Goal: Task Accomplishment & Management: Complete application form

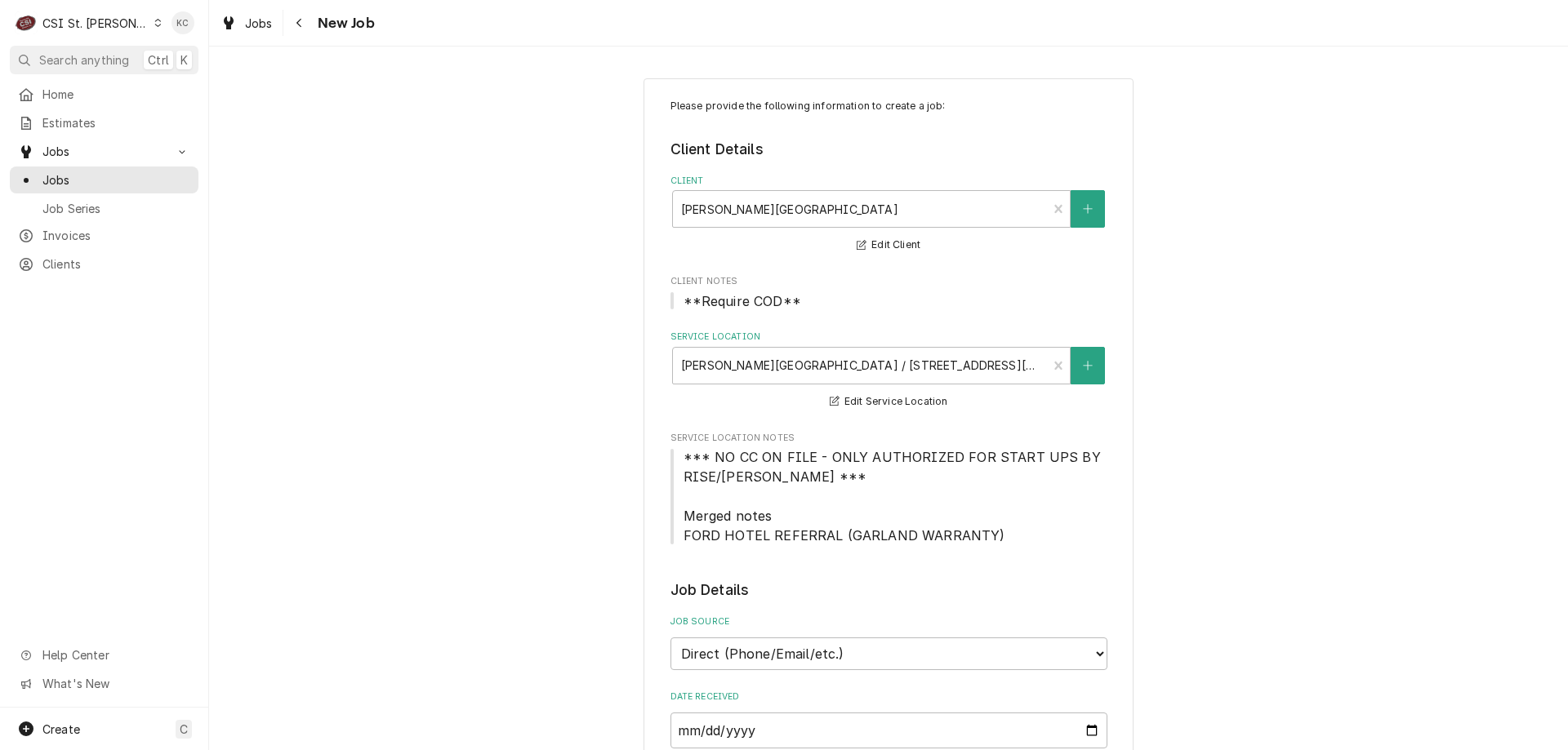
type textarea "x"
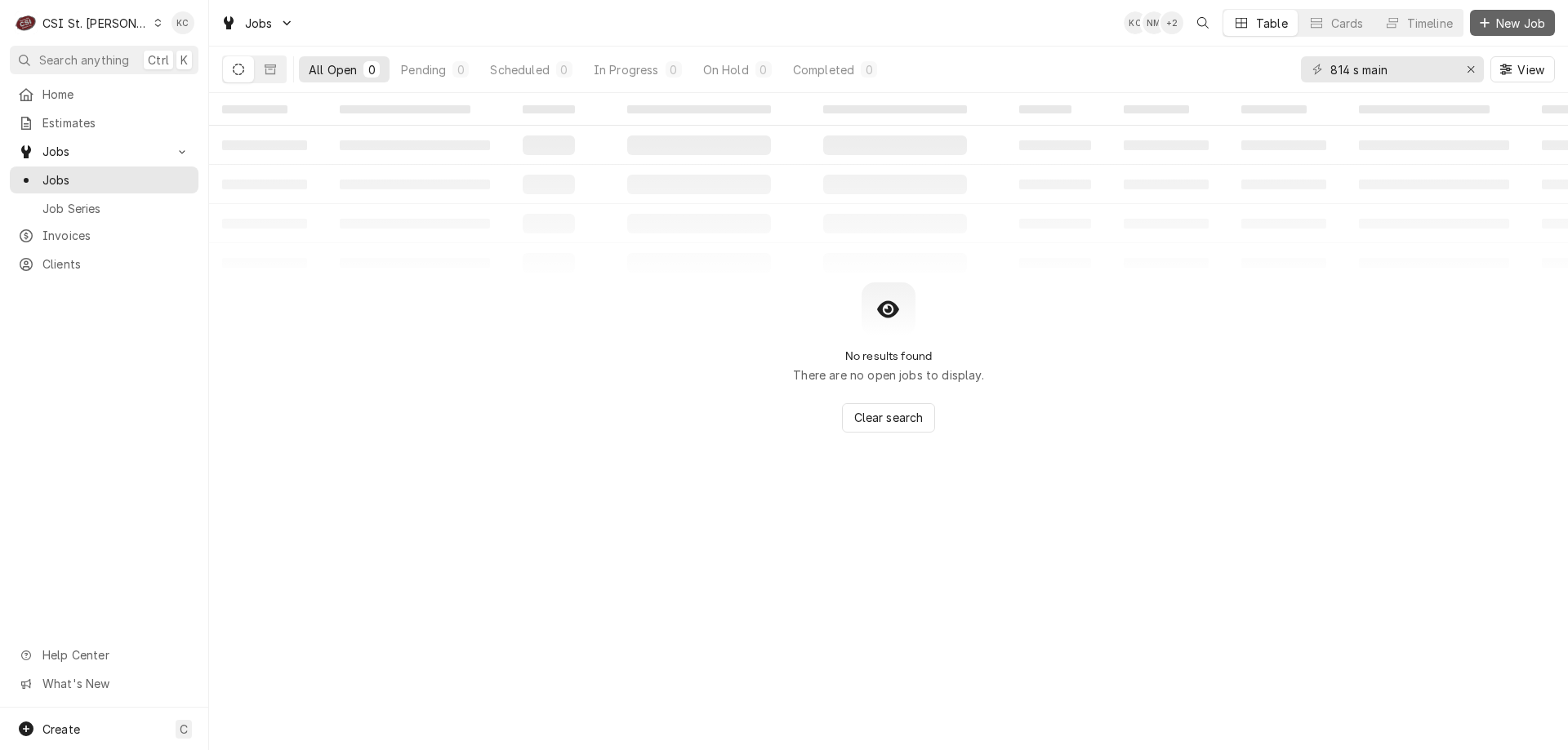
click at [1515, 26] on span "New Job" at bounding box center [1520, 23] width 55 height 17
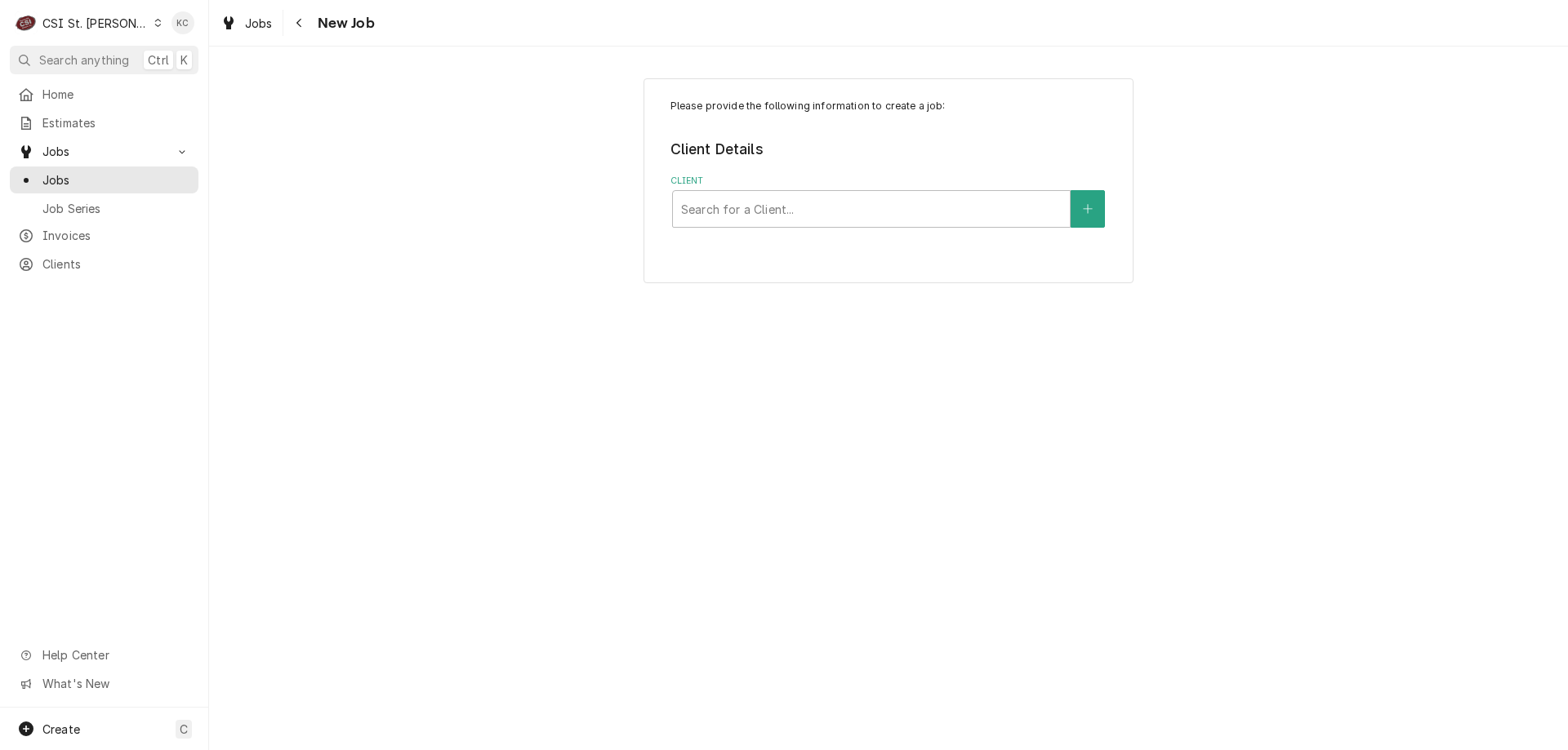
click at [824, 229] on div "Please provide the following information to create a job: Client Details Client…" at bounding box center [888, 180] width 490 height 205
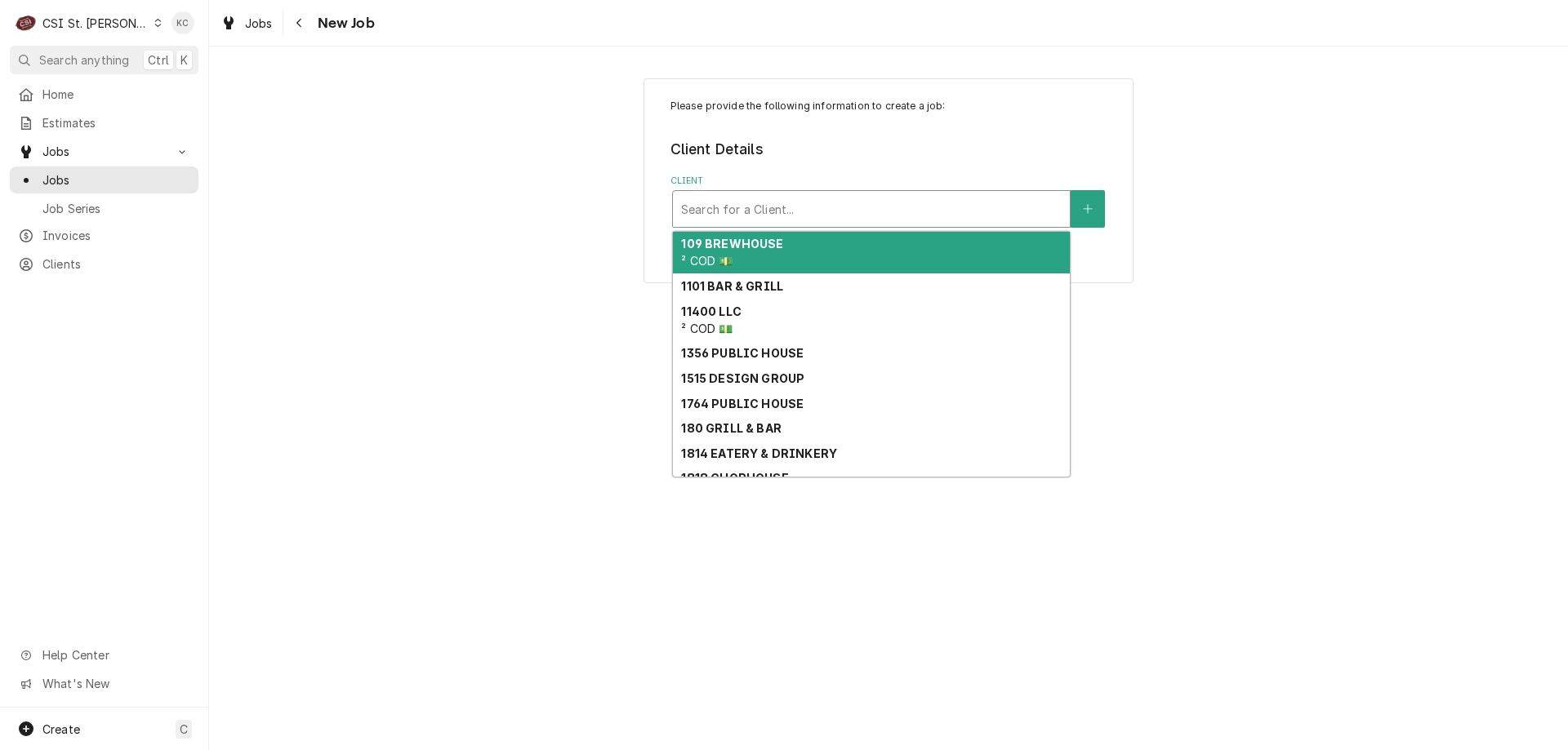
click at [823, 223] on div "Client" at bounding box center [871, 209] width 381 height 30
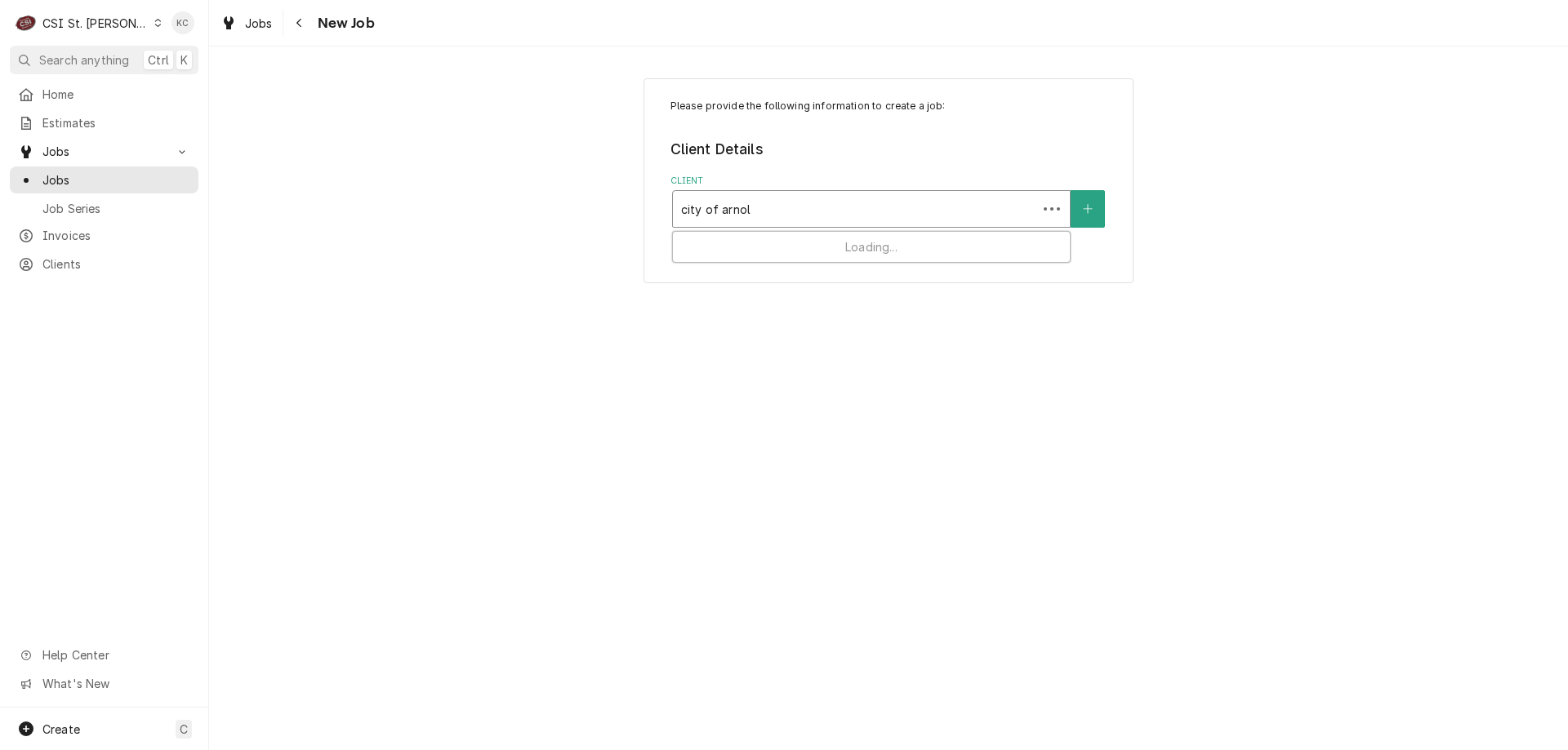
type input "city of arnold"
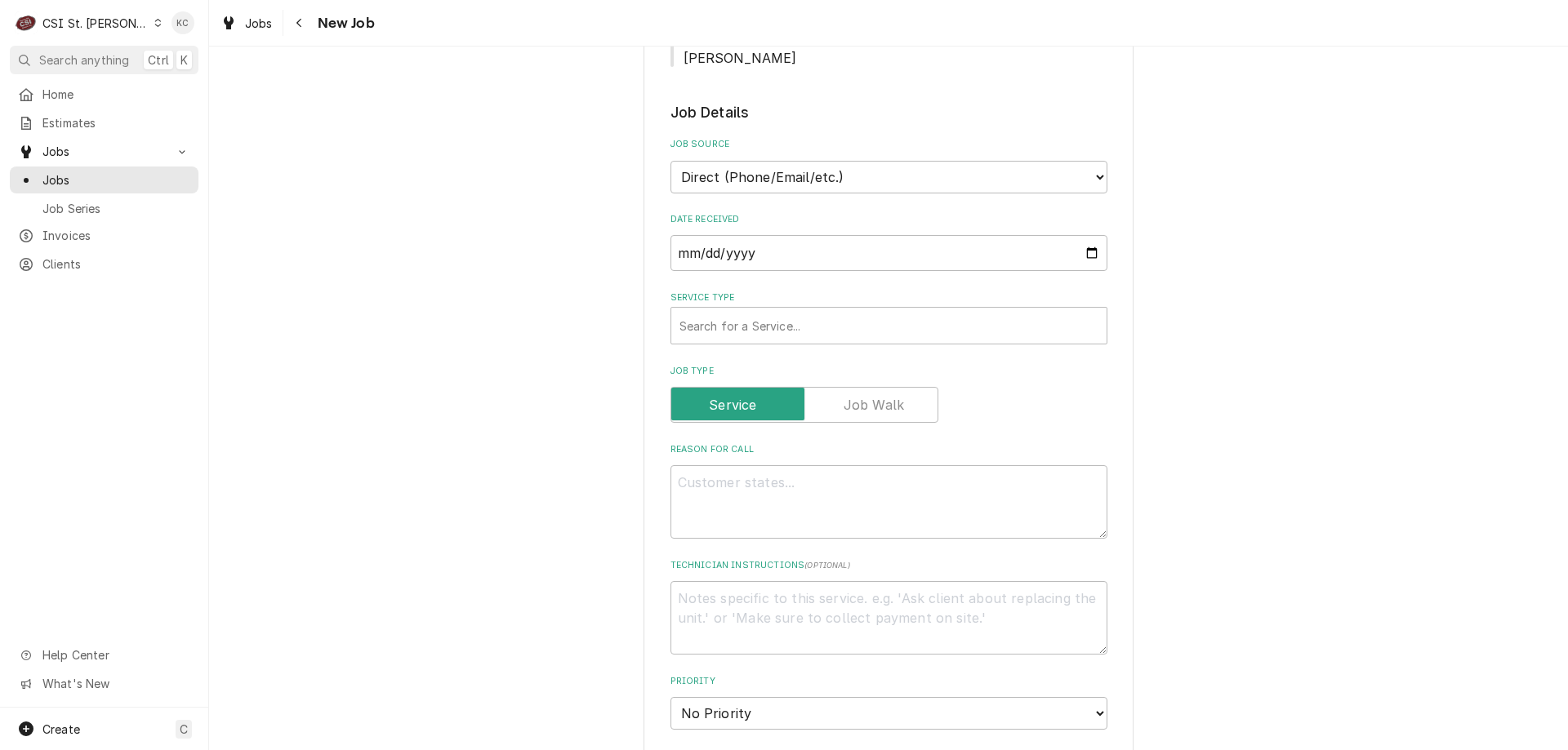
scroll to position [490, 0]
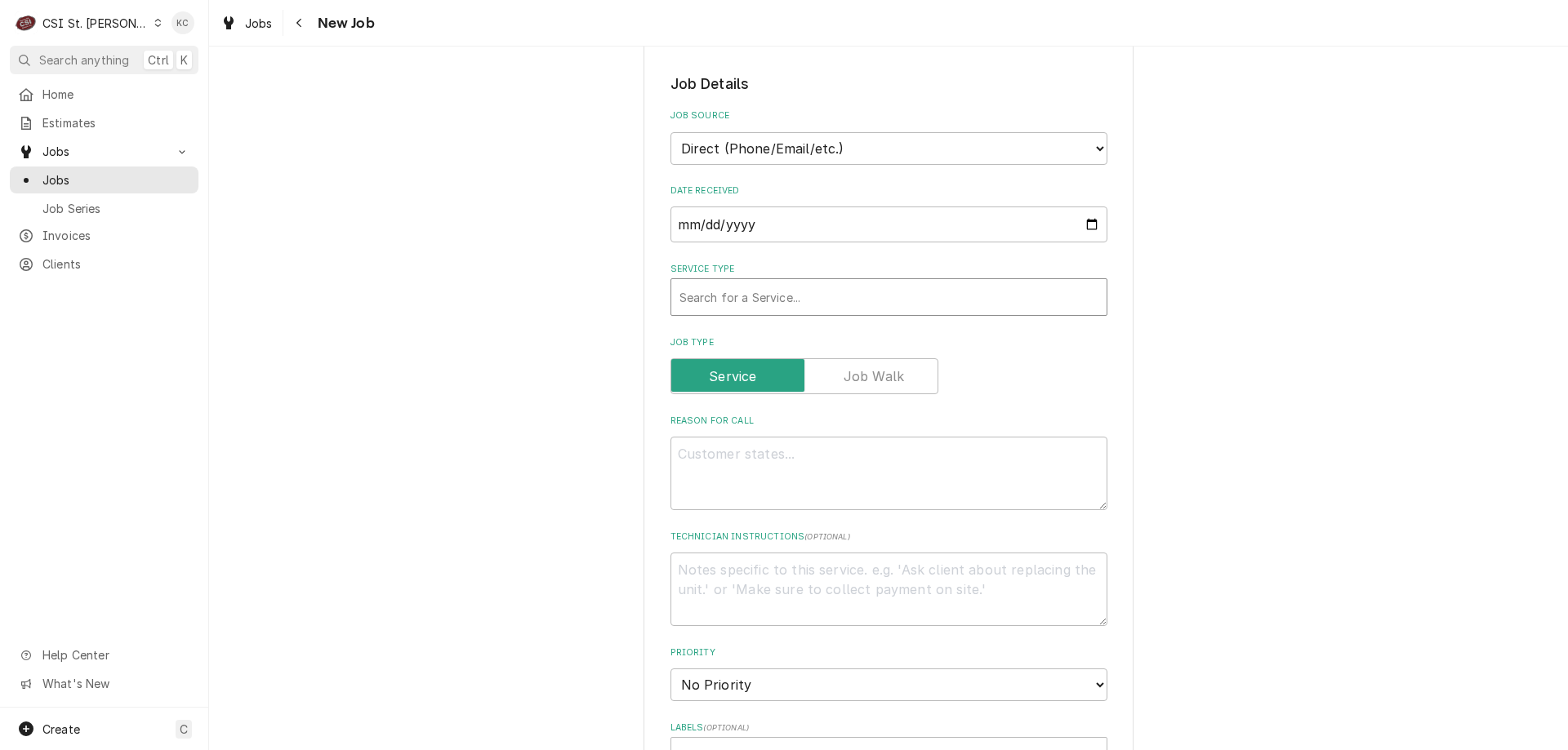
click at [833, 283] on div "Service Type" at bounding box center [888, 297] width 419 height 30
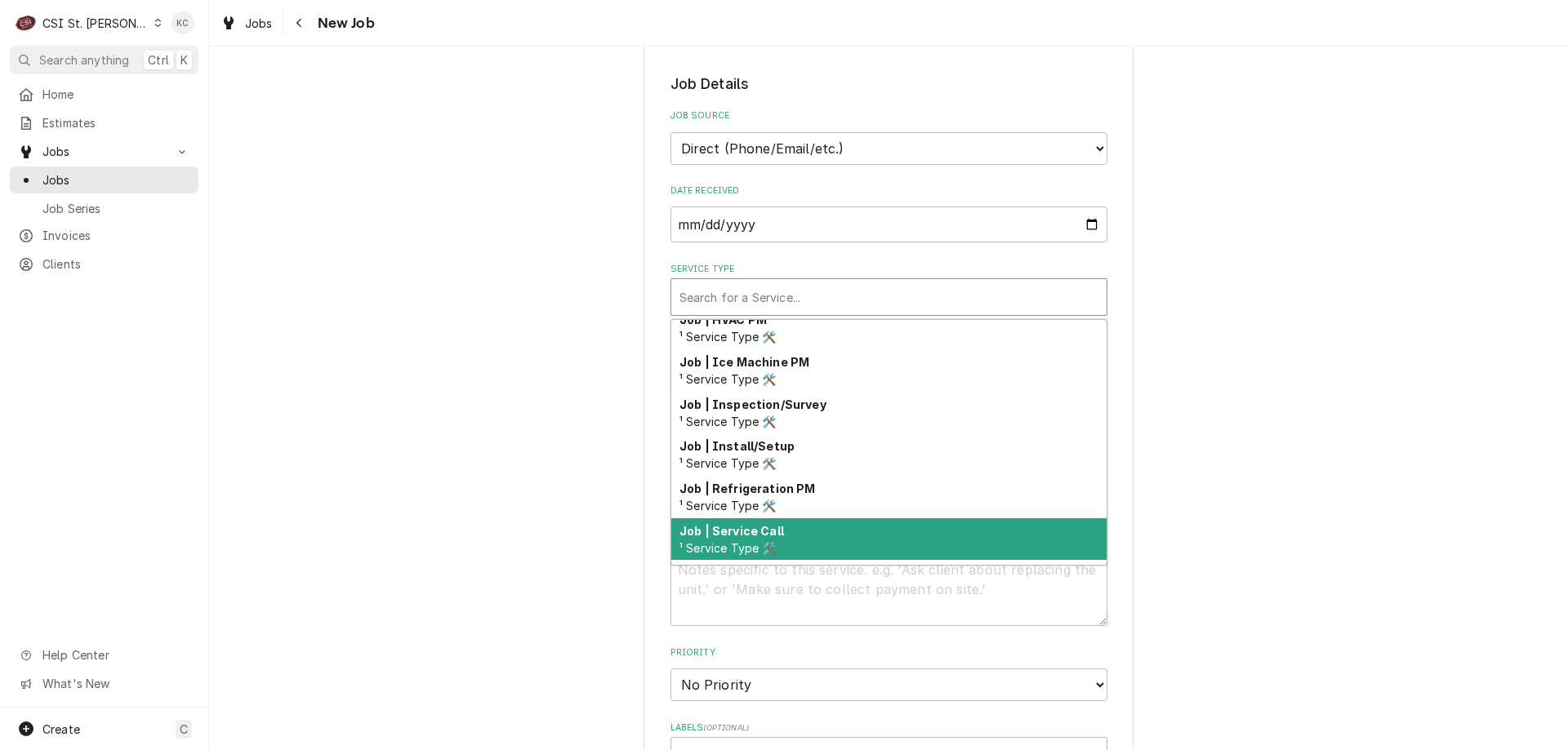
scroll to position [870, 0]
click at [838, 535] on div "Job | Service Call ¹ Service Type 🛠️" at bounding box center [888, 541] width 435 height 42
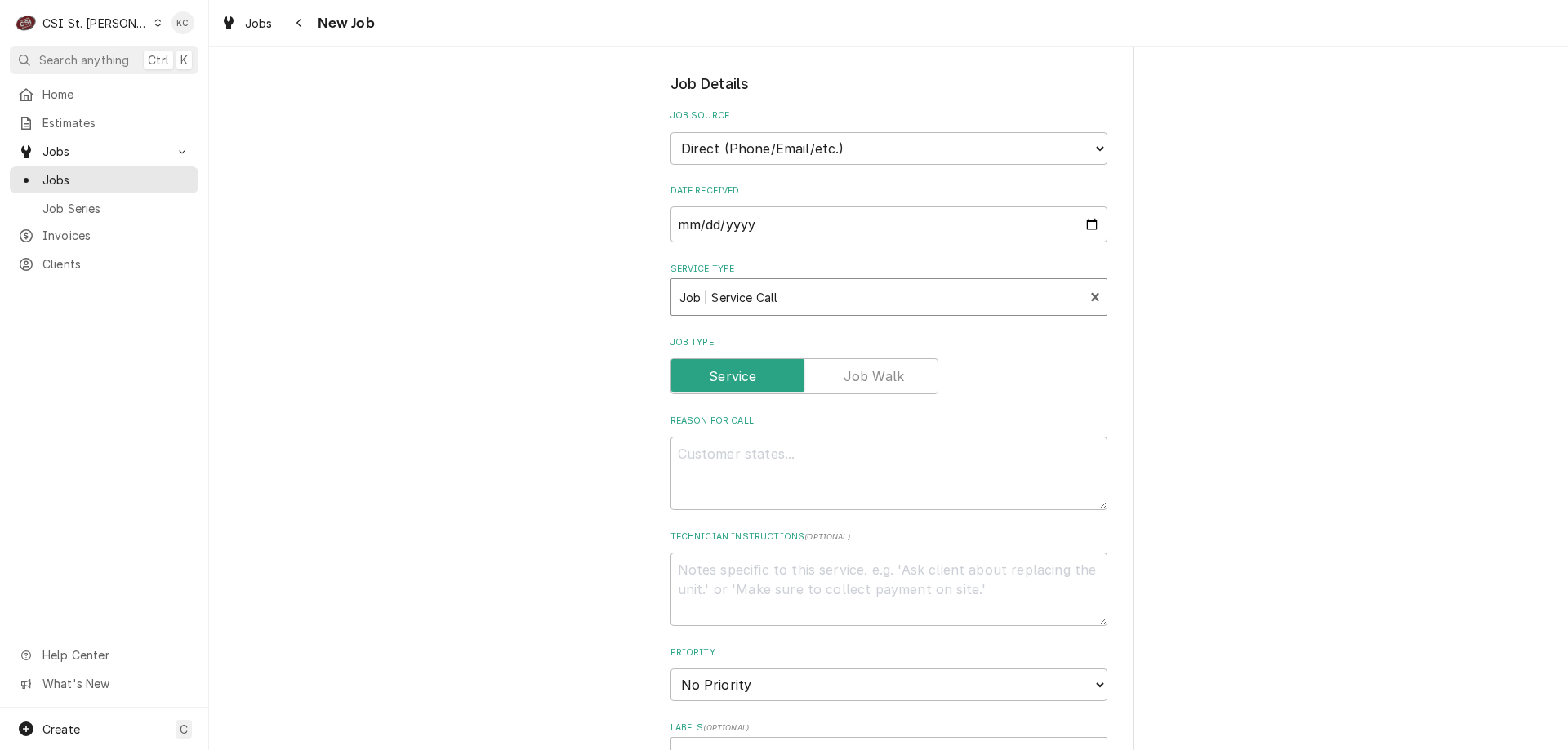
click at [1392, 401] on div "Please provide the following information to create a job: Client Details Client…" at bounding box center [888, 501] width 1359 height 1855
click at [877, 437] on textarea "Reason For Call" at bounding box center [888, 473] width 437 height 74
click at [850, 437] on textarea "Reason For Call" at bounding box center [888, 473] width 437 height 74
type textarea "x"
type textarea "W"
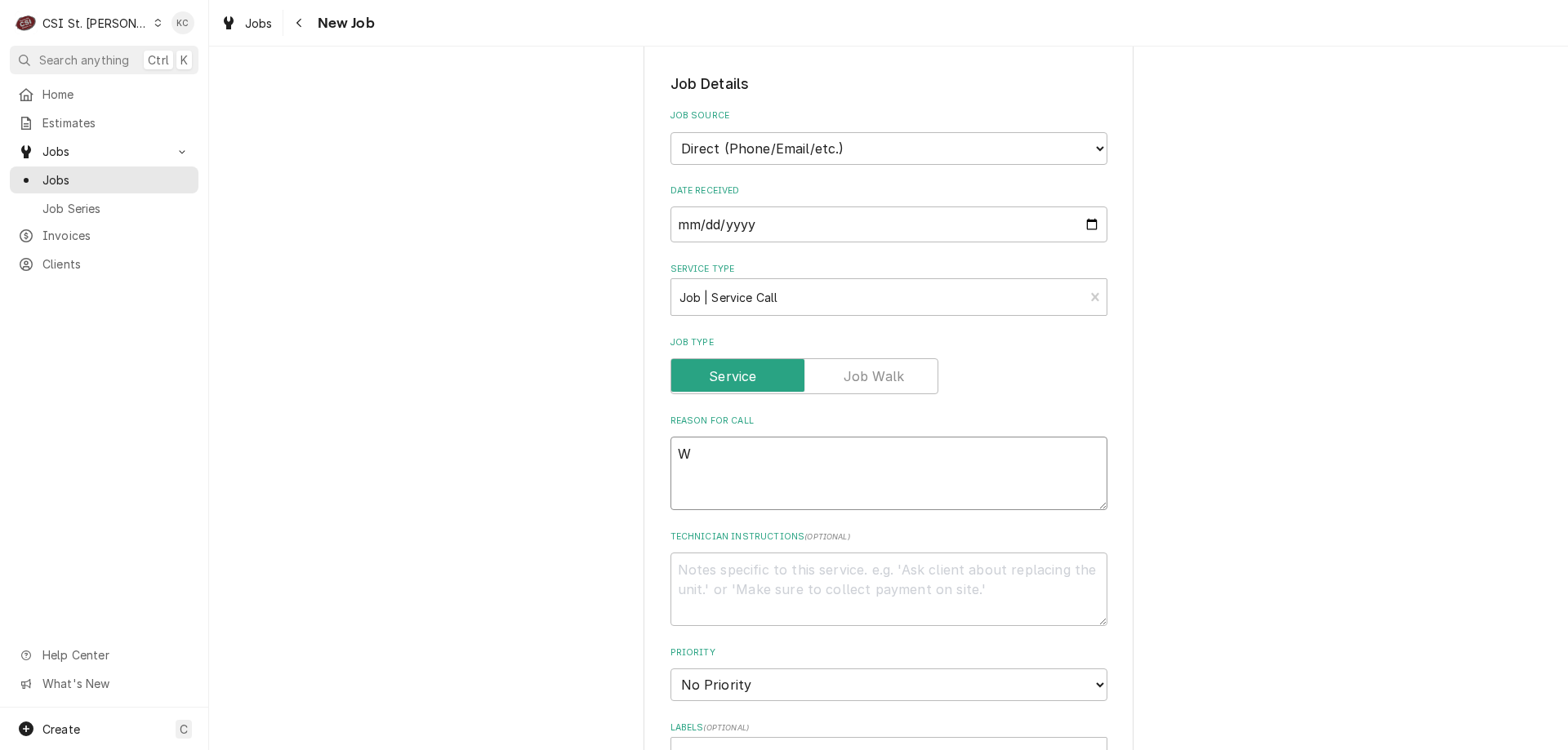
type textarea "x"
type textarea "Wi"
type textarea "x"
type textarea "Win"
type textarea "x"
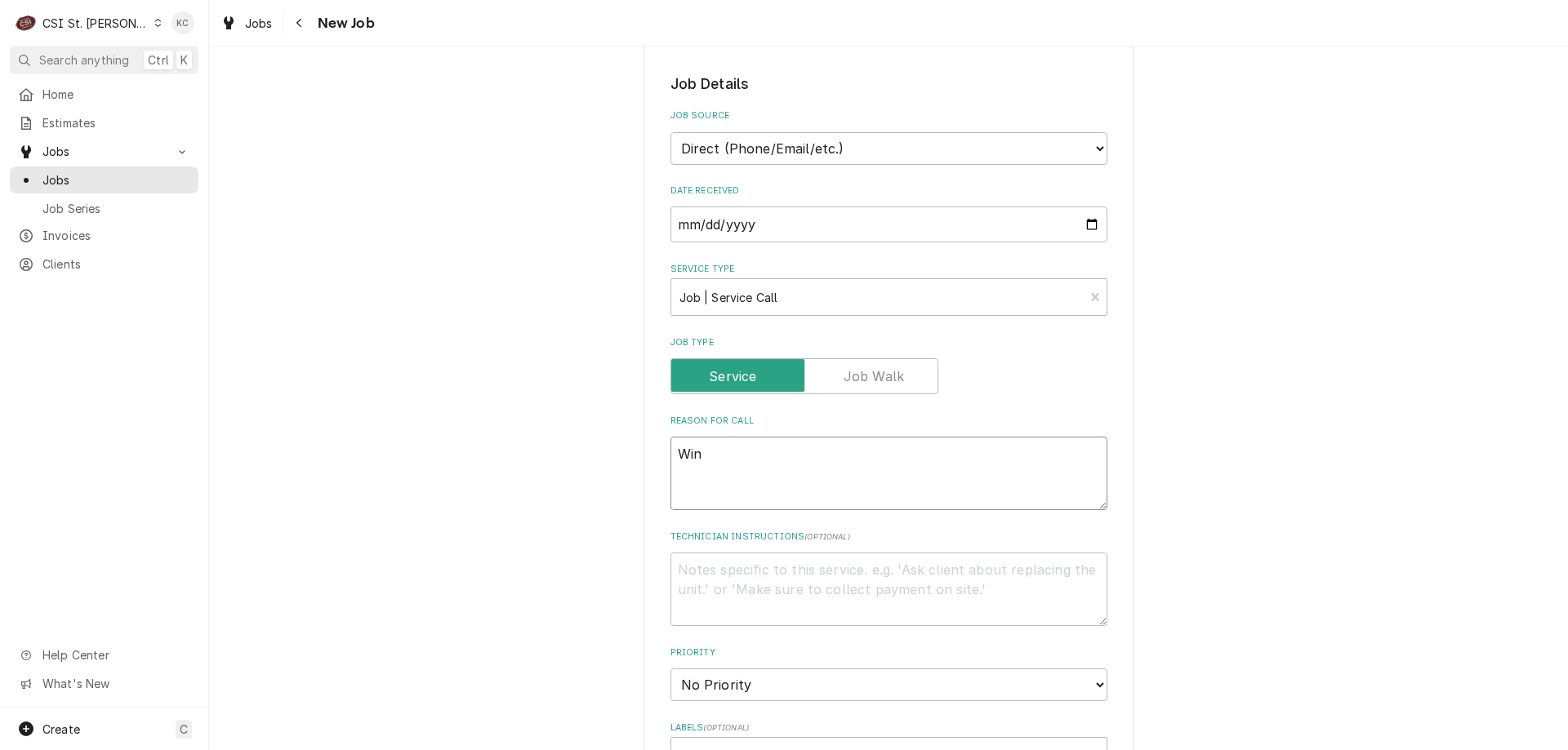
type textarea "Wint"
type textarea "x"
type textarea "Winte"
type textarea "x"
type textarea "Winter"
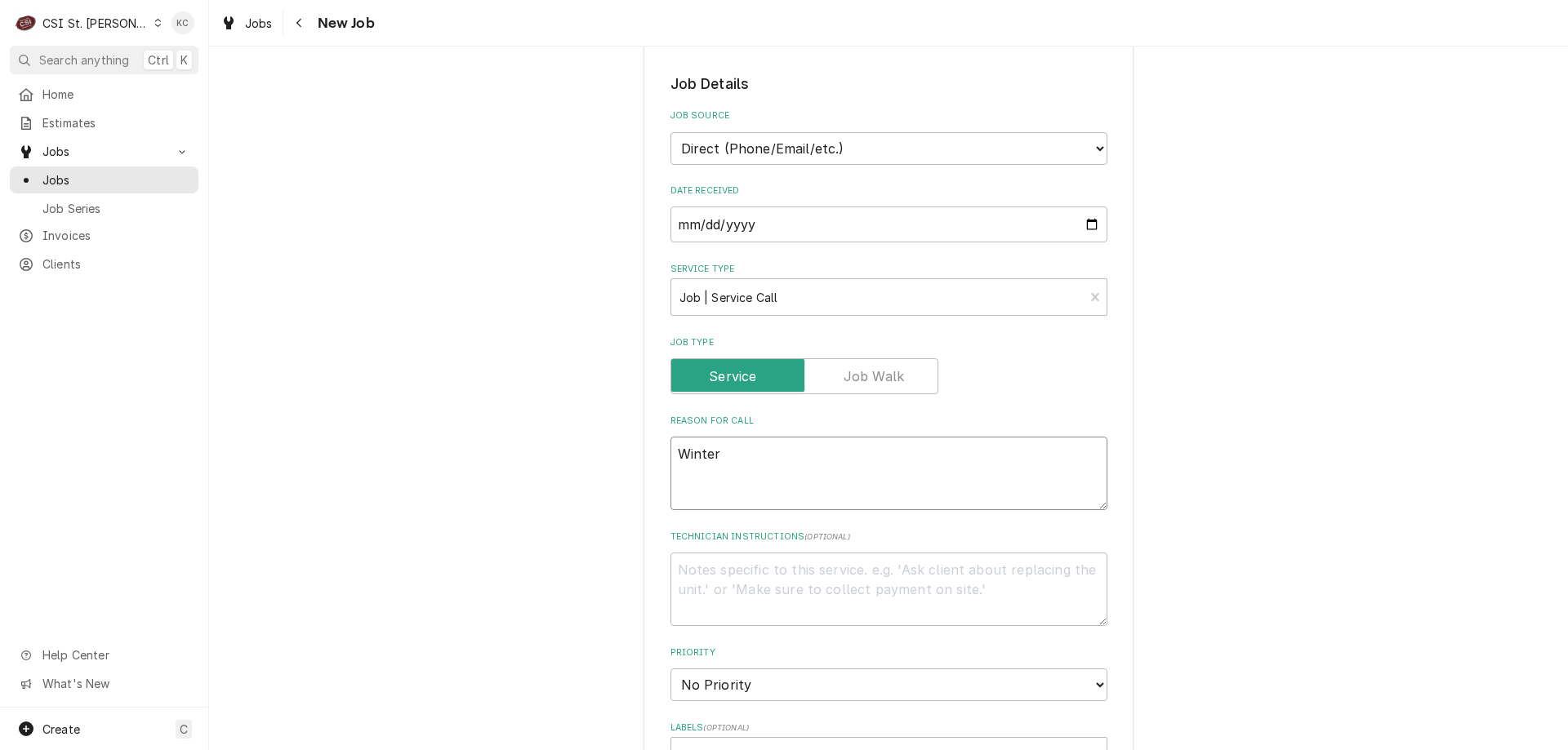
type textarea "x"
type textarea "Winteri"
type textarea "x"
type textarea "Winteriz"
type textarea "x"
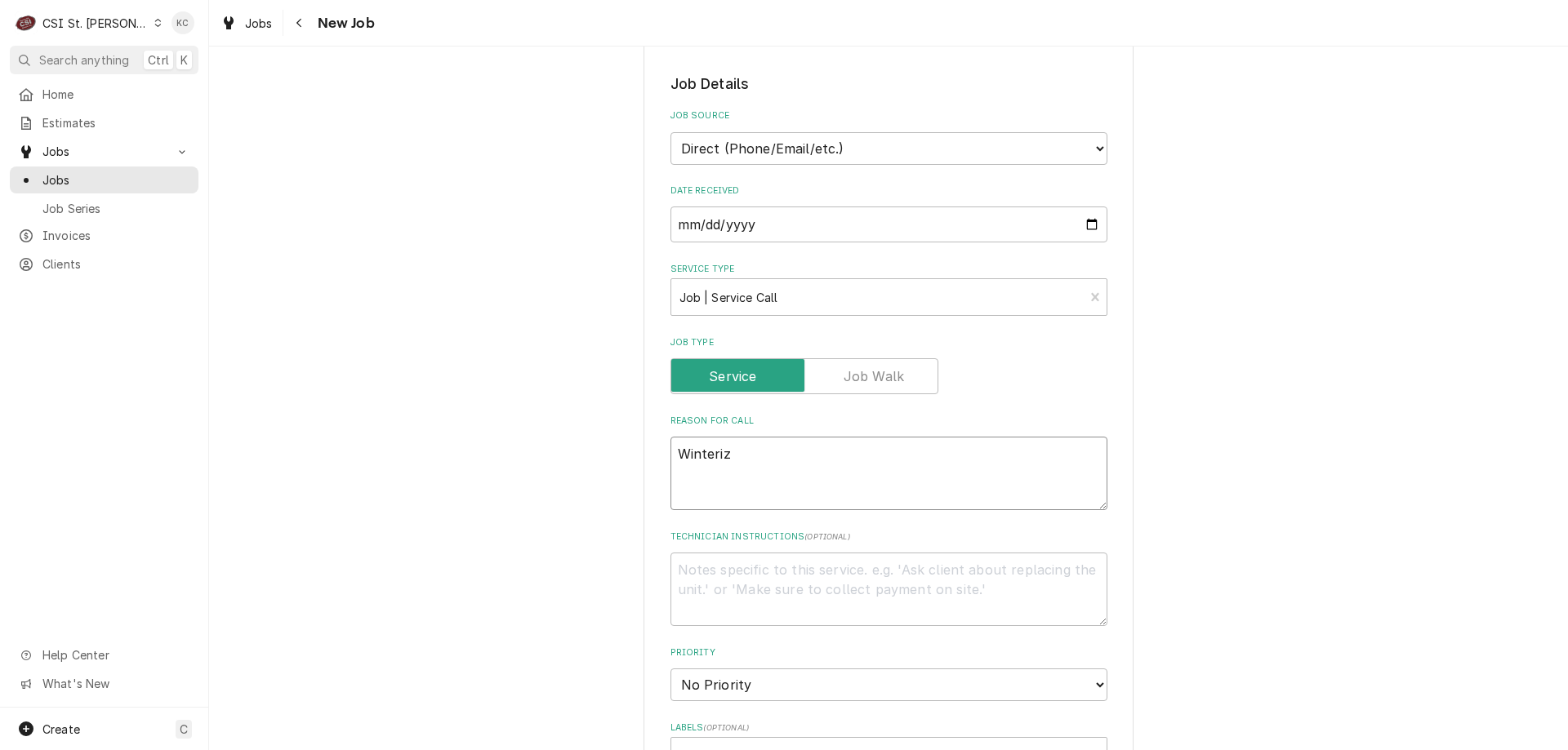
type textarea "Winterize"
type textarea "x"
type textarea "Winterize"
type textarea "x"
type textarea "Winterize ic"
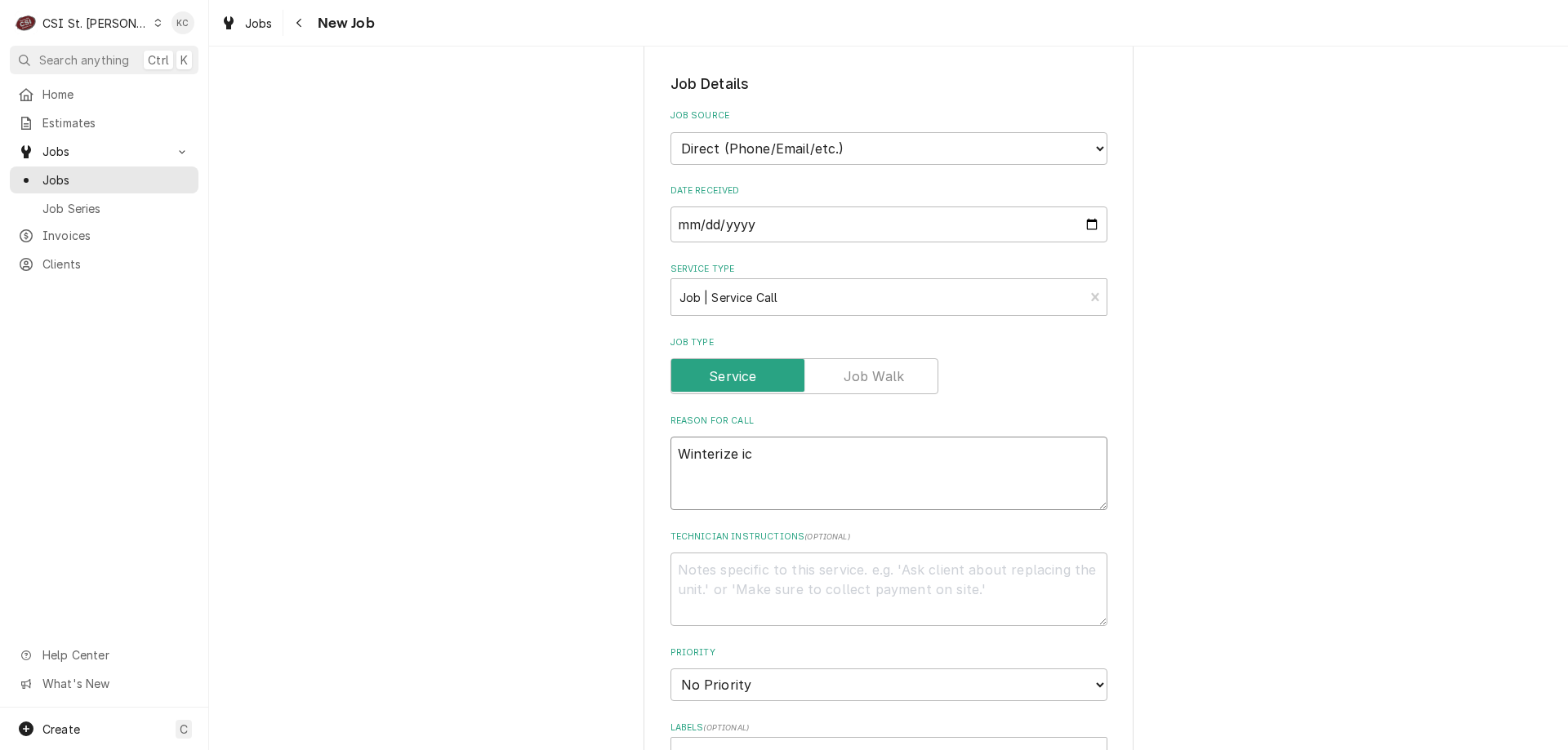
type textarea "x"
type textarea "Winterize ice"
type textarea "x"
type textarea "Winterize ice"
type textarea "x"
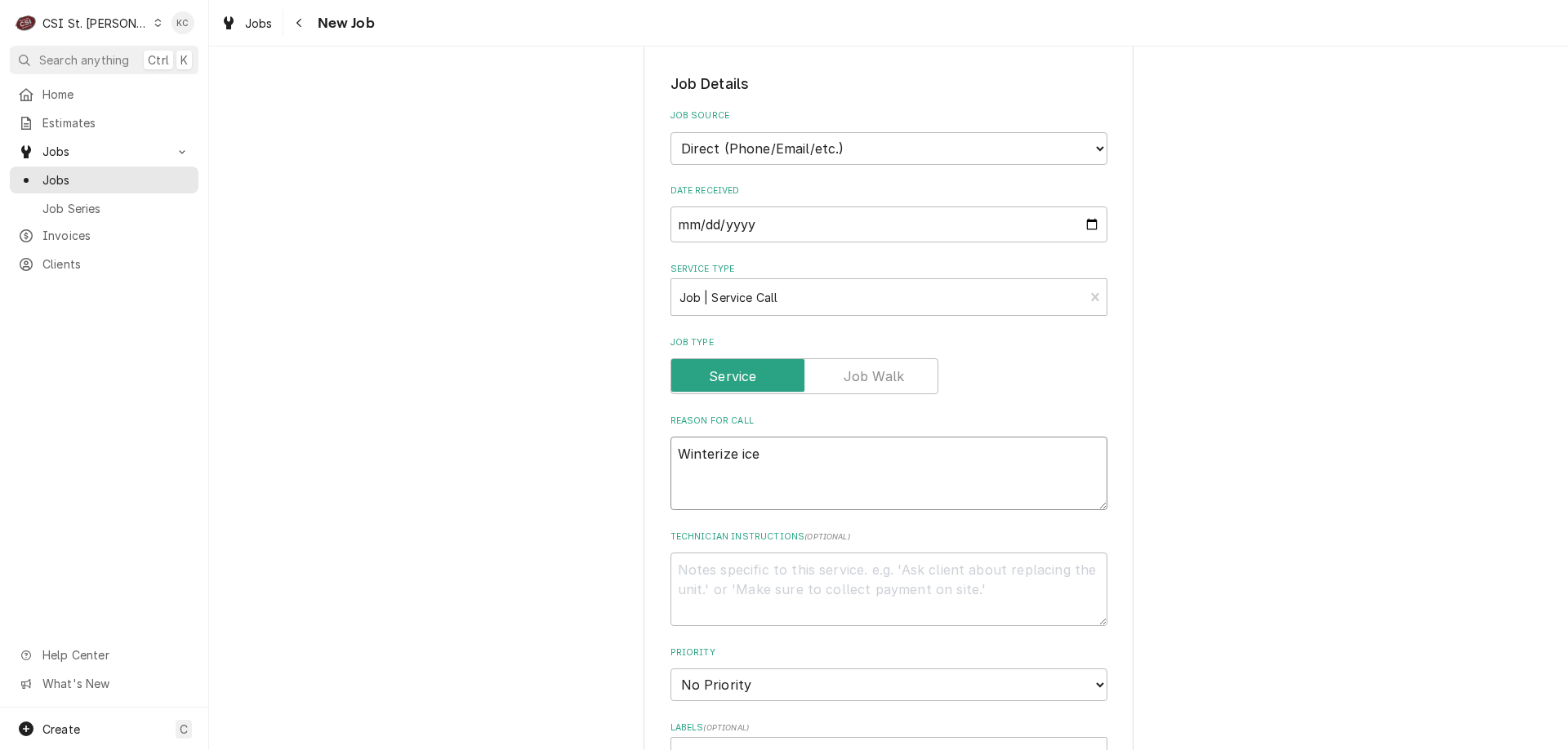
type textarea "Winterize ice m"
type textarea "x"
type textarea "Winterize ice ma"
type textarea "x"
type textarea "Winterize ice mac"
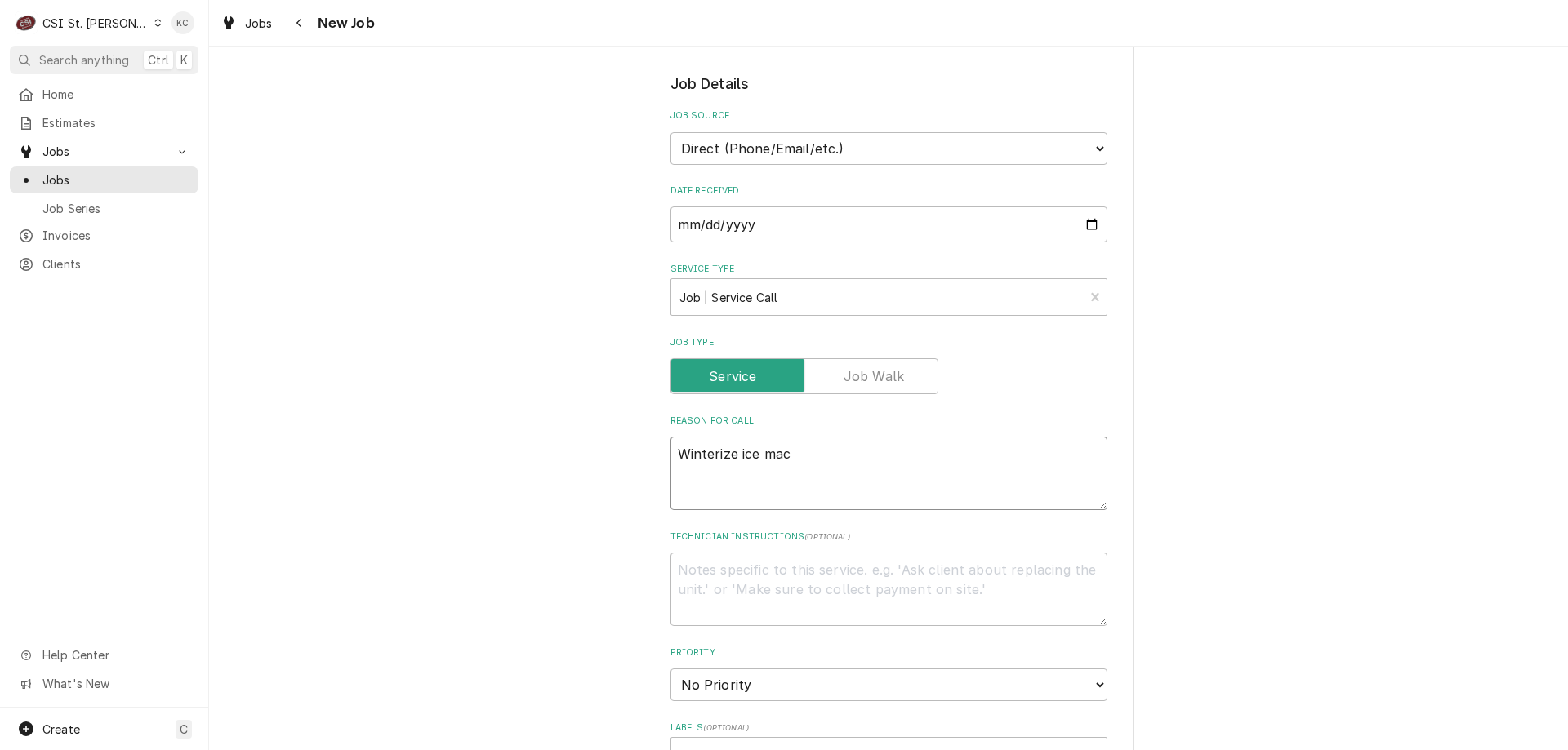
type textarea "x"
type textarea "Winterize ice mach"
type textarea "x"
type textarea "Winterize ice machi"
type textarea "x"
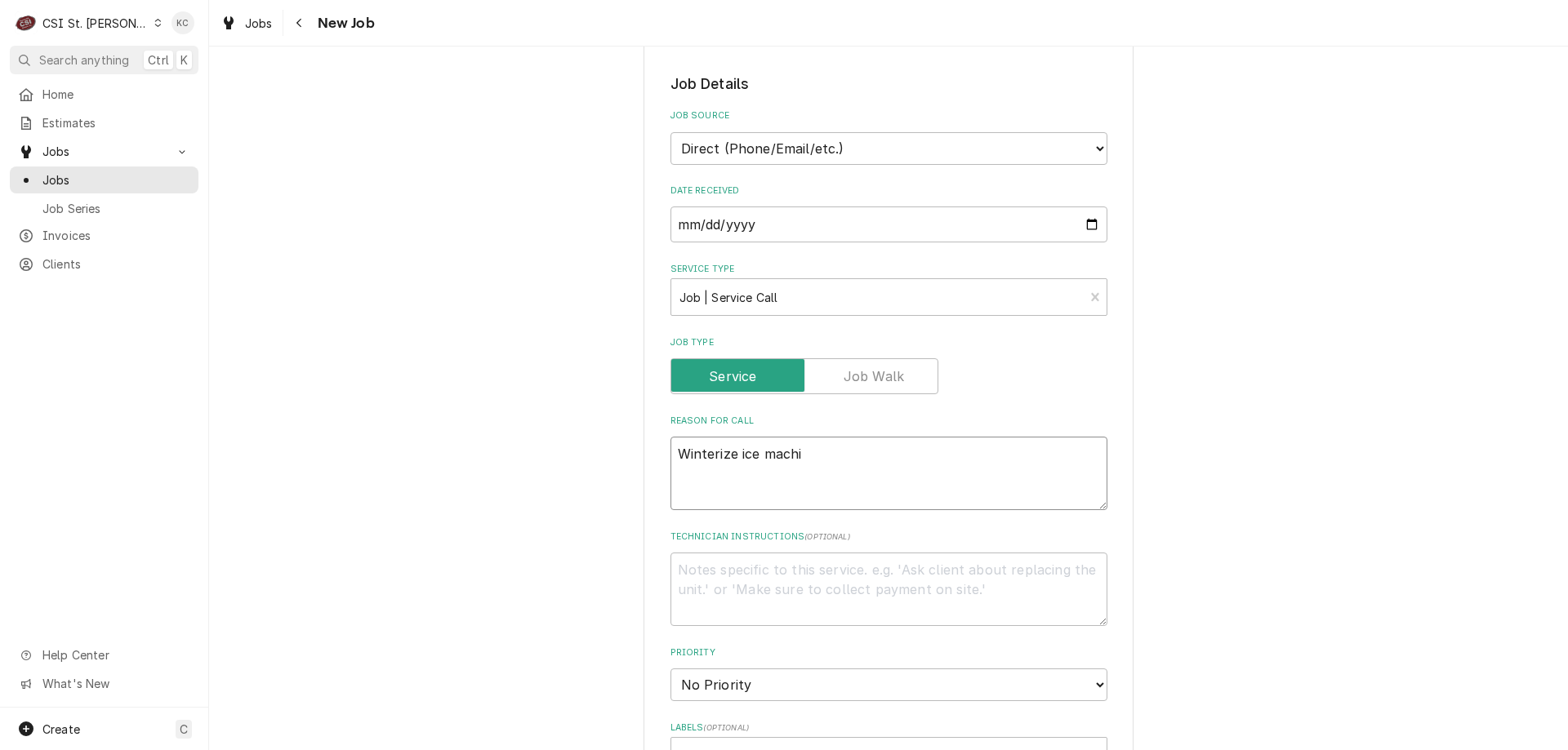
type textarea "Winterize ice machin"
type textarea "x"
type textarea "Winterize ice machine"
type textarea "x"
type textarea "Winterize ice machine"
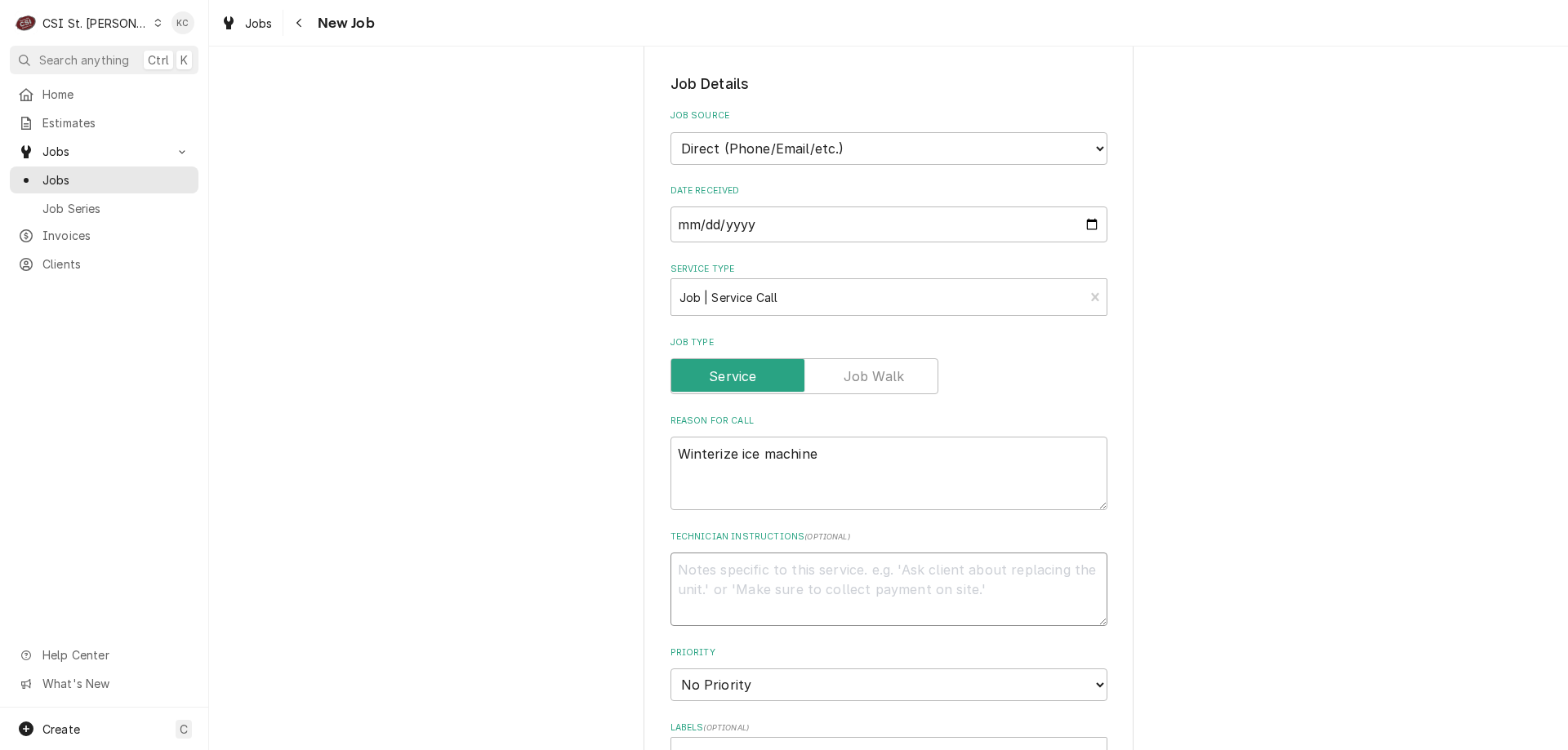
type textarea "x"
type textarea "L"
type textarea "x"
type textarea "Lo"
type textarea "x"
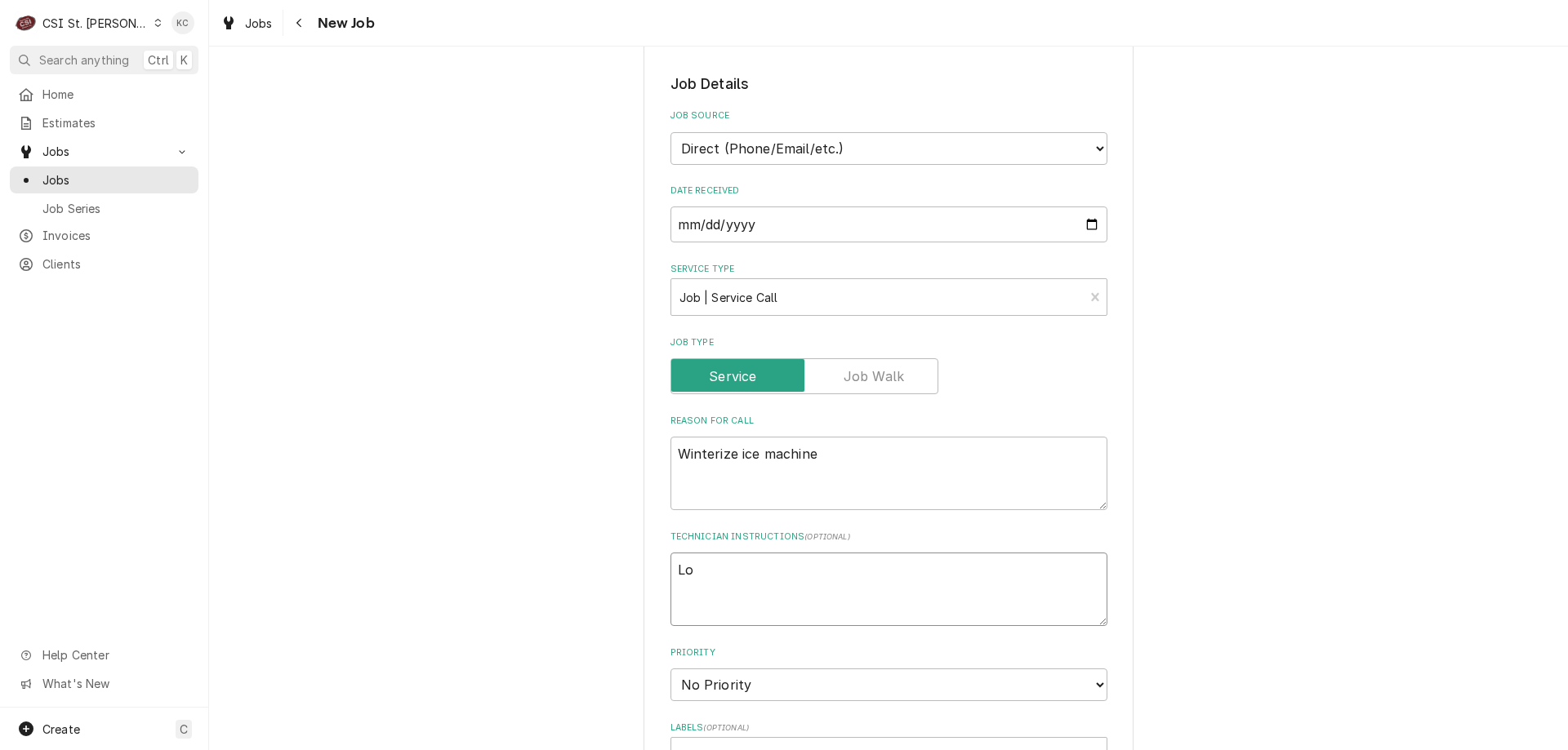
type textarea "Loc"
type textarea "x"
type textarea "Loca"
type textarea "x"
type textarea "Locat"
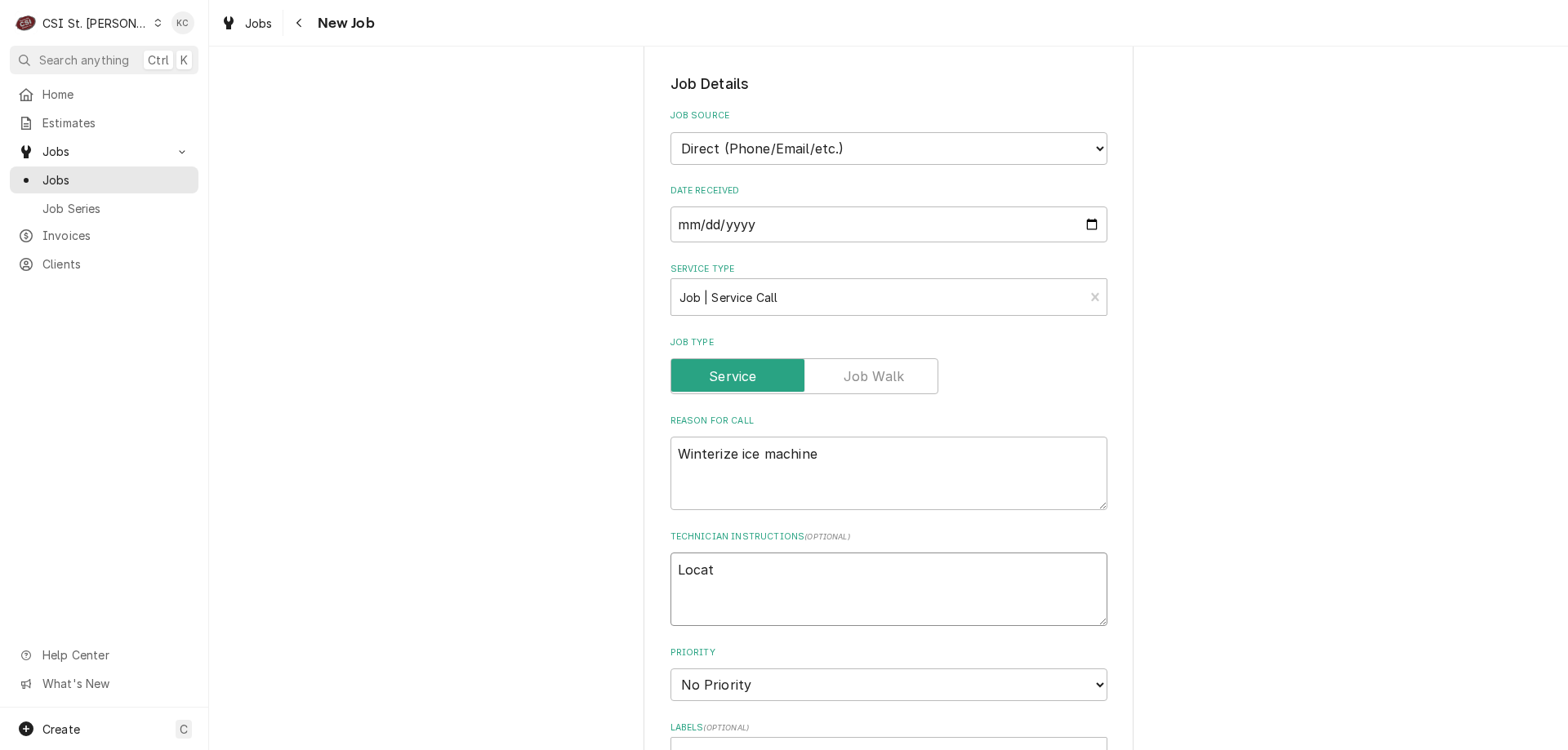
type textarea "x"
type textarea "Locate"
type textarea "x"
type textarea "Located"
type textarea "x"
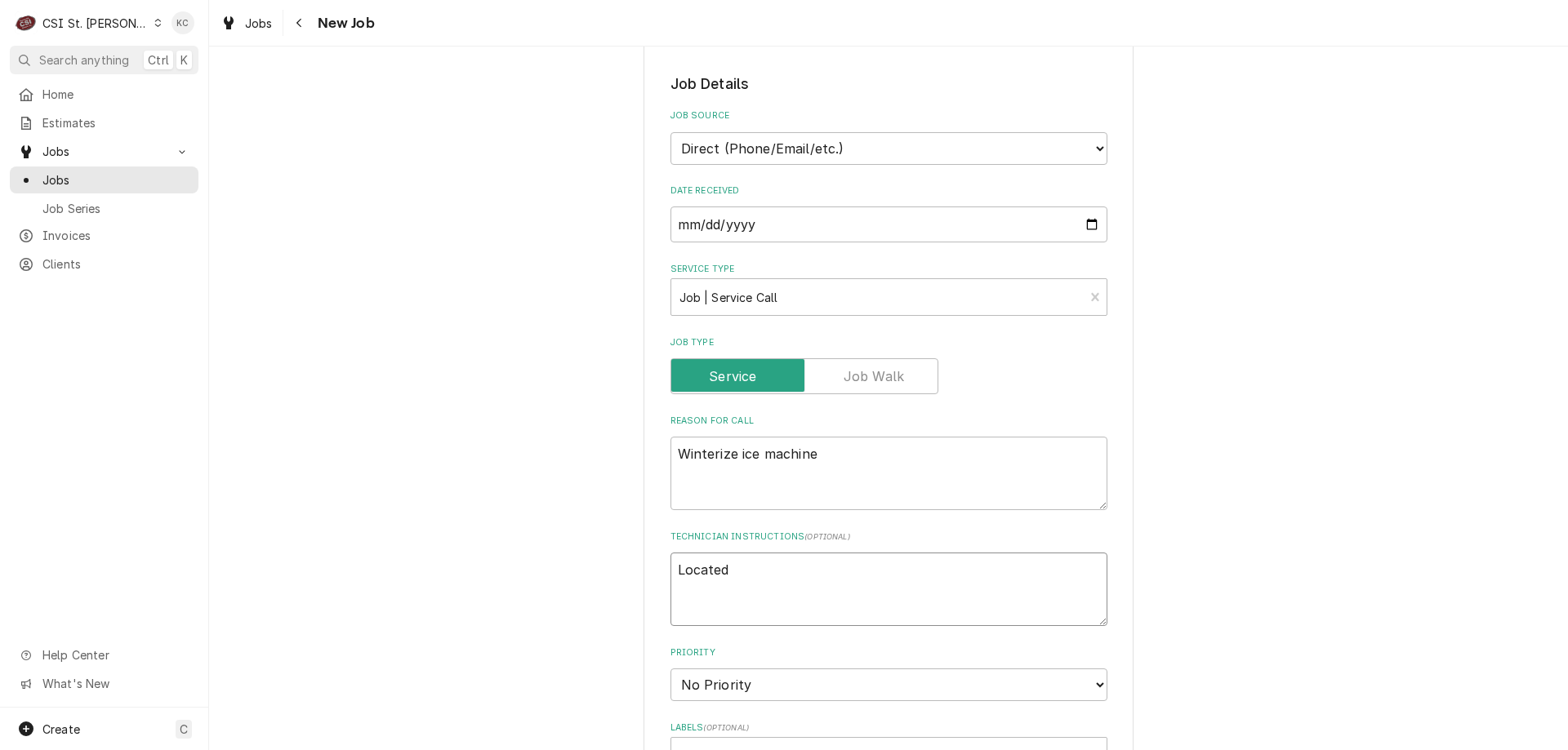
type textarea "Located"
type textarea "x"
type textarea "Located a"
type textarea "x"
type textarea "Located at"
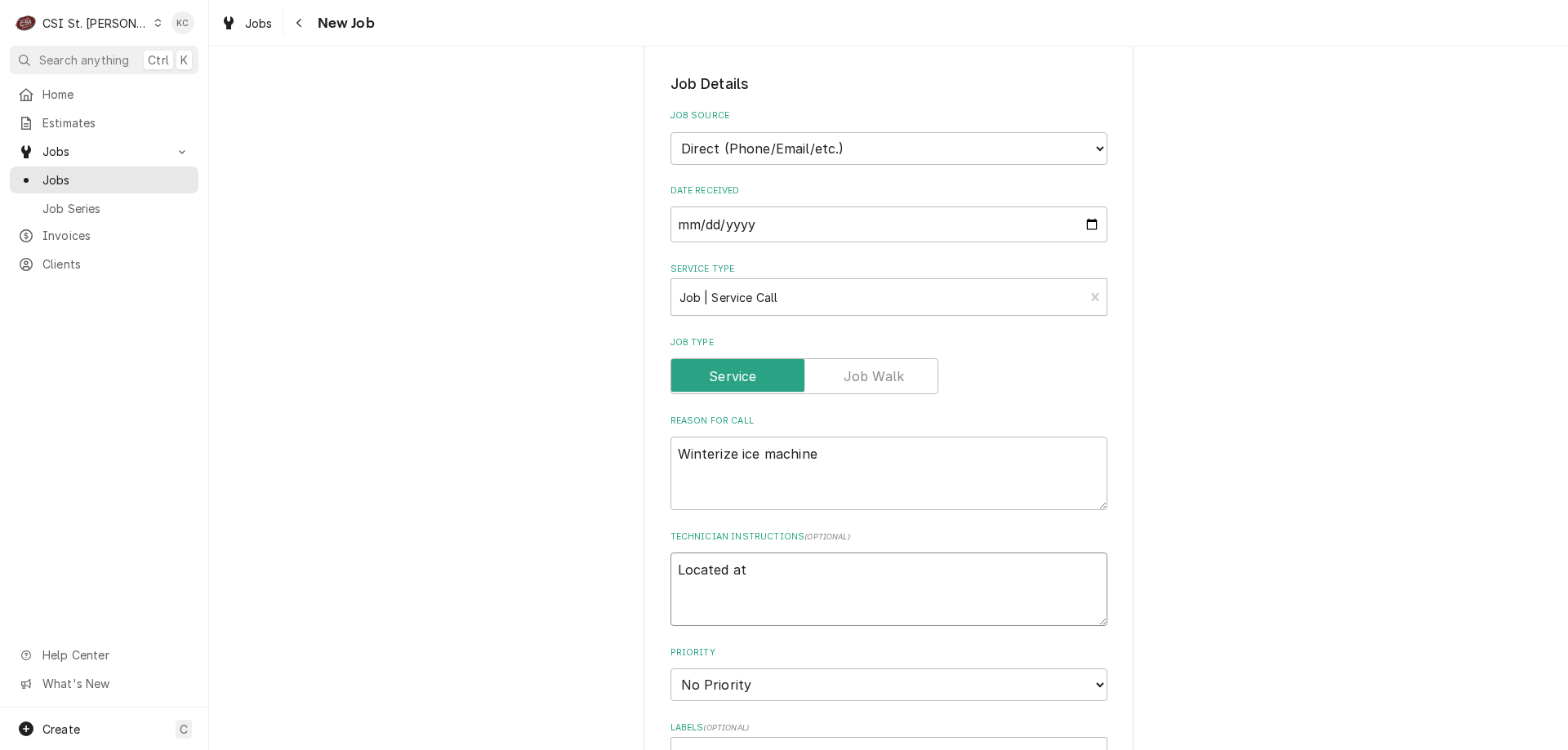
type textarea "x"
type textarea "Located at"
type textarea "x"
type textarea "Located at o"
type textarea "x"
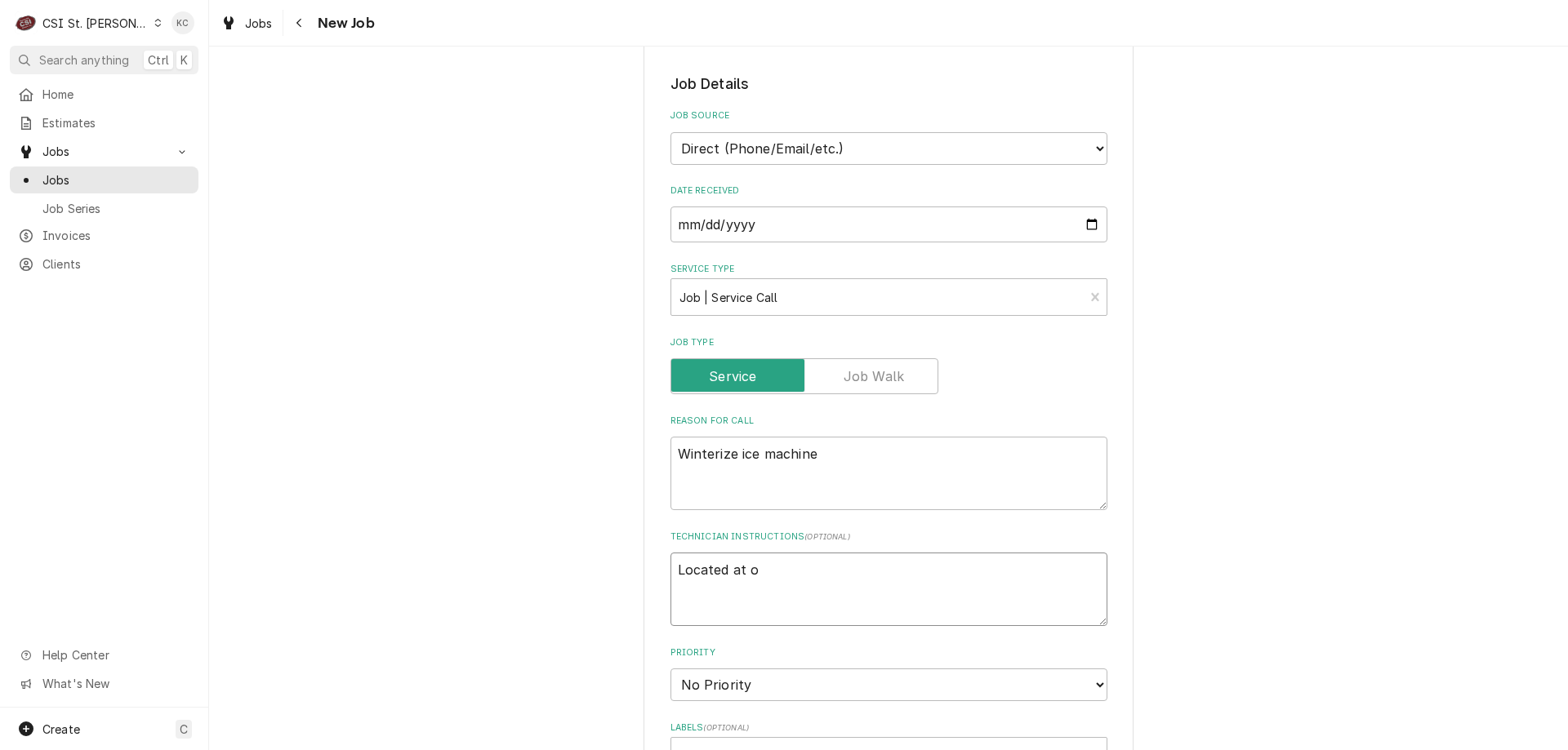
type textarea "Located at ou"
type textarea "x"
type textarea "Located at out"
type textarea "x"
type textarea "Located at outd"
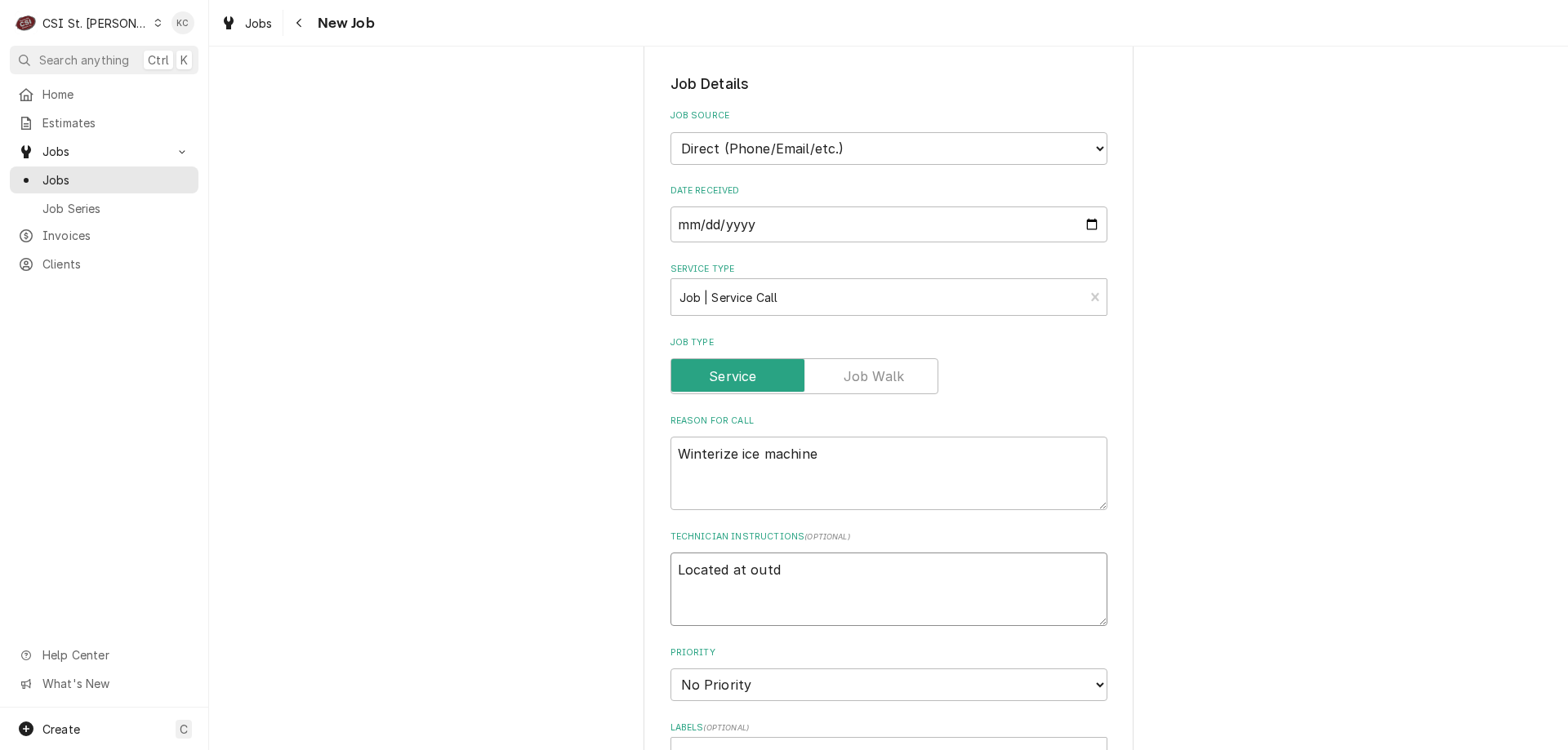
type textarea "x"
type textarea "Located at outdo"
type textarea "x"
type textarea "Located at outdoo"
type textarea "x"
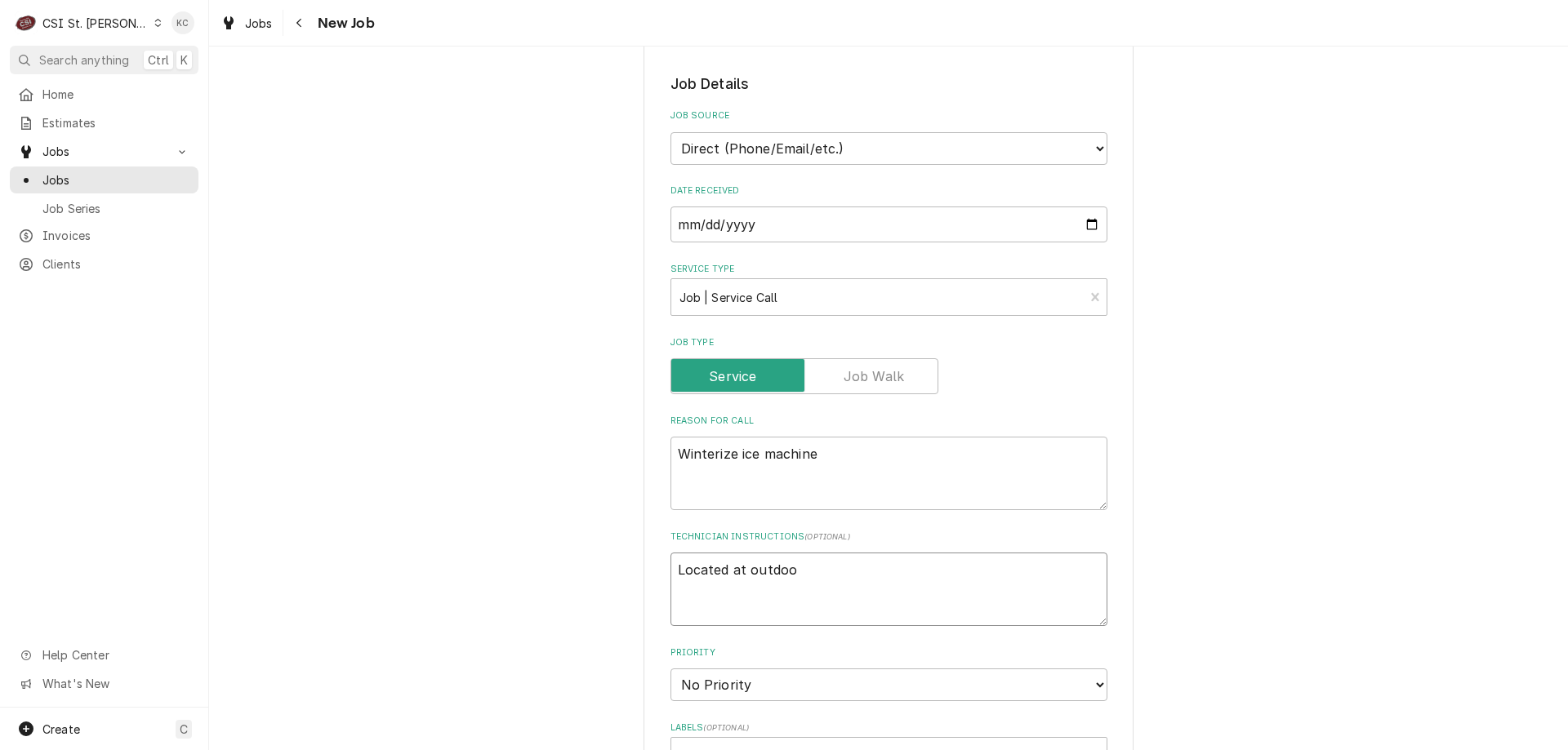
type textarea "Located at outdoor"
type textarea "x"
type textarea "Located at outdoor"
type textarea "x"
type textarea "Located at outdoor p"
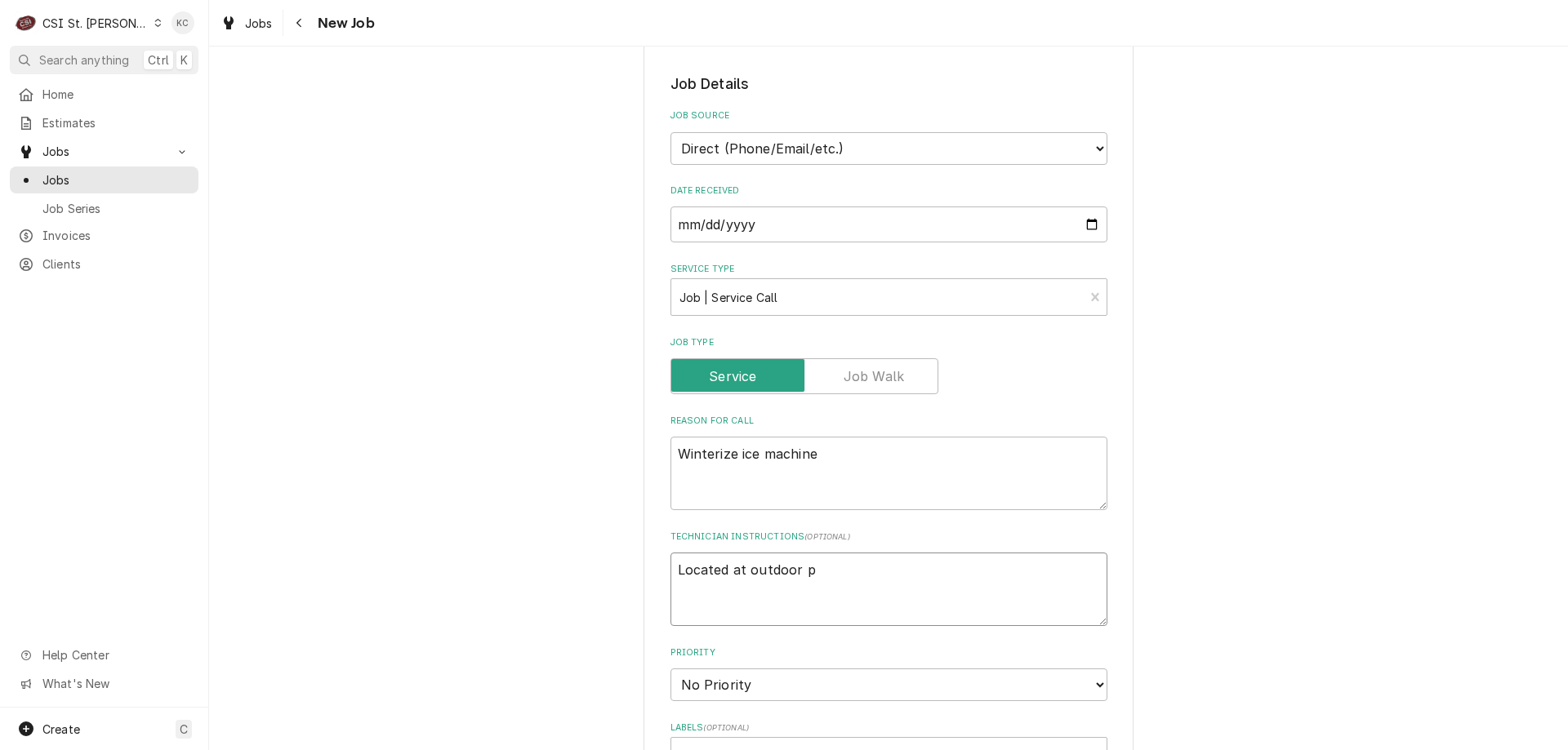
type textarea "x"
type textarea "Located at outdoor po"
type textarea "x"
type textarea "Located at outdoor poo;"
type textarea "x"
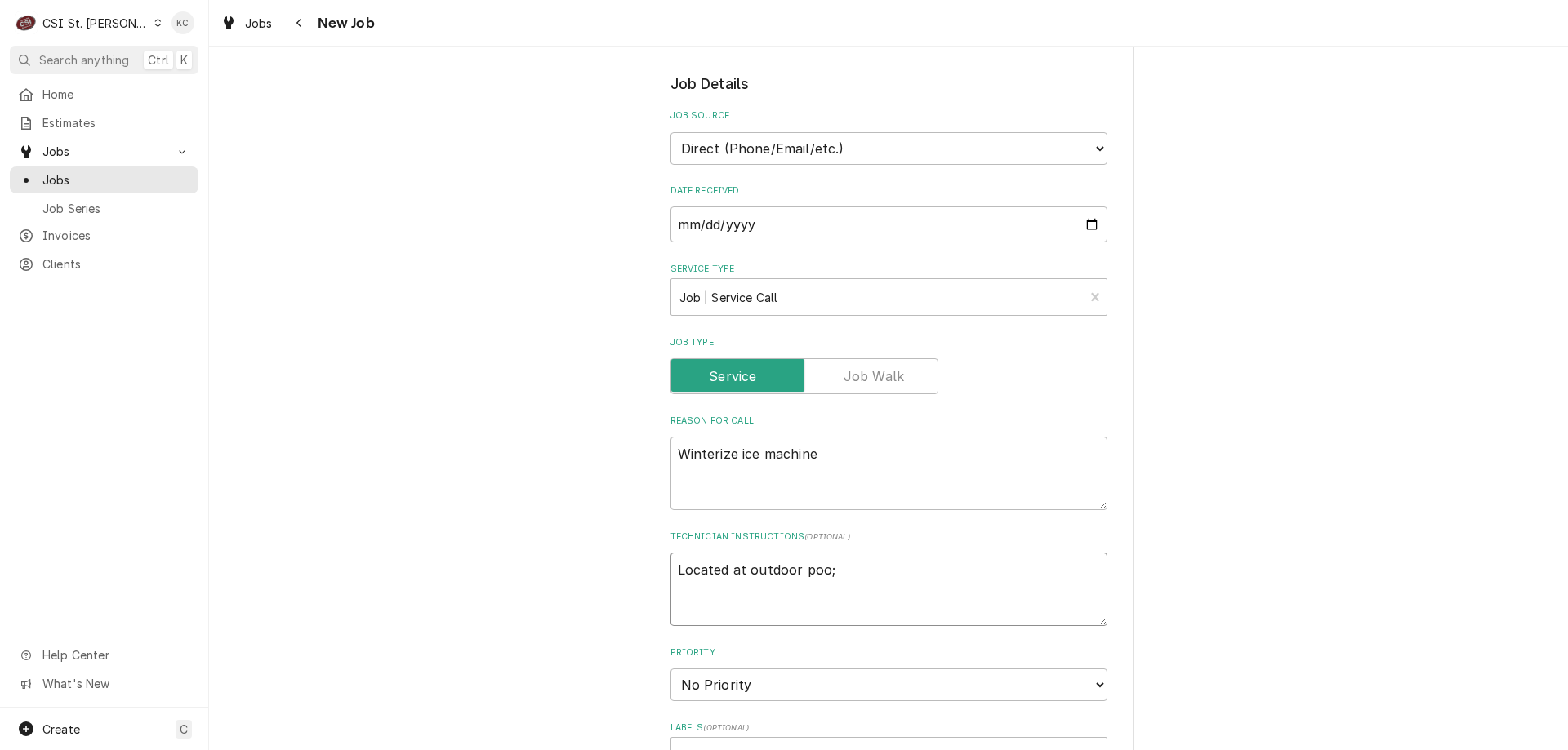
type textarea "Located at outdoor poo;l"
type textarea "x"
type textarea "Located at outdoor poo;"
type textarea "x"
type textarea "Located at outdoor poo"
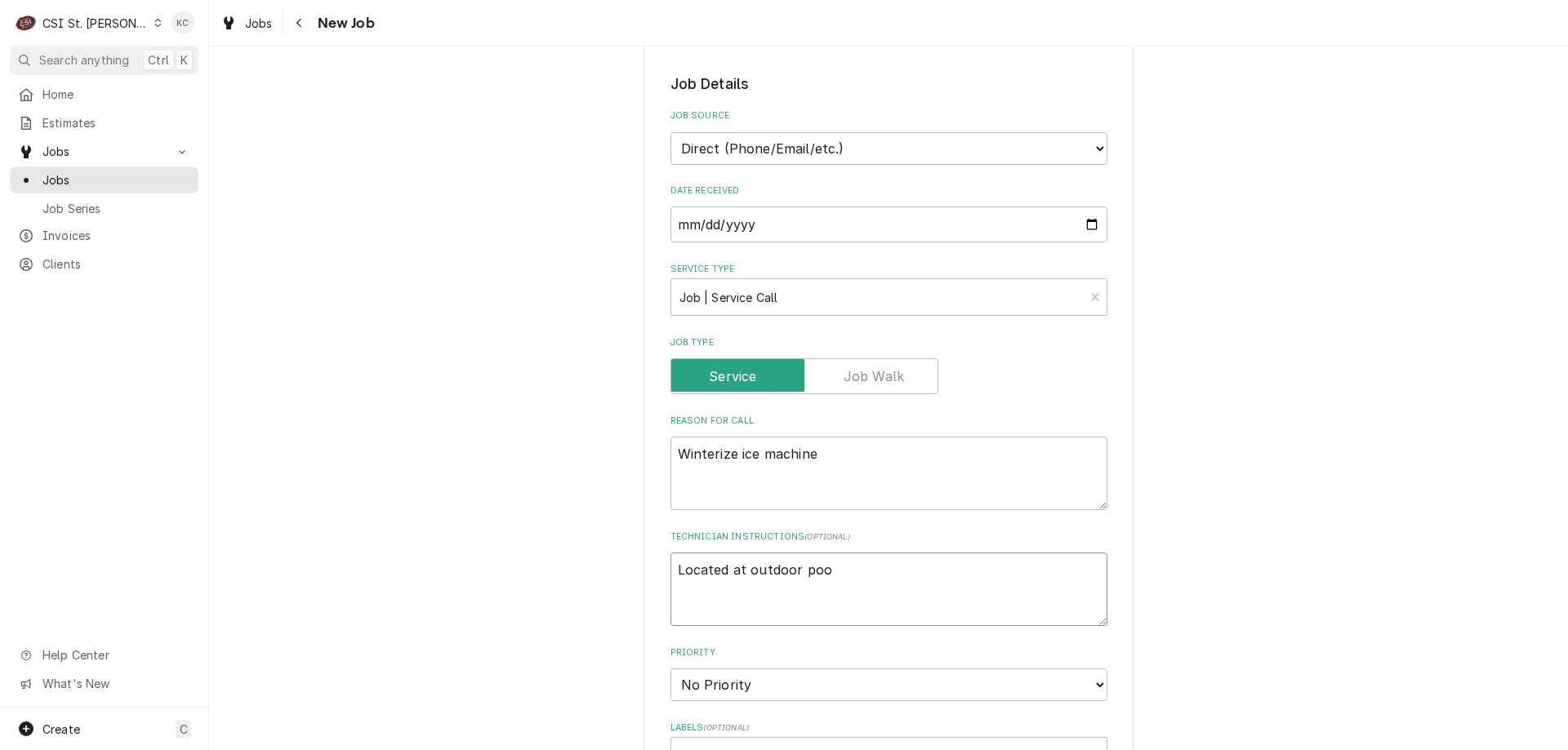
type textarea "x"
type textarea "Located at outdoor pool"
type textarea "x"
type textarea "Located at outdoor pool"
type textarea "x"
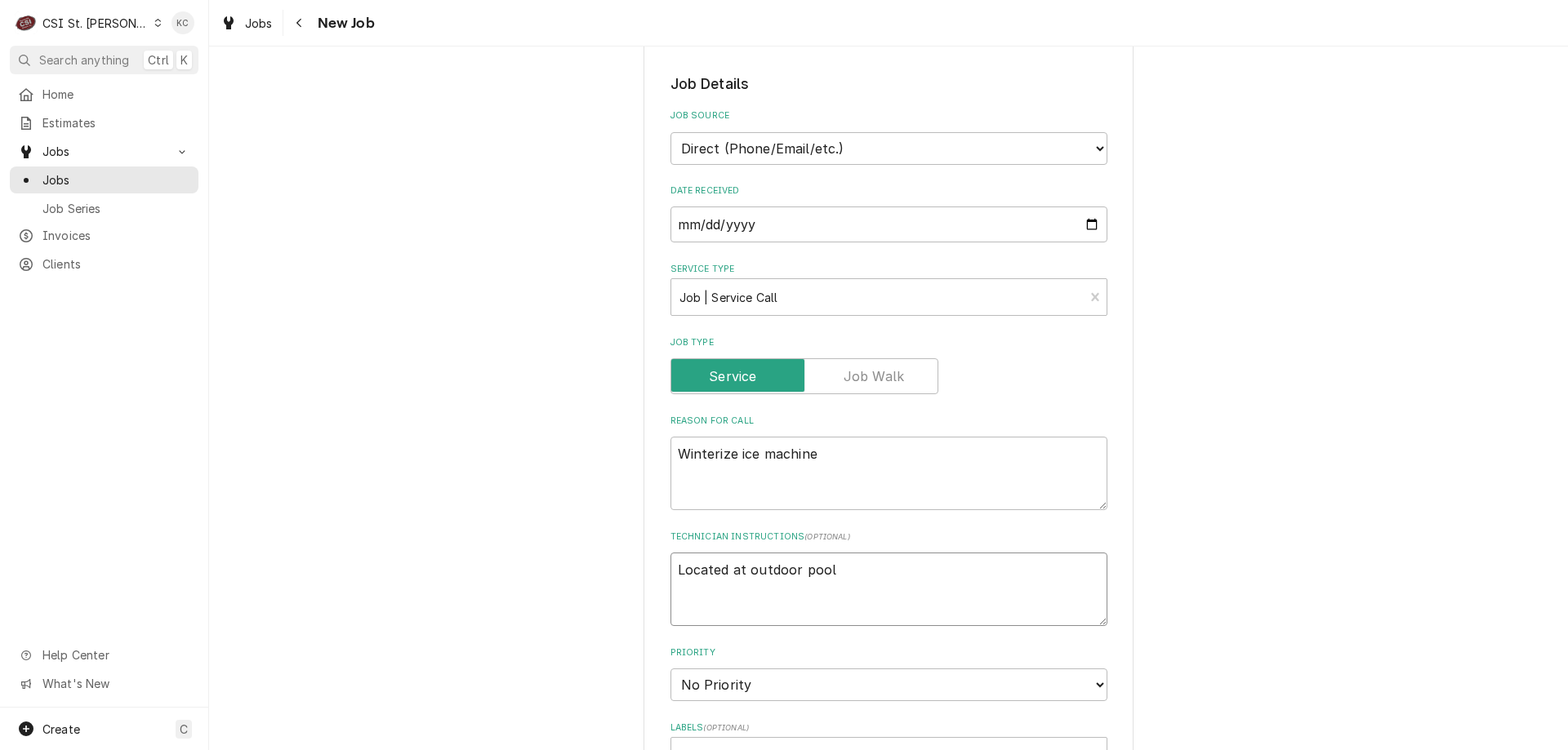
type textarea "Located at outdoor pool"
type textarea "x"
type textarea "Ca Located at outdoor pool"
type textarea "x"
type textarea "Cai Located at outdoor pool"
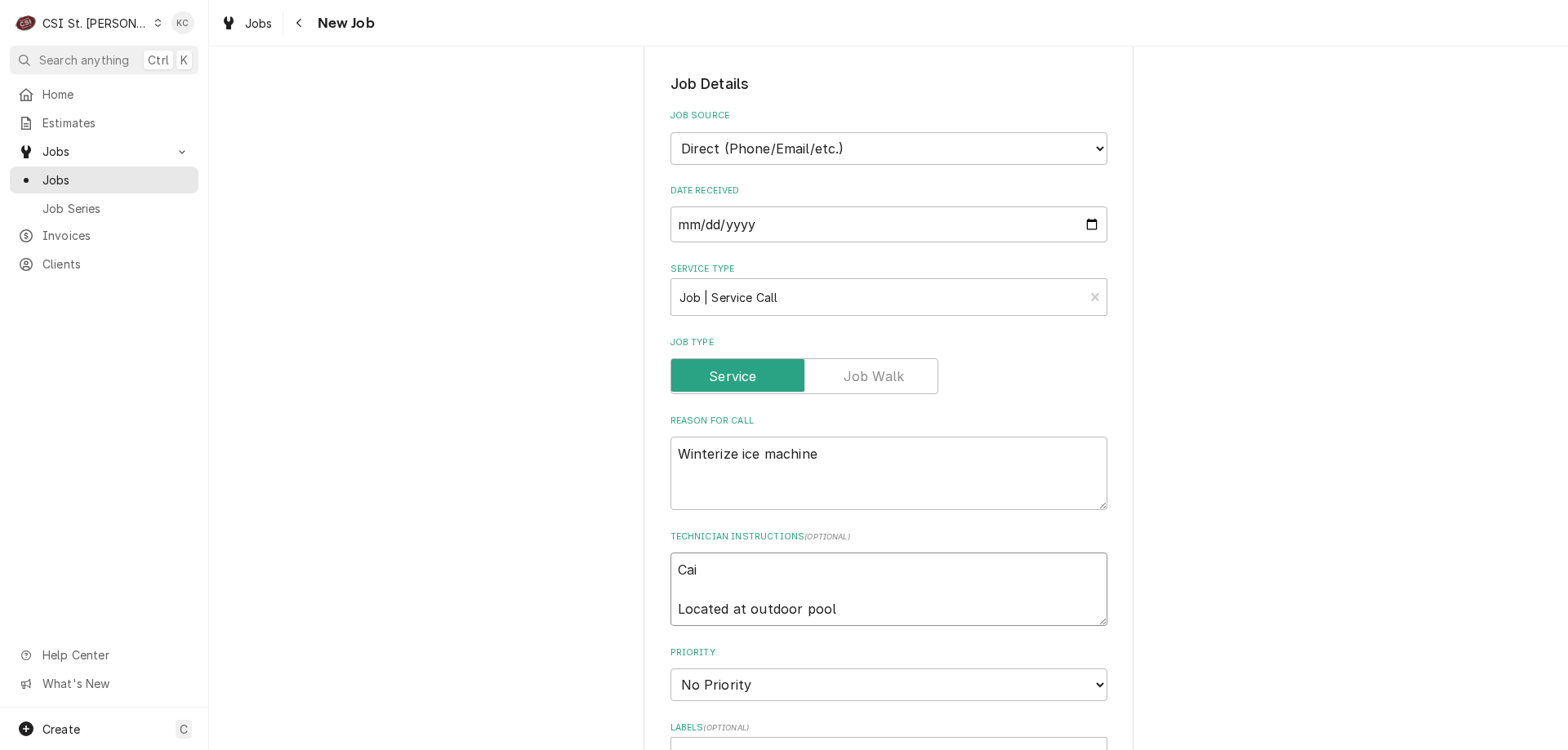
type textarea "x"
type textarea "Cait Located at outdoor pool"
type textarea "x"
type textarea "Caitl Located at outdoor pool"
type textarea "x"
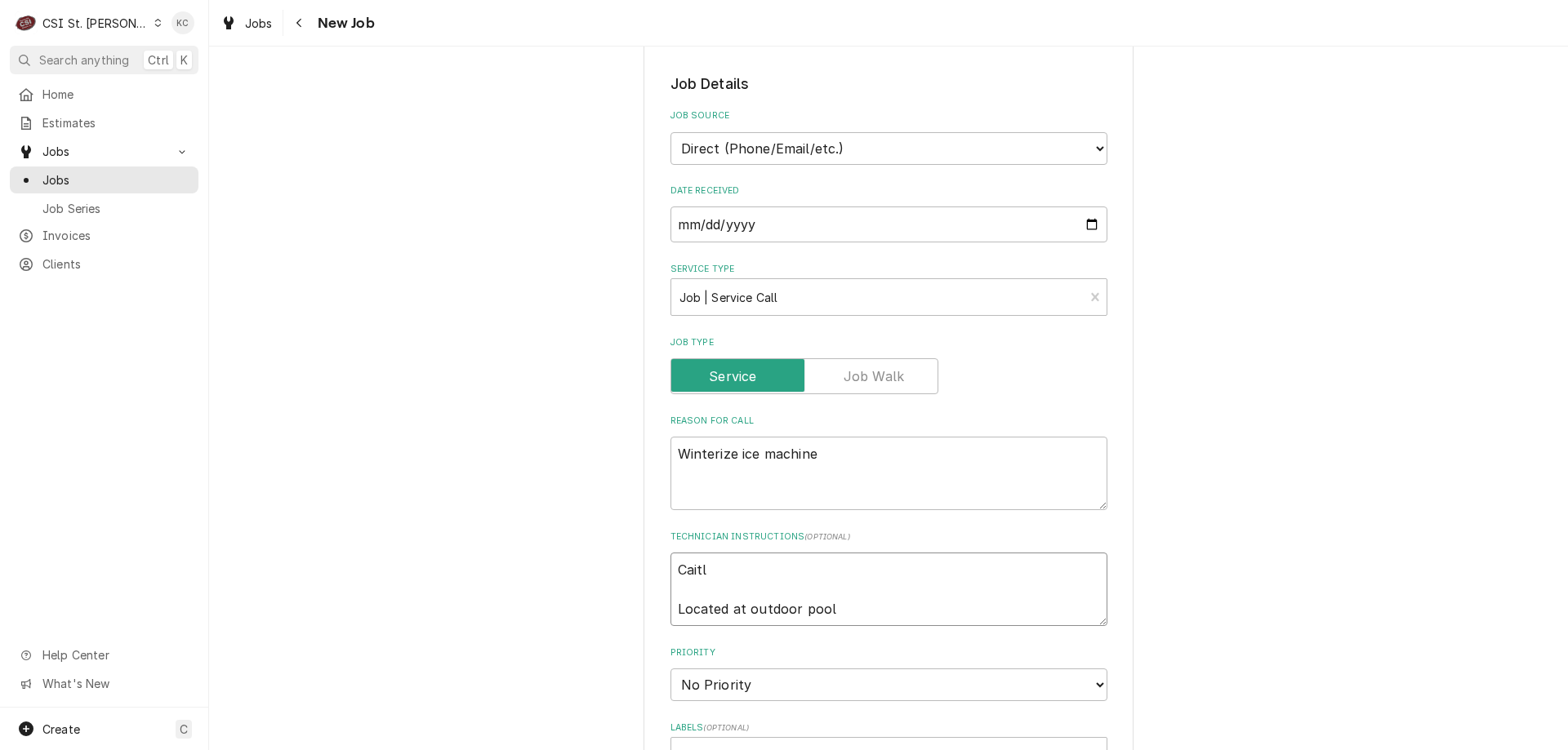
type textarea "Caitli Located at outdoor pool"
type textarea "x"
type textarea "Caitlin Located at outdoor pool"
type textarea "x"
type textarea "Caitlin Located at outdoor pool"
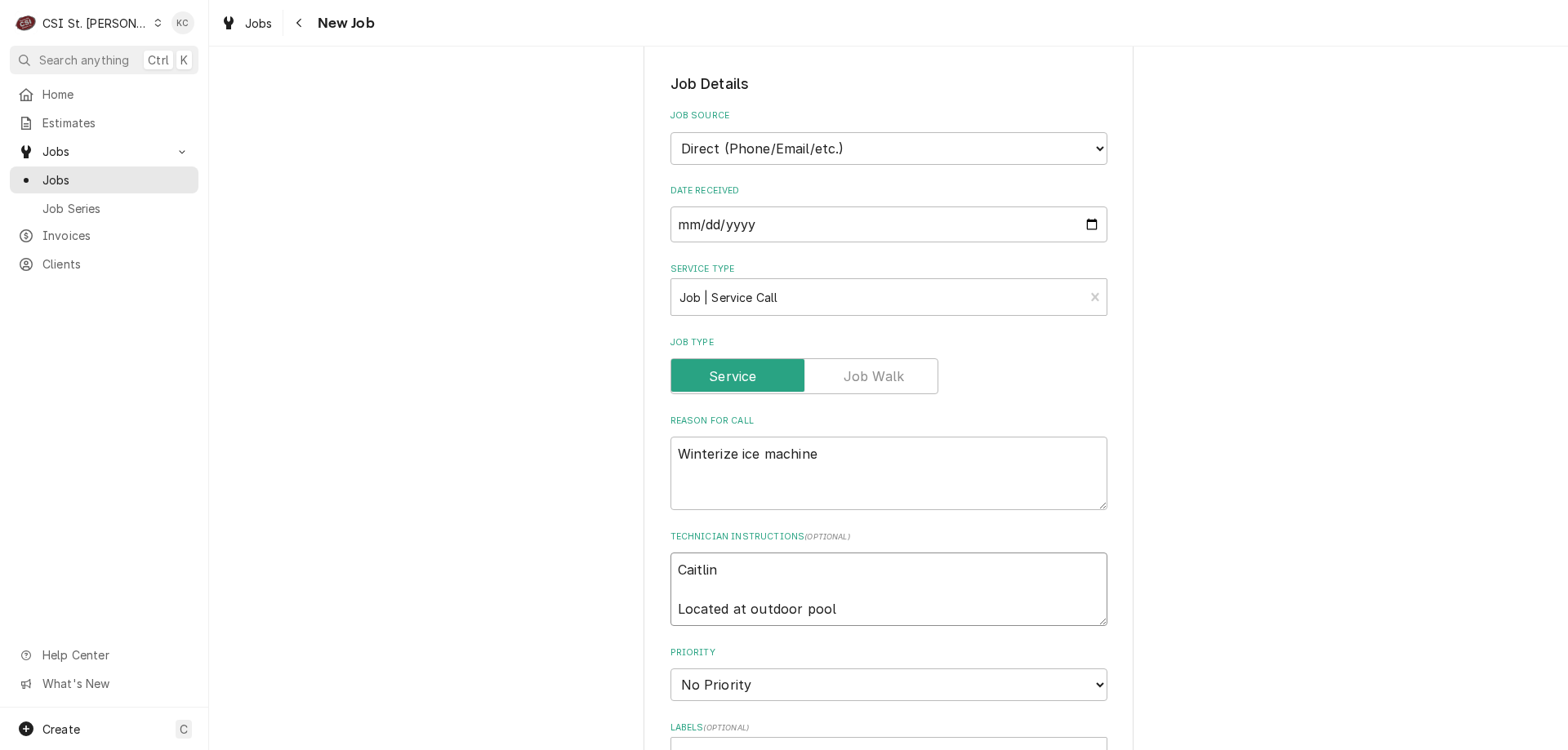
type textarea "x"
type textarea "Caitlin O Located at outdoor pool"
type textarea "x"
type textarea "Caitlin Ov Located at outdoor pool"
type textarea "x"
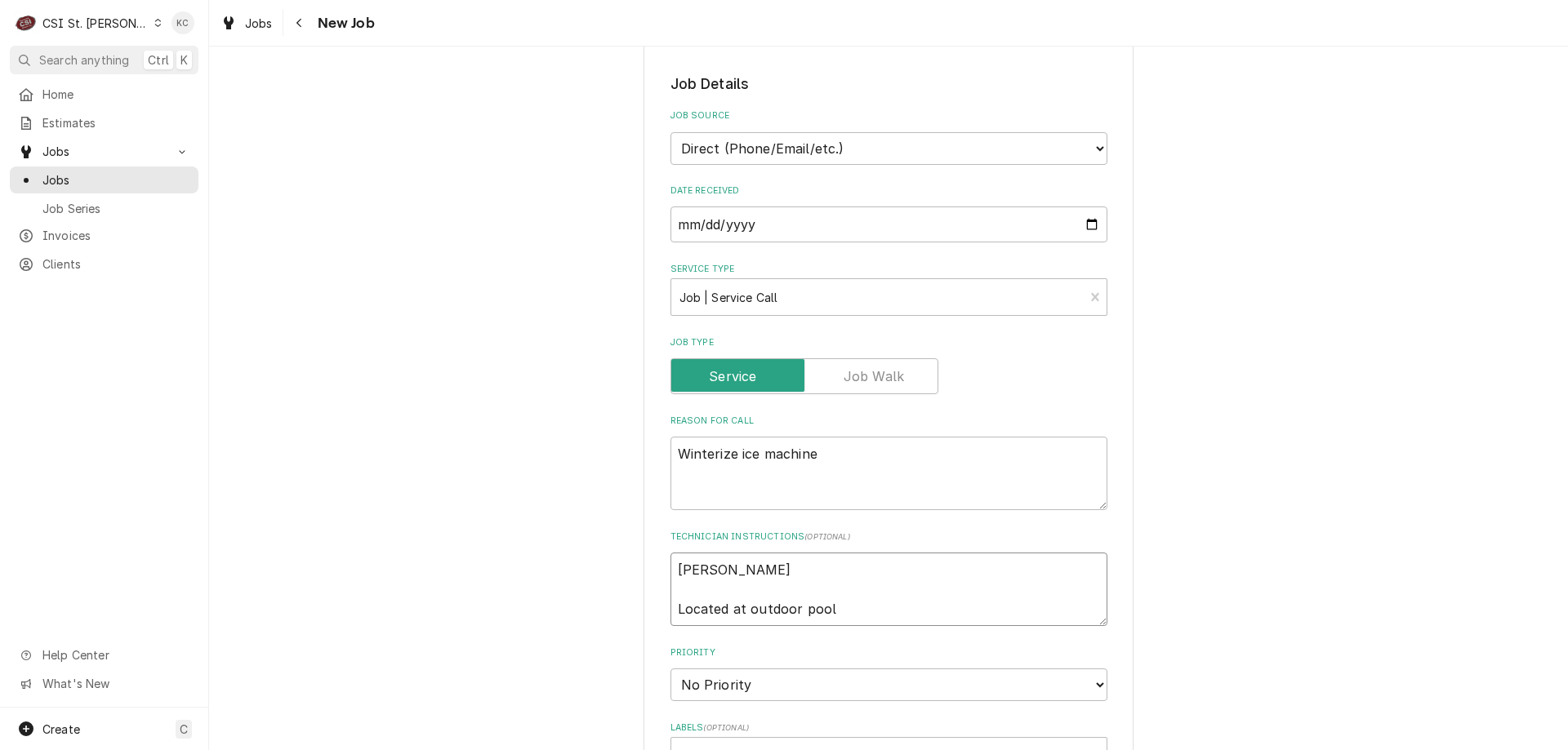
type textarea "Caitlin Ove Located at outdoor pool"
type textarea "x"
type textarea "Caitlin Over Located at outdoor pool"
type textarea "x"
type textarea "Caitlin Overk Located at outdoor pool"
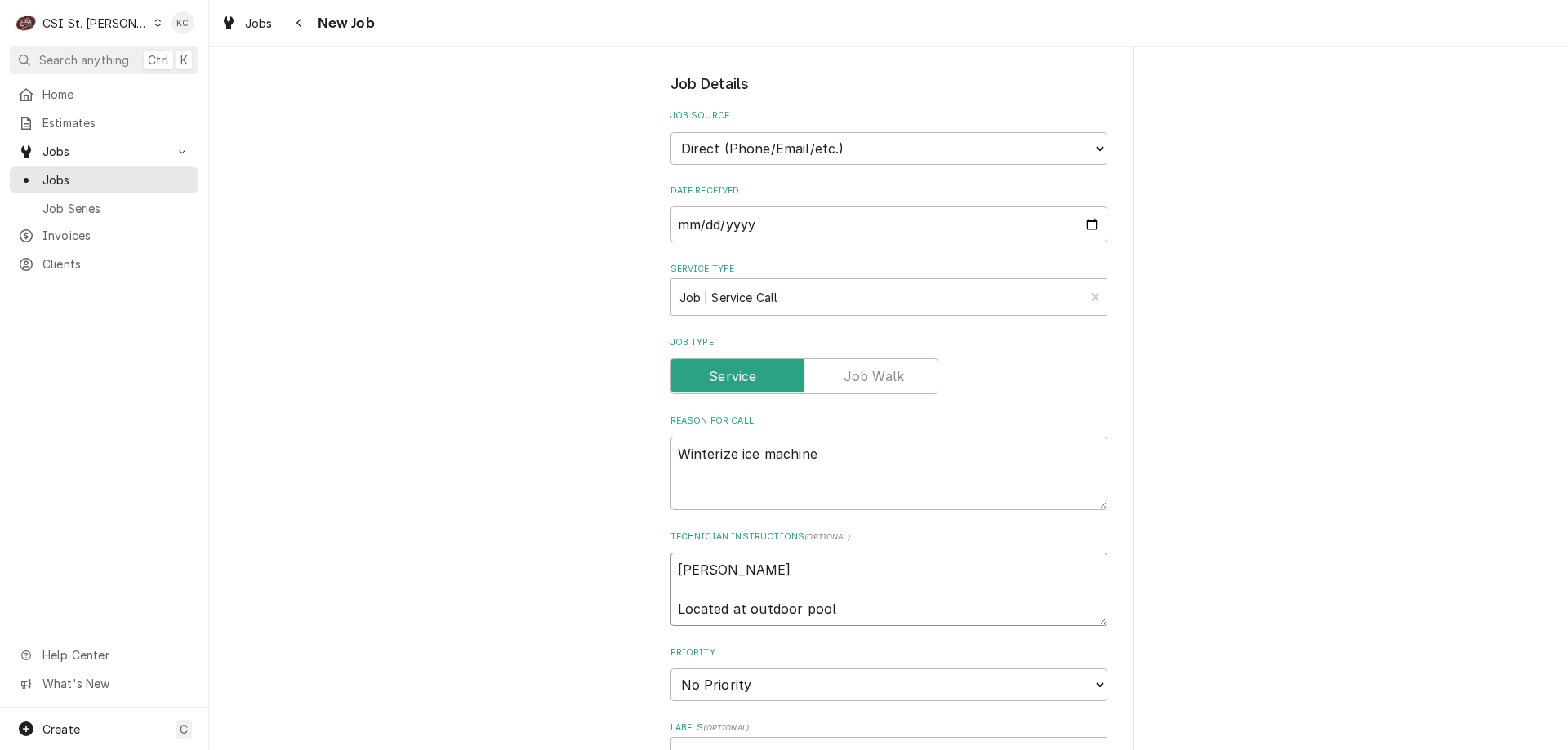
type textarea "x"
type textarea "Caitlin Overka Located at outdoor pool"
type textarea "x"
type textarea "Caitlin Overkam Located at outdoor pool"
type textarea "x"
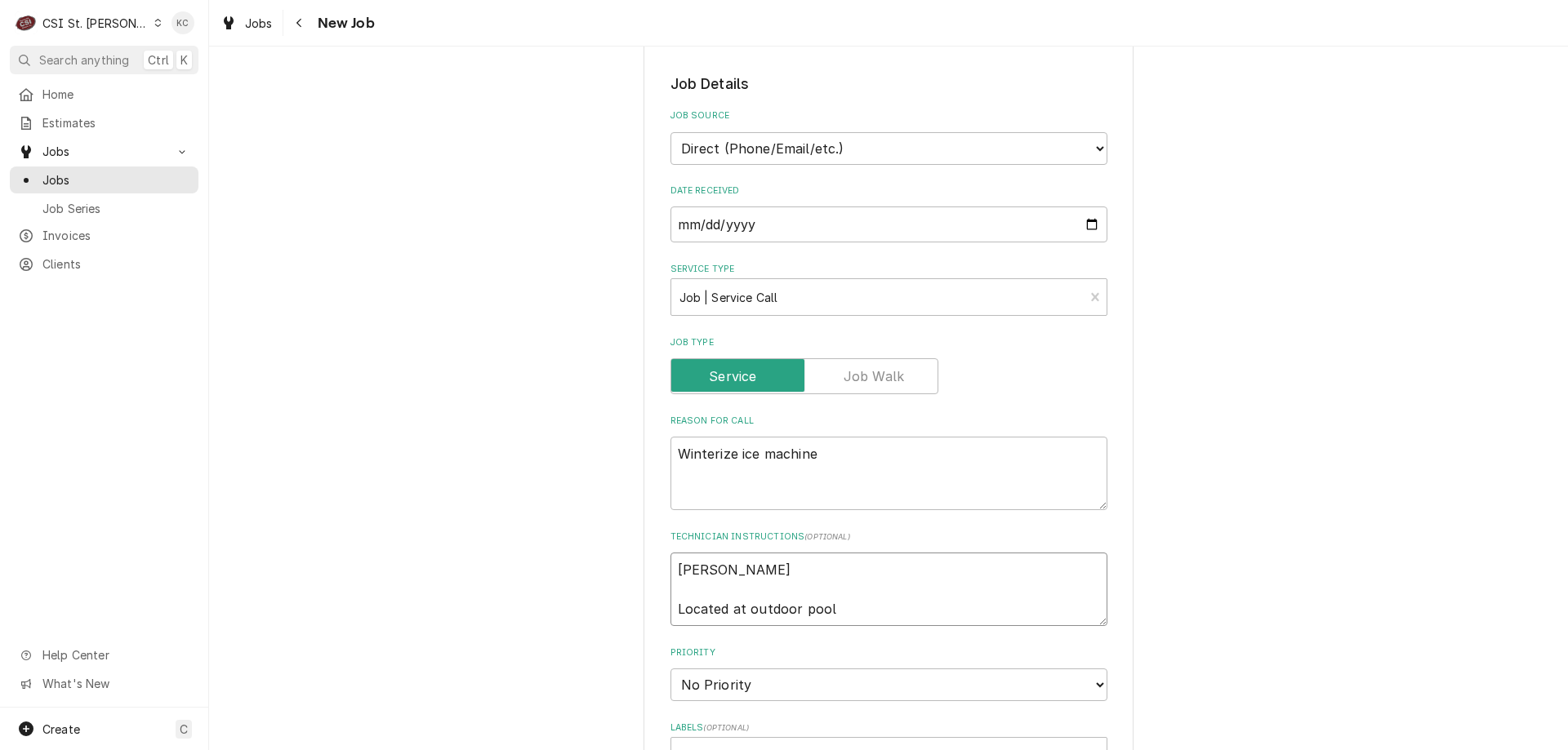
type textarea "Caitlin Overkamp Located at outdoor pool"
type textarea "x"
type textarea "Caitlin Overkamp Located at outdoor pool"
type textarea "x"
type textarea "Caitlin Overkamp - Located at outdoor pool"
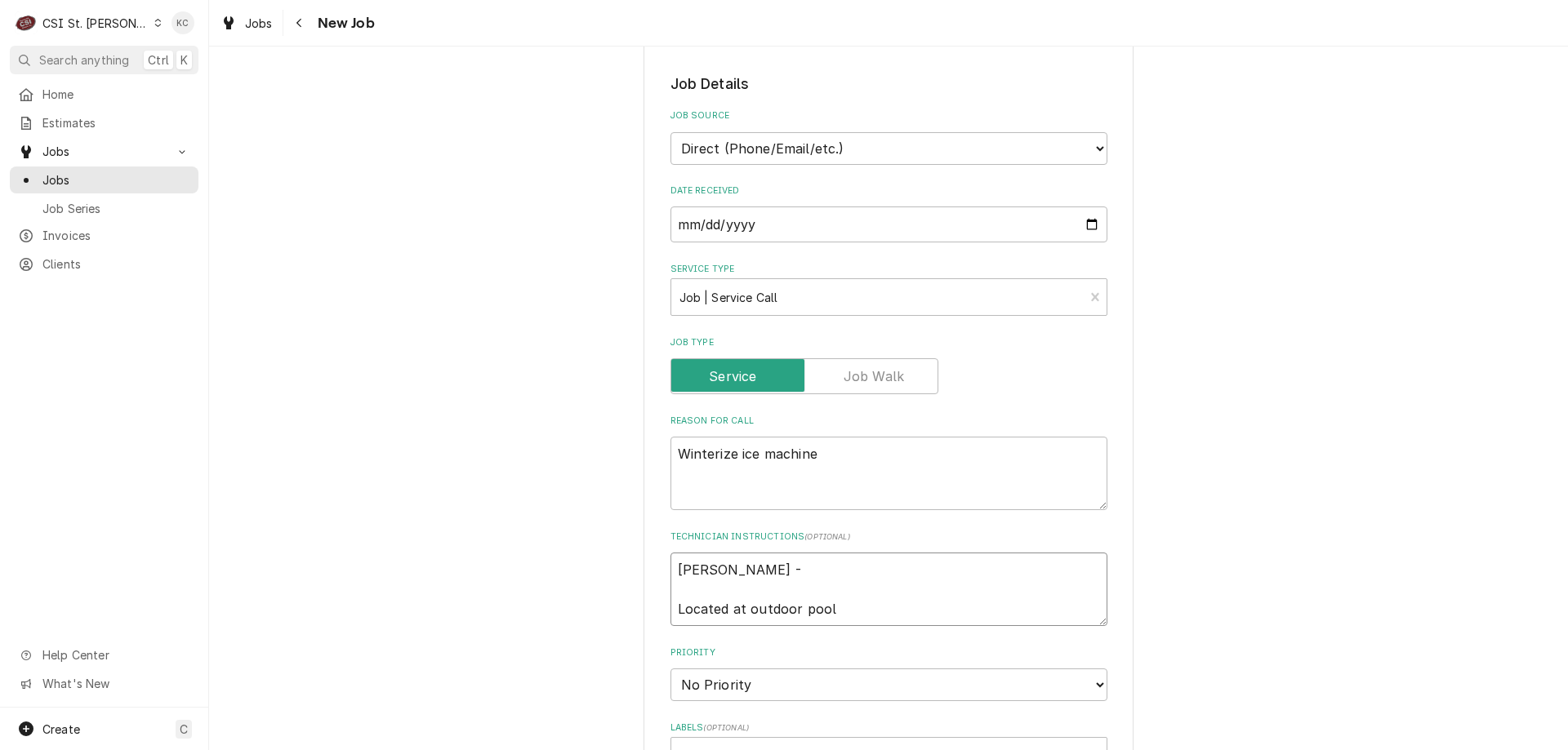
type textarea "x"
type textarea "Caitlin Overkamp - Located at outdoor pool"
type textarea "x"
type textarea "Caitlin Overkamp - 6 Located at outdoor pool"
type textarea "x"
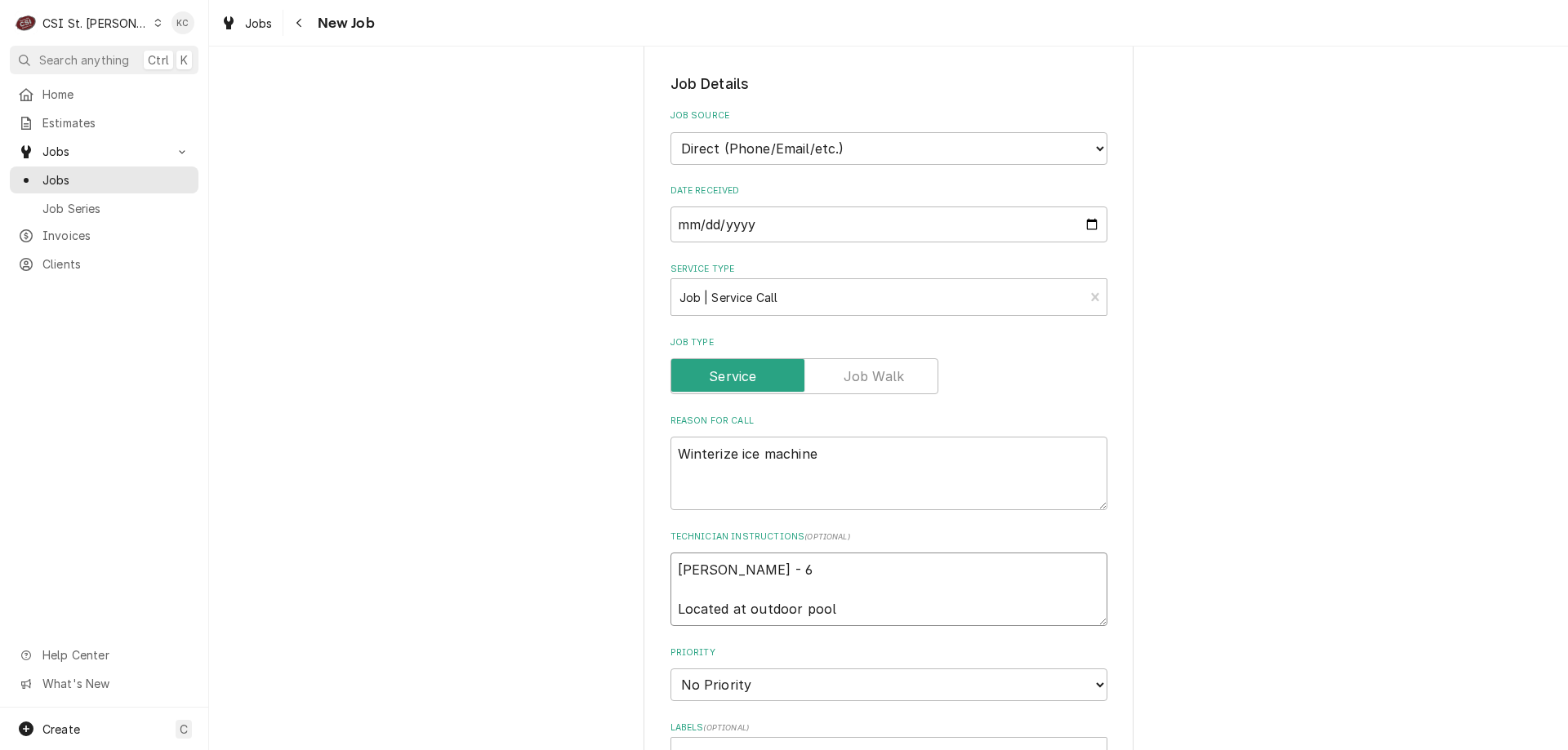
type textarea "Caitlin Overkamp - 63 Located at outdoor pool"
type textarea "x"
type textarea "Caitlin Overkamp - 636 Located at outdoor pool"
type textarea "x"
type textarea "Caitlin Overkamp - 636 Located at outdoor pool"
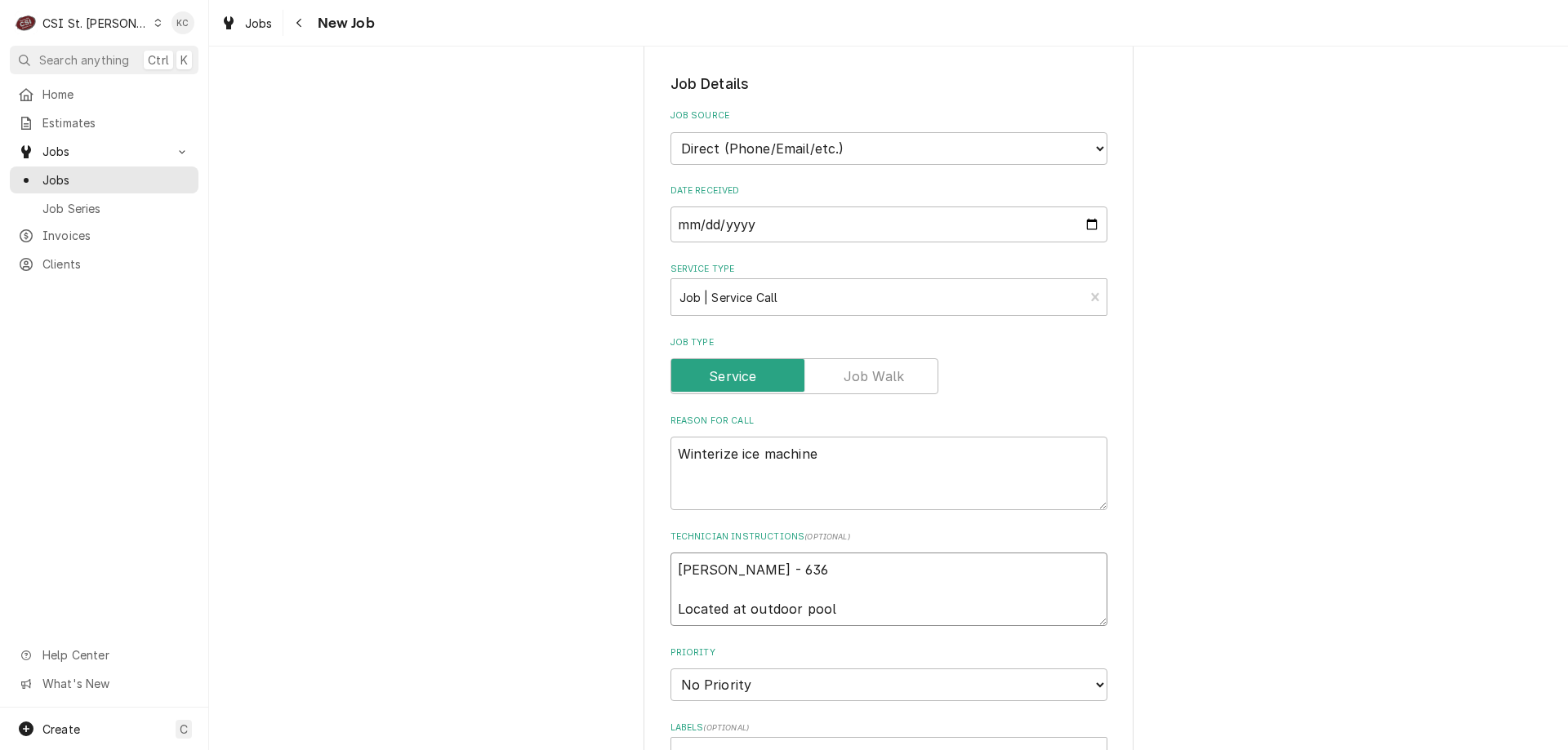
type textarea "x"
type textarea "Caitlin Overkamp - 636 2 Located at outdoor pool"
type textarea "x"
type textarea "Caitlin Overkamp - 636 28 Located at outdoor pool"
type textarea "x"
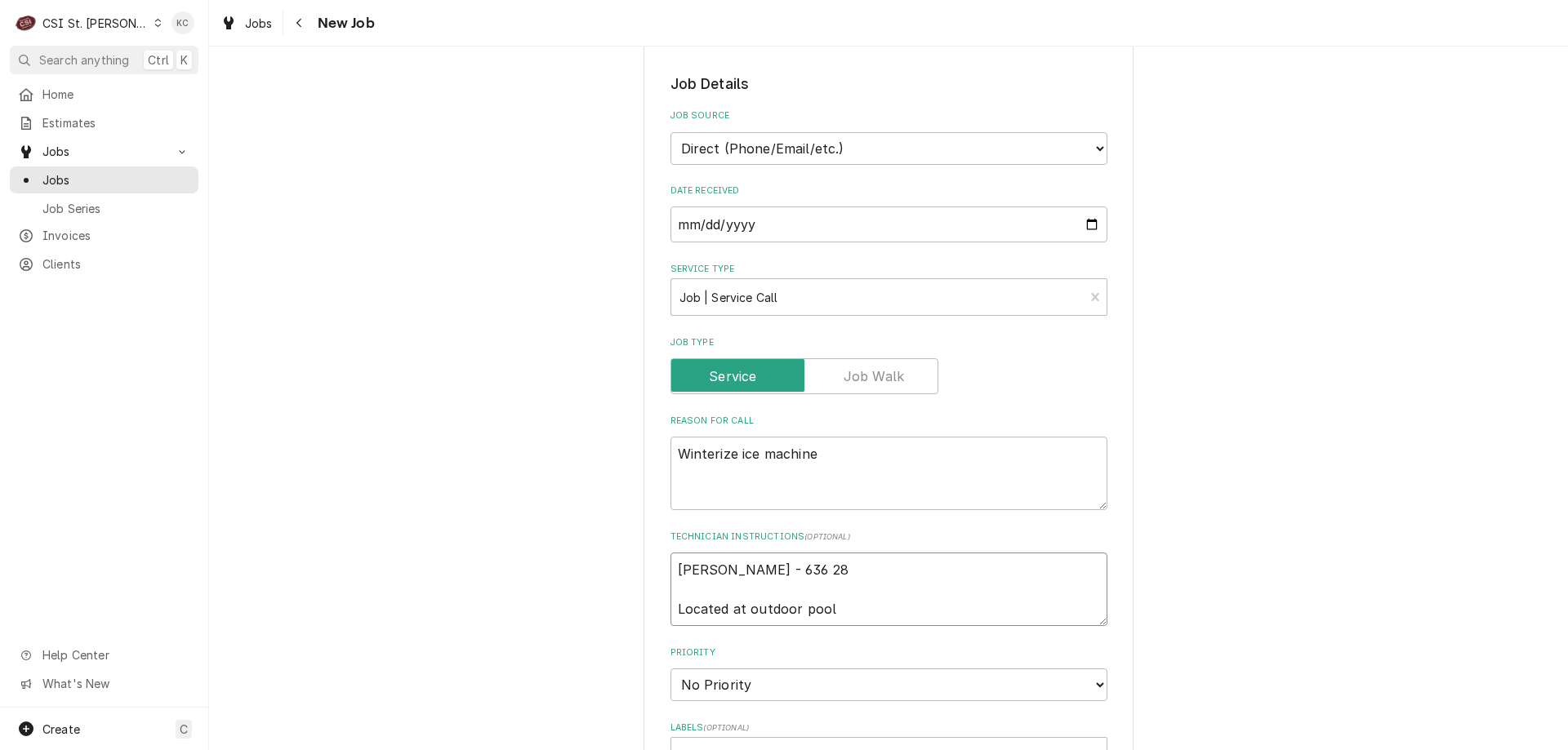
type textarea "Caitlin Overkamp - 636 282 Located at outdoor pool"
type textarea "x"
type textarea "Caitlin Overkamp - 636 282- Located at outdoor pool"
type textarea "x"
type textarea "Caitlin Overkamp - 636 282-6 Located at outdoor pool"
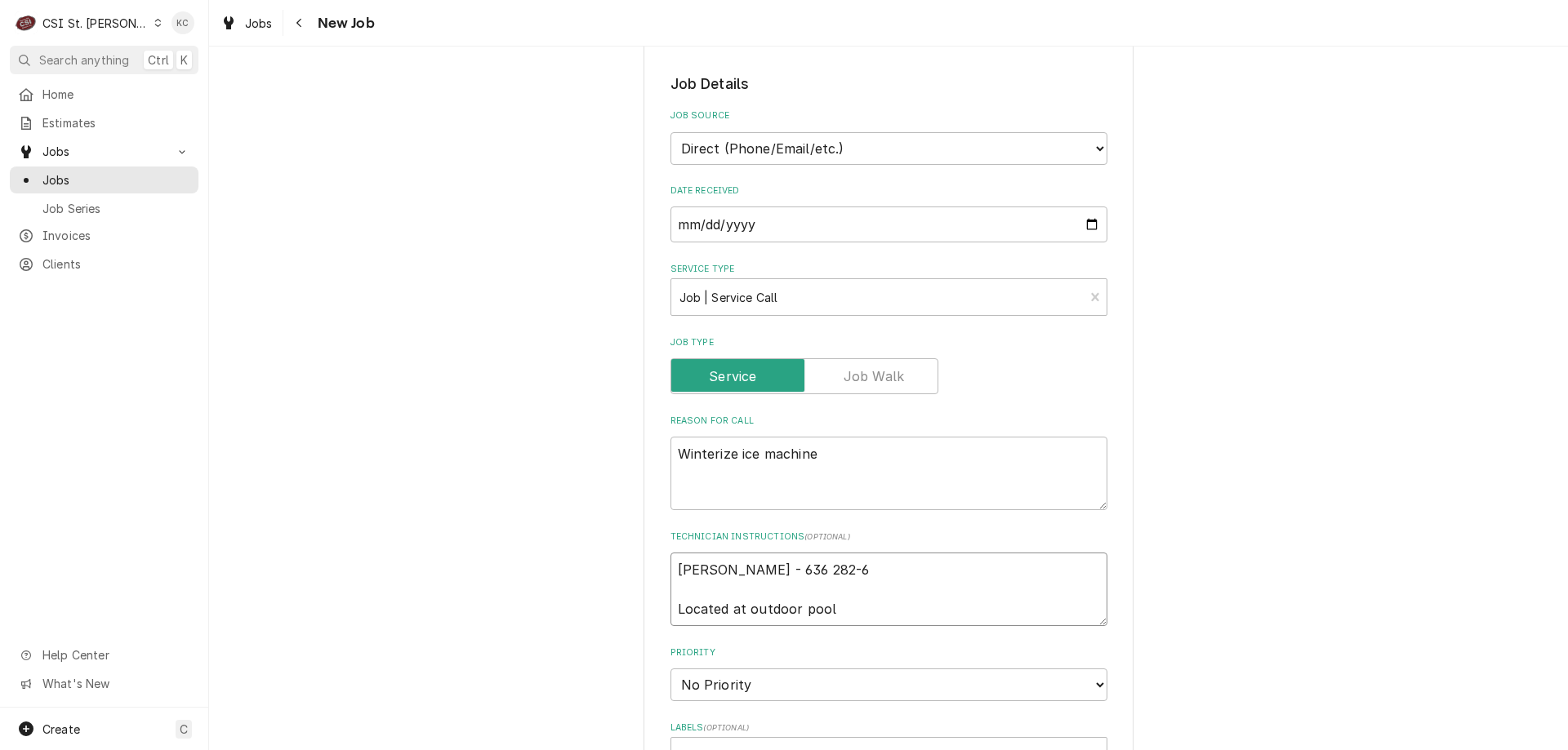
type textarea "x"
type textarea "Caitlin Overkamp - 636 282-66 Located at outdoor pool"
type textarea "x"
type textarea "Caitlin Overkamp - 636 282-668 Located at outdoor pool"
type textarea "x"
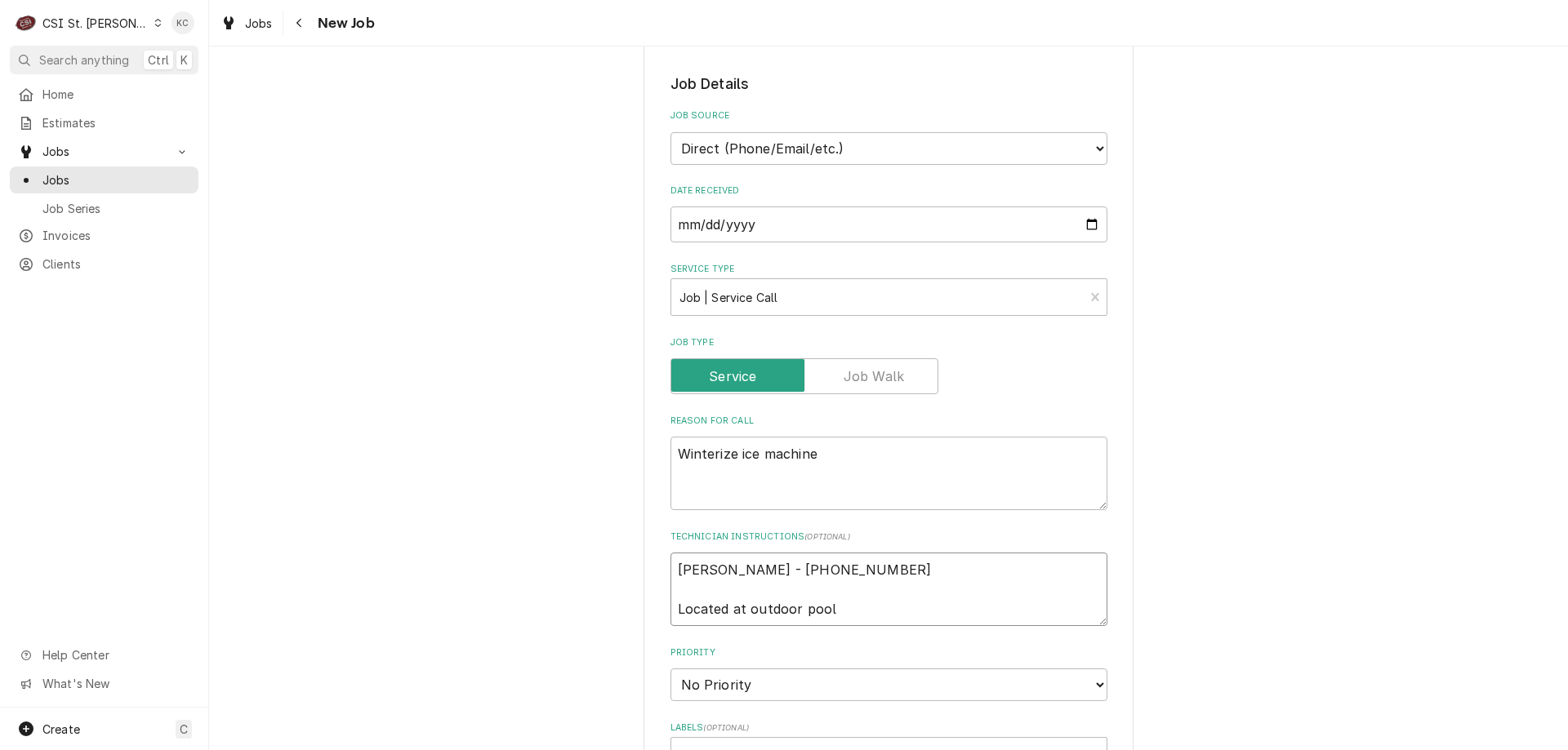
type textarea "Caitlin Overkamp - 636 282-6686 Located at outdoor pool"
type textarea "x"
type textarea "Caitlin Overkamp - 636 282-6686 Located at outdoor pool"
click at [1400, 246] on div "Please provide the following information to create a job: Client Details Client…" at bounding box center [888, 501] width 1359 height 1855
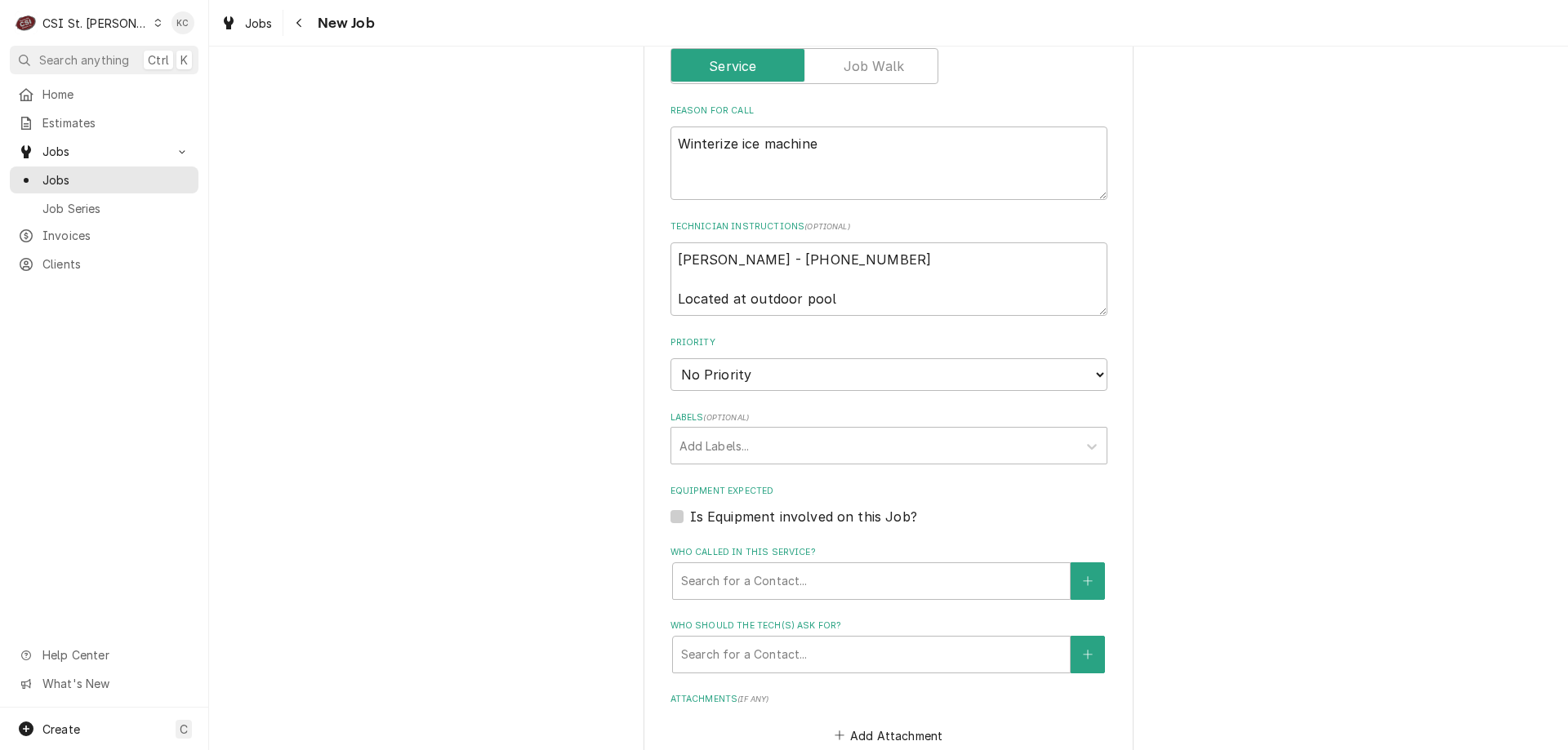
scroll to position [898, 0]
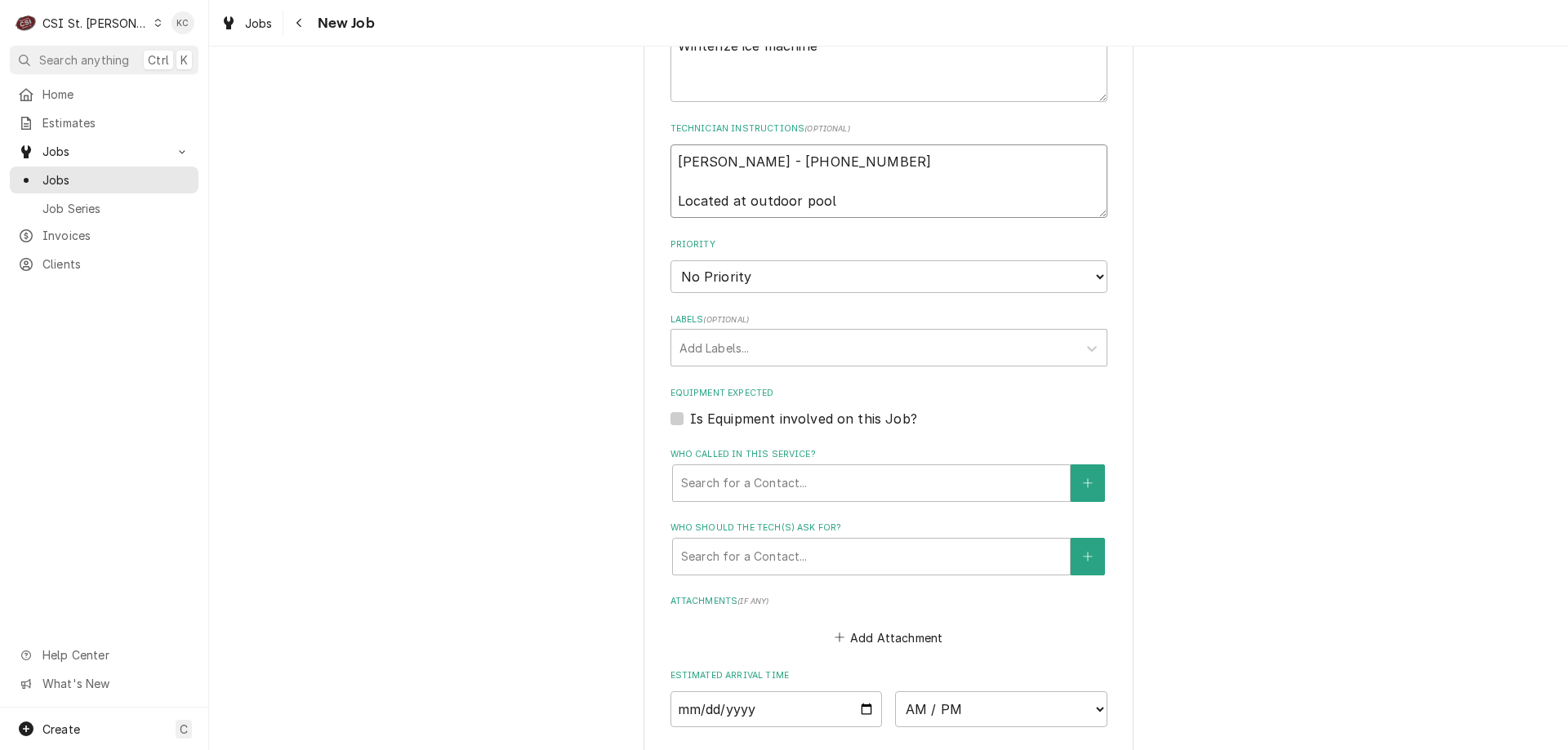
click at [677, 144] on textarea "Caitlin Overkamp - 636 282-6686 Located at outdoor pool" at bounding box center [888, 181] width 437 height 74
type textarea "x"
type textarea "Caitlin Overkamp - 636 282-6686 Located at outdoor pool"
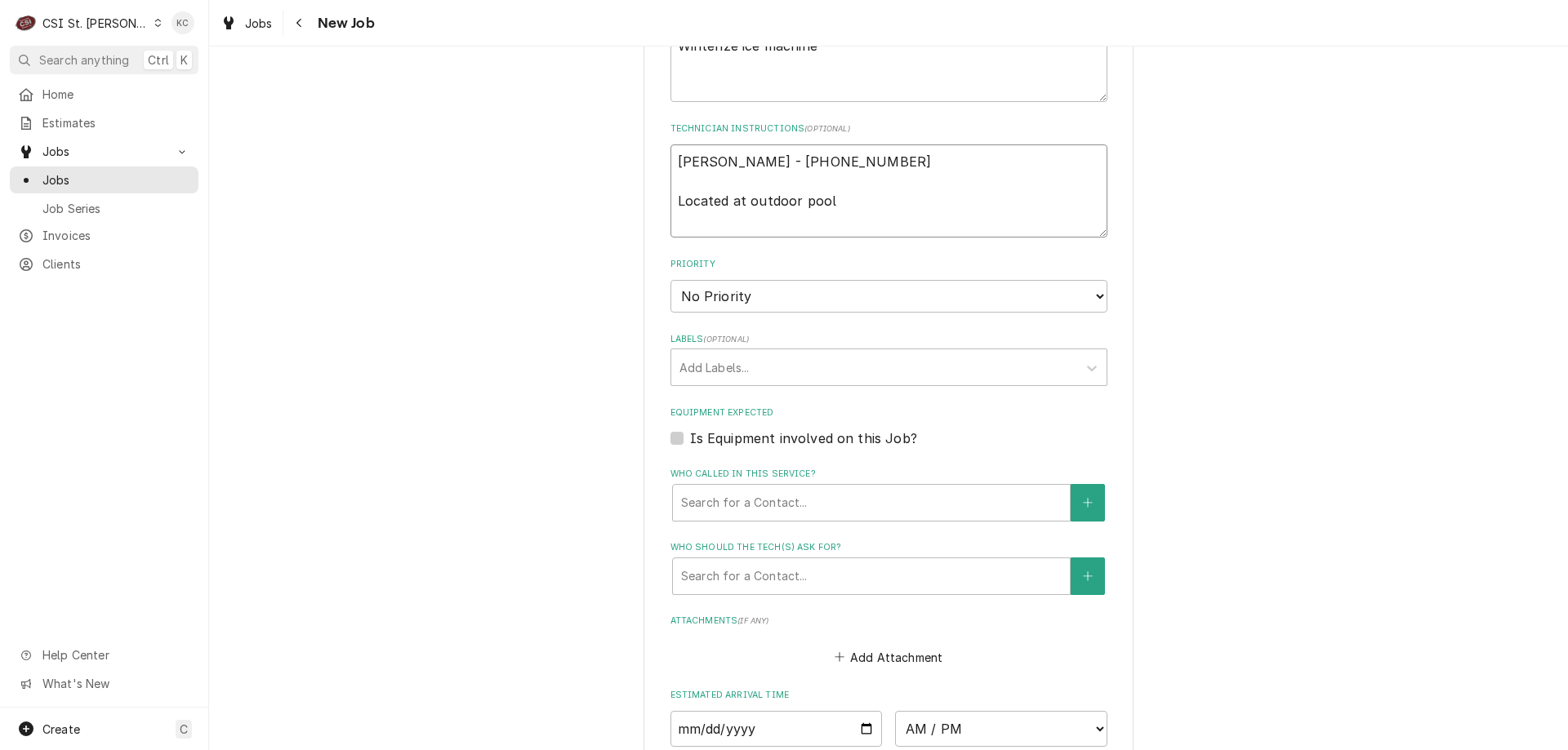
type textarea "x"
type textarea "Caitlin Overkamp - 636 282-6686 Located at outdoor pool"
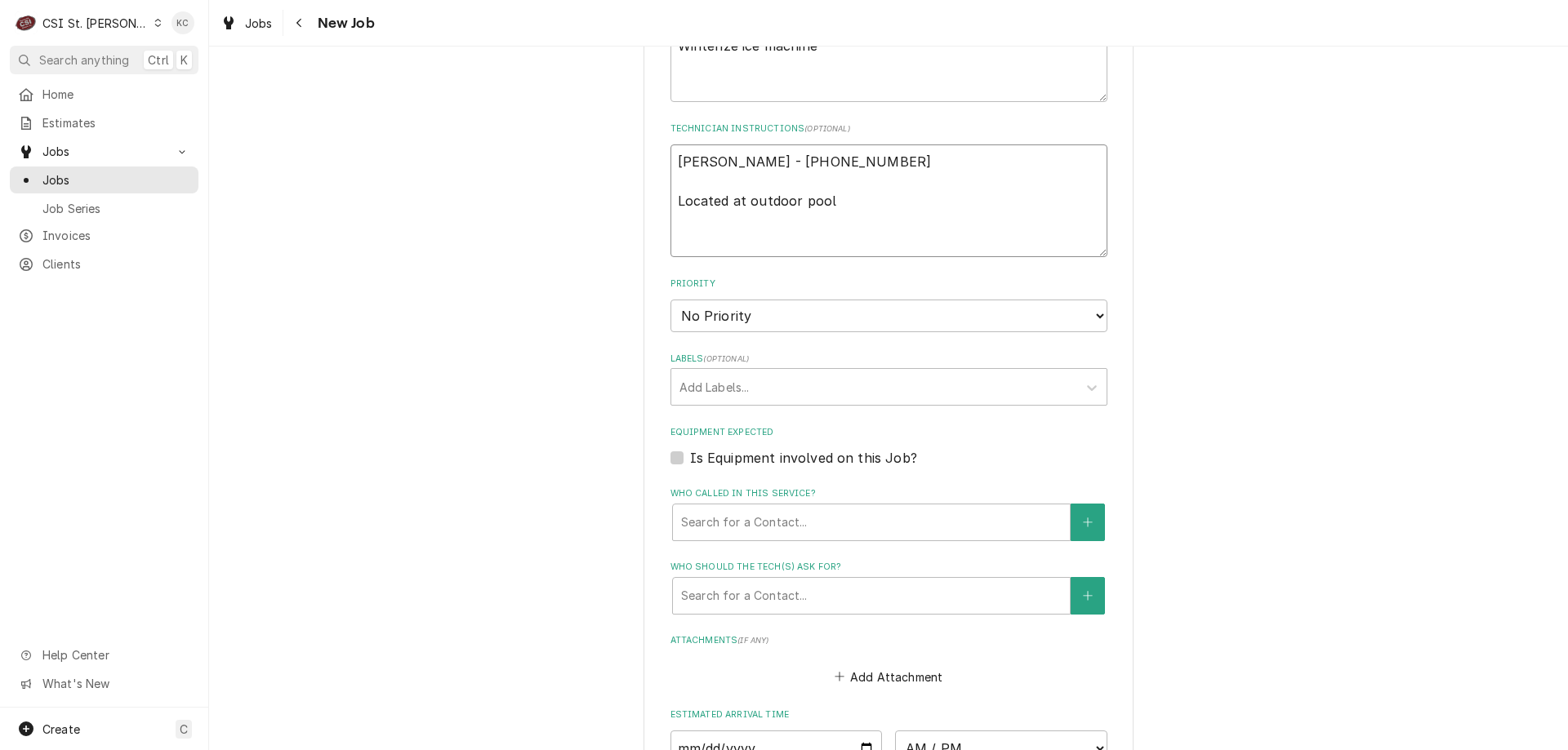
type textarea "x"
type textarea "9 Caitlin Overkamp - 636 282-6686 Located at outdoor pool"
type textarea "x"
type textarea "9/ Caitlin Overkamp - 636 282-6686 Located at outdoor pool"
type textarea "x"
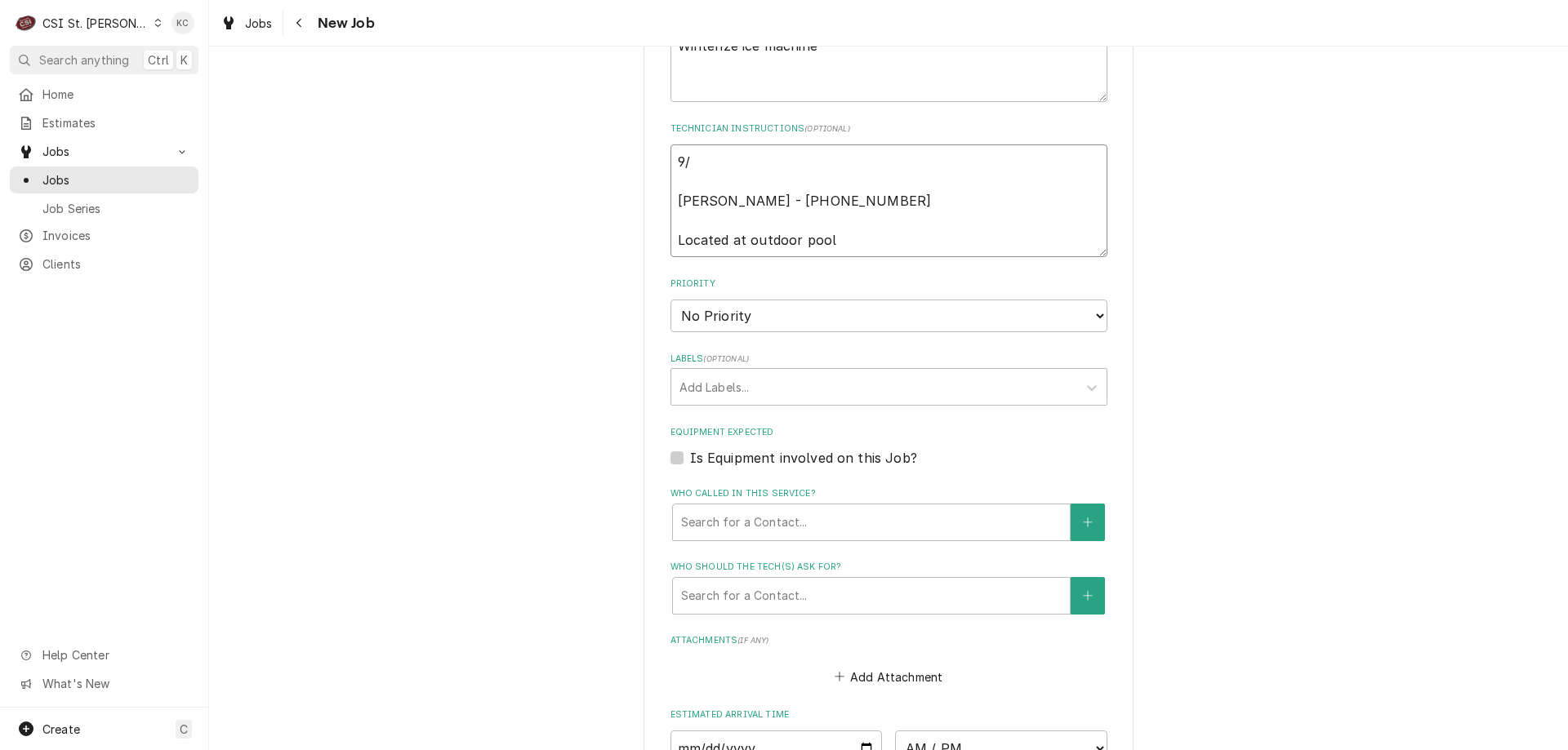
type textarea "9/3 Caitlin Overkamp - 636 282-6686 Located at outdoor pool"
type textarea "x"
type textarea "9/30 Caitlin Overkamp - 636 282-6686 Located at outdoor pool"
type textarea "x"
type textarea "9/30 Caitlin Overkamp - 636 282-6686 Located at outdoor pool"
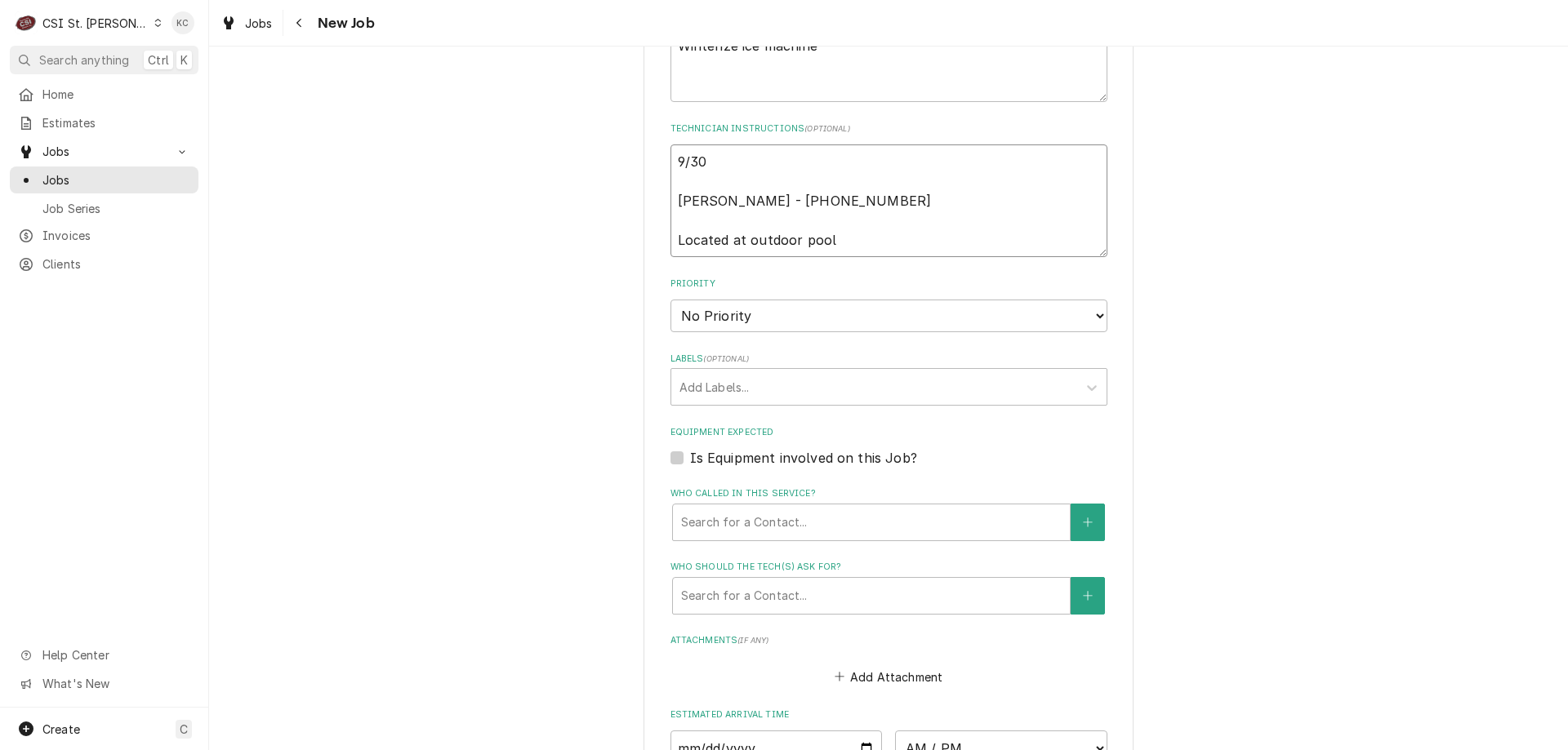
type textarea "x"
type textarea "9/30 - Caitlin Overkamp - 636 282-6686 Located at outdoor pool"
type textarea "x"
type textarea "9/30 - Caitlin Overkamp - 636 282-6686 Located at outdoor pool"
type textarea "x"
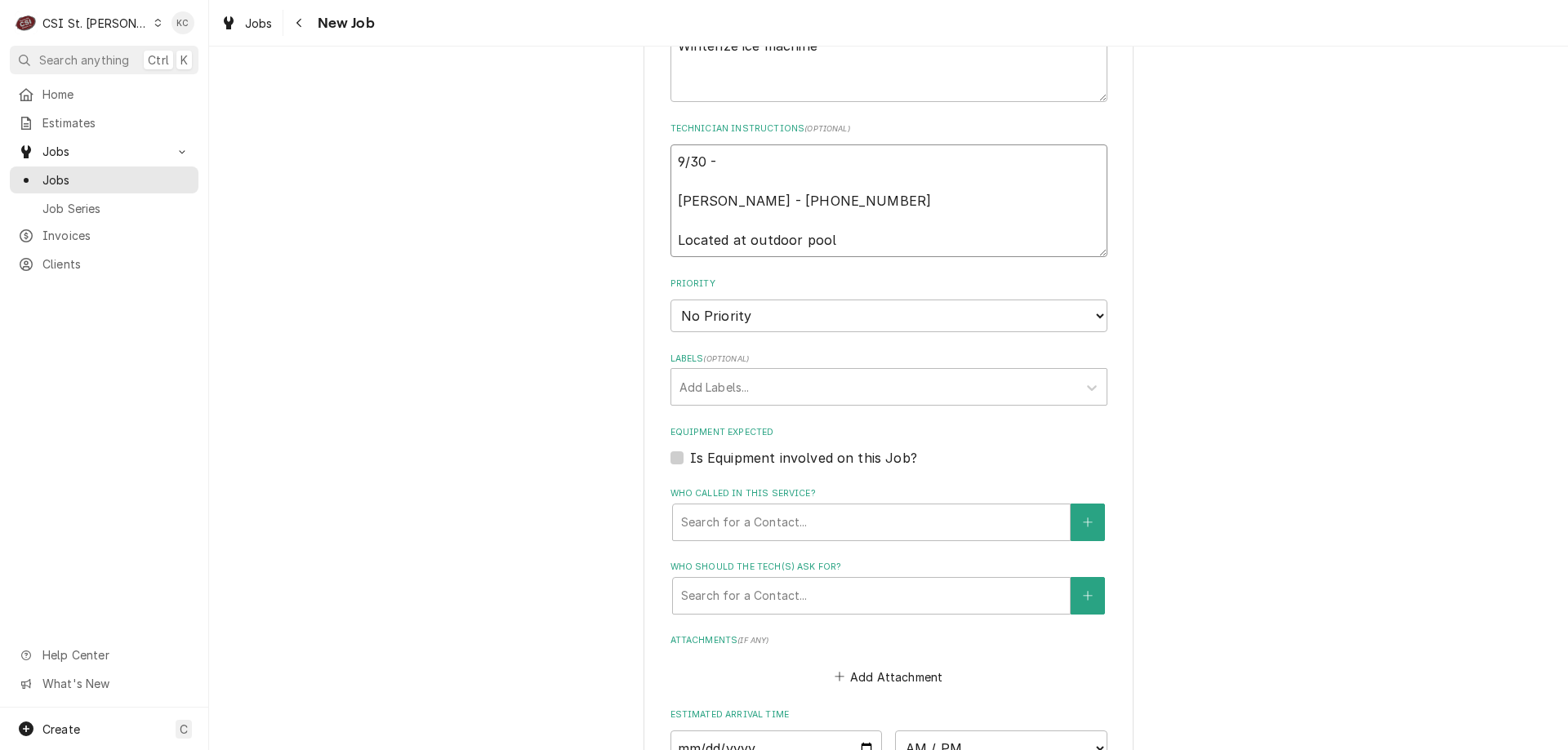
type textarea "9/30 - W Caitlin Overkamp - 636 282-6686 Located at outdoor pool"
type textarea "x"
type textarea "9/30 - Wa Caitlin Overkamp - 636 282-6686 Located at outdoor pool"
type textarea "x"
type textarea "9/30 - Wai Caitlin Overkamp - 636 282-6686 Located at outdoor pool"
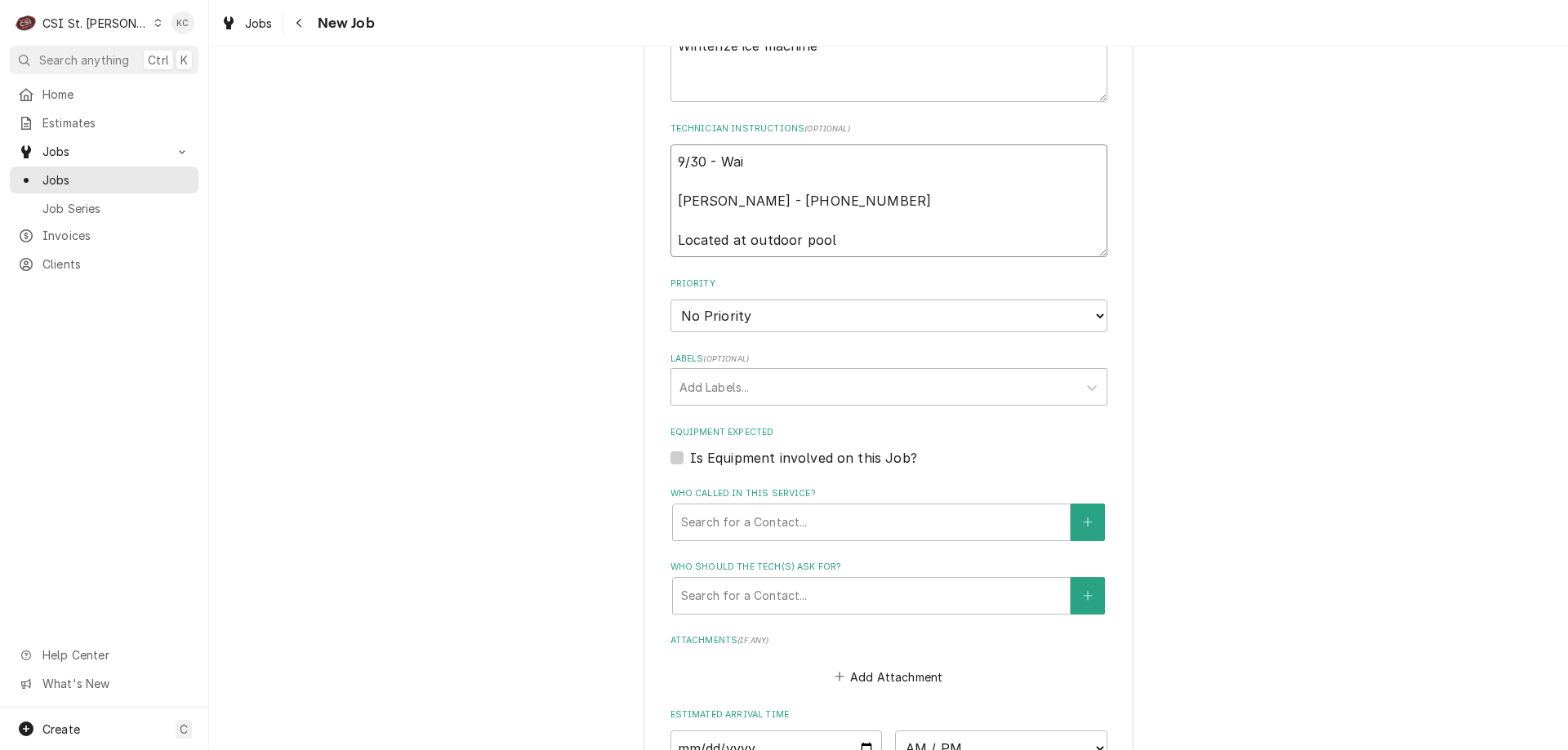
type textarea "x"
type textarea "9/30 - Waiti Caitlin Overkamp - 636 282-6686 Located at outdoor pool"
type textarea "x"
type textarea "9/30 - Waitin Caitlin Overkamp - 636 282-6686 Located at outdoor pool"
type textarea "x"
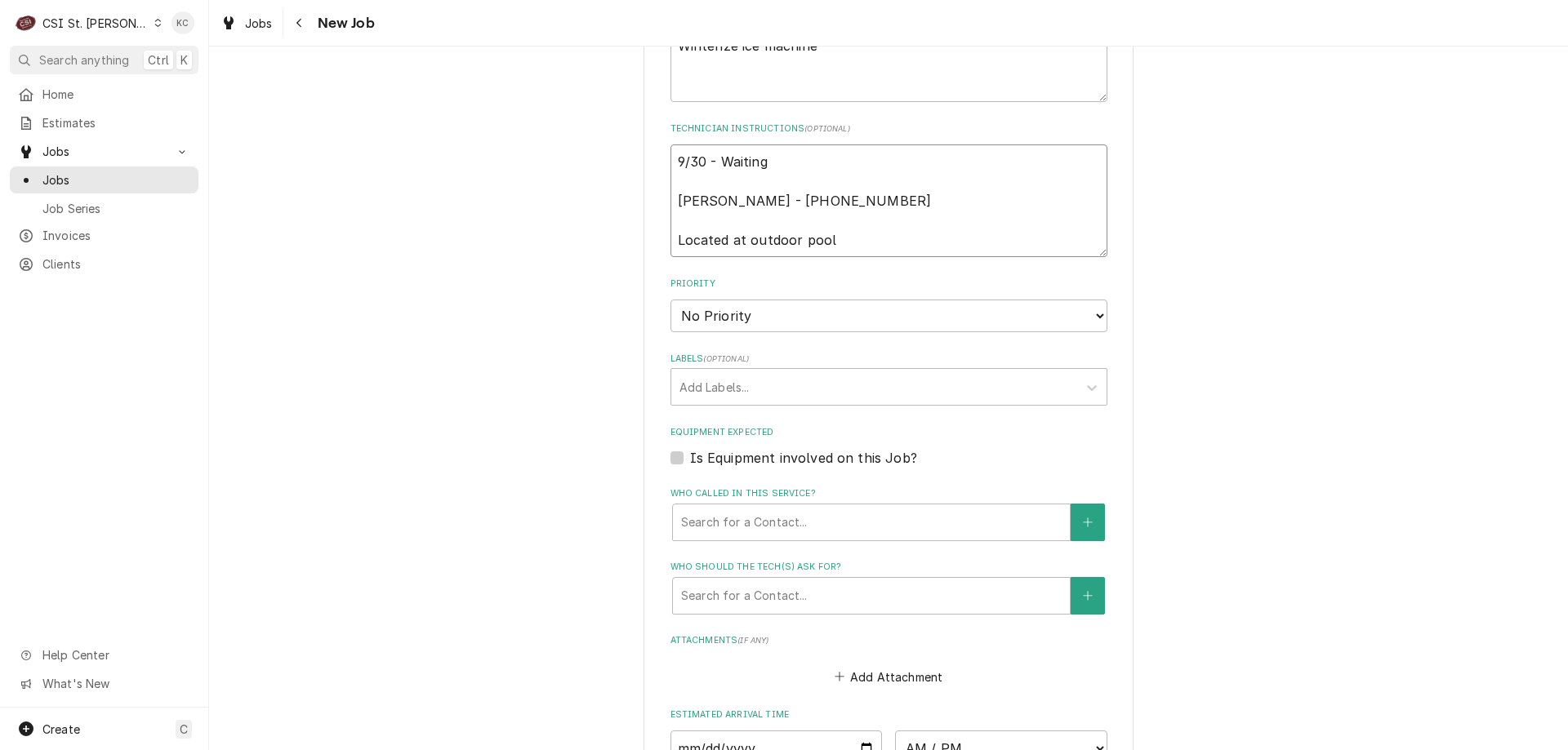
type textarea "9/30 - Waiting Caitlin Overkamp - 636 282-6686 Located at outdoor pool"
type textarea "x"
type textarea "9/30 - Waiting t Caitlin Overkamp - 636 282-6686 Located at outdoor pool"
type textarea "x"
type textarea "9/30 - Waiting to Caitlin Overkamp - 636 282-6686 Located at outdoor pool"
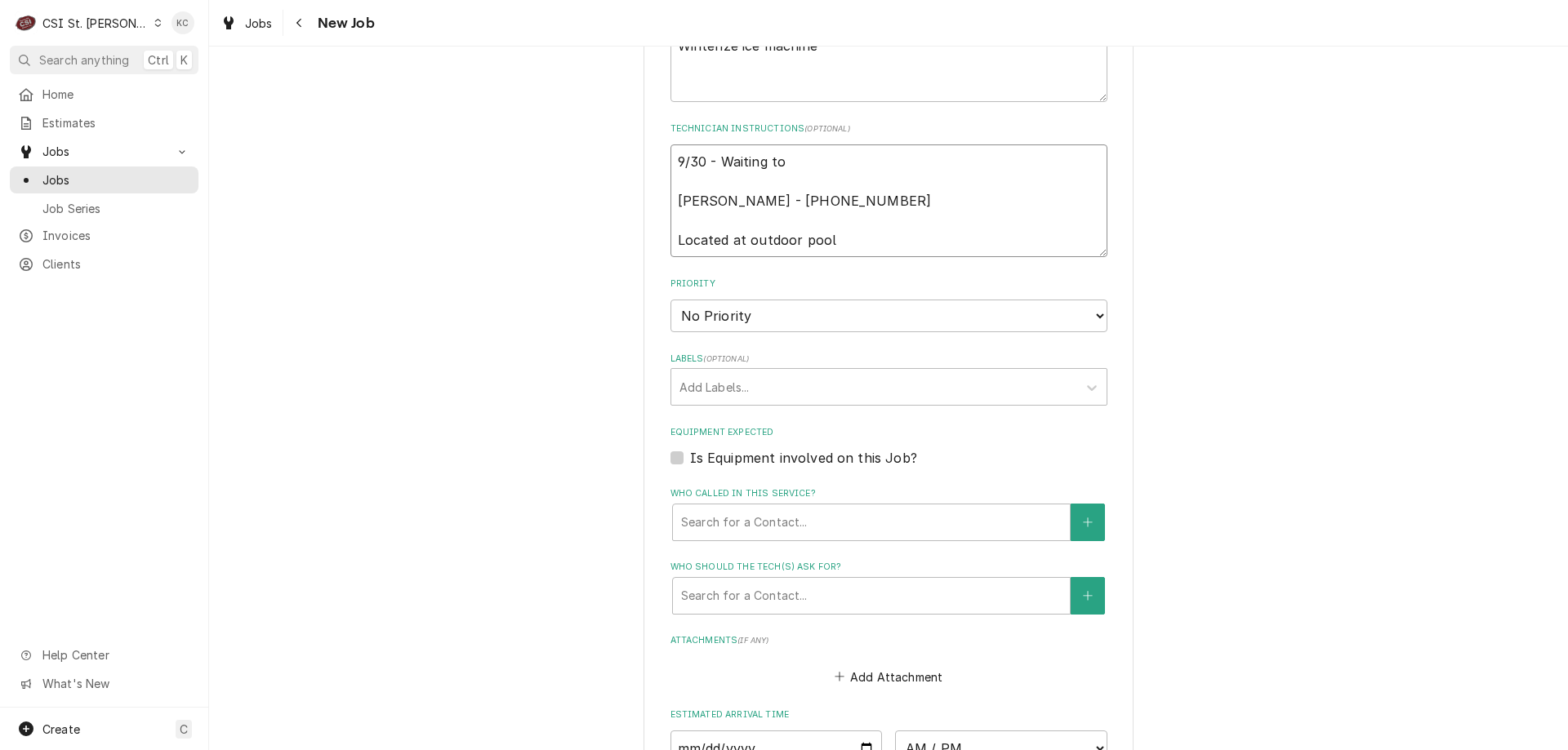
type textarea "x"
type textarea "9/30 - Waiting to Caitlin Overkamp - 636 282-6686 Located at outdoor pool"
type textarea "x"
type textarea "9/30 - Waiting to h Caitlin Overkamp - 636 282-6686 Located at outdoor pool"
click at [719, 308] on select "No Priority Urgent High Medium Low" at bounding box center [888, 316] width 437 height 32
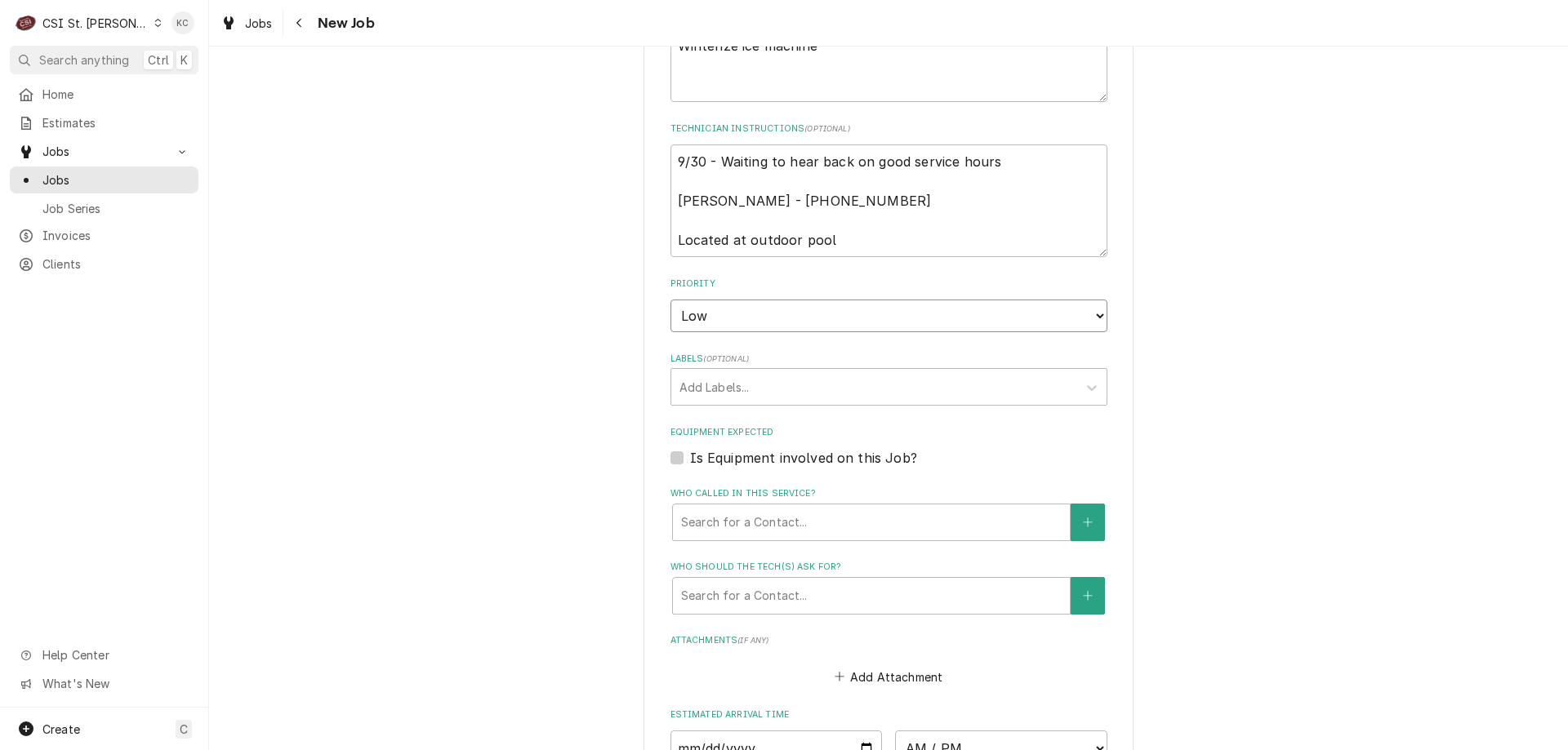
click at [670, 300] on select "No Priority Urgent High Medium Low" at bounding box center [888, 316] width 437 height 32
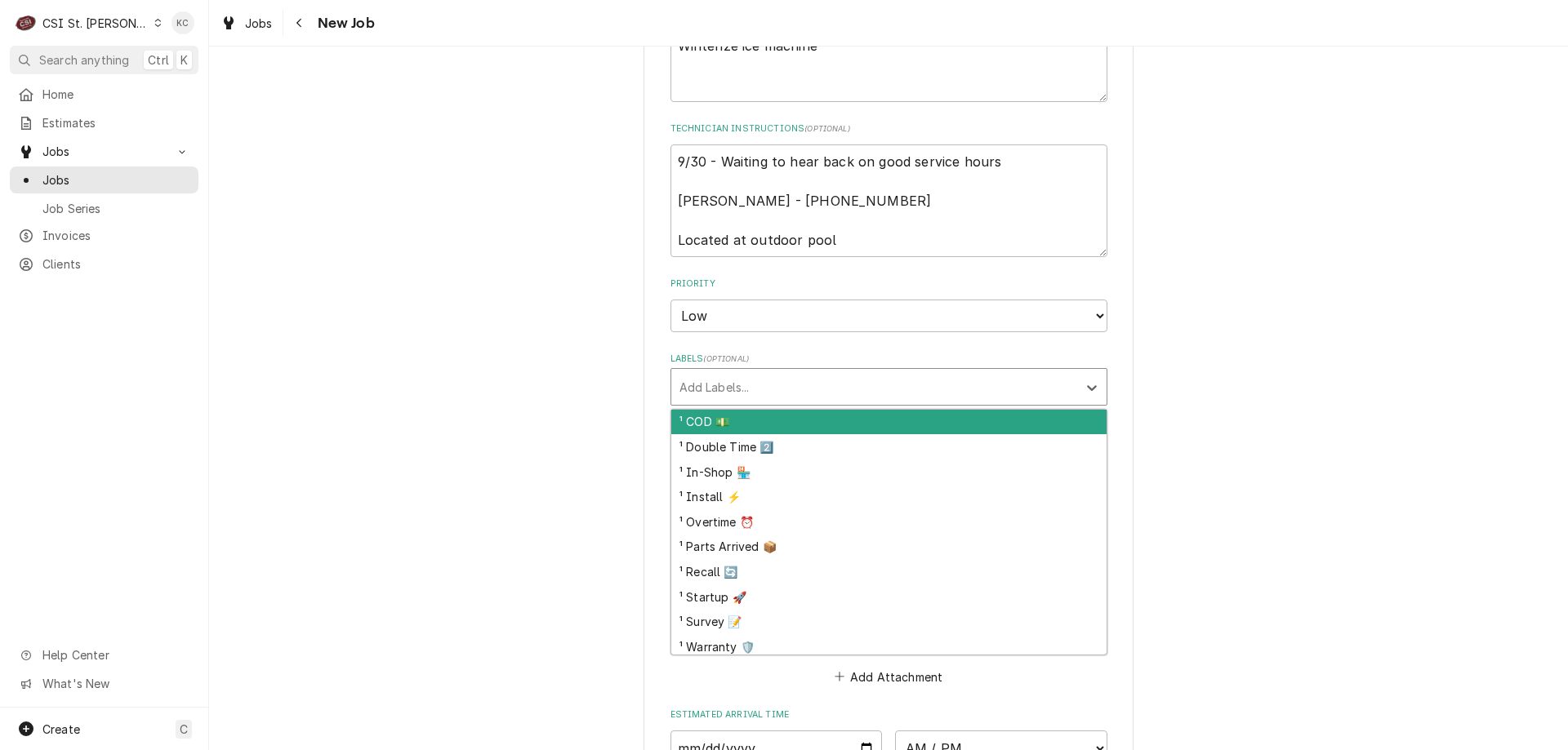
click at [781, 372] on div "Labels" at bounding box center [874, 386] width 390 height 30
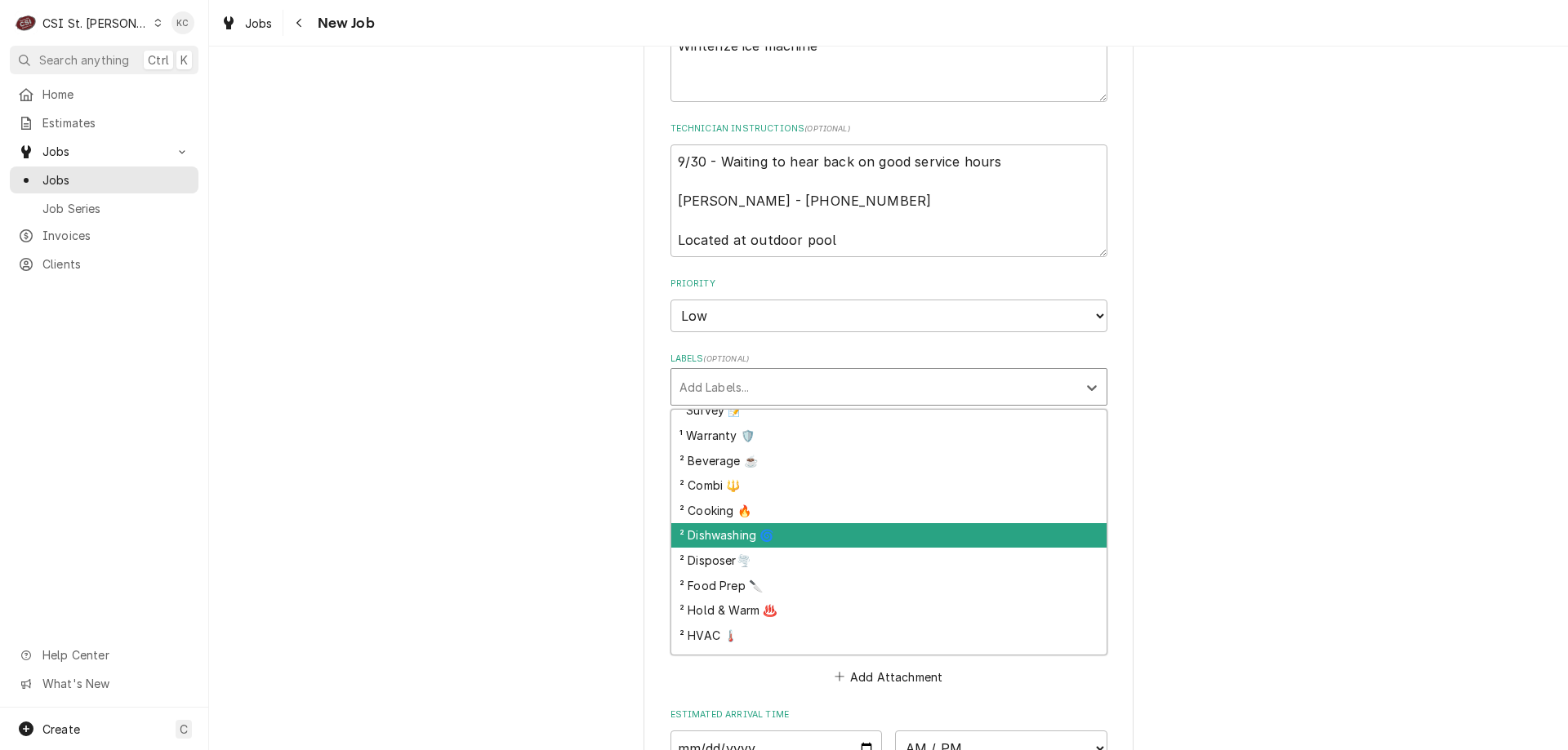
scroll to position [245, 0]
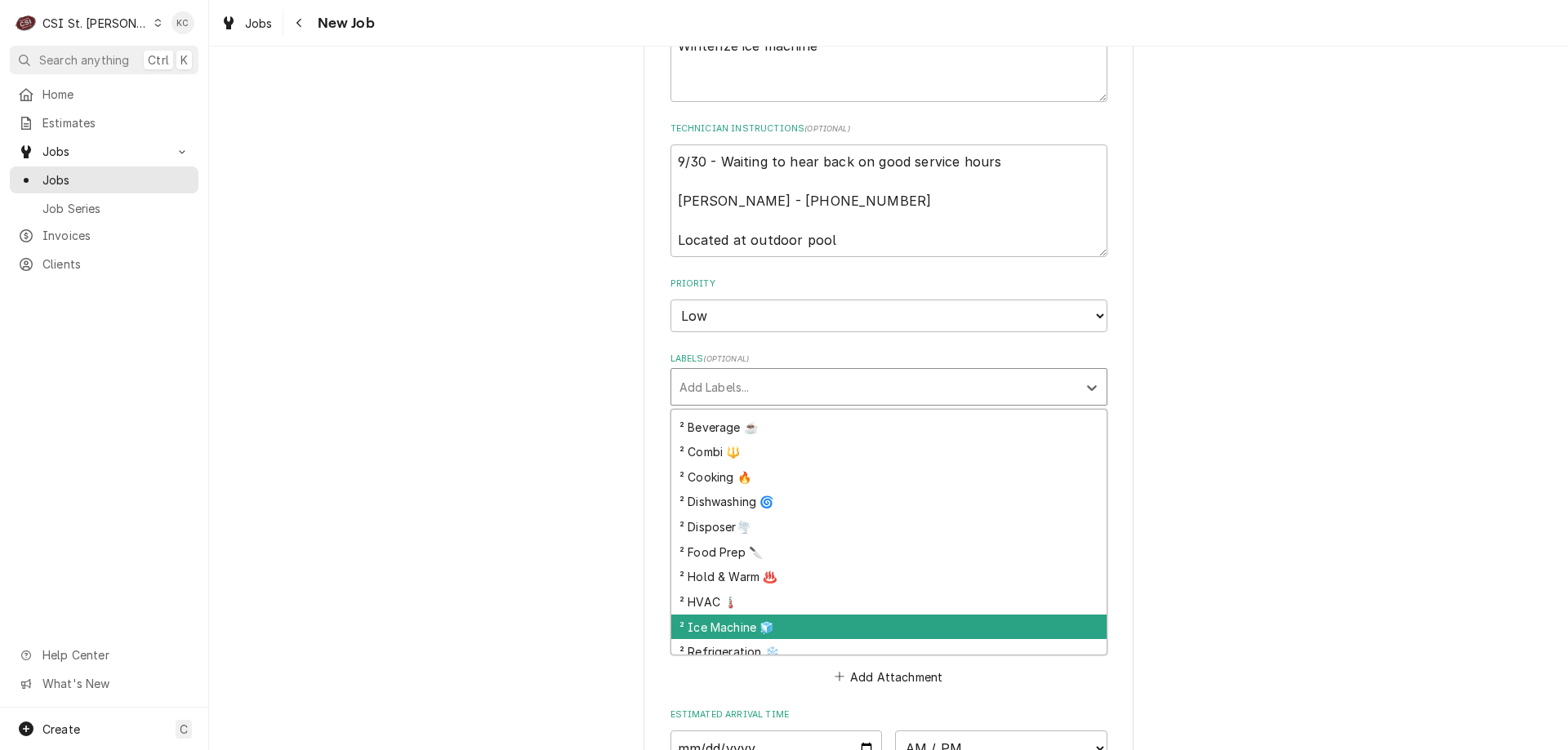
click at [805, 615] on div "² Ice Machine 🧊" at bounding box center [888, 628] width 435 height 25
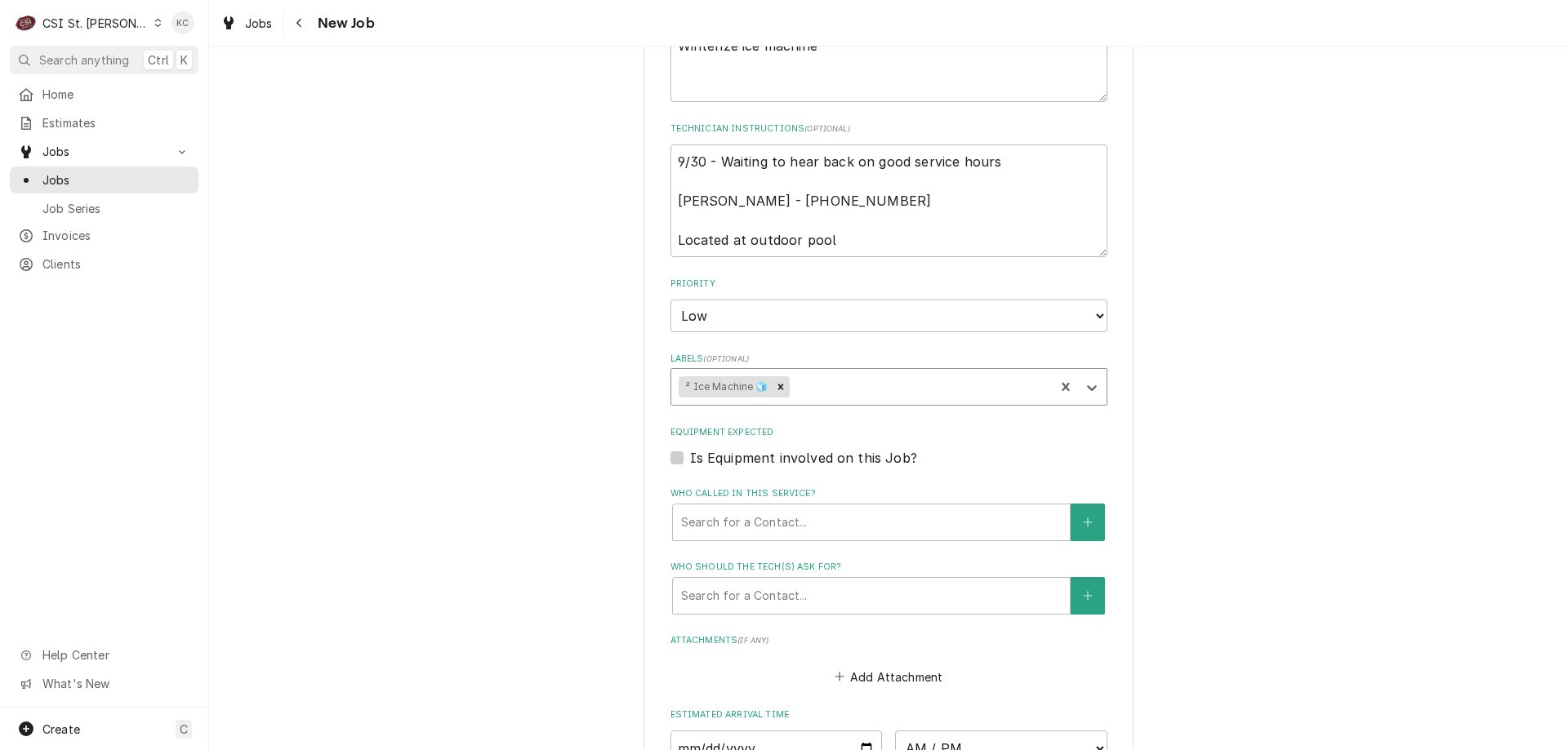
click at [1180, 527] on div "Please provide the following information to create a job: Client Details Client…" at bounding box center [888, 112] width 1359 height 1894
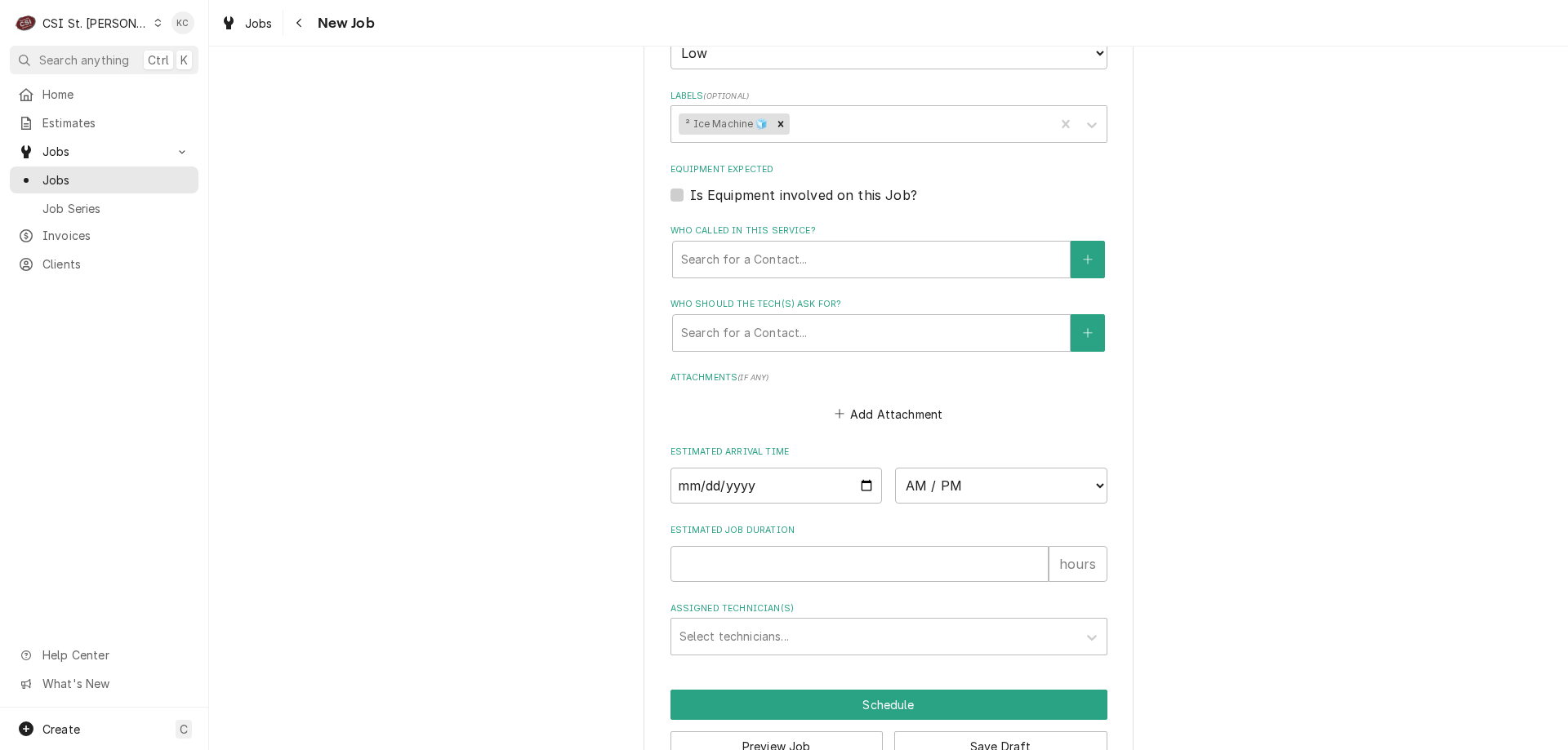
scroll to position [1188, 0]
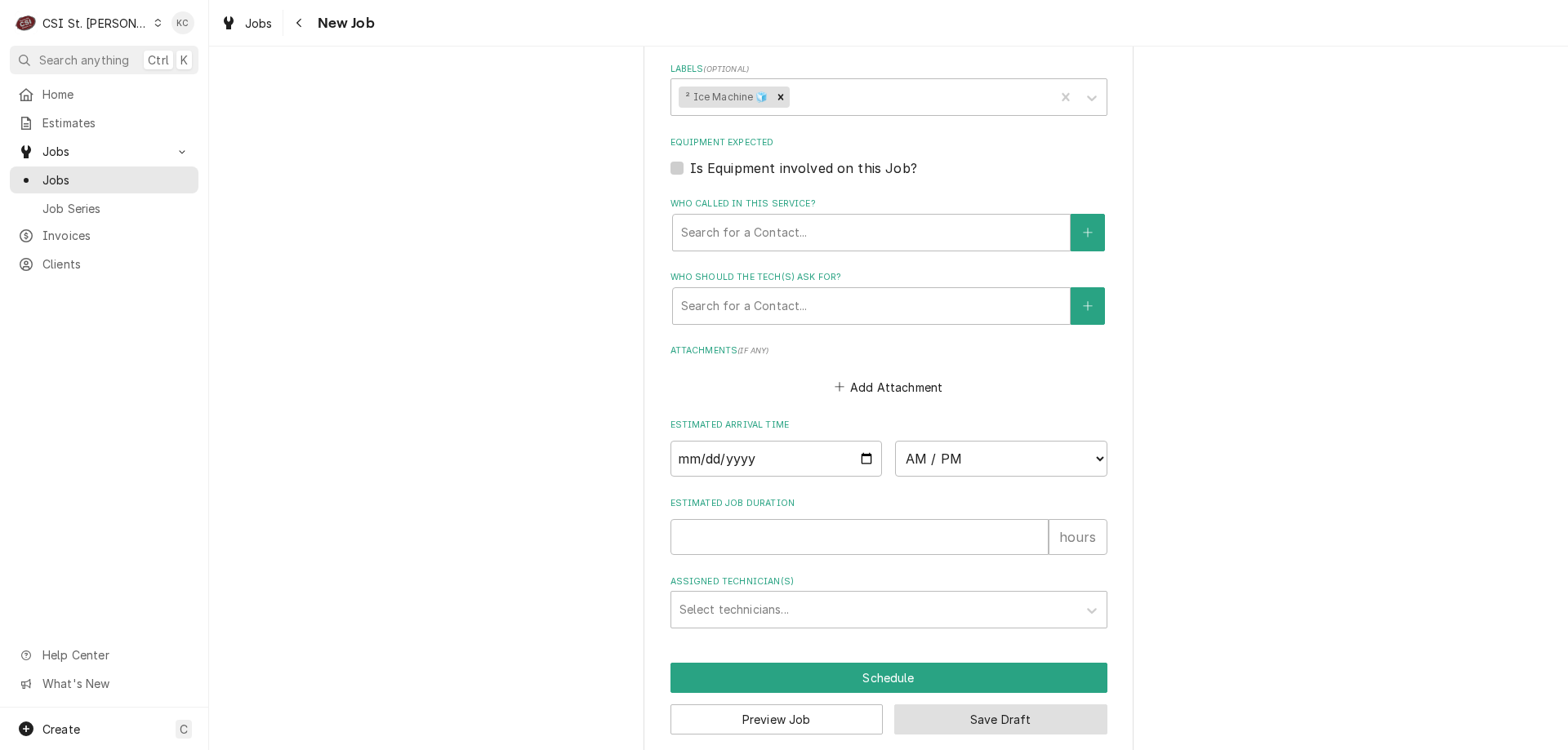
click at [1019, 705] on button "Save Draft" at bounding box center [1001, 720] width 213 height 31
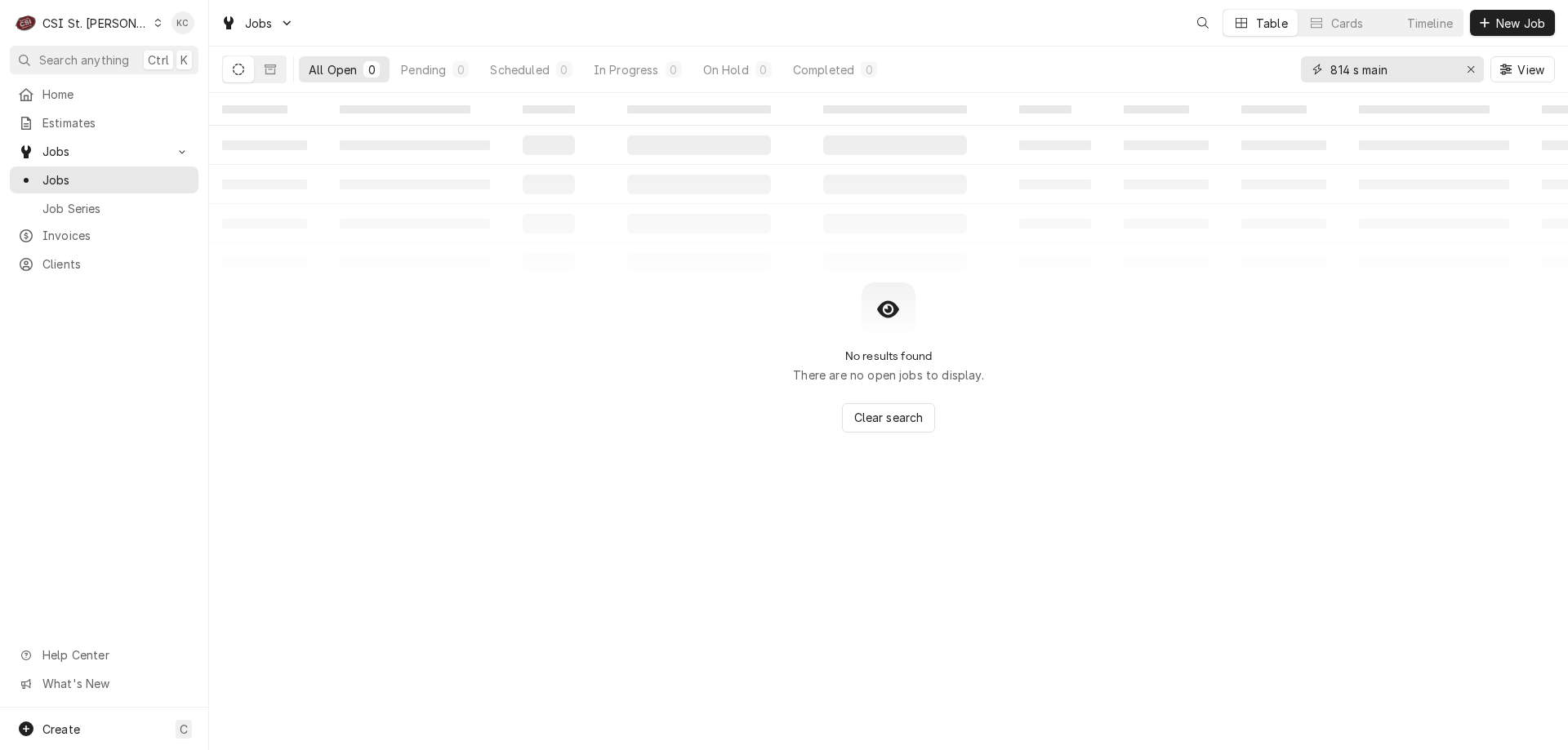
drag, startPoint x: 1403, startPoint y: 74, endPoint x: 1297, endPoint y: 77, distance: 106.0
click at [1297, 77] on div "All Open 0 Pending 0 Scheduled 0 In Progress 0 On Hold 0 Completed 0 814 s main…" at bounding box center [888, 70] width 1333 height 46
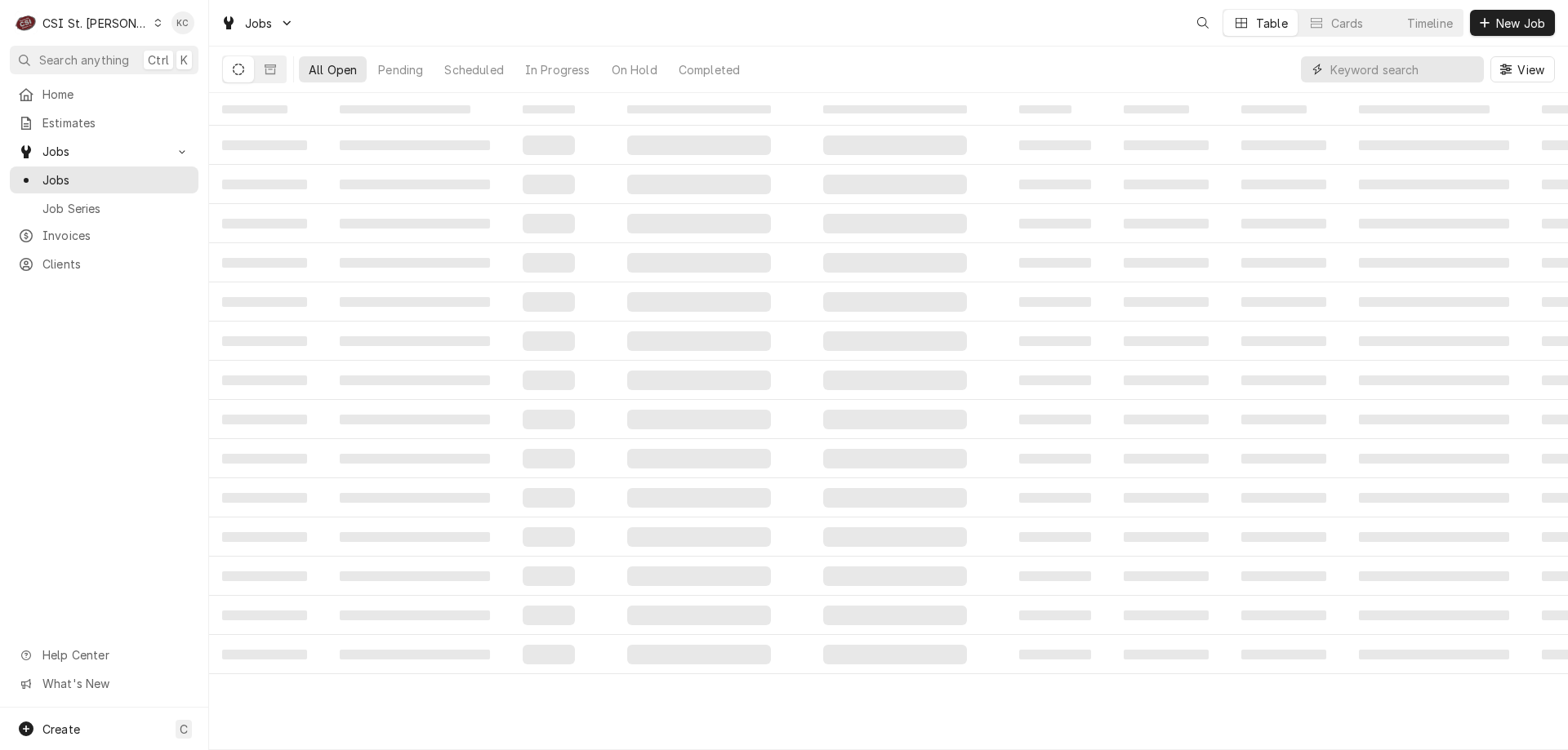
paste input "10368514"
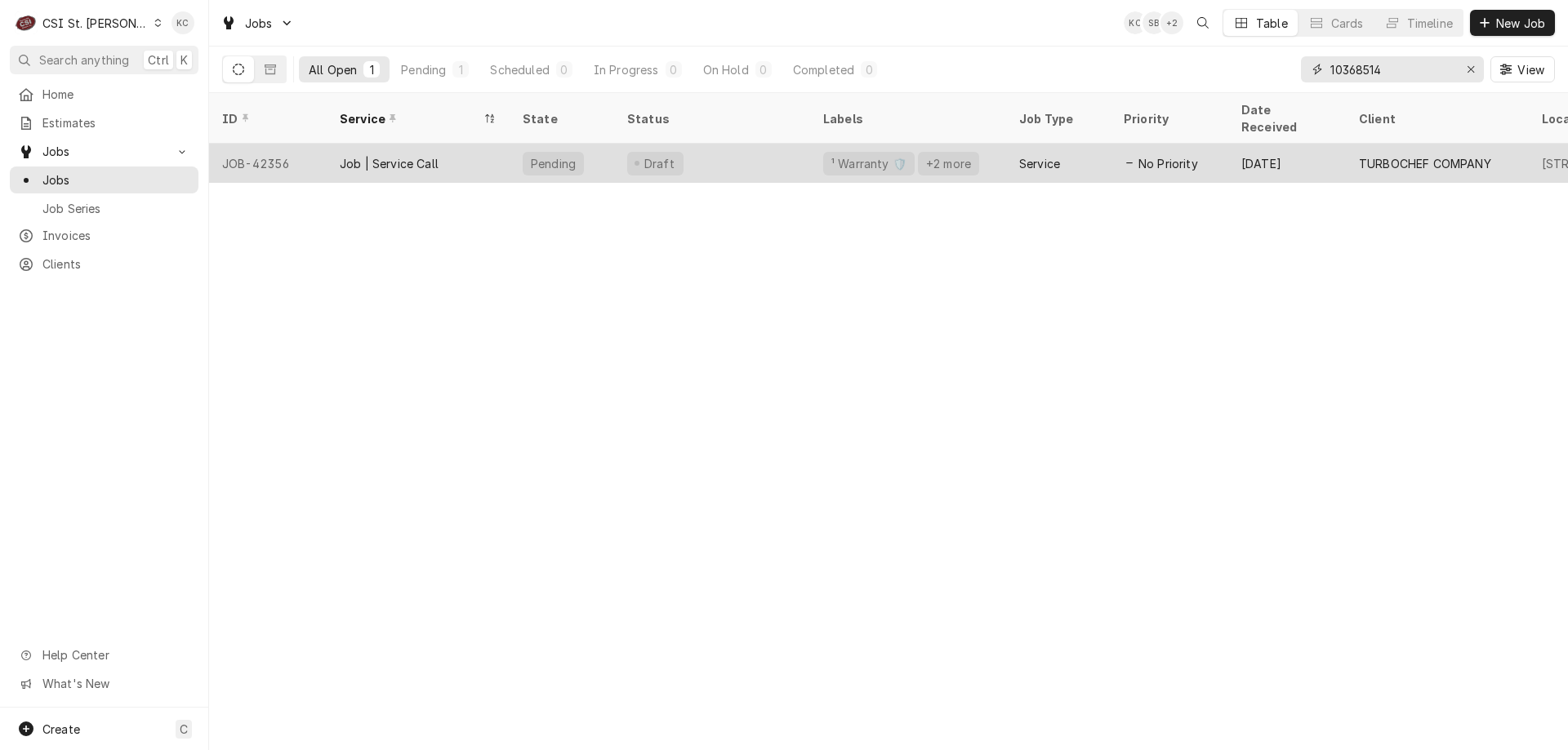
type input "10368514"
click at [797, 158] on div "Draft" at bounding box center [712, 163] width 196 height 39
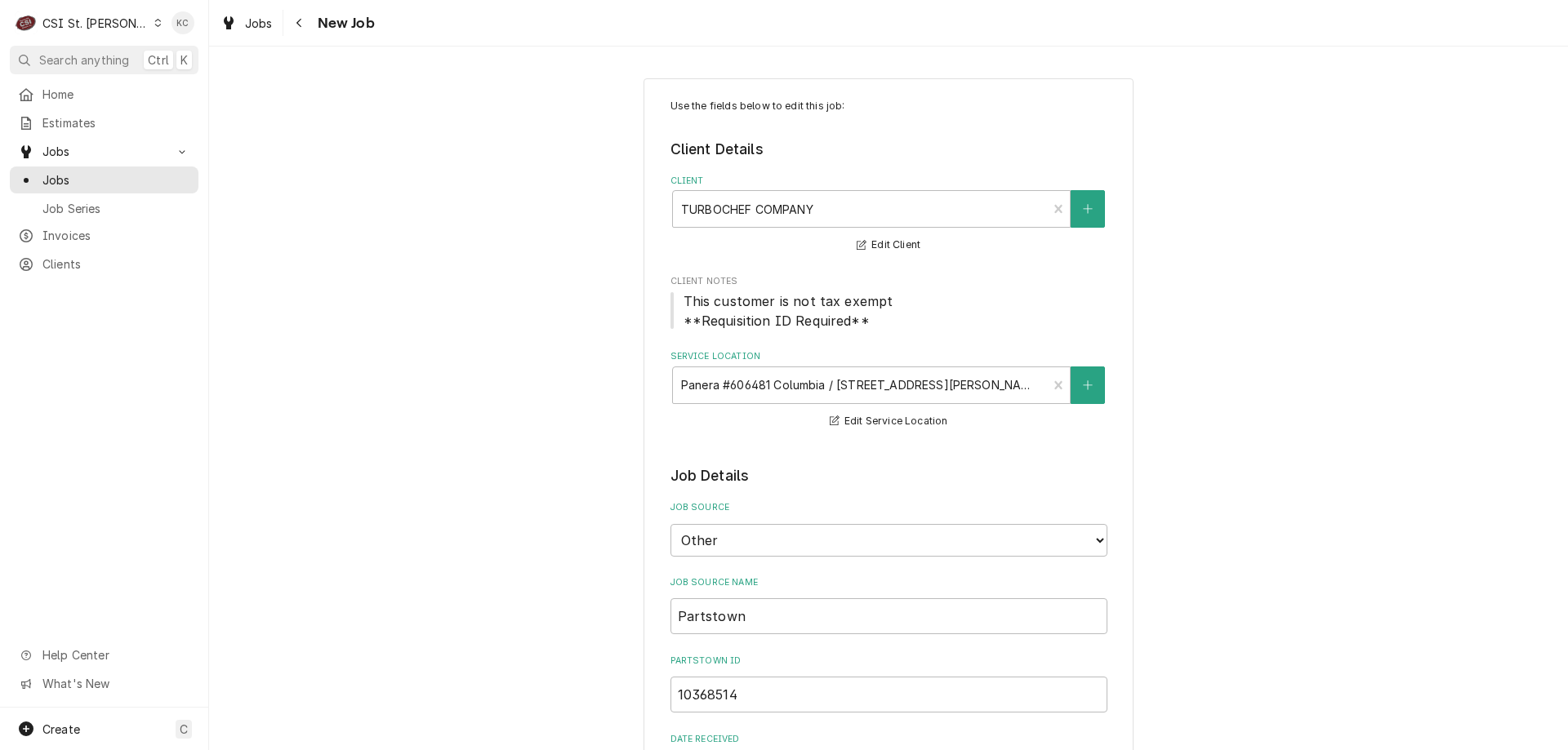
type textarea "x"
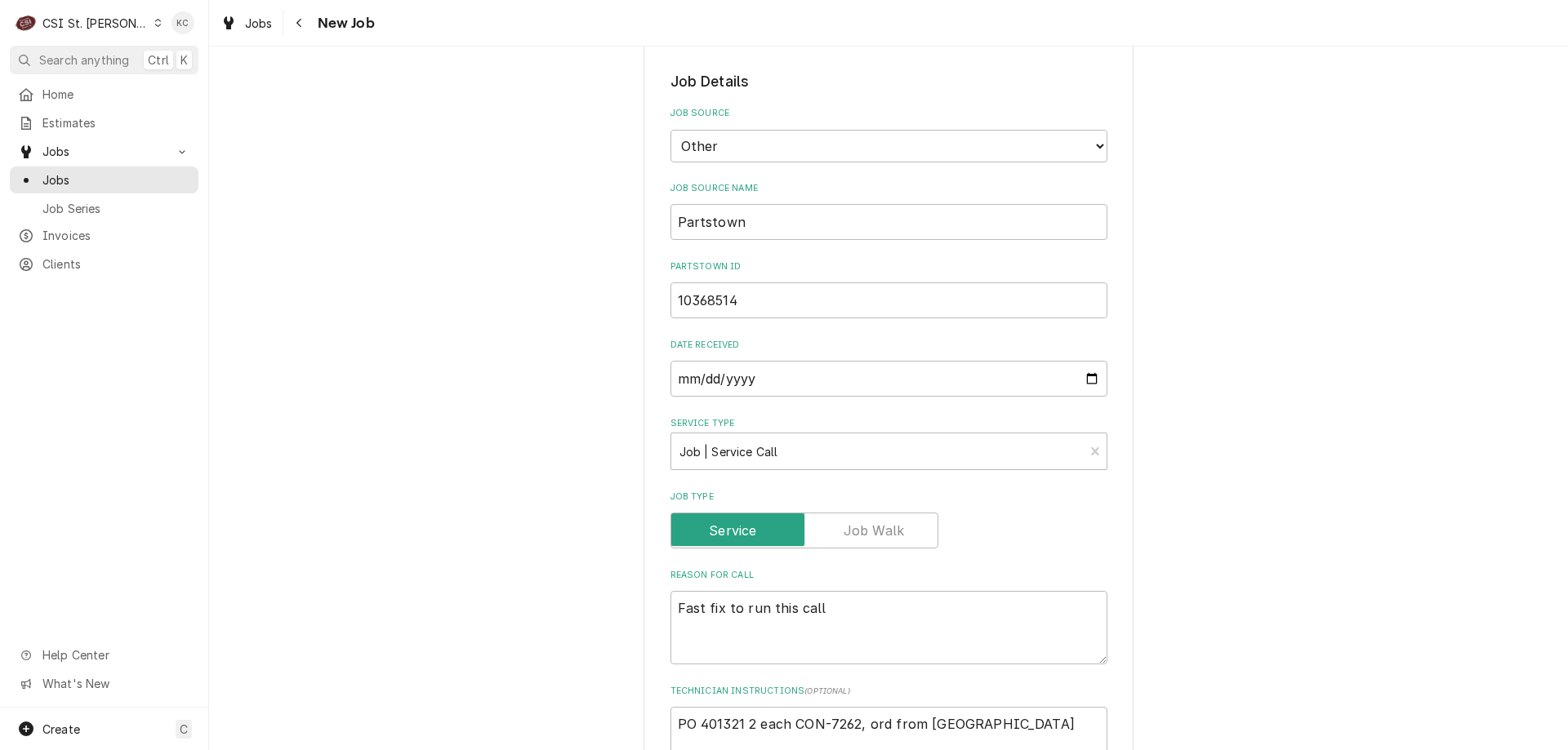
scroll to position [409, 0]
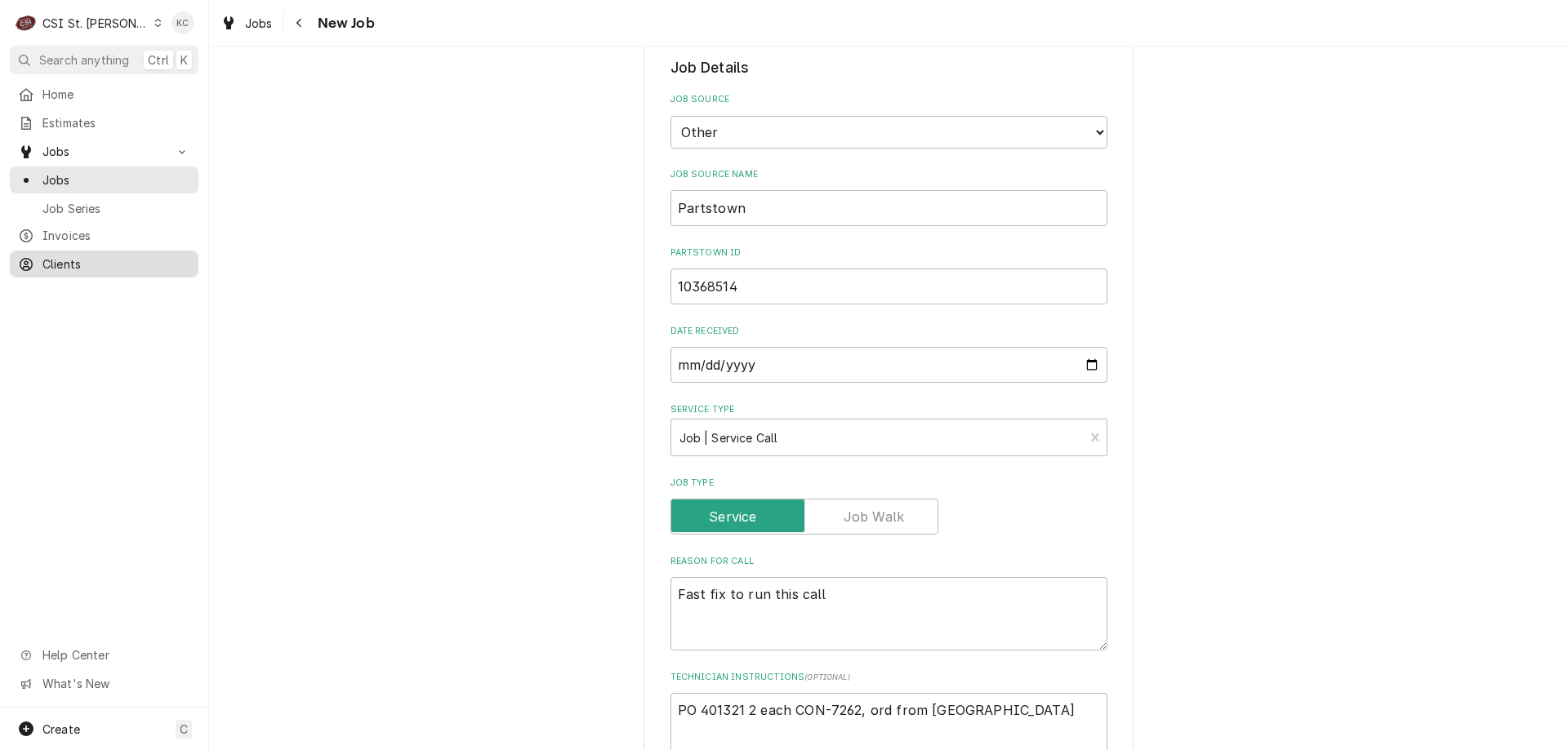
click at [51, 257] on span "Clients" at bounding box center [116, 264] width 148 height 17
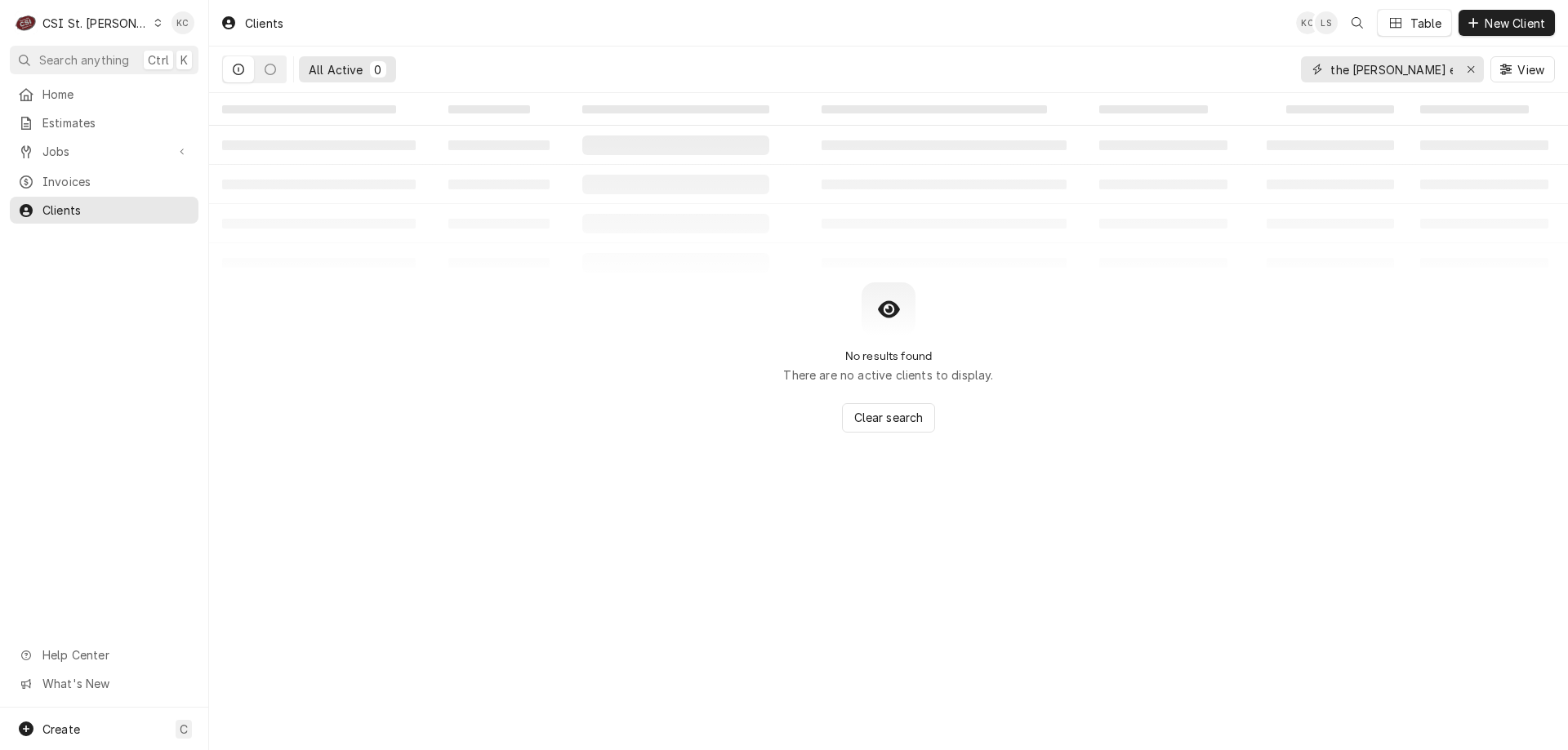
drag, startPoint x: 1419, startPoint y: 76, endPoint x: 1282, endPoint y: 75, distance: 137.0
click at [1282, 75] on div "All Active 0 the [PERSON_NAME] event View" at bounding box center [888, 70] width 1333 height 46
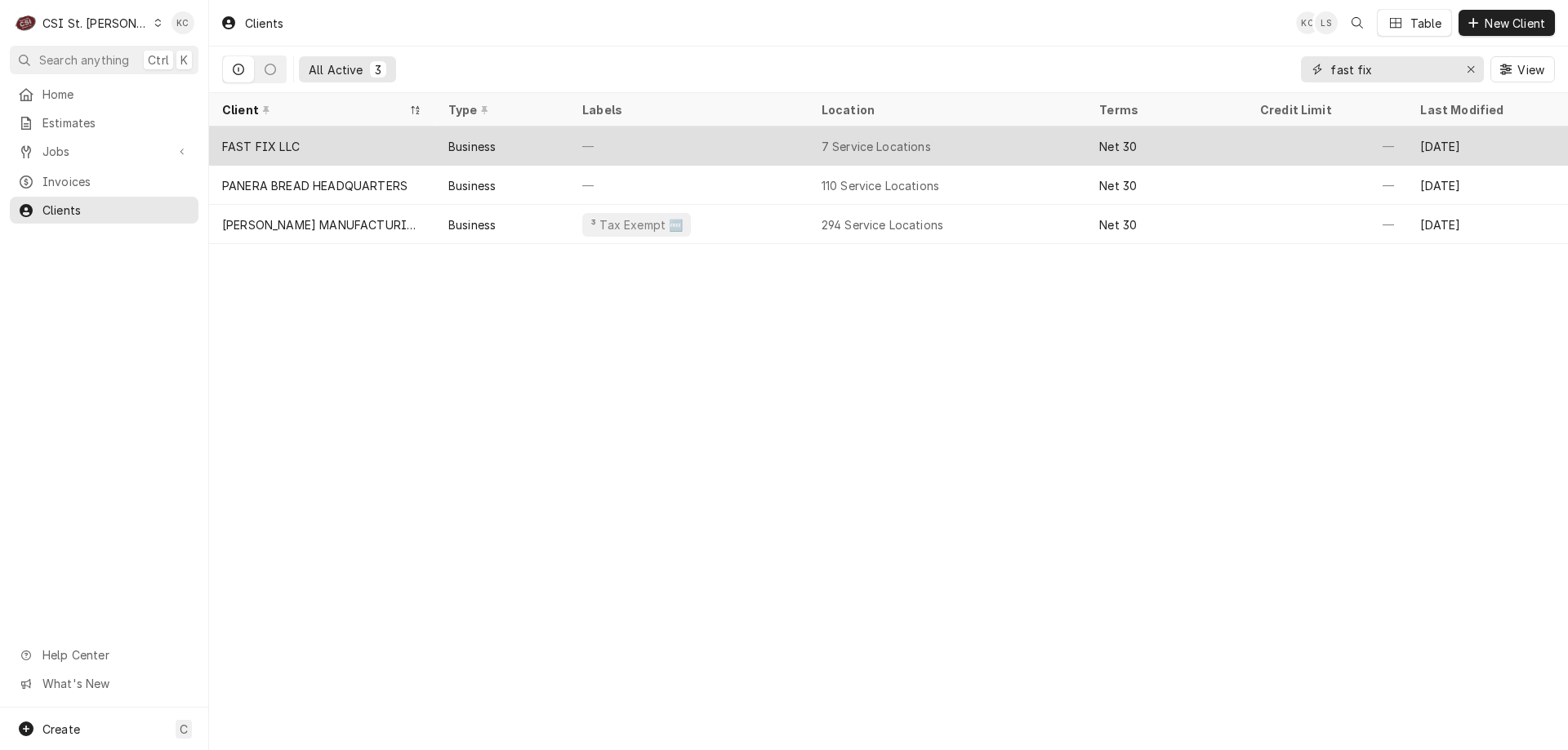
type input "fast fix"
click at [1042, 155] on div "7 Service Locations" at bounding box center [948, 146] width 279 height 39
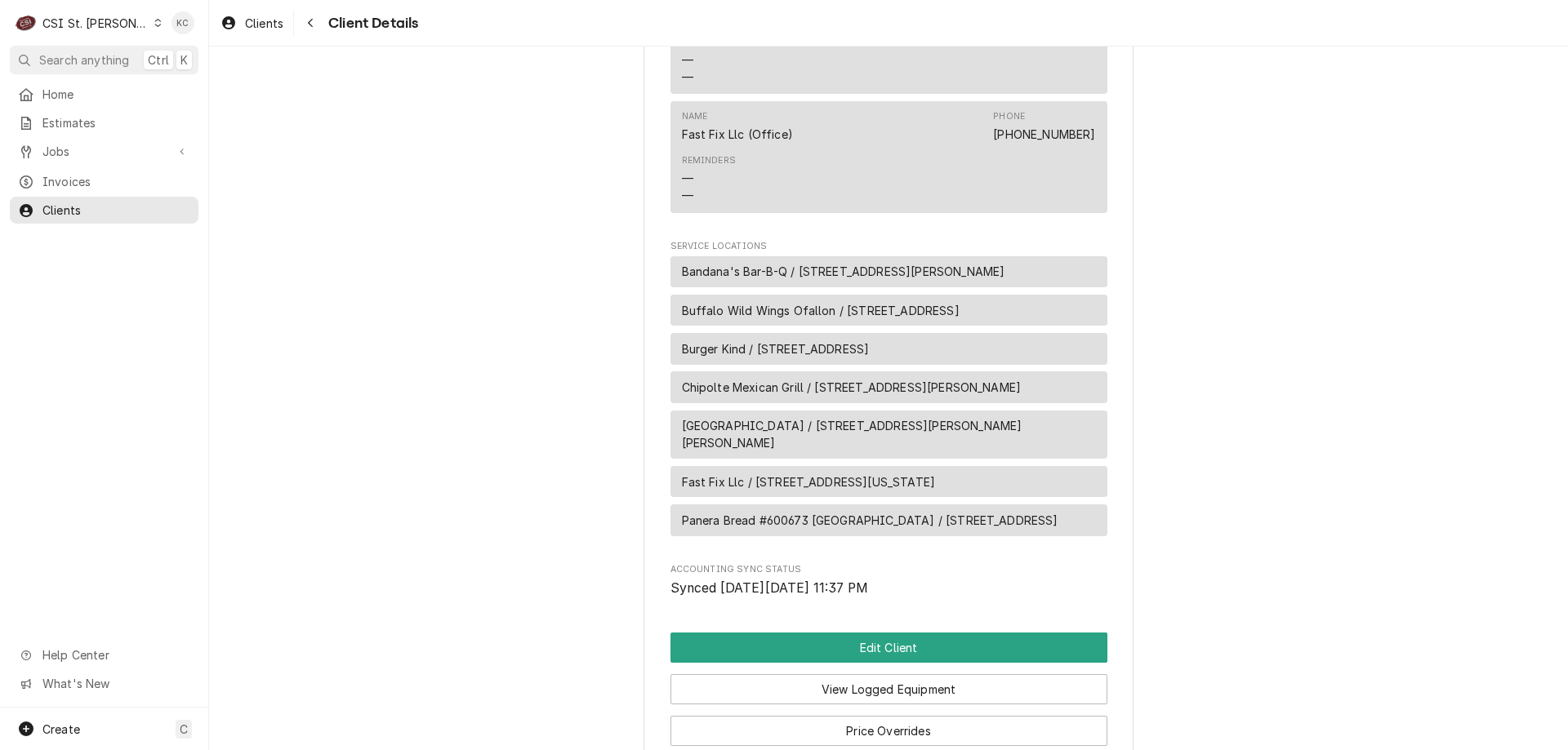
scroll to position [1007, 0]
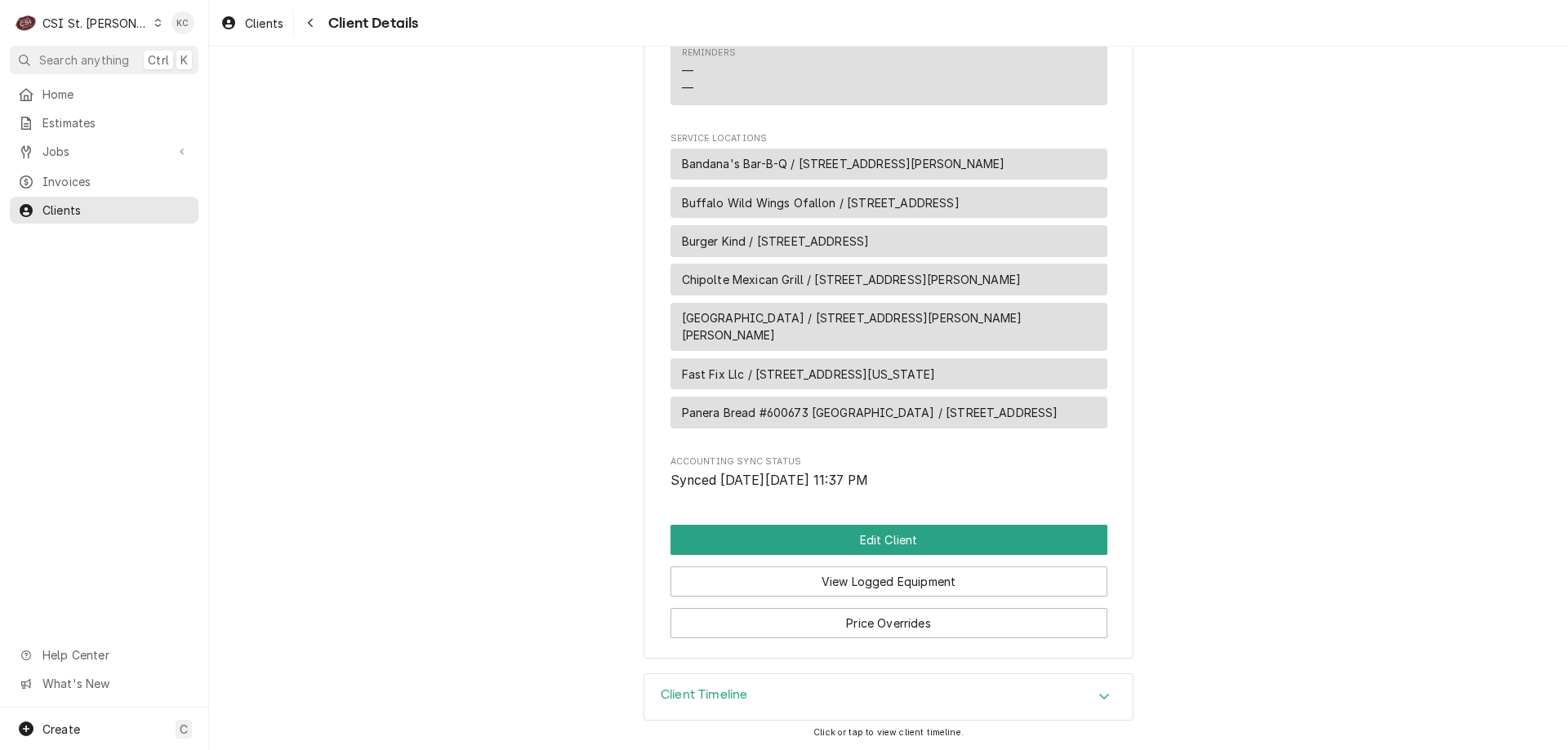
click at [777, 701] on div "Client Timeline" at bounding box center [888, 697] width 488 height 46
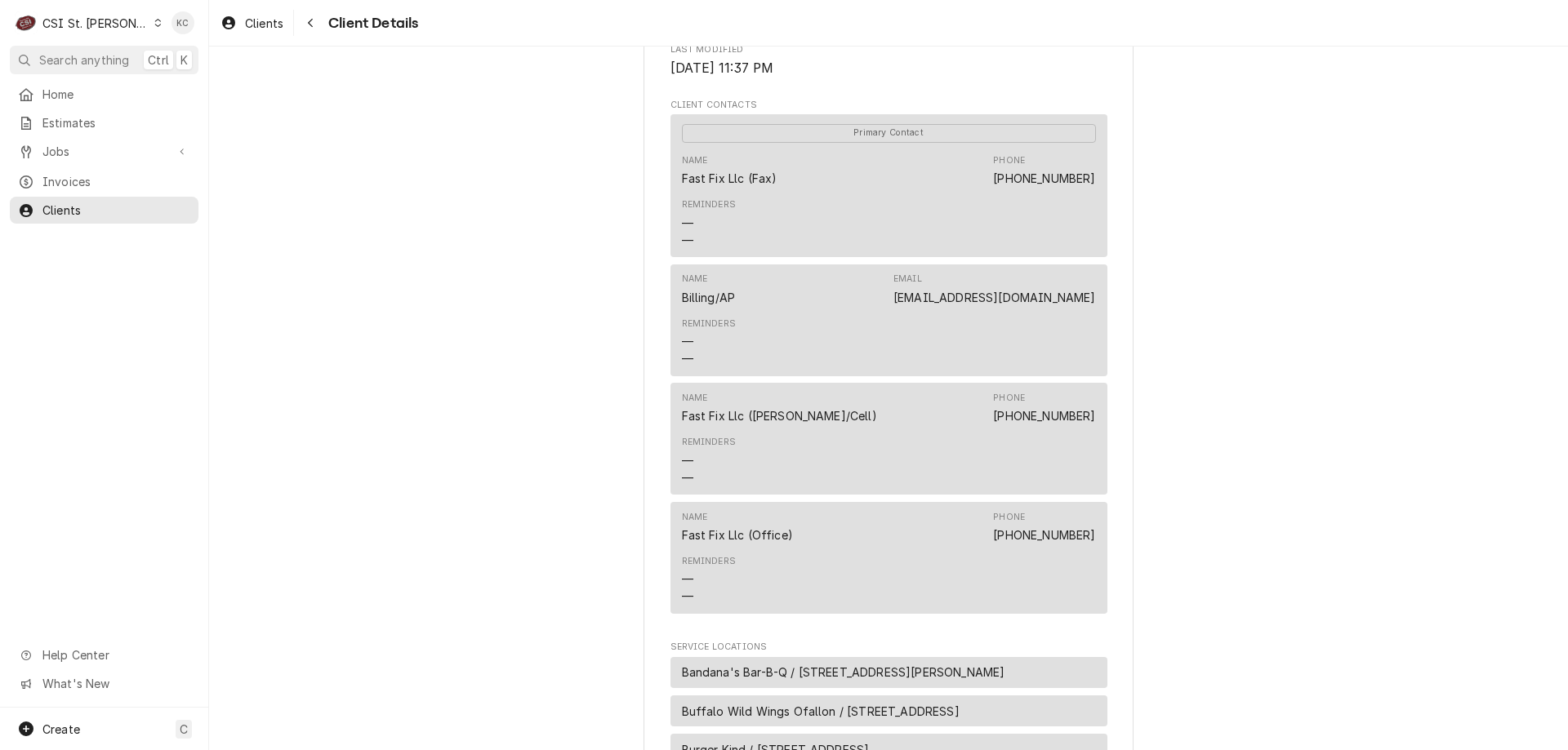
scroll to position [512, 0]
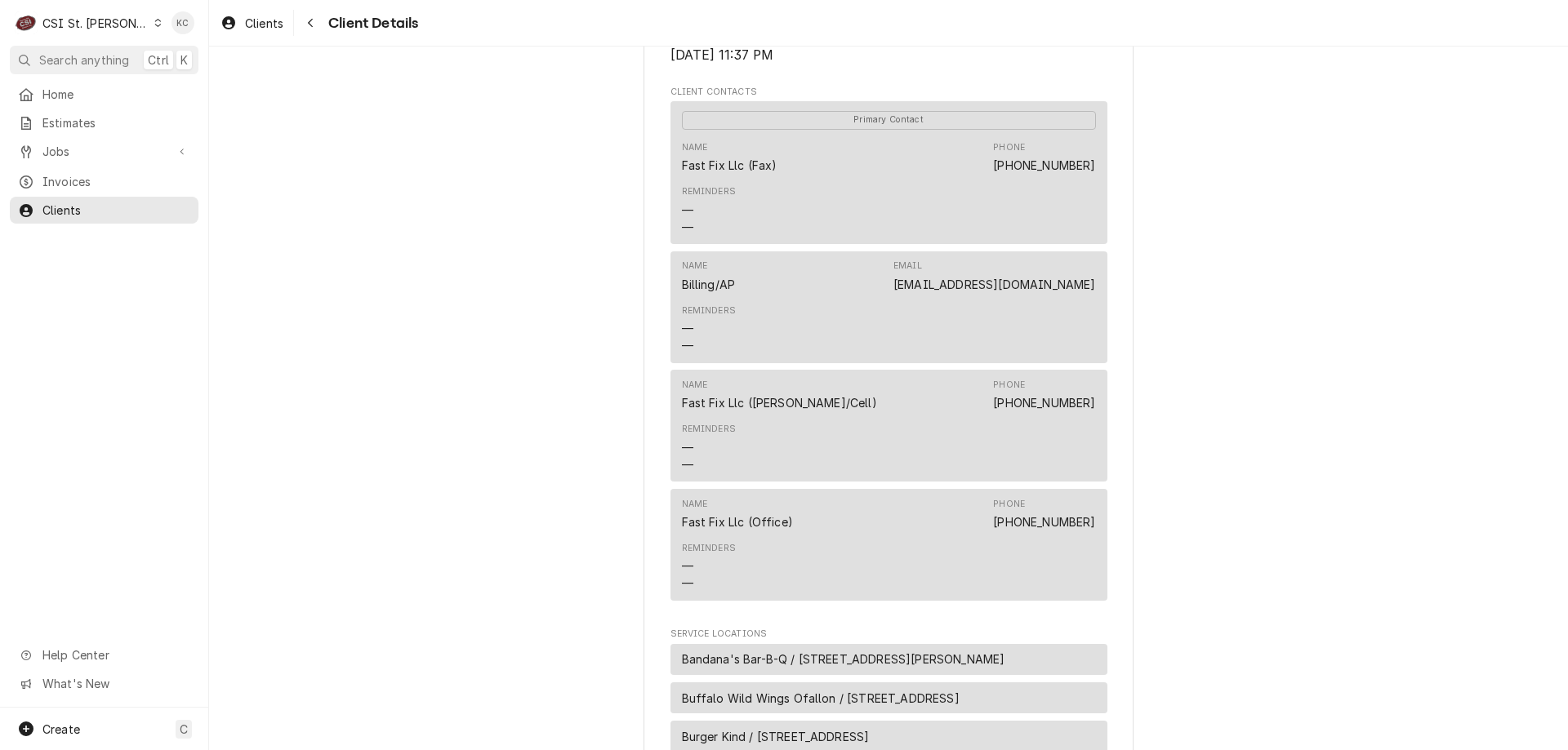
click at [1363, 90] on div "FAST FIX LLC Client Type Business Industry Type Commercial Billing Address FAST…" at bounding box center [888, 352] width 1359 height 1635
click at [1395, 251] on div "FAST FIX LLC Client Type Business Industry Type Commercial Billing Address FAST…" at bounding box center [888, 352] width 1359 height 1635
click at [58, 149] on span "Jobs" at bounding box center [104, 151] width 123 height 17
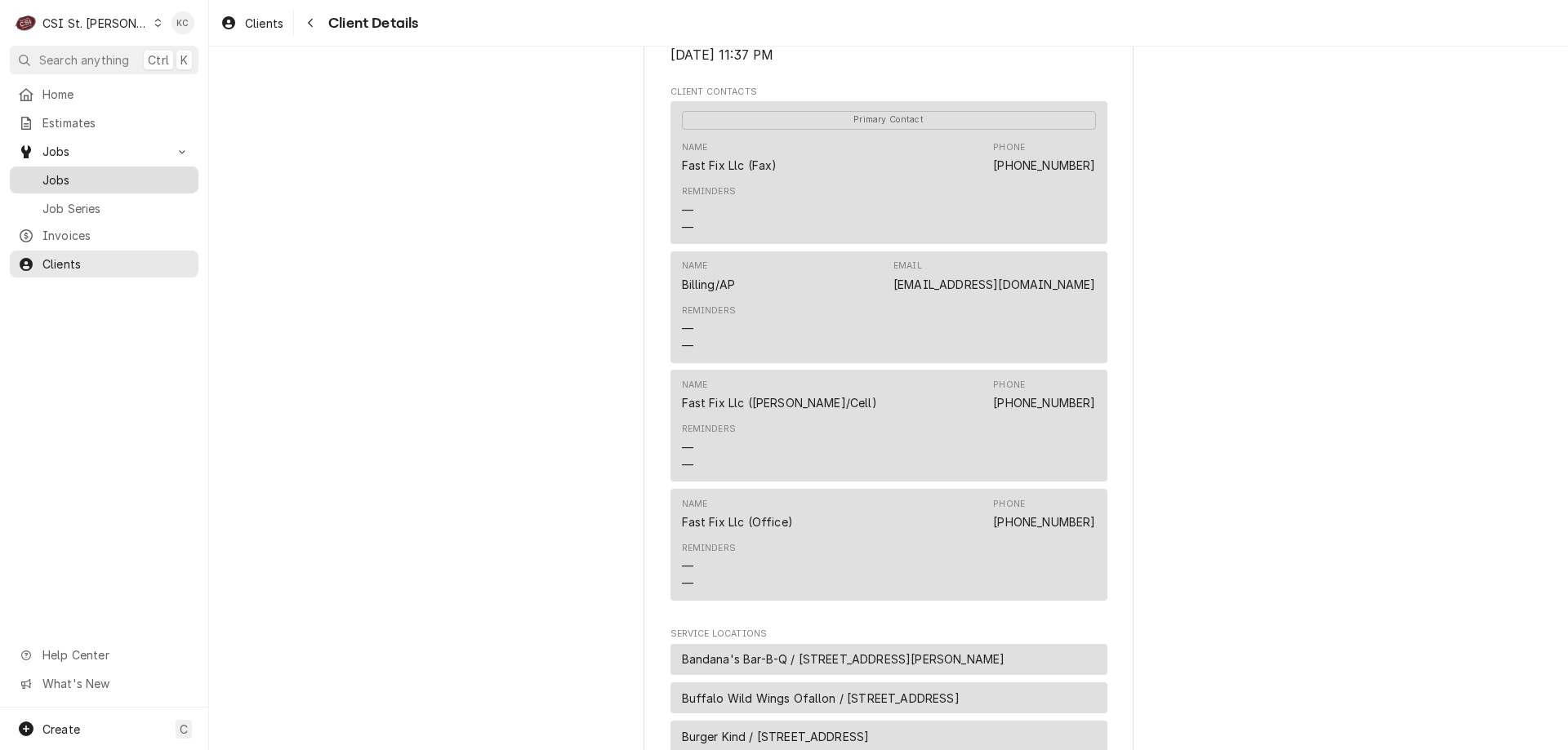
click at [119, 185] on link "Jobs" at bounding box center [104, 180] width 189 height 27
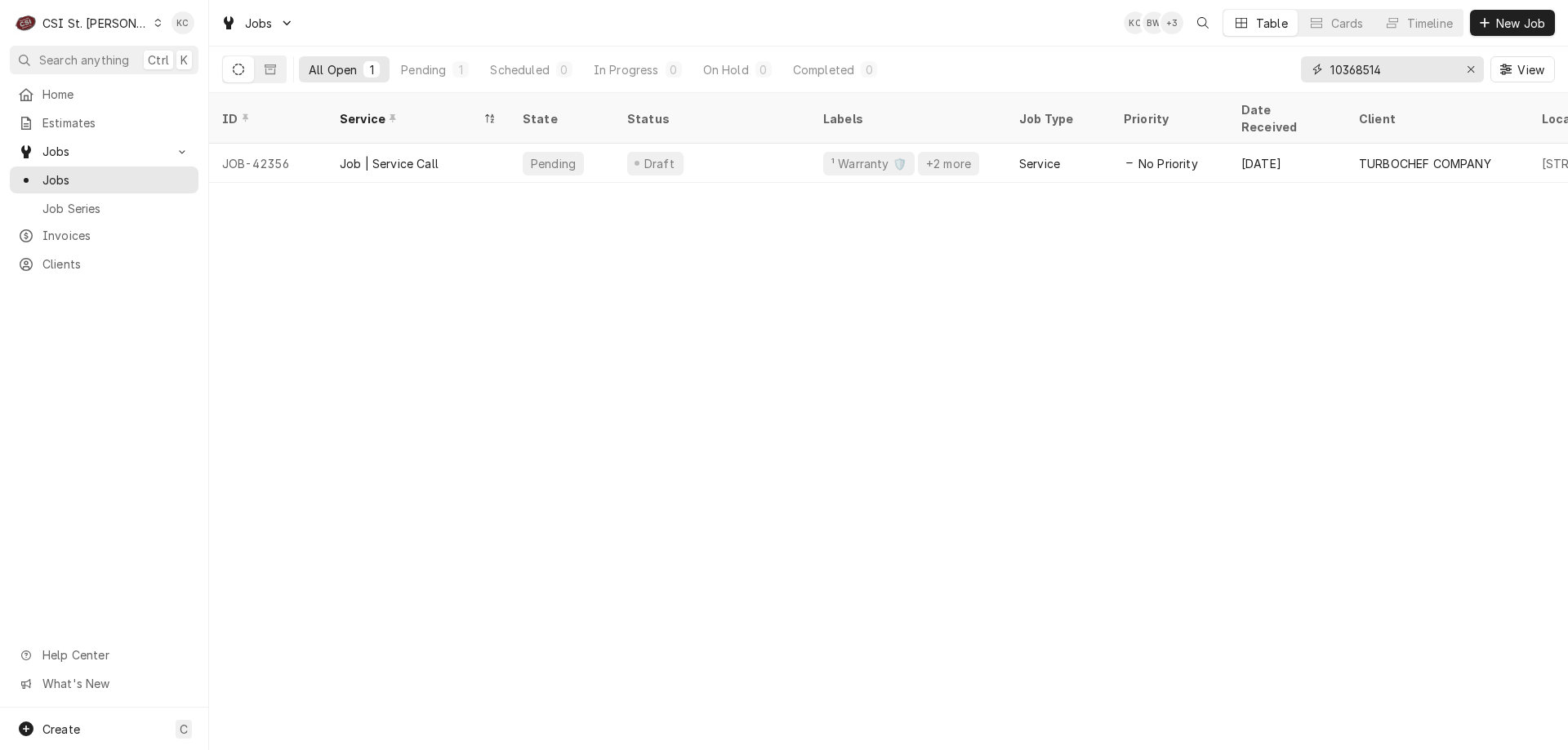
drag, startPoint x: 1442, startPoint y: 74, endPoint x: 1243, endPoint y: 87, distance: 199.4
click at [1243, 87] on div "All Open 1 Pending 1 Scheduled 0 In Progress 0 On Hold 0 Completed 0 10368514 V…" at bounding box center [888, 70] width 1333 height 46
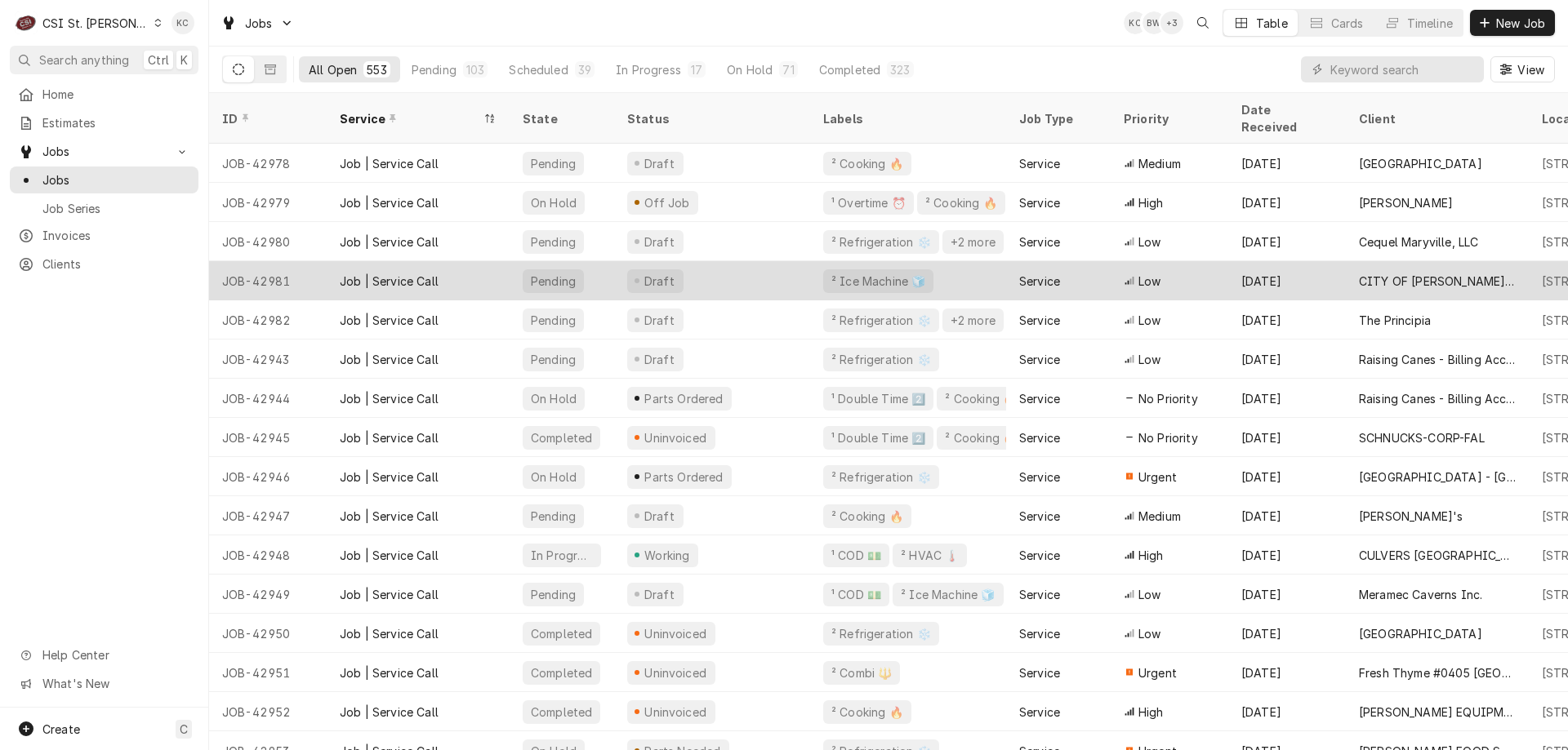
click at [1321, 262] on div "[DATE]" at bounding box center [1287, 281] width 117 height 39
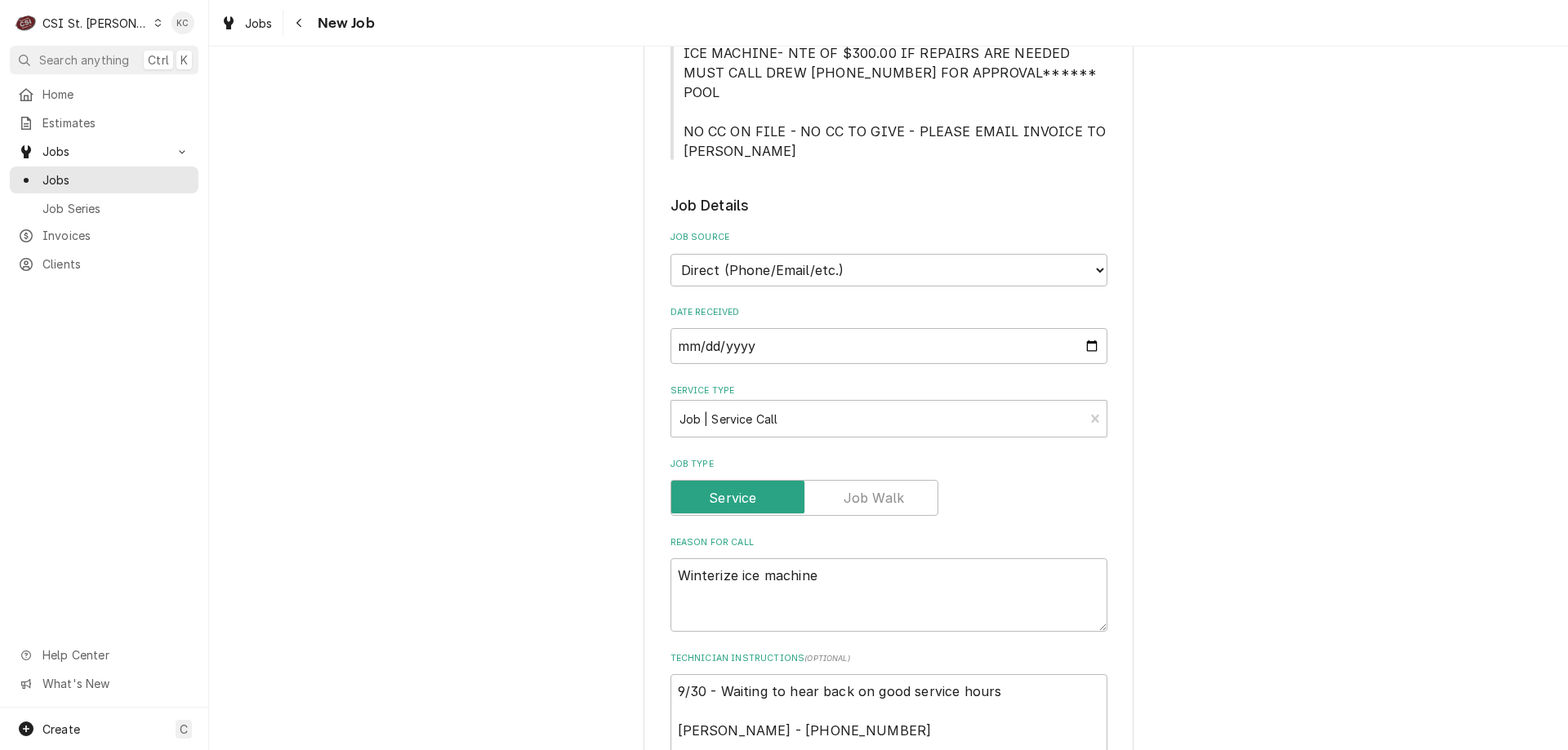
scroll to position [490, 0]
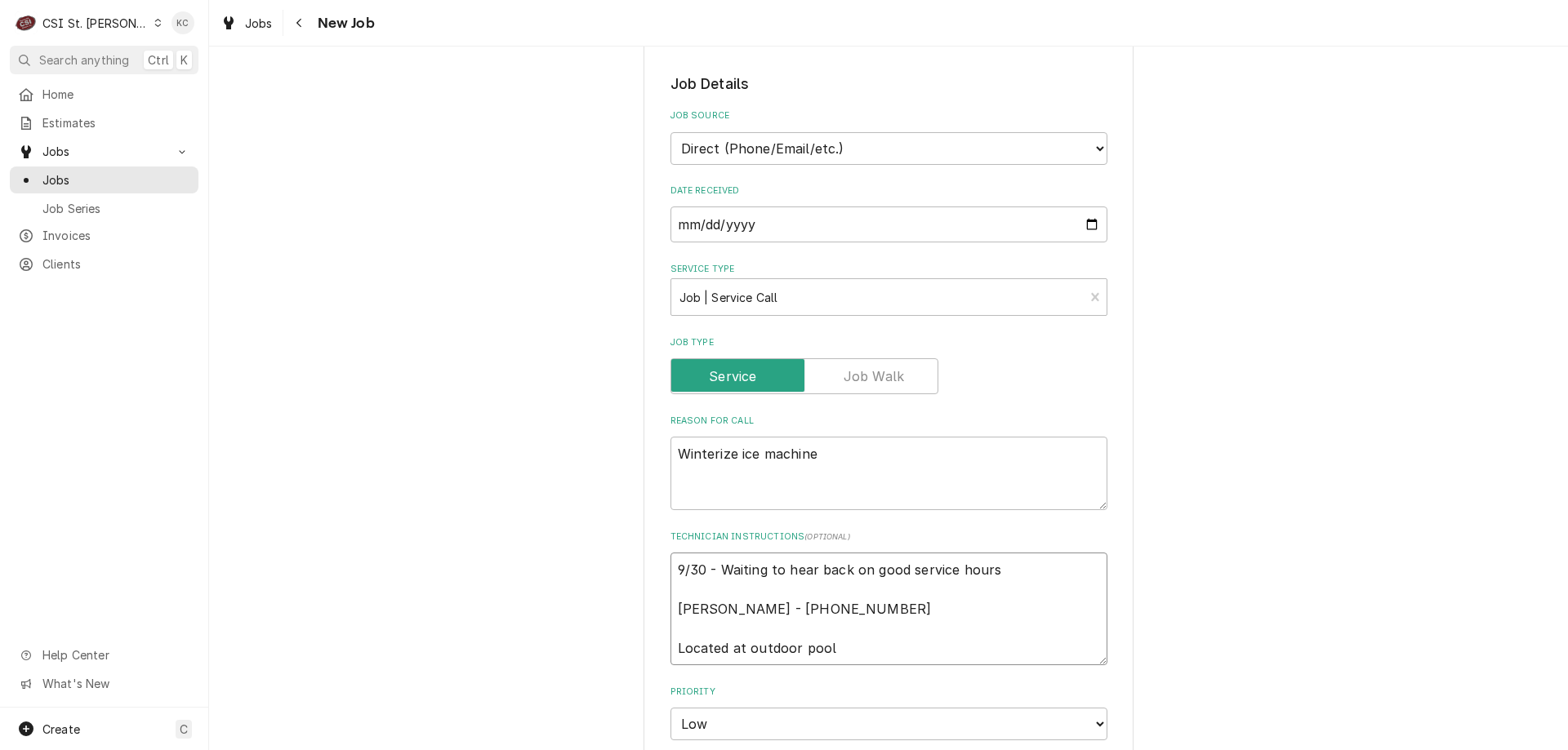
drag, startPoint x: 1014, startPoint y: 546, endPoint x: 651, endPoint y: 559, distance: 363.2
click at [651, 559] on div "Use the fields below to edit this job: Client Details Client CITY OF [PERSON_NA…" at bounding box center [888, 542] width 490 height 1908
type textarea "x"
type textarea "[PERSON_NAME] - [PHONE_NUMBER] Located at outdoor pool"
type textarea "x"
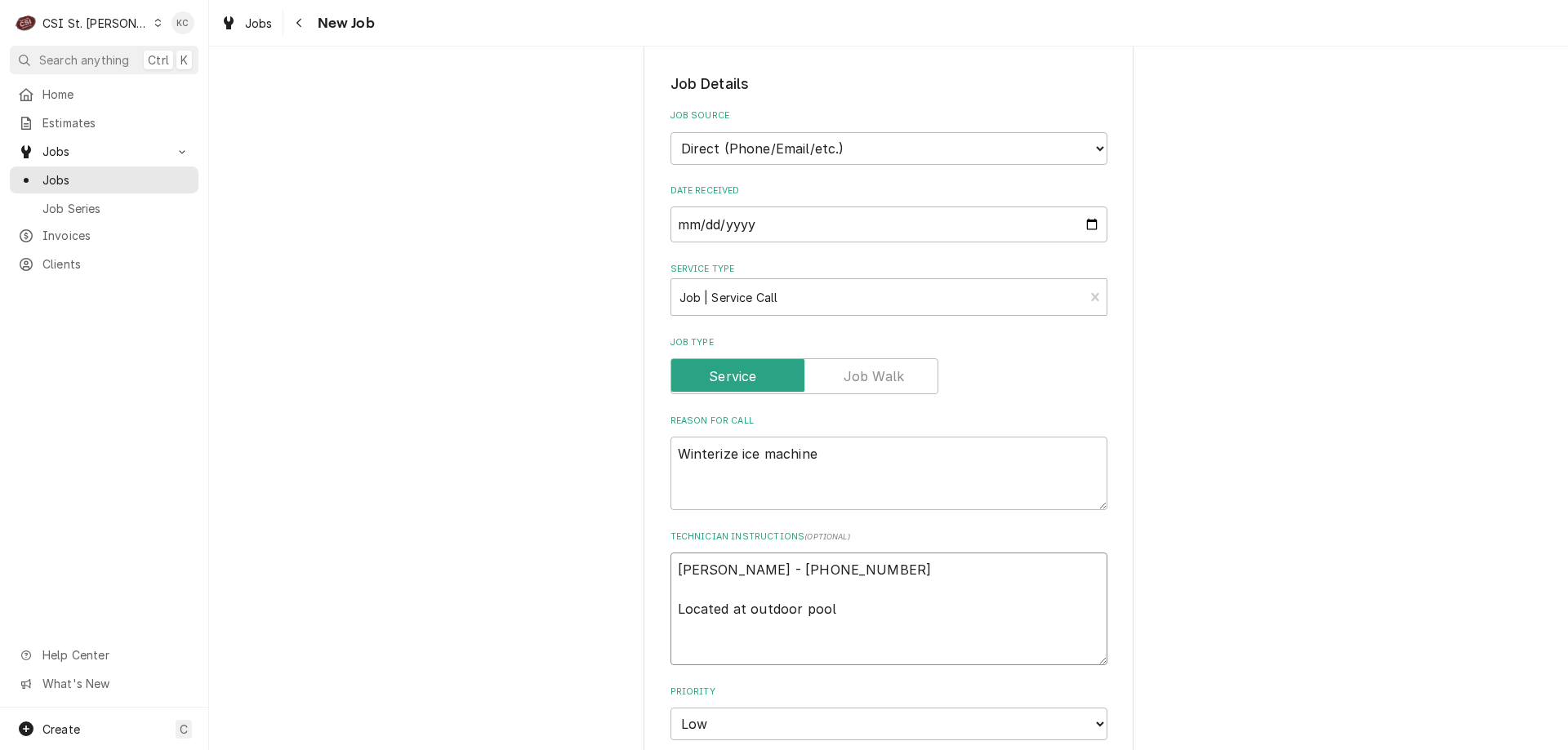
type textarea "[PERSON_NAME] - [PHONE_NUMBER] Located at outdoor pool"
type textarea "x"
type textarea "[PERSON_NAME] - [PHONE_NUMBER] Located at outdoor pool"
click at [883, 589] on textarea "[PERSON_NAME] - [PHONE_NUMBER] Located at outdoor pool" at bounding box center [888, 589] width 437 height 74
type textarea "x"
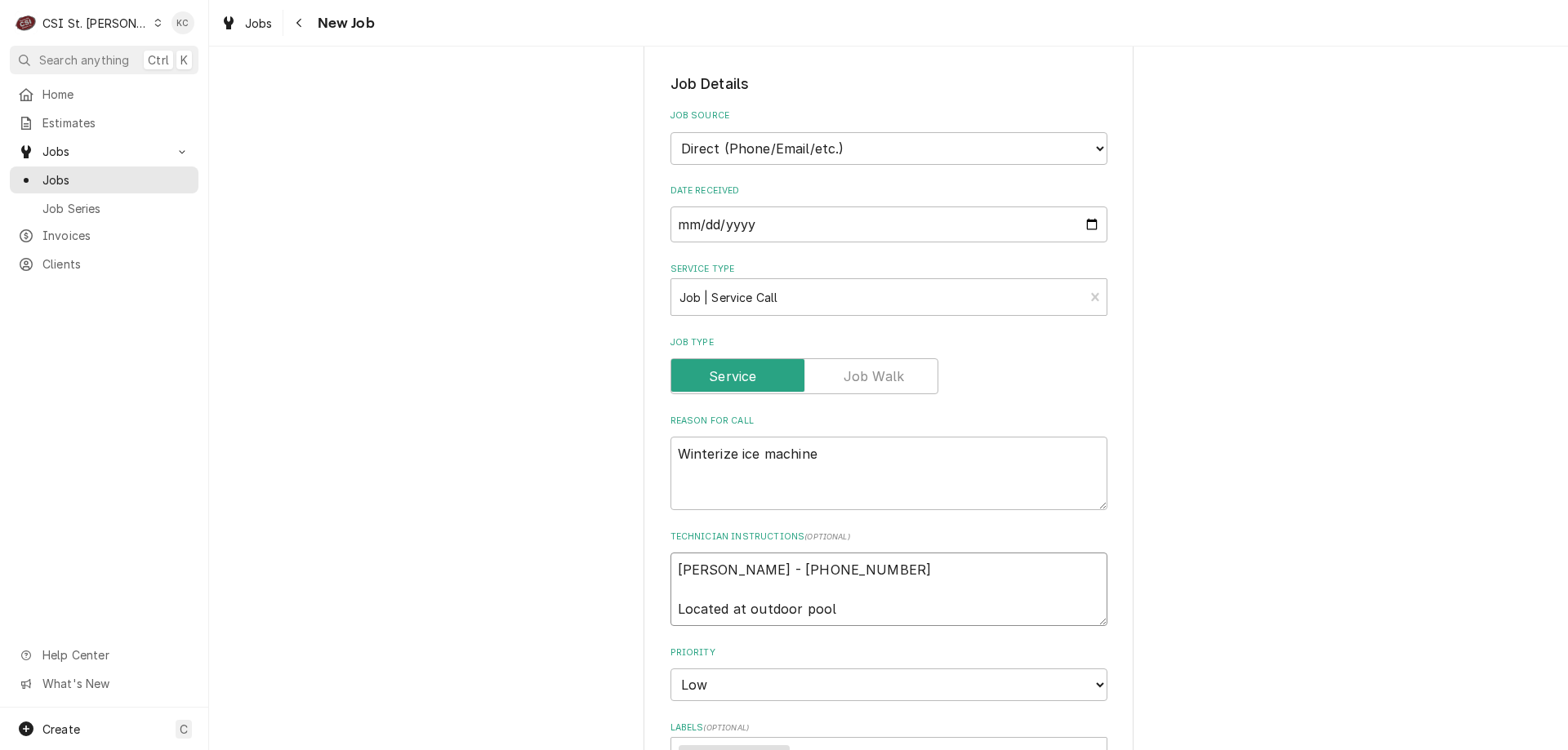
type textarea "[PERSON_NAME] - [PHONE_NUMBER] Located at outdoor pool"
type textarea "x"
type textarea "[PERSON_NAME] - [PHONE_NUMBER] Located at outdoor pool"
type textarea "x"
type textarea "[PERSON_NAME] - [PHONE_NUMBER] Located at outdoor pool 7"
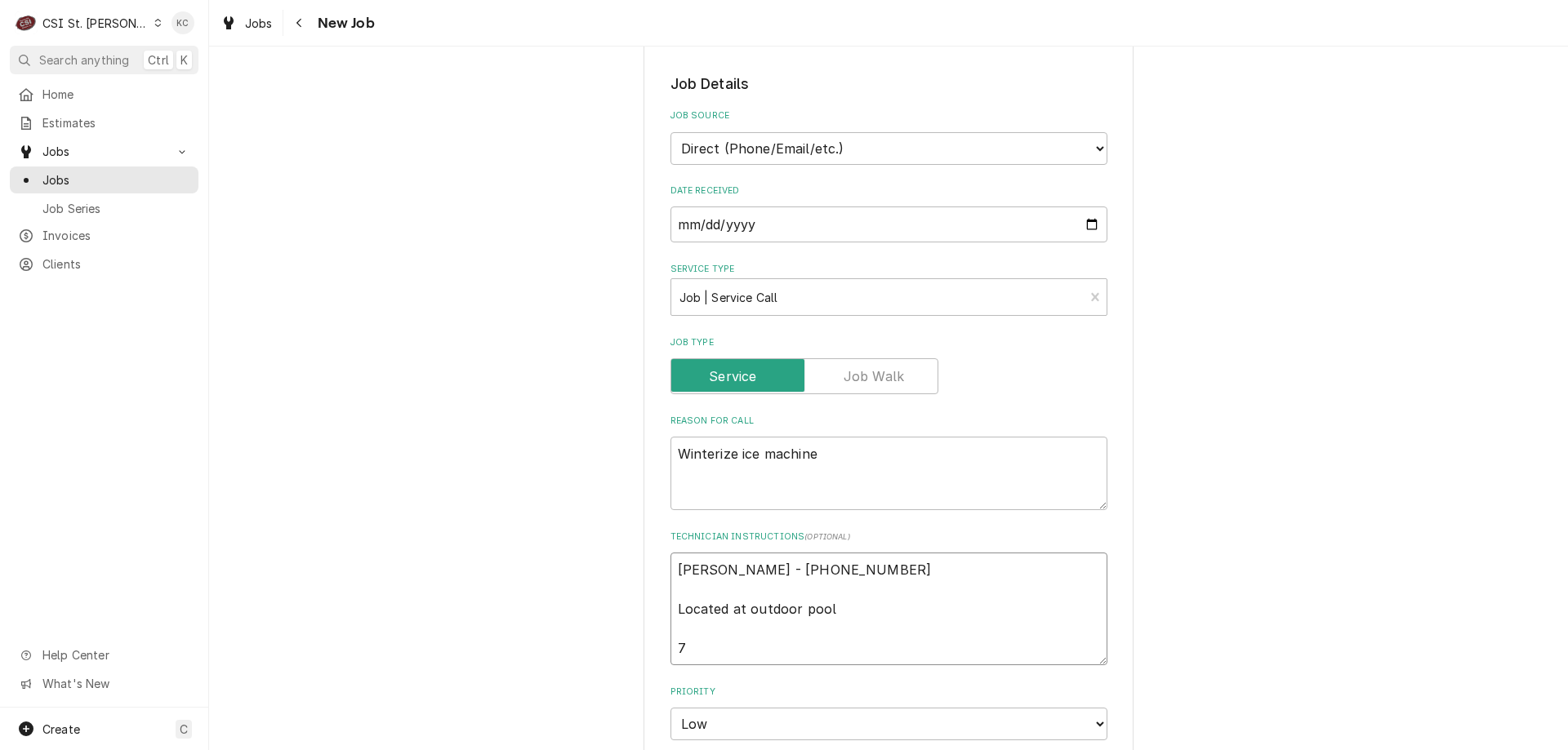
type textarea "x"
type textarea "[PERSON_NAME] - [PHONE_NUMBER] Located at outdoor pool 7a"
type textarea "x"
type textarea "[PERSON_NAME] - [PHONE_NUMBER] Located at outdoor pool 7am"
type textarea "x"
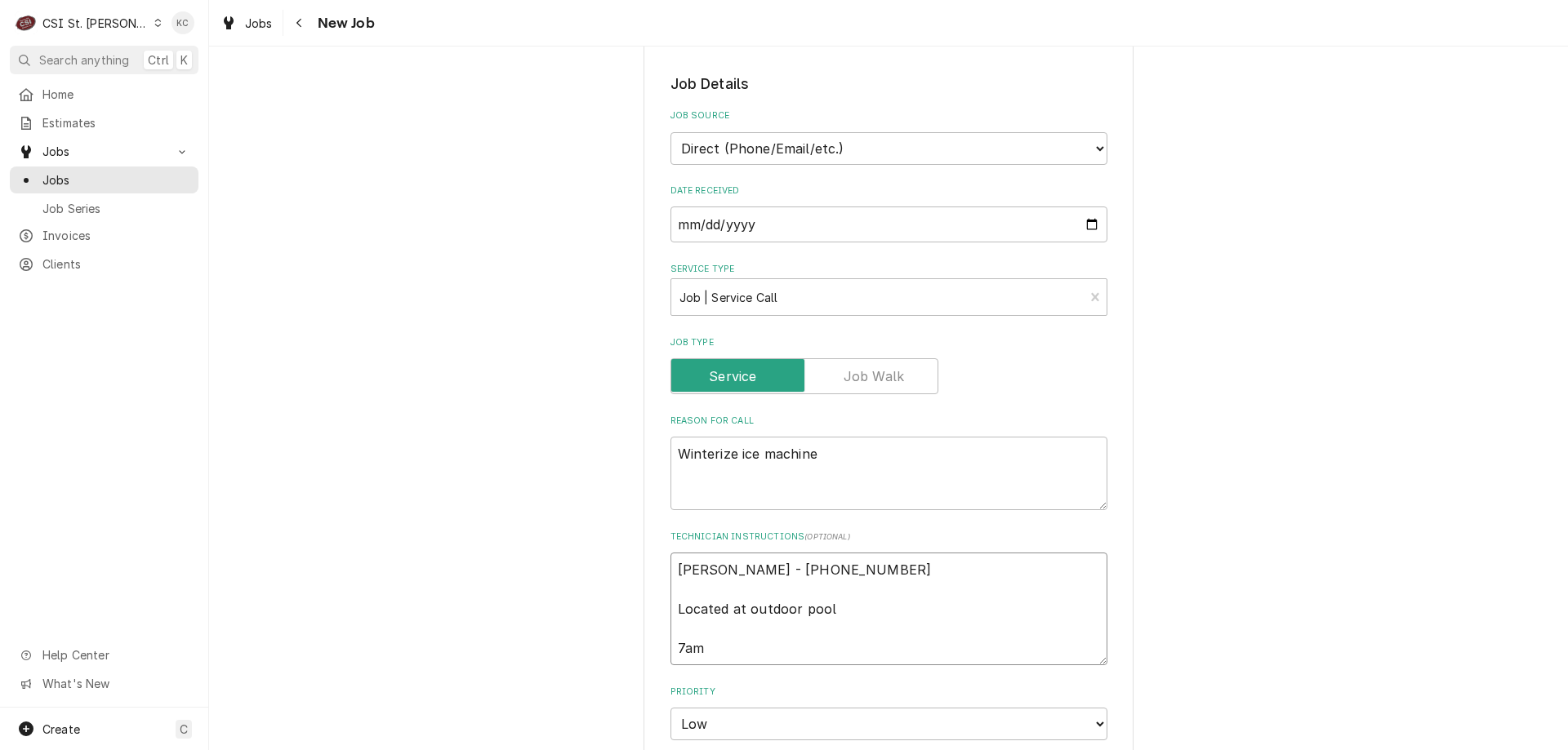
type textarea "[PERSON_NAME] - [PHONE_NUMBER] Located at outdoor pool 7am"
type textarea "x"
type textarea "[PERSON_NAME] - [PHONE_NUMBER] Located at outdoor pool 7am -"
type textarea "x"
type textarea "[PERSON_NAME] - [PHONE_NUMBER] Located at outdoor pool 7am -"
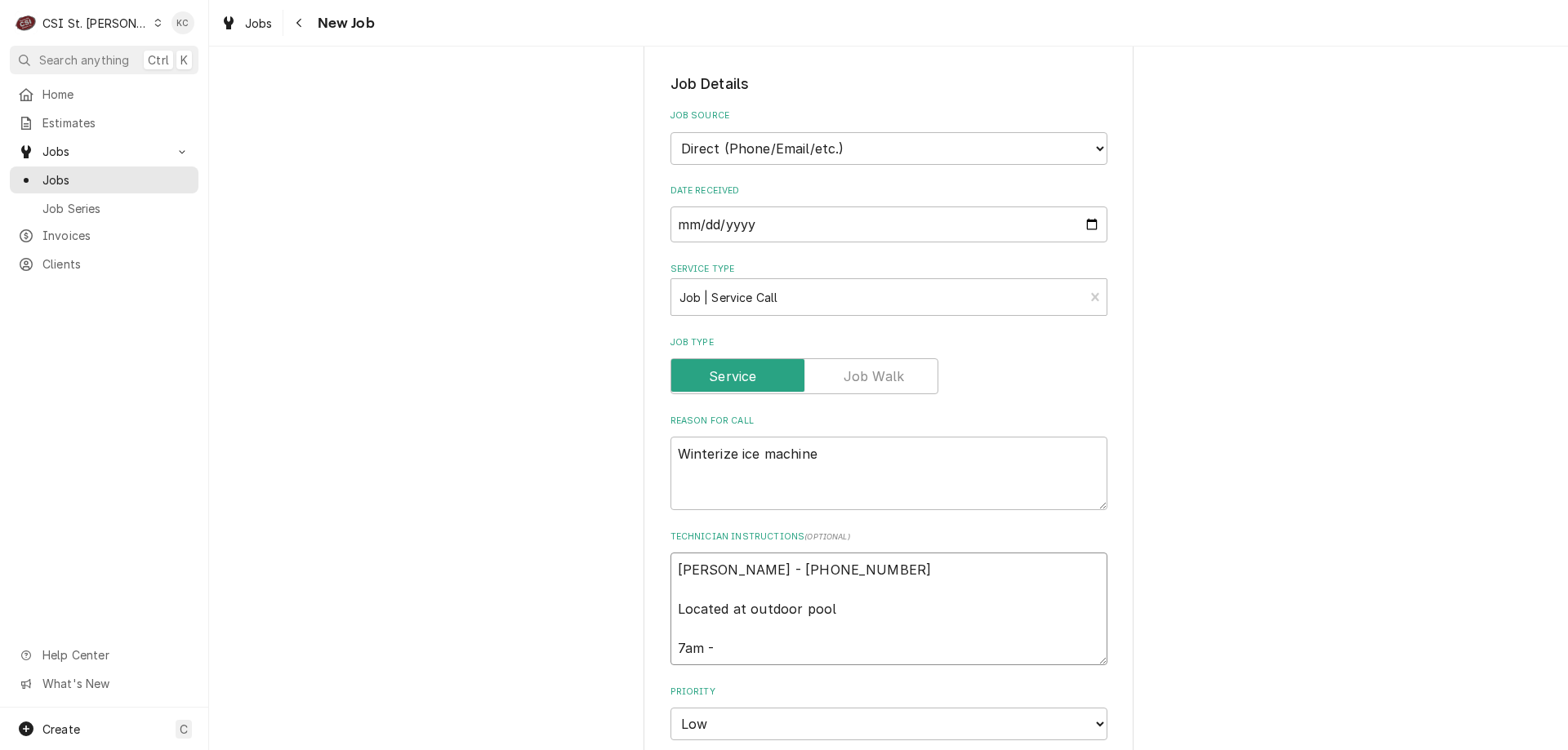
type textarea "x"
type textarea "[PERSON_NAME] - [PHONE_NUMBER] Located at outdoor pool 7am - 3"
type textarea "x"
type textarea "[PERSON_NAME] - [PHONE_NUMBER] Located at outdoor pool 7am - 3p"
type textarea "x"
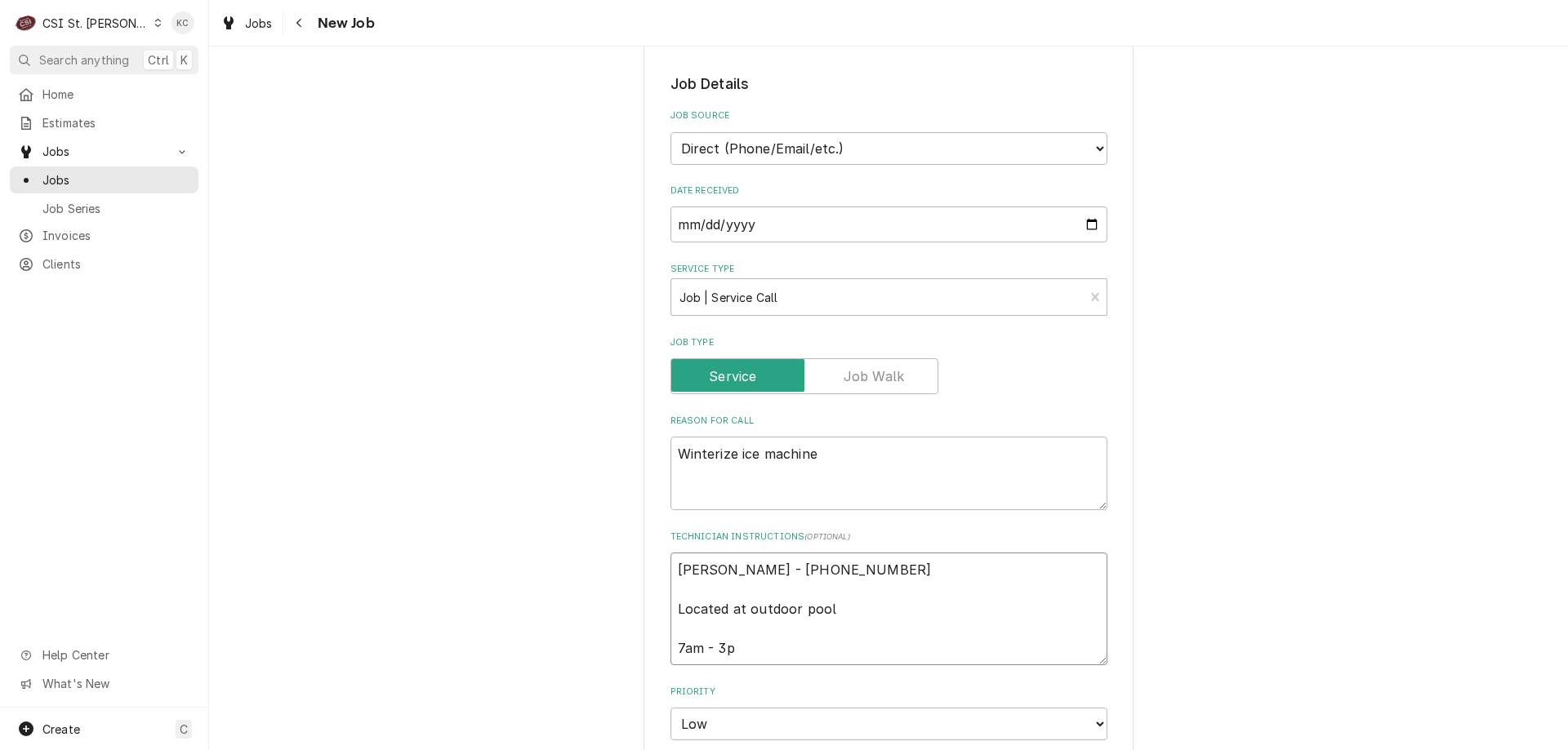
type textarea "[PERSON_NAME] - [PHONE_NUMBER] Located at outdoor pool 7am - 3pm"
type textarea "x"
type textarea "[PERSON_NAME] - [PHONE_NUMBER] Located at outdoor pool 7am - 3pm"
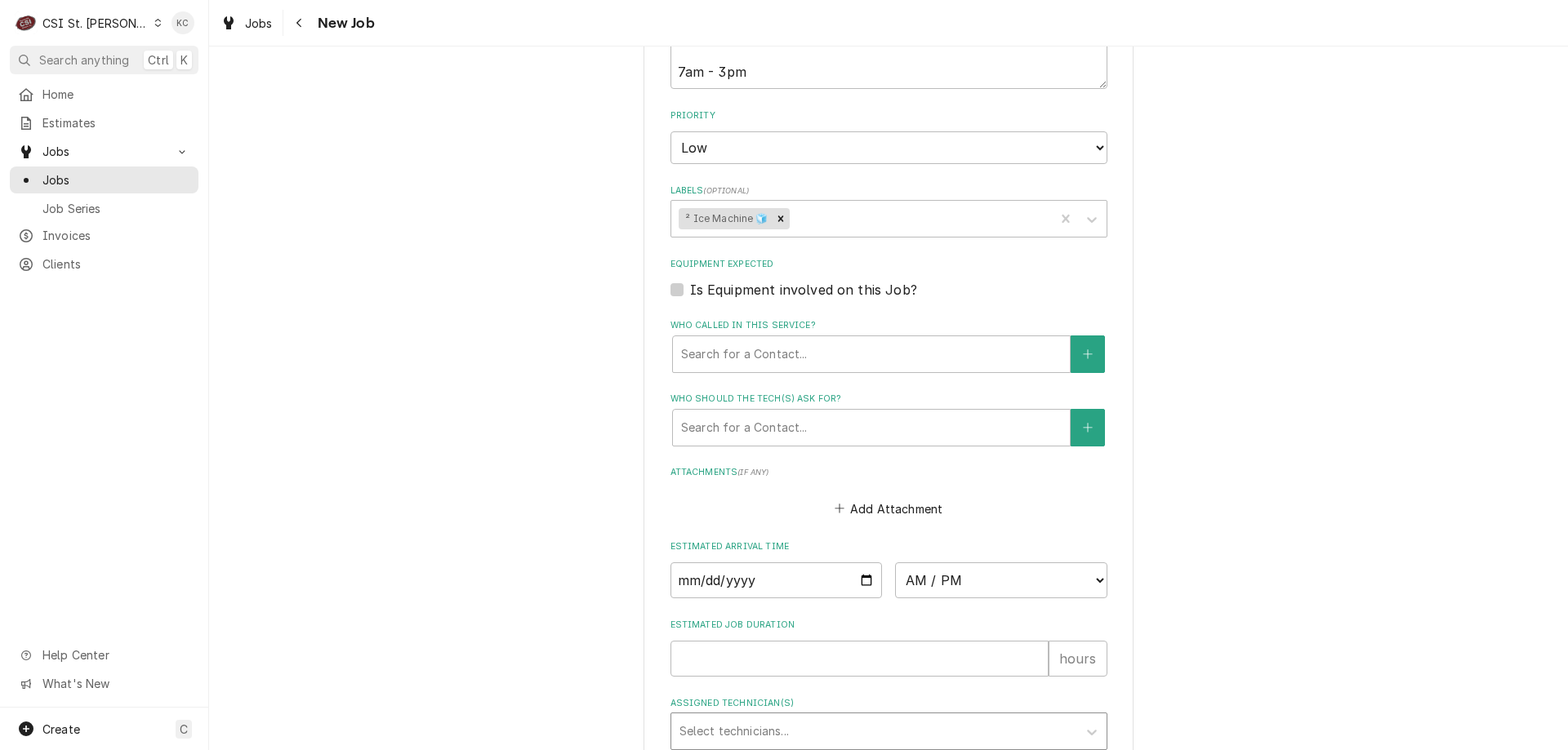
scroll to position [1230, 0]
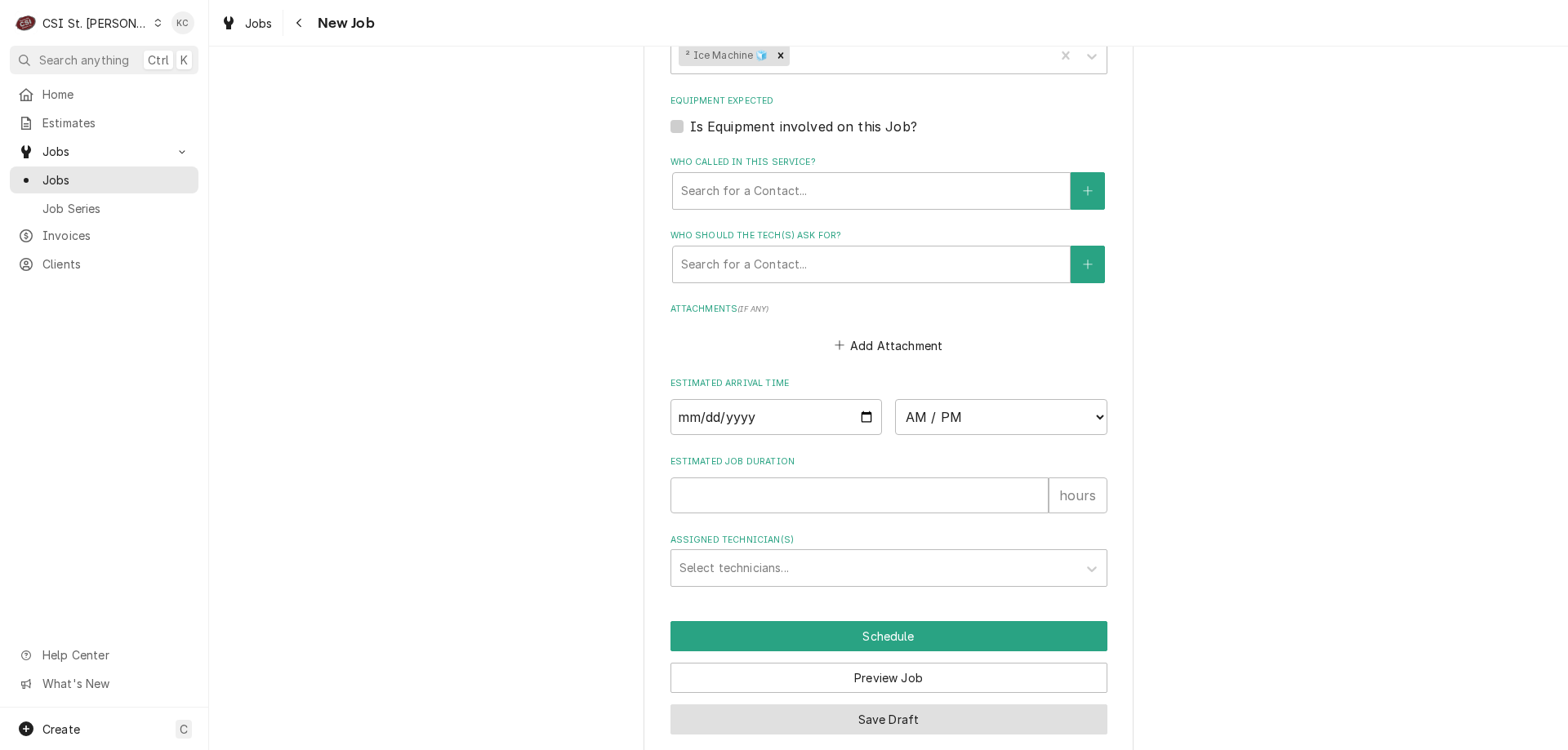
click at [876, 705] on button "Save Draft" at bounding box center [888, 720] width 437 height 31
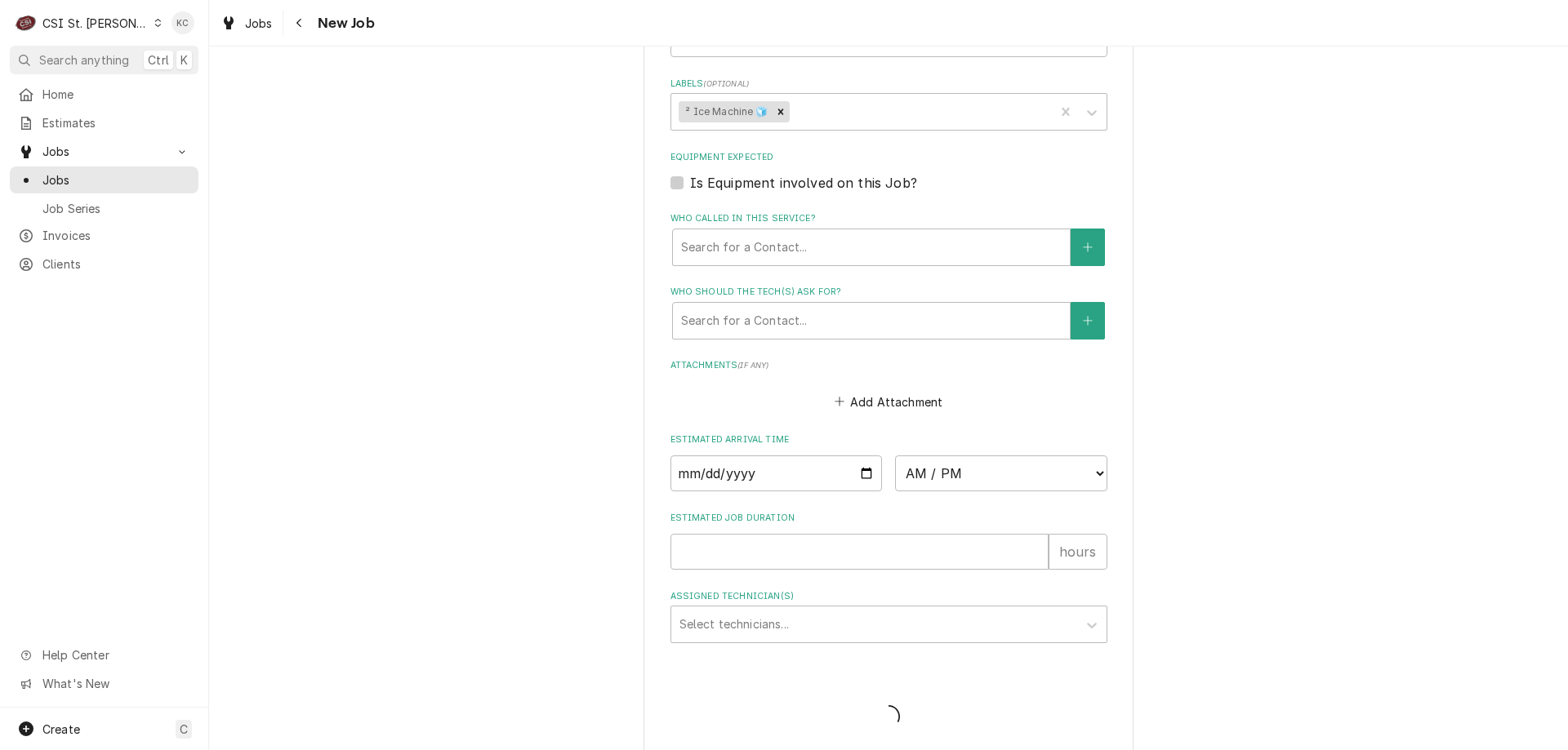
type textarea "x"
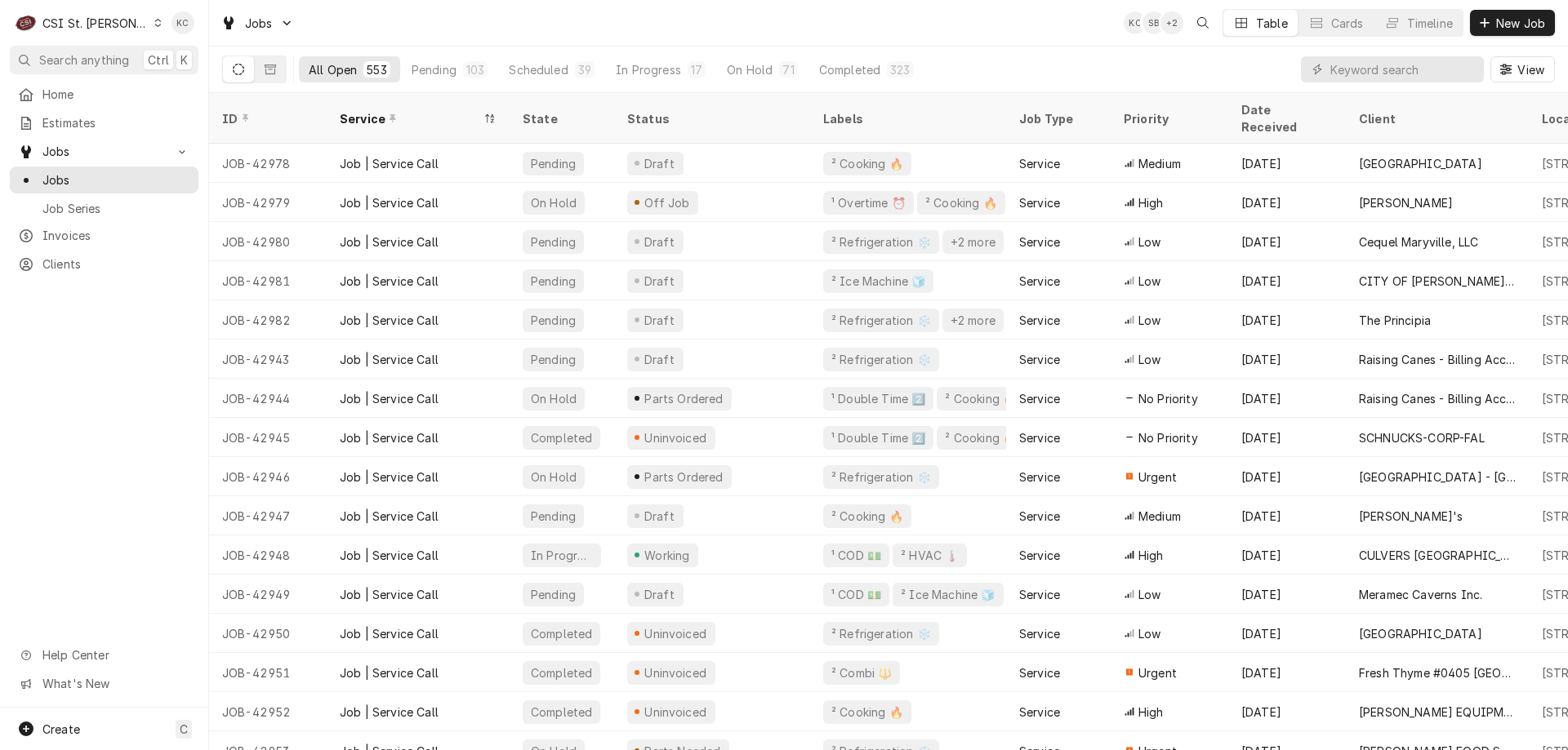
click at [87, 16] on div "CSI St. [PERSON_NAME]" at bounding box center [95, 23] width 106 height 17
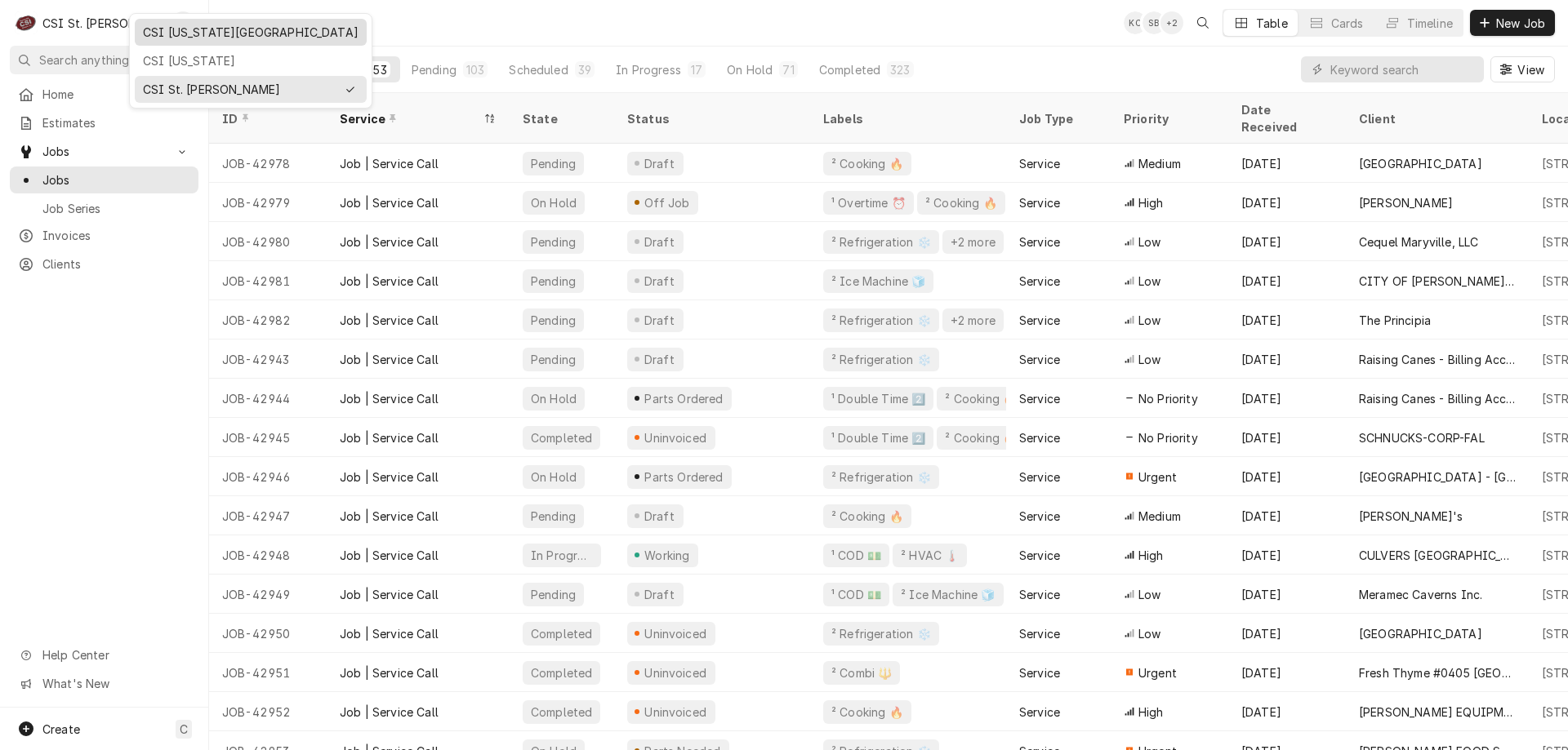
click at [183, 38] on div "CSI [US_STATE][GEOGRAPHIC_DATA]" at bounding box center [251, 32] width 216 height 17
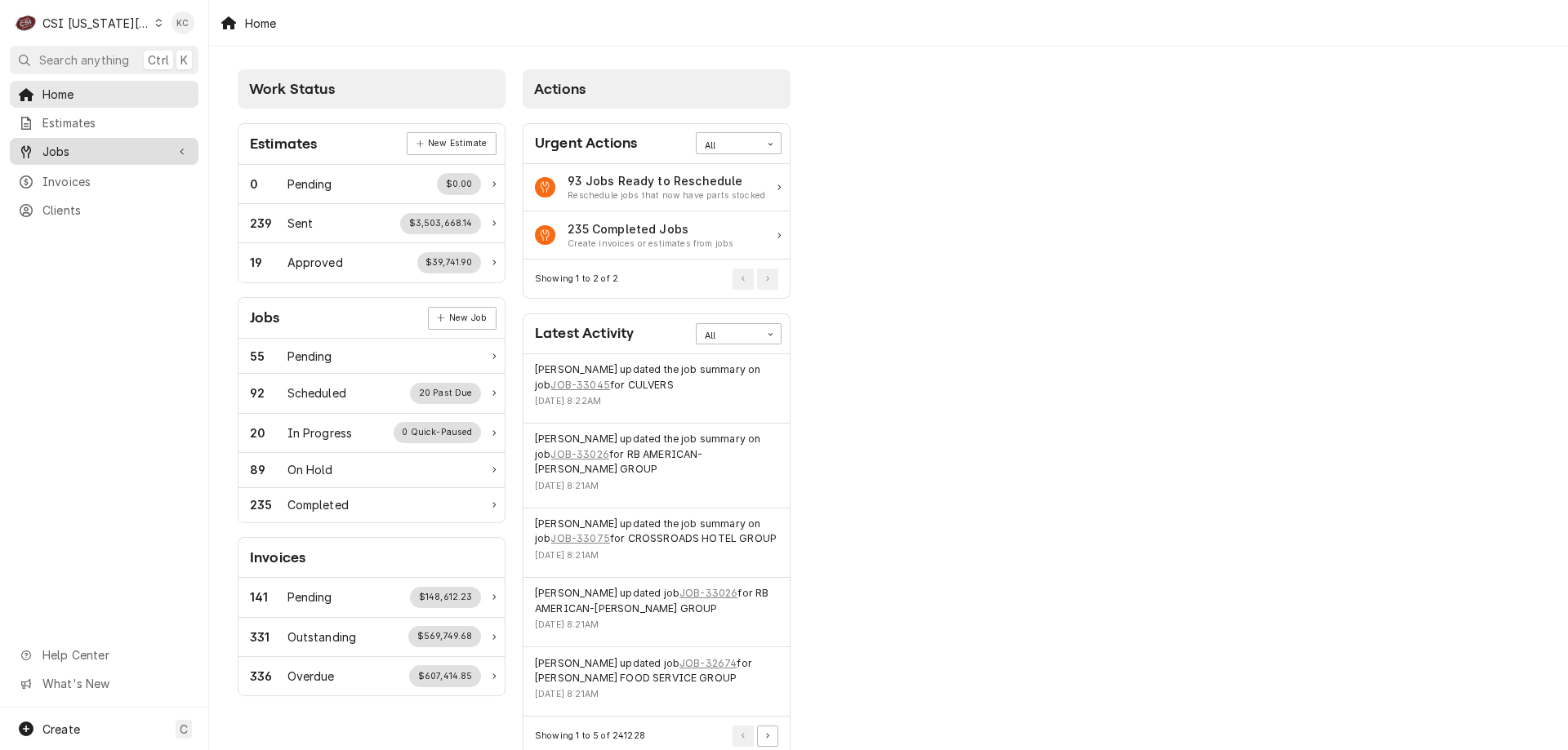
click at [102, 143] on span "Jobs" at bounding box center [104, 151] width 123 height 17
click at [94, 172] on span "Jobs" at bounding box center [116, 180] width 148 height 17
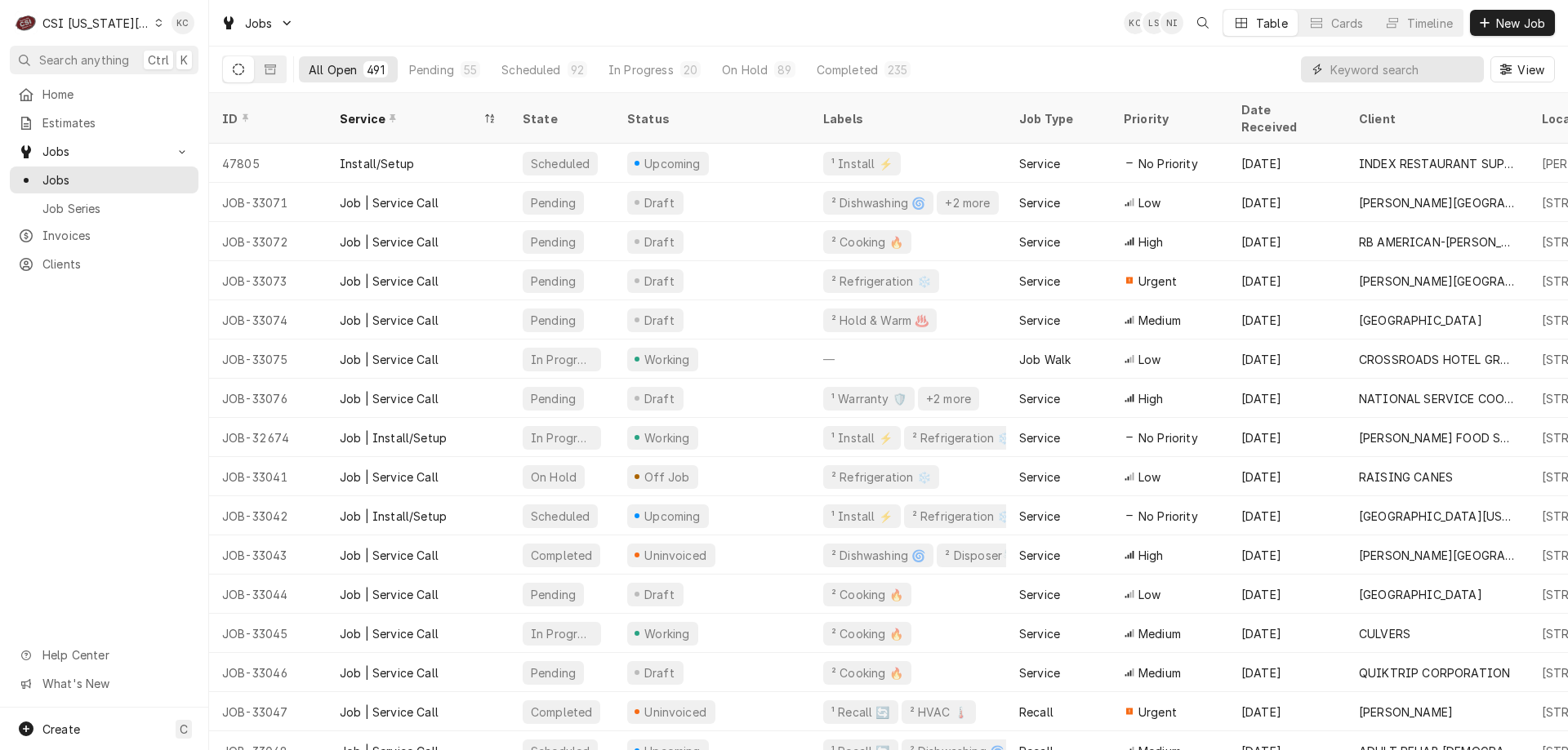
click at [1415, 82] on input "Dynamic Content Wrapper" at bounding box center [1402, 69] width 145 height 26
paste input "RSG84584"
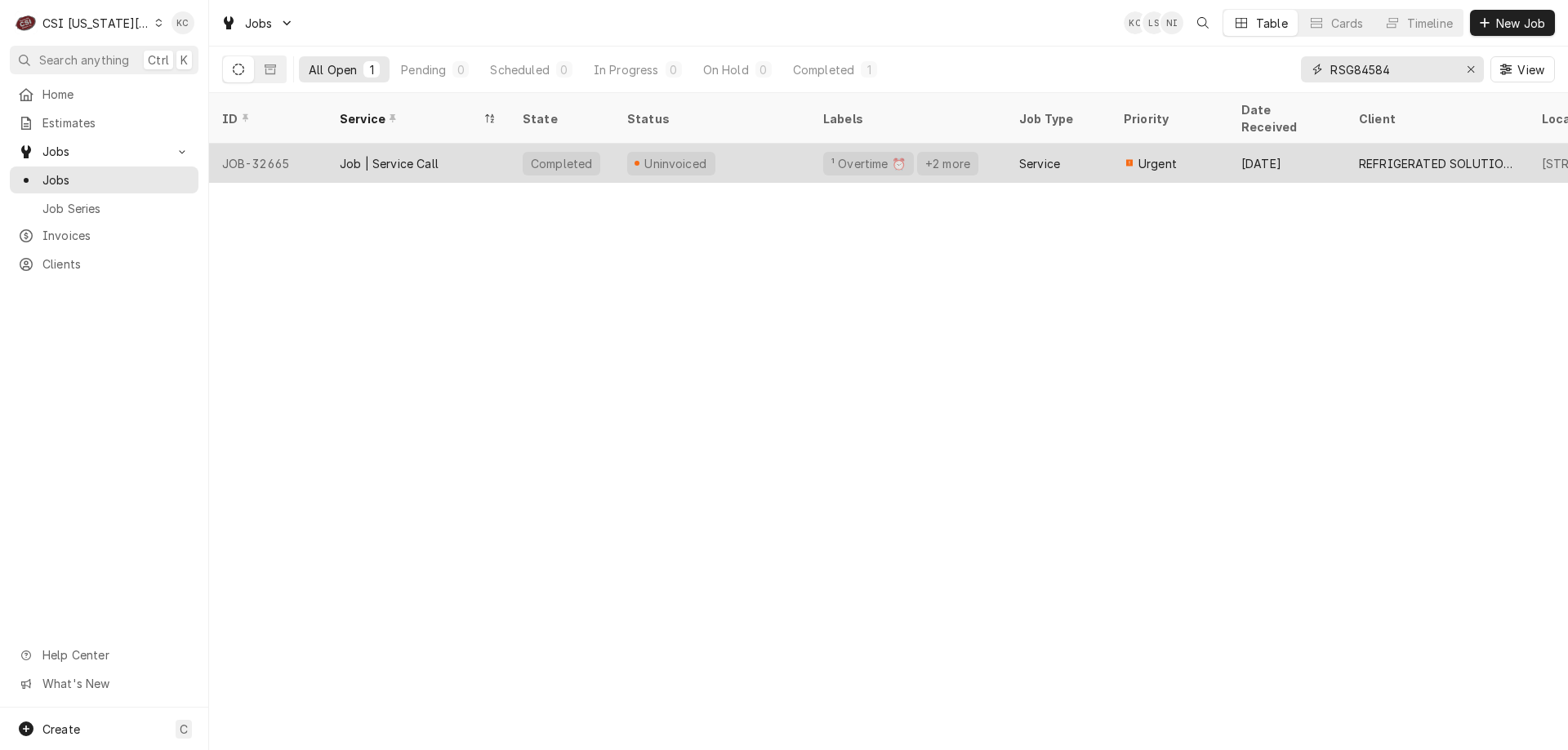
type input "RSG84584"
click at [757, 144] on div "Uninvoiced" at bounding box center [712, 163] width 196 height 39
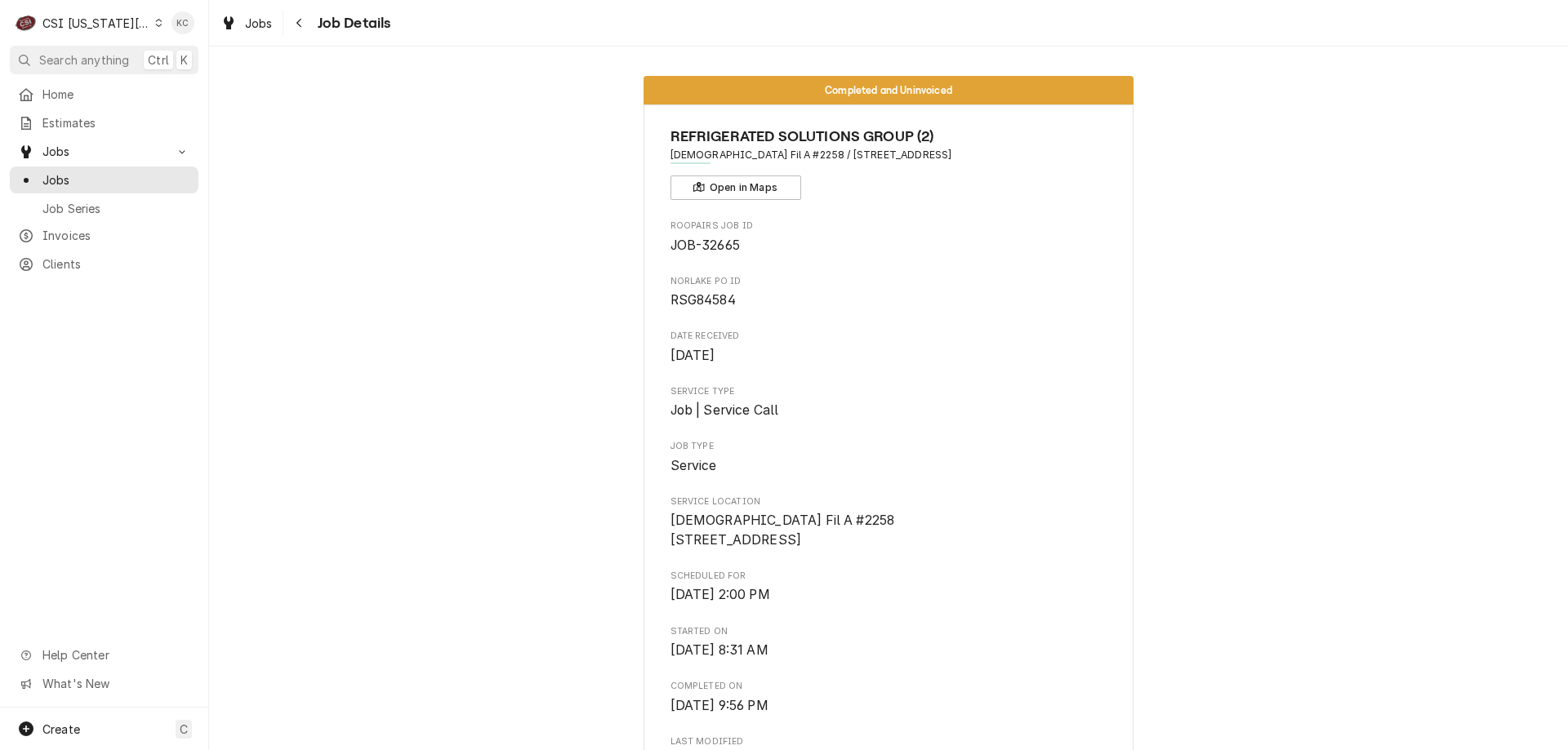
click at [96, 22] on div "CSI [US_STATE][GEOGRAPHIC_DATA]" at bounding box center [96, 23] width 108 height 17
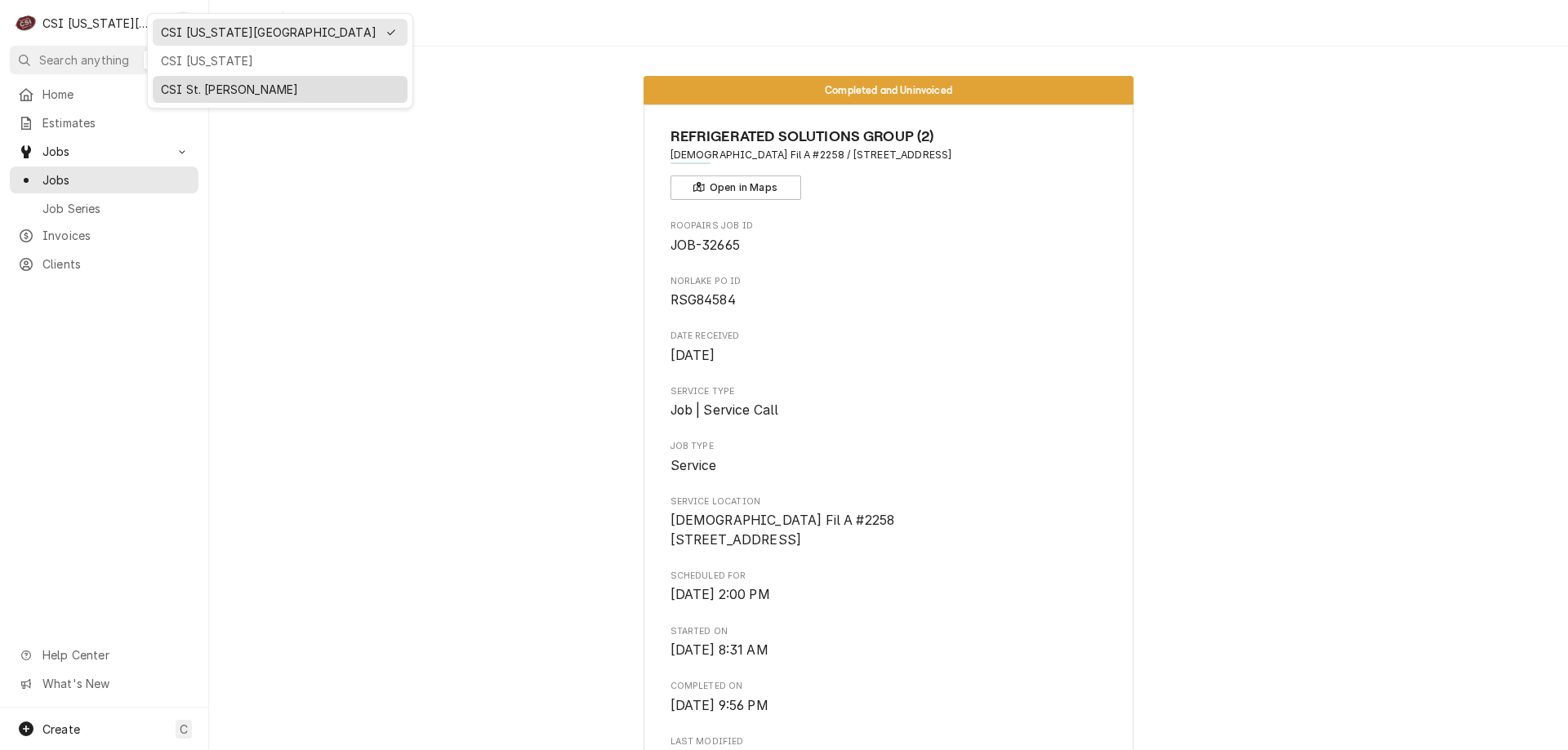
click at [231, 92] on div "CSI St. [PERSON_NAME]" at bounding box center [279, 89] width 239 height 17
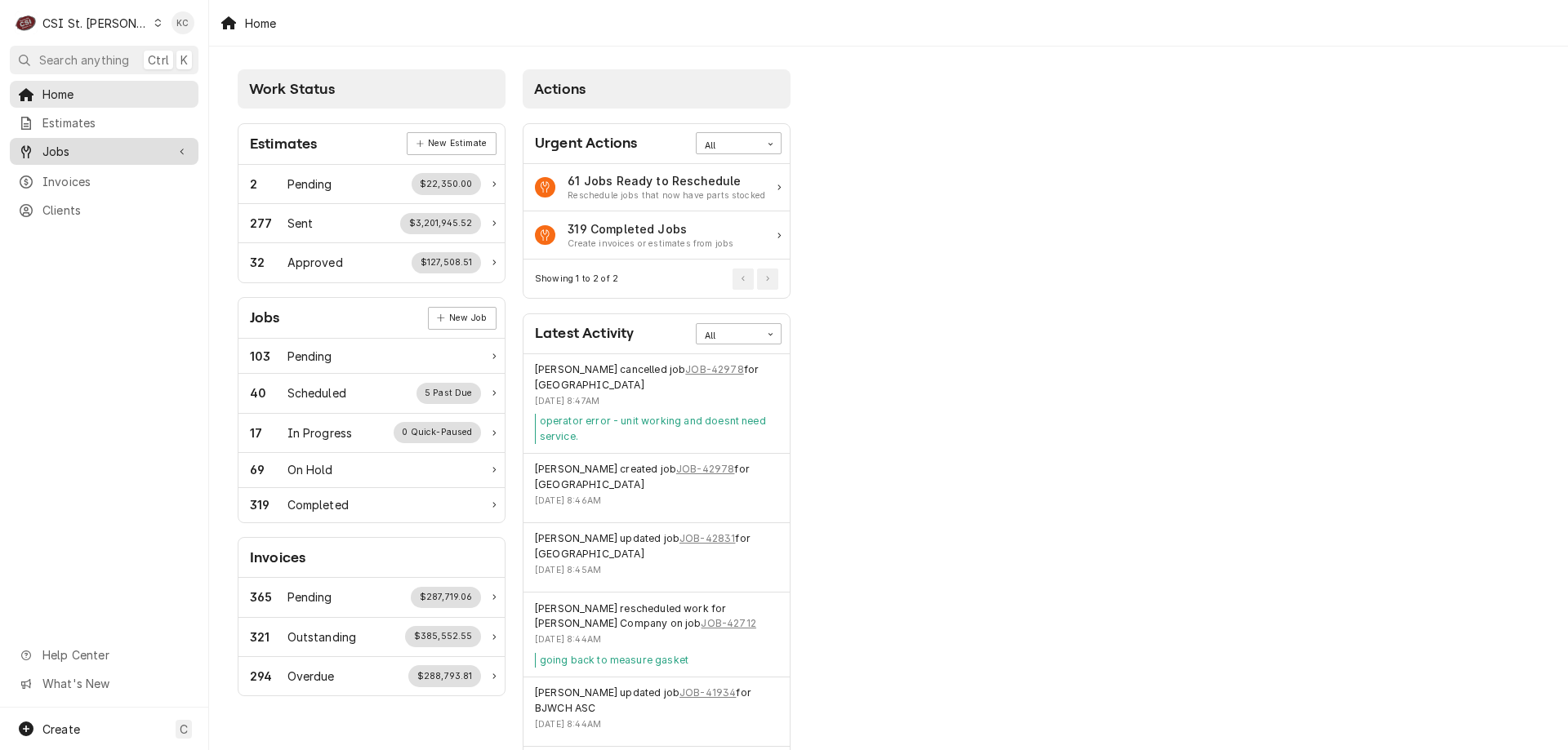
click at [65, 147] on span "Jobs" at bounding box center [104, 151] width 123 height 17
click at [67, 178] on span "Jobs" at bounding box center [116, 180] width 148 height 17
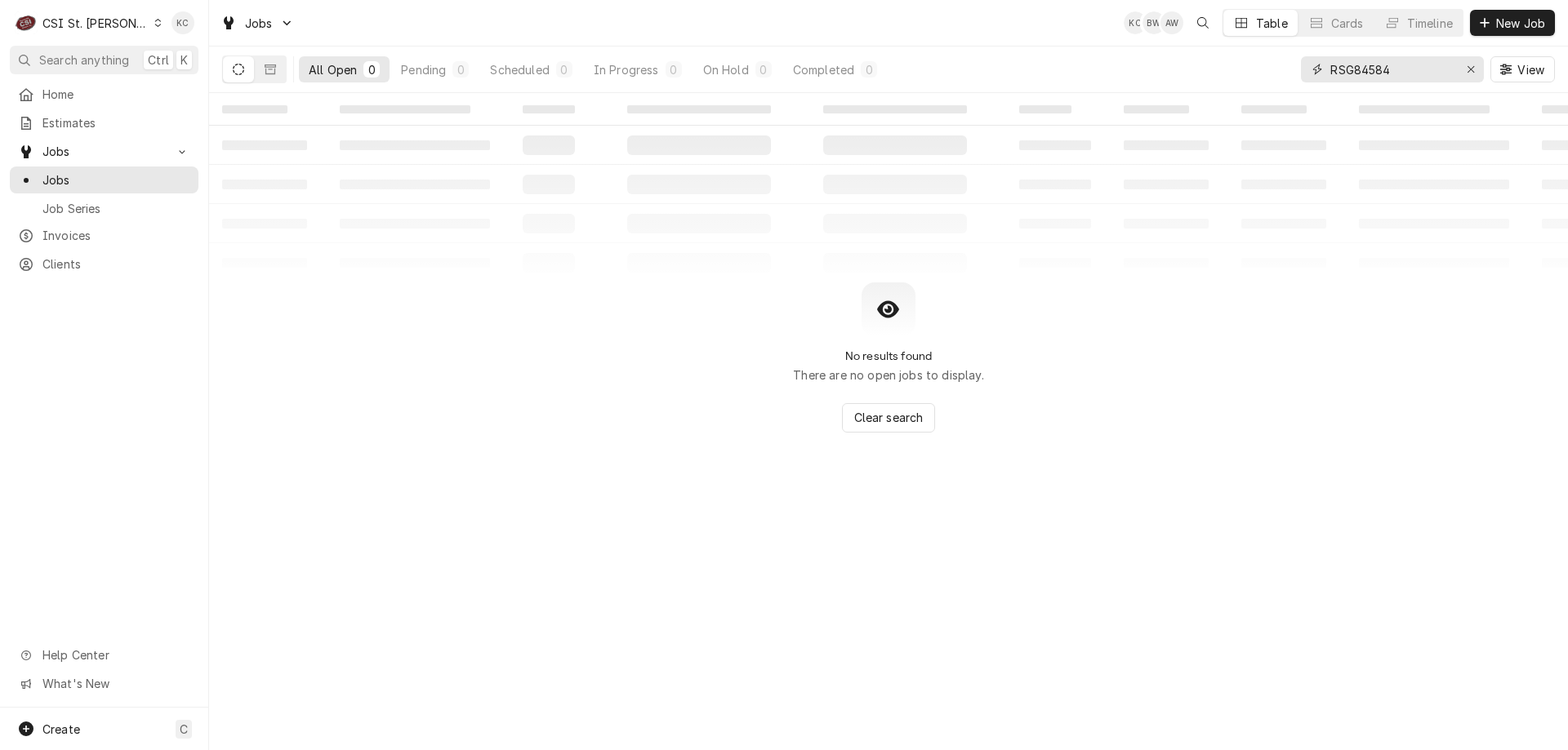
drag, startPoint x: 1420, startPoint y: 75, endPoint x: 1285, endPoint y: 68, distance: 135.2
click at [1285, 68] on div "All Open 0 Pending 0 Scheduled 0 In Progress 0 On Hold 0 Completed 0 RSG84584 V…" at bounding box center [888, 70] width 1333 height 46
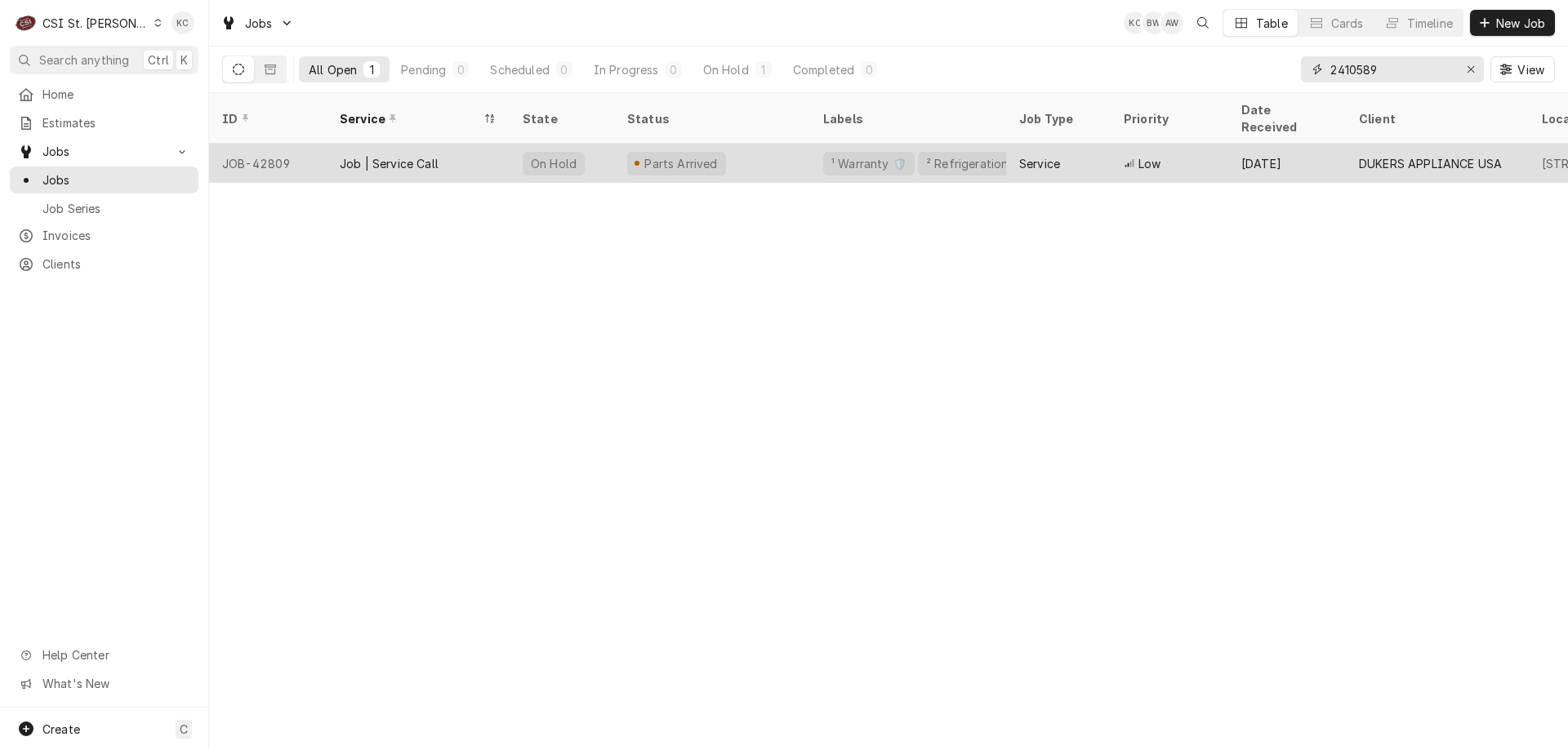
type input "2410589"
click at [709, 155] on div "Parts Arrived" at bounding box center [681, 164] width 76 height 17
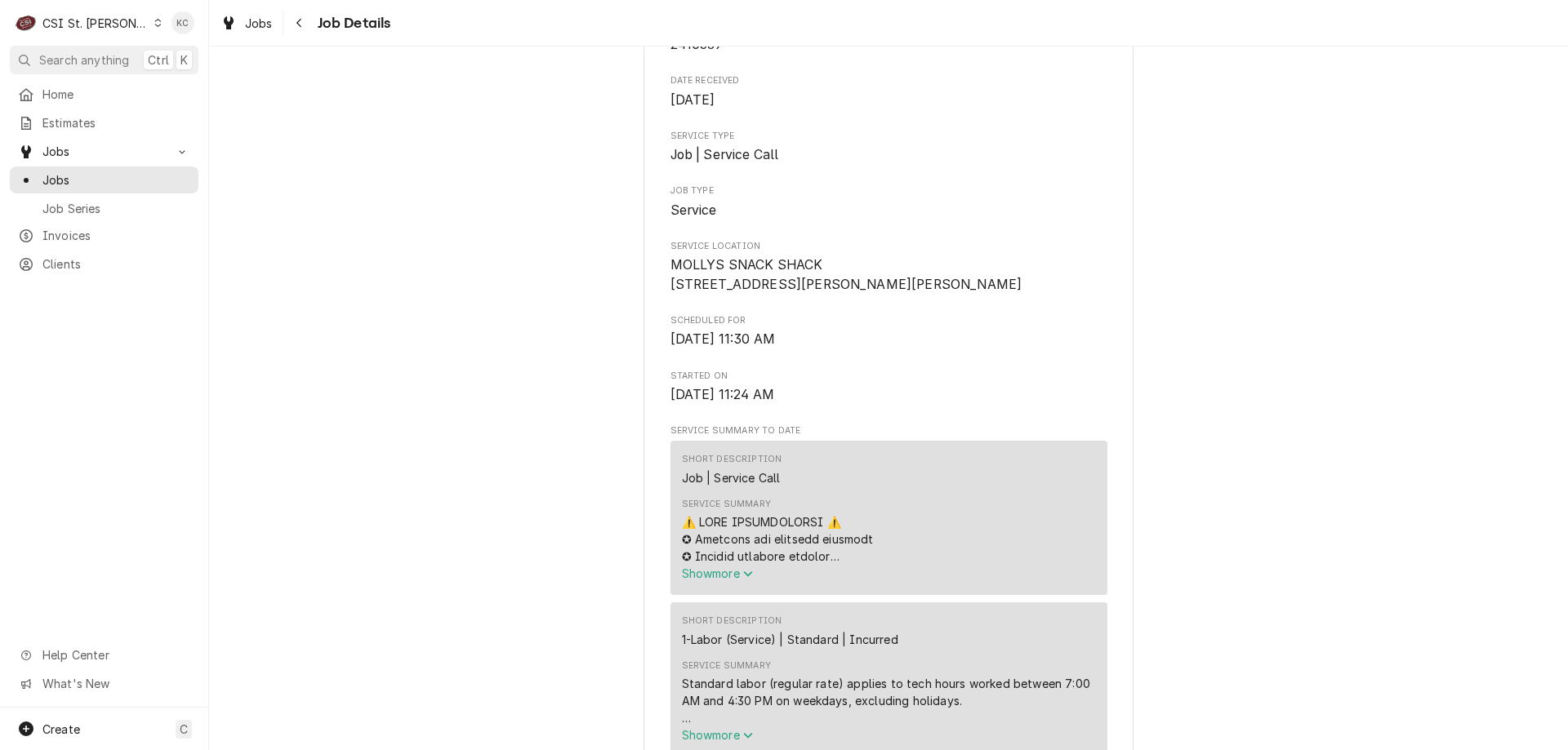
scroll to position [245, 0]
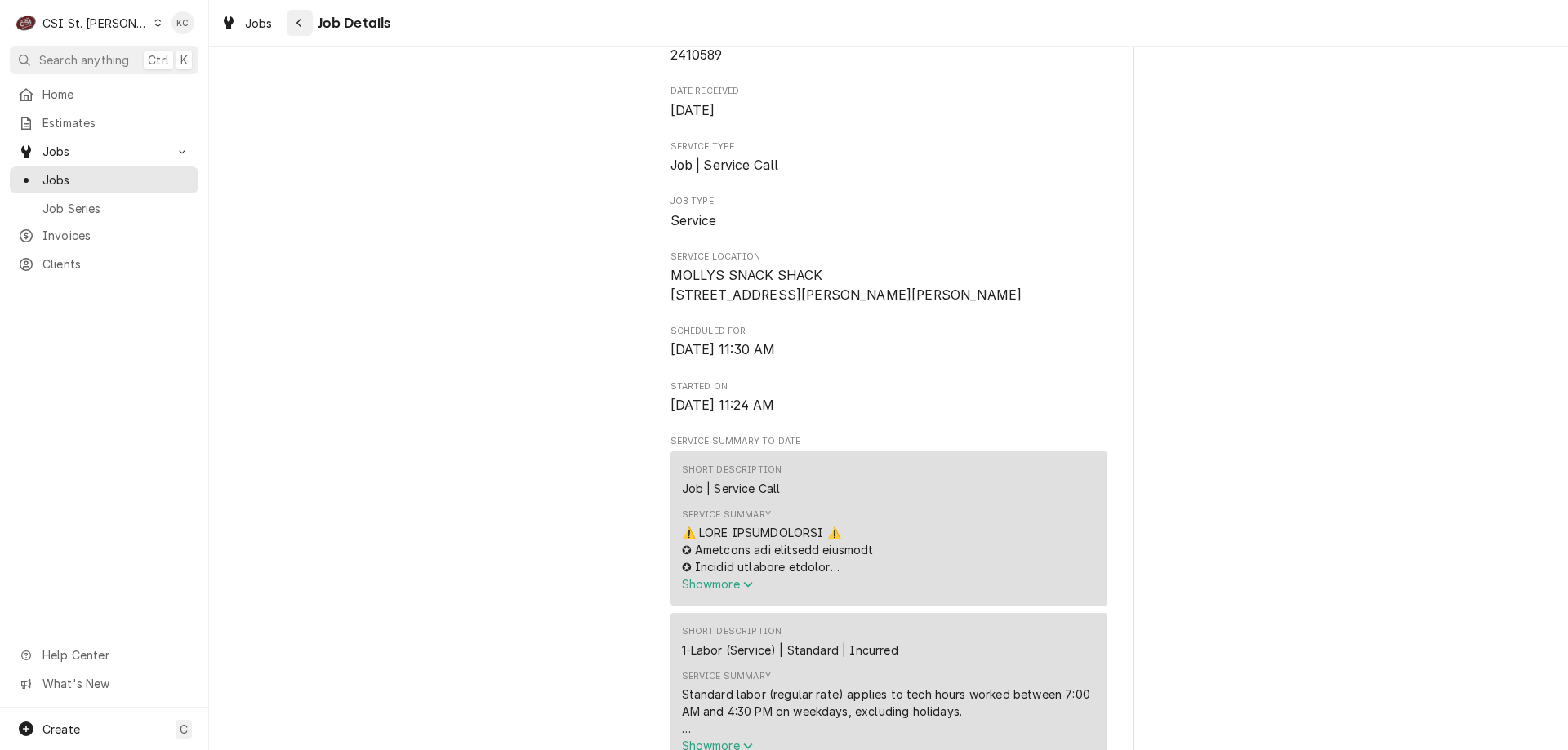
click at [296, 27] on icon "Navigate back" at bounding box center [299, 22] width 8 height 11
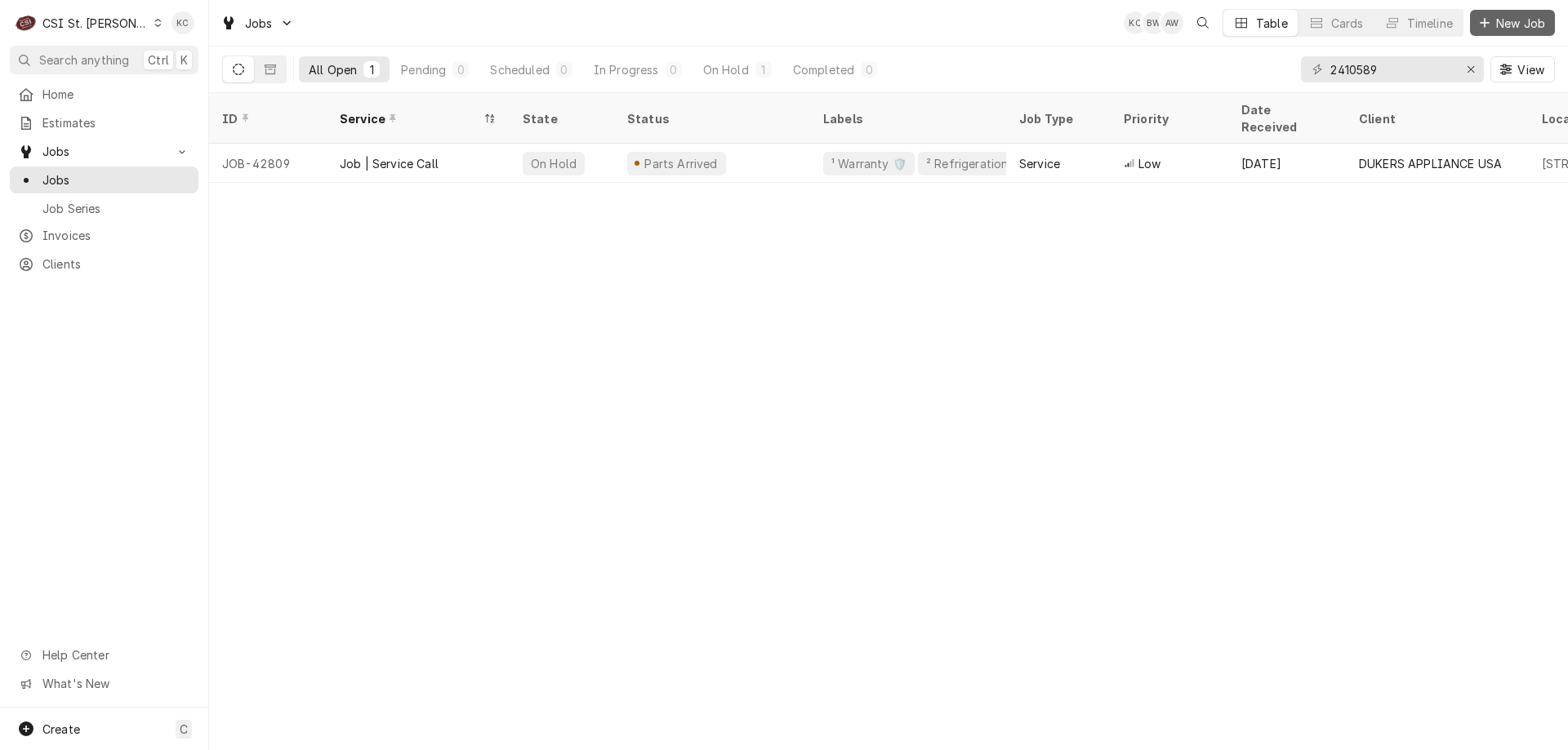
click at [1486, 18] on icon "Dynamic Content Wrapper" at bounding box center [1485, 22] width 10 height 11
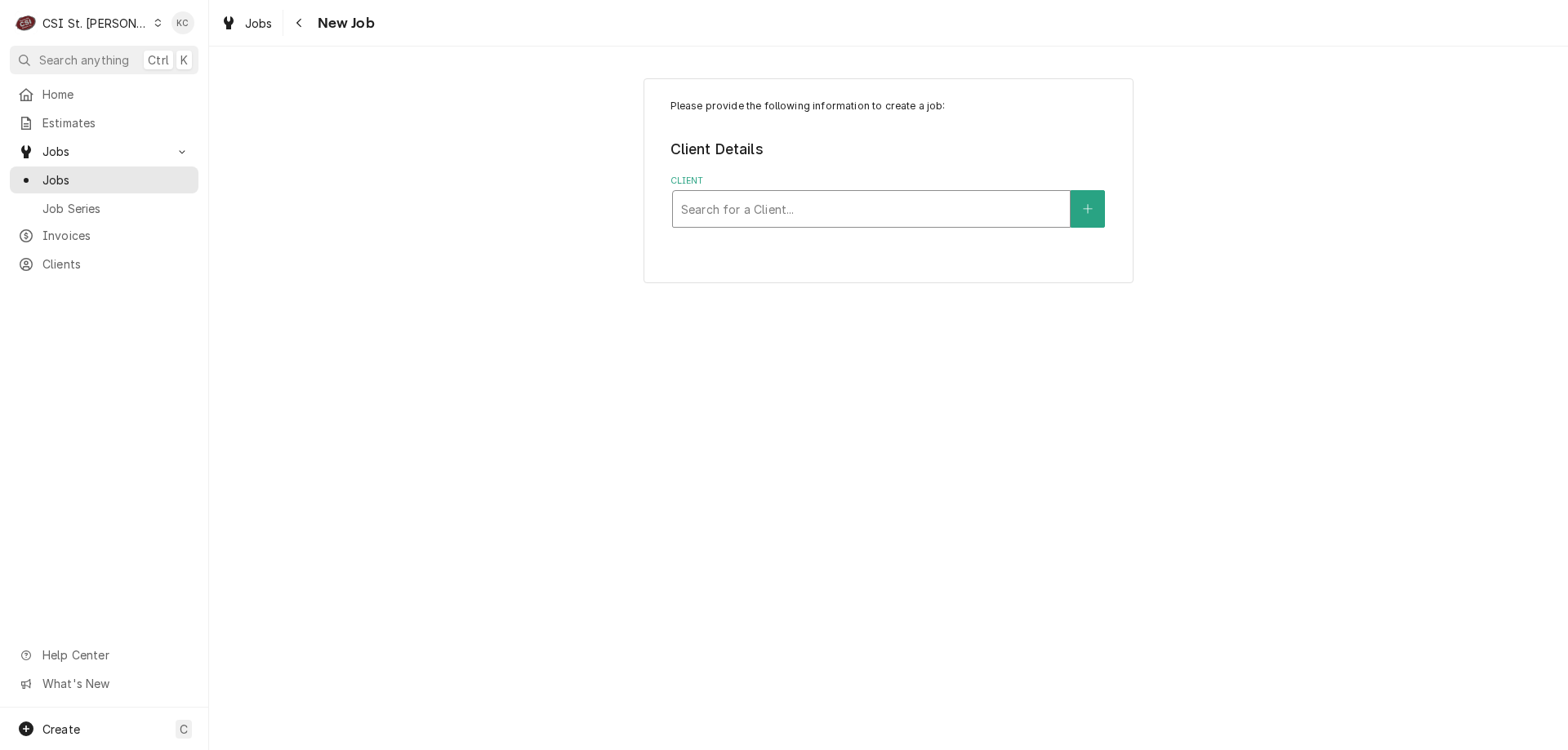
click at [743, 226] on div "Search for a Client..." at bounding box center [871, 209] width 397 height 36
type input "[PERSON_NAME]"
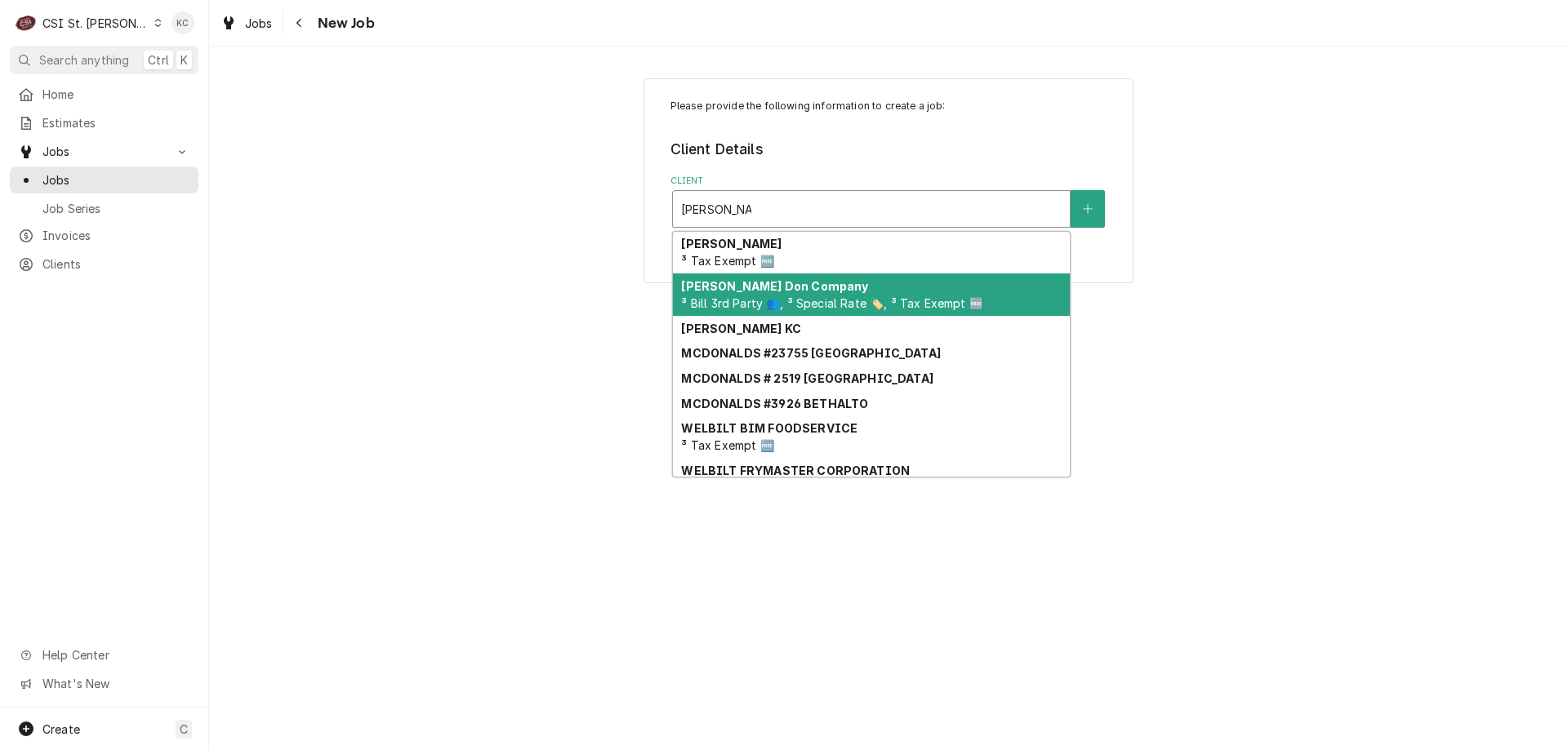
click at [822, 289] on div "[PERSON_NAME] Company ³ Bill 3rd Party 👥, ³ Special Rate 🏷️, ³ Tax Exempt 🆓" at bounding box center [871, 295] width 397 height 42
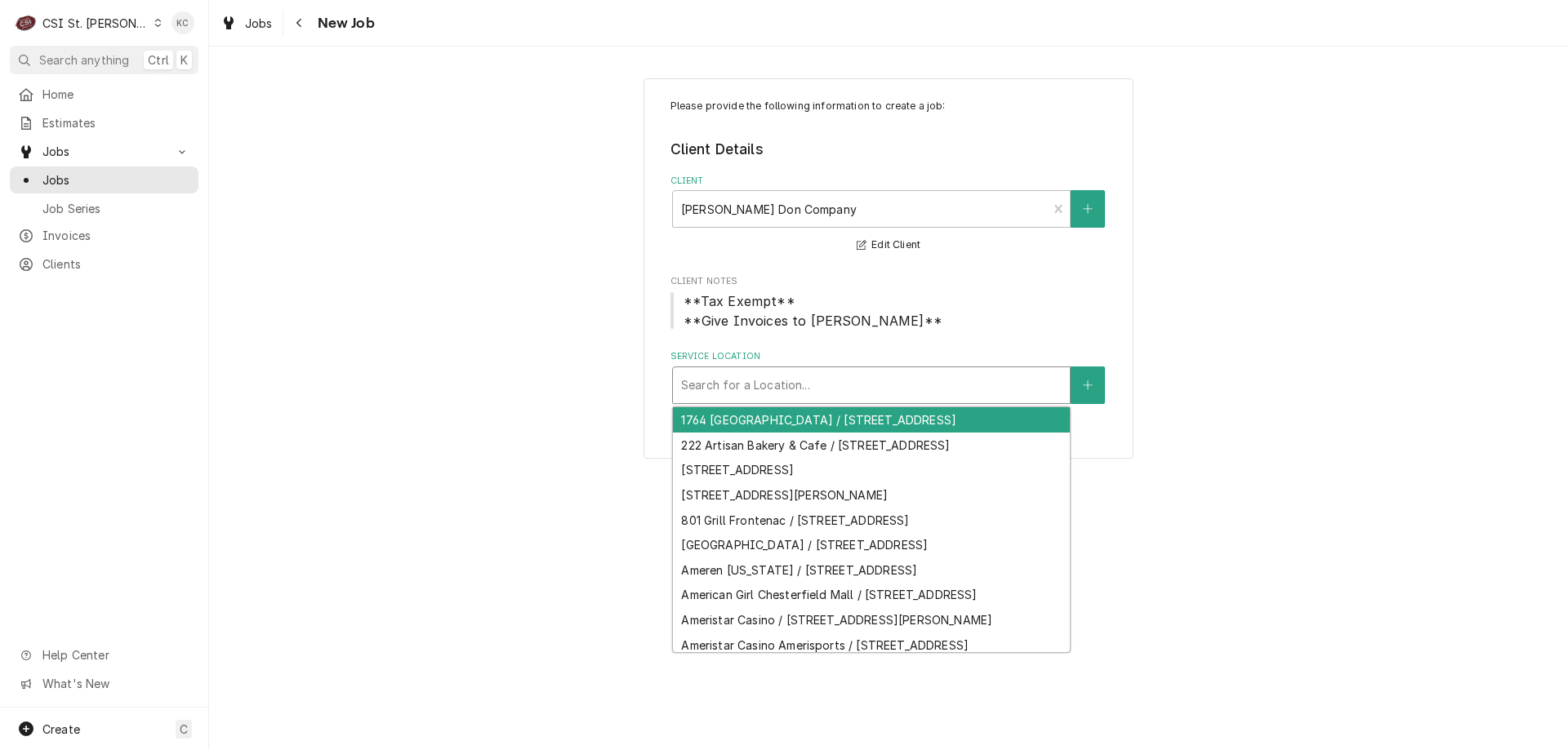
click at [824, 391] on div "Service Location" at bounding box center [871, 385] width 381 height 30
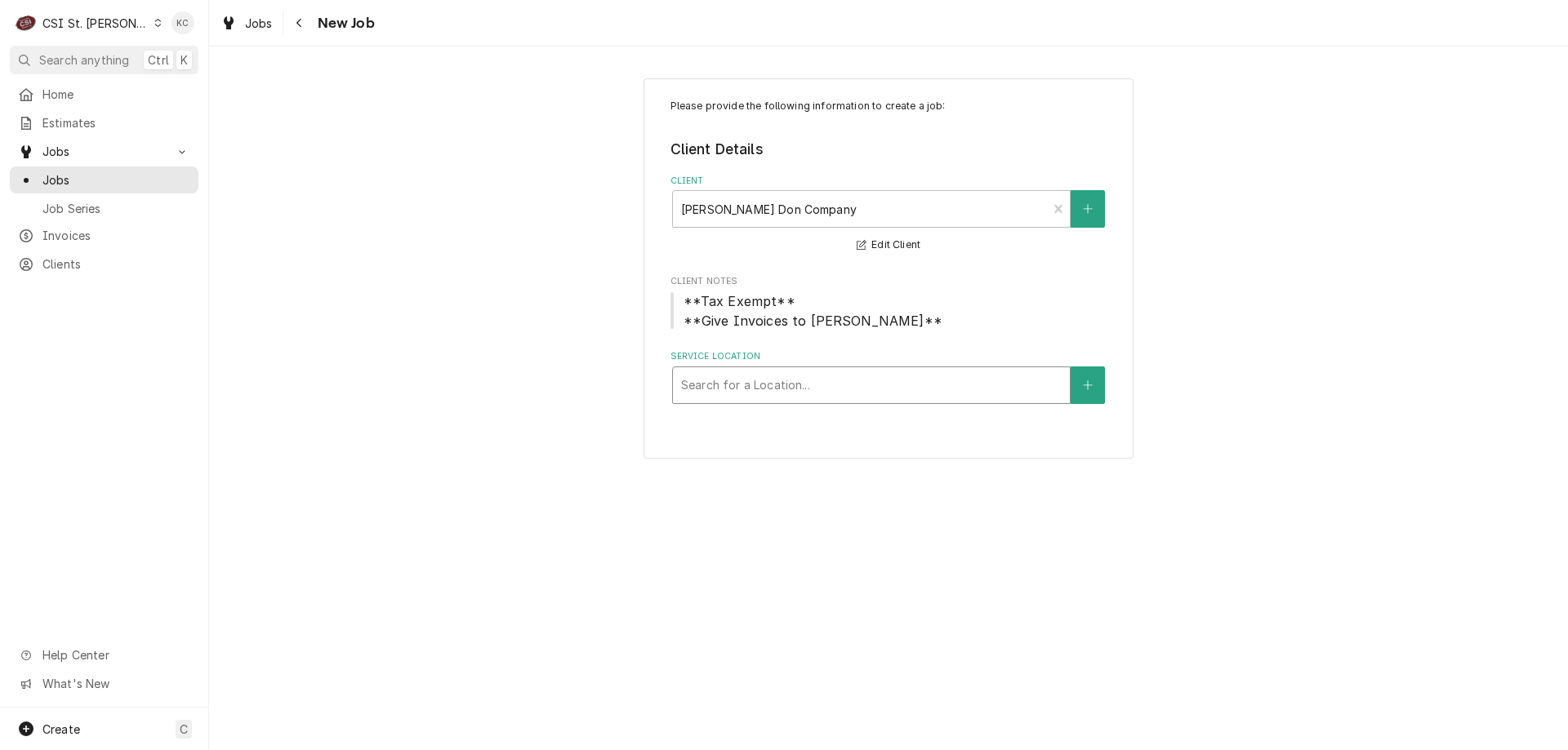
click at [952, 387] on div "Service Location" at bounding box center [871, 385] width 381 height 30
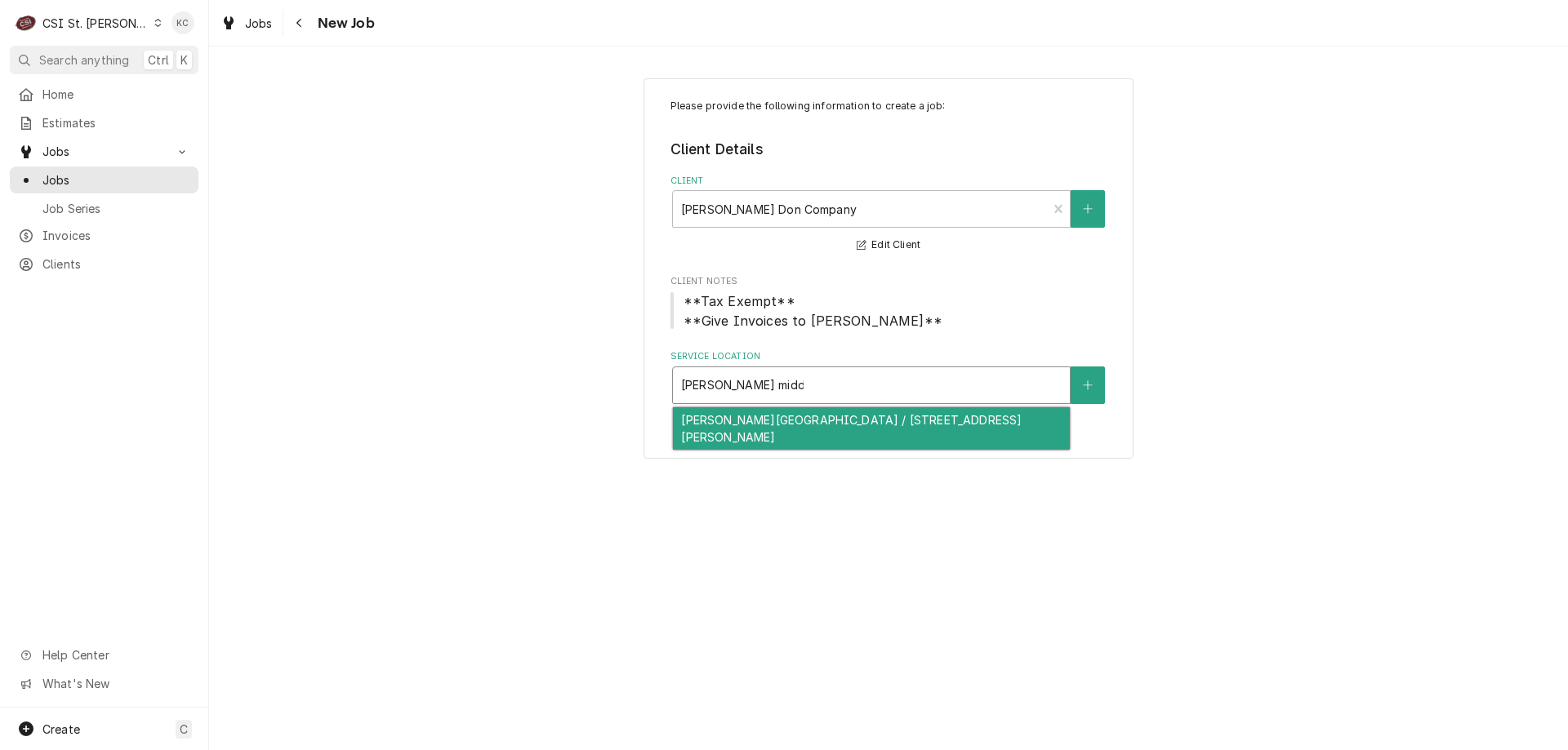
type input "francis howell middle"
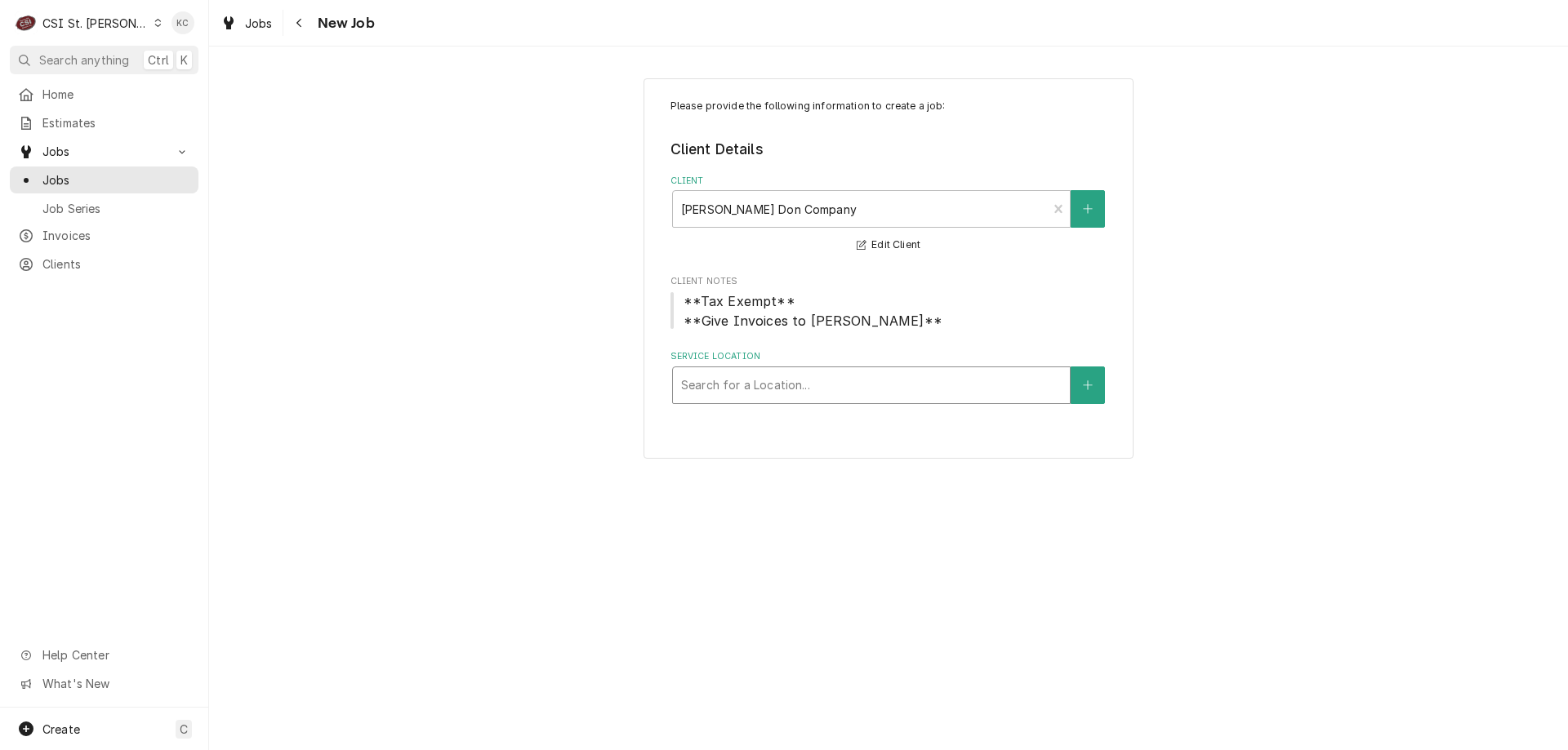
click at [785, 388] on div "Service Location" at bounding box center [871, 385] width 381 height 30
type input "francis"
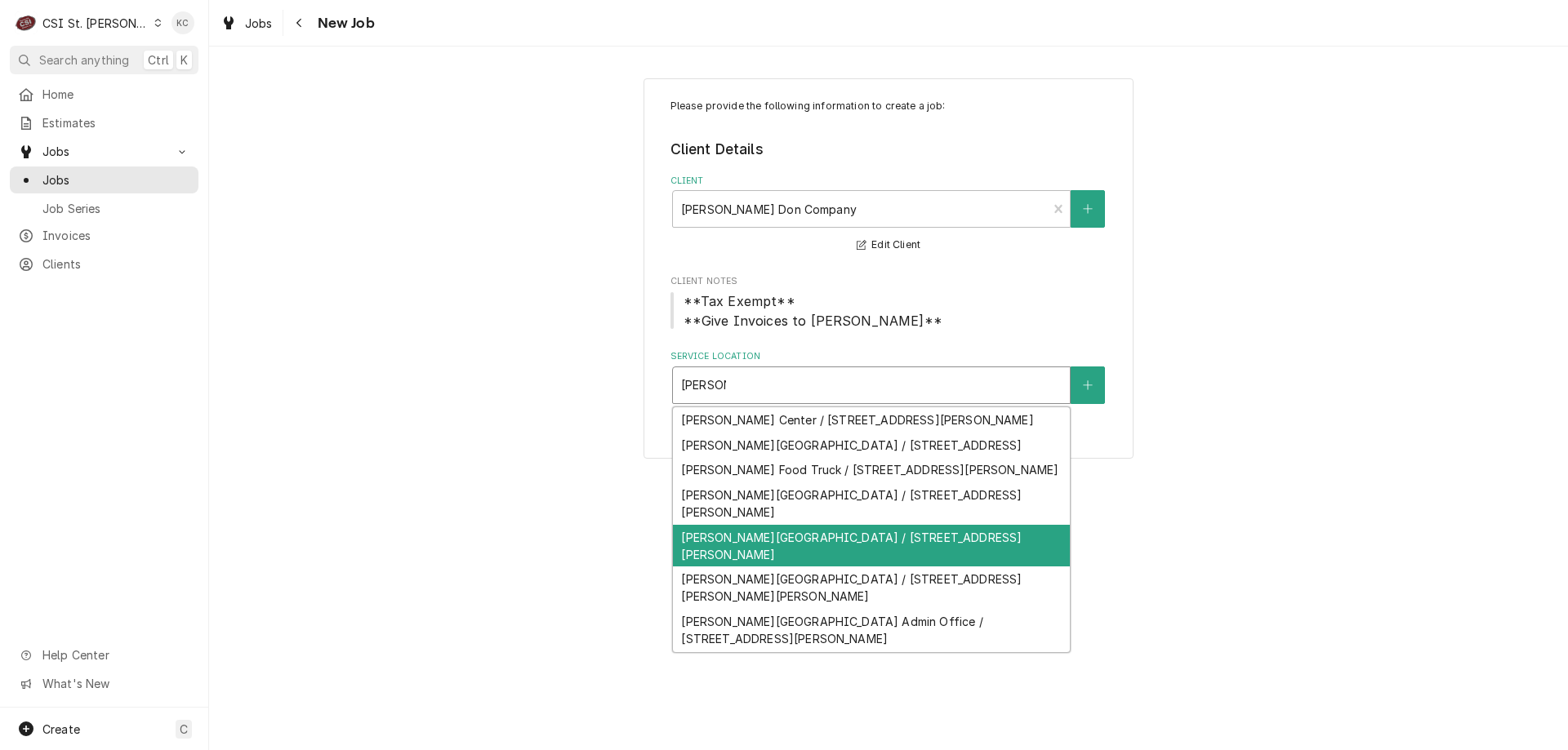
click at [779, 567] on div "Francis Howell Middle School / 825 Ofallon Road, Weldon Spring, MO 63304" at bounding box center [871, 546] width 397 height 42
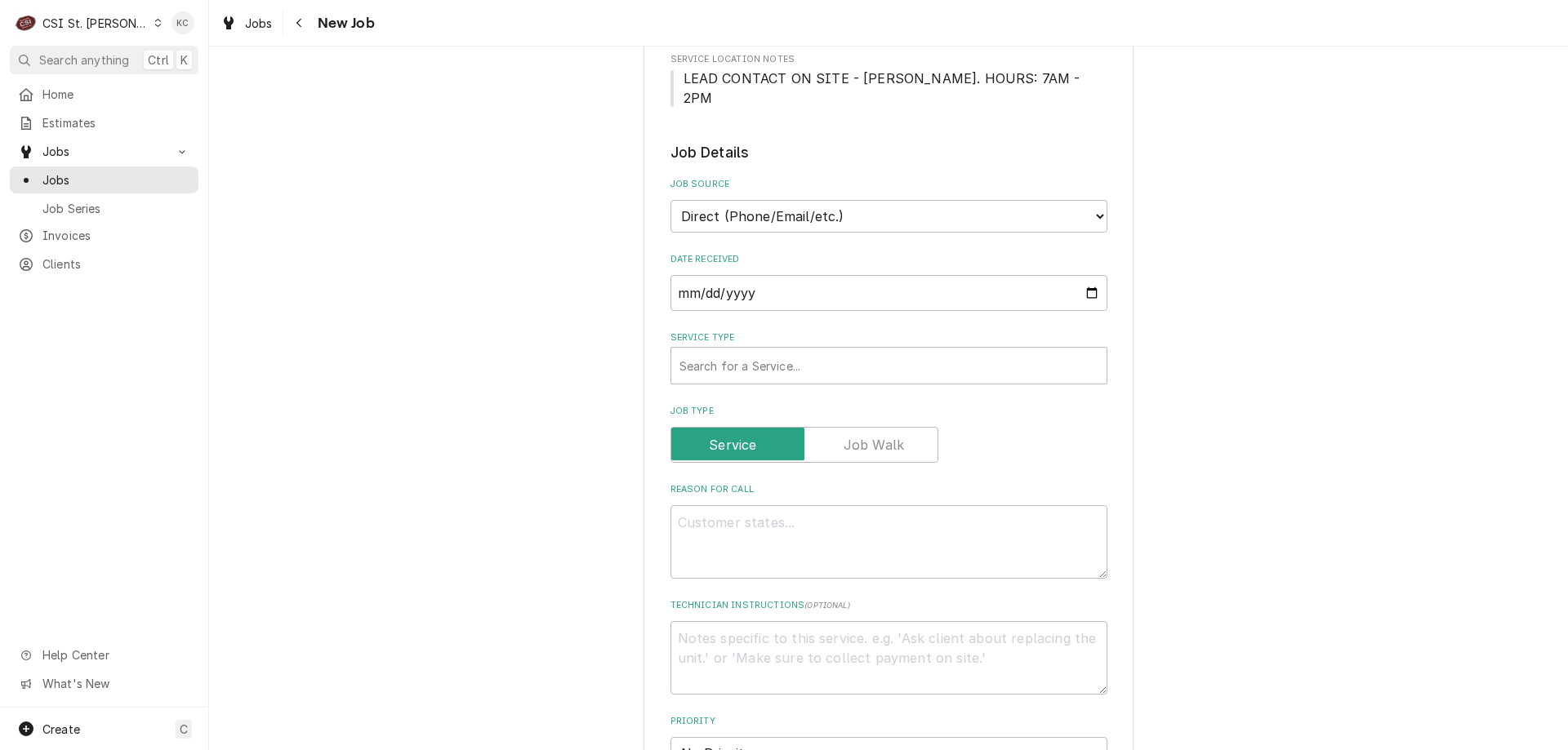
scroll to position [490, 0]
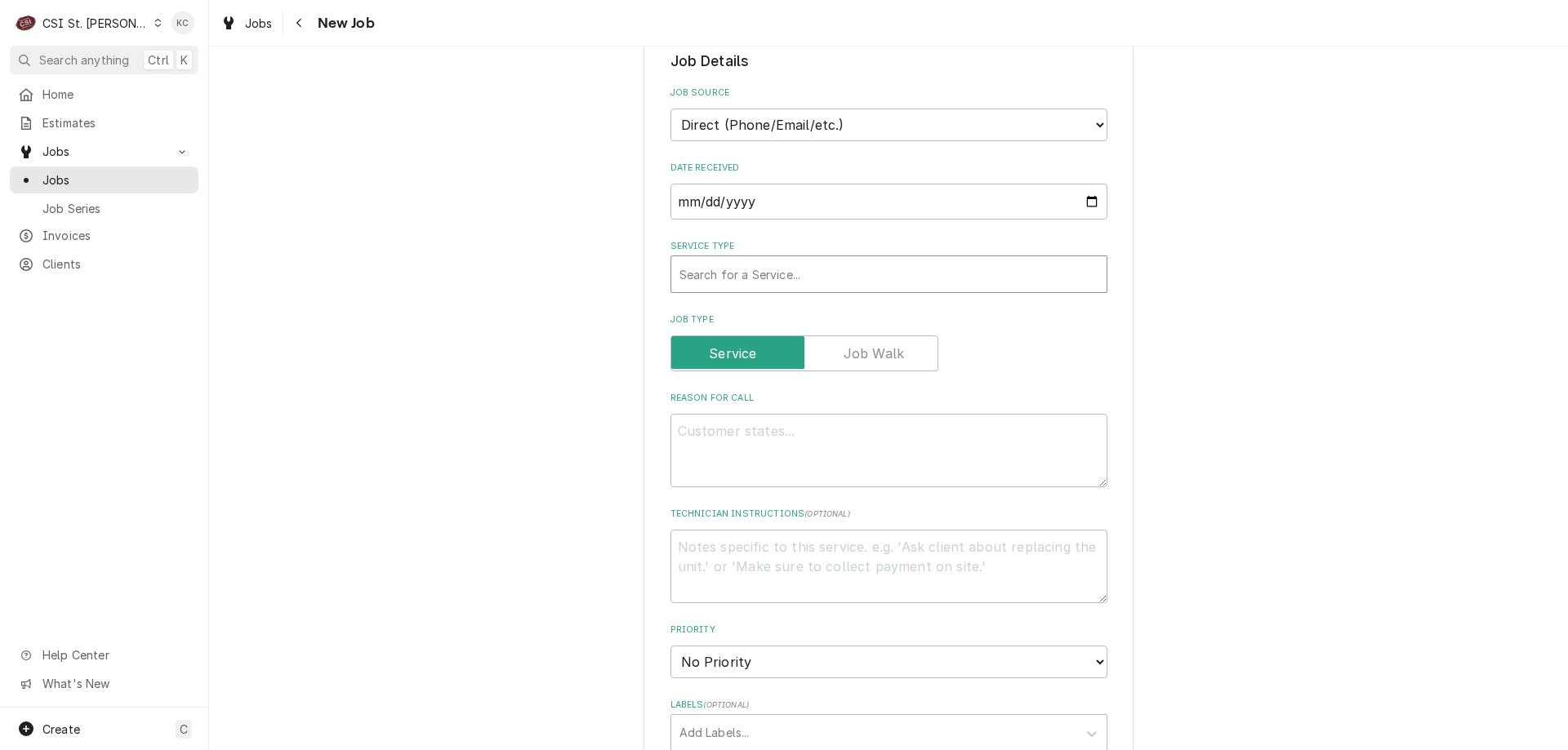
click at [885, 260] on div "Service Type" at bounding box center [888, 274] width 419 height 30
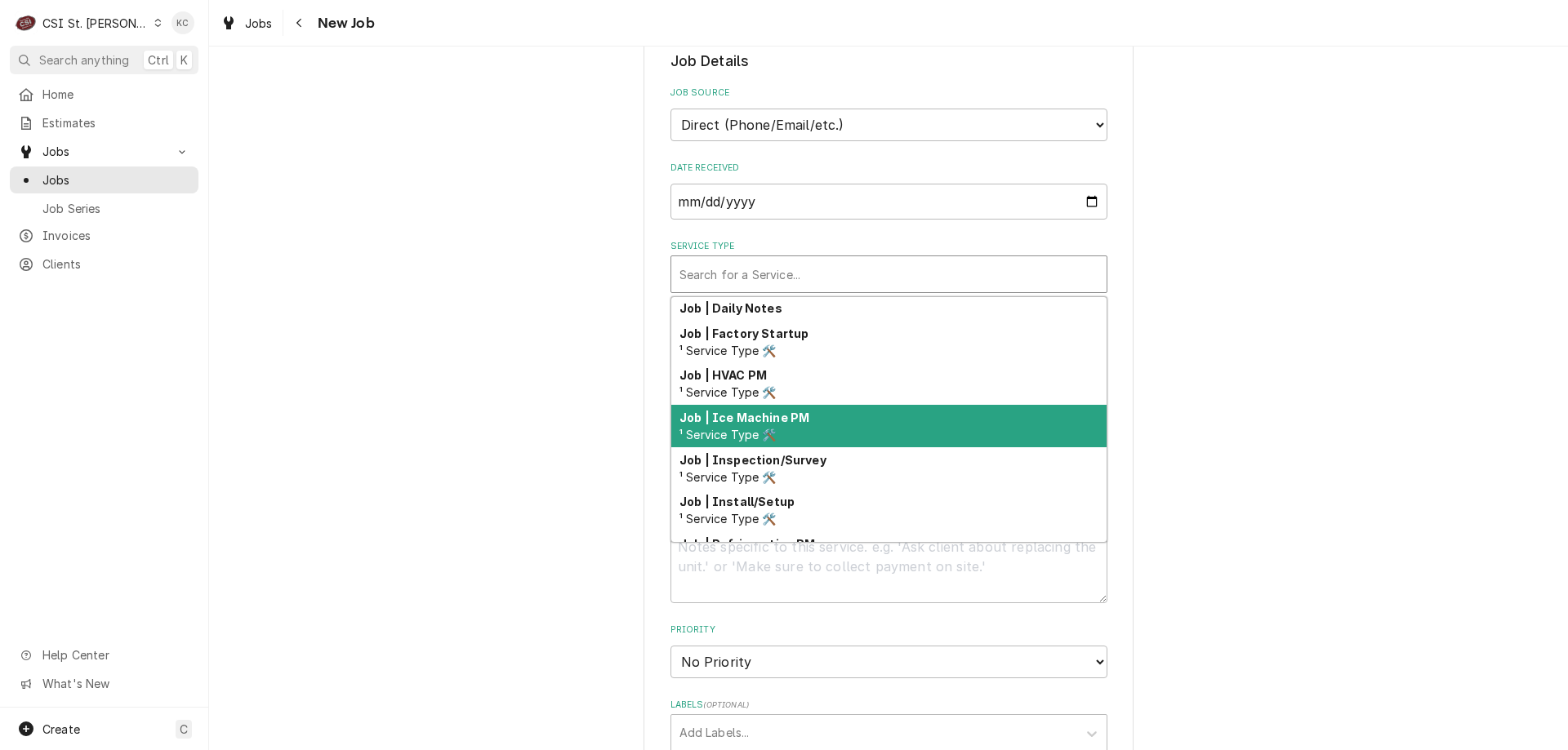
scroll to position [874, 0]
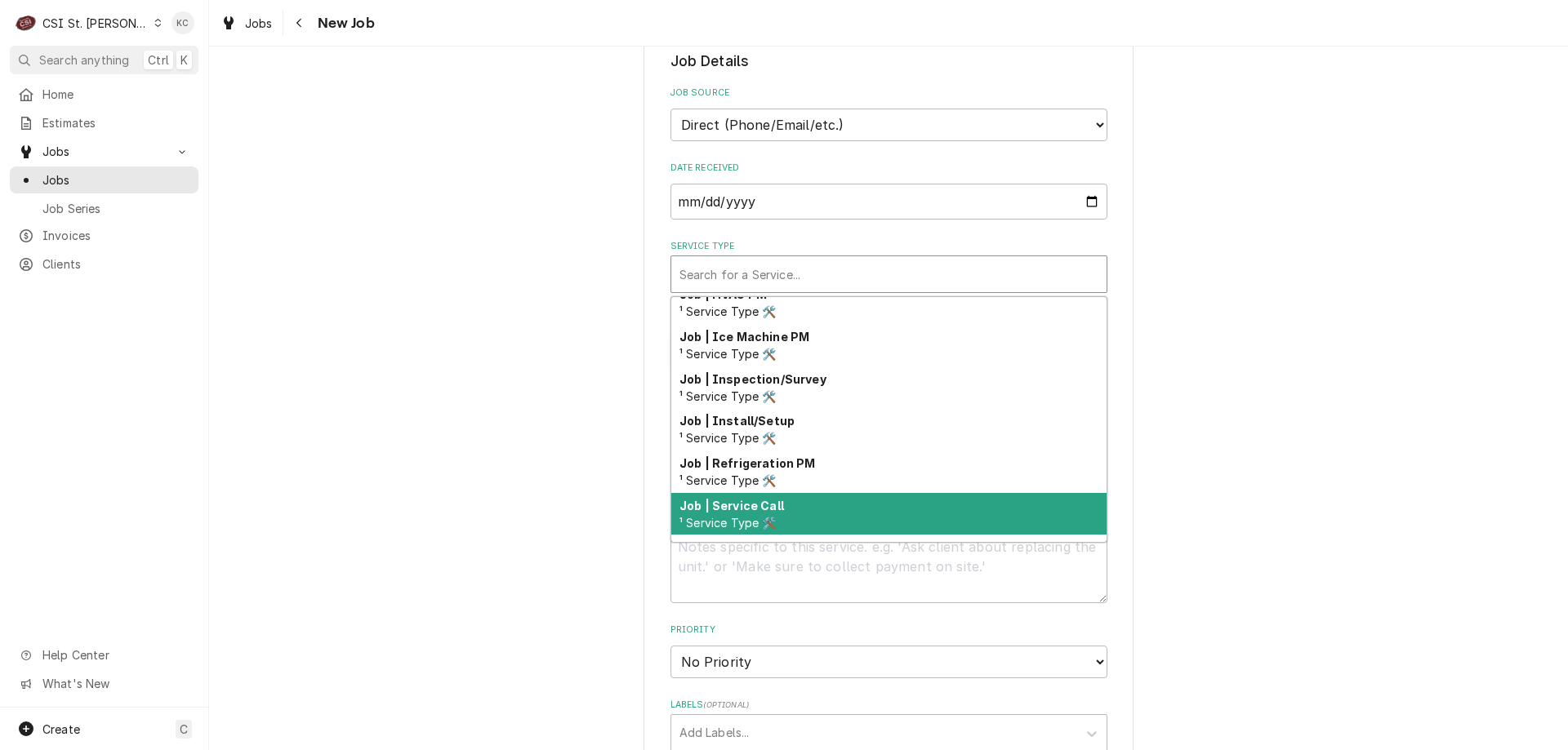
click at [920, 493] on div "Job | Service Call ¹ Service Type 🛠️" at bounding box center [888, 515] width 435 height 42
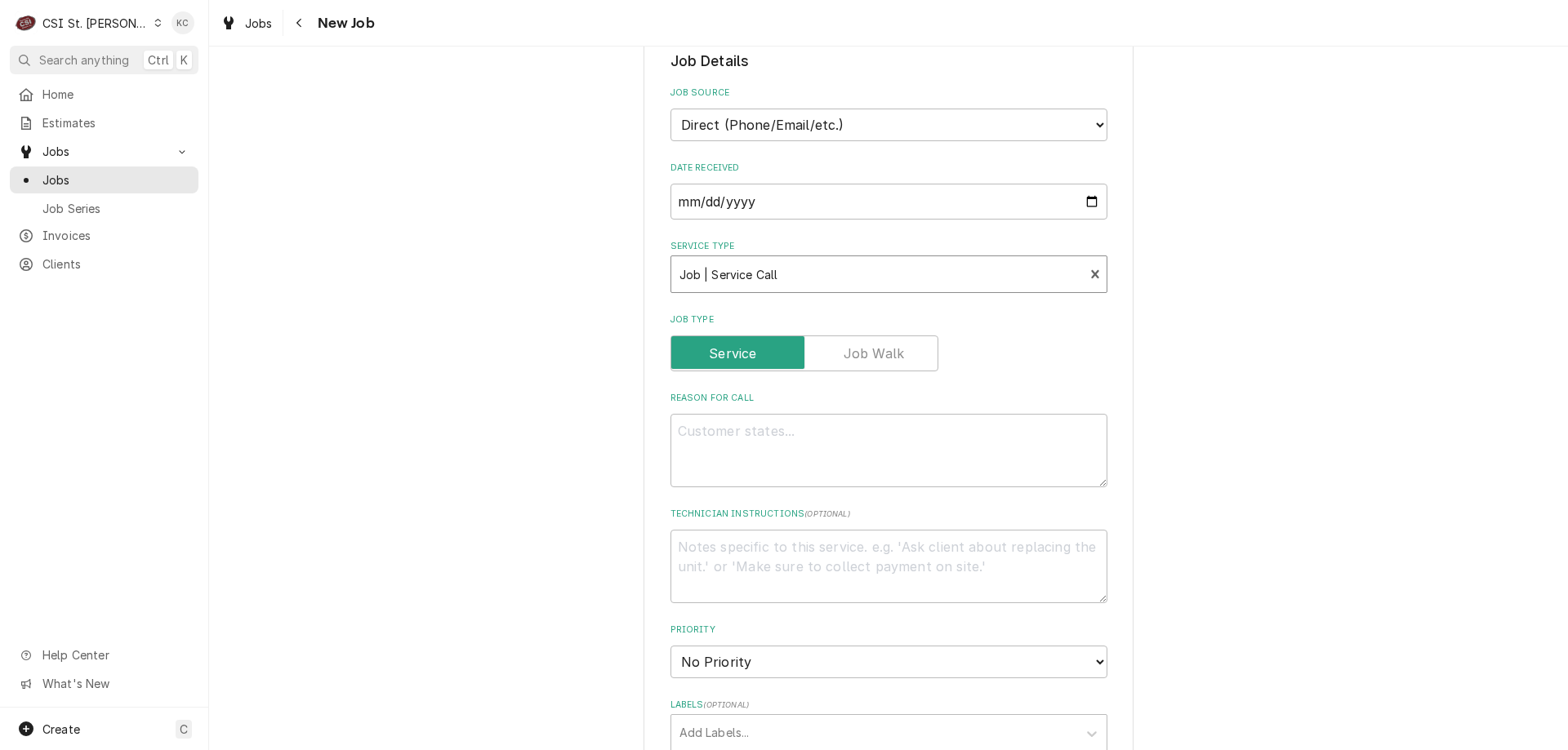
click at [1449, 418] on div "Please provide the following information to create a job: Client Details Client…" at bounding box center [888, 489] width 1359 height 1832
type textarea "x"
click at [930, 414] on textarea "Reason For Call" at bounding box center [888, 450] width 437 height 74
click at [298, 30] on div "Navigate back" at bounding box center [299, 22] width 16 height 16
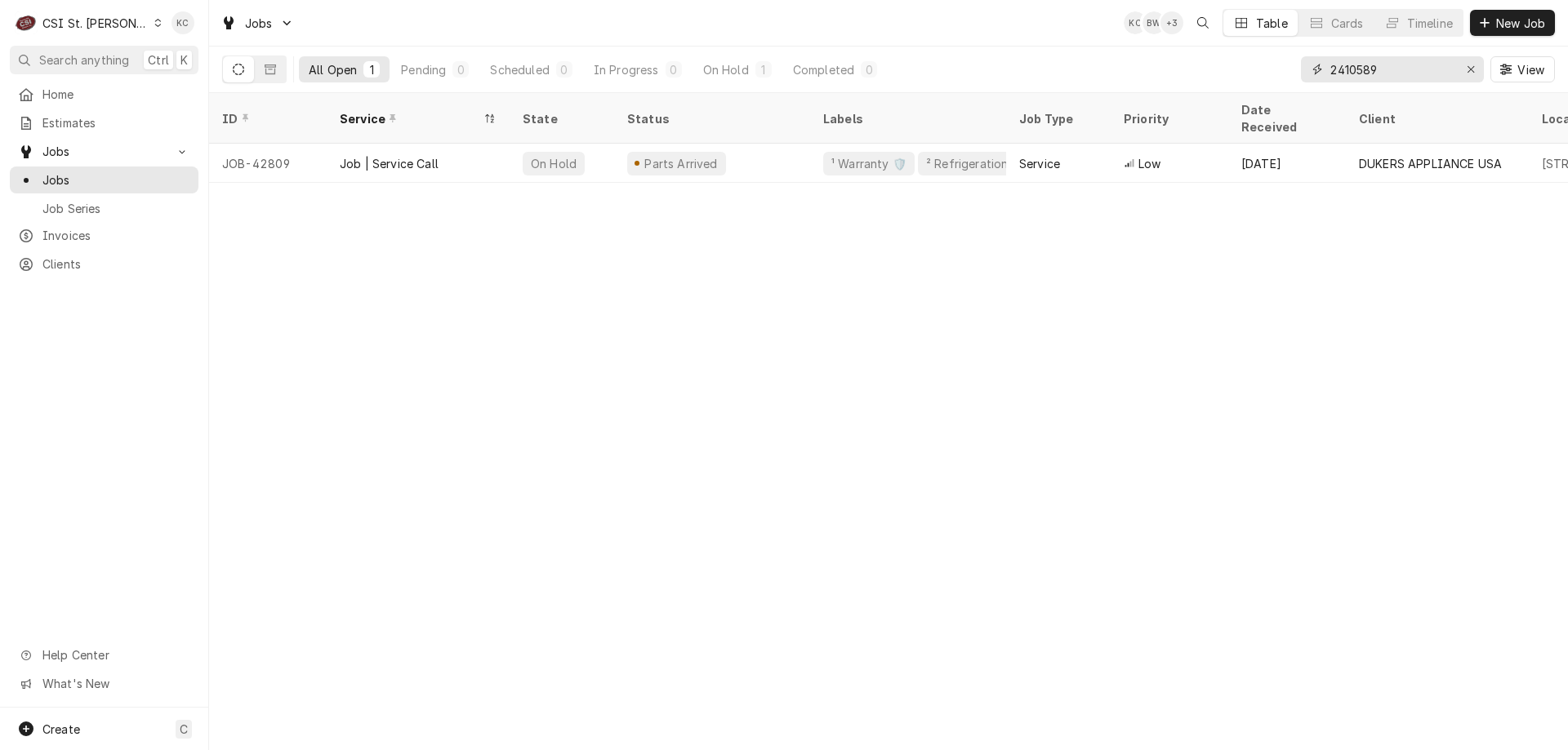
drag, startPoint x: 1441, startPoint y: 68, endPoint x: 1264, endPoint y: 68, distance: 177.0
click at [1264, 68] on div "All Open 1 Pending 0 Scheduled 0 In Progress 0 On Hold 1 Completed 0 2410589 Vi…" at bounding box center [888, 70] width 1333 height 46
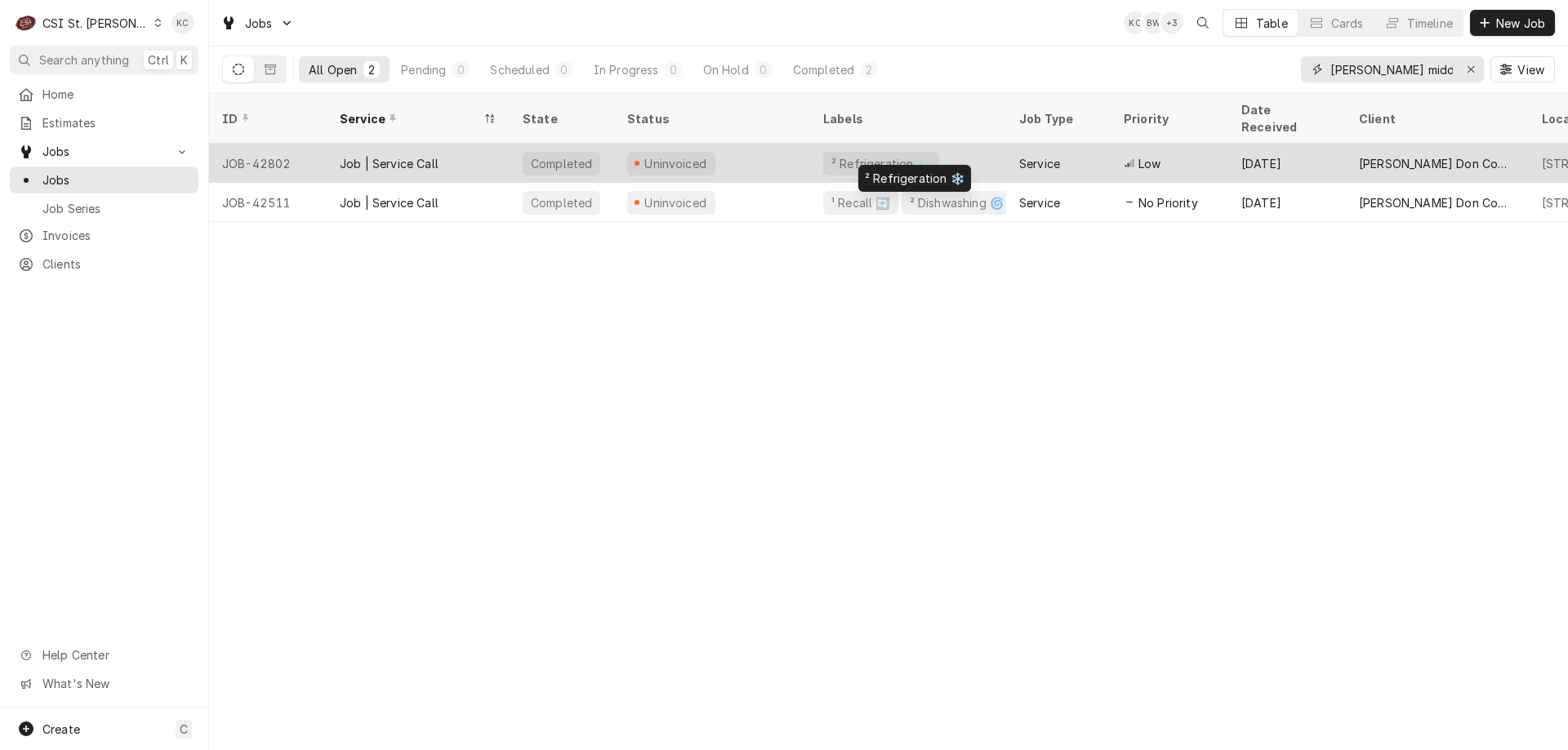
type input "[PERSON_NAME] middle"
click at [843, 155] on div "² Refrigeration ❄️" at bounding box center [881, 164] width 103 height 17
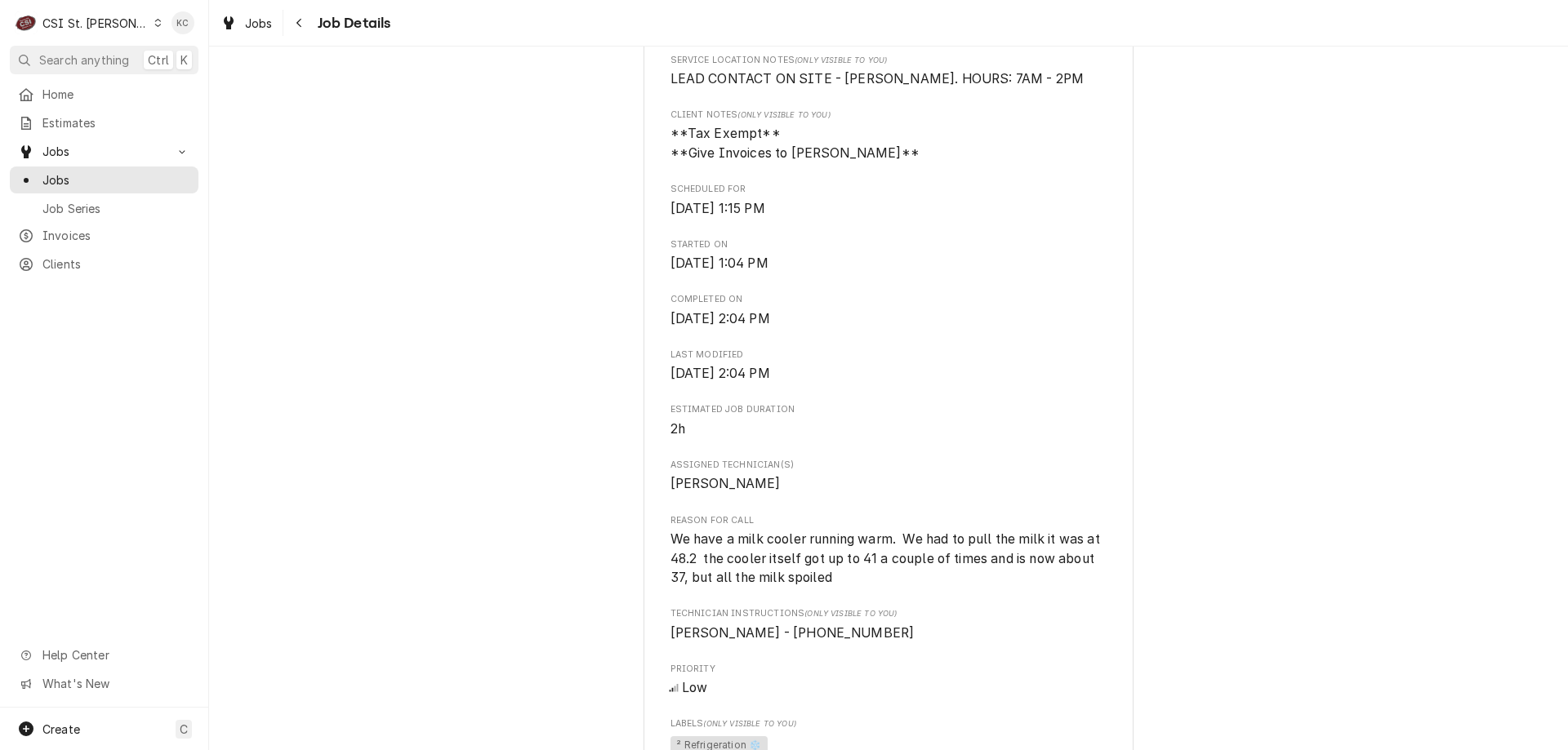
scroll to position [490, 0]
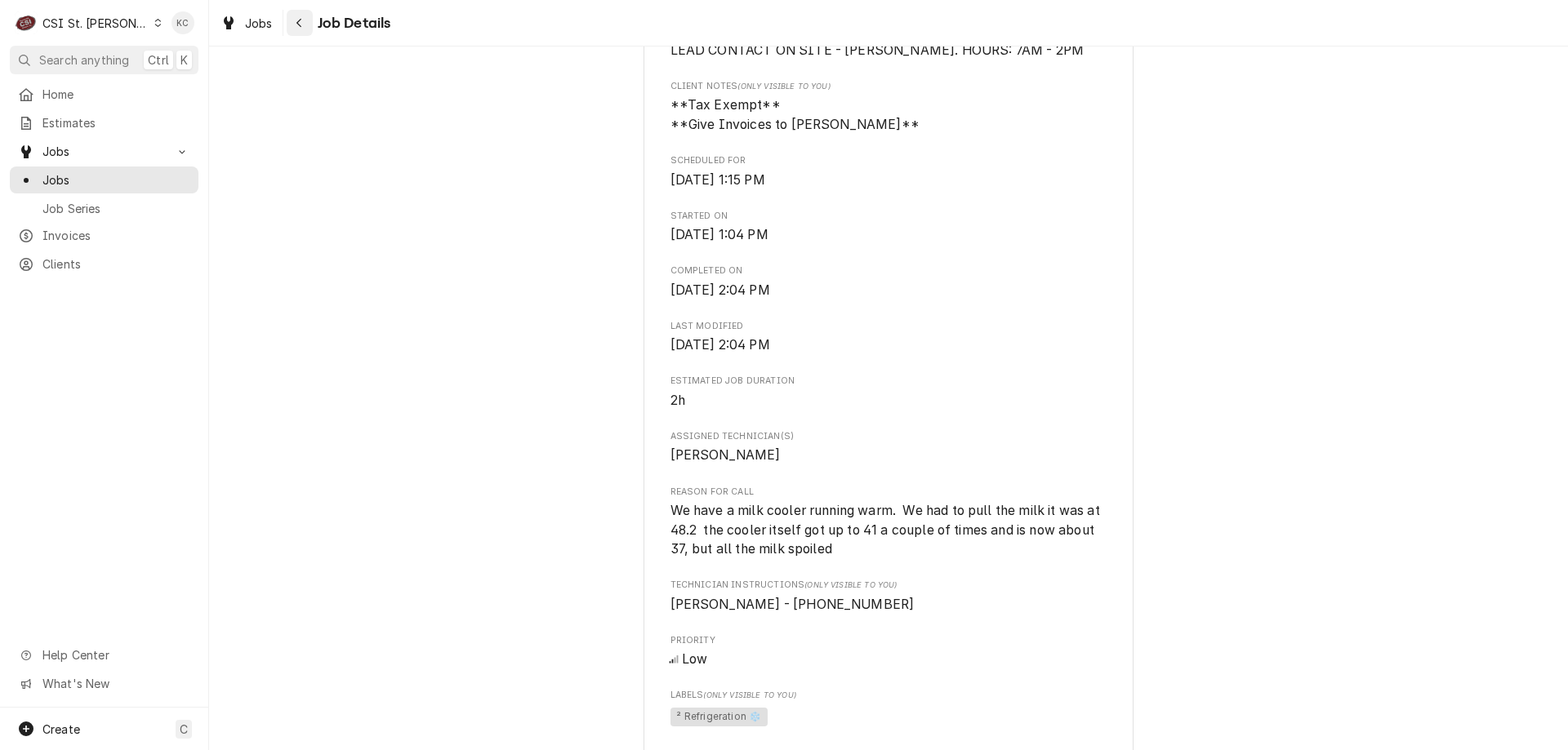
click at [308, 25] on button "Navigate back" at bounding box center [299, 23] width 26 height 26
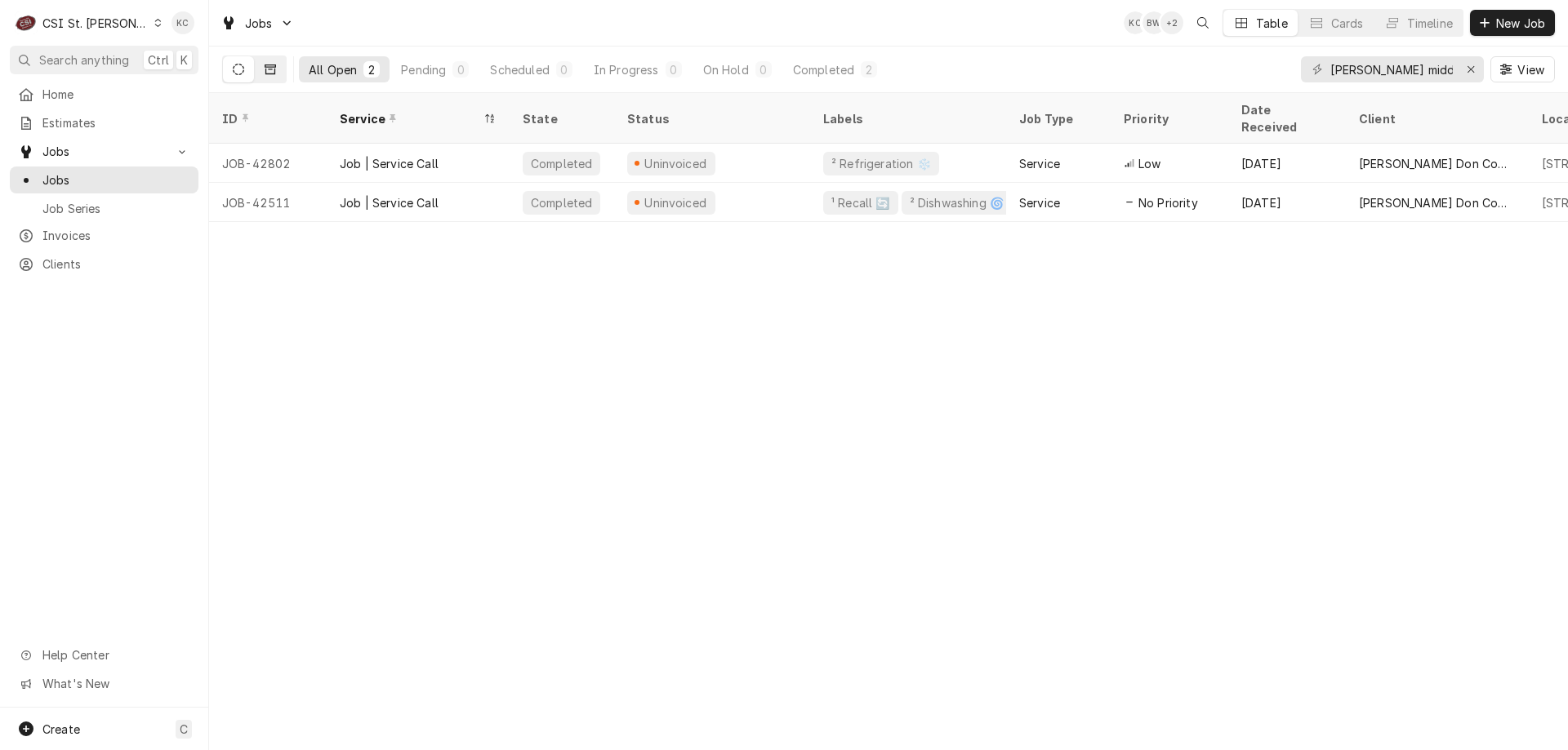
click at [269, 76] on button "Dynamic Content Wrapper" at bounding box center [270, 69] width 31 height 26
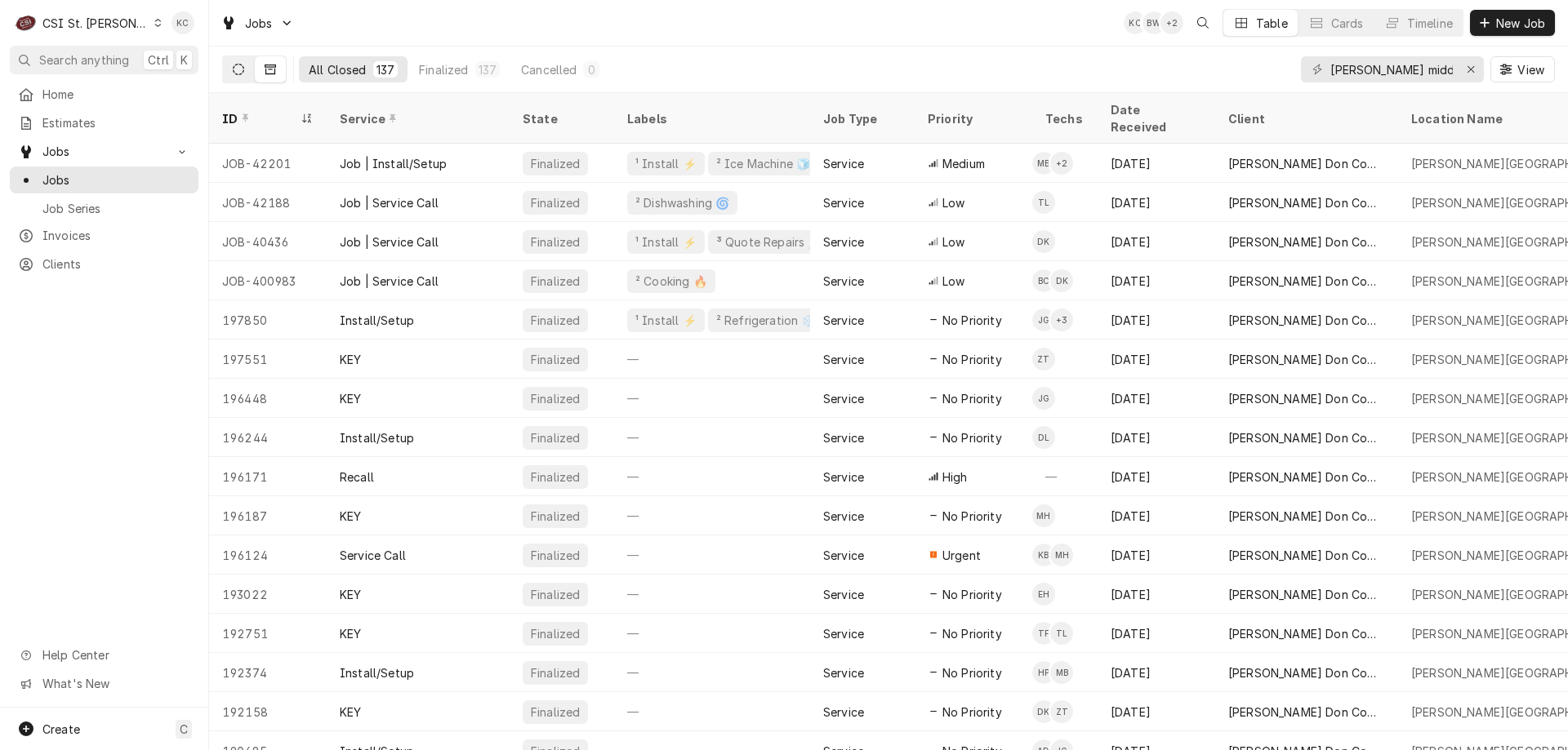
click at [230, 69] on button "Dynamic Content Wrapper" at bounding box center [238, 69] width 31 height 26
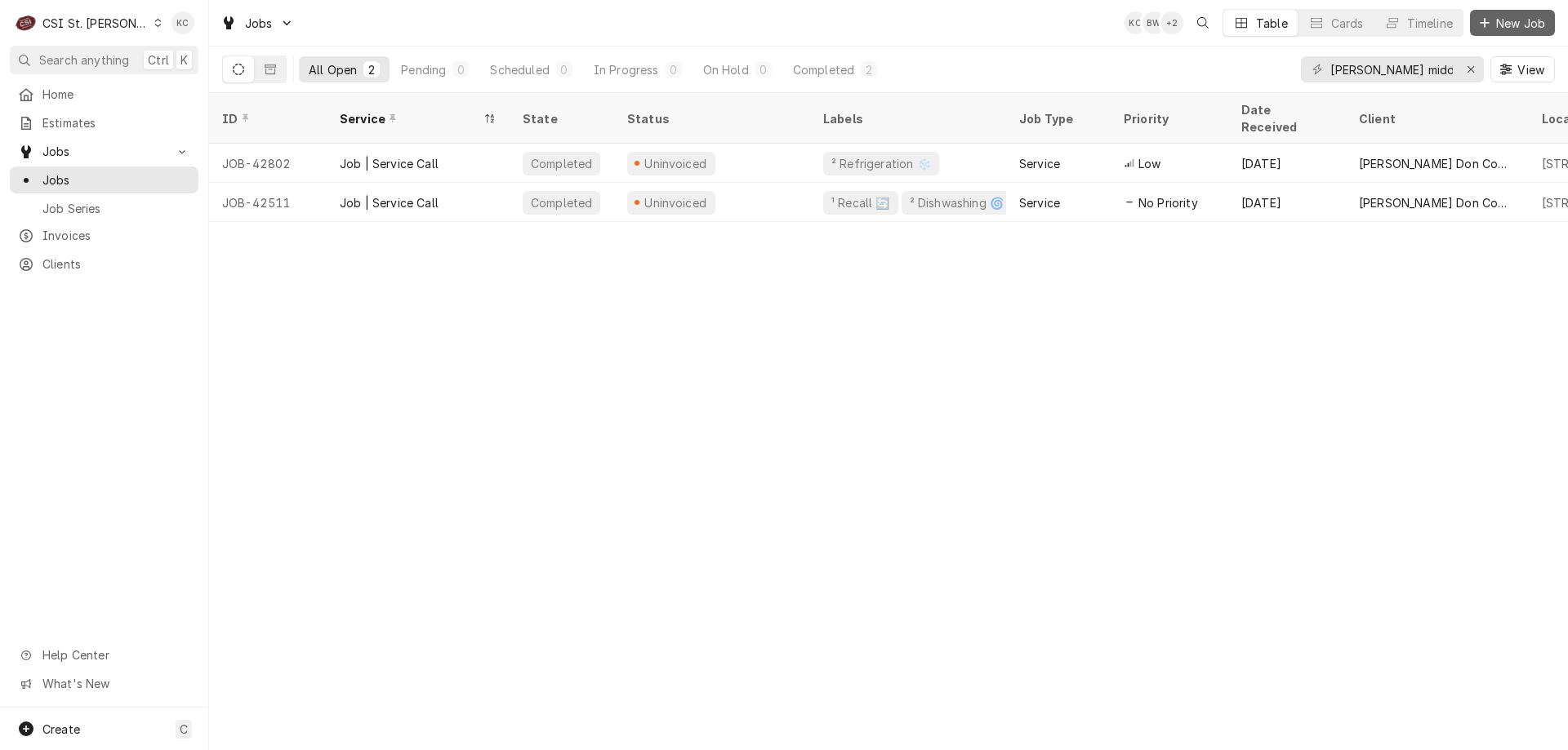
click at [1505, 25] on span "New Job" at bounding box center [1520, 23] width 55 height 17
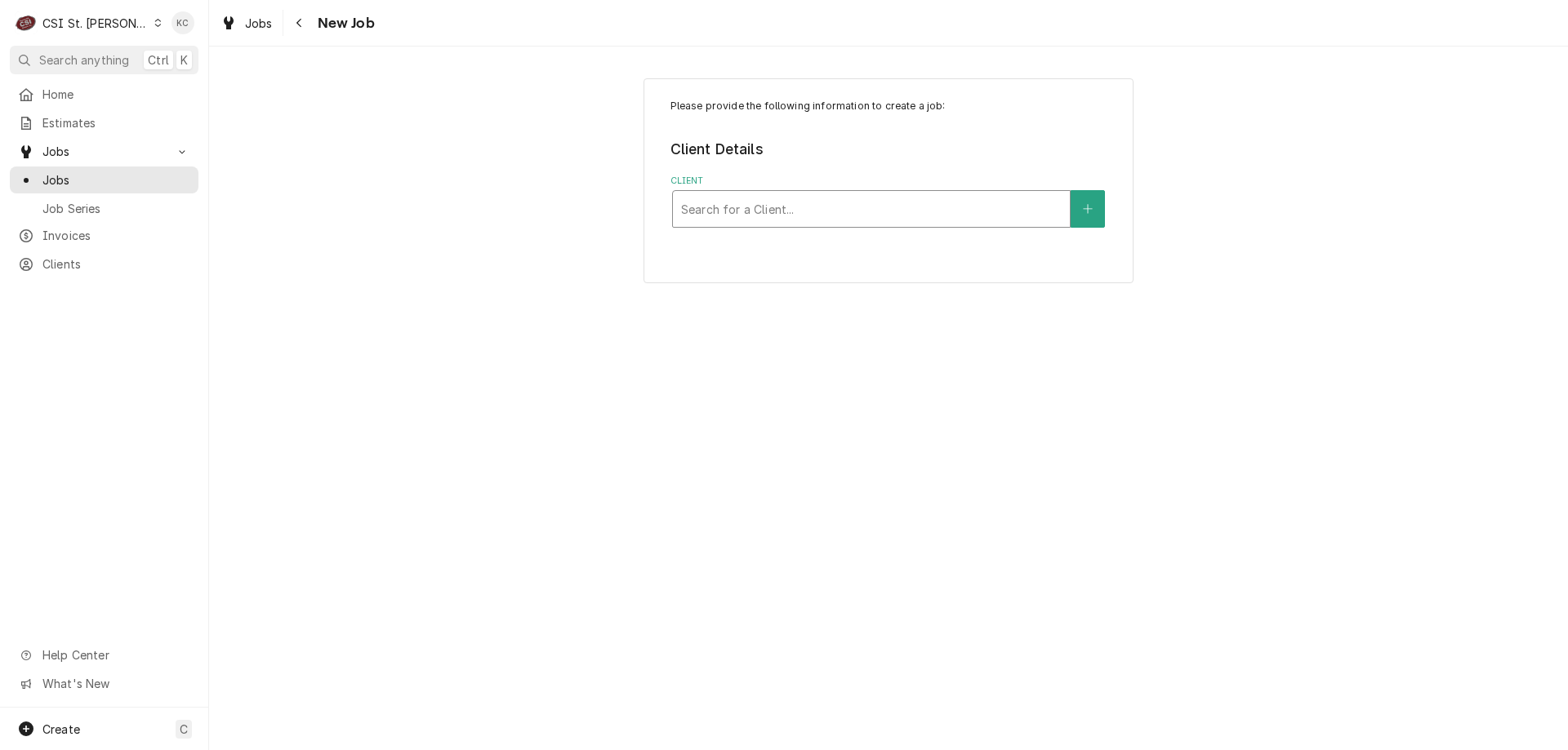
click at [934, 200] on div "Client" at bounding box center [871, 209] width 381 height 30
type input "[PERSON_NAME] midd"
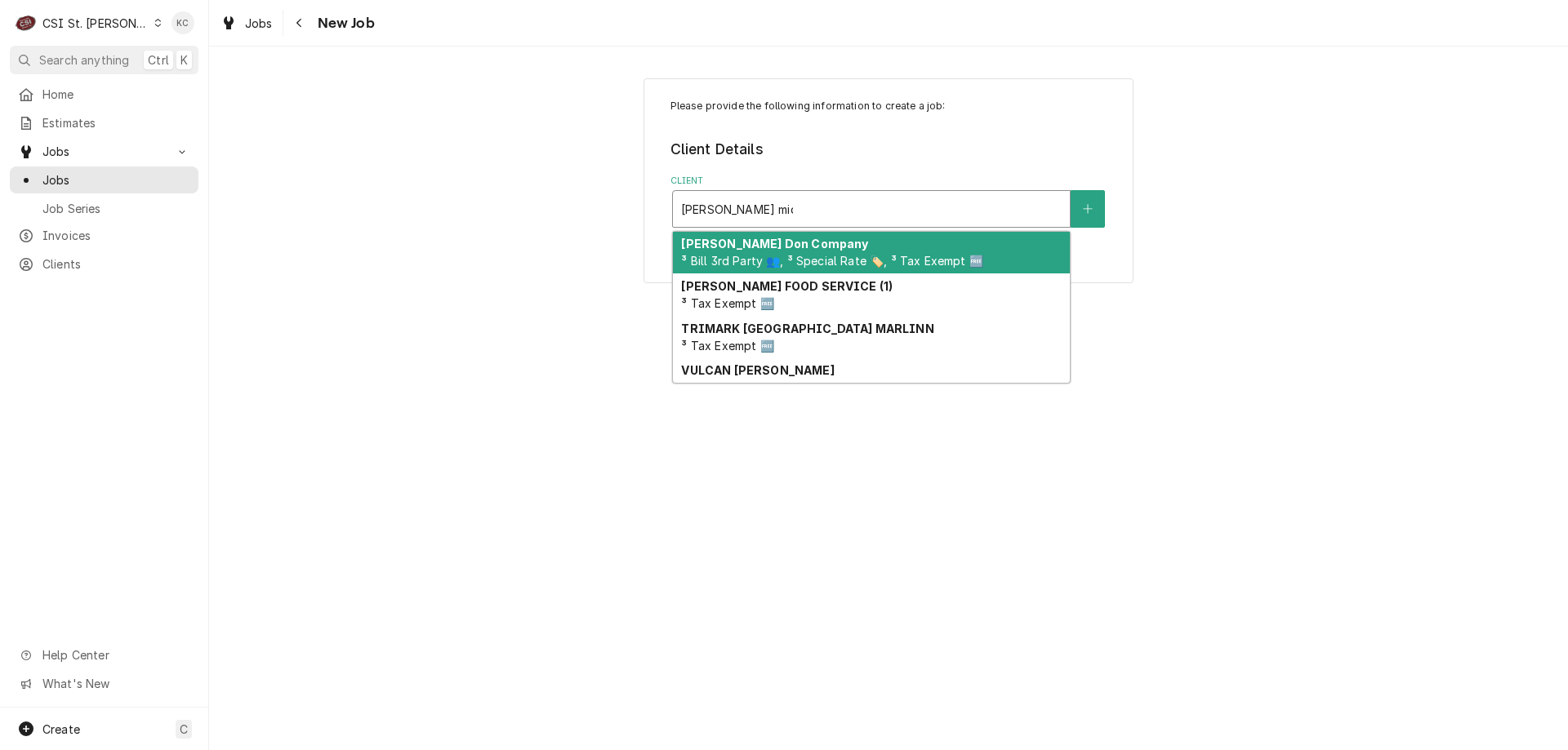
click at [856, 242] on div "[PERSON_NAME] Company ³ Bill 3rd Party 👥, ³ Special Rate 🏷️, ³ Tax Exempt 🆓" at bounding box center [871, 253] width 397 height 42
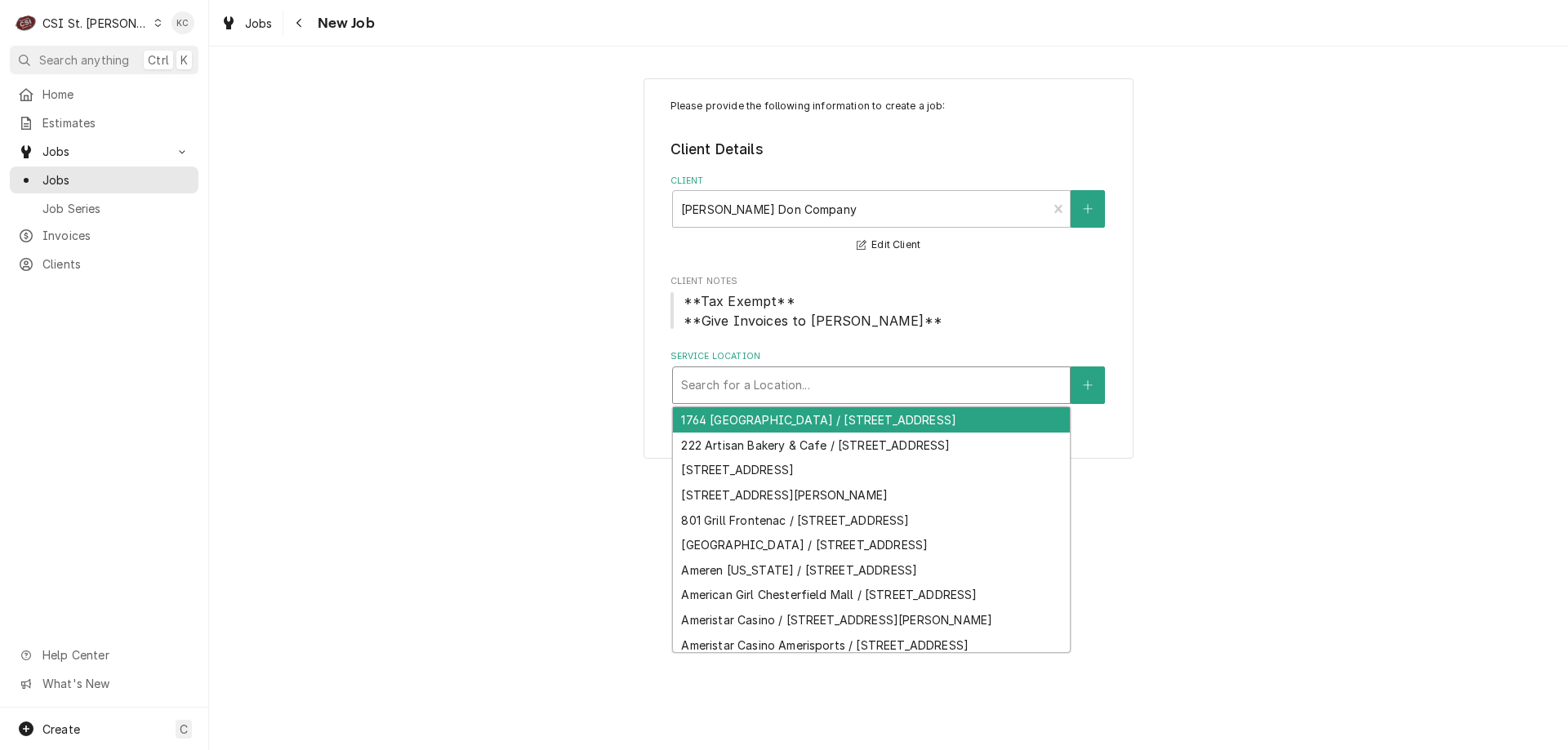
click at [810, 372] on div "Service Location" at bounding box center [871, 385] width 381 height 30
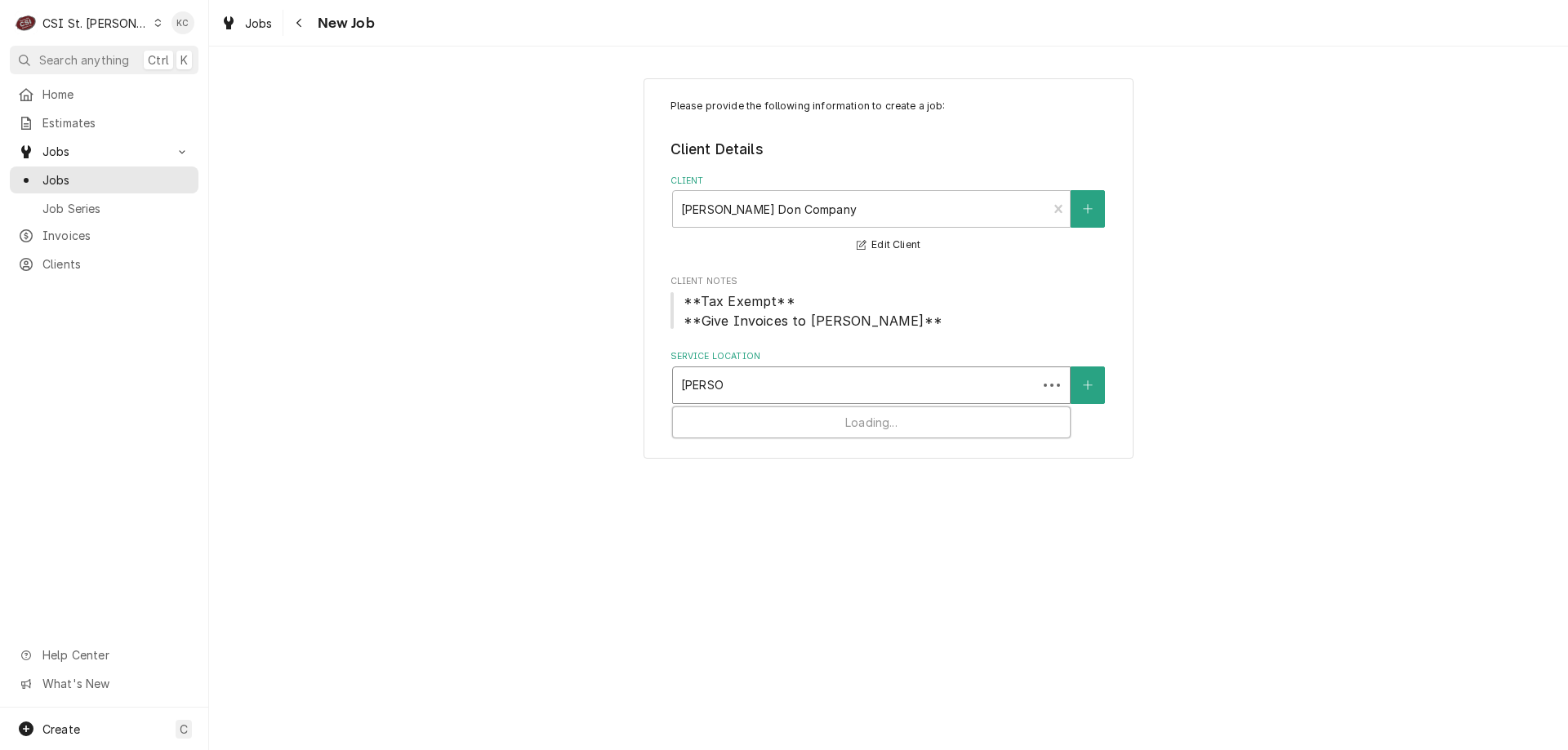
type input "[PERSON_NAME]"
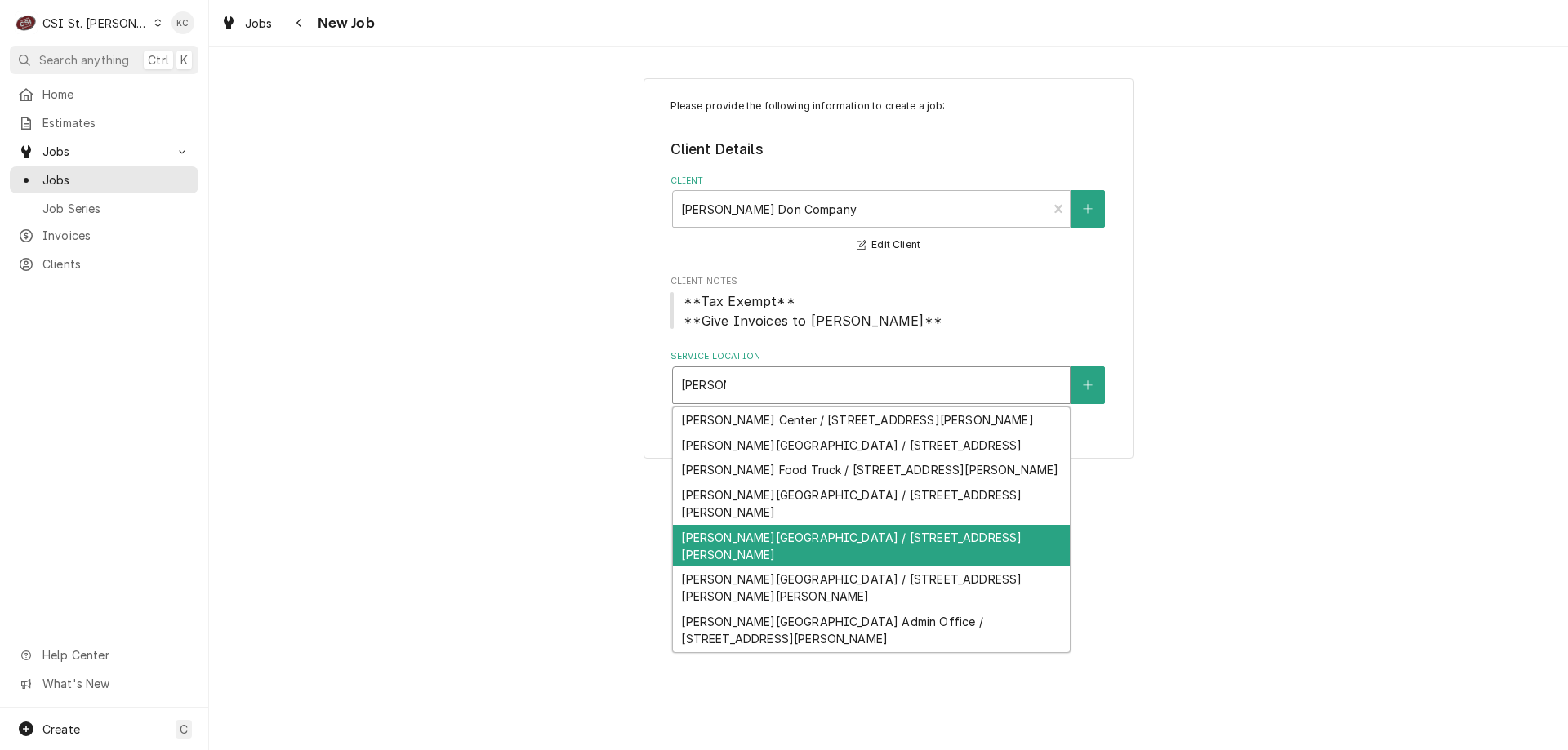
click at [837, 567] on div "Francis Howell Middle School / 825 Ofallon Road, Weldon Spring, MO 63304" at bounding box center [871, 546] width 397 height 42
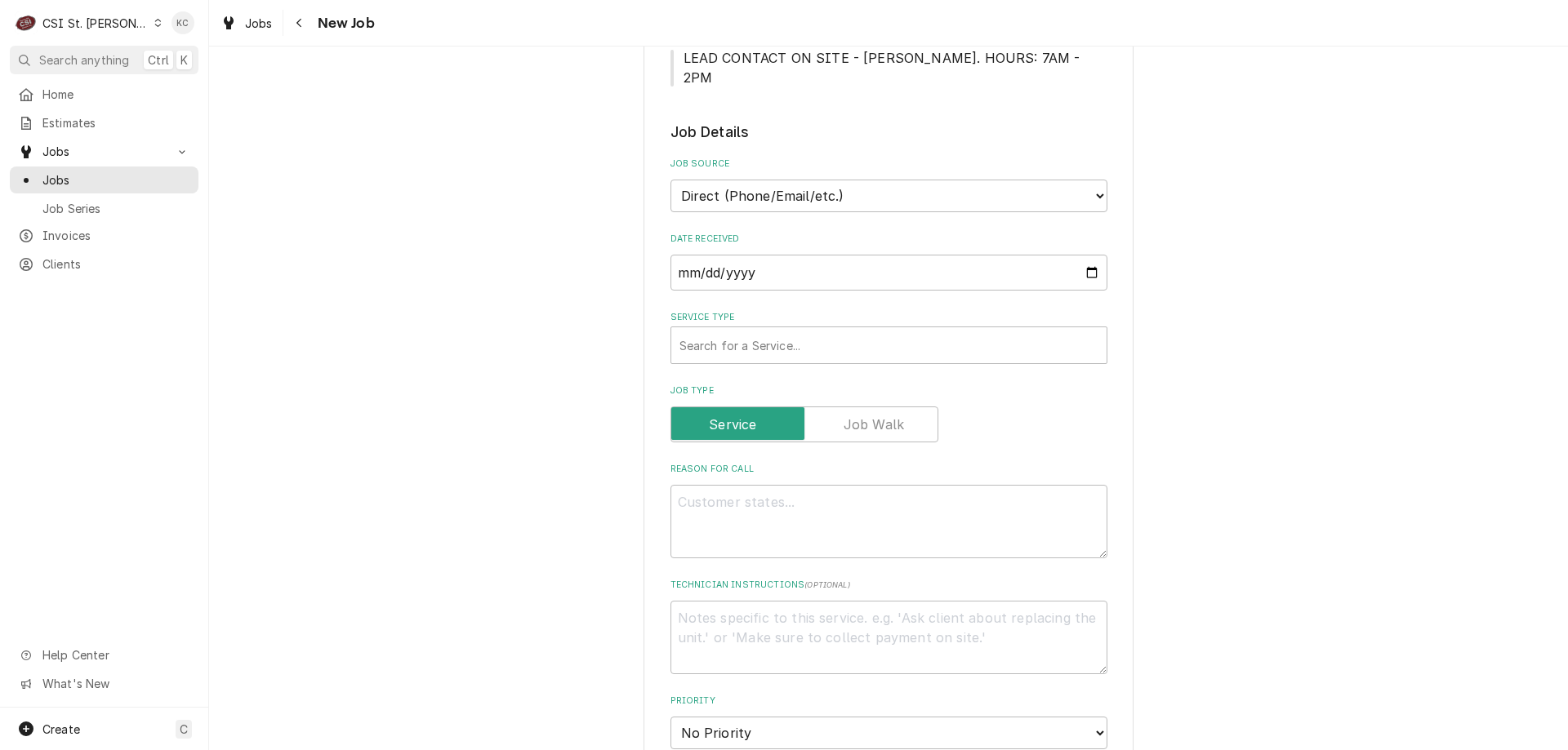
scroll to position [572, 0]
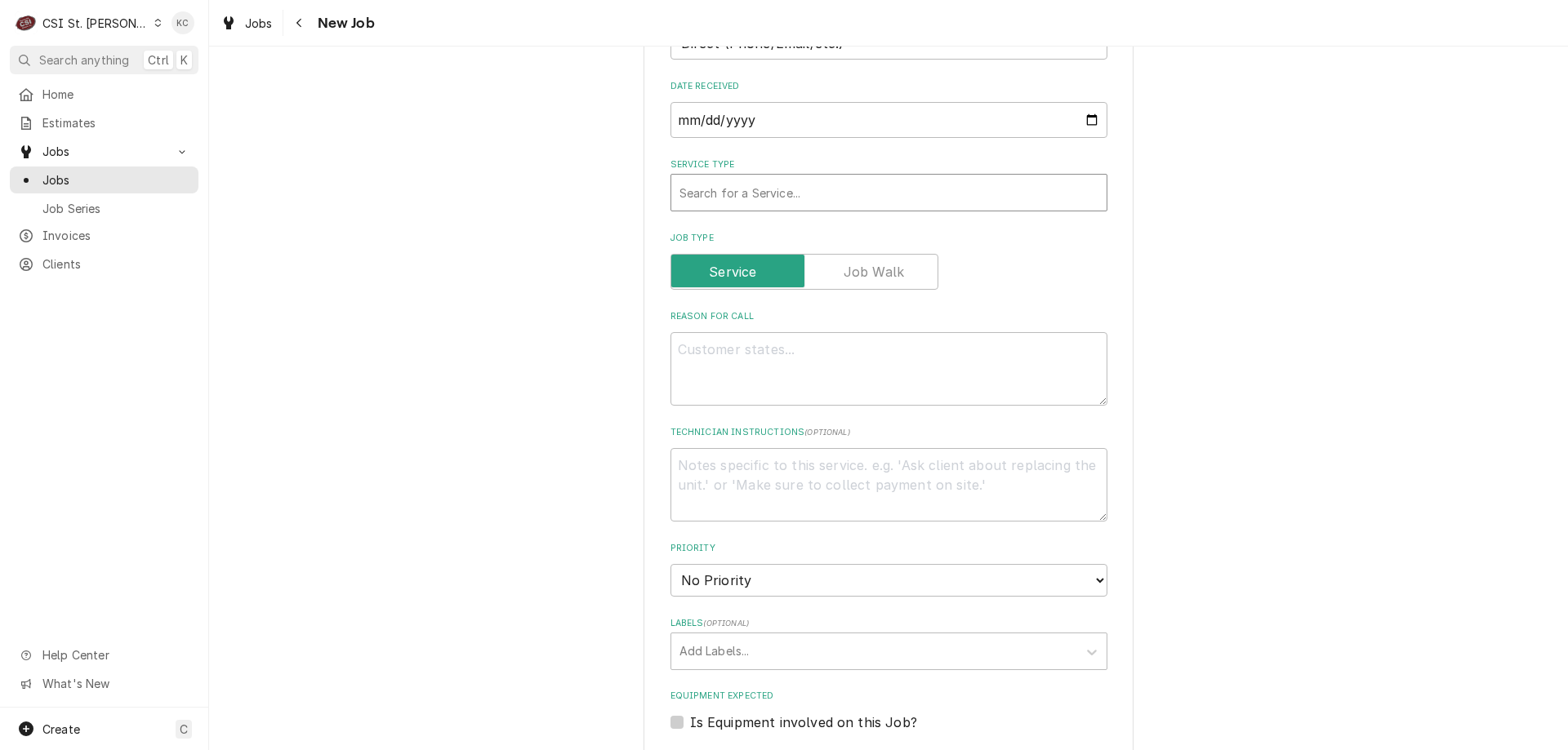
click at [788, 178] on div "Service Type" at bounding box center [888, 193] width 419 height 30
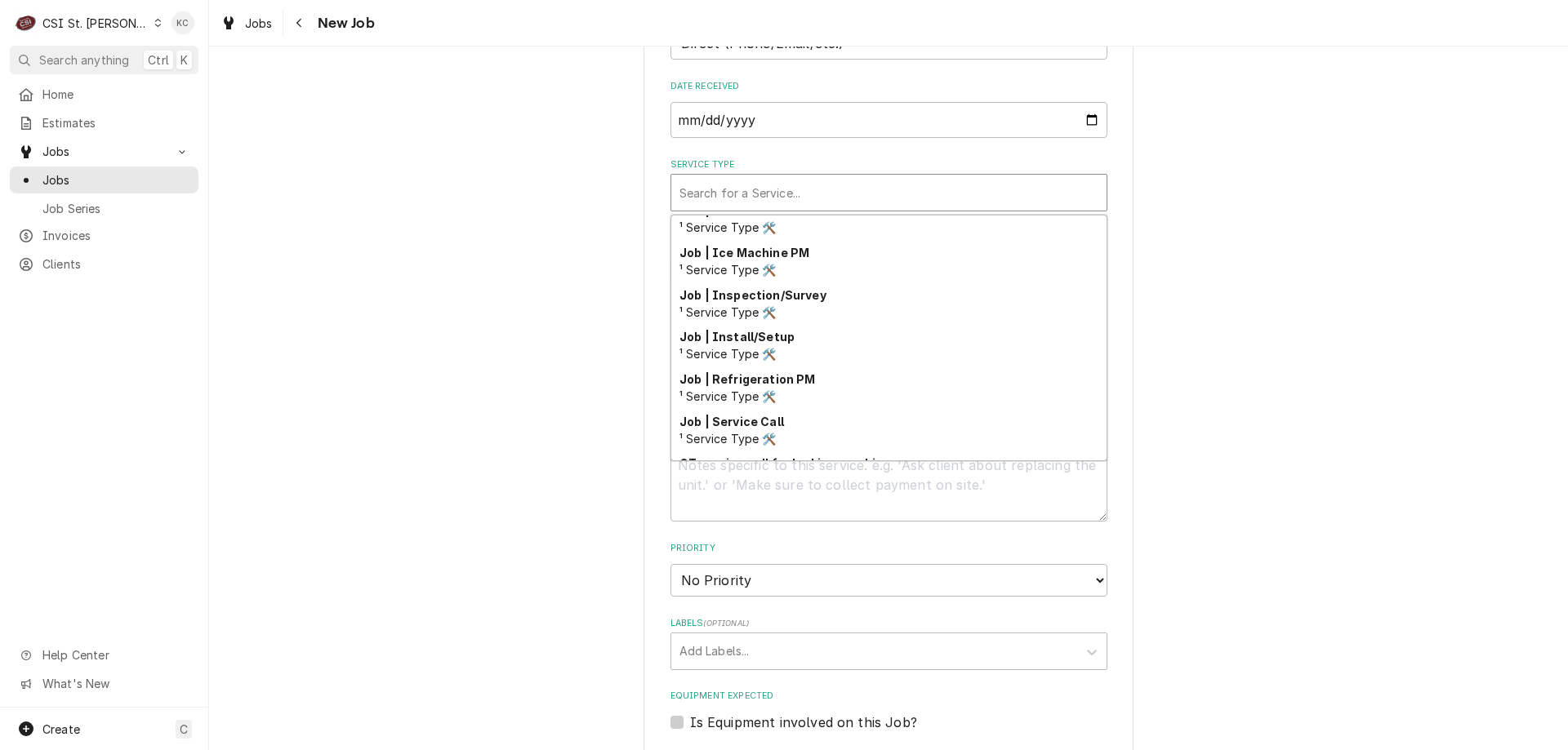
scroll to position [951, 0]
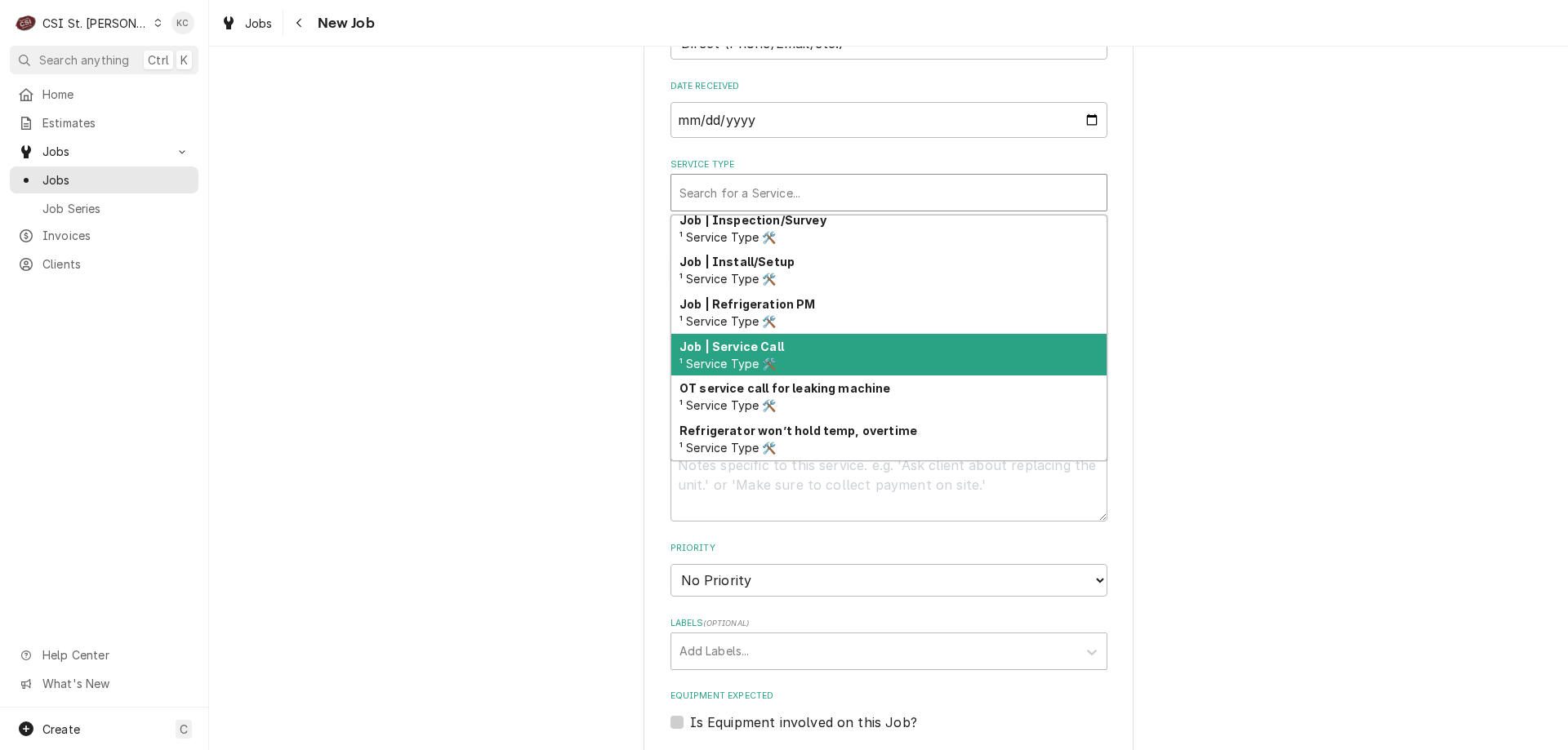
click at [877, 334] on div "Job | Service Call ¹ Service Type 🛠️" at bounding box center [888, 355] width 435 height 42
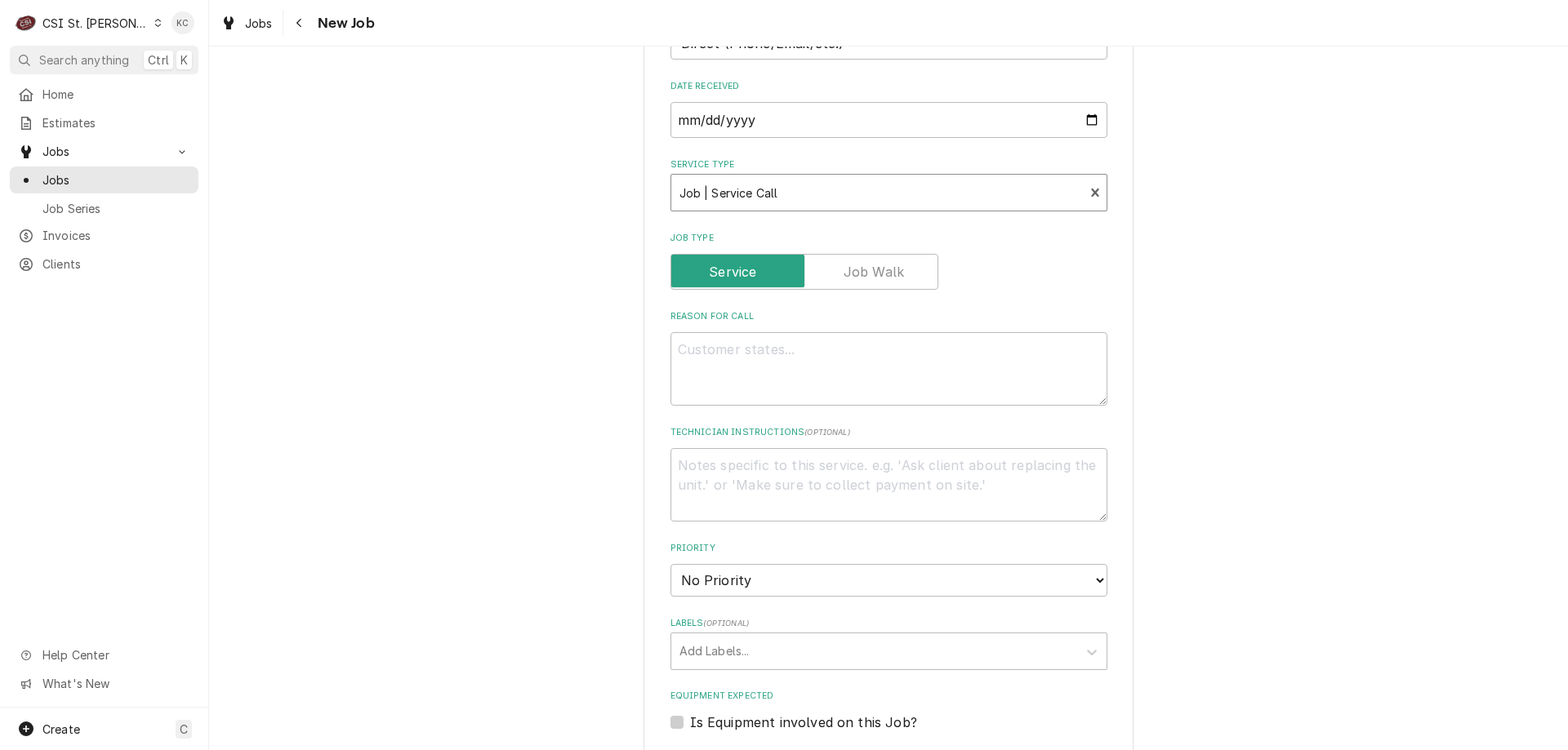
click at [1308, 354] on div "Please provide the following information to create a job: Client Details Client…" at bounding box center [888, 408] width 1359 height 1832
click at [769, 332] on textarea "Reason For Call" at bounding box center [888, 369] width 437 height 74
type textarea "x"
type textarea "F"
type textarea "x"
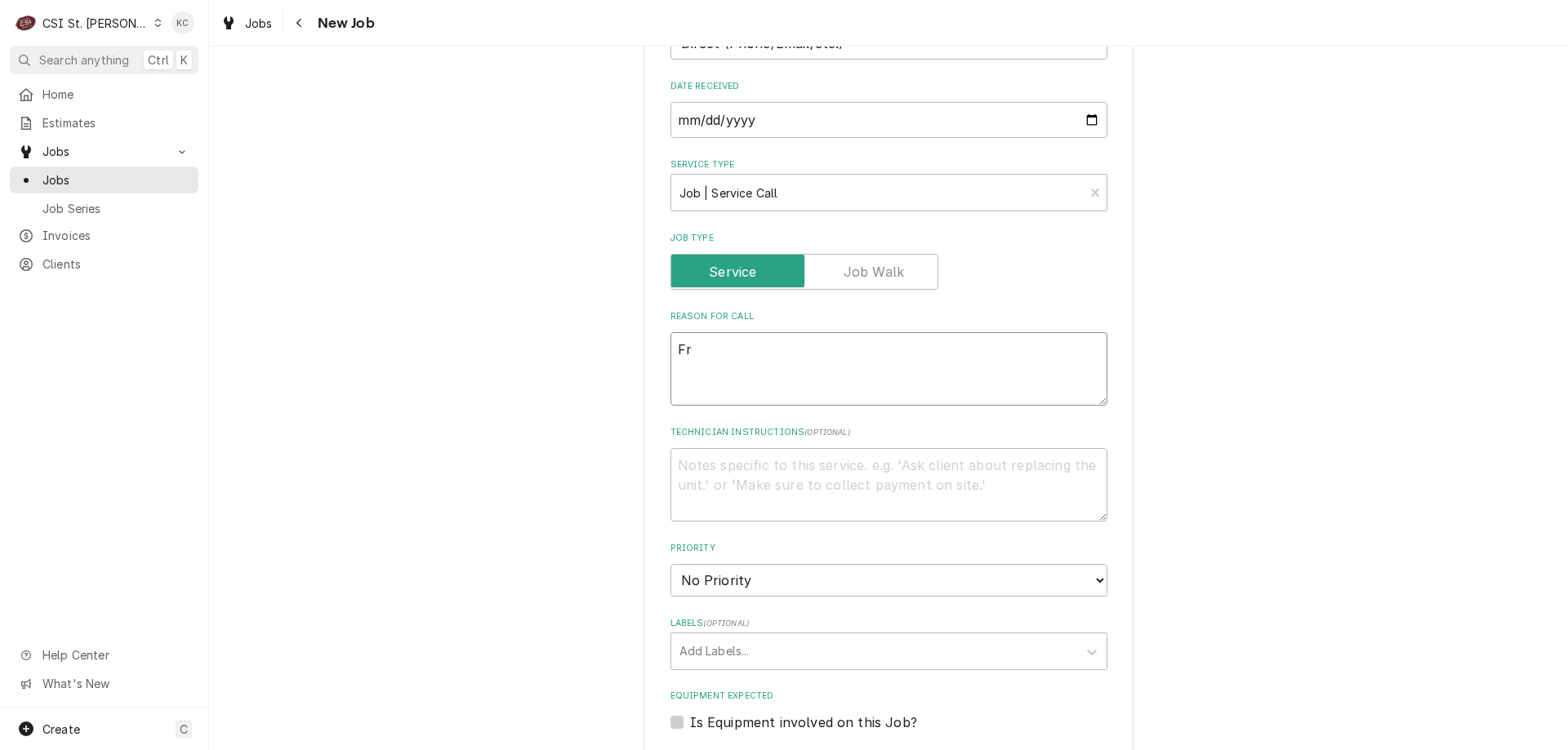
type textarea "Fre"
type textarea "x"
type textarea "Free"
type textarea "x"
type textarea "FreeZ"
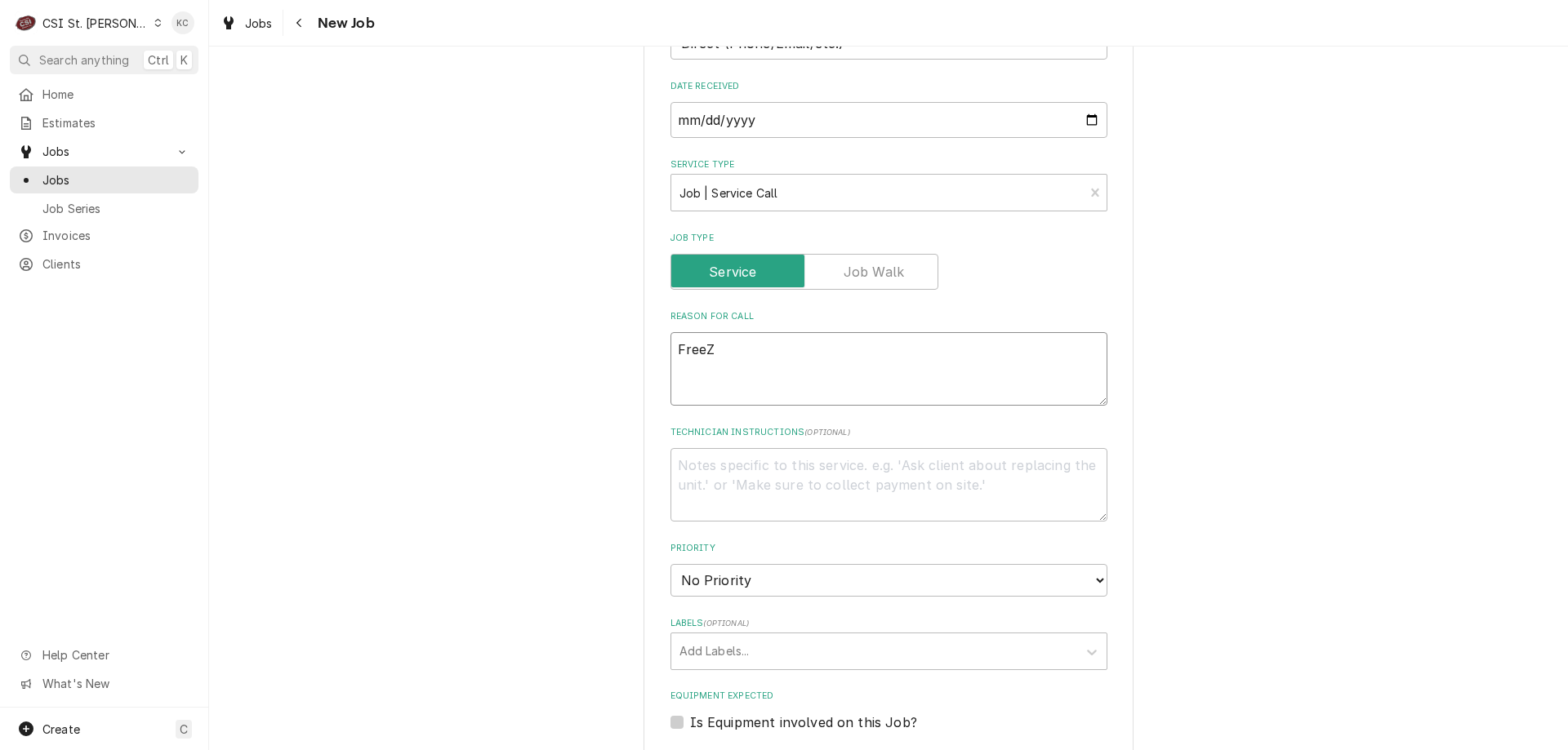
type textarea "x"
type textarea "FreeZe"
type textarea "x"
type textarea "FreeZer"
type textarea "x"
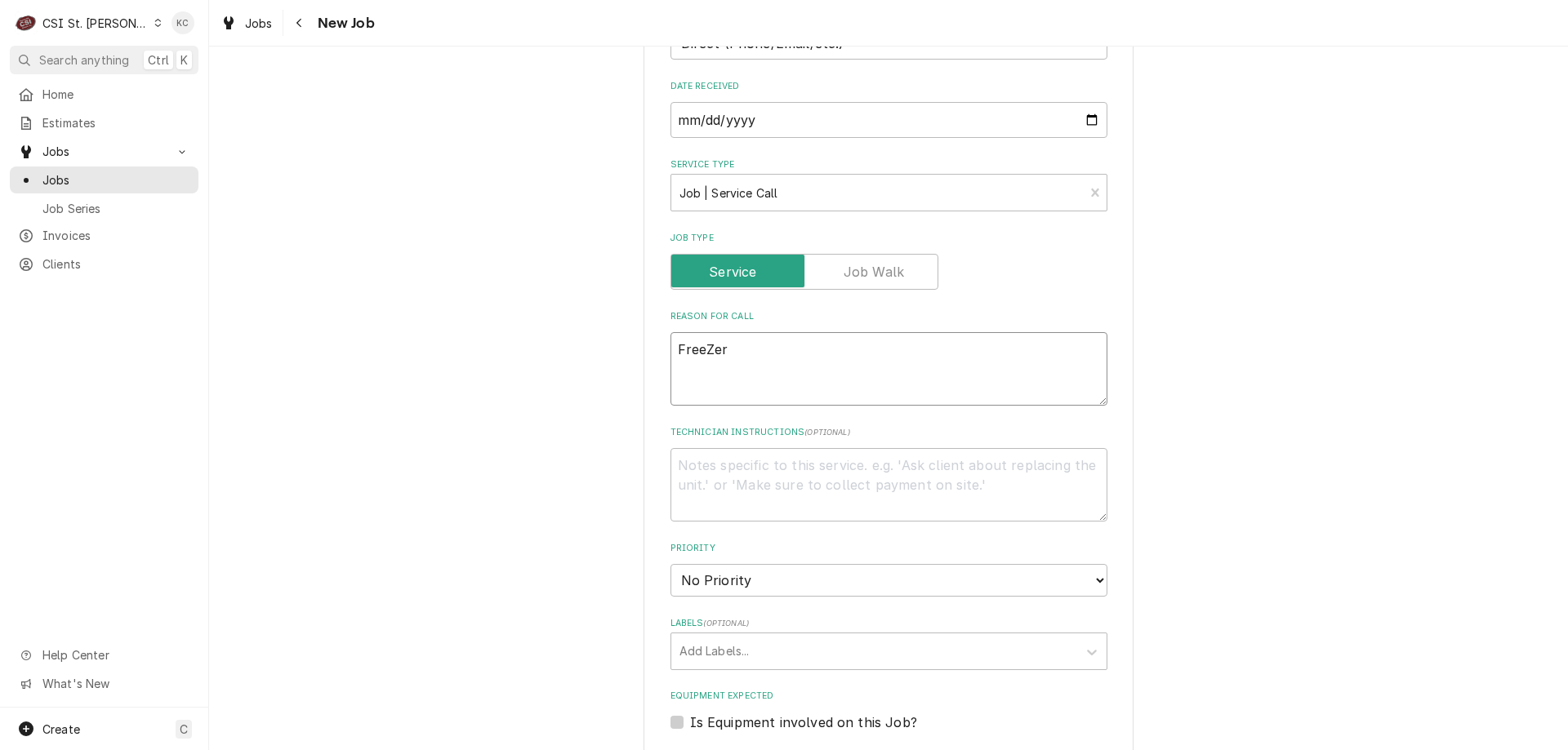
type textarea "FreeZe"
type textarea "x"
type textarea "FreeZ"
type textarea "x"
type textarea "Free"
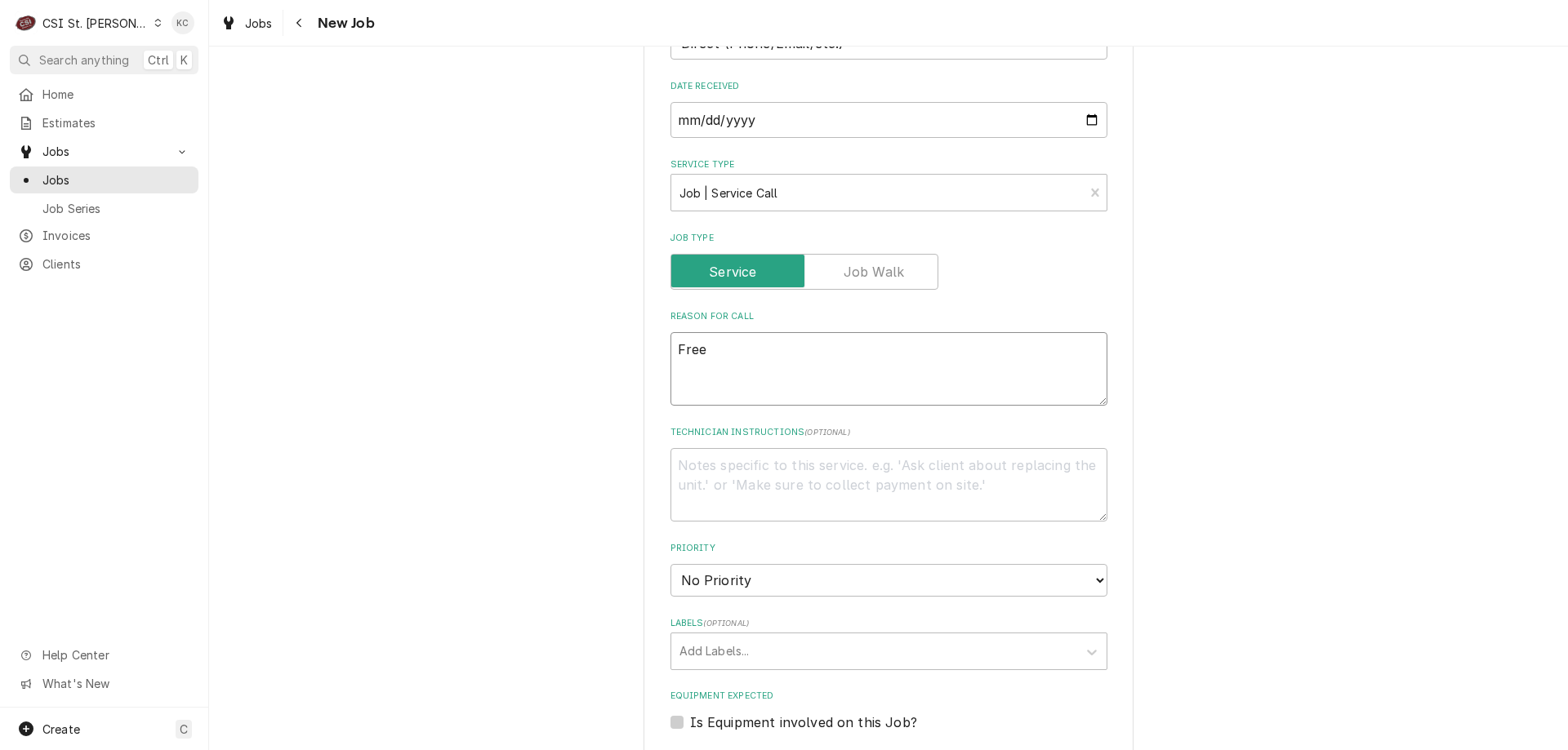
type textarea "x"
type textarea "Fre"
type textarea "x"
type textarea "Free"
type textarea "x"
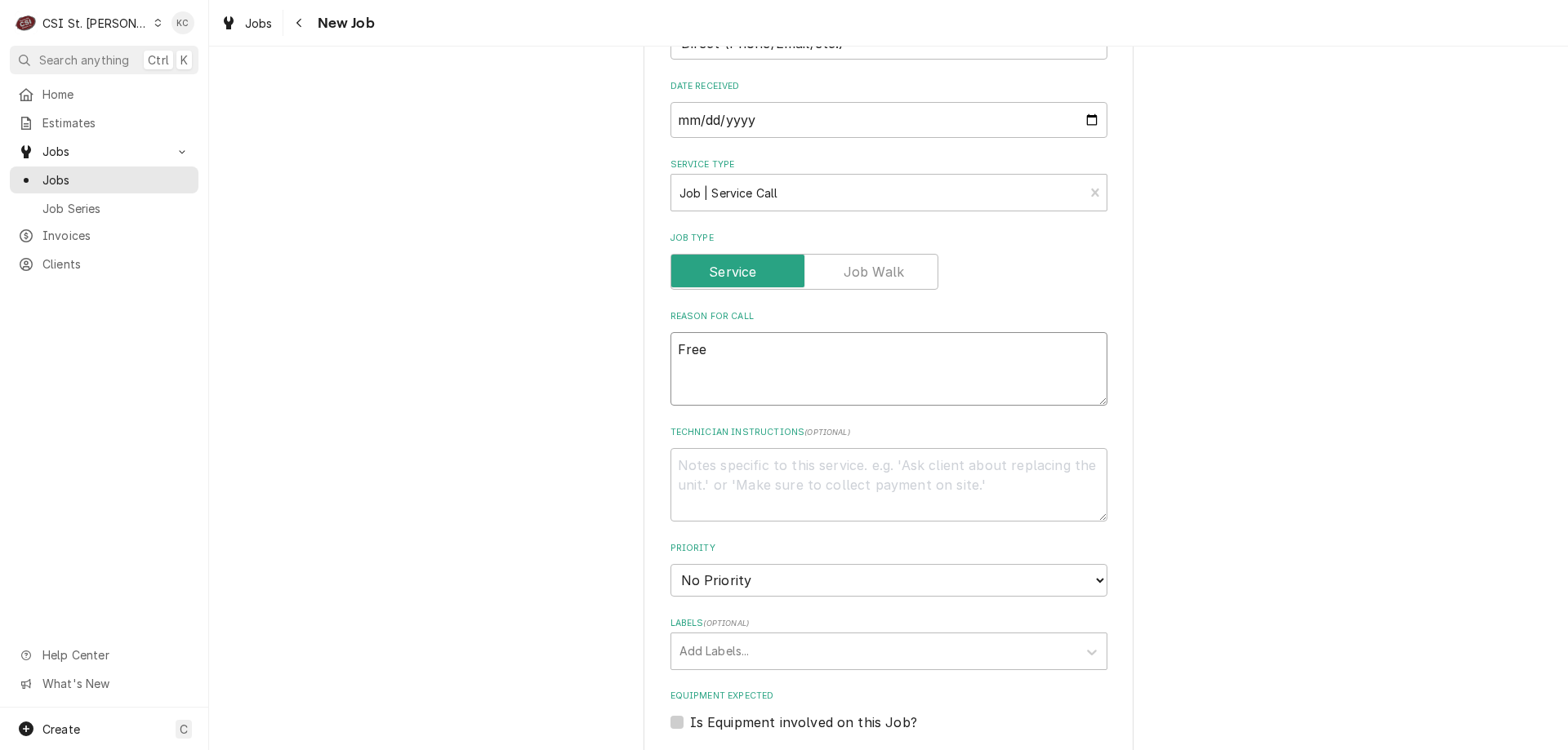
type textarea "Freez"
type textarea "x"
type textarea "Freeze"
type textarea "x"
type textarea "Freezer"
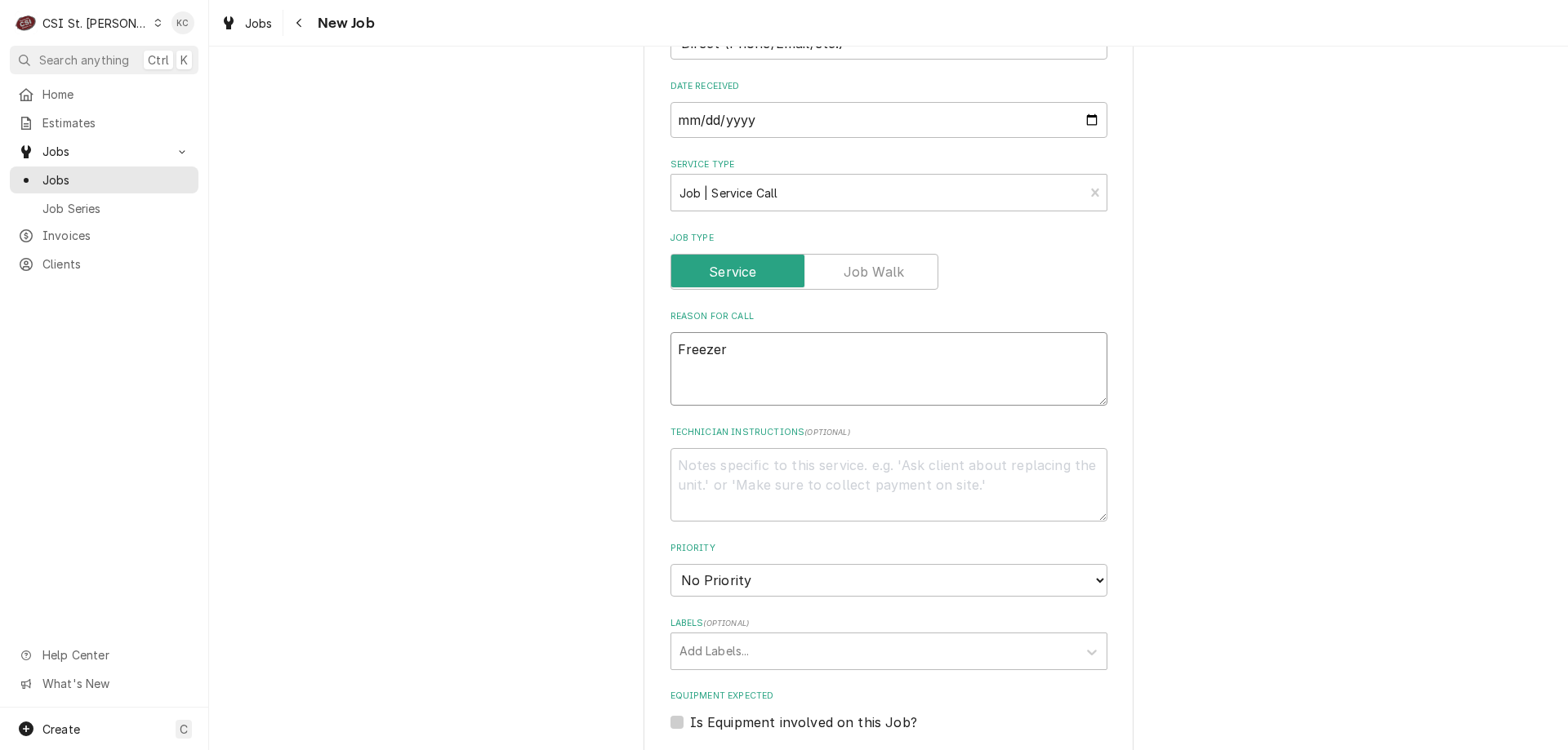
type textarea "x"
type textarea "Freezer"
type textarea "x"
type textarea "Freezer d"
type textarea "x"
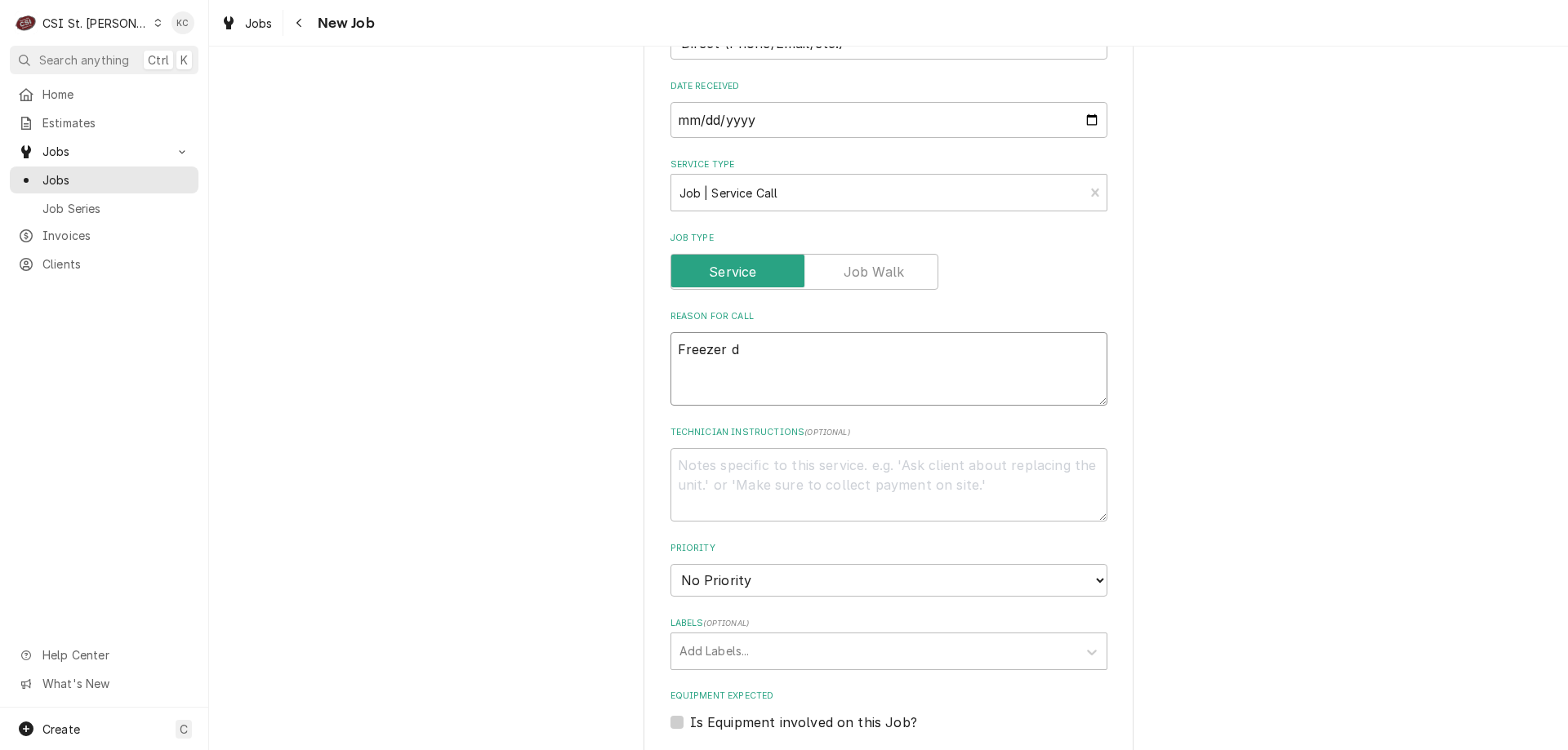
type textarea "Freezer do"
type textarea "x"
type textarea "Freezer doo"
type textarea "x"
type textarea "Freezer door"
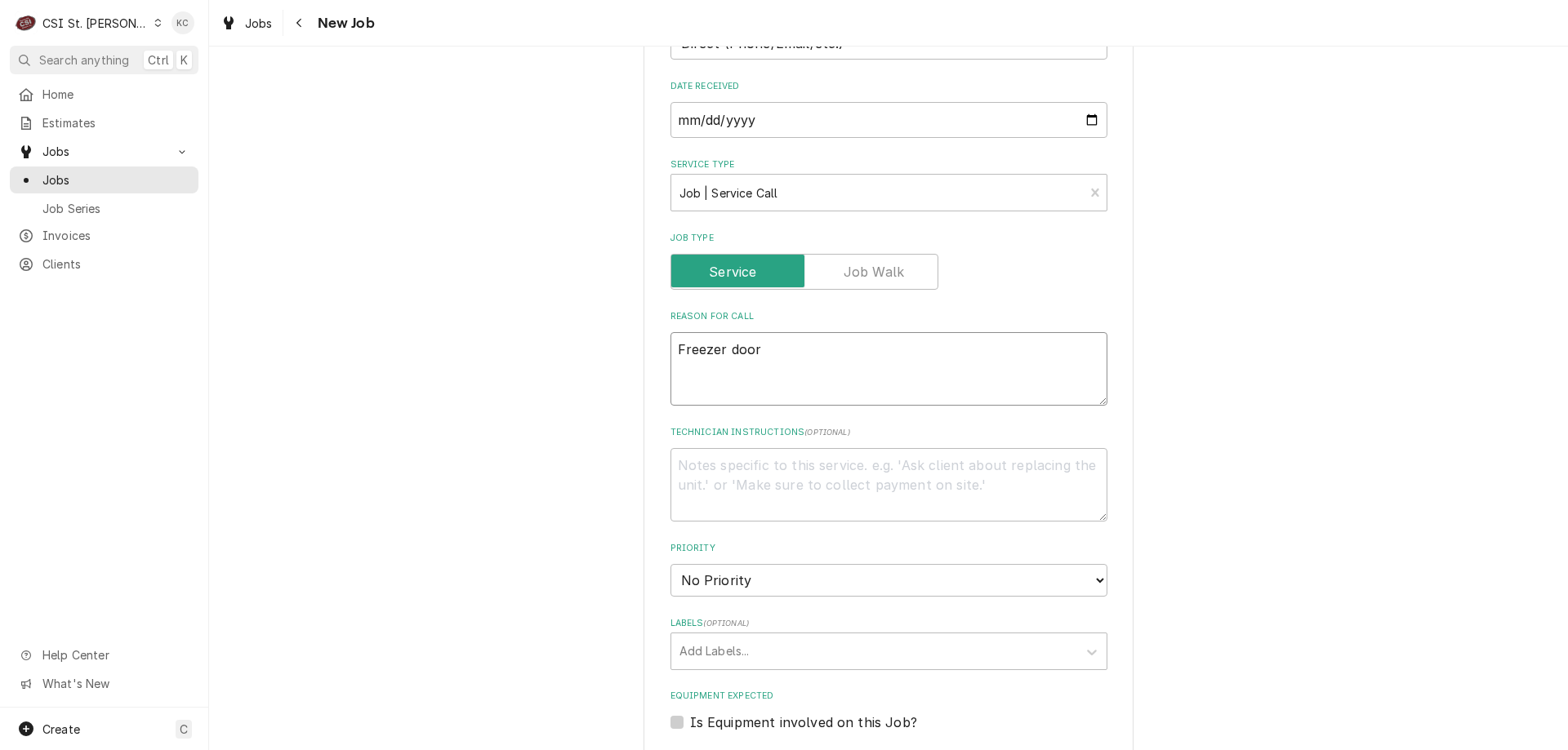
type textarea "x"
type textarea "Freezer door"
type textarea "x"
type textarea "Freezer door n"
type textarea "x"
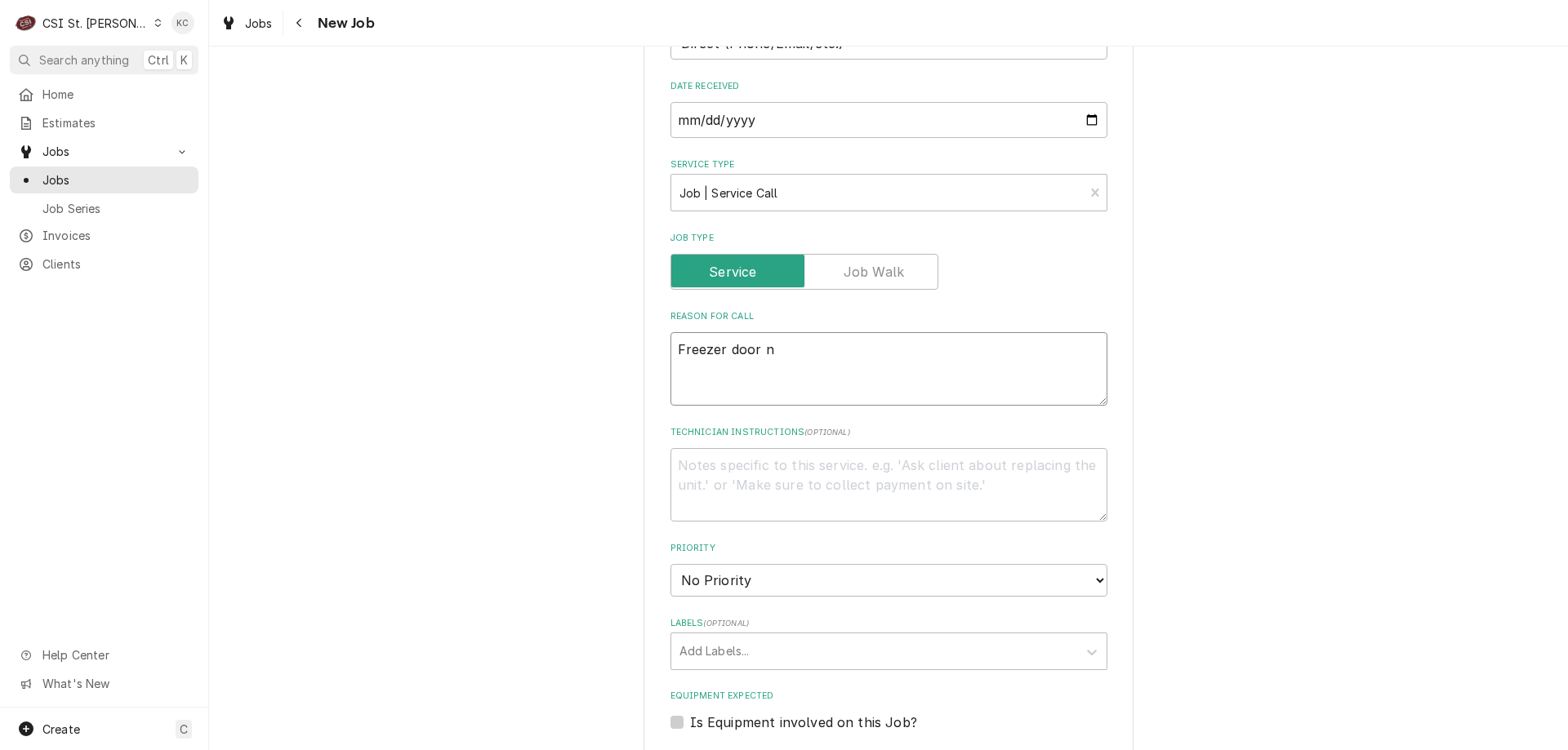
type textarea "Freezer door no"
type textarea "x"
type textarea "Freezer door not"
type textarea "x"
type textarea "Freezer door not"
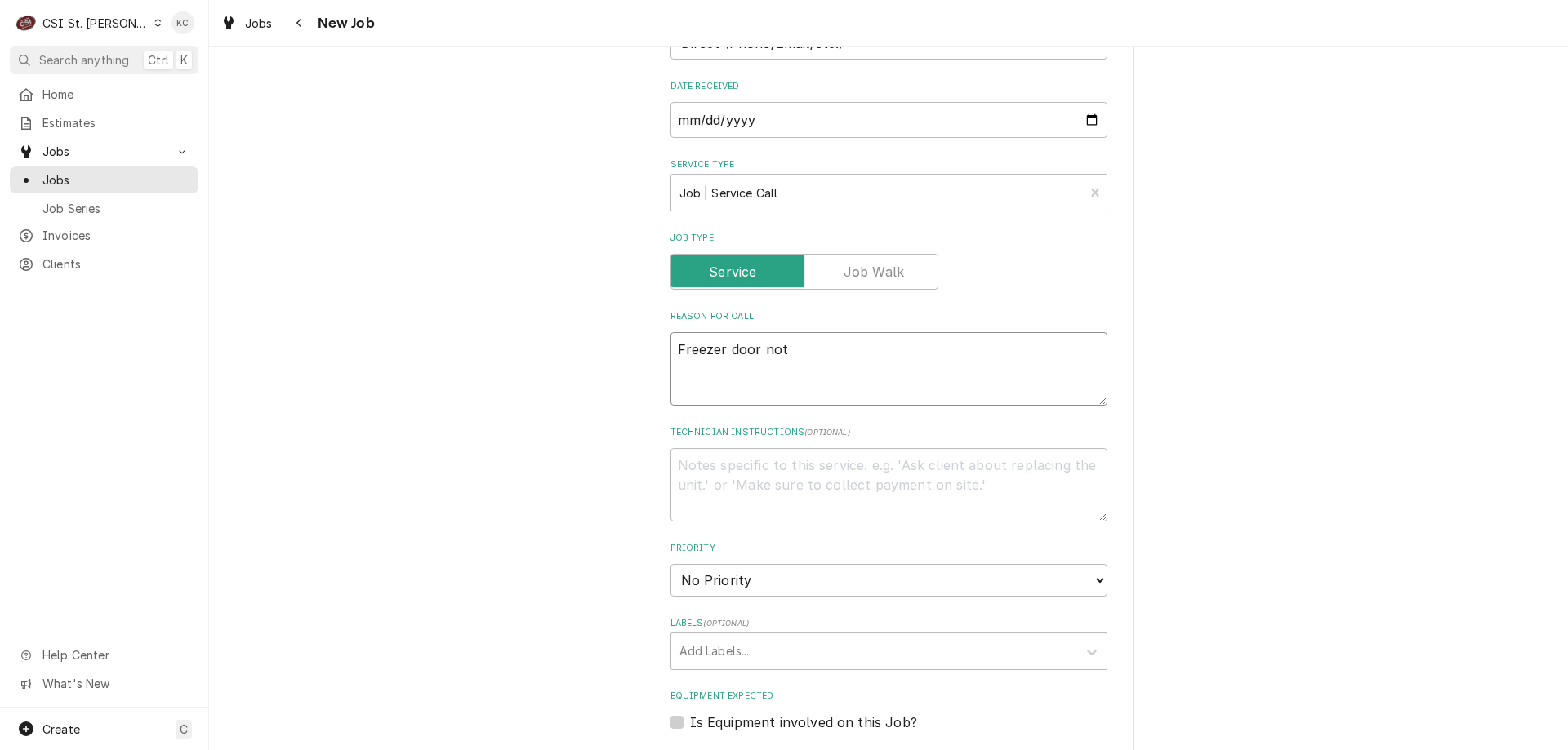
type textarea "x"
type textarea "Freezer door not c"
type textarea "x"
type textarea "Freezer door not cl"
type textarea "x"
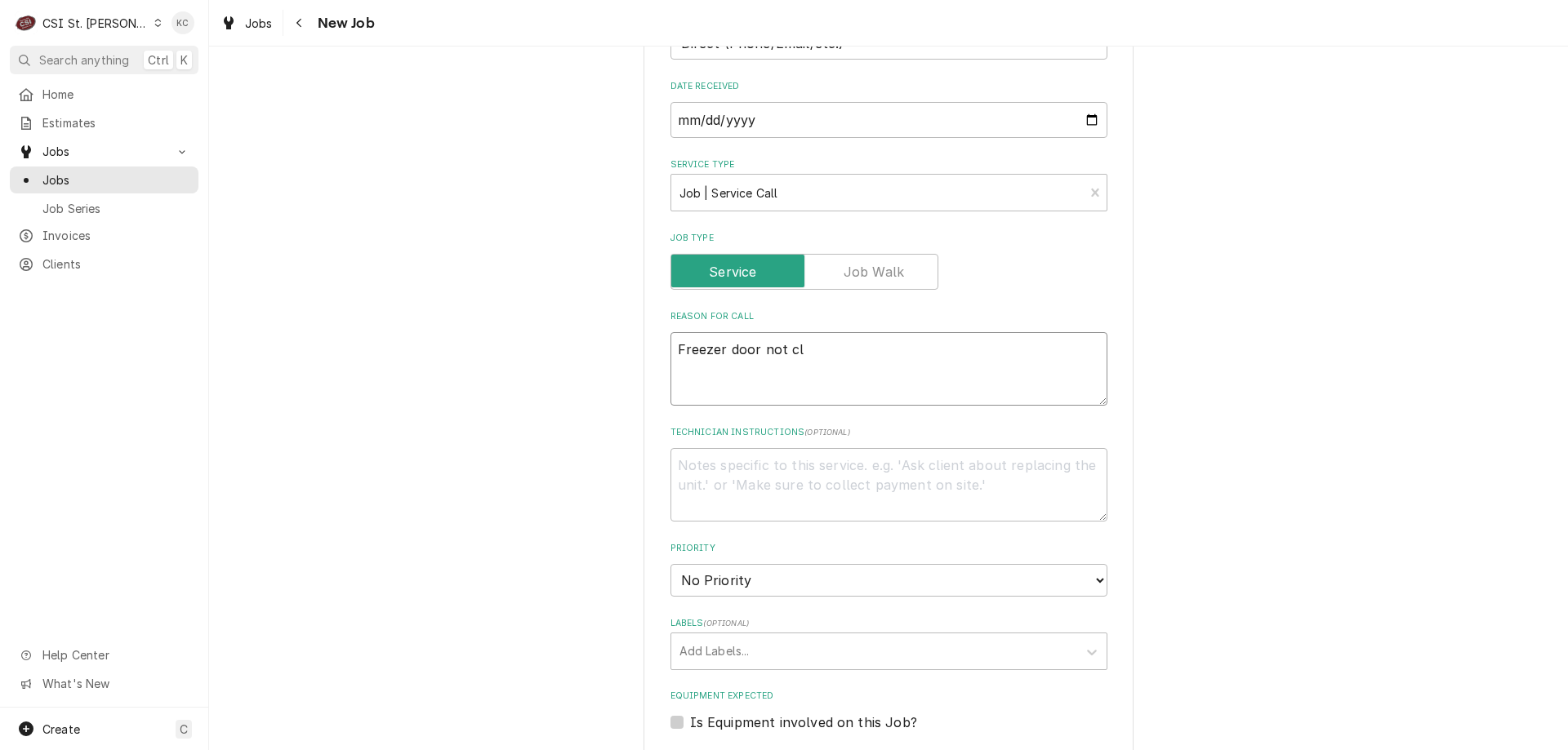
type textarea "Freezer door not clo"
type textarea "x"
type textarea "Freezer door not clos"
type textarea "x"
type textarea "Freezer door not closin"
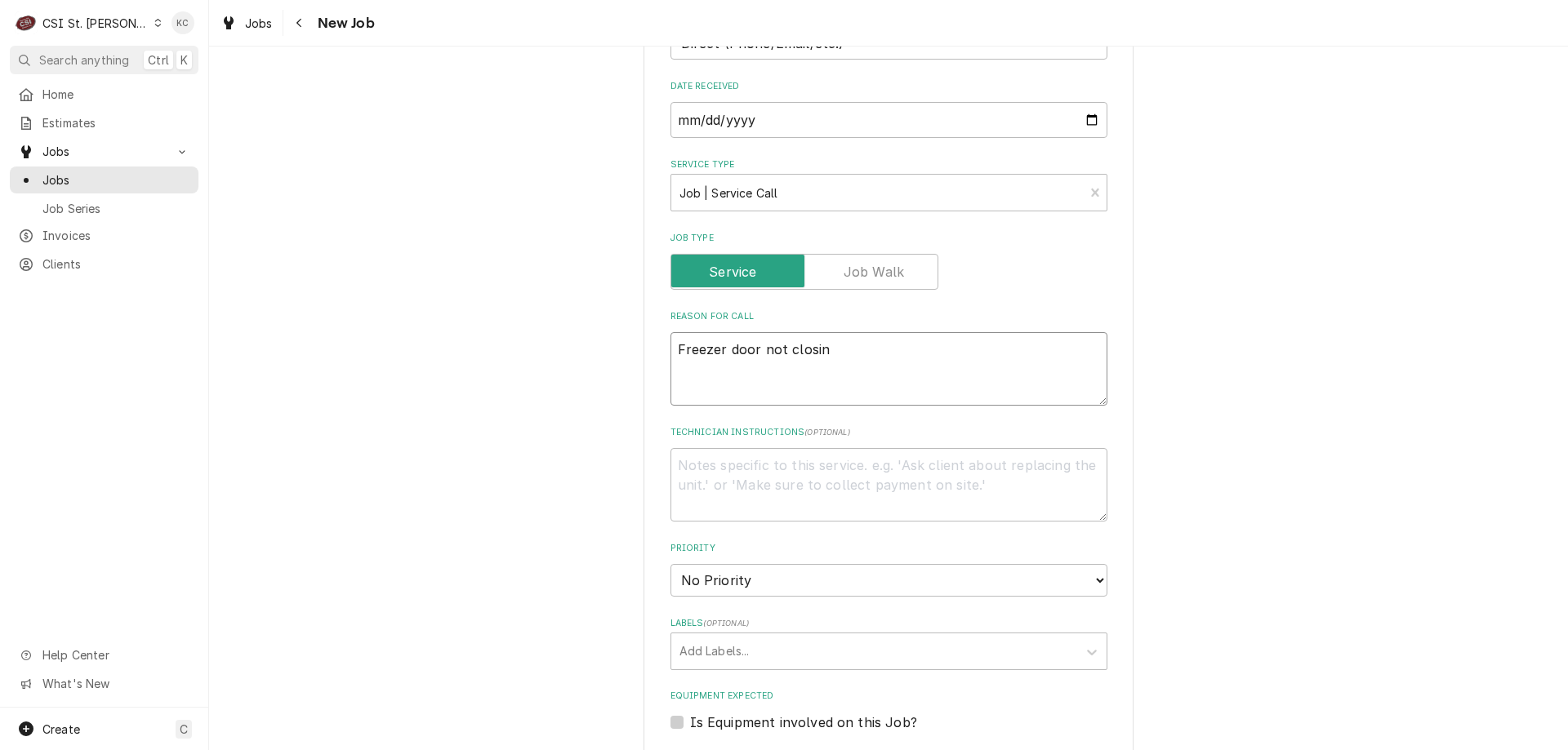
type textarea "x"
type textarea "Freezer door not closing"
type textarea "x"
type textarea "Freezer door not closing"
type textarea "x"
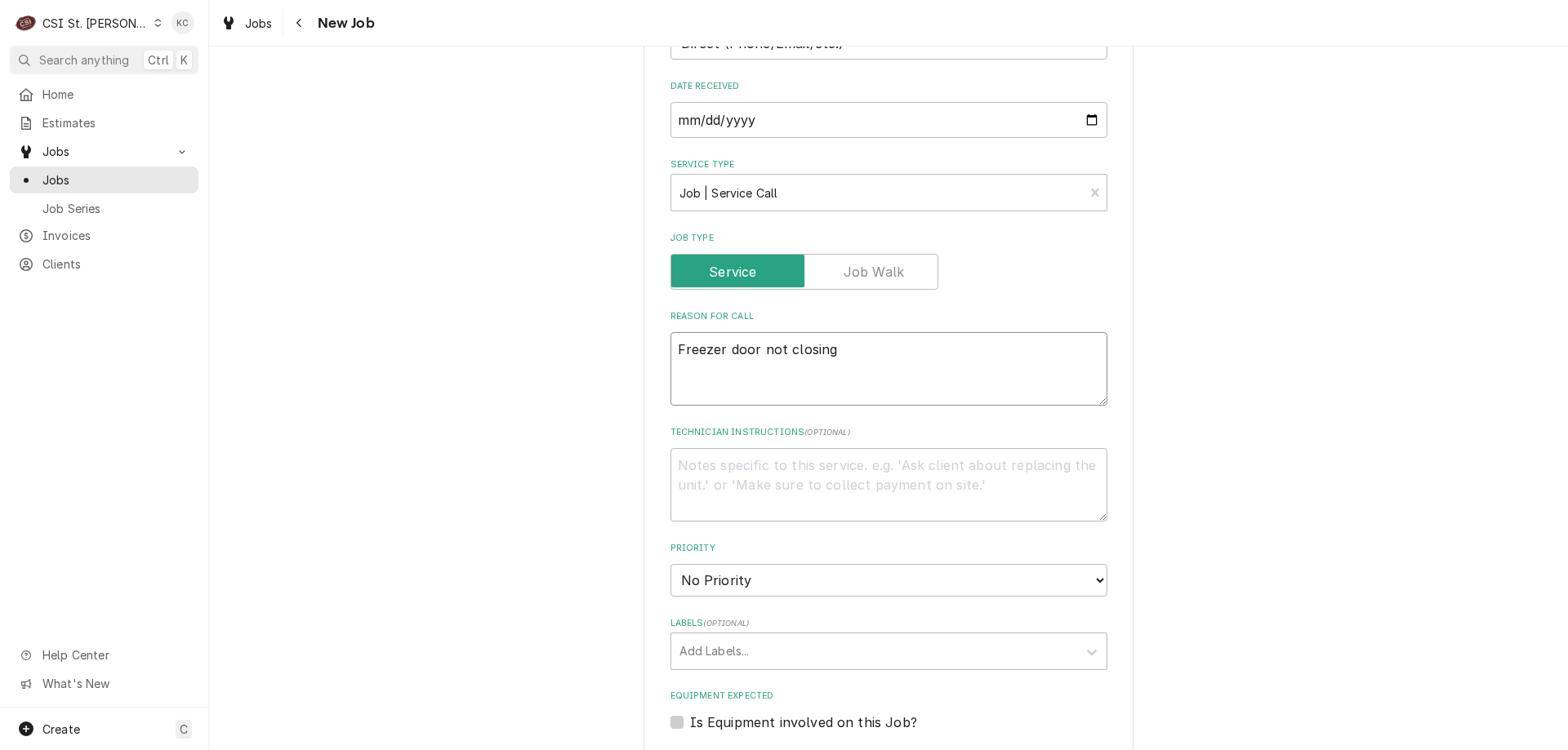
type textarea "Freezer door not closing a"
type textarea "x"
type textarea "Freezer door not closing al"
type textarea "x"
type textarea "Freezer door not closing all"
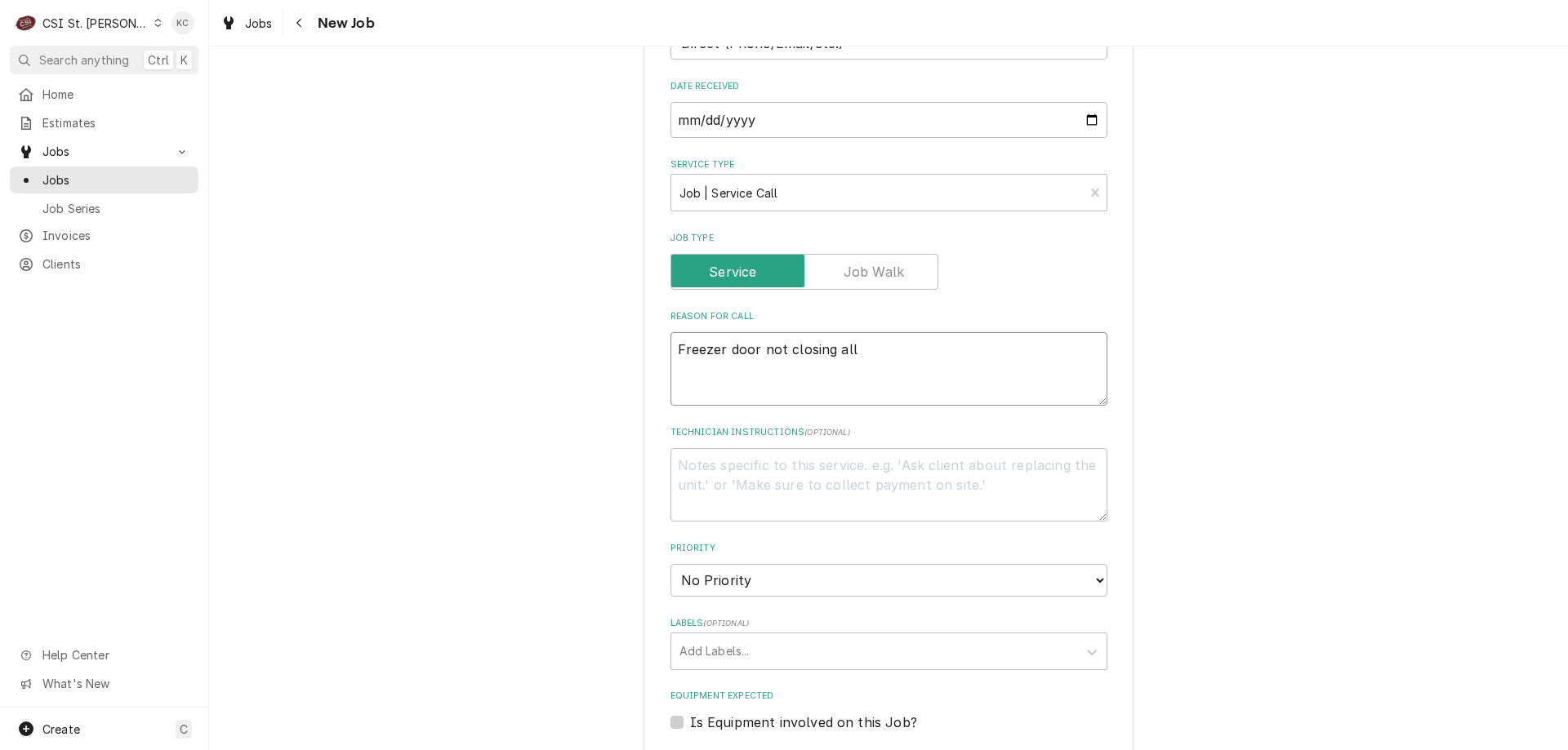
type textarea "x"
type textarea "Freezer door not closing all"
type textarea "x"
type textarea "Freezer door not closing all t"
type textarea "x"
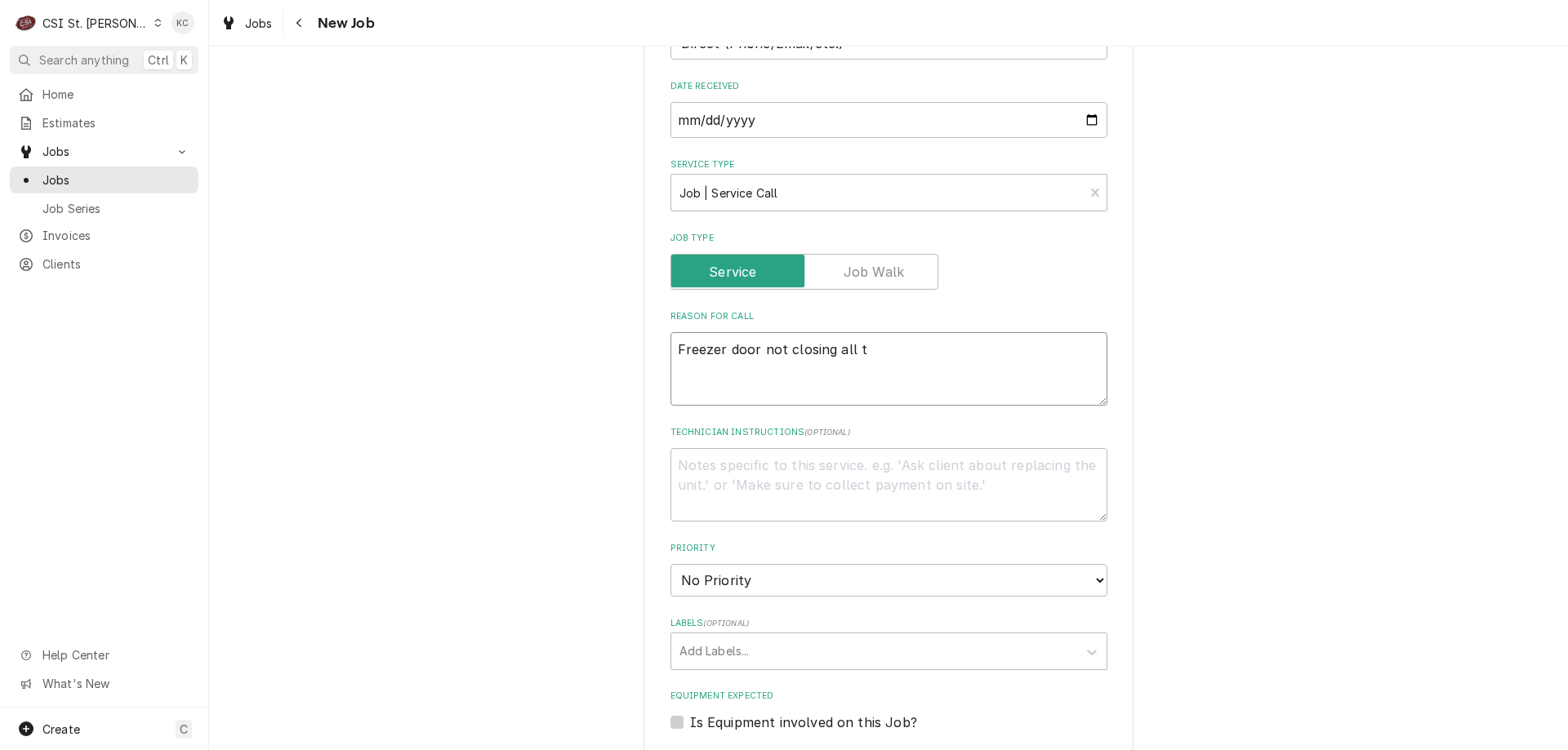
type textarea "Freezer door not closing all th"
type textarea "x"
type textarea "Freezer door not closing all the"
type textarea "x"
type textarea "Freezer door not closing all the"
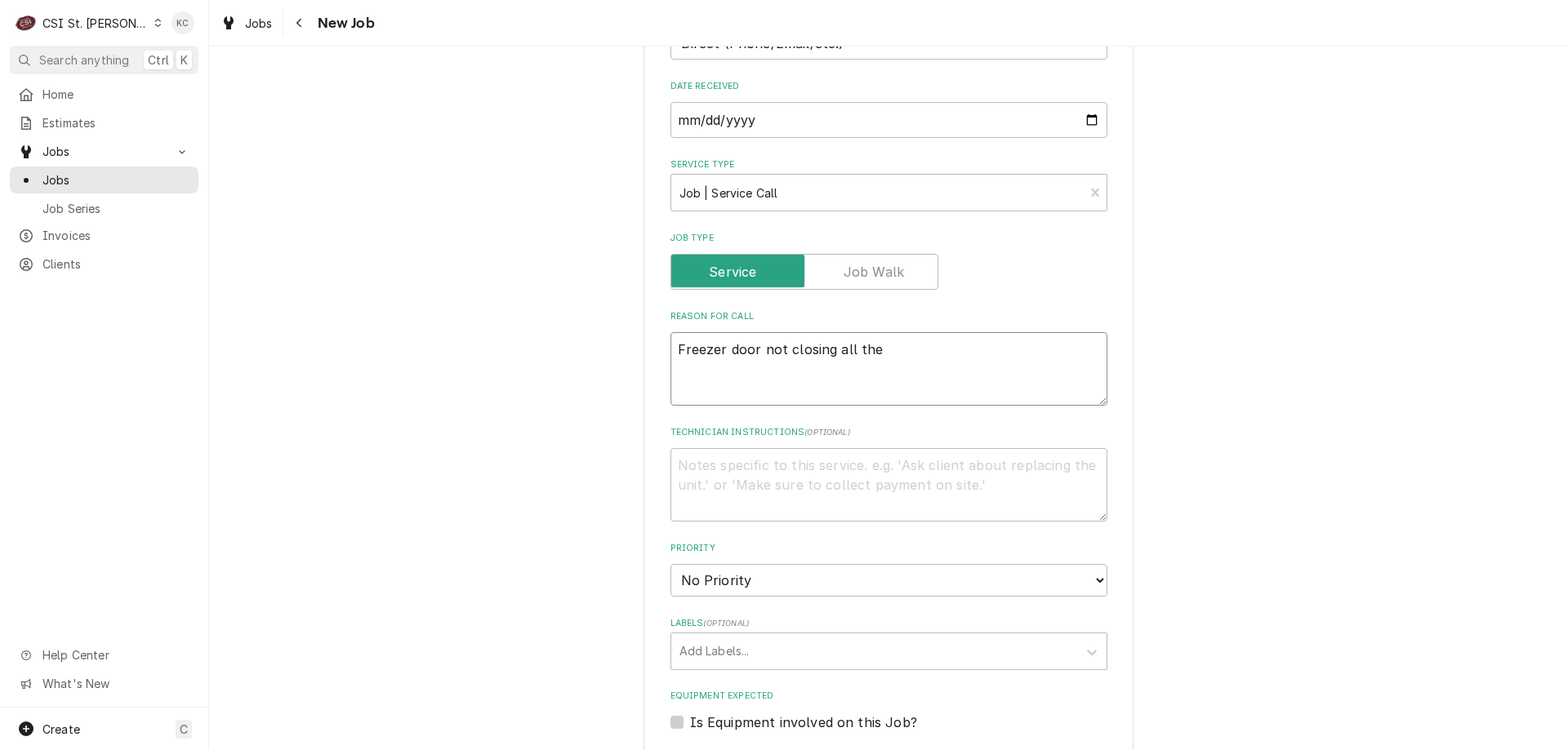
type textarea "x"
type textarea "Freezer door not closing all the wa"
type textarea "x"
type textarea "Freezer door not closing all the way"
type textarea "x"
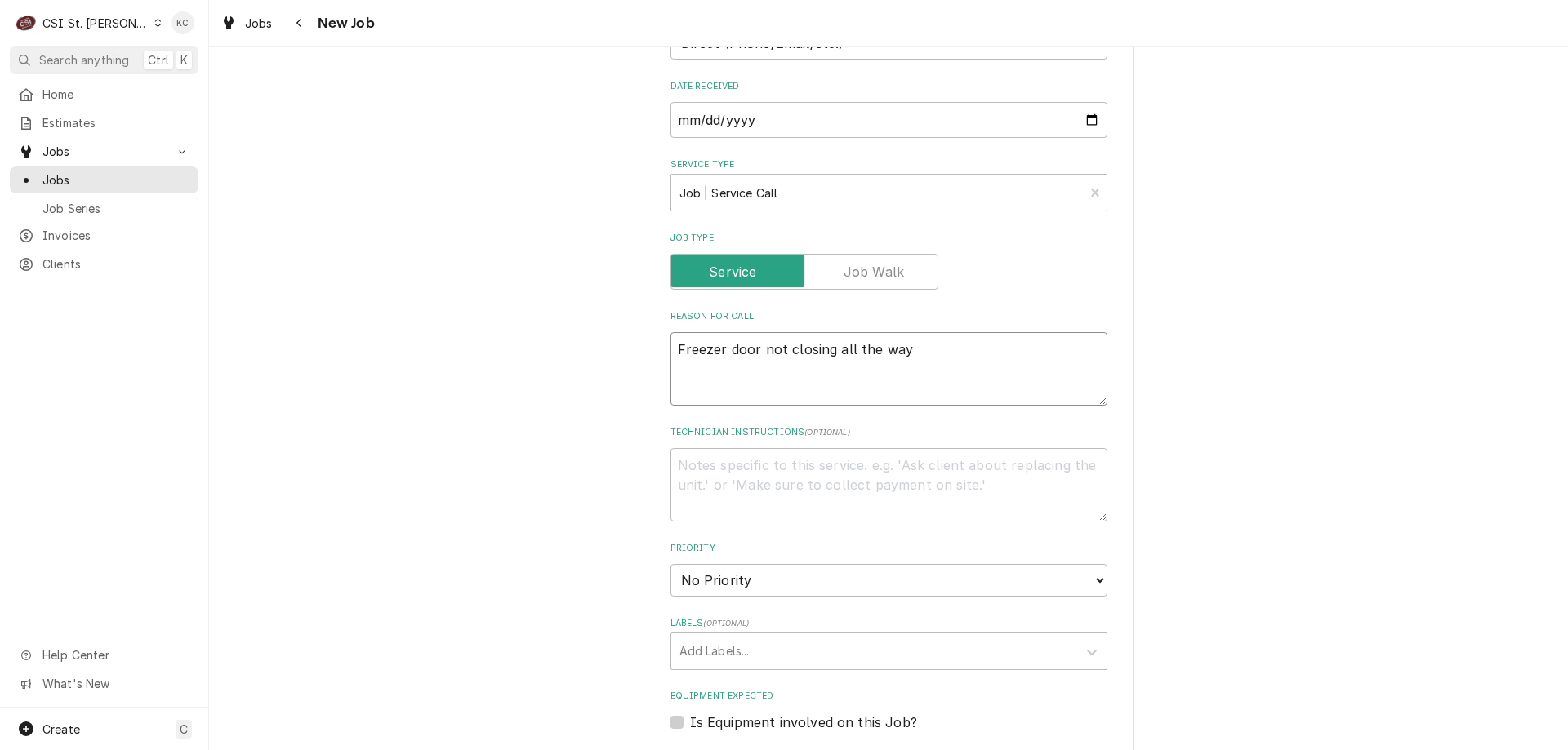
type textarea "Freezer door not closing all the way"
click at [884, 448] on textarea "Technician Instructions ( optional )" at bounding box center [888, 485] width 437 height 74
type textarea "x"
type textarea "P"
type textarea "x"
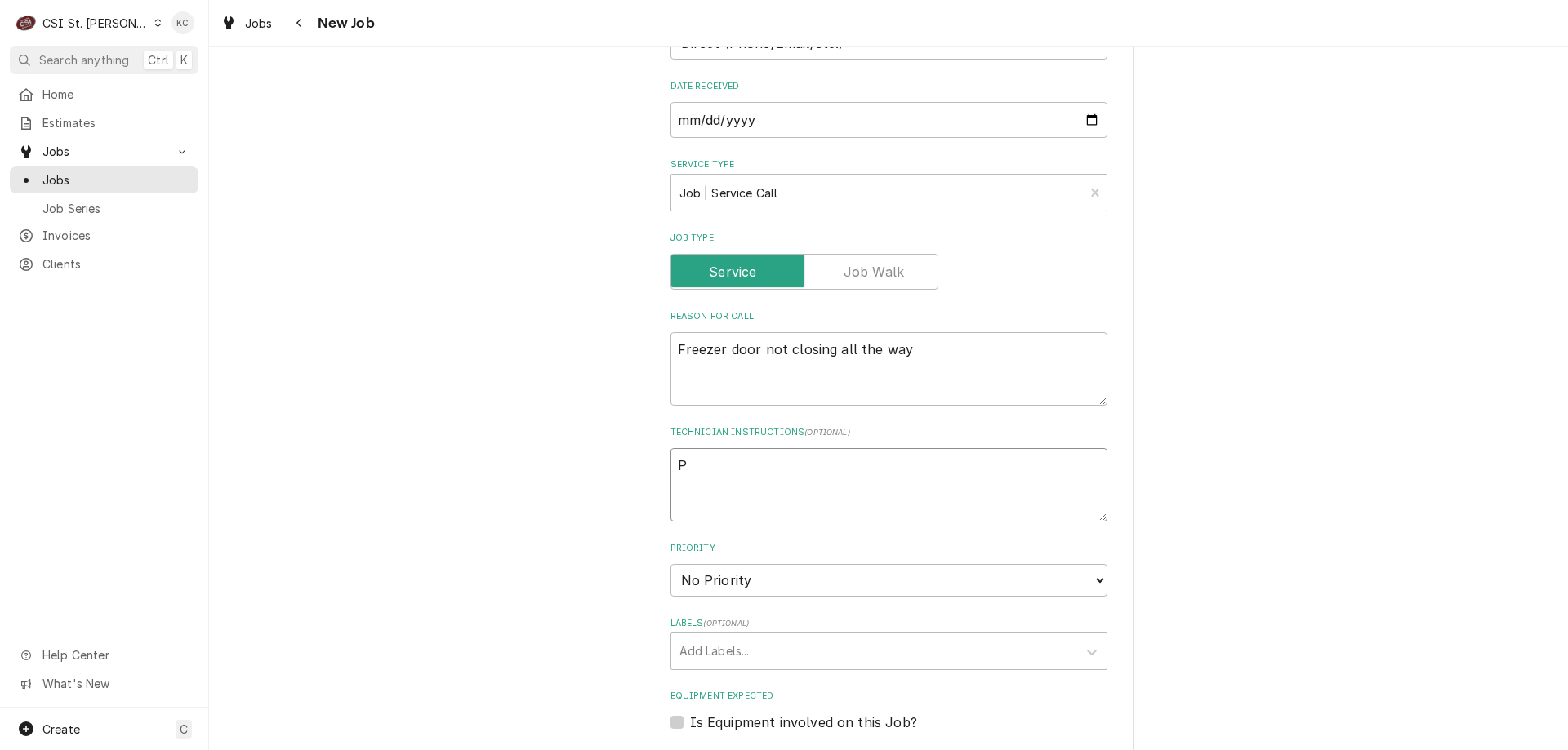
type textarea "Pi"
type textarea "x"
type textarea "Pic"
type textarea "x"
type textarea "Pict"
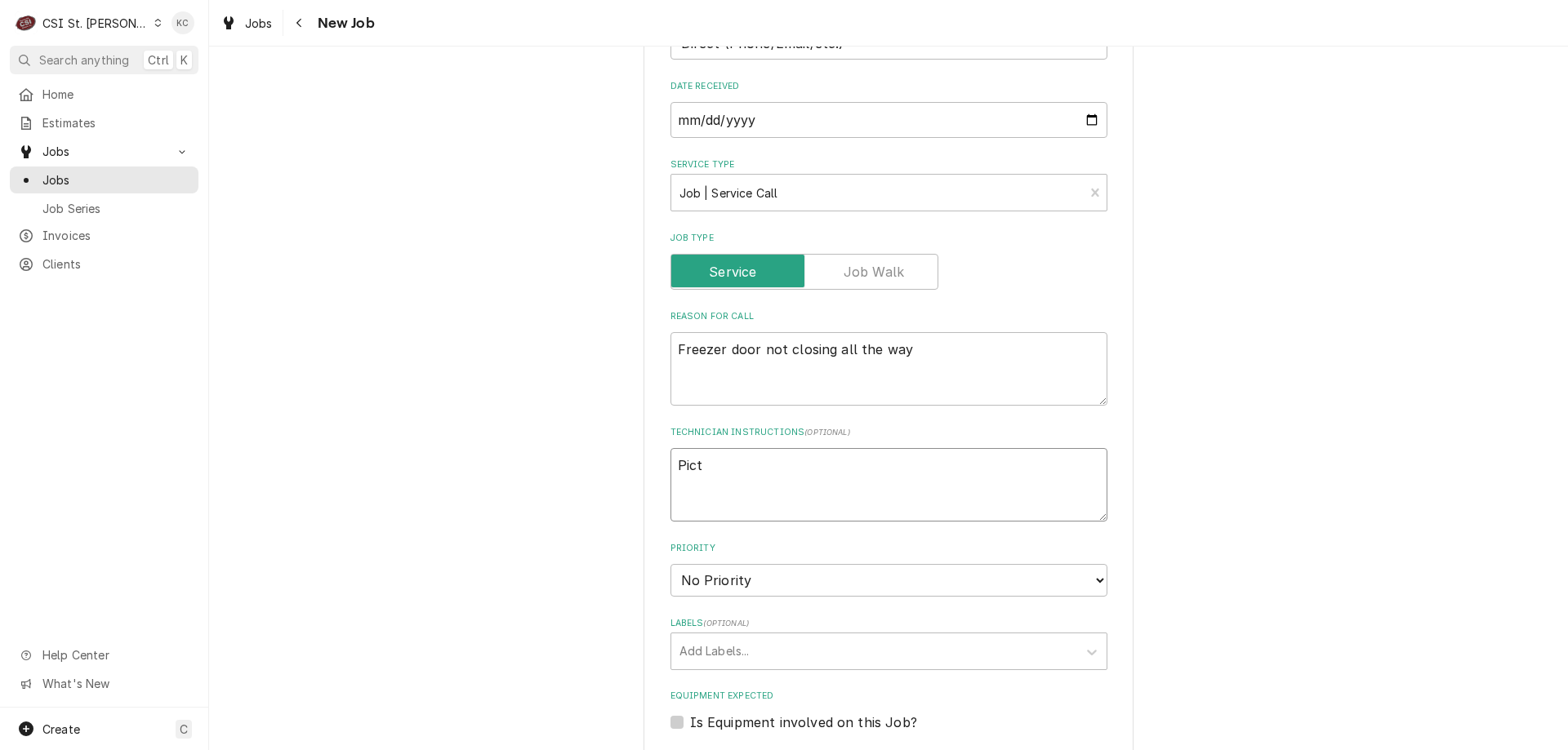
type textarea "x"
type textarea "Pictur"
type textarea "x"
type textarea "Picture"
type textarea "x"
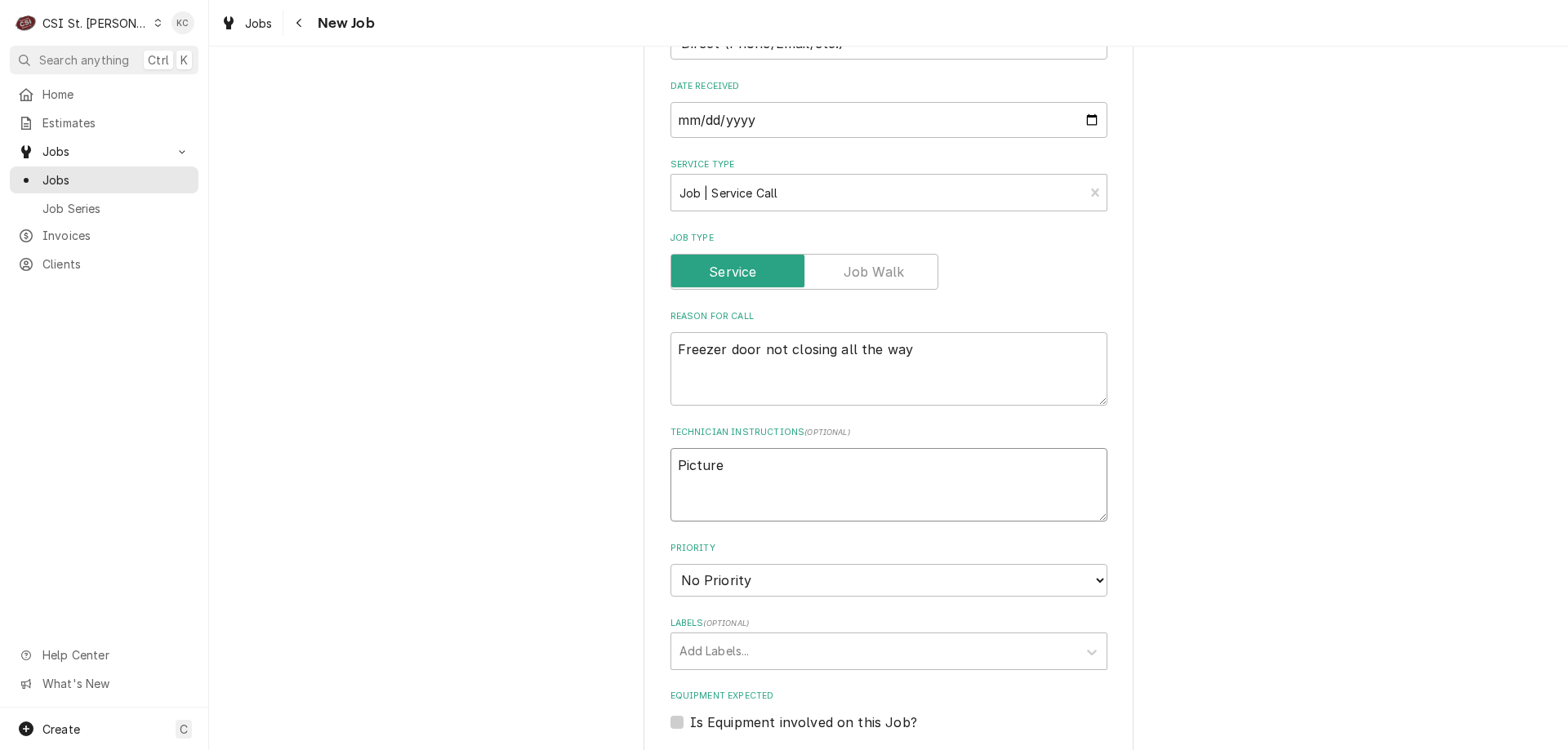
type textarea "Pictures"
type textarea "x"
type textarea "Pictures"
type textarea "x"
type textarea "Pictures a"
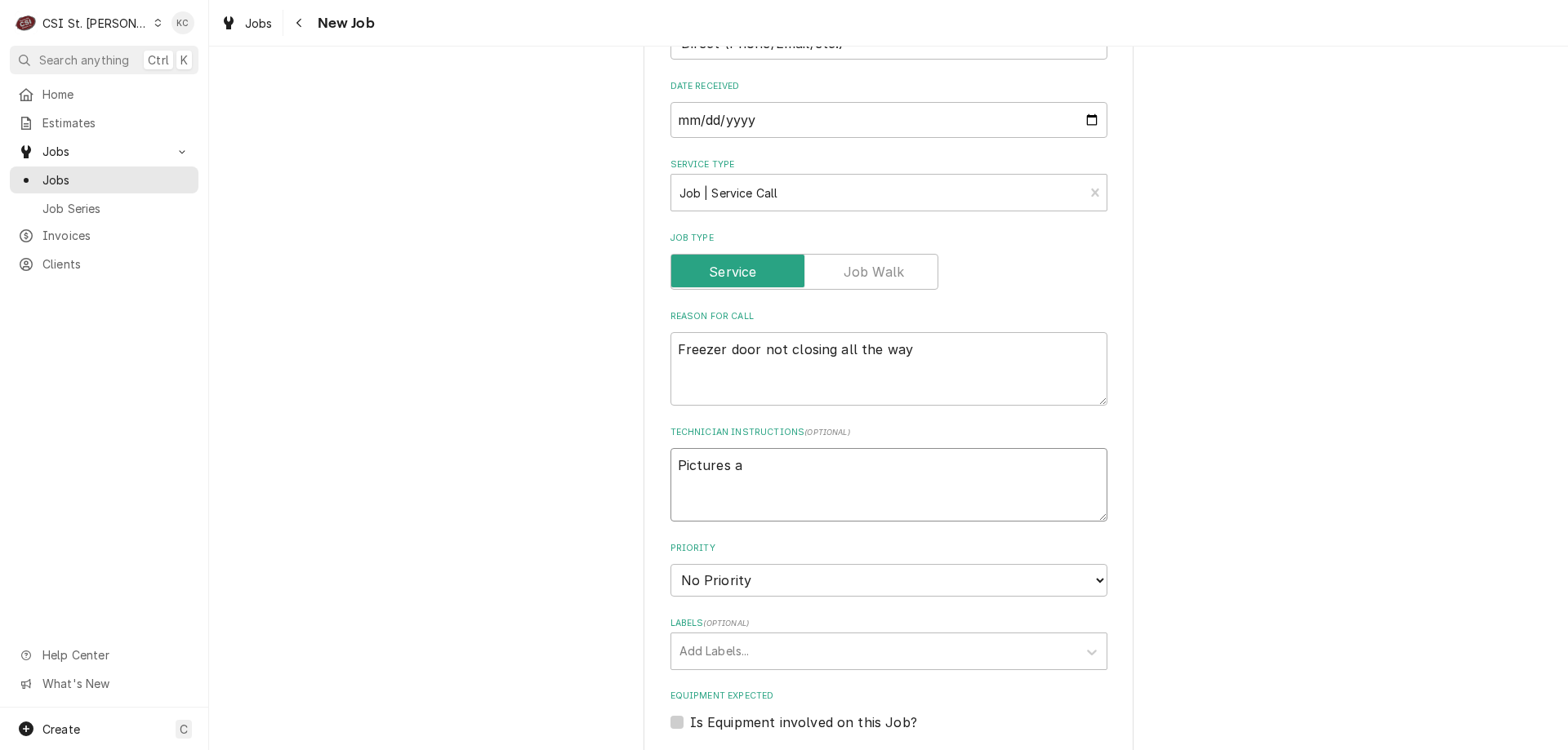
type textarea "x"
type textarea "Pictures"
type textarea "x"
type textarea "Pictures a"
type textarea "x"
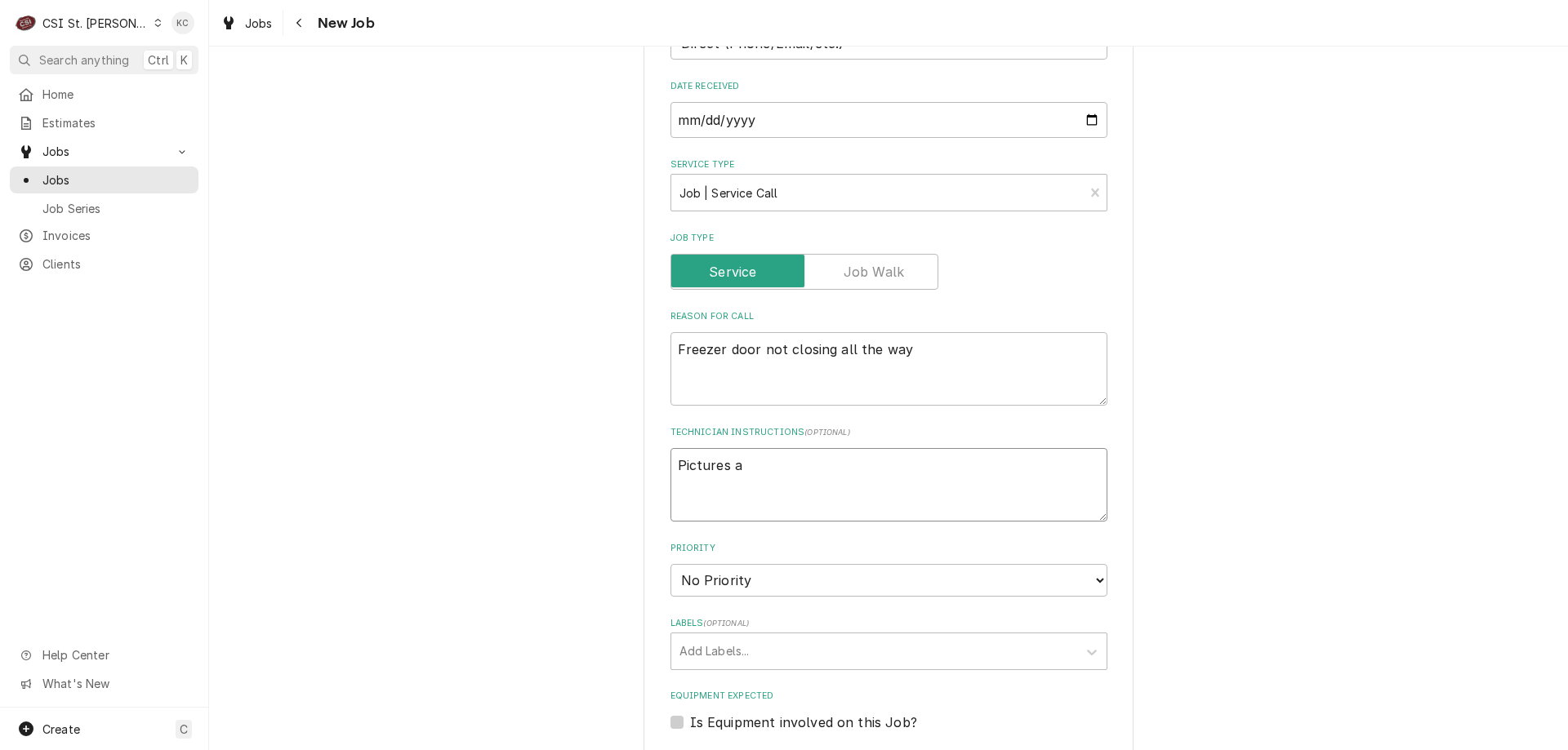
type textarea "Pictures at"
type textarea "x"
type textarea "Pictures att"
type textarea "x"
type textarea "Pictures attc"
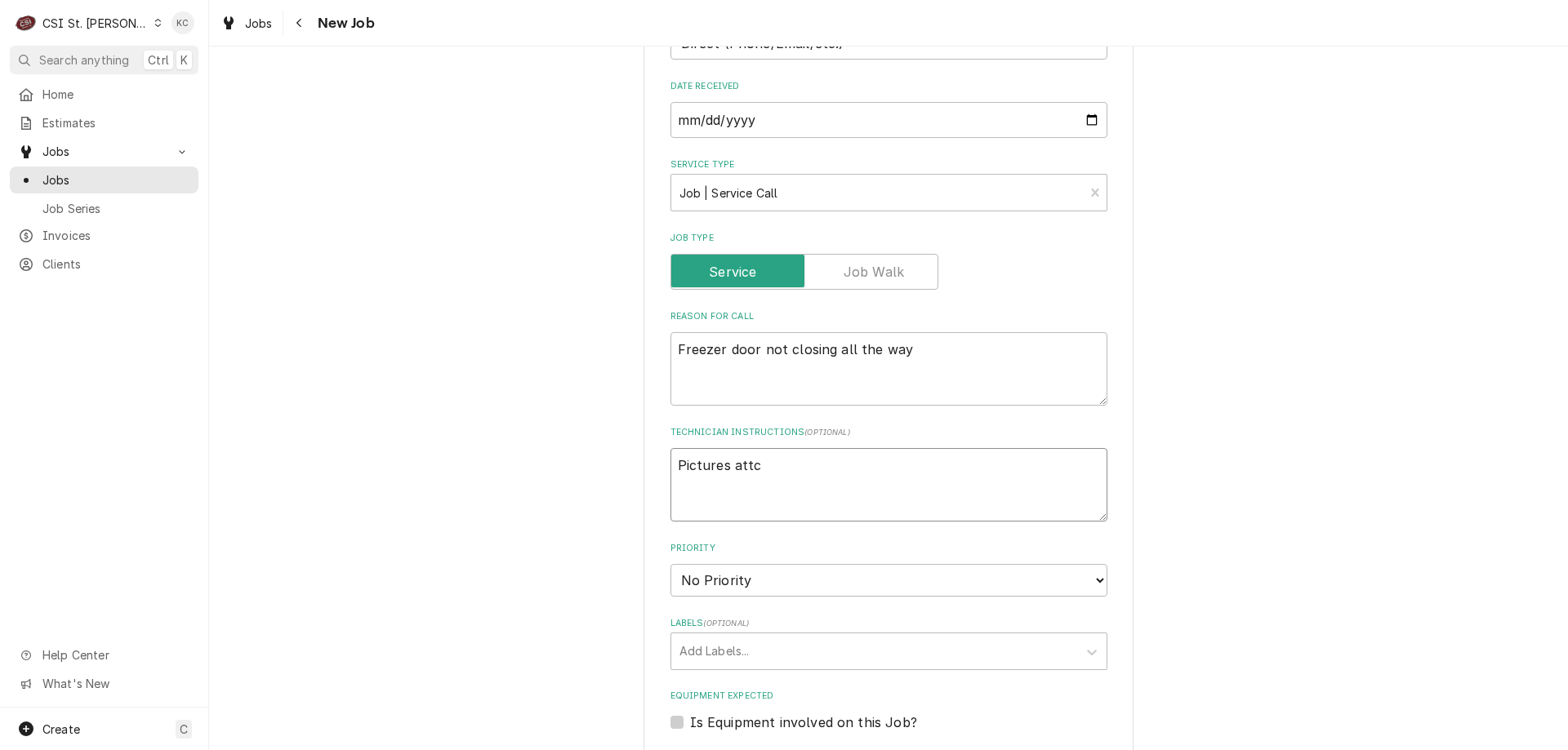
type textarea "x"
type textarea "Pictures att"
type textarea "x"
type textarea "Pictures atta"
type textarea "x"
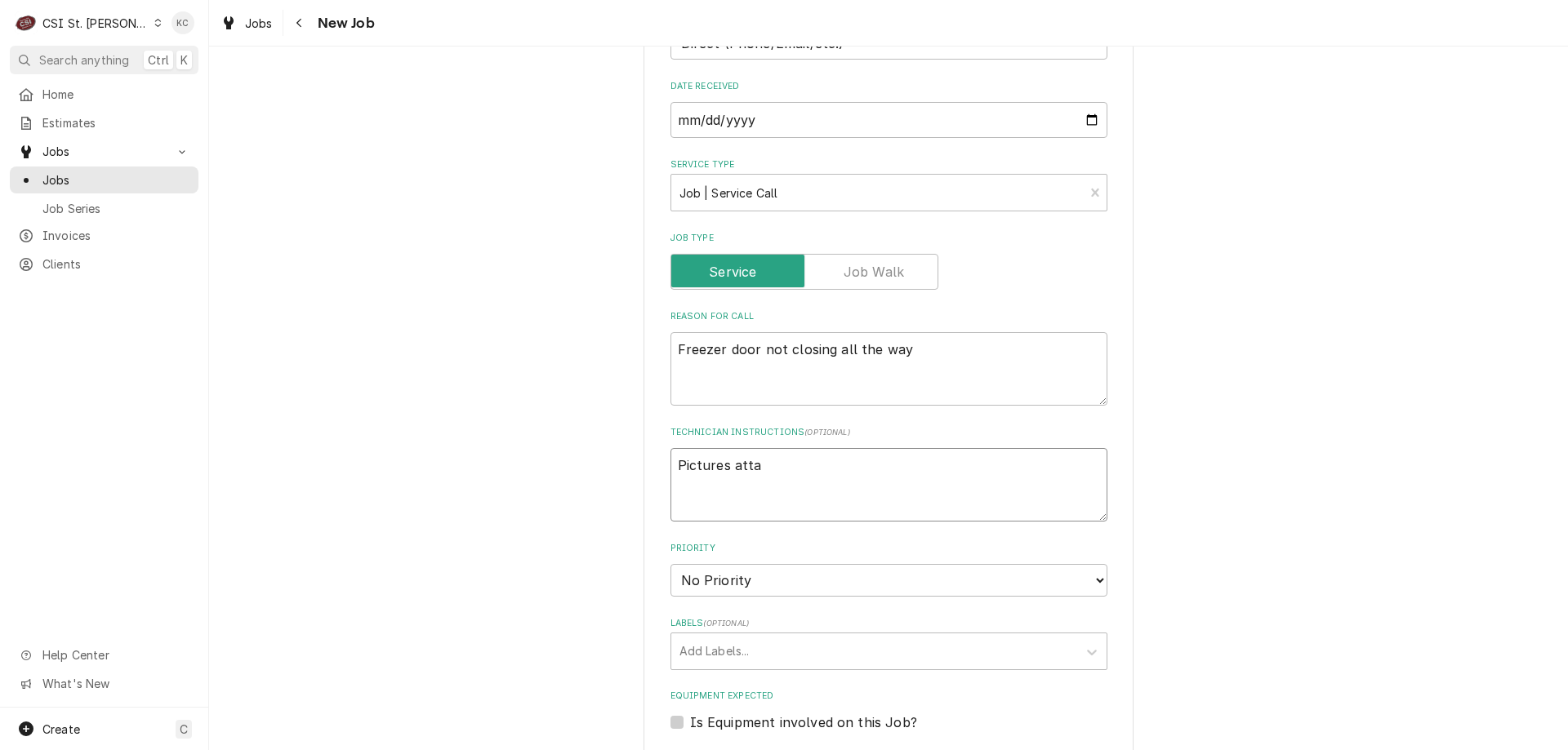
type textarea "Pictures attac"
type textarea "x"
type textarea "Pictures attach"
type textarea "x"
type textarea "Pictures attache"
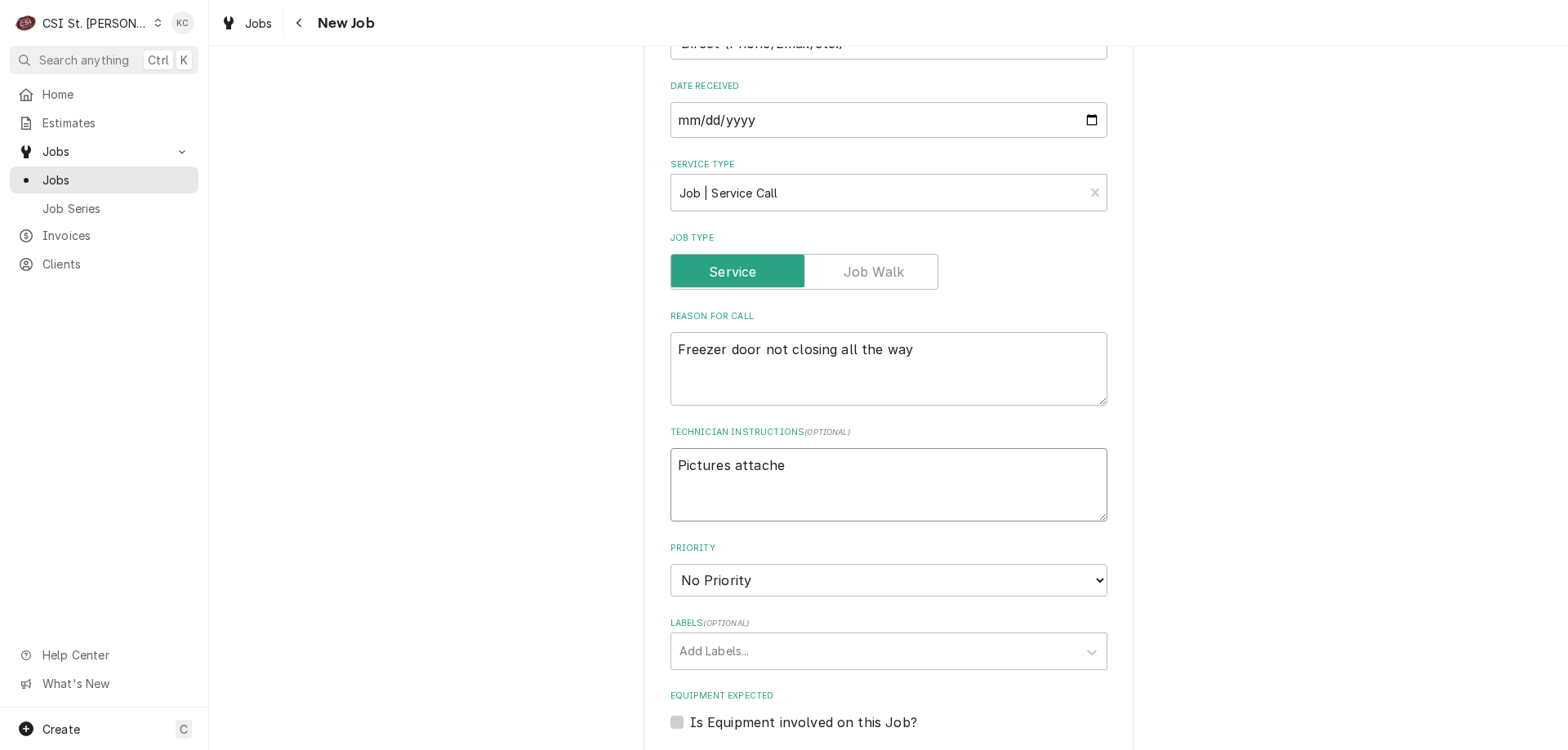
type textarea "x"
type textarea "Pictures attached"
type textarea "x"
type textarea "Pictures attachedn"
type textarea "x"
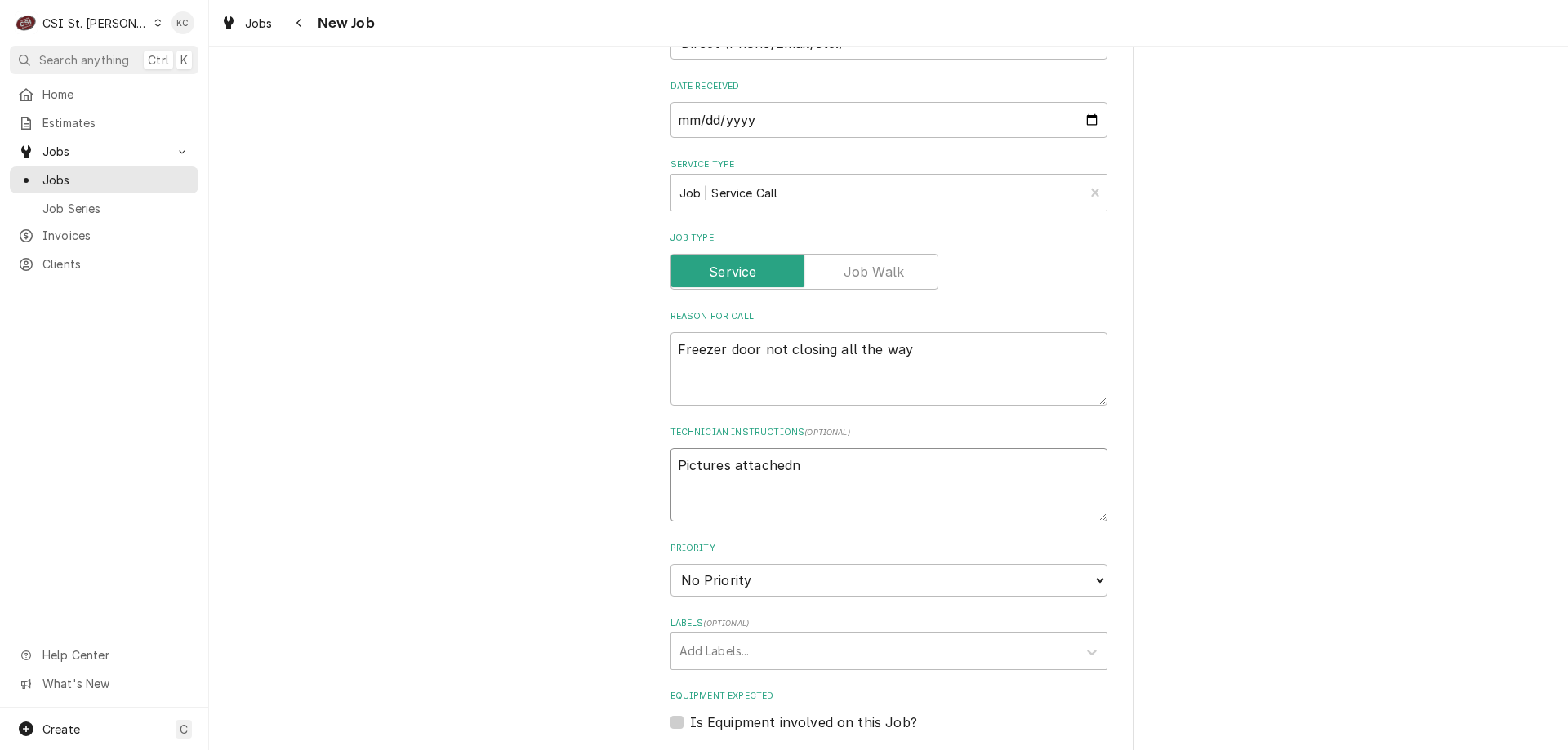
type textarea "Pictures attached"
type textarea "x"
type textarea "Pictures attached"
type textarea "x"
type textarea "Pictures attached"
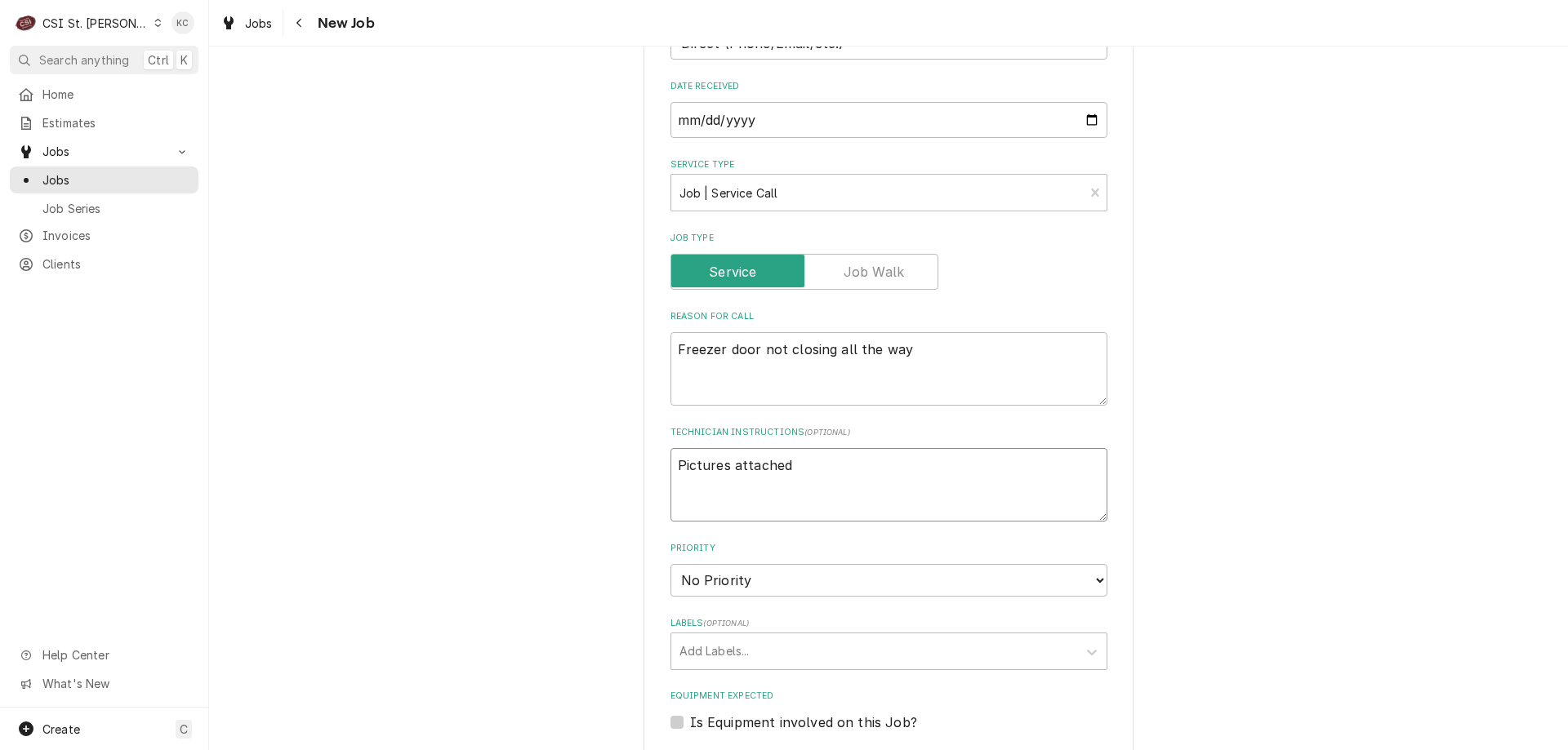
type textarea "x"
type textarea "Pictures attached J"
type textarea "x"
type textarea "Pictures attached Jo"
type textarea "x"
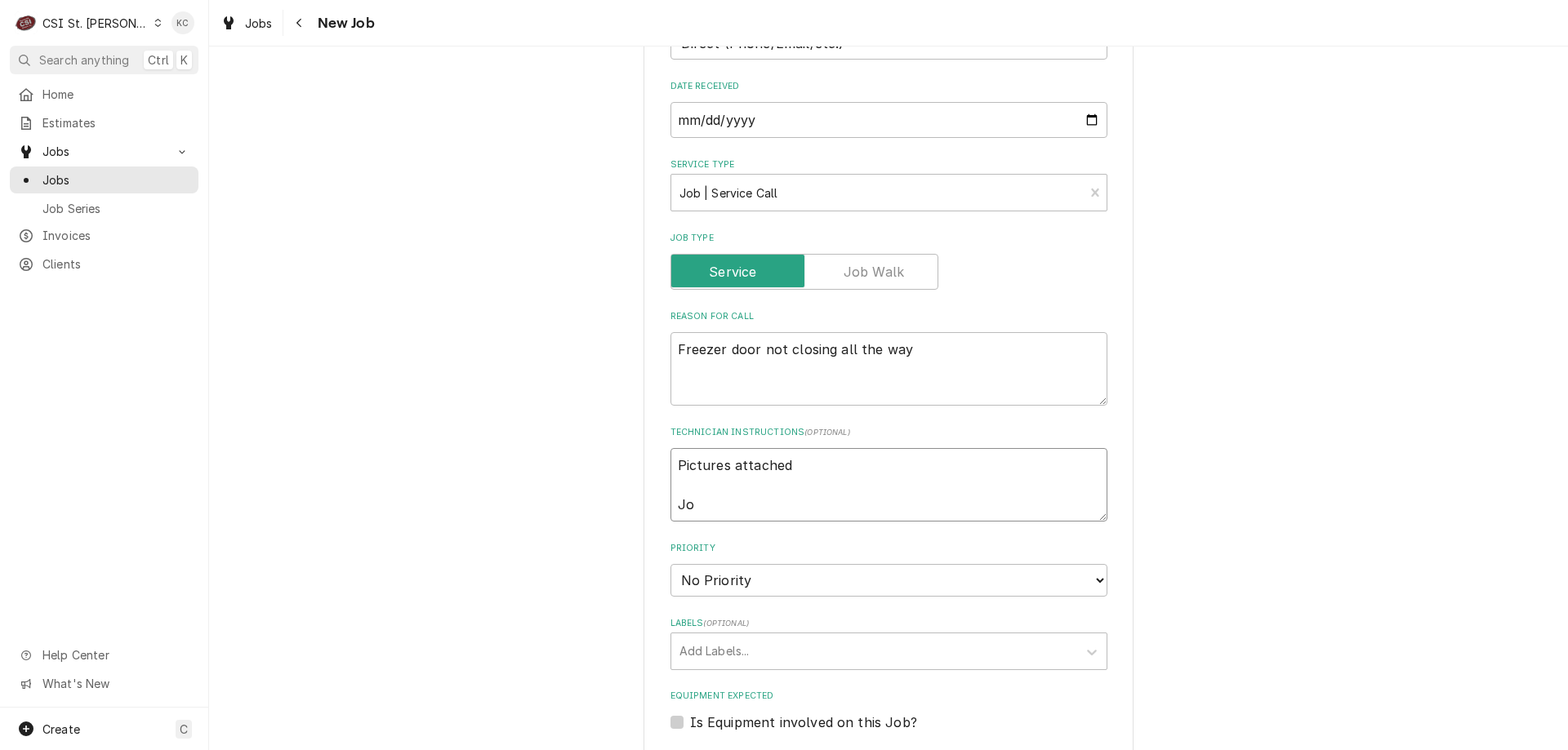
type textarea "Pictures attached Joh"
type textarea "x"
type textarea "Pictures attached John"
type textarea "x"
type textarea "Pictures attached John"
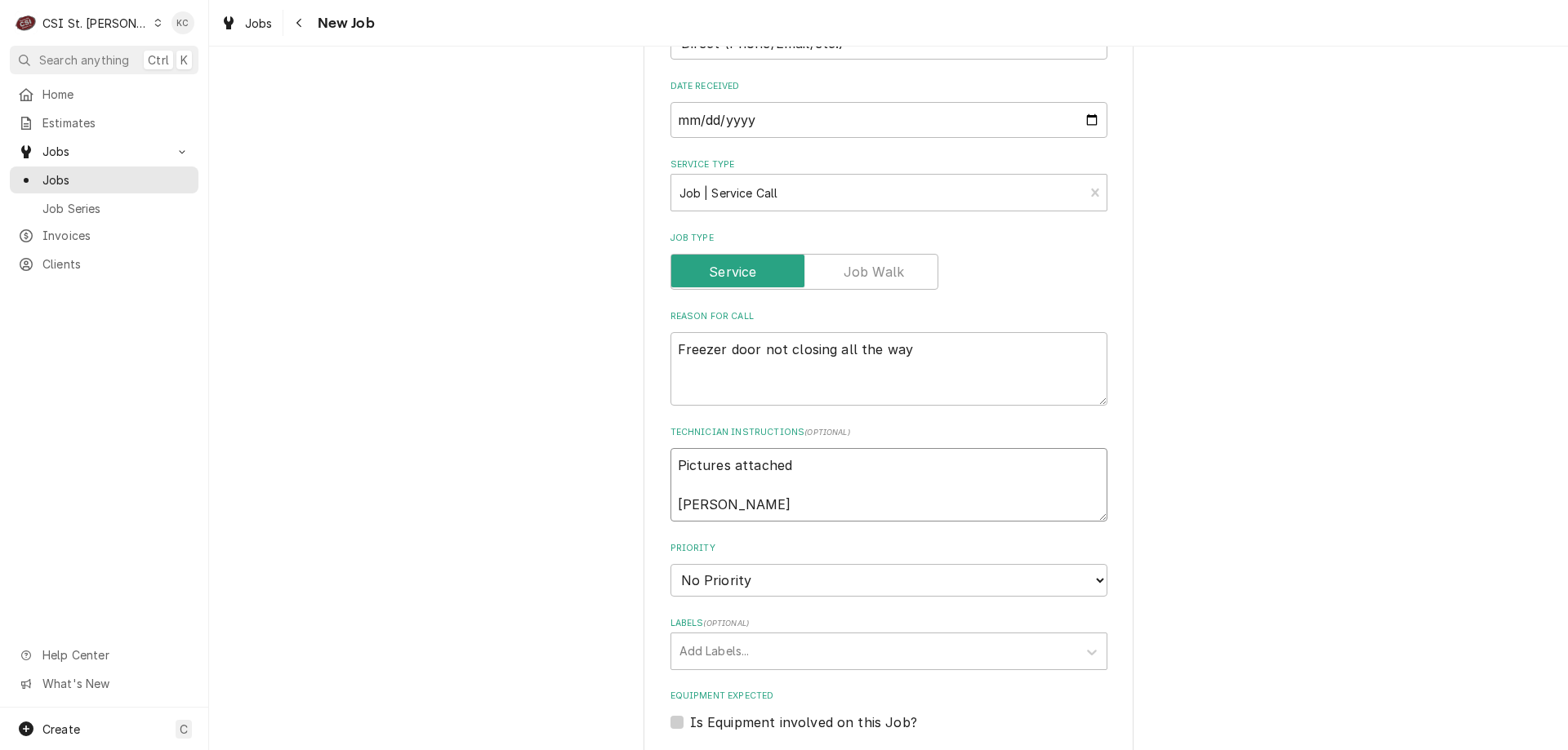
type textarea "x"
type textarea "Pictures attached John K"
type textarea "x"
type textarea "Pictures attached John Ka"
type textarea "x"
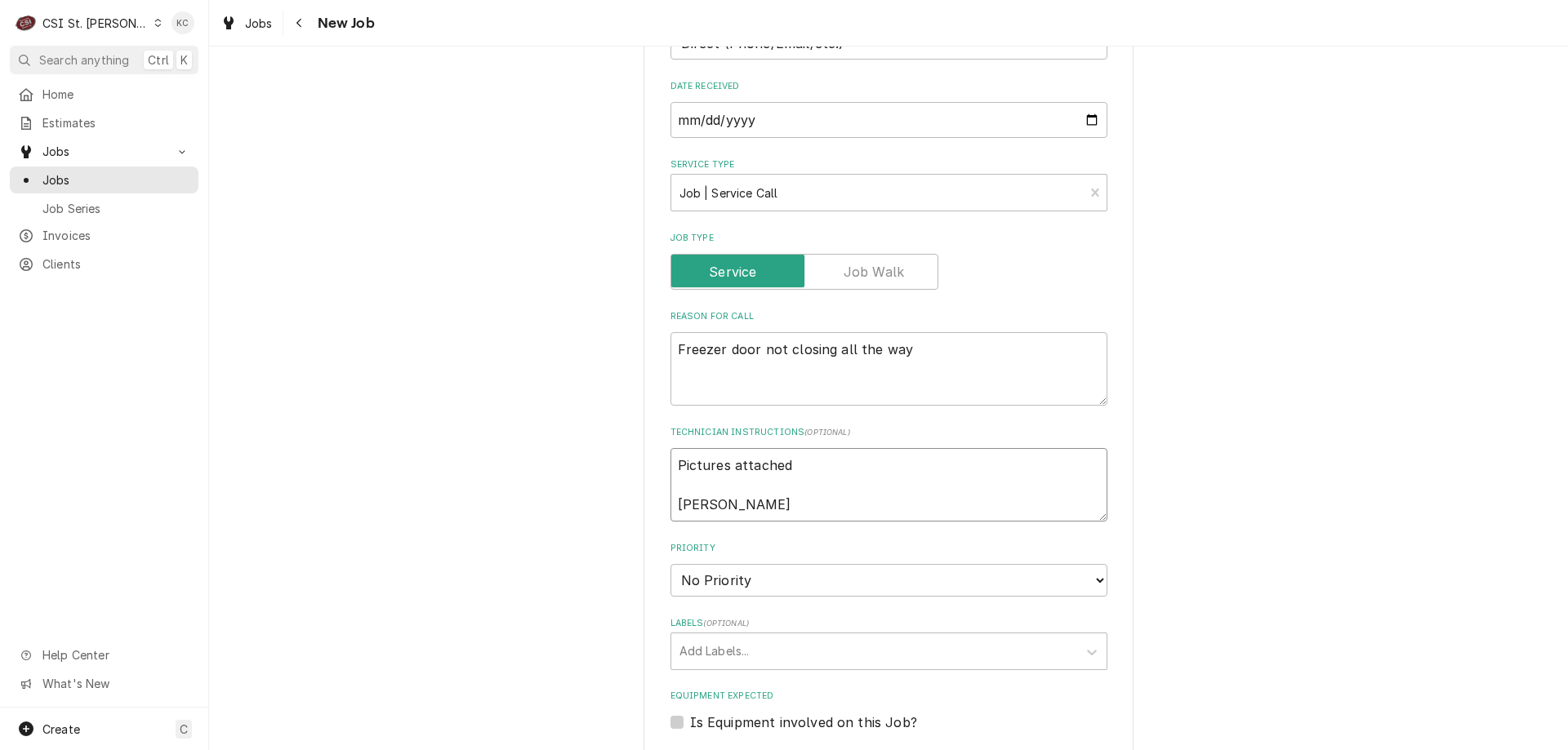
type textarea "Pictures attached John Kan"
type textarea "x"
type textarea "Pictures attached John Kann"
type textarea "x"
type textarea "Pictures attached John Kanna"
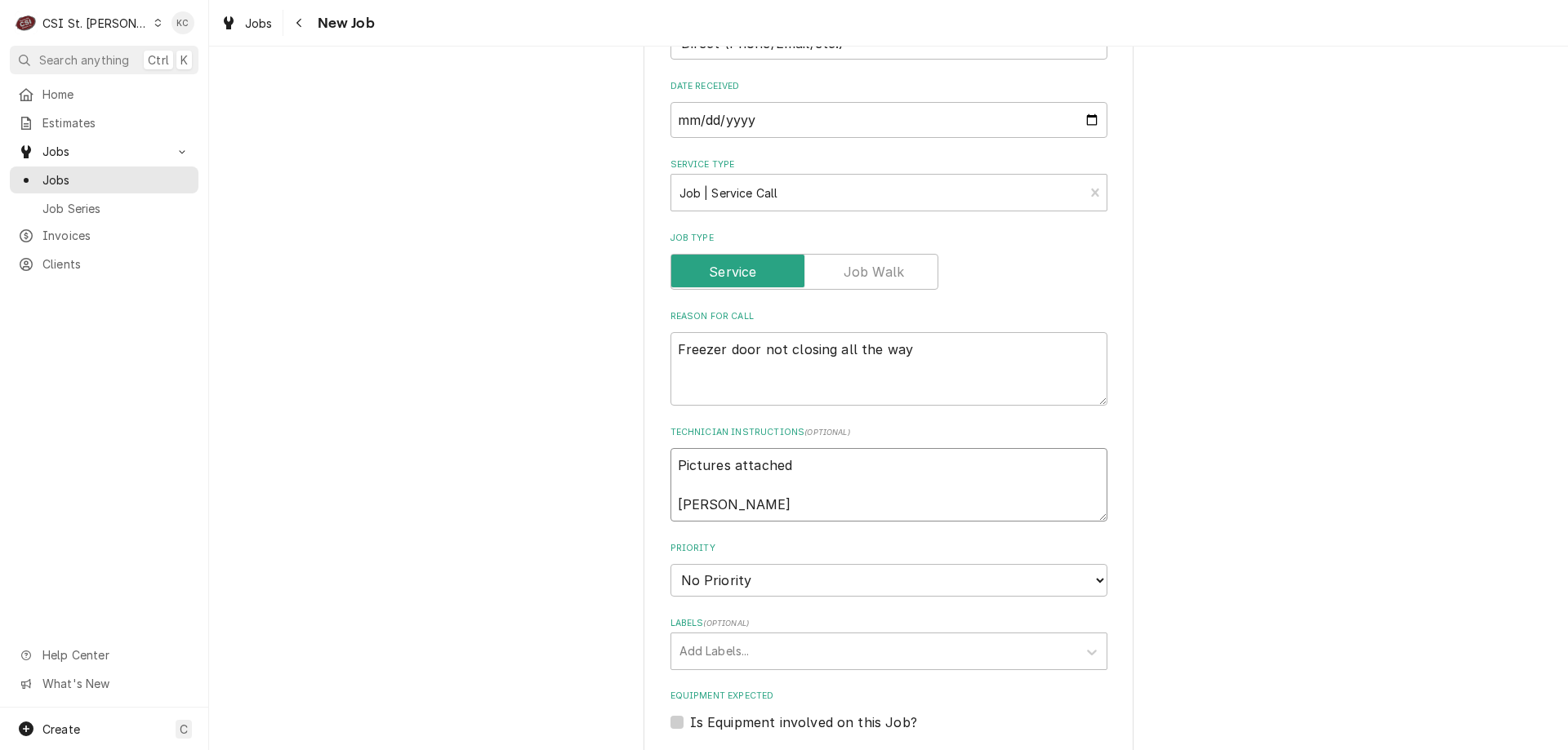
type textarea "x"
type textarea "Pictures attached John Kannad"
type textarea "x"
type textarea "Pictures attached John Kannady"
type textarea "x"
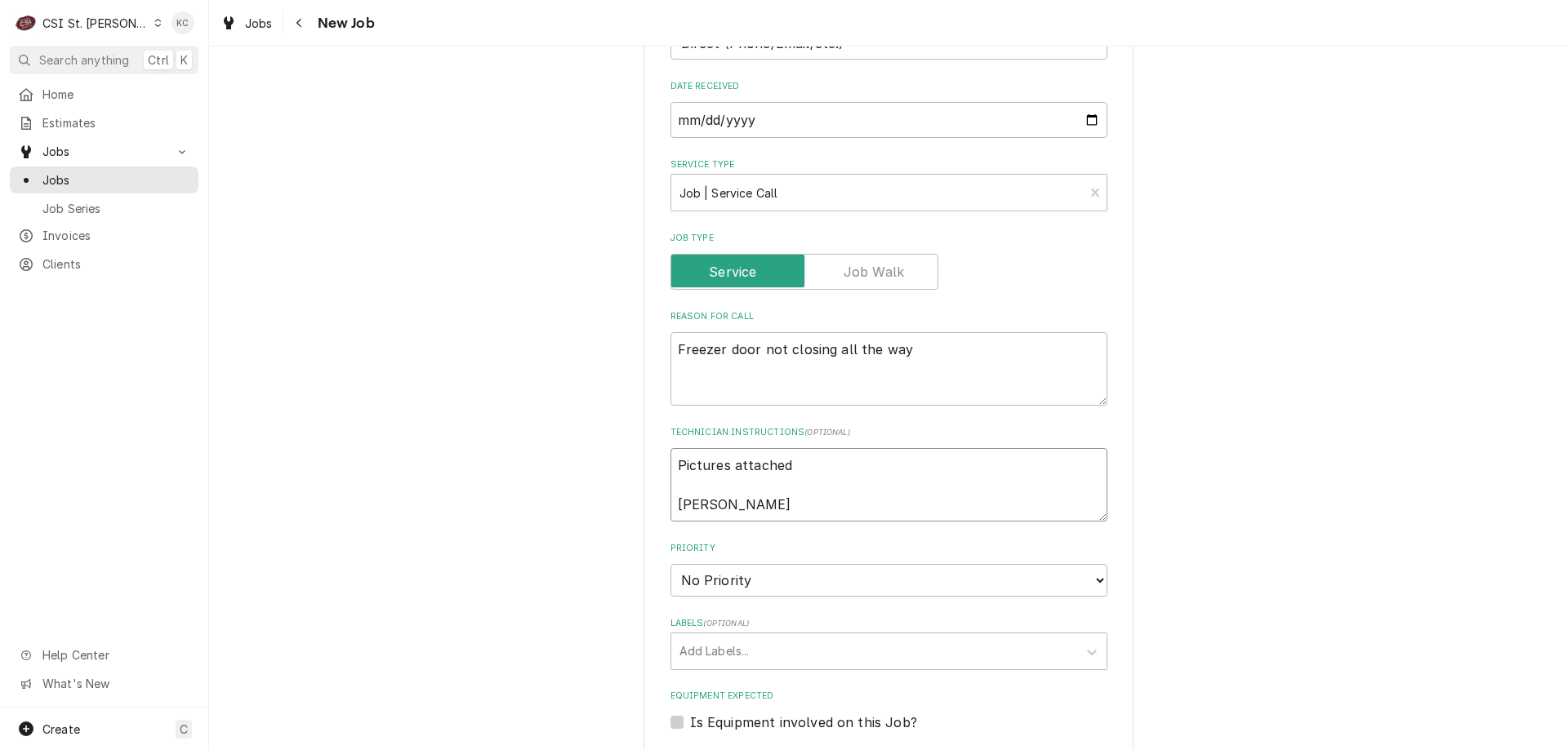
type textarea "Pictures attached John Kannady"
type textarea "x"
type textarea "Pictures attached John Kannady -"
type textarea "x"
type textarea "Pictures attached John Kannady -"
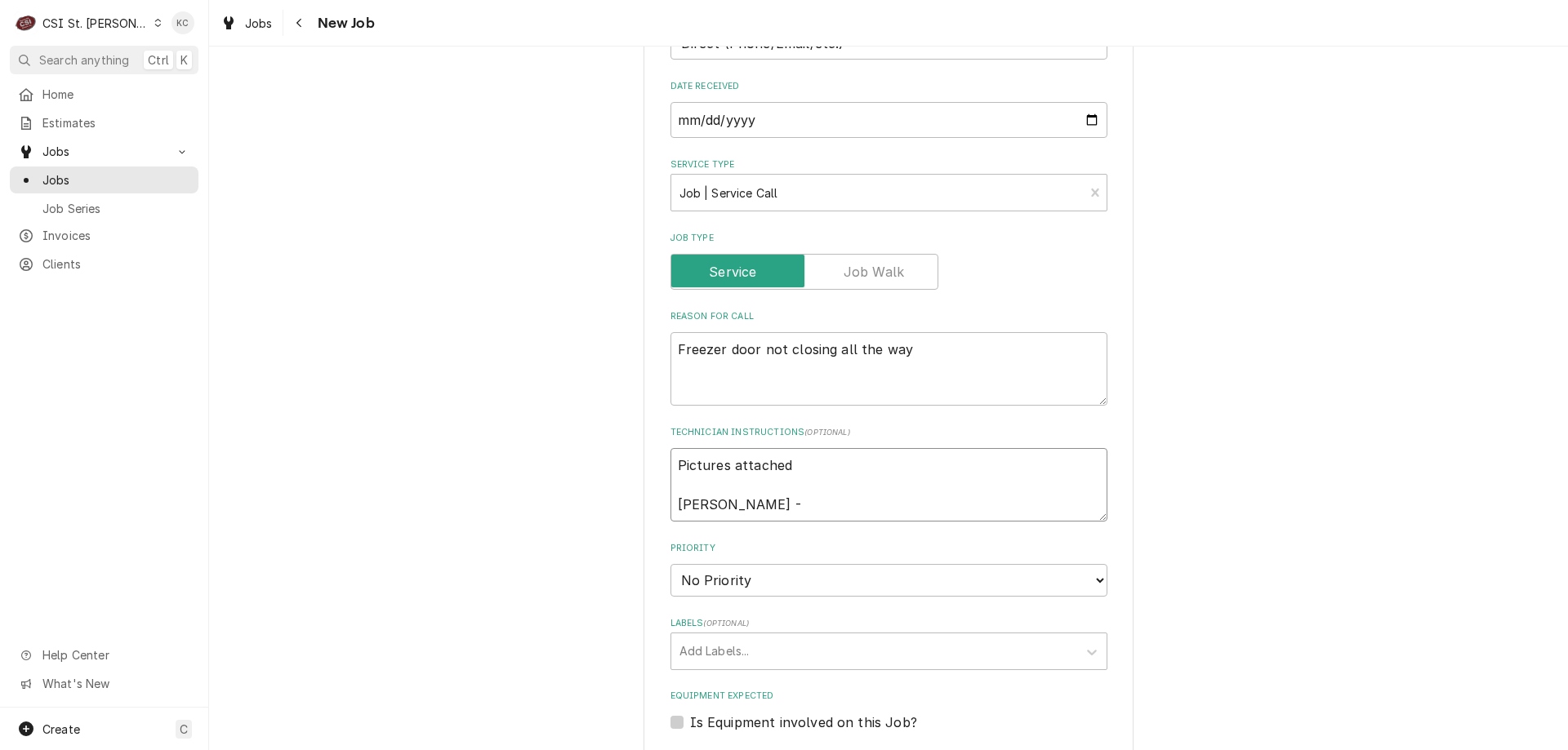
type textarea "x"
type textarea "Pictures attached John Kannady - 6"
type textarea "x"
type textarea "Pictures attached John Kannady - 63"
type textarea "x"
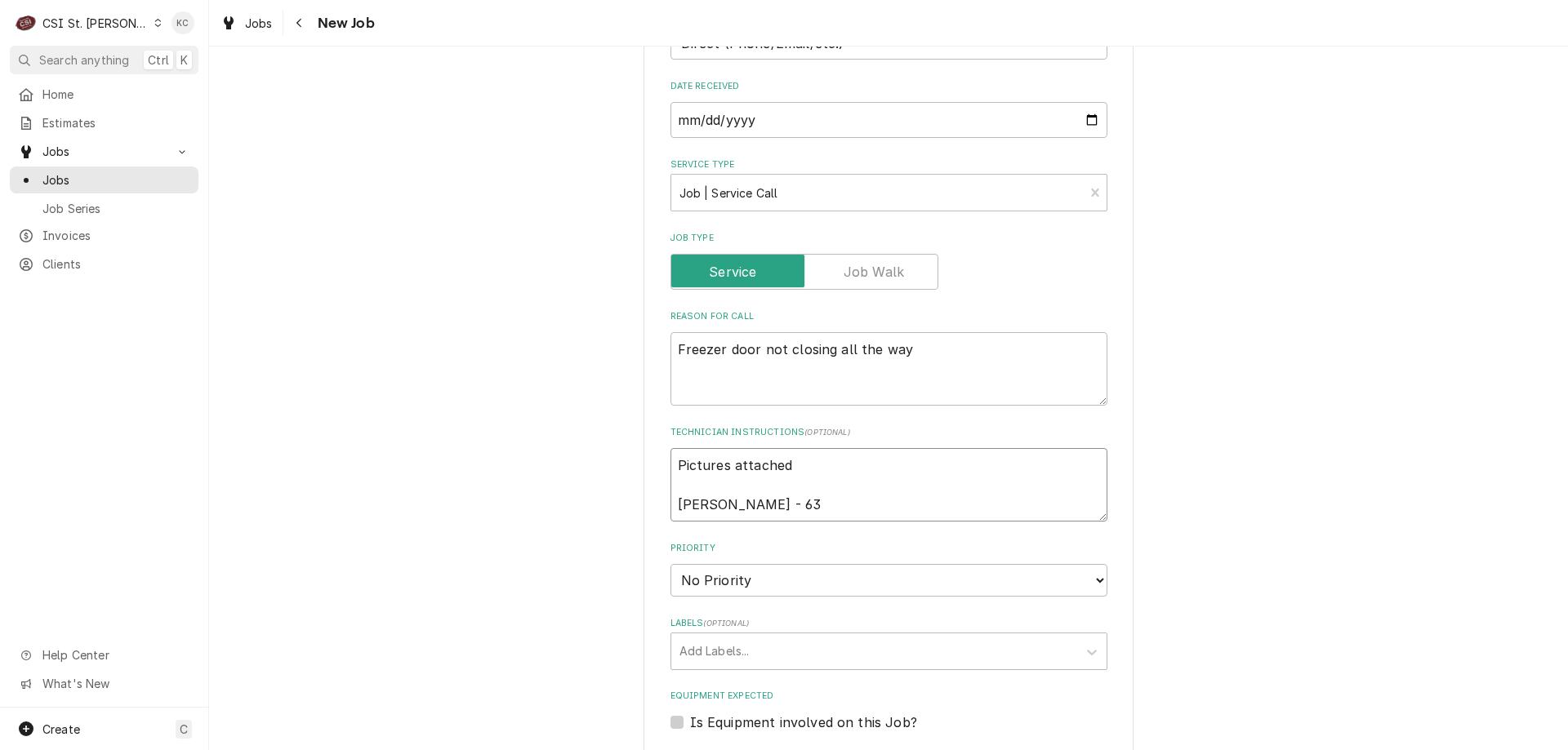
type textarea "Pictures attached John Kannady - 636"
type textarea "x"
type textarea "Pictures attached John Kannady - 636"
type textarea "x"
type textarea "Pictures attached John Kannady - 636 8"
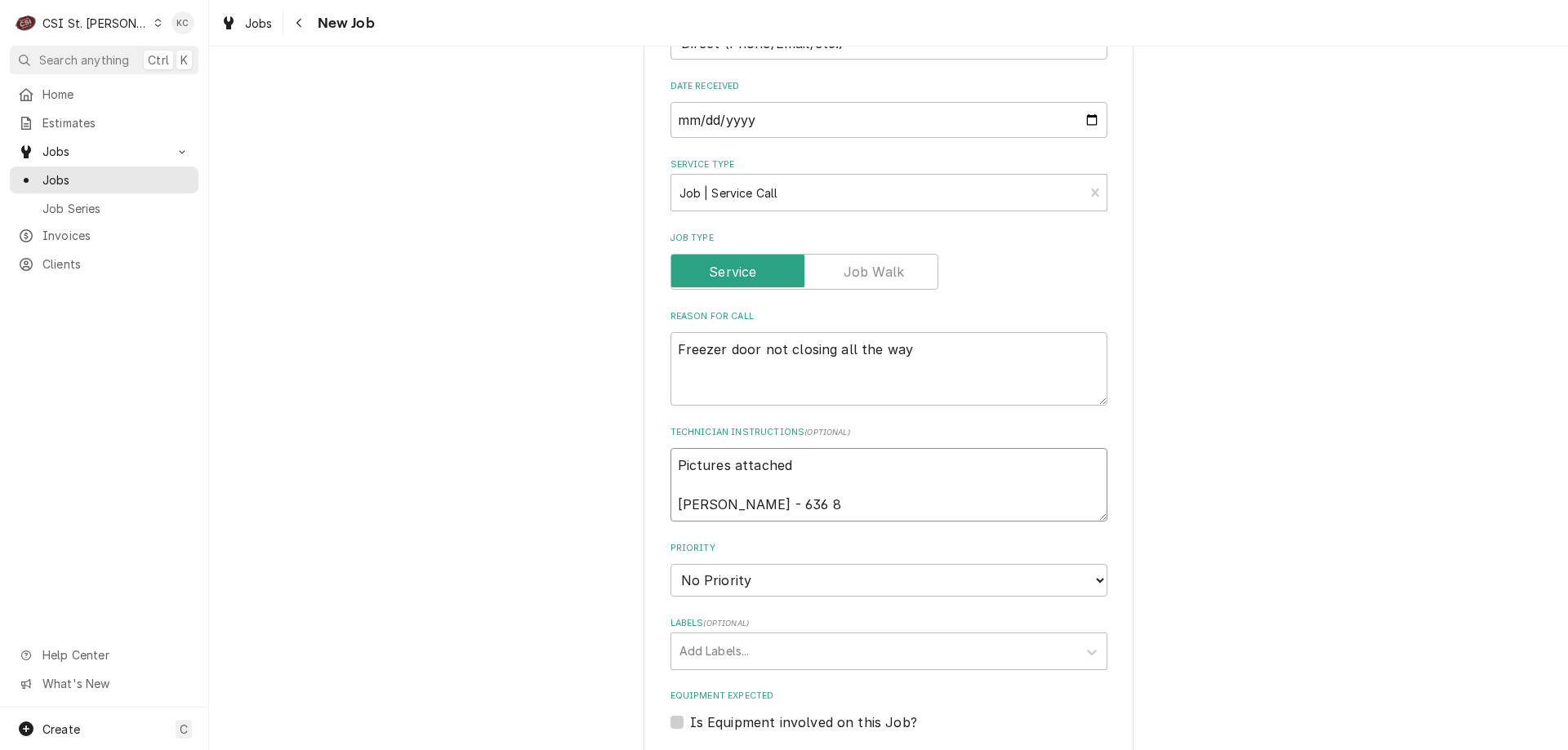
type textarea "x"
type textarea "Pictures attached John Kannady - 636 85"
type textarea "x"
type textarea "Pictures attached John Kannady - 636 851"
type textarea "x"
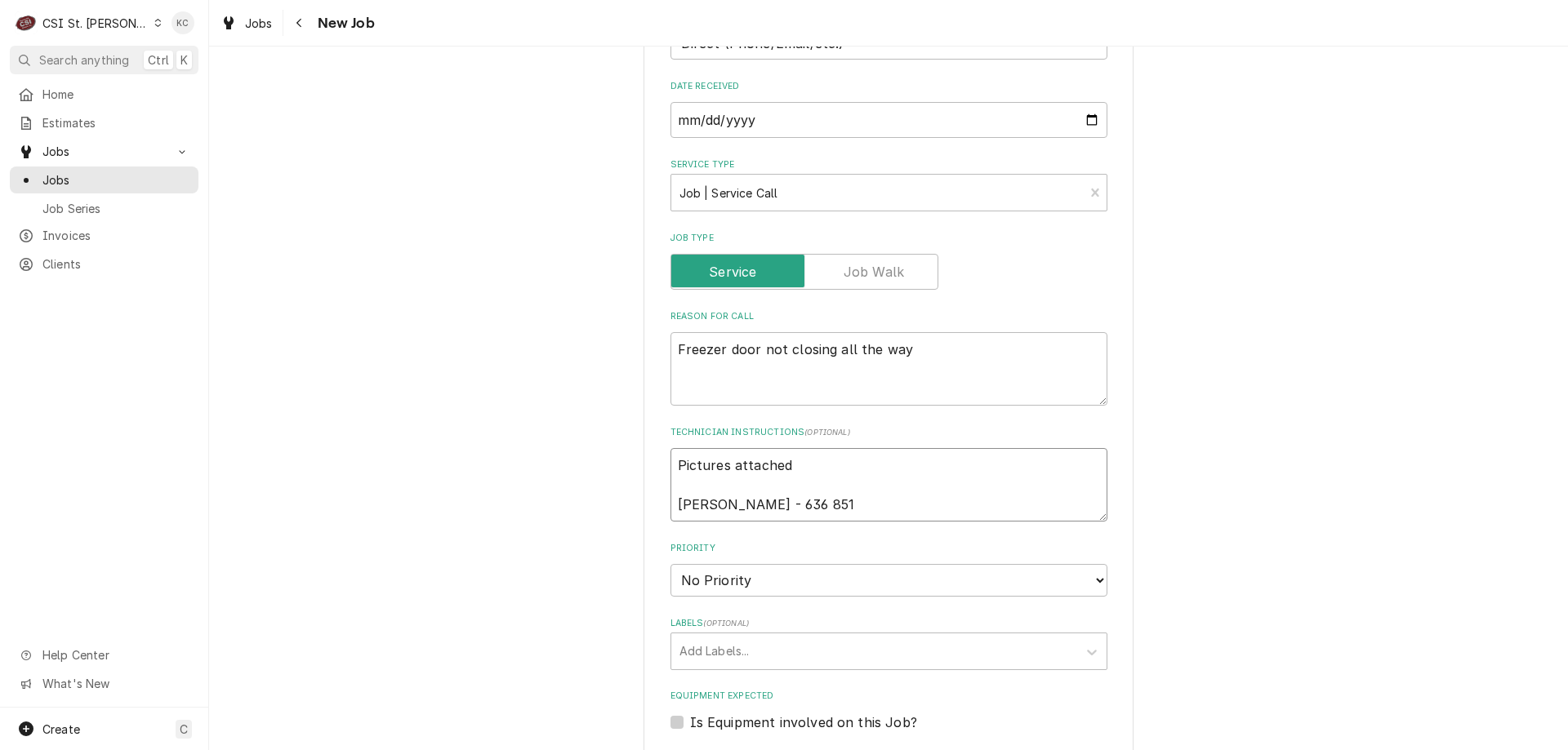
type textarea "Pictures attached John Kannady - 636 851-"
type textarea "x"
type textarea "Pictures attached John Kannady - 636 851-6"
type textarea "x"
type textarea "Pictures attached John Kannady - 636 851-61"
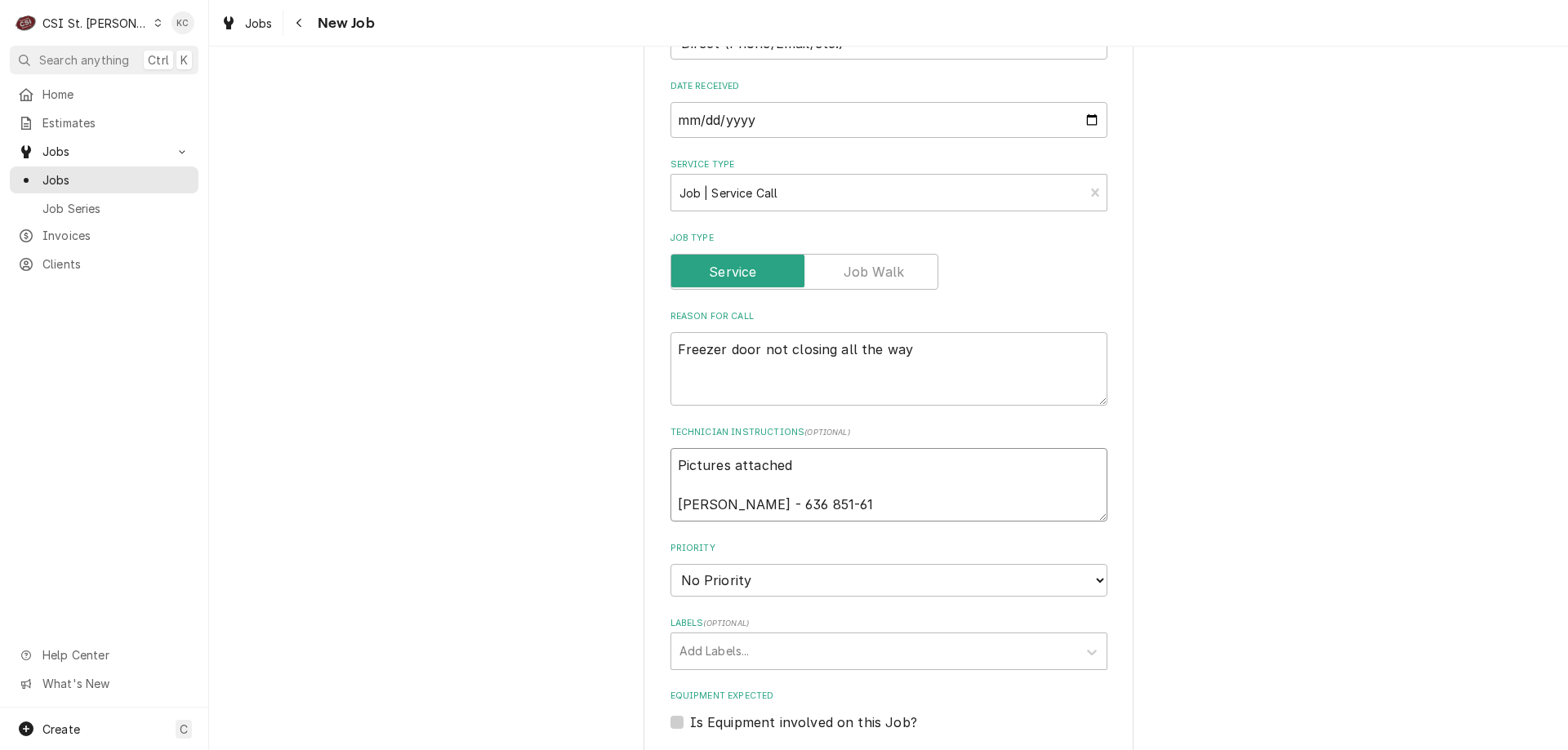
type textarea "x"
type textarea "Pictures attached John Kannady - 636 851-619"
type textarea "x"
type textarea "Pictures attached John Kannady - 636 851-6197"
type textarea "x"
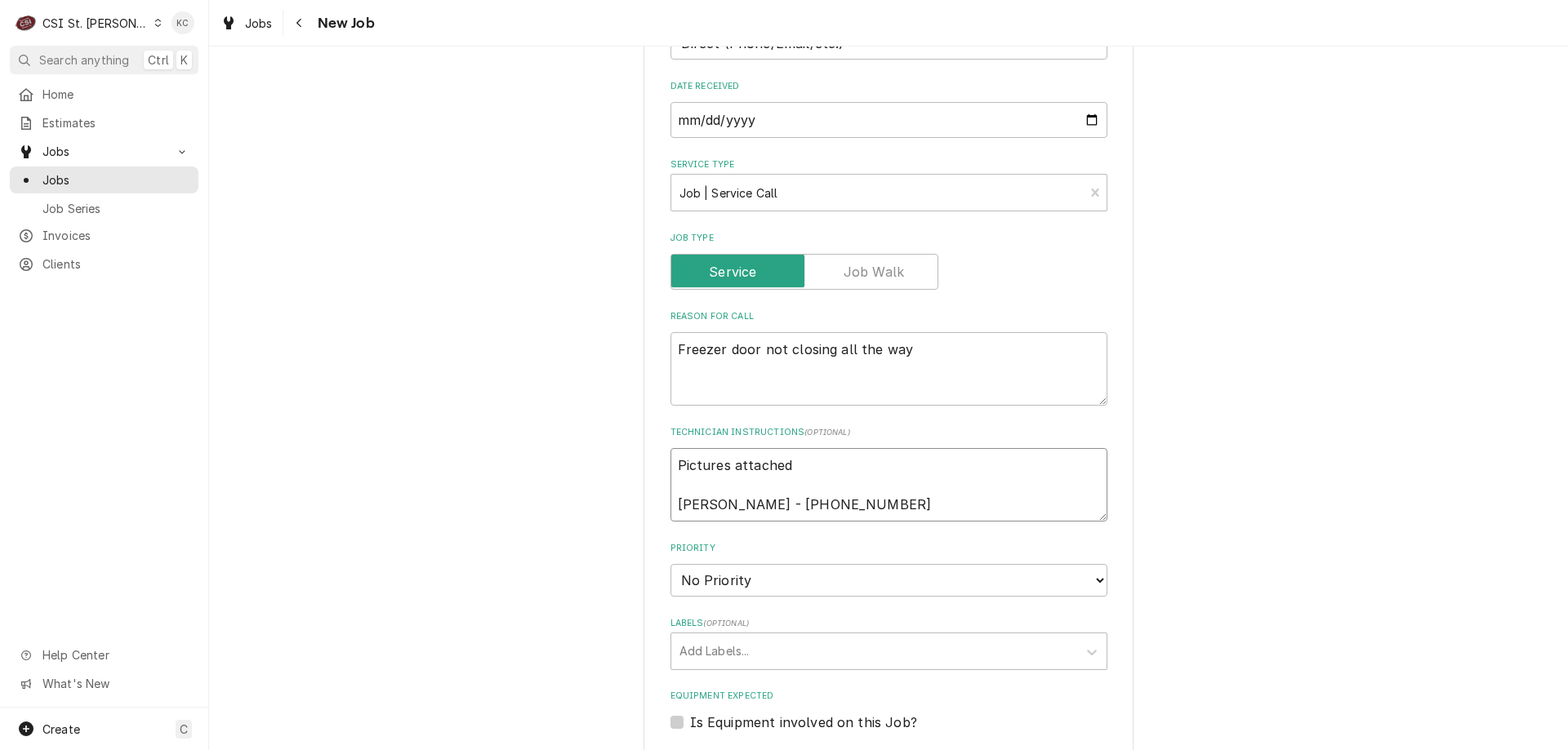
type textarea "Pictures attached John Kannady - 636 851-6197"
click at [807, 564] on select "No Priority Urgent High Medium Low" at bounding box center [888, 580] width 437 height 32
select select "4"
click at [670, 564] on select "No Priority Urgent High Medium Low" at bounding box center [888, 580] width 437 height 32
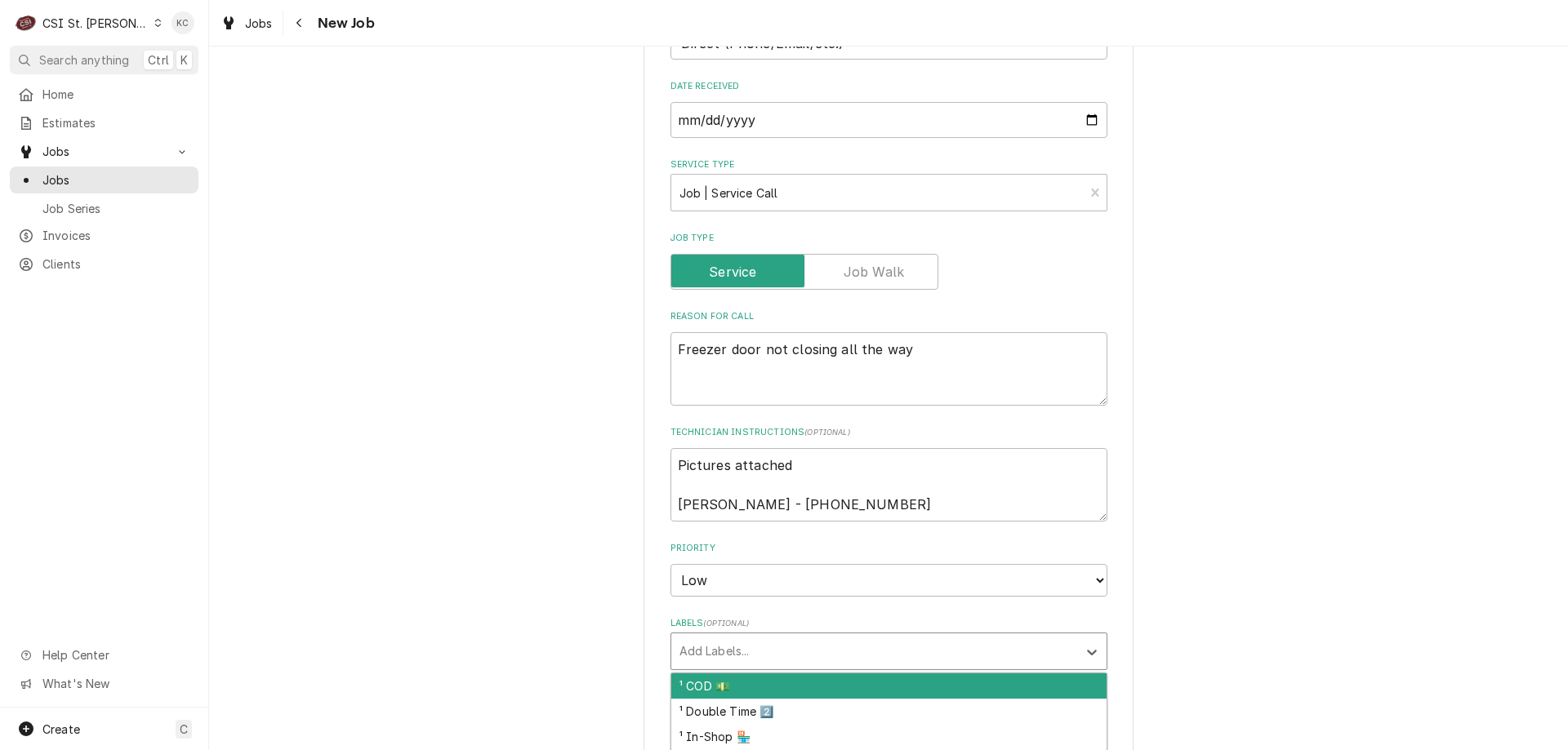
click at [804, 637] on div "Labels" at bounding box center [874, 651] width 390 height 30
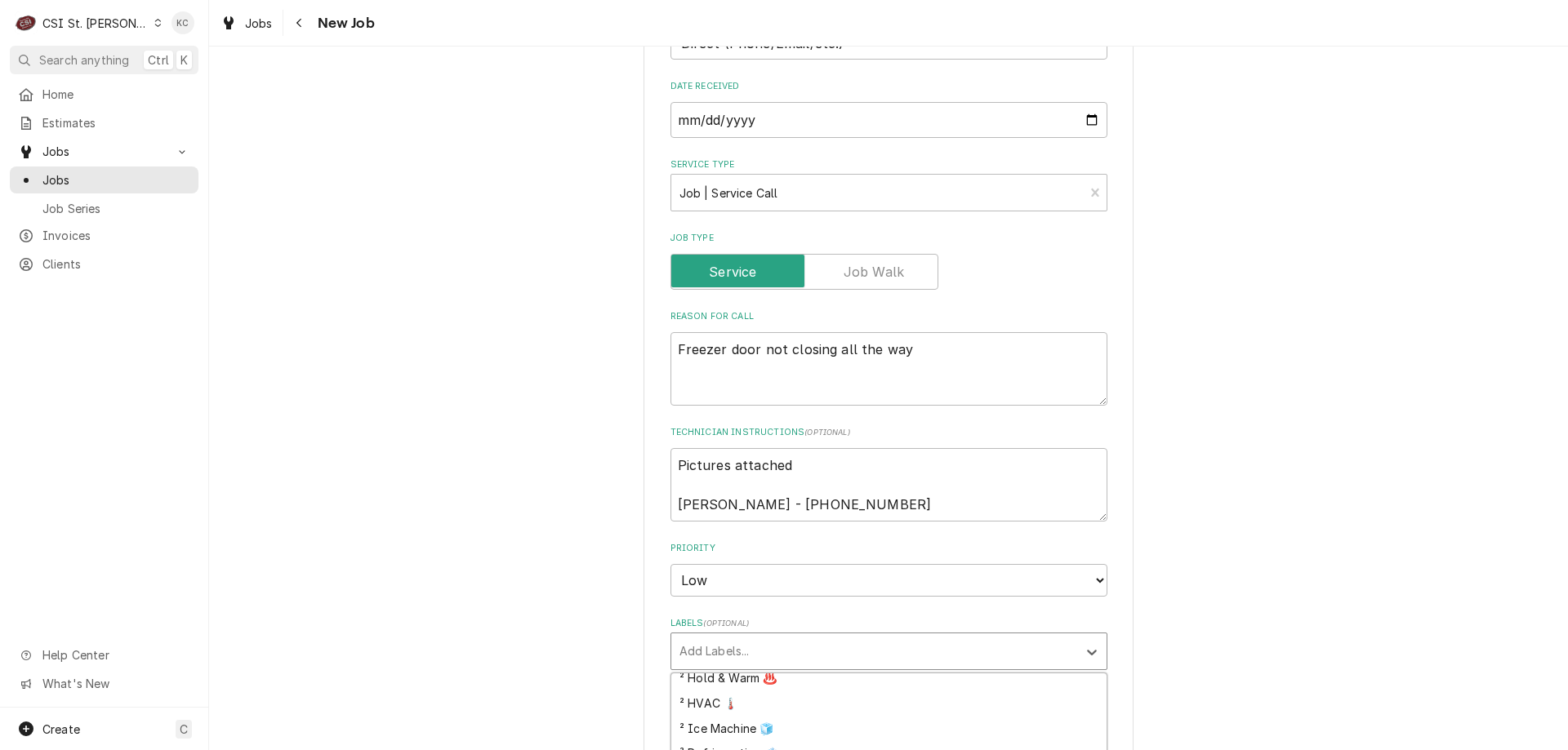
scroll to position [480, 0]
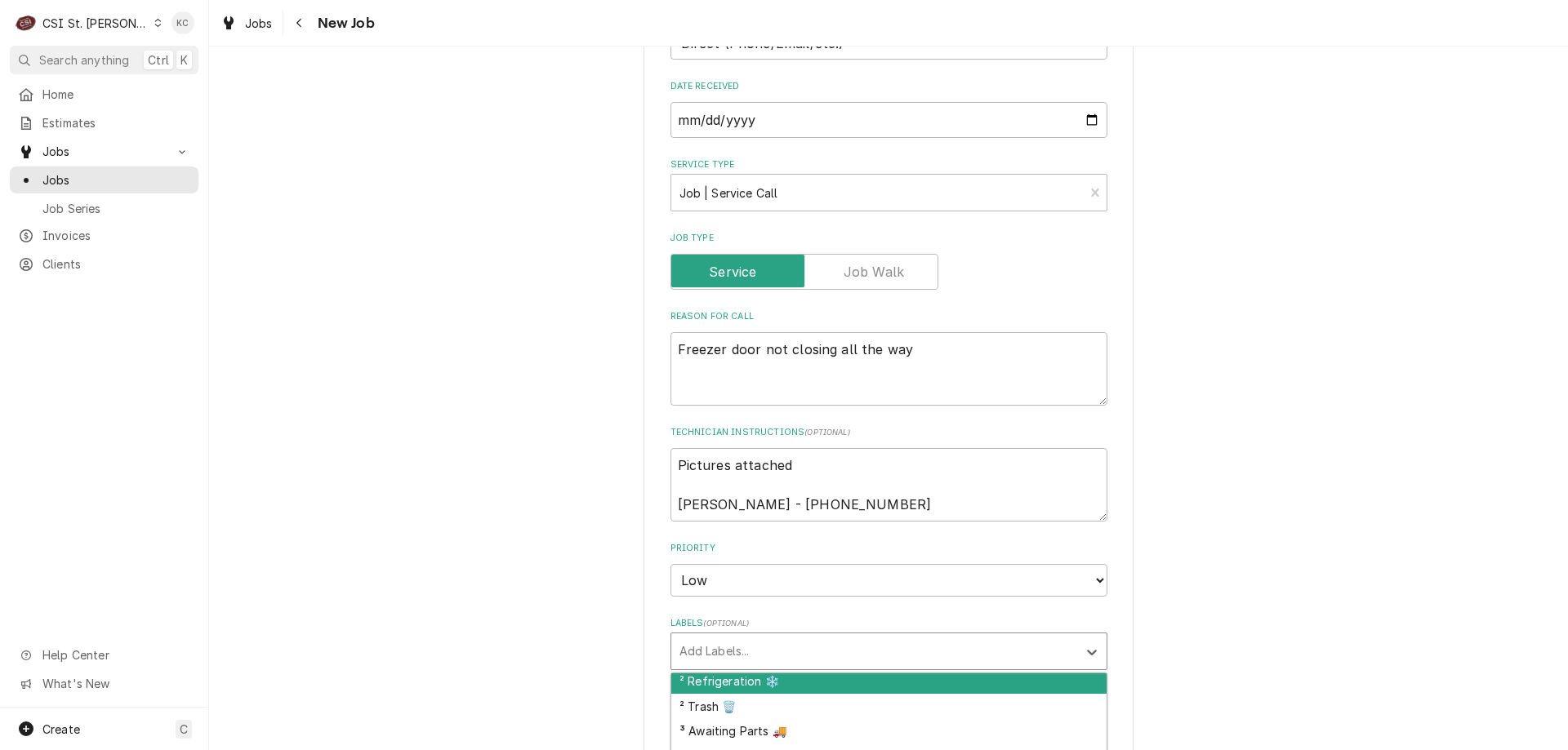
click at [819, 668] on div "² Refrigeration ❄️" at bounding box center [888, 681] width 435 height 25
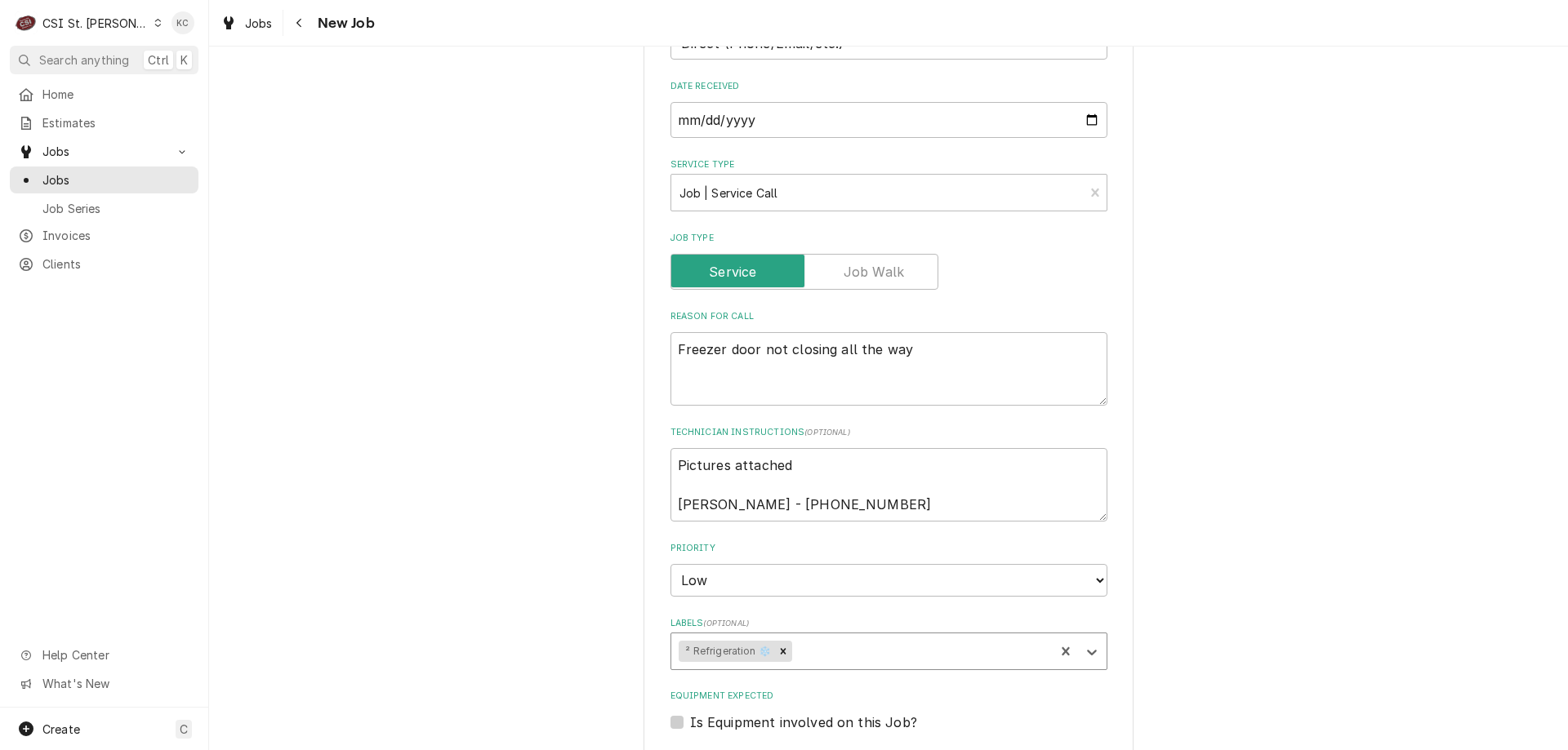
click at [1268, 582] on div "Please provide the following information to create a job: Client Details Client…" at bounding box center [888, 507] width 1359 height 2030
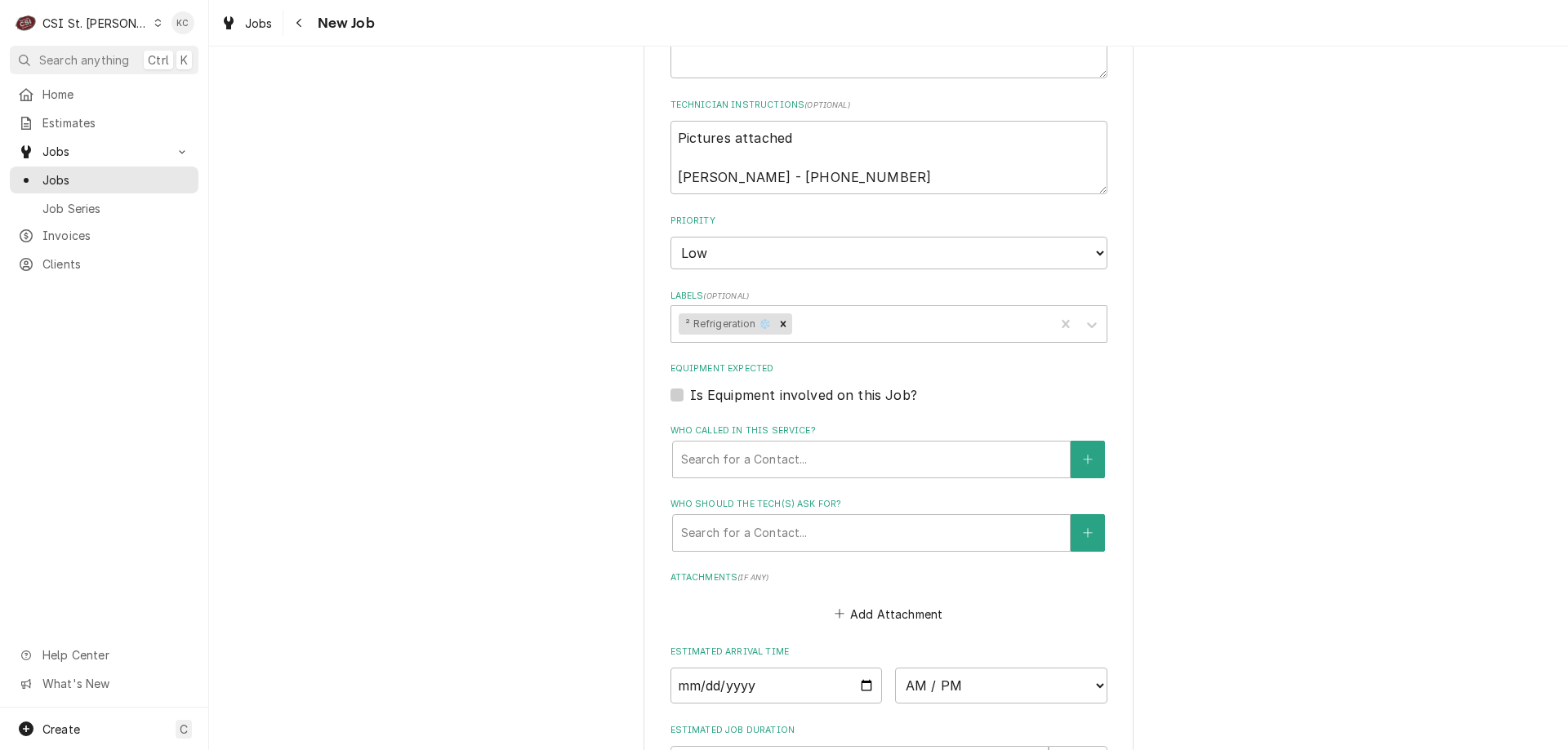
scroll to position [898, 0]
click at [905, 595] on div "Add Attachment" at bounding box center [888, 611] width 437 height 31
click at [905, 603] on button "Add Attachment" at bounding box center [888, 614] width 115 height 23
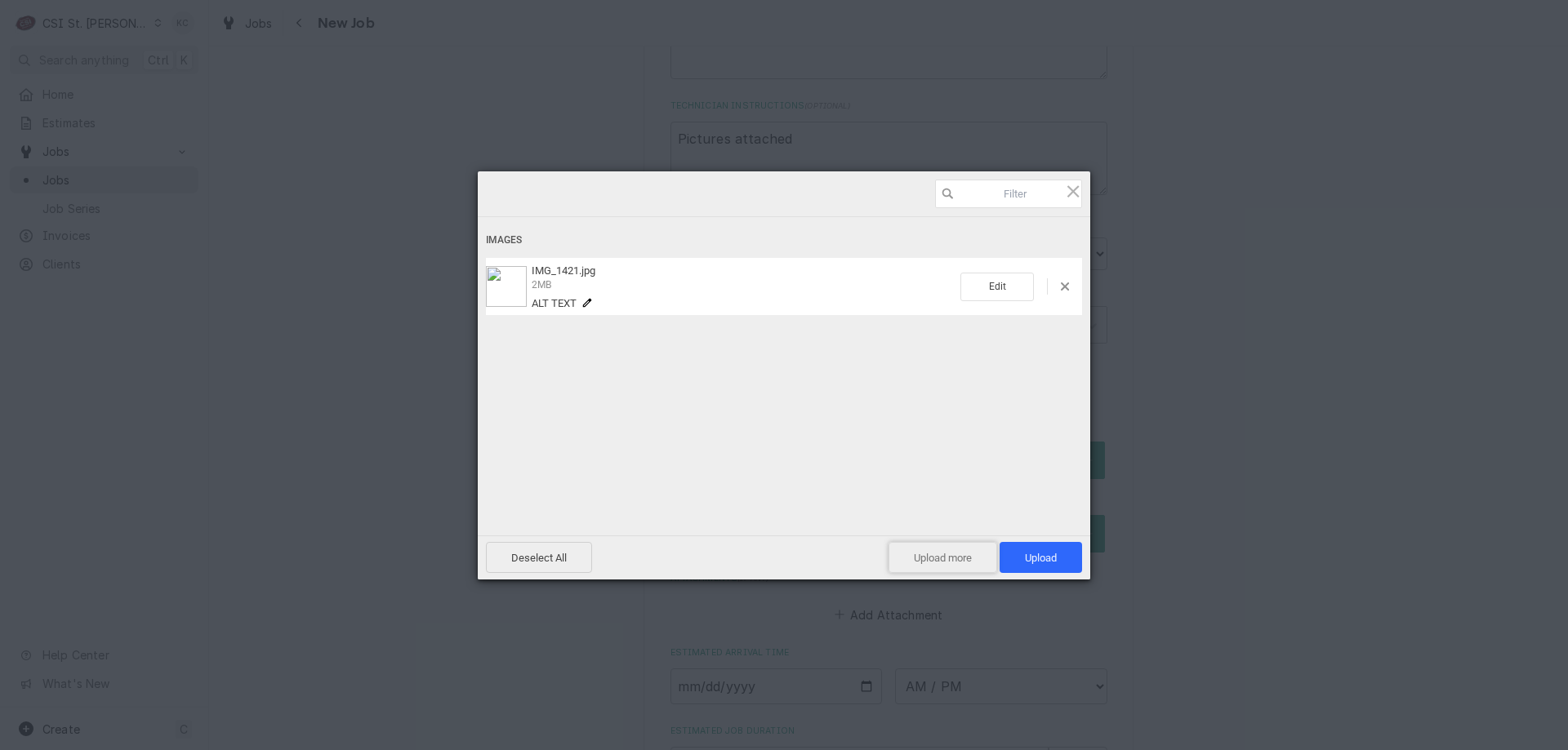
click at [935, 563] on span "Upload more" at bounding box center [943, 557] width 109 height 31
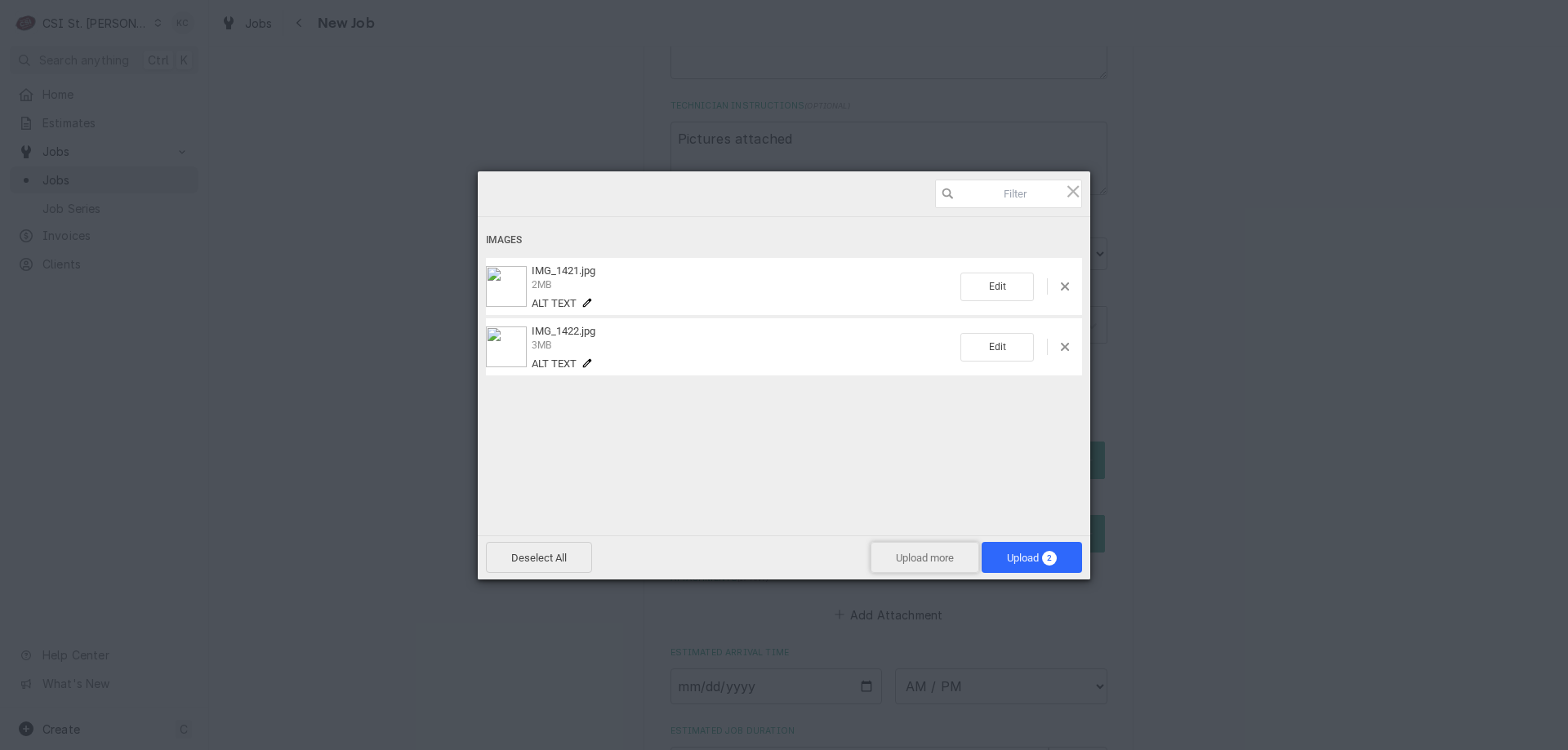
click at [934, 560] on span "Upload more" at bounding box center [925, 557] width 109 height 31
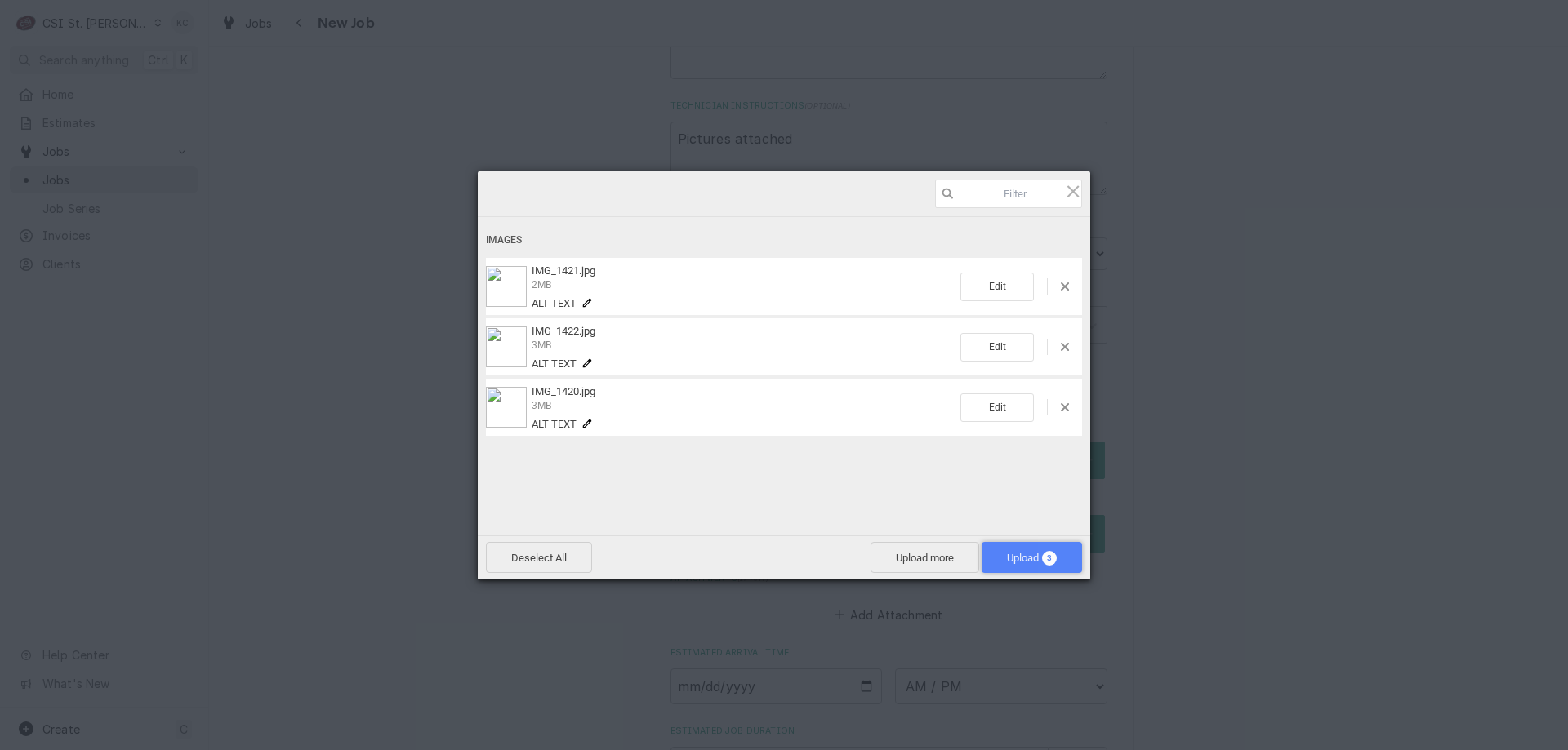
click at [990, 571] on span "Upload 3" at bounding box center [1032, 557] width 100 height 31
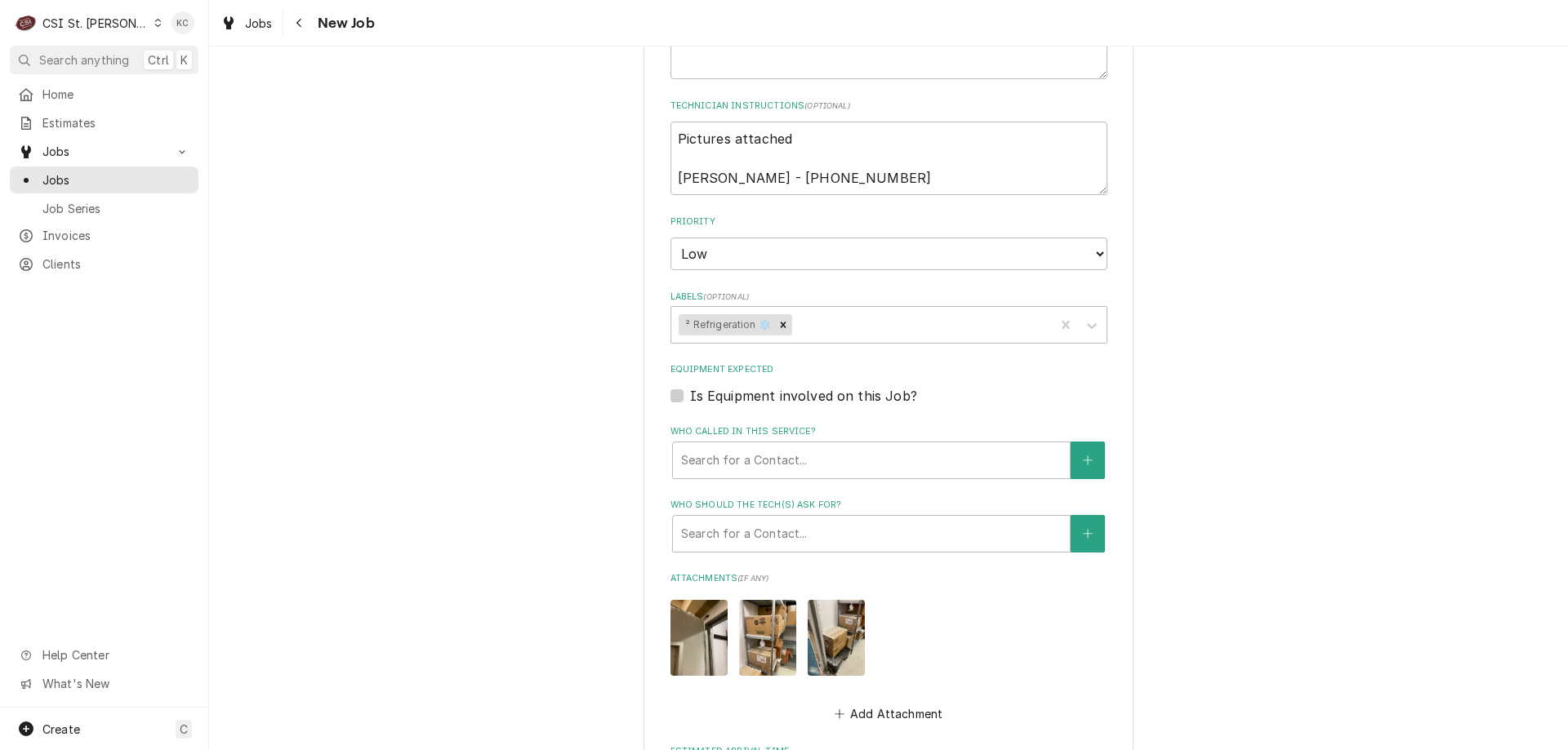
click at [1373, 314] on div "Please provide the following information to create a job: Client Details Client…" at bounding box center [888, 229] width 1359 height 2129
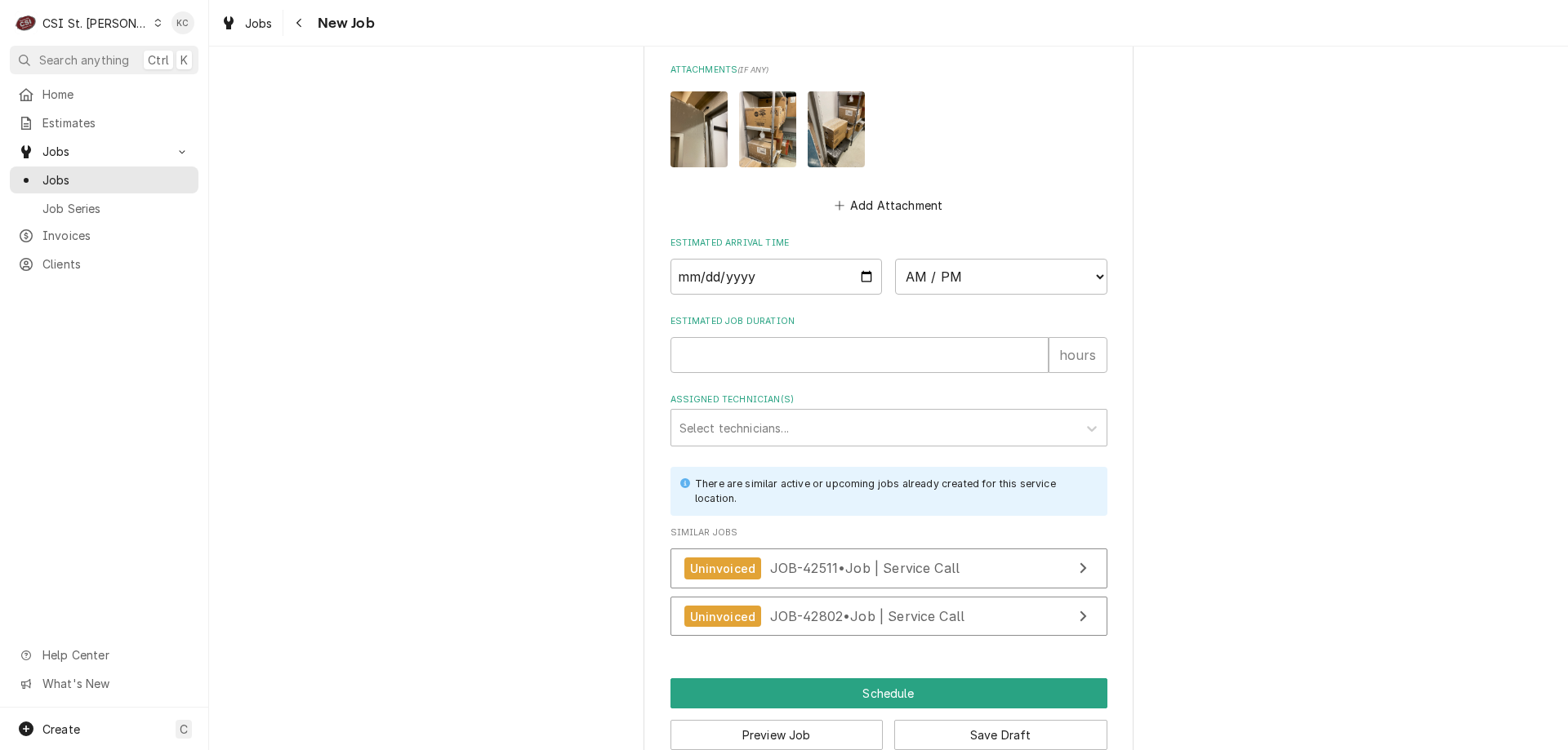
scroll to position [1423, 0]
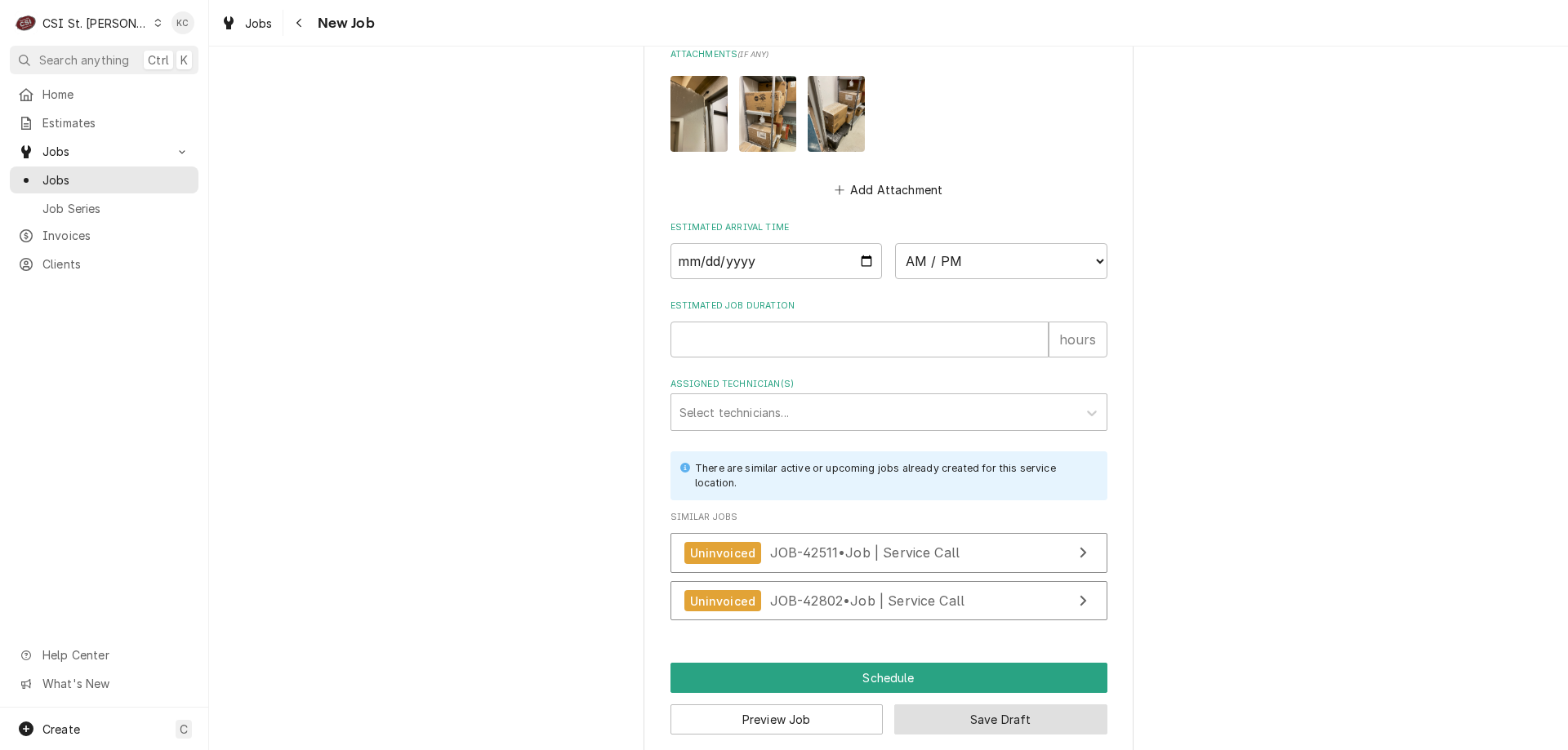
click at [979, 705] on button "Save Draft" at bounding box center [1001, 720] width 213 height 31
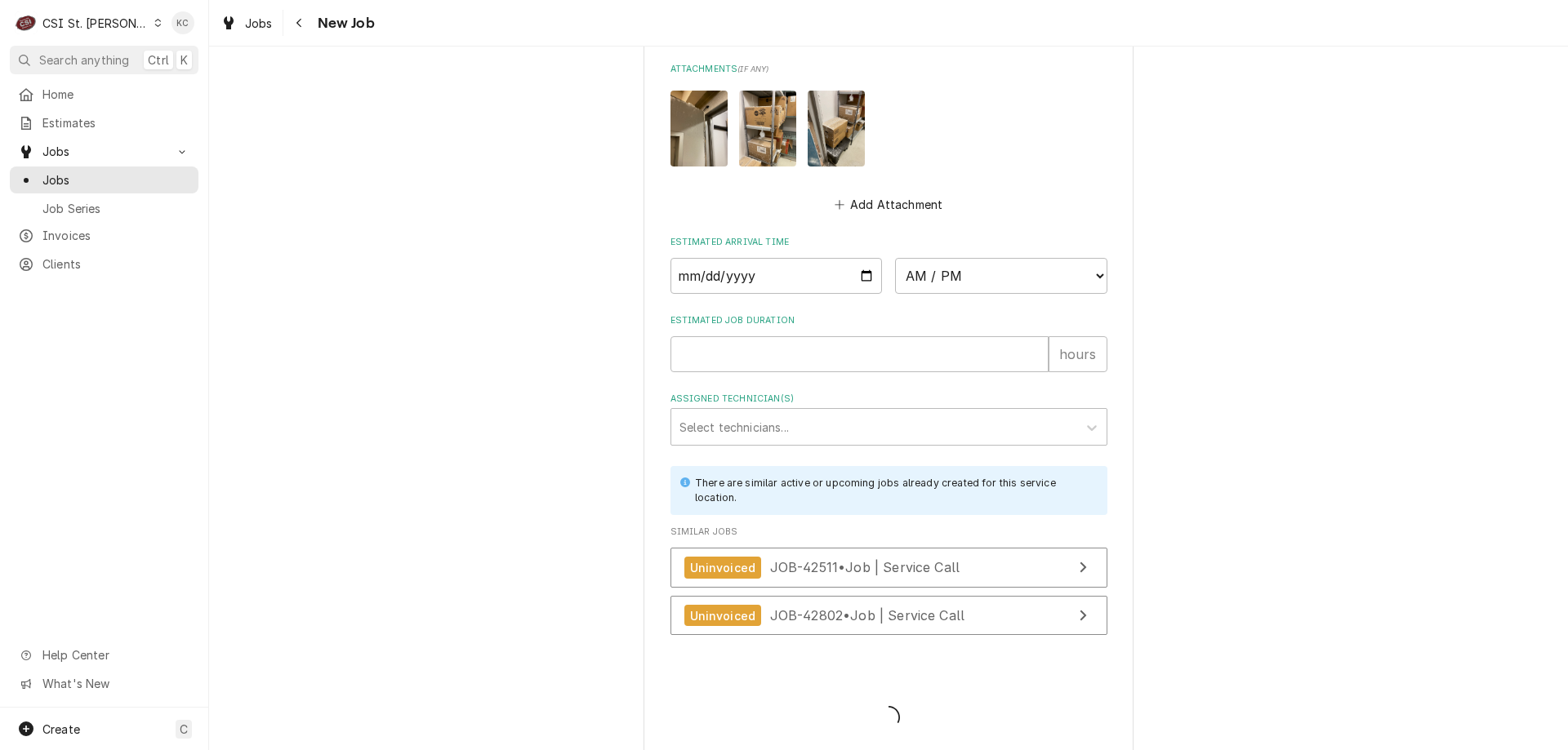
type textarea "x"
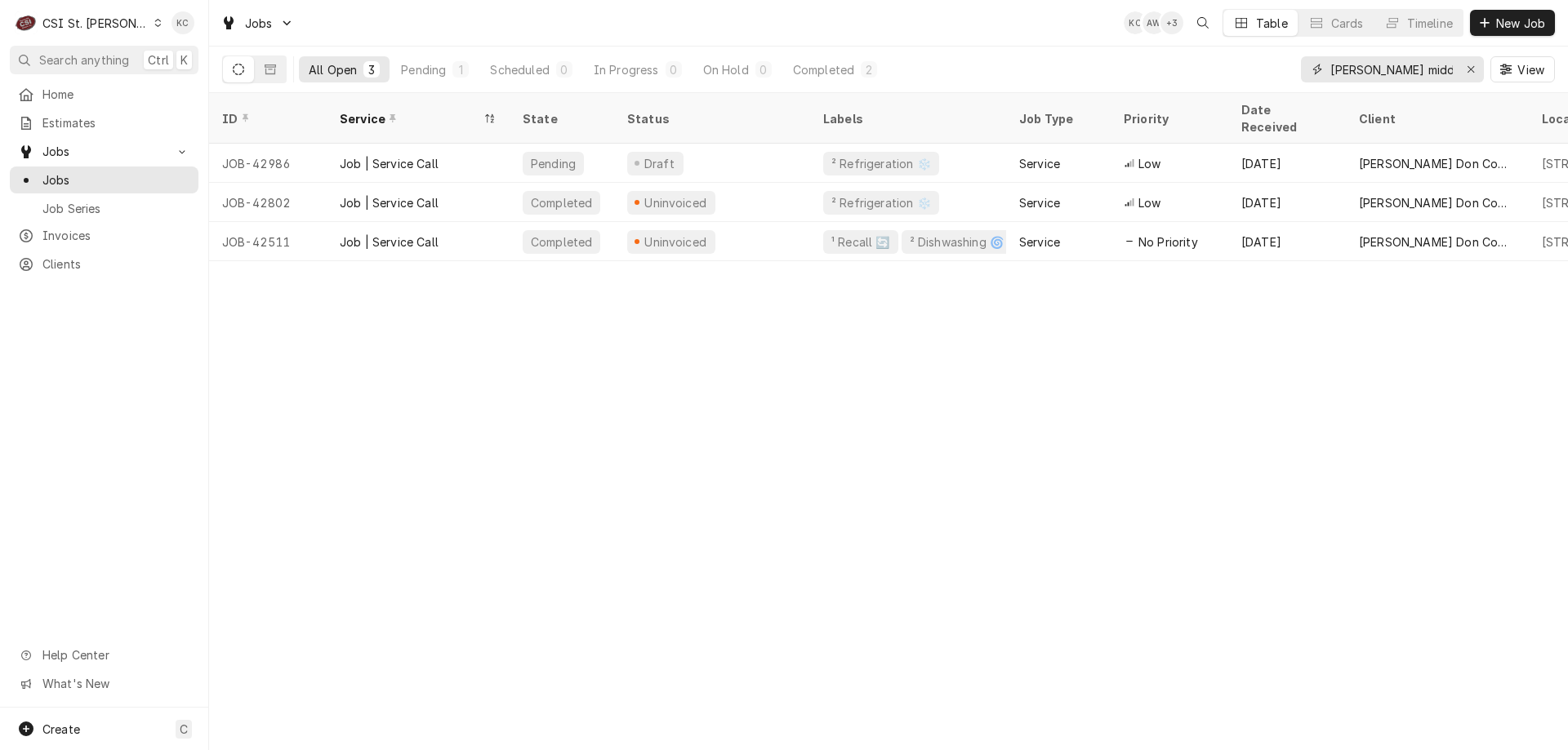
click at [1425, 74] on input "[PERSON_NAME] middle" at bounding box center [1391, 69] width 122 height 26
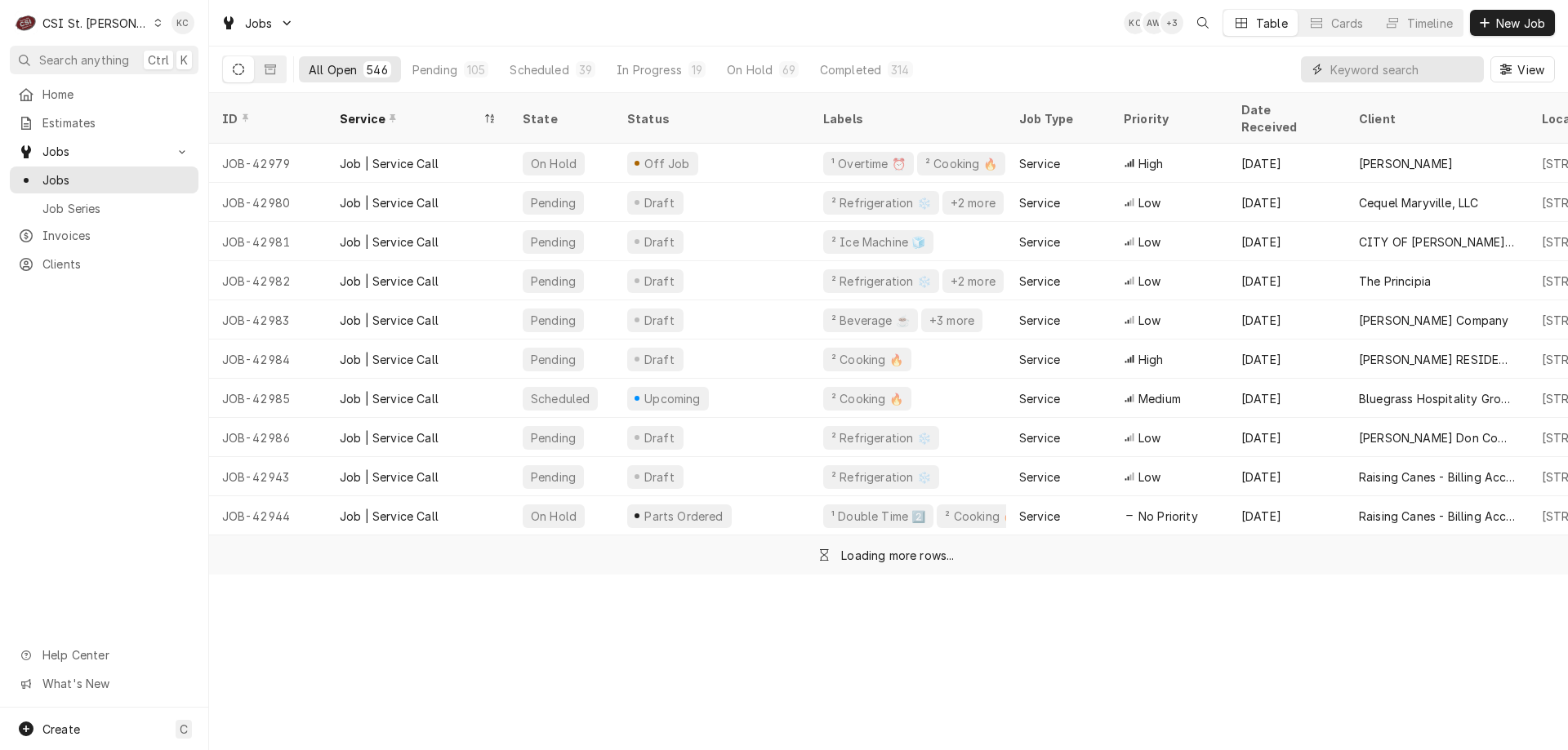
paste input "00935452-1"
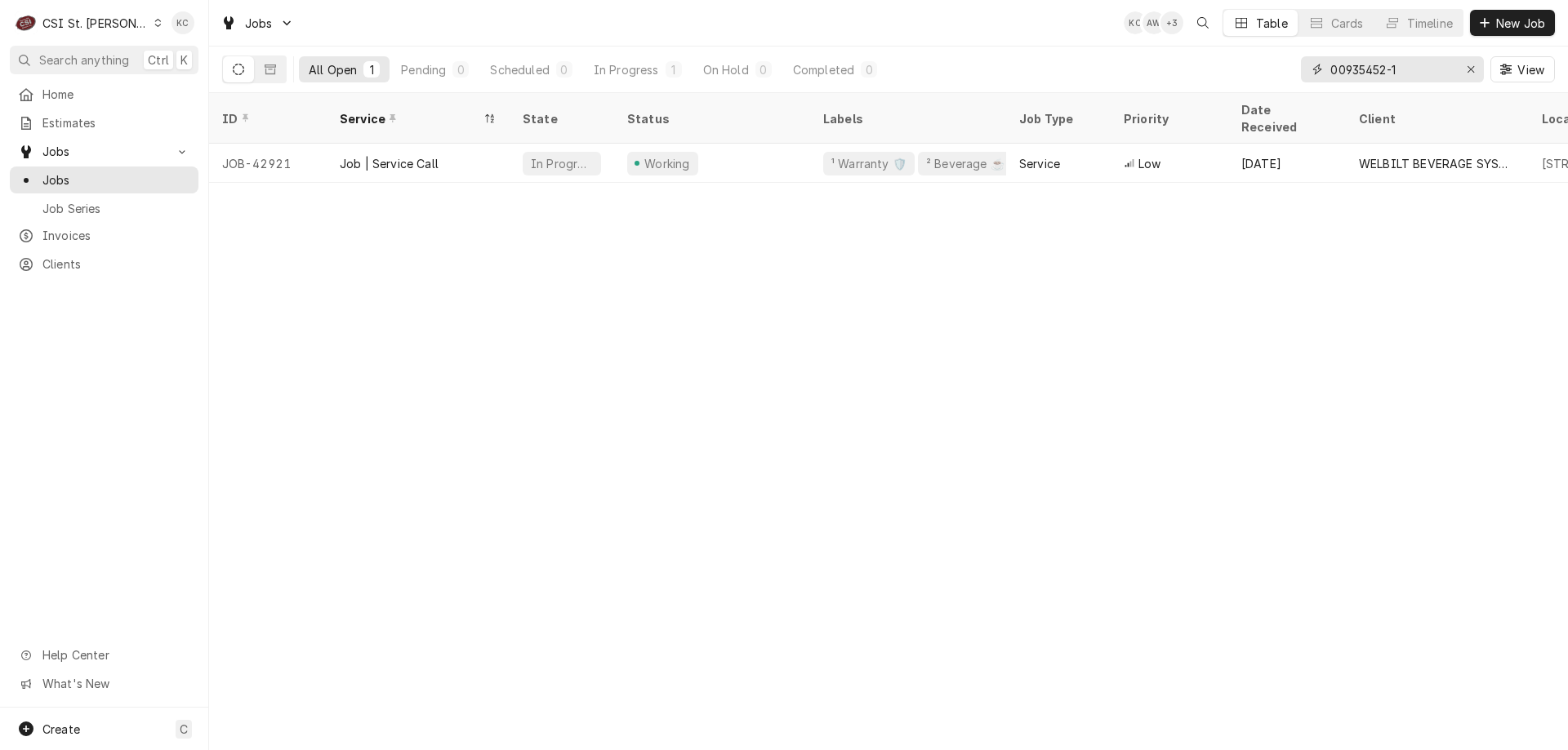
type input "00935452-1"
drag, startPoint x: 1434, startPoint y: 74, endPoint x: 1256, endPoint y: 70, distance: 178.0
click at [1256, 70] on div "All Open 1 Pending 0 Scheduled 0 In Progress 1 On Hold 0 Completed 0 00935452-1…" at bounding box center [888, 70] width 1333 height 46
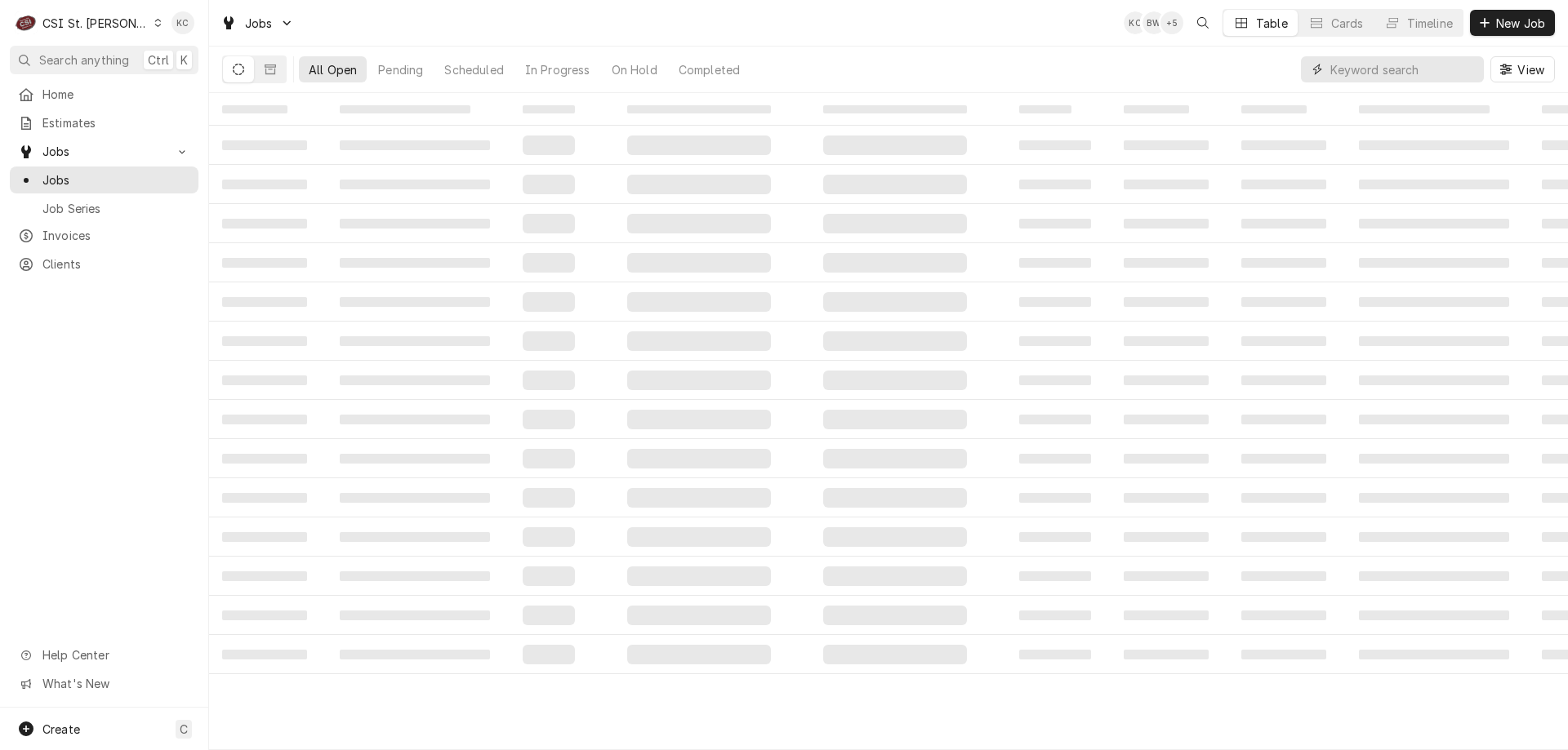
paste input "87449"
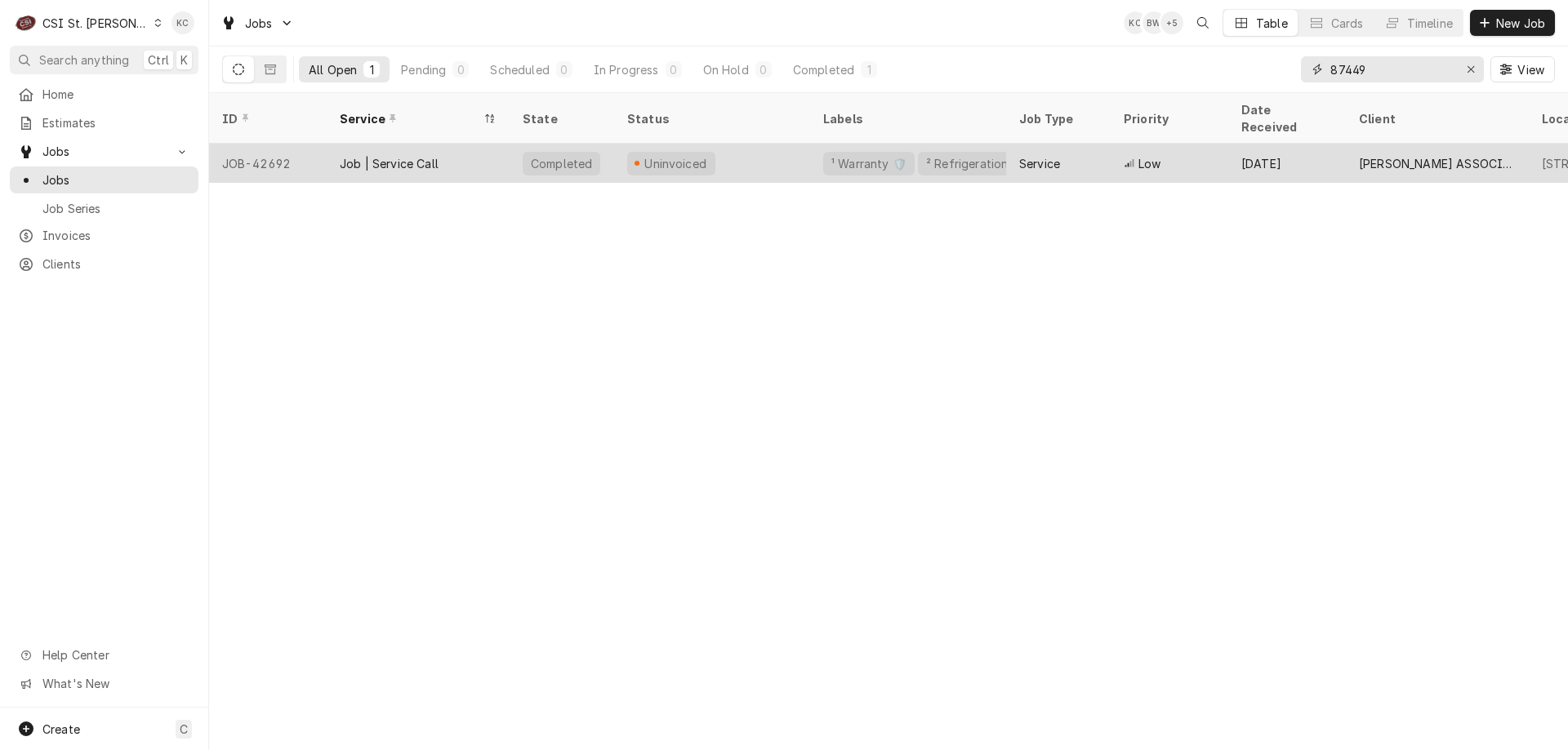
type input "87449"
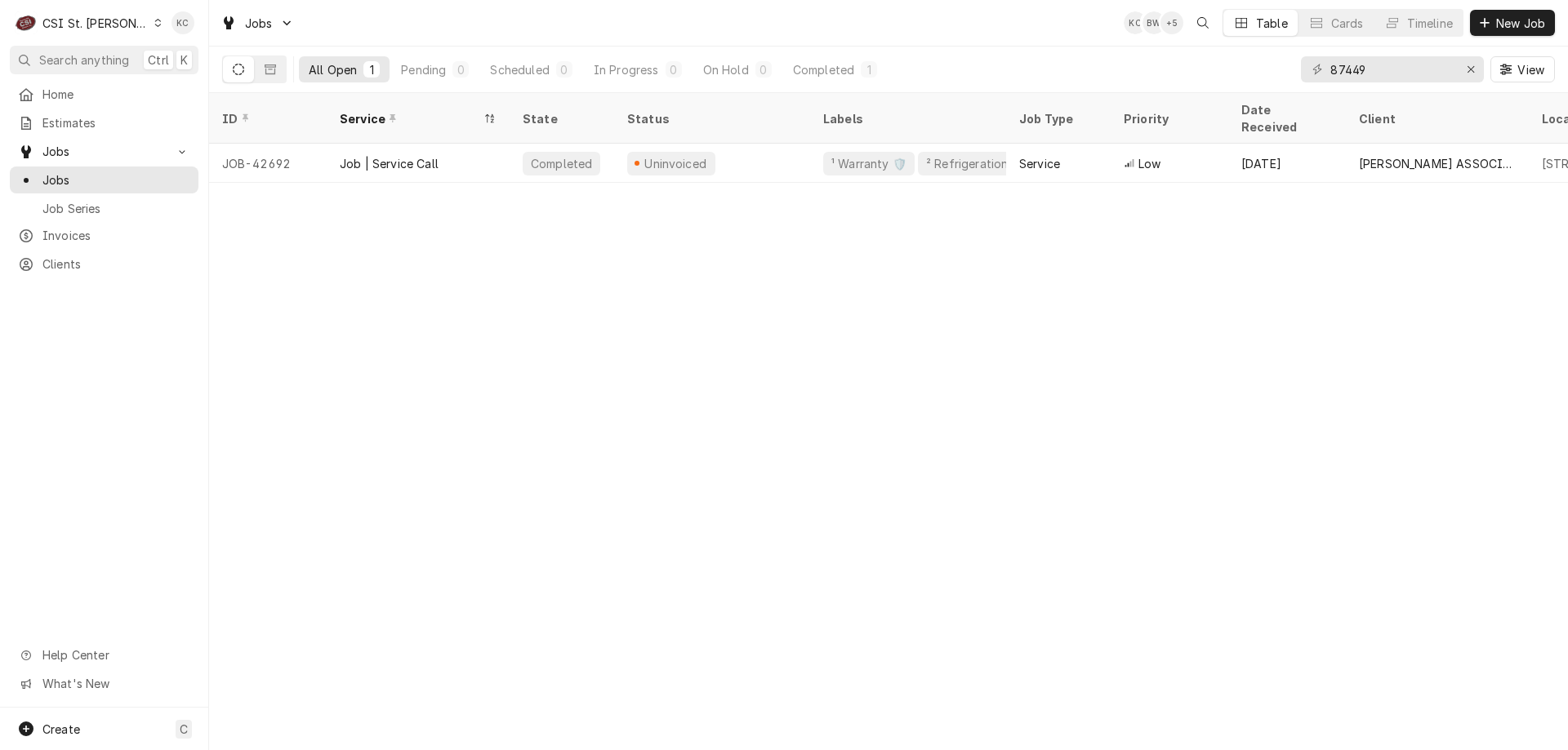
click at [106, 18] on div "CSI St. [PERSON_NAME]" at bounding box center [95, 23] width 106 height 17
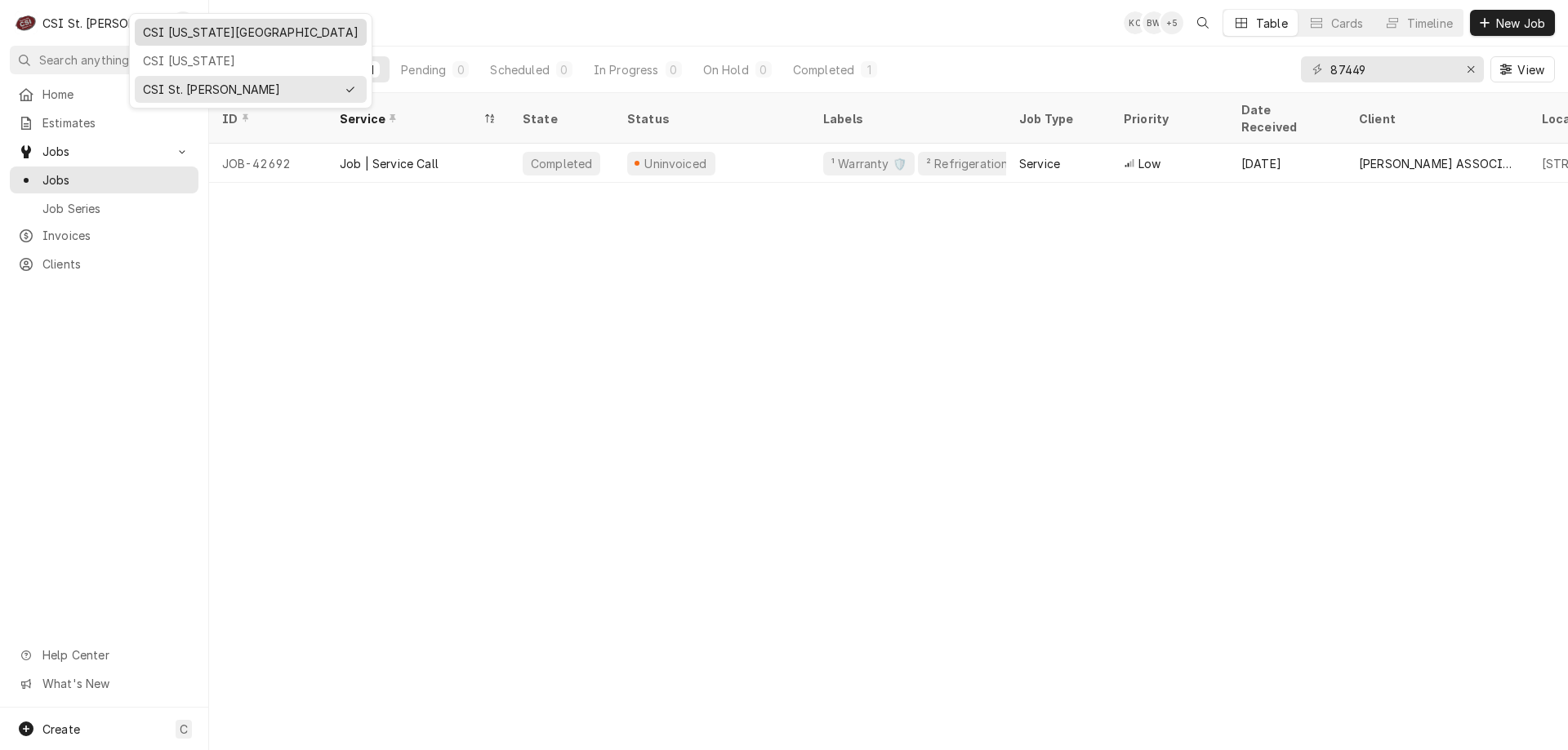
click at [205, 31] on div "CSI [US_STATE][GEOGRAPHIC_DATA]" at bounding box center [251, 32] width 216 height 17
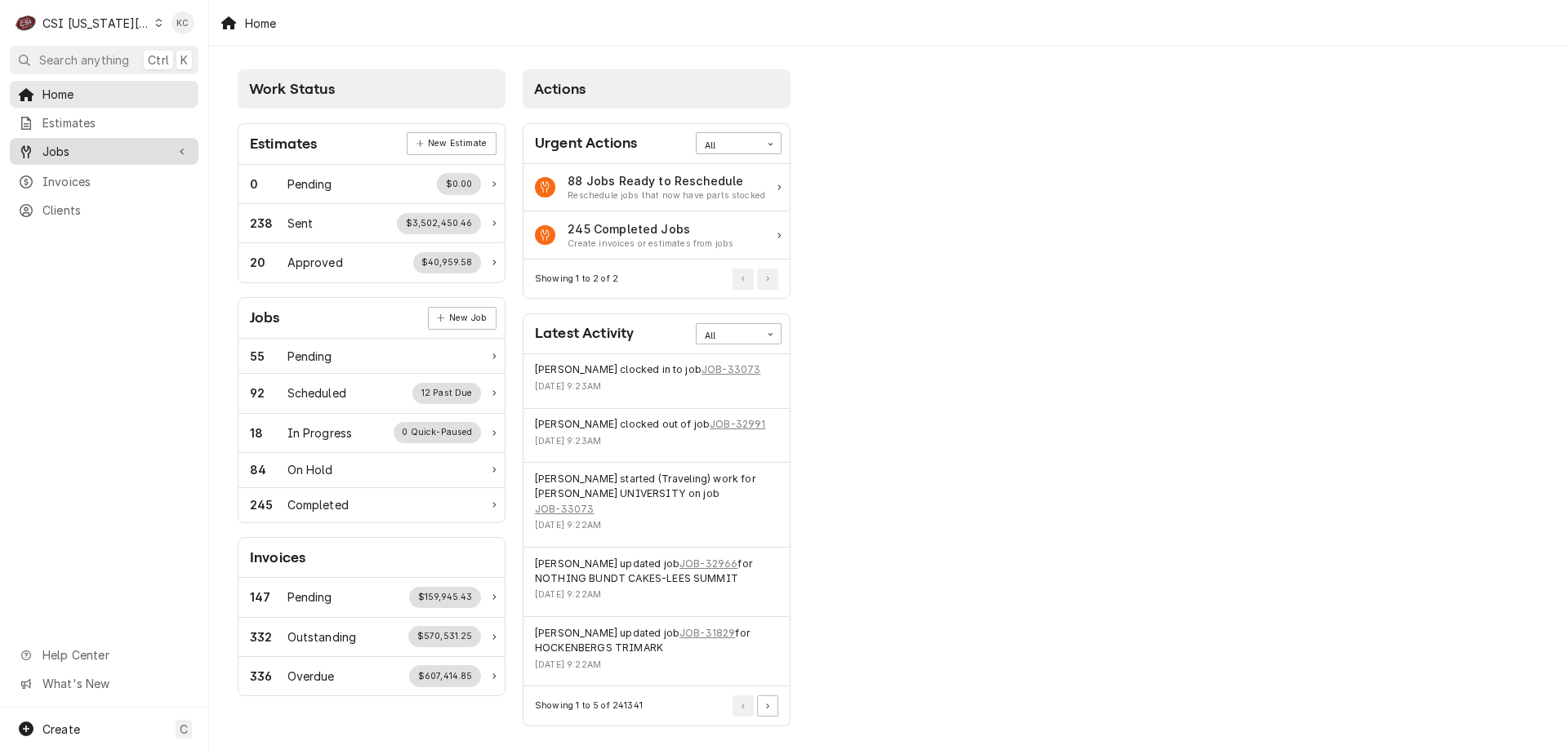
click at [87, 143] on span "Jobs" at bounding box center [104, 151] width 123 height 17
click at [83, 184] on link "Jobs" at bounding box center [104, 180] width 189 height 27
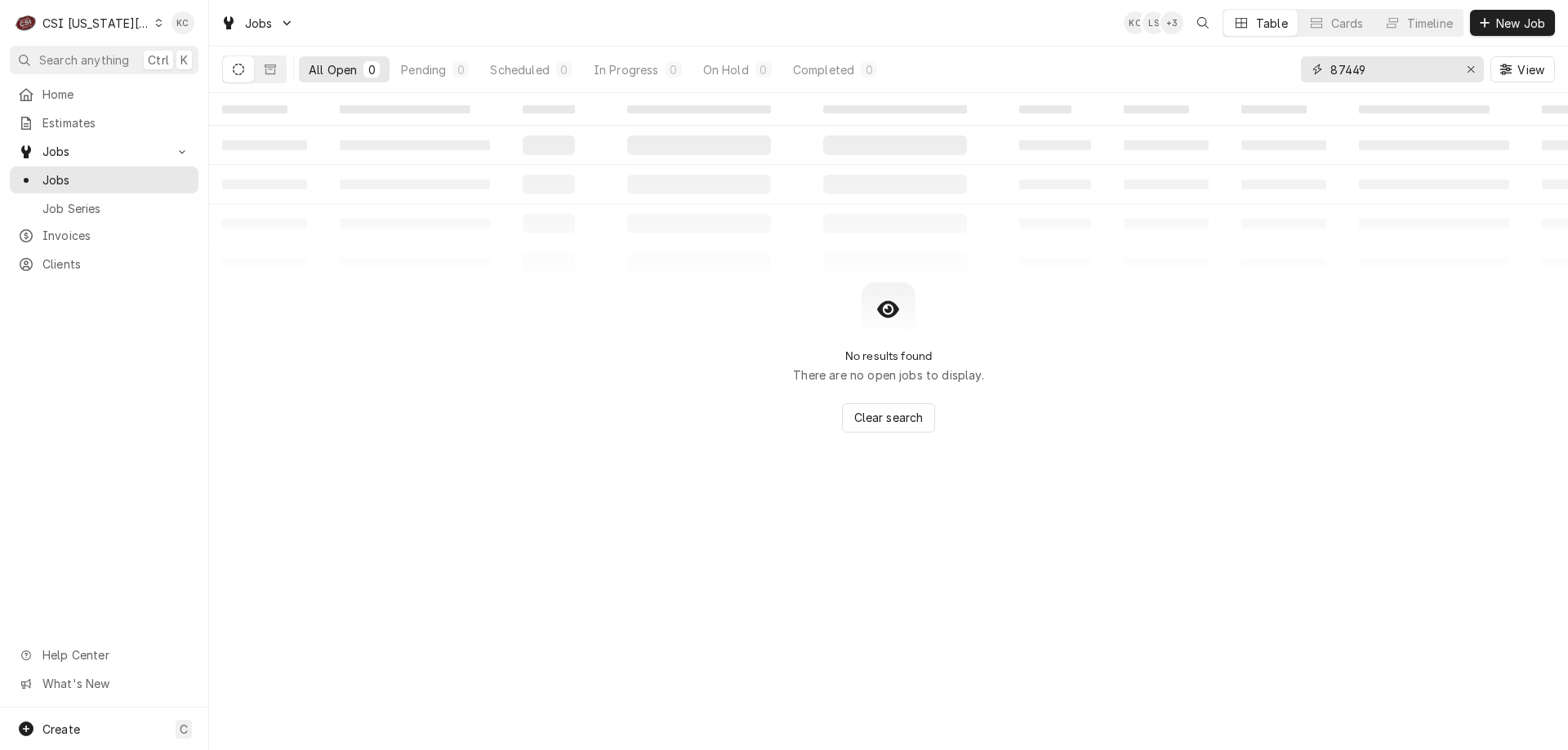
drag, startPoint x: 1382, startPoint y: 74, endPoint x: 1135, endPoint y: 74, distance: 247.0
click at [1135, 74] on div "All Open 0 Pending 0 Scheduled 0 In Progress 0 On Hold 0 Completed 0 87449 View" at bounding box center [888, 70] width 1333 height 46
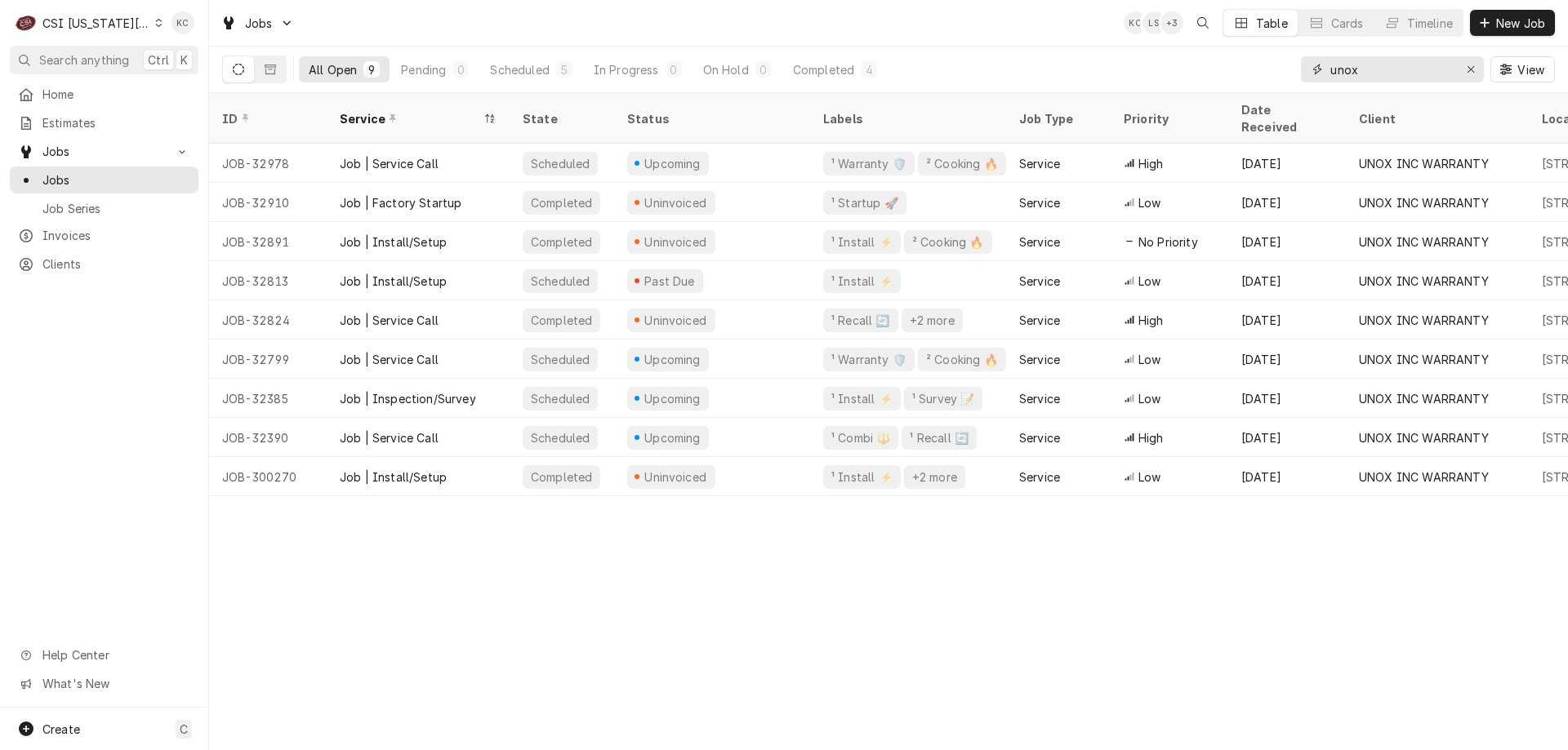
type input "unox"
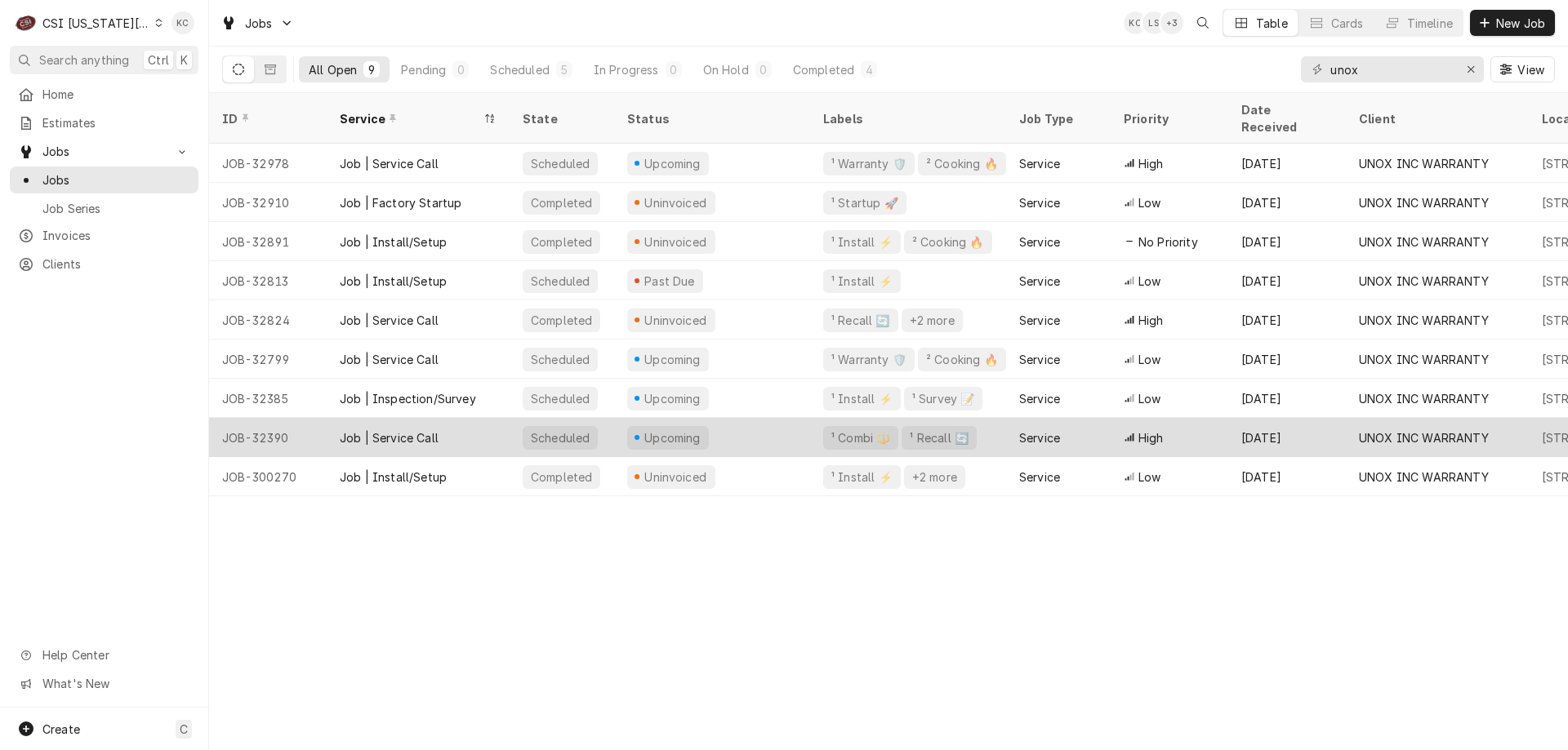
click at [1323, 418] on div "Aug 27" at bounding box center [1287, 437] width 117 height 39
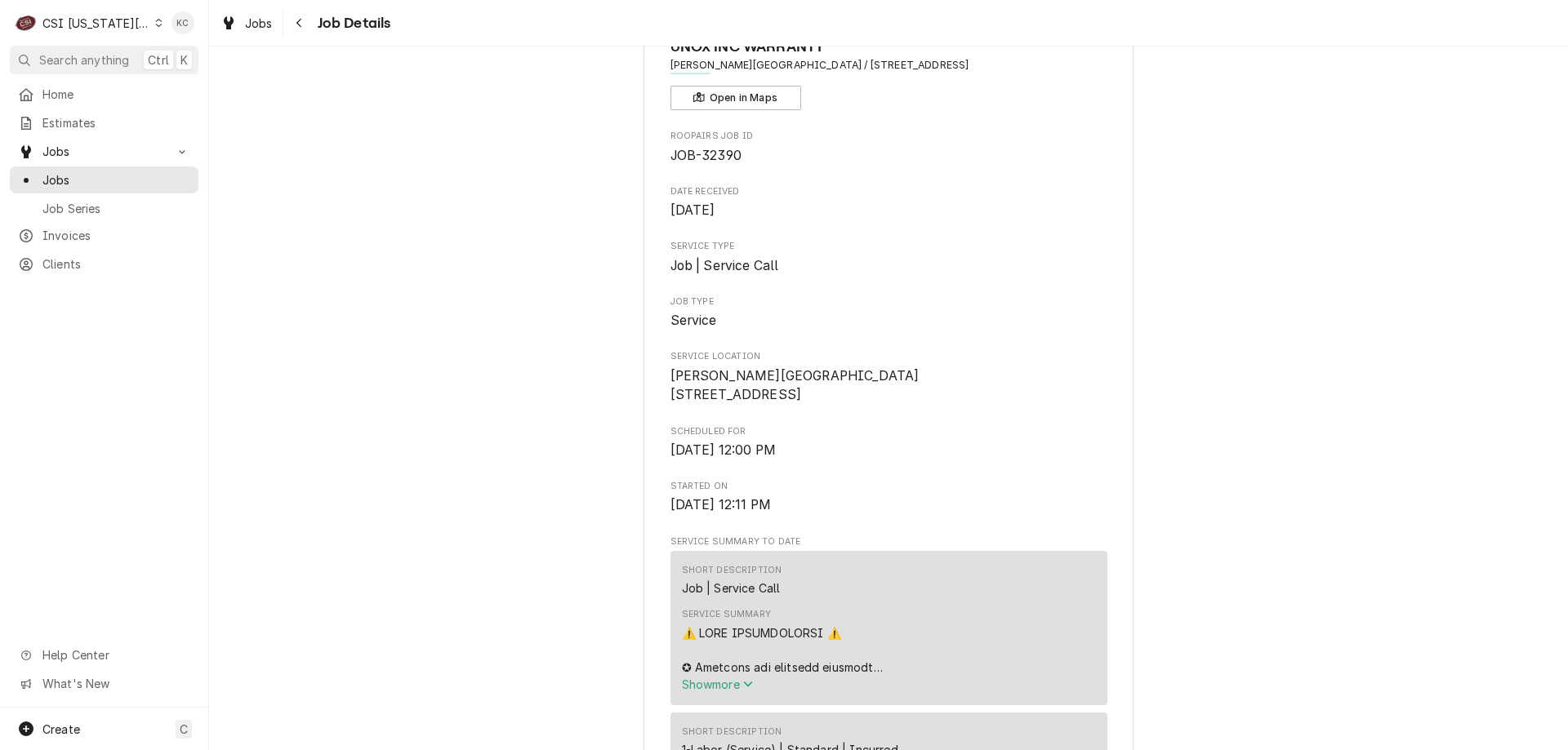
scroll to position [82, 0]
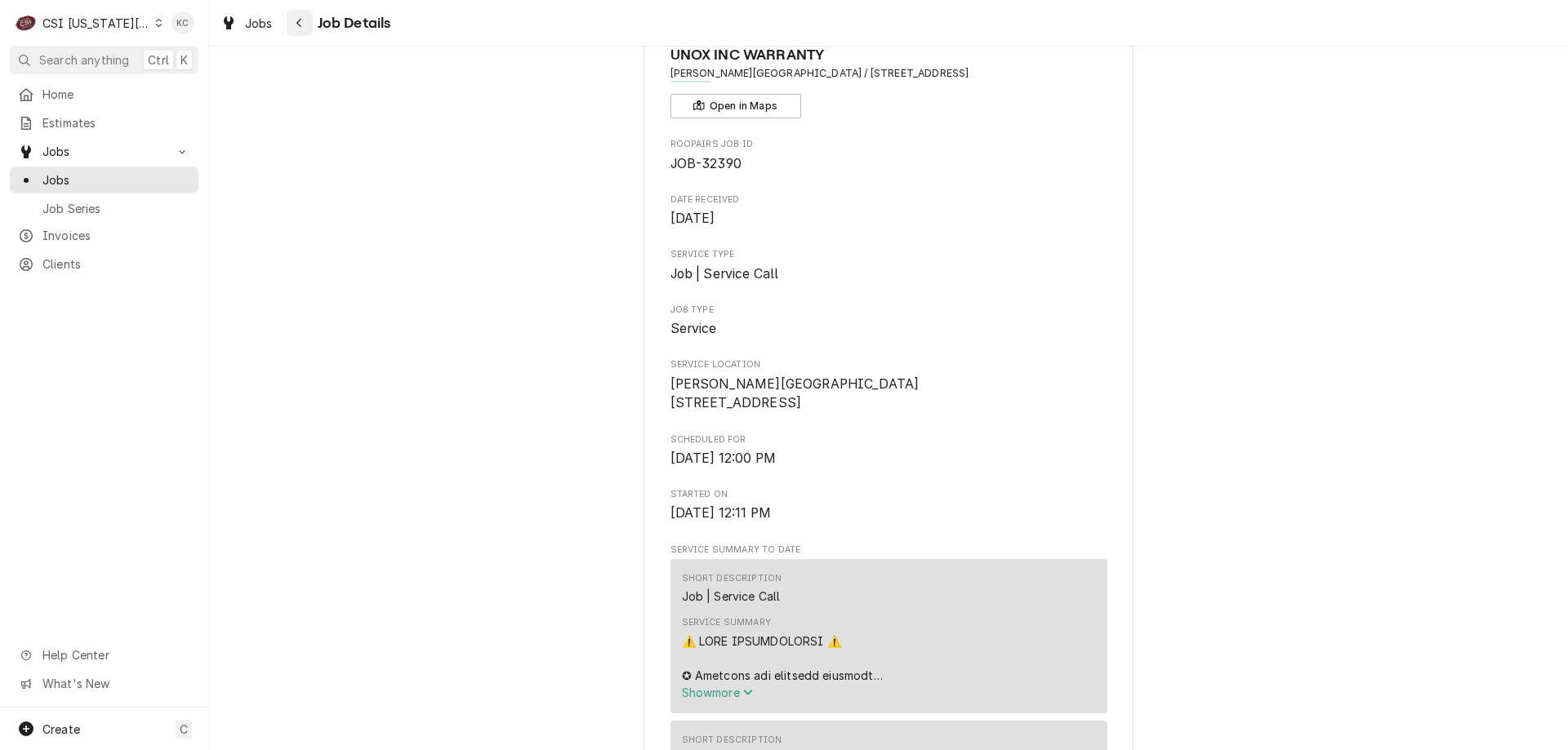
click at [288, 25] on button "Navigate back" at bounding box center [299, 23] width 26 height 26
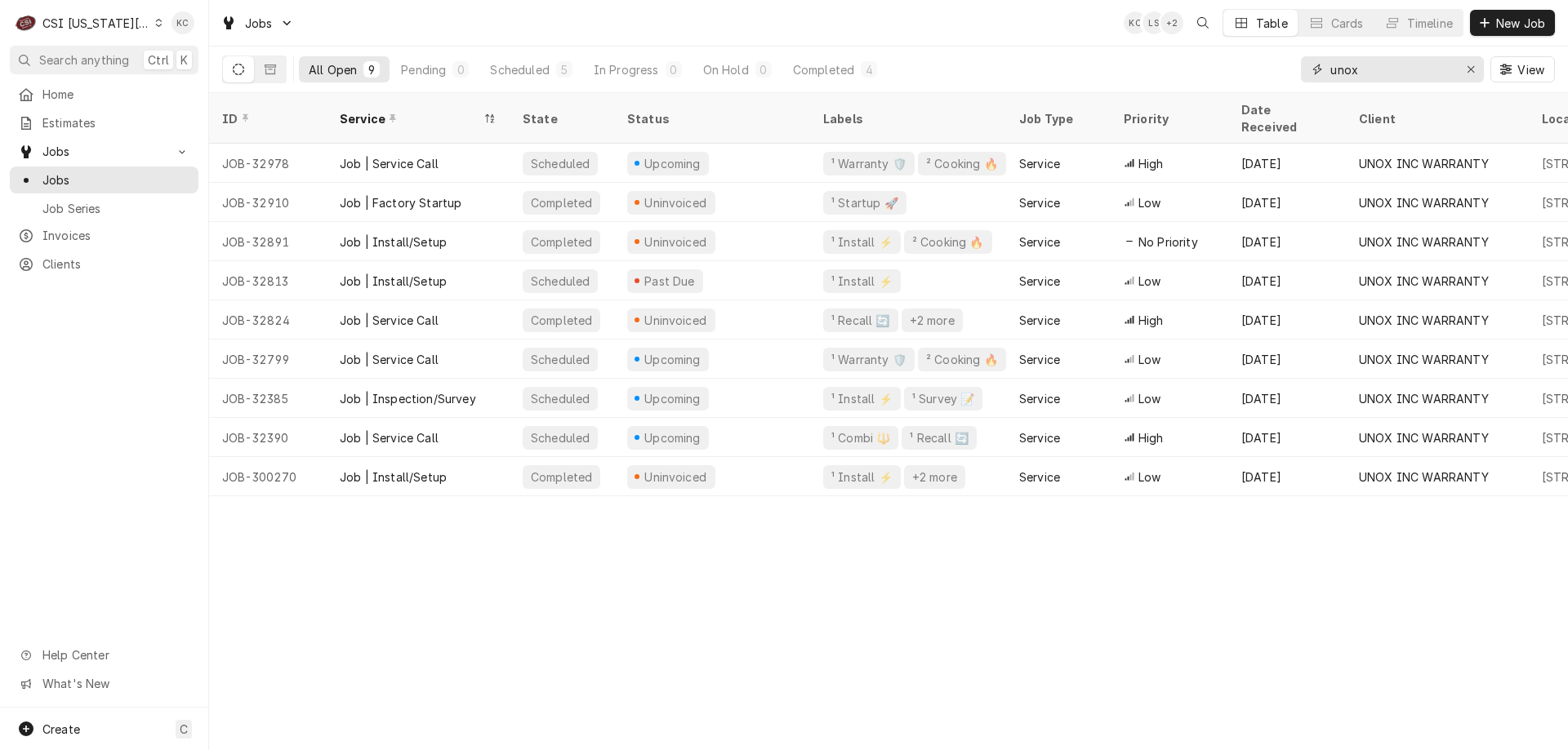
click at [1427, 70] on input "unox" at bounding box center [1391, 69] width 122 height 26
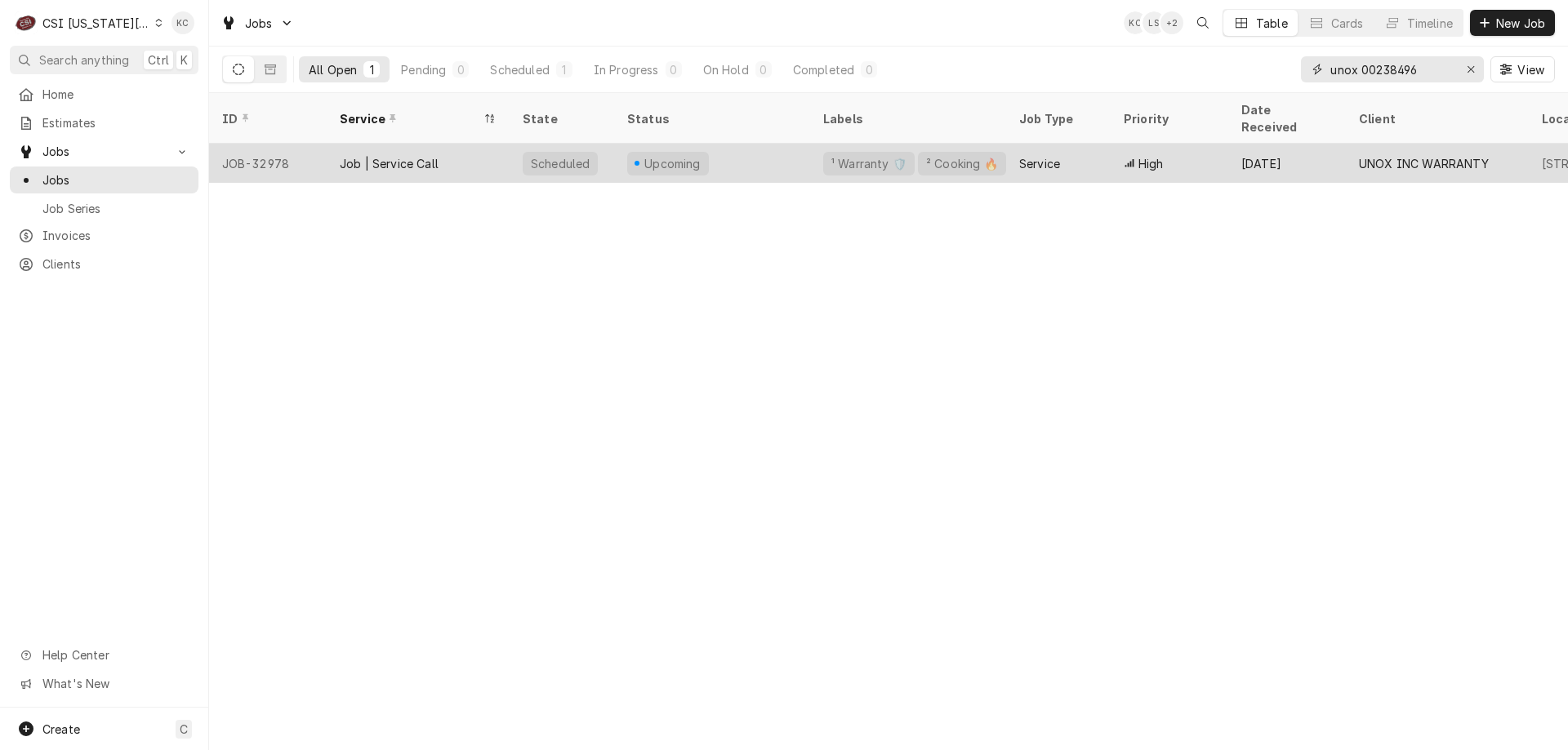
type input "unox 00238496"
click at [732, 144] on div "Upcoming" at bounding box center [712, 163] width 196 height 39
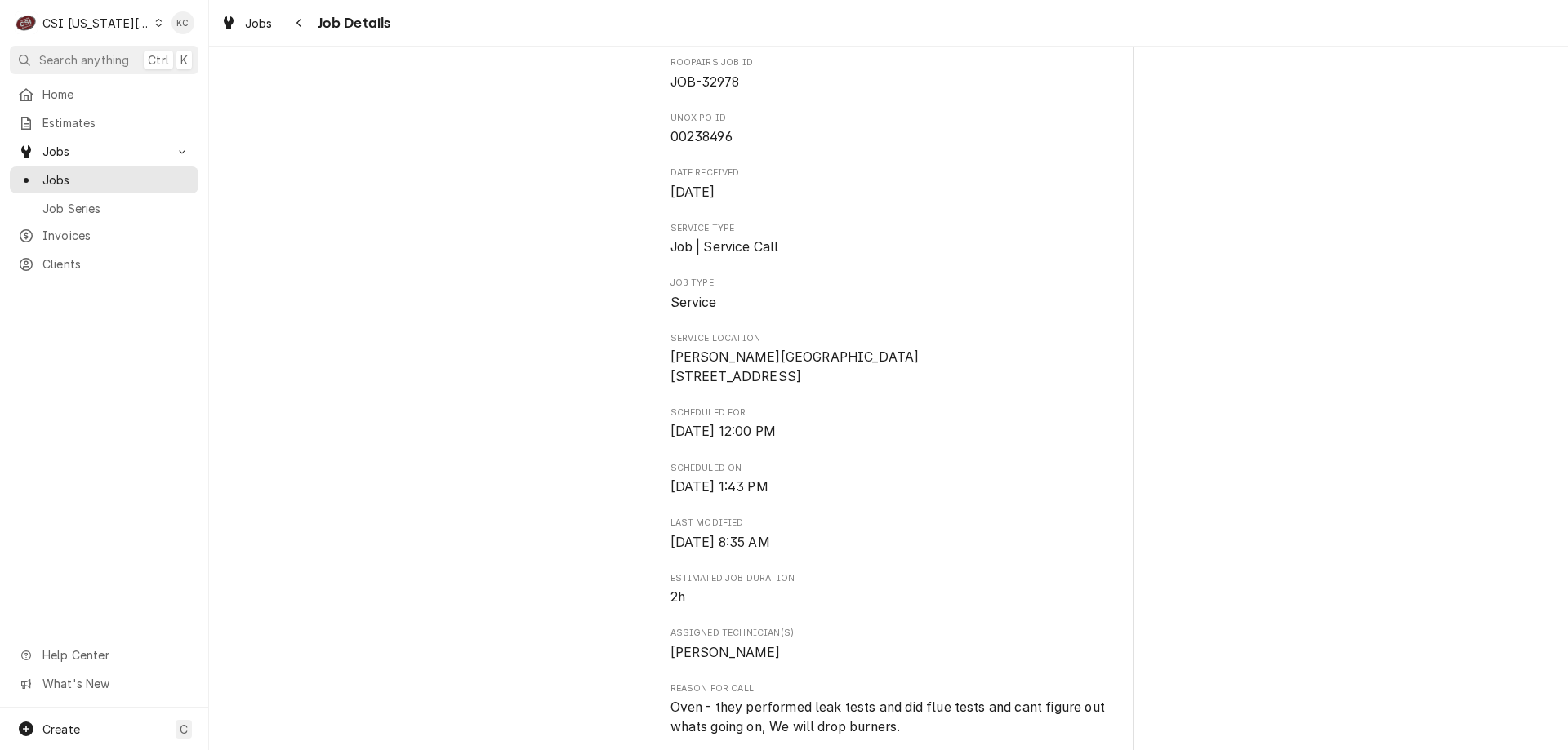
scroll to position [245, 0]
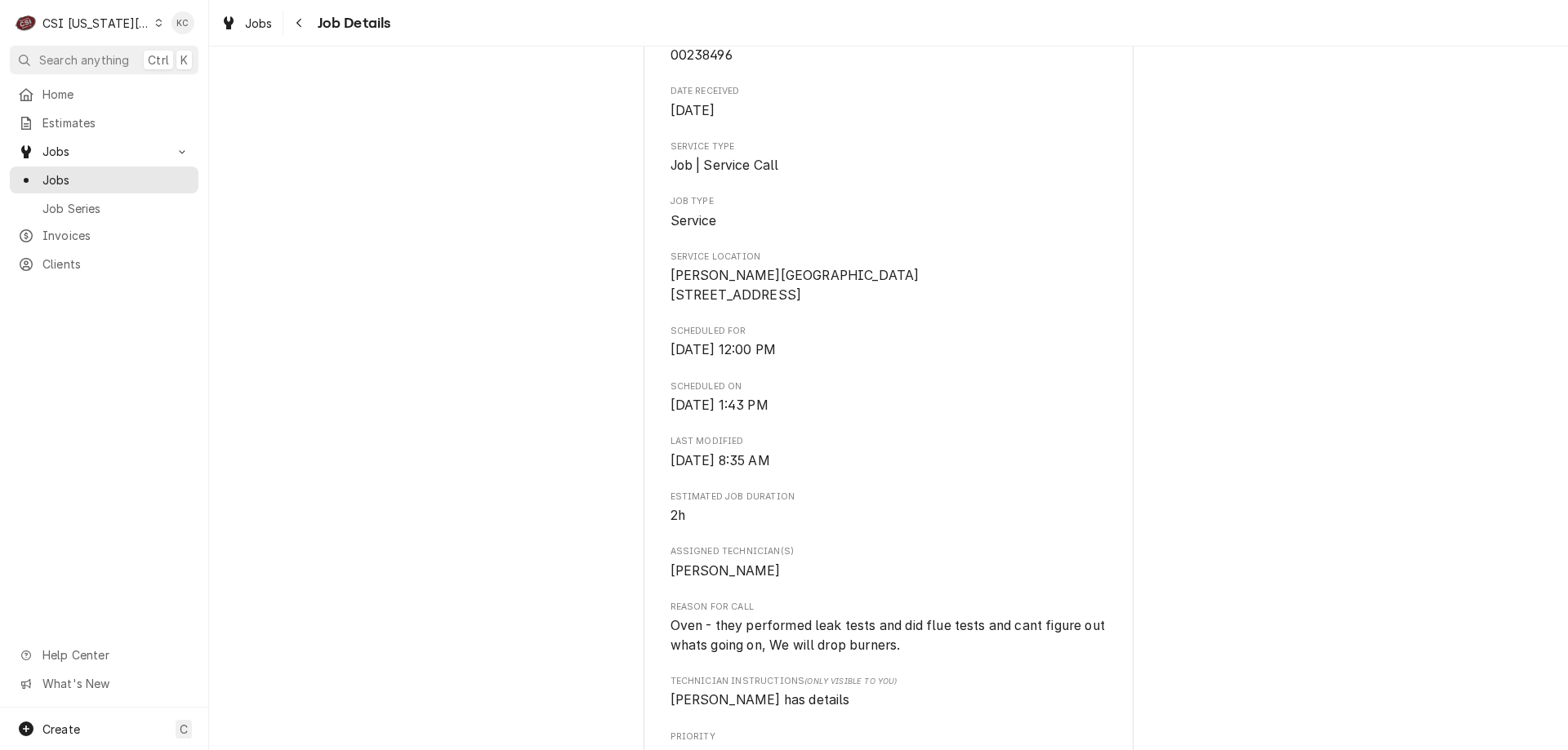
click at [155, 27] on div "Dynamic Content Wrapper" at bounding box center [159, 22] width 8 height 11
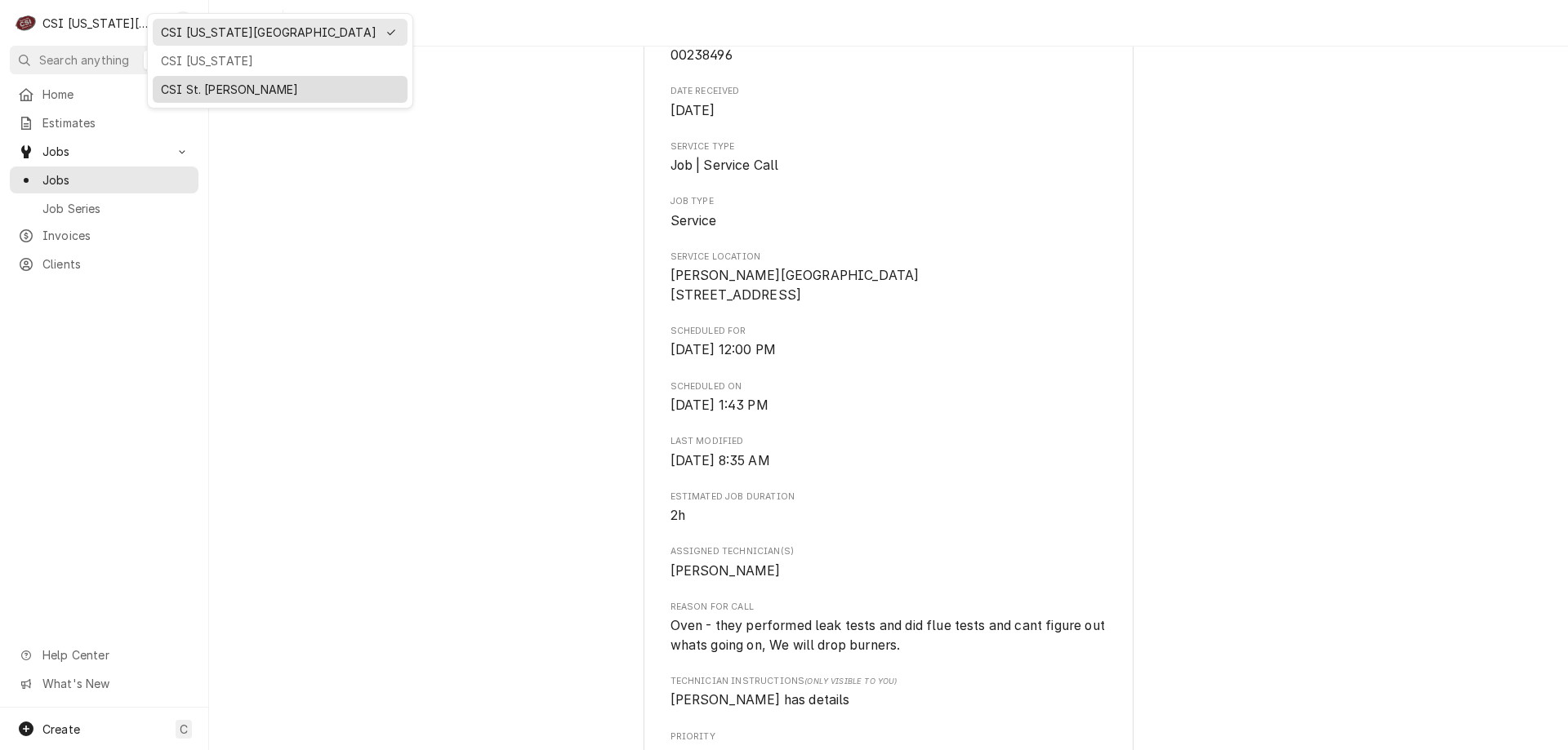
click at [195, 92] on div "CSI St. [PERSON_NAME]" at bounding box center [279, 89] width 239 height 17
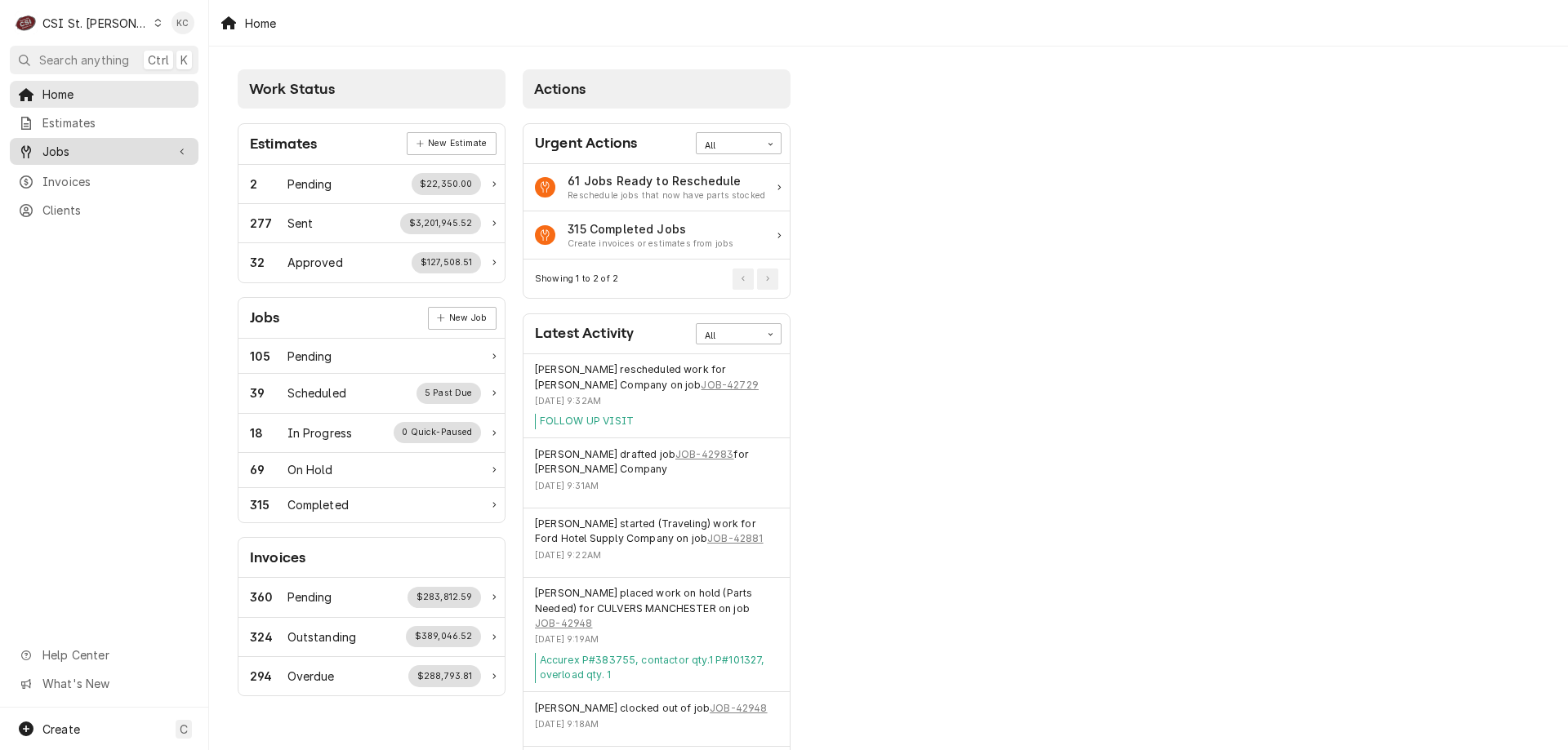
click at [82, 147] on span "Jobs" at bounding box center [104, 151] width 123 height 17
click at [81, 172] on span "Jobs" at bounding box center [116, 180] width 148 height 17
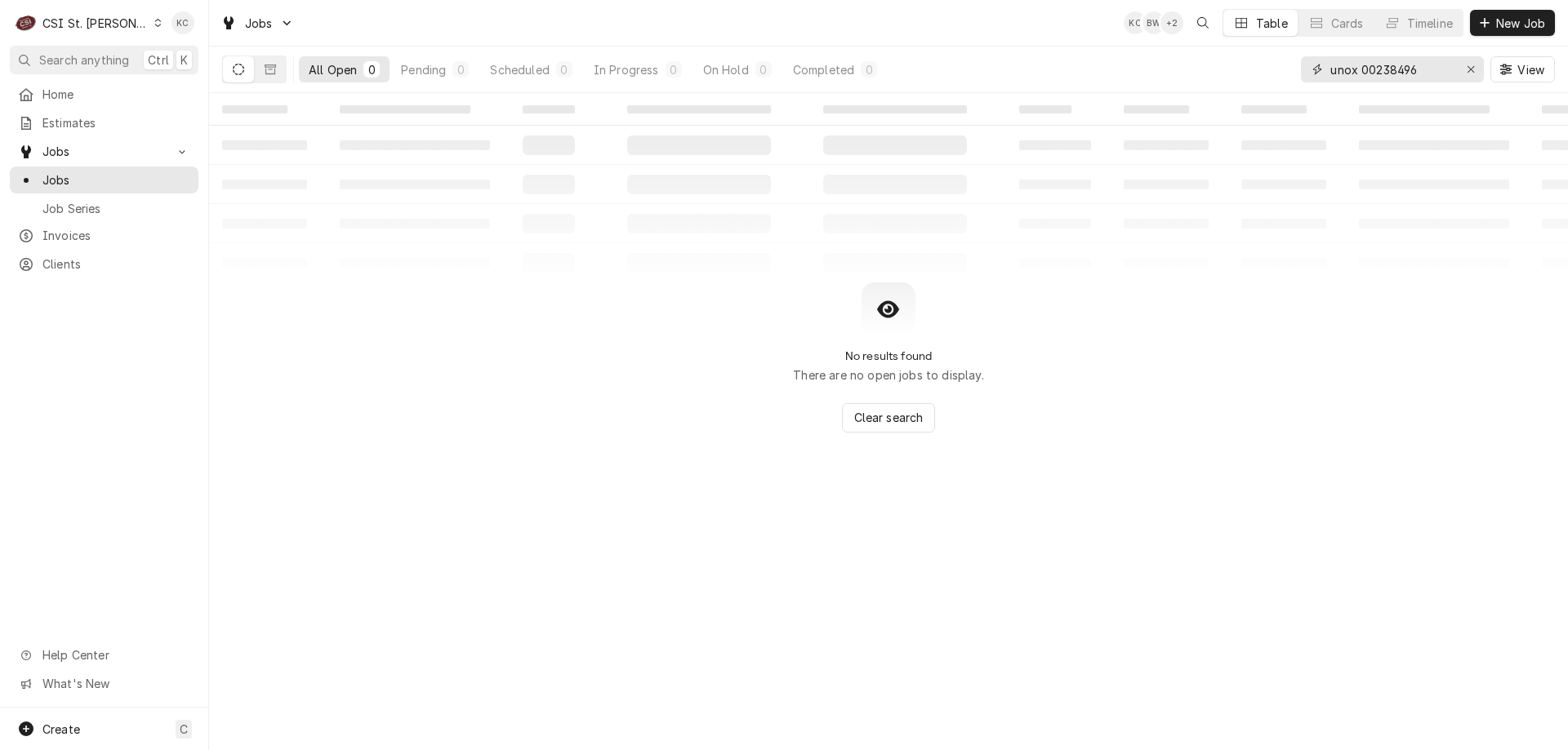
drag, startPoint x: 1426, startPoint y: 72, endPoint x: 1279, endPoint y: 79, distance: 147.2
click at [1279, 79] on div "All Open 0 Pending 0 Scheduled 0 In Progress 0 On Hold 0 Completed 0 unox 00238…" at bounding box center [888, 70] width 1333 height 46
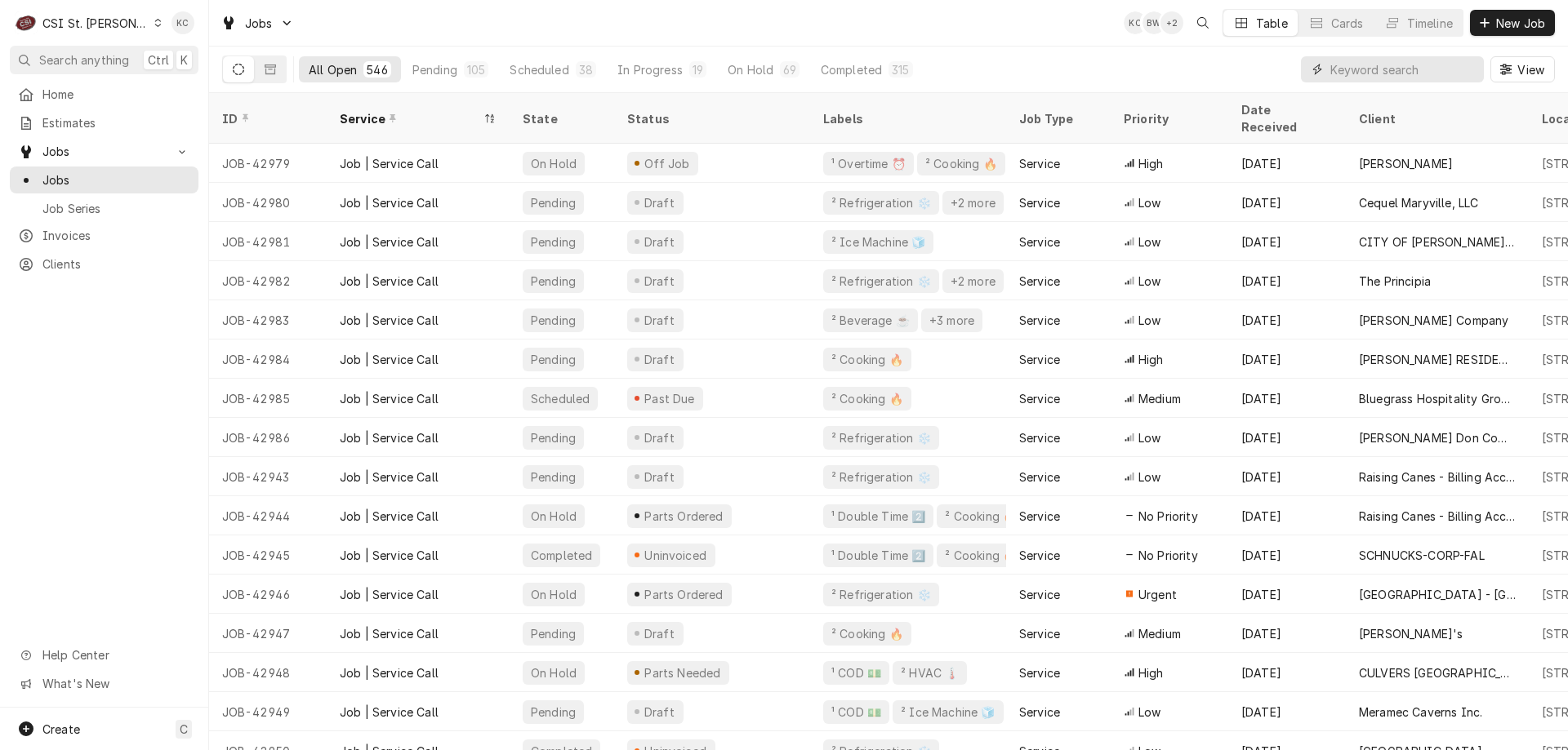
paste input "10488090"
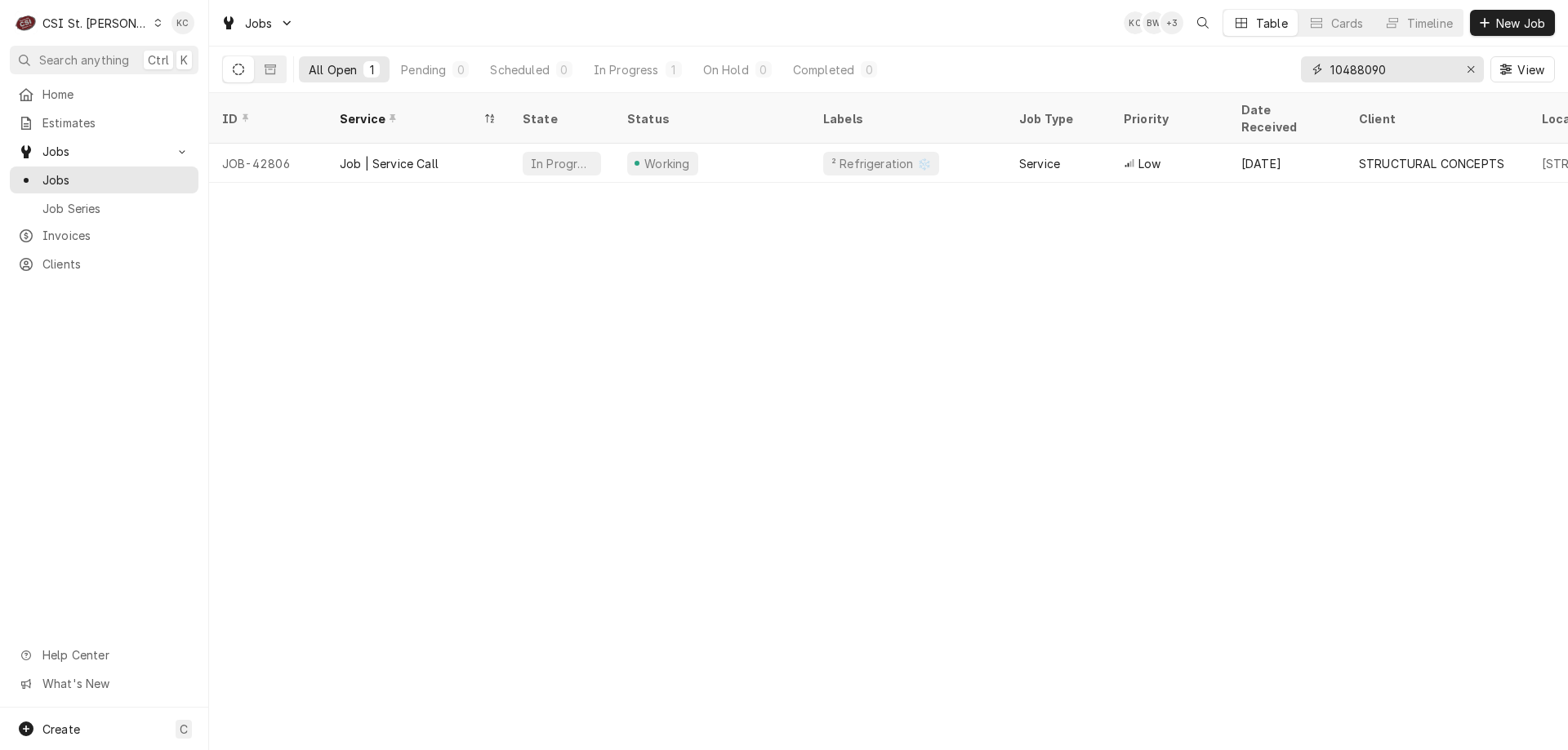
type input "10488090"
click at [1422, 70] on input "10488090" at bounding box center [1391, 69] width 122 height 26
click at [89, 67] on button "Search anything Ctrl K" at bounding box center [104, 60] width 189 height 29
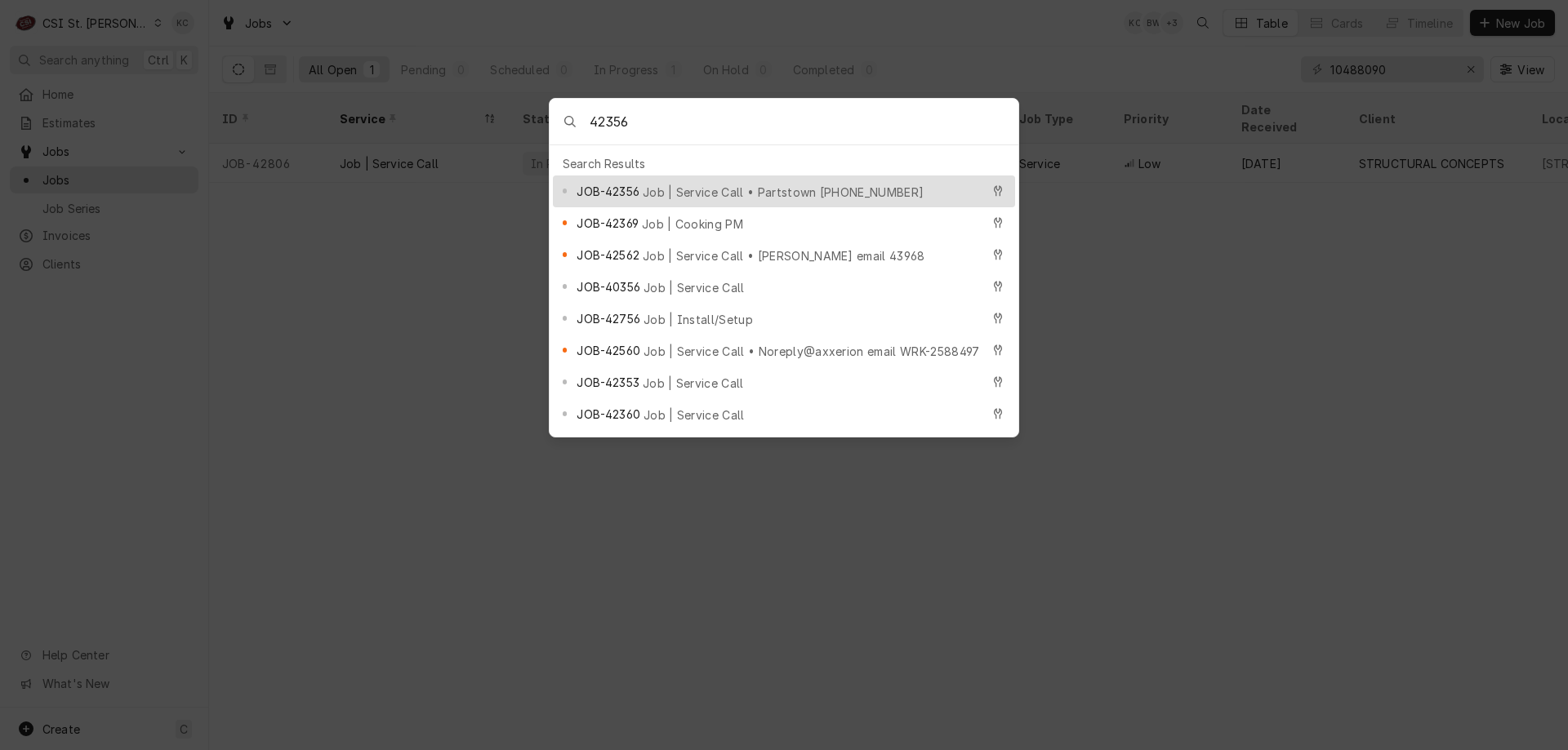
type input "42356"
click at [718, 196] on div "JOB-42356 Job | Service Call • Partstown 10368514" at bounding box center [784, 191] width 462 height 31
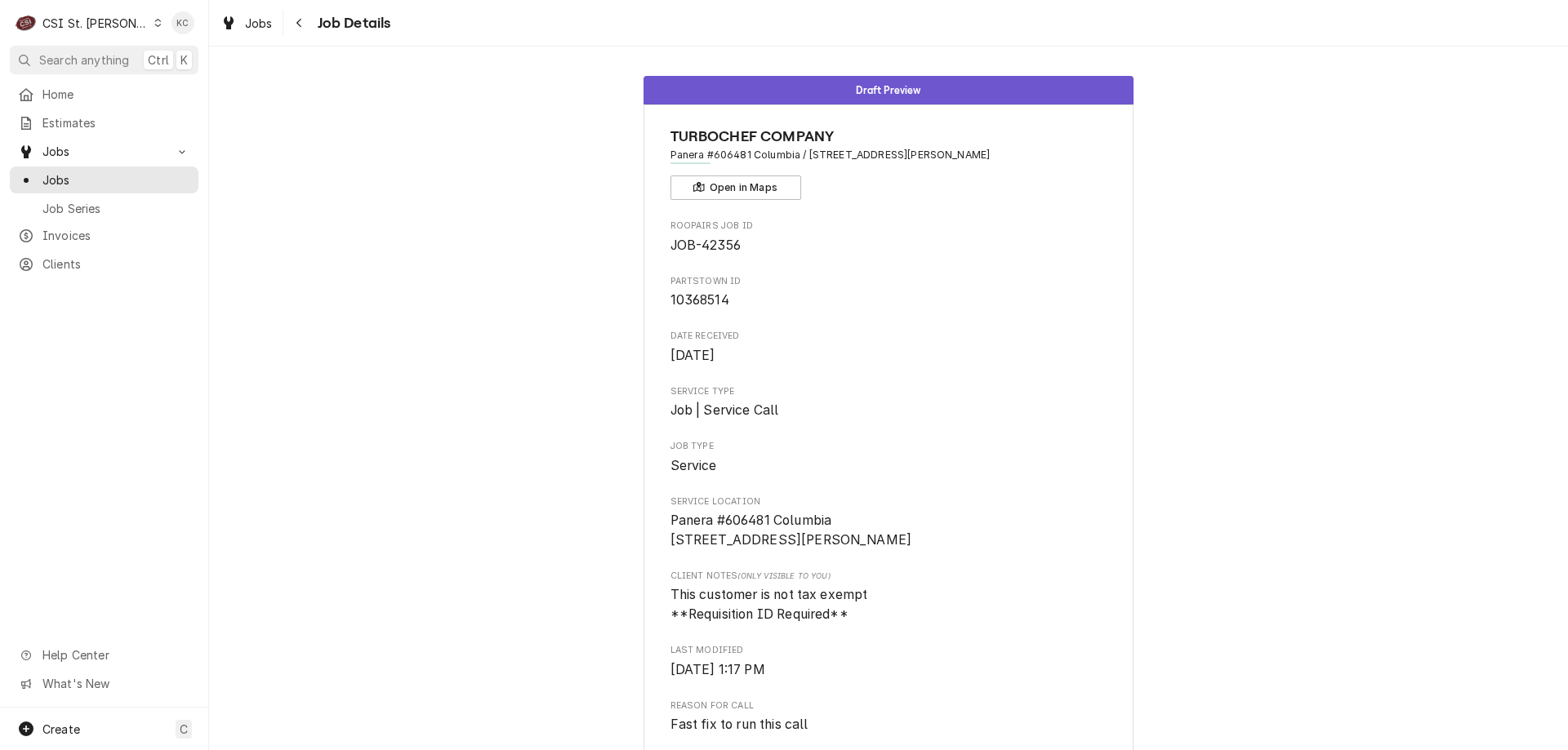
click at [1422, 114] on div "Draft Preview TURBOCHEF COMPANY Panera #606481 [GEOGRAPHIC_DATA] / [STREET_ADDR…" at bounding box center [888, 612] width 1359 height 1096
drag, startPoint x: 301, startPoint y: 18, endPoint x: 329, endPoint y: 186, distance: 170.3
click at [329, 186] on div "Jobs Job Details Draft Preview TURBOCHEF COMPANY Panera #606481 [GEOGRAPHIC_DAT…" at bounding box center [888, 375] width 1359 height 750
click at [311, 34] on div "Job Details" at bounding box center [338, 23] width 104 height 26
click at [302, 31] on div "Navigate back" at bounding box center [299, 22] width 16 height 16
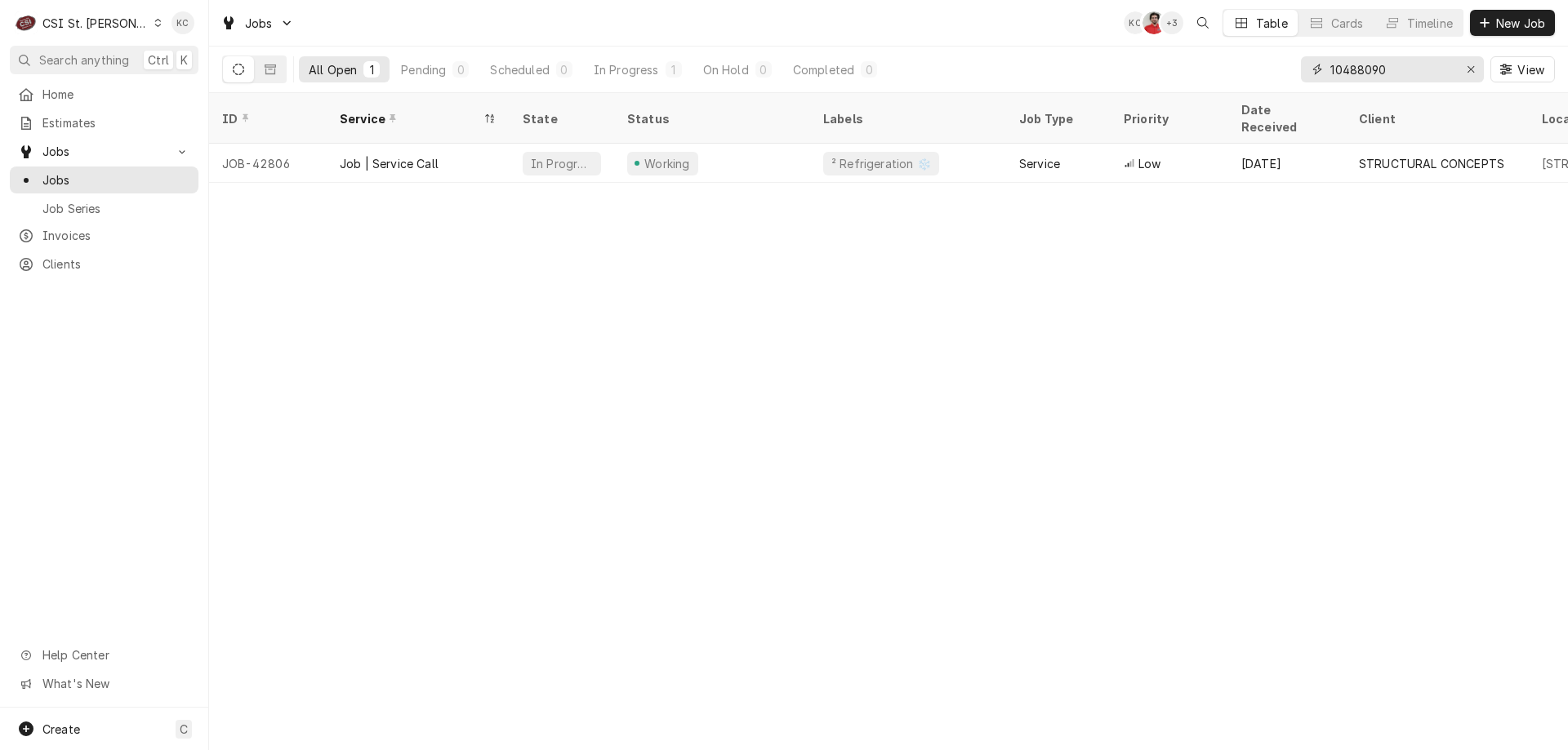
drag, startPoint x: 1416, startPoint y: 67, endPoint x: 1268, endPoint y: 68, distance: 148.0
click at [1275, 65] on div "All Open 1 Pending 0 Scheduled 0 In Progress 1 On Hold 0 Completed 0 10488090 V…" at bounding box center [888, 70] width 1333 height 46
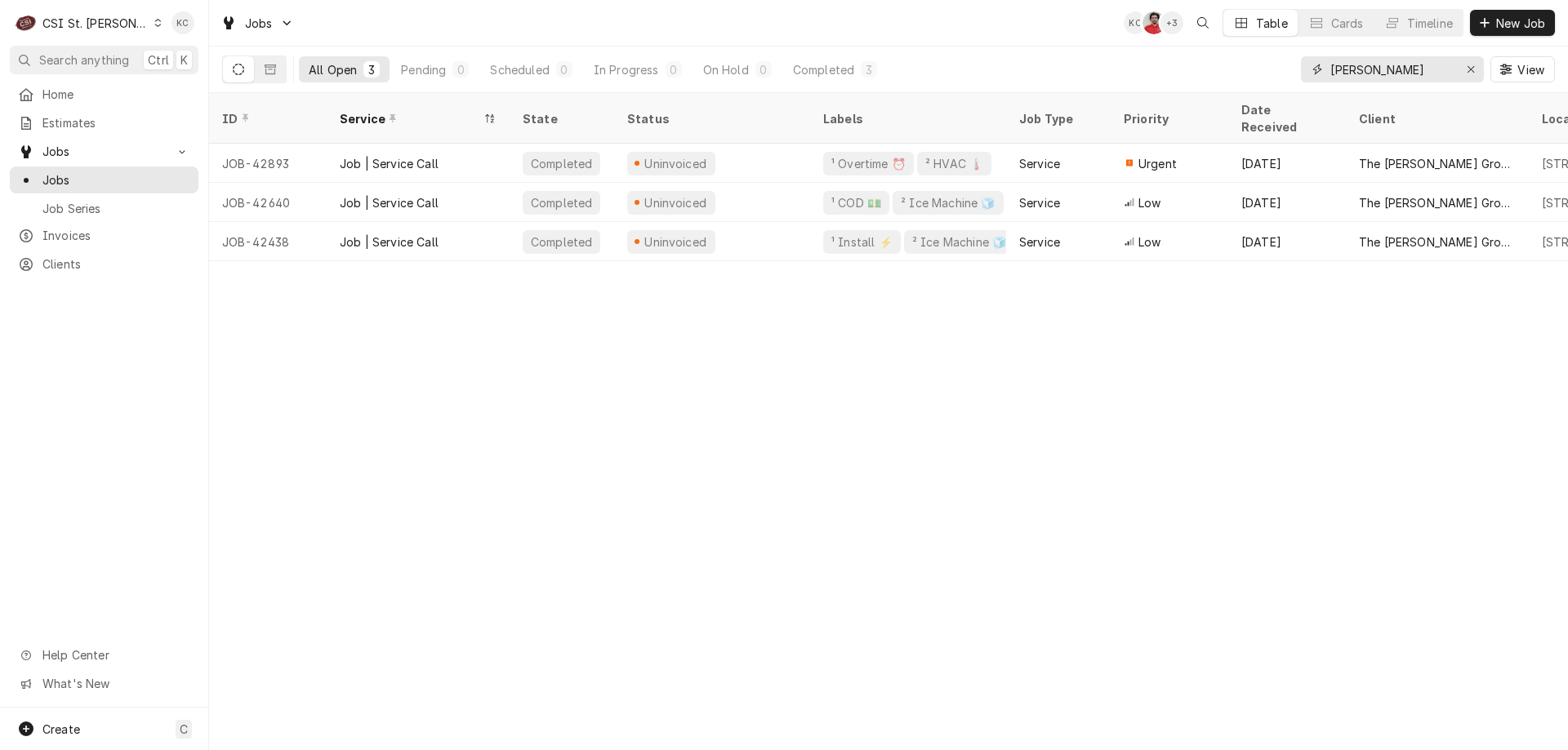
type input "[PERSON_NAME]"
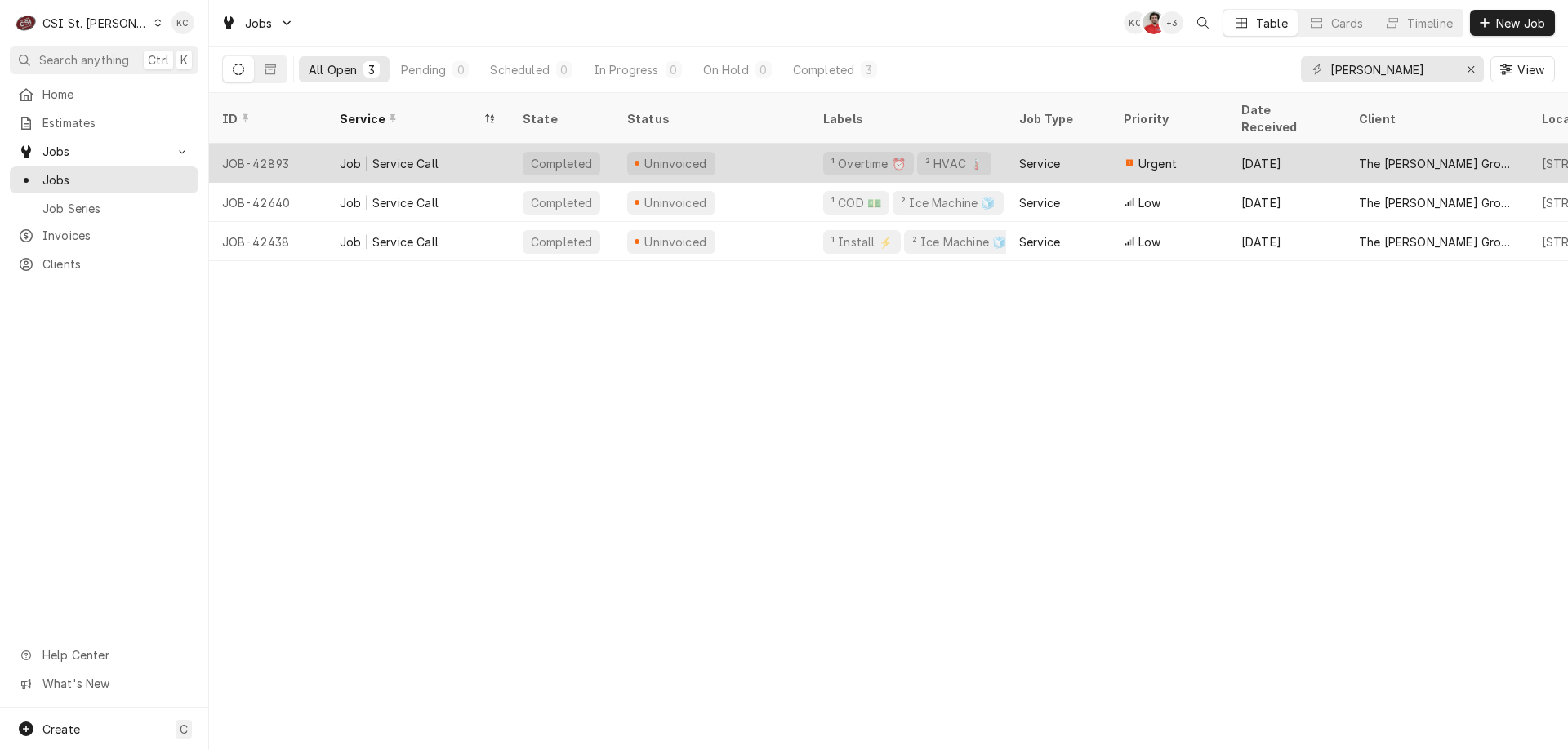
click at [754, 144] on div "Uninvoiced" at bounding box center [712, 163] width 196 height 39
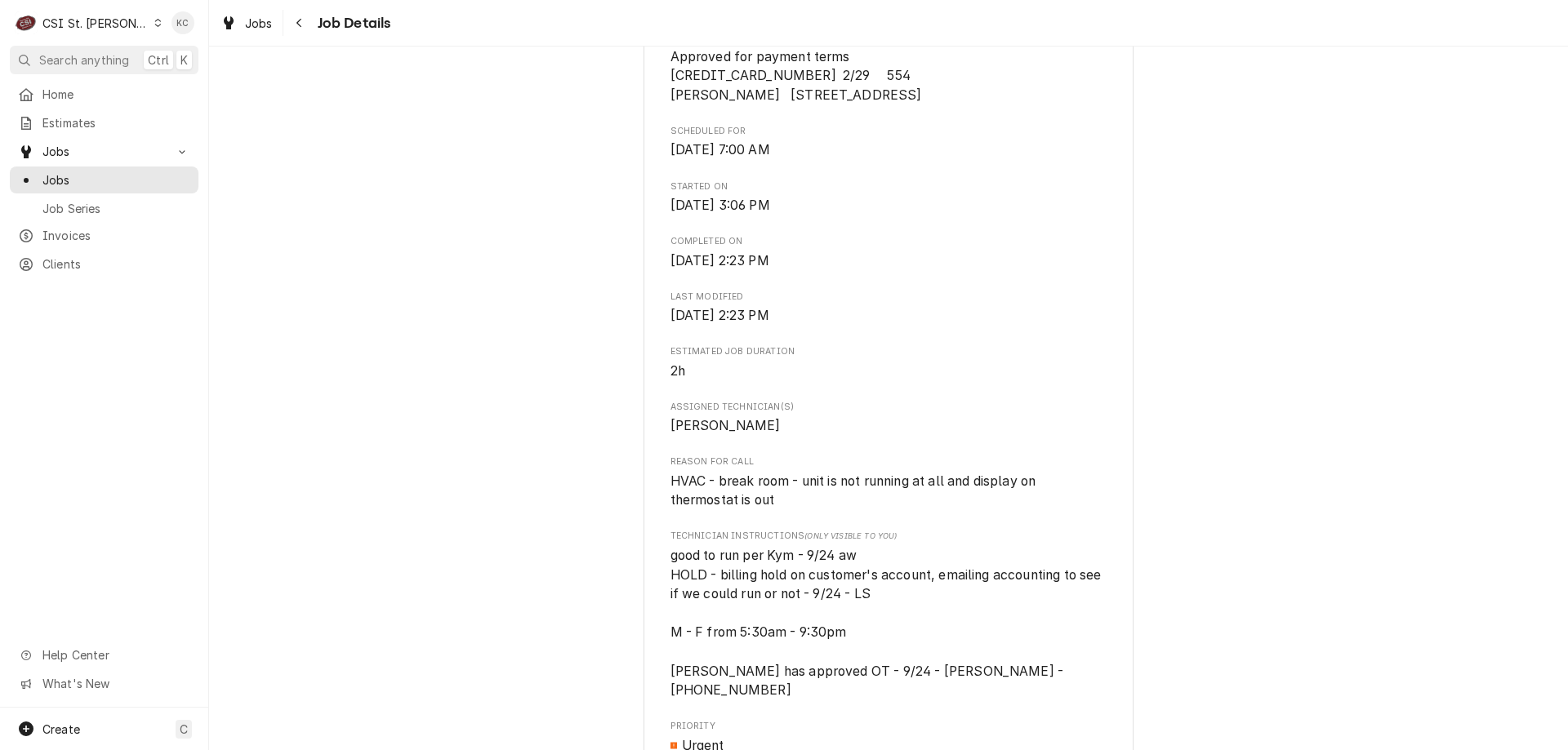
scroll to position [653, 0]
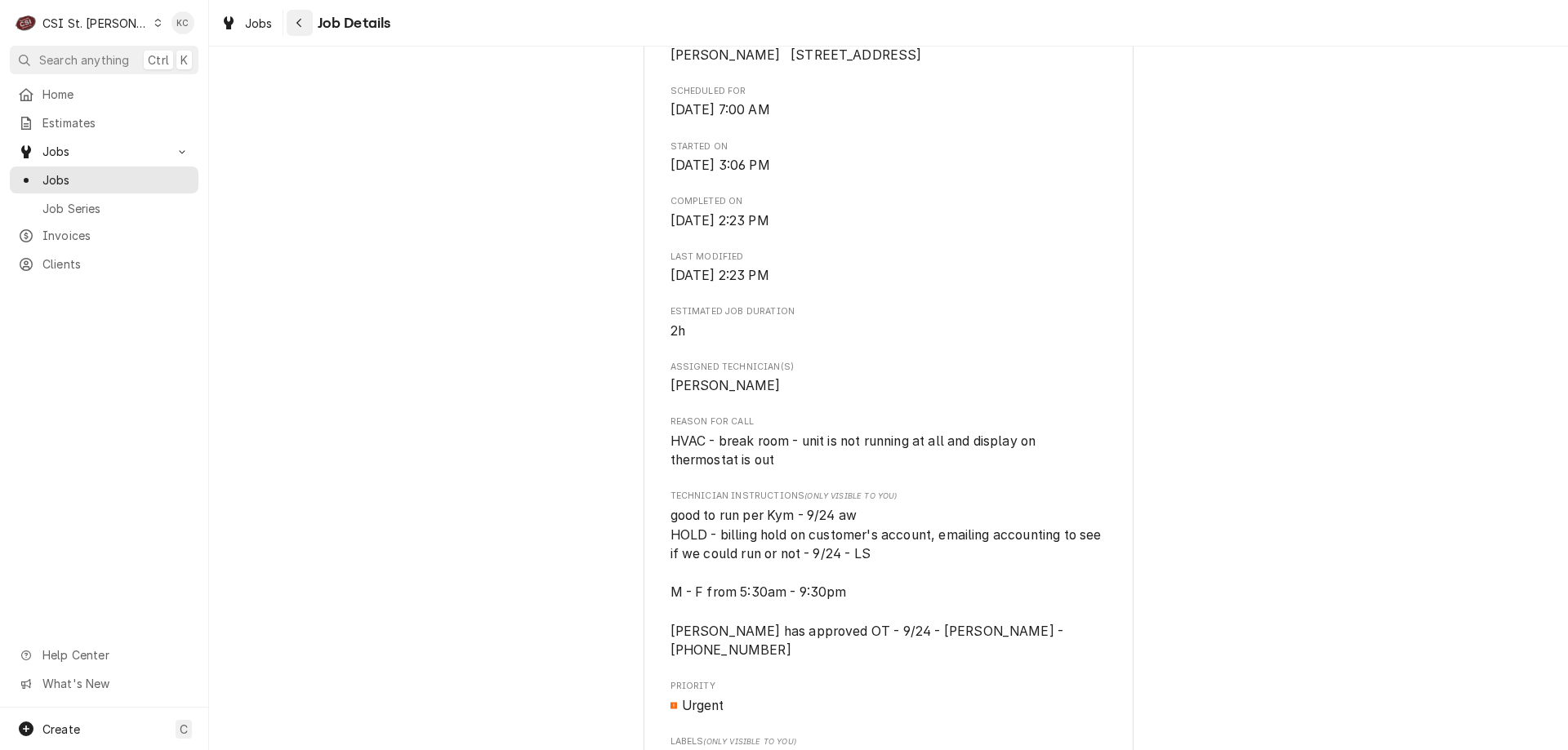
click at [302, 25] on icon "Navigate back" at bounding box center [299, 22] width 8 height 11
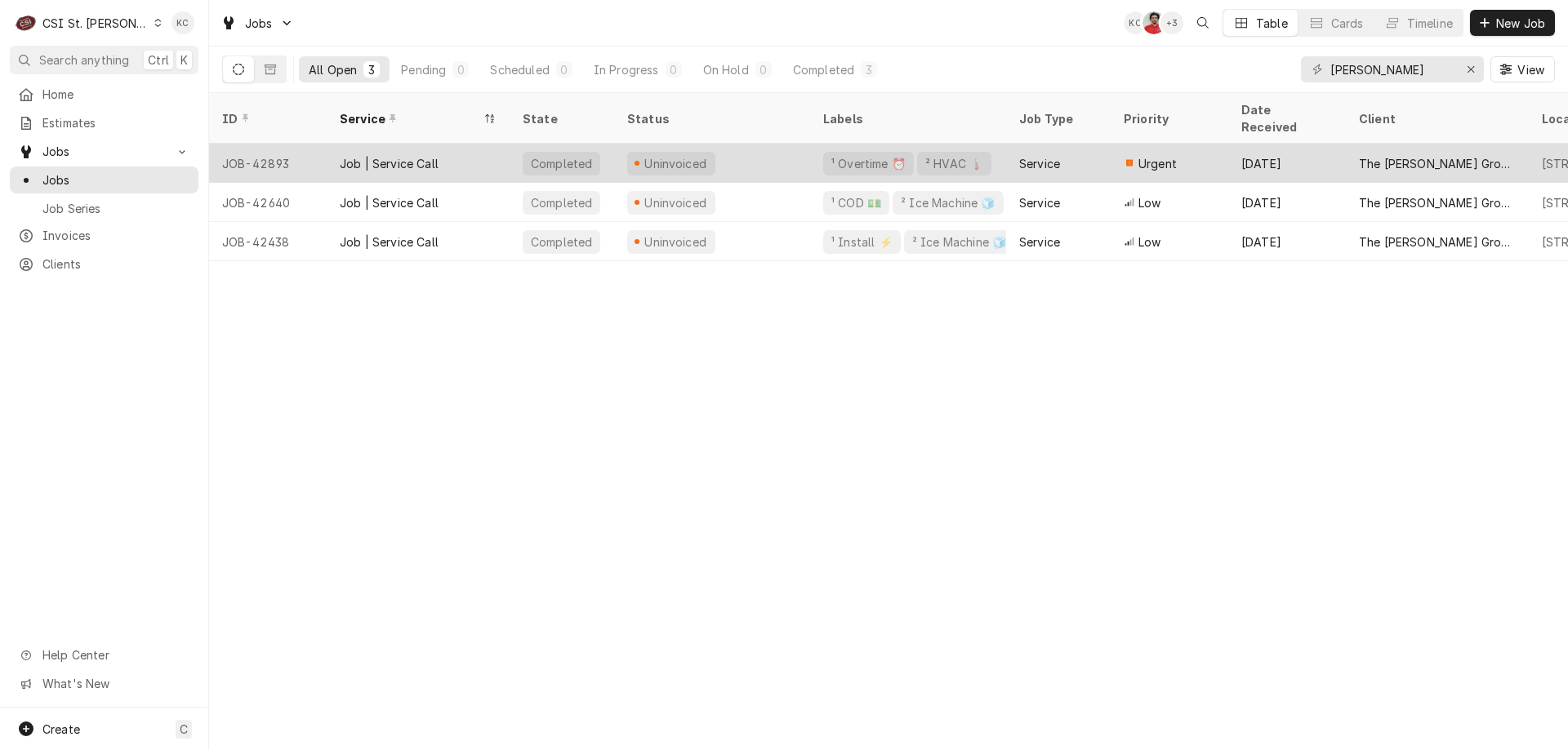
click at [776, 144] on div "Uninvoiced" at bounding box center [712, 163] width 196 height 39
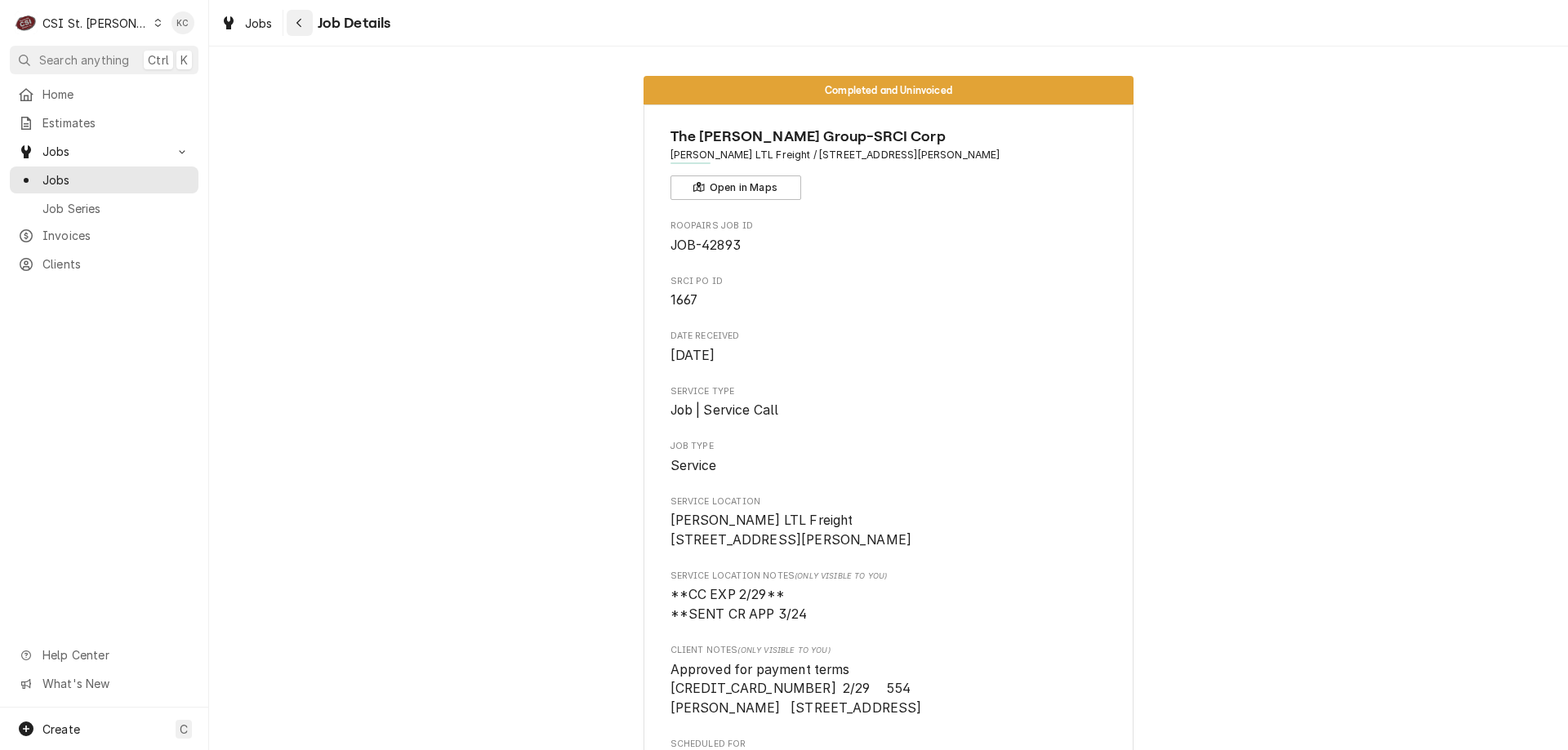
click at [304, 31] on button "Navigate back" at bounding box center [299, 23] width 26 height 26
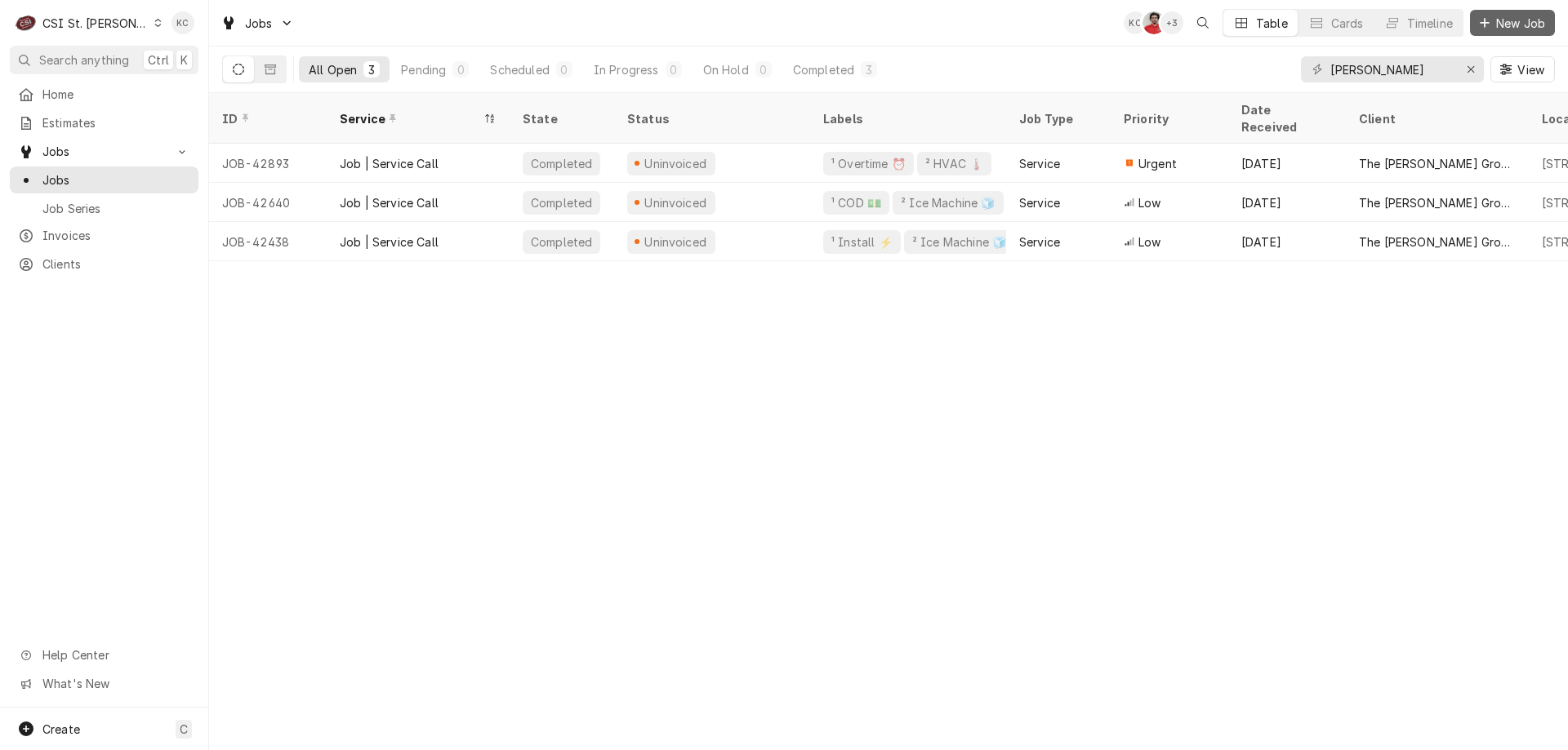
click at [1530, 20] on span "New Job" at bounding box center [1520, 23] width 55 height 17
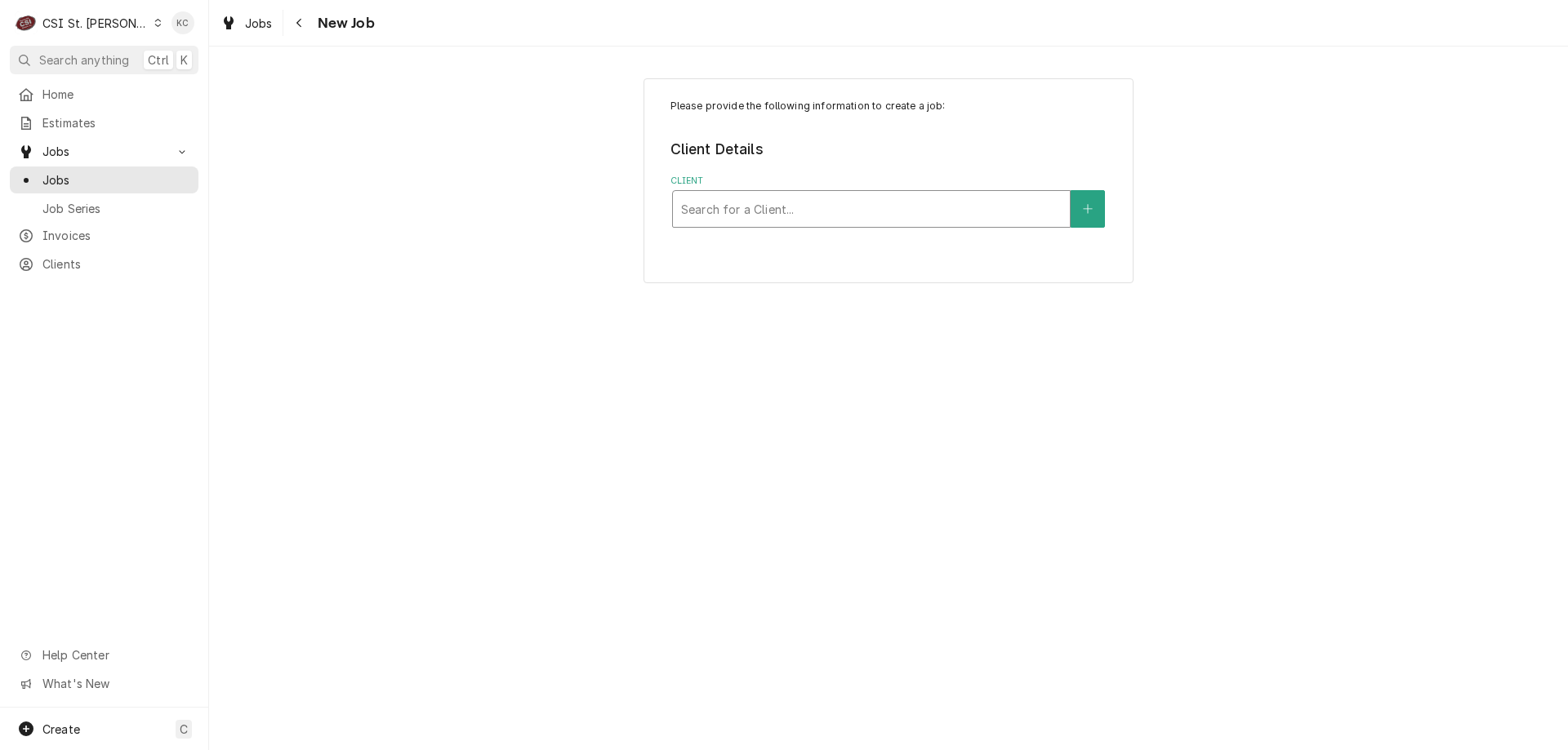
click at [894, 221] on div "Client" at bounding box center [871, 209] width 381 height 30
type input "src"
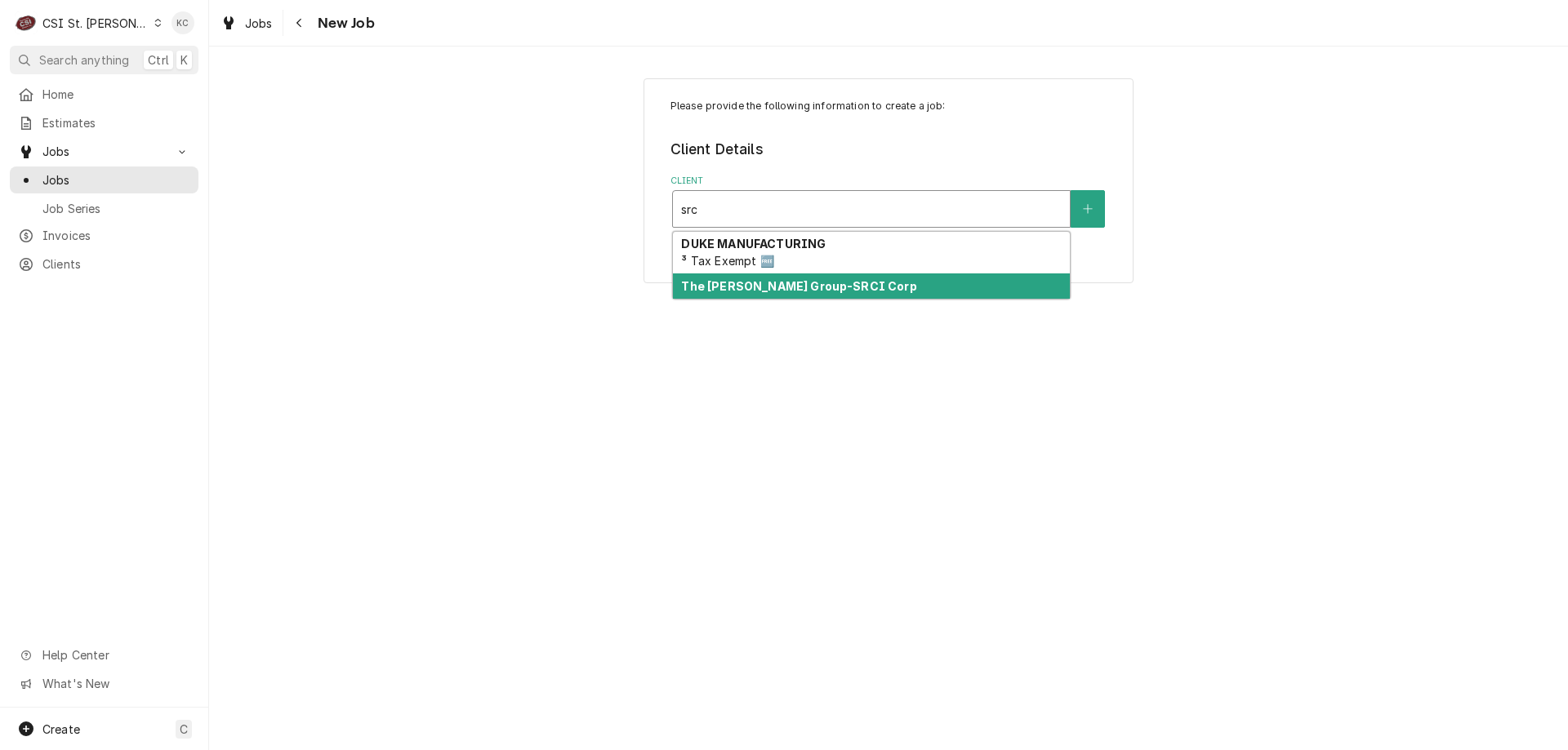
click at [852, 285] on strong "The [PERSON_NAME] Group-SRCI Corp" at bounding box center [798, 286] width 235 height 14
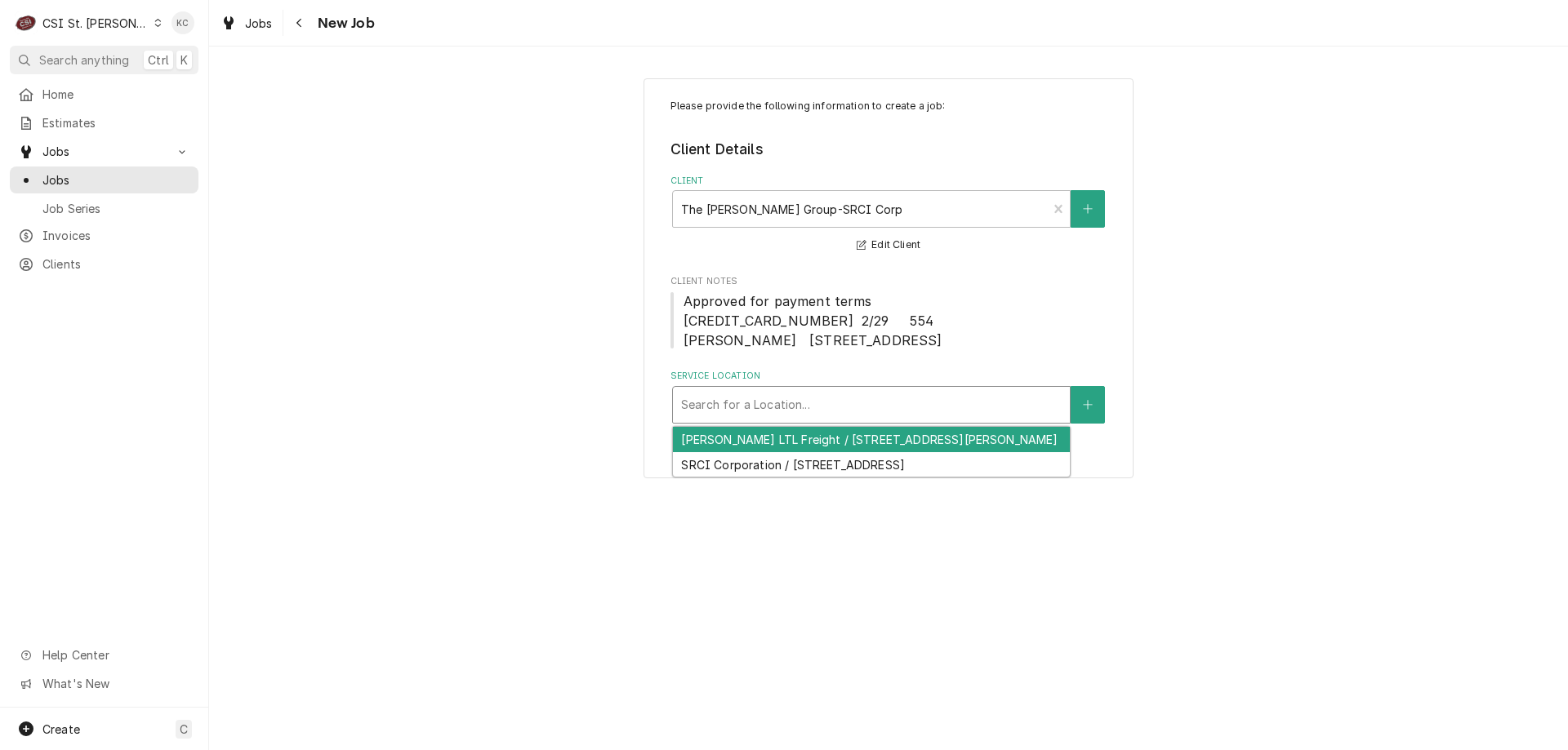
click at [852, 414] on div "Service Location" at bounding box center [871, 405] width 381 height 30
click at [864, 440] on div "Saia LTL Freight / 5001 Premier Pkwy, St Peters, MO 63376" at bounding box center [871, 440] width 397 height 25
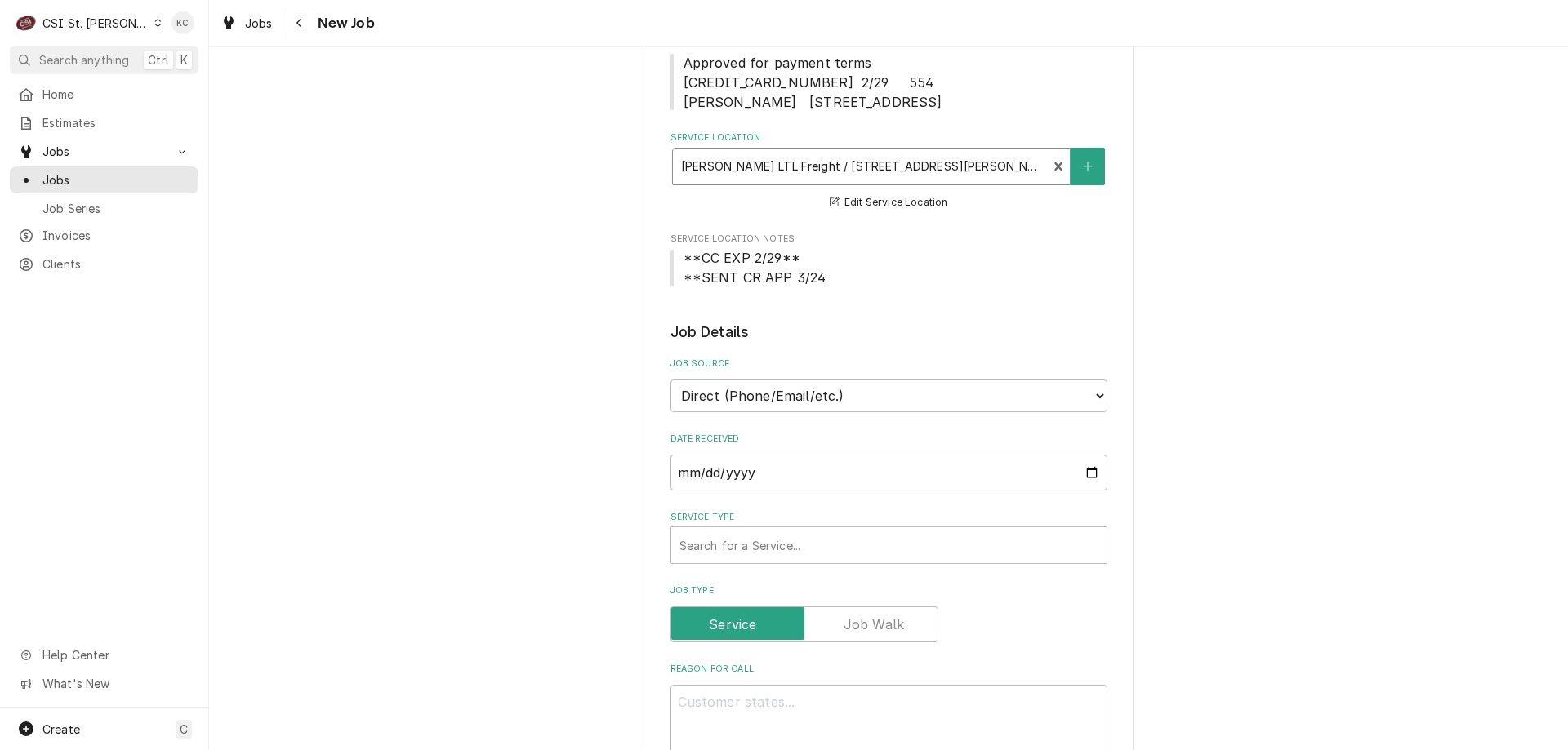
scroll to position [245, 0]
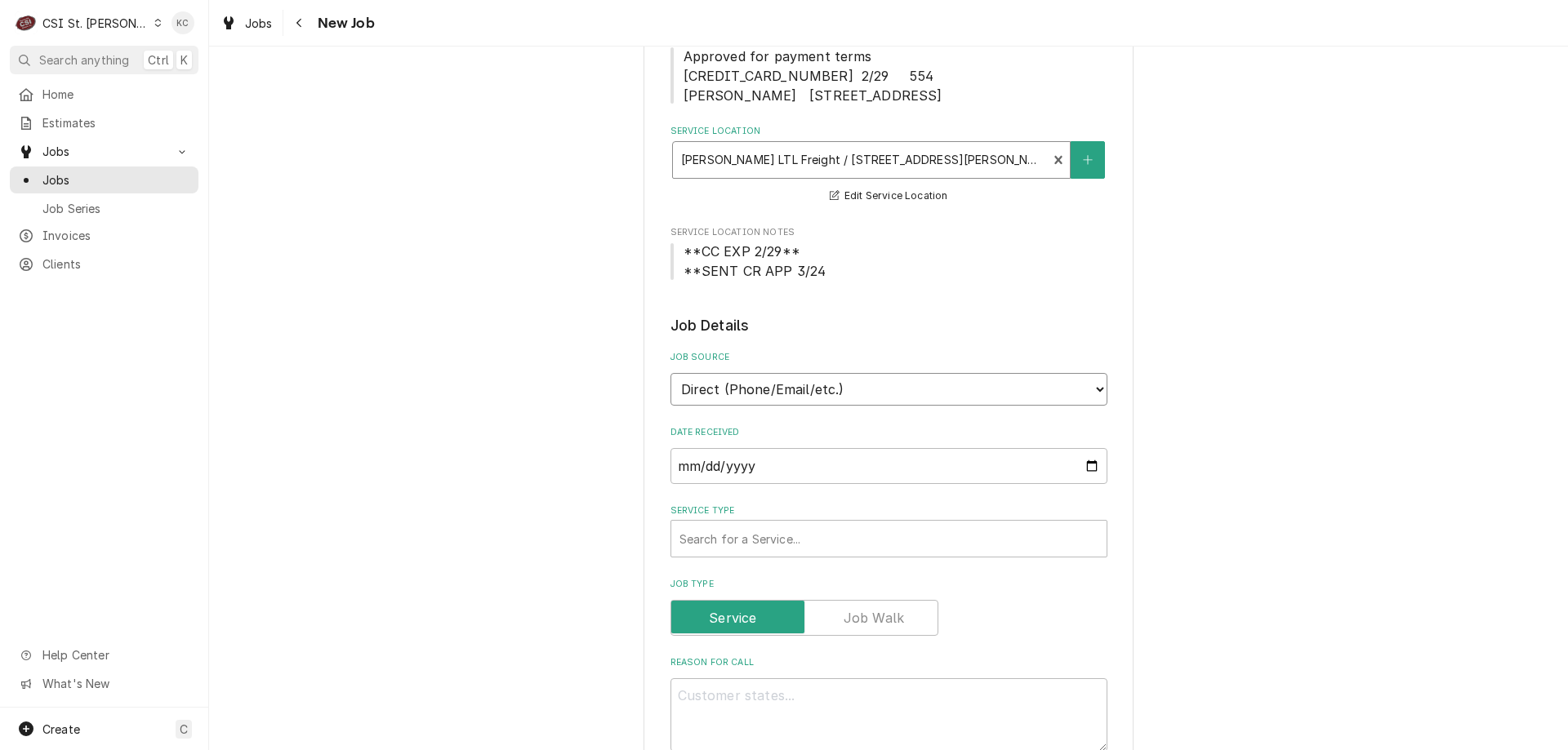
click at [853, 395] on select "Direct (Phone/Email/etc.) Service Channel Corrigo Ecotrak Other" at bounding box center [888, 389] width 437 height 32
select select "100"
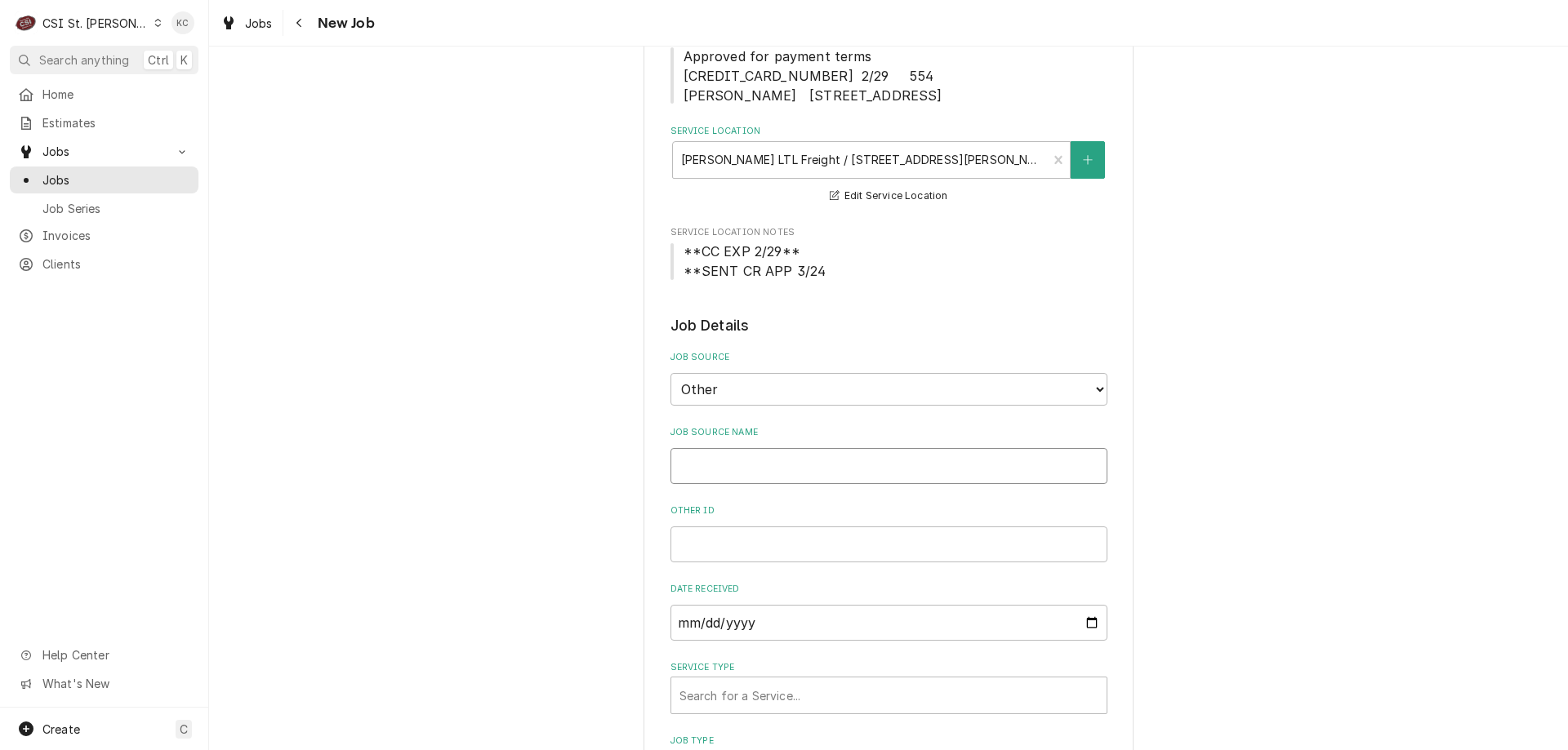
click at [826, 465] on input "Job Source Name" at bounding box center [888, 466] width 437 height 36
type textarea "x"
type input "S"
type textarea "x"
type input "SR"
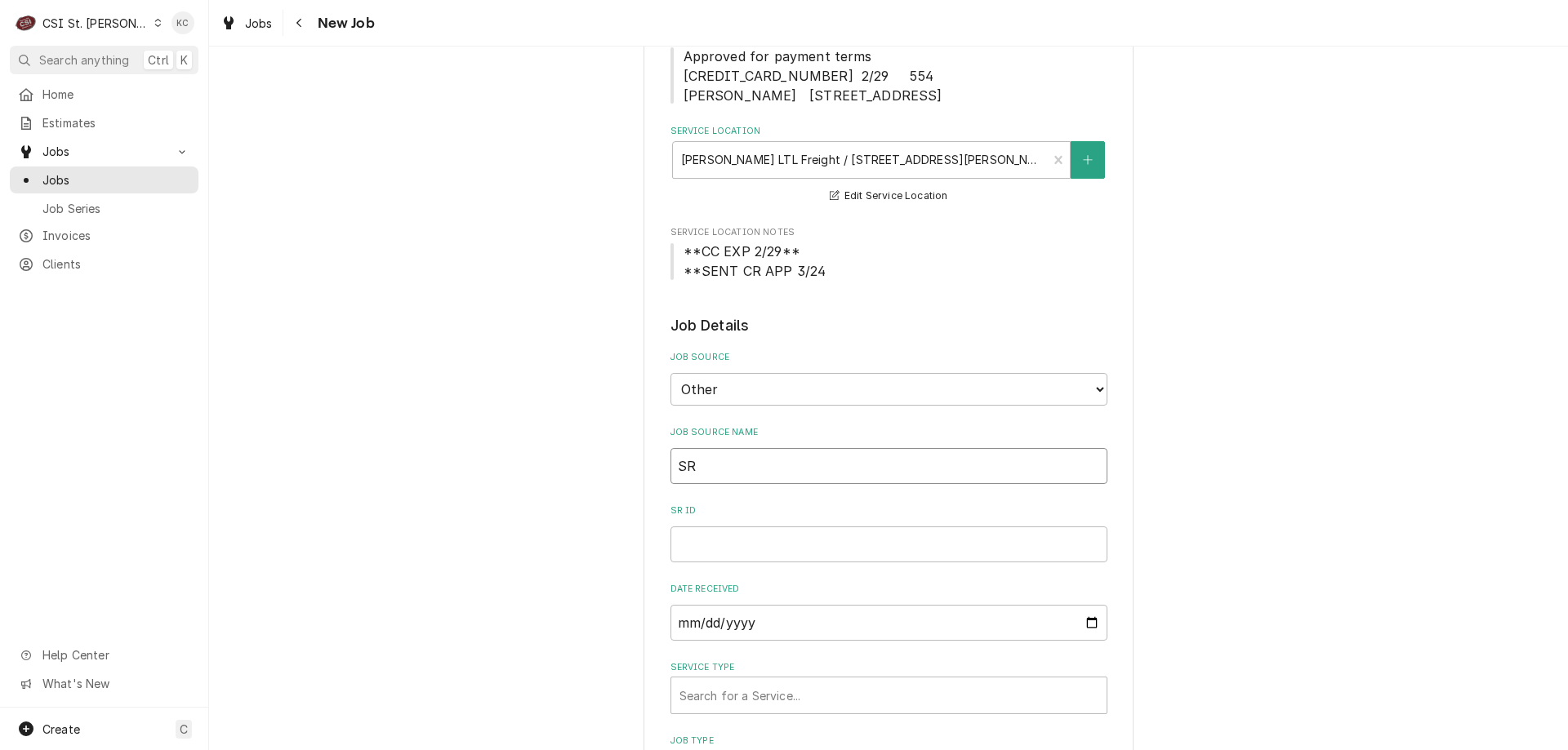
type textarea "x"
type input "SRC"
type textarea "x"
type input "SRCI"
type textarea "x"
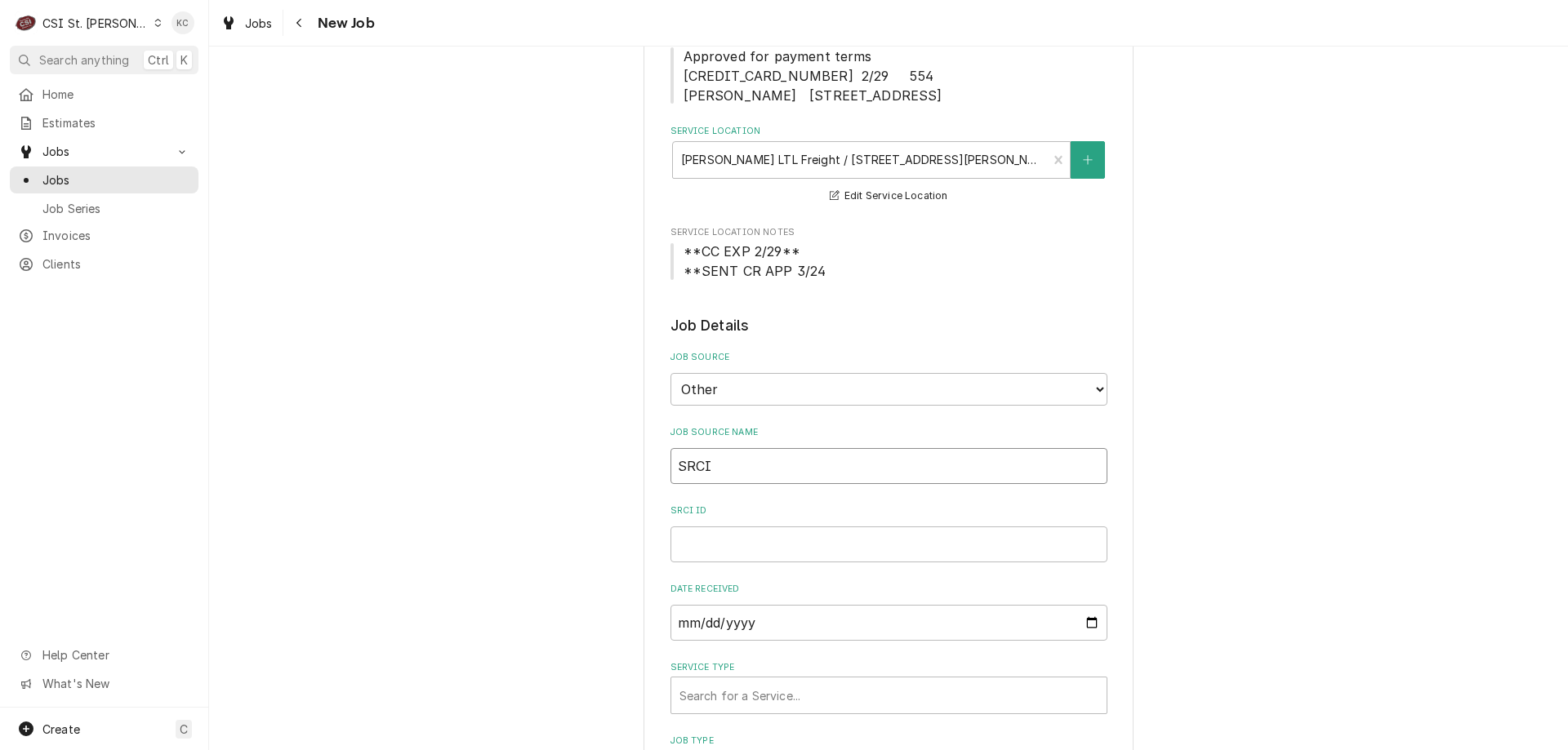
type input "SRCI"
type textarea "x"
type input "SRCI e"
type textarea "x"
type input "SRCI em"
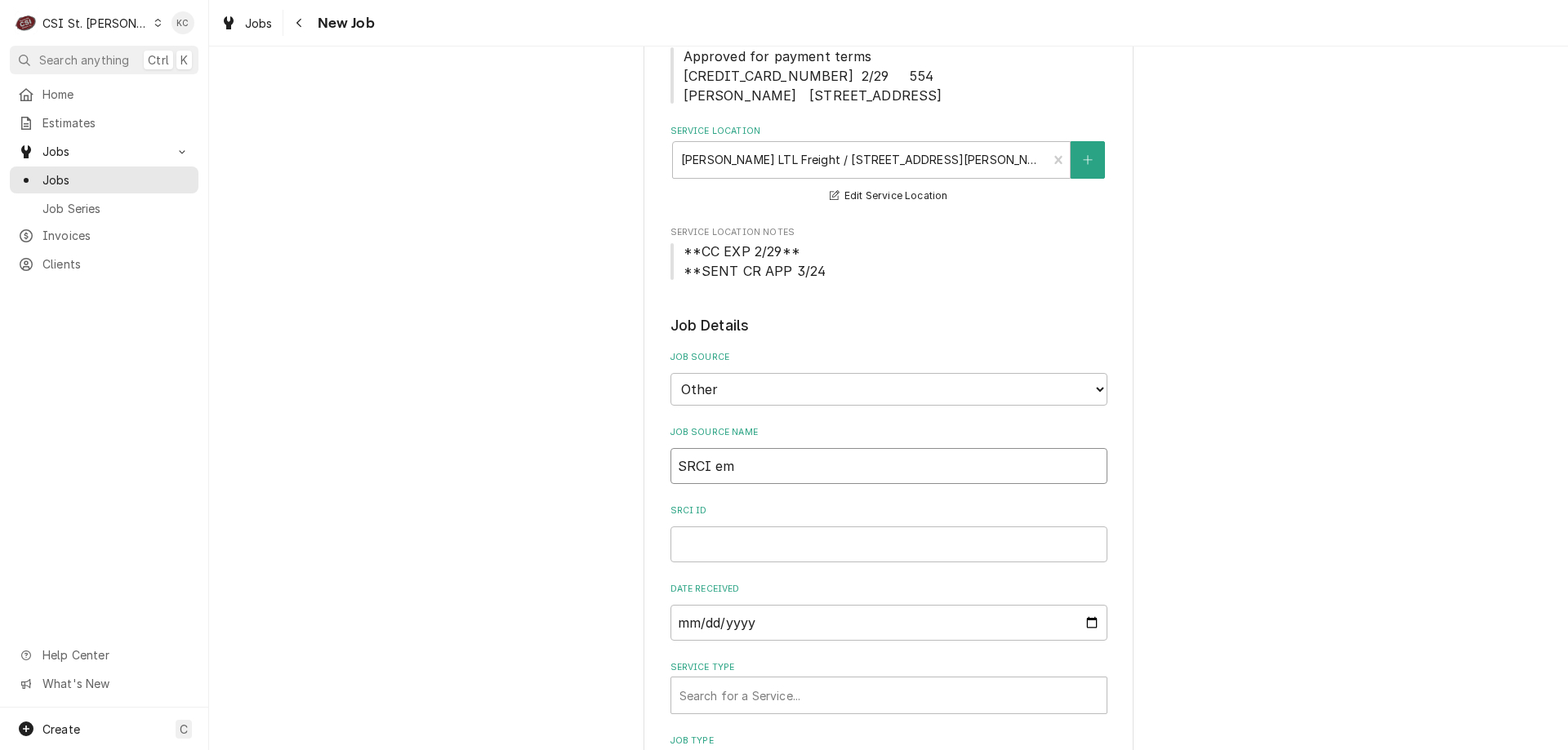
type textarea "x"
type input "SRCI ema"
type textarea "x"
type input "SRCI emai"
type textarea "x"
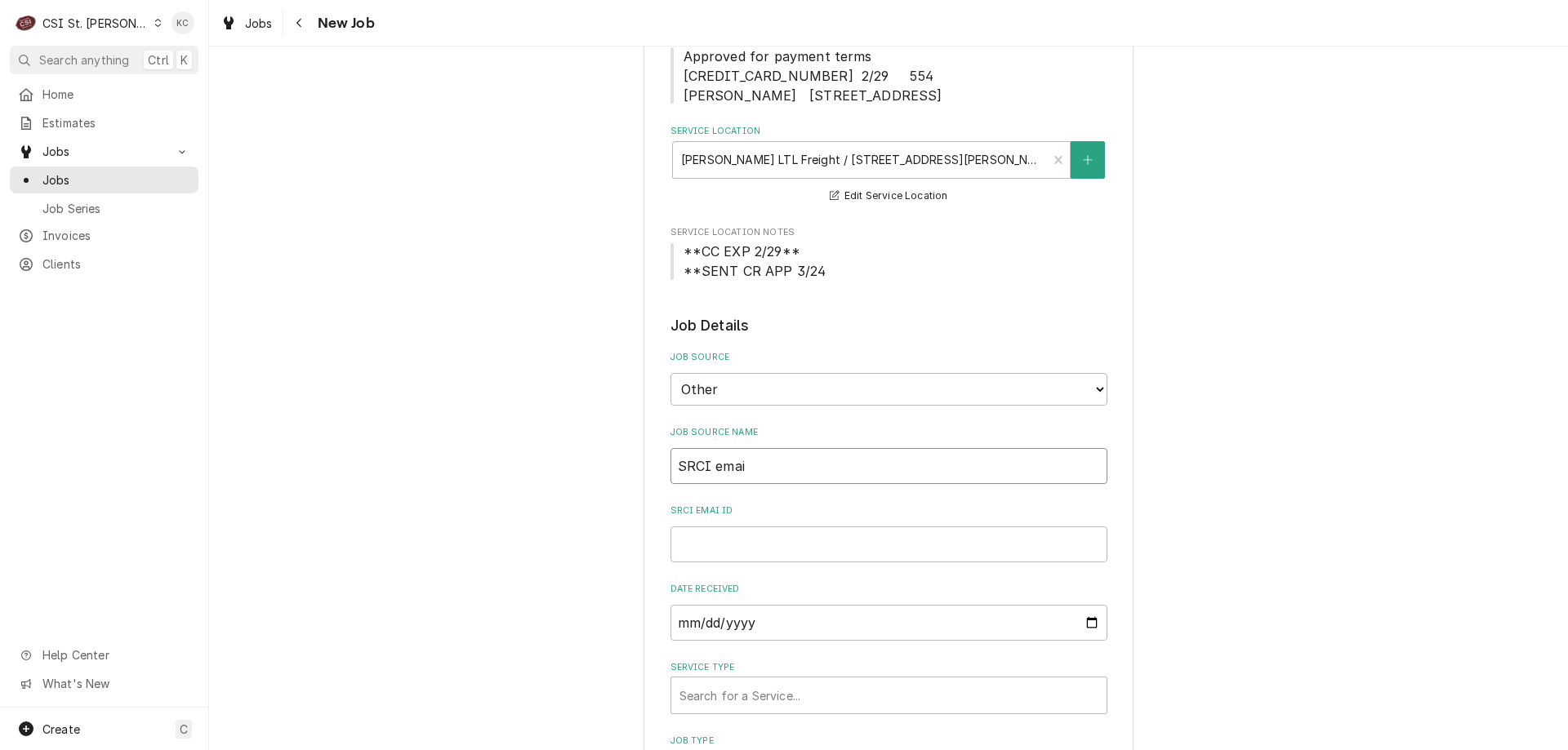
type input "SRCI email"
type textarea "x"
type input "SRCI email"
type textarea "x"
type input "1"
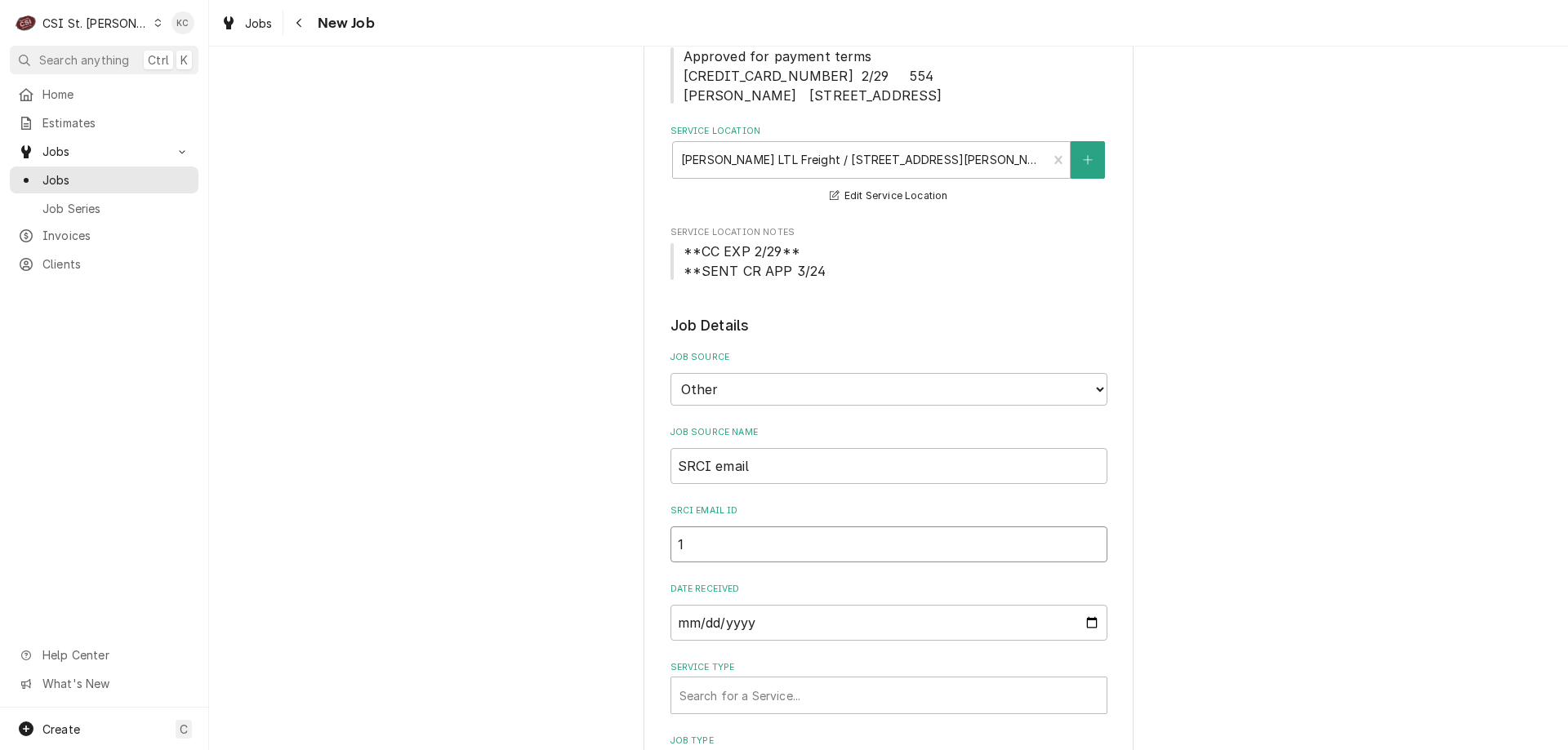
type textarea "x"
type input "11"
type textarea "x"
type input "1"
type textarea "x"
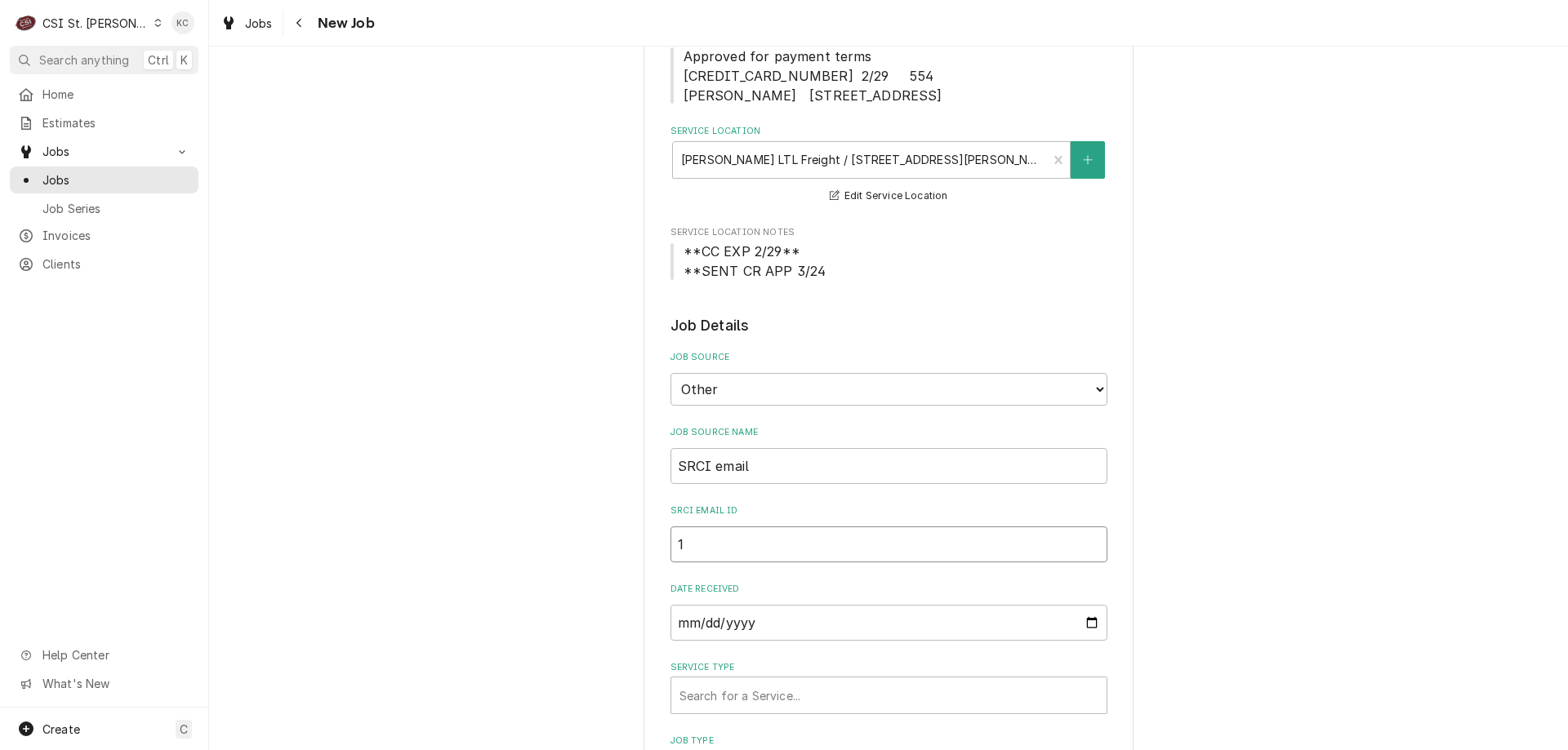
type input "14"
type textarea "x"
type input "144"
type textarea "x"
type input "1448"
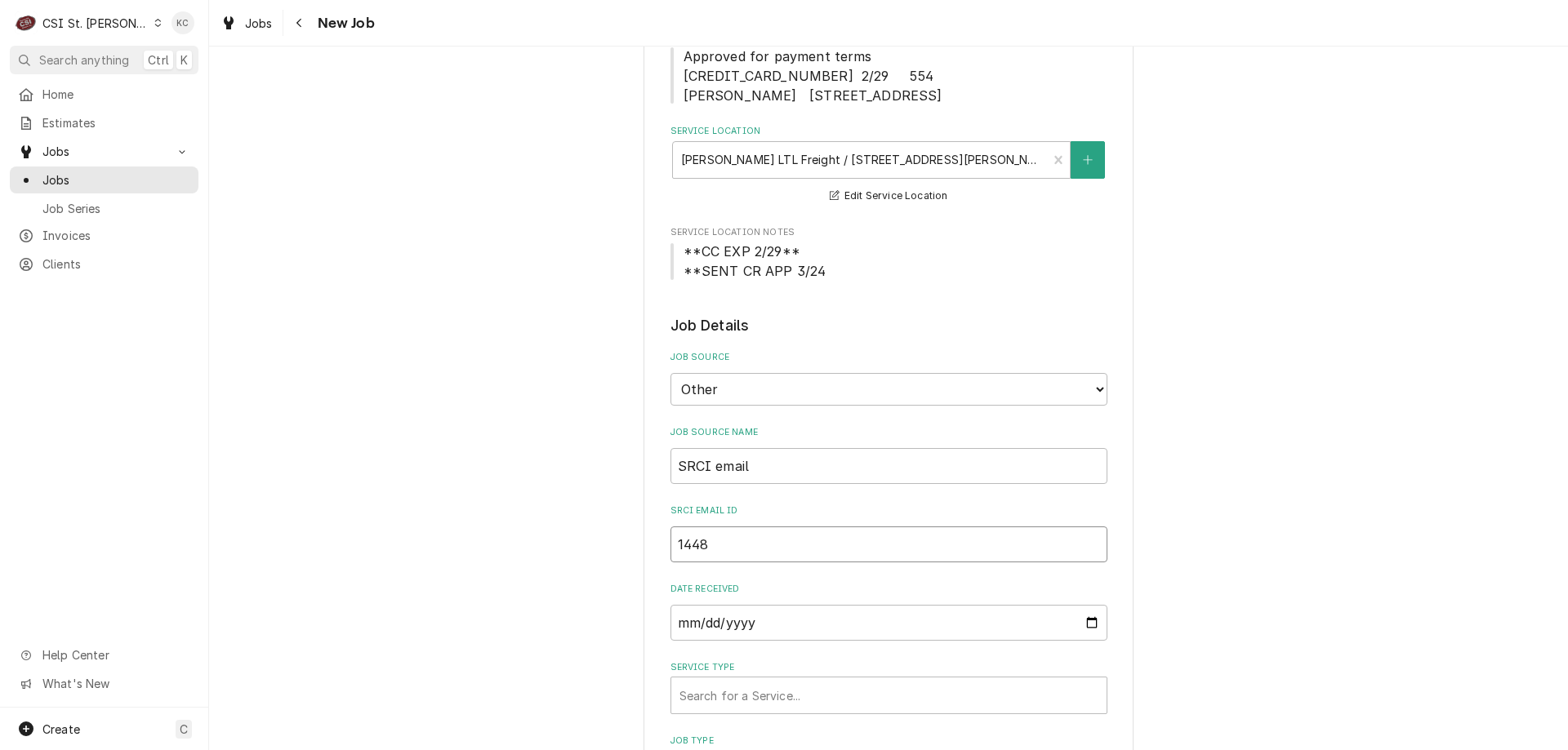
type textarea "x"
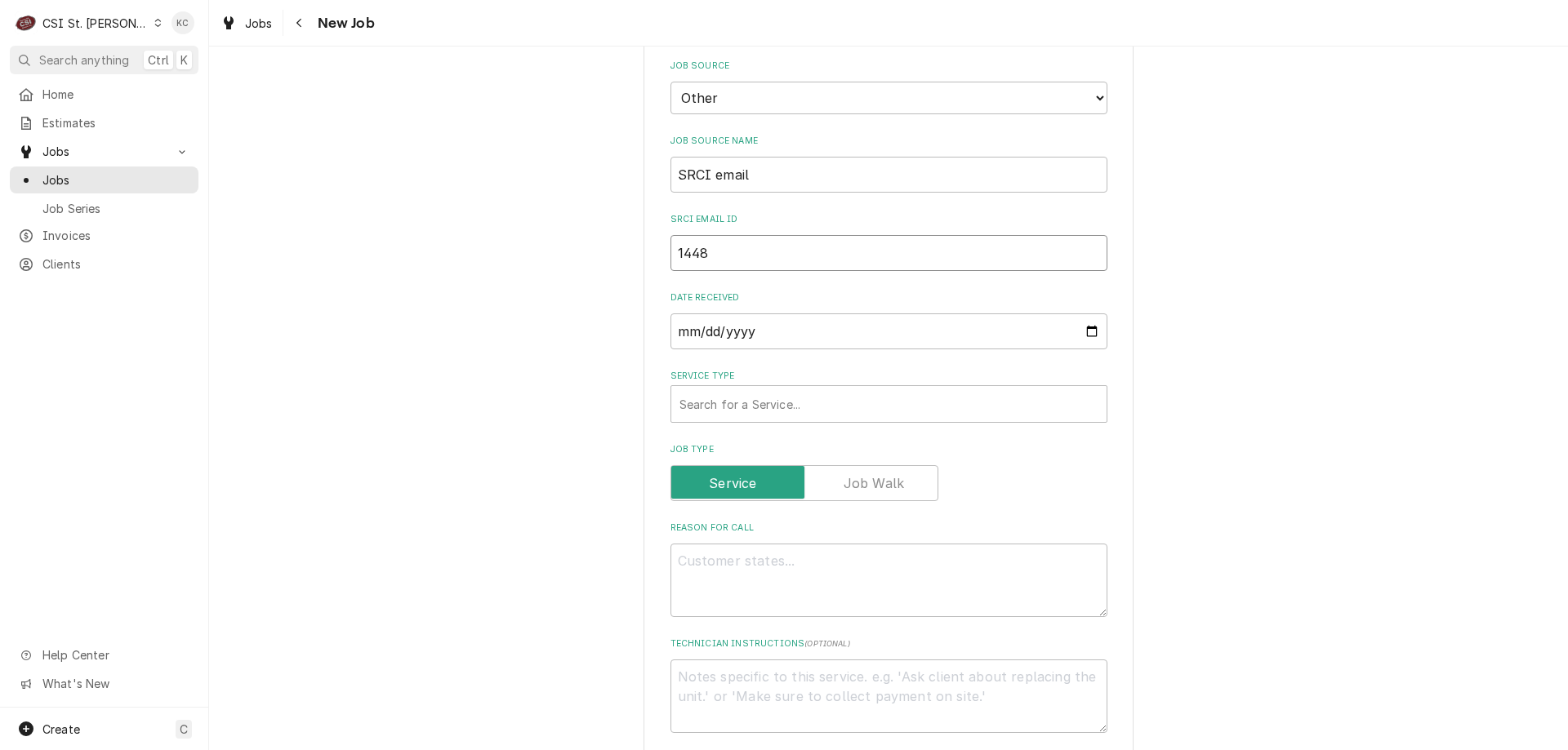
scroll to position [572, 0]
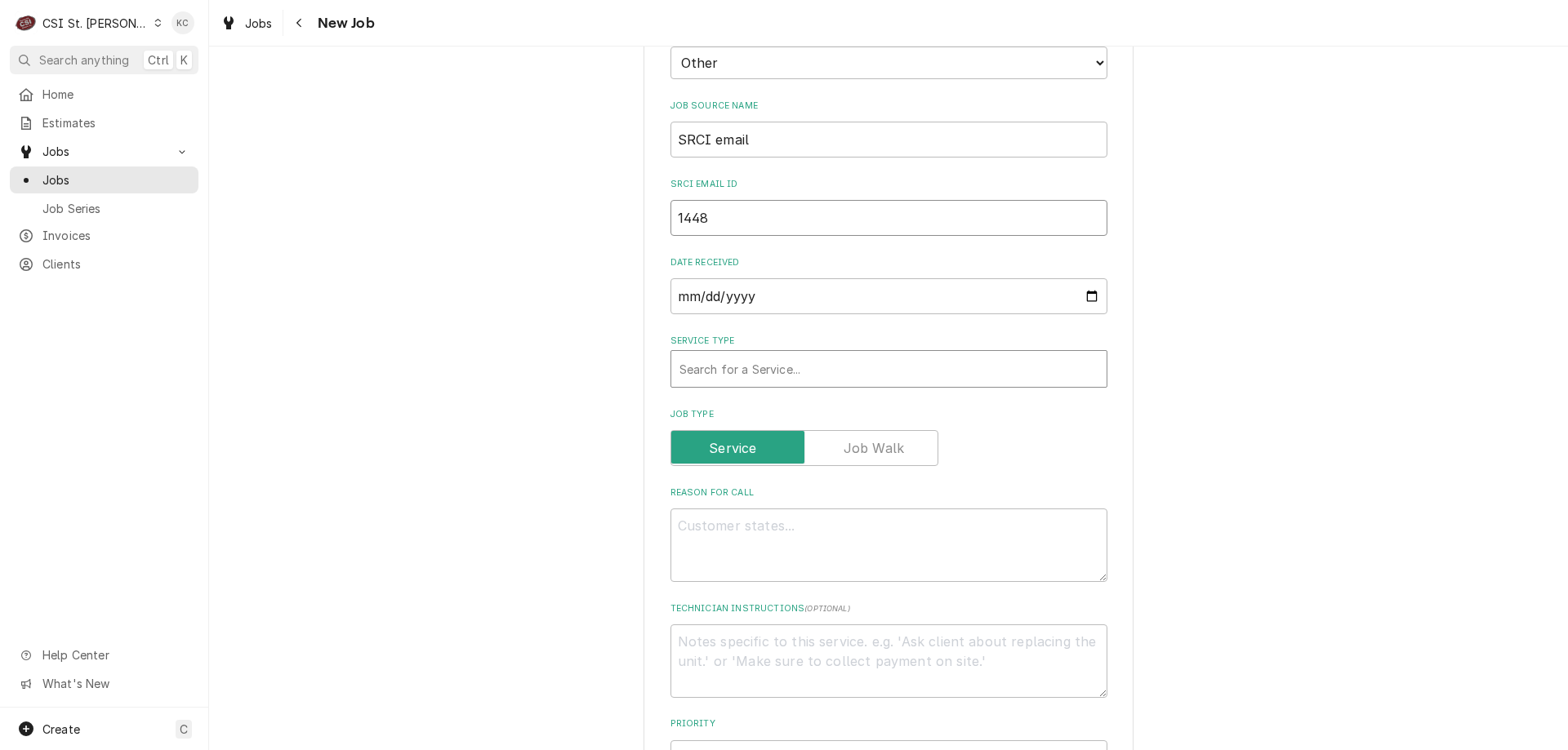
type input "1448"
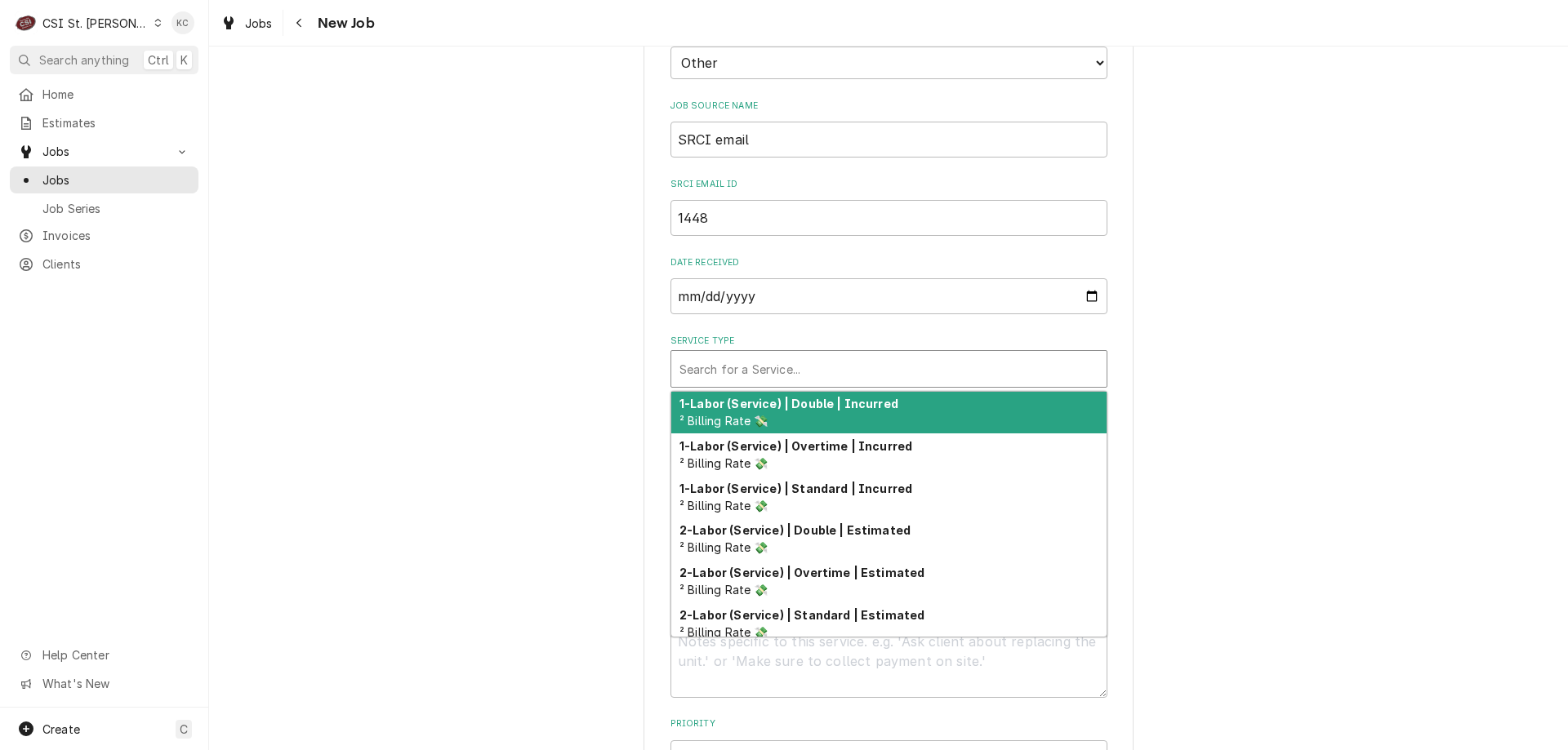
click at [775, 363] on div "Service Type" at bounding box center [888, 369] width 419 height 30
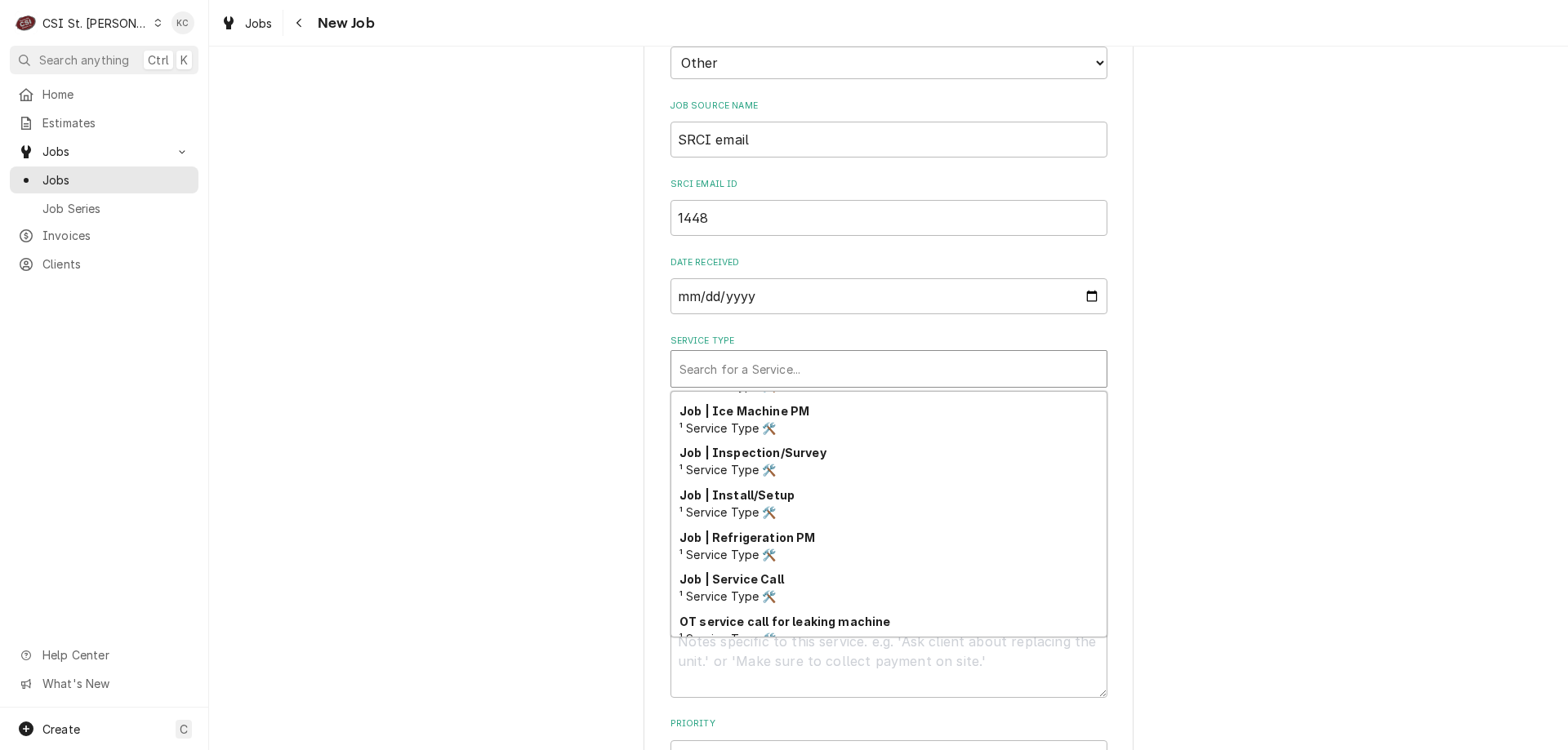
scroll to position [950, 0]
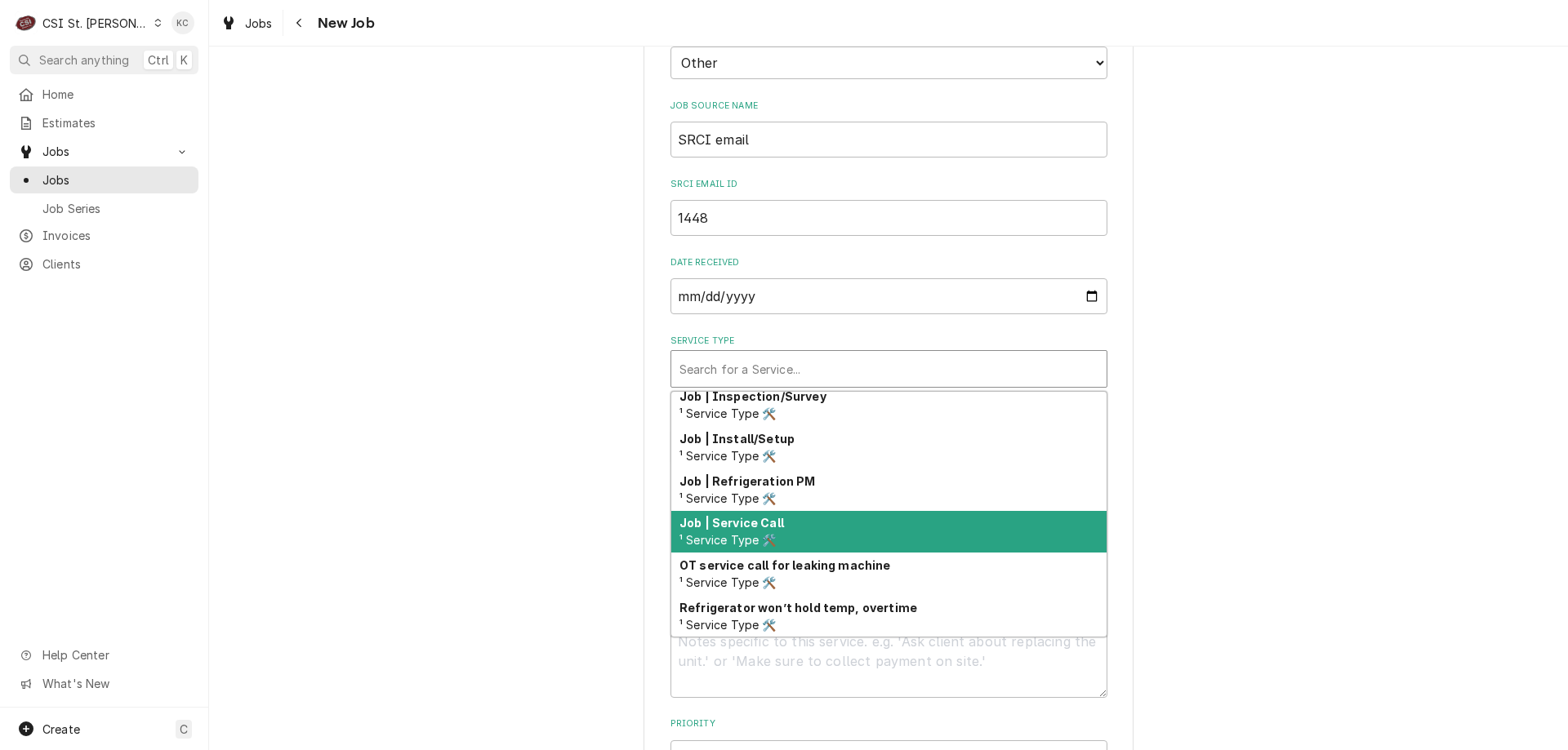
click at [803, 523] on div "Job | Service Call ¹ Service Type 🛠️" at bounding box center [888, 533] width 435 height 42
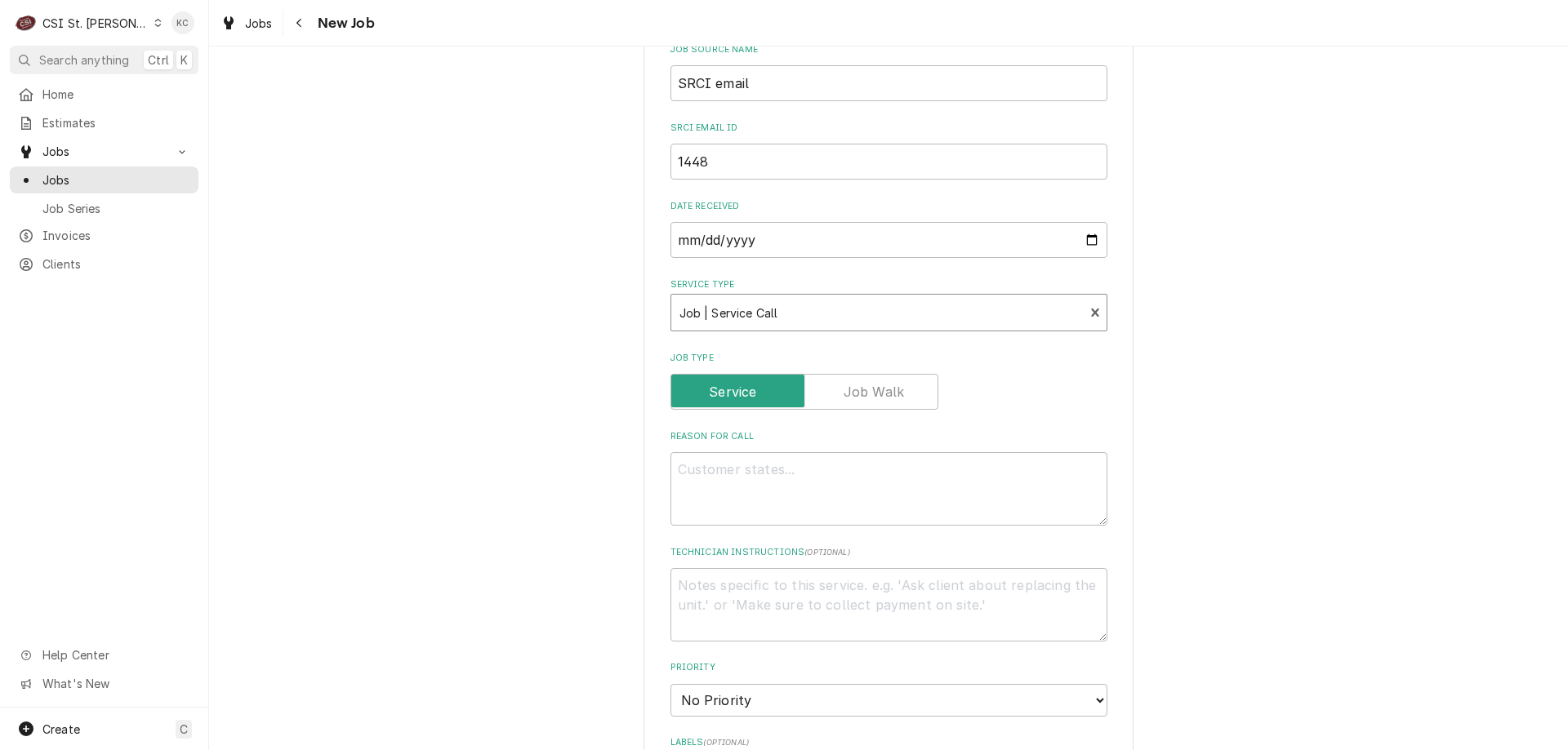
scroll to position [653, 0]
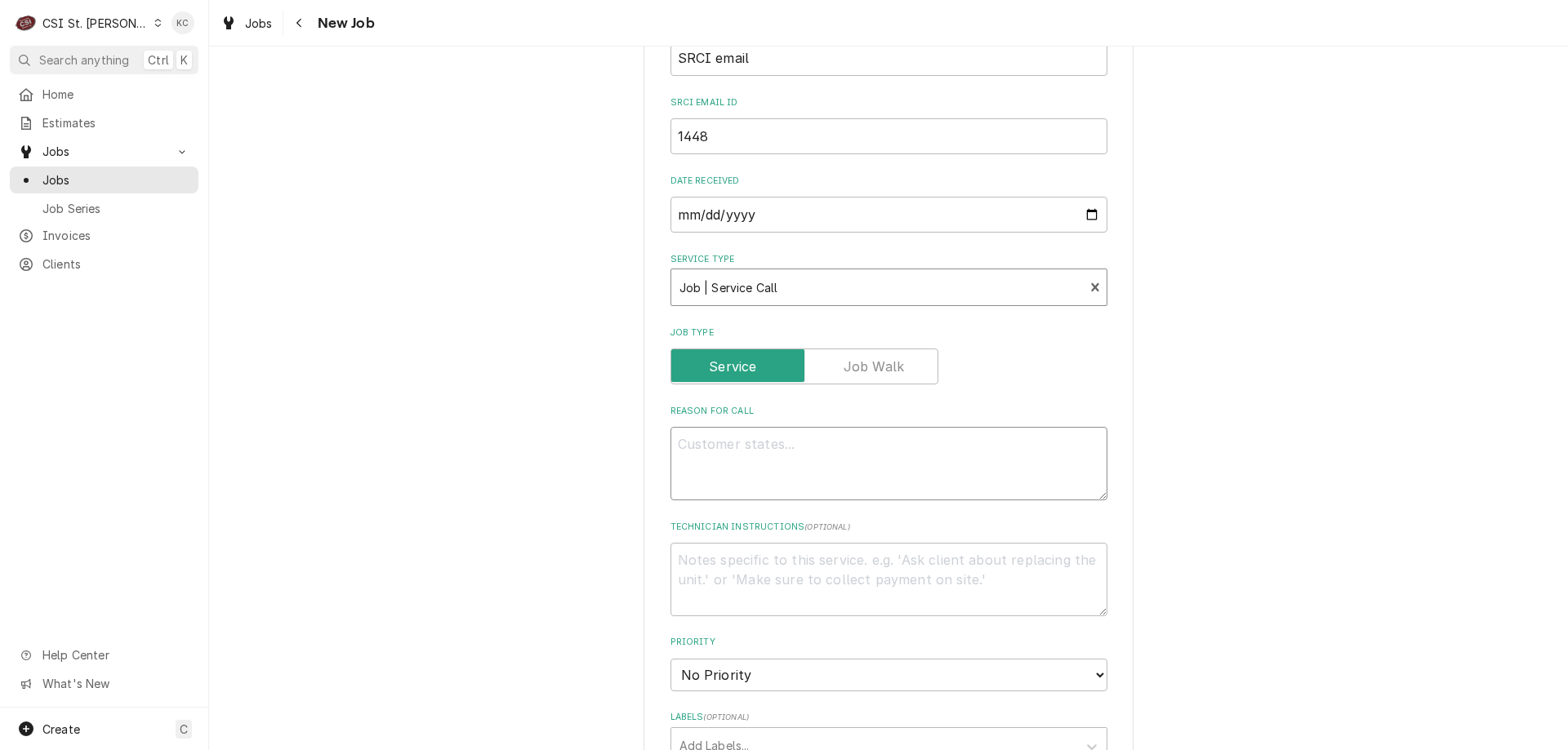
click at [796, 455] on textarea "Reason For Call" at bounding box center [888, 464] width 437 height 74
click at [750, 445] on textarea "Reason For Call" at bounding box center [888, 464] width 437 height 74
type textarea "x"
type textarea "H"
type textarea "x"
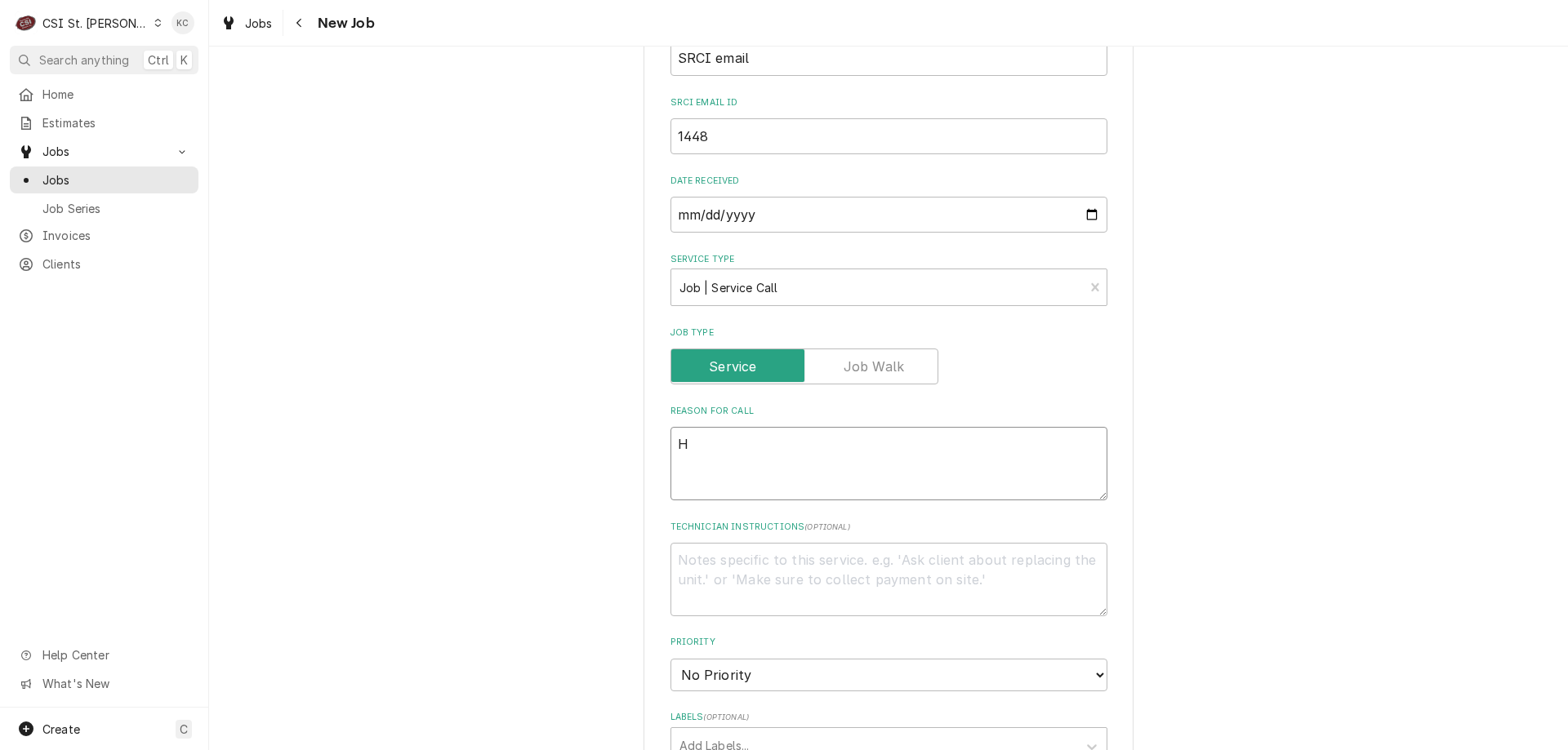
type textarea "HV"
type textarea "x"
type textarea "HVA"
type textarea "x"
type textarea "HVAC"
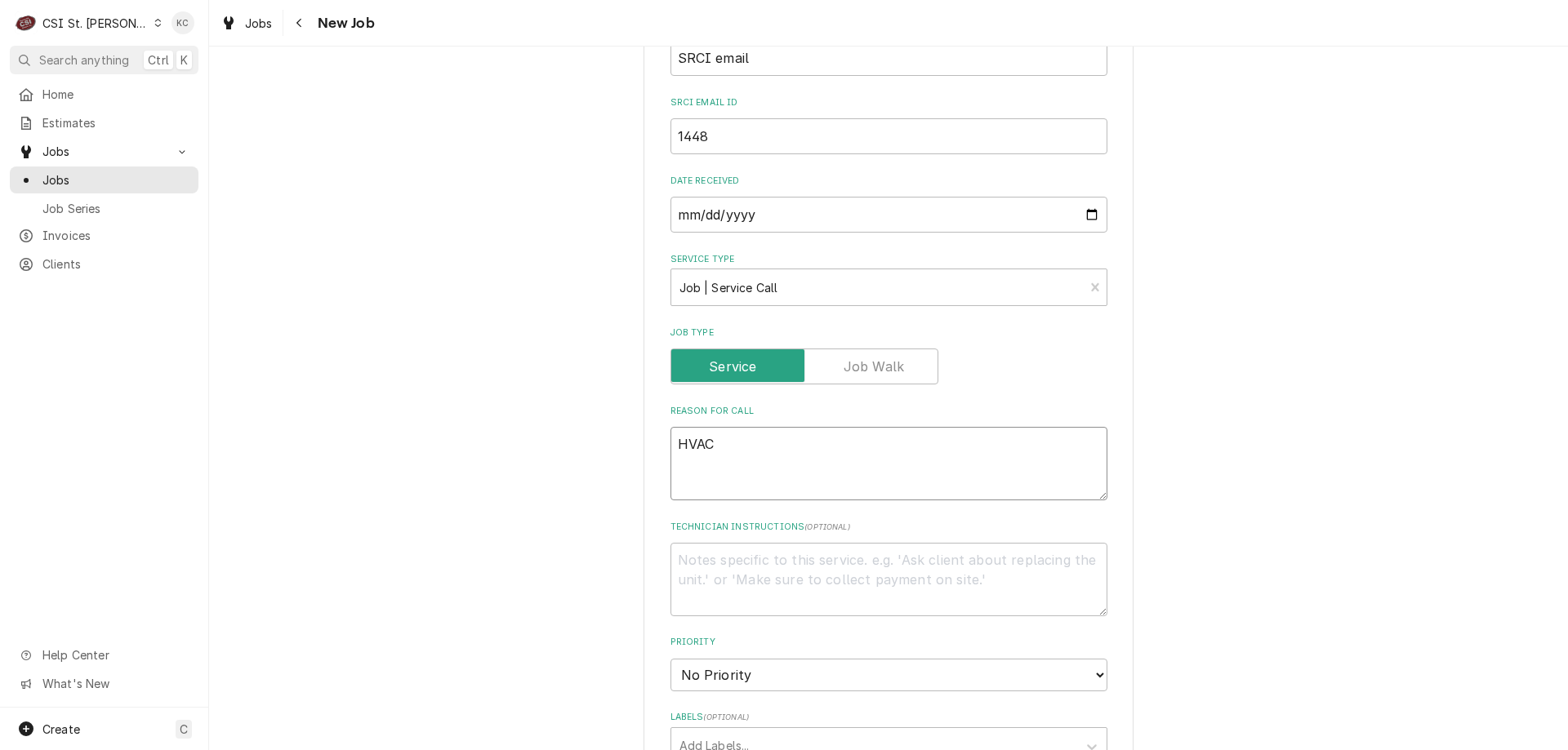
type textarea "x"
type textarea "HVAC"
type textarea "x"
type textarea "HVAC -"
type textarea "x"
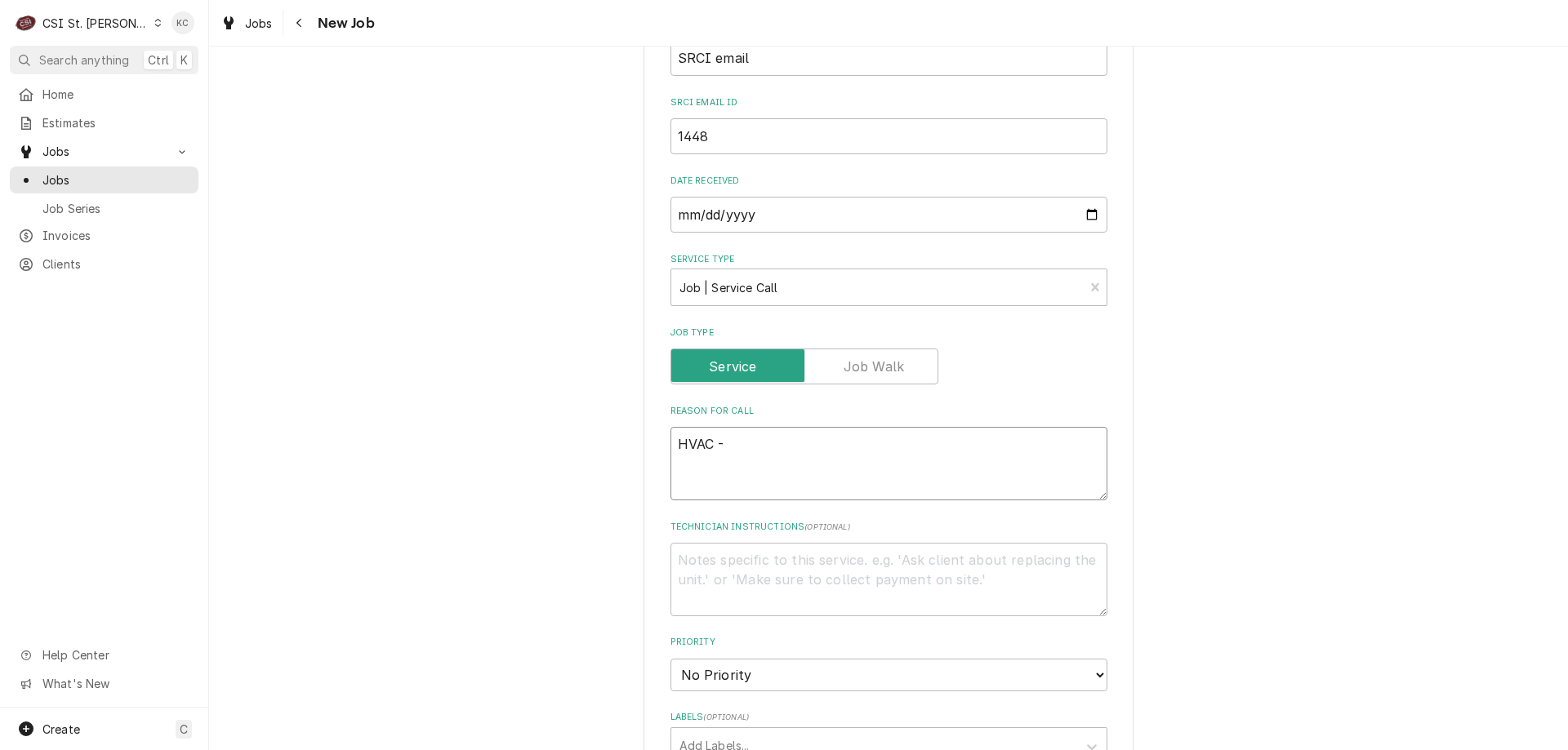
type textarea "HVAC -"
paste textarea "PM all units onsite: four (4) split systems and one (1) mini-split"
type textarea "x"
type textarea "HVAC - PM all units onsite: four (4) split systems and one (1) mini-split"
type textarea "x"
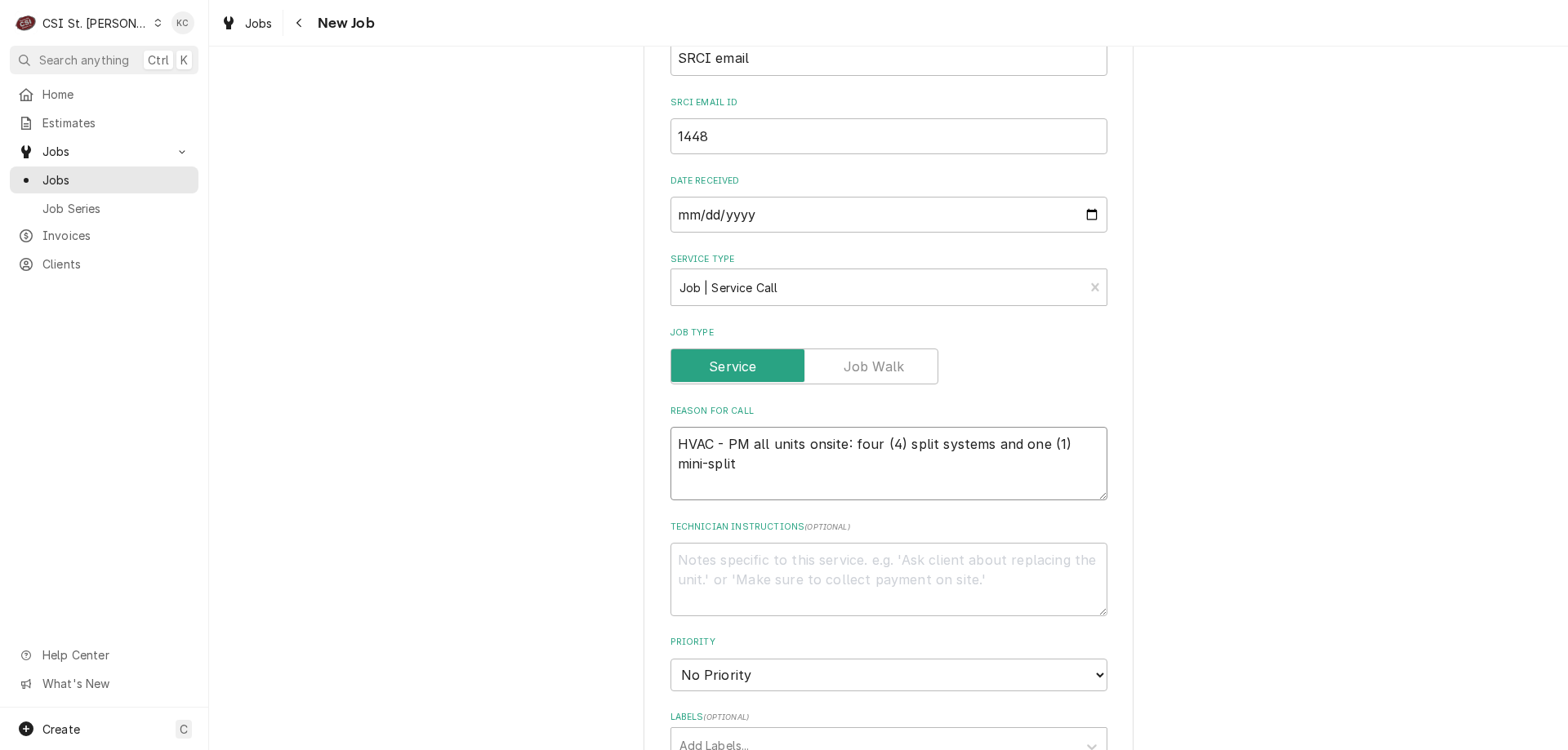
type textarea "HVAC - PM all units onsite: four (4) split systems and one (1) mini-split"
click at [793, 578] on textarea "Technician Instructions ( optional )" at bounding box center [888, 579] width 437 height 74
click at [687, 561] on textarea "Technician Instructions ( optional )" at bounding box center [888, 579] width 437 height 74
paste textarea "Duane Carriger Cell: 317-379-7207"
type textarea "x"
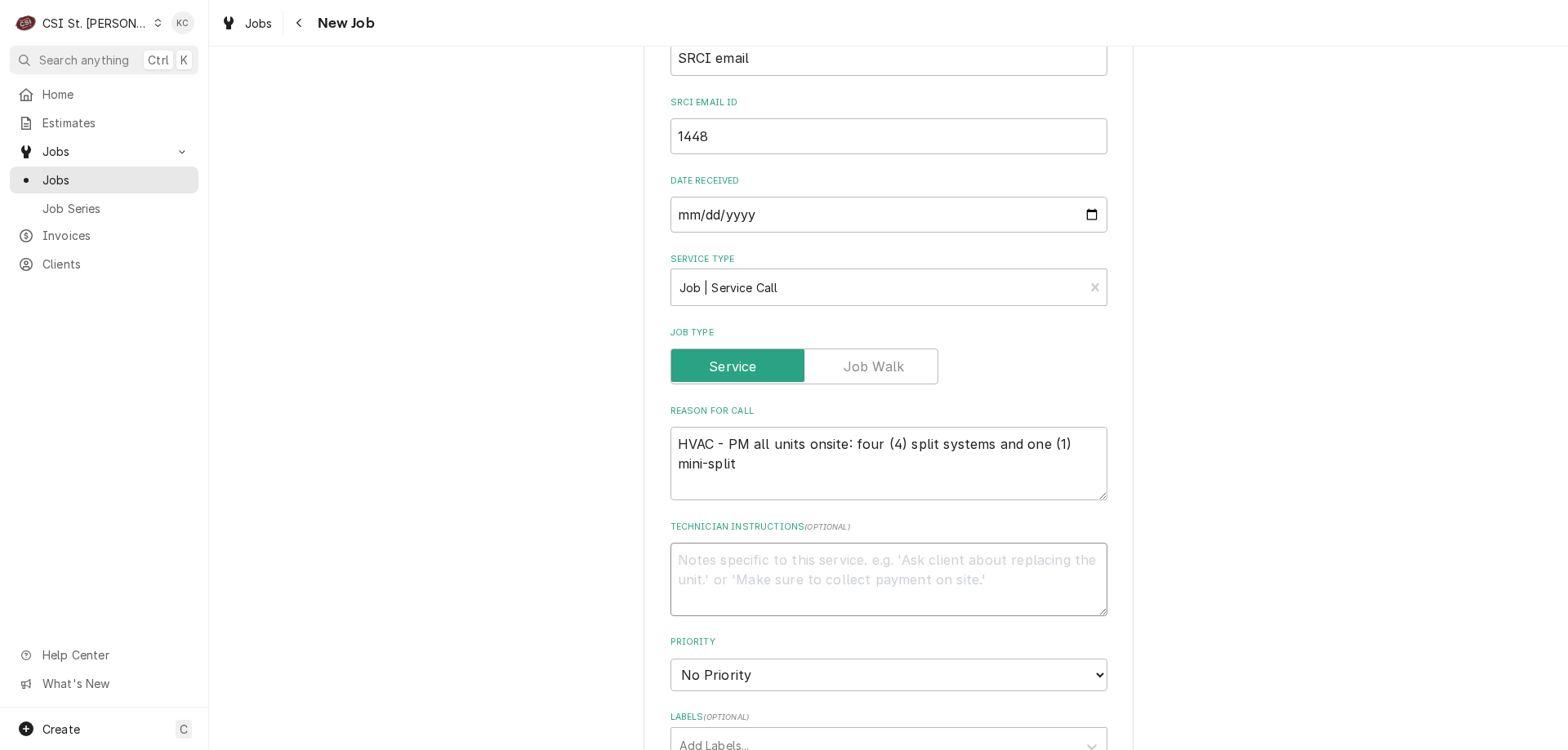
type textarea "Duane Carriger Cell: 317-379-7207"
type textarea "x"
type textarea "Duane Carriger Cell: 317-379-7207"
type textarea "x"
type textarea "Duane Carriger Cell: 317-379-7207"
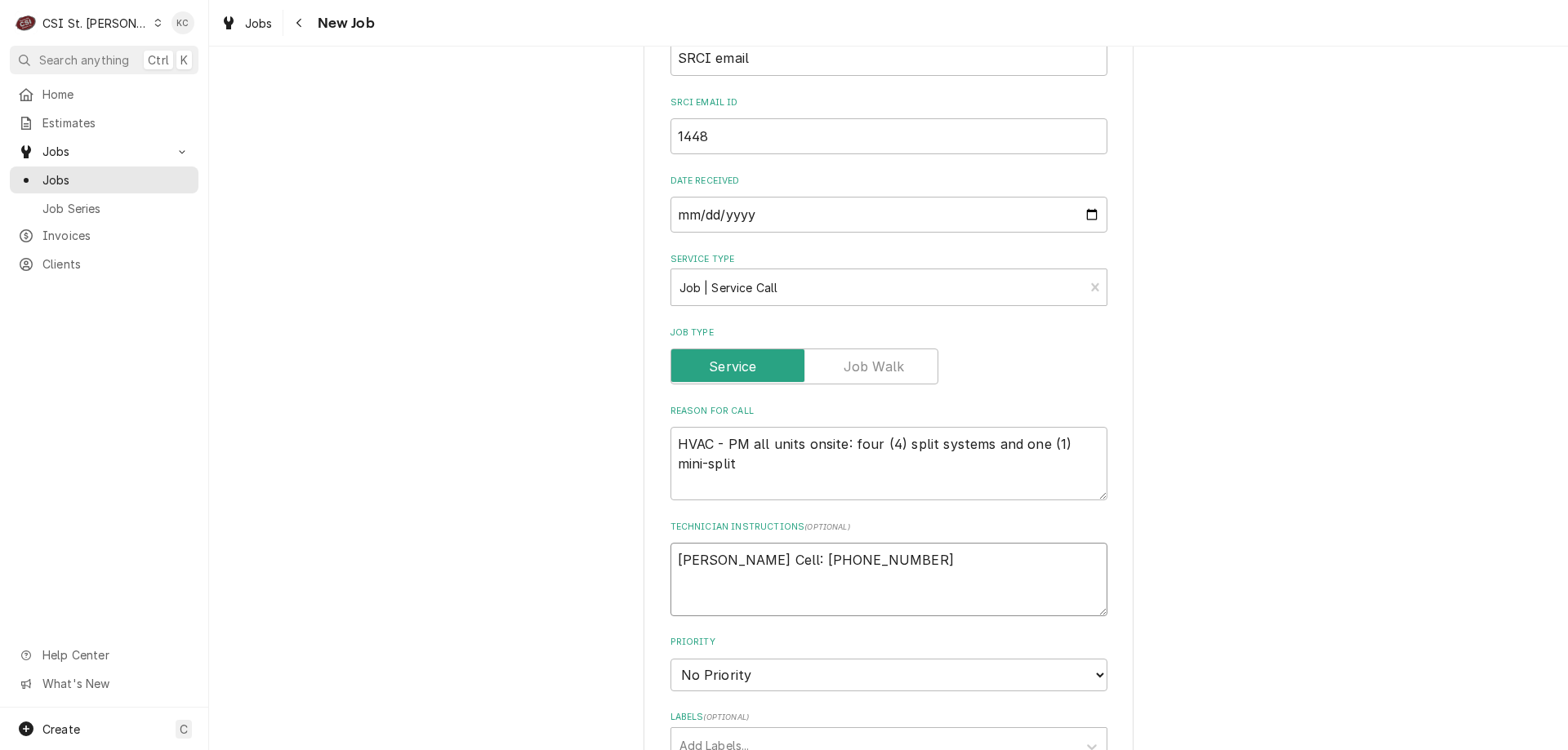
click at [705, 577] on textarea "Duane Carriger Cell: 317-379-7207" at bounding box center [888, 579] width 437 height 74
paste textarea "Vance Thompson Cell: 618-315-4963"
type textarea "x"
type textarea "Duane Carriger Cell: 317-379-7207 Vance Thompson Cell: 618-315-4963"
type textarea "x"
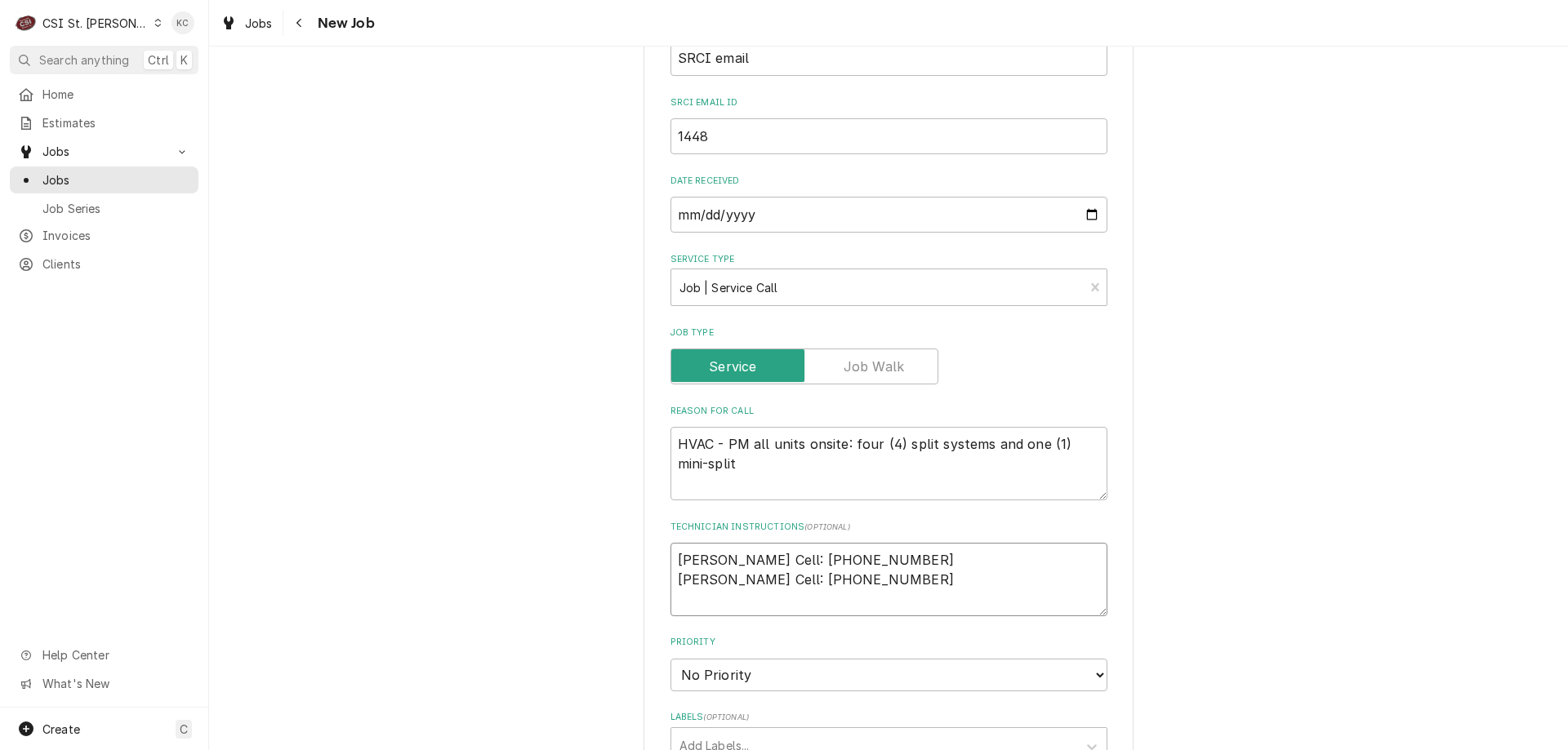
type textarea "Duane Carriger Cell: 317-379-7207 Vance Thompson Cell: 618-315-4963"
type textarea "x"
type textarea "Duane Carriger Cell: 317-379-7207 Vance Thompson Cell: 618-315-4963"
click at [759, 601] on textarea "Duane Carriger Cell: 317-379-7207 Vance Thompson Cell: 618-315-4963" at bounding box center [888, 579] width 437 height 74
paste textarea "Sarah Dorsey Cell: 417-380-2933"
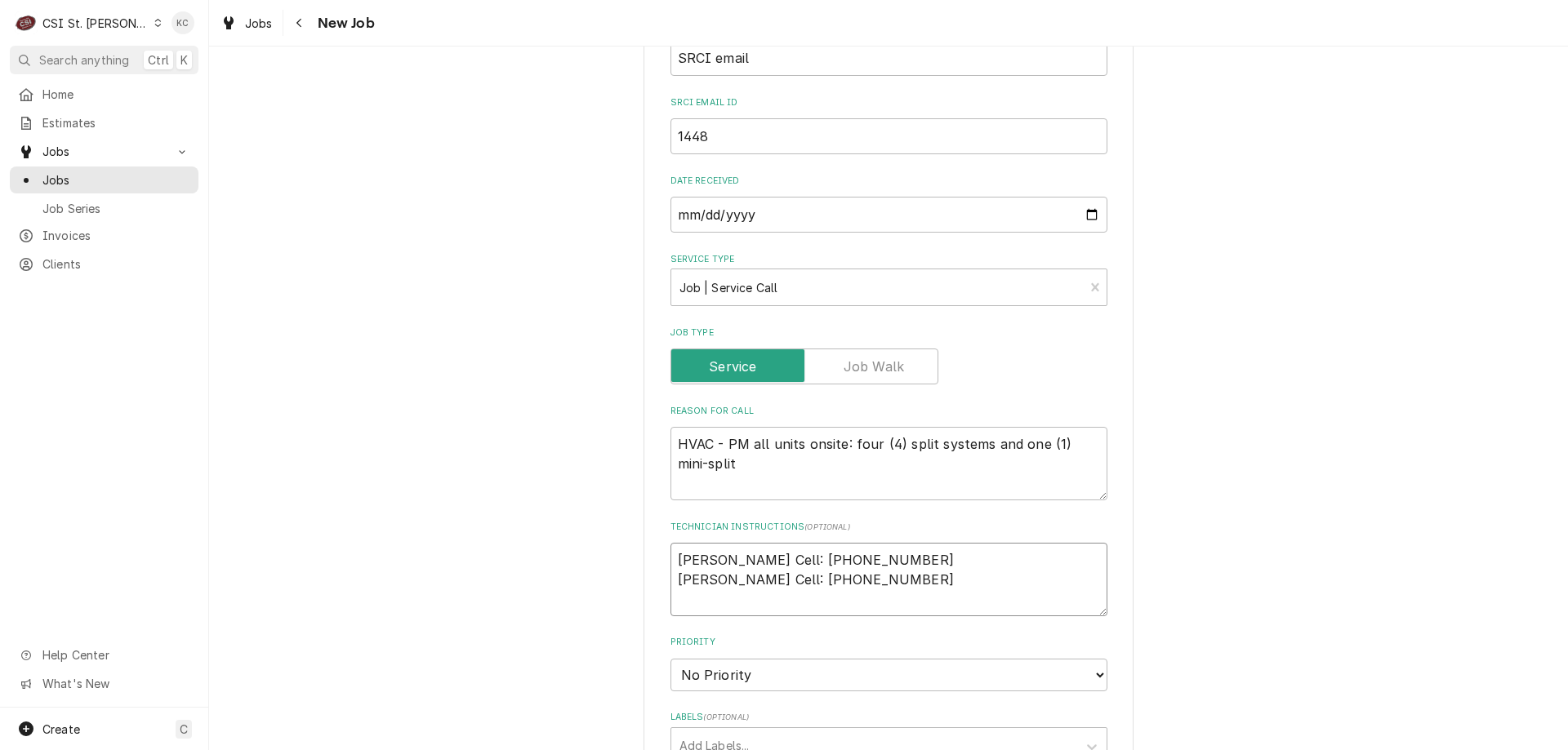
type textarea "x"
type textarea "Duane Carriger Cell: 317-379-7207 Vance Thompson Cell: 618-315-4963 Sarah Dorse…"
type textarea "x"
type textarea "Duane Carriger Cell: 317-379-7207 Vance Thompson Cell: 618-315-4963 Sarah Dorse…"
click at [759, 682] on select "No Priority Urgent High Medium Low" at bounding box center [888, 675] width 437 height 32
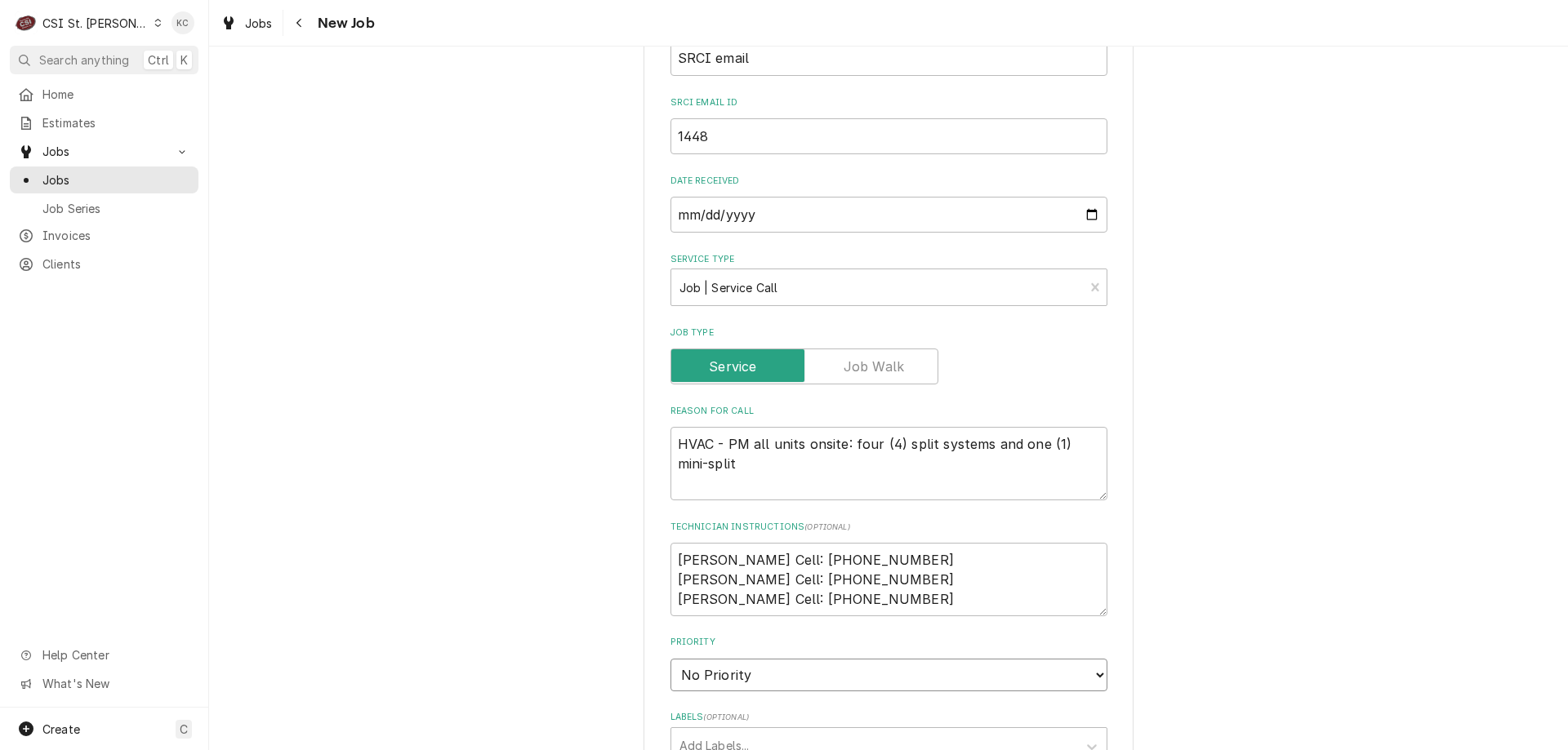
select select "4"
click at [670, 659] on select "No Priority Urgent High Medium Low" at bounding box center [888, 675] width 437 height 32
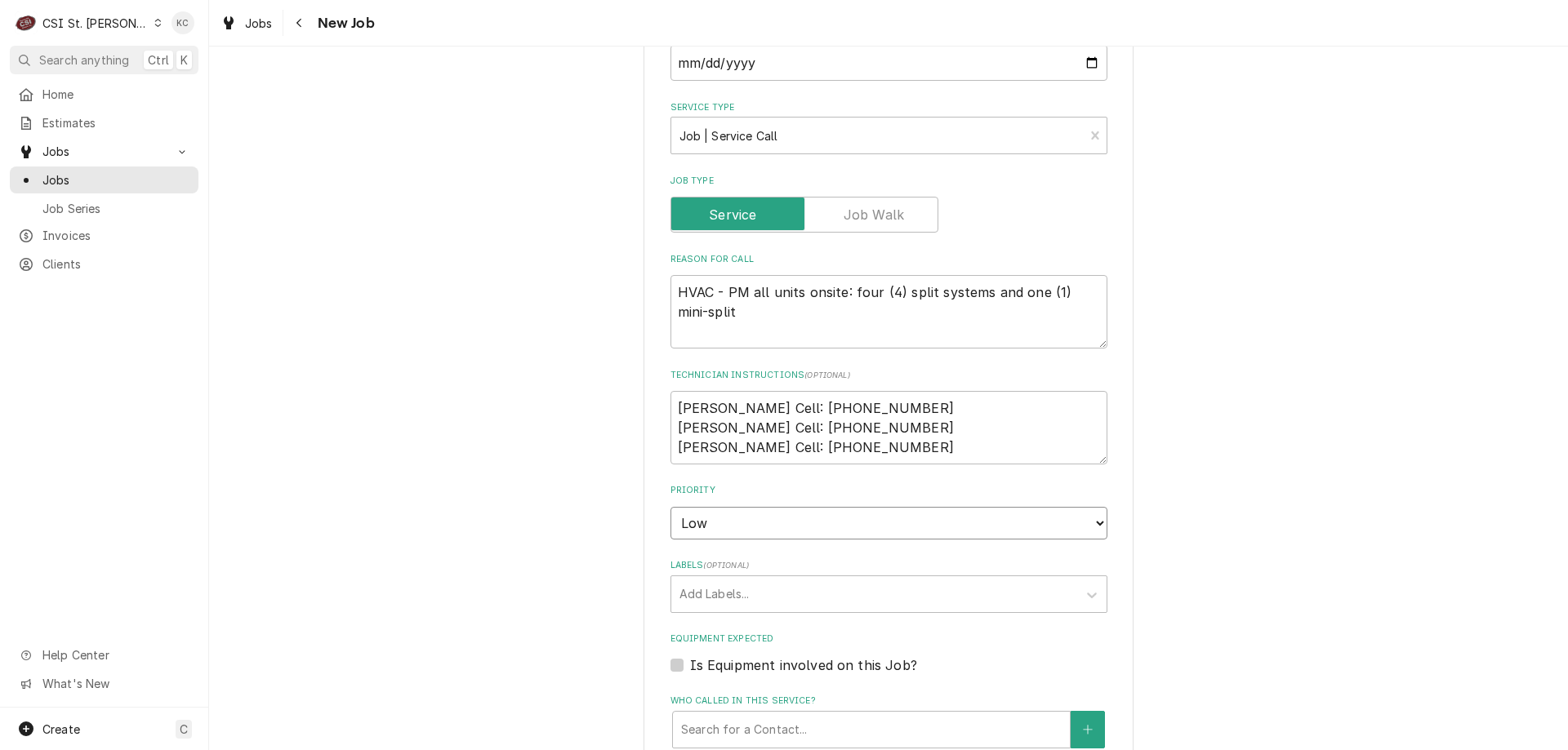
scroll to position [980, 0]
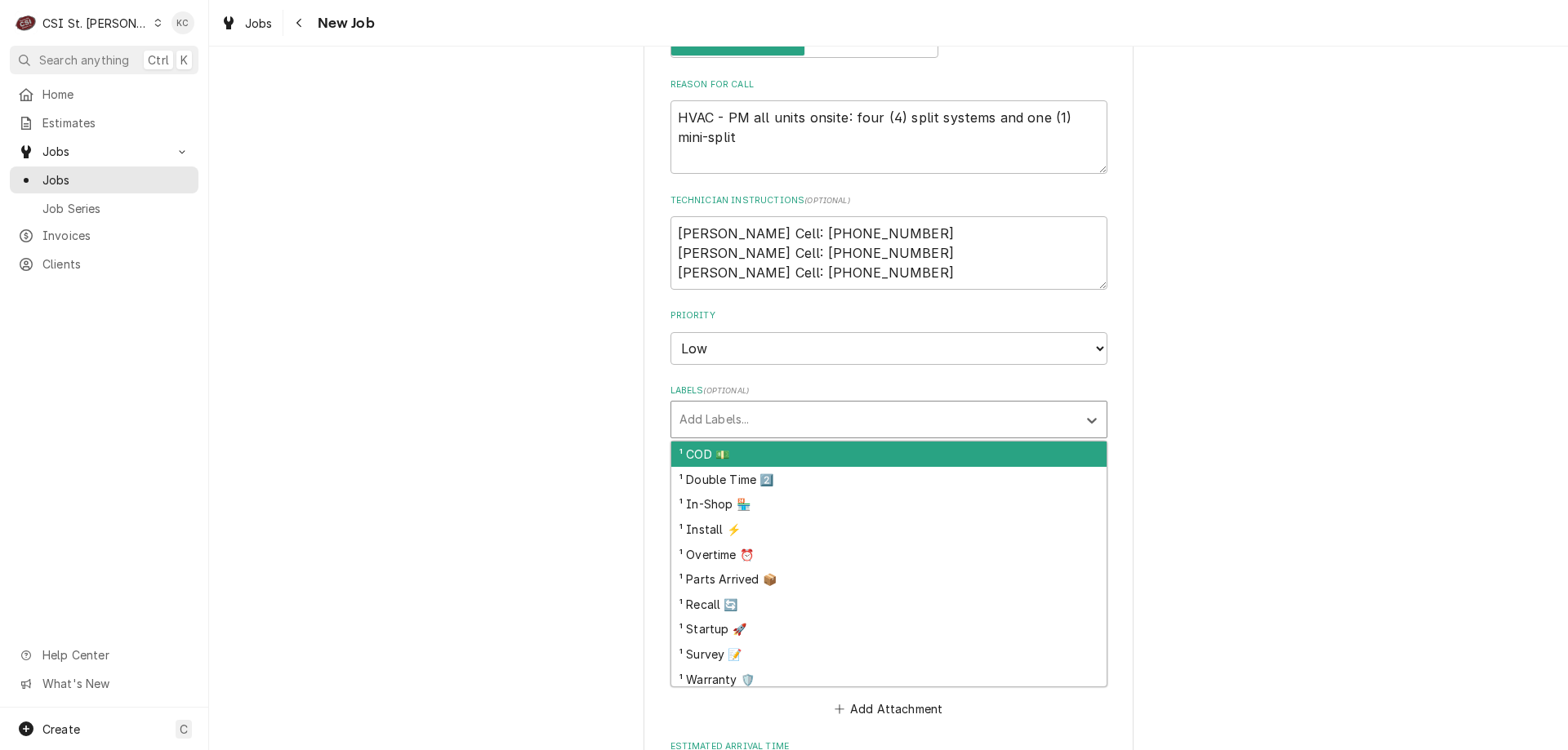
click at [845, 425] on div "Labels" at bounding box center [874, 420] width 390 height 30
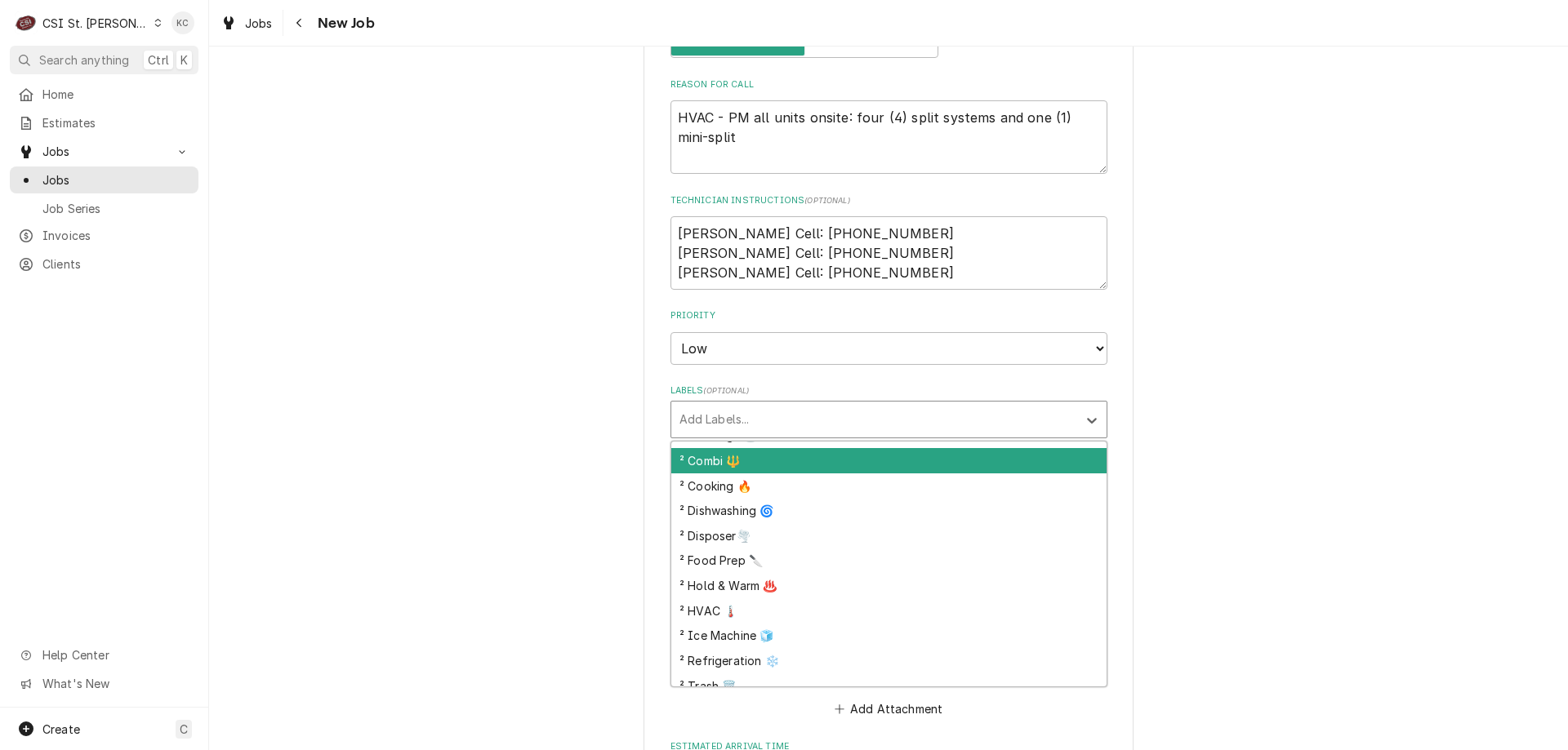
scroll to position [327, 0]
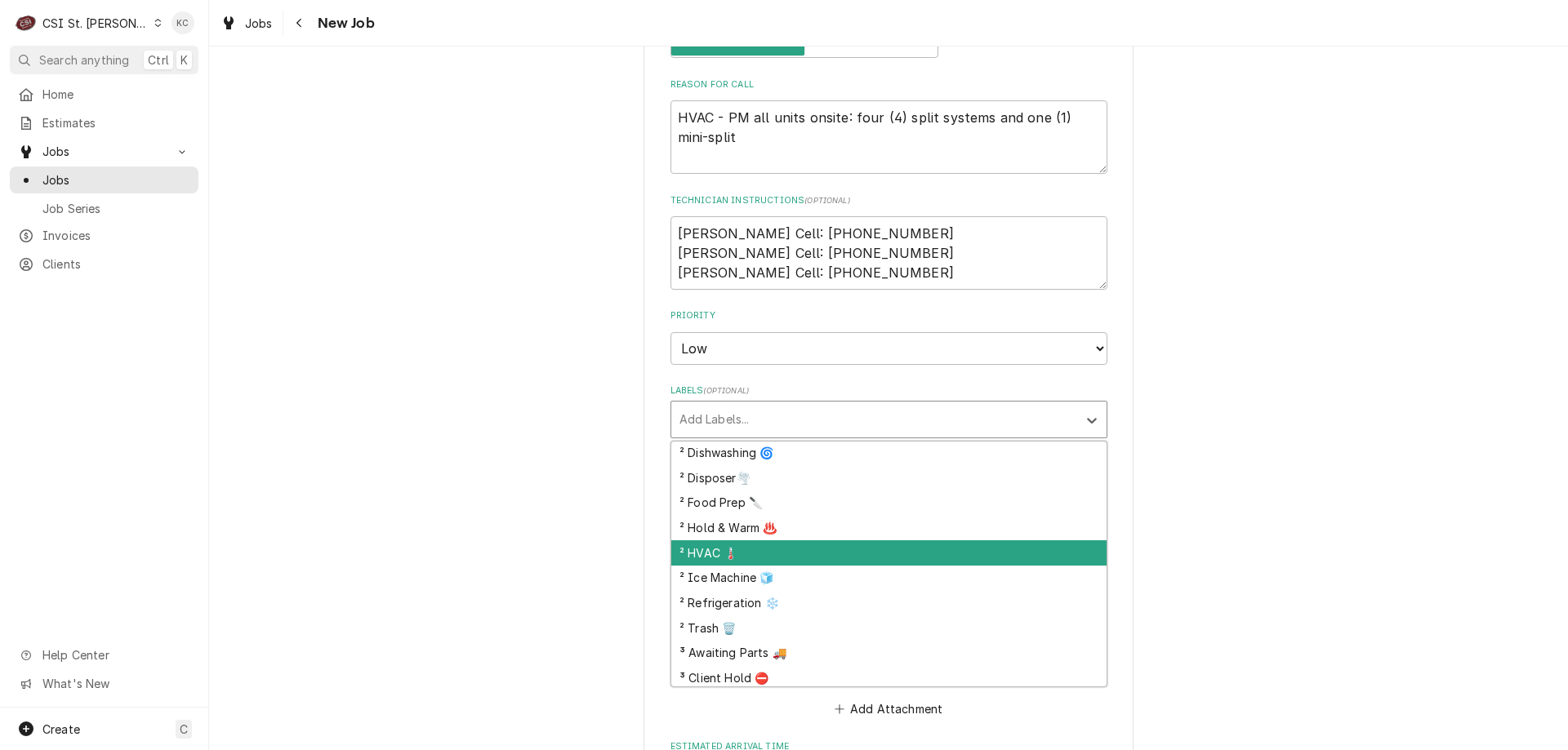
click at [860, 564] on div "² HVAC 🌡️" at bounding box center [888, 553] width 435 height 25
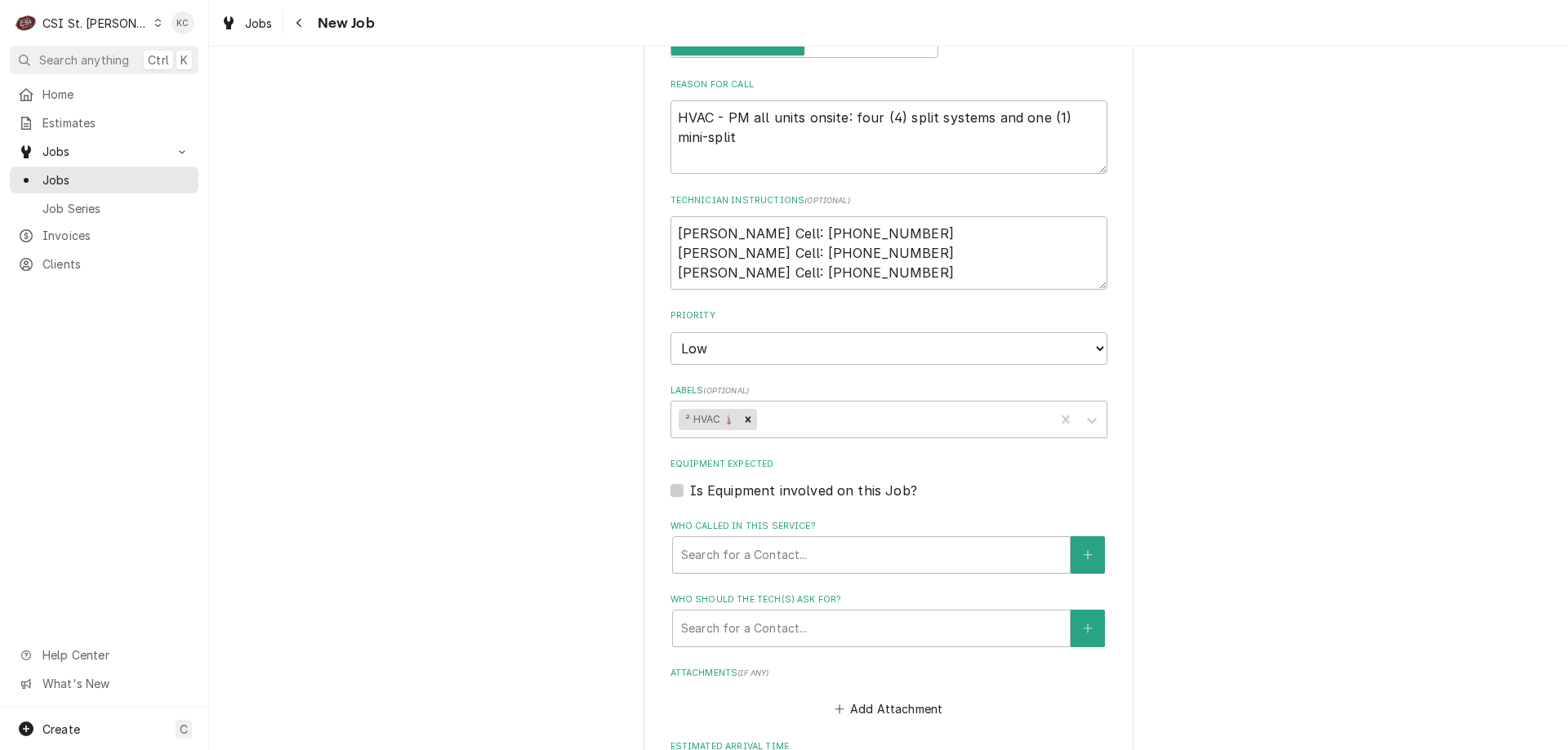
click at [1345, 494] on div "Please provide the following information to create a job: Client Details Client…" at bounding box center [888, 210] width 1359 height 2253
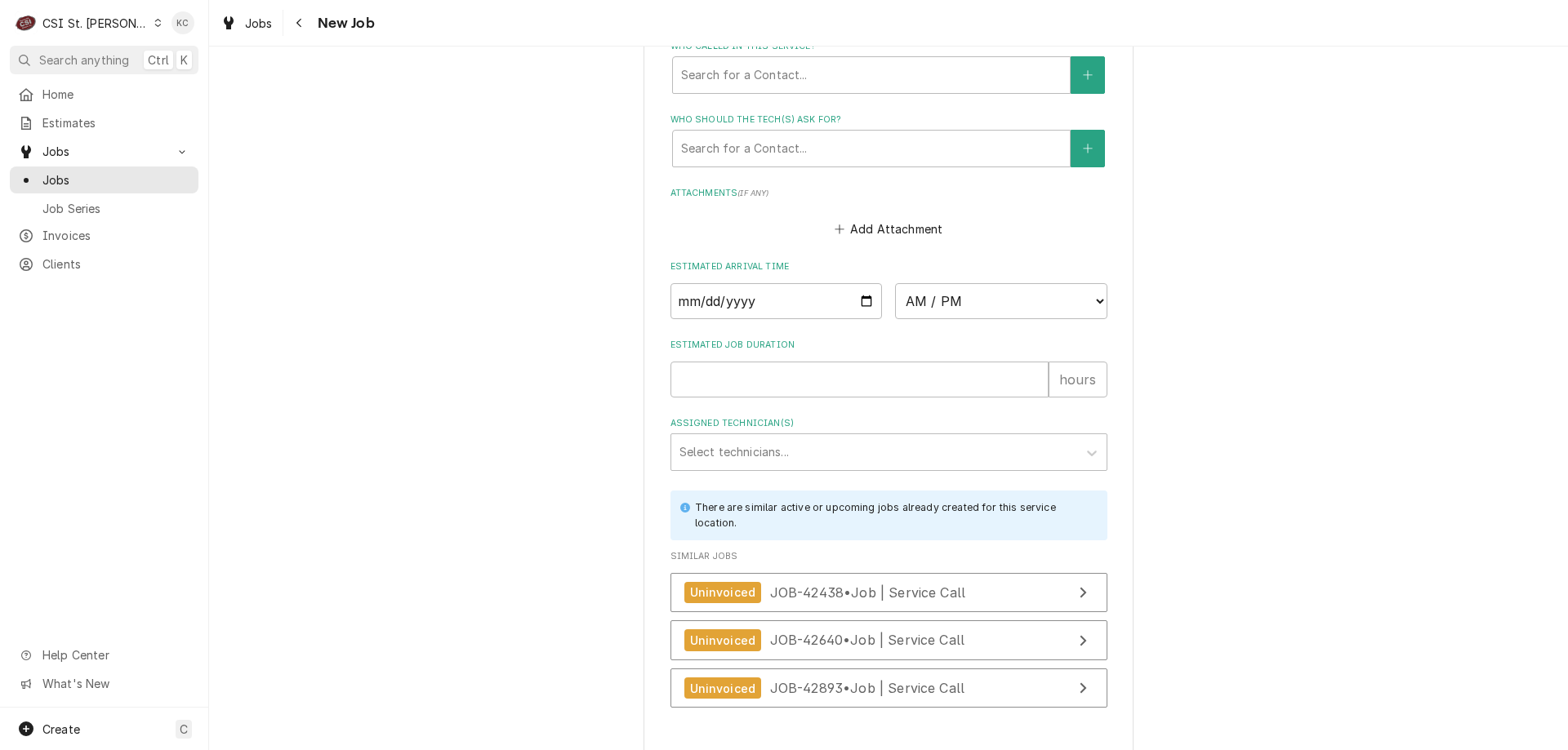
scroll to position [1567, 0]
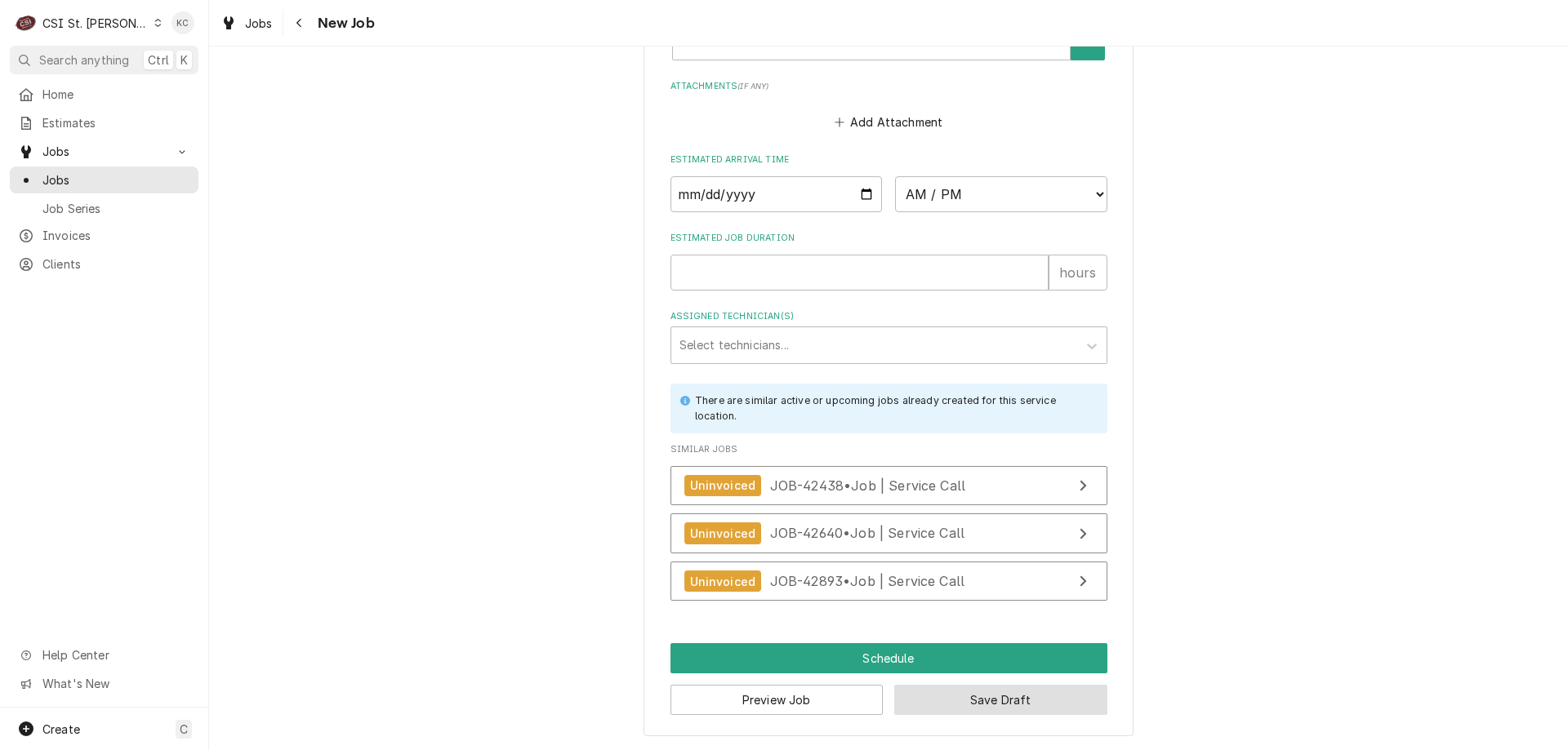
click at [962, 706] on button "Save Draft" at bounding box center [1001, 701] width 213 height 31
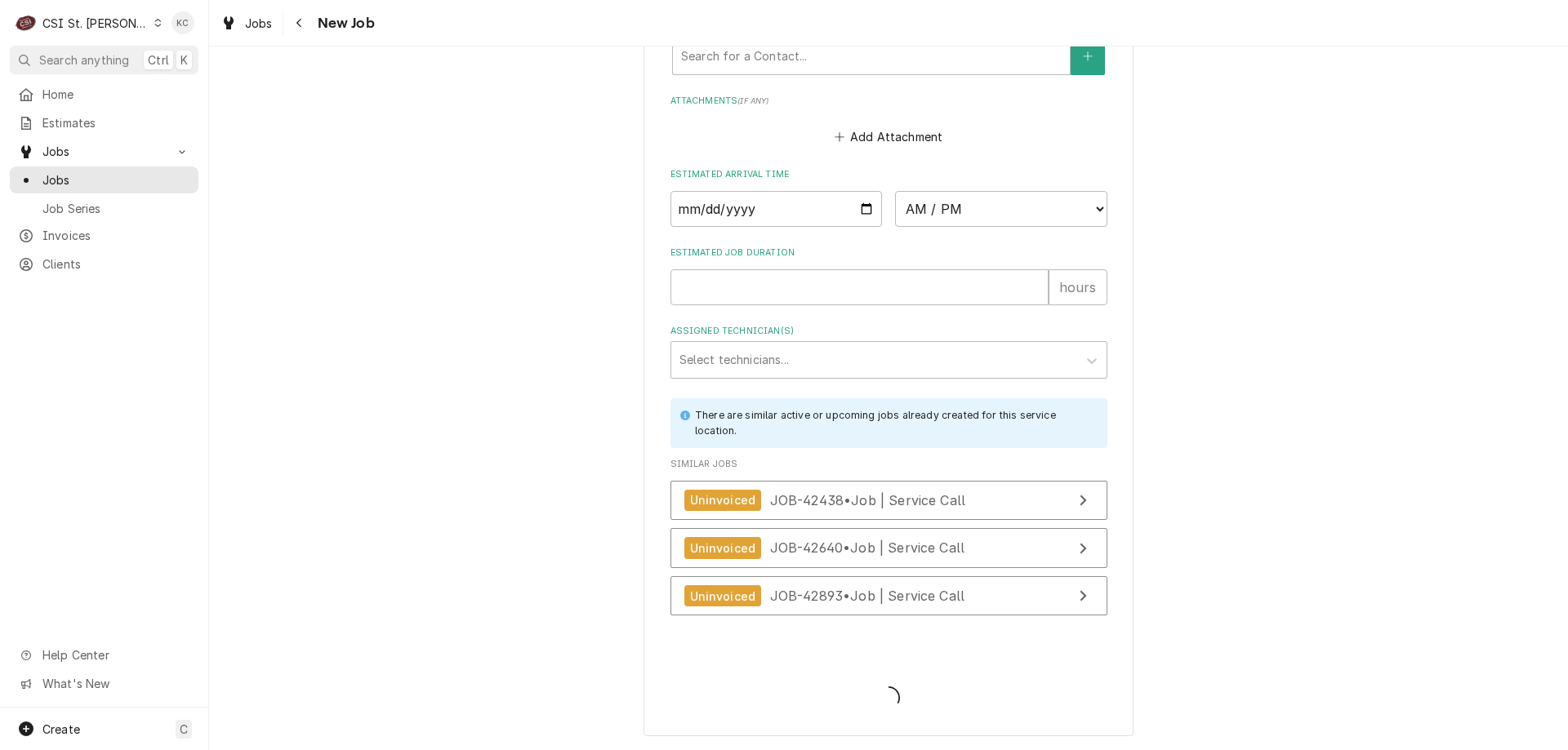
scroll to position [1553, 0]
type textarea "x"
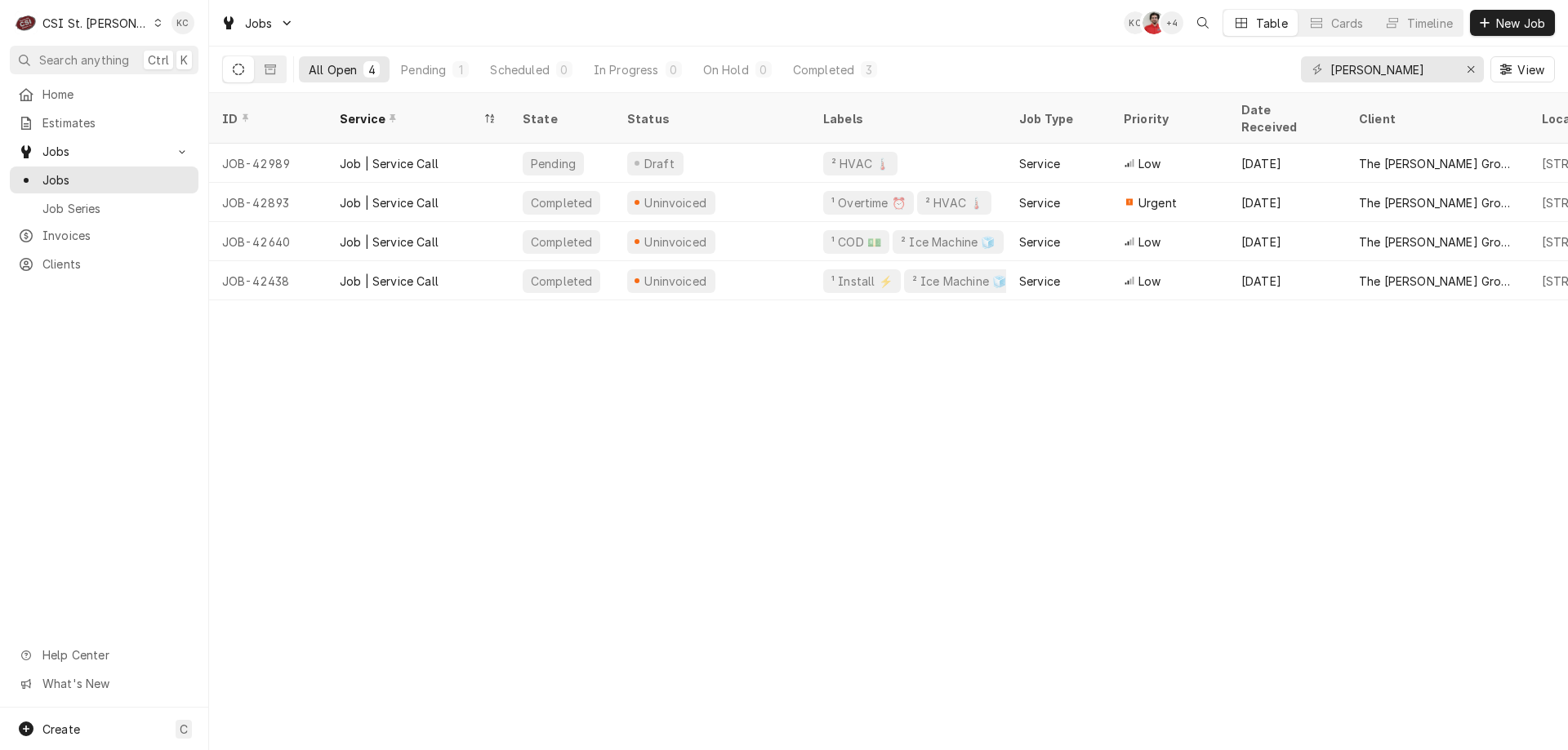
click at [37, 23] on div "C CSI St. [PERSON_NAME]" at bounding box center [89, 23] width 158 height 32
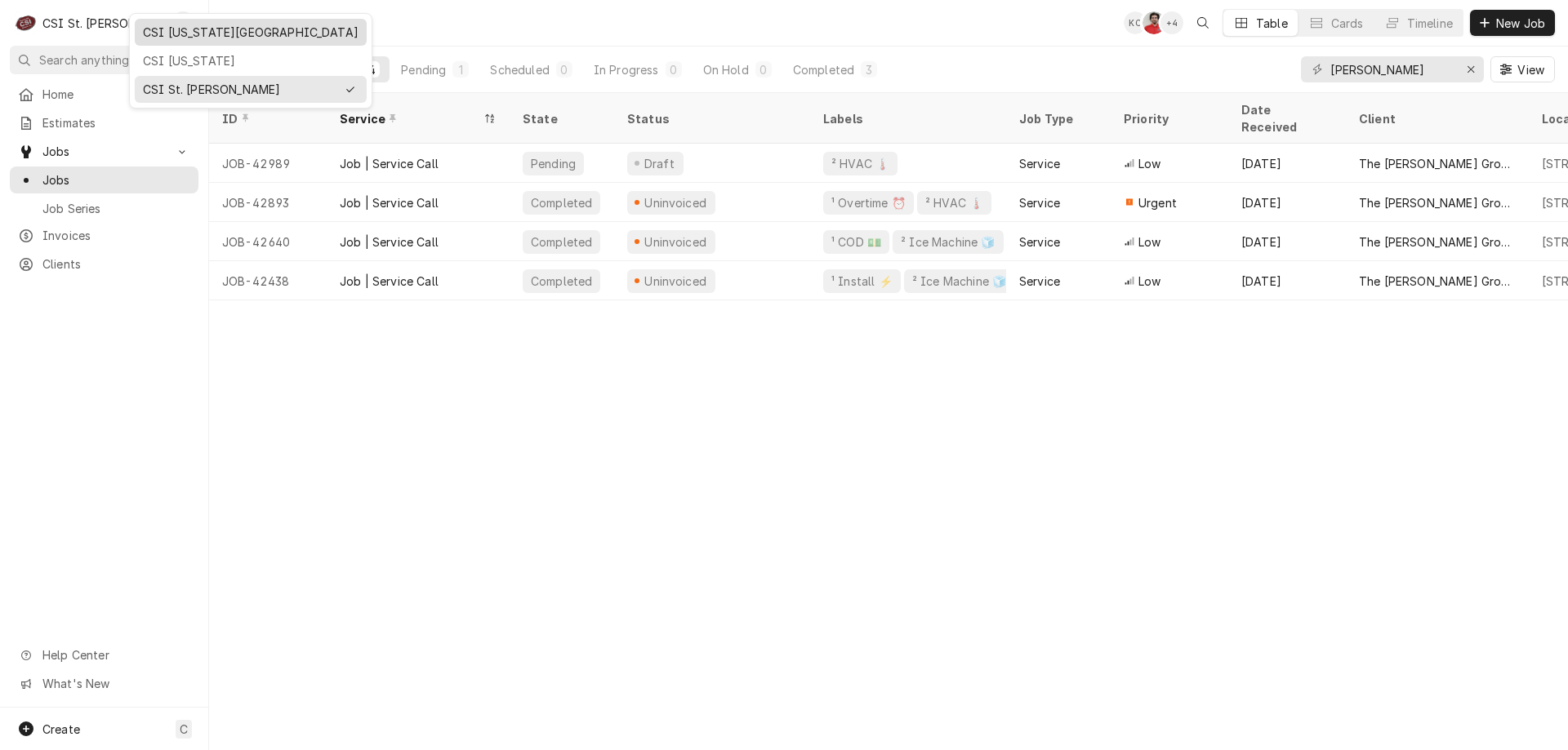
click at [200, 28] on div "CSI [US_STATE][GEOGRAPHIC_DATA]" at bounding box center [251, 32] width 216 height 17
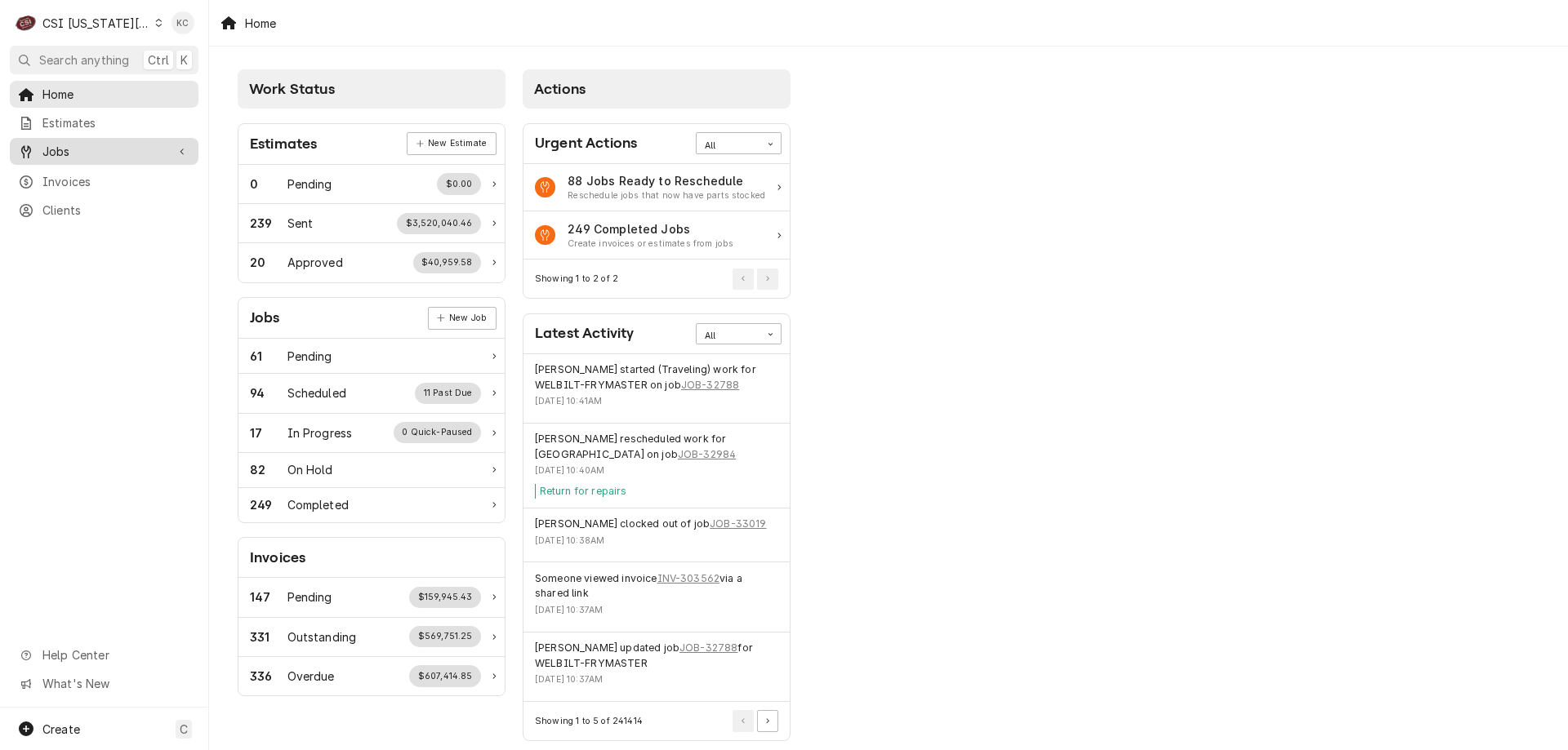
click at [74, 155] on div "Jobs" at bounding box center [104, 151] width 182 height 20
click at [74, 179] on span "Jobs" at bounding box center [116, 180] width 148 height 17
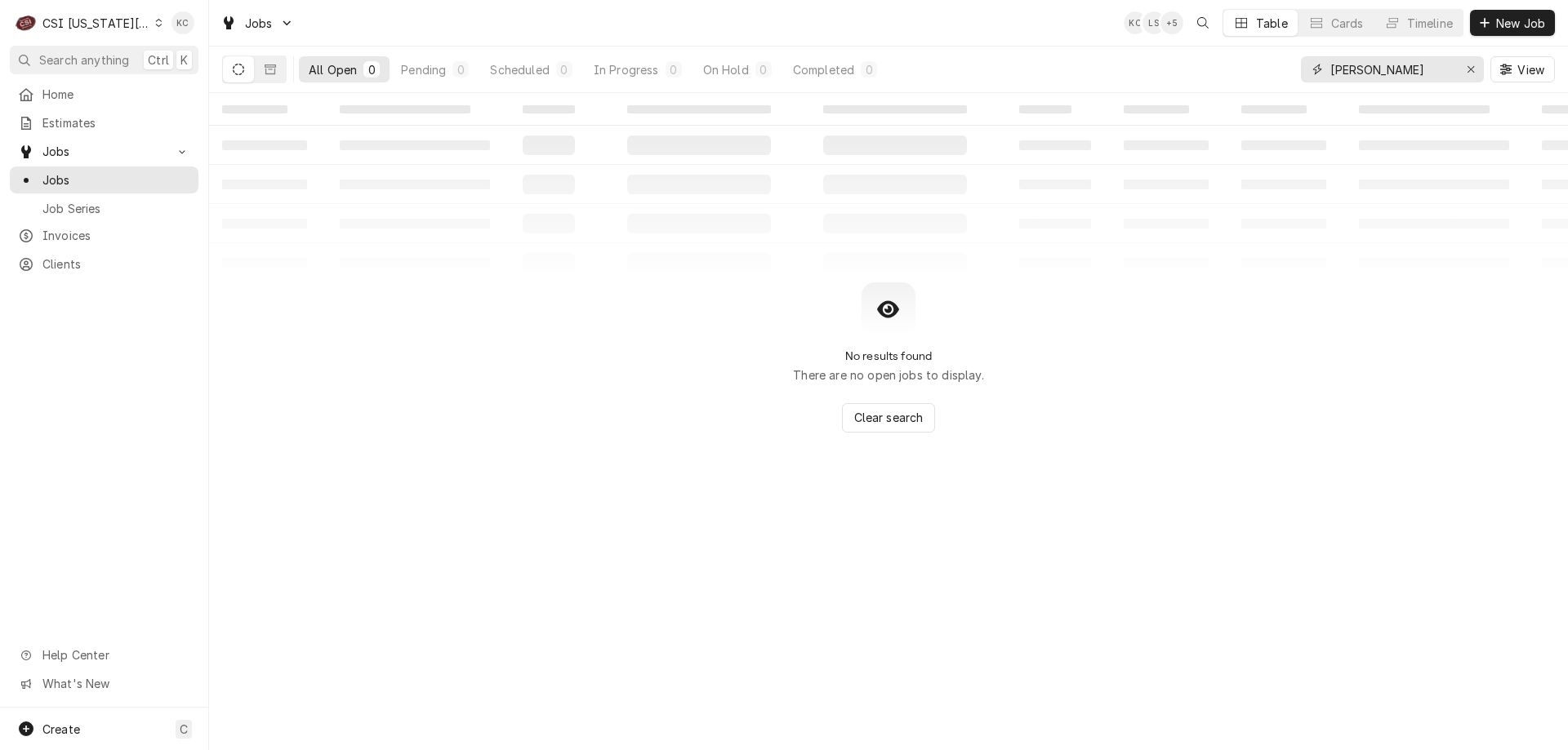
click at [1405, 70] on input "[PERSON_NAME]" at bounding box center [1391, 69] width 122 height 26
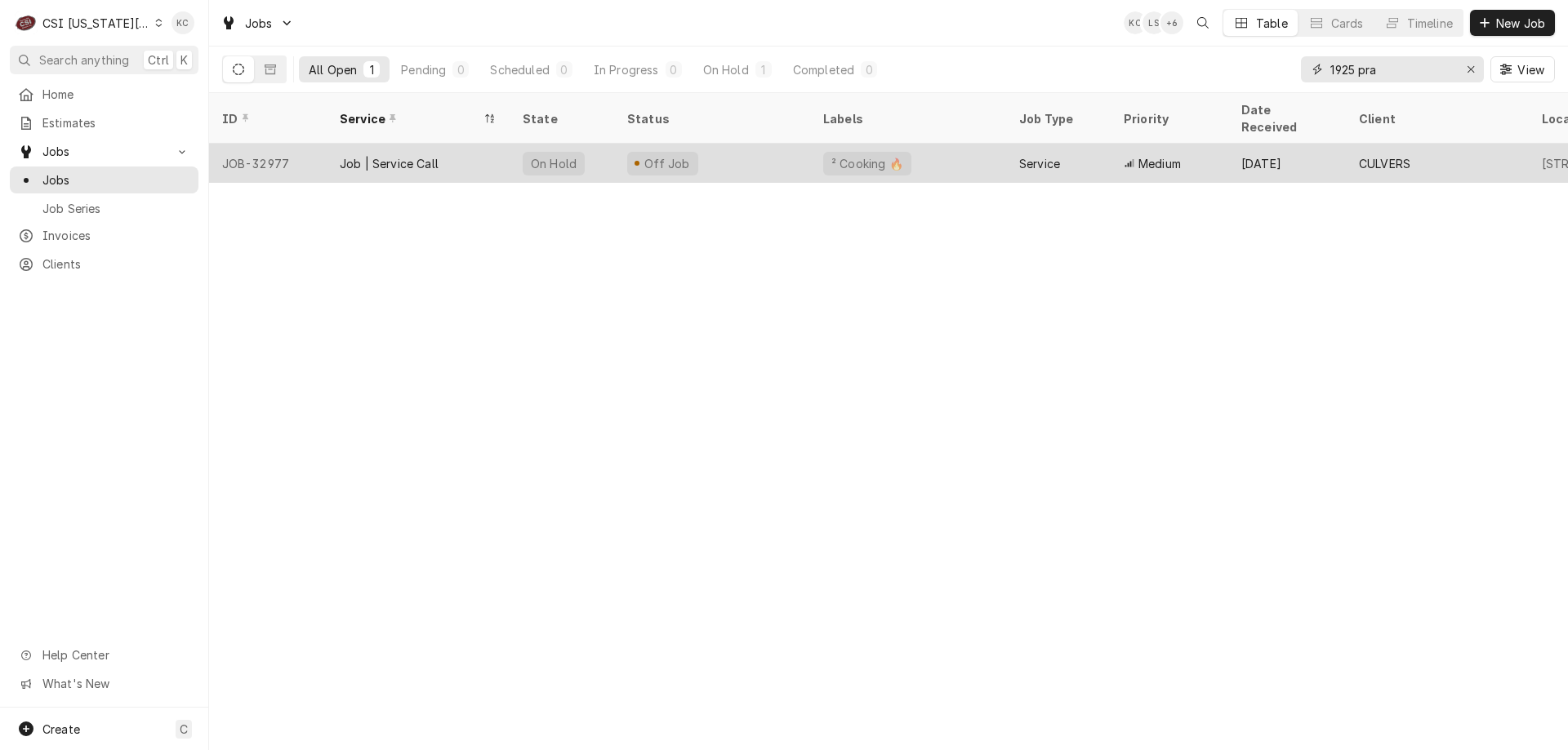
type input "1925 pra"
click at [699, 144] on div "Off Job" at bounding box center [712, 163] width 196 height 39
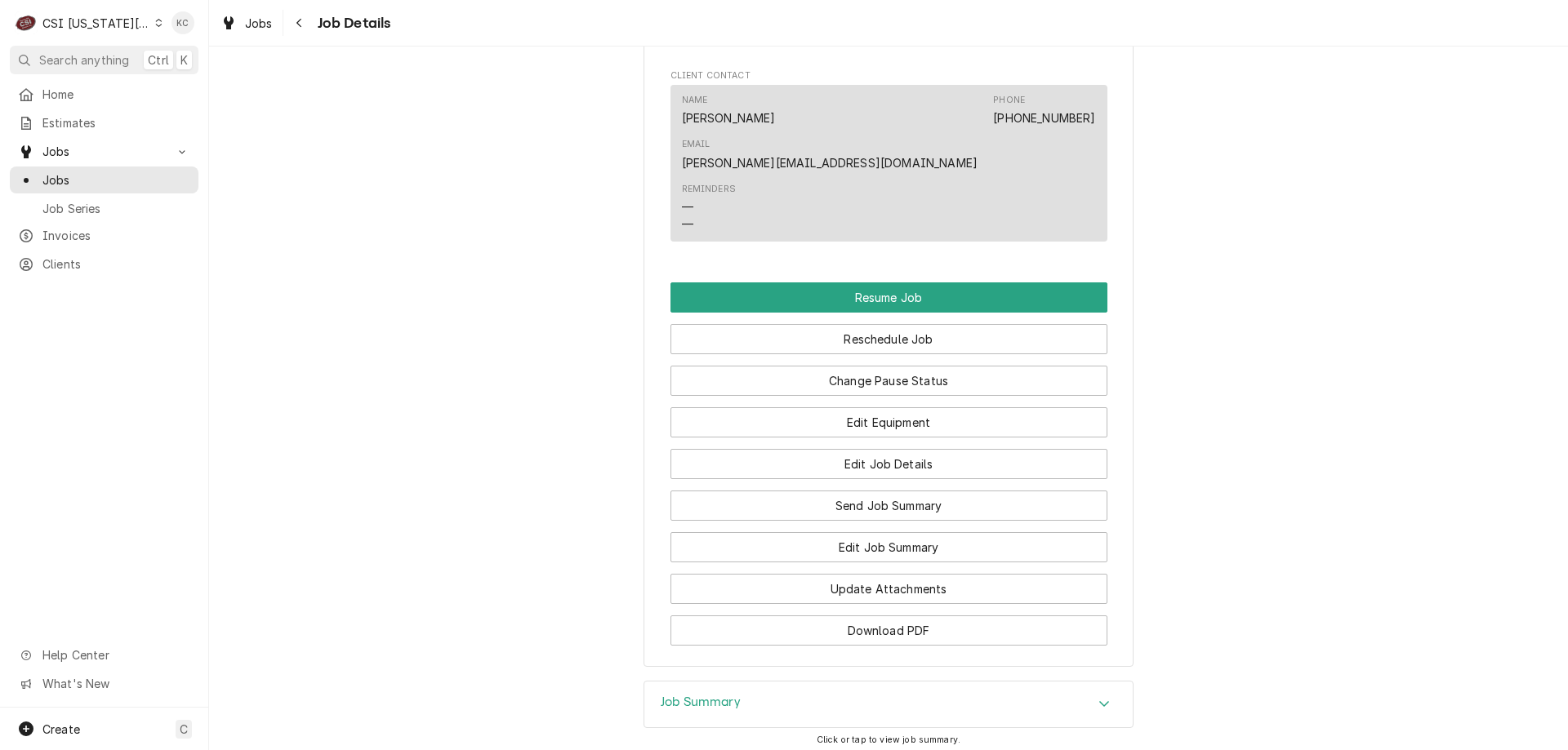
scroll to position [2070, 0]
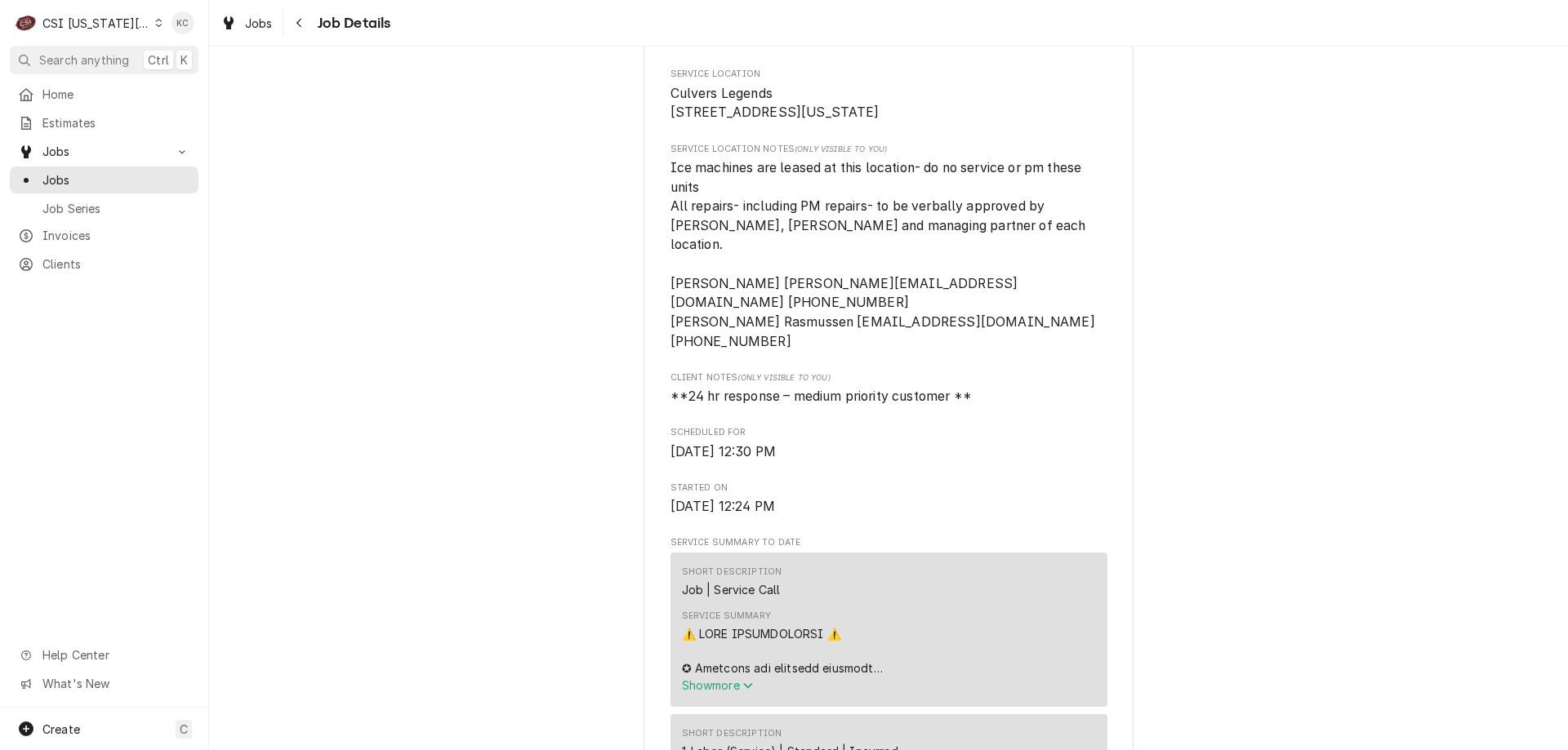
scroll to position [340, 0]
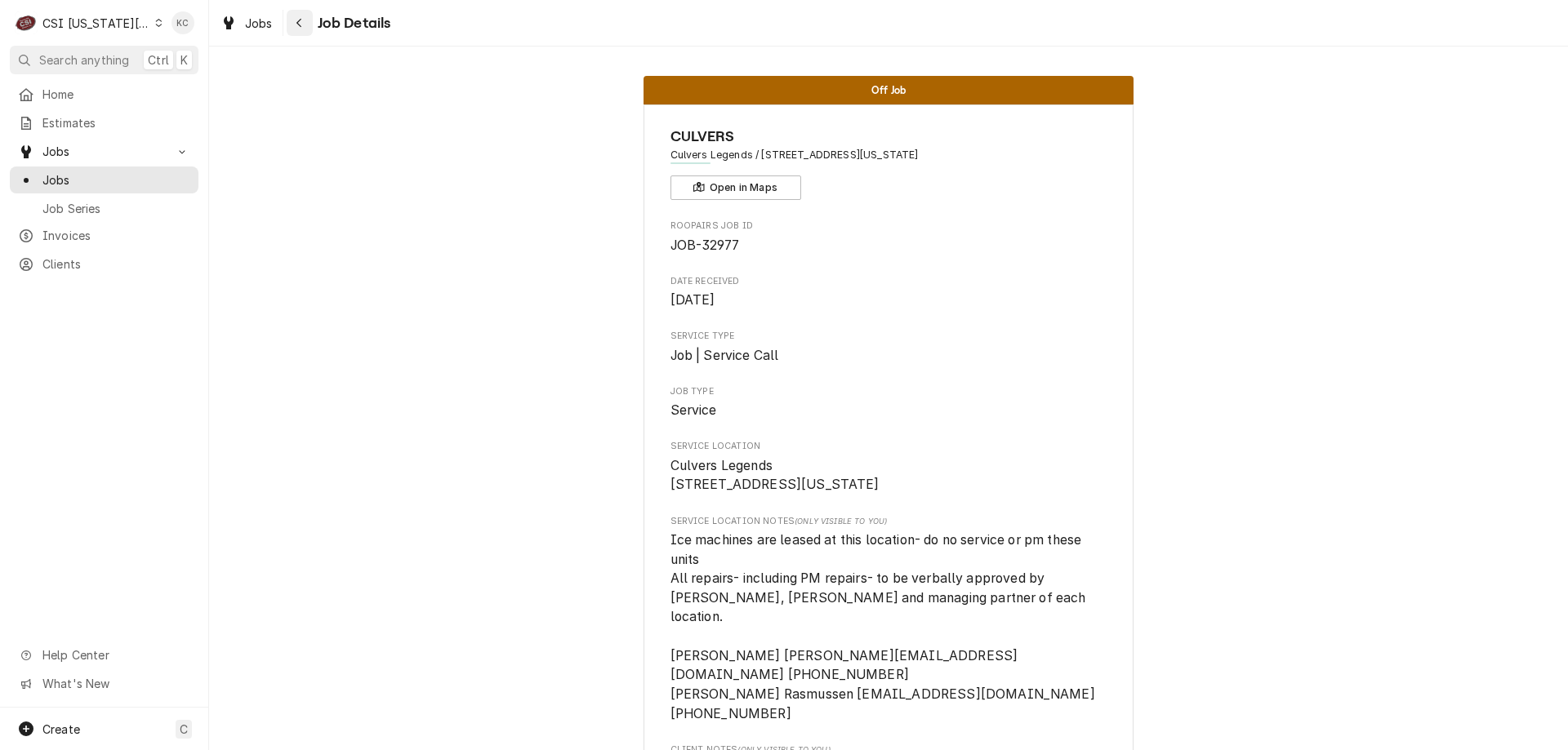
click at [302, 15] on div "Navigate back" at bounding box center [299, 22] width 16 height 16
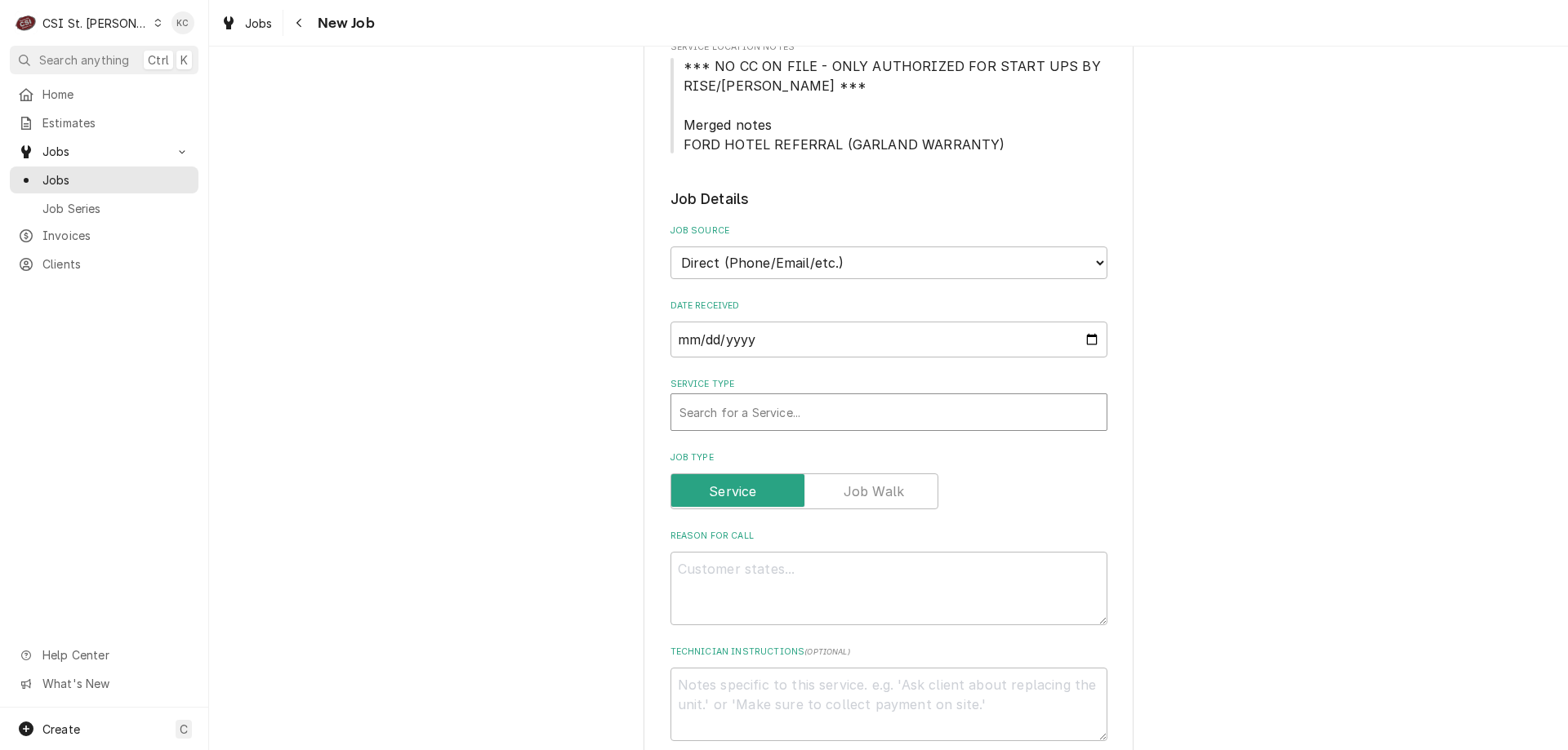
scroll to position [490, 0]
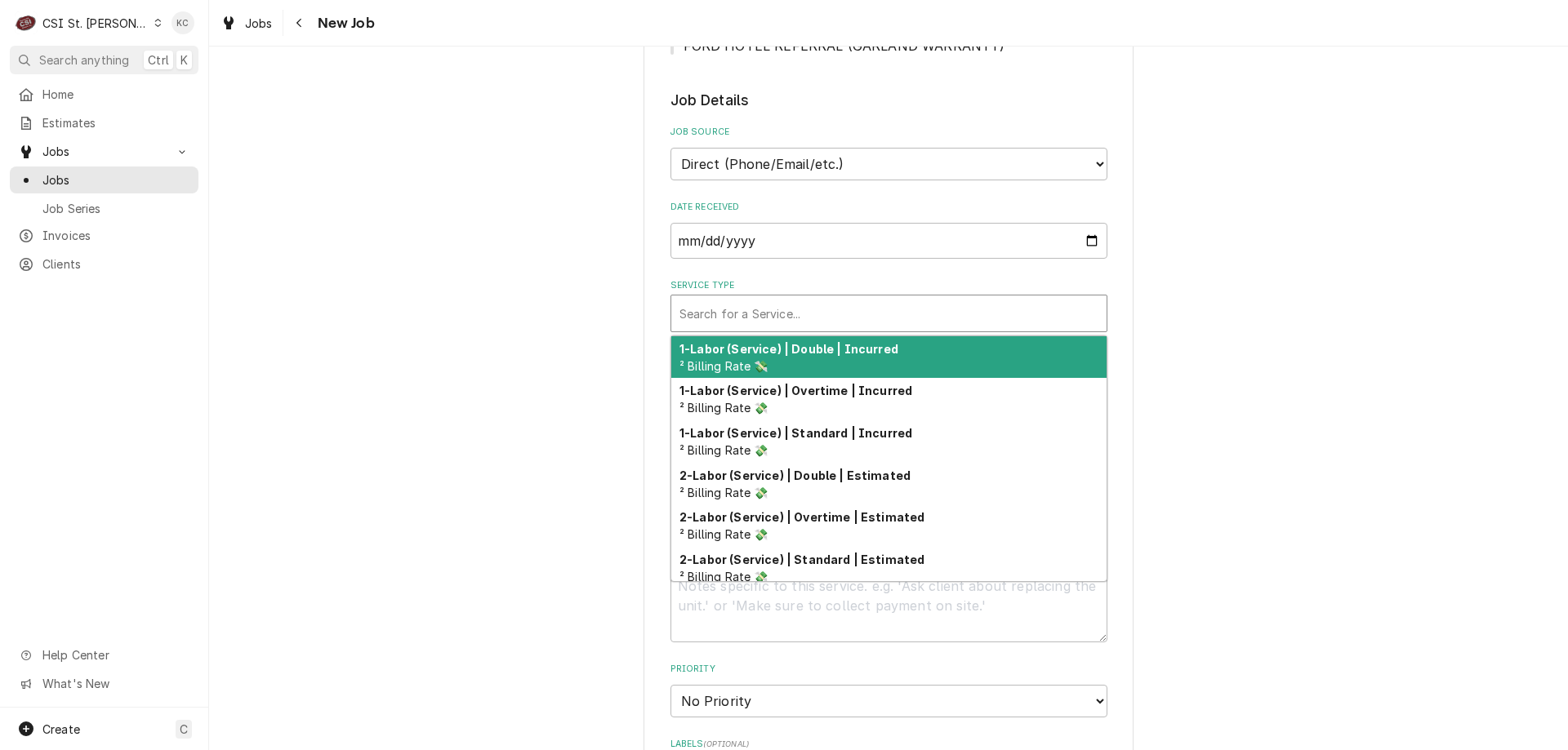
click at [807, 319] on div "Service Type" at bounding box center [888, 313] width 419 height 30
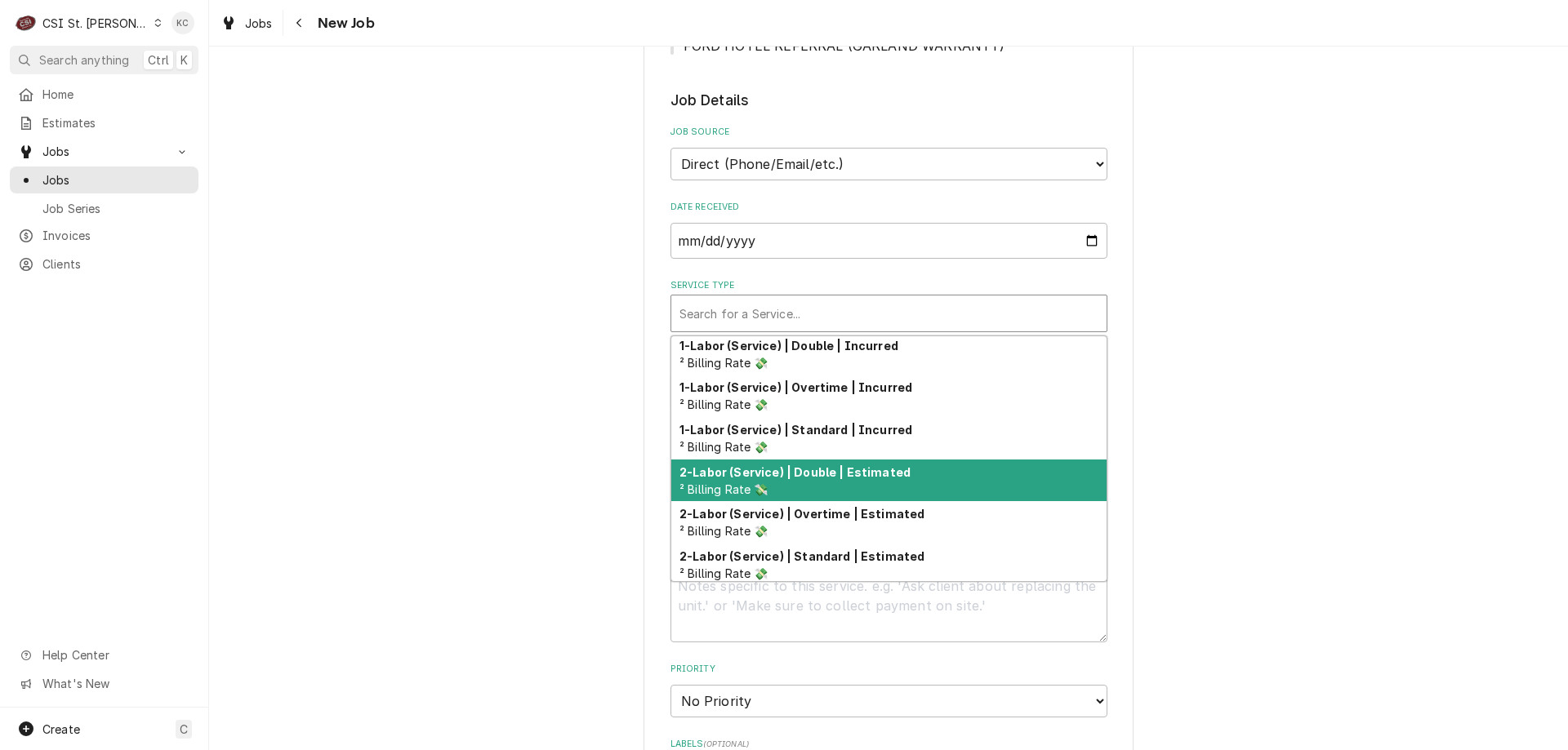
scroll to position [0, 0]
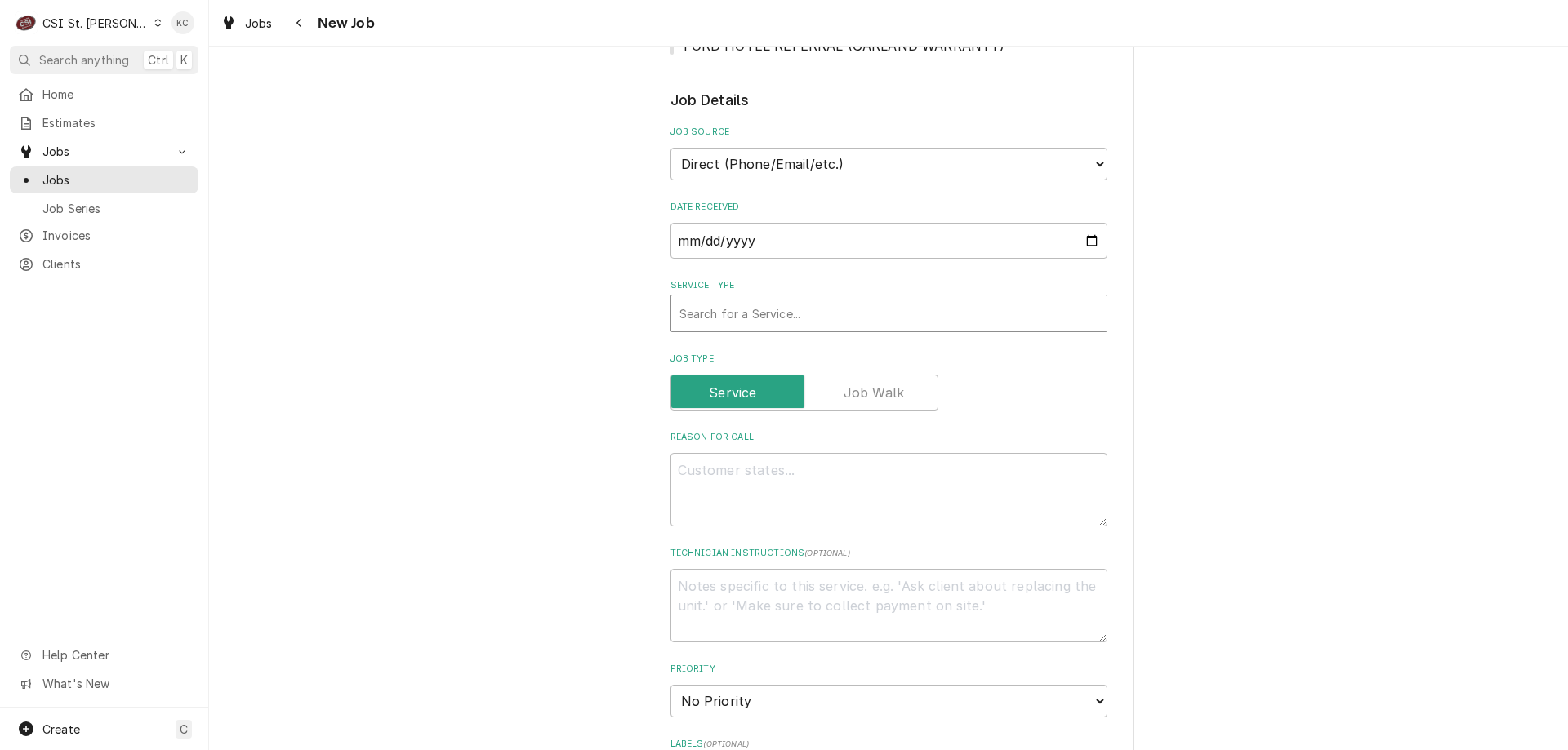
click at [960, 301] on div "Service Type" at bounding box center [888, 313] width 419 height 30
click at [811, 475] on textarea "Reason For Call" at bounding box center [888, 490] width 437 height 74
type textarea "C"
type textarea "x"
type textarea "Co"
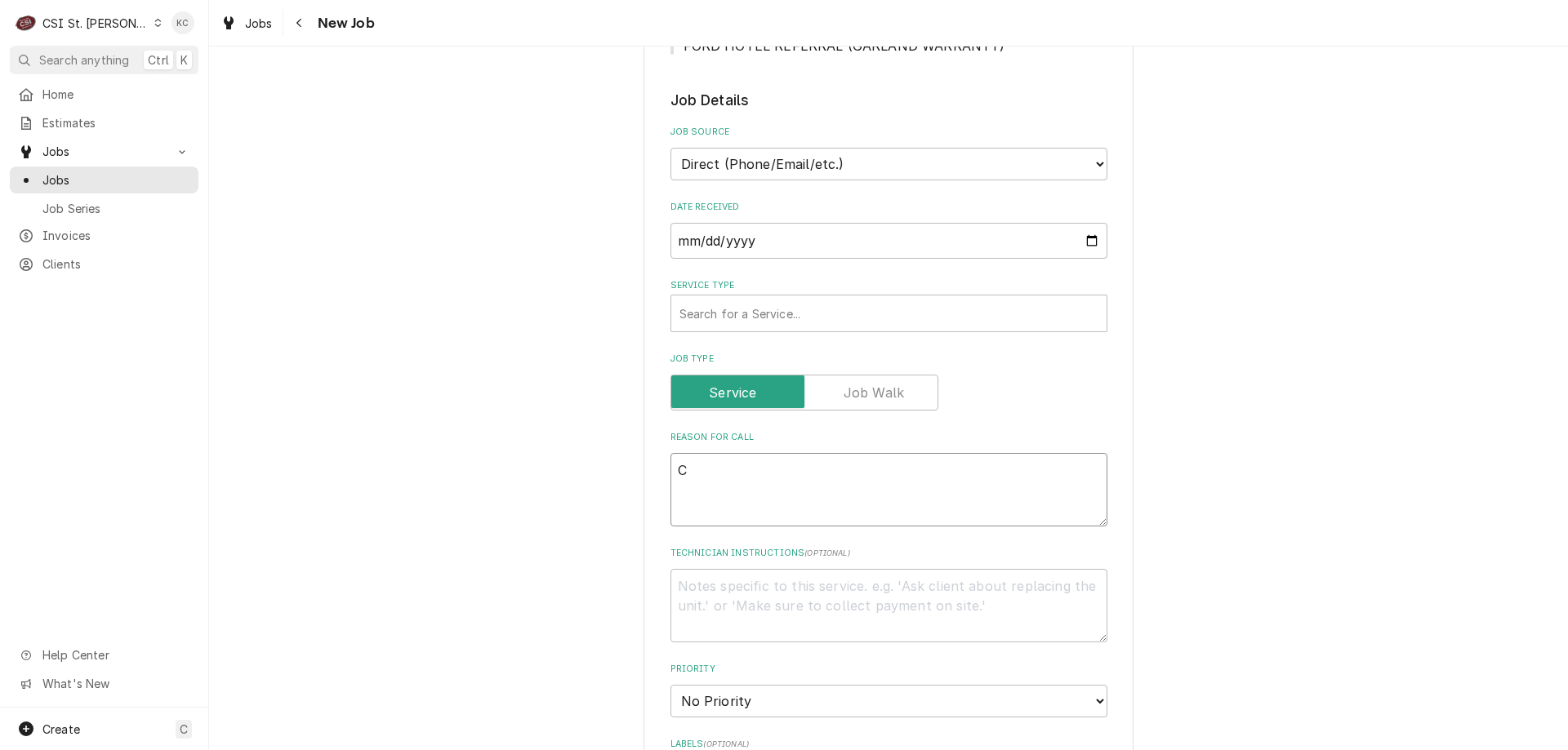
type textarea "x"
type textarea "Con"
type textarea "x"
type textarea "Conv"
type textarea "x"
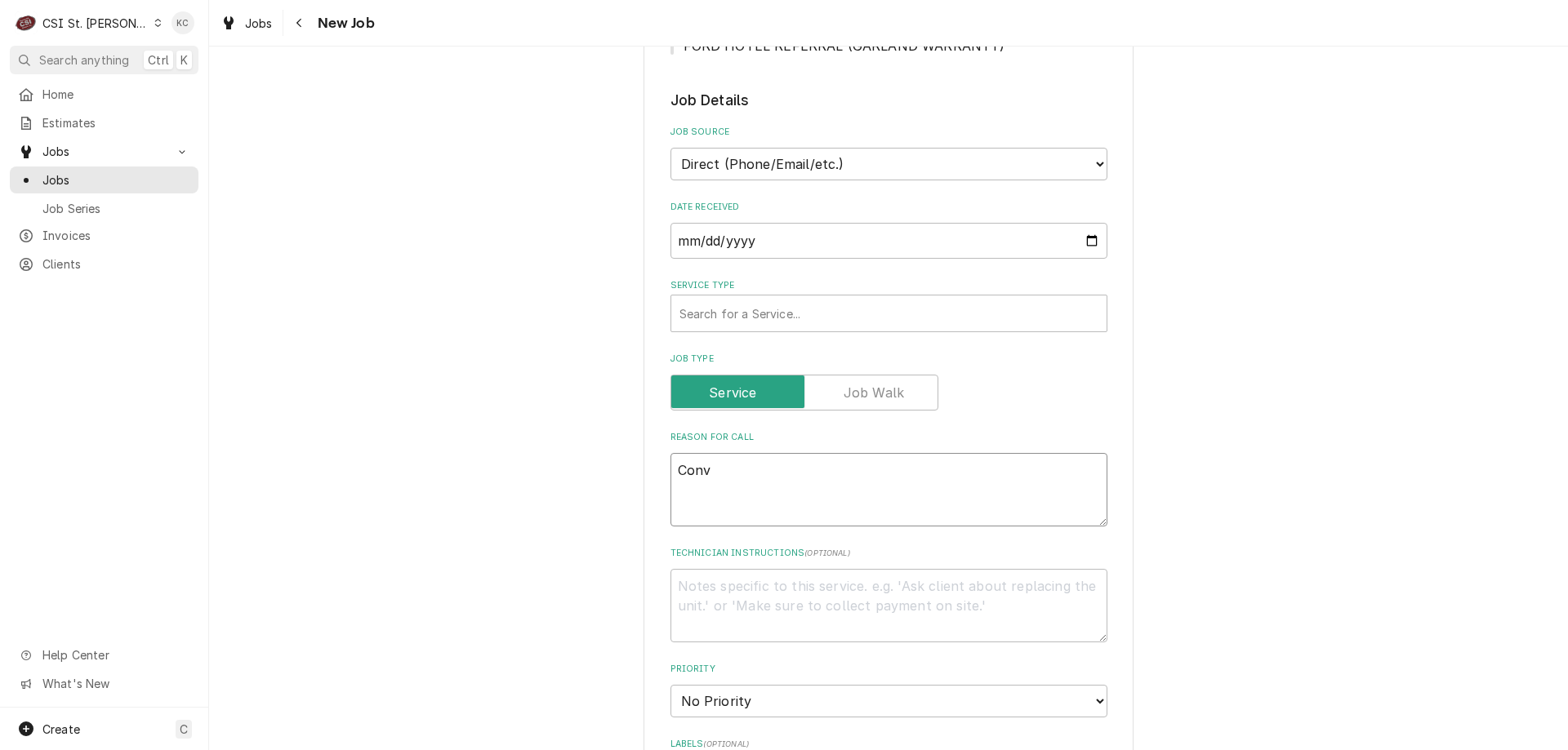
type textarea "Convo"
type textarea "x"
type textarea "Convot"
type textarea "x"
type textarea "Convoth"
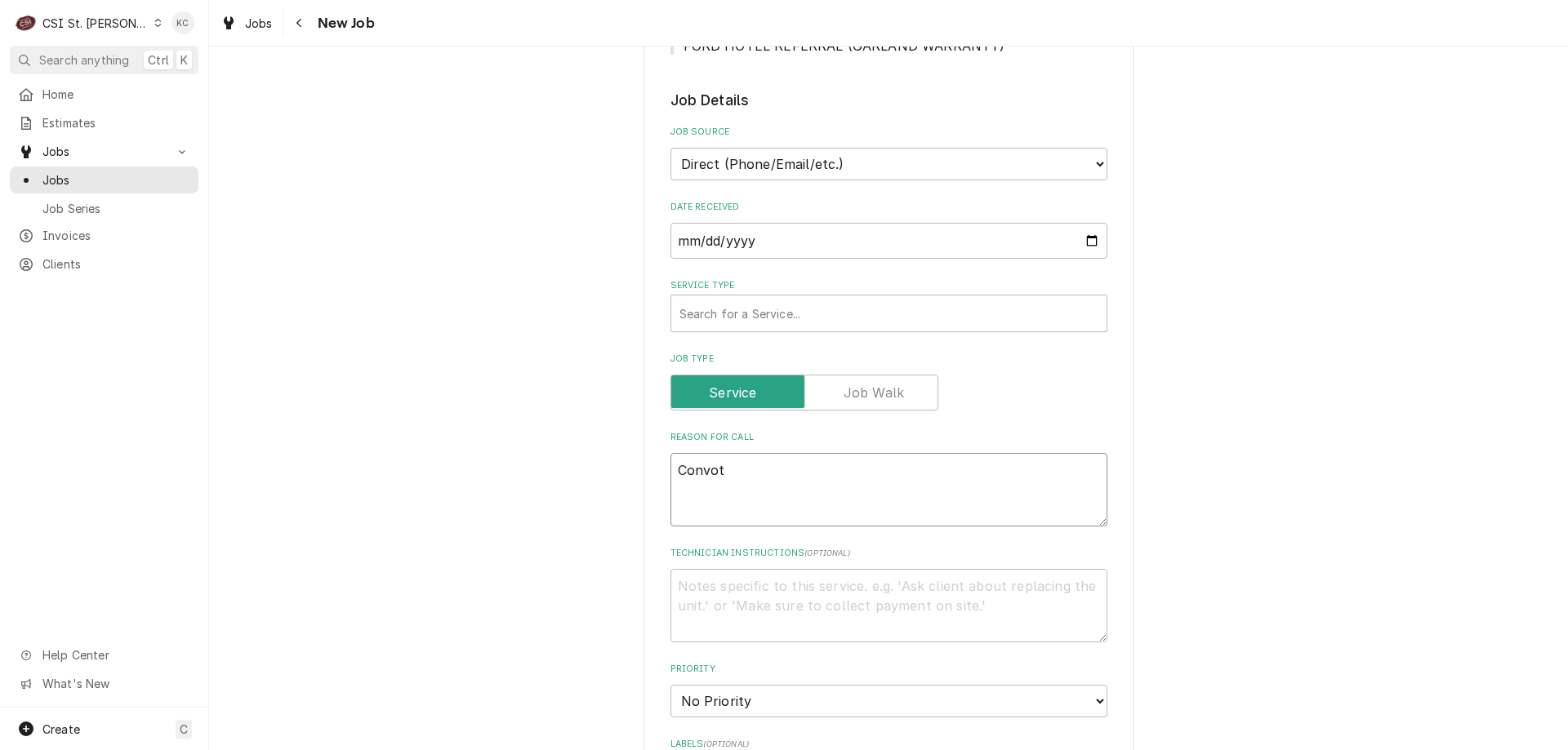
type textarea "x"
type textarea "Convothe"
type textarea "x"
type textarea "Convother"
type textarea "x"
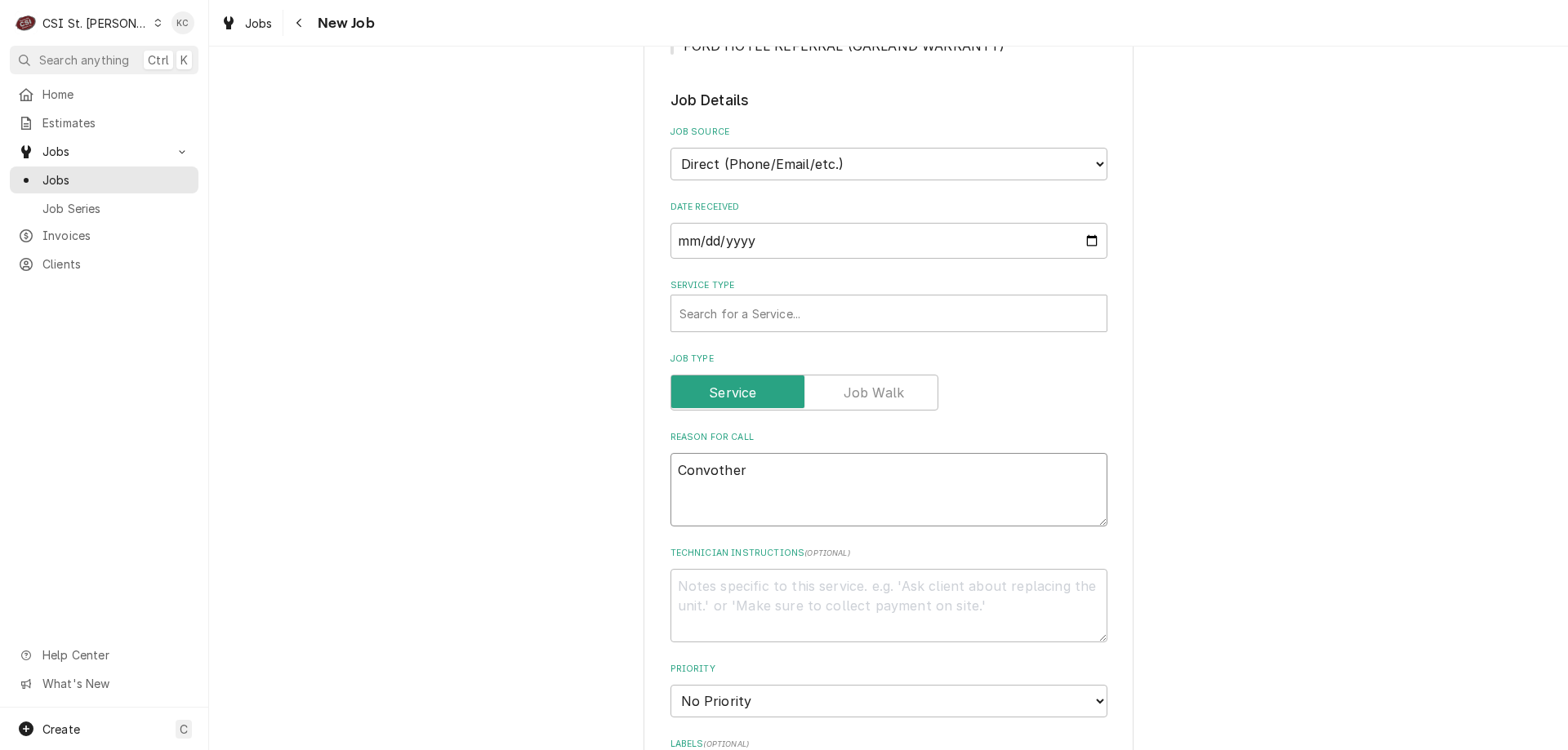
type textarea "Convotherm"
type textarea "x"
type textarea "Convotherm"
type textarea "x"
type textarea "Convotherm o"
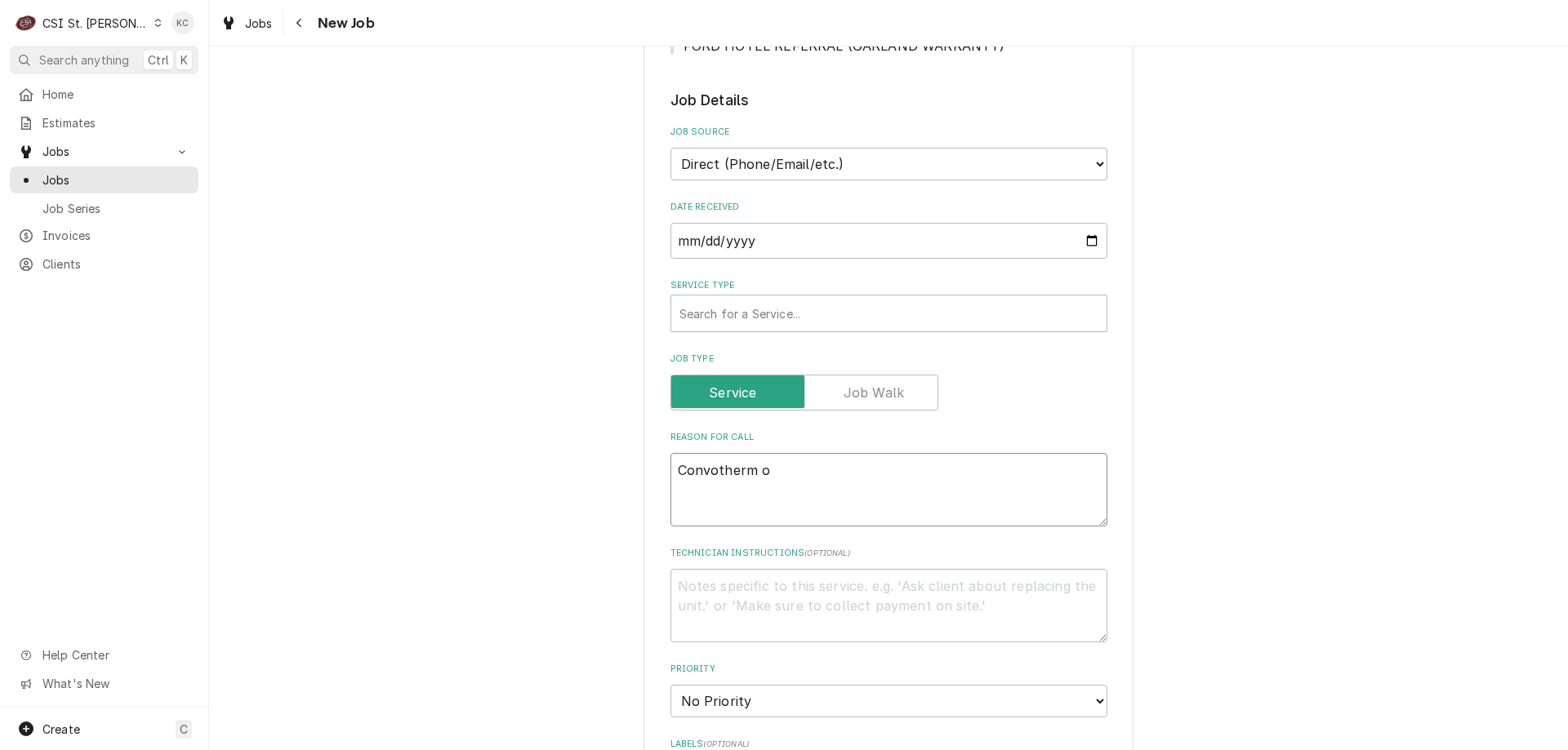
type textarea "x"
type textarea "Convotherm ov"
type textarea "x"
type textarea "Convotherm ove"
type textarea "x"
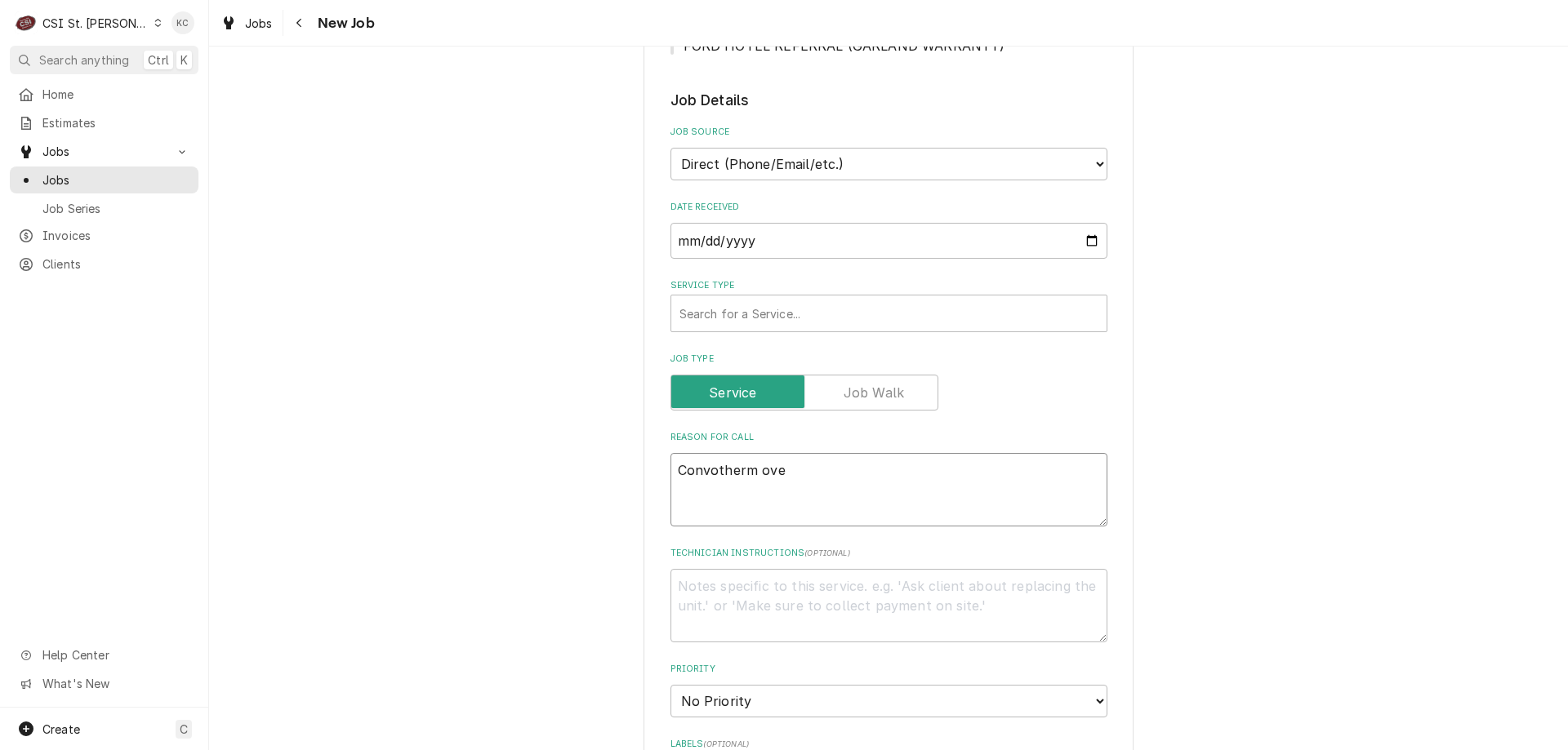
type textarea "Convotherm oven"
type textarea "x"
type textarea "Convotherm oven"
type textarea "x"
type textarea "Convotherm oven h"
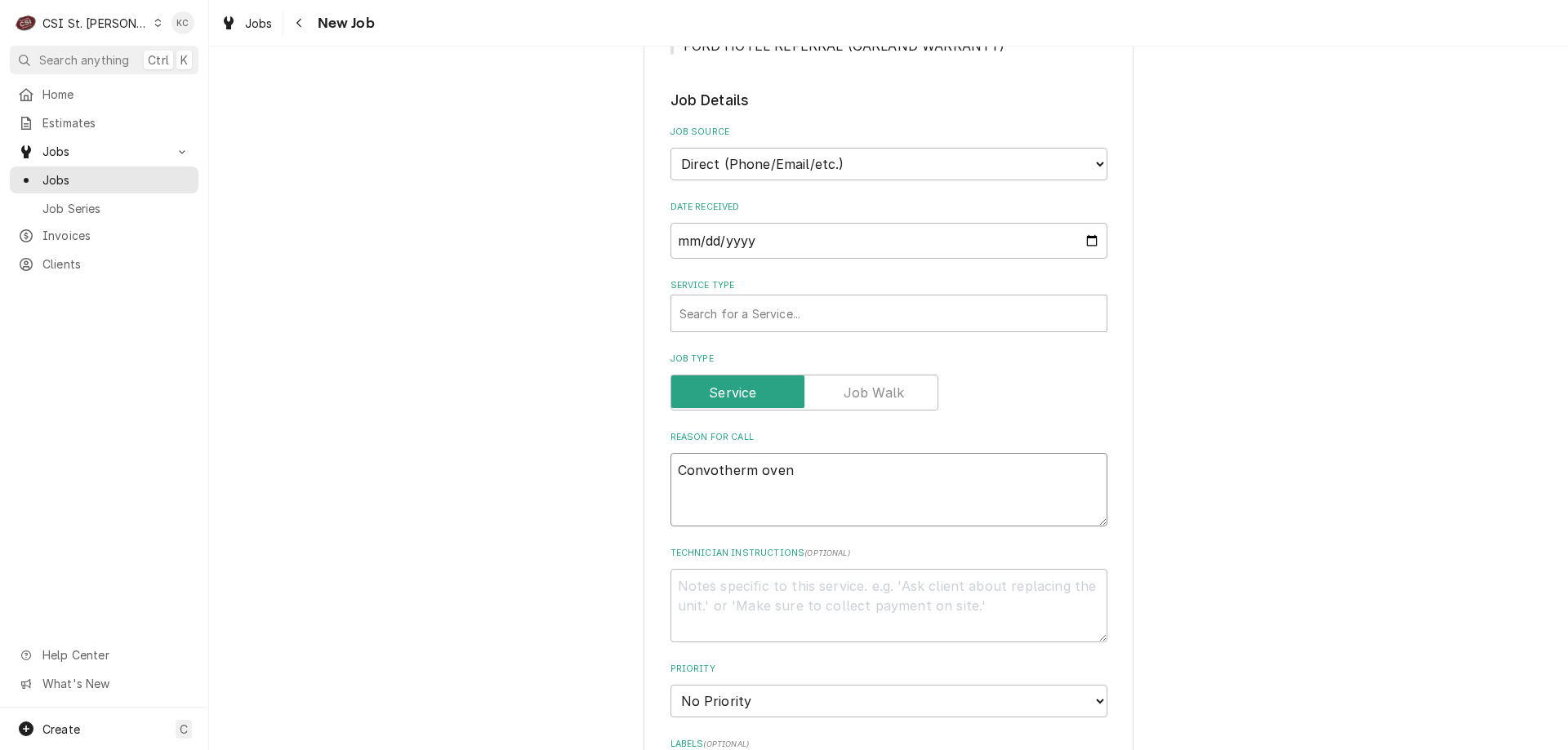
type textarea "x"
type textarea "Convotherm oven ha"
type textarea "x"
type textarea "Convotherm oven hav"
type textarea "x"
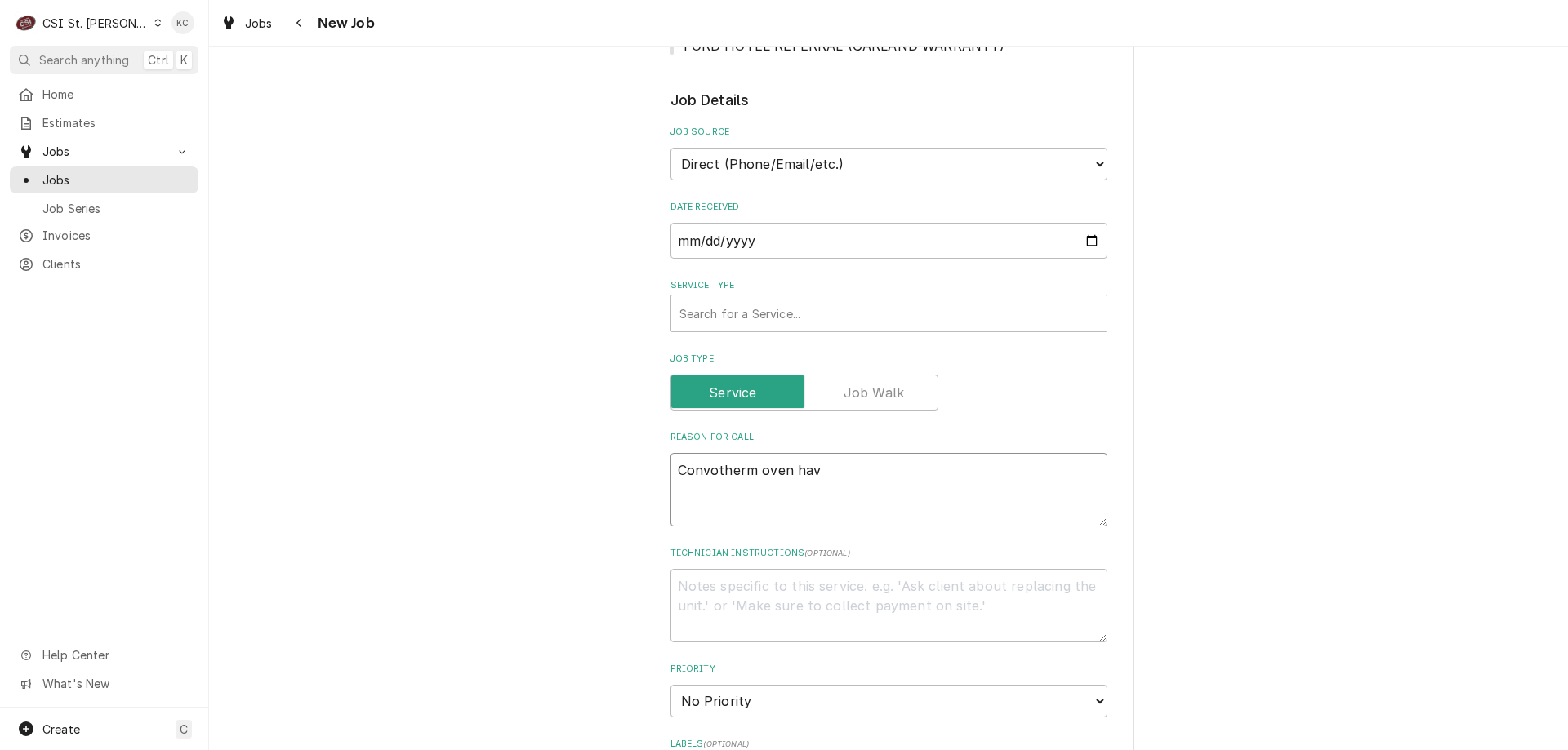
type textarea "Convotherm oven havi"
type textarea "x"
type textarea "Convotherm oven havin"
type textarea "x"
type textarea "Convotherm oven having"
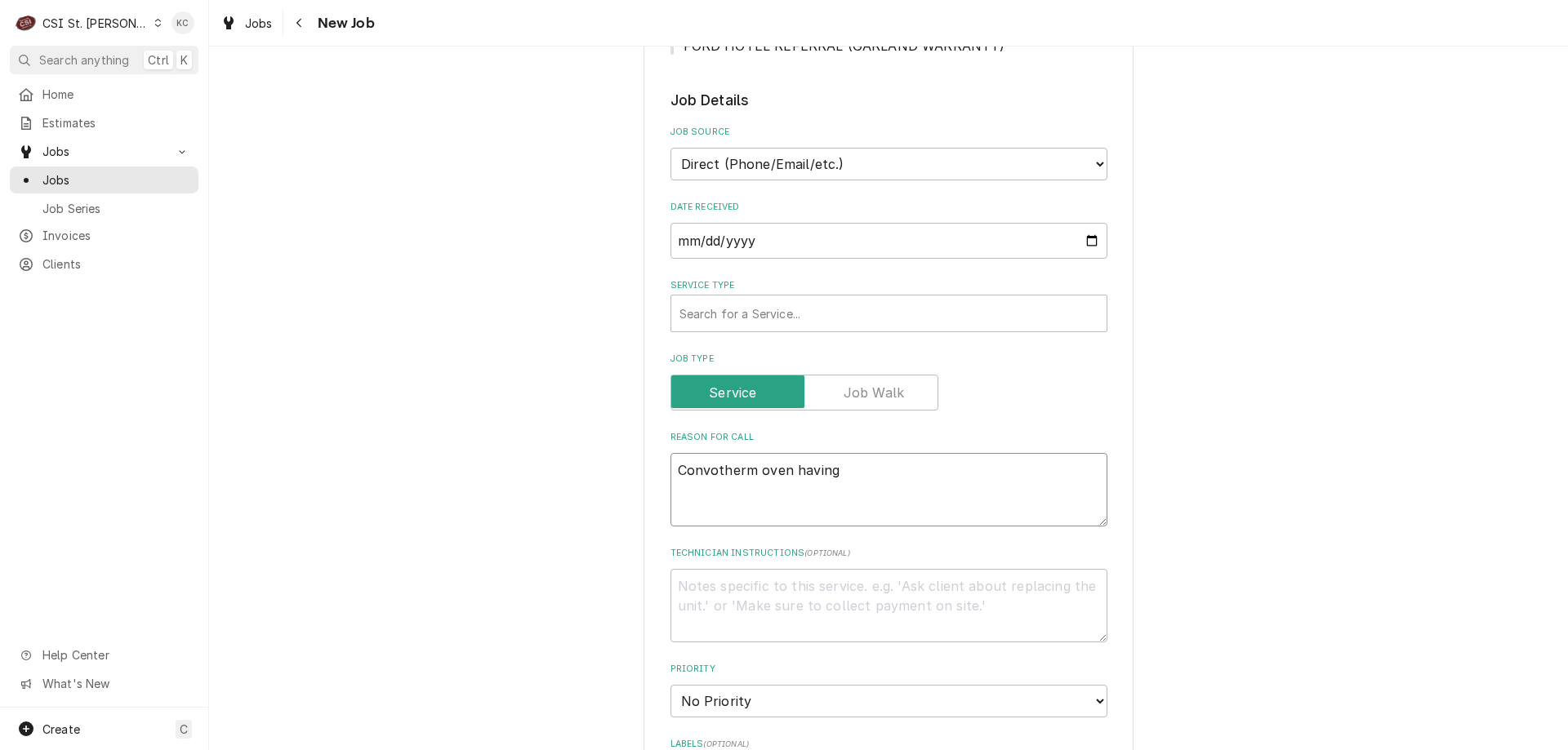
type textarea "x"
type textarea "Convotherm oven having"
type textarea "x"
type textarea "Convotherm oven having i"
type textarea "x"
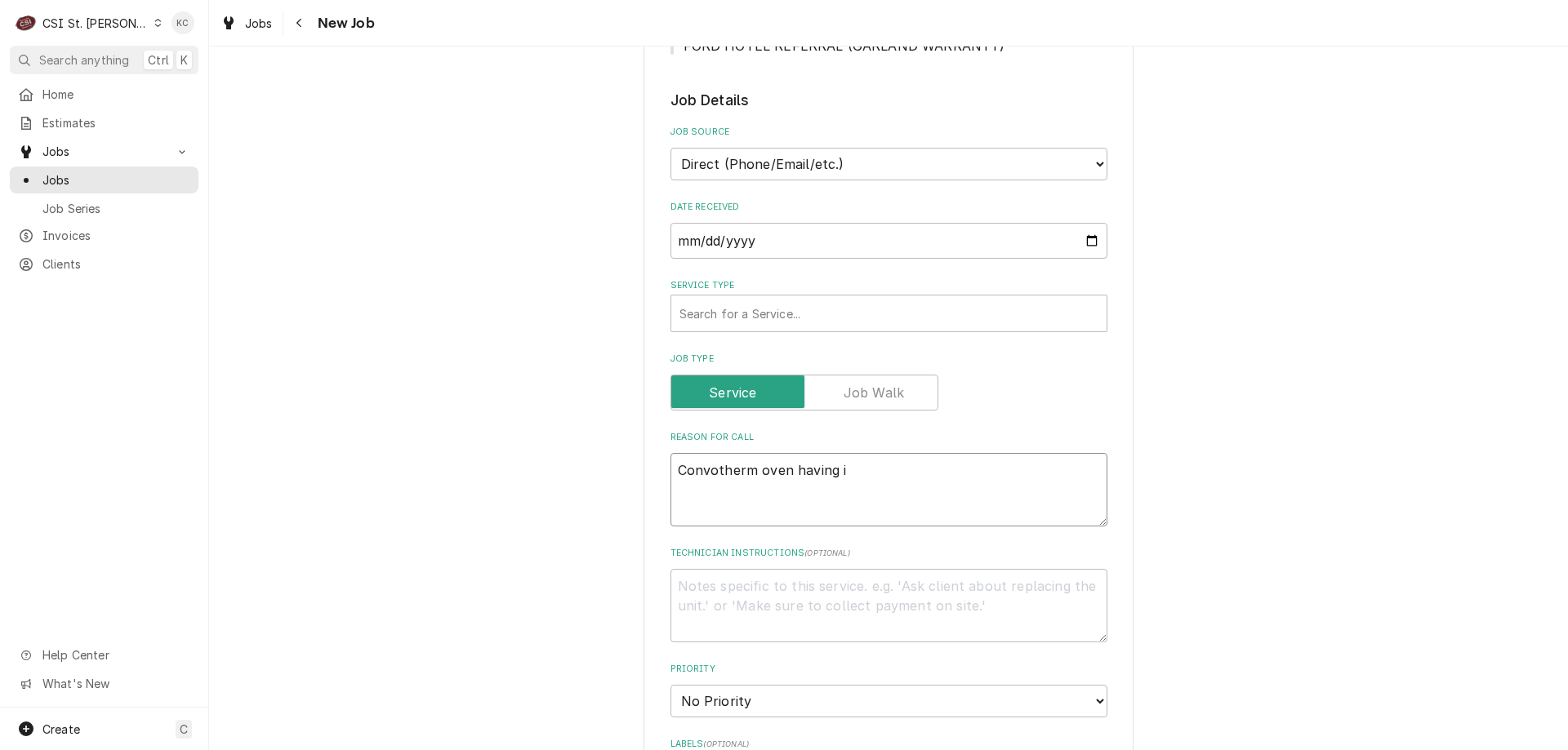
type textarea "Convotherm oven having is"
type textarea "x"
type textarea "Convotherm oven having iss"
type textarea "x"
type textarea "Convotherm oven having issu"
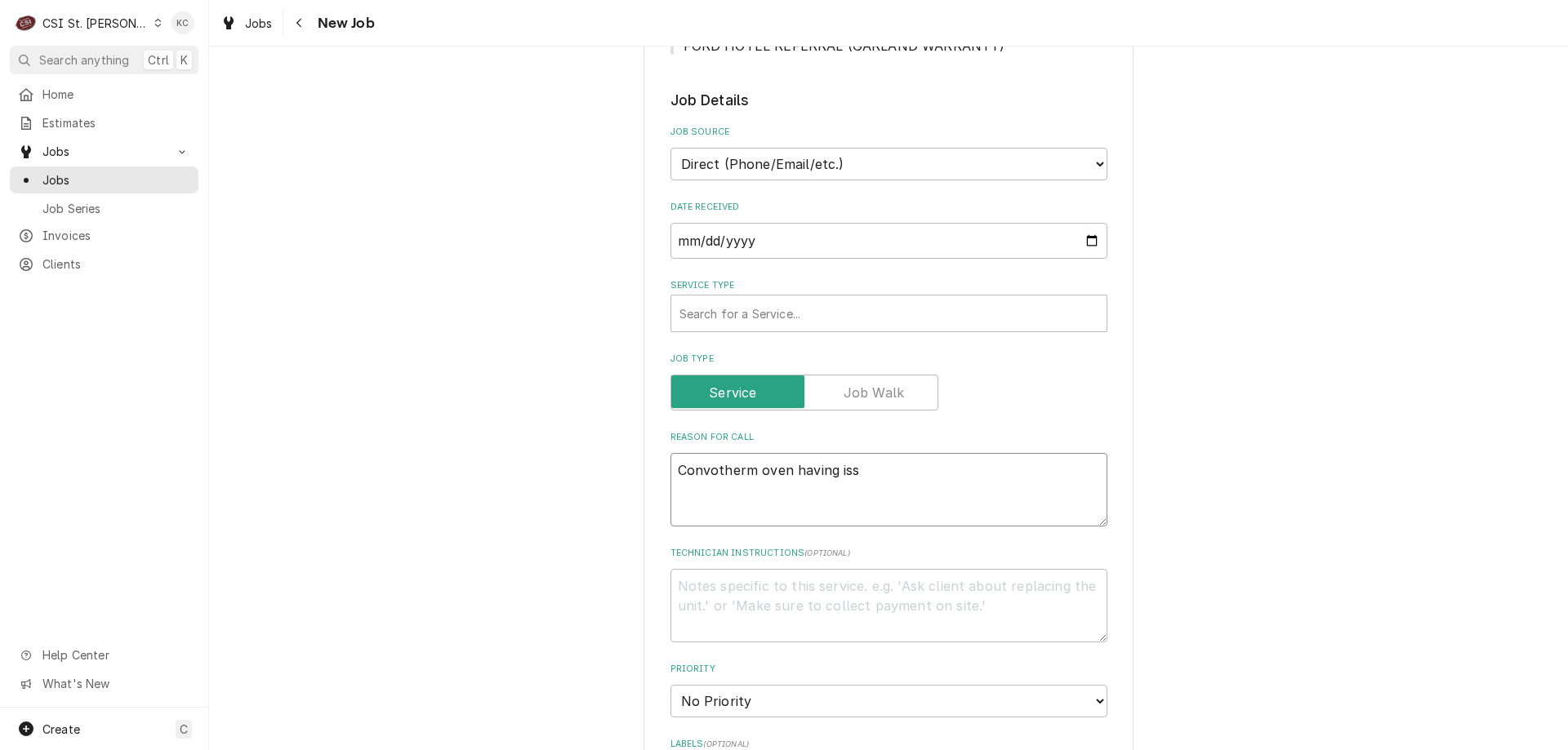
type textarea "x"
type textarea "Convotherm oven having issue"
type textarea "x"
type textarea "Convotherm oven having issue"
type textarea "x"
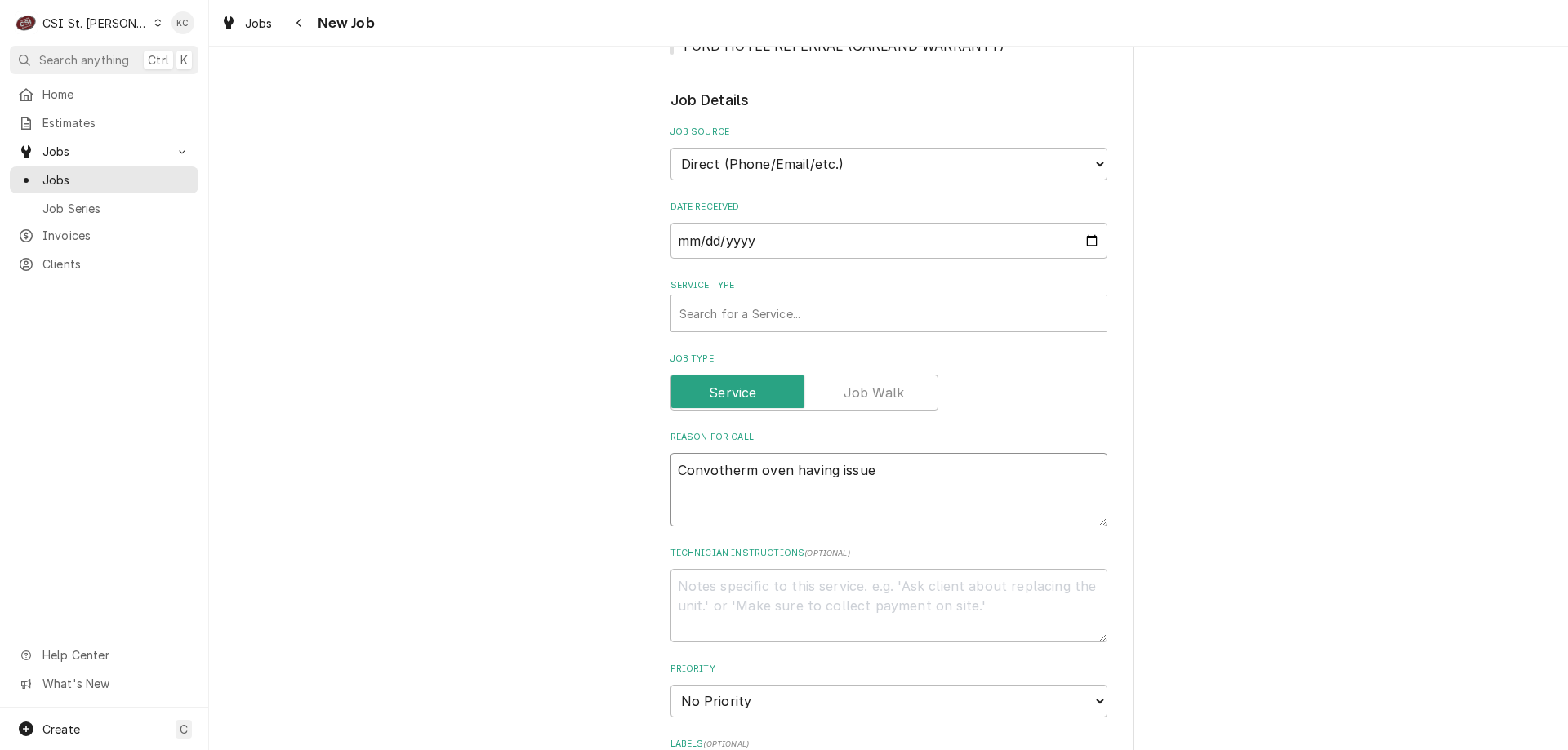
type textarea "Convotherm oven having issue w"
type textarea "x"
type textarea "Convotherm oven having issue wi"
type textarea "x"
type textarea "Convotherm oven having issue wit"
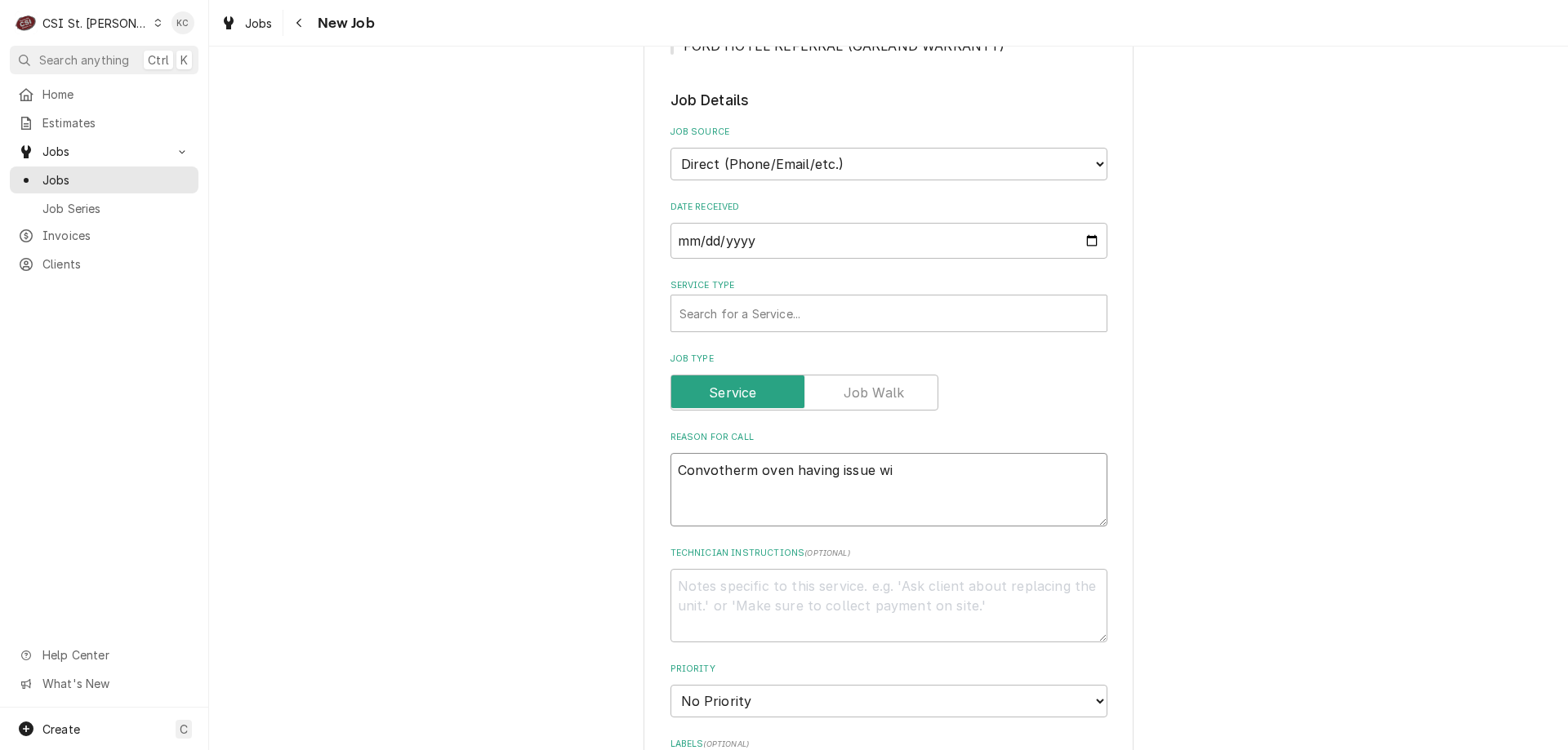
type textarea "x"
type textarea "Convotherm oven having issue with"
type textarea "x"
type textarea "Convotherm oven having issue with"
type textarea "x"
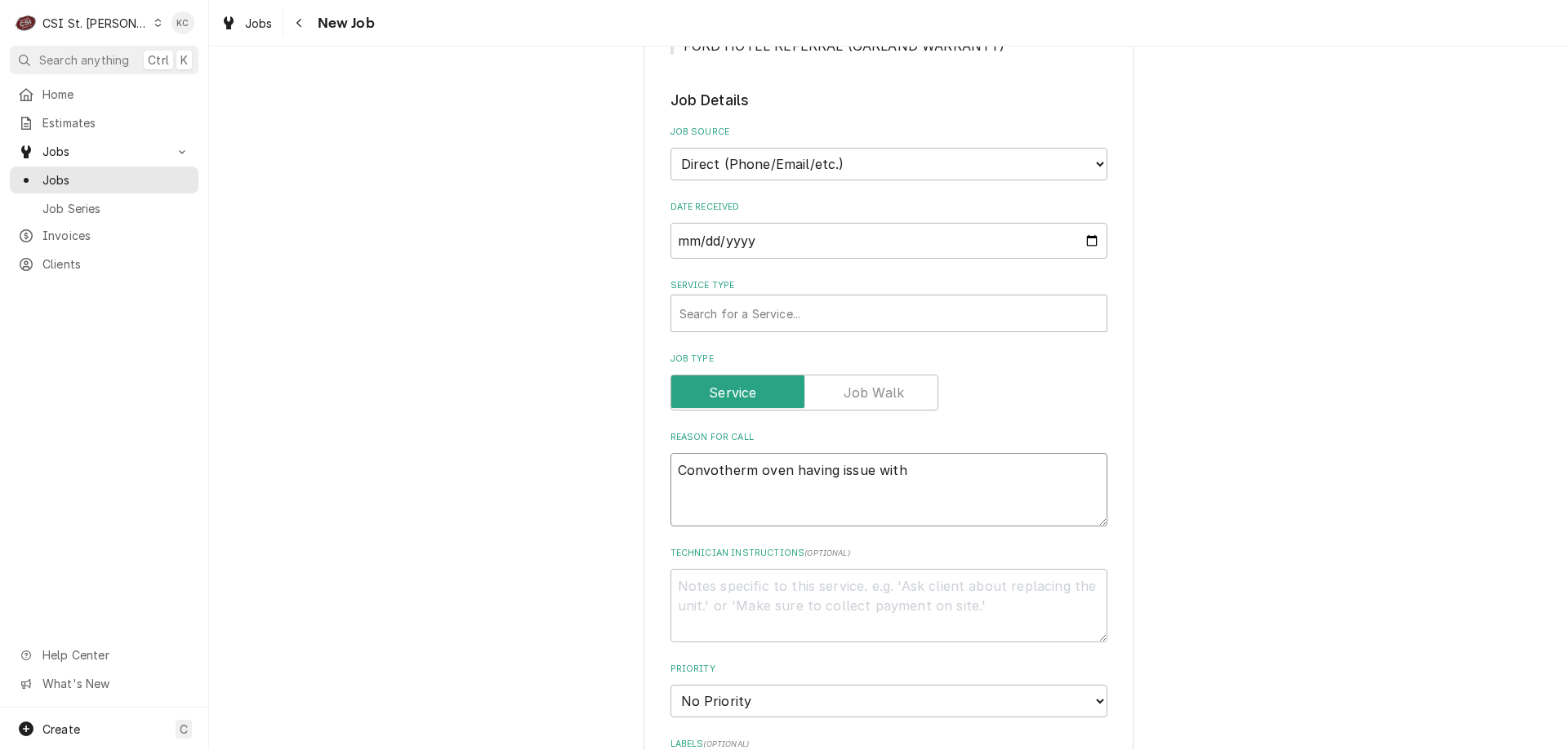
type textarea "Convotherm oven having issue with r"
type textarea "x"
type textarea "Convotherm oven having issue with ri"
type textarea "x"
type textarea "Convotherm oven having issue with rin"
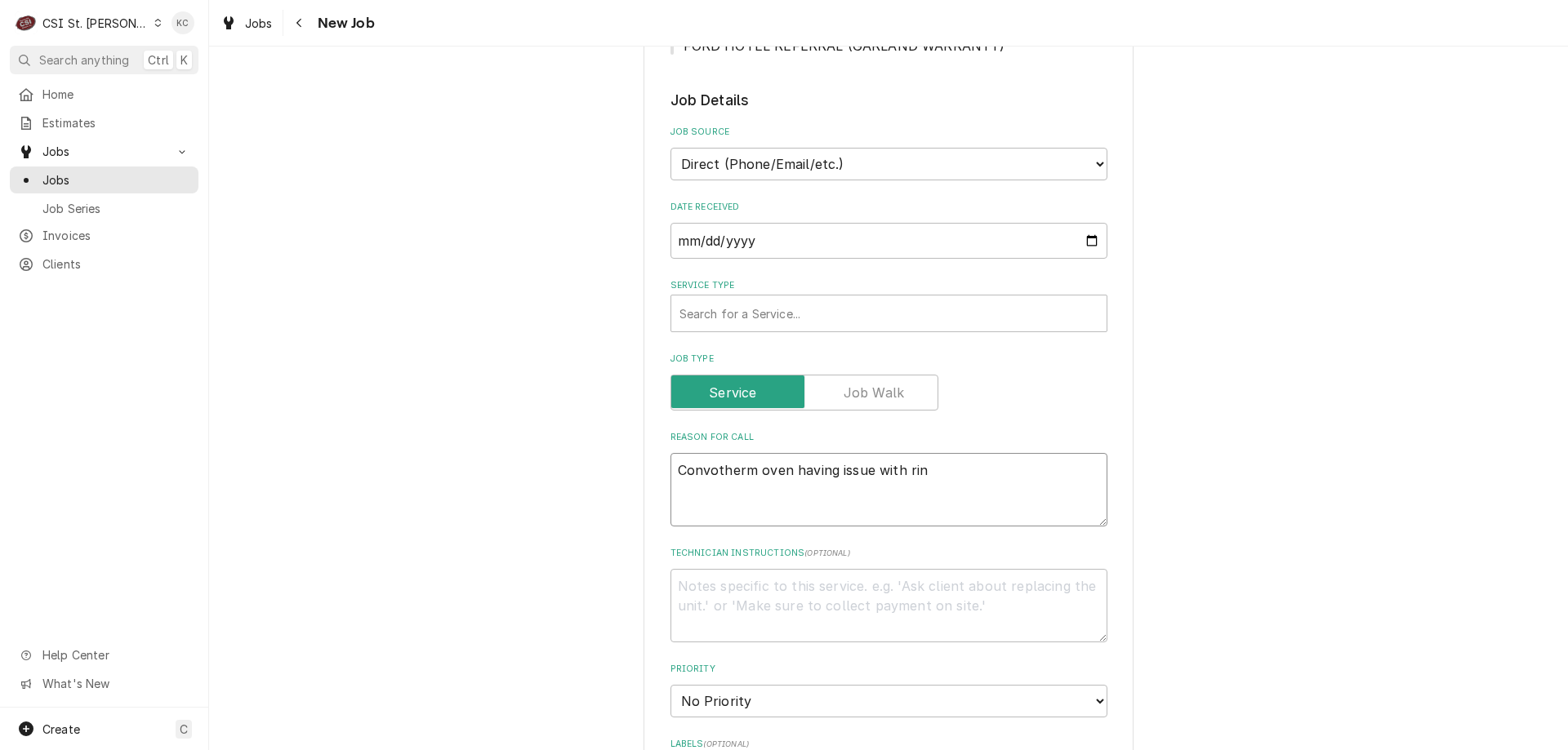
type textarea "x"
type textarea "Convotherm oven having issue with rins"
type textarea "x"
type textarea "Convotherm oven having issue with rinse"
type textarea "x"
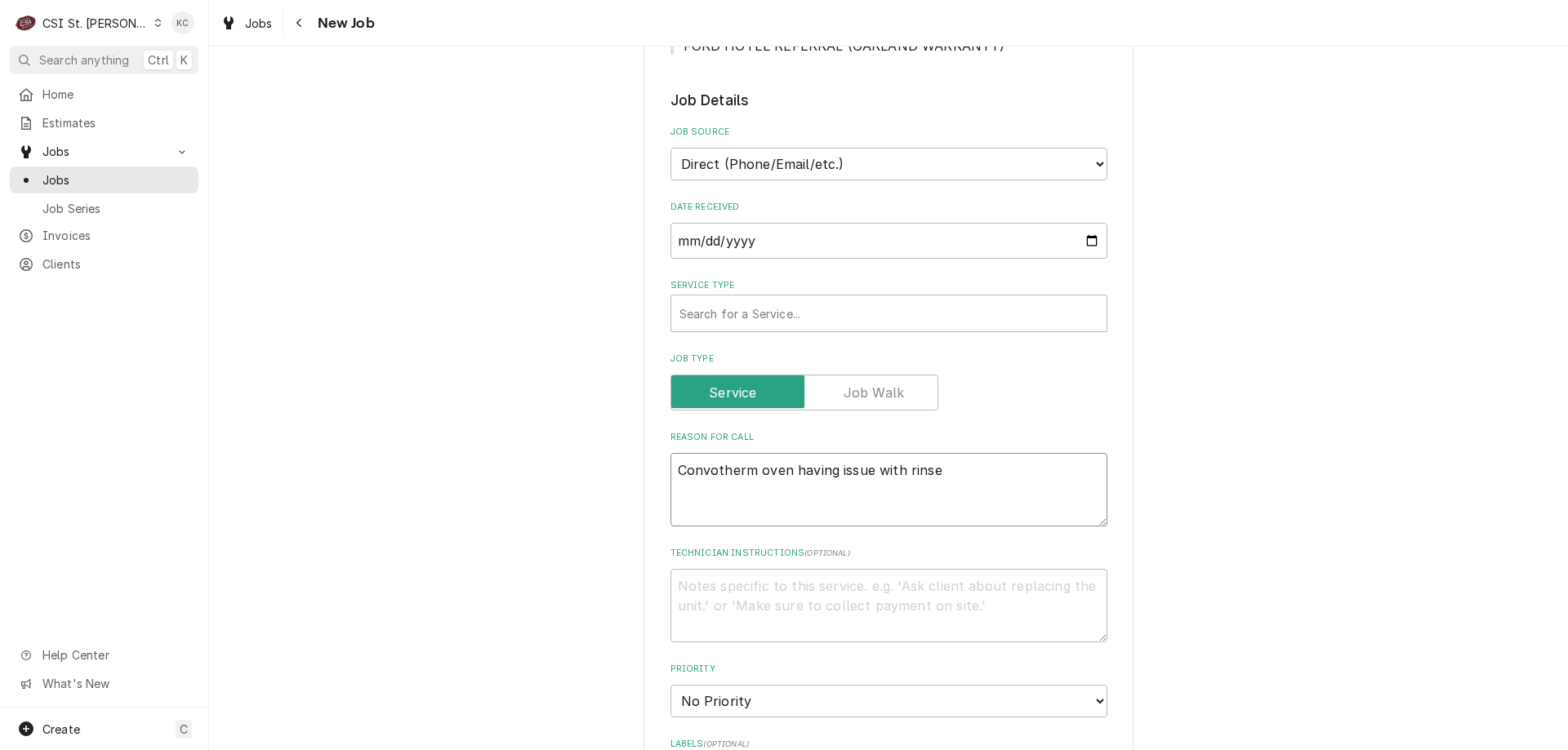
type textarea "Convotherm oven having issue with rinse"
type textarea "x"
type textarea "Convotherm oven having issue with rinse c"
type textarea "x"
type textarea "Convotherm oven having issue with rinse cy"
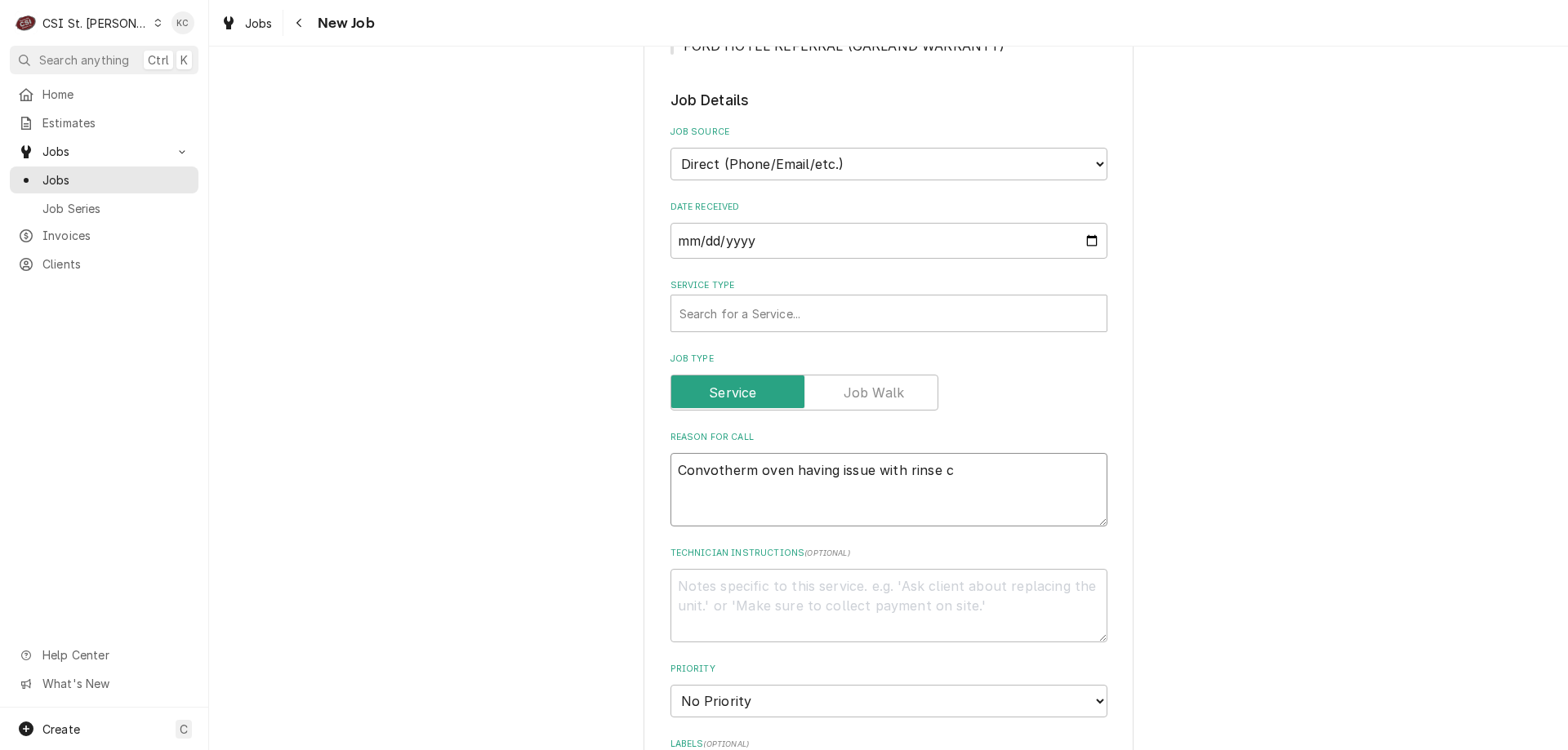
type textarea "x"
type textarea "Convotherm oven having issue with rinse cyc"
type textarea "x"
type textarea "Convotherm oven having issue with rinse cycl"
type textarea "x"
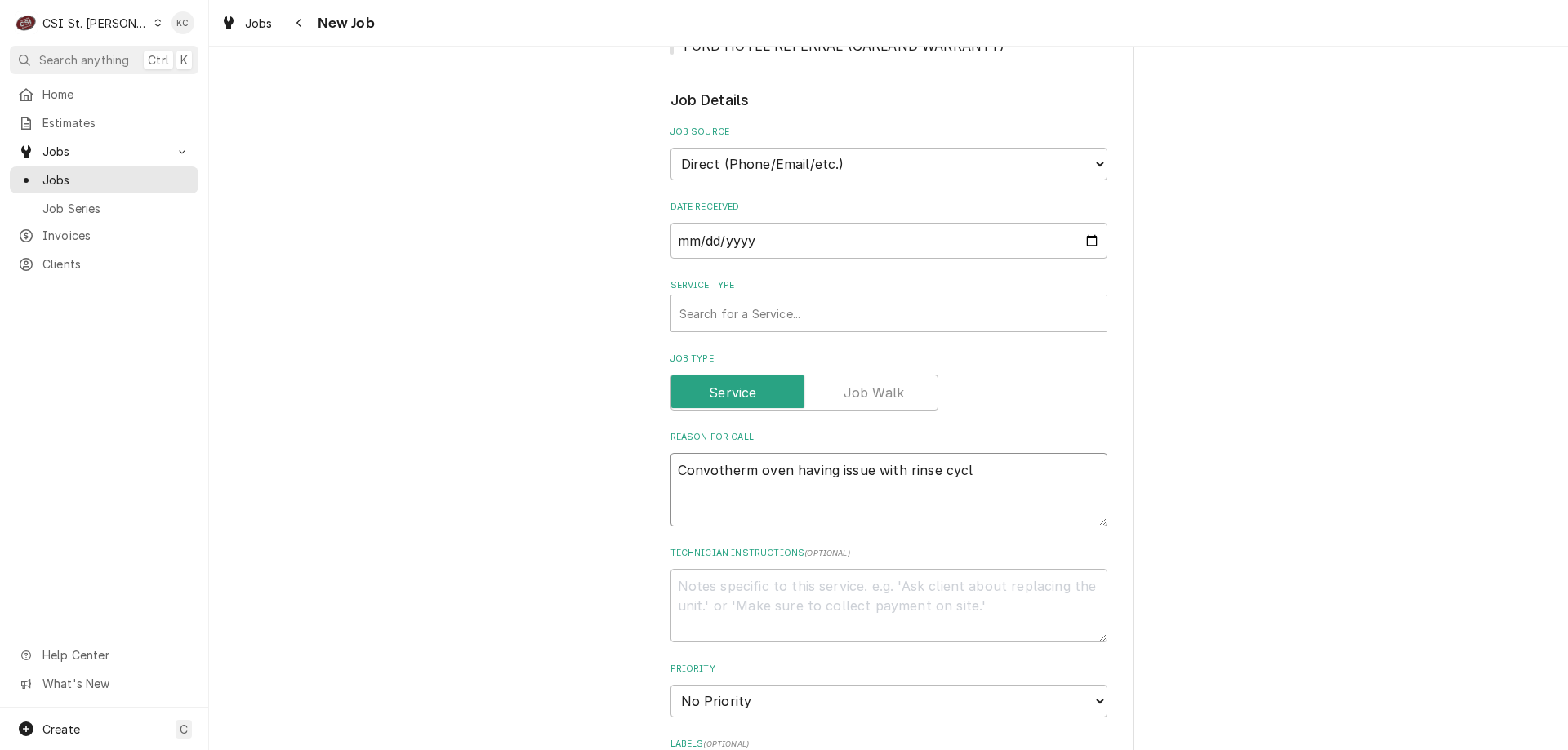
type textarea "Convotherm oven having issue with rinse cycle"
type textarea "x"
type textarea "Convotherm oven having issue with rinse cycle"
type textarea "B"
type textarea "x"
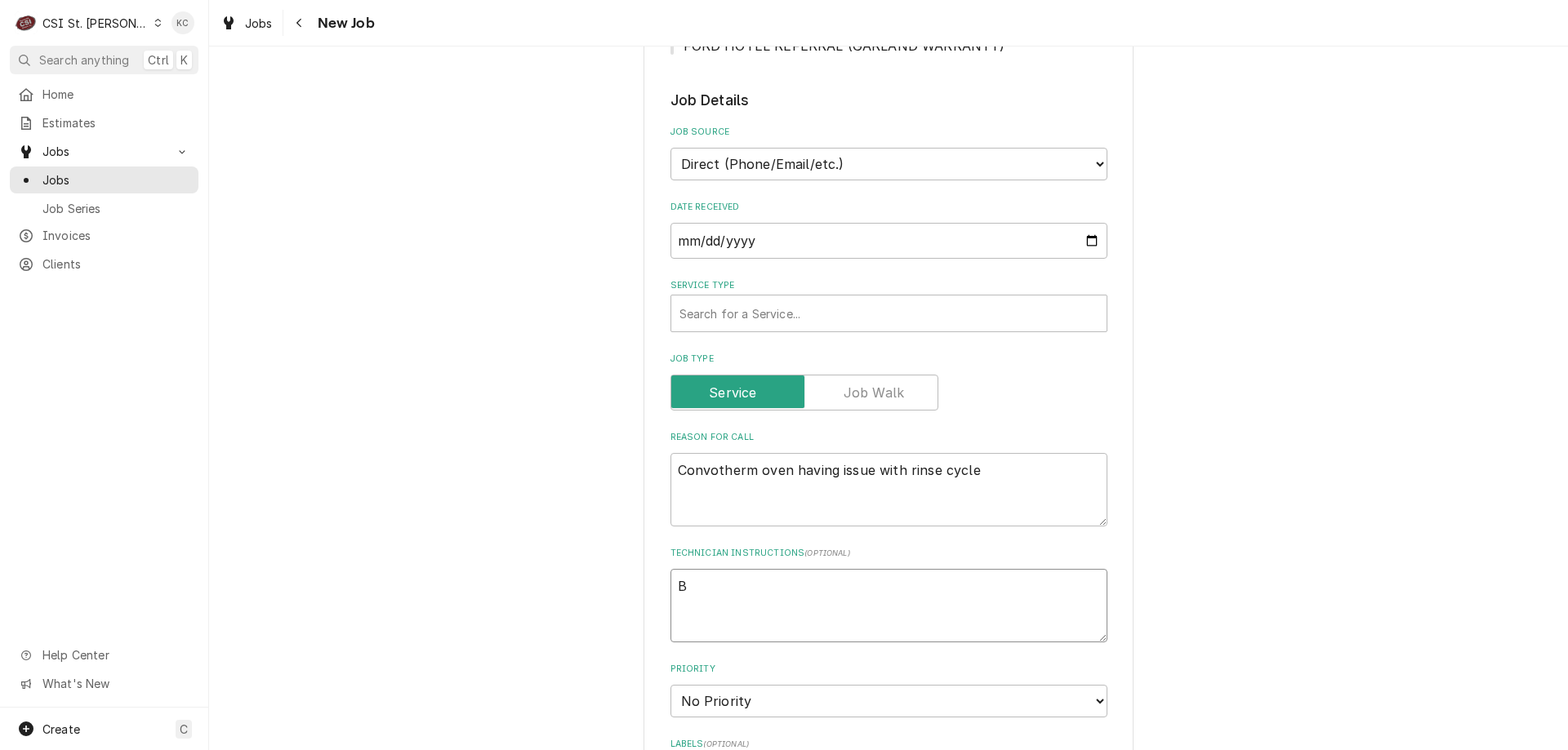
type textarea "Br"
type textarea "x"
type textarea "Bru"
type textarea "x"
type textarea "Bruc"
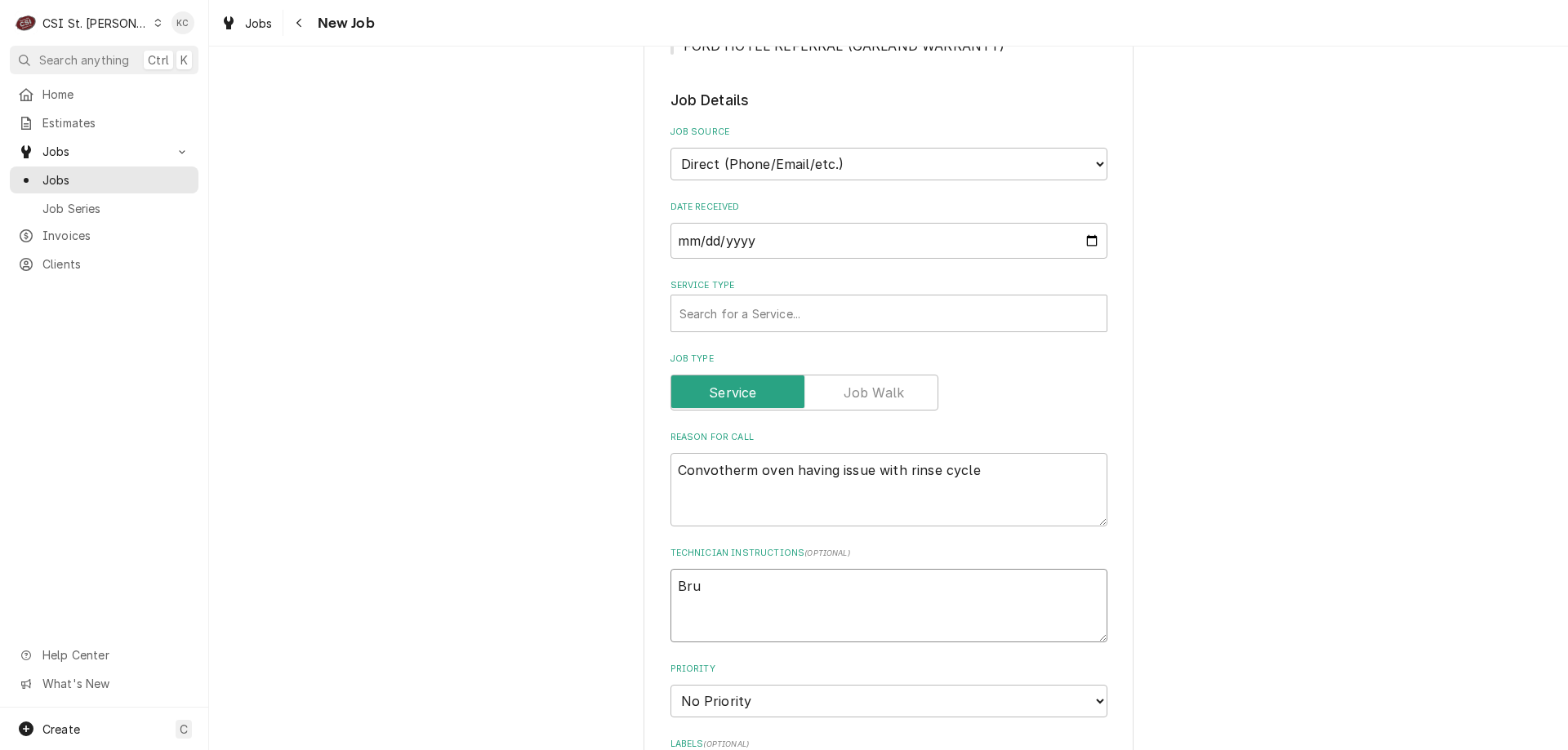
type textarea "x"
type textarea "Bruce"
type textarea "x"
type textarea "Bruce"
type textarea "x"
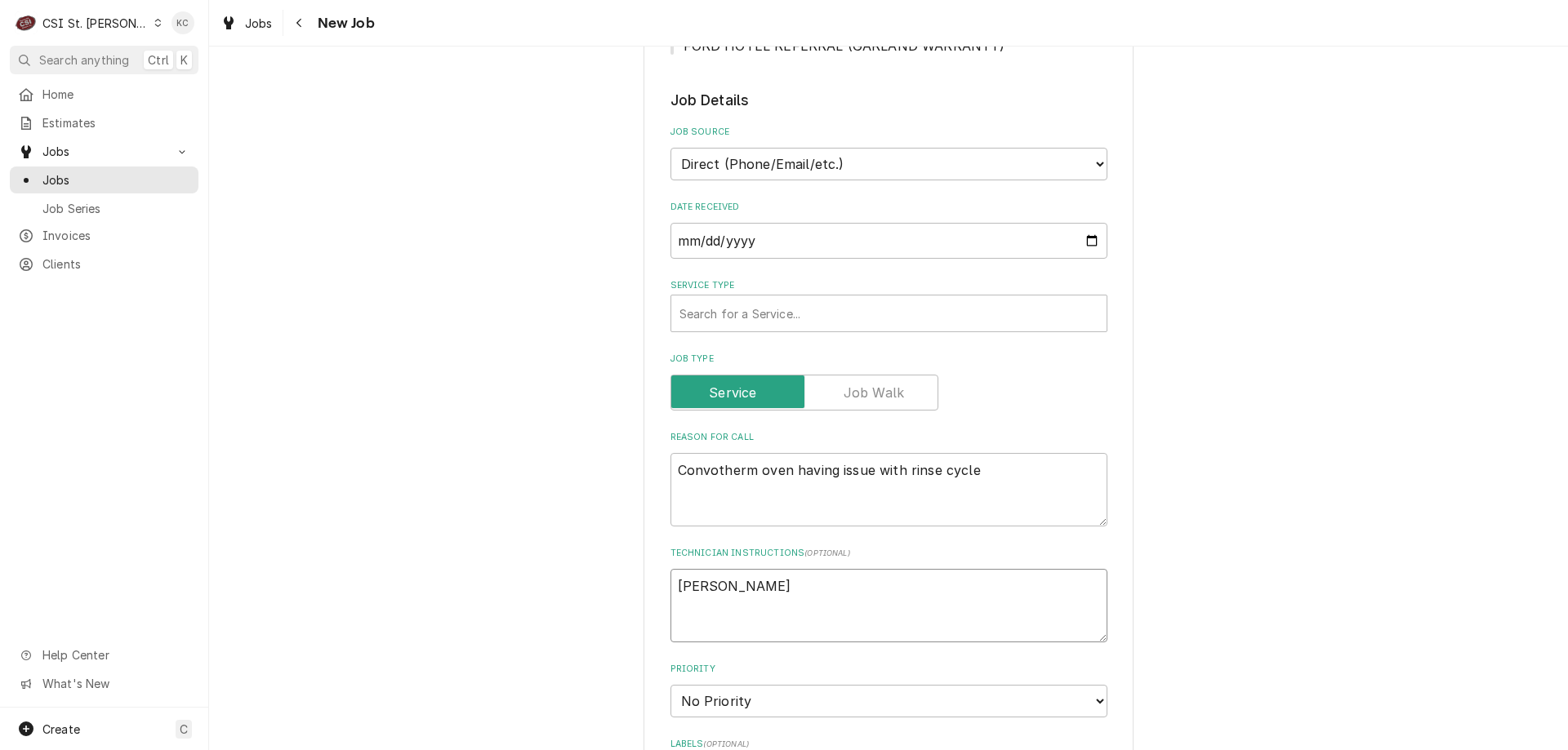
type textarea "Bruce -"
type textarea "x"
type textarea "Bruce -"
type textarea "x"
type textarea "Bruce - 6"
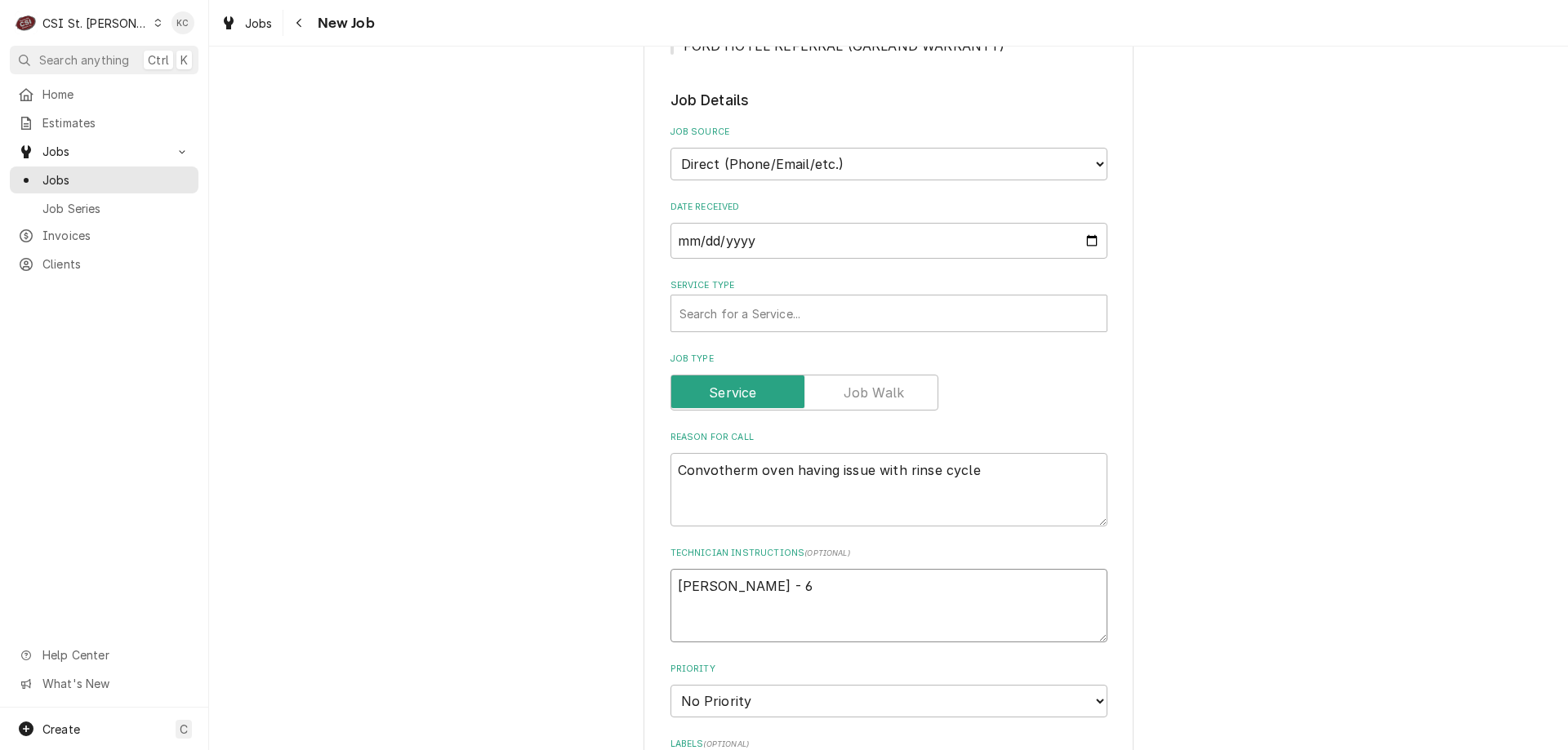
type textarea "x"
type textarea "Bruce - 63"
type textarea "x"
type textarea "Bruce - 636"
type textarea "x"
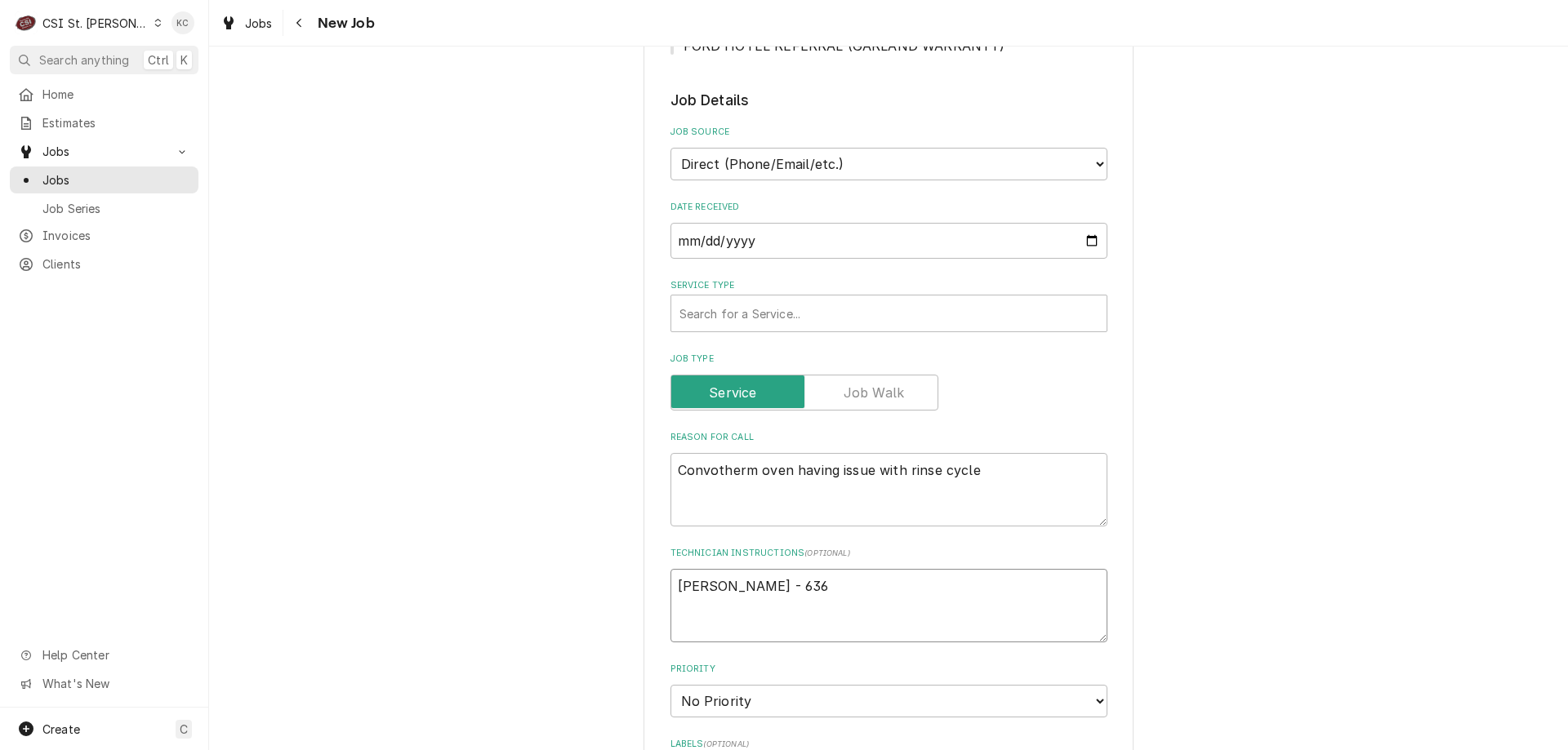
type textarea "Bruce - 636"
type textarea "x"
type textarea "Bruce - 636 3"
type textarea "x"
type textarea "Bruce - 636 39"
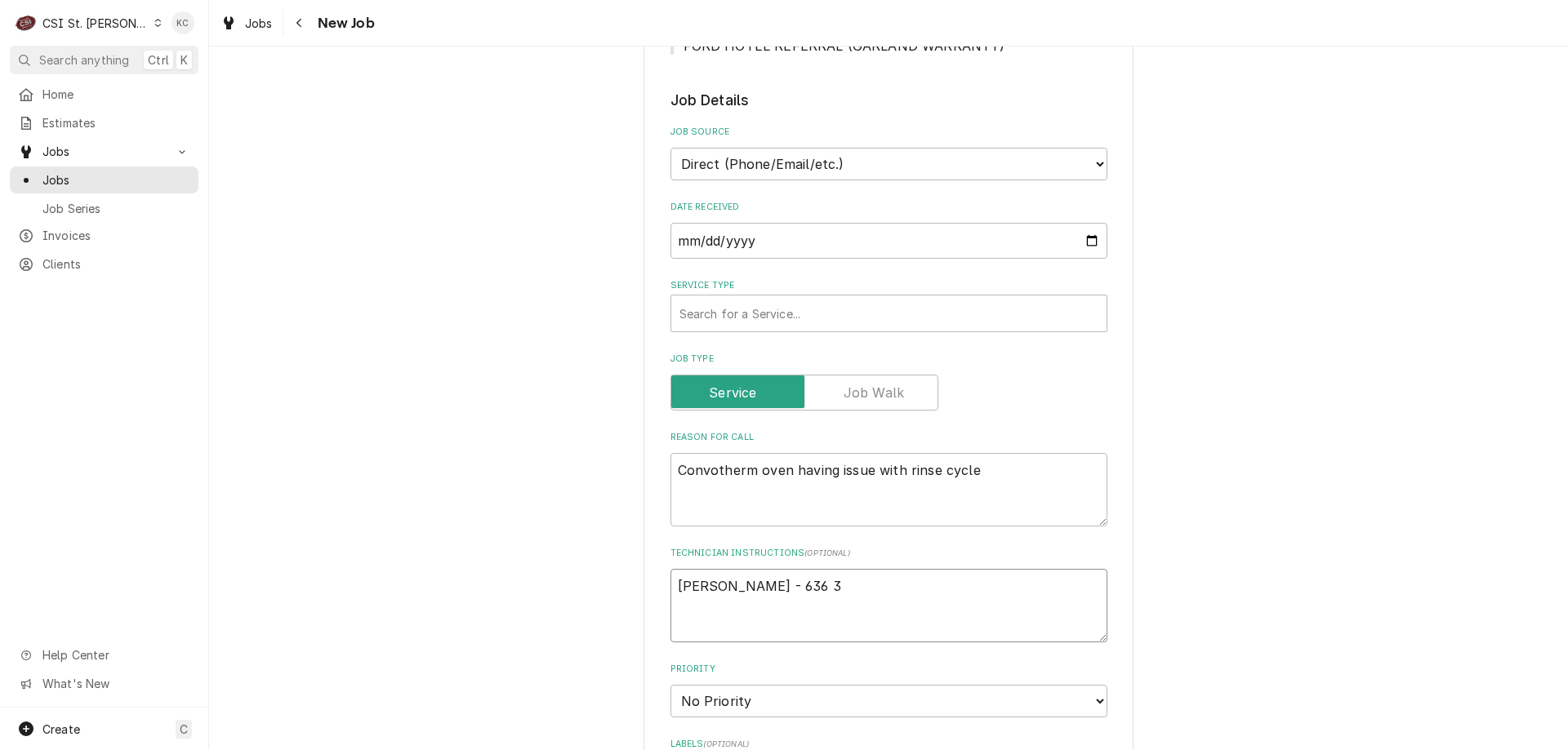
type textarea "x"
type textarea "Bruce - 636 399"
type textarea "x"
type textarea "Bruce - 636 399-"
type textarea "x"
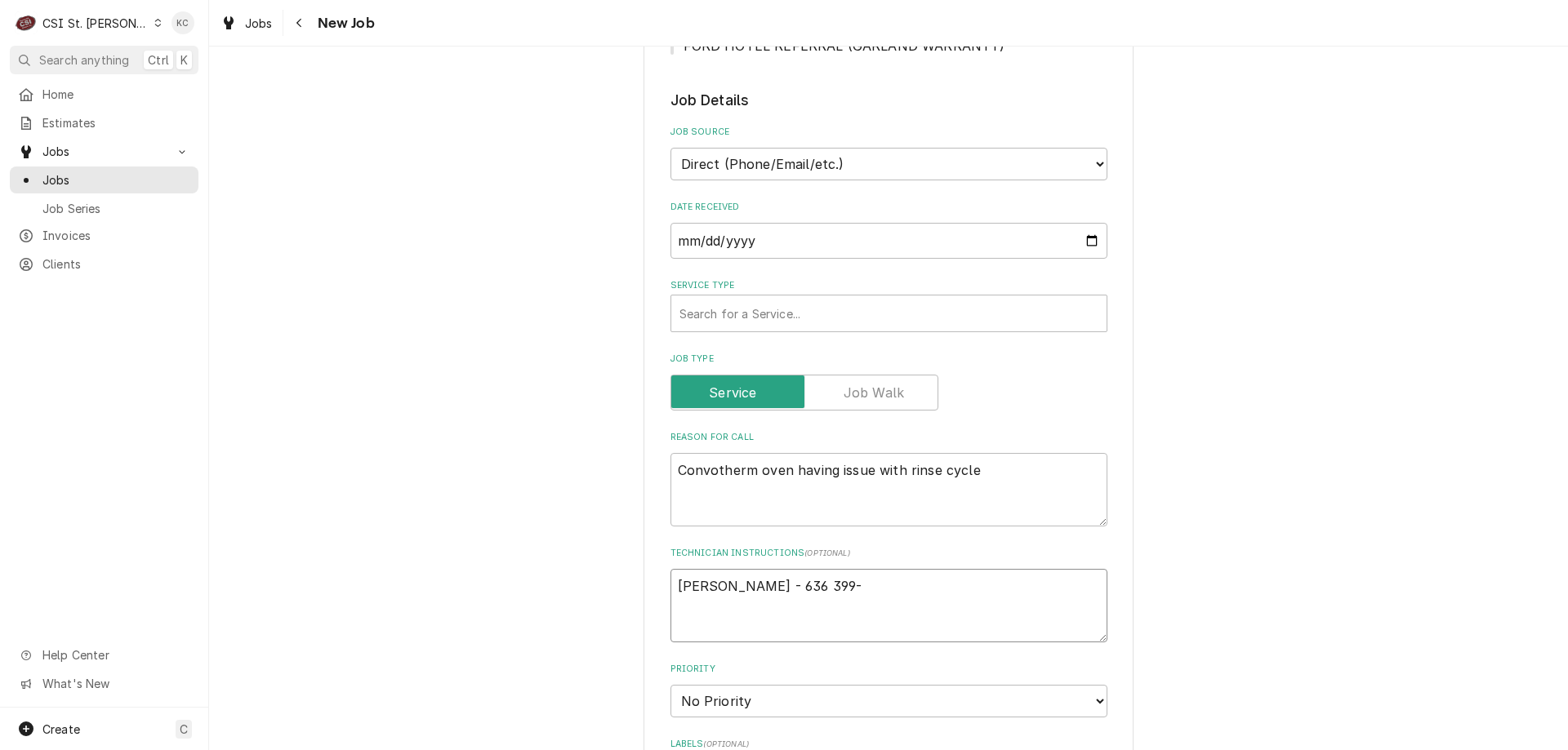
type textarea "Bruce - 636 399-9"
type textarea "x"
type textarea "Bruce - 636 399-93"
type textarea "x"
type textarea "Bruce - 636 399-938"
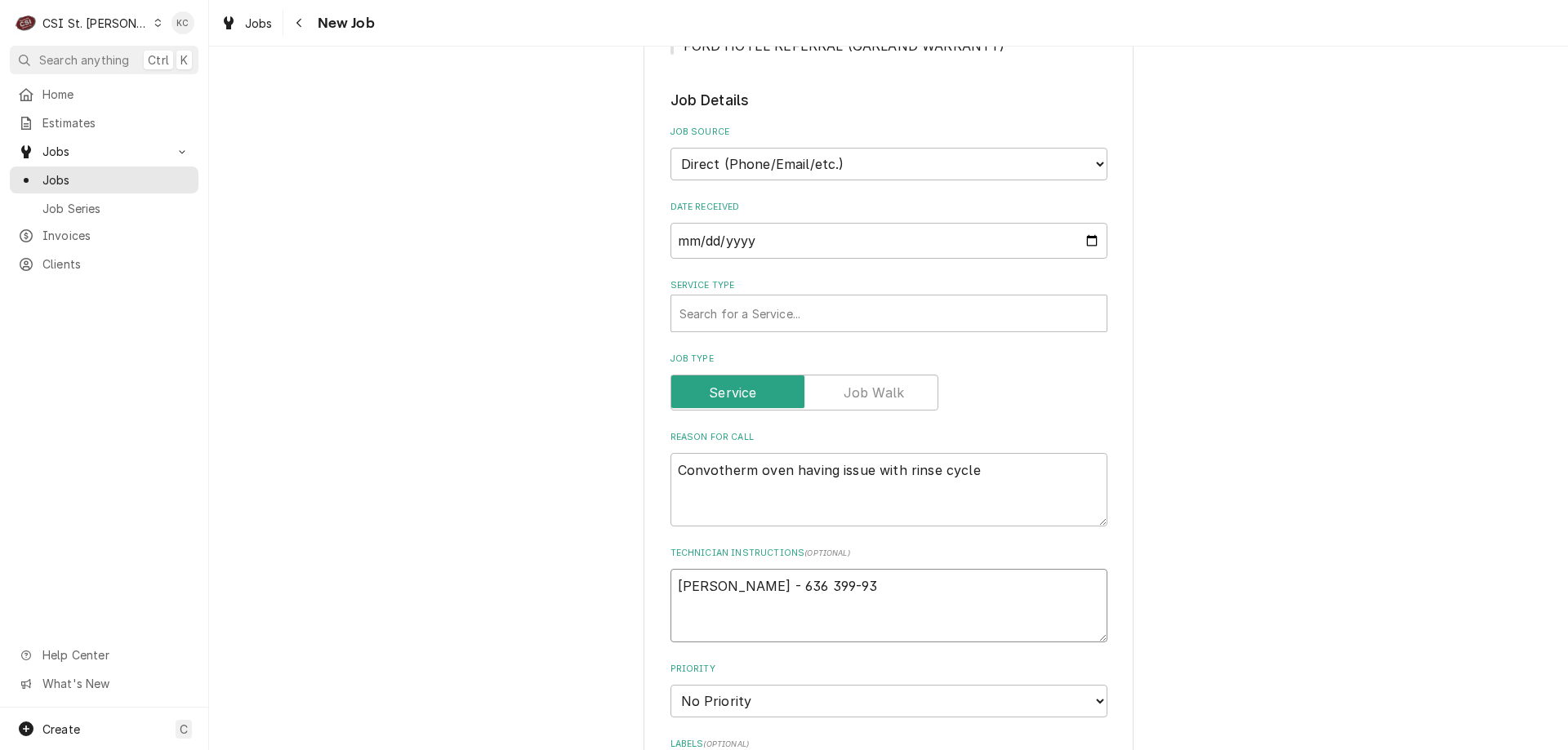
type textarea "x"
type textarea "Bruce - 636 399-9384"
type textarea "x"
type textarea "Bruce - 636 399-9384"
type textarea "x"
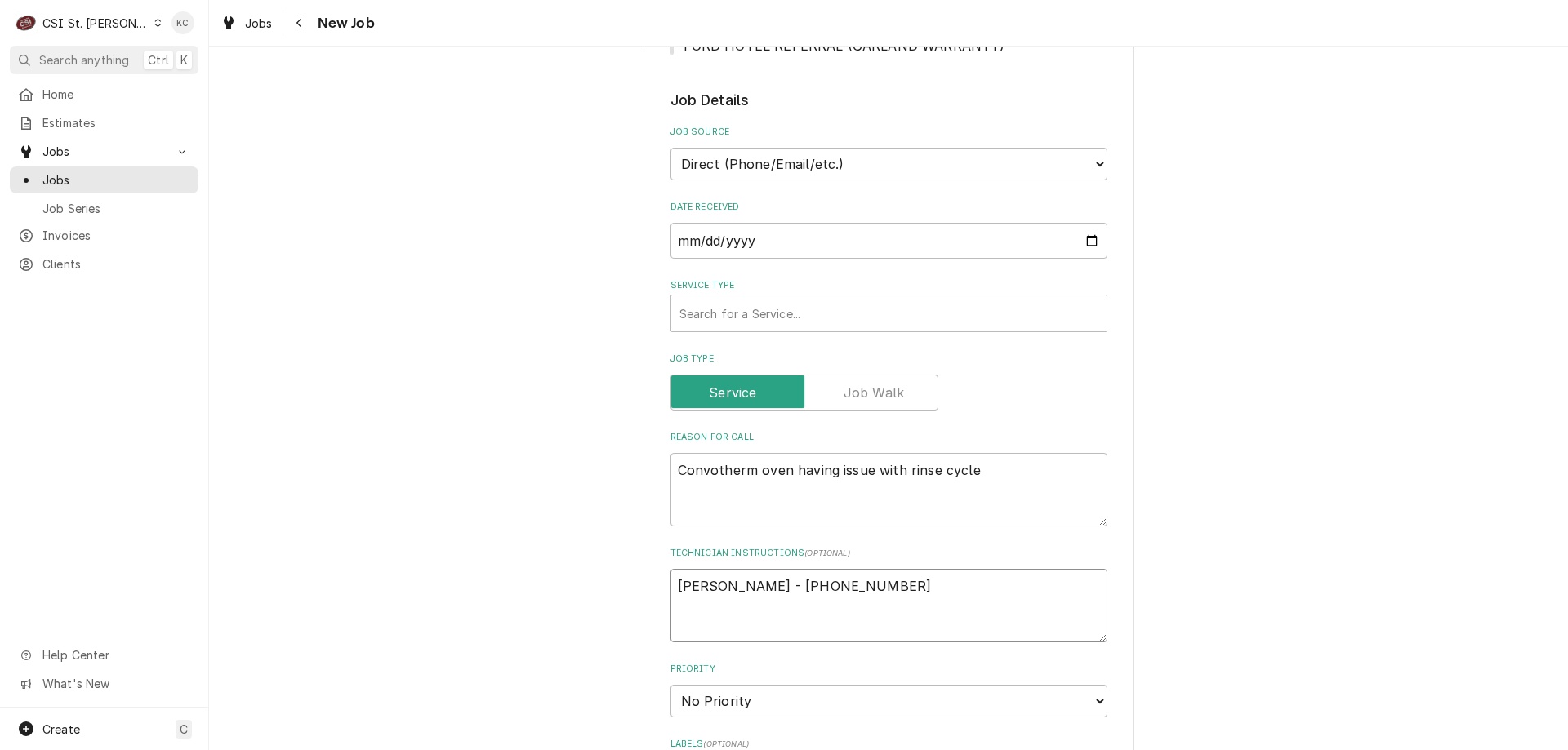
type textarea "Bruce - 636 399-9384"
type textarea "x"
type textarea "Bruce - 636 399-9384 9"
type textarea "x"
type textarea "Bruce - 636 399-9384 9a"
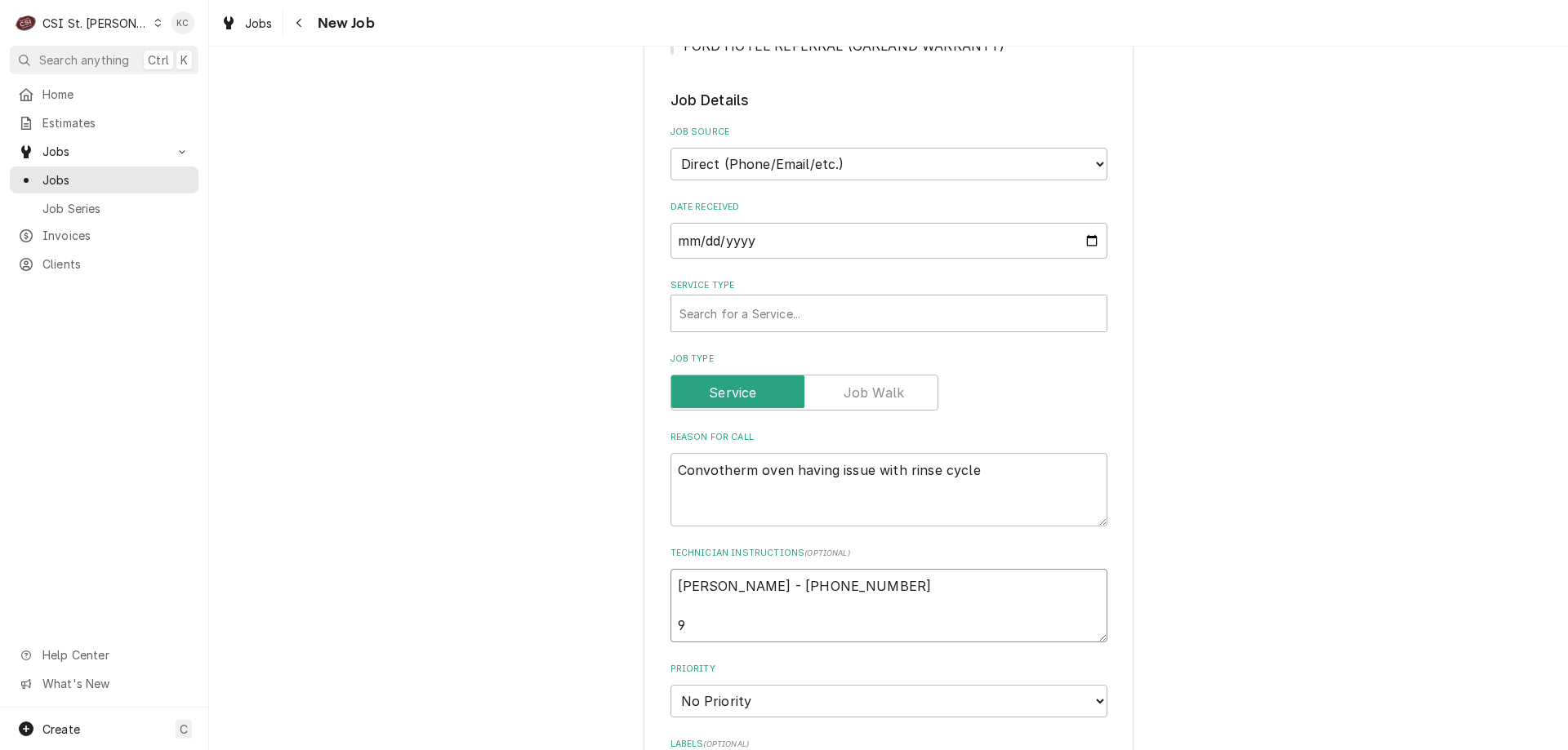
type textarea "x"
type textarea "Bruce - 636 399-9384 9am"
type textarea "x"
type textarea "Bruce - 636 399-9384 9am"
type textarea "x"
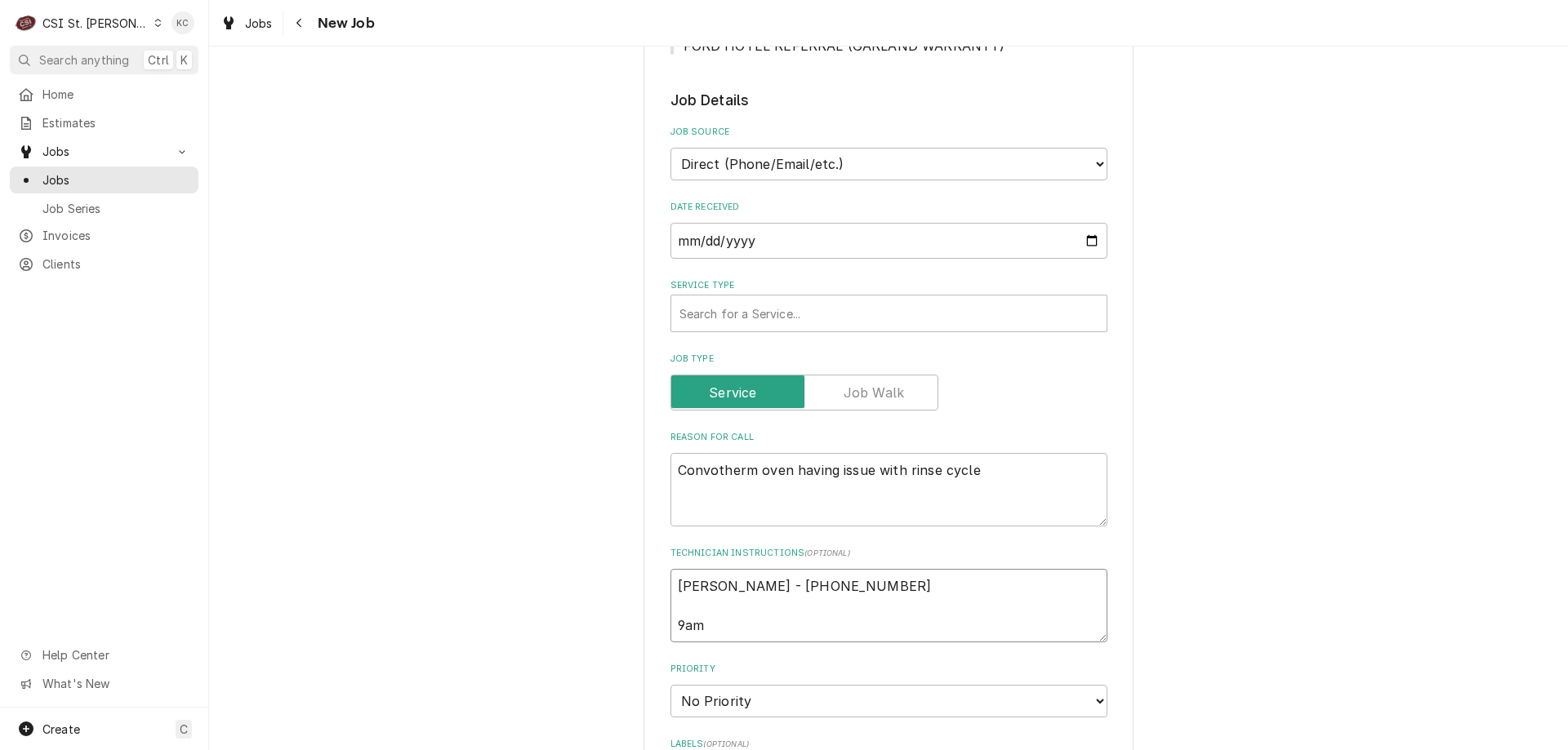
type textarea "Bruce - 636 399-9384 9am -"
type textarea "x"
type textarea "Bruce - 636 399-9384 9am -"
type textarea "x"
type textarea "Bruce - 636 399-9384 9am - 9"
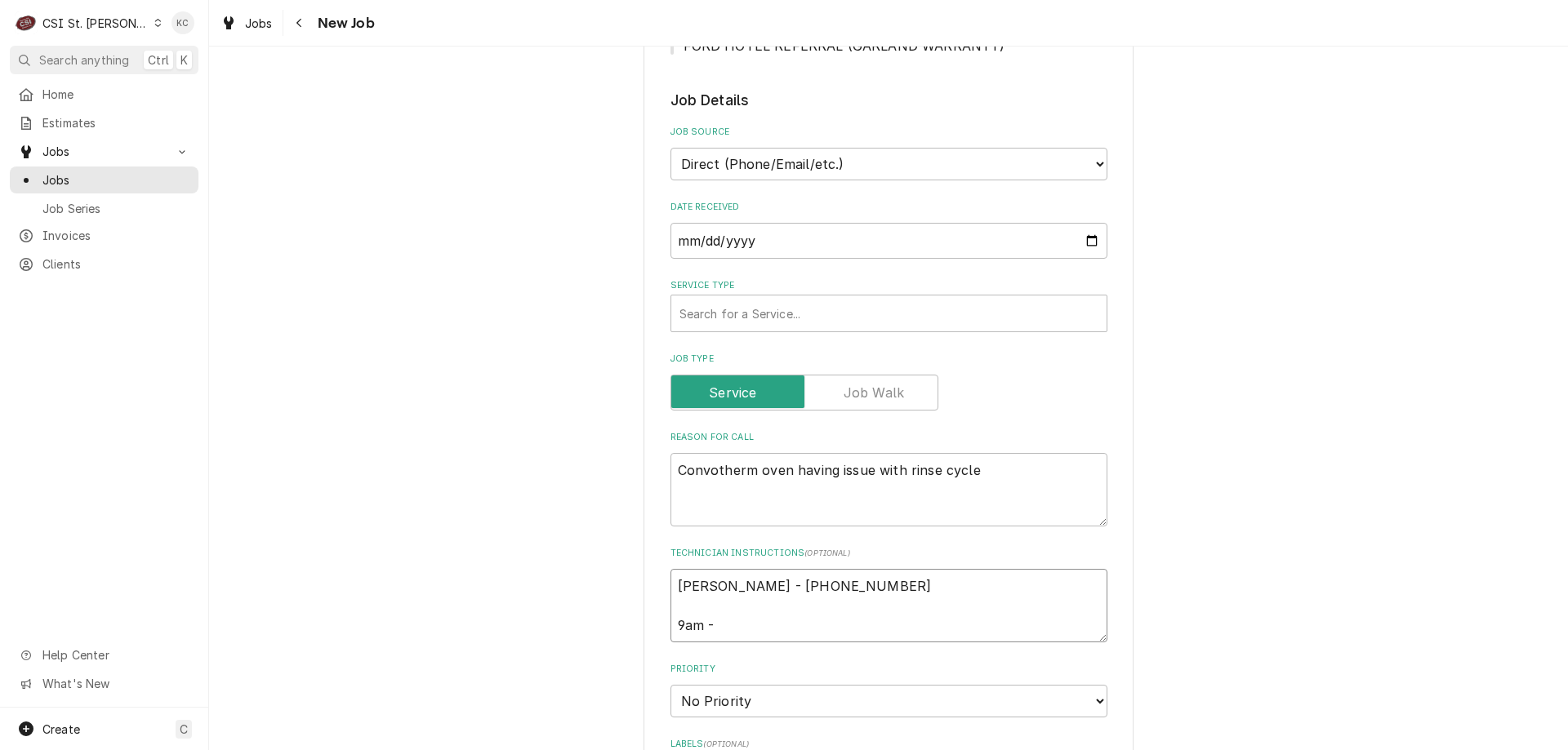
type textarea "x"
type textarea "Bruce - 636 399-9384 9am - 9p"
type textarea "x"
type textarea "Bruce - 636 399-9384 9am - 9pm"
type textarea "x"
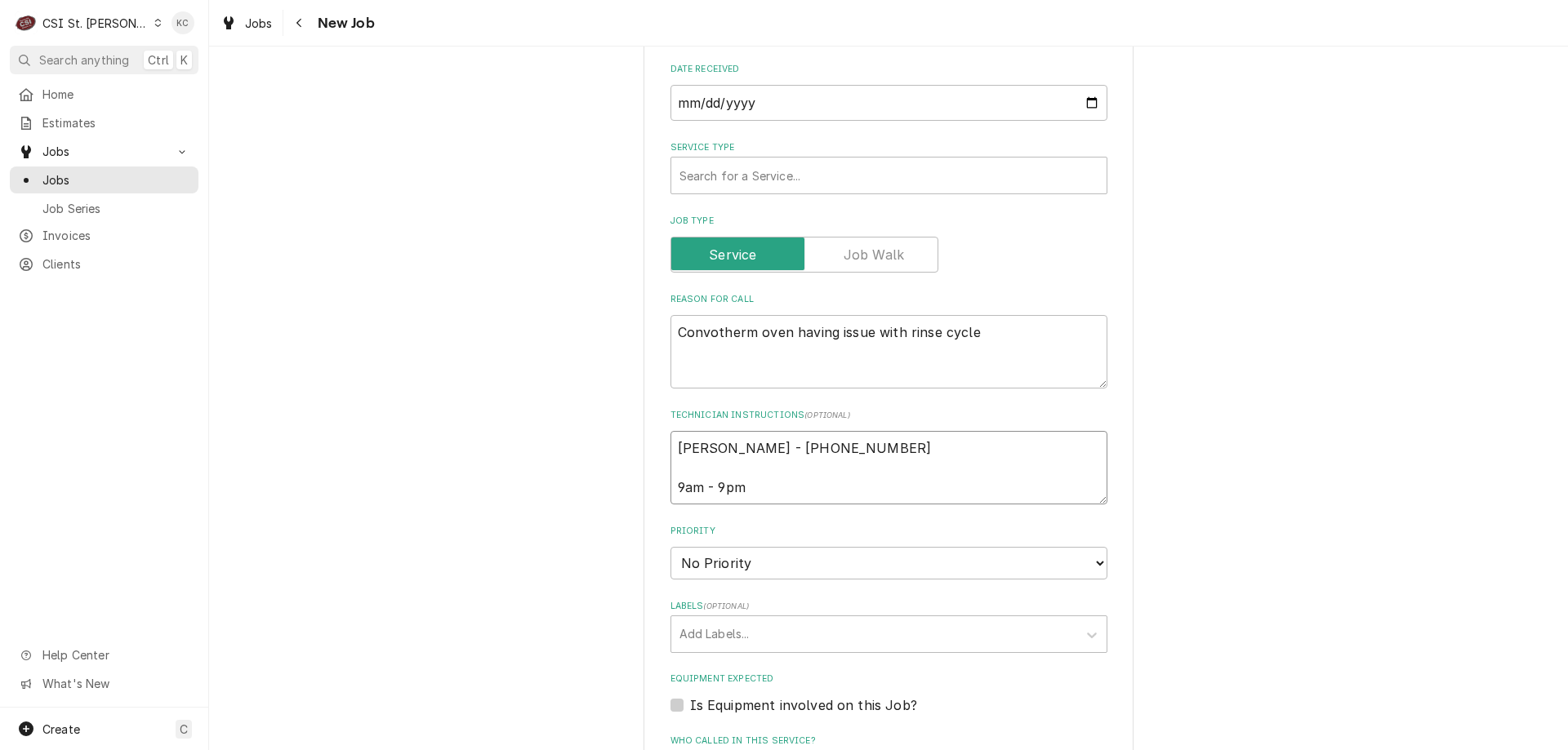
scroll to position [653, 0]
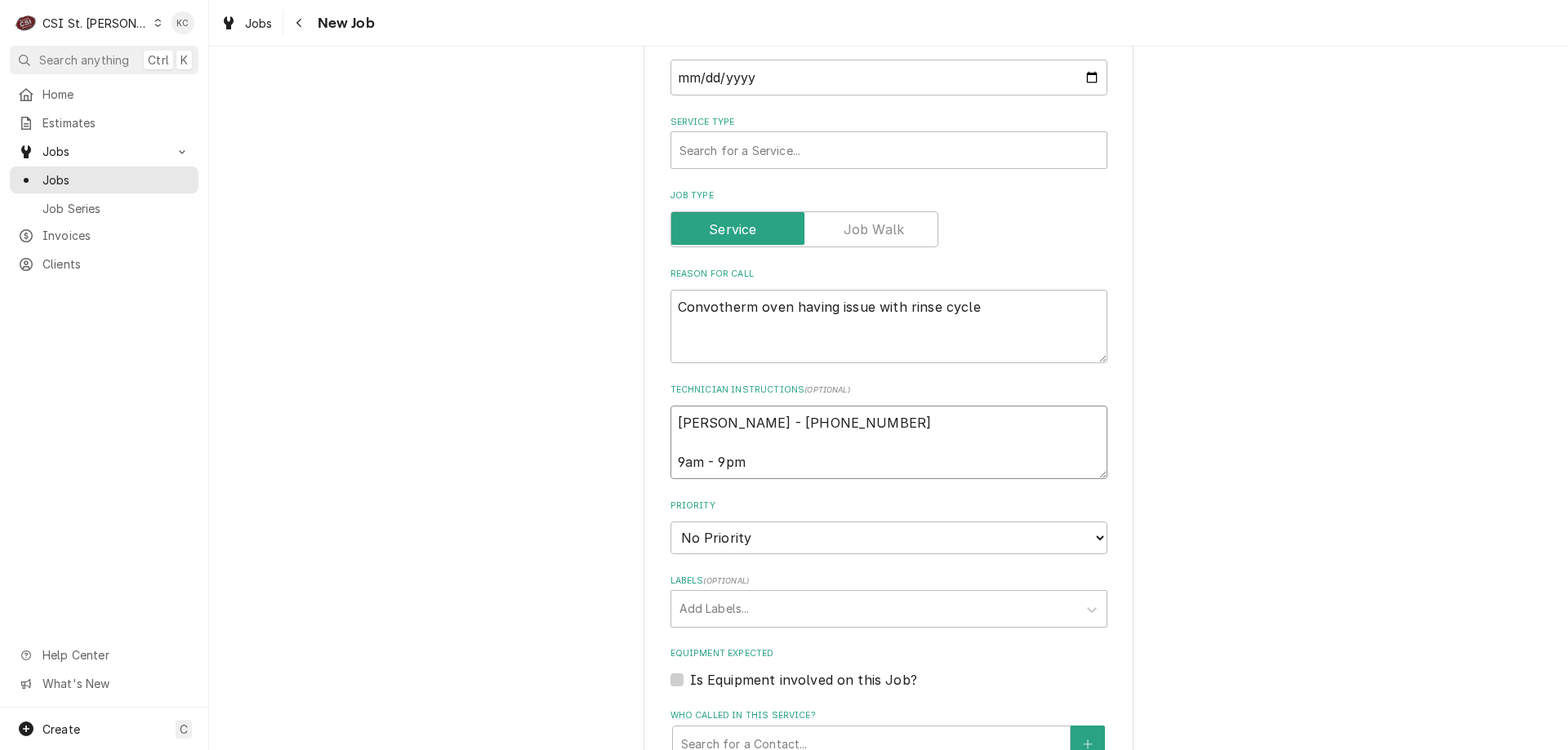
type textarea "Bruce - 636 399-9384 9am - 9pm"
click at [798, 529] on select "No Priority Urgent High Medium Low" at bounding box center [888, 538] width 437 height 32
select select "4"
click at [670, 522] on select "No Priority Urgent High Medium Low" at bounding box center [888, 538] width 437 height 32
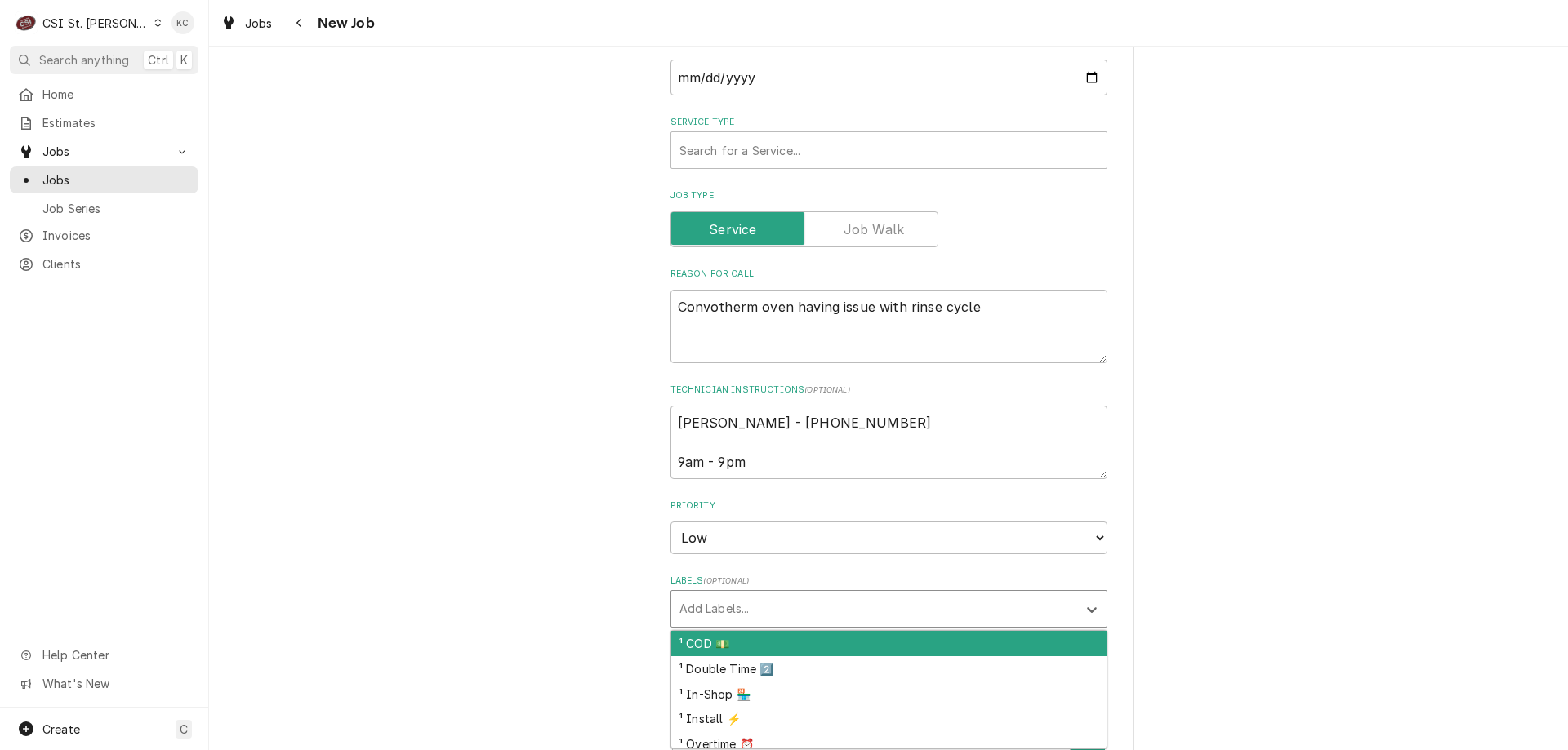
click at [784, 606] on div "Labels" at bounding box center [874, 609] width 390 height 30
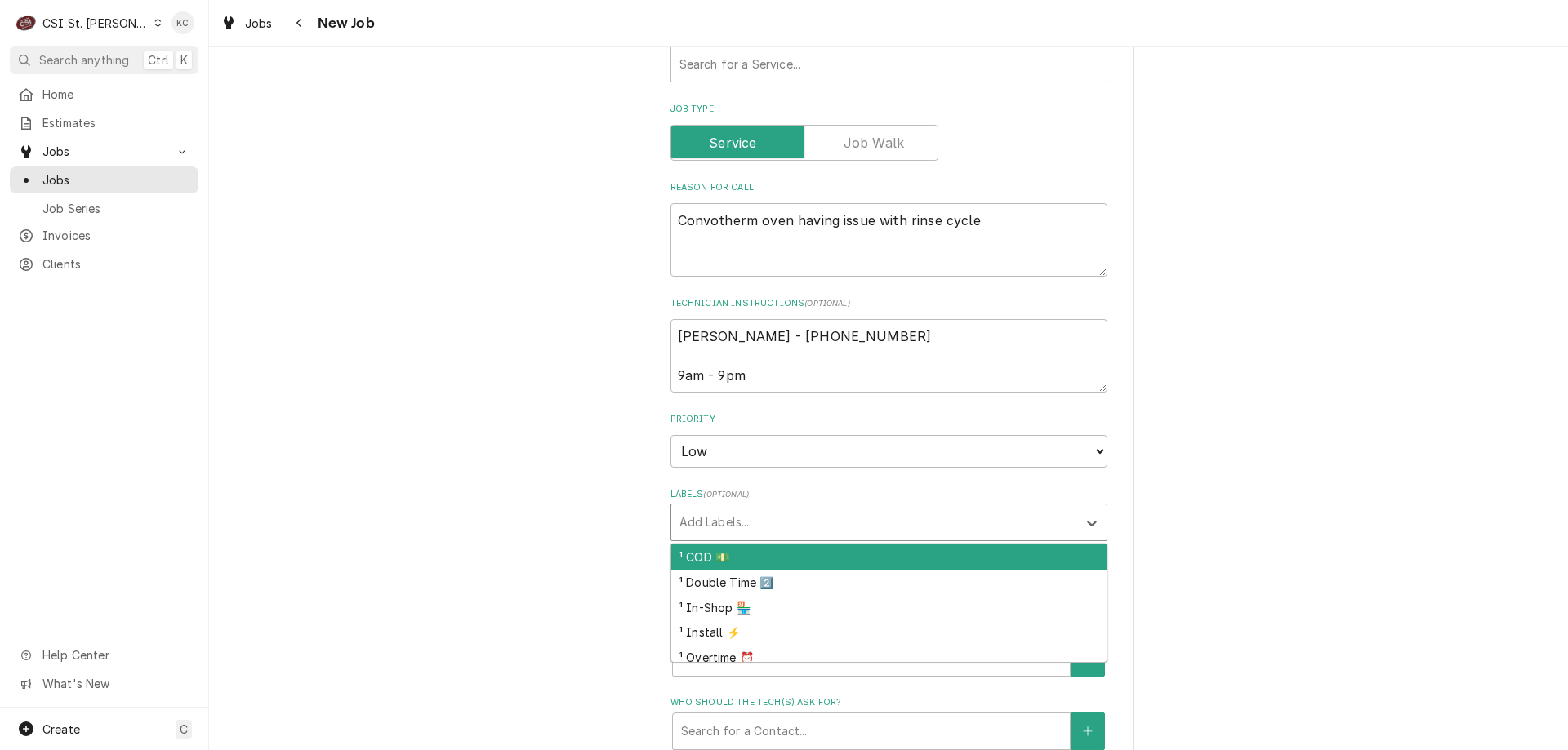
scroll to position [791, 0]
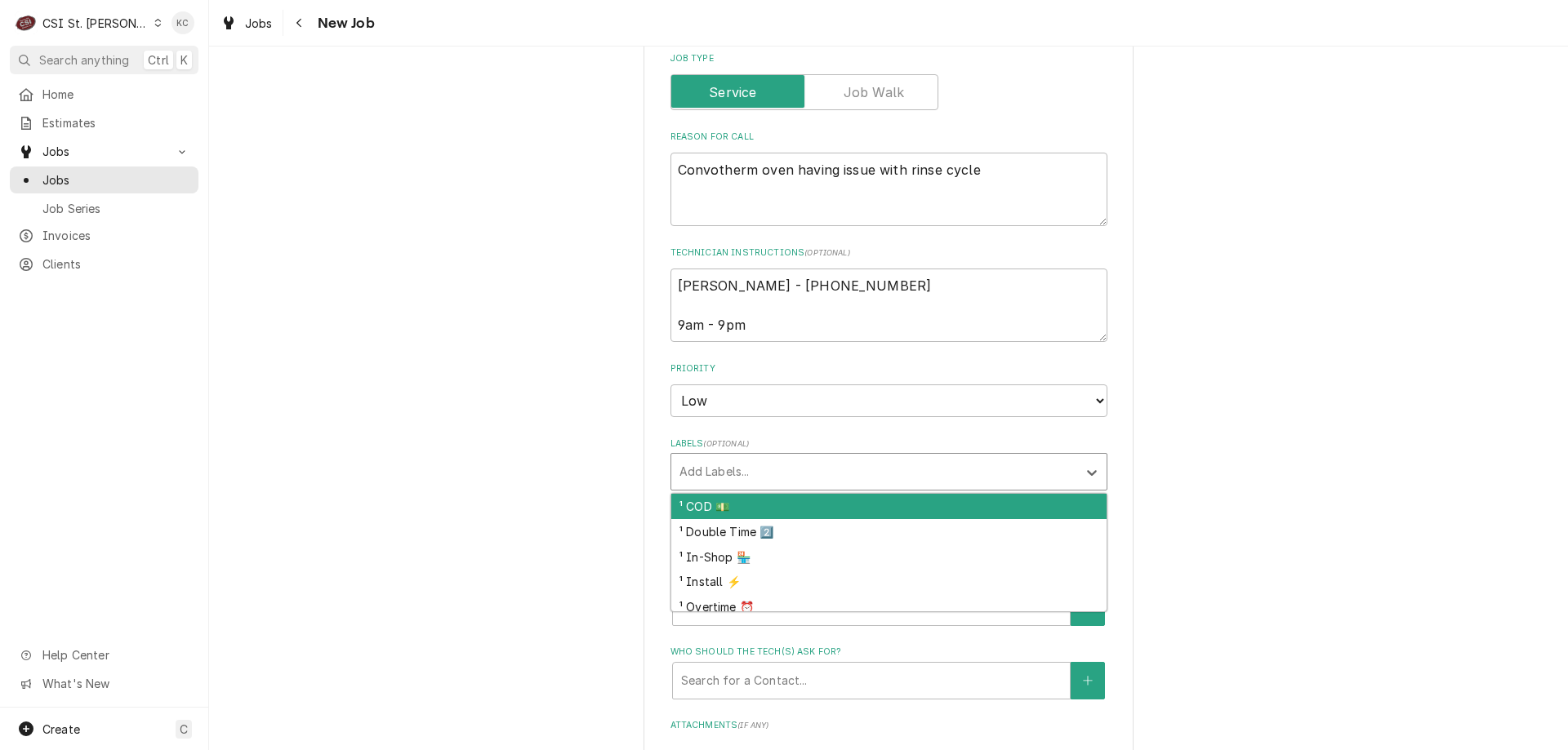
click at [701, 509] on div "¹ COD 💵" at bounding box center [888, 507] width 435 height 25
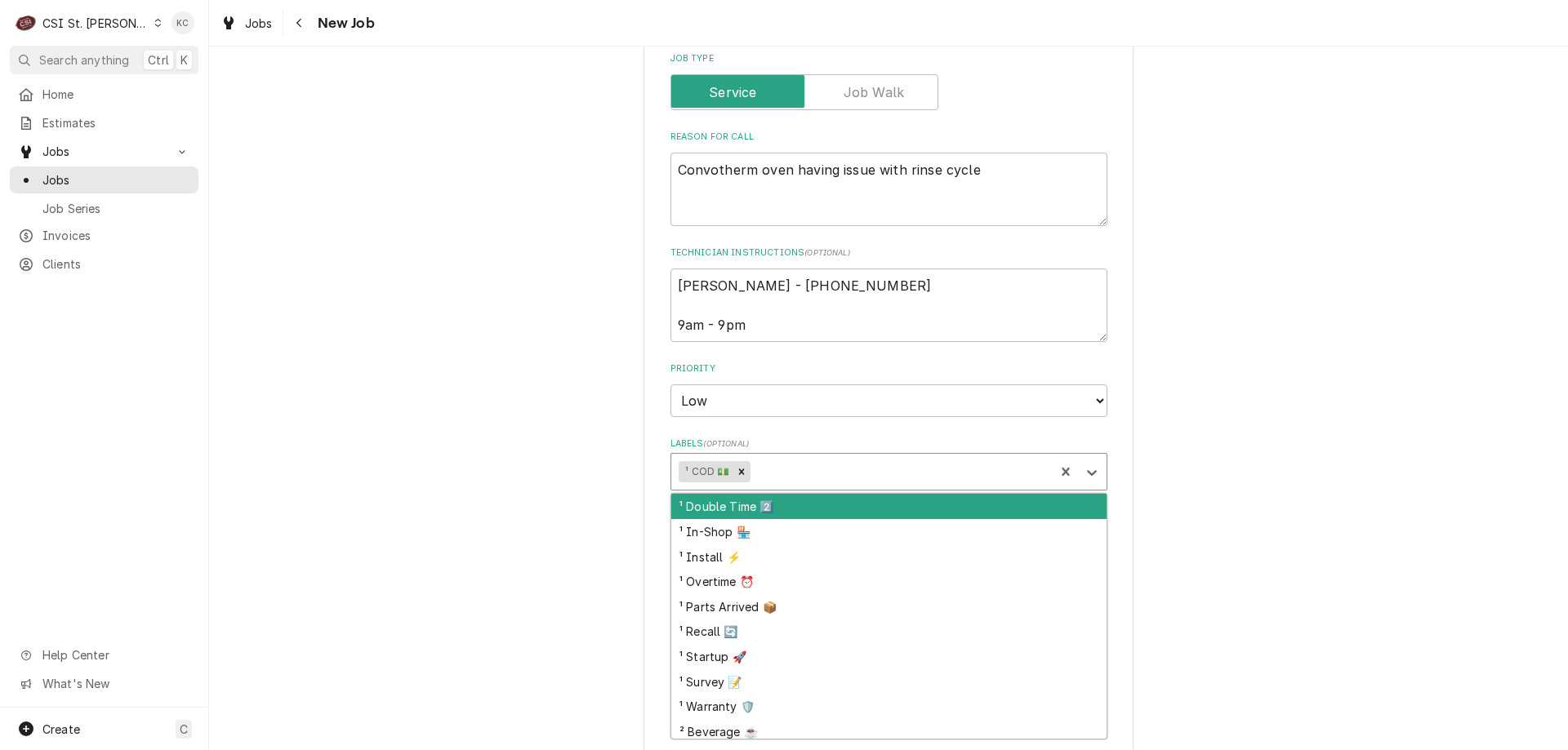
click at [795, 482] on div "Labels" at bounding box center [900, 471] width 292 height 30
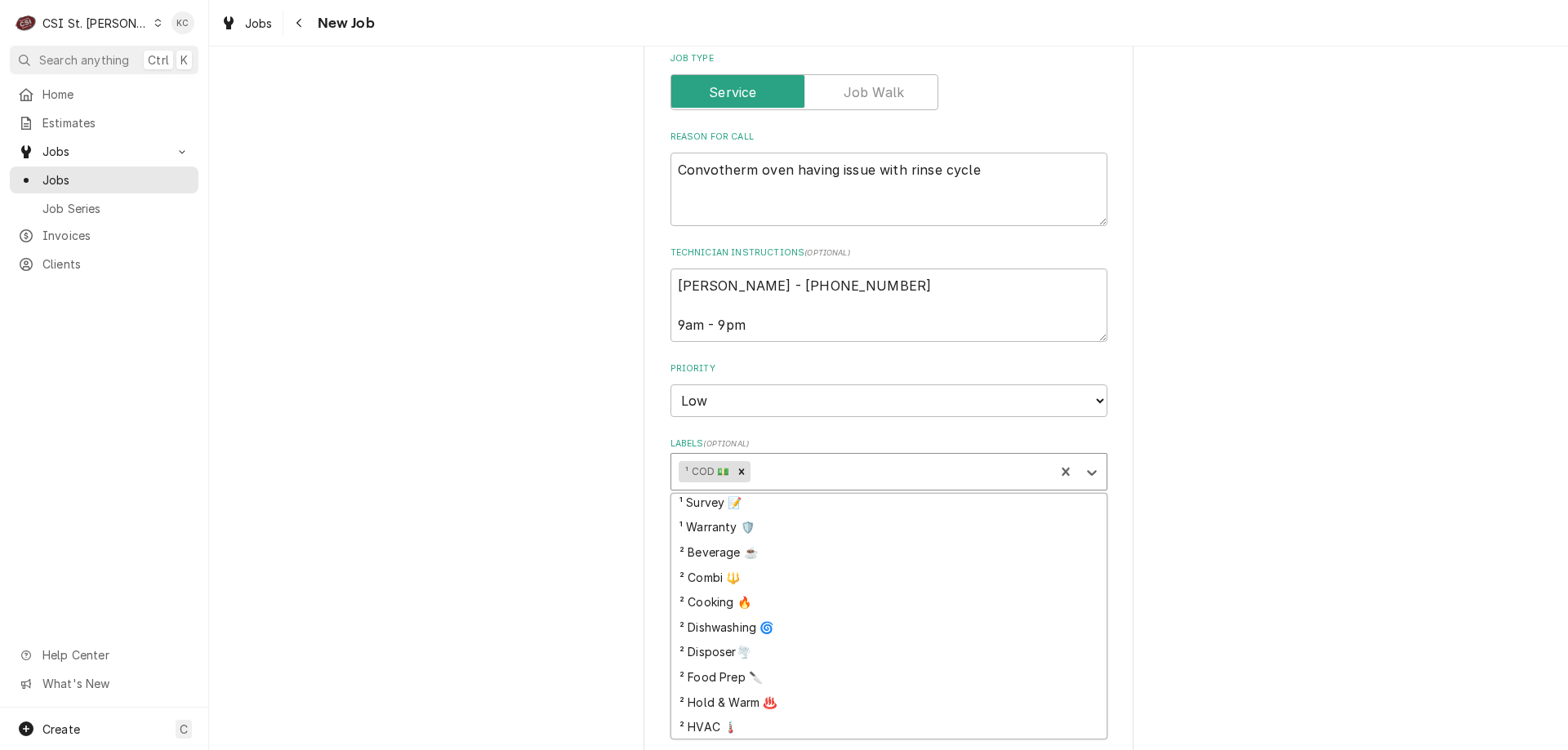
scroll to position [245, 0]
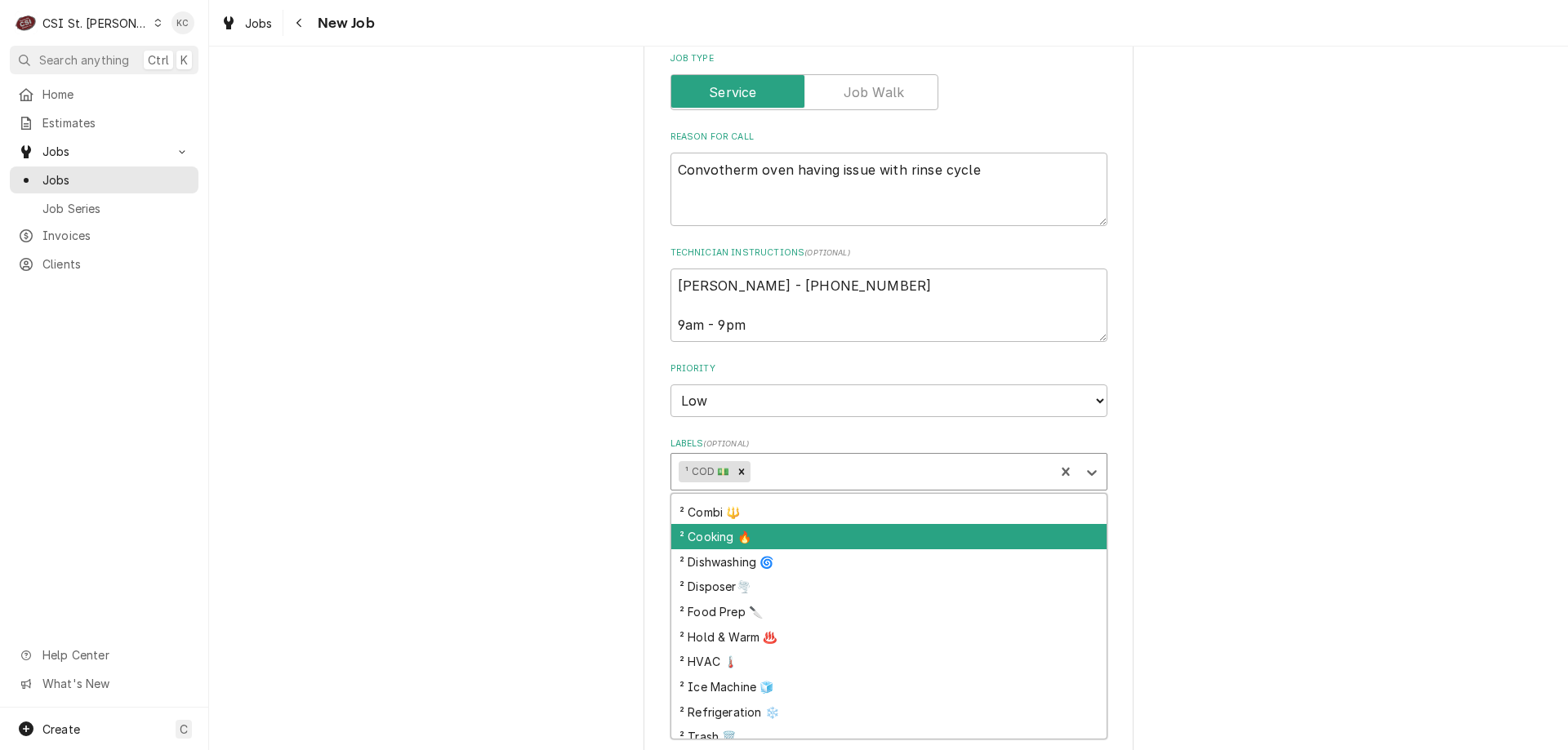
click at [795, 539] on div "² Cooking 🔥" at bounding box center [888, 537] width 435 height 25
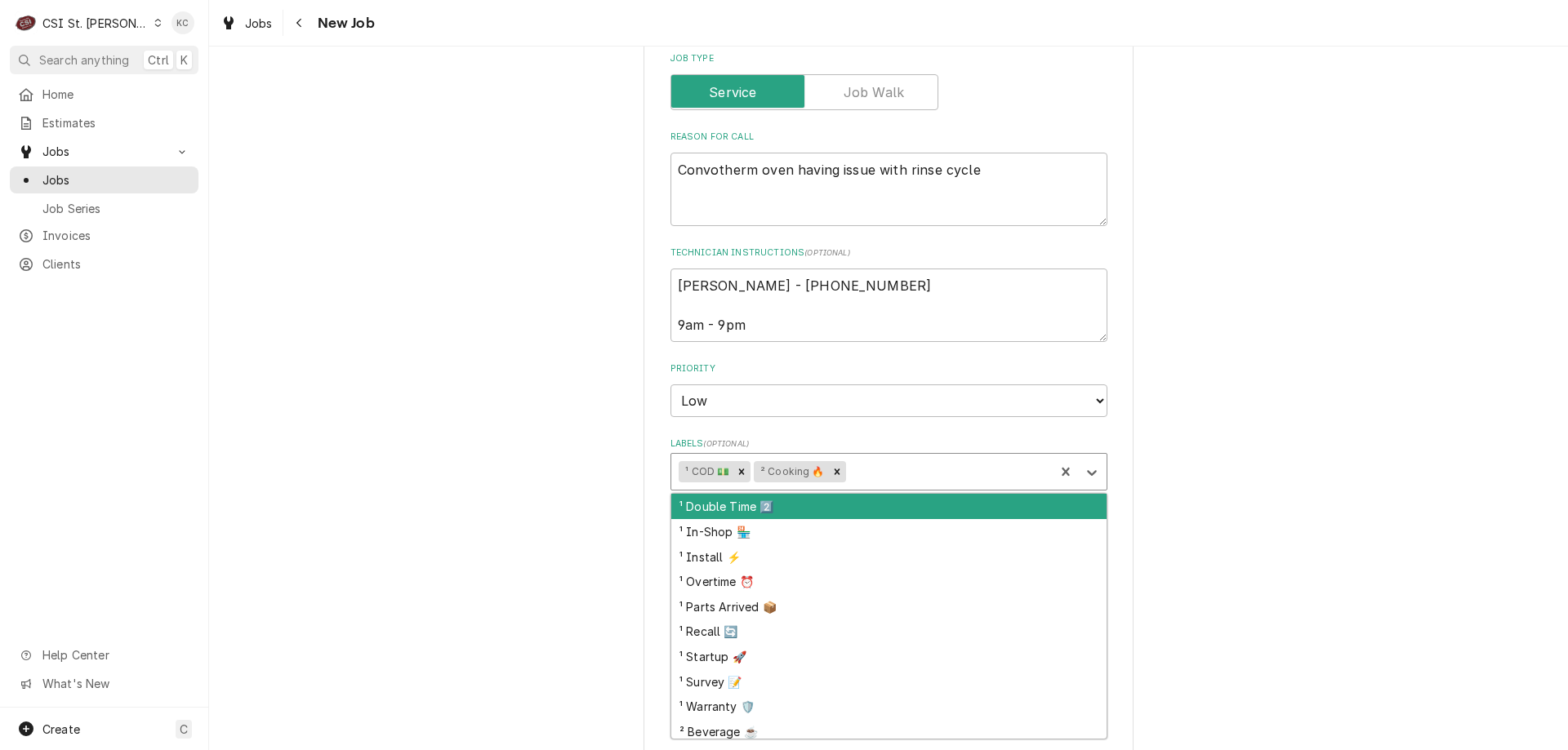
click at [922, 472] on div "Labels" at bounding box center [947, 471] width 198 height 30
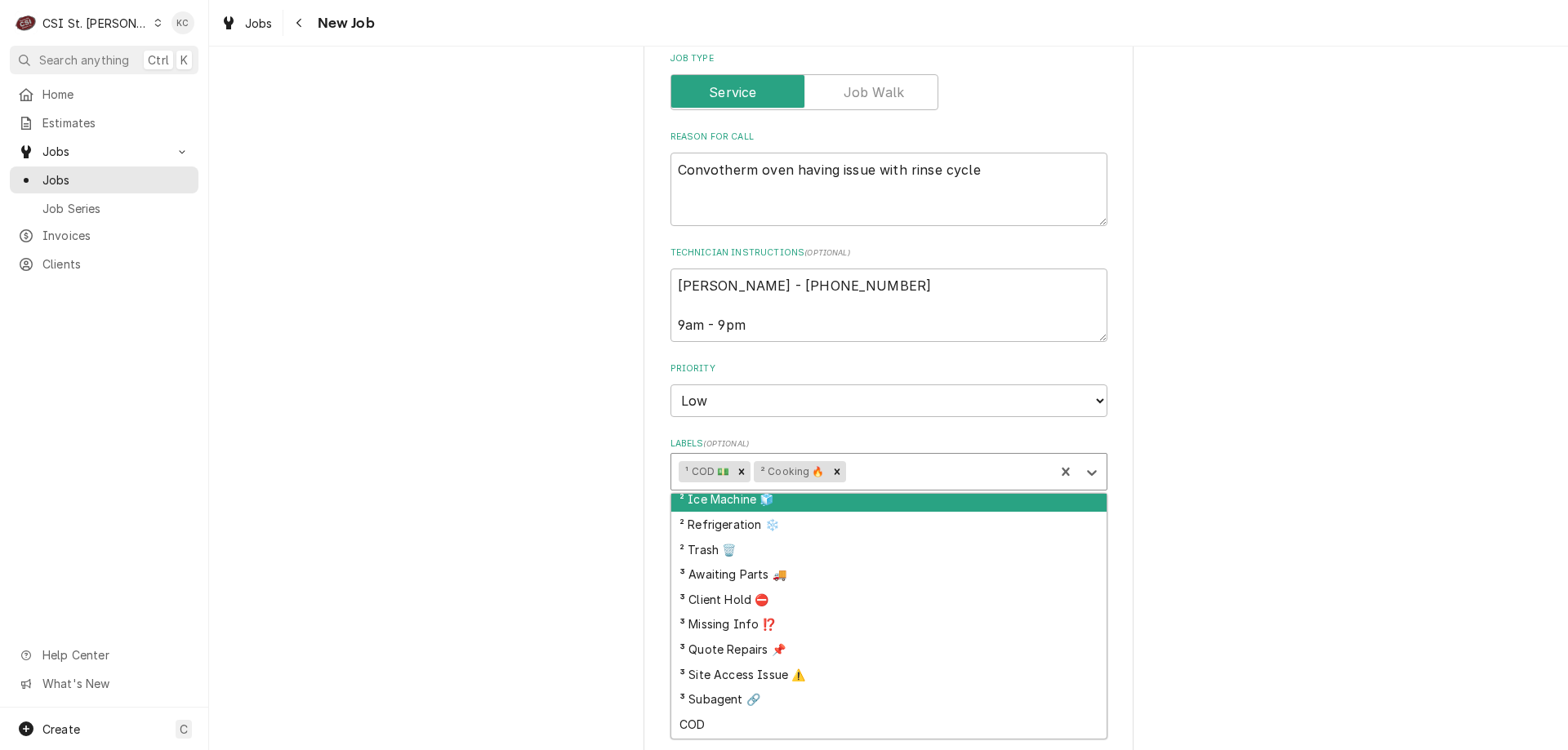
scroll to position [409, 0]
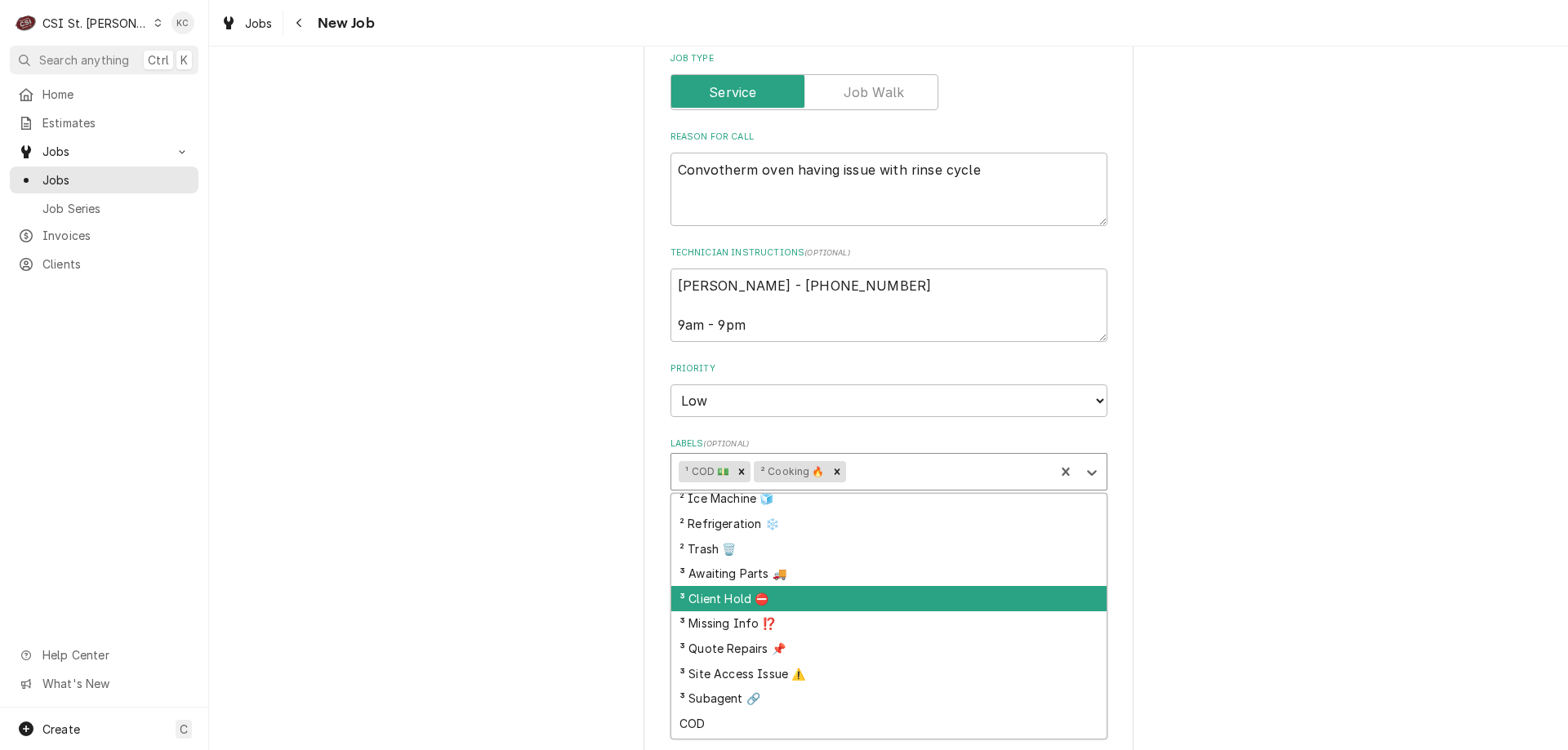
click at [782, 604] on div "³ Client Hold ⛔️" at bounding box center [888, 599] width 435 height 25
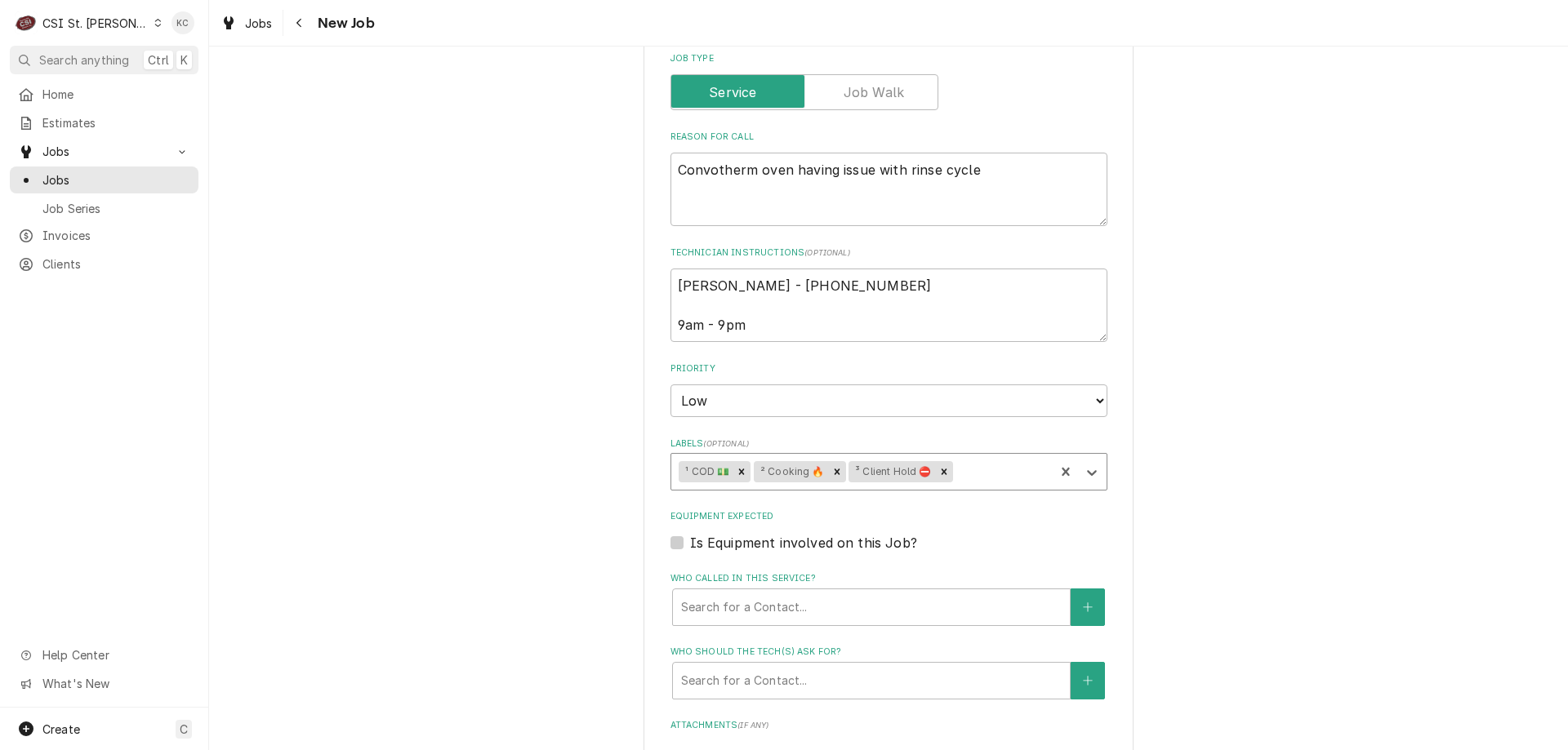
type textarea "x"
click at [670, 286] on textarea "Bruce - 636 399-9384 9am - 9pm" at bounding box center [888, 305] width 437 height 74
type textarea "Bruce - 636 399-9384 9am - 9pm"
type textarea "x"
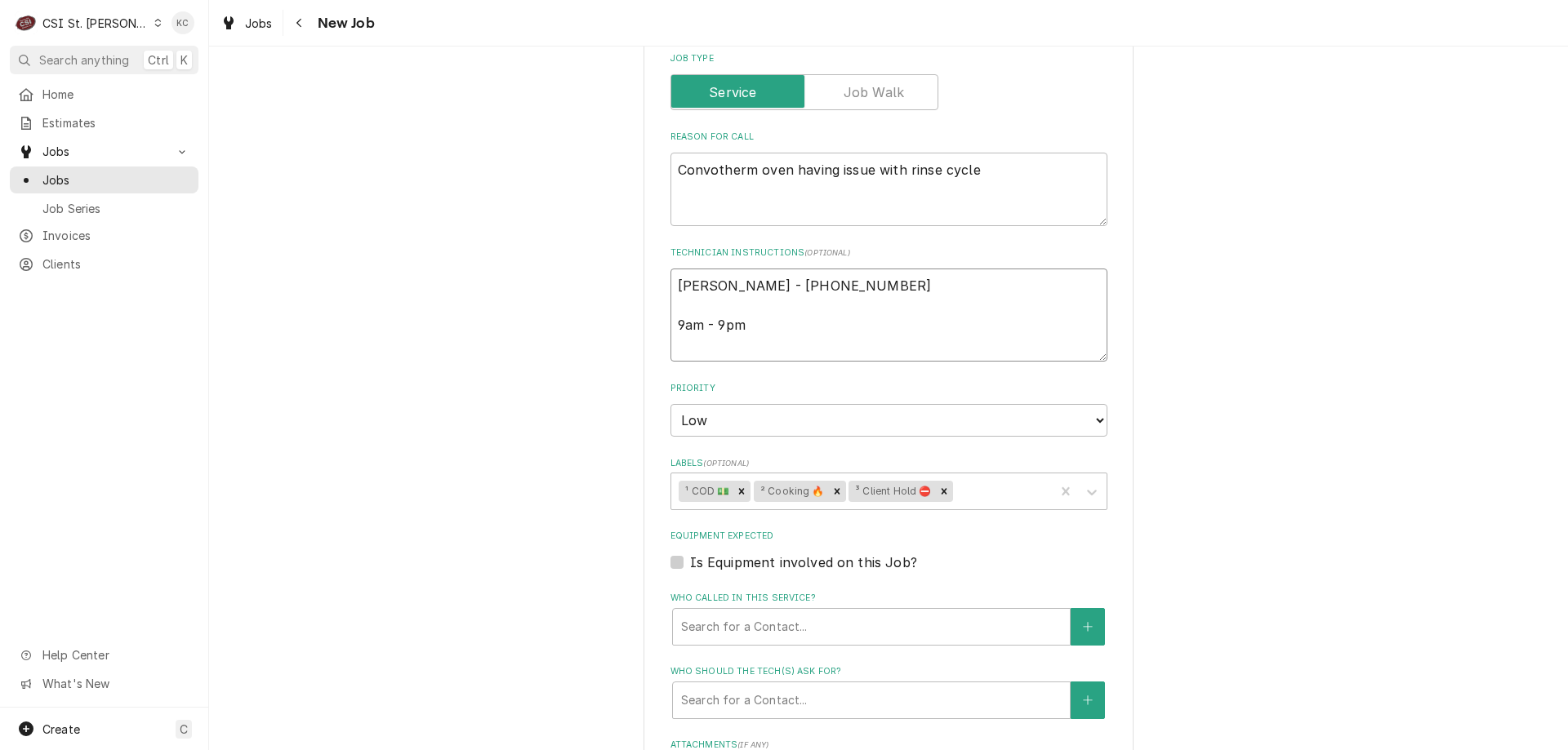
type textarea "Bruce - 636 399-9384 9am - 9pm"
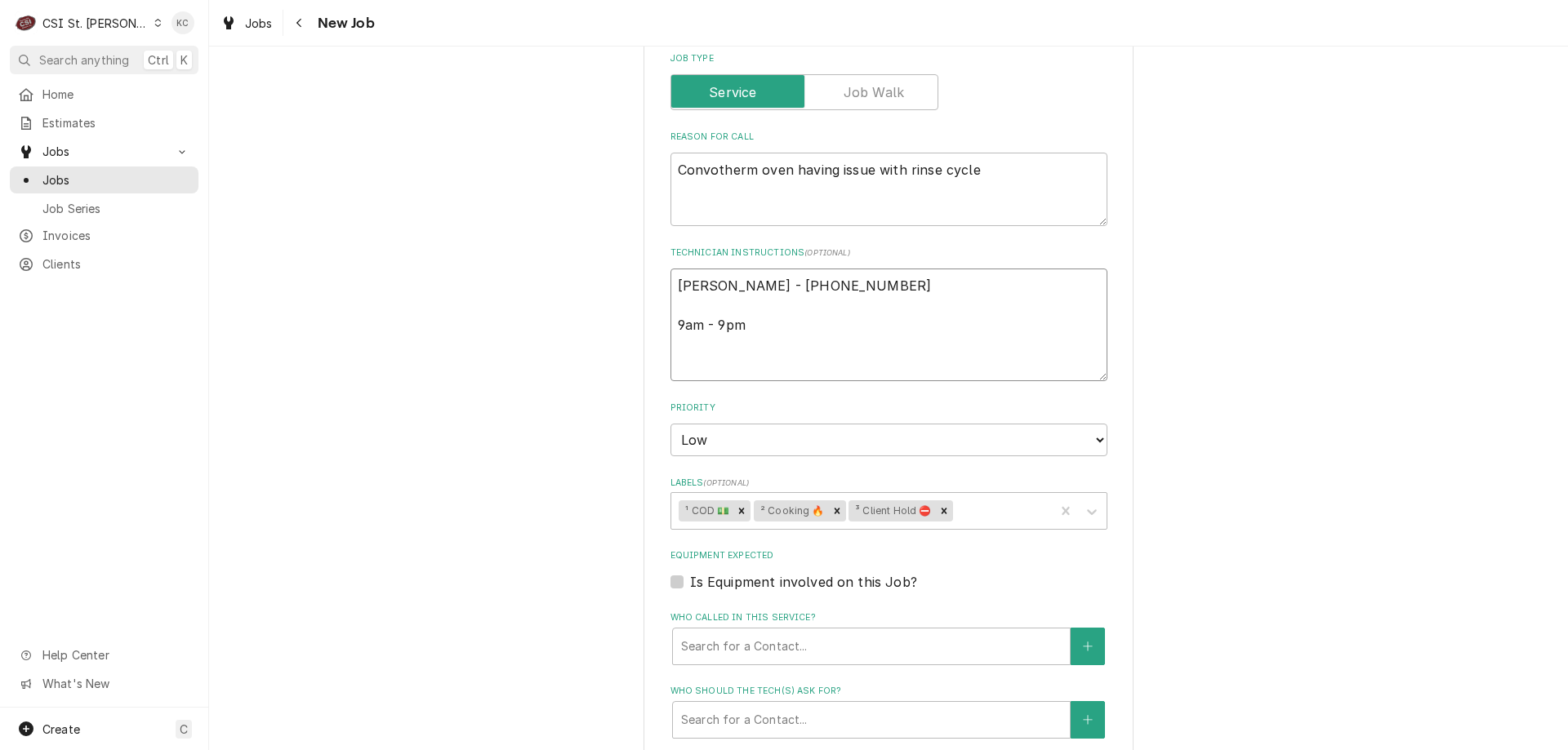
type textarea "x"
type textarea "9 Bruce - 636 399-9384 9am - 9pm"
type textarea "x"
type textarea "9/ Bruce - 636 399-9384 9am - 9pm"
type textarea "x"
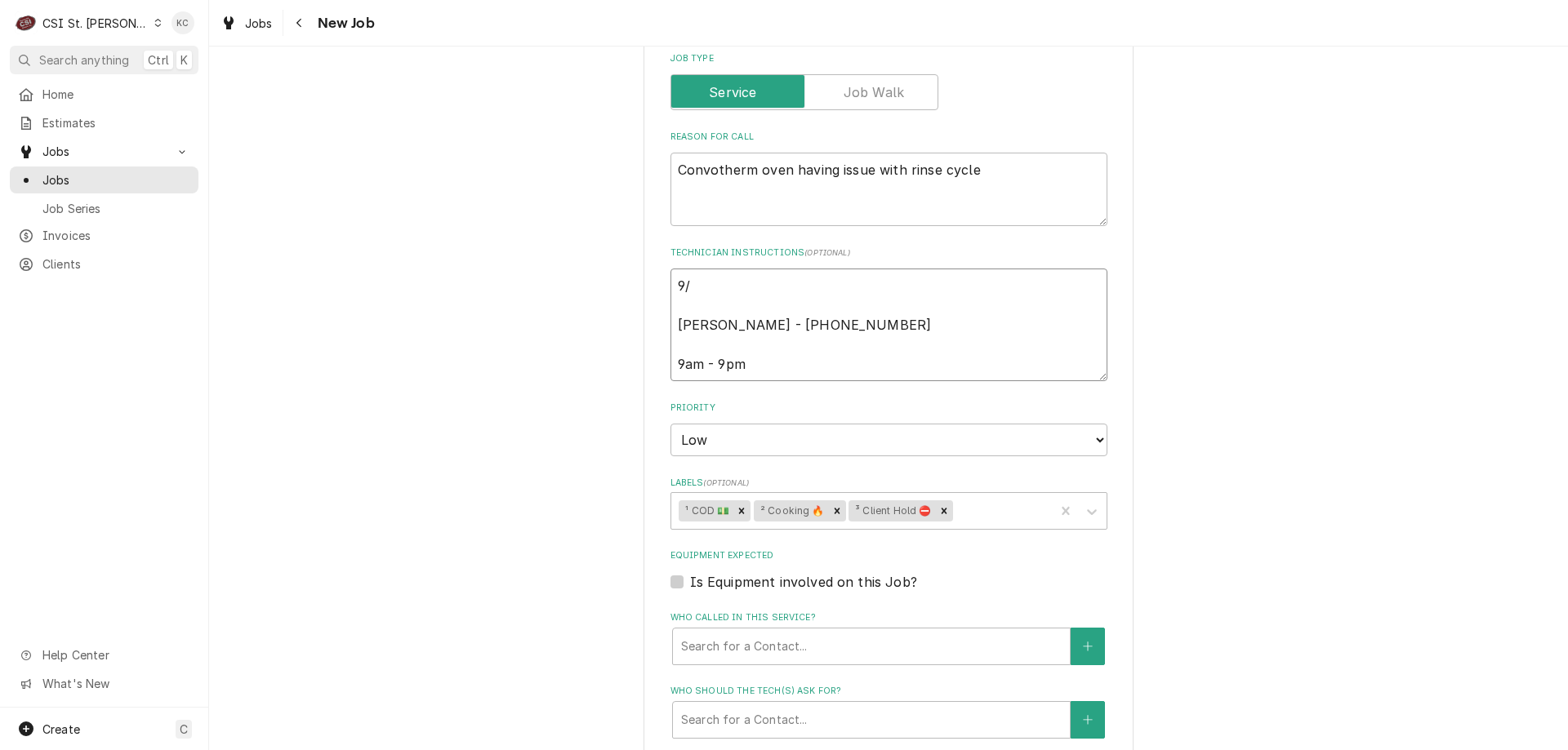
type textarea "9/3 Bruce - 636 399-9384 9am - 9pm"
type textarea "x"
type textarea "9/30 Bruce - 636 399-9384 9am - 9pm"
type textarea "x"
type textarea "9/30 Bruce - 636 399-9384 9am - 9pm"
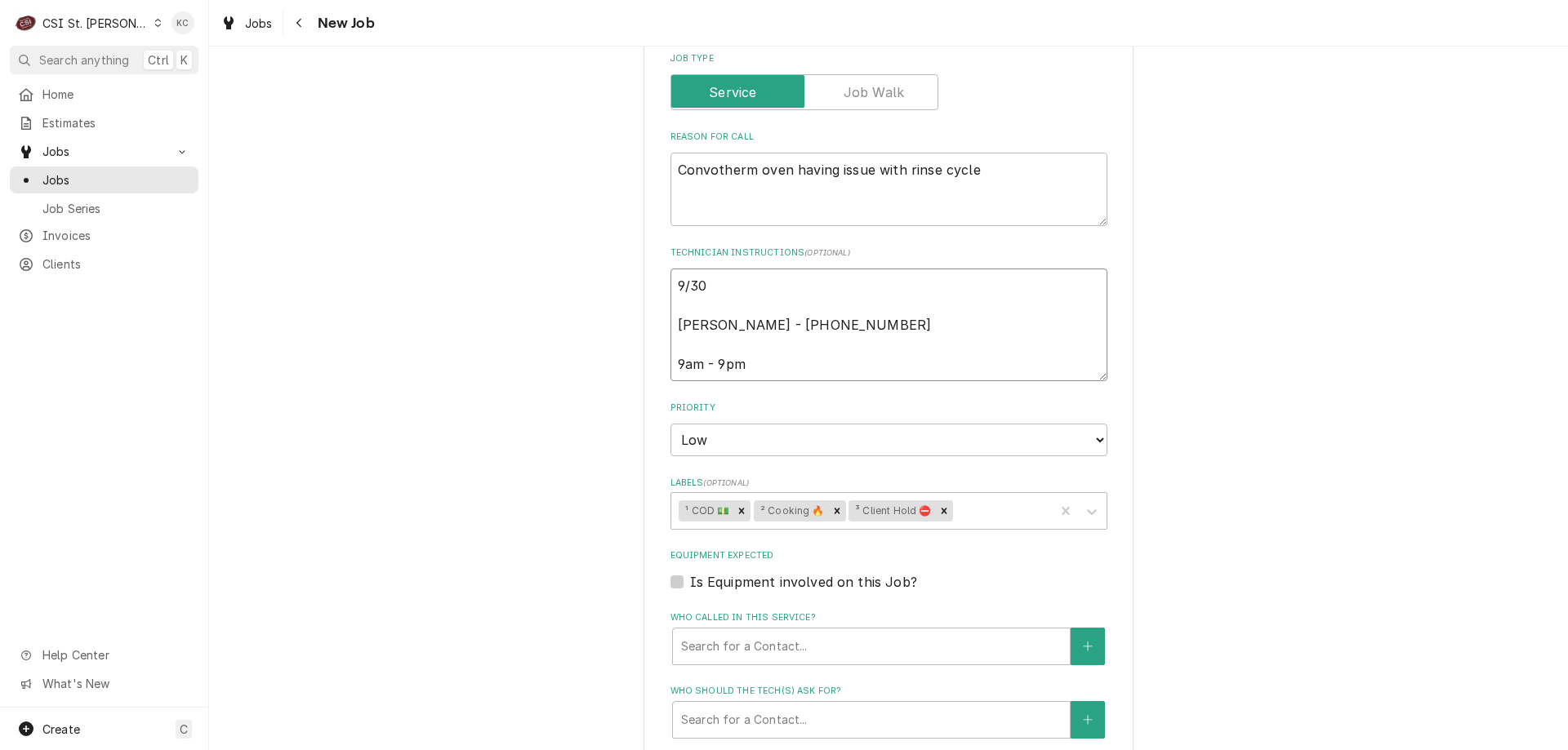
type textarea "x"
type textarea "9/30 - Bruce - 636 399-9384 9am - 9pm"
type textarea "x"
type textarea "9/30 - Bruce - 636 399-9384 9am - 9pm"
type textarea "x"
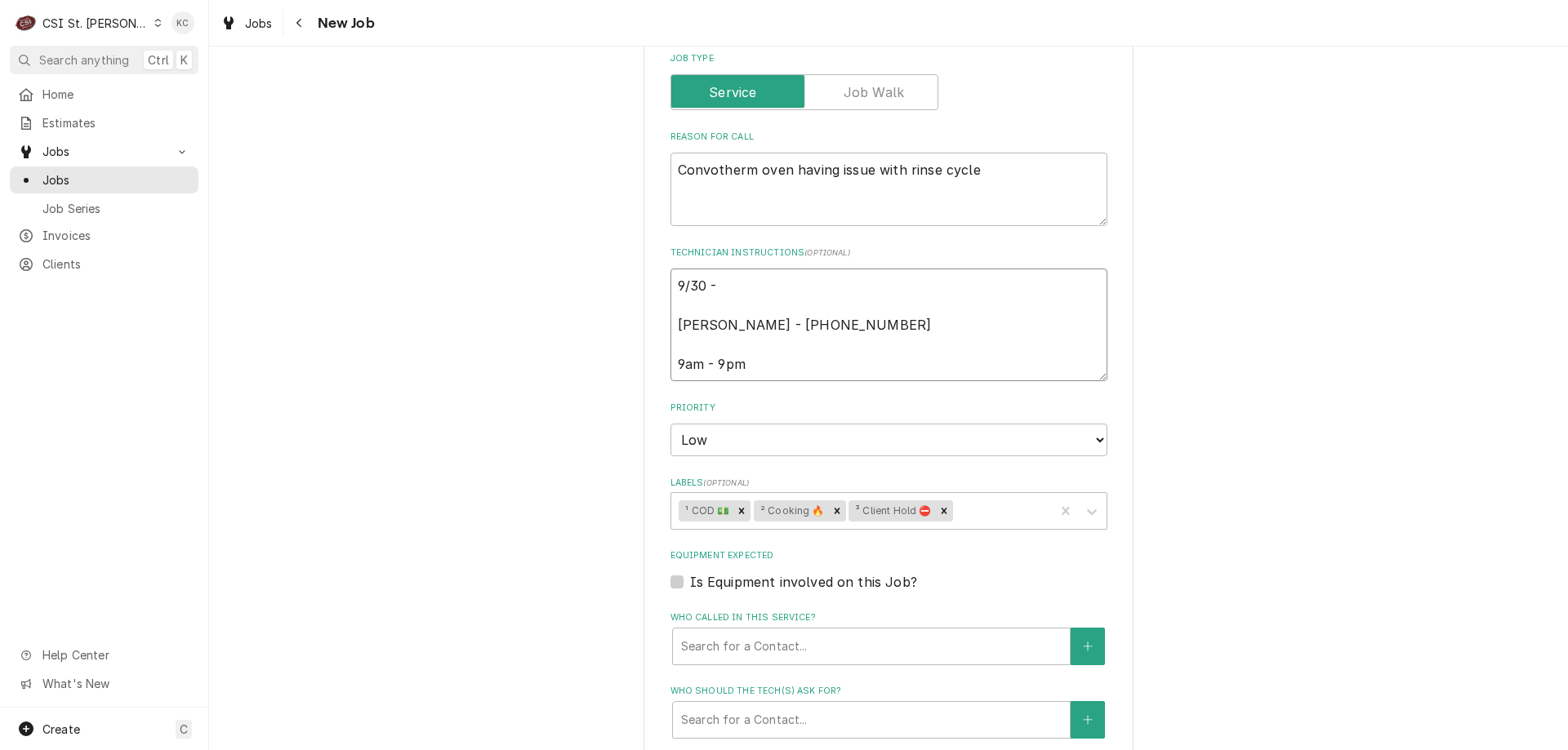
type textarea "9/30 - K Bruce - 636 399-9384 9am - 9pm"
type textarea "x"
type textarea "9/30 - Ke Bruce - 636 399-9384 9am - 9pm"
type textarea "x"
type textarea "9/30 - Kel Bruce - 636 399-9384 9am - 9pm"
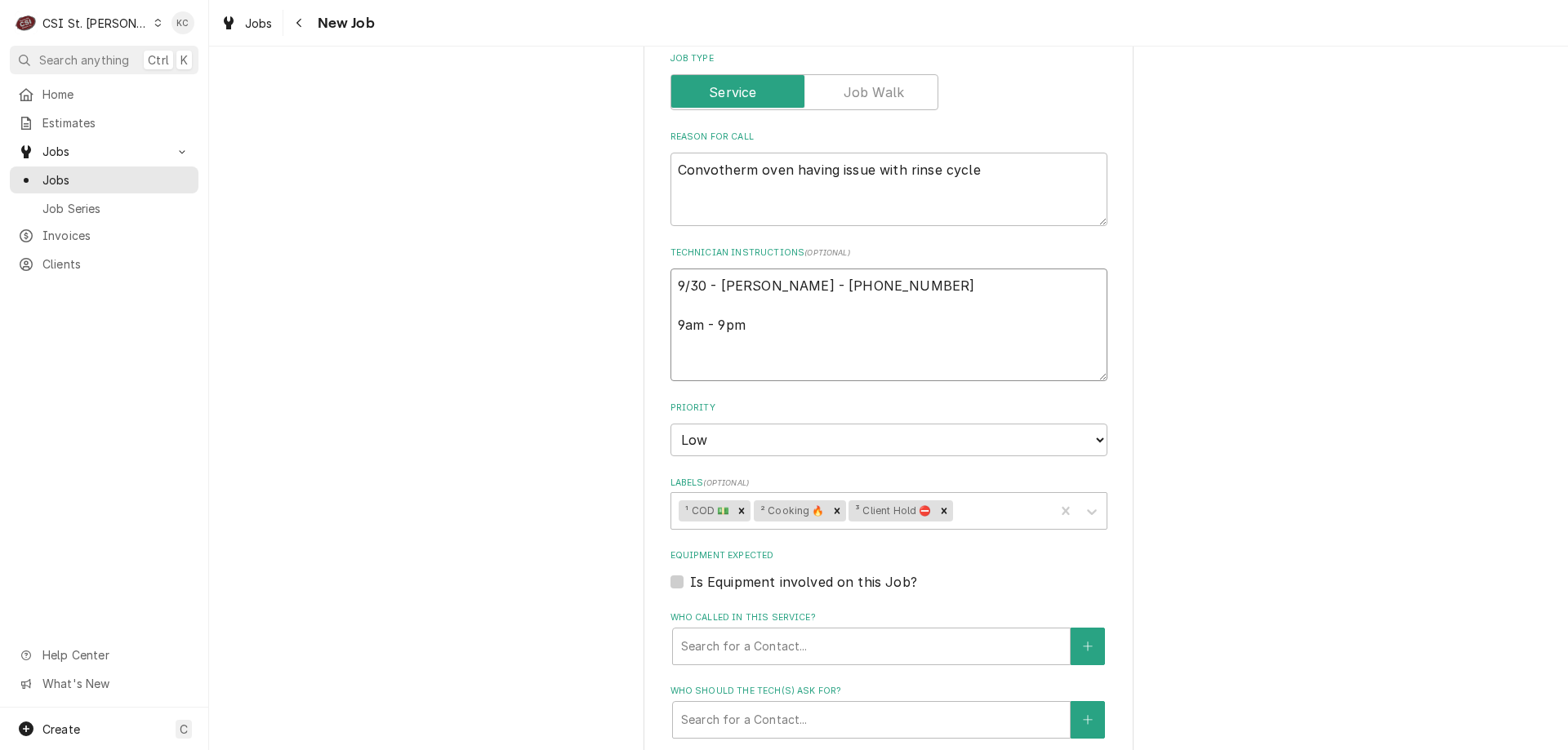
type textarea "x"
type textarea "9/30 - Kell Bruce - 636 399-9384 9am - 9pm"
type textarea "x"
type textarea "9/30 - Kelly Bruce - 636 399-9384 9am - 9pm"
type textarea "x"
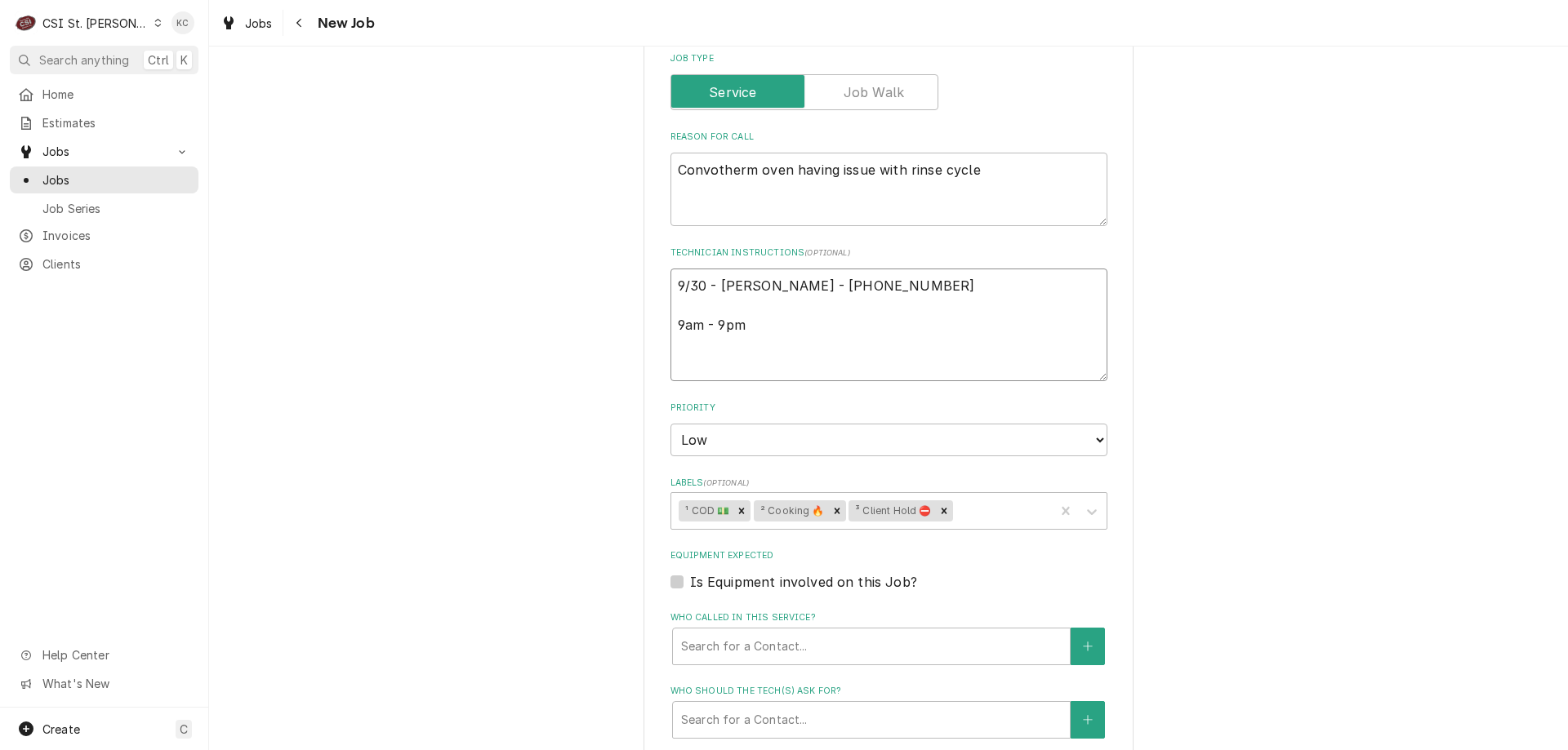
type textarea "9/30 - Kelly Bruce - 636 399-9384 9am - 9pm"
type textarea "x"
type textarea "9/30 - Kelly - Bruce - 636 399-9384 9am - 9pm"
type textarea "x"
type textarea "9/30 - Kelly - Bruce - 636 399-9384 9am - 9pm"
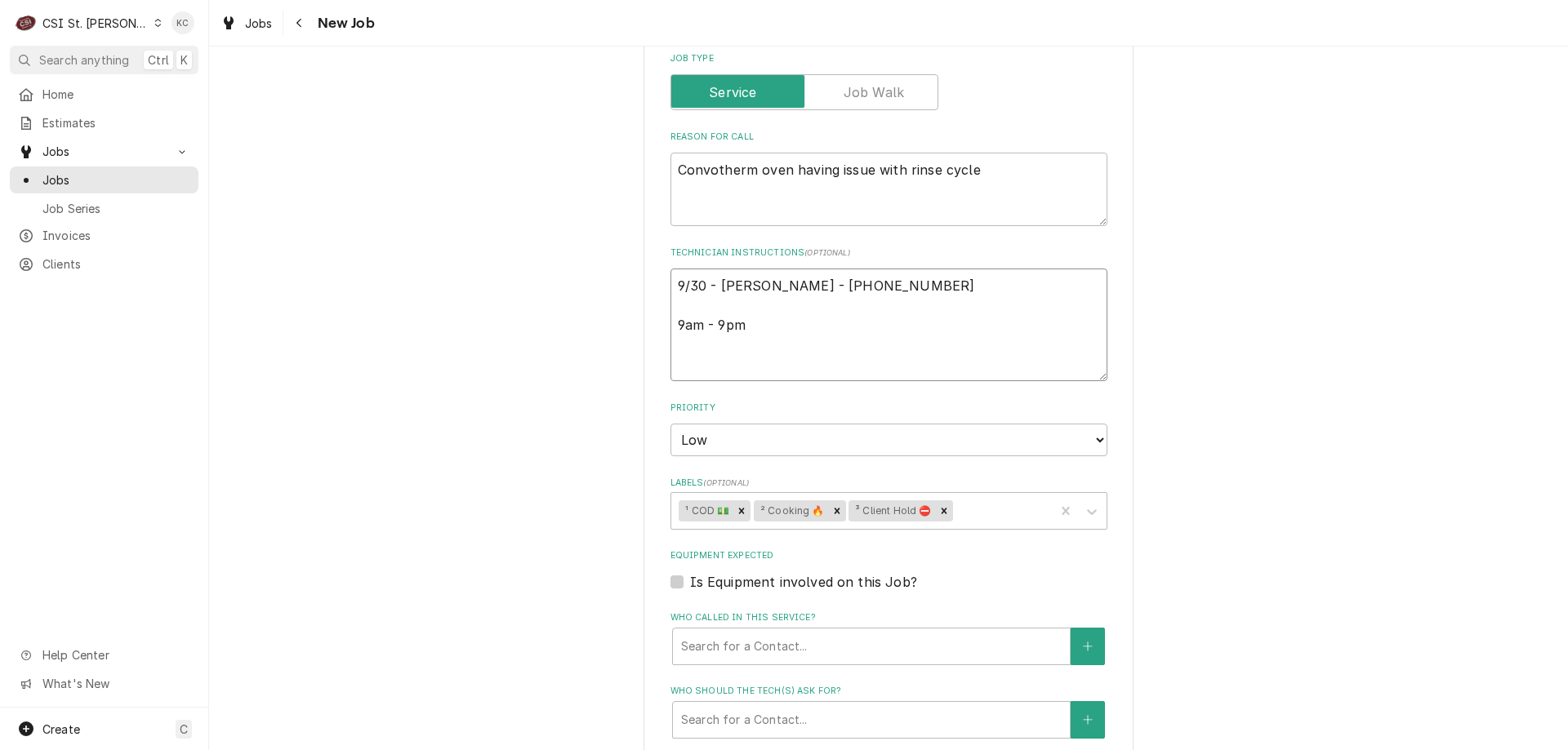
type textarea "x"
type textarea "9/30 - Kelly - w Bruce - 636 399-9384 9am - 9pm"
type textarea "x"
type textarea "9/30 - Kelly - wa Bruce - 636 399-9384 9am - 9pm"
type textarea "x"
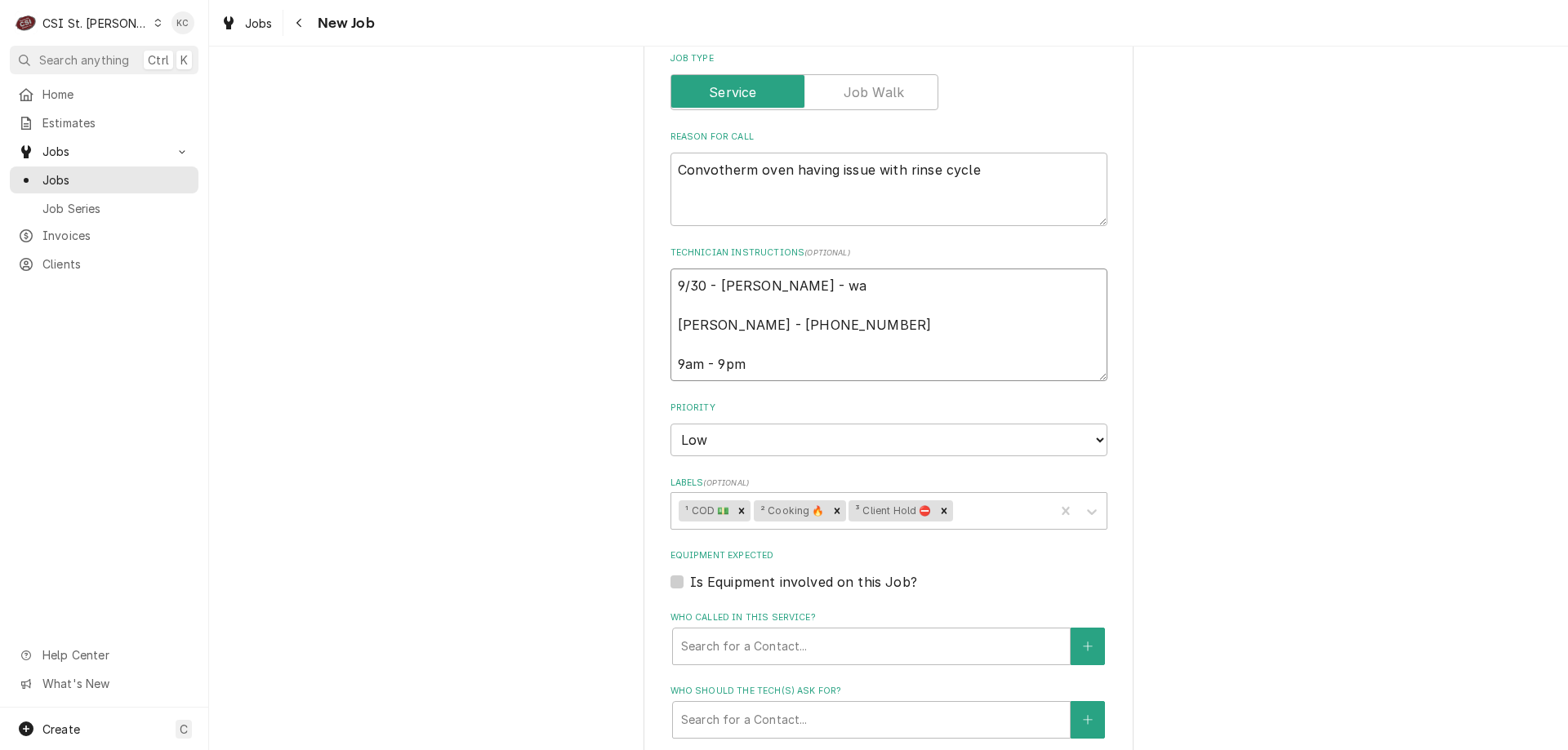
type textarea "9/30 - Kelly - wai Bruce - 636 399-9384 9am - 9pm"
type textarea "x"
type textarea "9/30 - Kelly - wait Bruce - 636 399-9384 9am - 9pm"
type textarea "x"
type textarea "9/30 - Kelly - waiti Bruce - 636 399-9384 9am - 9pm"
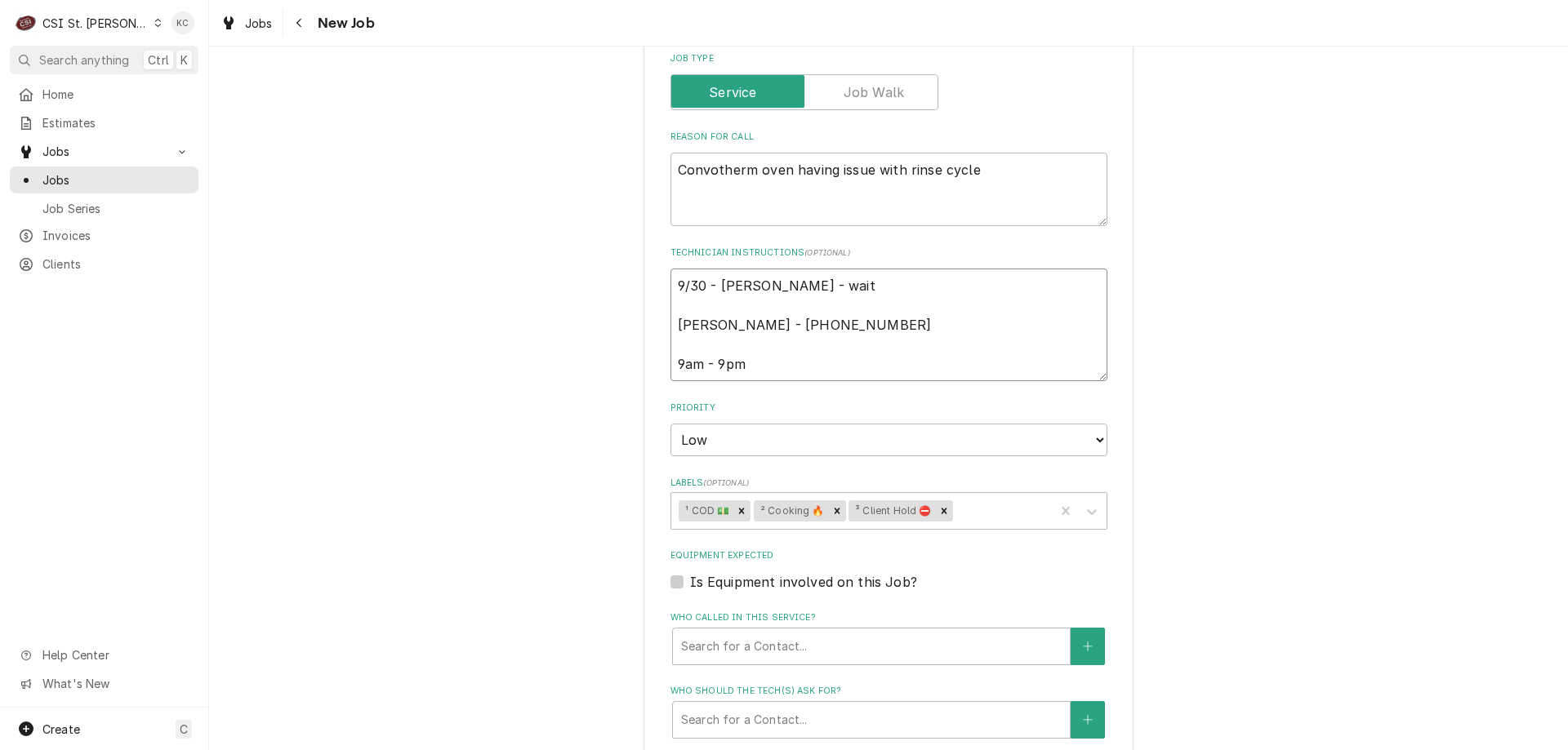
type textarea "x"
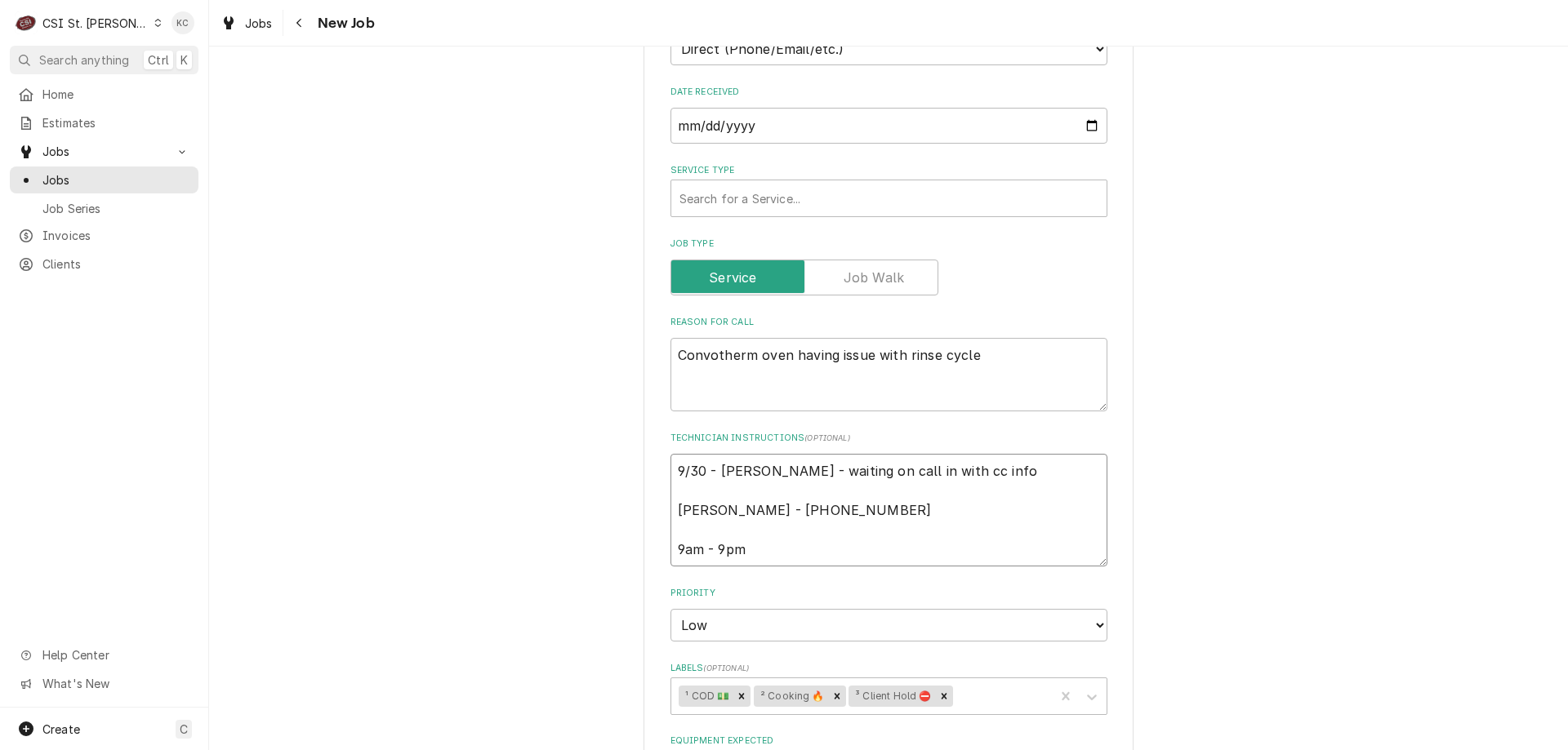
scroll to position [464, 0]
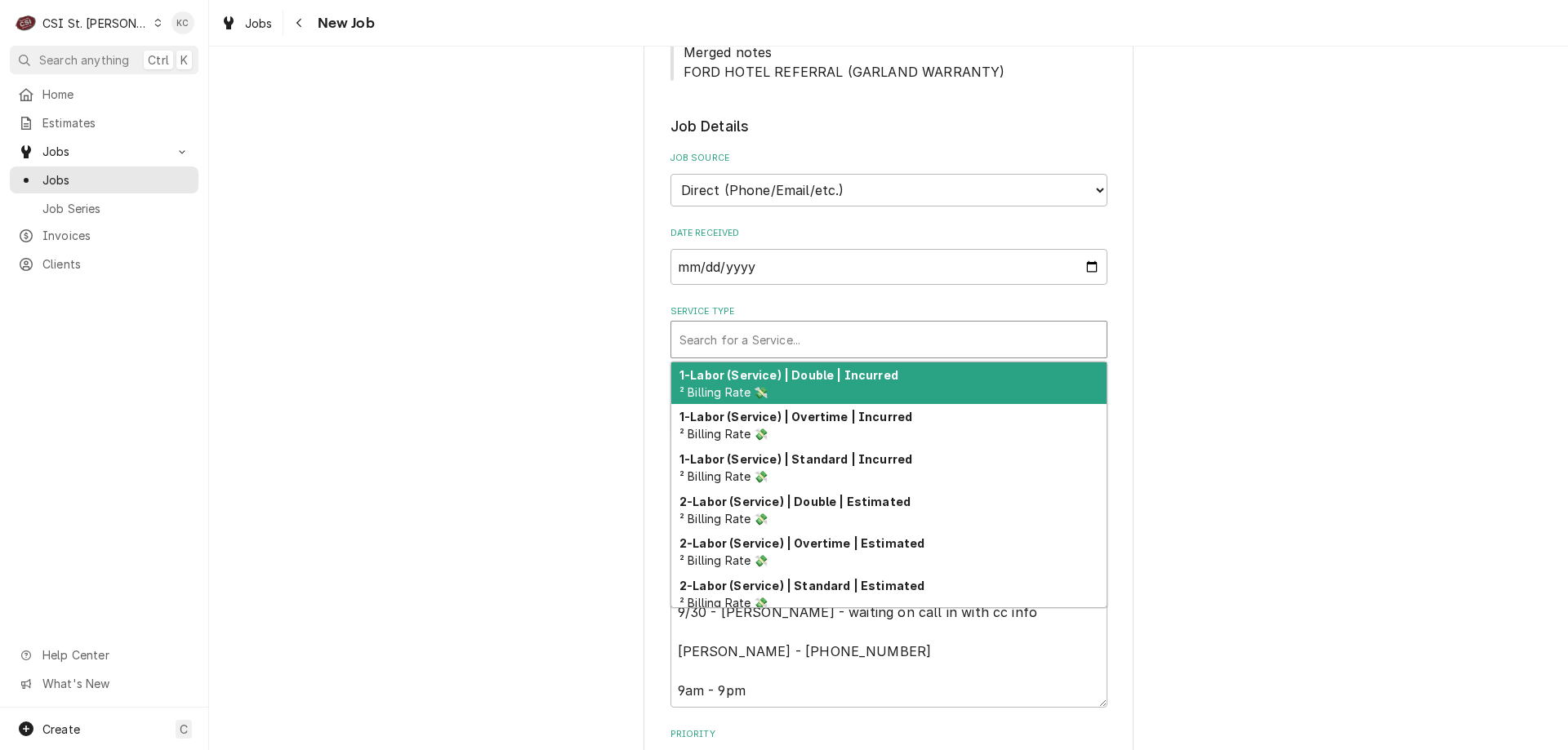
click at [810, 341] on div "Service Type" at bounding box center [888, 340] width 419 height 30
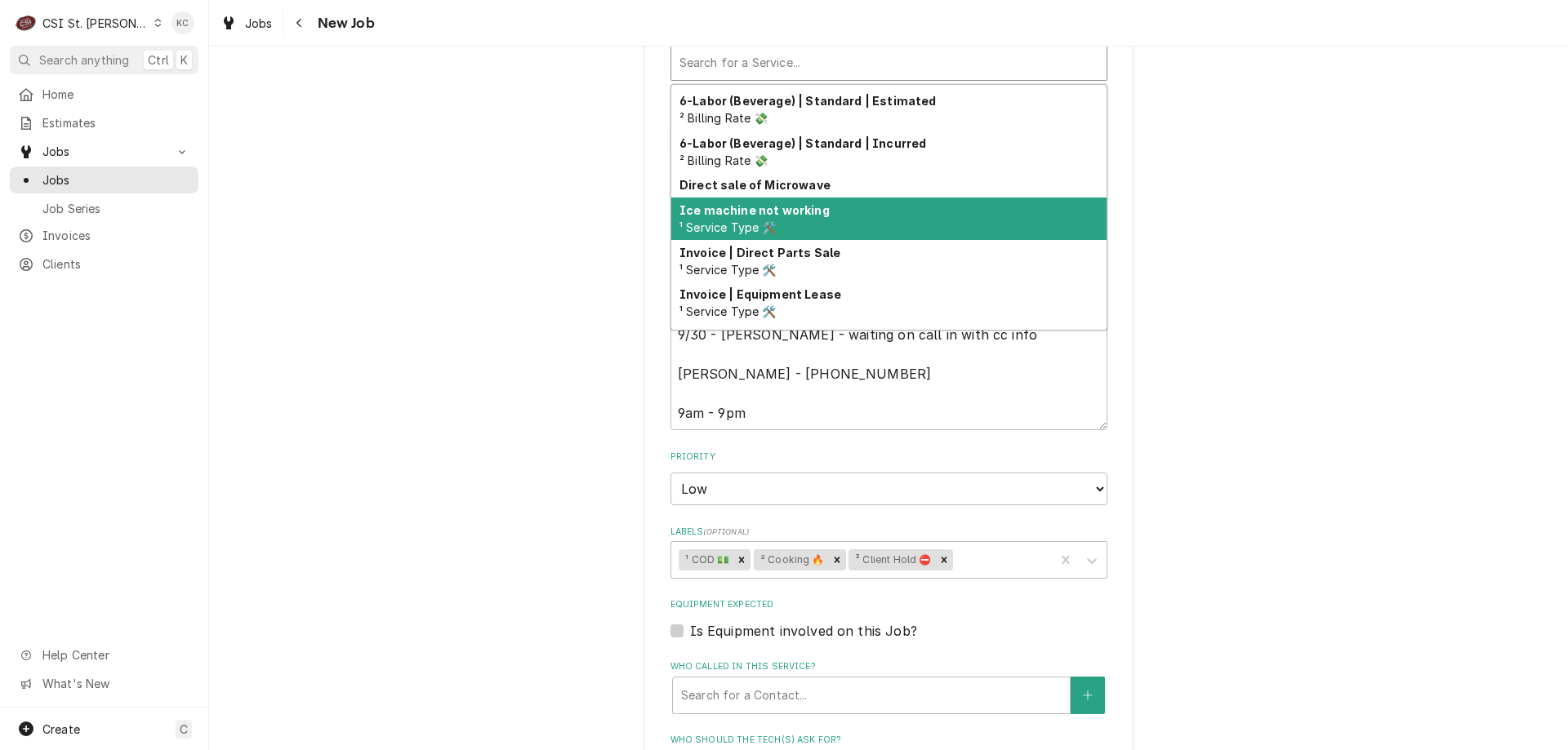
scroll to position [1224, 0]
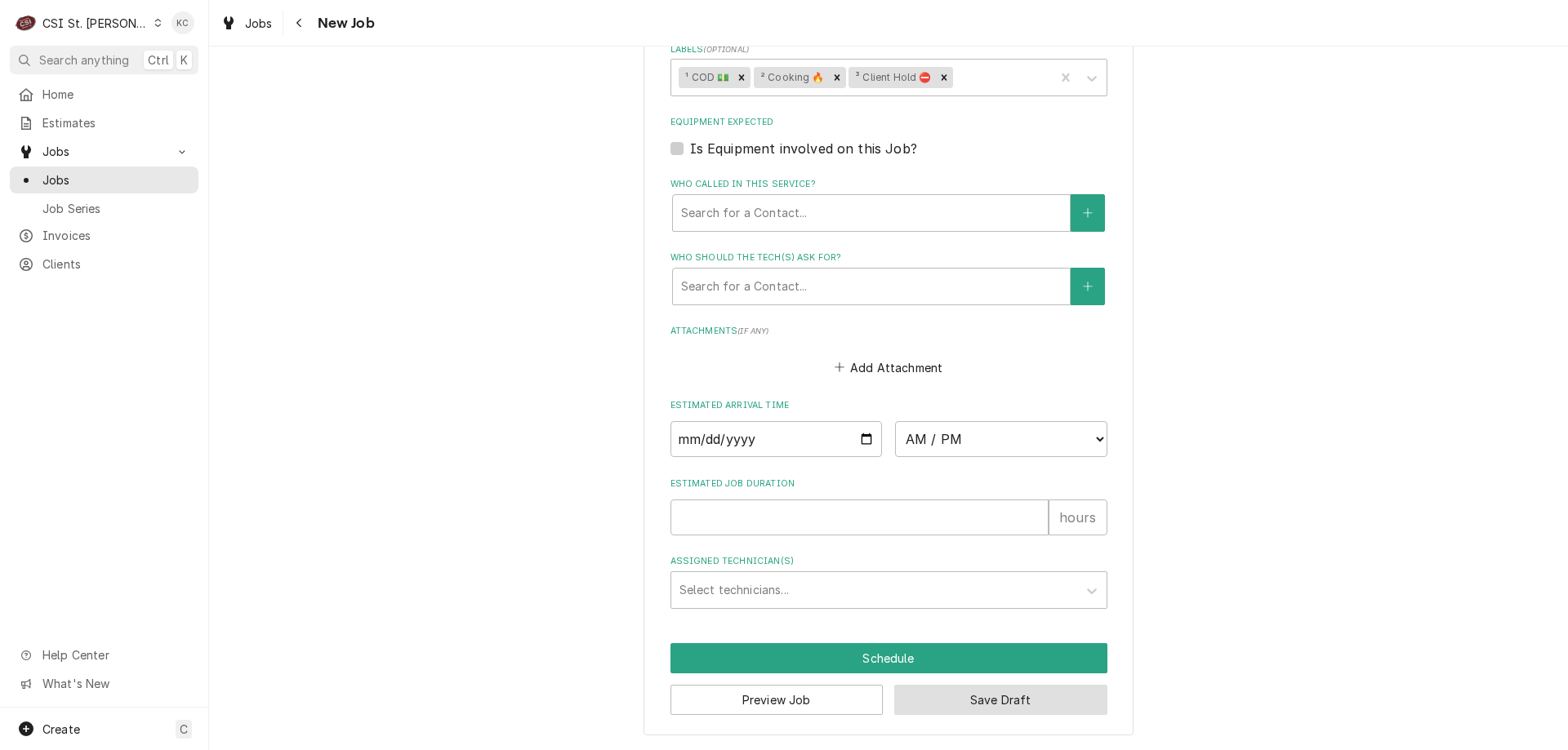
click at [933, 691] on button "Save Draft" at bounding box center [1001, 701] width 213 height 31
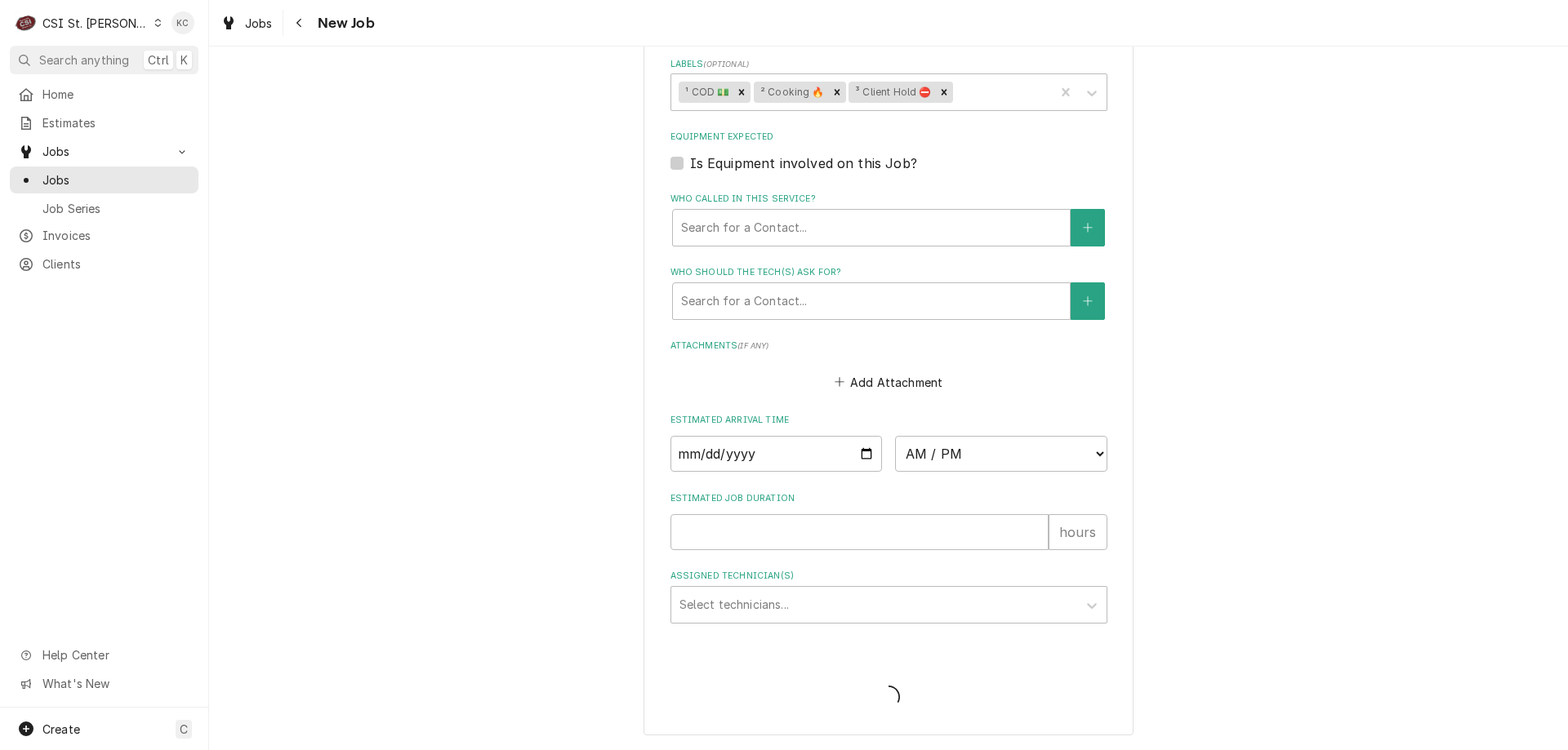
scroll to position [1198, 0]
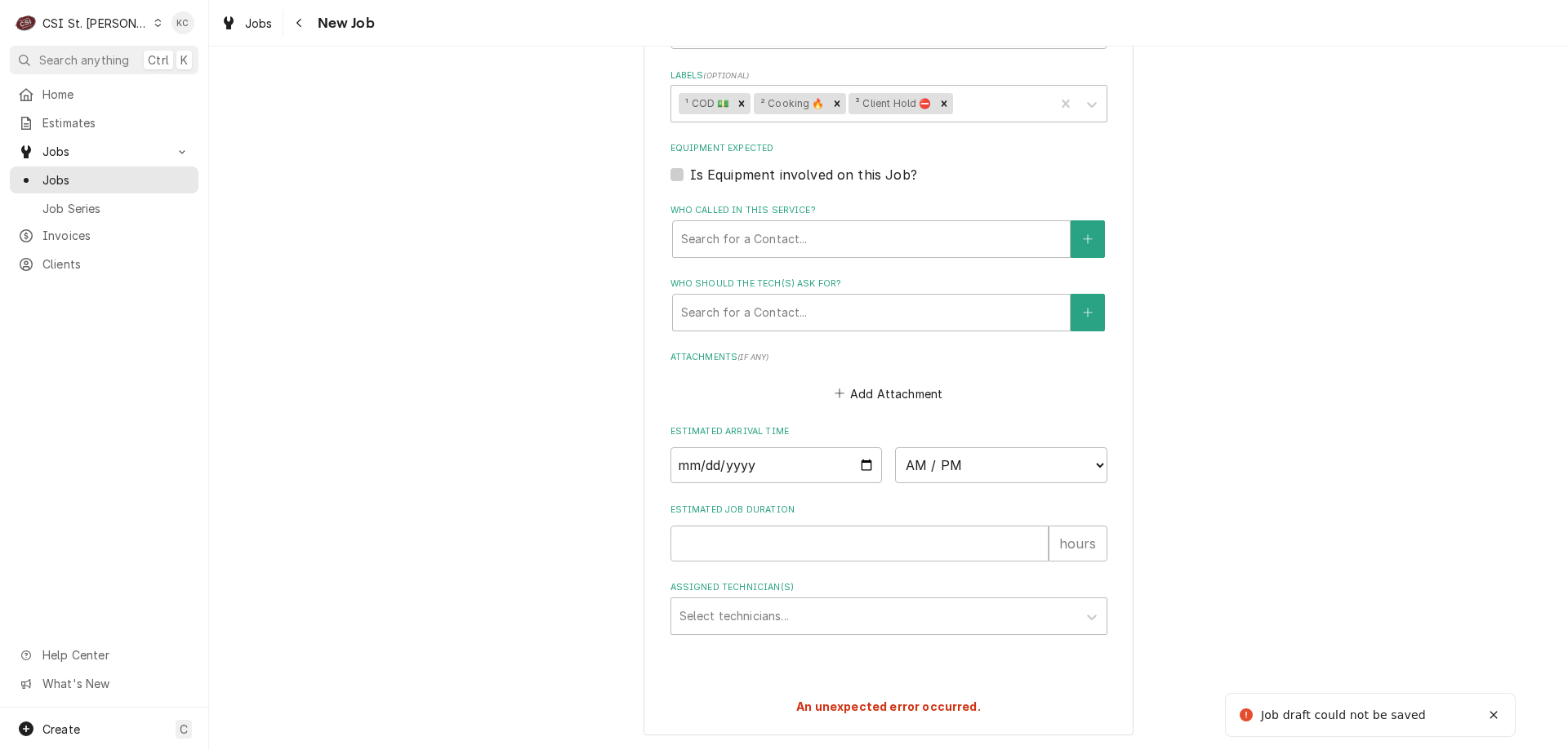
click at [1335, 720] on div "Job draft could not be saved" at bounding box center [1344, 716] width 167 height 17
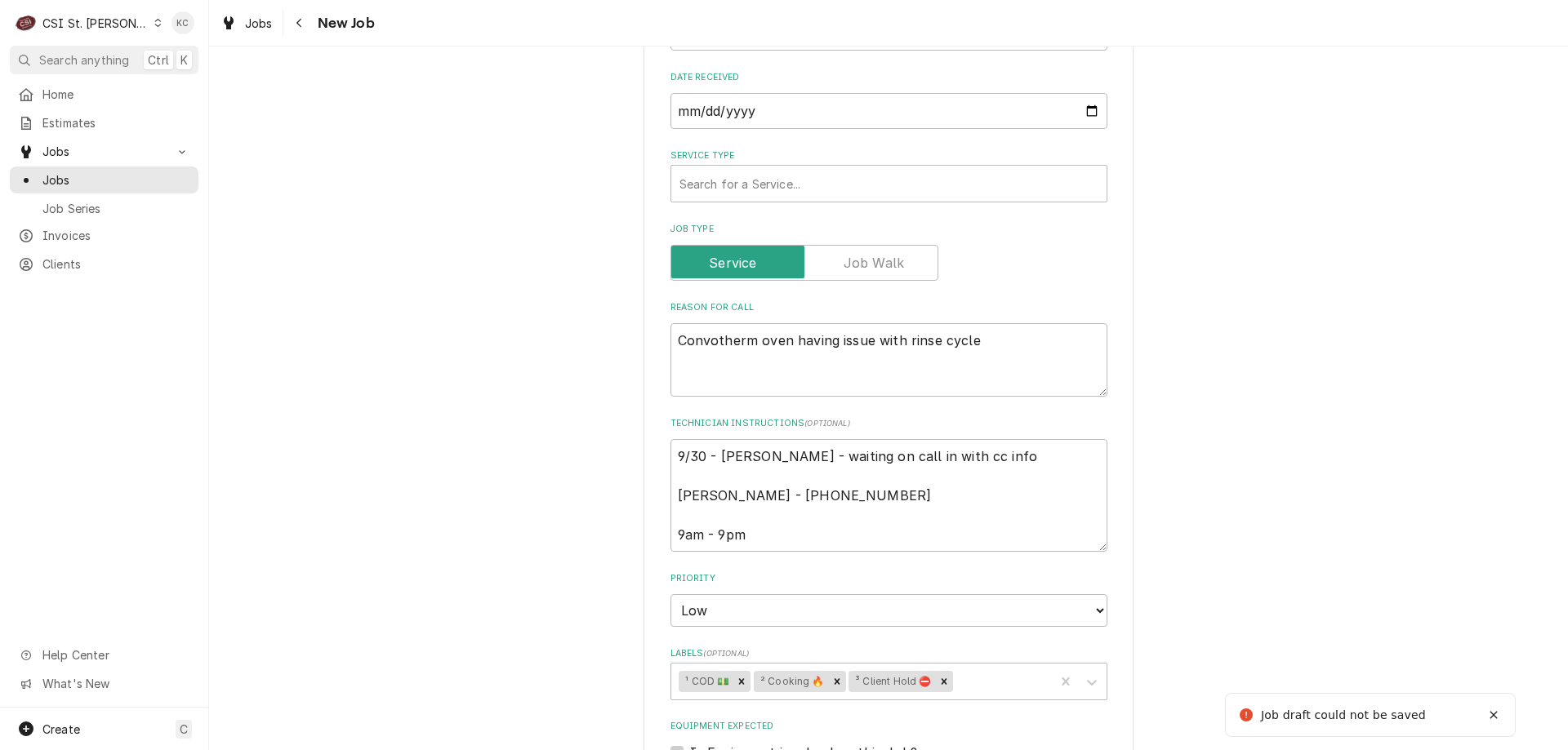
scroll to position [454, 0]
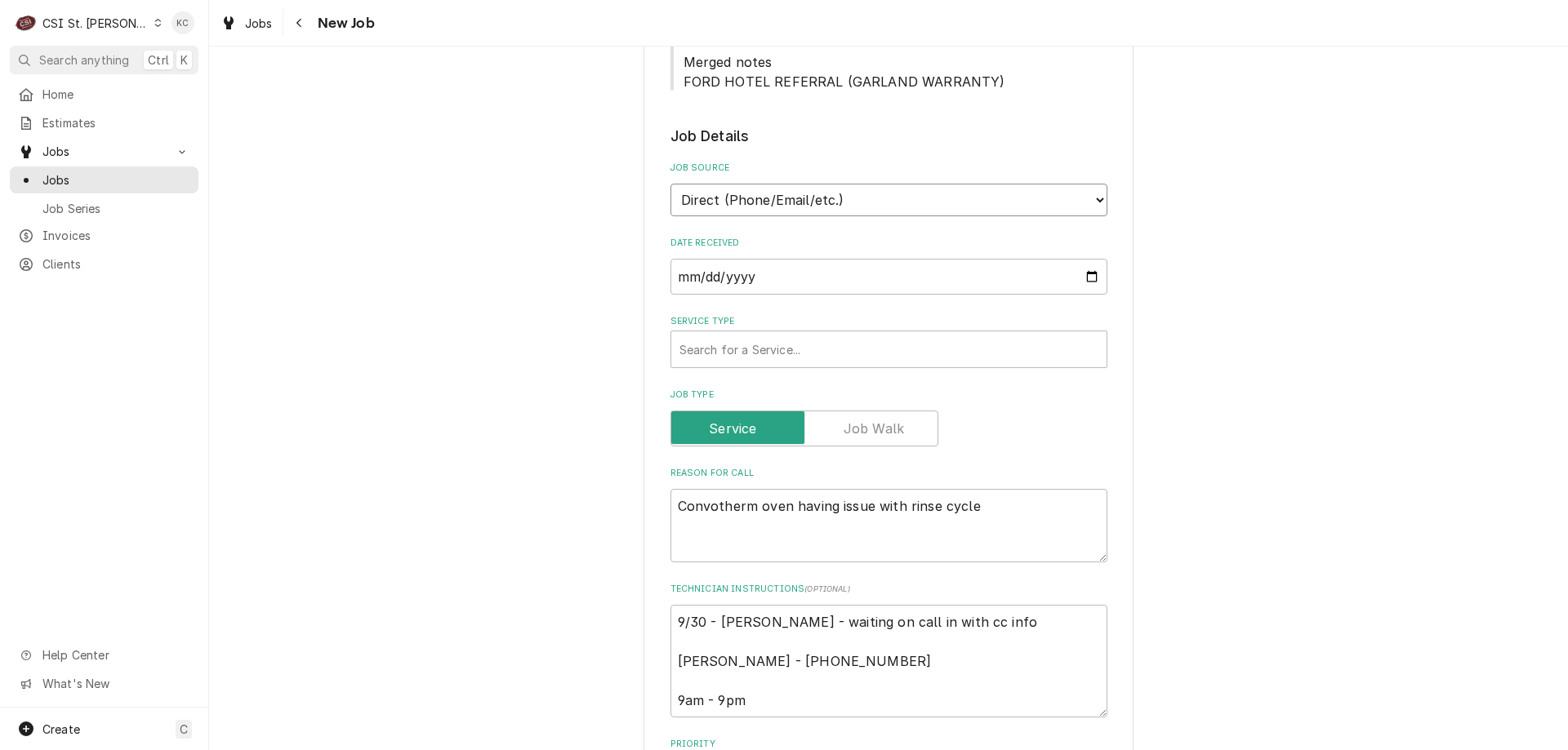
click at [797, 206] on select "Direct (Phone/Email/etc.) Service Channel Corrigo Ecotrak Other" at bounding box center [888, 200] width 437 height 32
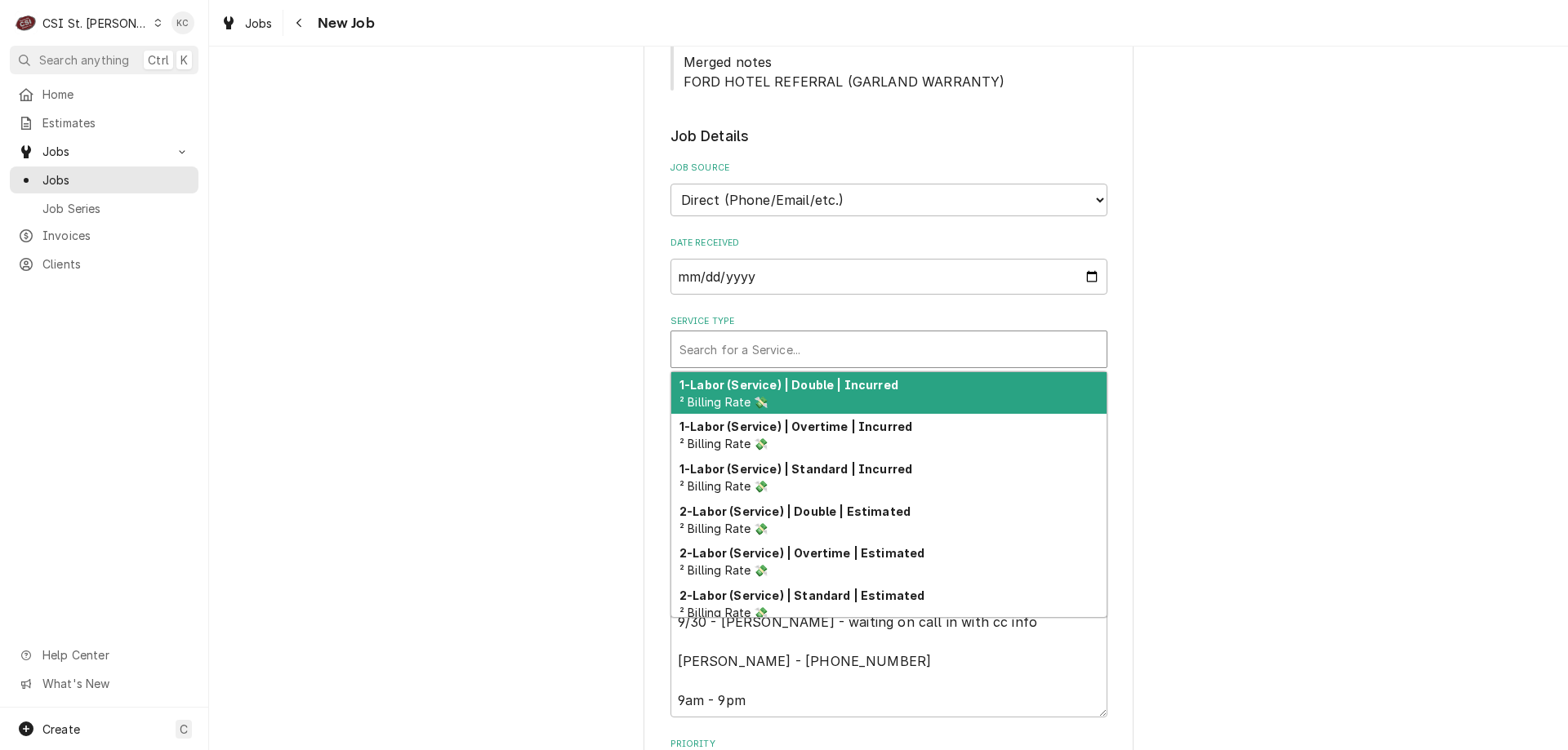
click at [781, 347] on div "Service Type" at bounding box center [888, 349] width 419 height 30
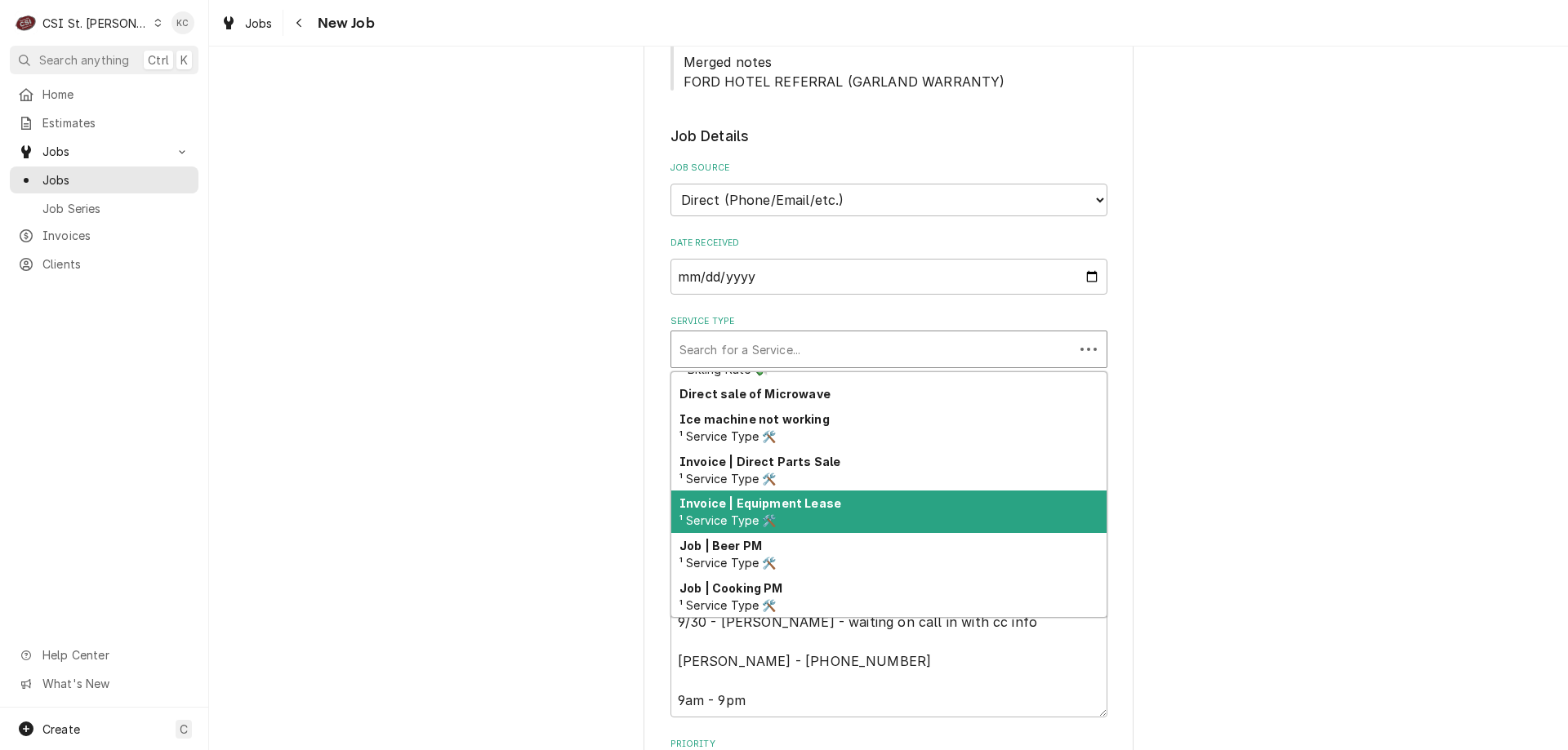
scroll to position [546, 0]
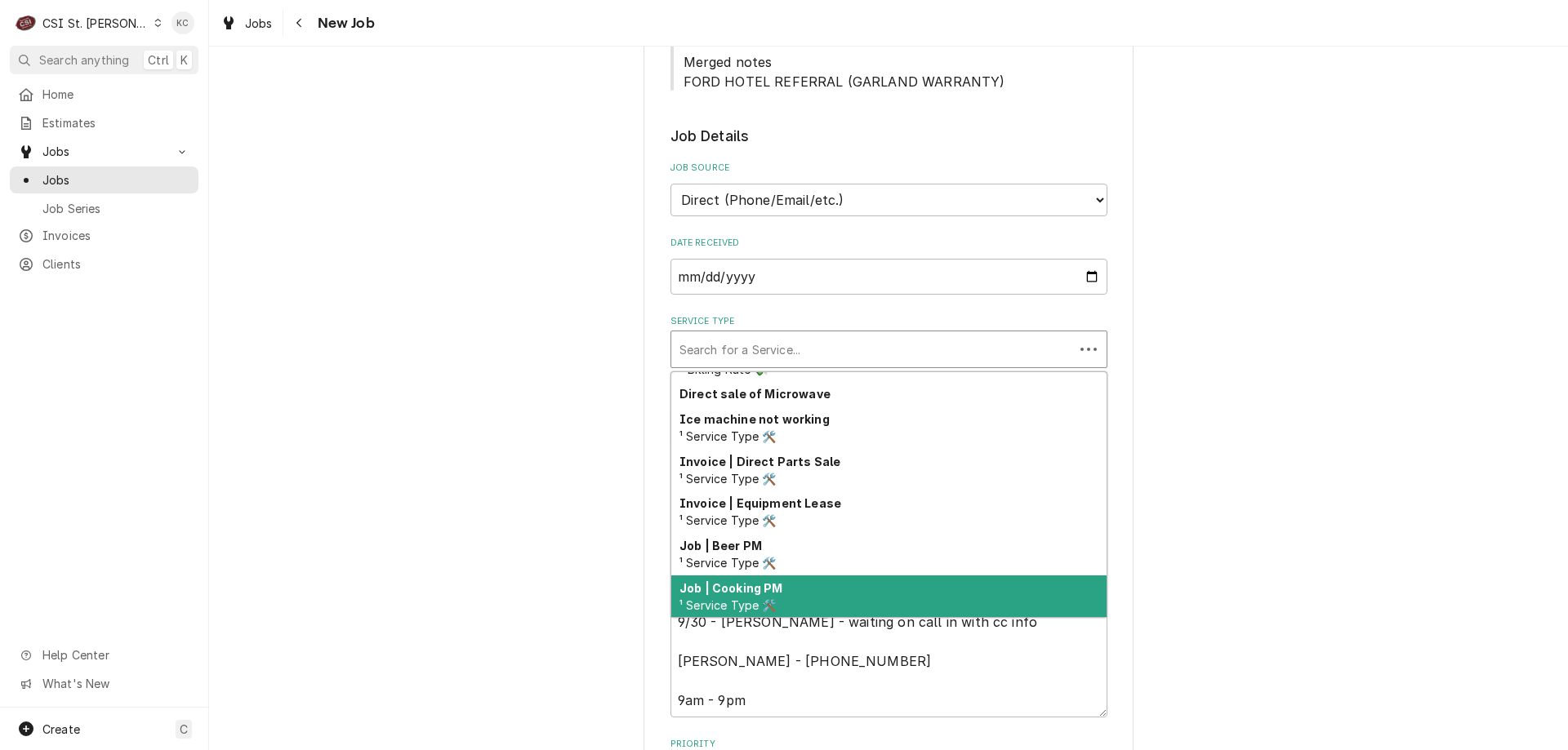
click at [803, 592] on div "Job | Cooking PM ¹ Service Type 🛠️" at bounding box center [888, 597] width 435 height 42
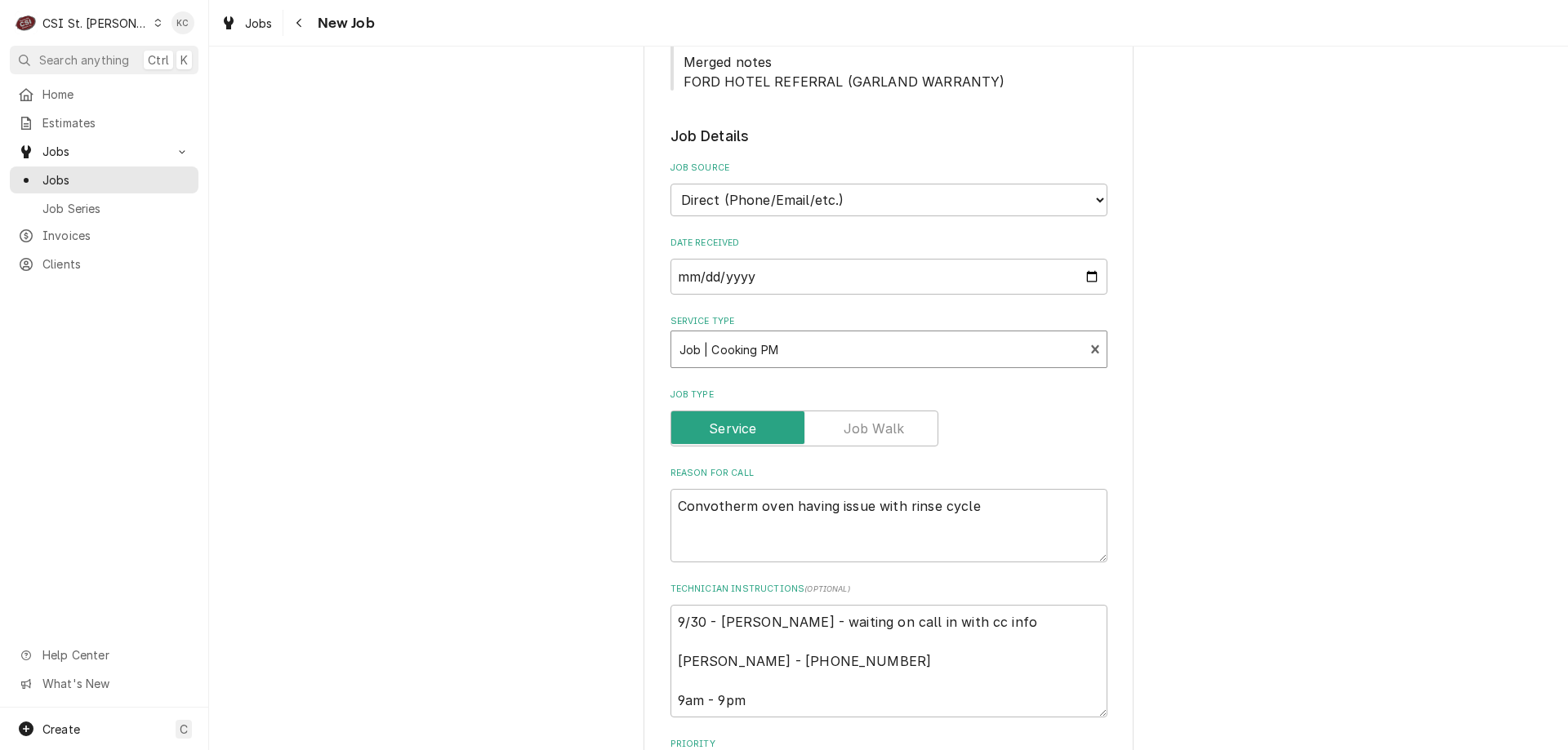
click at [1230, 392] on div "Please provide the following information to create a job: Client Details Client…" at bounding box center [888, 551] width 1359 height 1885
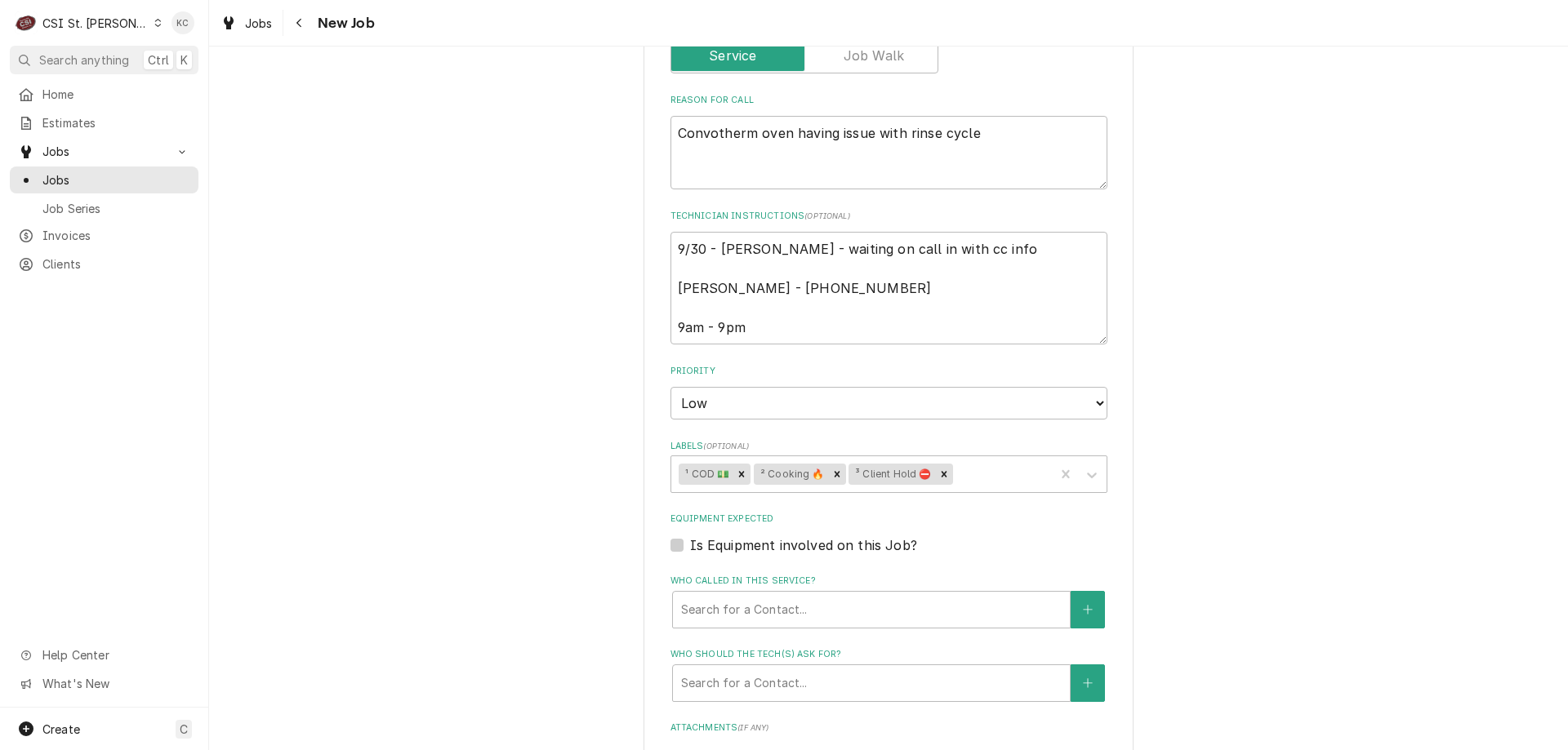
scroll to position [804, 0]
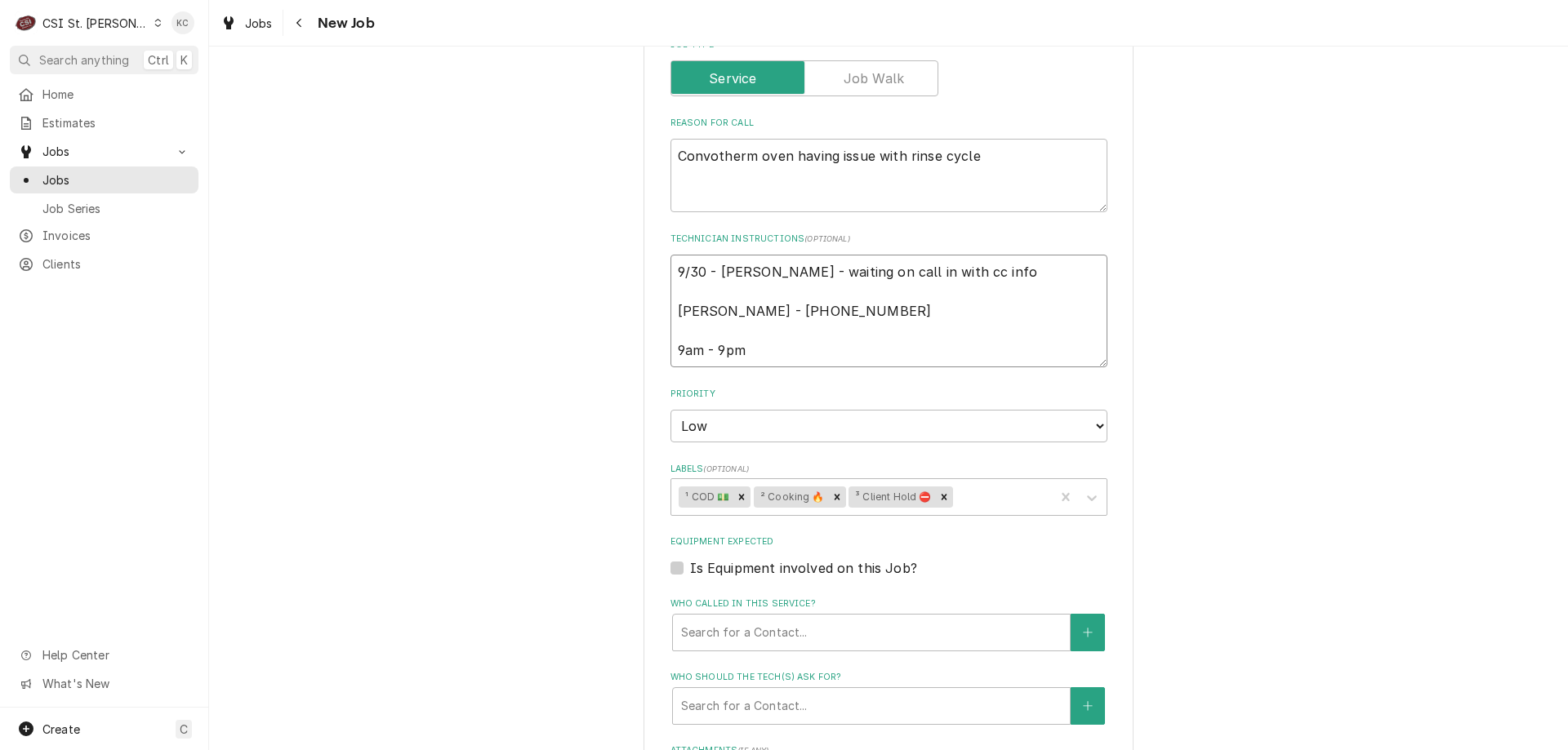
drag, startPoint x: 781, startPoint y: 352, endPoint x: 629, endPoint y: 248, distance: 184.2
click at [629, 248] on div "Please provide the following information to create a job: Client Details Client…" at bounding box center [888, 201] width 1359 height 1885
drag, startPoint x: 1376, startPoint y: 278, endPoint x: 1317, endPoint y: 213, distance: 87.8
click at [1376, 275] on div "Please provide the following information to create a job: Client Details Client…" at bounding box center [888, 201] width 1359 height 1885
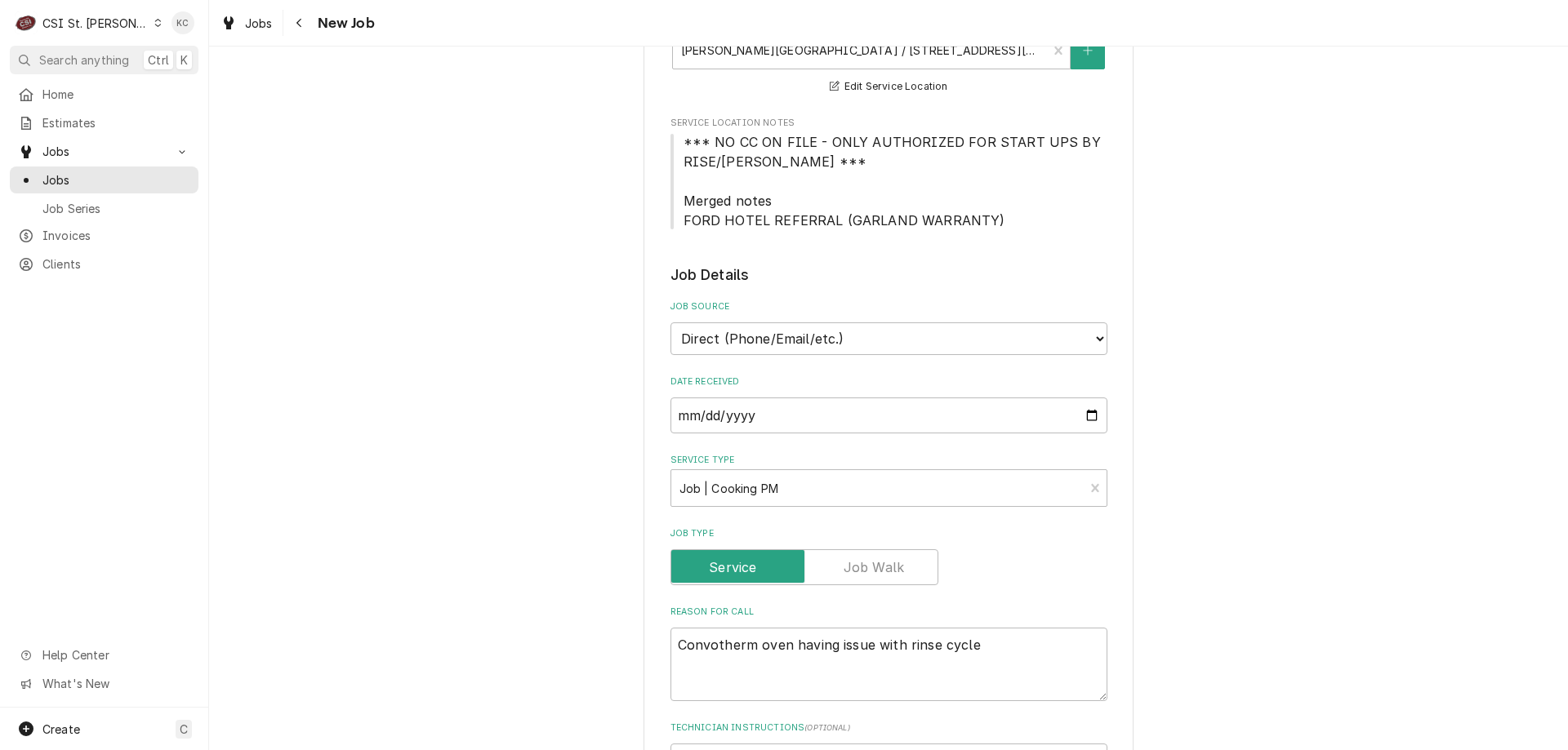
scroll to position [320, 0]
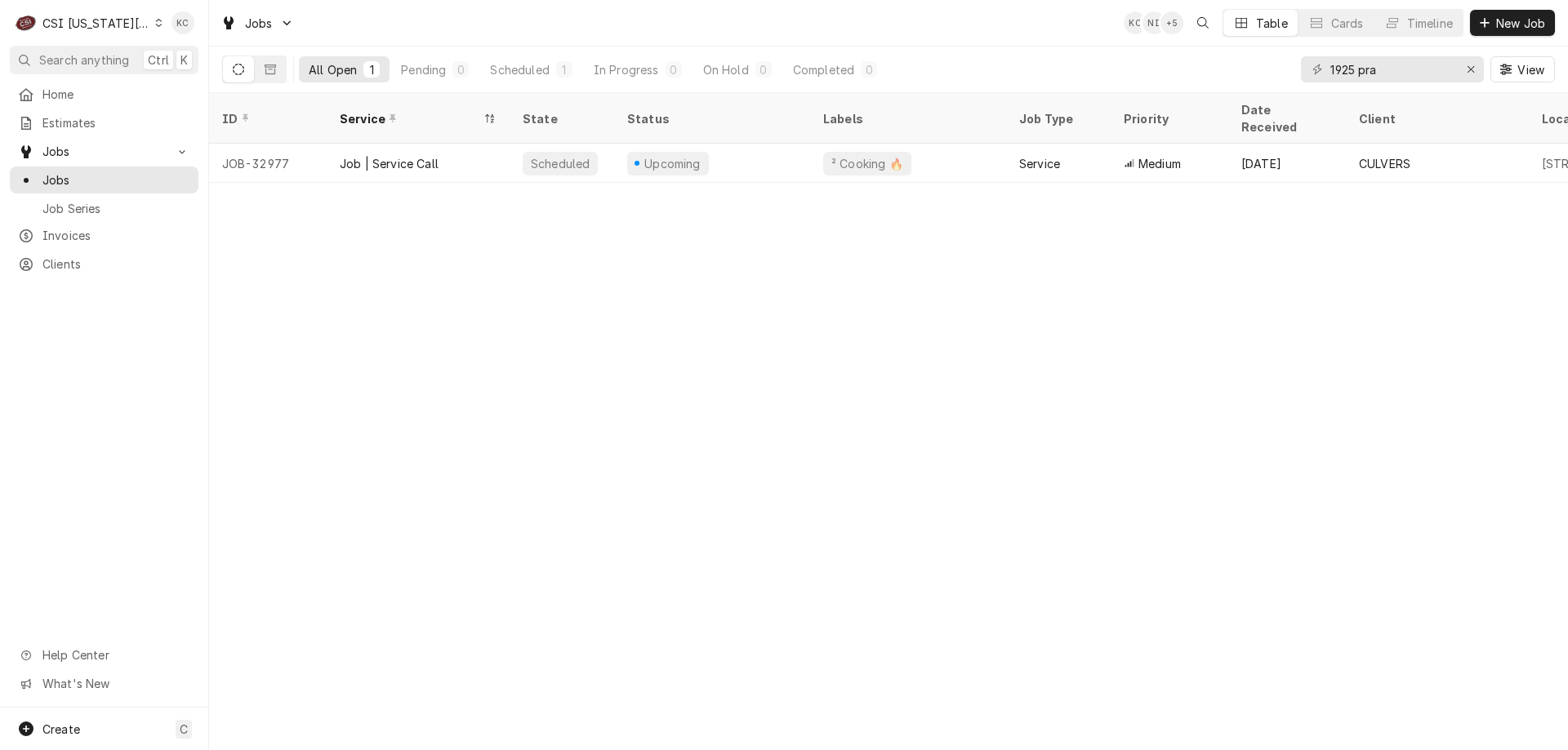
click at [77, 14] on div "CSI Kansas City" at bounding box center [96, 23] width 108 height 17
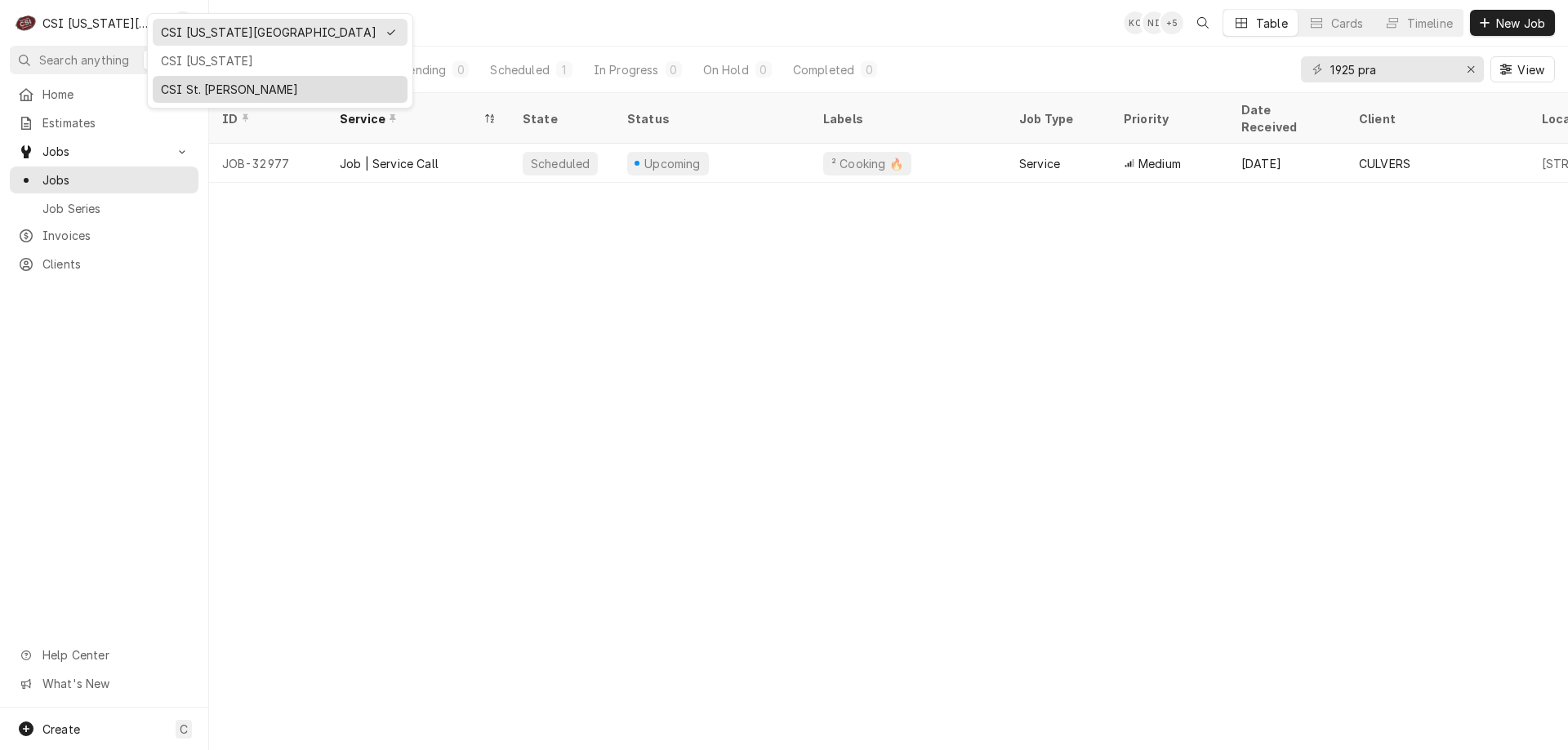
click at [195, 81] on div "CSI St. [PERSON_NAME]" at bounding box center [279, 89] width 239 height 17
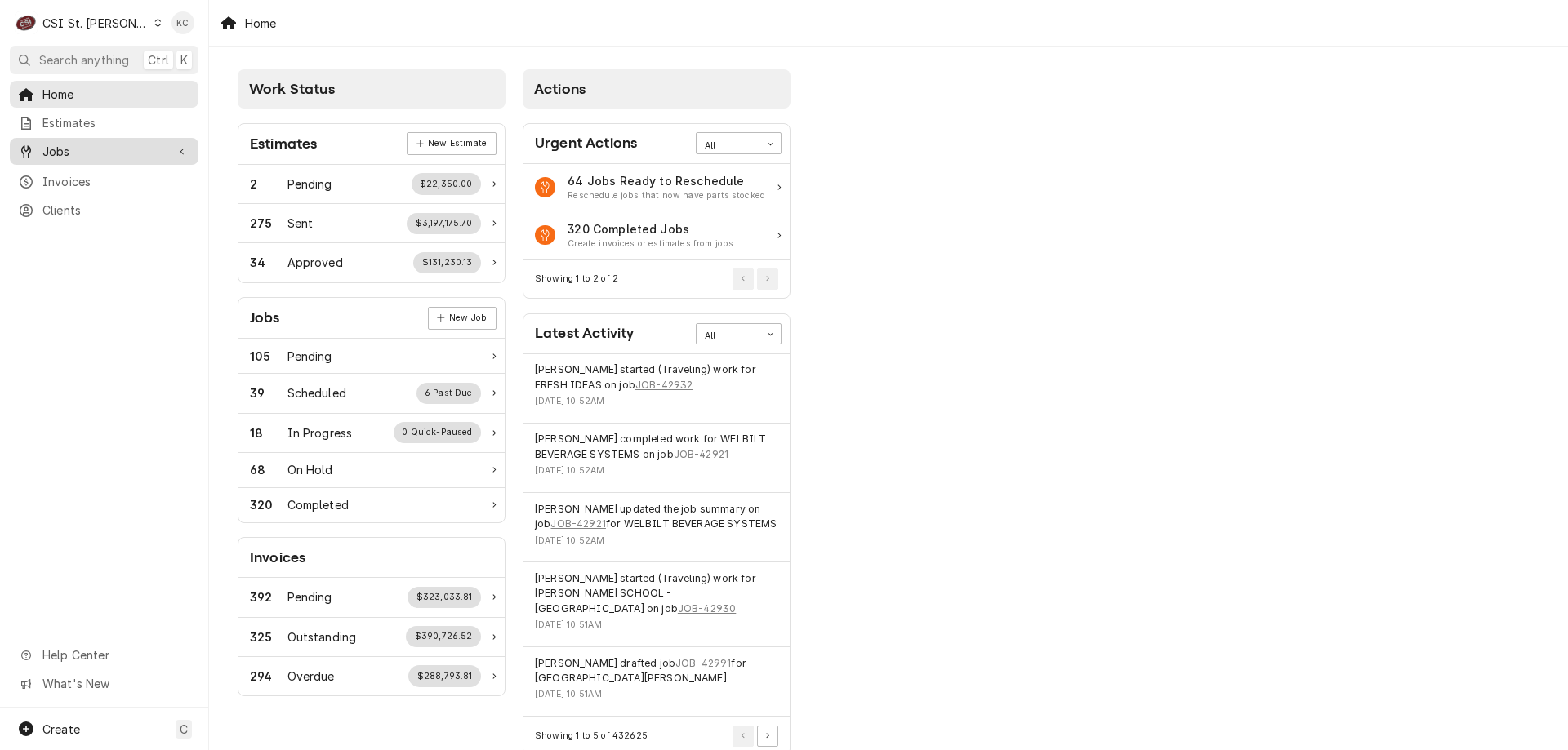
click at [142, 138] on link "Jobs" at bounding box center [104, 151] width 189 height 27
click at [161, 172] on span "Jobs" at bounding box center [116, 180] width 148 height 17
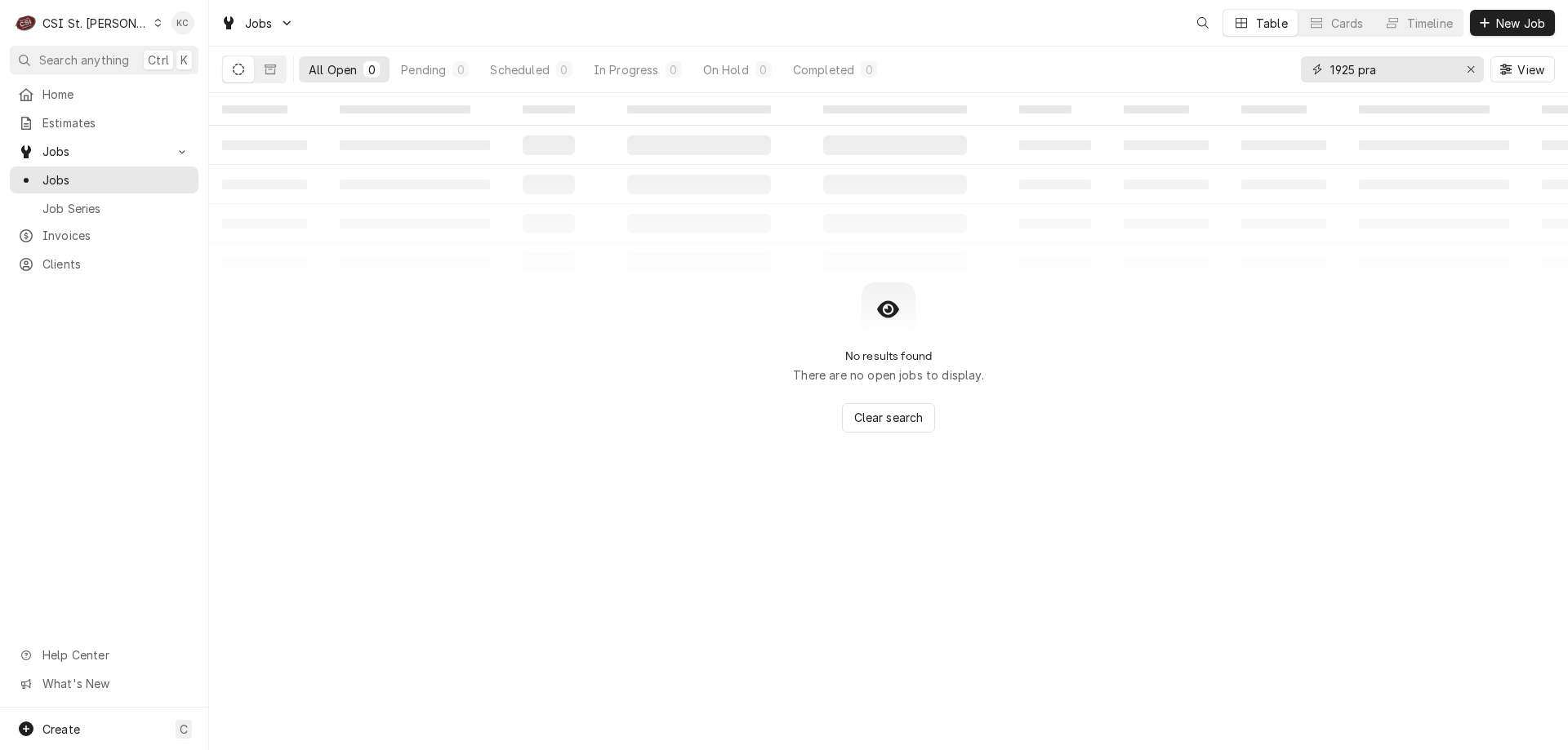
click at [1216, 98] on div "Jobs Table Cards Timeline New Job All Open 0 Pending 0 Scheduled 0 In Progress …" at bounding box center [888, 375] width 1359 height 750
type input "1"
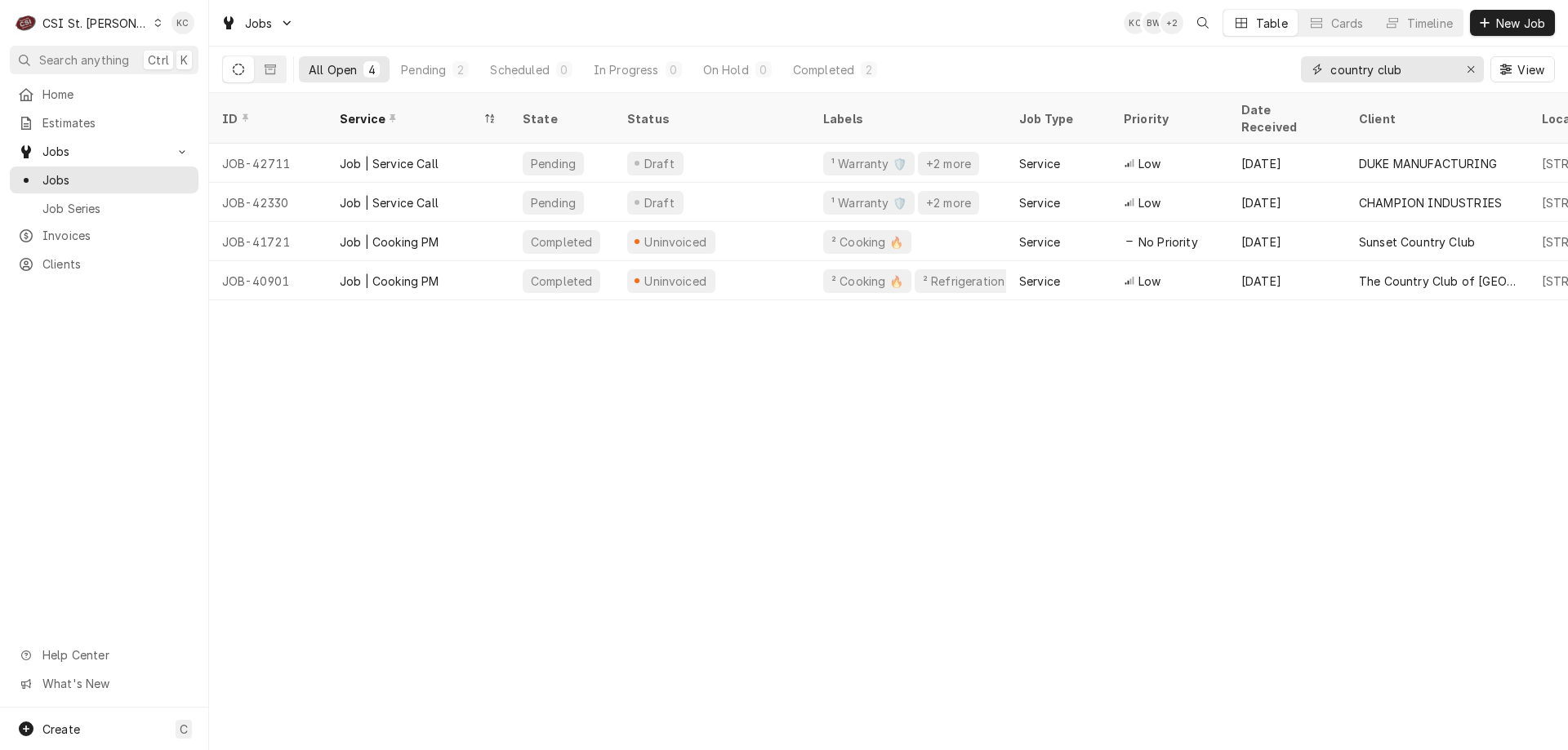
type input "country club"
click at [1520, 26] on span "New Job" at bounding box center [1520, 23] width 55 height 17
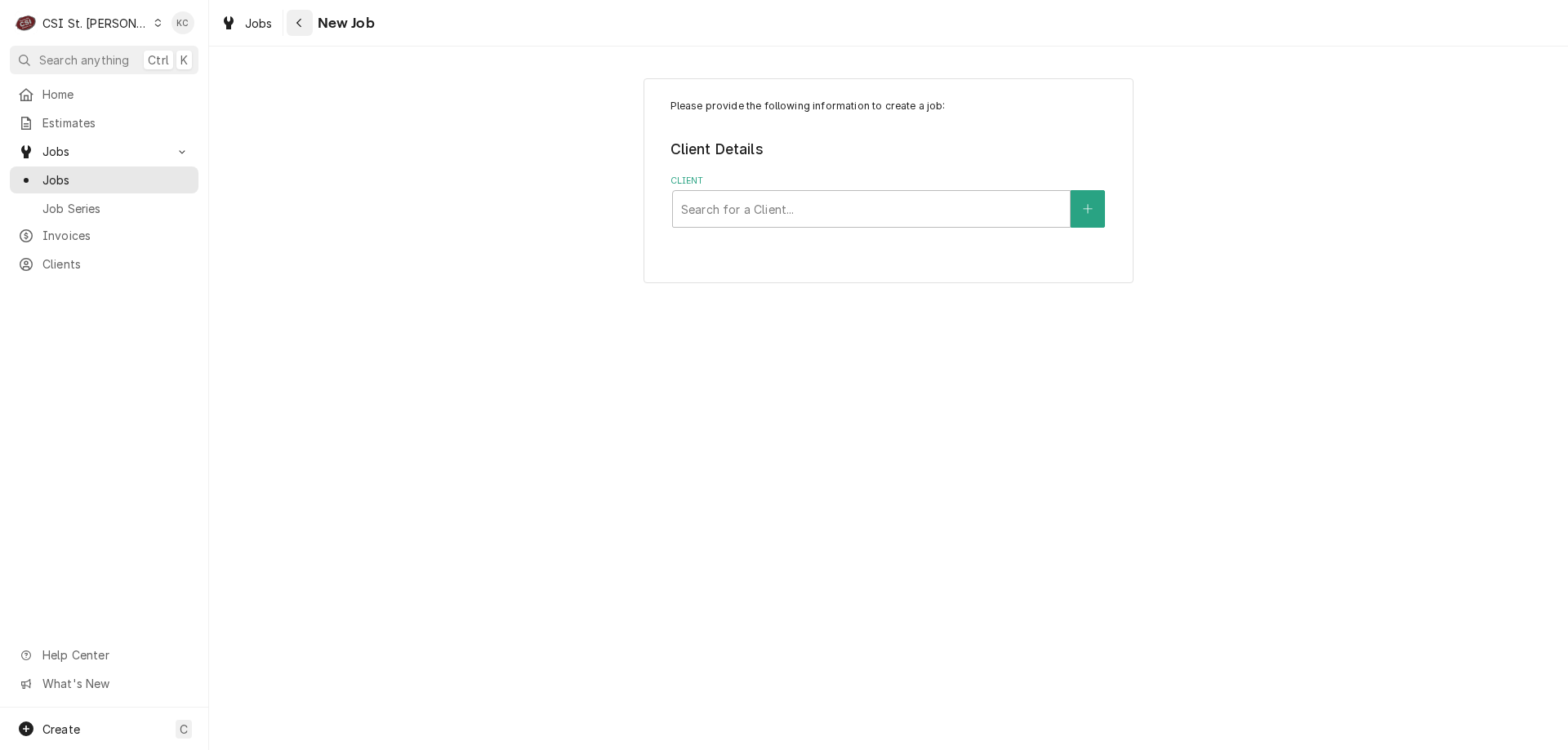
click at [297, 26] on icon "Navigate back" at bounding box center [299, 22] width 8 height 11
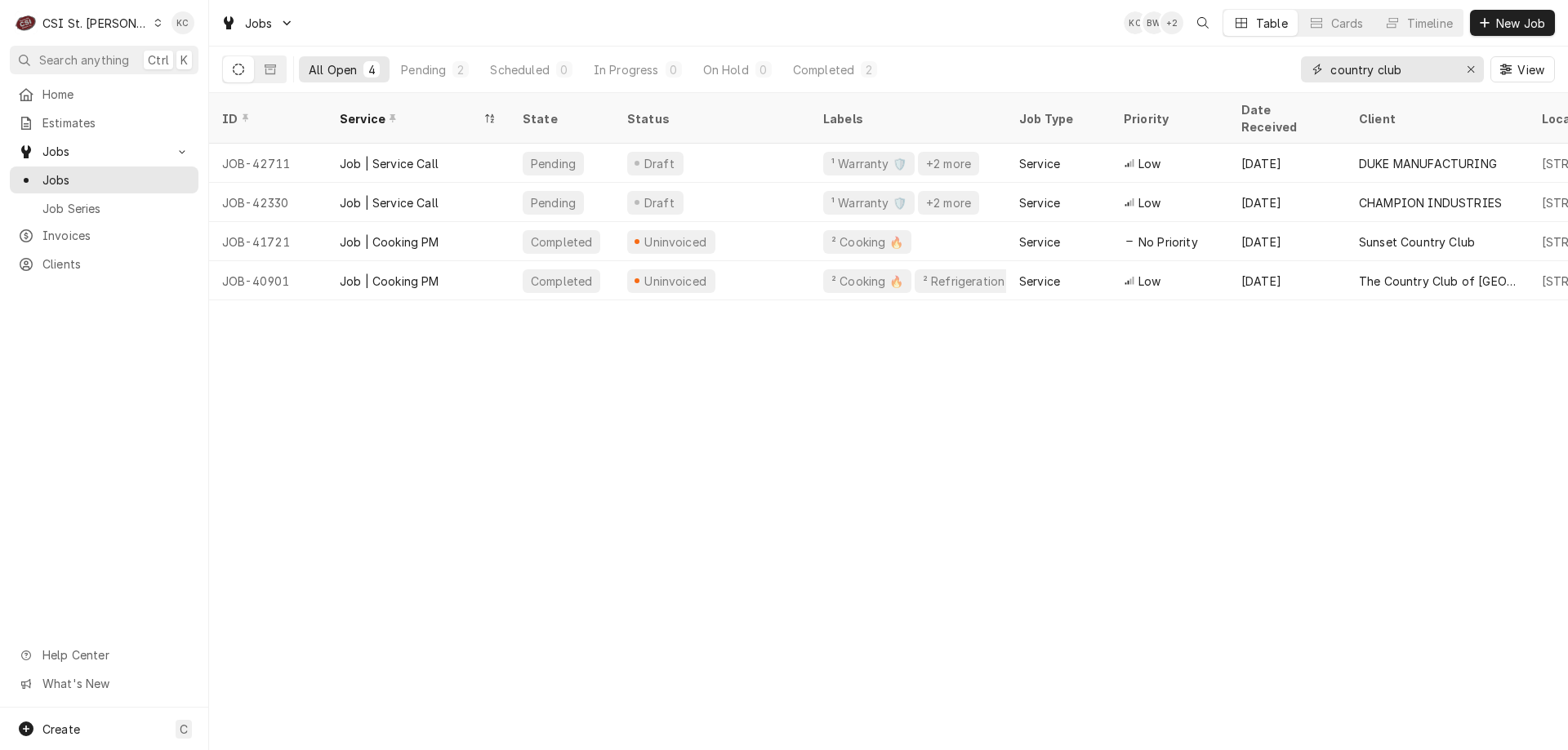
drag, startPoint x: 1406, startPoint y: 65, endPoint x: 1294, endPoint y: 82, distance: 113.3
click at [1294, 82] on div "All Open 4 Pending 2 Scheduled 0 In Progress 0 On Hold 0 Completed 2 country cl…" at bounding box center [888, 70] width 1333 height 46
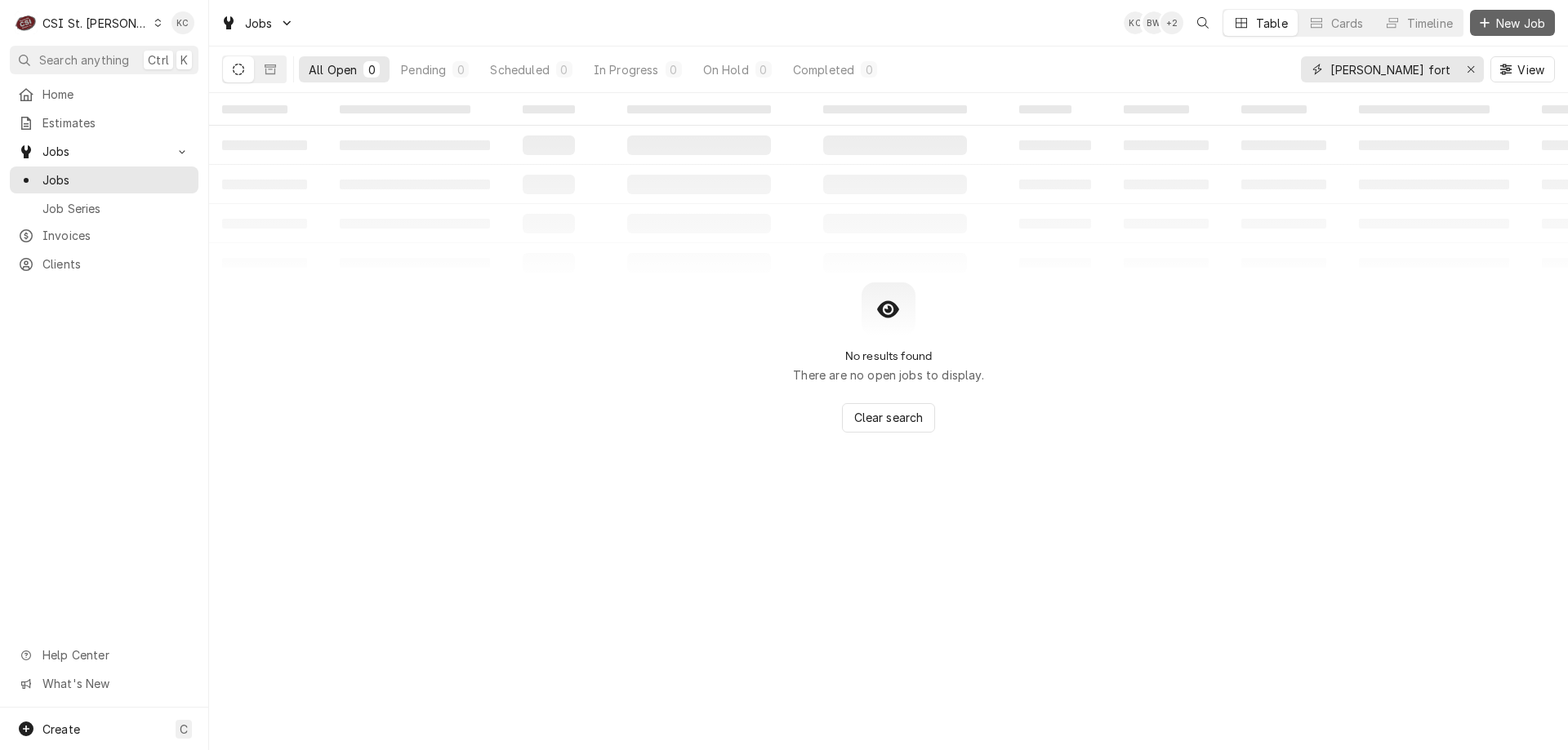
type input "[PERSON_NAME] fort"
click at [1499, 26] on span "New Job" at bounding box center [1520, 23] width 55 height 17
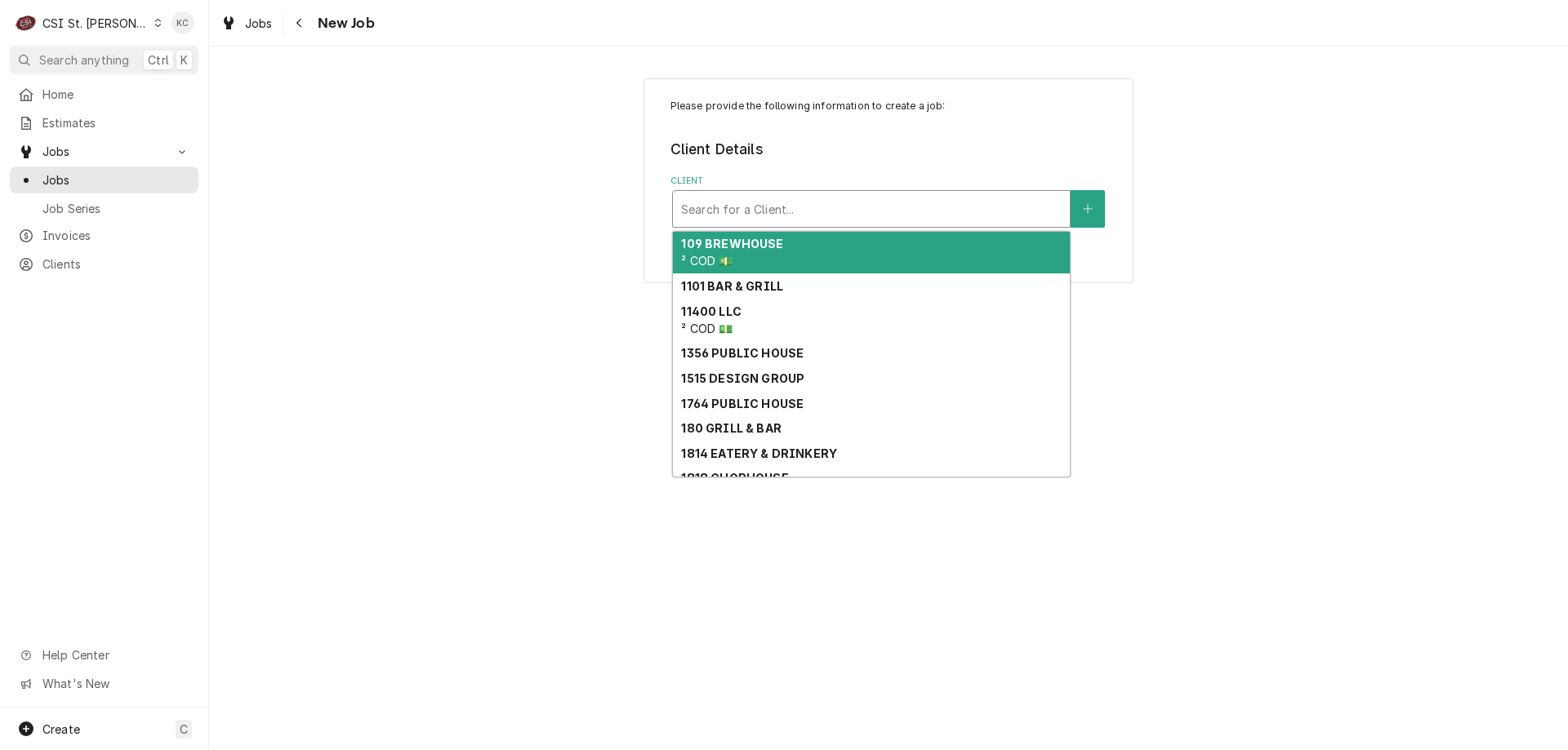
click at [738, 215] on div "Client" at bounding box center [871, 209] width 381 height 30
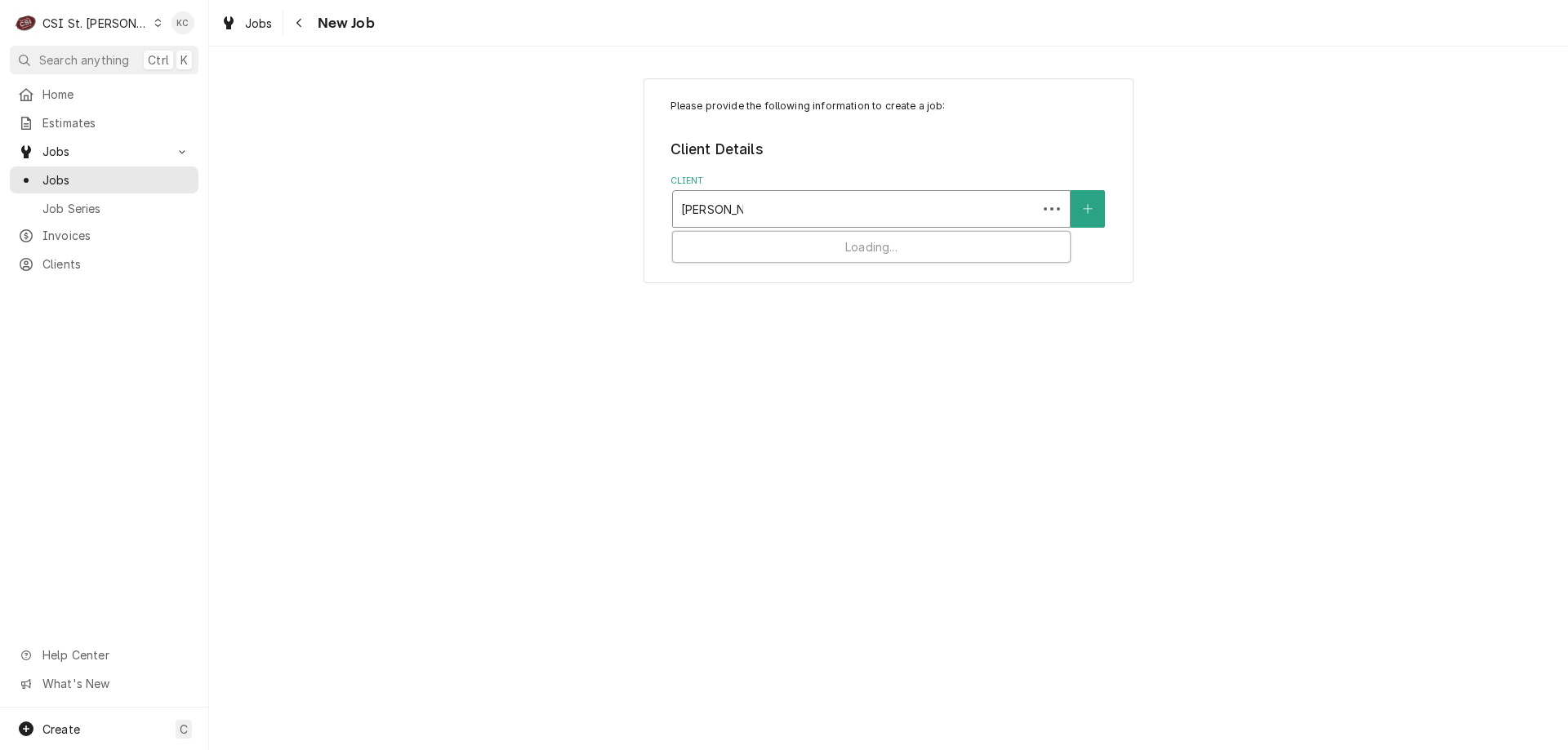
type input "[PERSON_NAME] fort"
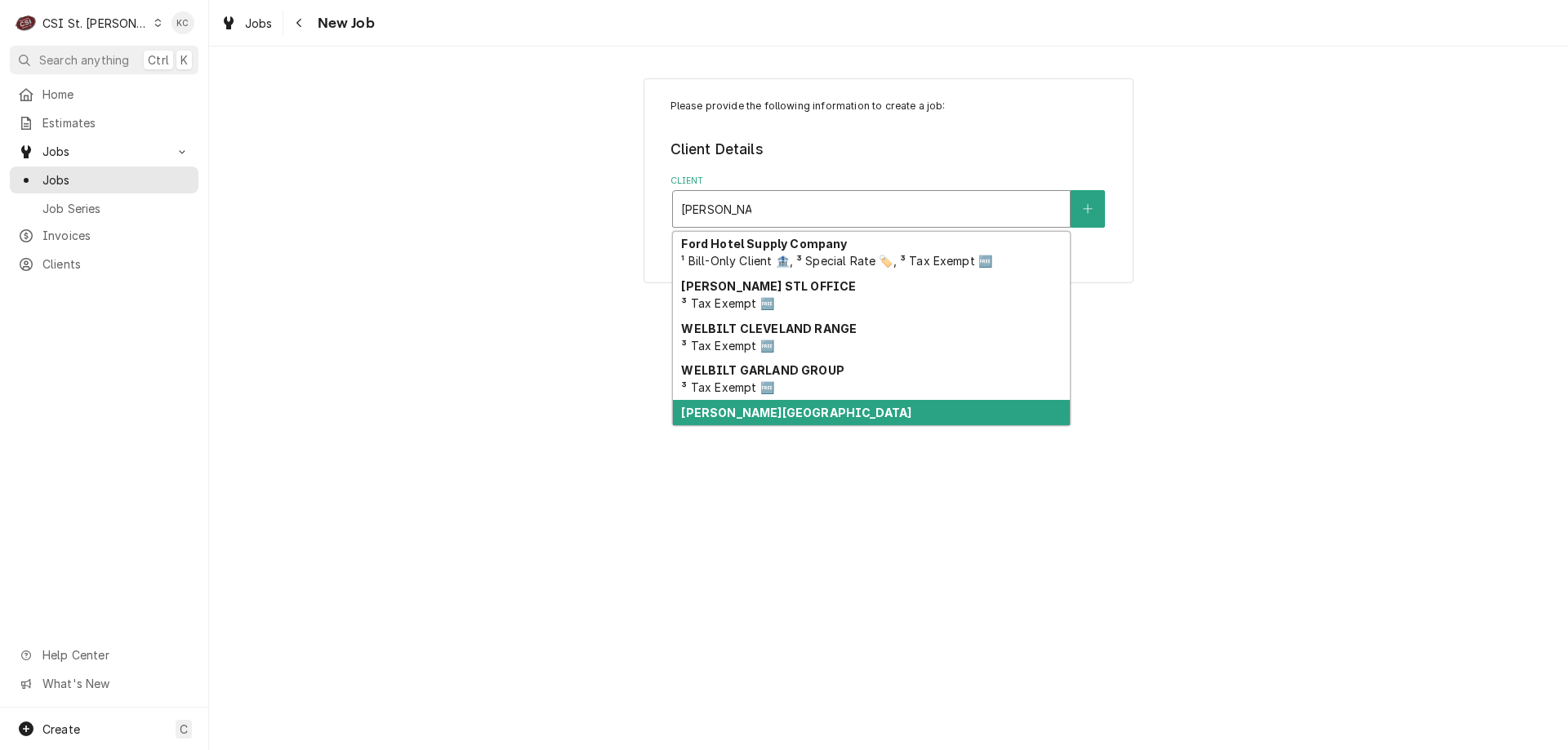
click at [743, 419] on strong "[PERSON_NAME][GEOGRAPHIC_DATA]" at bounding box center [796, 413] width 230 height 14
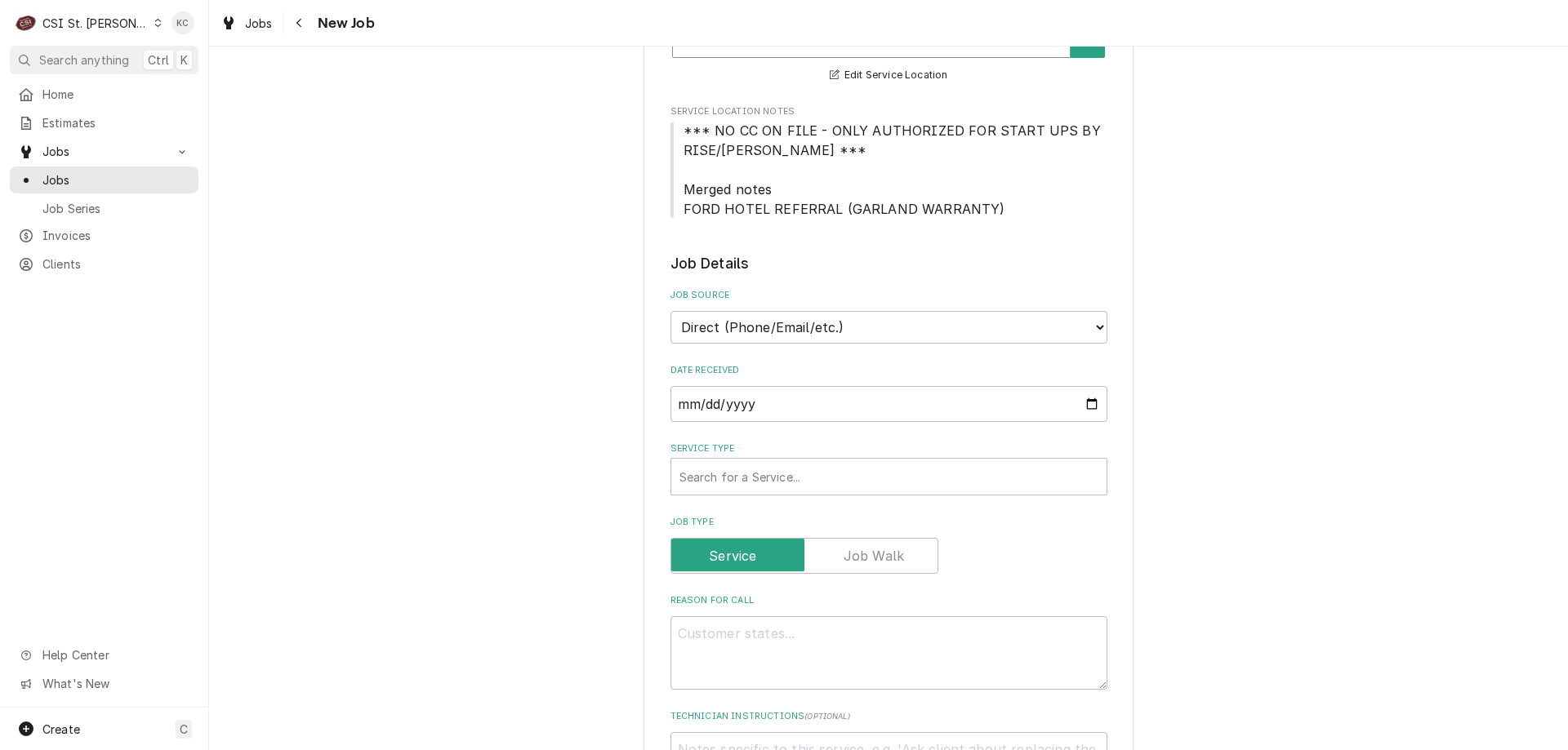
scroll to position [409, 0]
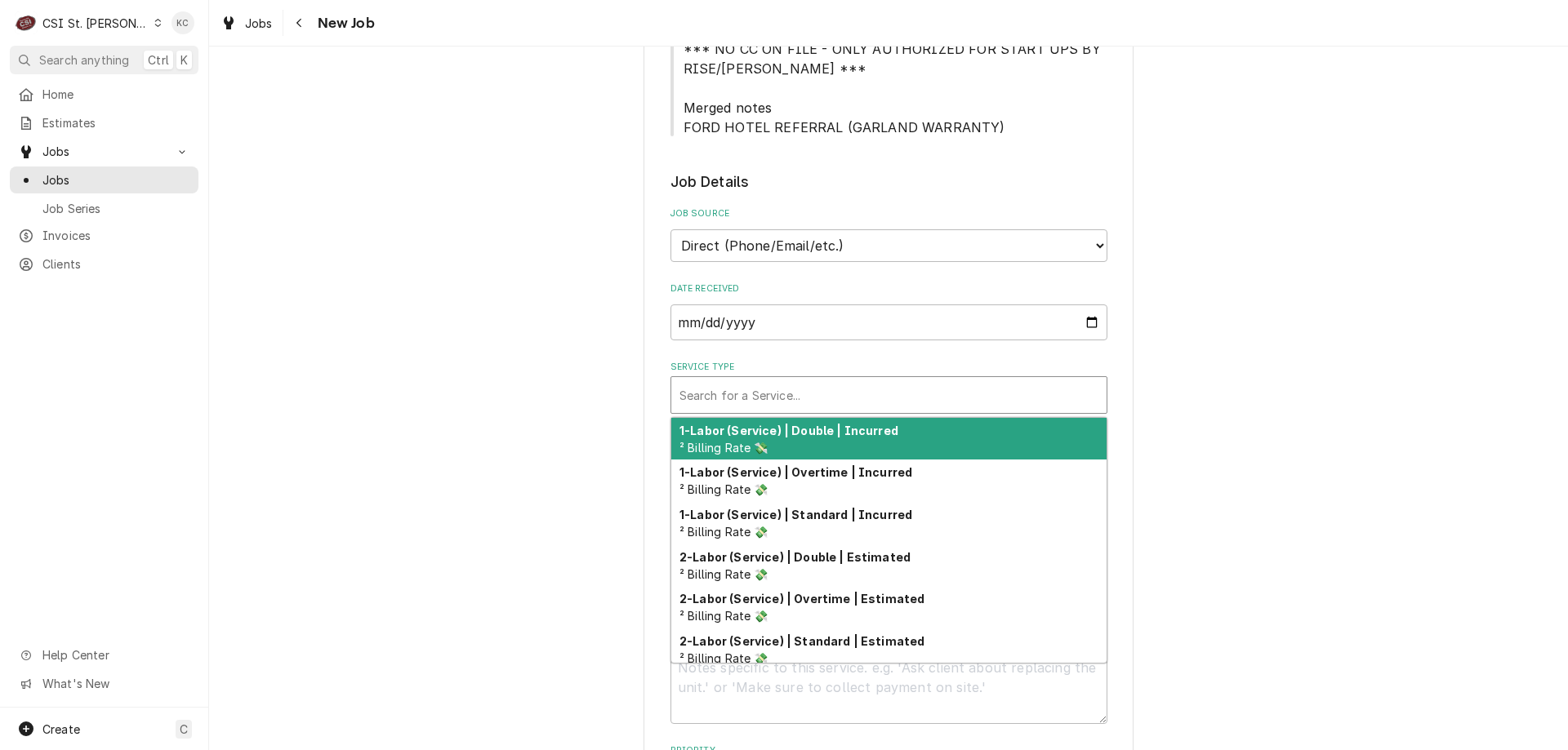
click at [804, 390] on div "Service Type" at bounding box center [888, 395] width 419 height 30
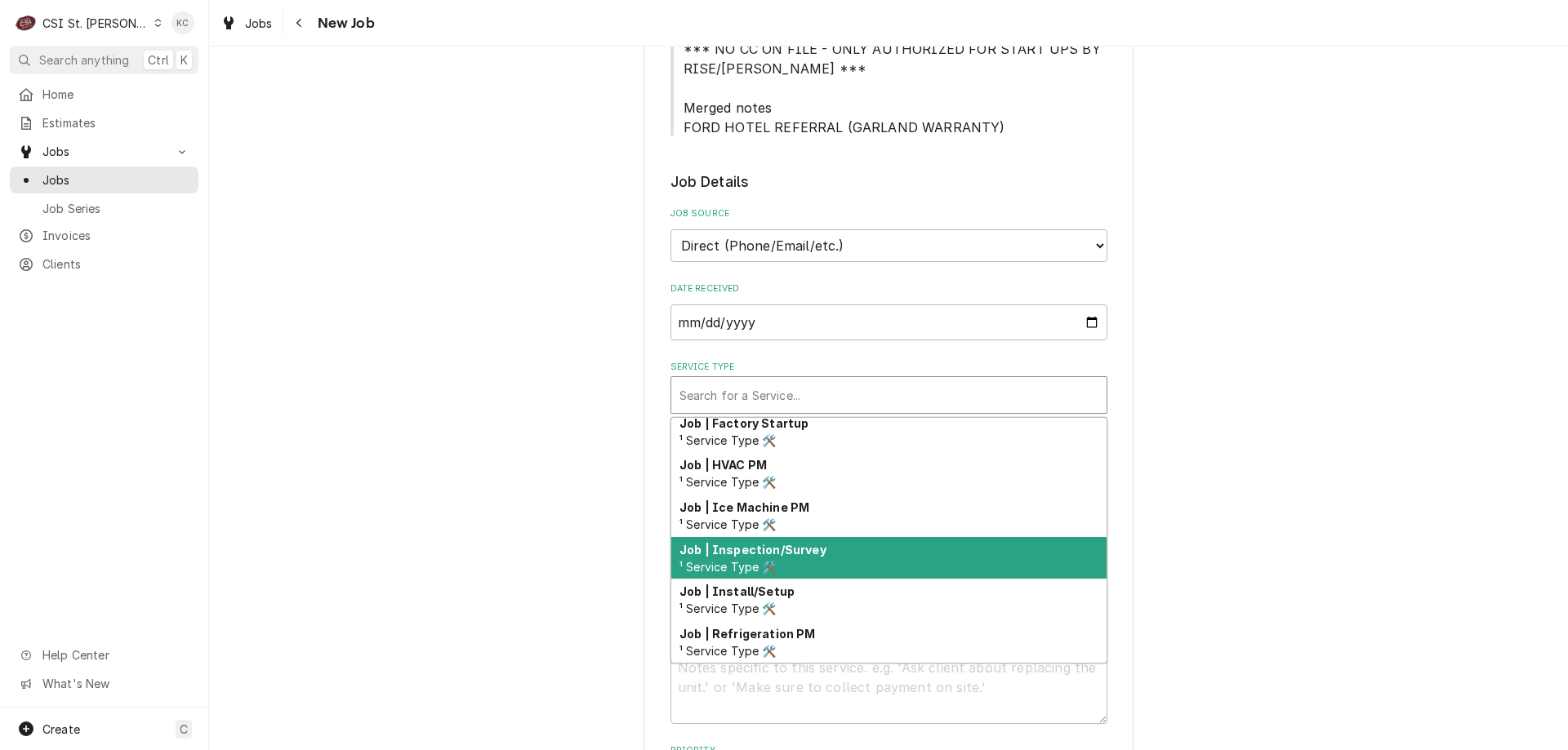
scroll to position [849, 0]
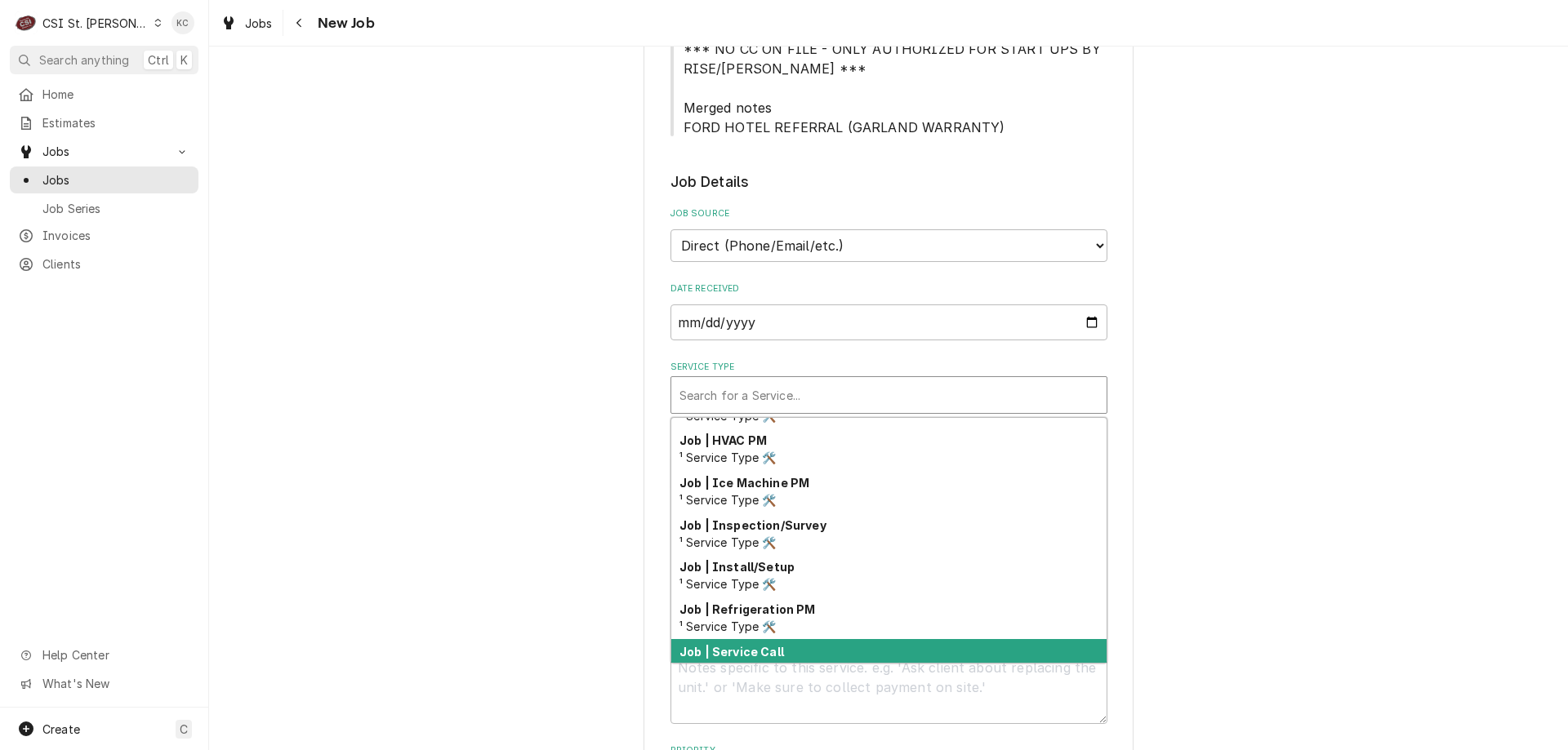
click at [801, 645] on div "Job | Service Call ¹ Service Type 🛠️" at bounding box center [888, 661] width 435 height 42
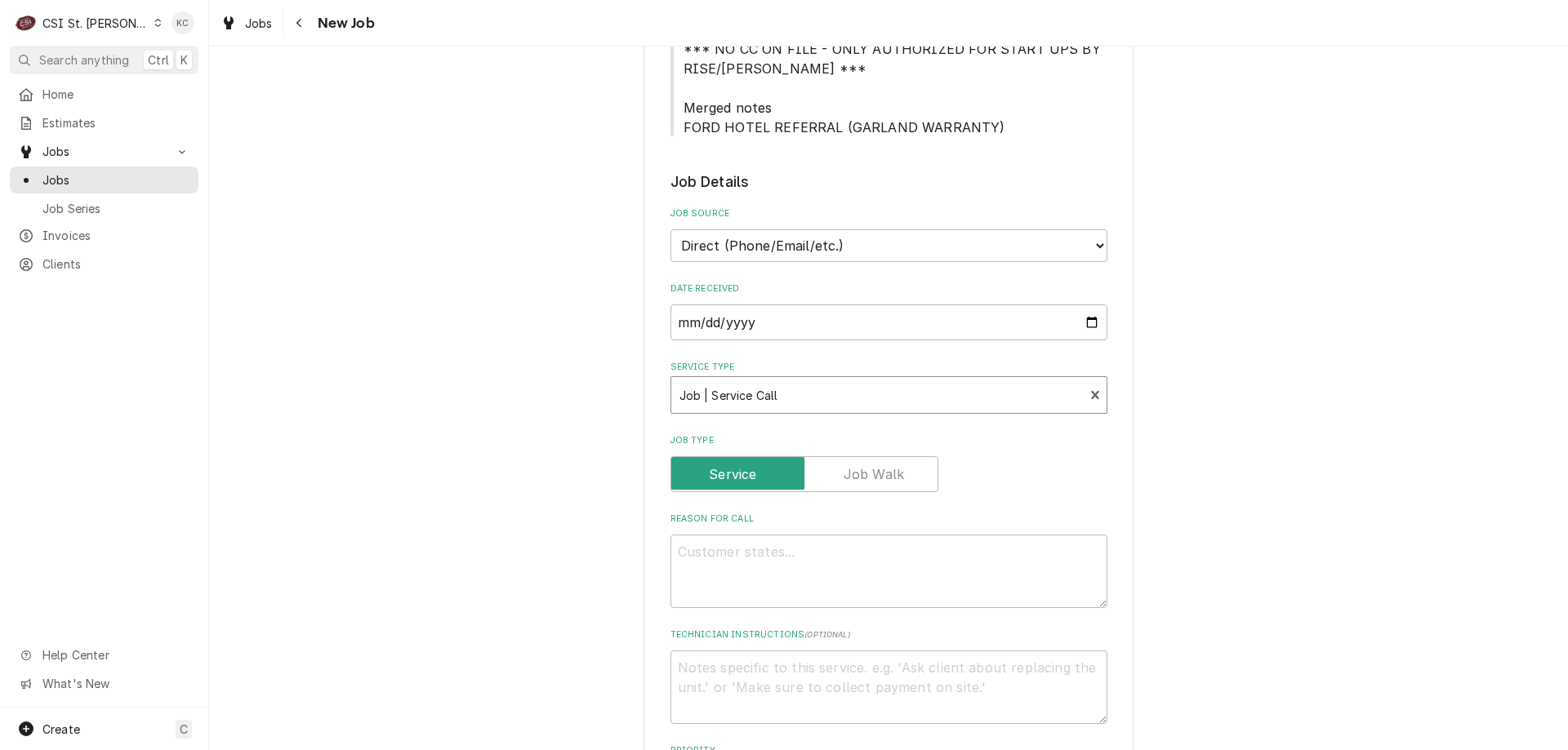
click at [1186, 550] on div "Please provide the following information to create a job: Client Details Client…" at bounding box center [888, 590] width 1359 height 1871
click at [791, 563] on textarea "Reason For Call" at bounding box center [888, 572] width 437 height 74
type textarea "x"
type textarea "C"
type textarea "x"
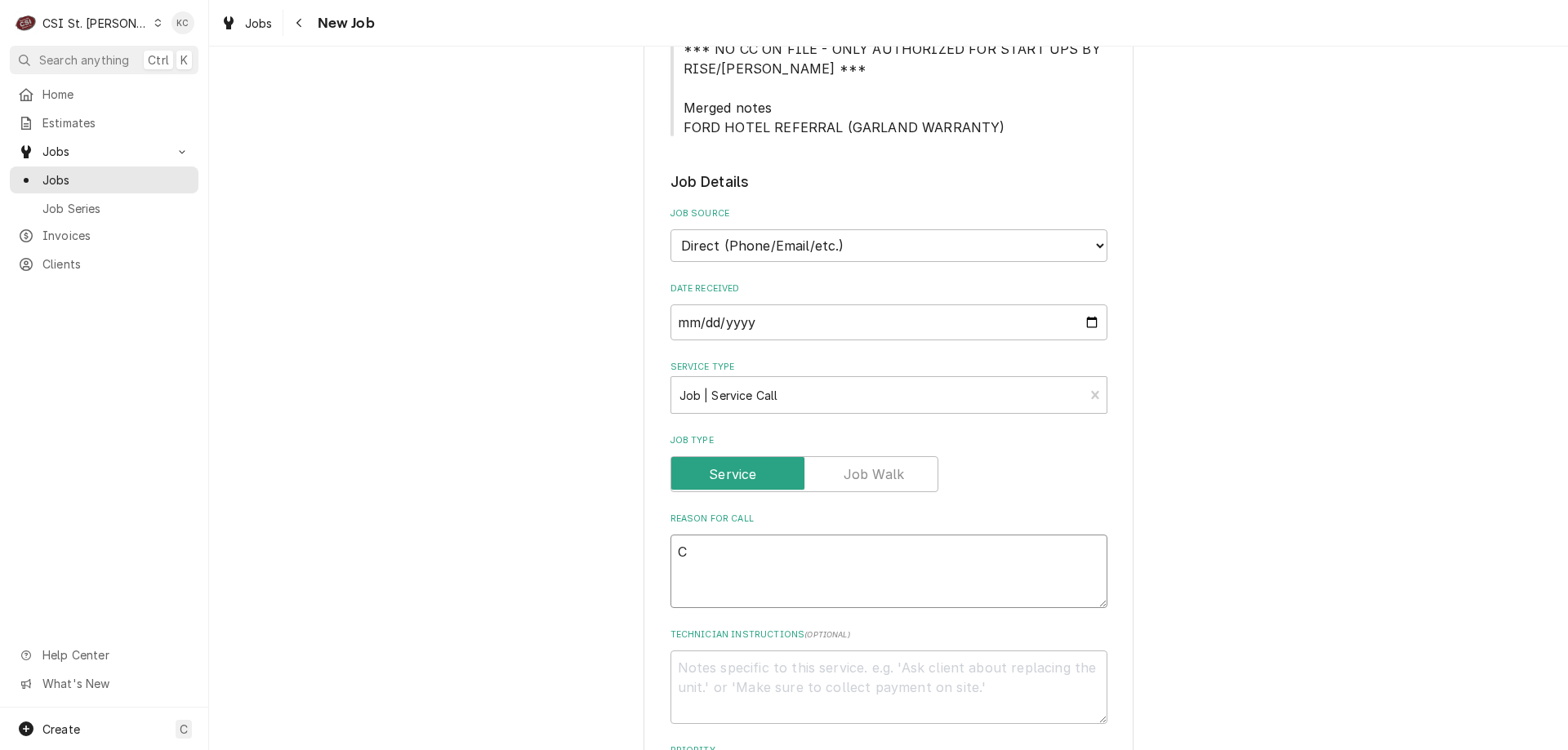
type textarea "Co"
type textarea "x"
type textarea "Con"
type textarea "x"
type textarea "Conv"
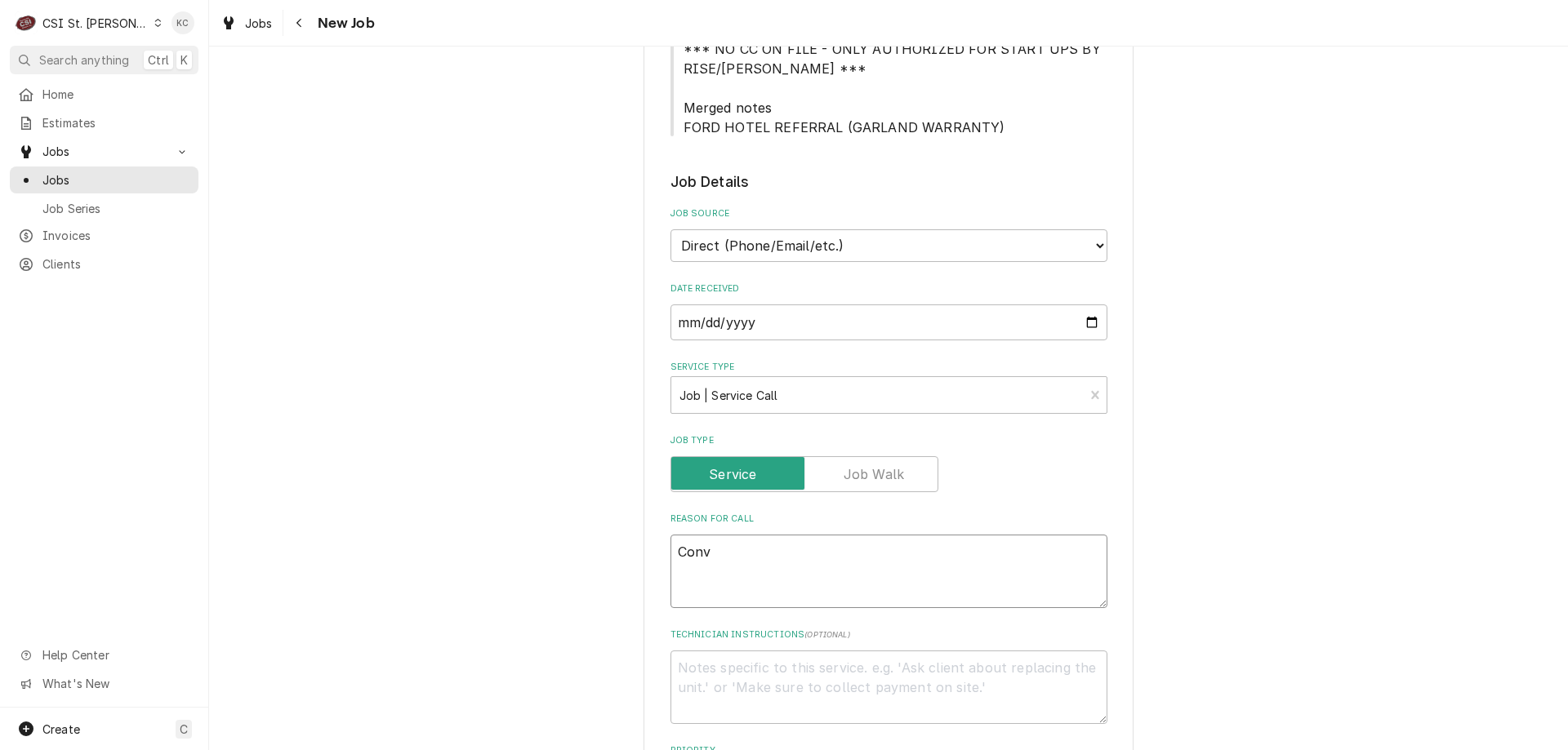
type textarea "x"
type textarea "Convo"
type textarea "x"
type textarea "Convot"
type textarea "x"
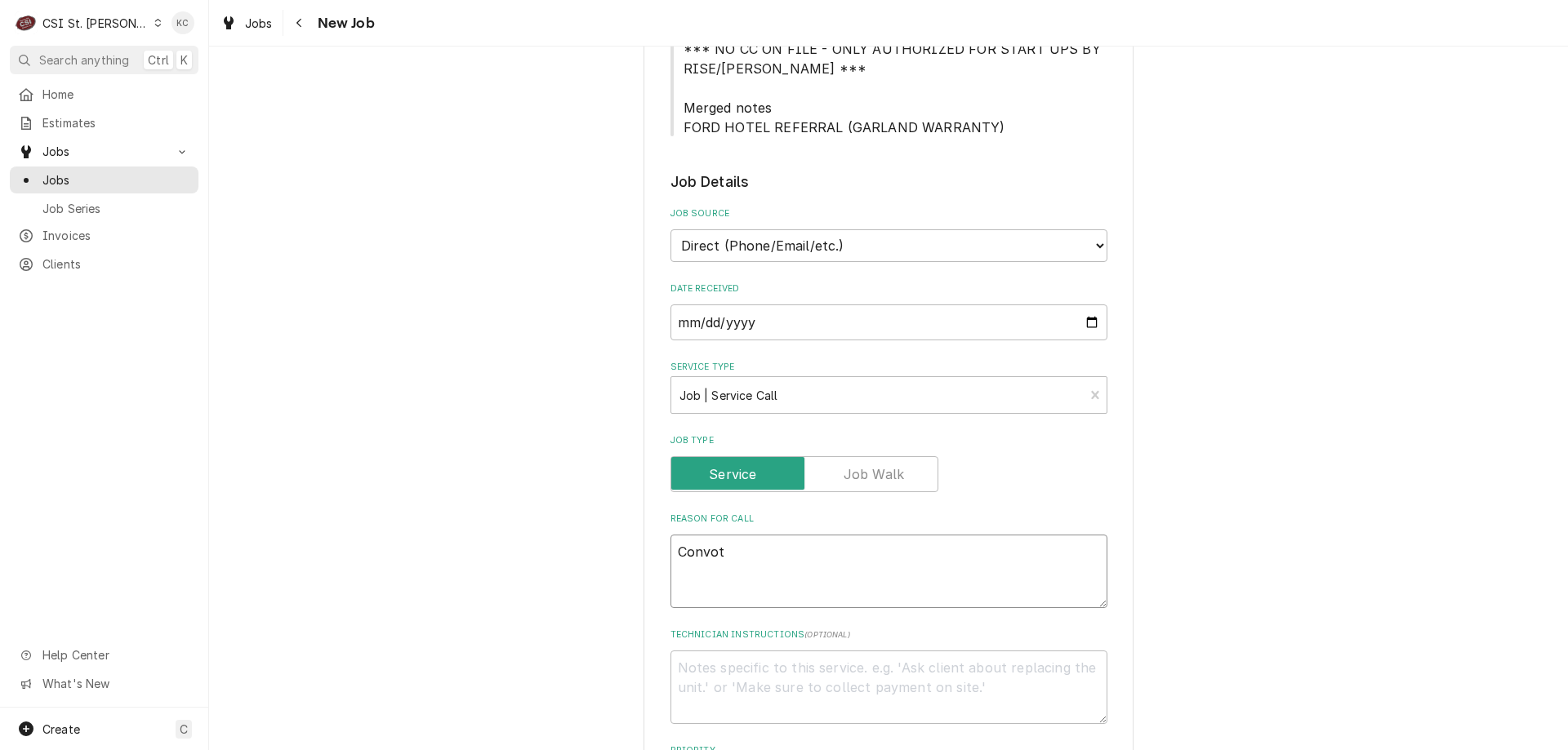
type textarea "Convoth"
type textarea "x"
type textarea "Convothe"
type textarea "x"
type textarea "Convother"
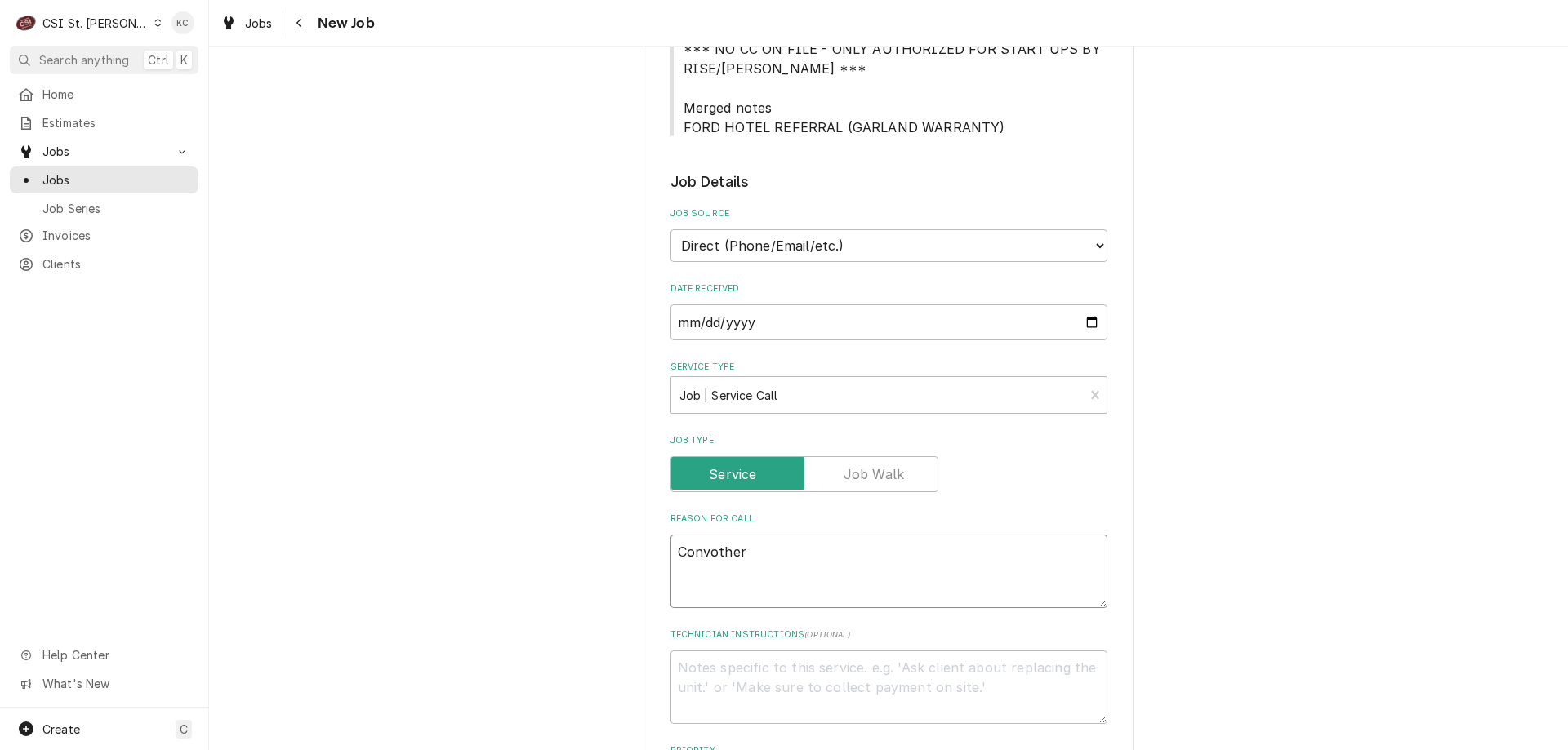
type textarea "x"
type textarea "Convotherm"
type textarea "x"
type textarea "Convotherm"
type textarea "x"
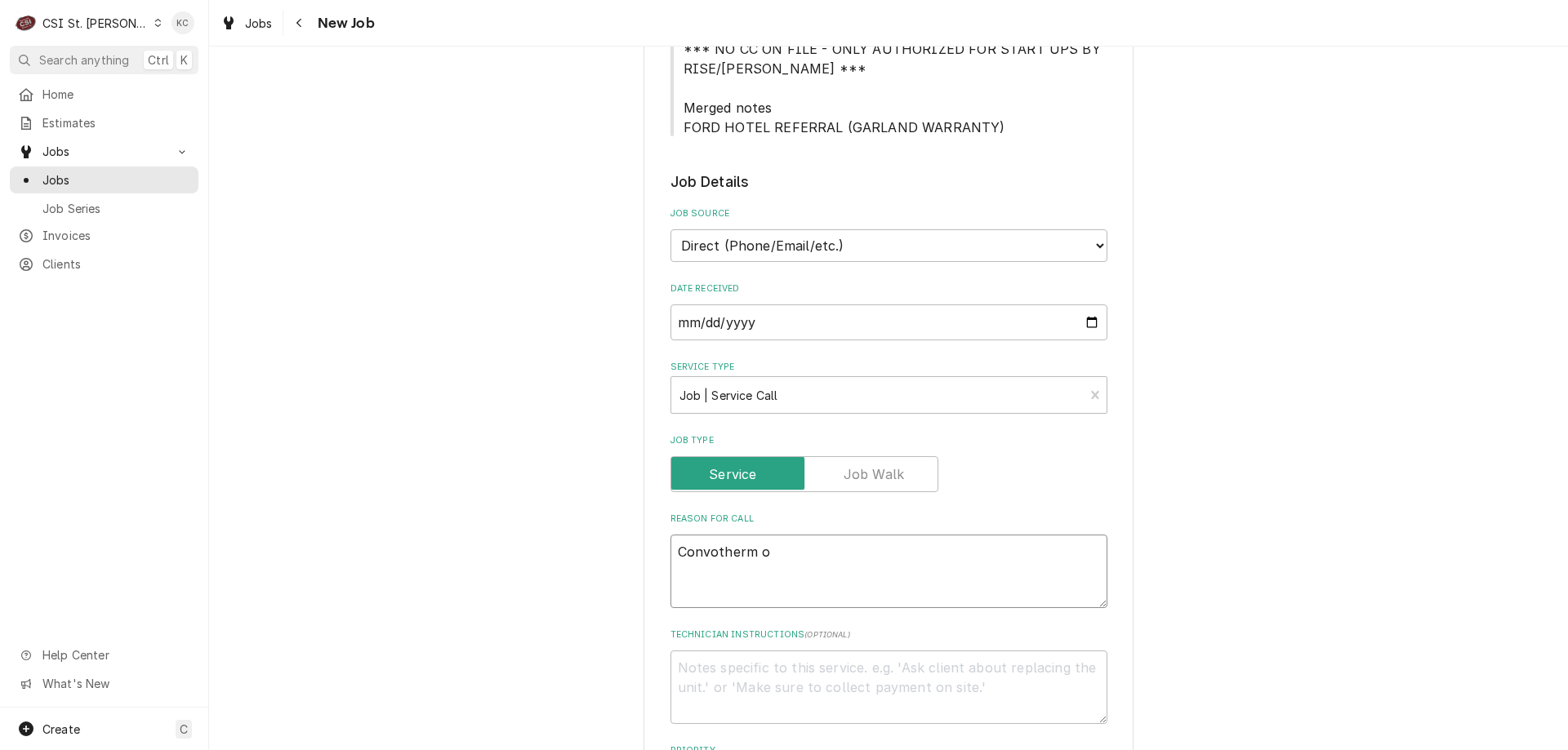
type textarea "Convotherm ov"
type textarea "x"
type textarea "Convotherm ove"
type textarea "x"
type textarea "Convotherm oven"
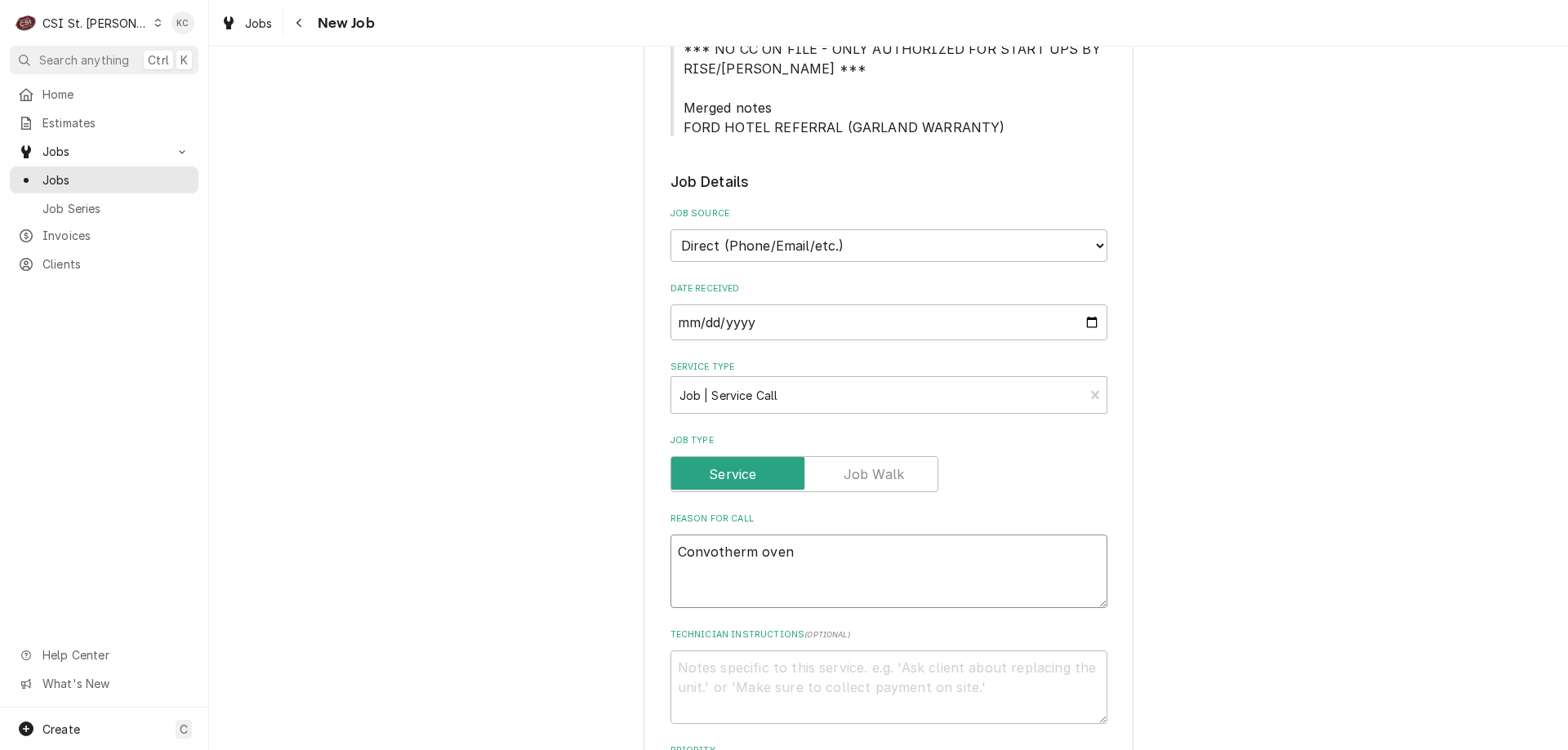
type textarea "x"
type textarea "Convotherm oven"
type textarea "x"
type textarea "Convotherm oven ha"
type textarea "x"
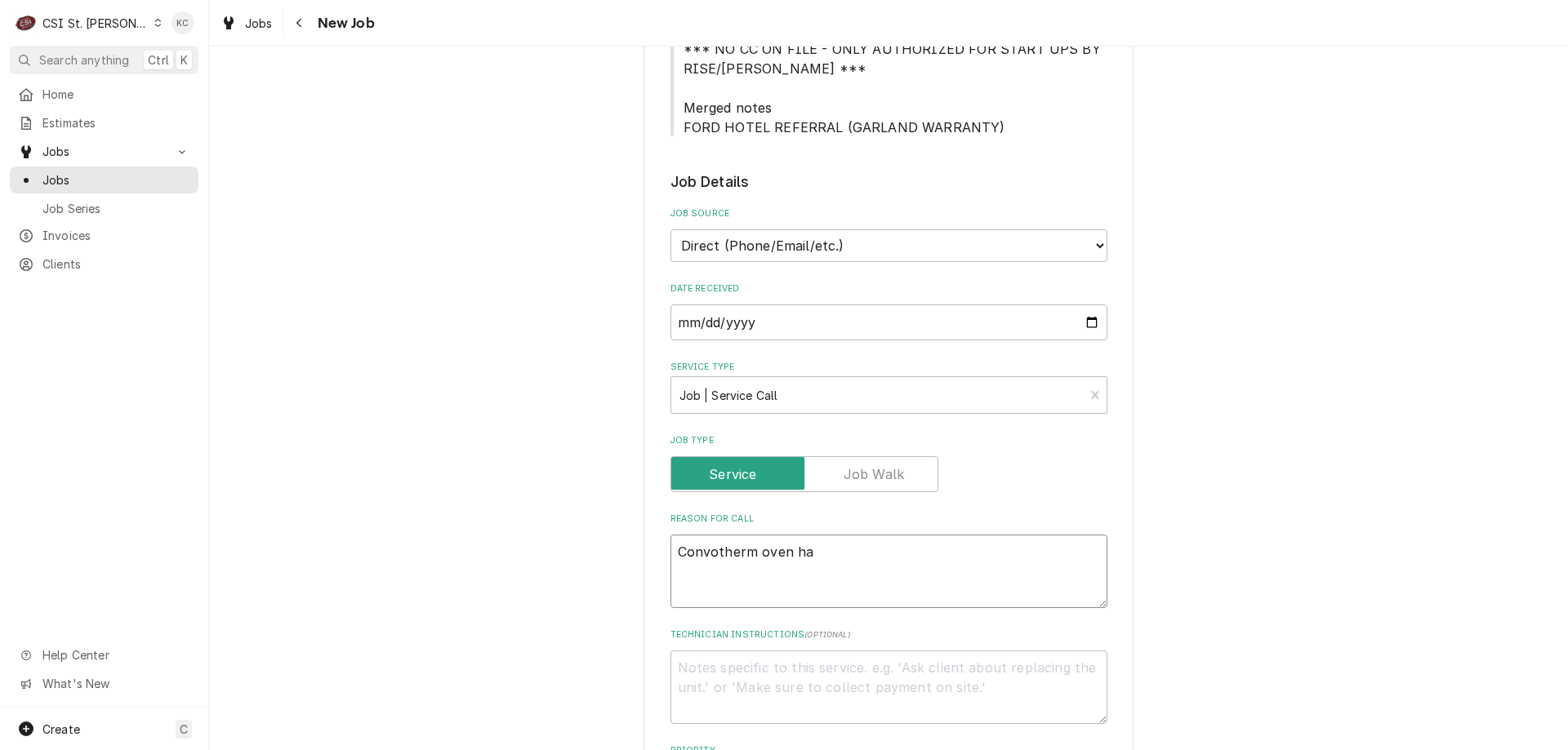
type textarea "Convotherm oven hav"
type textarea "x"
type textarea "Convotherm oven havi"
type textarea "x"
type textarea "Convotherm oven havin"
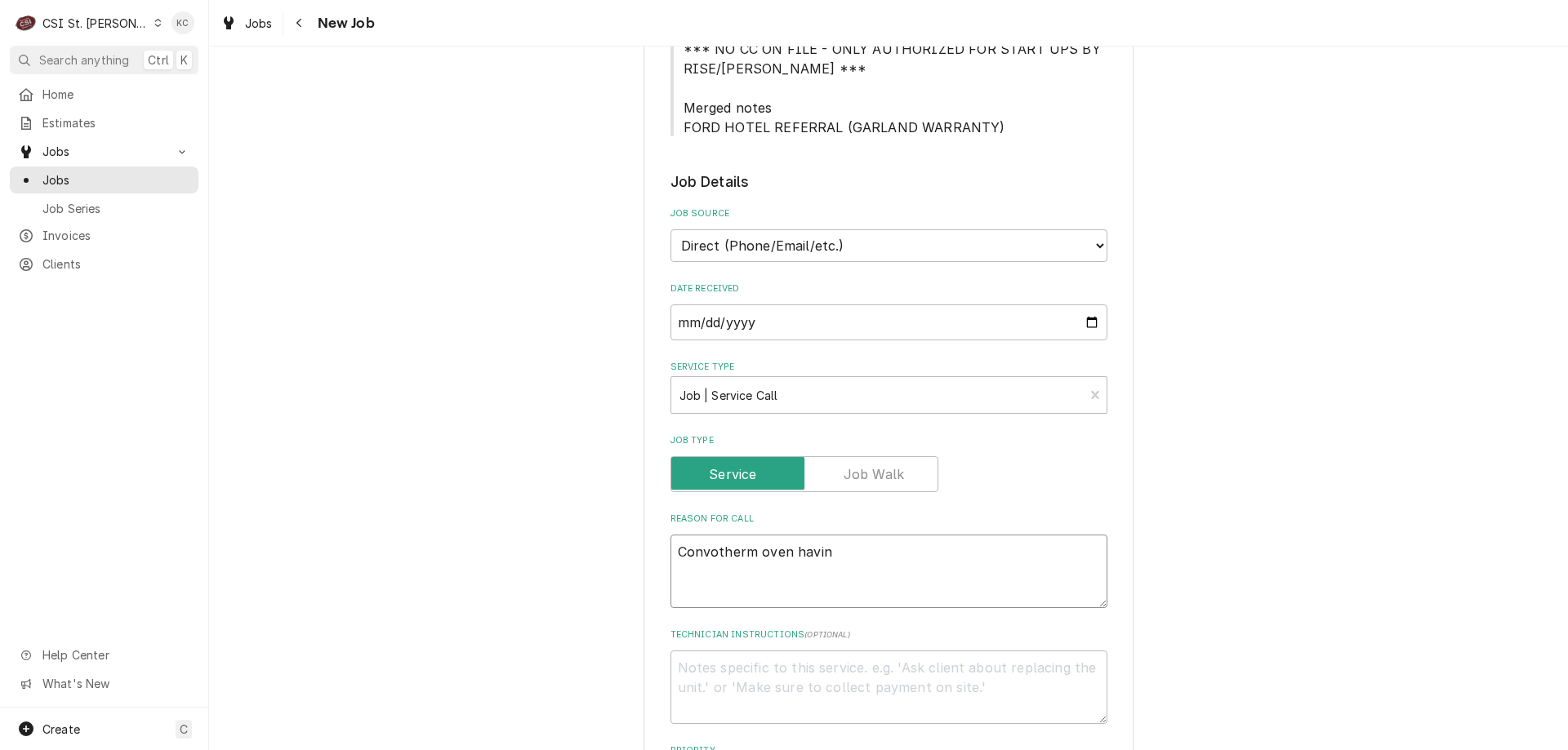
type textarea "x"
type textarea "Convotherm oven having"
type textarea "x"
type textarea "Convotherm oven having"
type textarea "x"
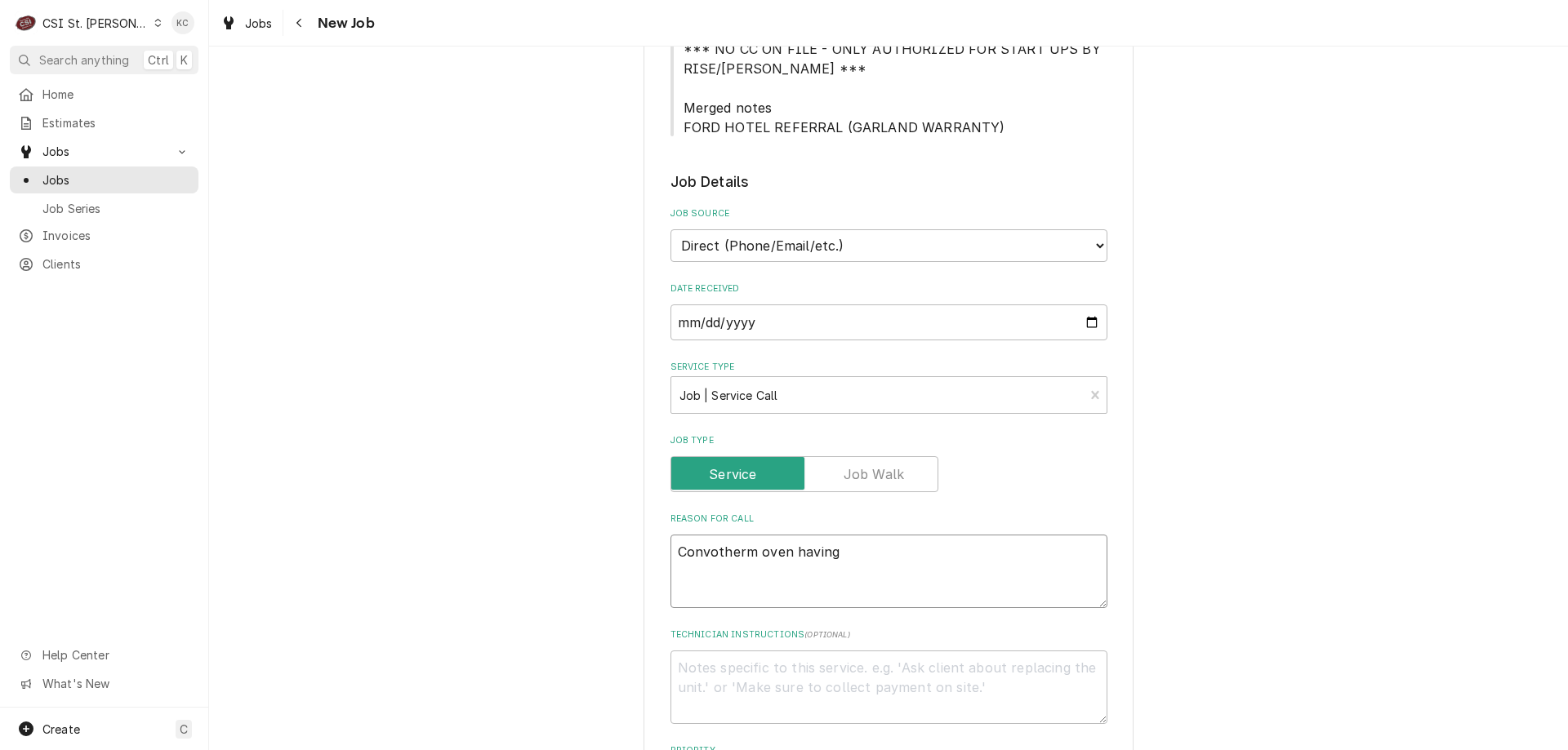
type textarea "Convotherm oven having i"
type textarea "x"
type textarea "Convotherm oven having is"
type textarea "x"
type textarea "Convotherm oven having iss"
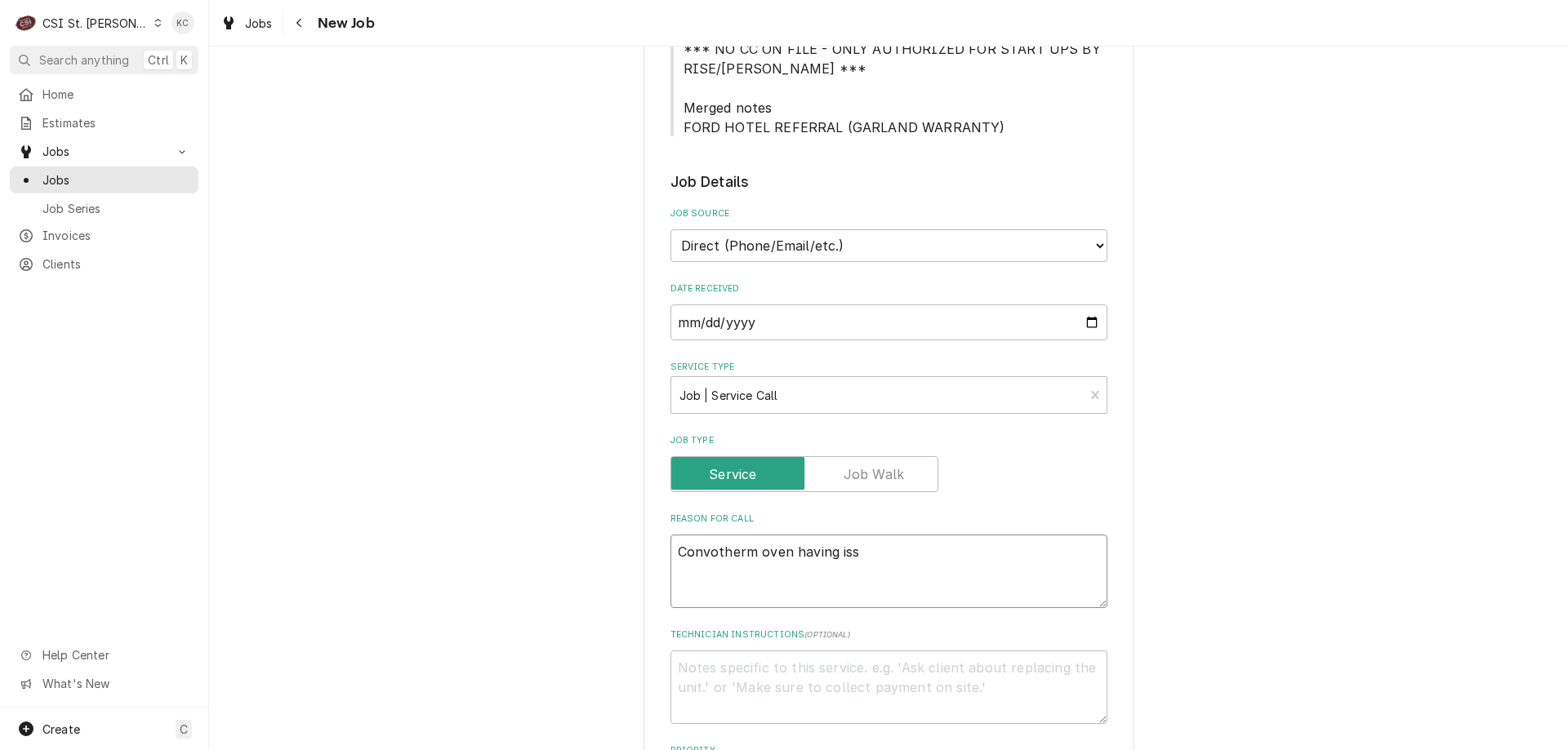
type textarea "x"
type textarea "Convotherm oven having issue"
type textarea "x"
type textarea "Convotherm oven having issues"
type textarea "x"
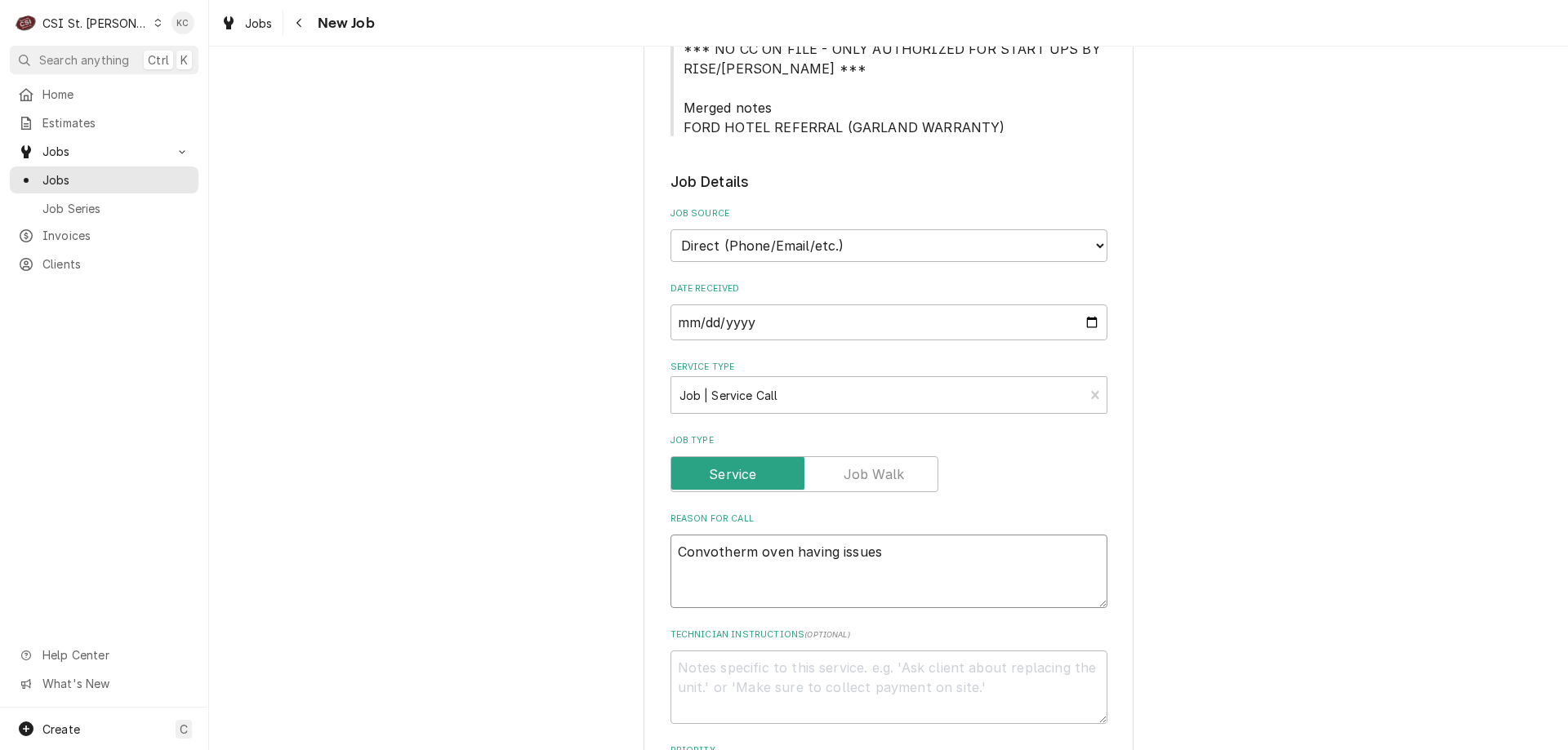
type textarea "Convotherm oven having issues"
type textarea "x"
type textarea "Convotherm oven having issues w"
type textarea "x"
type textarea "Convotherm oven having issues wit"
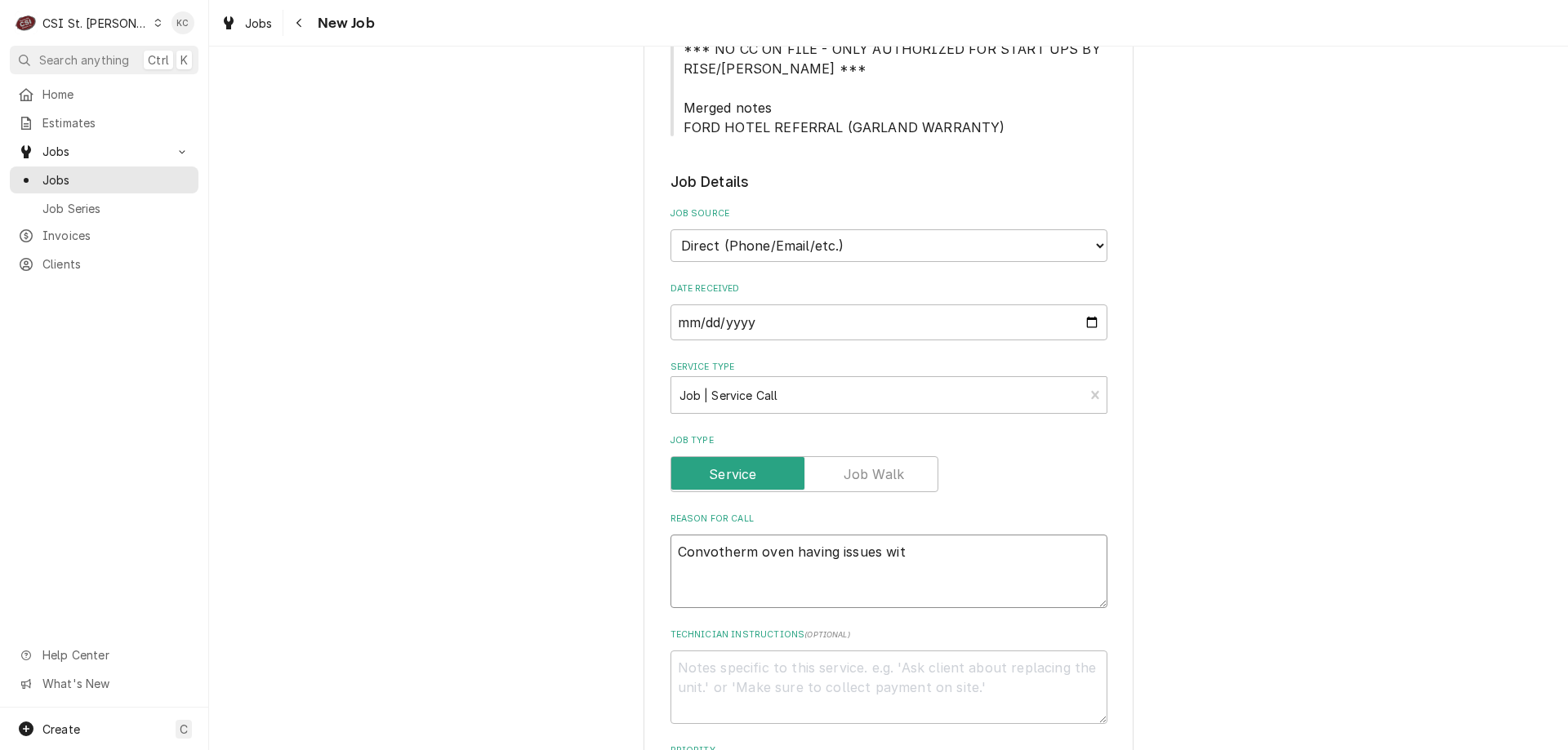
type textarea "x"
type textarea "Convotherm oven having issues with"
type textarea "x"
type textarea "Convotherm oven having issues with"
type textarea "x"
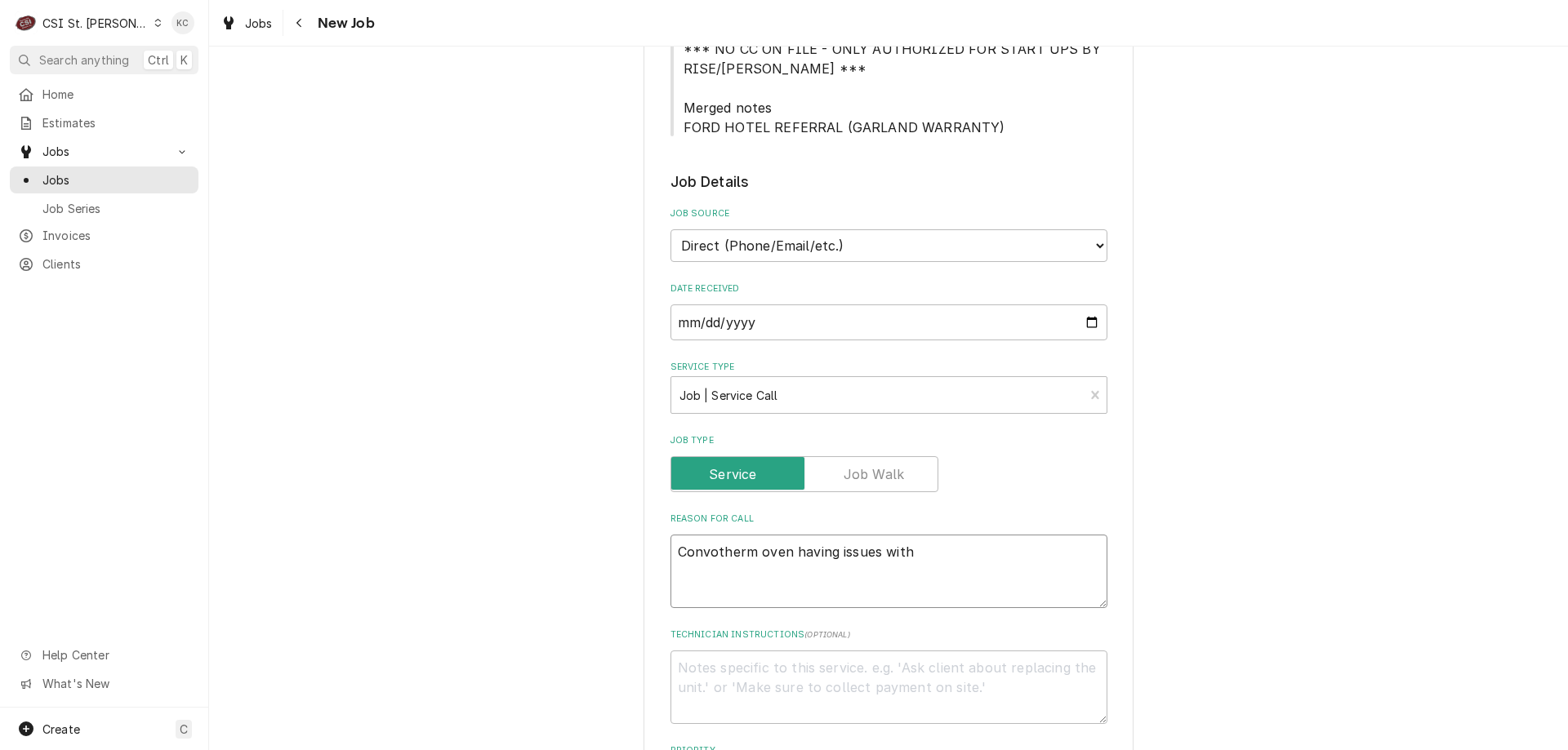
type textarea "Convotherm oven having issues with r"
type textarea "x"
type textarea "Convotherm oven having issues with ru"
type textarea "x"
type textarea "Convotherm oven having issues with r"
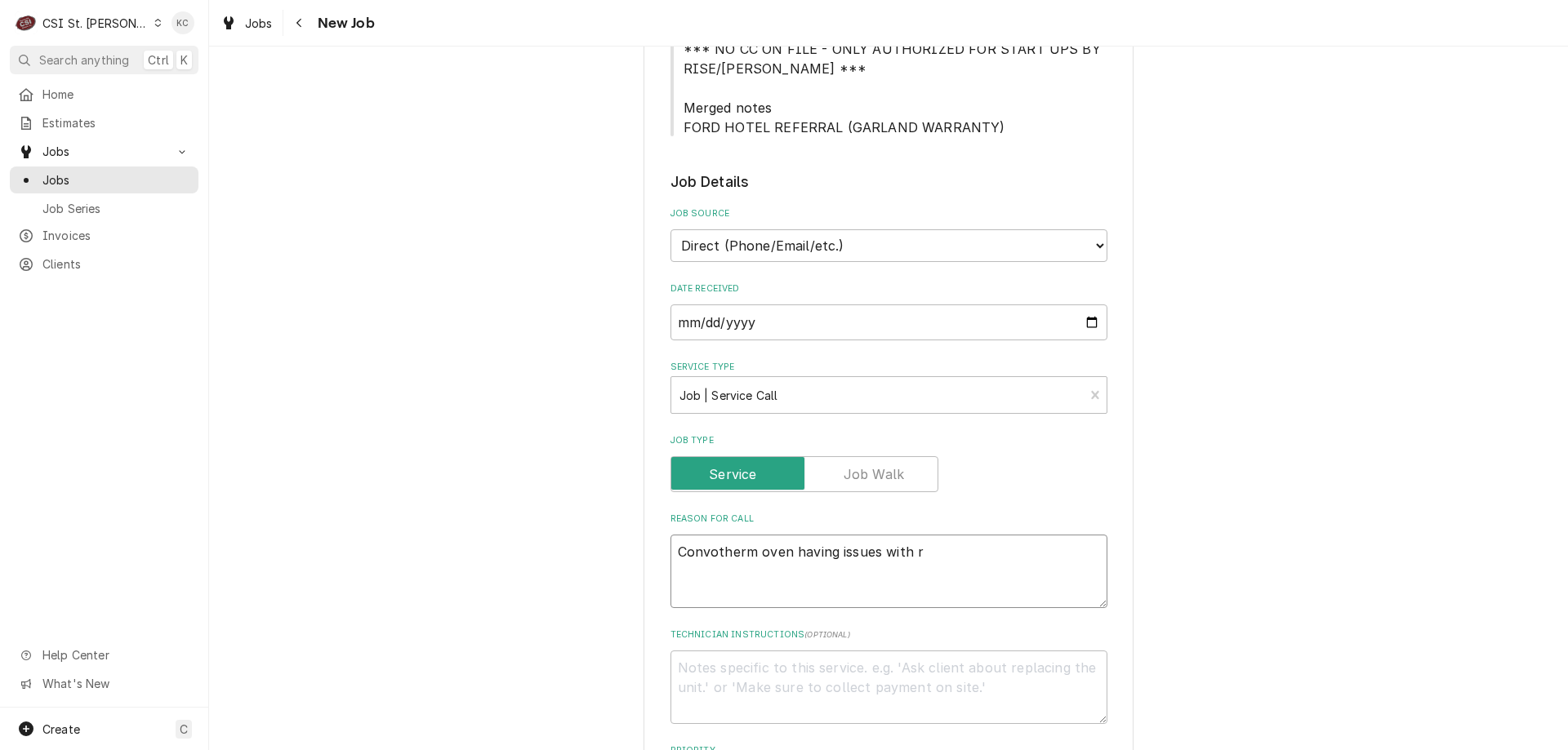
type textarea "x"
type textarea "Convotherm oven having issues with ri"
type textarea "x"
type textarea "Convotherm oven having issues with rin"
type textarea "x"
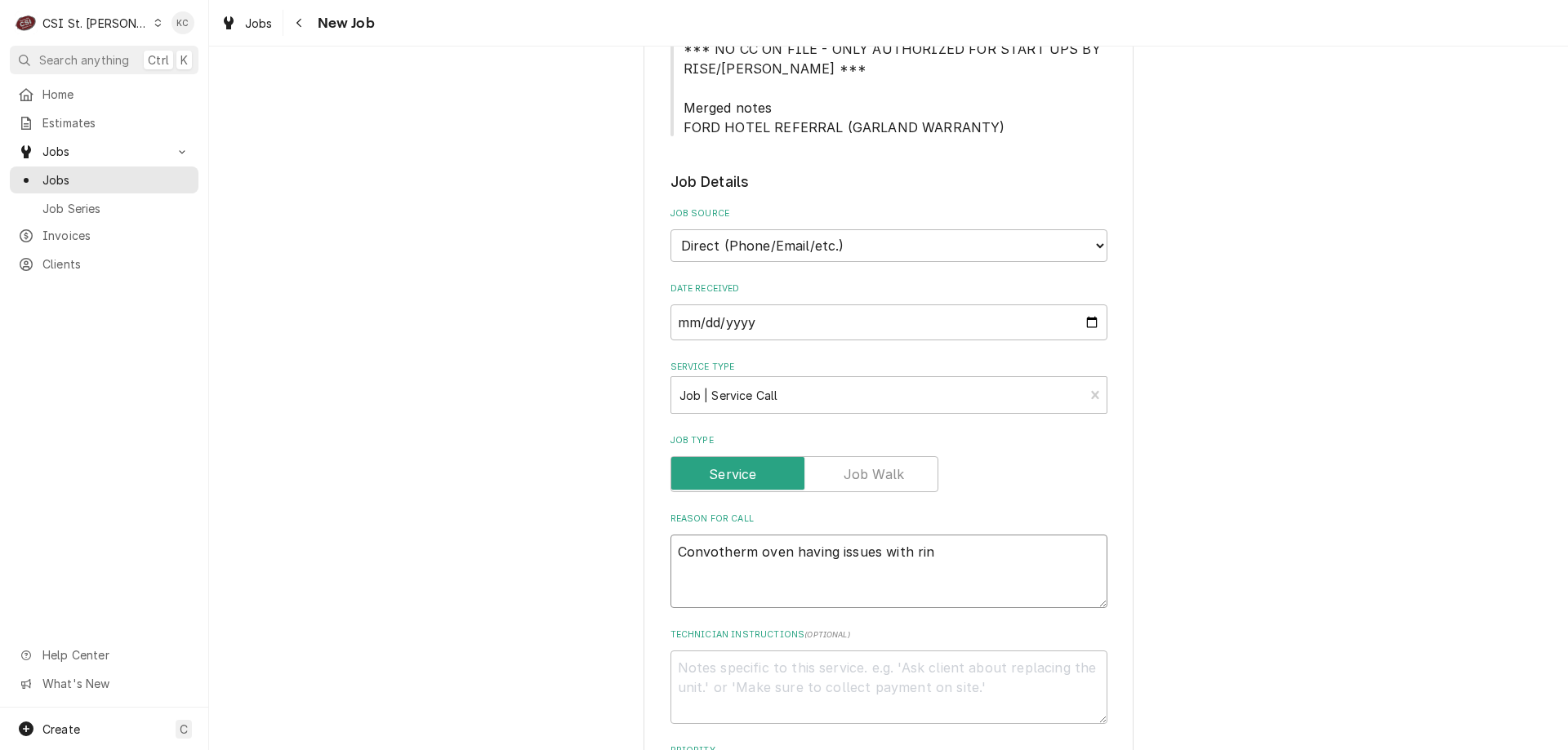
type textarea "Convotherm oven having issues with rins"
type textarea "x"
type textarea "Convotherm oven having issues with rinse"
type textarea "x"
type textarea "Convotherm oven having issues with rinse c"
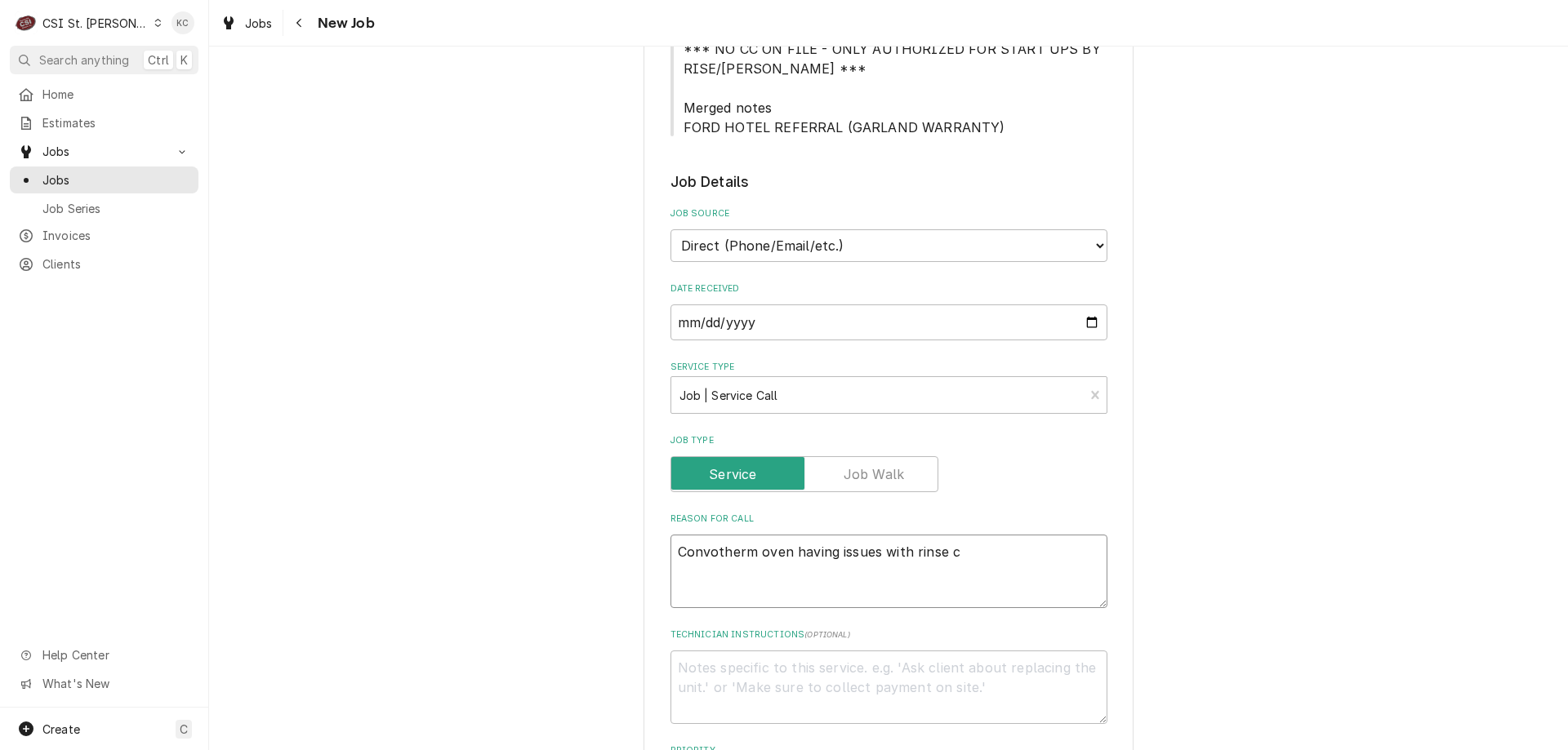
type textarea "x"
type textarea "Convotherm oven having issues with rinse cy"
type textarea "x"
type textarea "Convotherm oven having issues with rinse cyc"
type textarea "x"
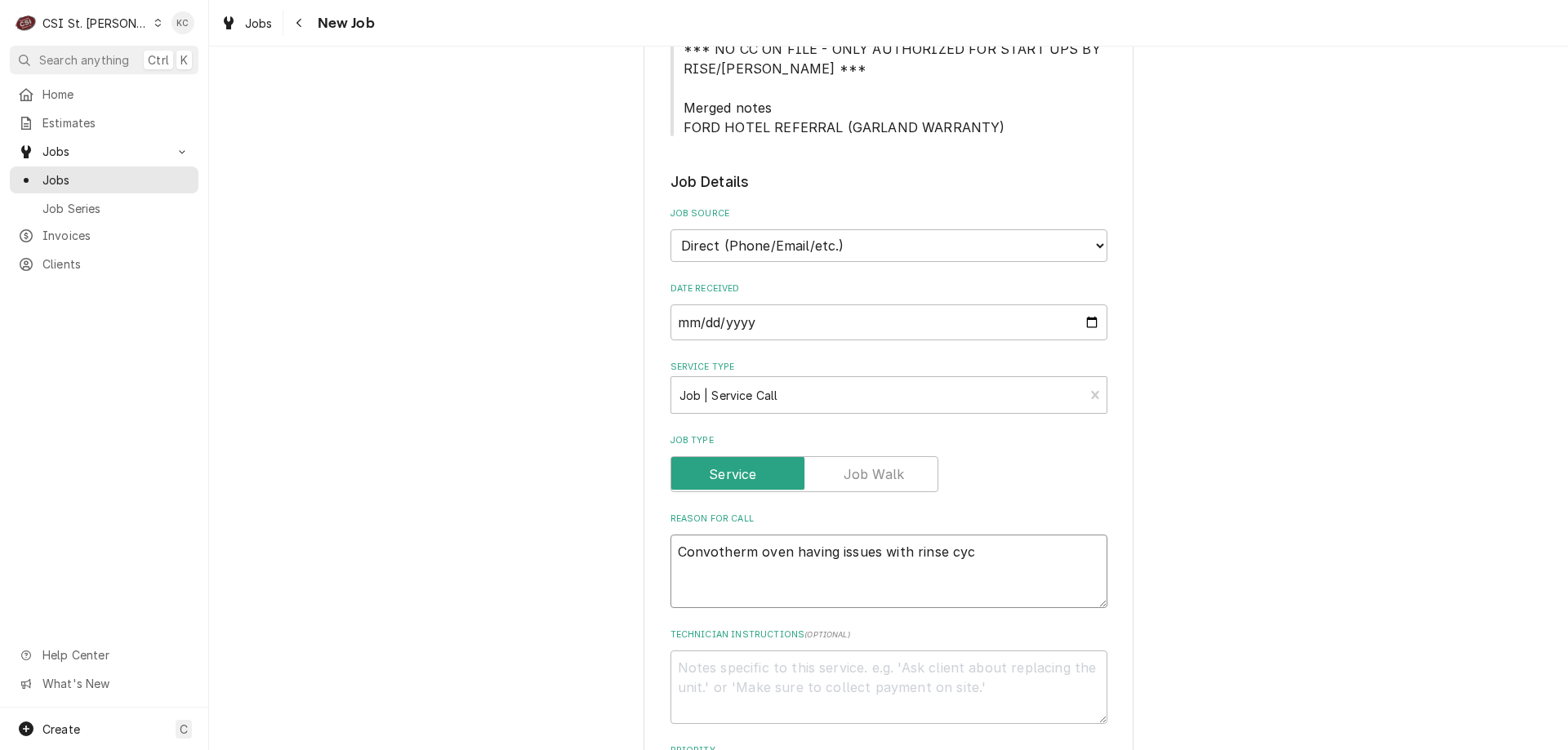
type textarea "Convotherm oven having issues with rinse cycl"
type textarea "x"
type textarea "Convotherm oven having issues with rinse cycle"
type textarea "x"
type textarea "Convotherm oven having issues with rinse cycle"
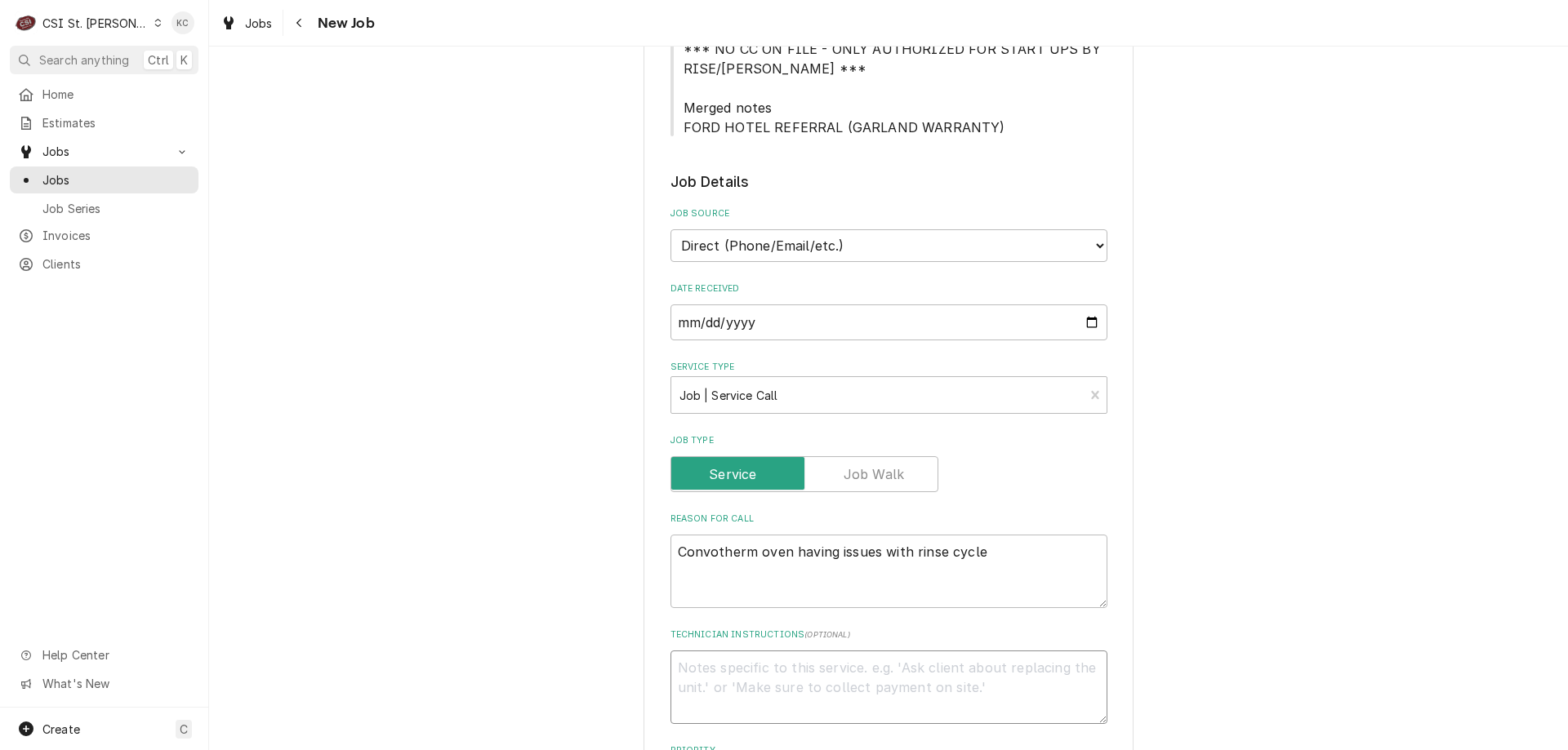
paste textarea "9/30 - Kelly - waiting on call in with cc info Bruce - 636 399-9384 9am - 9pm"
type textarea "x"
type textarea "9/30 - Kelly - waiting on call in with cc info Bruce - 636 399-9384 9am - 9pm"
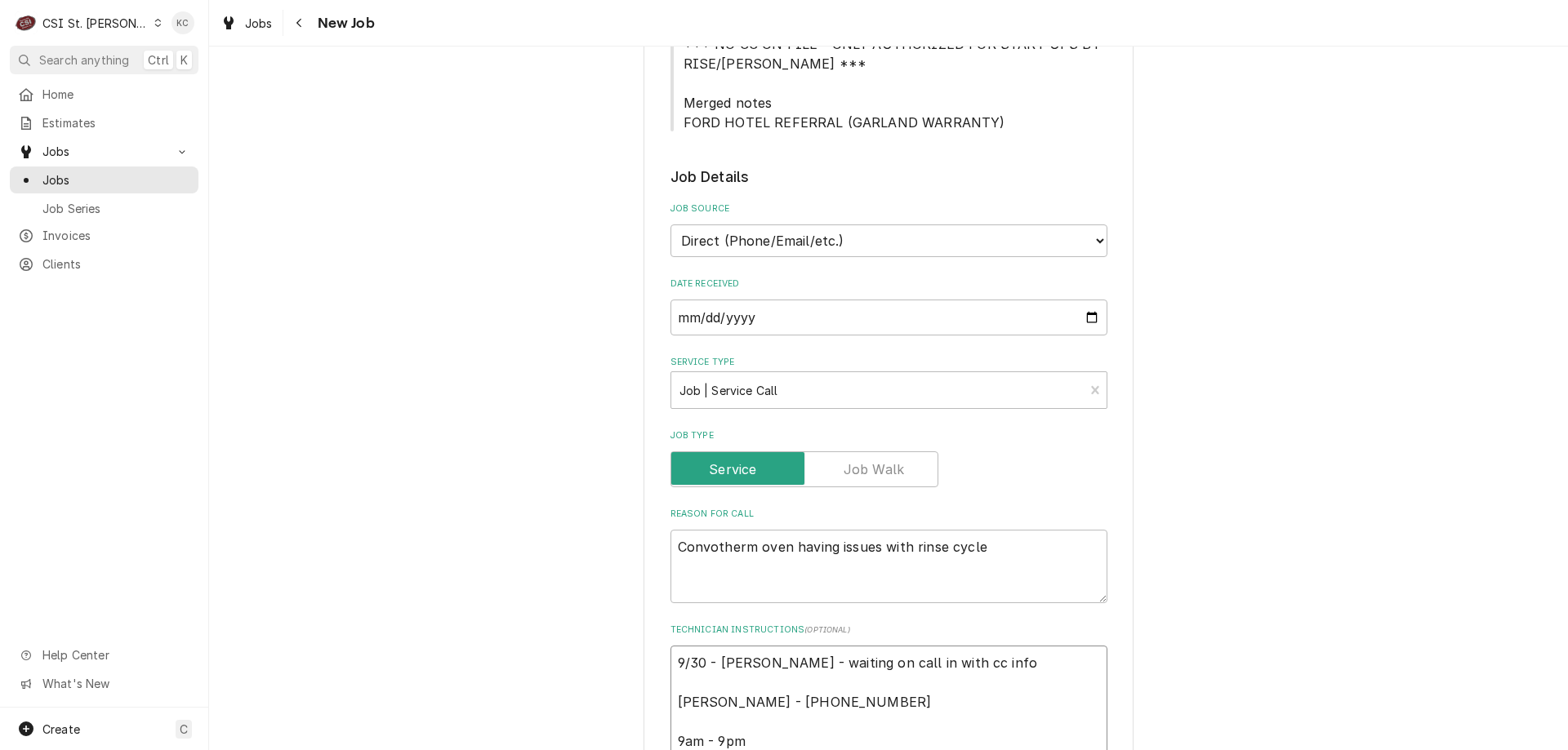
type textarea "x"
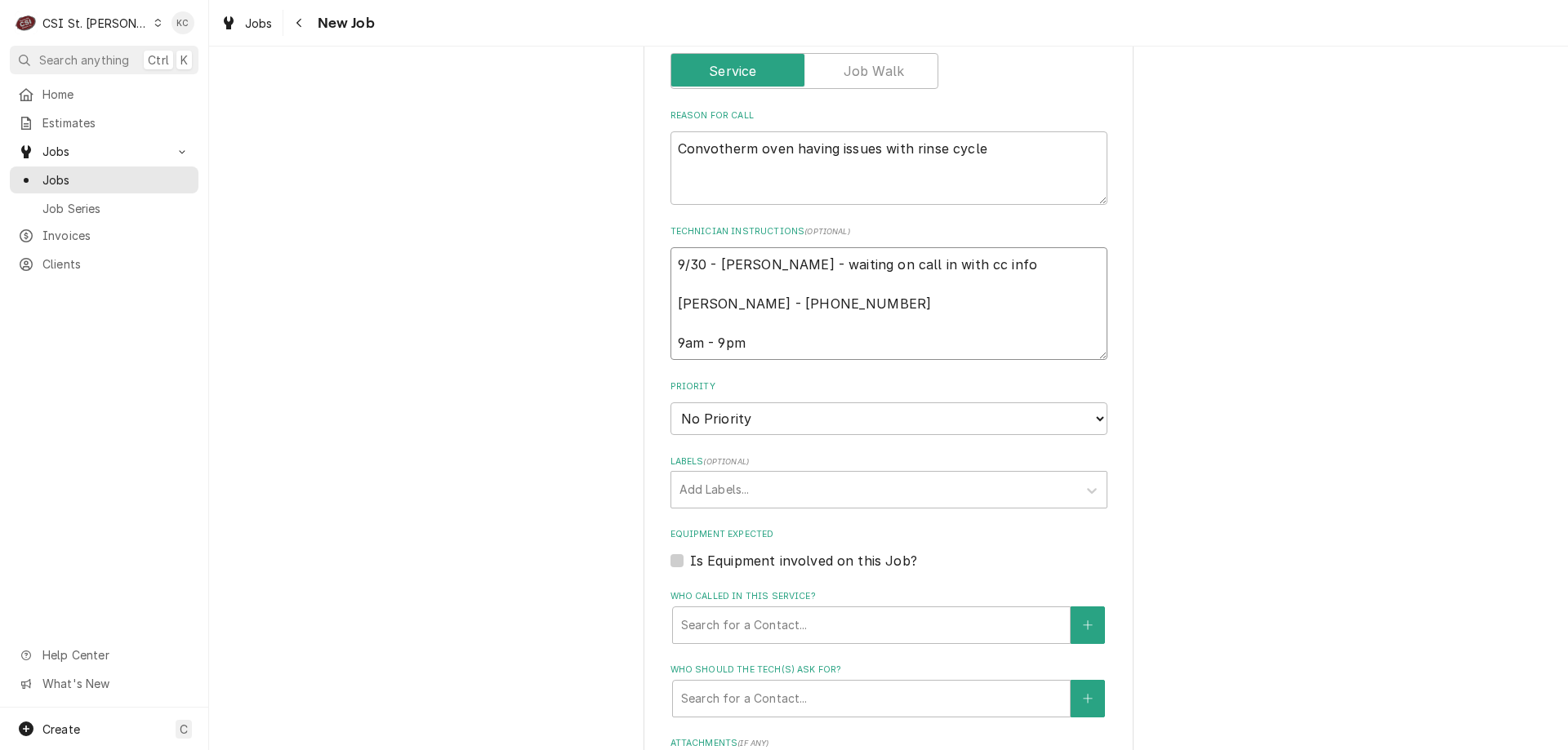
scroll to position [821, 0]
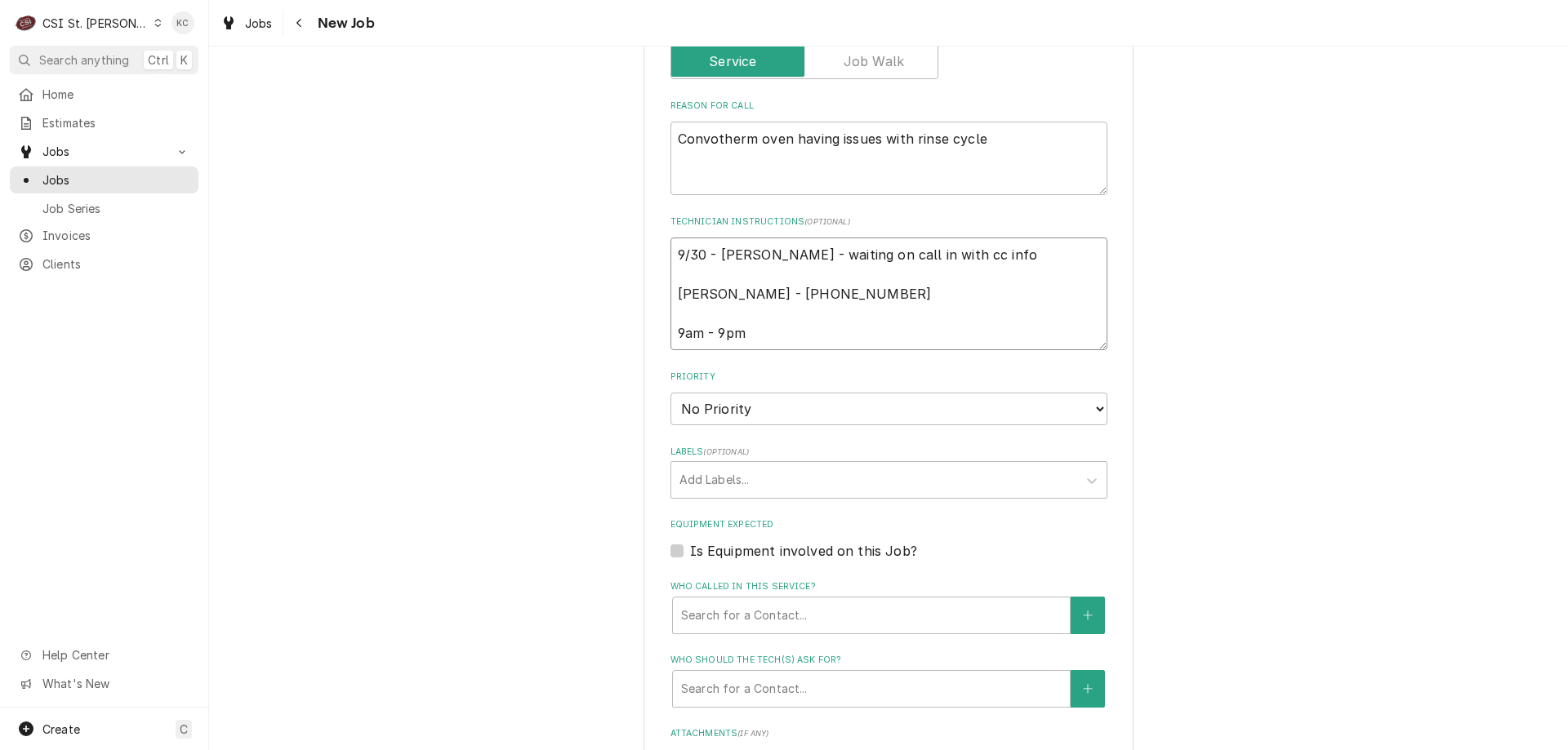
type textarea "9/30 - Kelly - waiting on call in with cc info Bruce - 636 399-9384 9am - 9pm"
click at [761, 405] on select "No Priority Urgent High Medium Low" at bounding box center [888, 409] width 437 height 32
select select "4"
click at [670, 392] on select "No Priority Urgent High Medium Low" at bounding box center [888, 409] width 437 height 32
click at [756, 480] on div "Labels" at bounding box center [874, 480] width 390 height 30
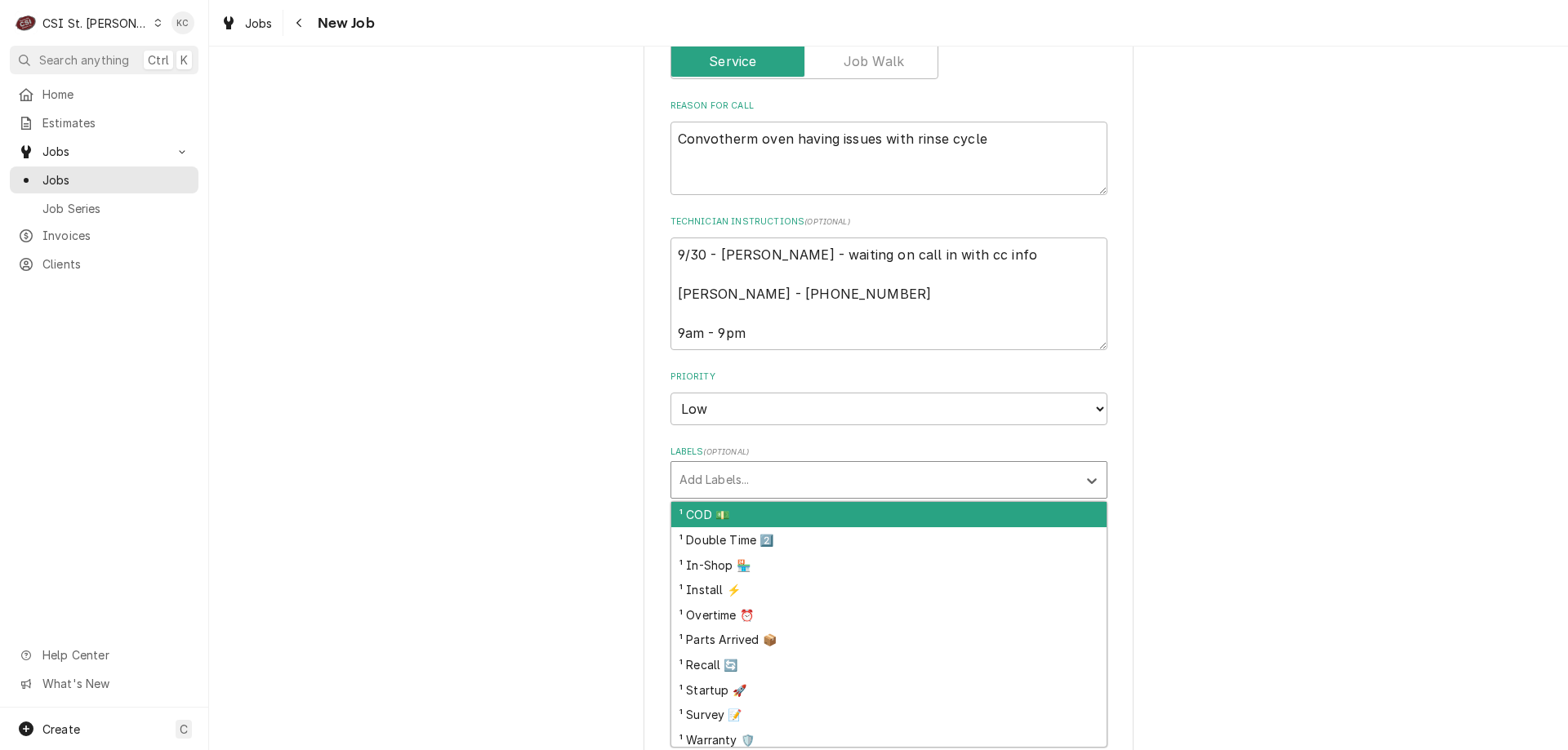
click at [771, 523] on div "¹ COD 💵" at bounding box center [888, 515] width 435 height 25
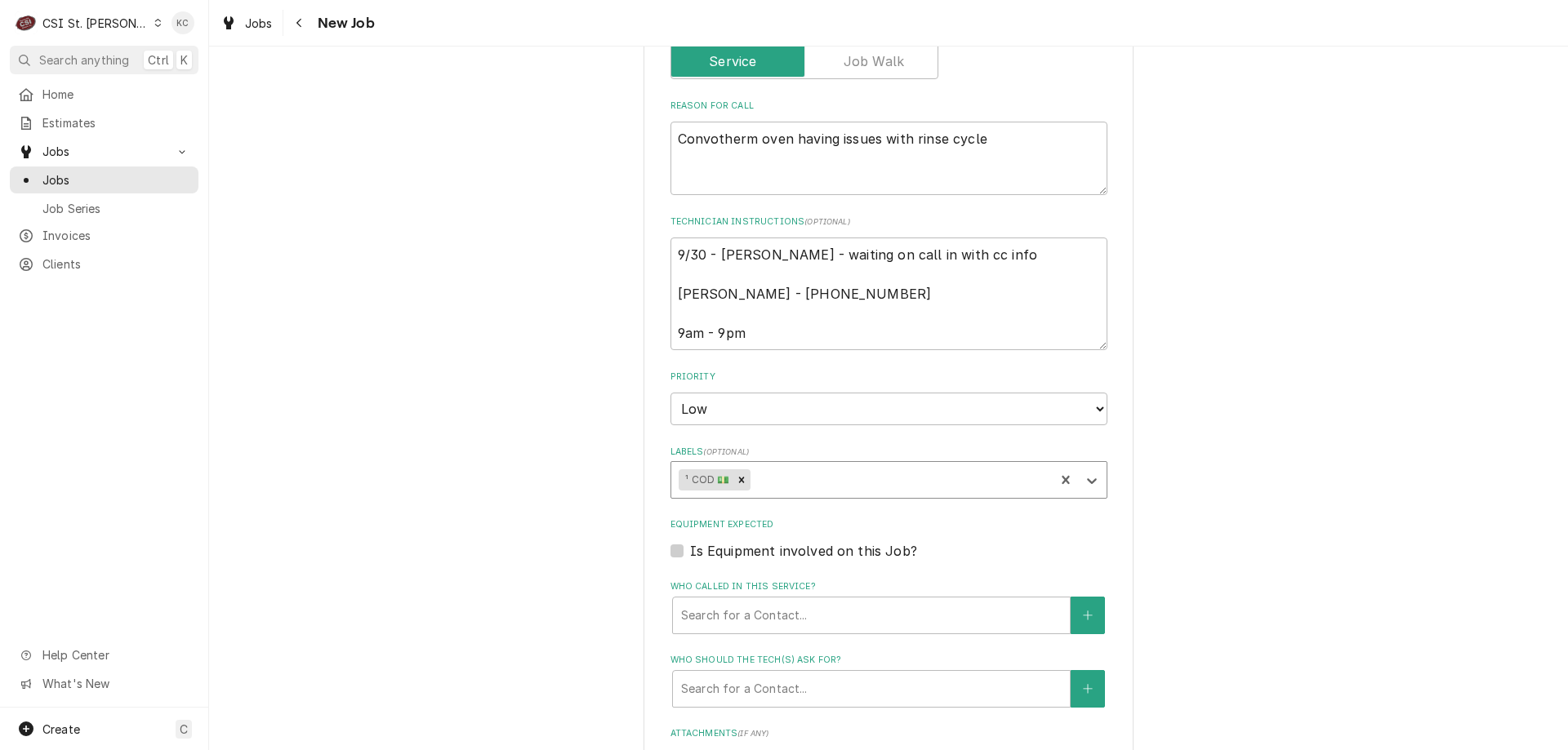
click at [788, 487] on div "Labels" at bounding box center [900, 480] width 292 height 30
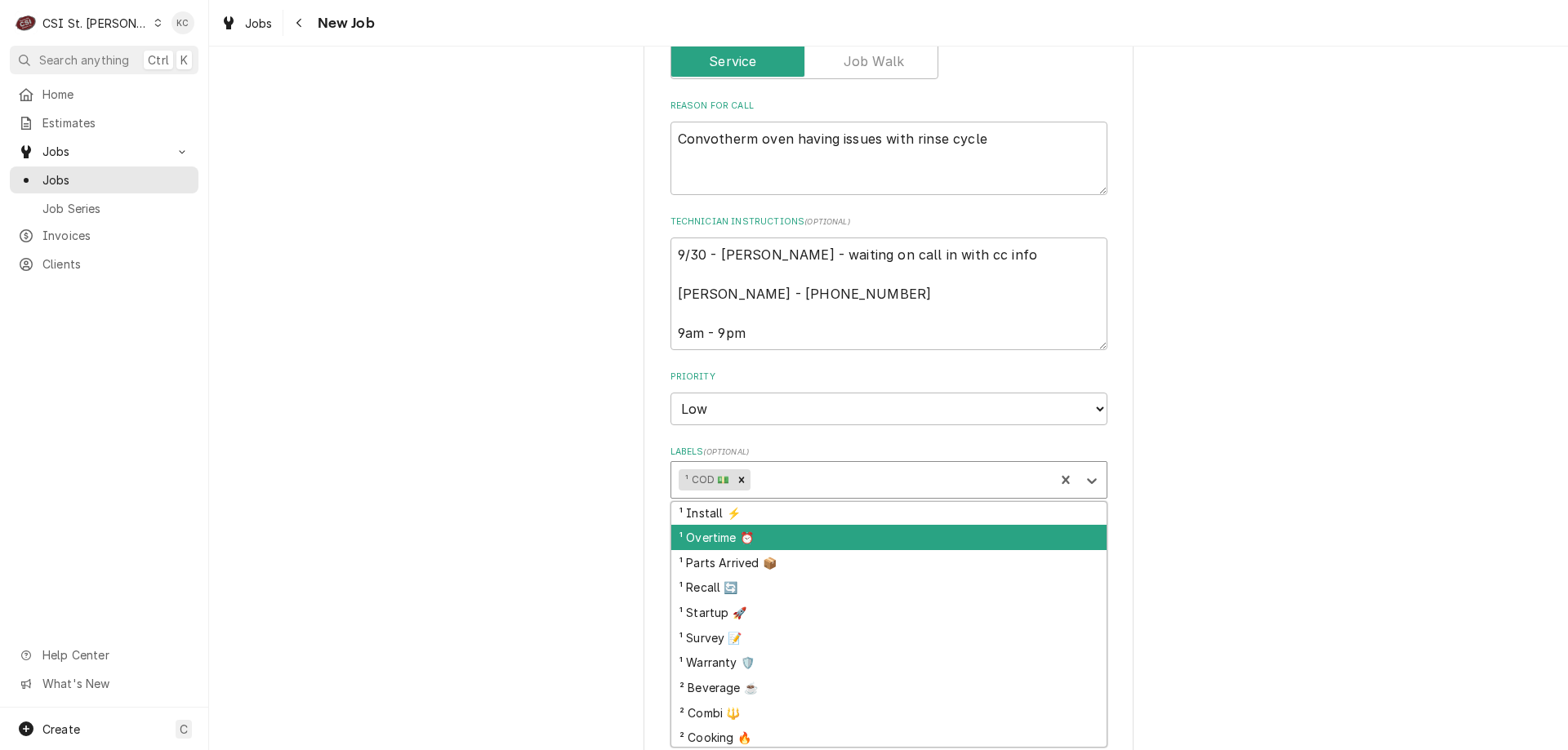
scroll to position [165, 0]
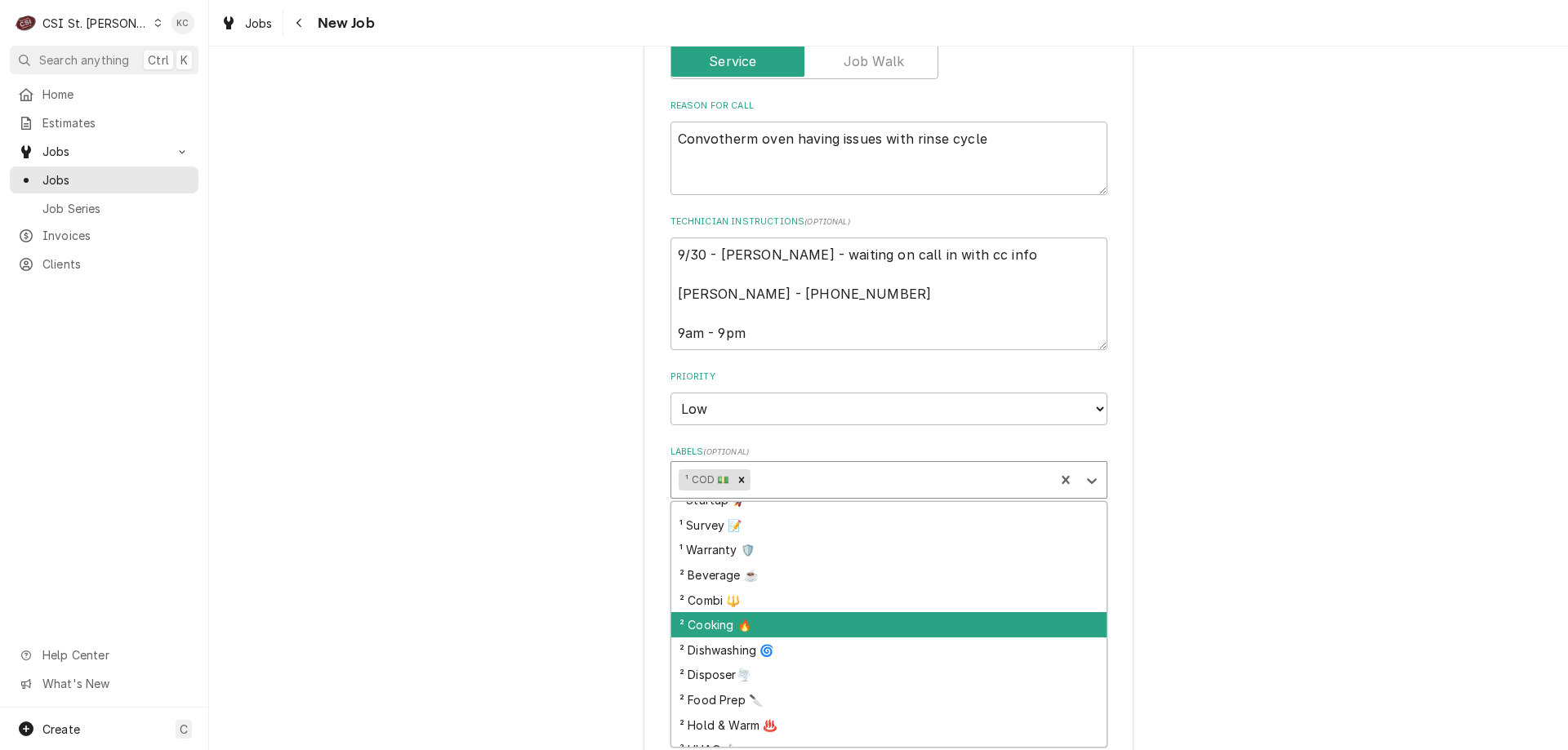
click at [804, 622] on div "² Cooking 🔥" at bounding box center [888, 625] width 435 height 25
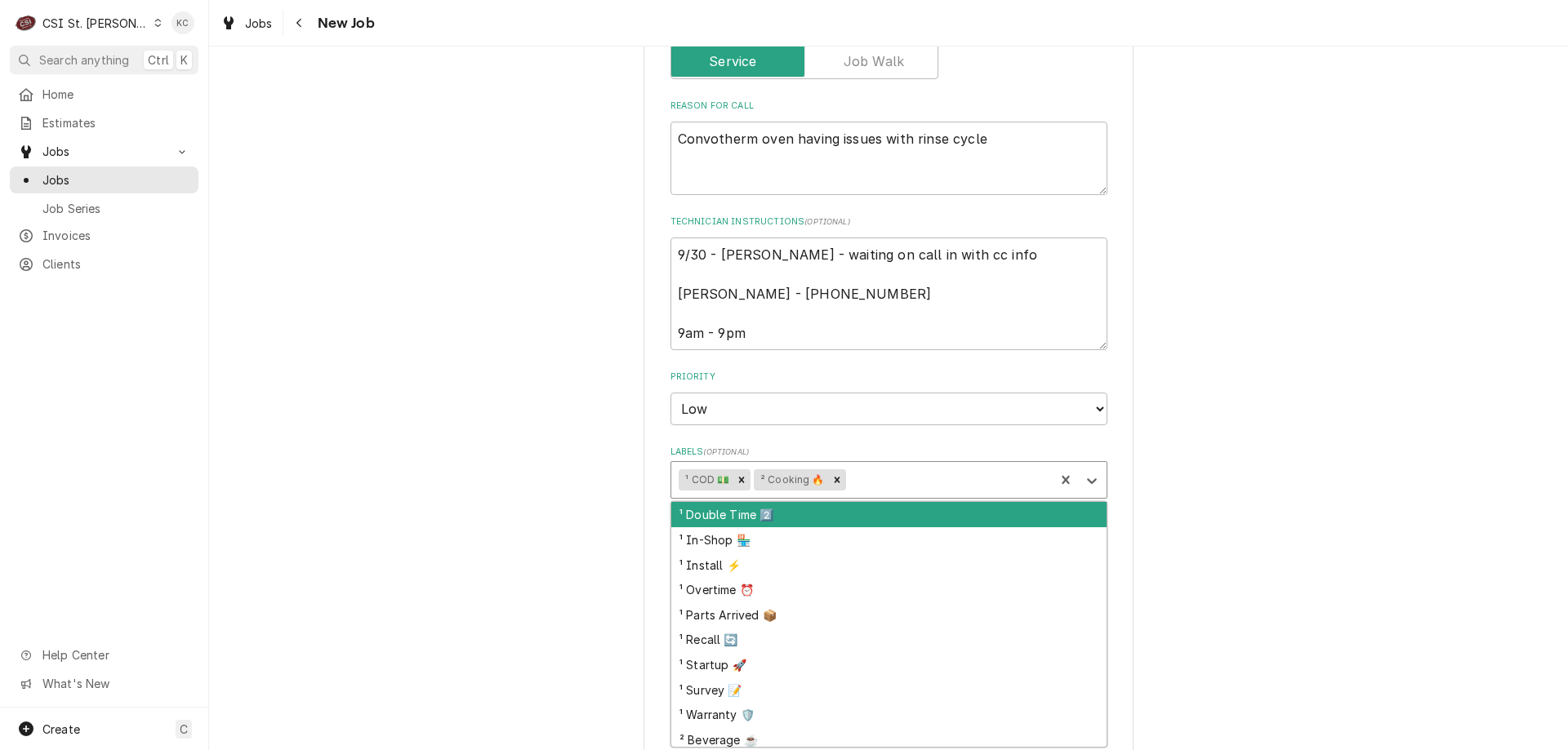
click at [867, 475] on div "Labels" at bounding box center [947, 480] width 198 height 30
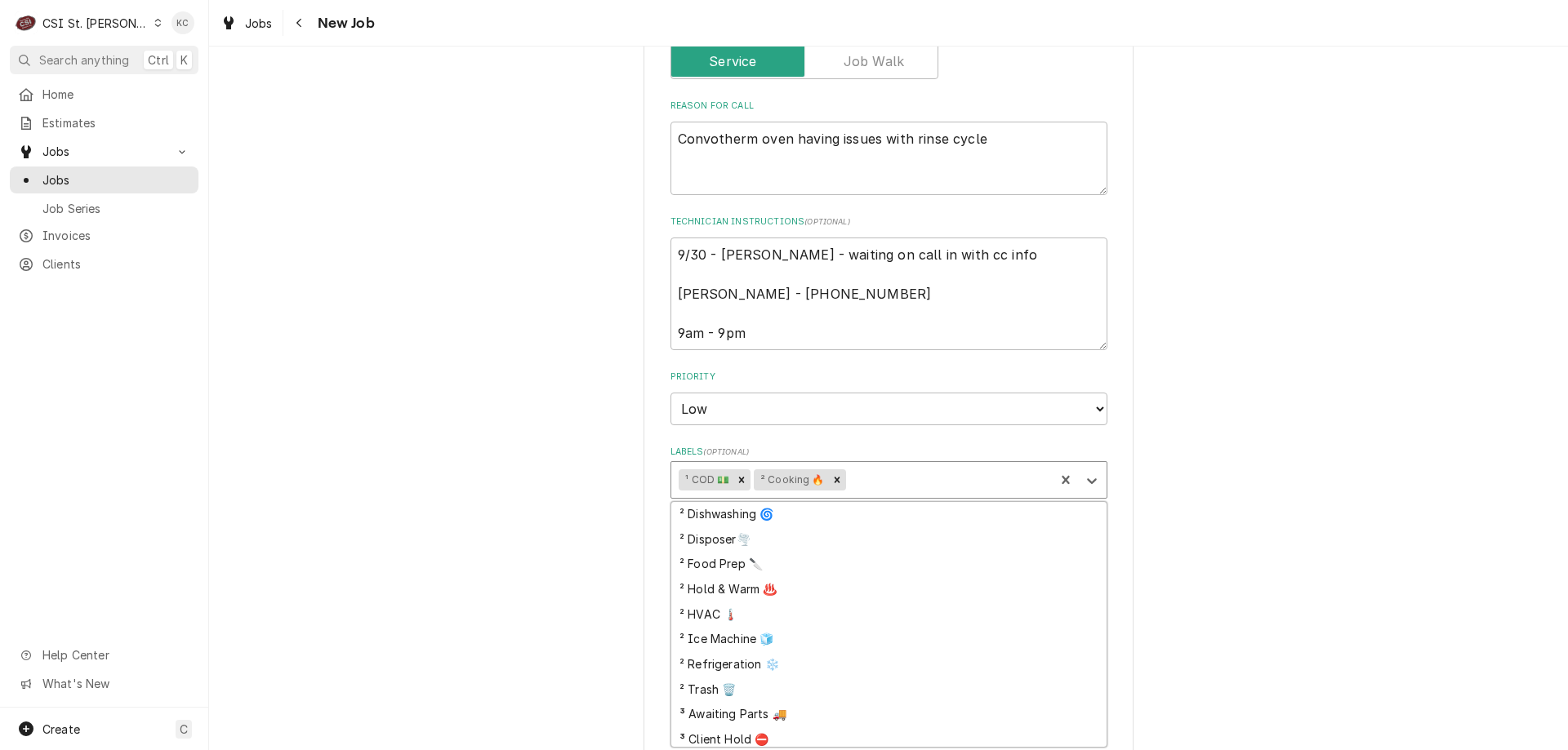
scroll to position [431, 0]
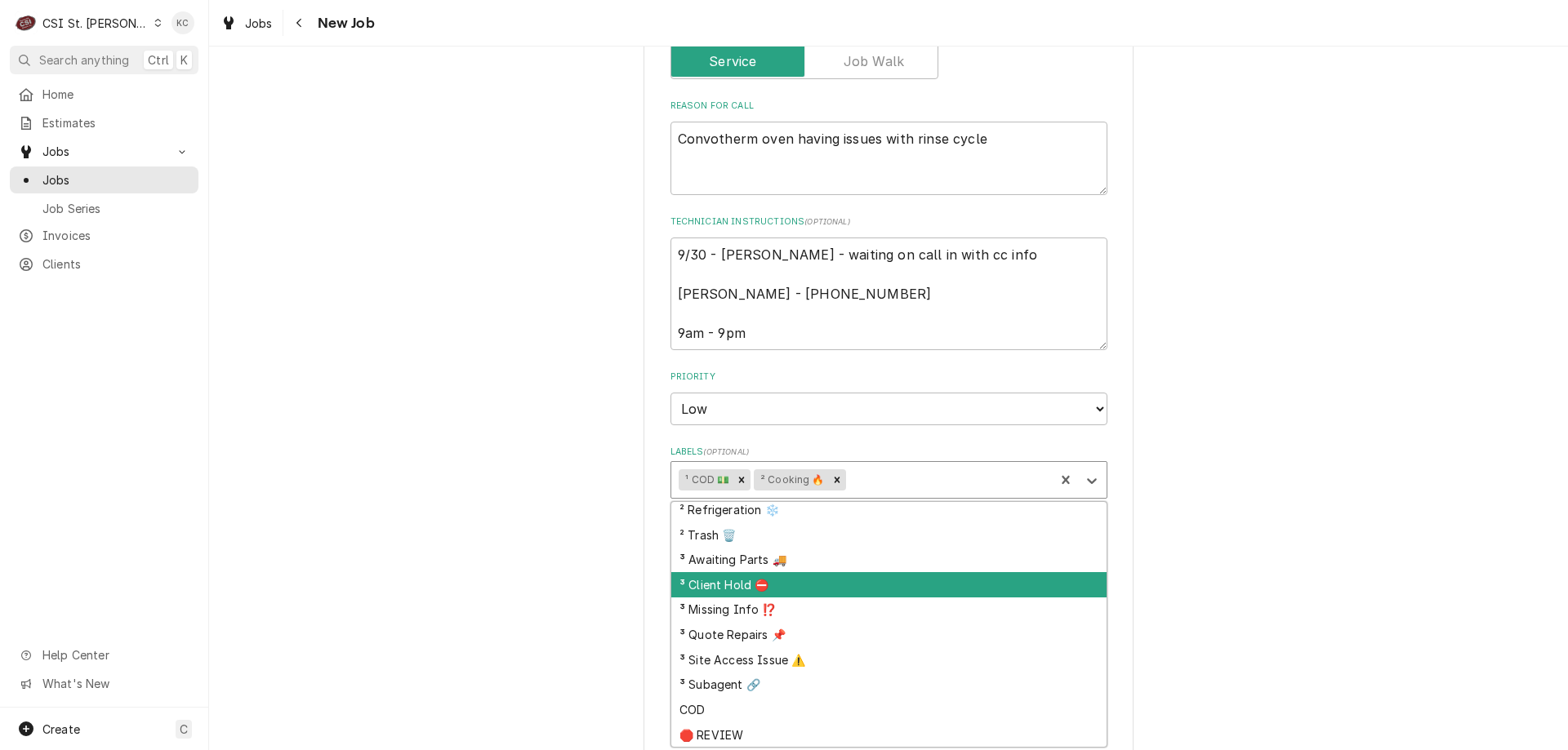
click at [843, 588] on div "³ Client Hold ⛔️" at bounding box center [888, 585] width 435 height 25
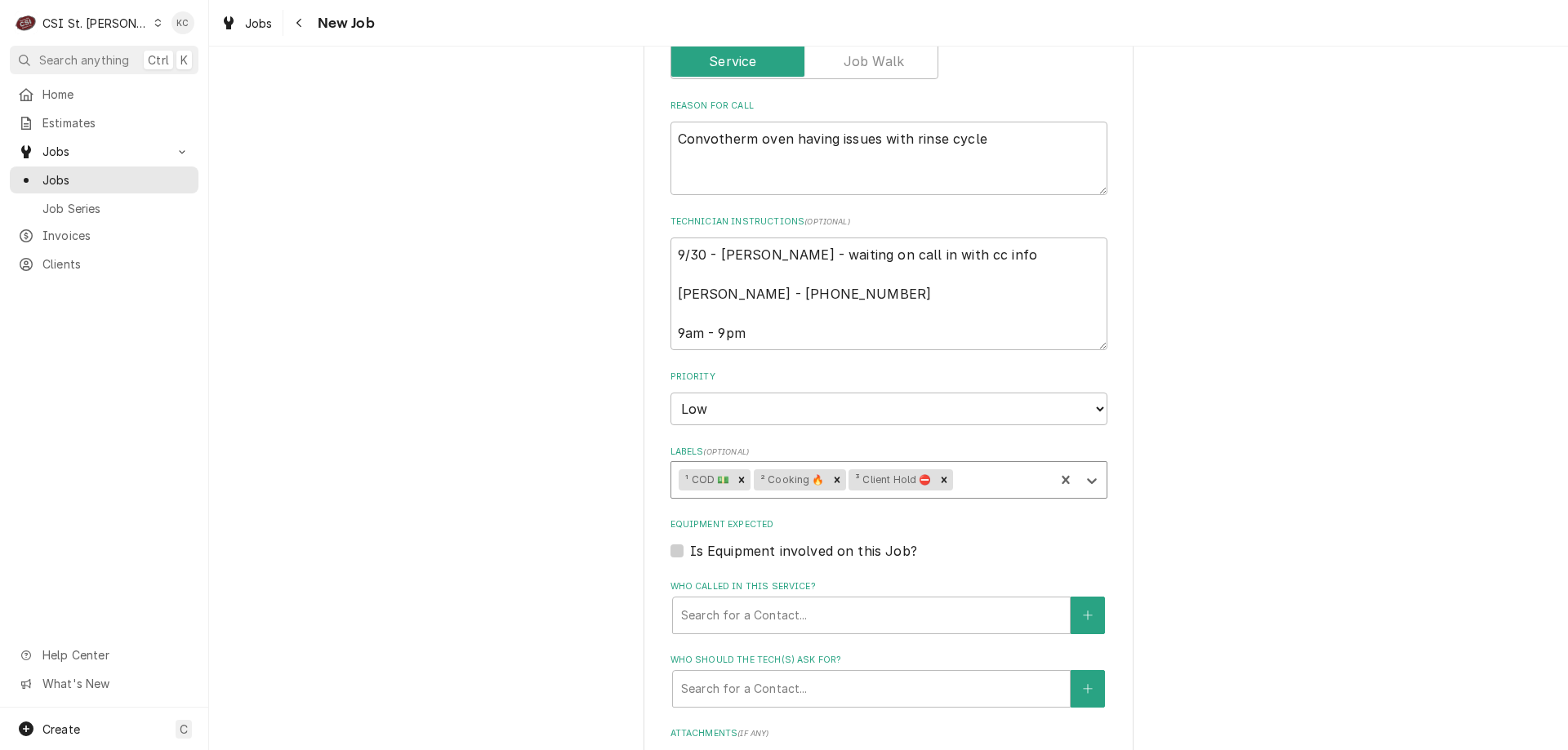
click at [1308, 581] on div "Please provide the following information to create a job: Client Details Client…" at bounding box center [888, 198] width 1359 height 1911
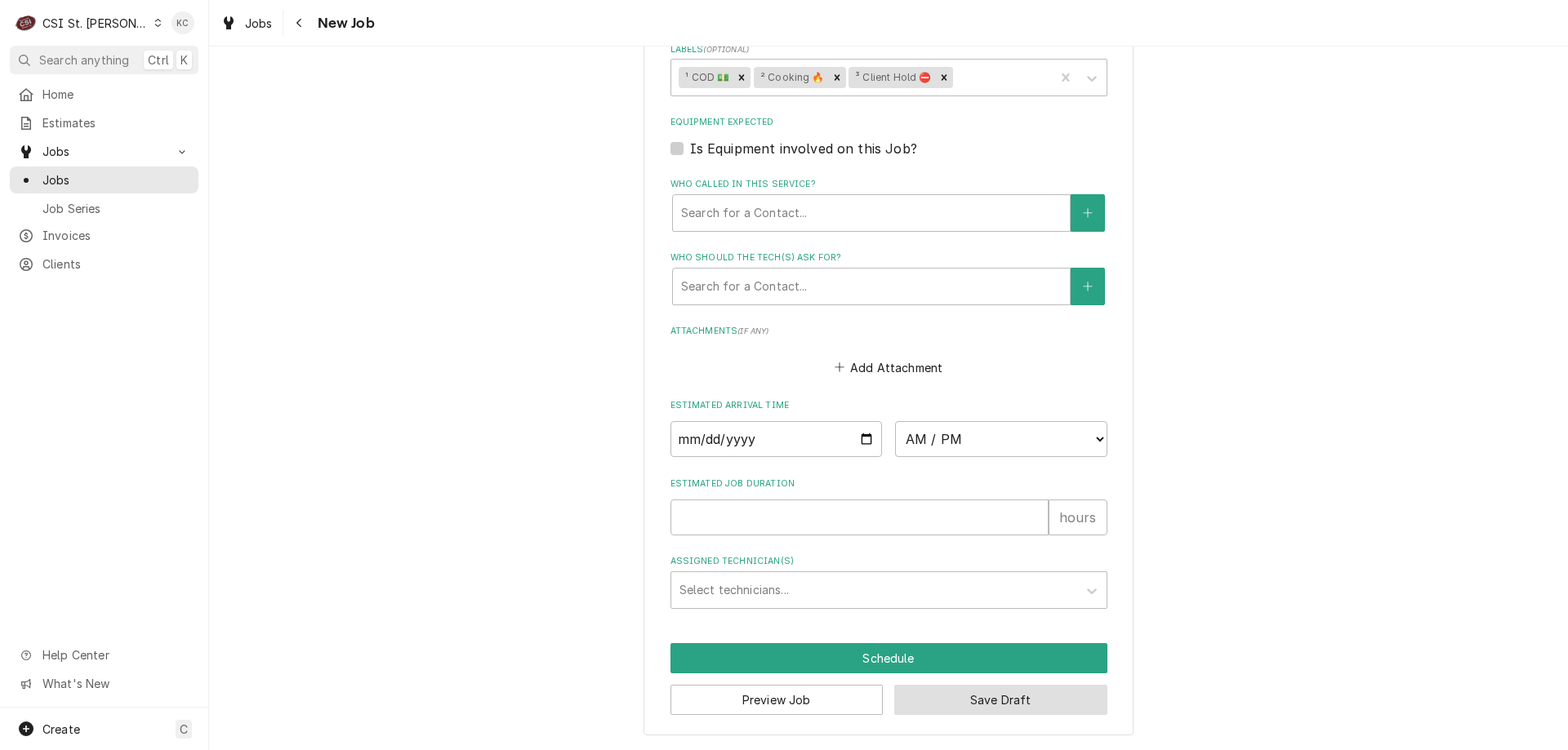
click at [1037, 694] on button "Save Draft" at bounding box center [1001, 701] width 213 height 31
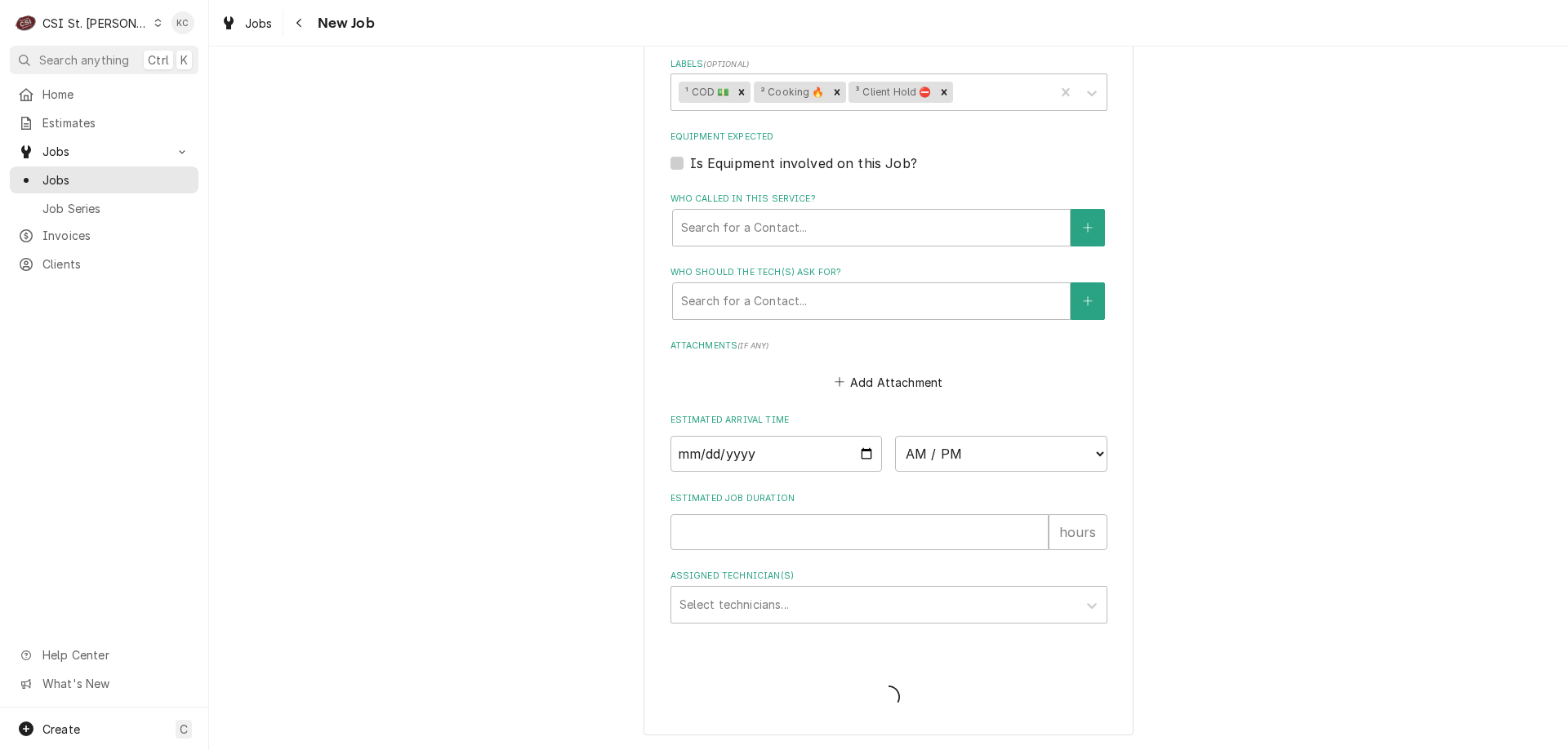
type textarea "x"
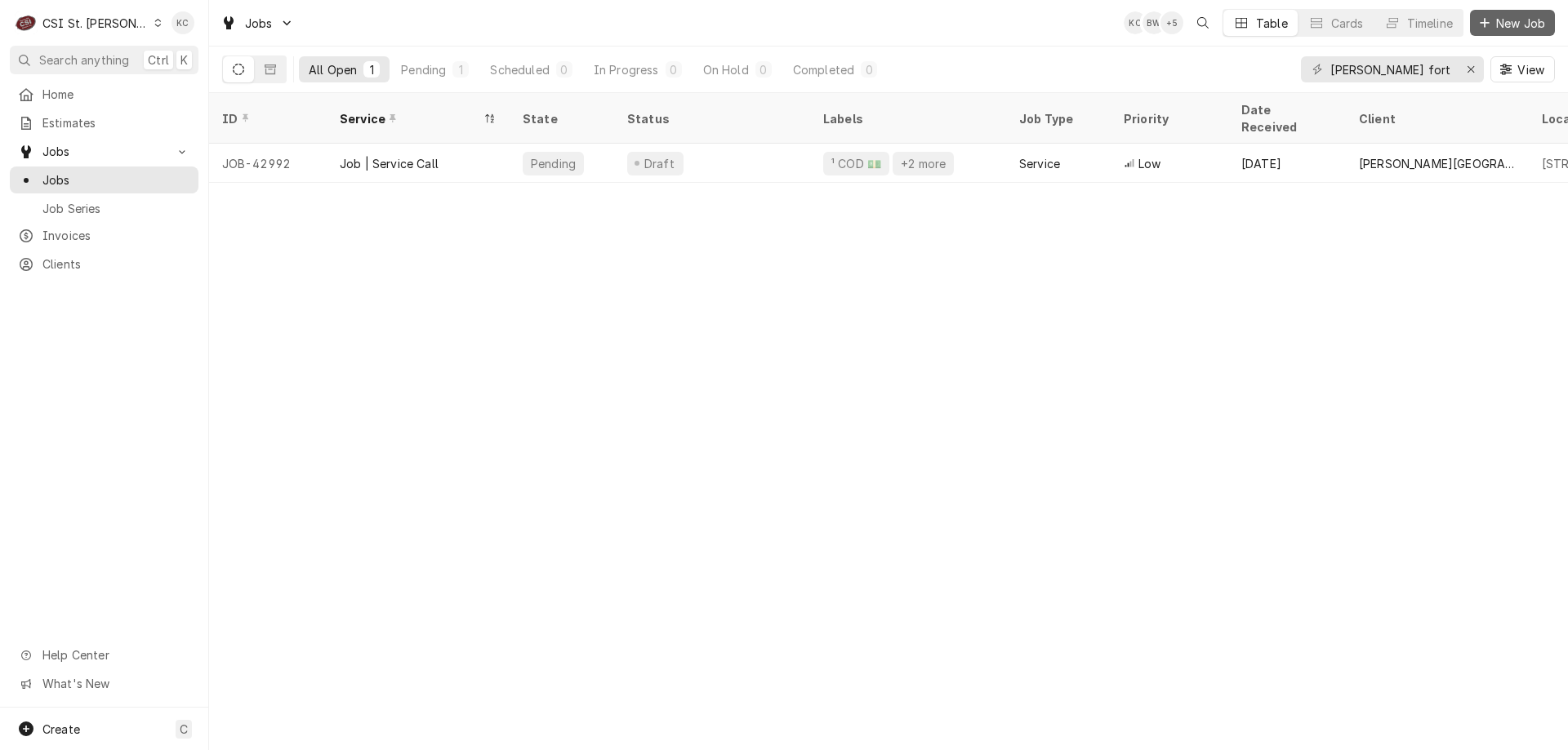
click at [1470, 26] on button "New Job" at bounding box center [1512, 23] width 85 height 26
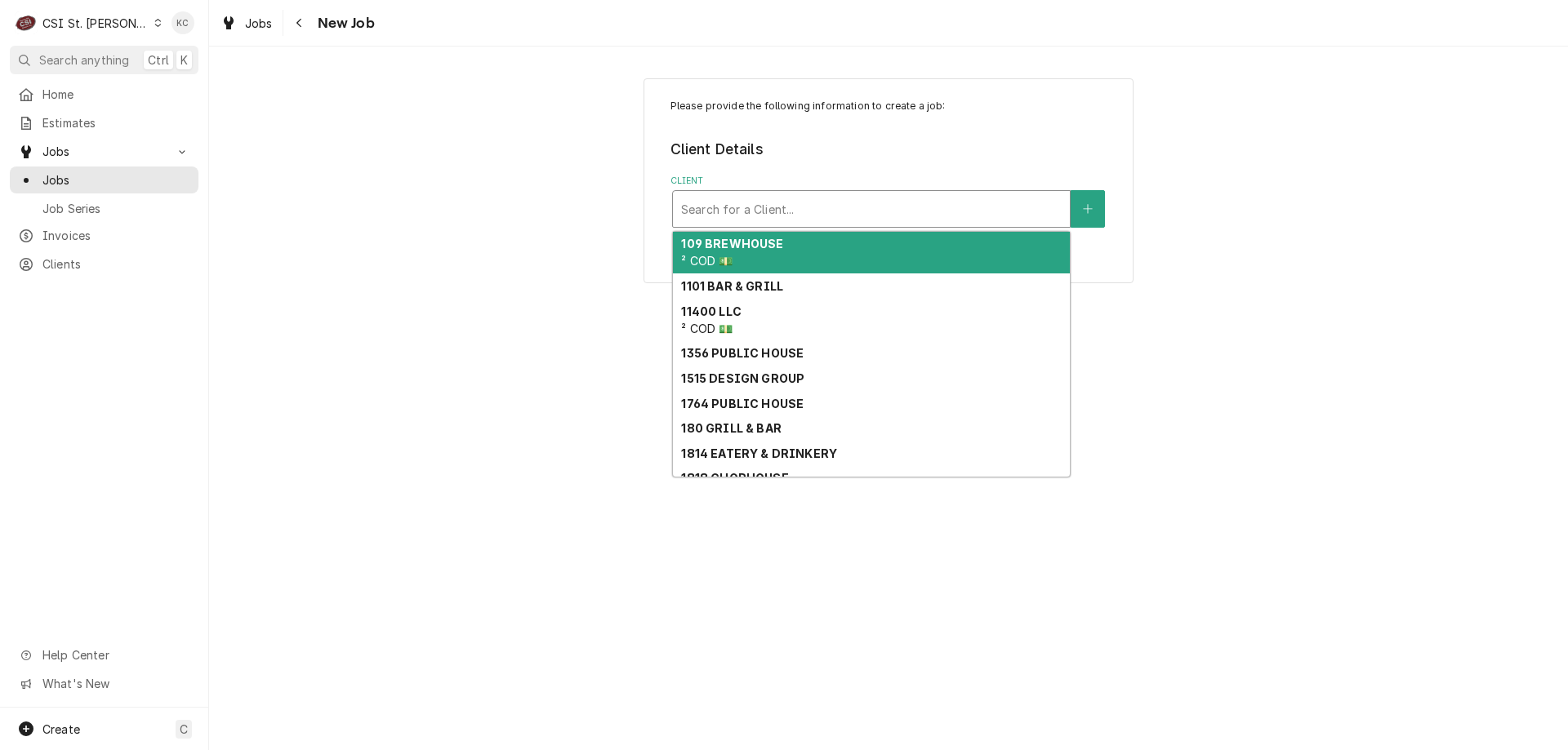
click at [738, 206] on div "Client" at bounding box center [871, 209] width 381 height 30
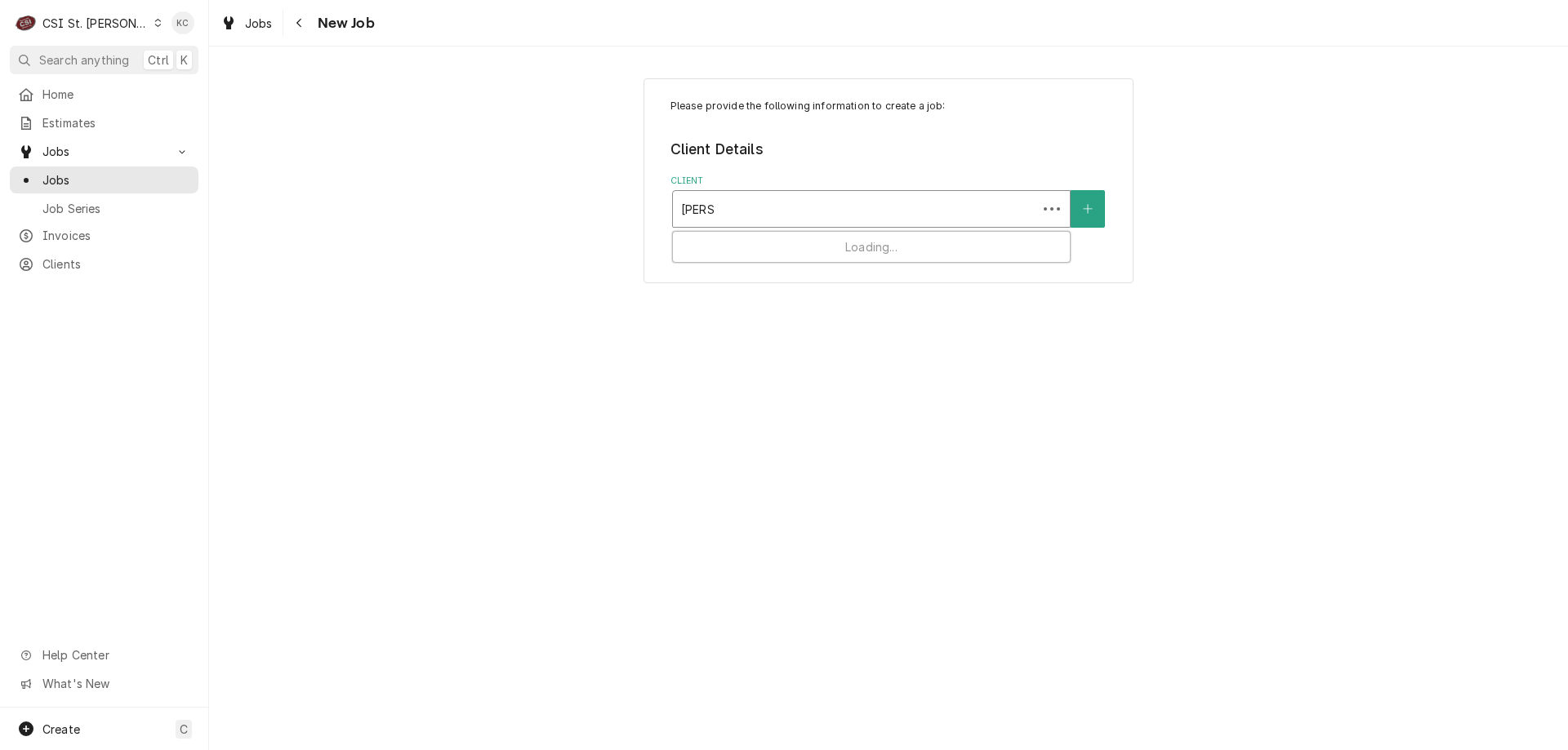
type input "hardt"
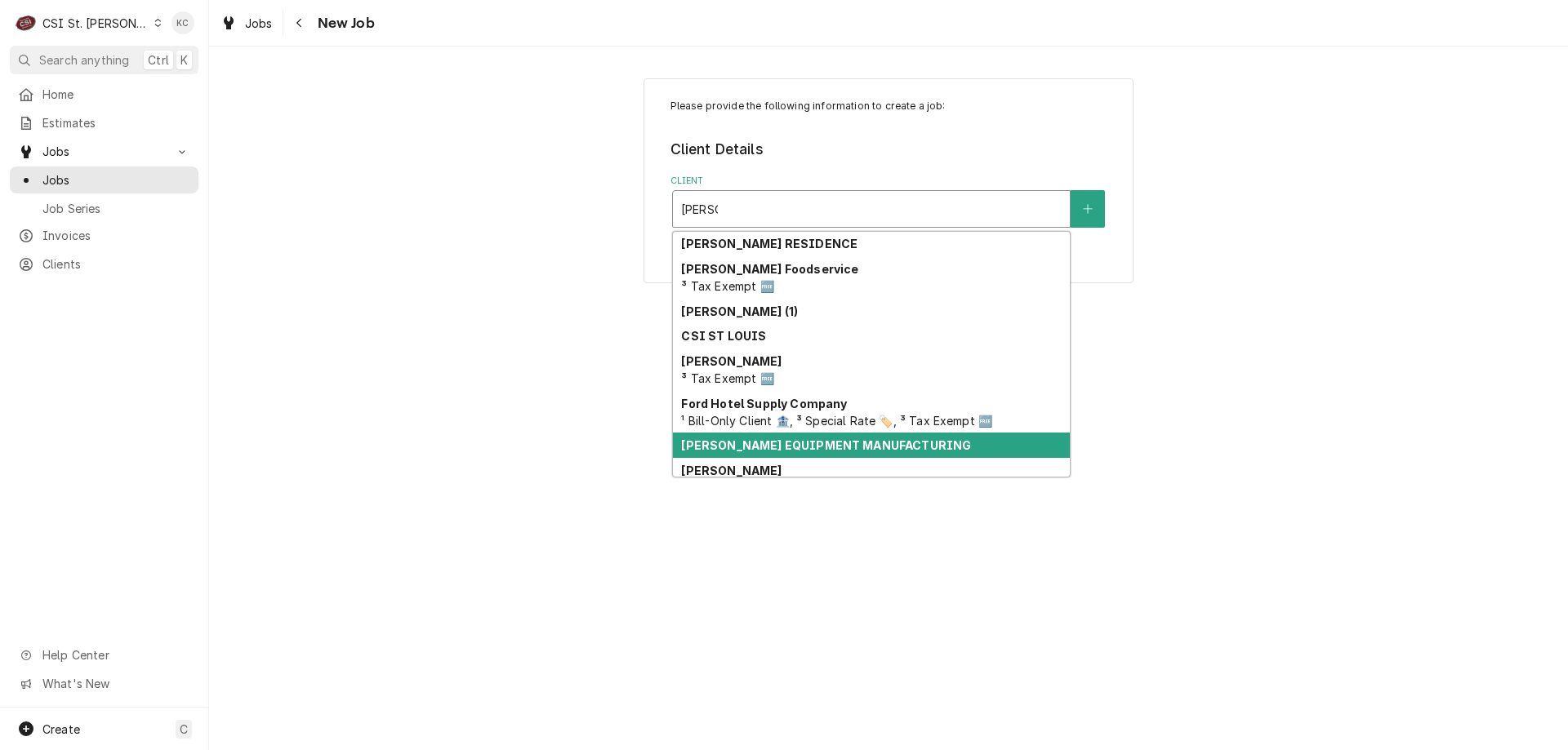
click at [728, 438] on strong "[PERSON_NAME] EQUIPMENT MANUFACTURING" at bounding box center [826, 445] width 290 height 14
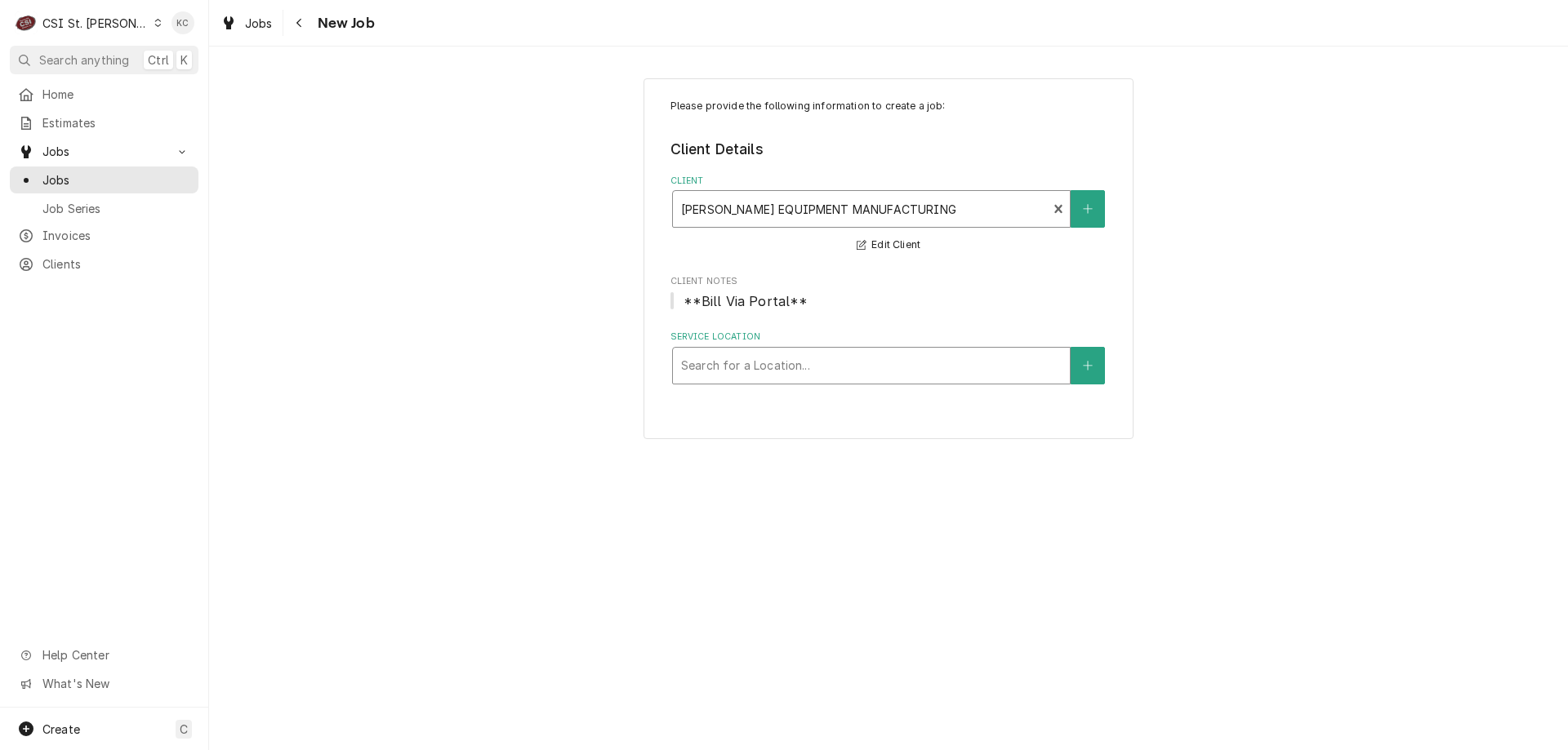
click at [795, 373] on div "Service Location" at bounding box center [871, 365] width 381 height 30
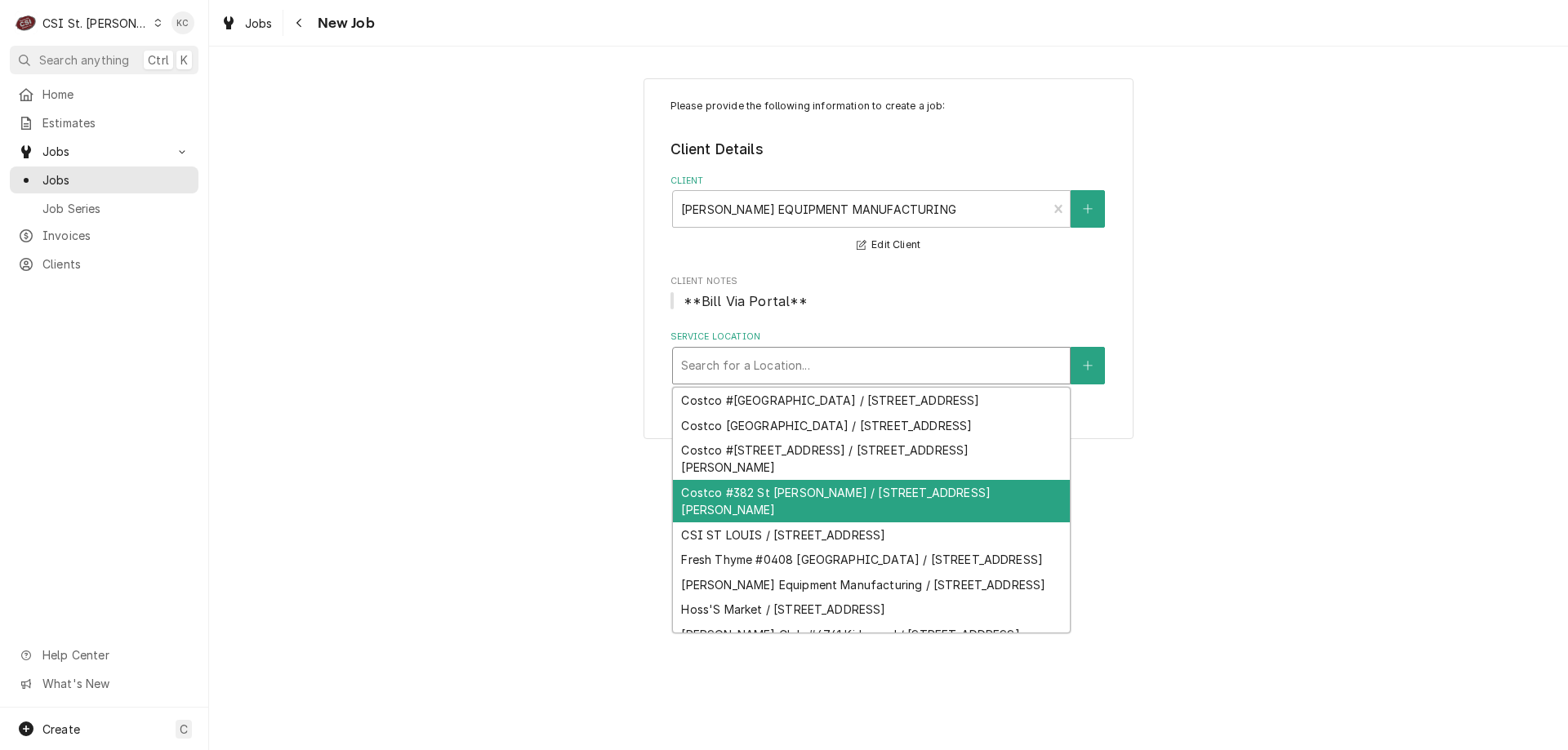
click at [810, 520] on div "Costco #382 St Peters / 200 Costco Way, St Peters, MO 63376" at bounding box center [871, 501] width 397 height 42
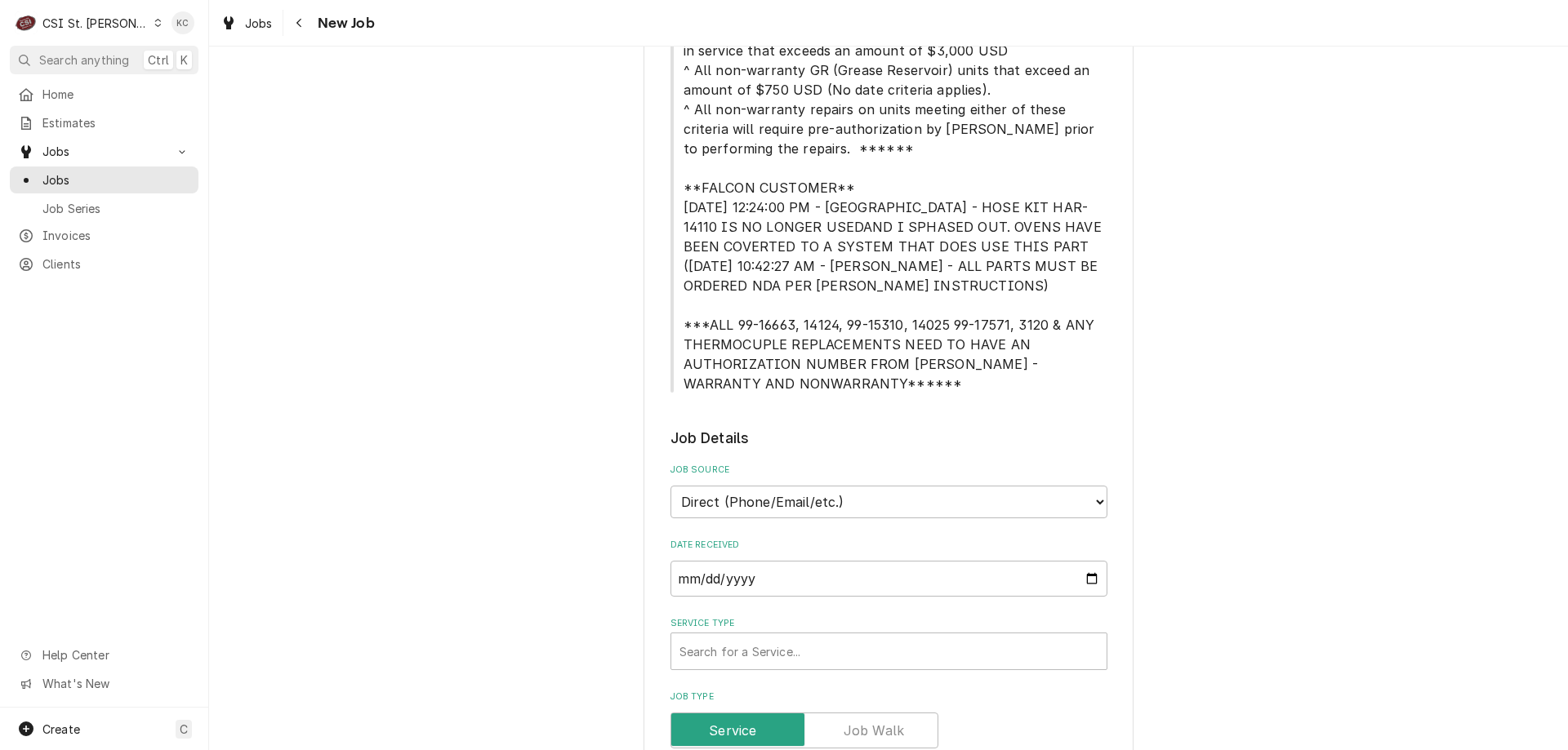
scroll to position [490, 0]
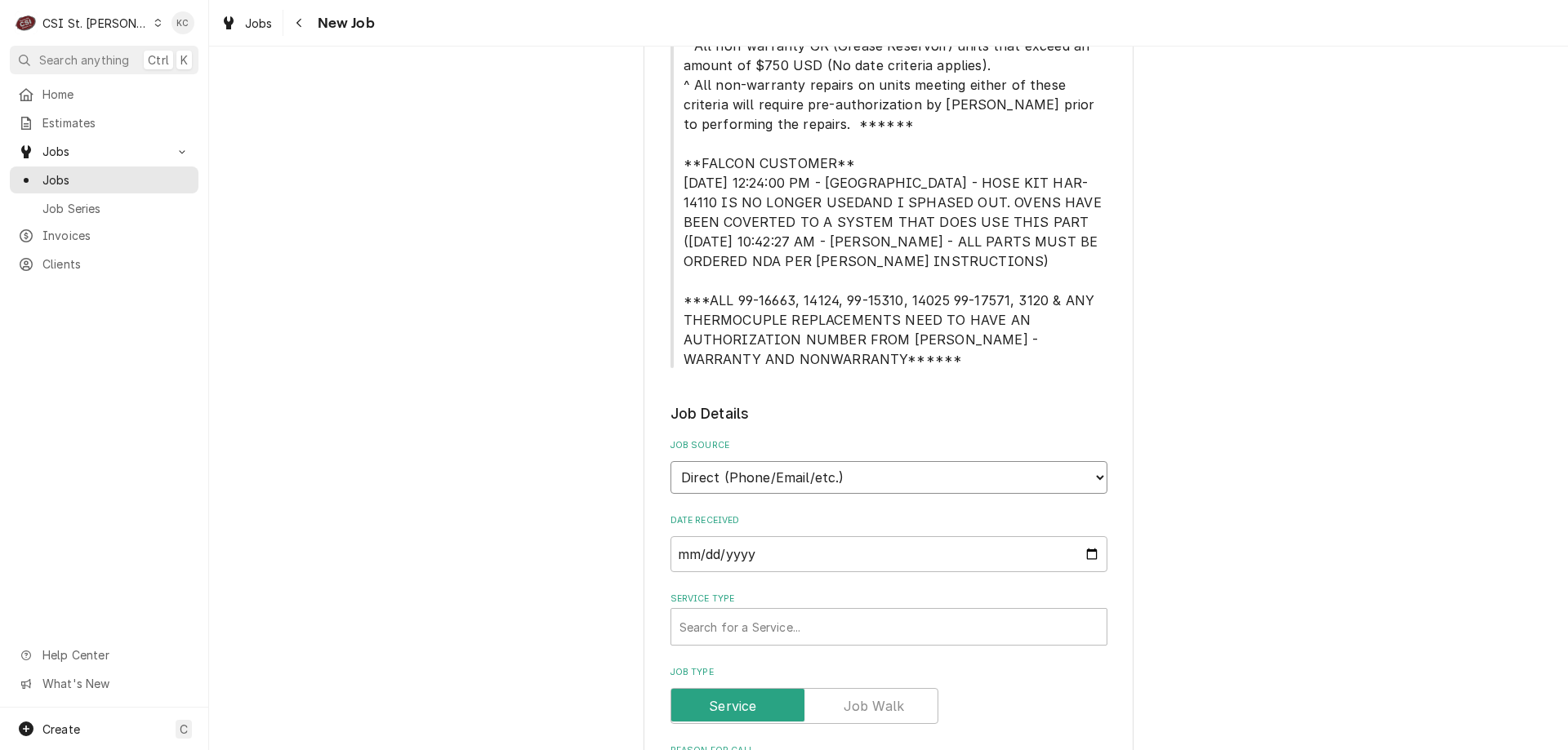
click at [850, 485] on select "Direct (Phone/Email/etc.) Service Channel Corrigo Ecotrak Other" at bounding box center [888, 477] width 437 height 32
select select "100"
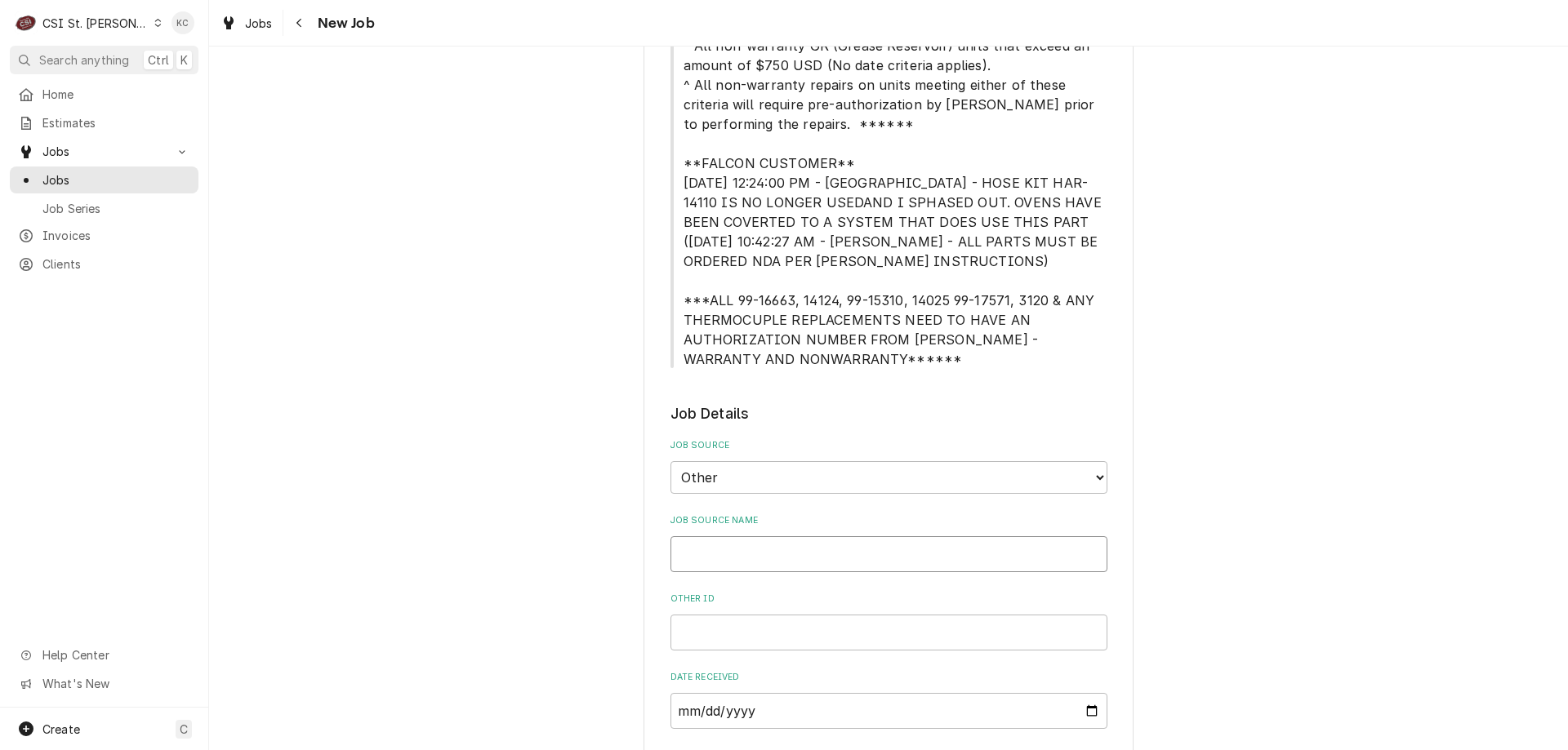
click at [815, 553] on input "Job Source Name" at bounding box center [888, 555] width 437 height 36
type textarea "x"
type input "H"
type textarea "x"
type input "Ha"
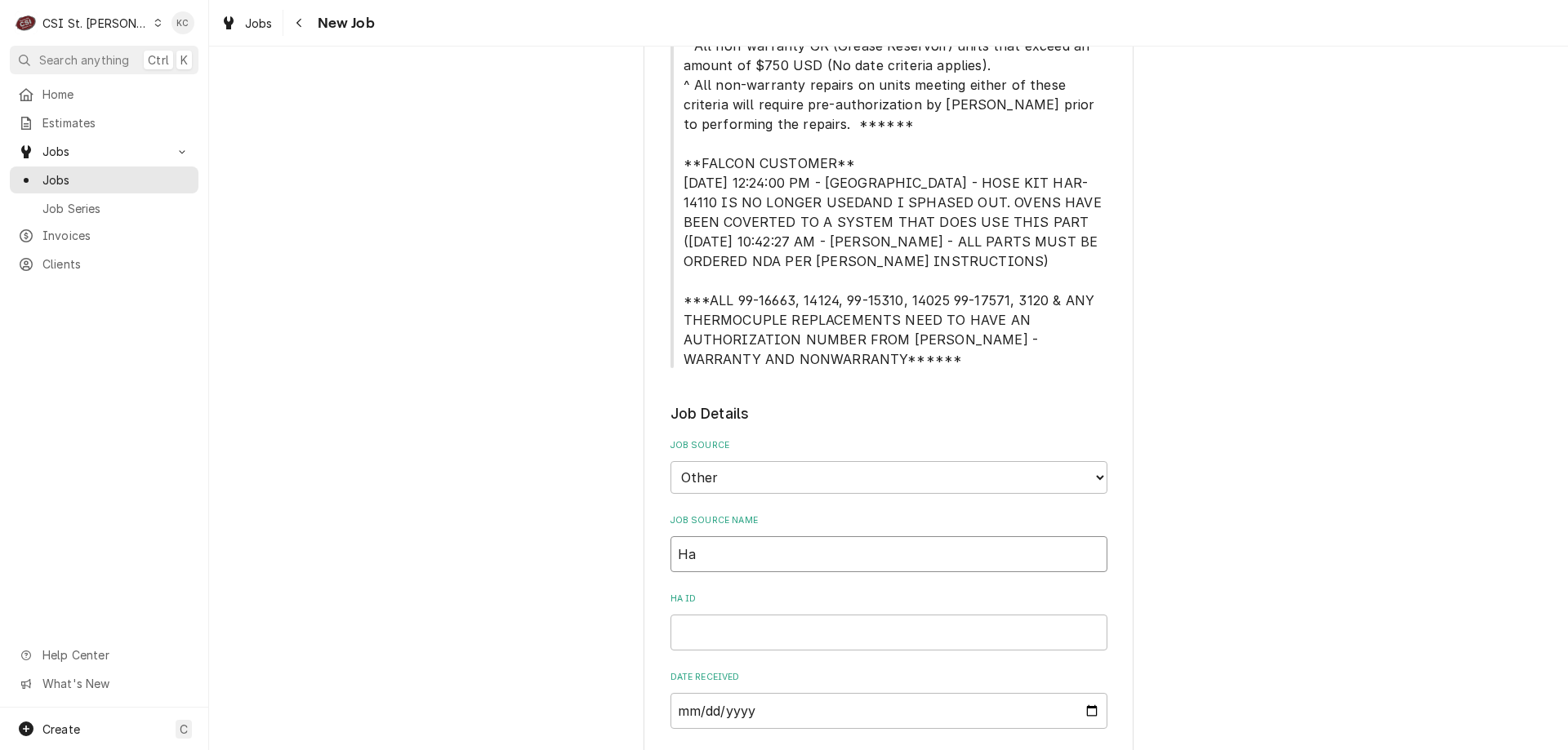
type textarea "x"
type input "Har"
type textarea "x"
type input "Hard"
type textarea "x"
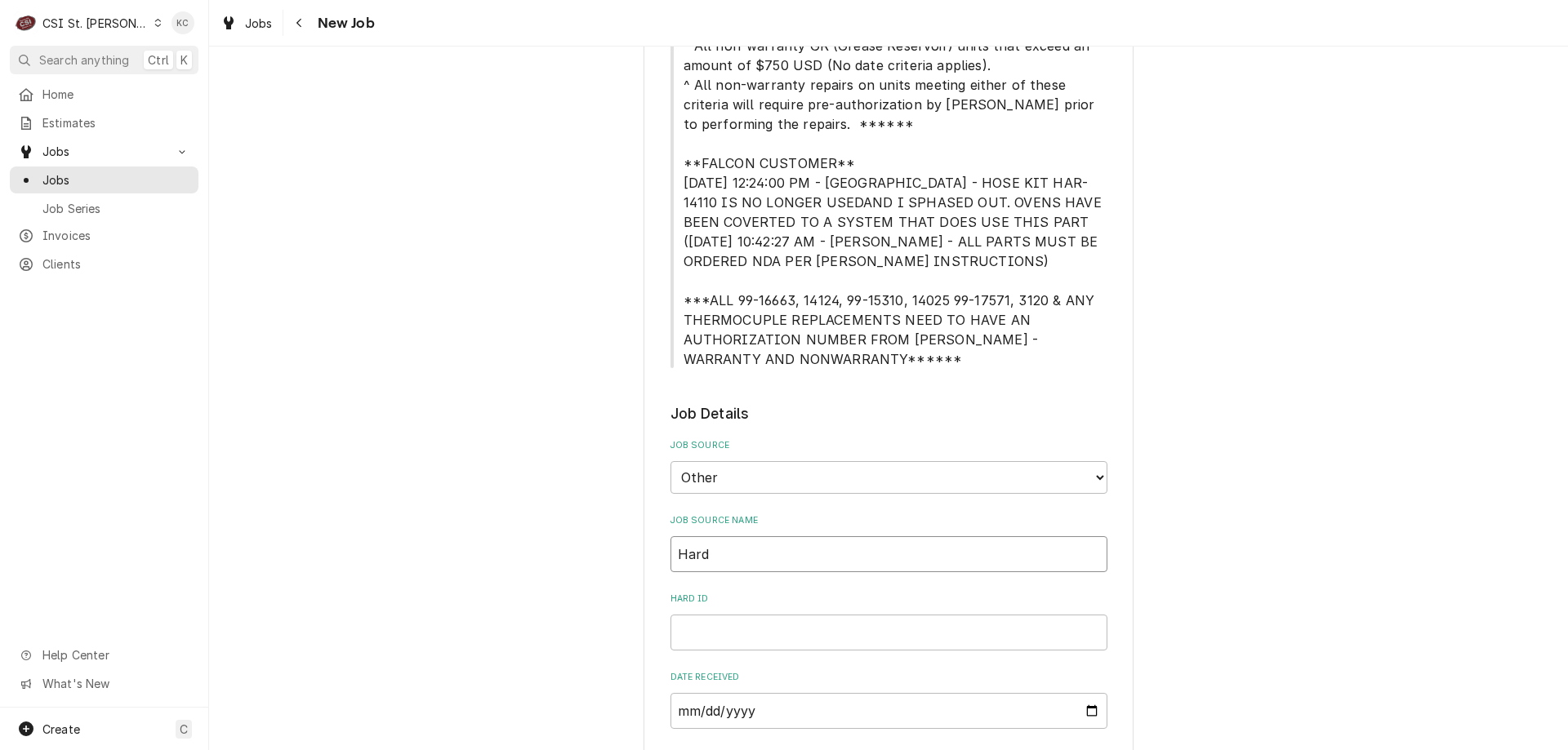
type input "Hardt"
type textarea "x"
type input "Hardt"
type textarea "x"
type input "[PERSON_NAME] e"
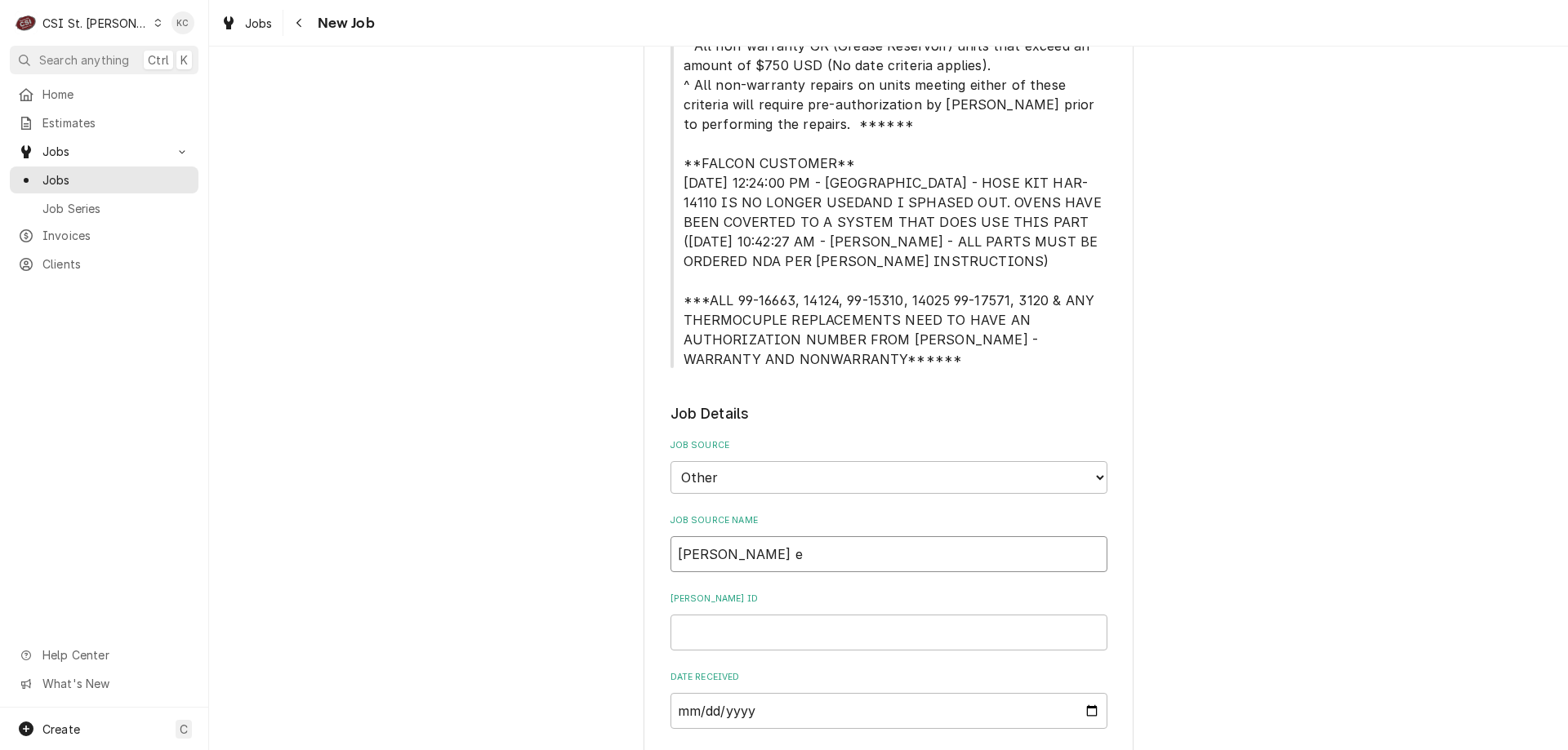
type textarea "x"
type input "[PERSON_NAME]"
type textarea "x"
type input "[PERSON_NAME] emai"
type textarea "x"
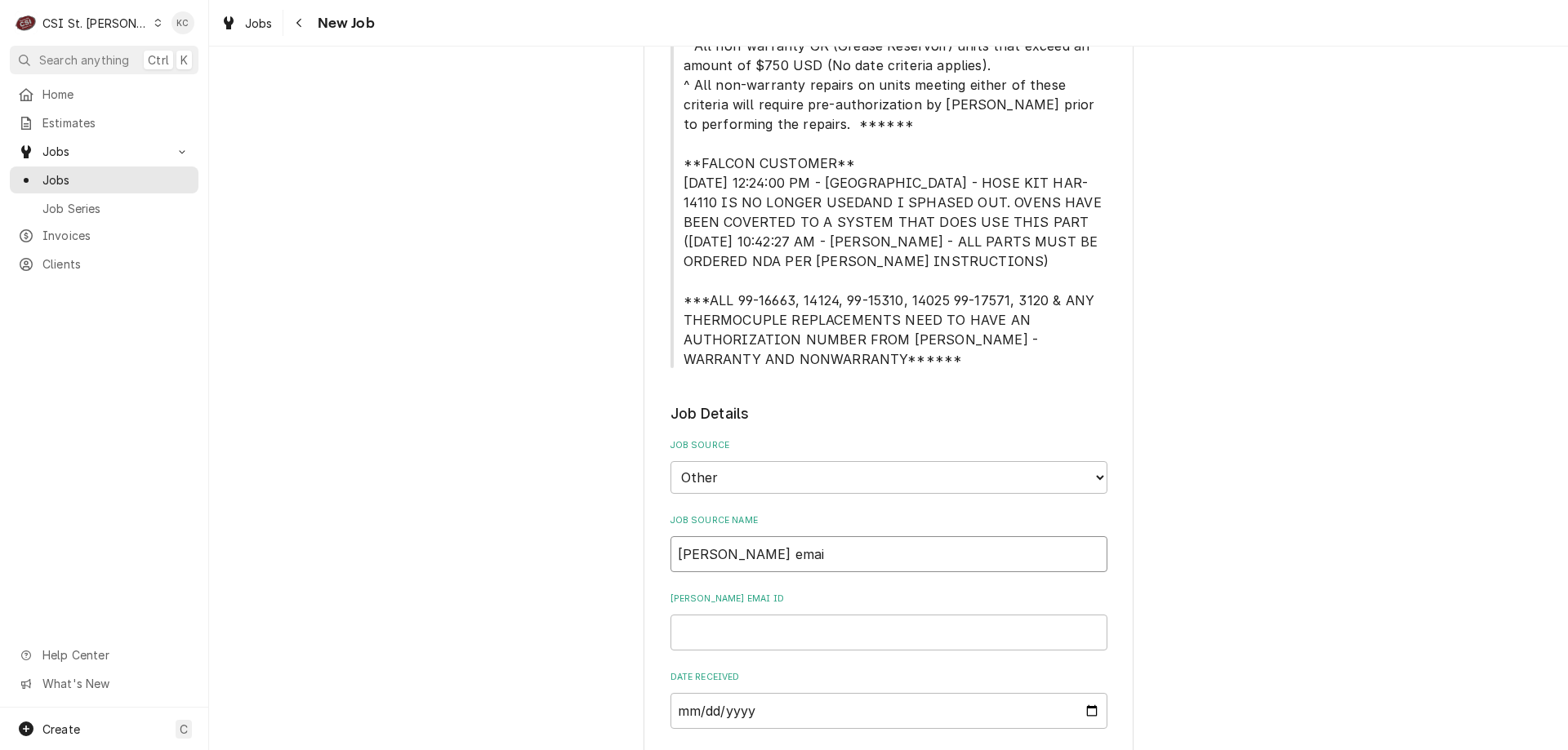
type input "[PERSON_NAME] email"
type textarea "x"
type input "[PERSON_NAME] email"
type textarea "x"
type input "1"
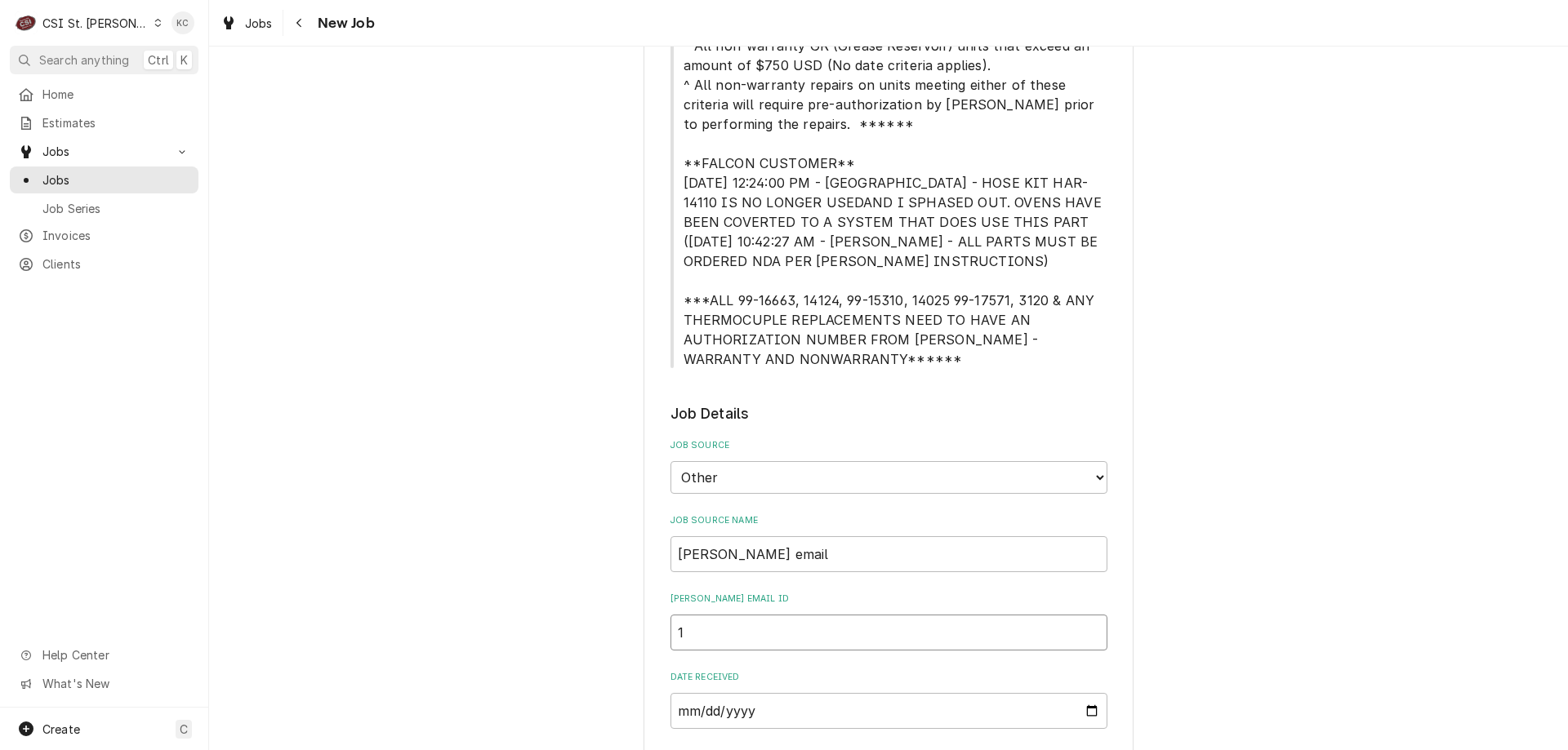
type textarea "x"
type input "19"
type textarea "x"
type input "195"
type textarea "x"
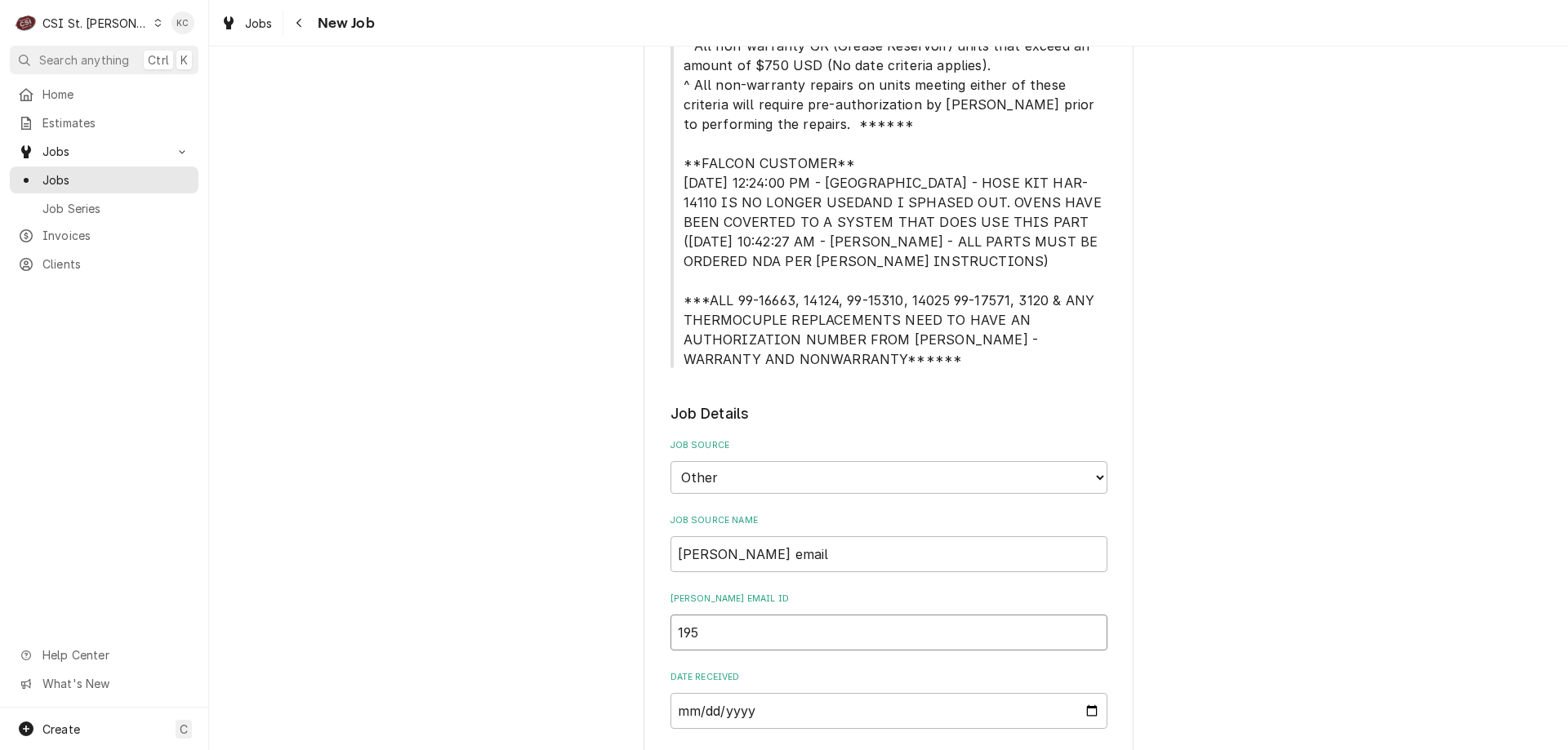
type input "1953"
type textarea "x"
type input "19537"
type textarea "x"
type input "195377"
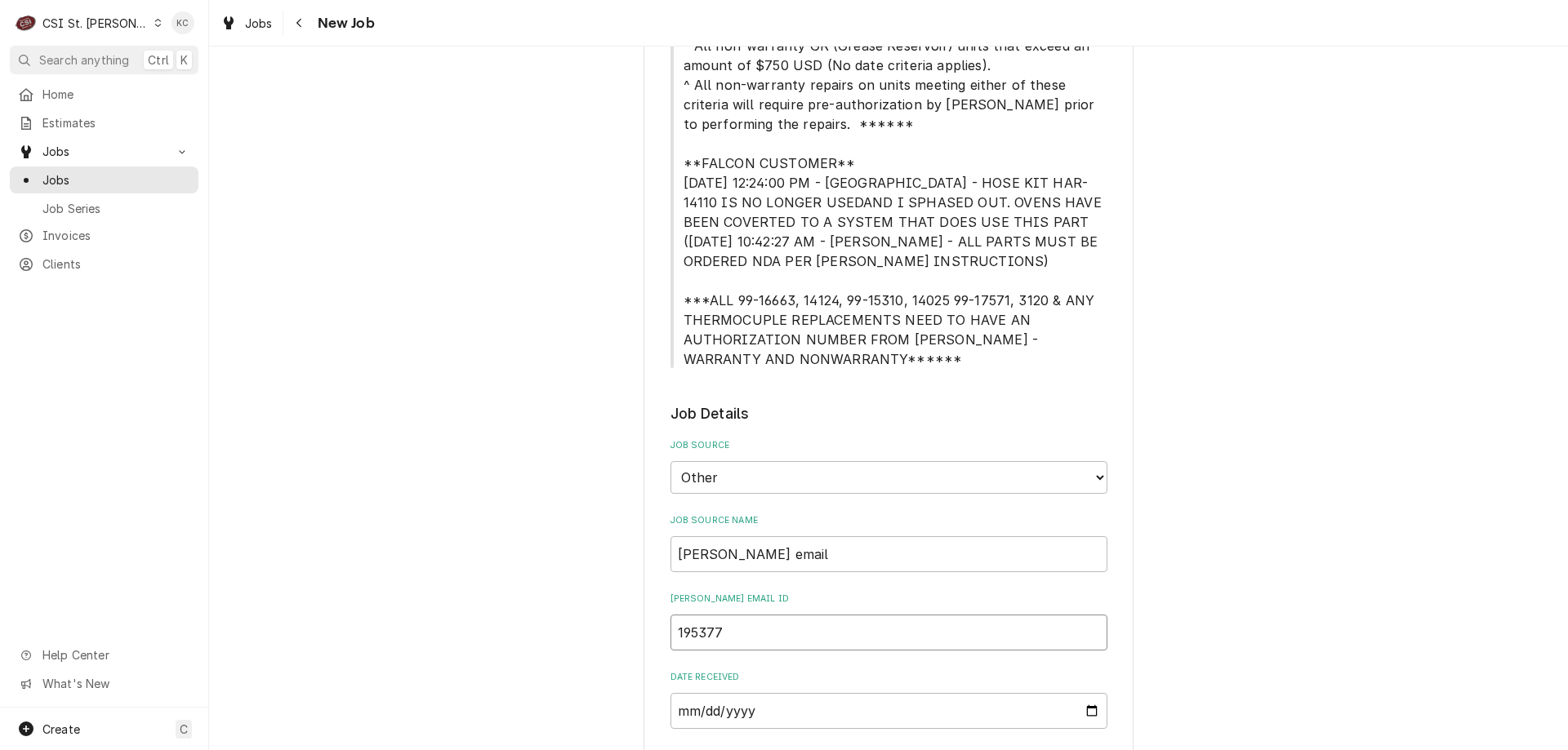
type textarea "x"
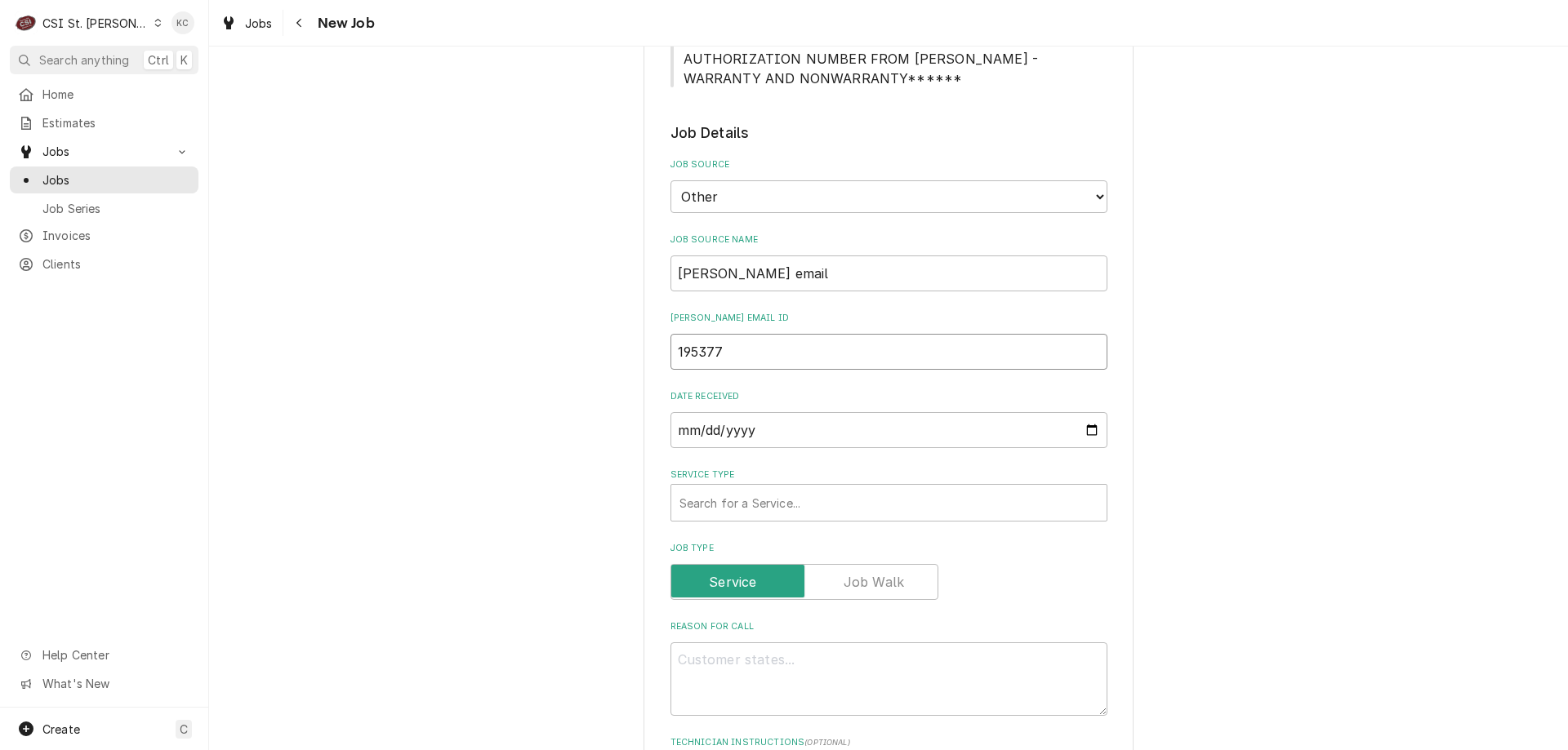
scroll to position [816, 0]
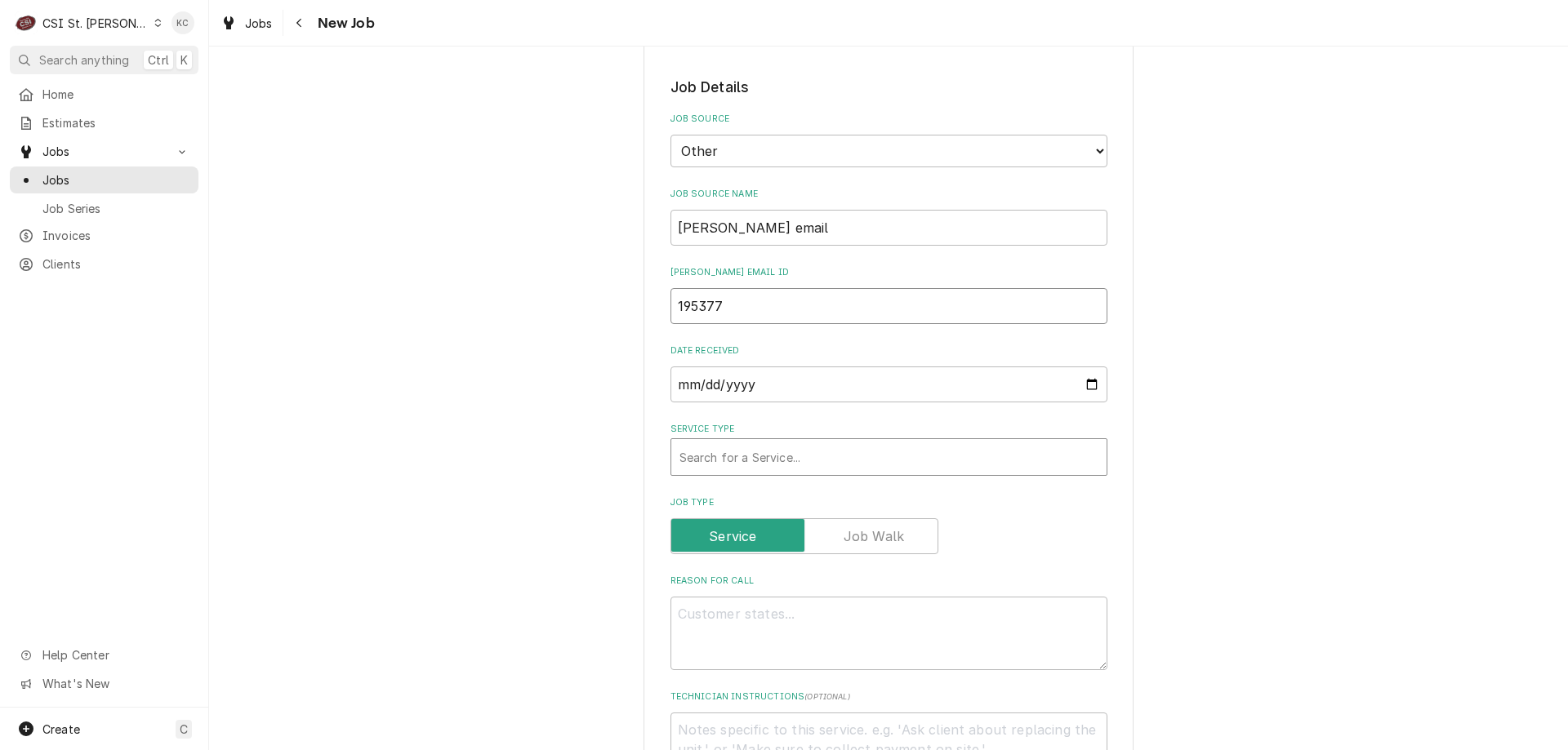
type input "195377"
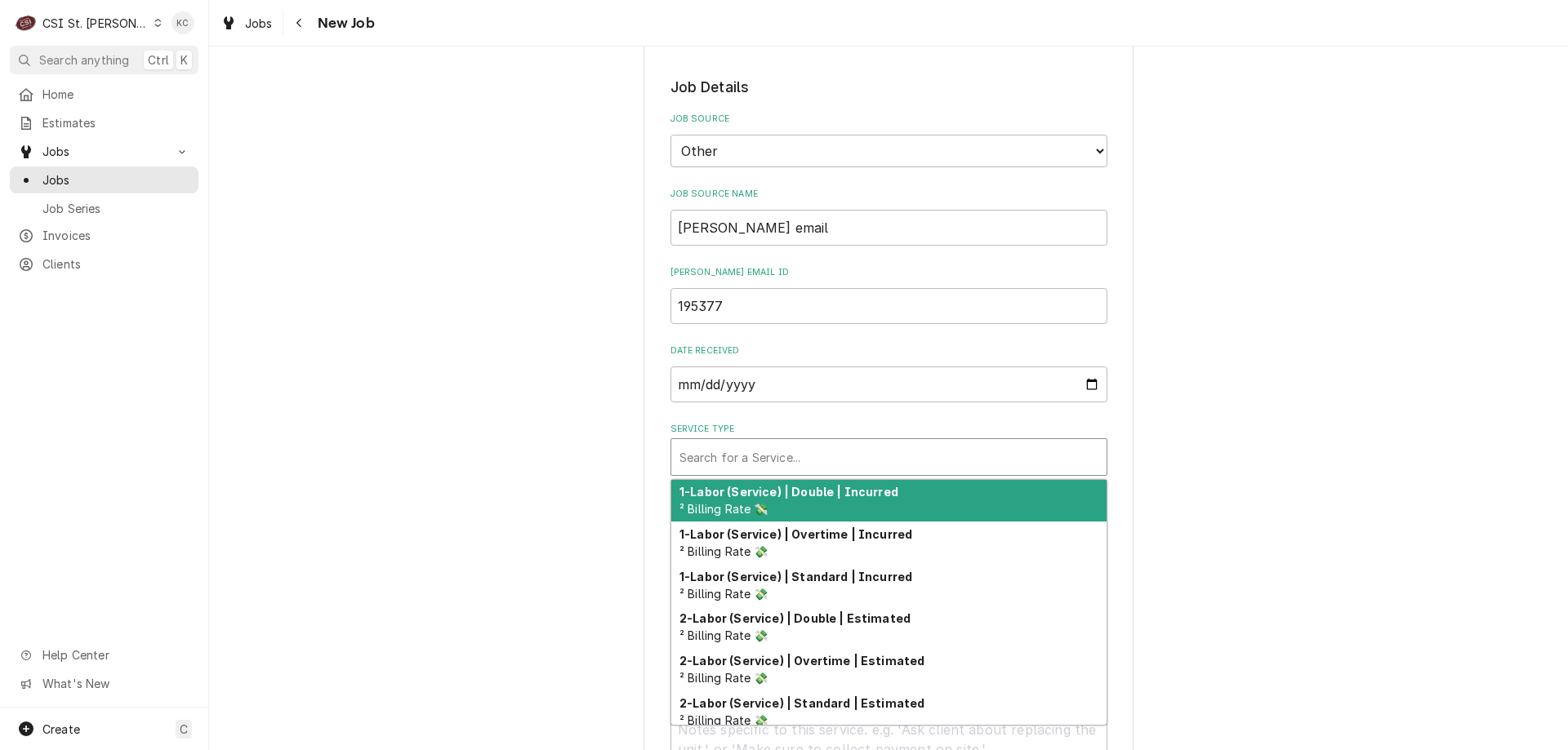
click at [809, 465] on div "Service Type" at bounding box center [888, 457] width 419 height 30
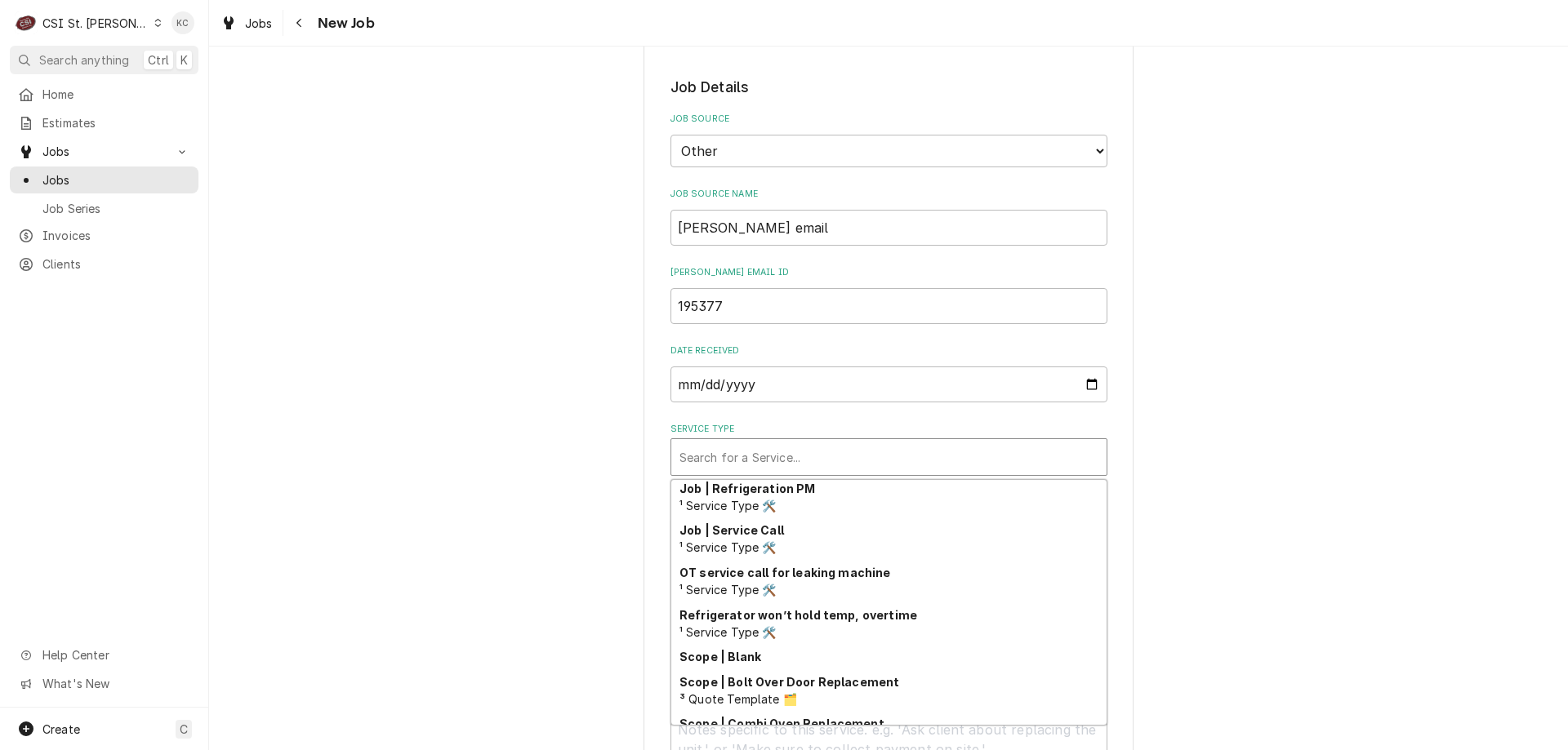
scroll to position [1032, 0]
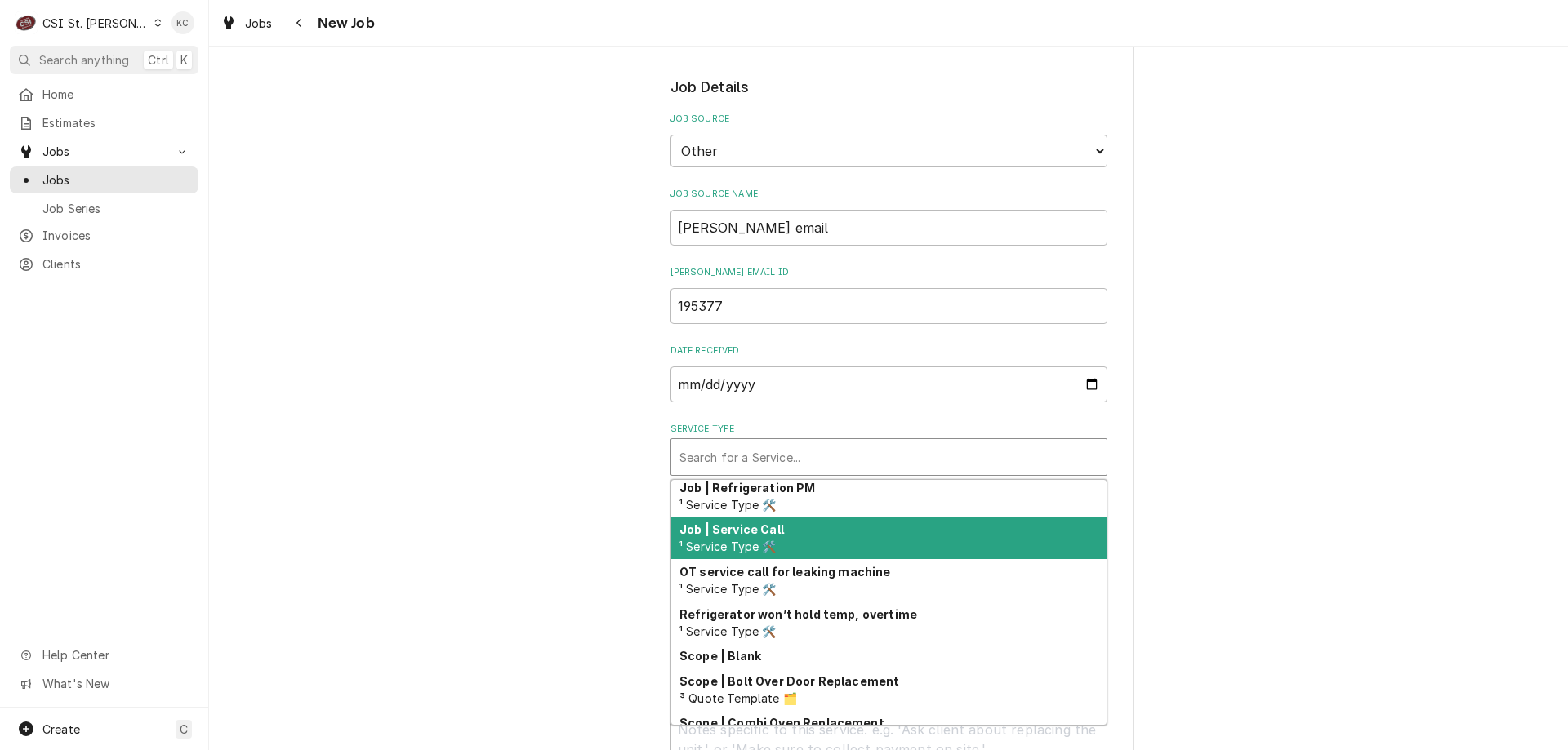
click at [821, 522] on div "Job | Service Call ¹ Service Type 🛠️" at bounding box center [888, 539] width 435 height 42
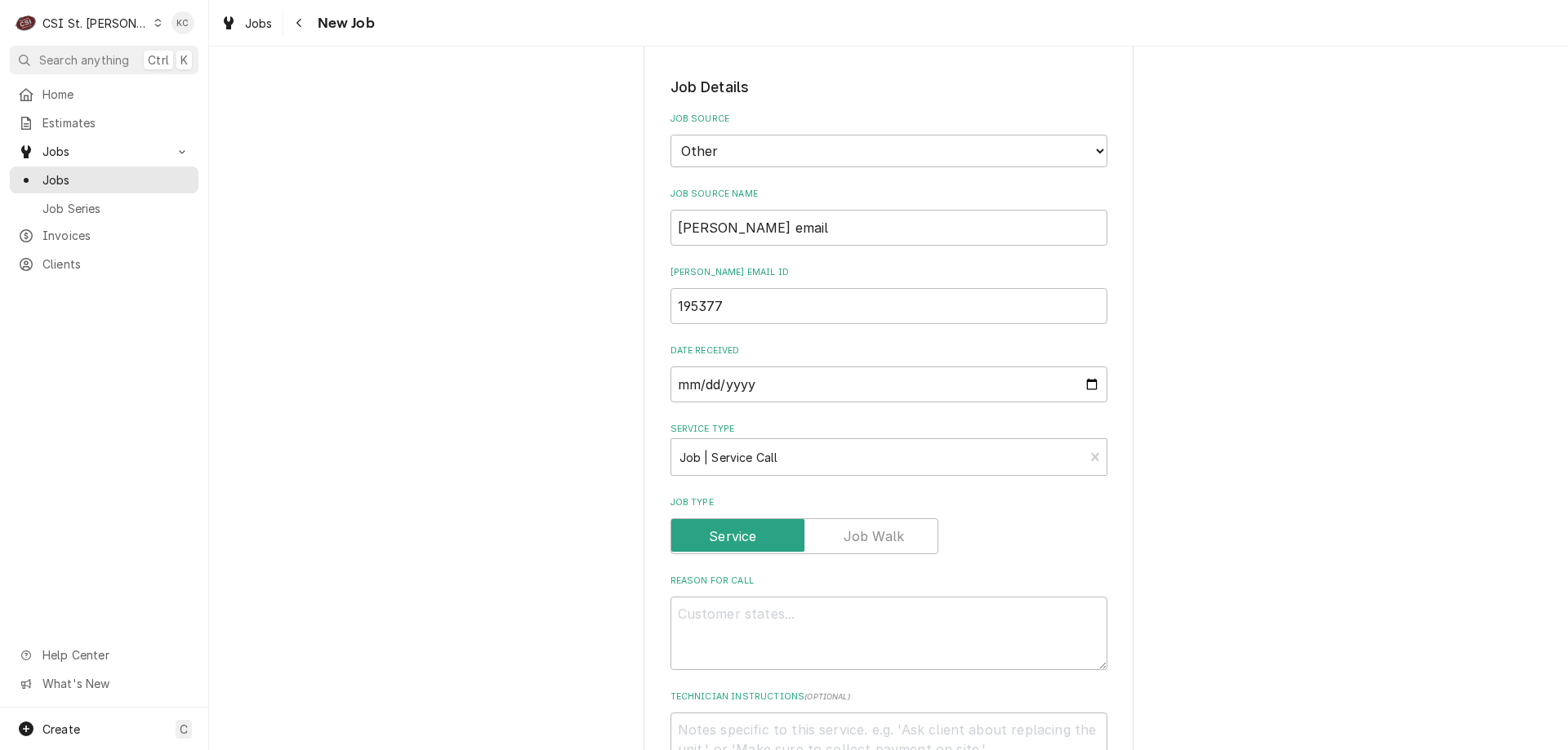
click at [1331, 519] on div "Please provide the following information to create a job: Client Details Client…" at bounding box center [888, 493] width 1359 height 2491
click at [729, 734] on textarea "Technician Instructions ( optional )" at bounding box center [888, 749] width 437 height 74
paste textarea "Urgency: Down Overtime: YES"
type textarea "x"
type textarea "Urgency: Down Overtime: YES"
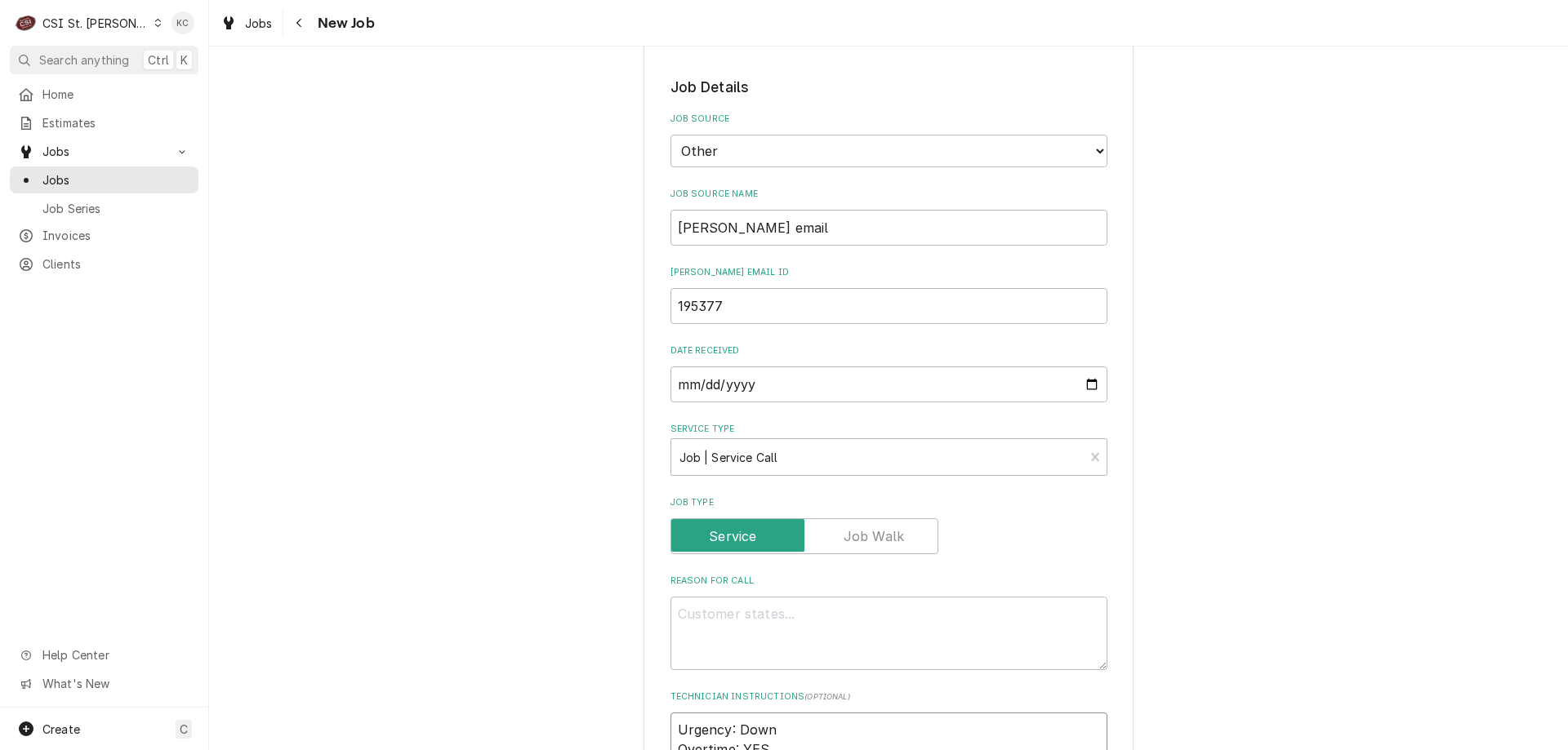
scroll to position [843, 0]
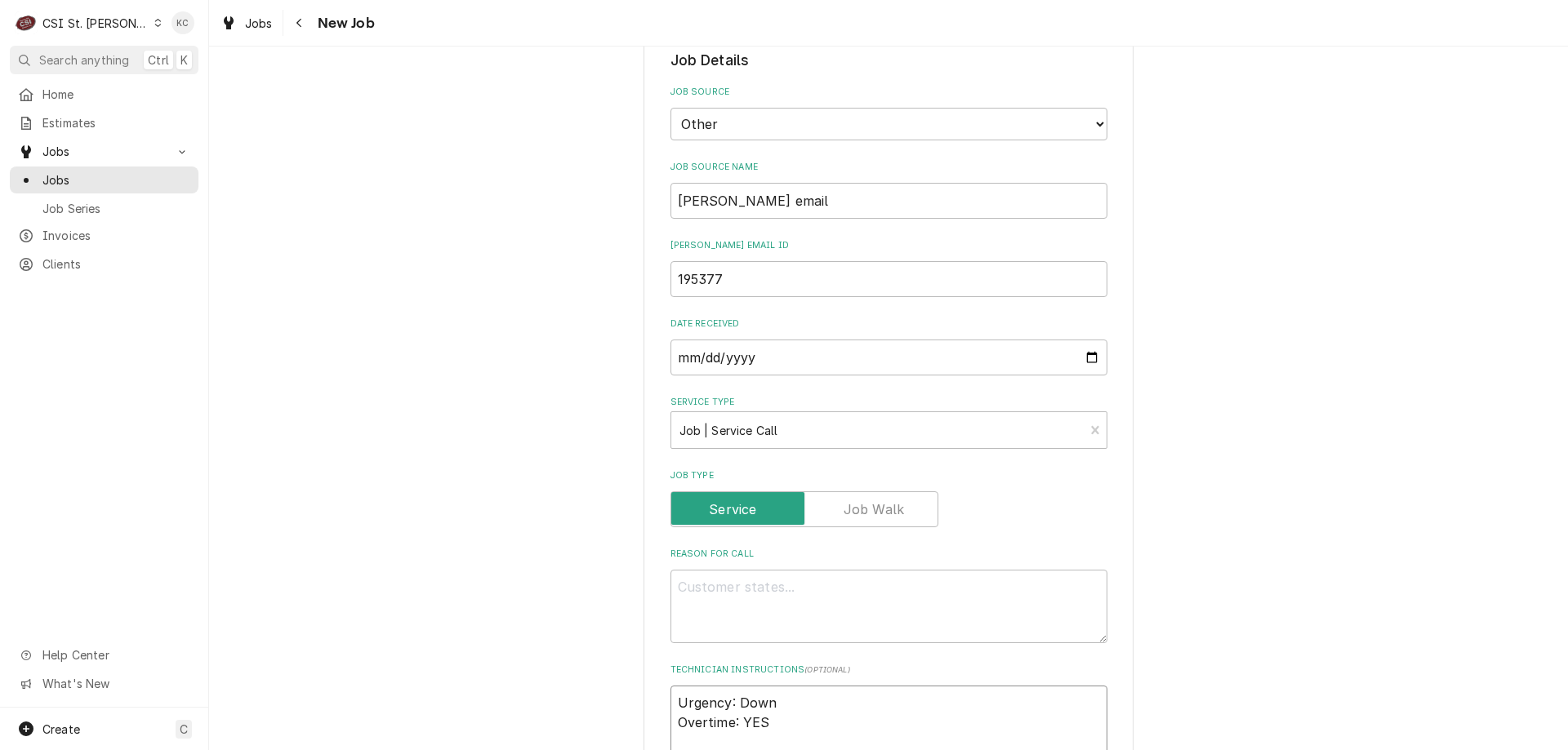
type textarea "x"
type textarea "Urgency: Down Overtime: YES"
click at [1018, 610] on textarea "Reason For Call" at bounding box center [888, 606] width 437 height 74
click at [686, 589] on textarea "Reason For Call" at bounding box center [888, 606] width 437 height 74
paste textarea "Model: I4500 - Rotisserie Serial: 191145H20228"
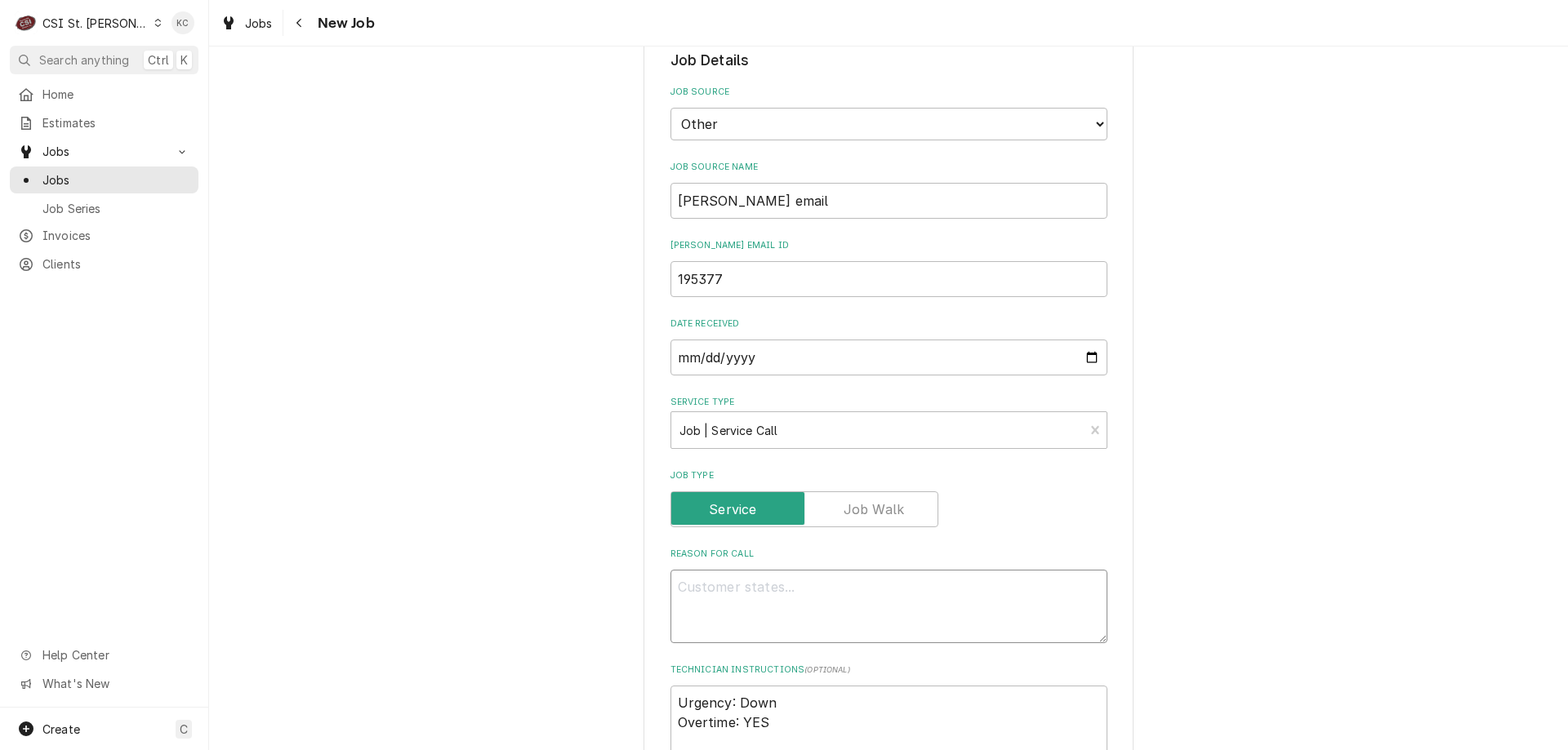
type textarea "x"
type textarea "Model: I4500 - Rotisserie Serial: 191145H20228"
type textarea "x"
type textarea "Model: I4500 - Rotisserie Serial: 191145H20228"
type textarea "x"
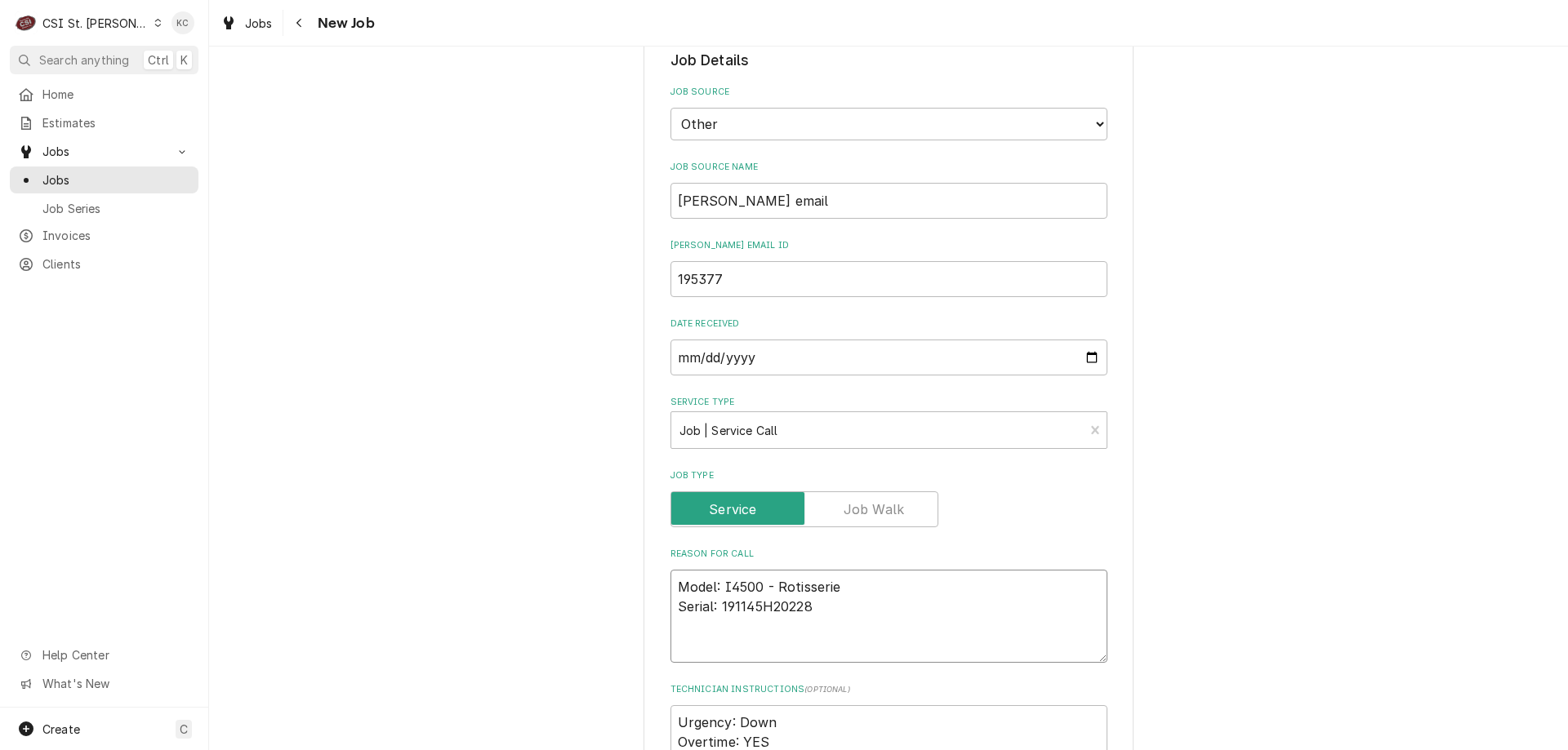
type textarea "Model: I4500 - Rotisserie Serial: 191145H20228"
type textarea "x"
type textarea "Model: I4500 - Rotisserie Serial: 191145H20228 S"
type textarea "x"
type textarea "Model: I4500 - Rotisserie Serial: 191145H20228 Sy"
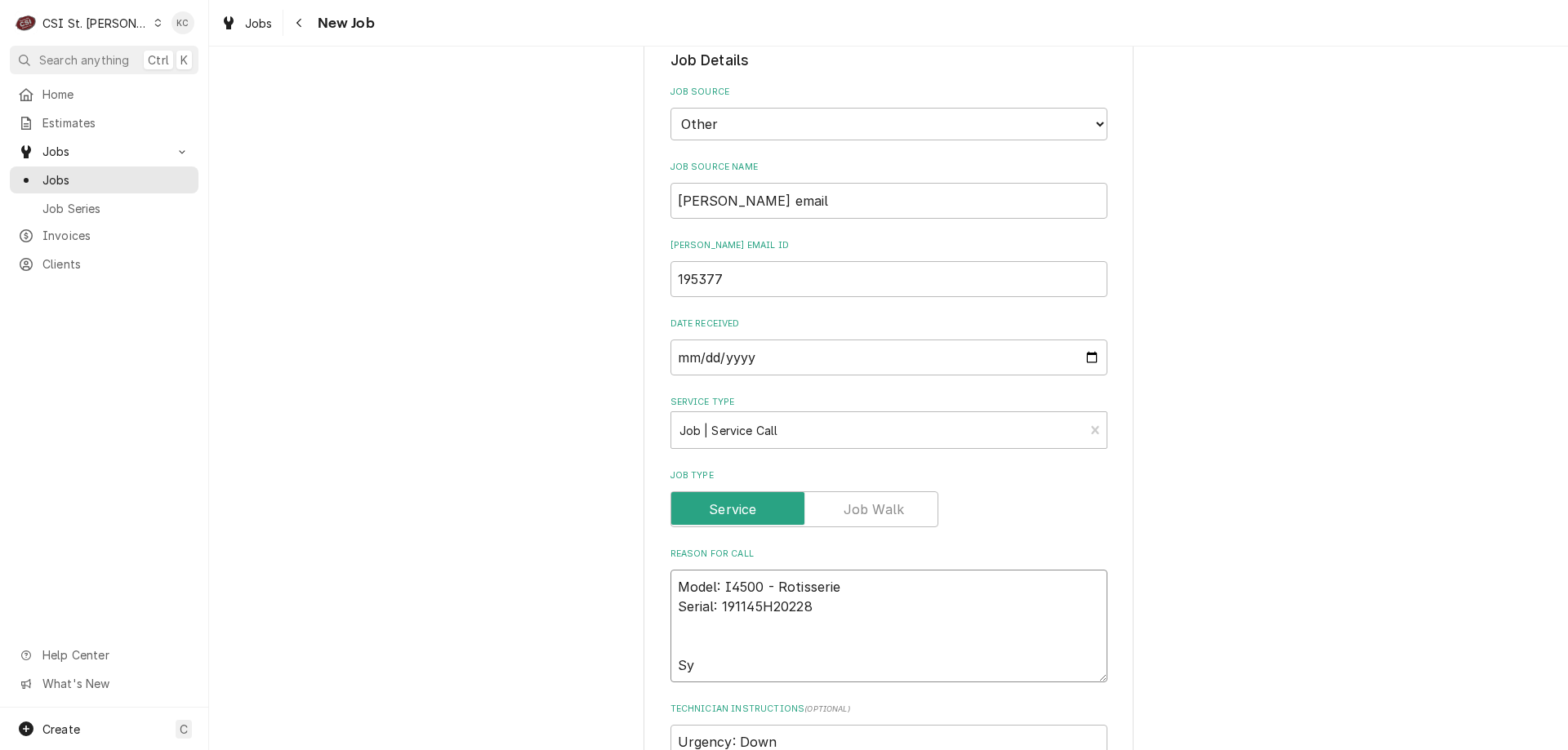
type textarea "x"
type textarea "Model: I4500 - Rotisserie Serial: 191145H20228 Sym"
type textarea "x"
type textarea "Model: I4500 - Rotisserie Serial: 191145H20228 Symp"
type textarea "x"
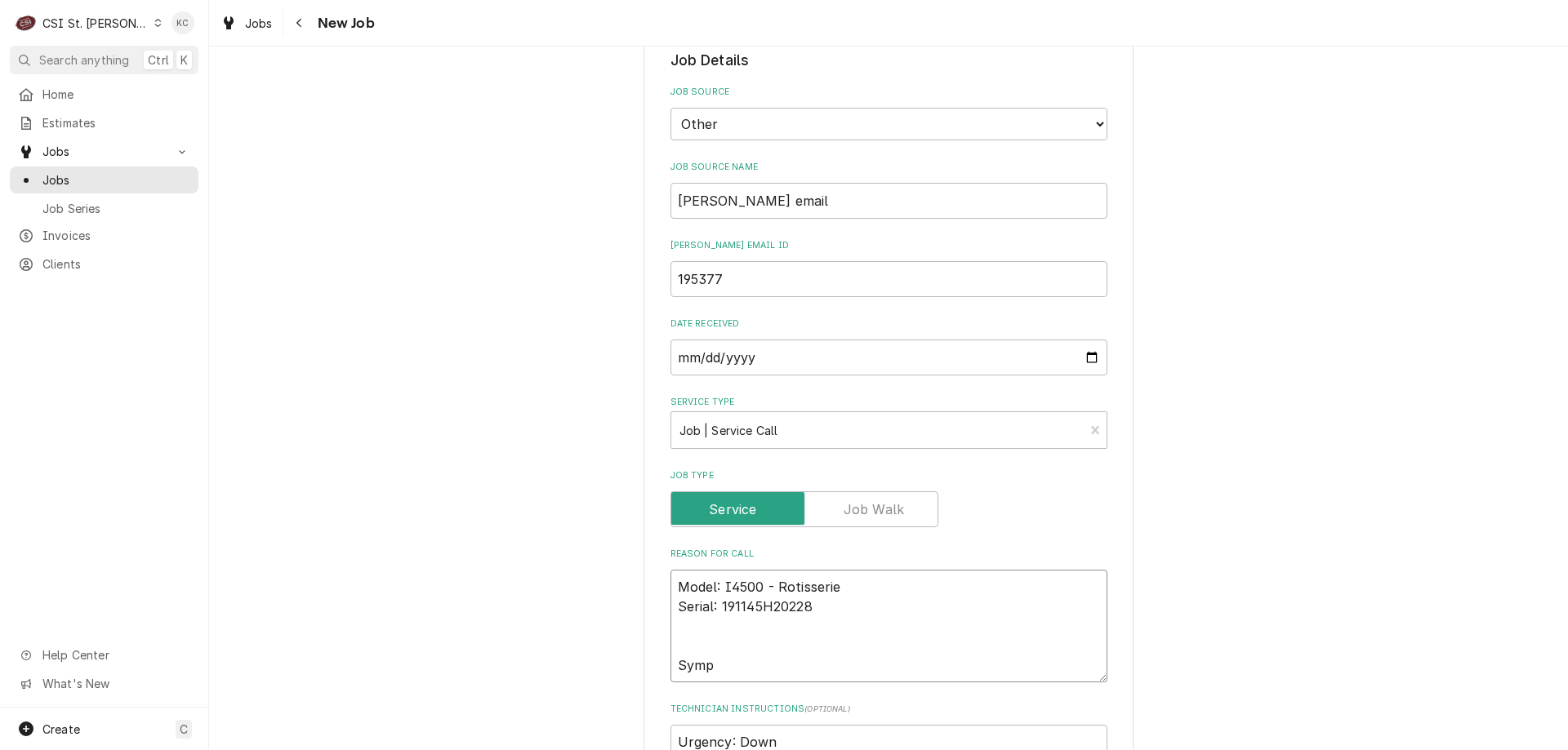
type textarea "Model: I4500 - Rotisserie Serial: 191145H20228 Sympt"
type textarea "x"
type textarea "Model: I4500 - Rotisserie Serial: 191145H20228 Symptom"
type textarea "x"
type textarea "Model: I4500 - Rotisserie Serial: 191145H20228 Symptom"
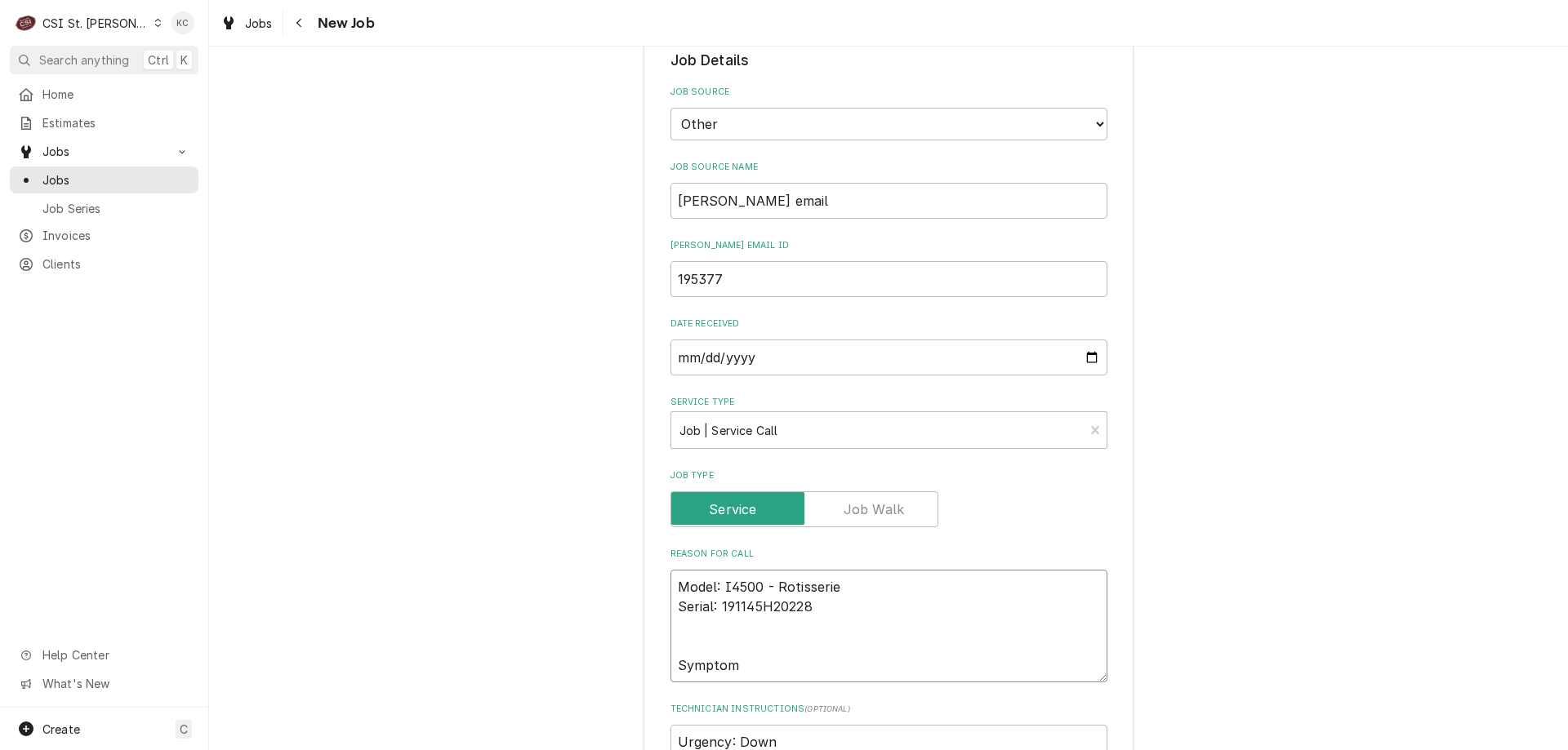
type textarea "x"
type textarea "Model: I4500 - Rotisserie Serial: 191145H20228 Symptom C"
type textarea "x"
type textarea "Model: I4500 - Rotisserie Serial: 191145H20228 Symptom Co"
type textarea "x"
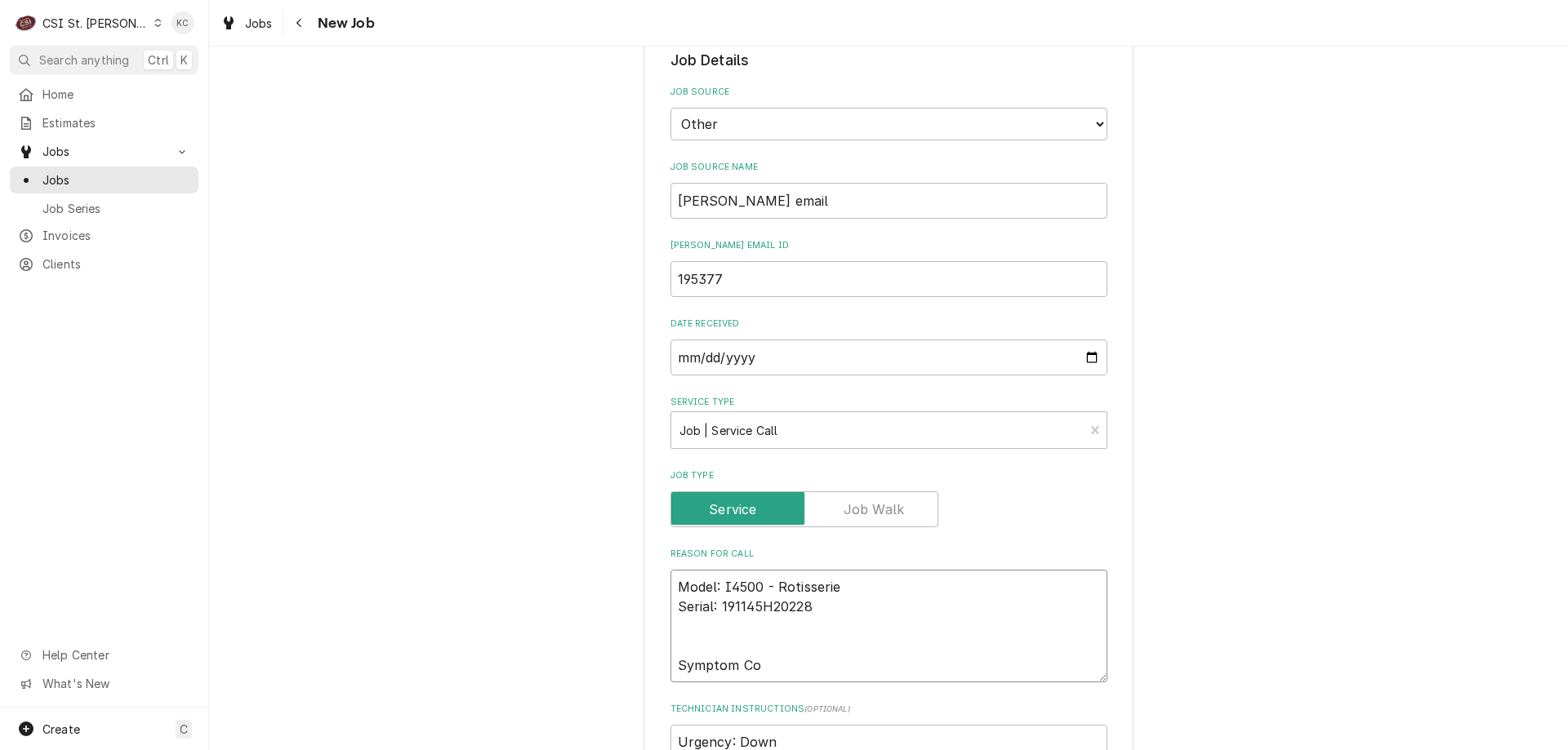
type textarea "Model: I4500 - Rotisserie Serial: 191145H20228 Symptom Cod"
type textarea "x"
type textarea "Model: I4500 - Rotisserie Serial: 191145H20228 Symptom Codes"
type textarea "x"
type textarea "Model: I4500 - Rotisserie Serial: 191145H20228 Symptom Codes"
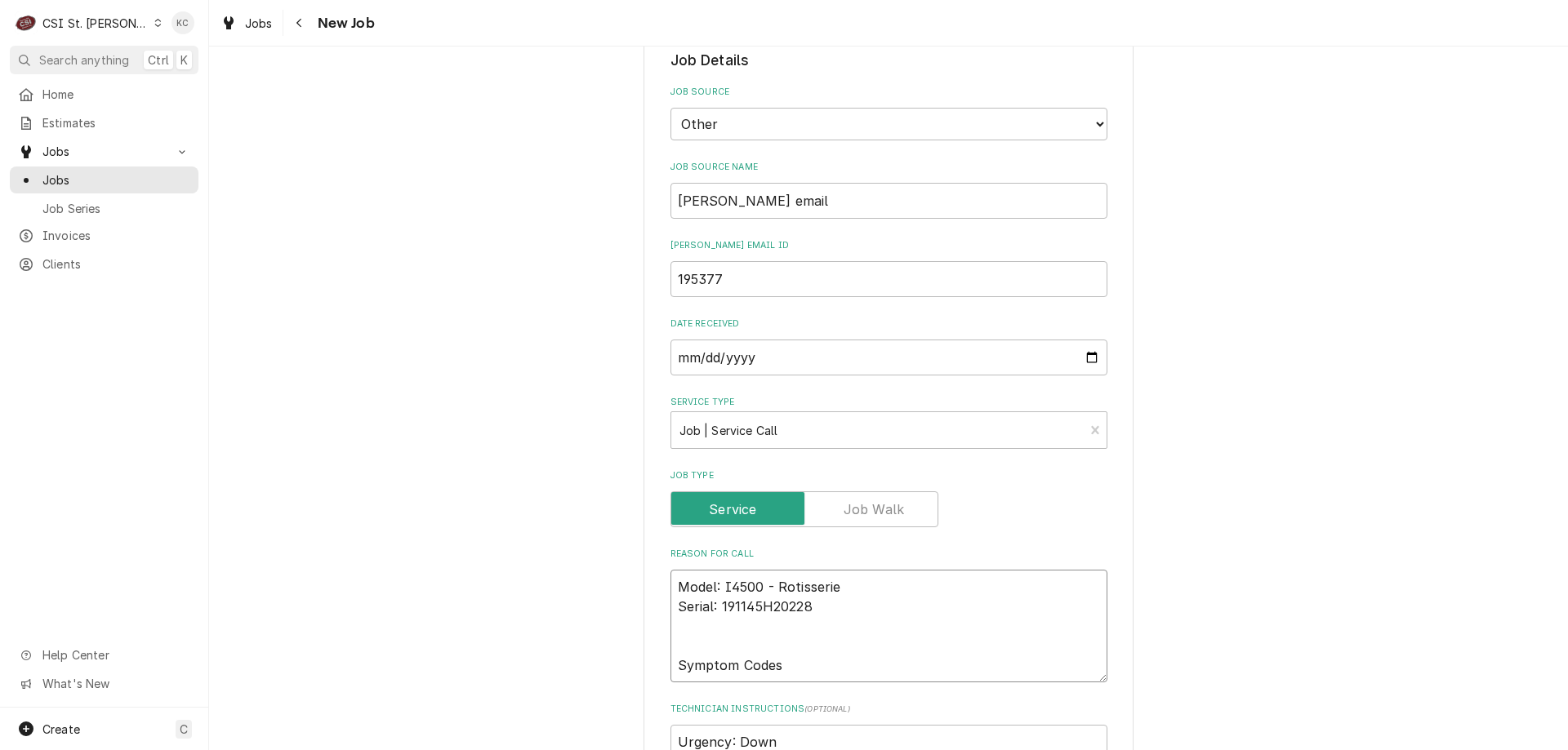
type textarea "x"
type textarea "Model: I4500 - Rotisserie Serial: 191145H20228 Symptom Codes"
type textarea "x"
type textarea "Model: I4500 - Rotisserie Serial: 191145H20228 Symptom Codes 3"
type textarea "x"
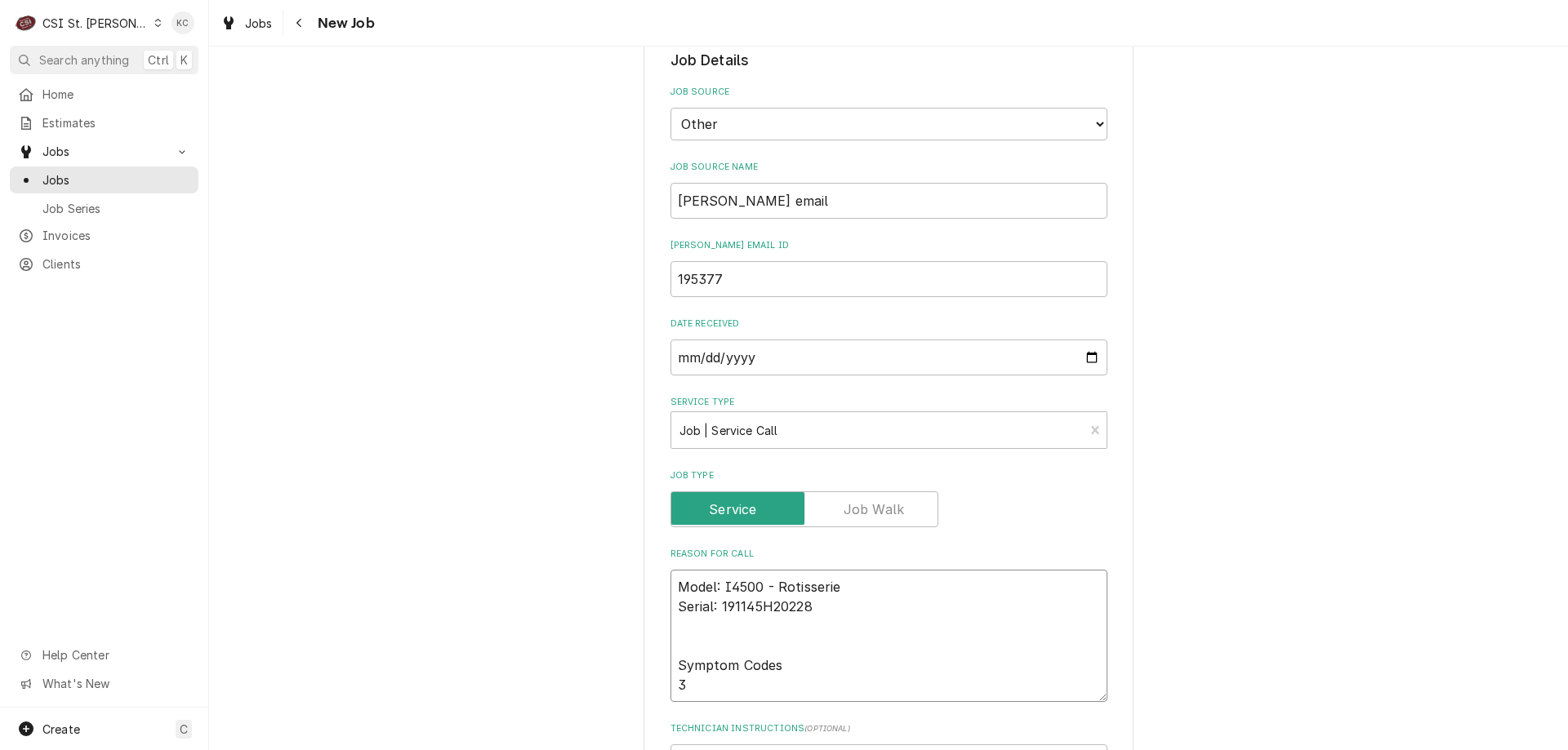
type textarea "Model: I4500 - Rotisserie Serial: 191145H20228 Symptom Codes 36"
type textarea "x"
type textarea "Model: I4500 - Rotisserie Serial: 191145H20228 Symptom Codes 361"
type textarea "x"
type textarea "Model: I4500 - Rotisserie Serial: 191145H20228 Symptom Codes 3613"
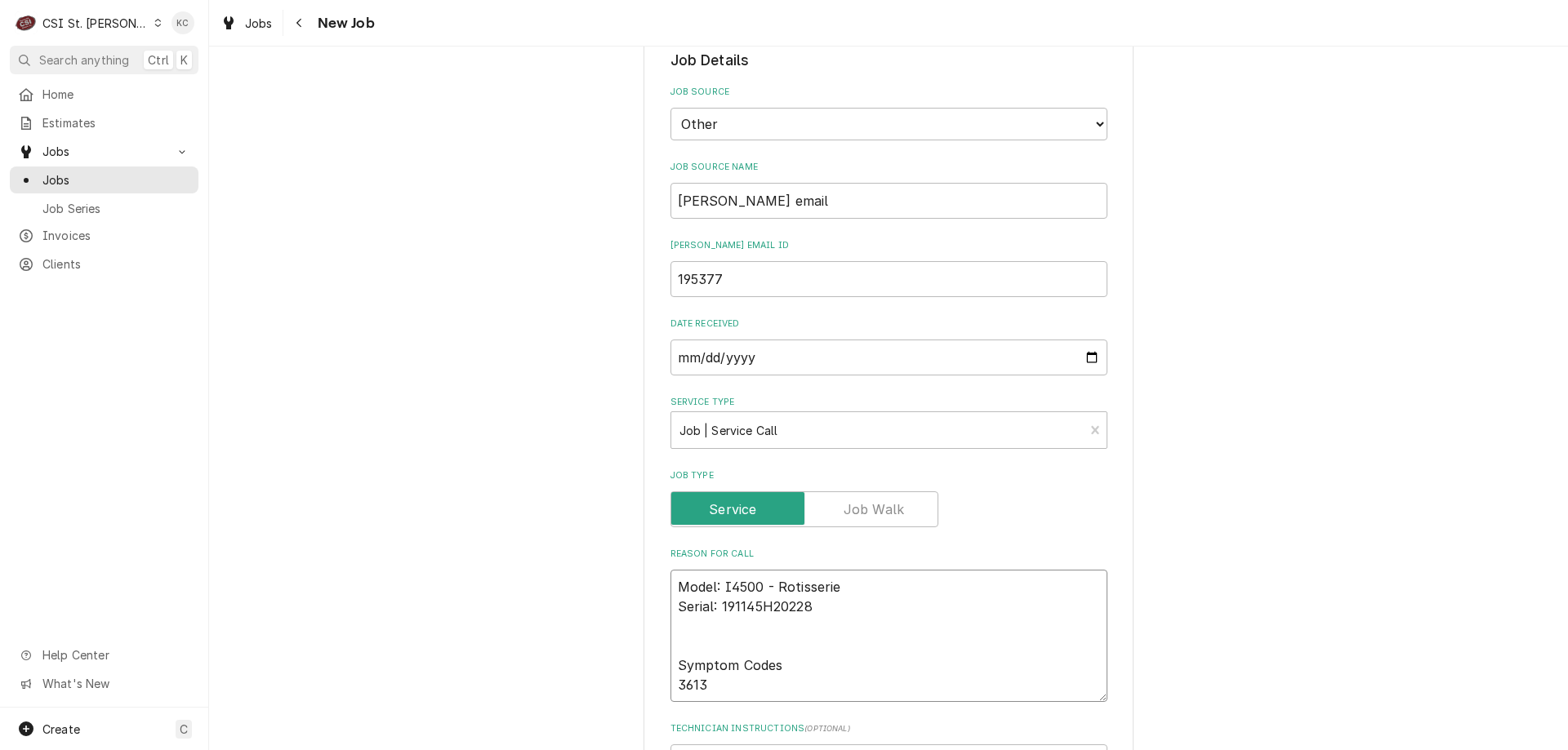
type textarea "x"
type textarea "Model: I4500 - Rotisserie Serial: 191145H20228 Symptom Codes 3613"
type textarea "x"
type textarea "Model: I4500 - Rotisserie Serial: 191145H20228 Symptom Codes 3613 -"
type textarea "x"
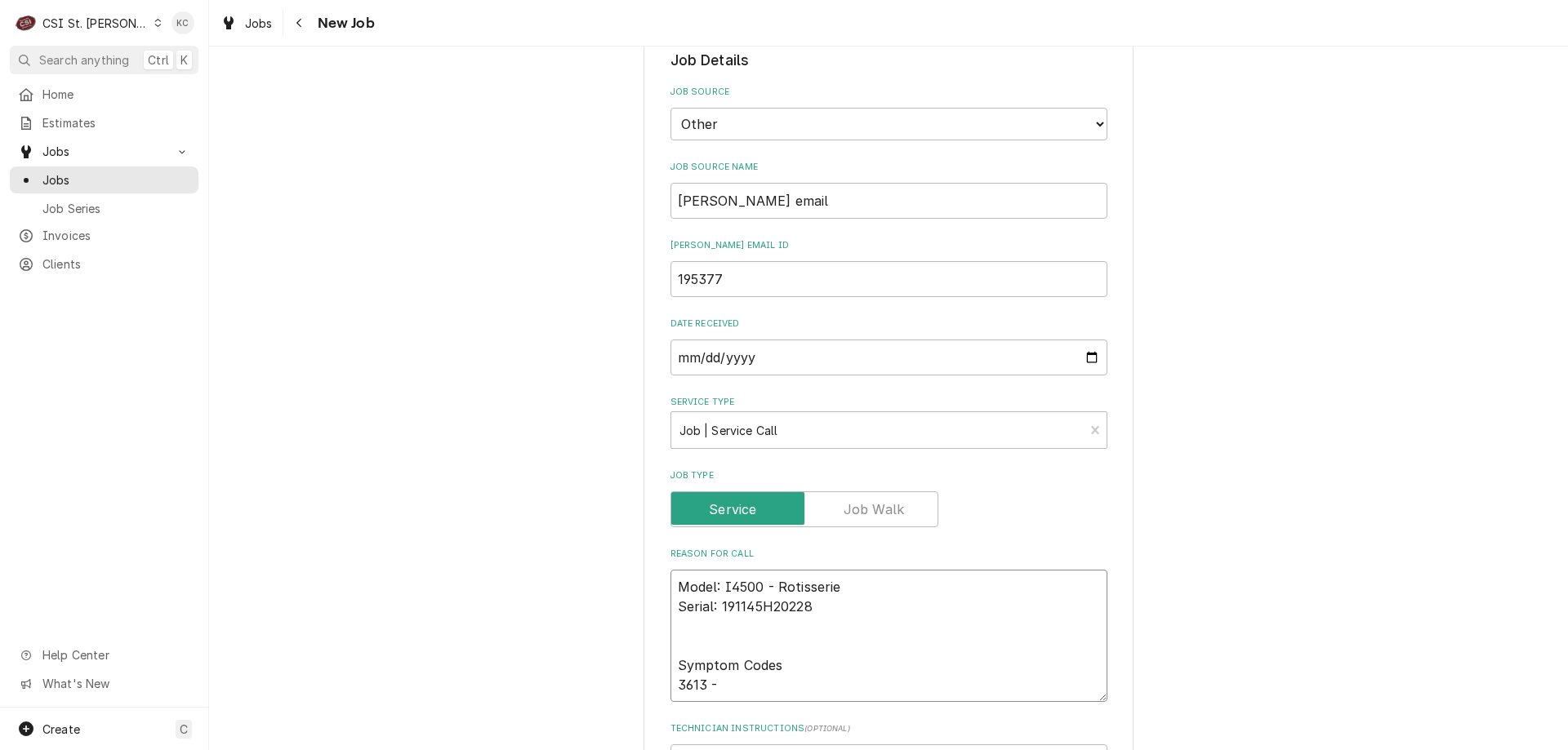
type textarea "Model: I4500 - Rotisserie Serial: 191145H20228 Symptom Codes 3613 -"
type textarea "x"
type textarea "Model: I4500 - Rotisserie Serial: 191145H20228 Symptom Codes 3613 -"
click at [745, 685] on textarea "Model: I4500 - Rotisserie Serial: 191145H20228 Symptom Codes 3613 -" at bounding box center [888, 636] width 437 height 133
paste textarea "Burner goes out and will not light back up in the middle of the cooking cycle a…"
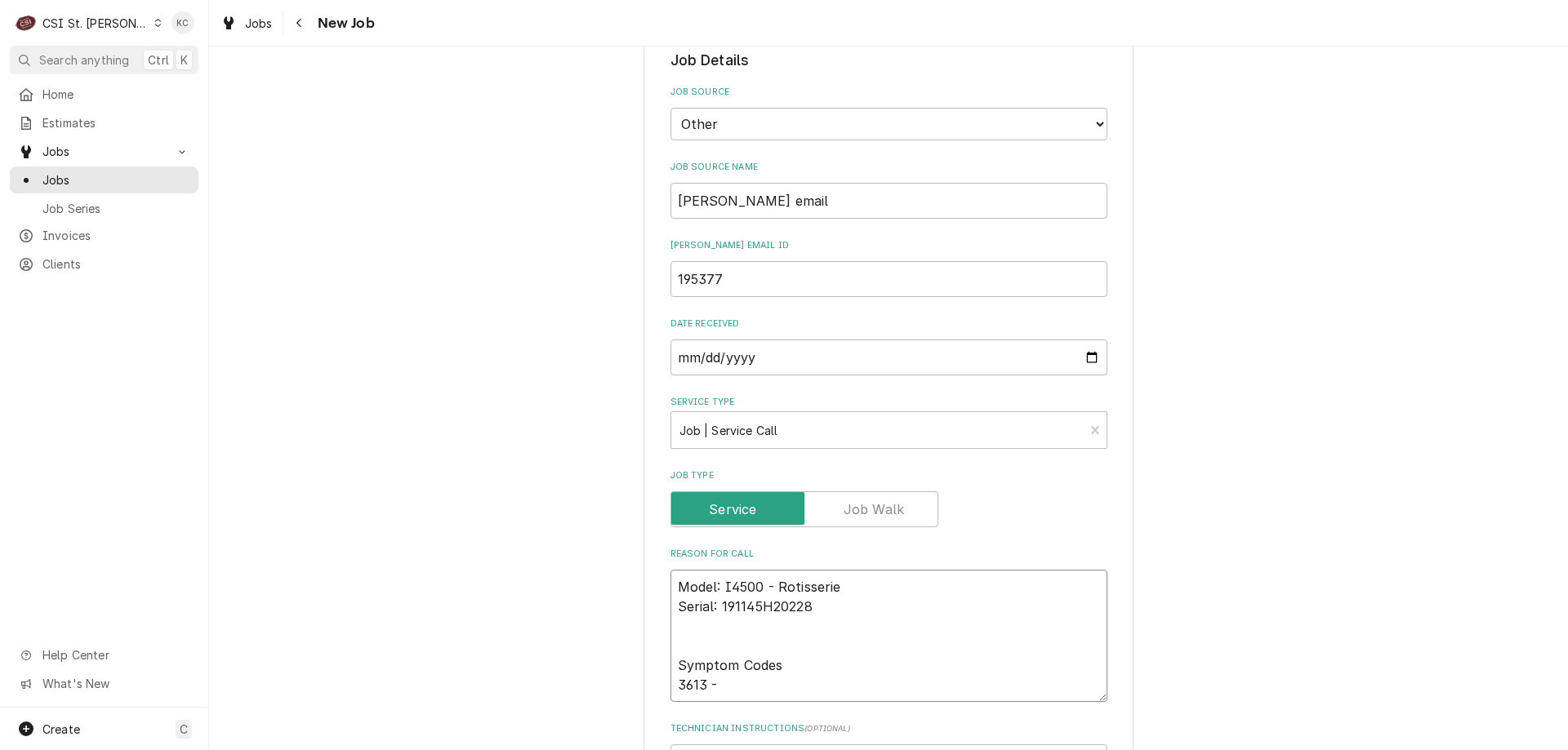
type textarea "x"
type textarea "Model: I4500 - Rotisserie Serial: 191145H20228 Symptom Codes 3613 - Burner goes…"
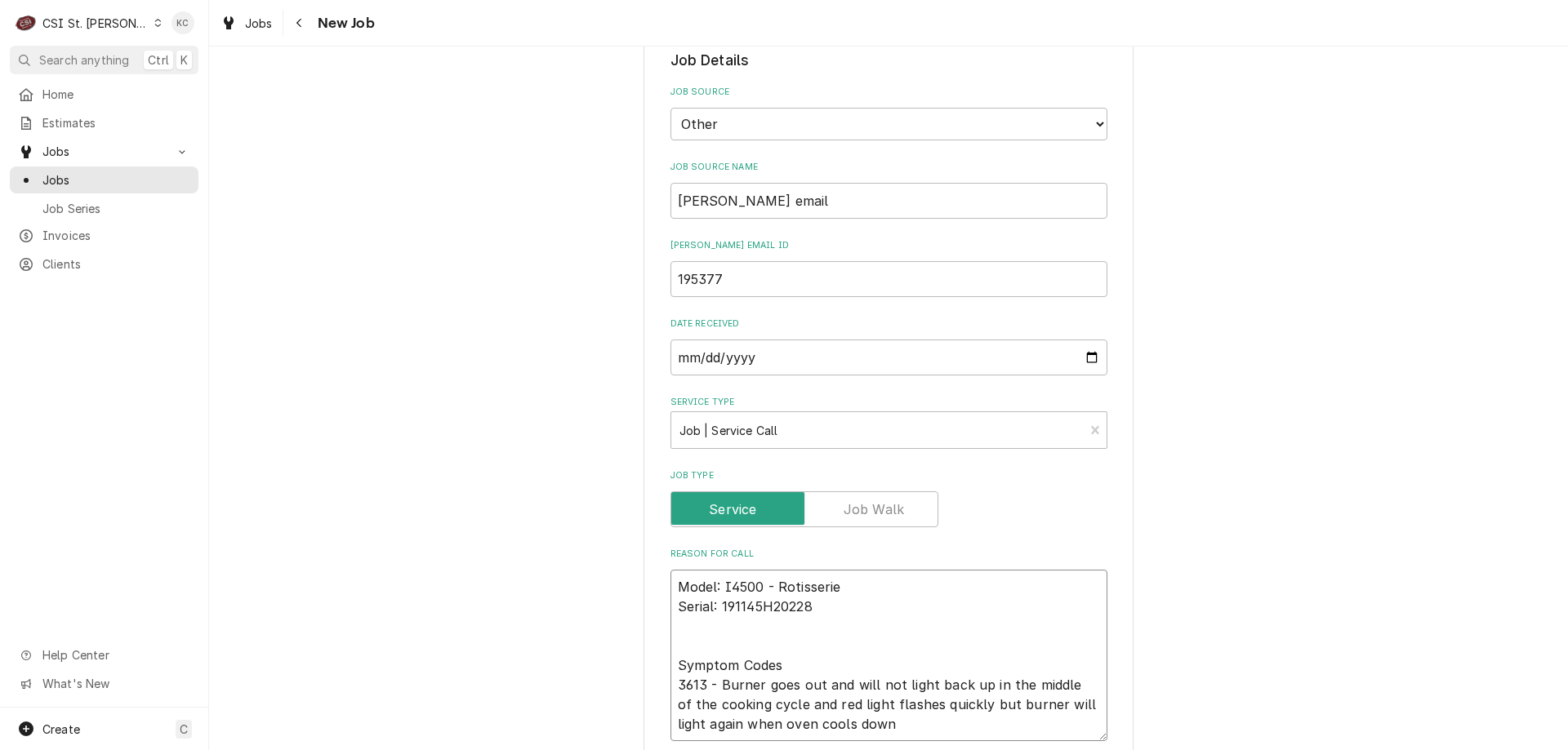
type textarea "x"
type textarea "Model: I4500 - Rotisserie Serial: 191145H20228 Symptom Codes 3613 - Burner goes…"
type textarea "x"
type textarea "Model: I4500 - Rotisserie Serial: 191145H20228 Symptom Codes 3613 - Burner goes…"
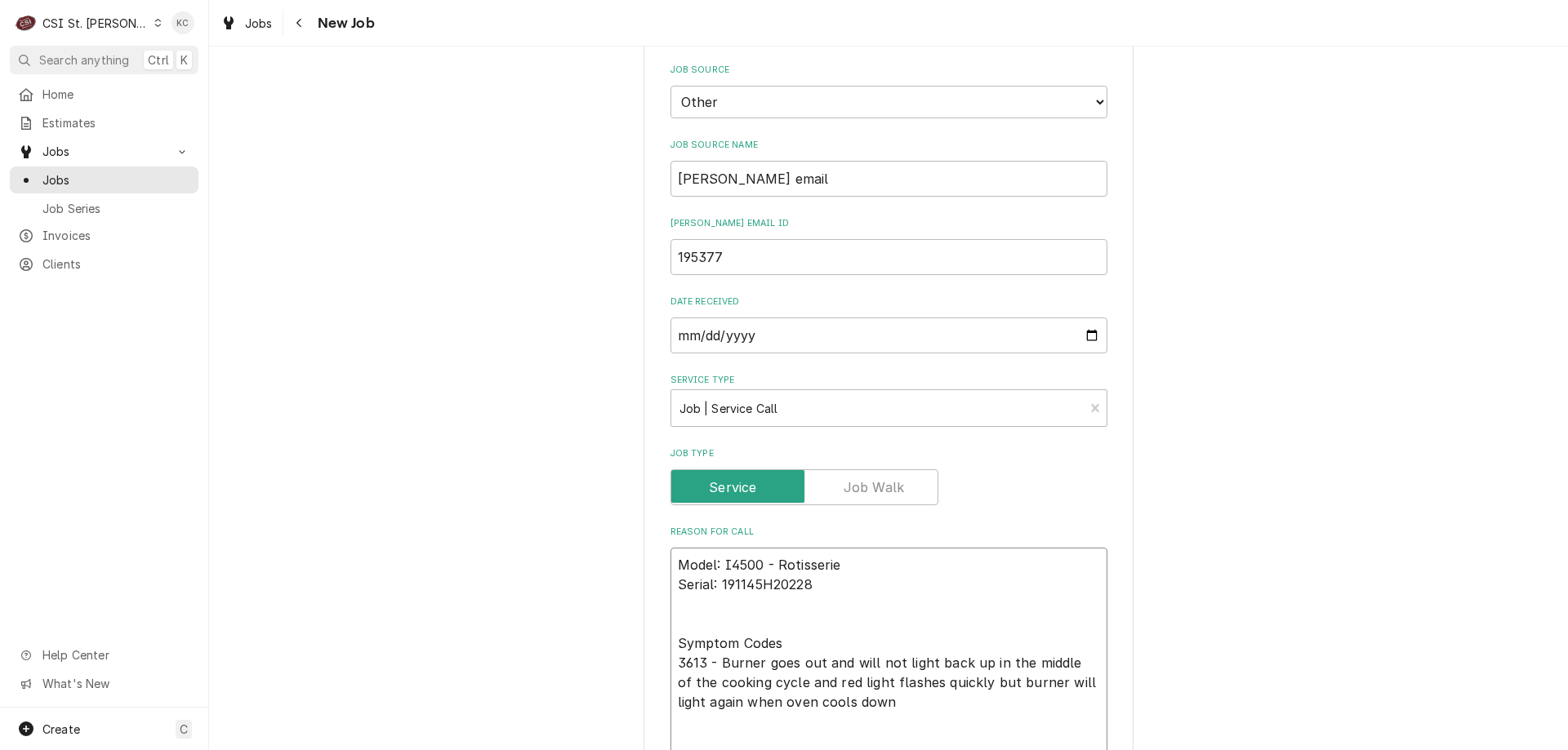
type textarea "x"
type textarea "Model: I4500 - Rotisserie Serial: 191145H20228 Symptom Codes 3613 - Burner goes…"
type textarea "x"
type textarea "Model: I4500 - Rotisserie Serial: 191145H20228 Symptom Codes 3613 - Burner goes…"
type textarea "x"
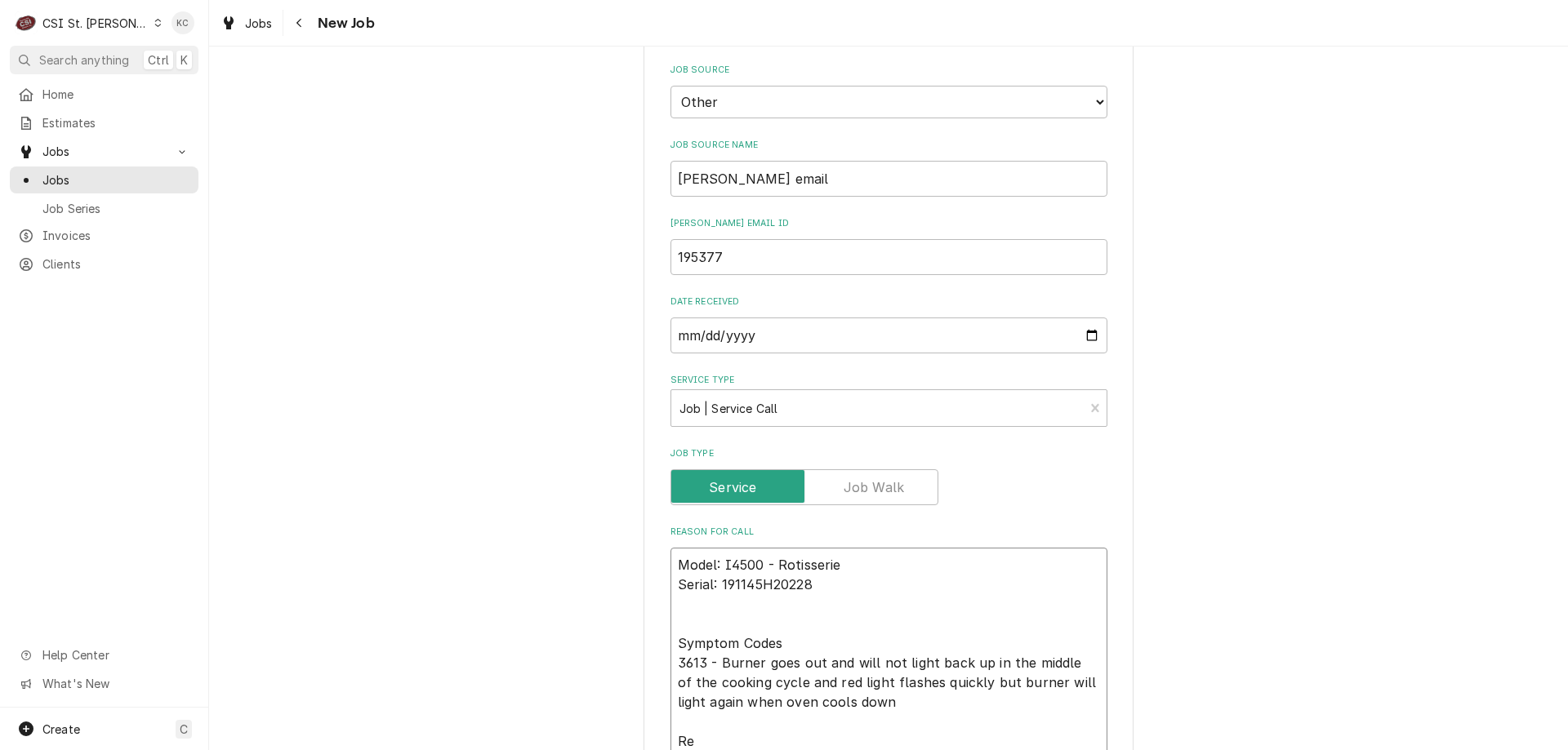
type textarea "Model: I4500 - Rotisserie Serial: 191145H20228 Symptom Codes 3613 - Burner goes…"
type textarea "x"
type textarea "Model: I4500 - Rotisserie Serial: 191145H20228 Symptom Codes 3613 - Burner goes…"
type textarea "x"
type textarea "Model: I4500 - Rotisserie Serial: 191145H20228 Symptom Codes 3613 - Burner goes…"
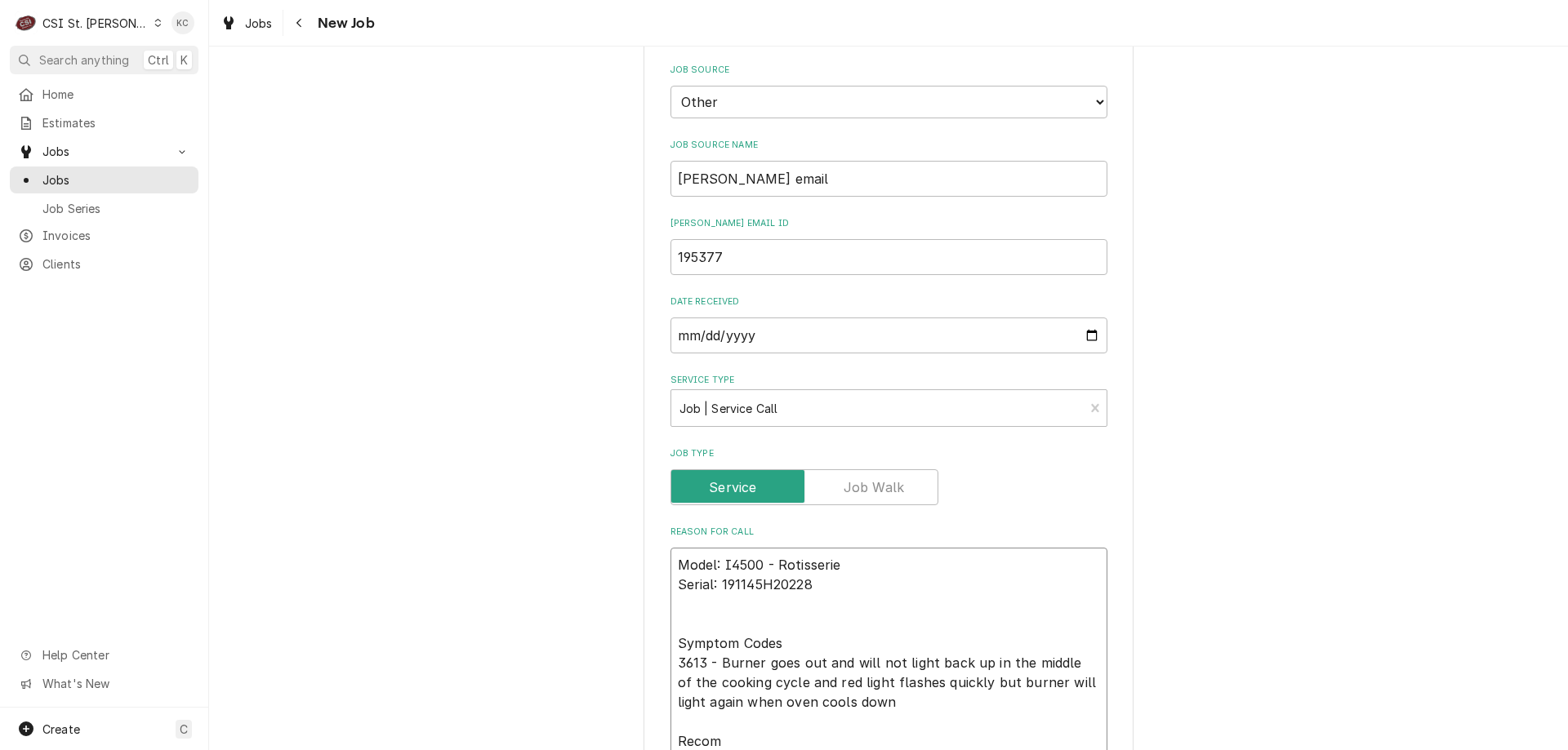
type textarea "x"
type textarea "Model: I4500 - Rotisserie Serial: 191145H20228 Symptom Codes 3613 - Burner goes…"
type textarea "x"
type textarea "Model: I4500 - Rotisserie Serial: 191145H20228 Symptom Codes 3613 - Burner goes…"
type textarea "x"
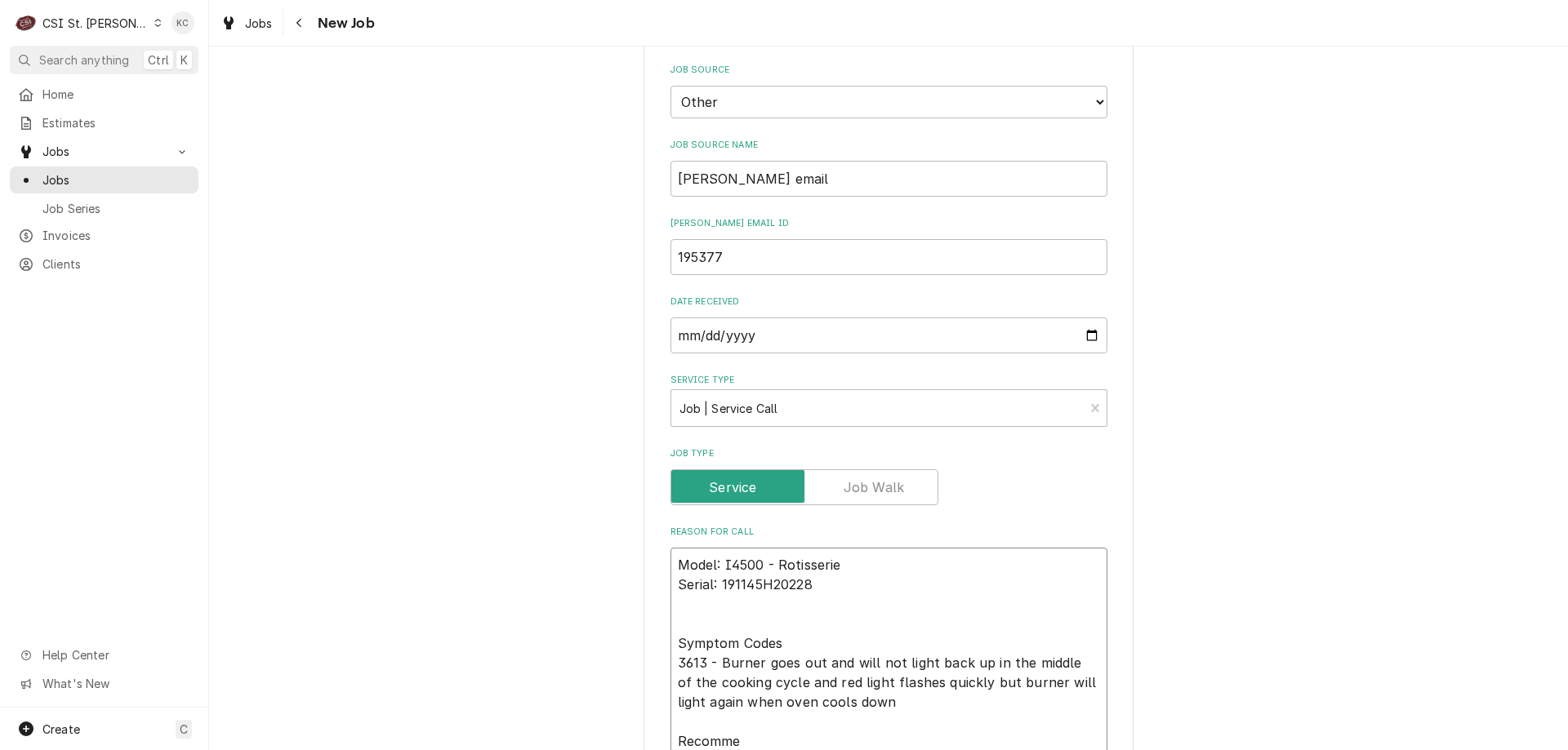
type textarea "Model: I4500 - Rotisserie Serial: 191145H20228 Symptom Codes 3613 - Burner goes…"
type textarea "x"
type textarea "Model: I4500 - Rotisserie Serial: 191145H20228 Symptom Codes 3613 - Burner goes…"
type textarea "x"
type textarea "Model: I4500 - Rotisserie Serial: 191145H20228 Symptom Codes 3613 - Burner goes…"
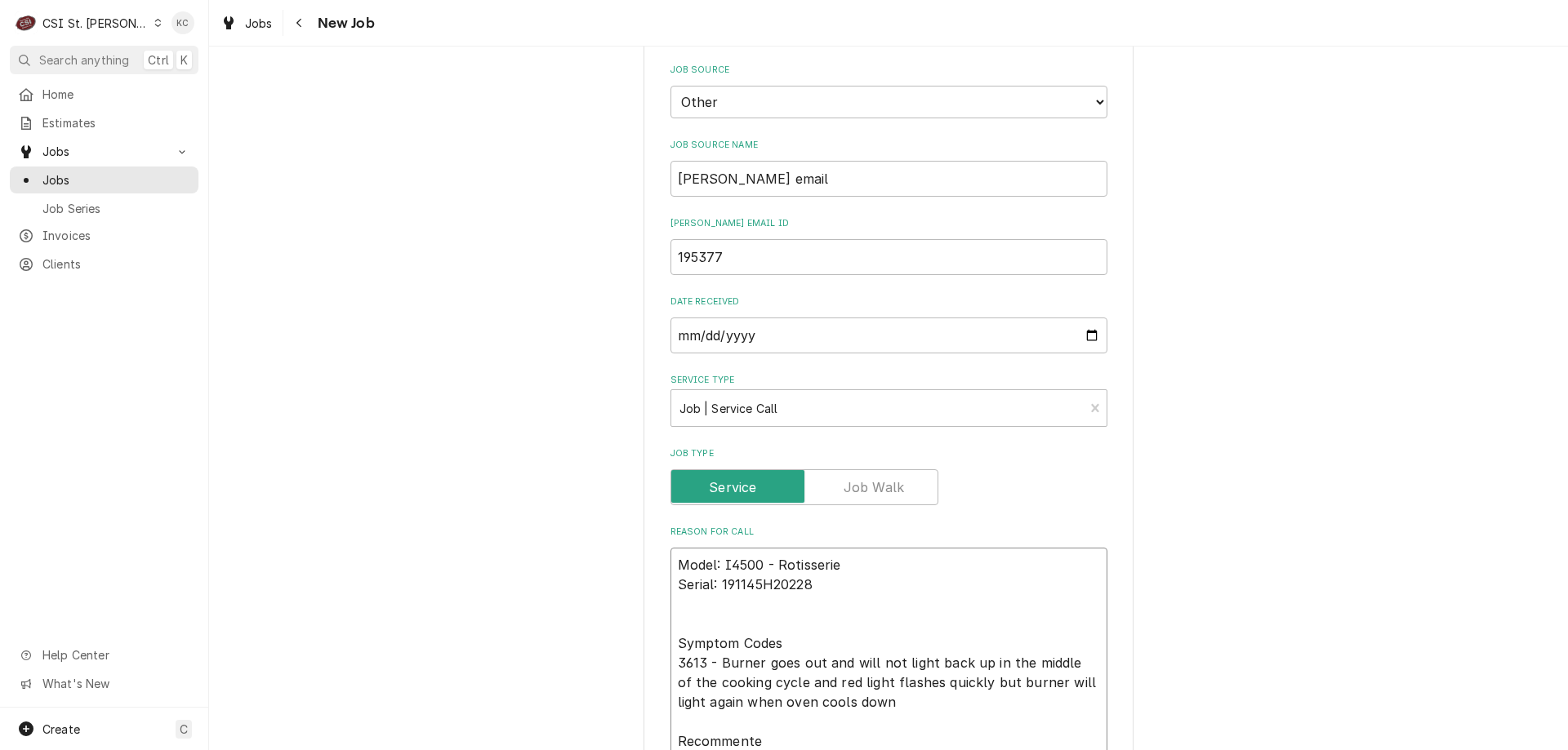
type textarea "x"
type textarea "Model: I4500 - Rotisserie Serial: 191145H20228 Symptom Codes 3613 - Burner goes…"
type textarea "x"
type textarea "Model: I4500 - Rotisserie Serial: 191145H20228 Symptom Codes 3613 - Burner goes…"
type textarea "x"
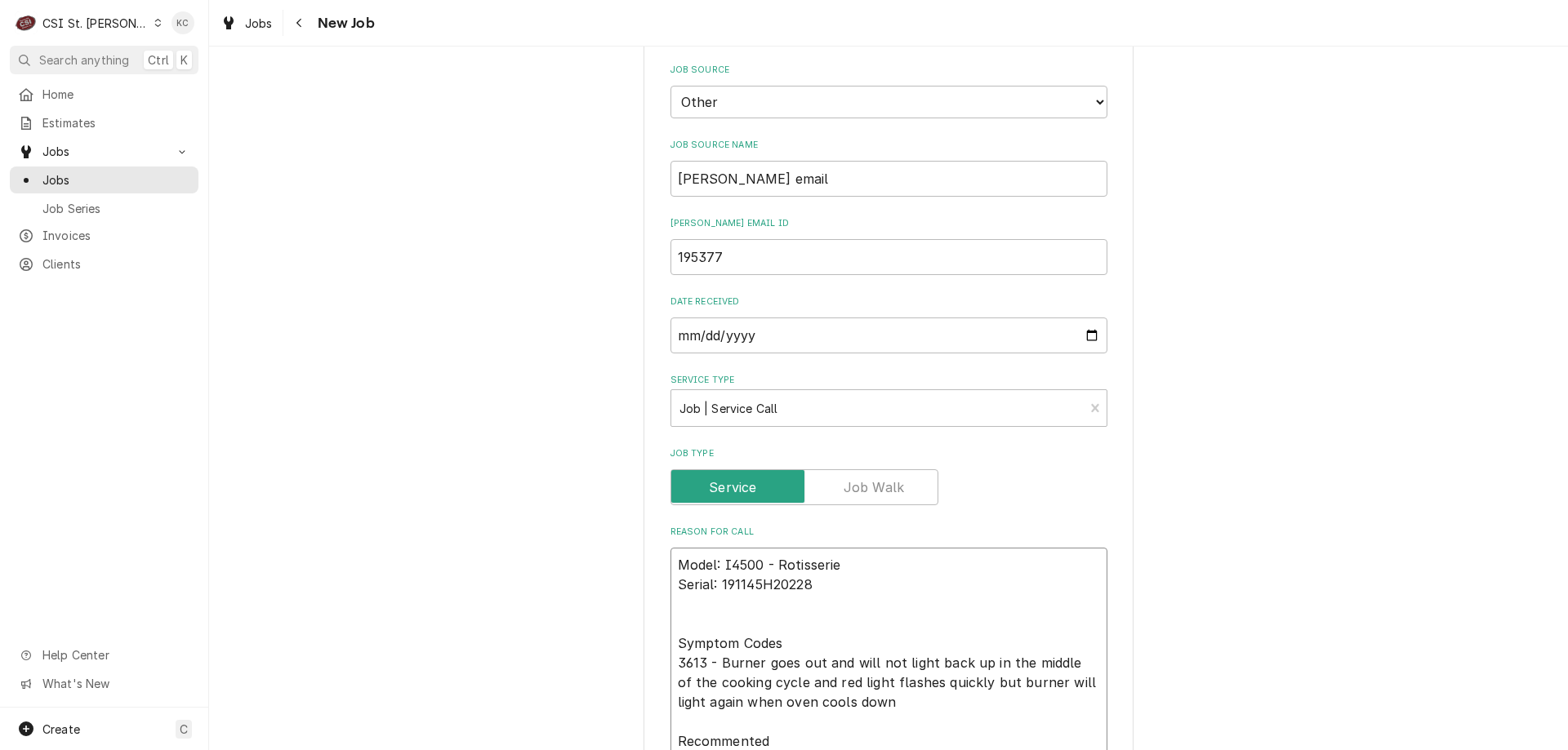
type textarea "Model: I4500 - Rotisserie Serial: 191145H20228 Symptom Codes 3613 - Burner goes…"
type textarea "x"
type textarea "Model: I4500 - Rotisserie Serial: 191145H20228 Symptom Codes 3613 - Burner goes…"
type textarea "x"
type textarea "Model: I4500 - Rotisserie Serial: 191145H20228 Symptom Codes 3613 - Burner goes…"
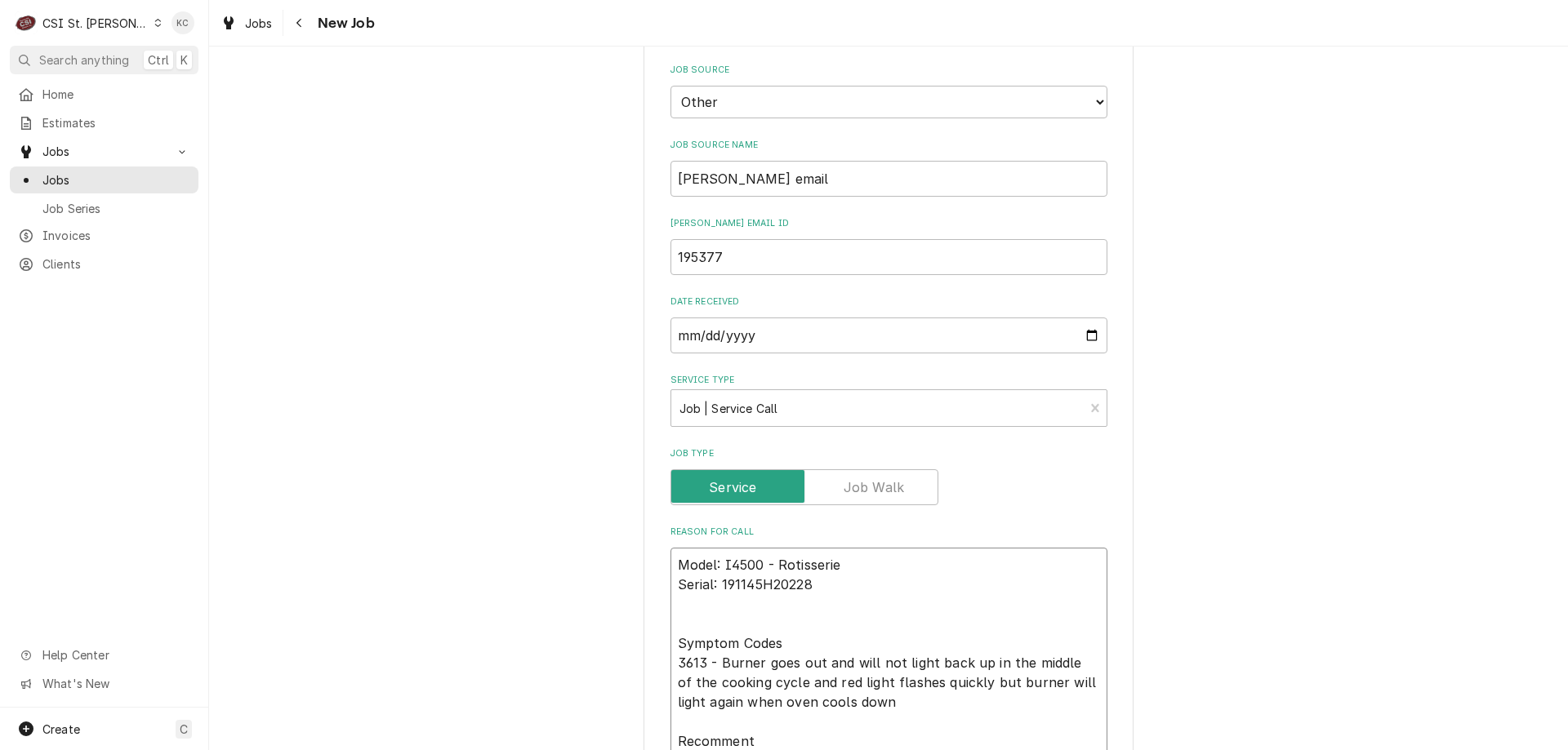
type textarea "x"
type textarea "Model: I4500 - Rotisserie Serial: 191145H20228 Symptom Codes 3613 - Burner goes…"
type textarea "x"
type textarea "Model: I4500 - Rotisserie Serial: 191145H20228 Symptom Codes 3613 - Burner goes…"
type textarea "x"
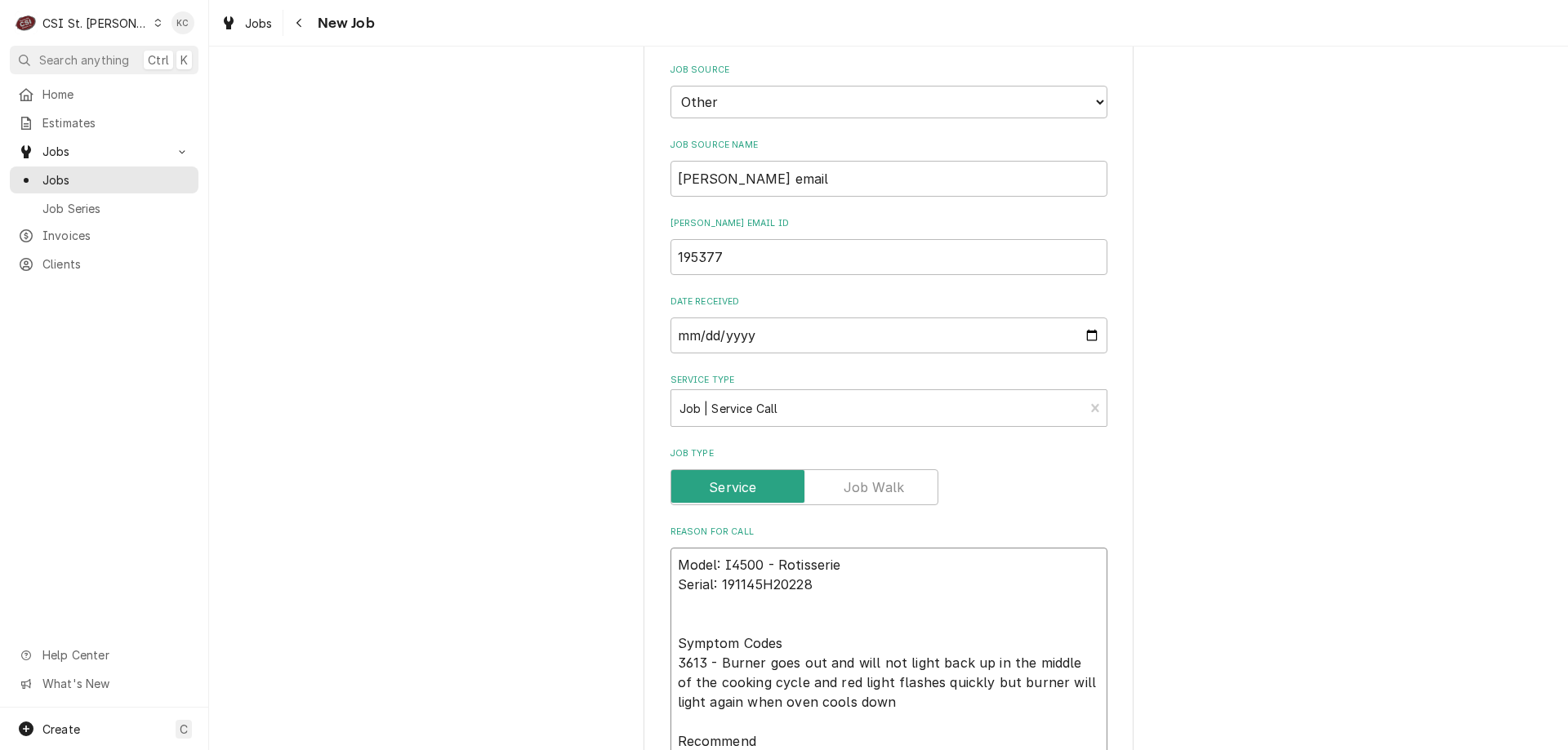
type textarea "Model: I4500 - Rotisserie Serial: 191145H20228 Symptom Codes 3613 - Burner goes…"
type textarea "x"
type textarea "Model: I4500 - Rotisserie Serial: 191145H20228 Symptom Codes 3613 - Burner goes…"
type textarea "x"
type textarea "Model: I4500 - Rotisserie Serial: 191145H20228 Symptom Codes 3613 - Burner goes…"
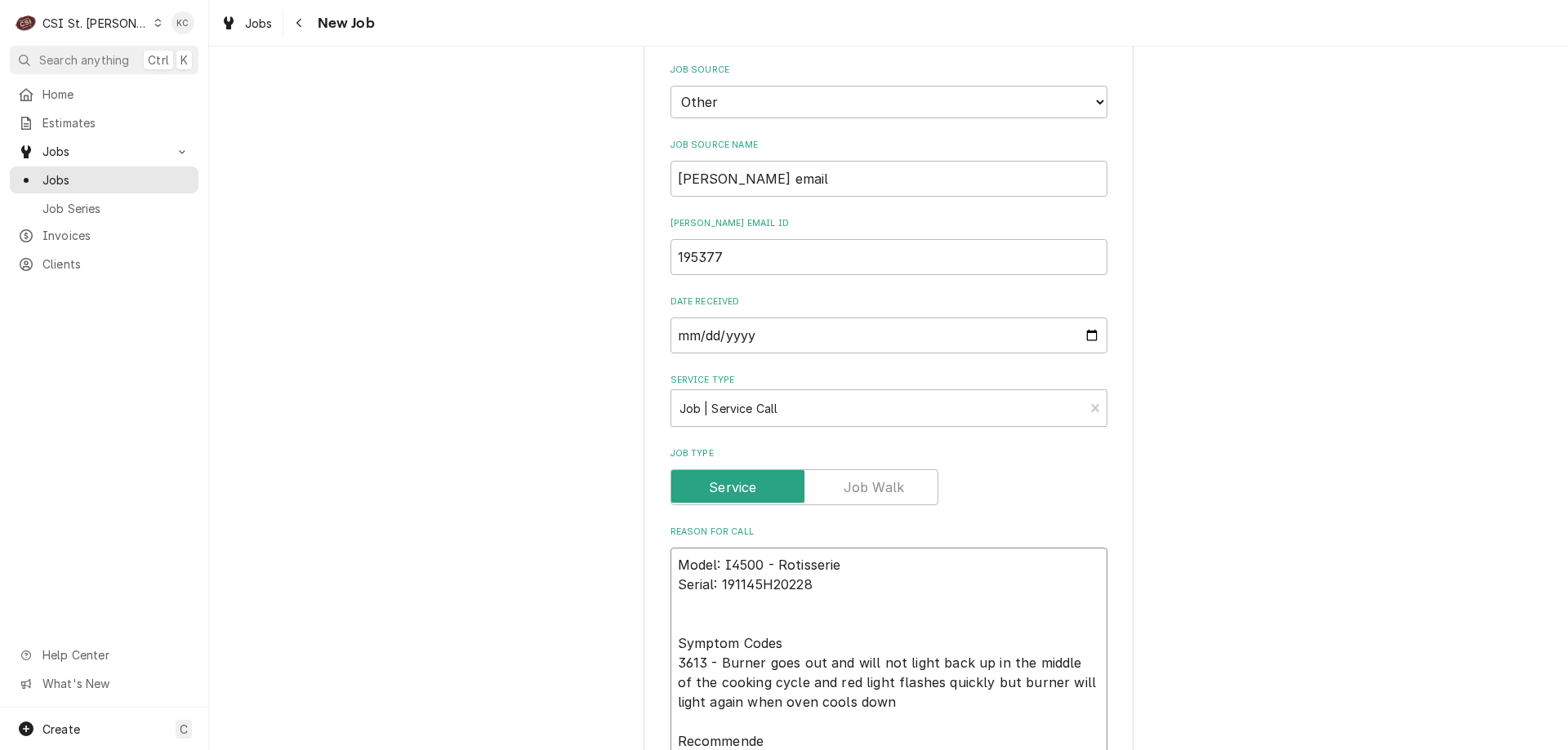
type textarea "x"
type textarea "Model: I4500 - Rotisserie Serial: 191145H20228 Symptom Codes 3613 - Burner goes…"
type textarea "x"
type textarea "Model: I4500 - Rotisserie Serial: 191145H20228 Symptom Codes 3613 - Burner goes…"
type textarea "x"
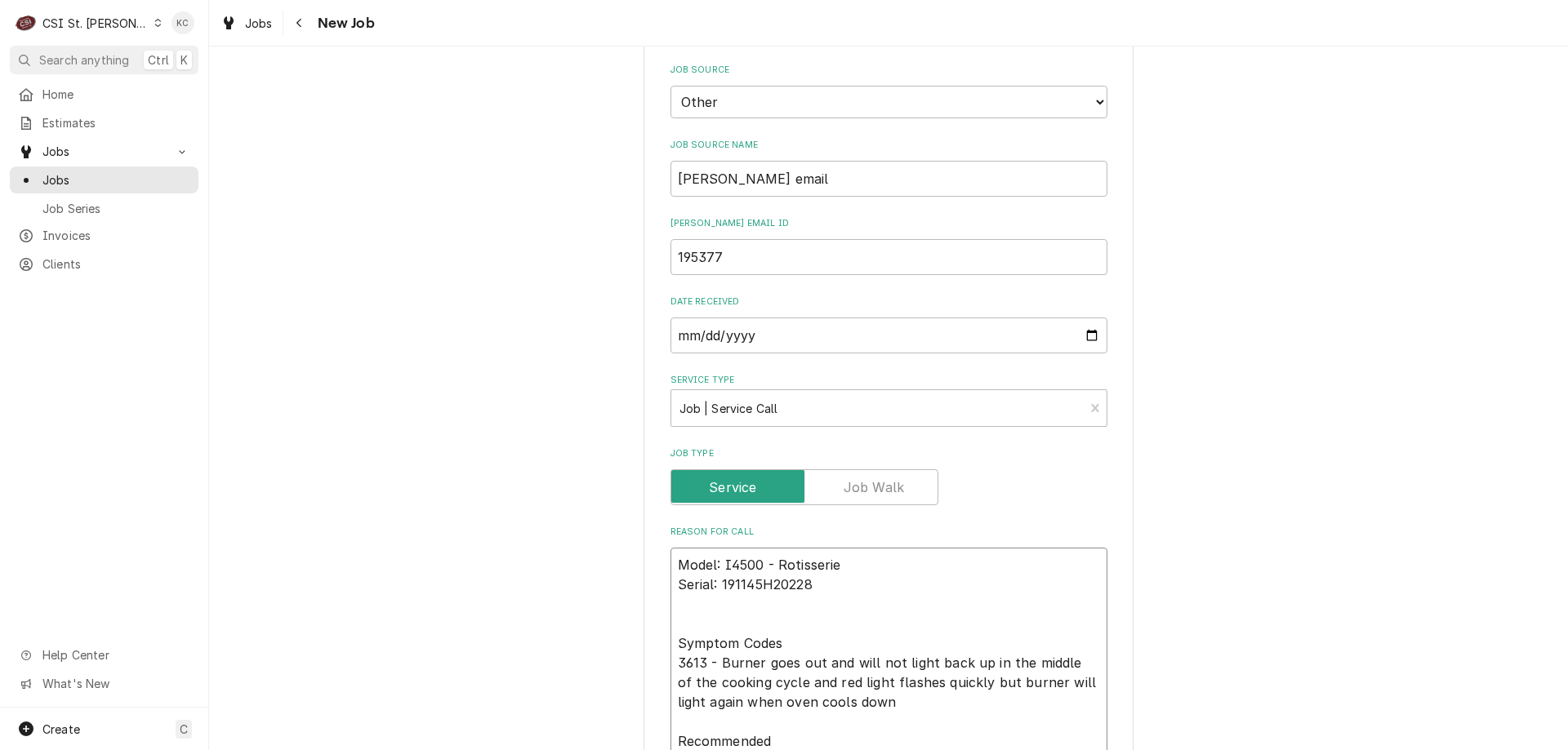
type textarea "Model: I4500 - Rotisserie Serial: 191145H20228 Symptom Codes 3613 - Burner goes…"
type textarea "x"
type textarea "Model: I4500 - Rotisserie Serial: 191145H20228 Symptom Codes 3613 - Burner goes…"
type textarea "x"
type textarea "Model: I4500 - Rotisserie Serial: 191145H20228 Symptom Codes 3613 - Burner goes…"
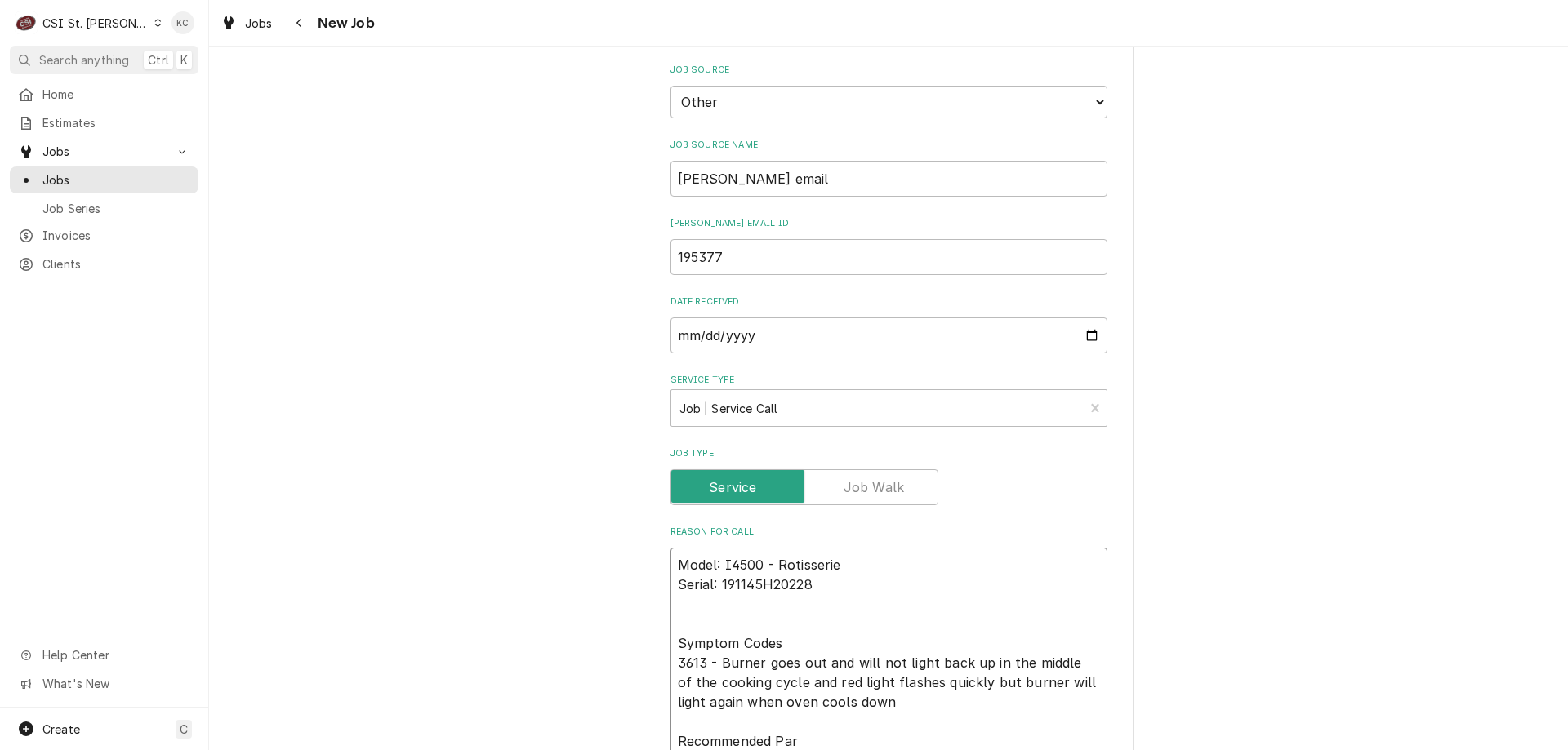
type textarea "x"
type textarea "Model: I4500 - Rotisserie Serial: 191145H20228 Symptom Codes 3613 - Burner goes…"
type textarea "x"
type textarea "Model: I4500 - Rotisserie Serial: 191145H20228 Symptom Codes 3613 - Burner goes…"
type textarea "x"
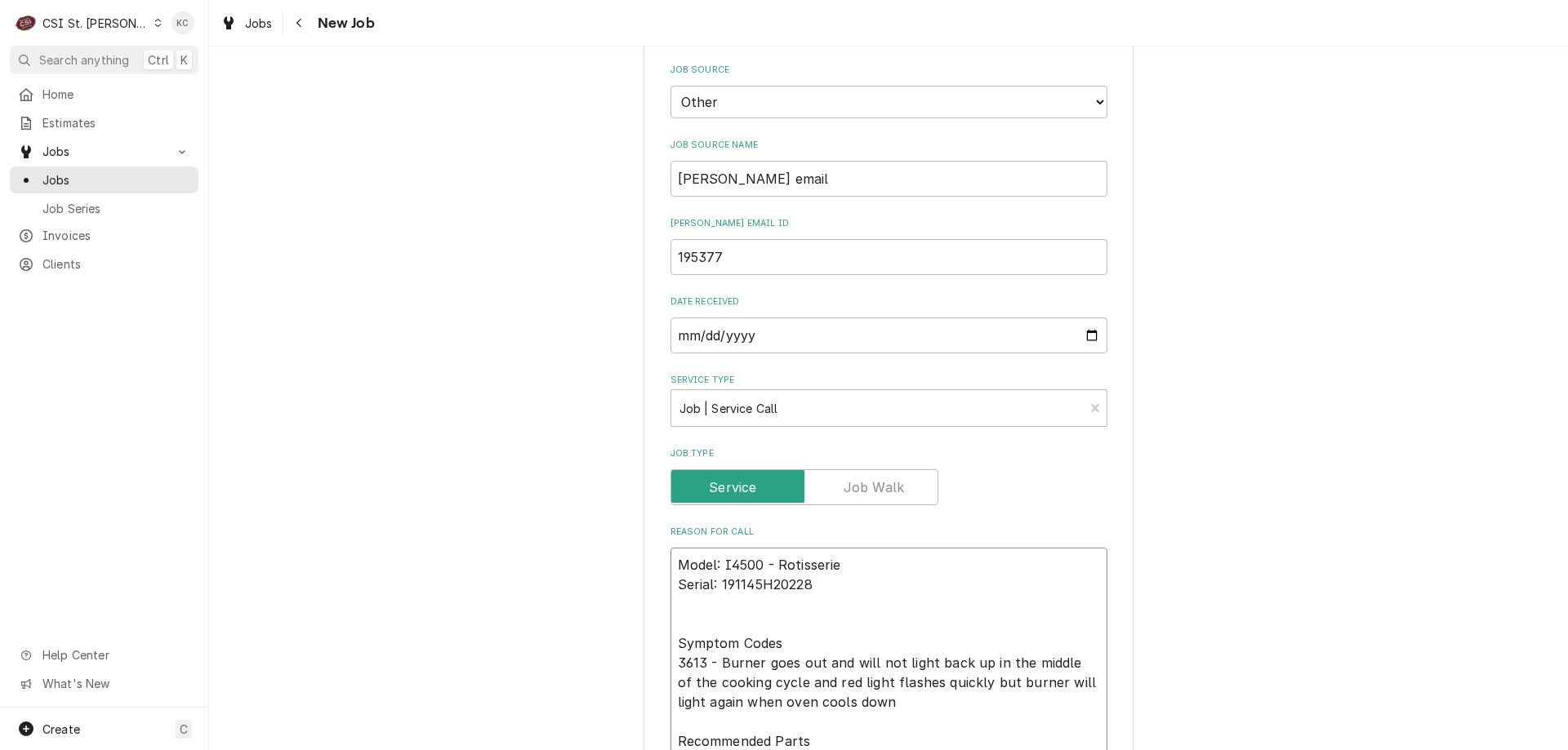
type textarea "Model: I4500 - Rotisserie Serial: 191145H20228 Symptom Codes 3613 - Burner goes…"
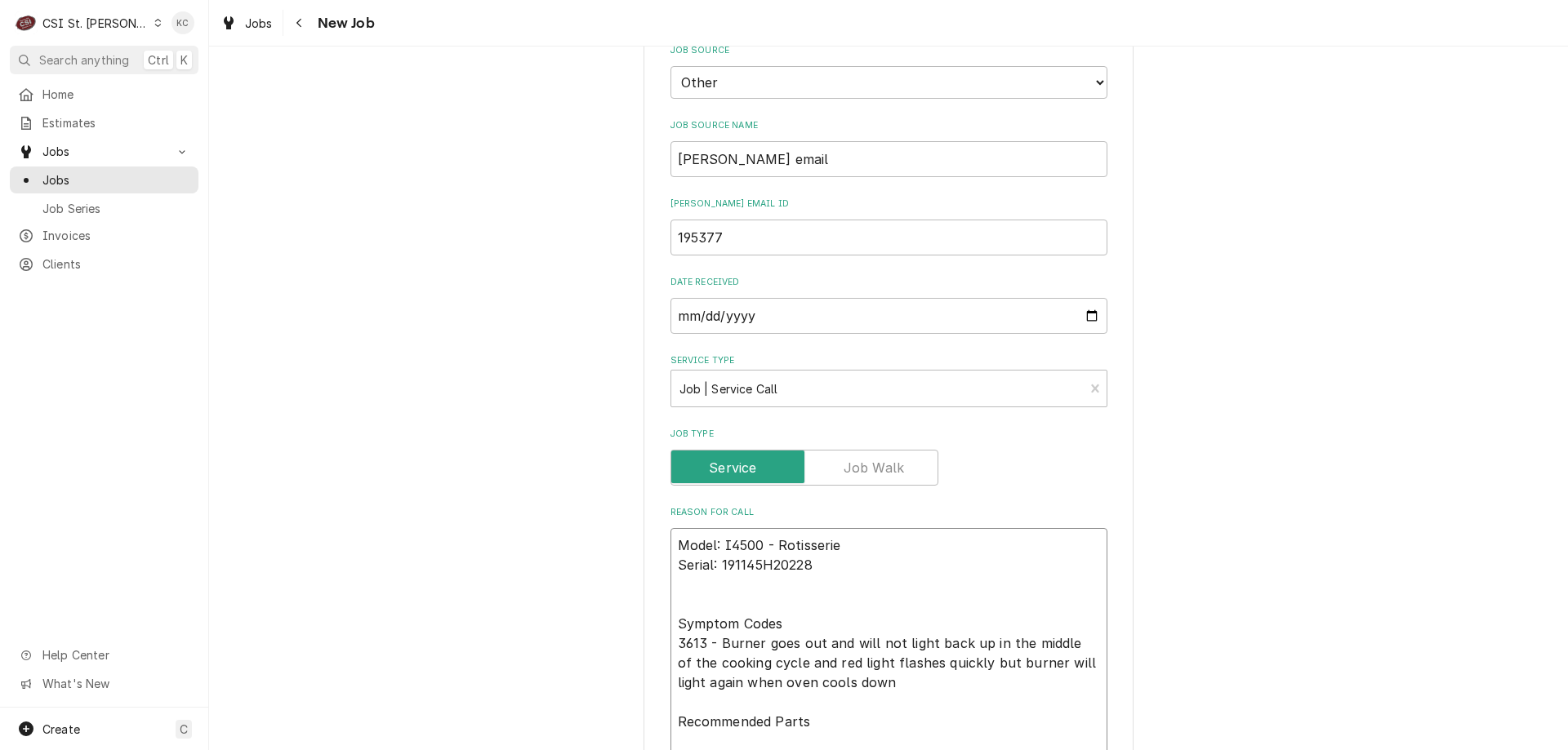
type textarea "x"
type textarea "Model: I4500 - Rotisserie Serial: 191145H20228 Symptom Codes 3613 - Burner goes…"
type textarea "x"
type textarea "Model: I4500 - Rotisserie Serial: 191145H20228 Symptom Codes 3613 - Burner goes…"
type textarea "x"
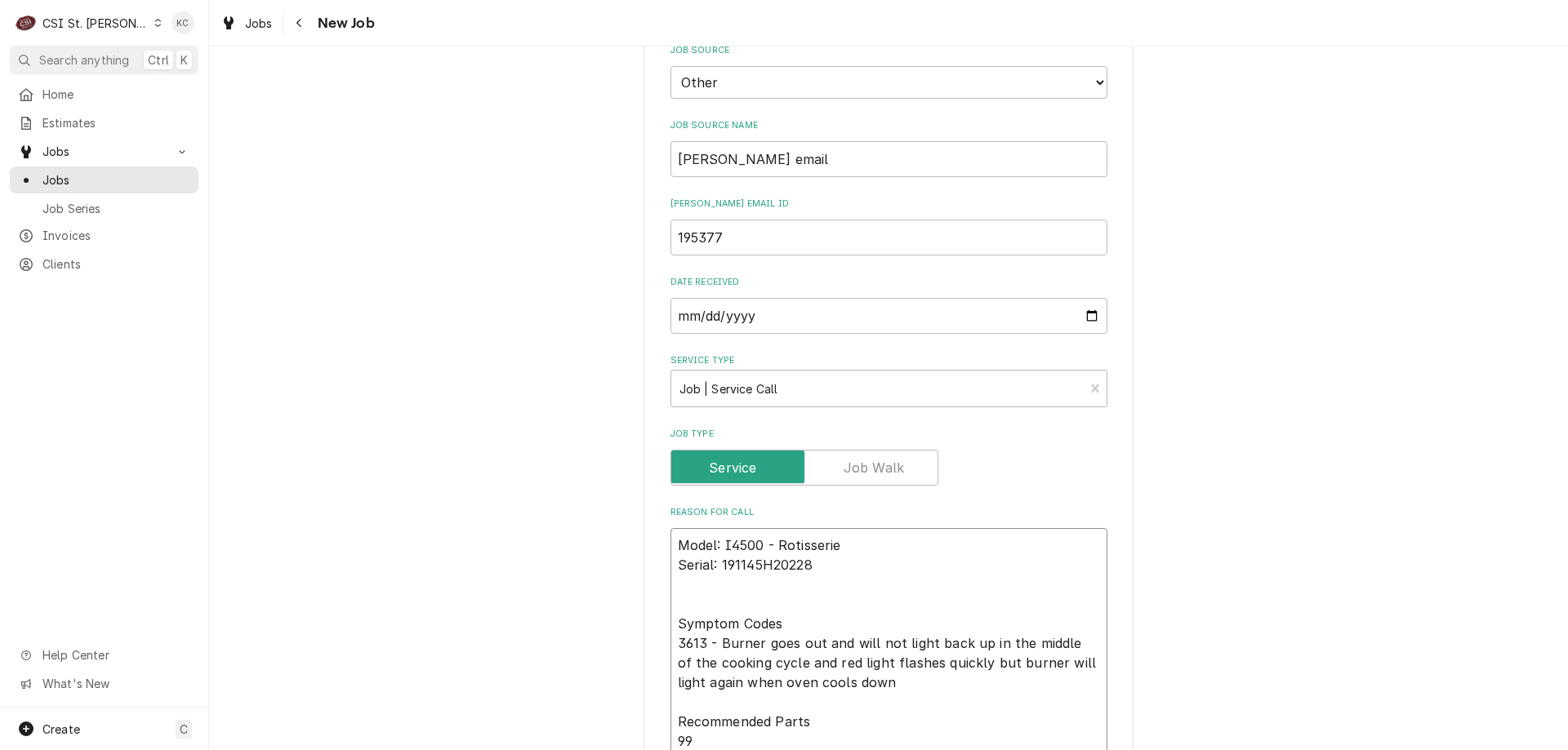
type textarea "Model: I4500 - Rotisserie Serial: 191145H20228 Symptom Codes 3613 - Burner goes…"
type textarea "x"
type textarea "Model: I4500 - Rotisserie Serial: 191145H20228 Symptom Codes 3613 - Burner goes…"
type textarea "x"
type textarea "Model: I4500 - Rotisserie Serial: 191145H20228 Symptom Codes 3613 - Burner goes…"
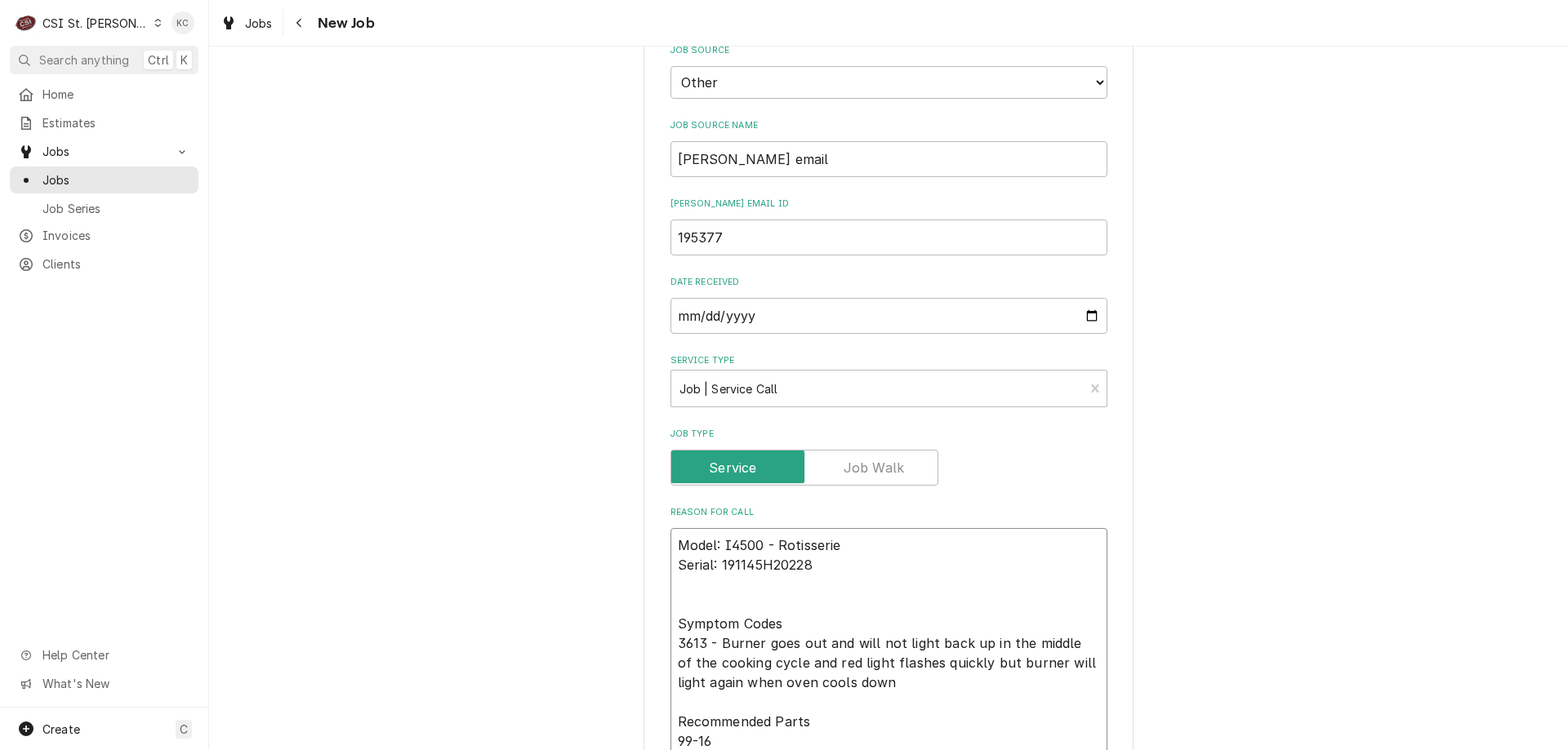
type textarea "x"
type textarea "Model: I4500 - Rotisserie Serial: 191145H20228 Symptom Codes 3613 - Burner goes…"
type textarea "x"
type textarea "Model: I4500 - Rotisserie Serial: 191145H20228 Symptom Codes 3613 - Burner goes…"
type textarea "x"
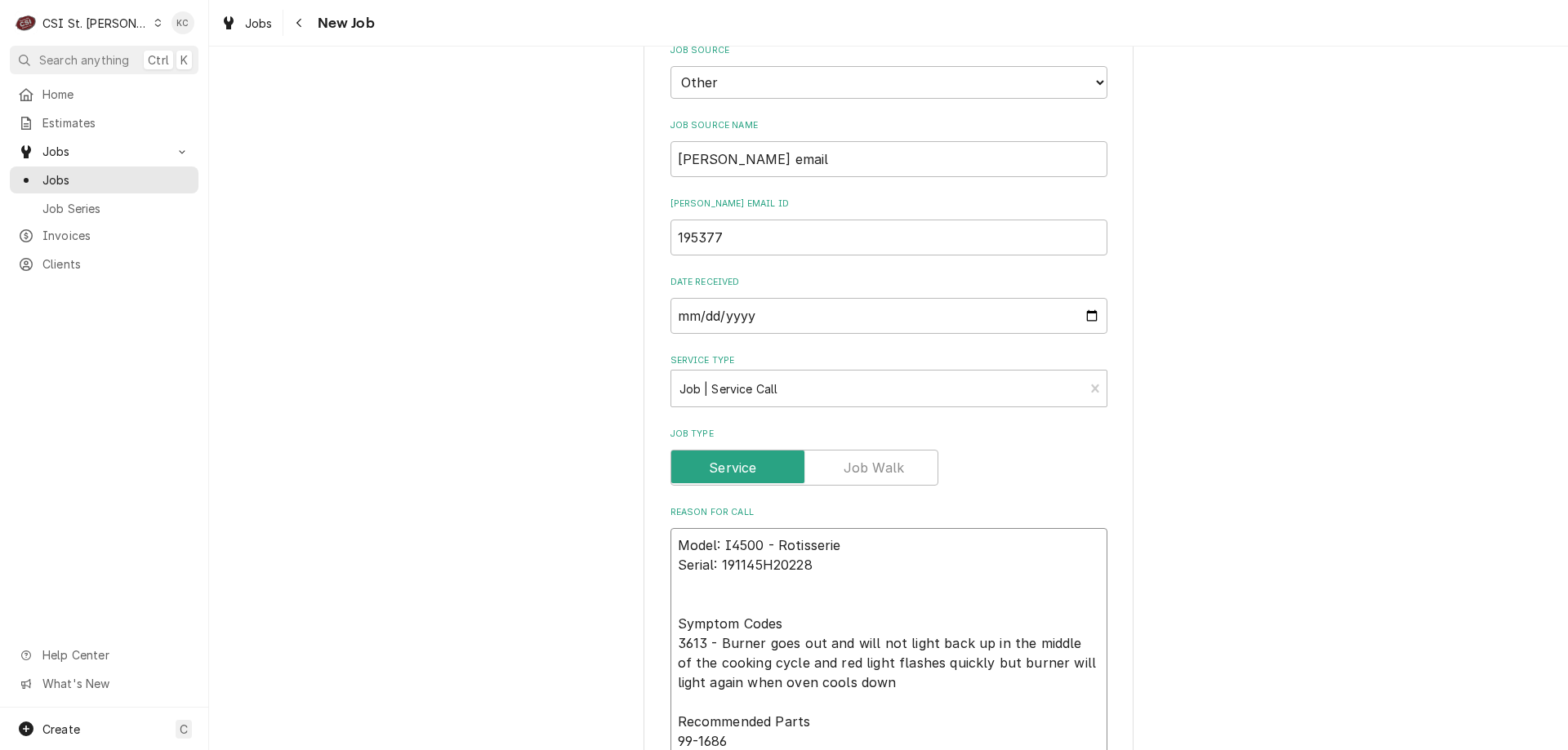
type textarea "Model: I4500 - Rotisserie Serial: 191145H20228 Symptom Codes 3613 - Burner goes…"
type textarea "x"
type textarea "Model: I4500 - Rotisserie Serial: 191145H20228 Symptom Codes 3613 - Burner goes…"
type textarea "x"
type textarea "Model: I4500 - Rotisserie Serial: 191145H20228 Symptom Codes 3613 - Burner goes…"
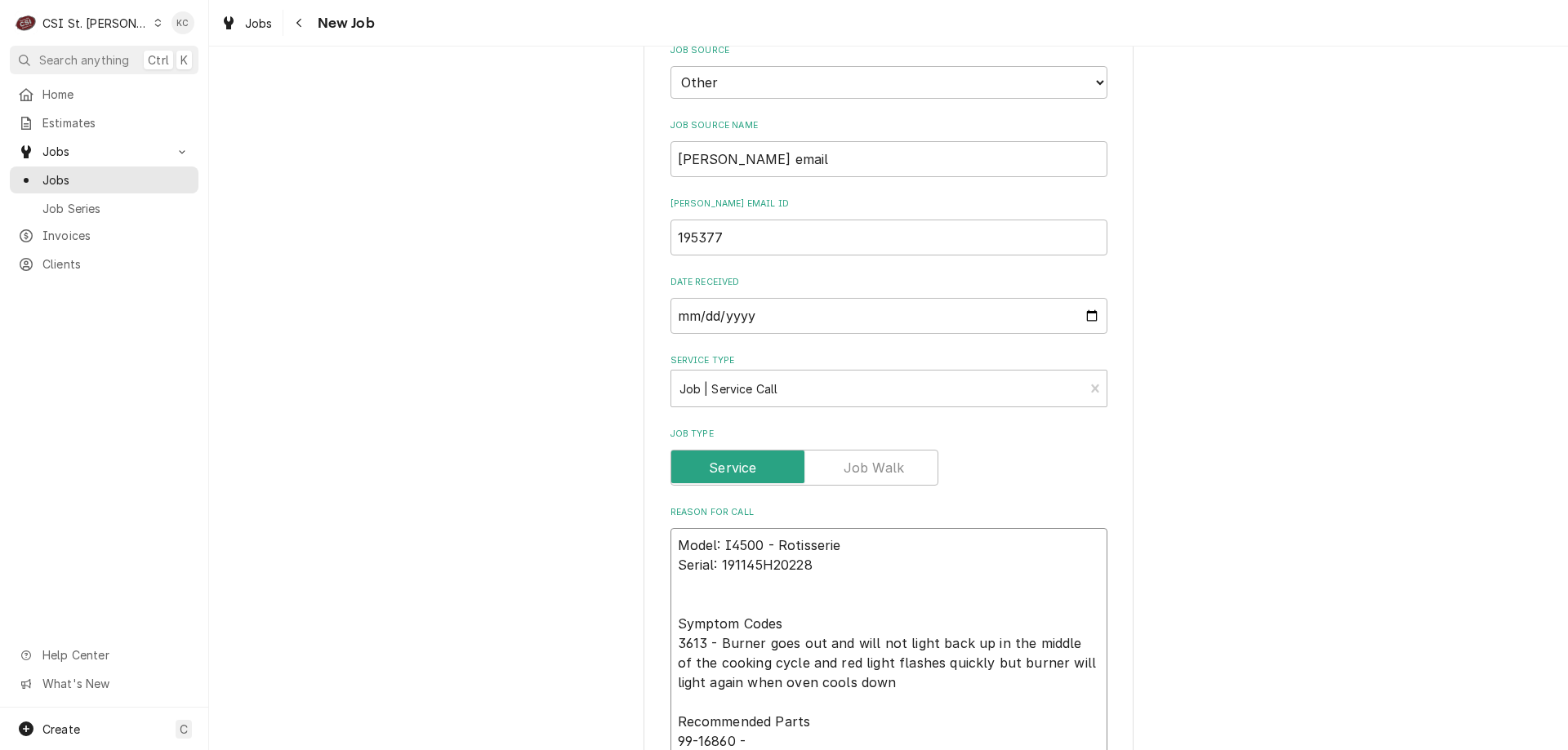
type textarea "x"
type textarea "Model: I4500 - Rotisserie Serial: 191145H20228 Symptom Codes 3613 - Burner goes…"
type textarea "x"
type textarea "Model: I4500 - Rotisserie Serial: 191145H20228 Symptom Codes 3613 - Burner goes…"
click at [786, 737] on textarea "Model: I4500 - Rotisserie Serial: 191145H20228 Symptom Codes 3613 - Burner goes…" at bounding box center [888, 643] width 437 height 230
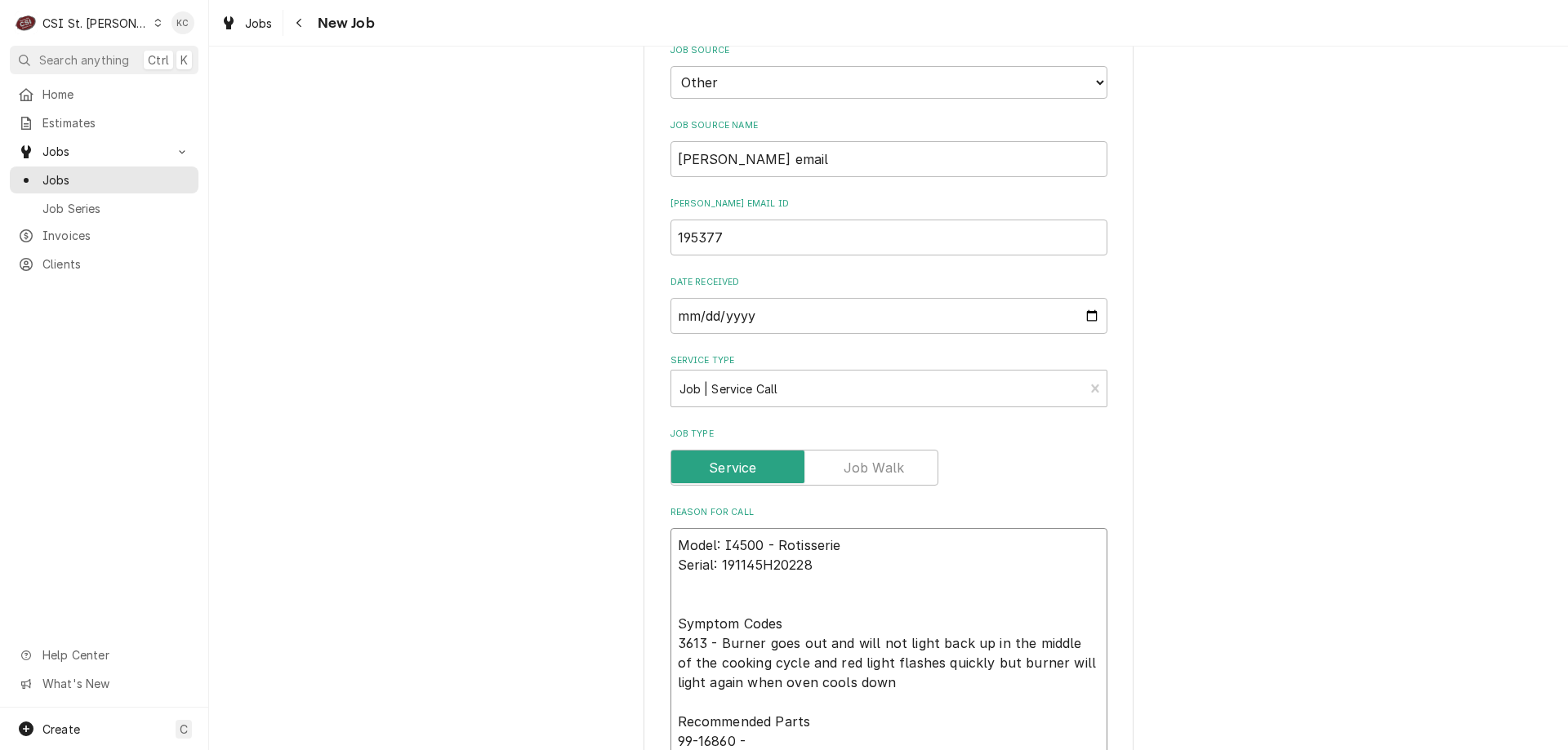
paste textarea "THERMOCOUPLE TYPE K 6" MI STYLE W/CONNECTORS ONLY FOR GC/4500/3500 (SVC-016-006…"
type textarea "x"
type textarea "Model: I4500 - Rotisserie Serial: 191145H20228 Symptom Codes 3613 - Burner goes…"
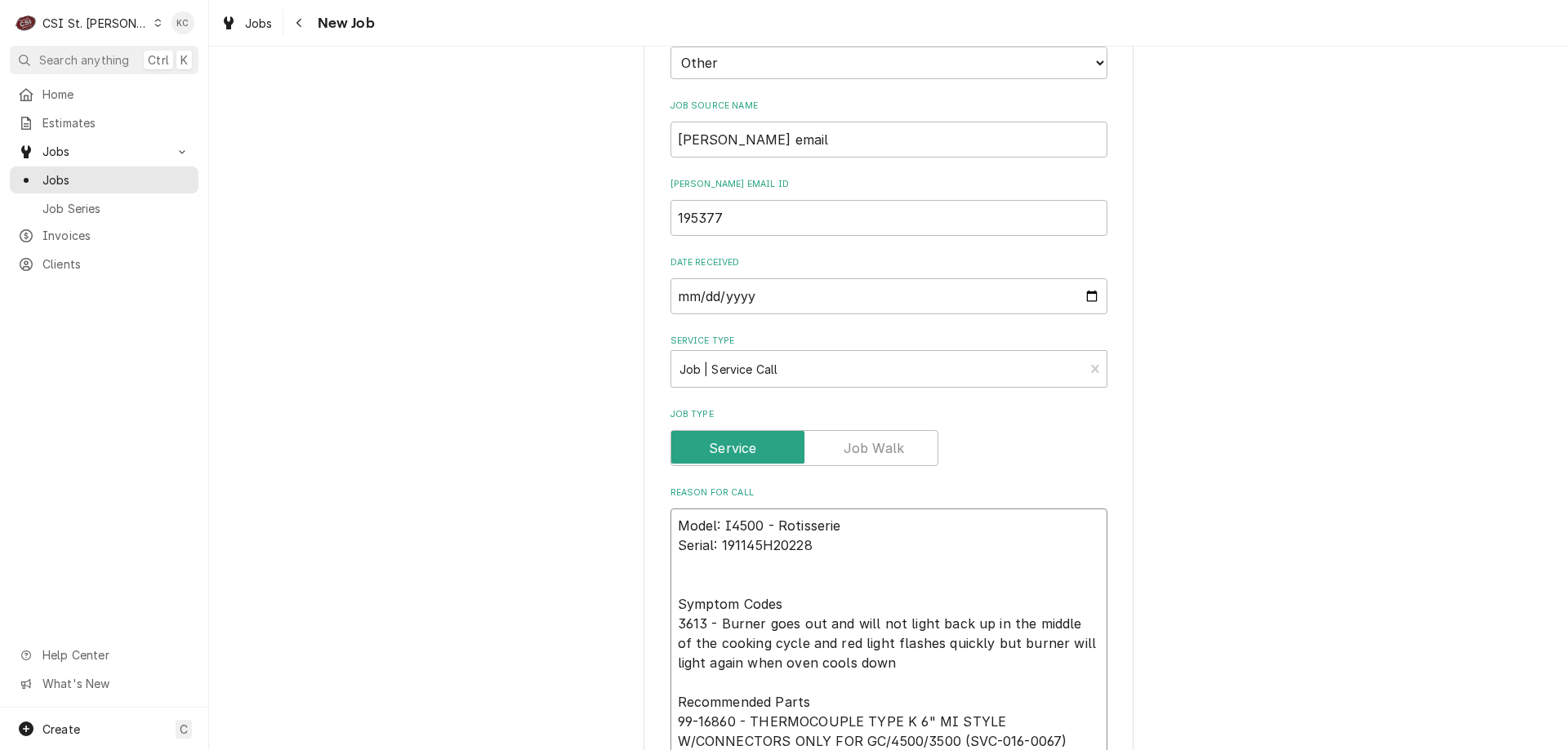
type textarea "x"
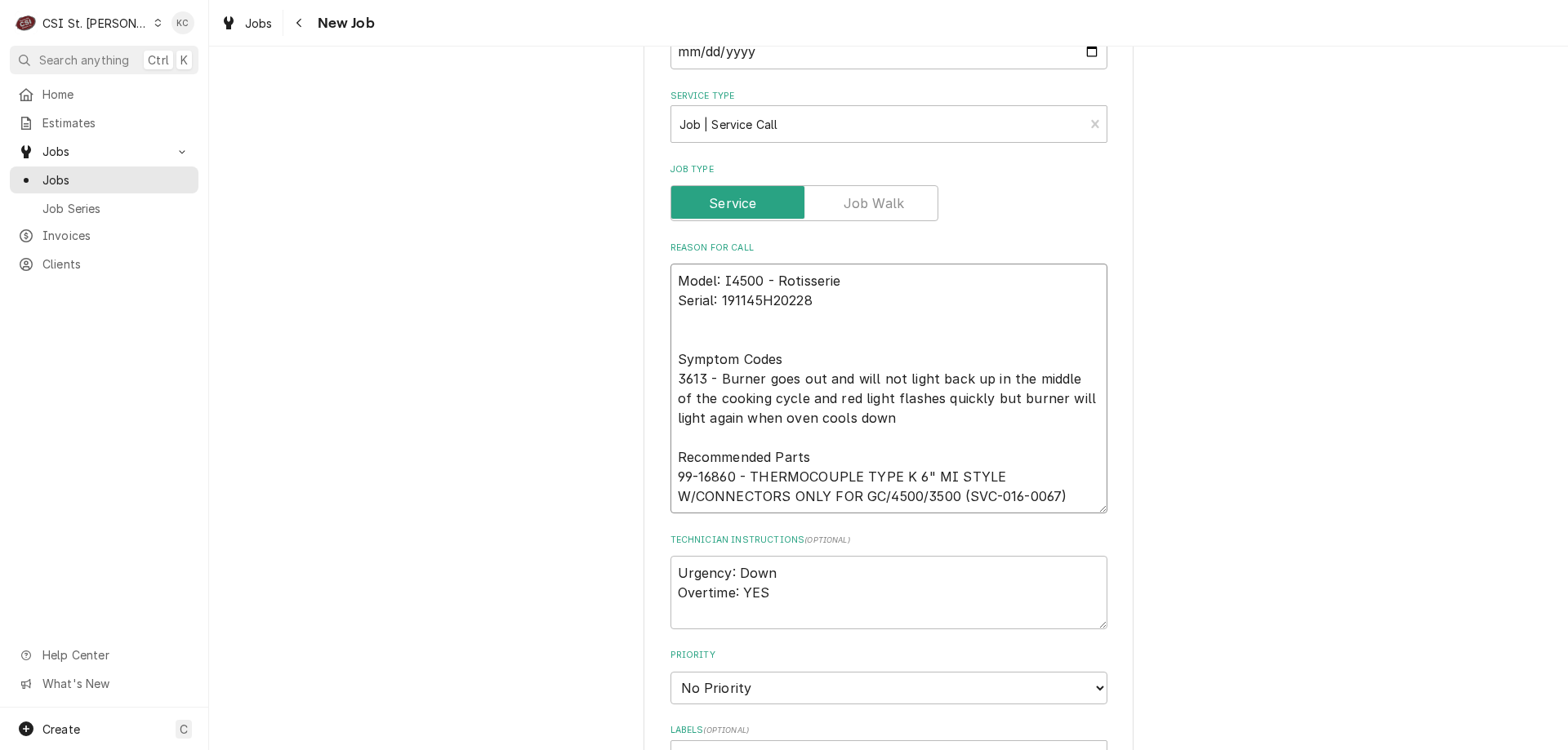
scroll to position [1068, 0]
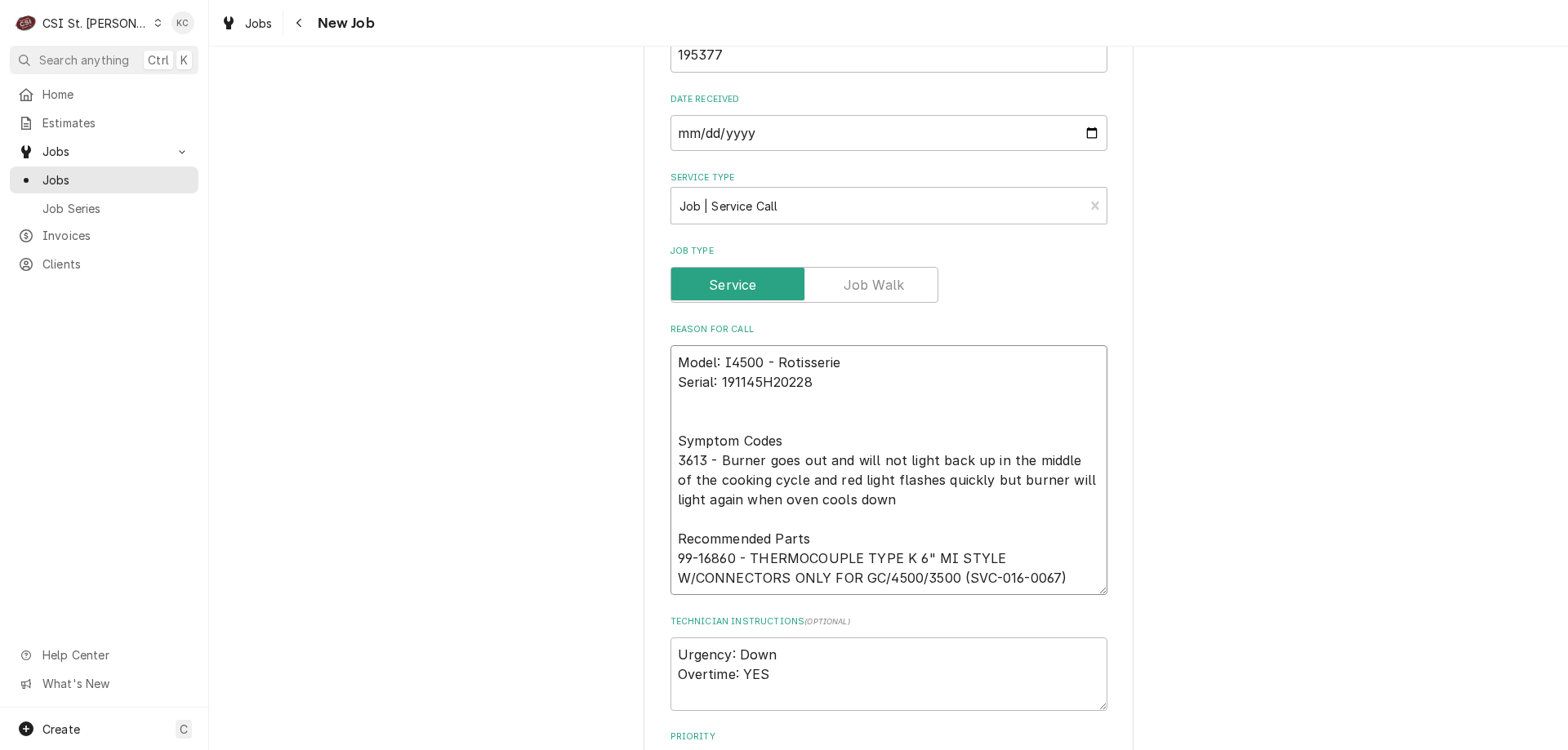
type textarea "Model: I4500 - Rotisserie Serial: 191145H20228 Symptom Codes 3613 - Burner goes…"
click at [971, 671] on textarea "Urgency: Down Overtime: YES" at bounding box center [888, 674] width 437 height 74
type textarea "x"
type textarea "Urgency: Down Overtime: YES"
type textarea "x"
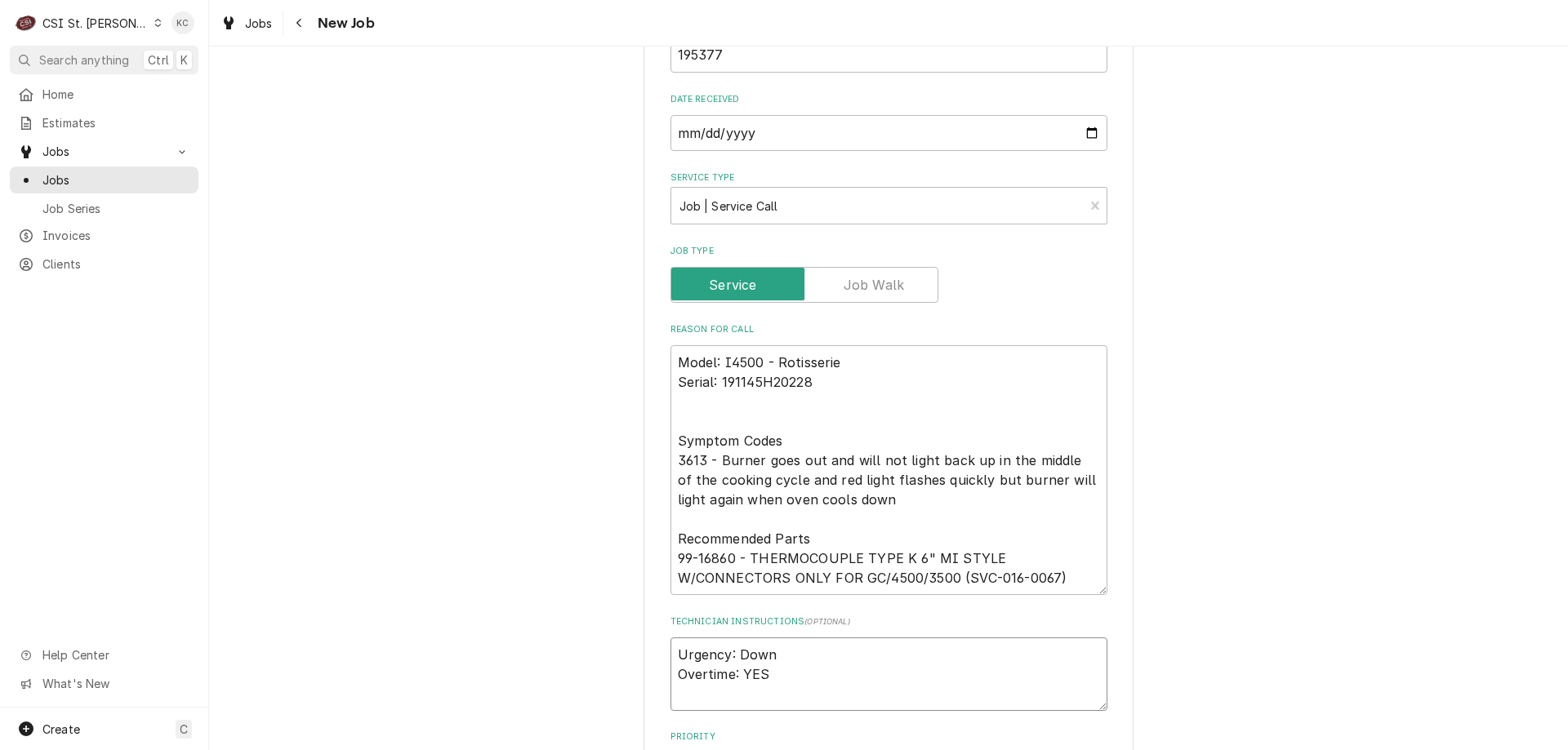
type textarea "Urgency: Down Overtime: YES"
type textarea "x"
type textarea "Urgency: Down Overtime: YES E"
type textarea "x"
type textarea "Urgency: Down Overtime: YES Er"
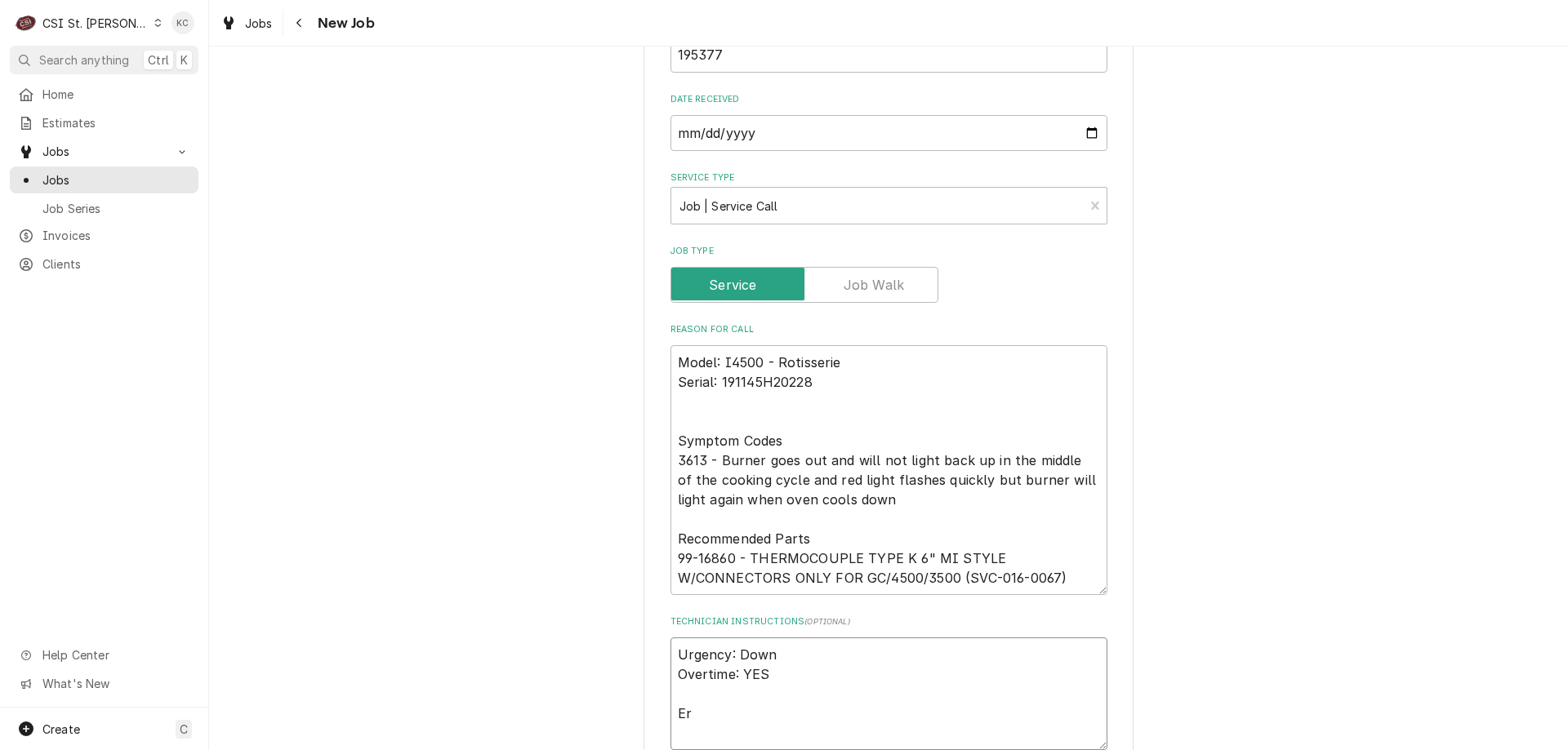
type textarea "x"
type textarea "Urgency: Down Overtime: YES Eri"
type textarea "x"
type textarea "Urgency: Down Overtime: YES Erick"
type textarea "x"
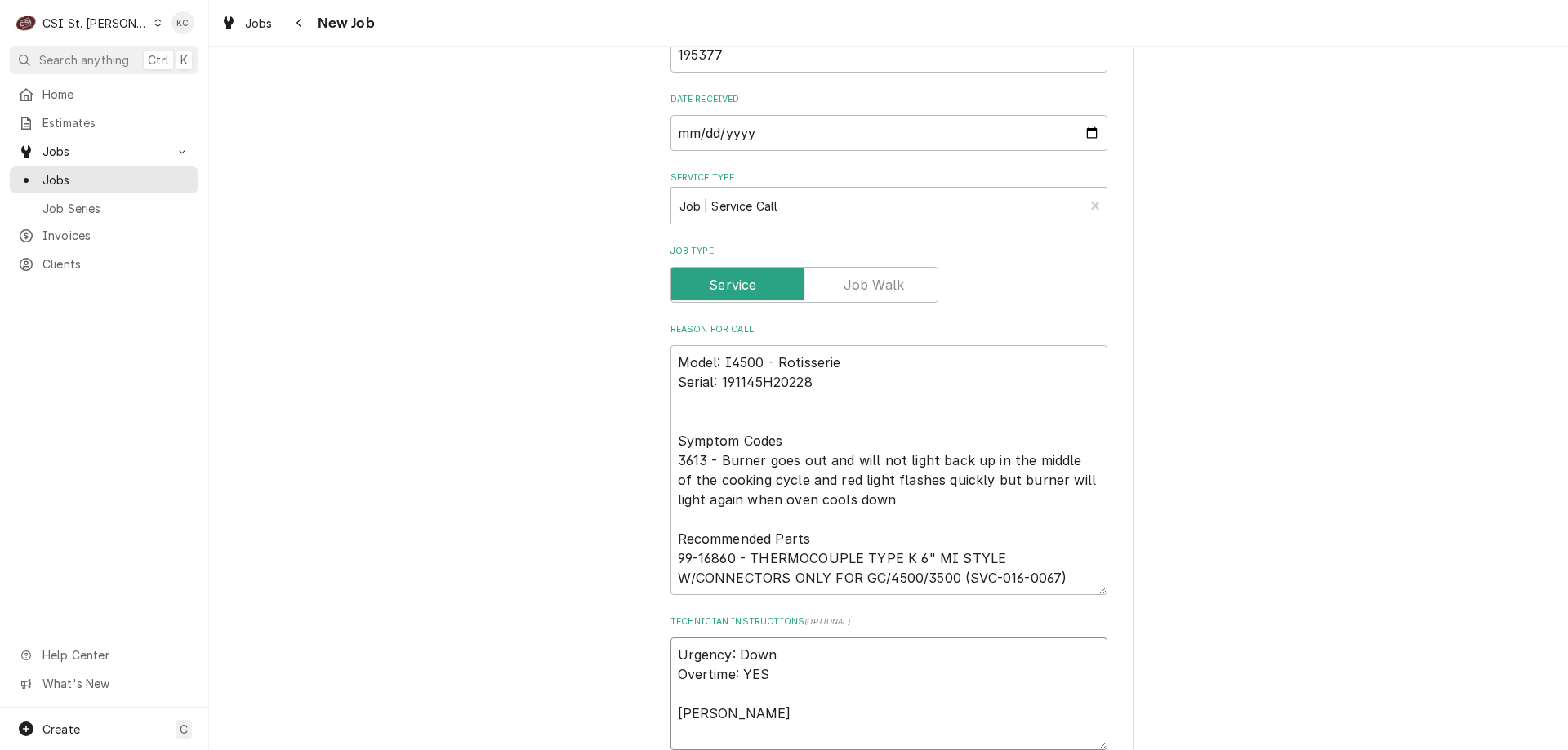
type textarea "Urgency: Down Overtime: YES Erick"
type textarea "x"
type textarea "Urgency: Down Overtime: YES Erick -"
type textarea "x"
type textarea "Urgency: Down Overtime: YES Erick -"
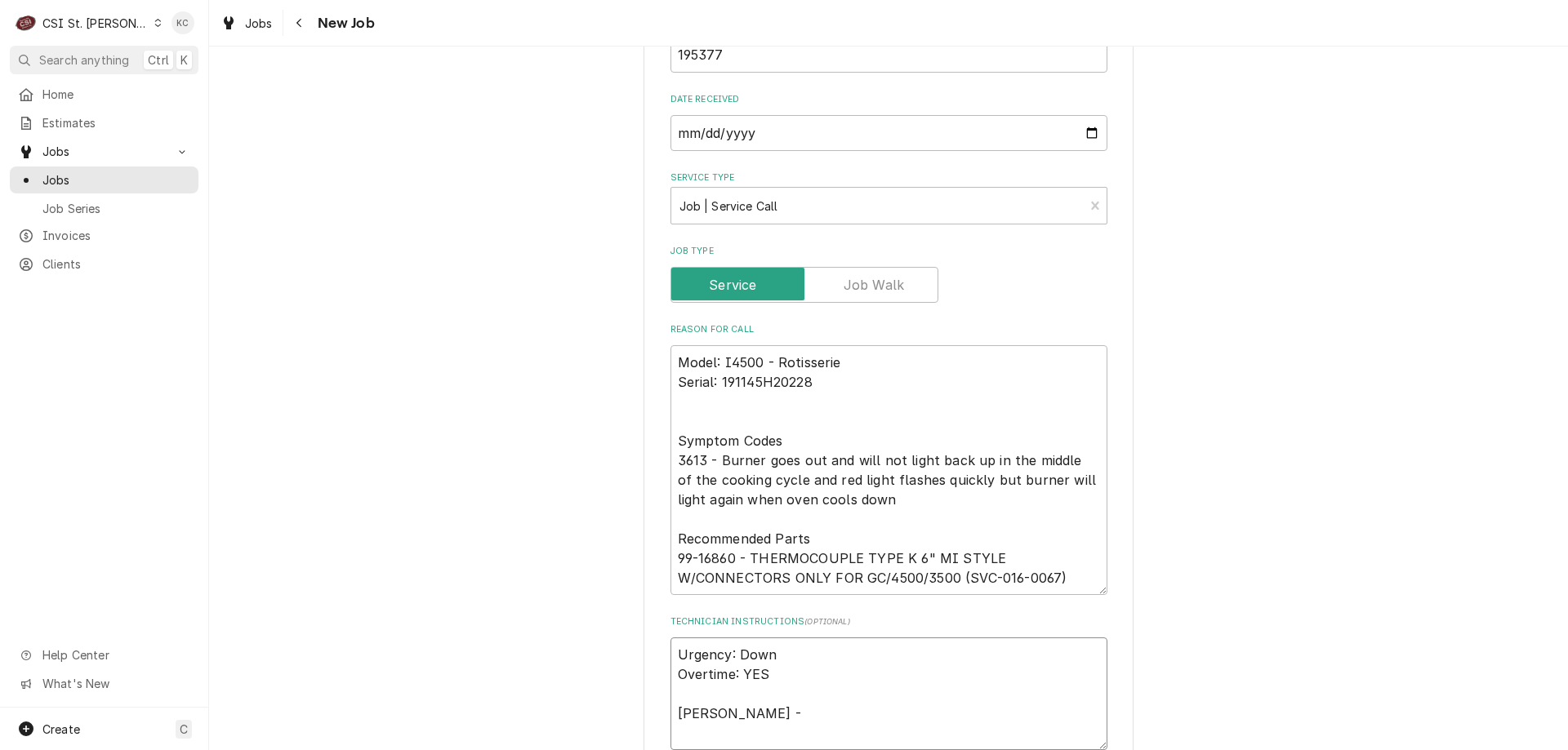
type textarea "x"
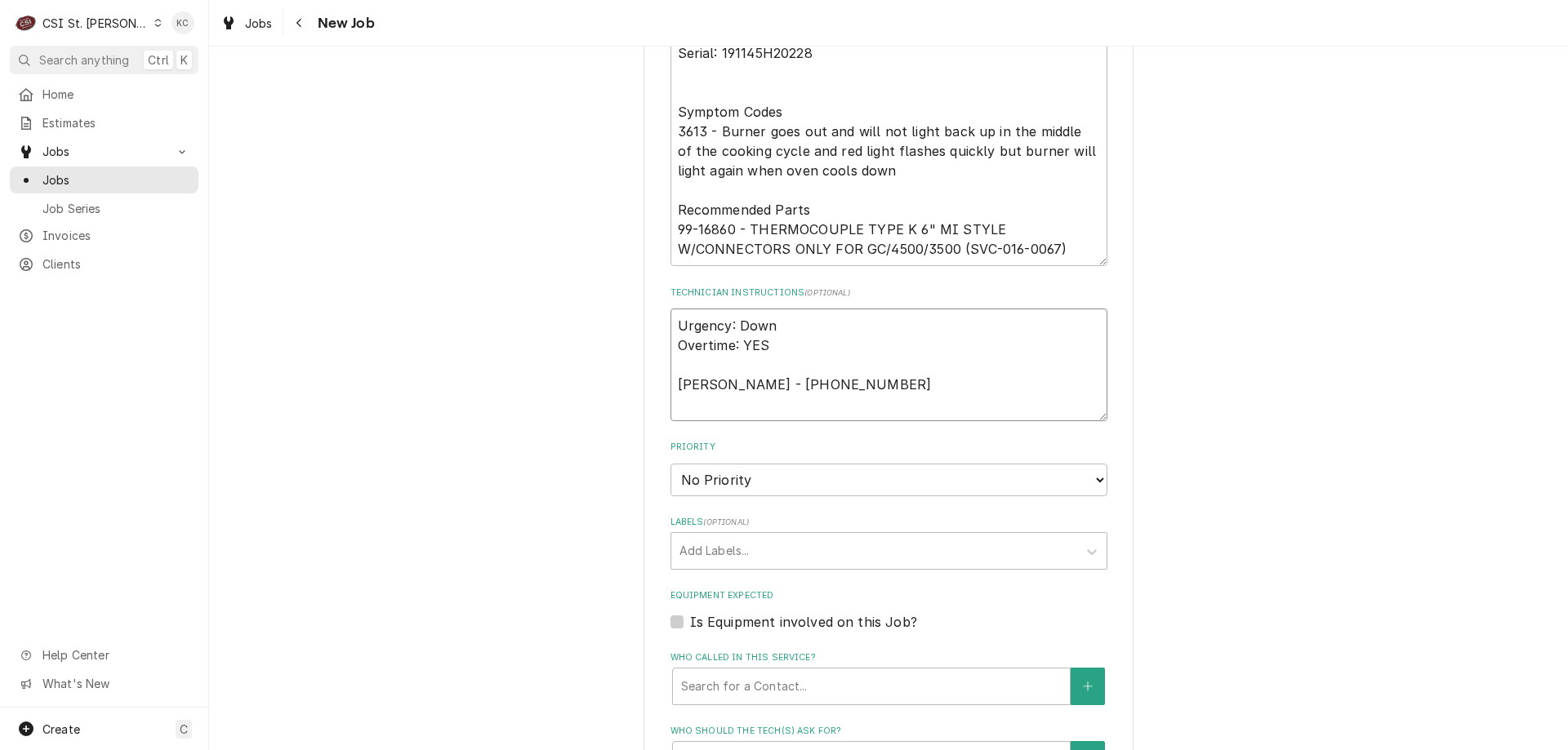
scroll to position [1476, 0]
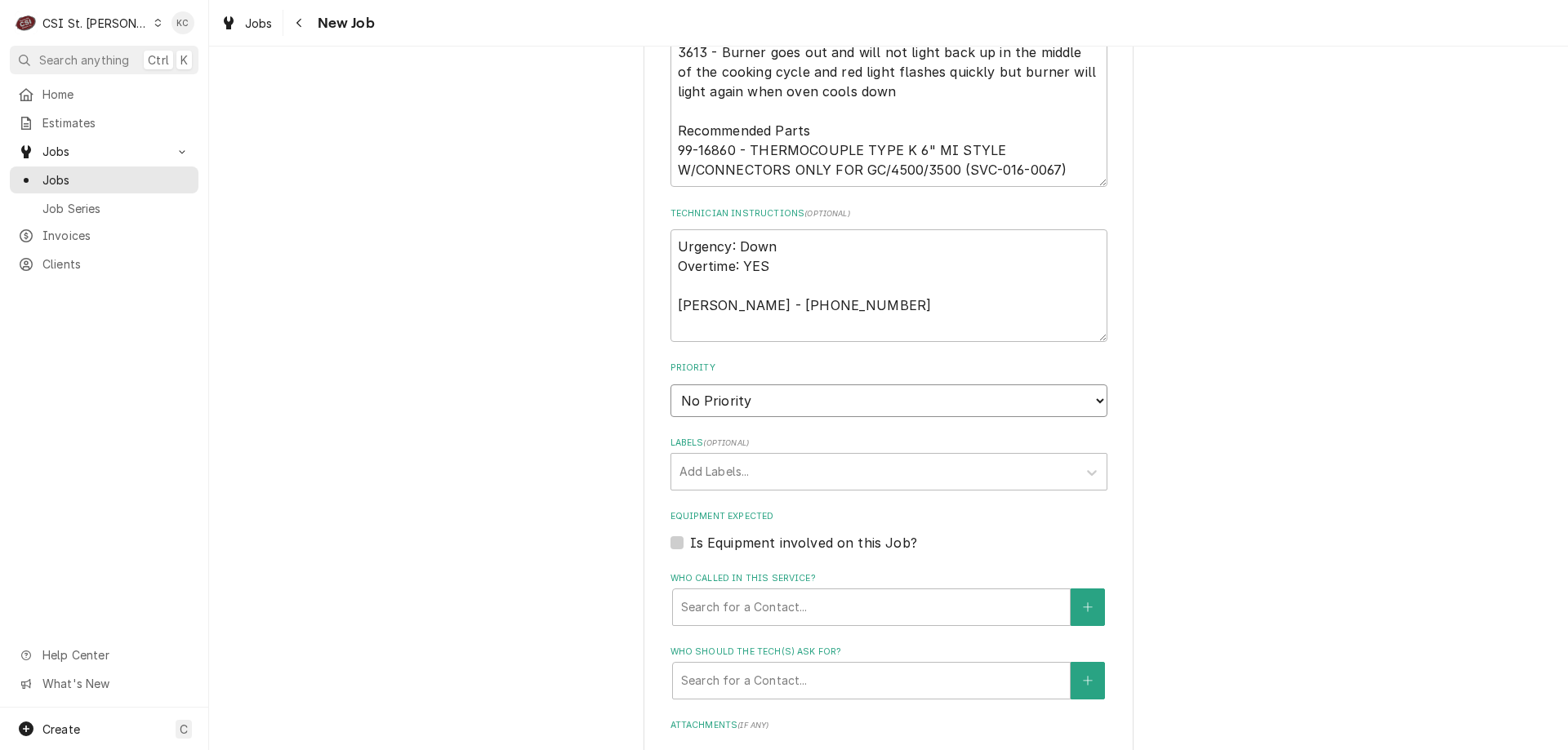
click at [774, 403] on select "No Priority Urgent High Medium Low" at bounding box center [888, 401] width 437 height 32
click at [670, 385] on select "No Priority Urgent High Medium Low" at bounding box center [888, 401] width 437 height 32
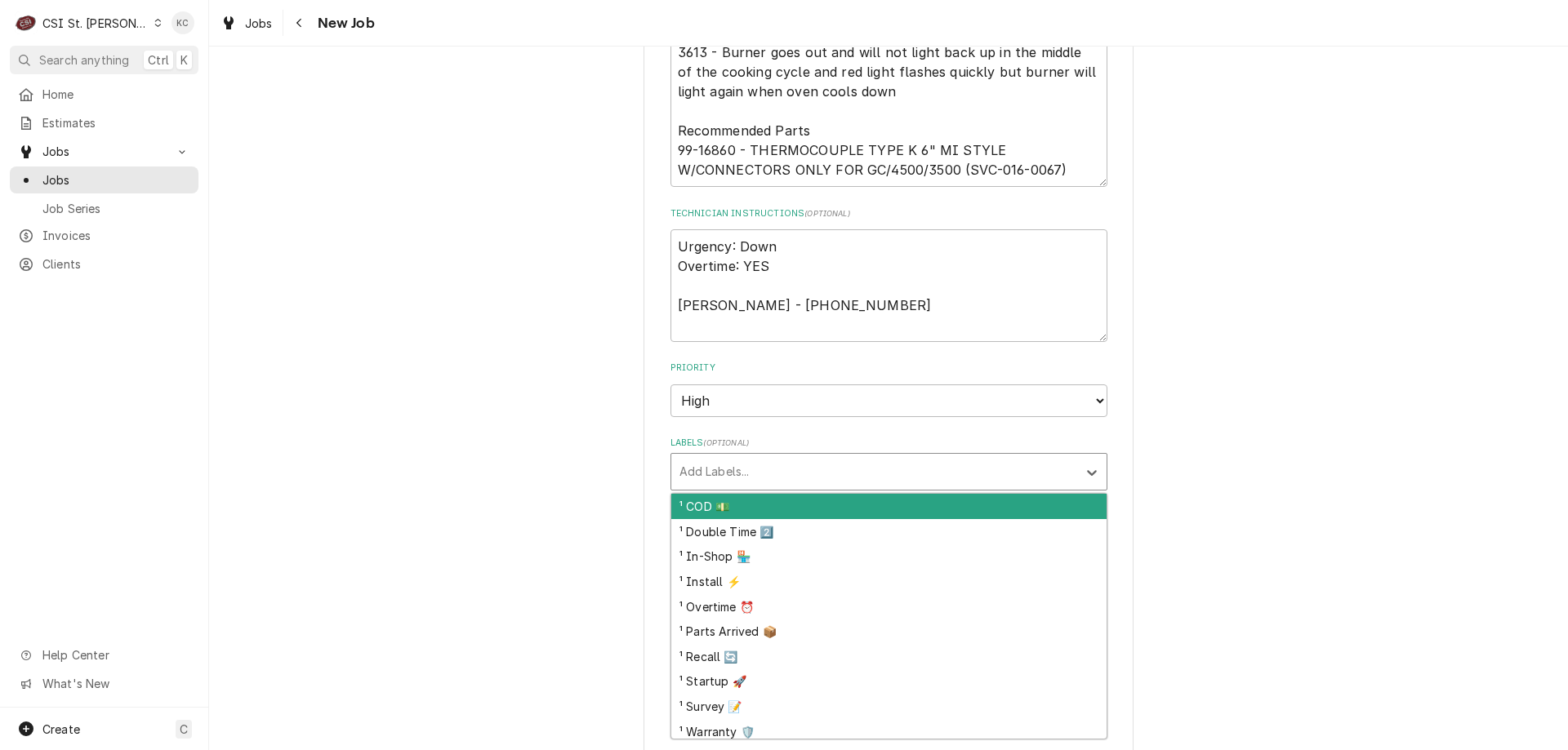
click at [755, 475] on div "Labels" at bounding box center [874, 471] width 390 height 30
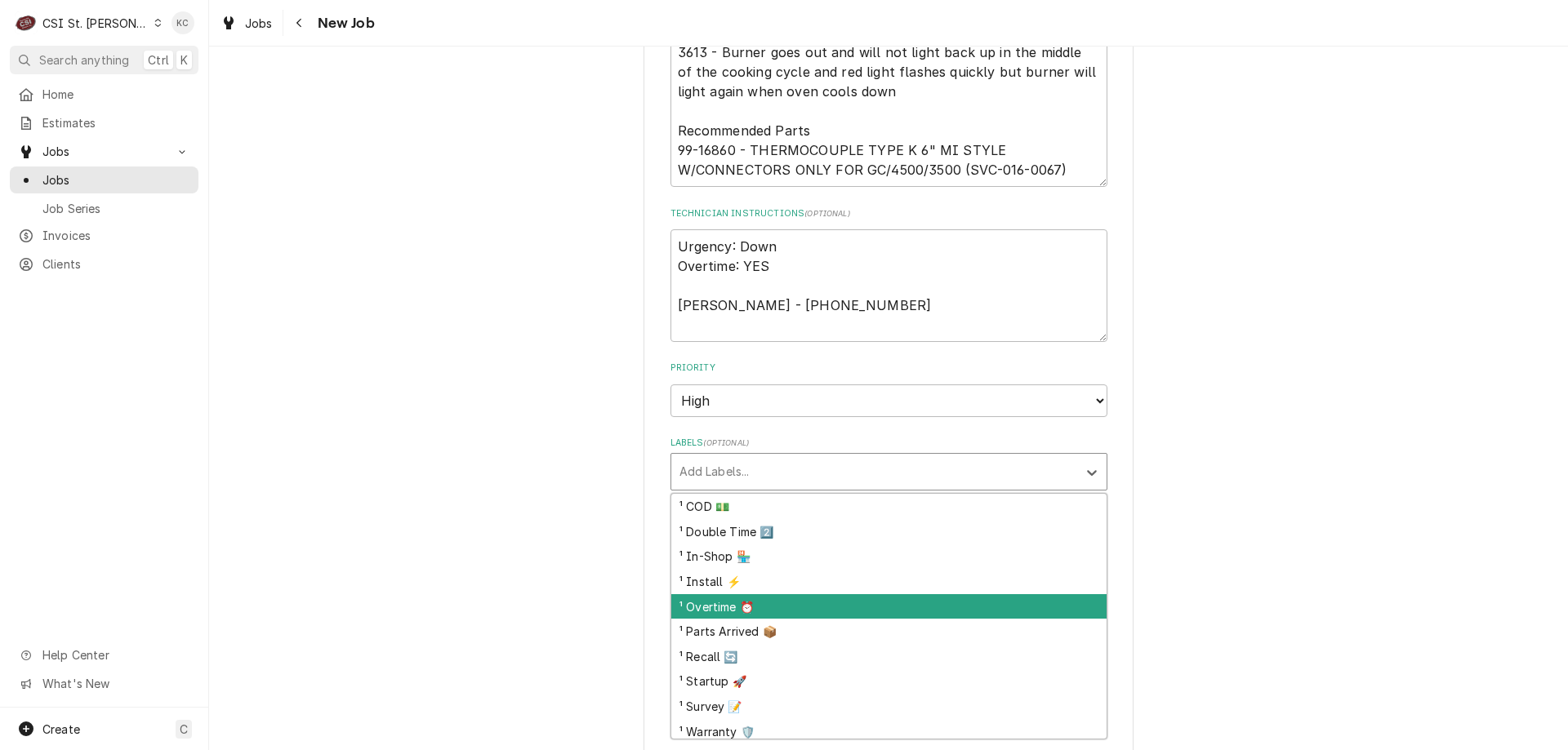
click at [761, 602] on div "¹ Overtime ⏰" at bounding box center [888, 607] width 435 height 25
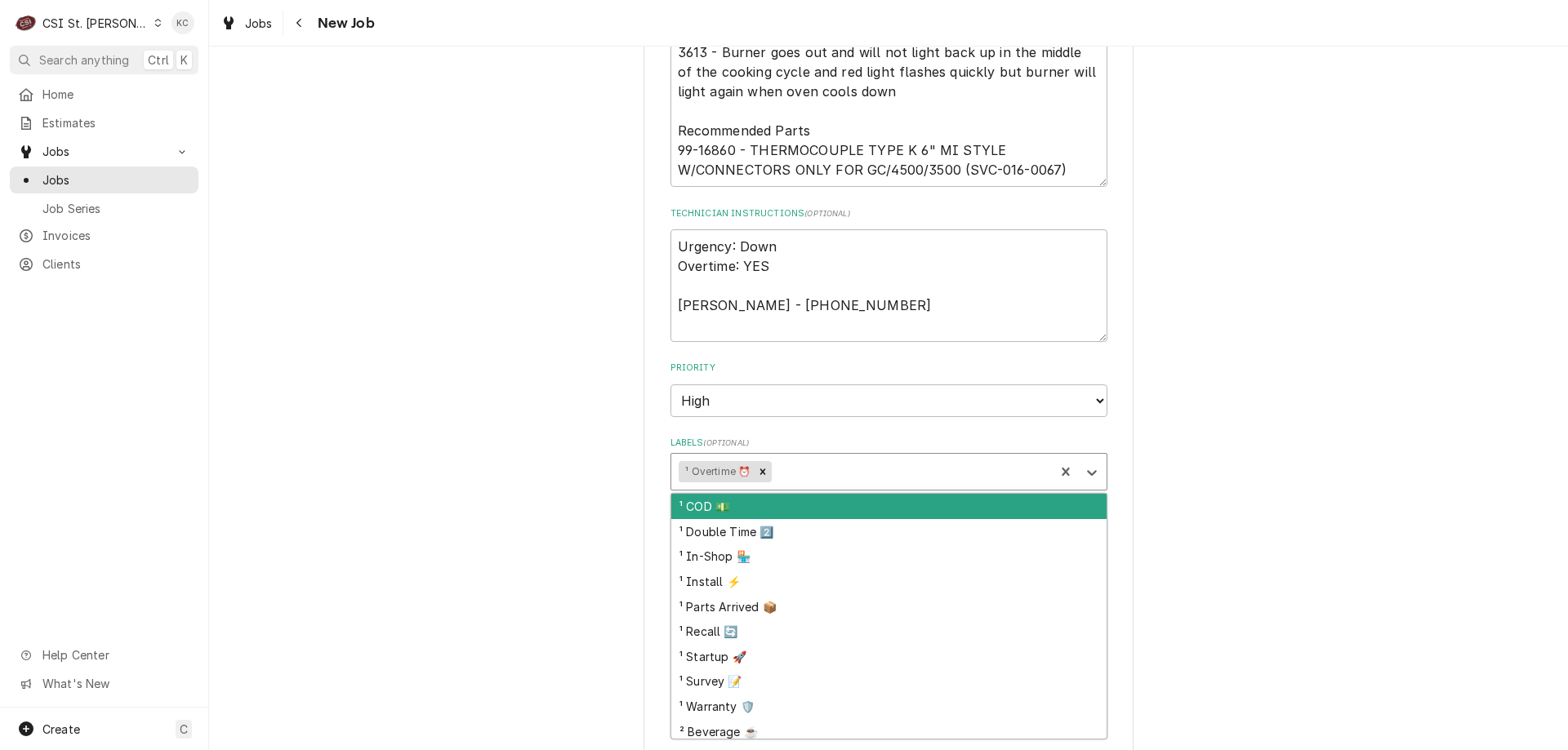
click at [835, 470] on div "Labels" at bounding box center [911, 471] width 272 height 30
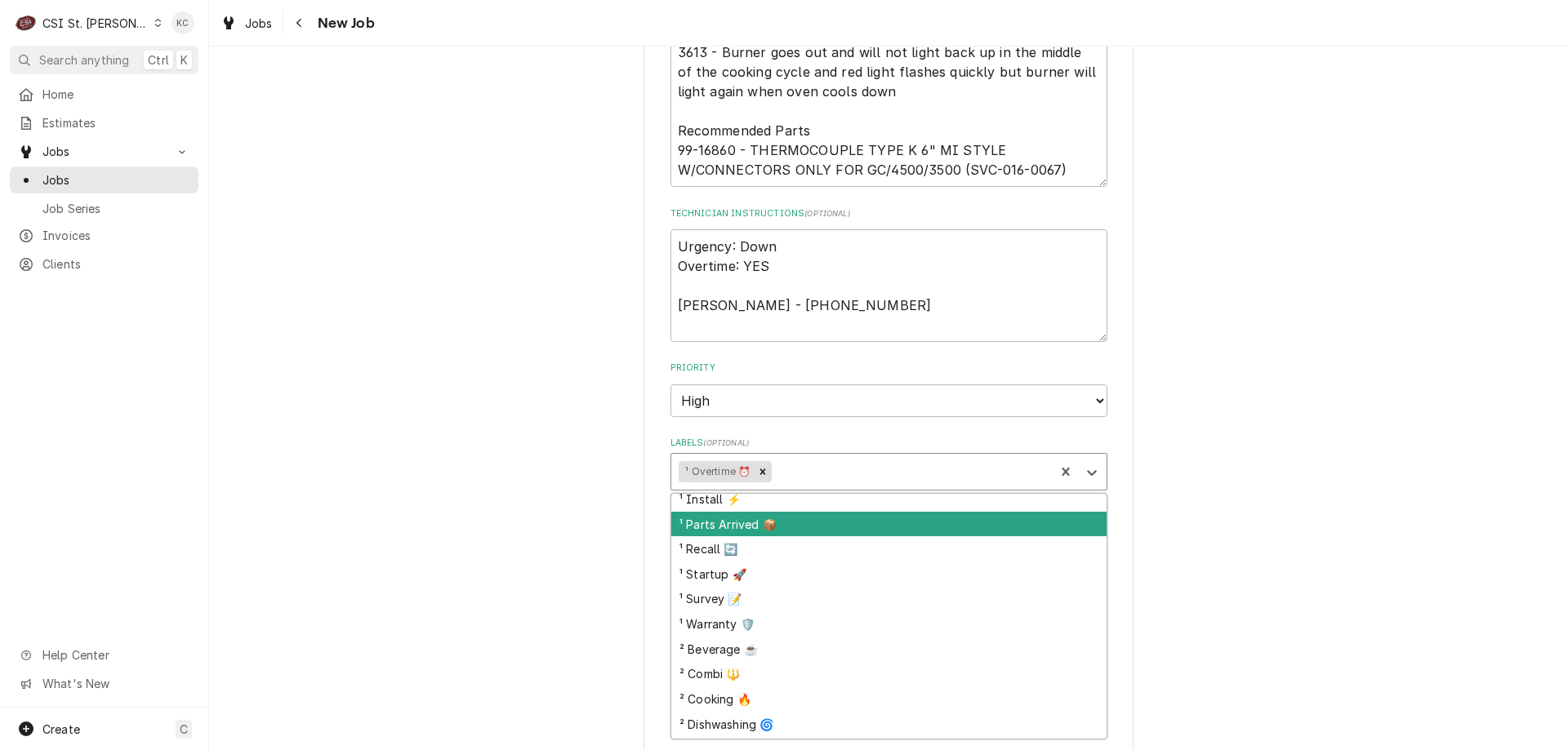
scroll to position [82, 0]
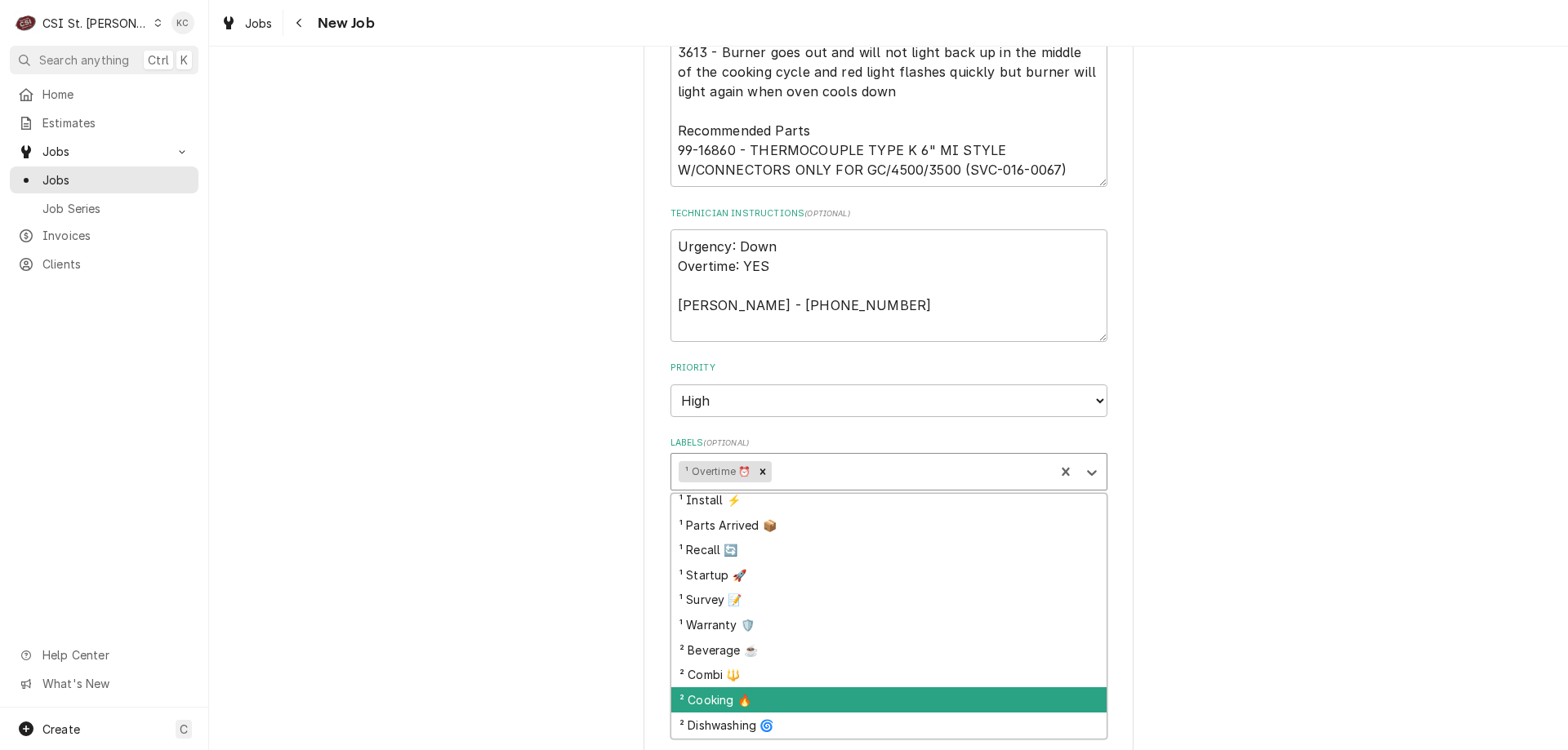
click at [877, 701] on div "² Cooking 🔥" at bounding box center [888, 700] width 435 height 25
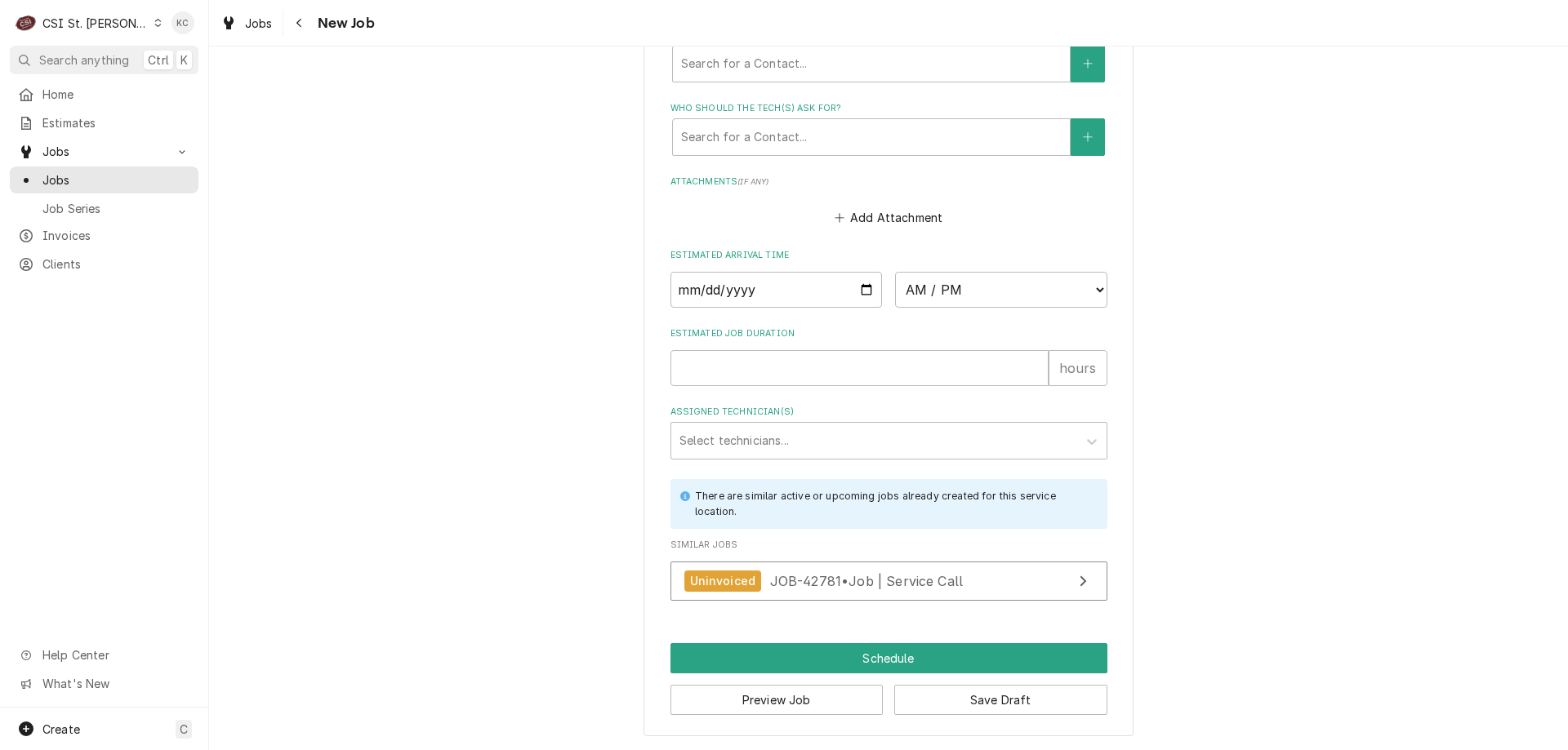
scroll to position [2020, 0]
click at [992, 697] on button "Save Draft" at bounding box center [1001, 701] width 213 height 31
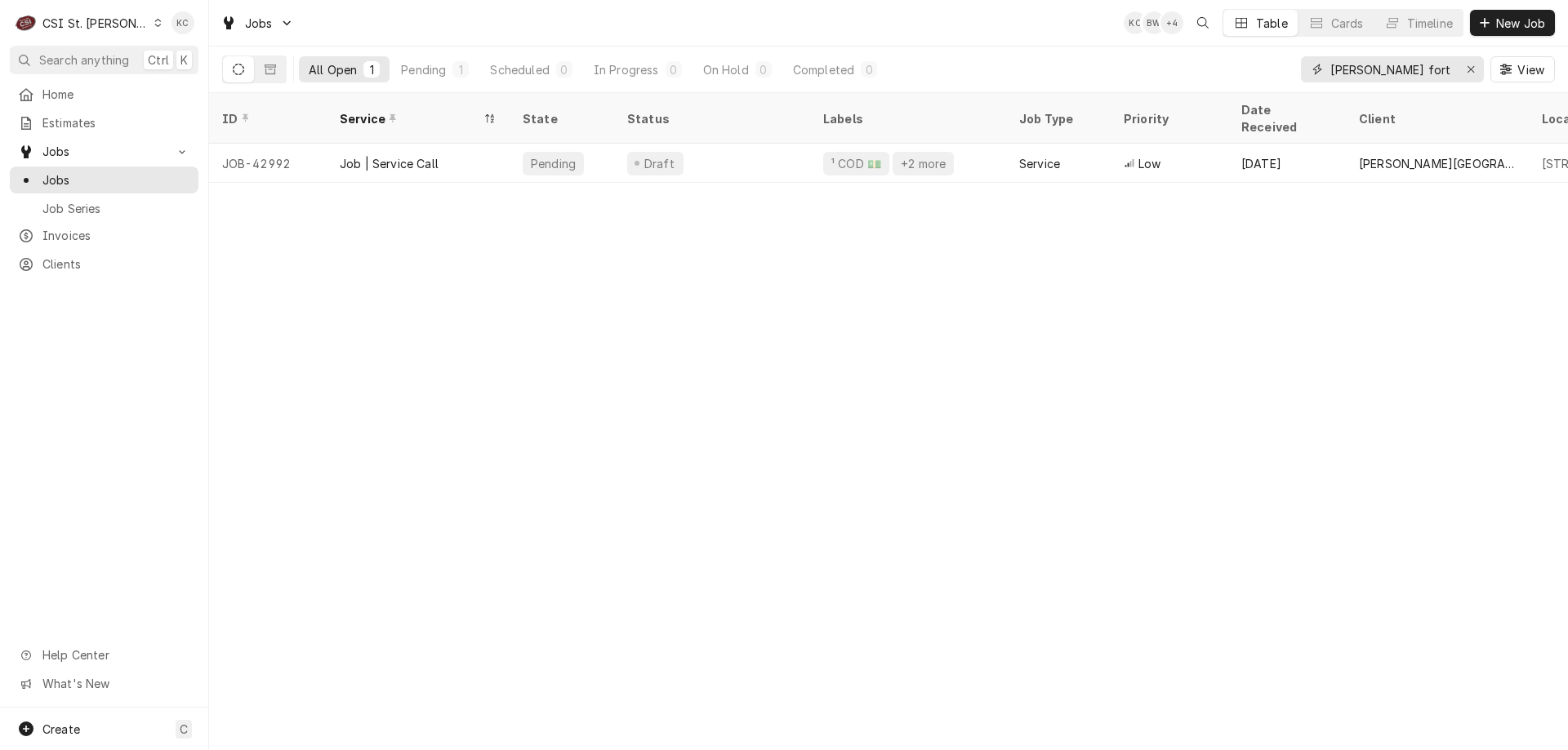
drag, startPoint x: 1411, startPoint y: 66, endPoint x: 1254, endPoint y: 70, distance: 157.1
click at [1254, 70] on div "All Open 1 Pending 1 Scheduled 0 In Progress 0 On Hold 0 Completed 0 [PERSON_NA…" at bounding box center [888, 70] width 1333 height 46
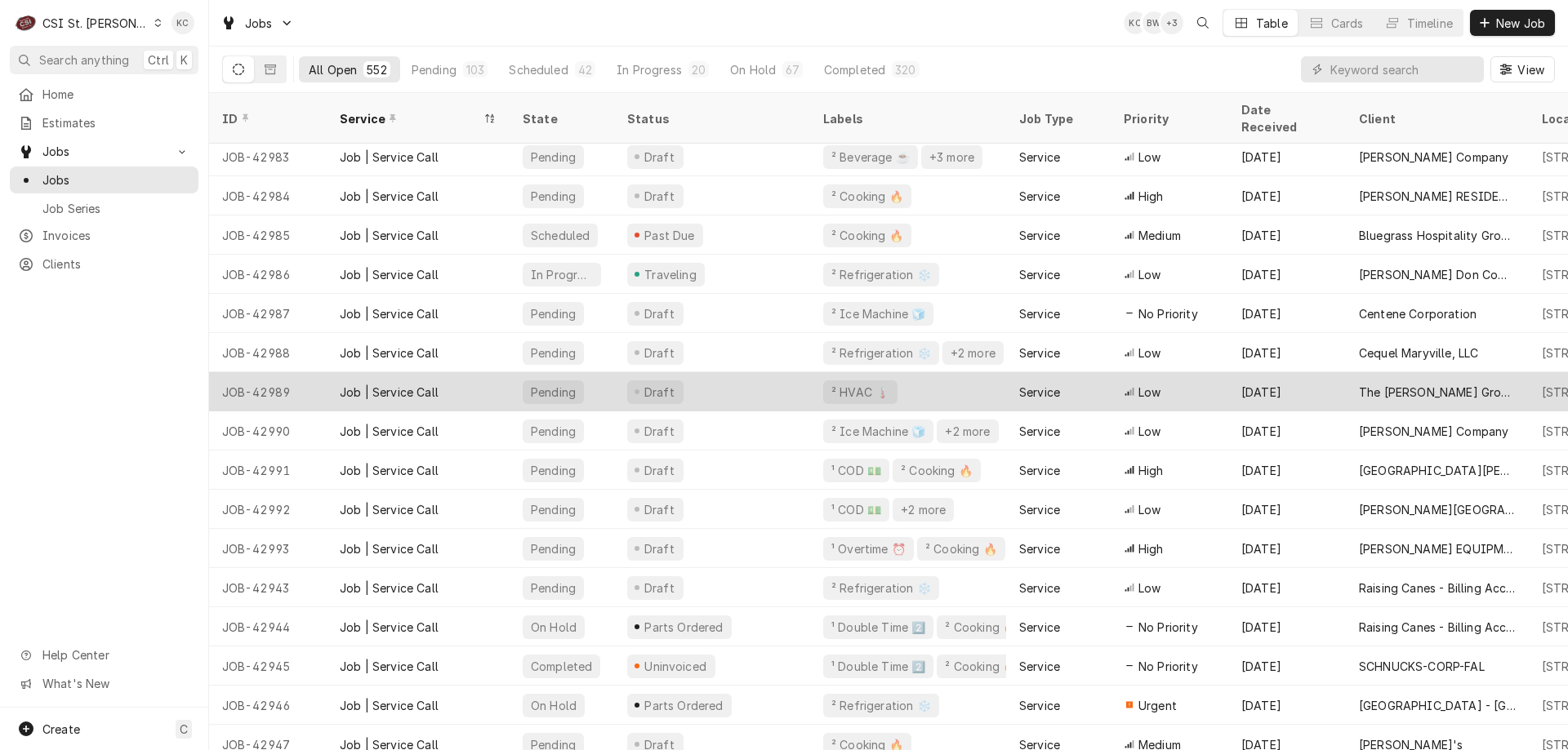
scroll to position [170, 0]
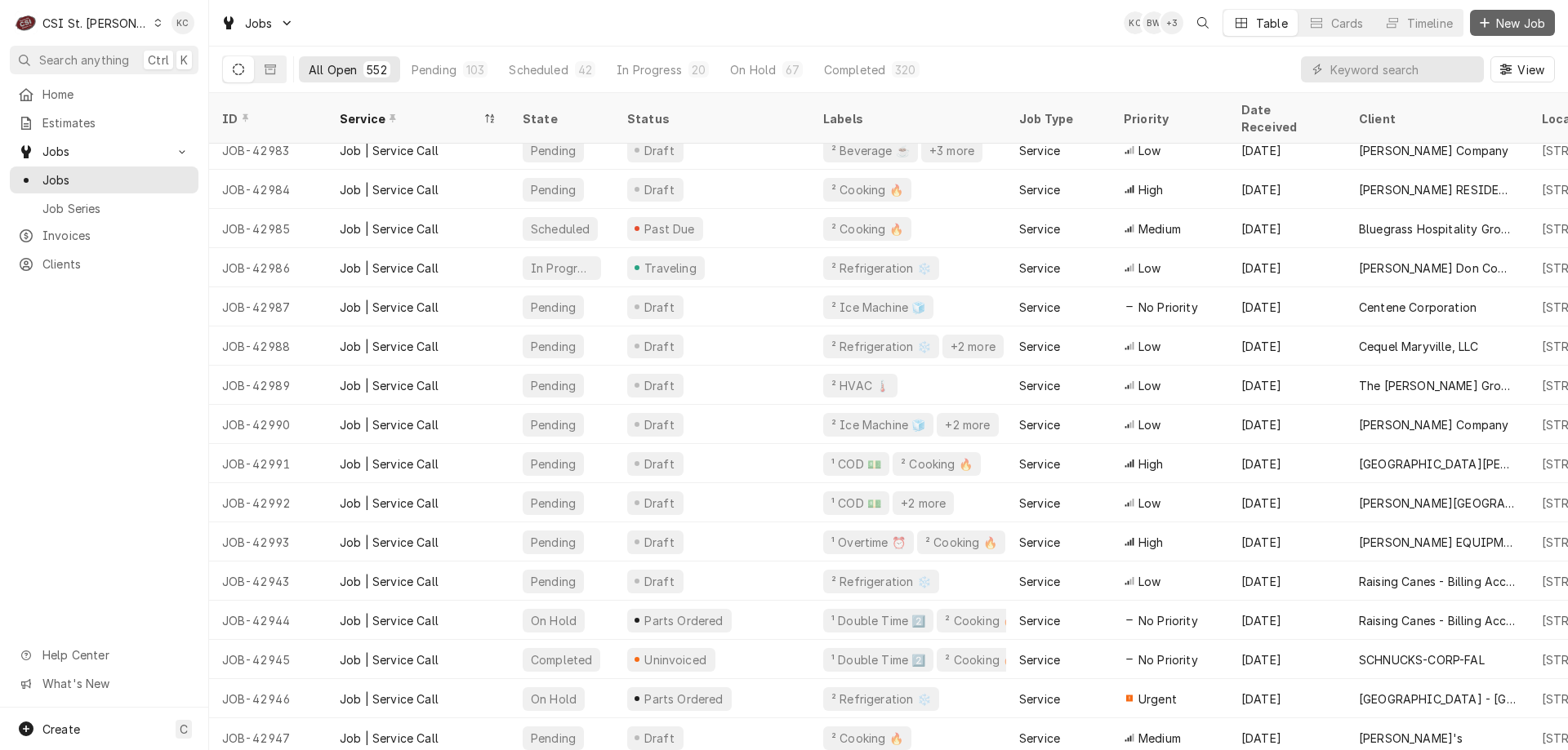
click at [1512, 25] on span "New Job" at bounding box center [1520, 23] width 55 height 17
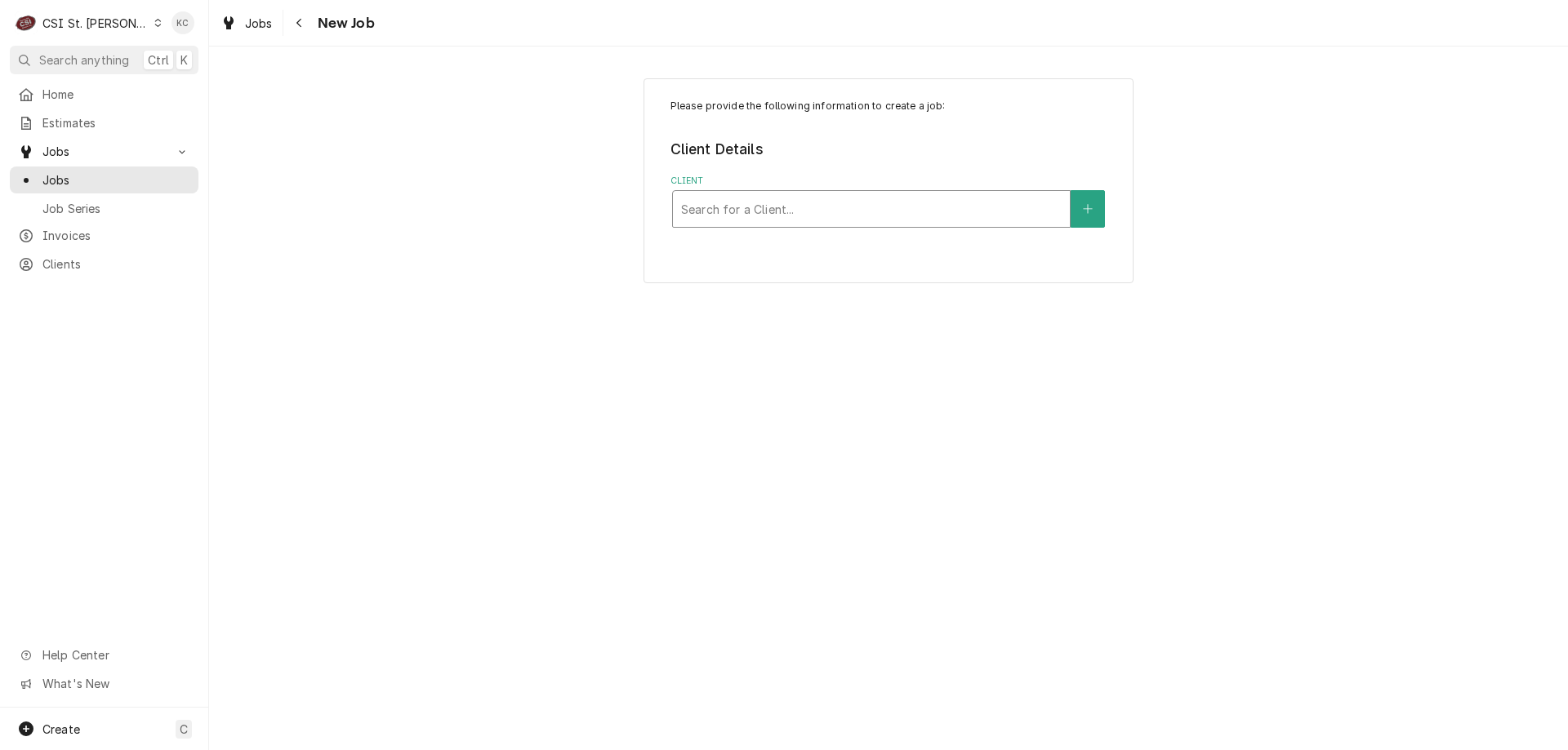
click at [996, 203] on div "Client" at bounding box center [871, 209] width 381 height 30
type input "[PERSON_NAME]"
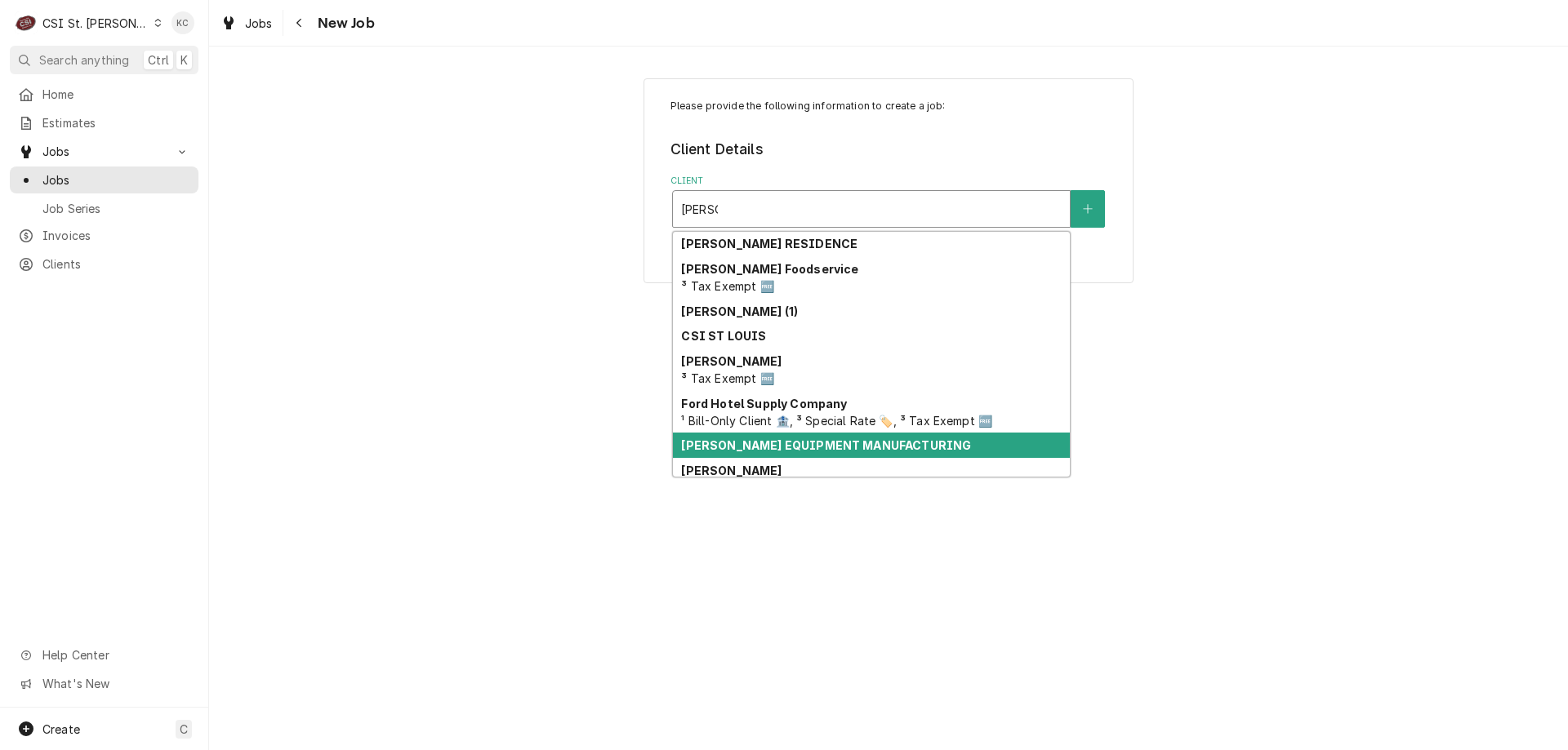
click at [950, 448] on div "[PERSON_NAME] EQUIPMENT MANUFACTURING" at bounding box center [871, 446] width 397 height 25
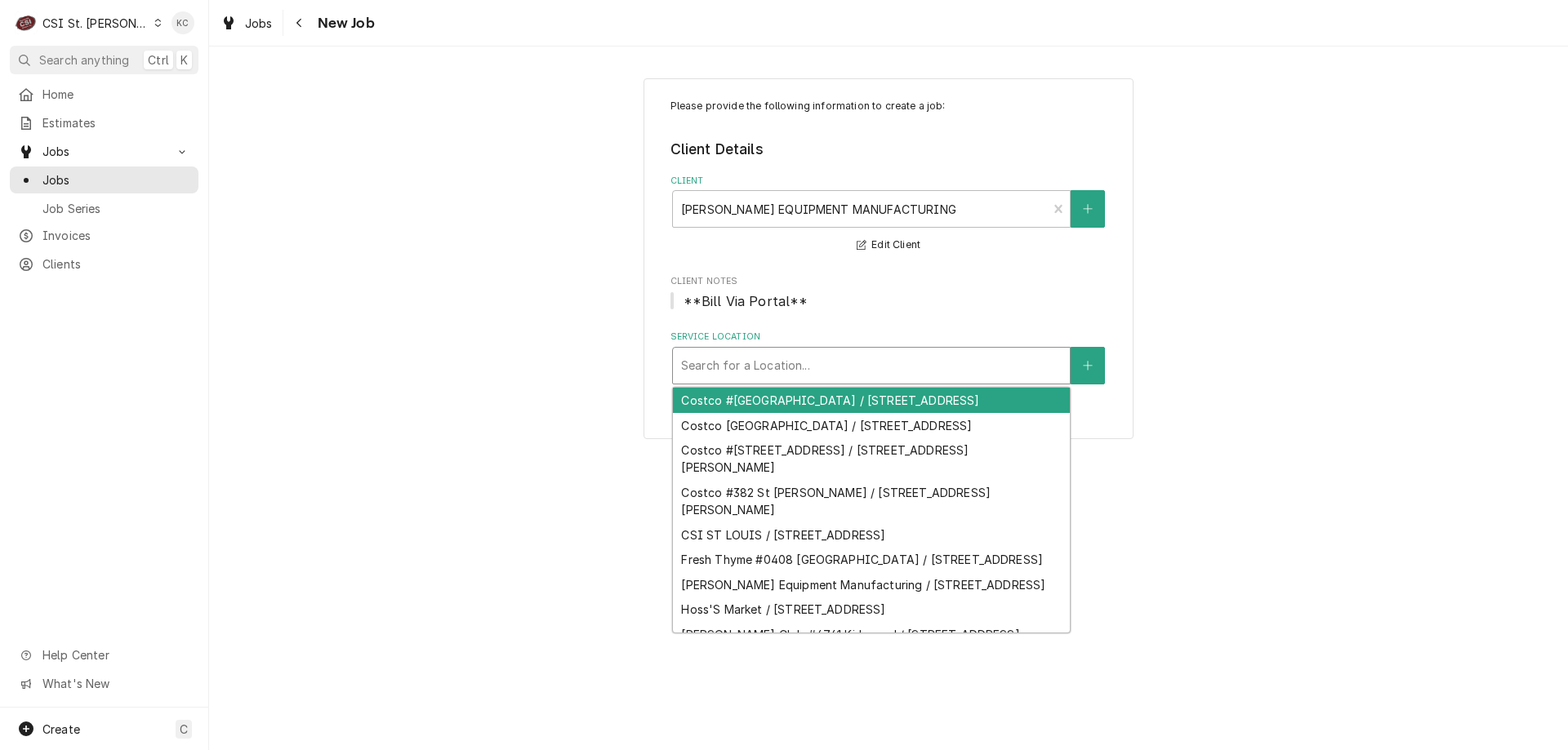
click at [791, 362] on div "Service Location" at bounding box center [871, 365] width 381 height 30
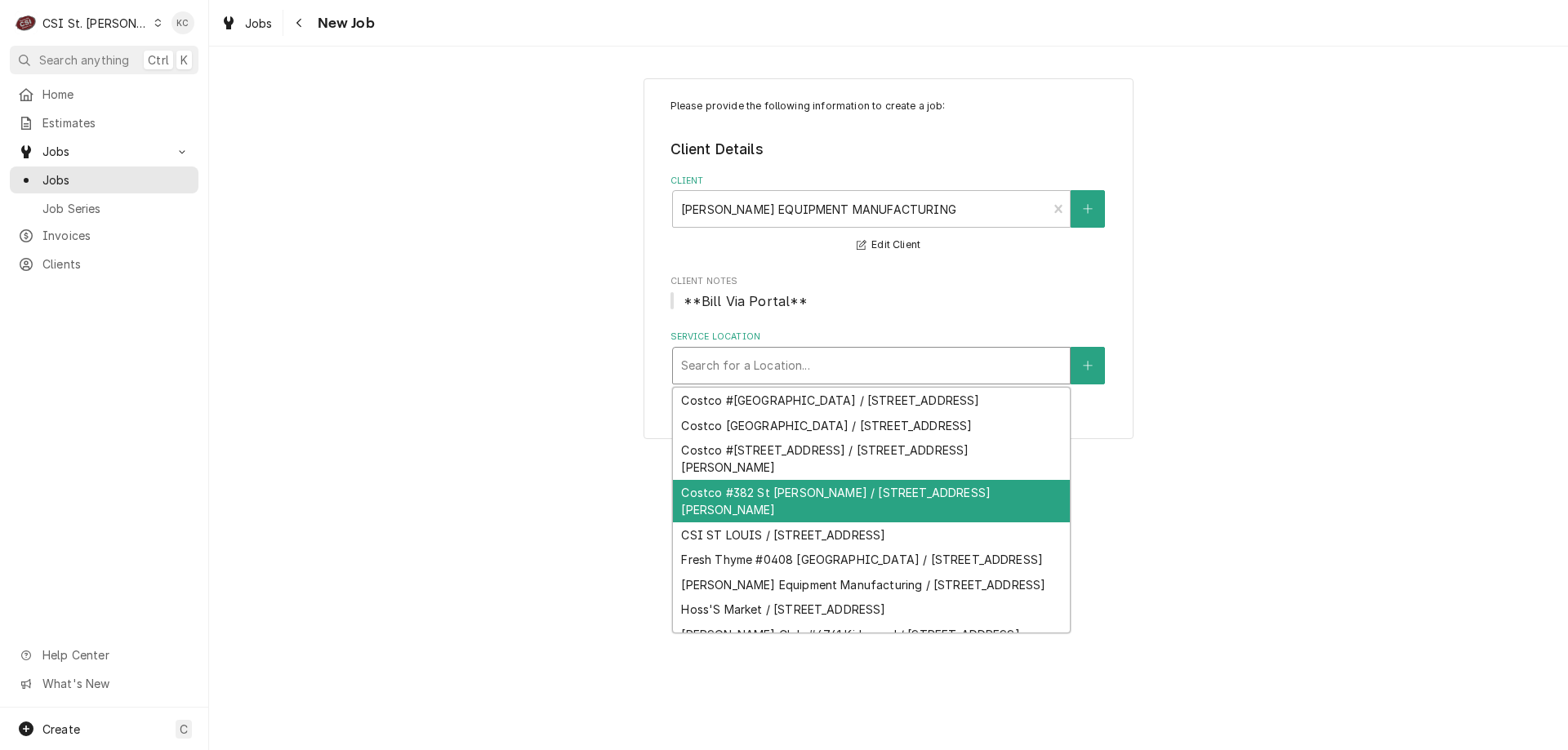
click at [829, 522] on div "Costco #382 St [PERSON_NAME] / [STREET_ADDRESS][PERSON_NAME]" at bounding box center [871, 501] width 397 height 42
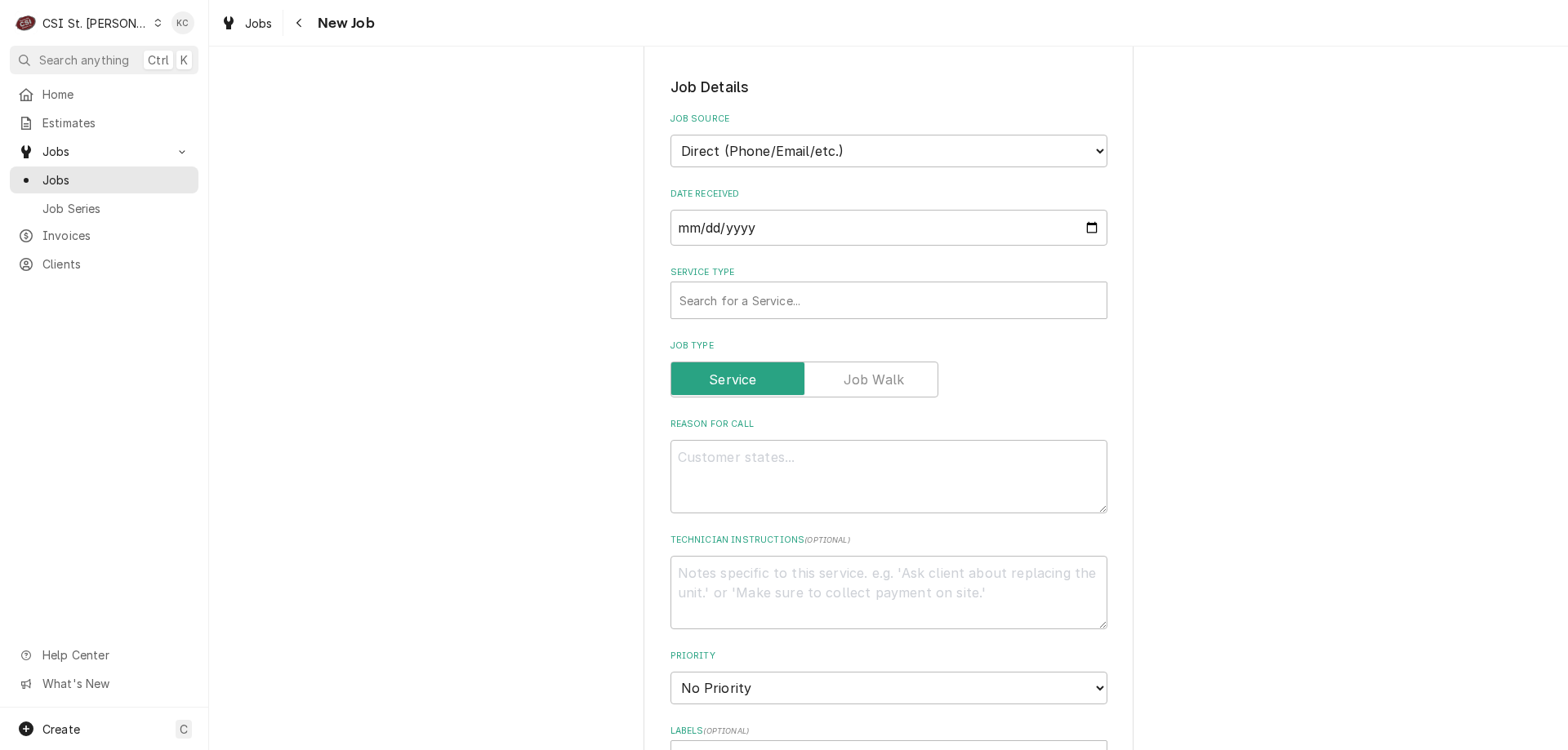
scroll to position [735, 0]
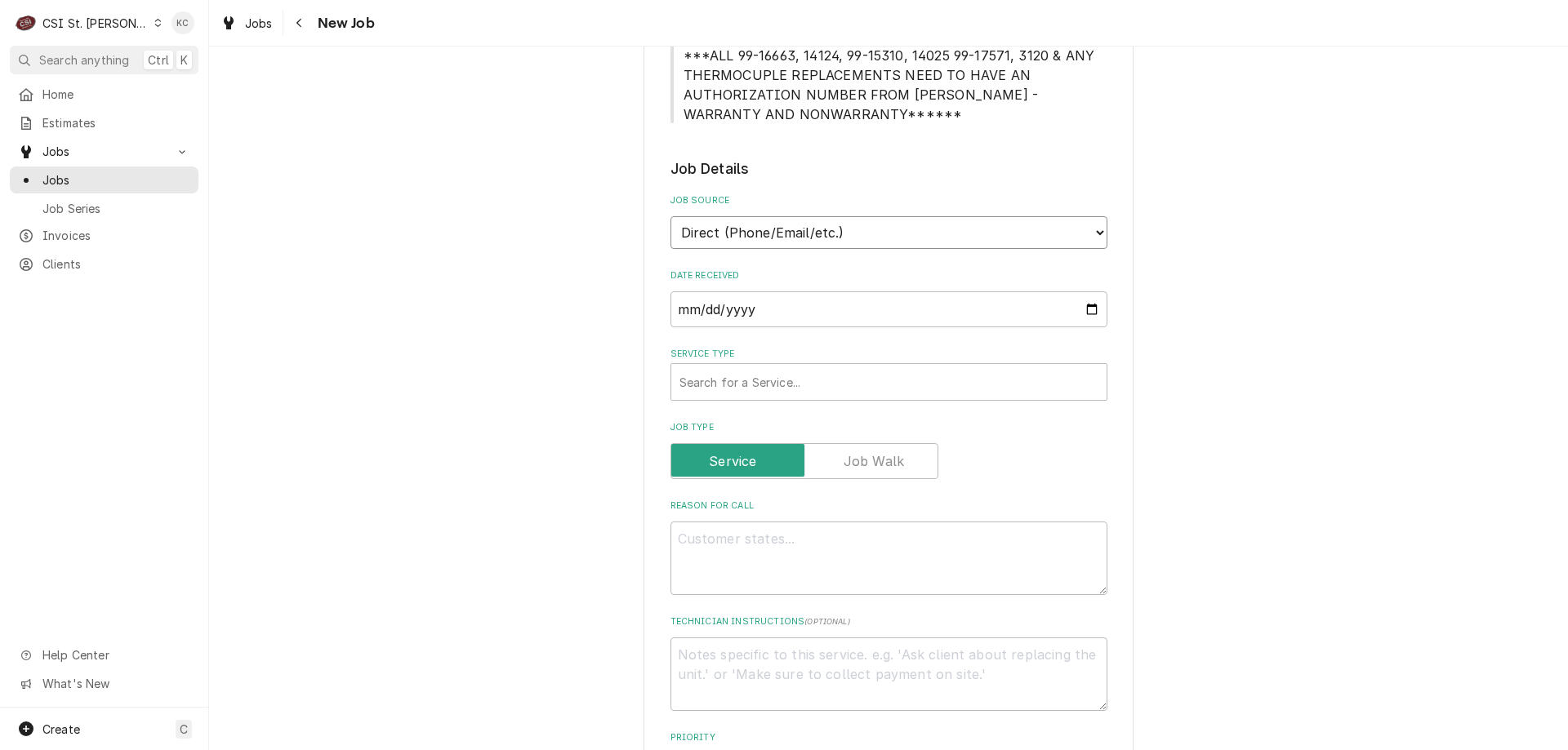
click at [731, 234] on select "Direct (Phone/Email/etc.) Service Channel Corrigo Ecotrak Other" at bounding box center [888, 233] width 437 height 32
select select "100"
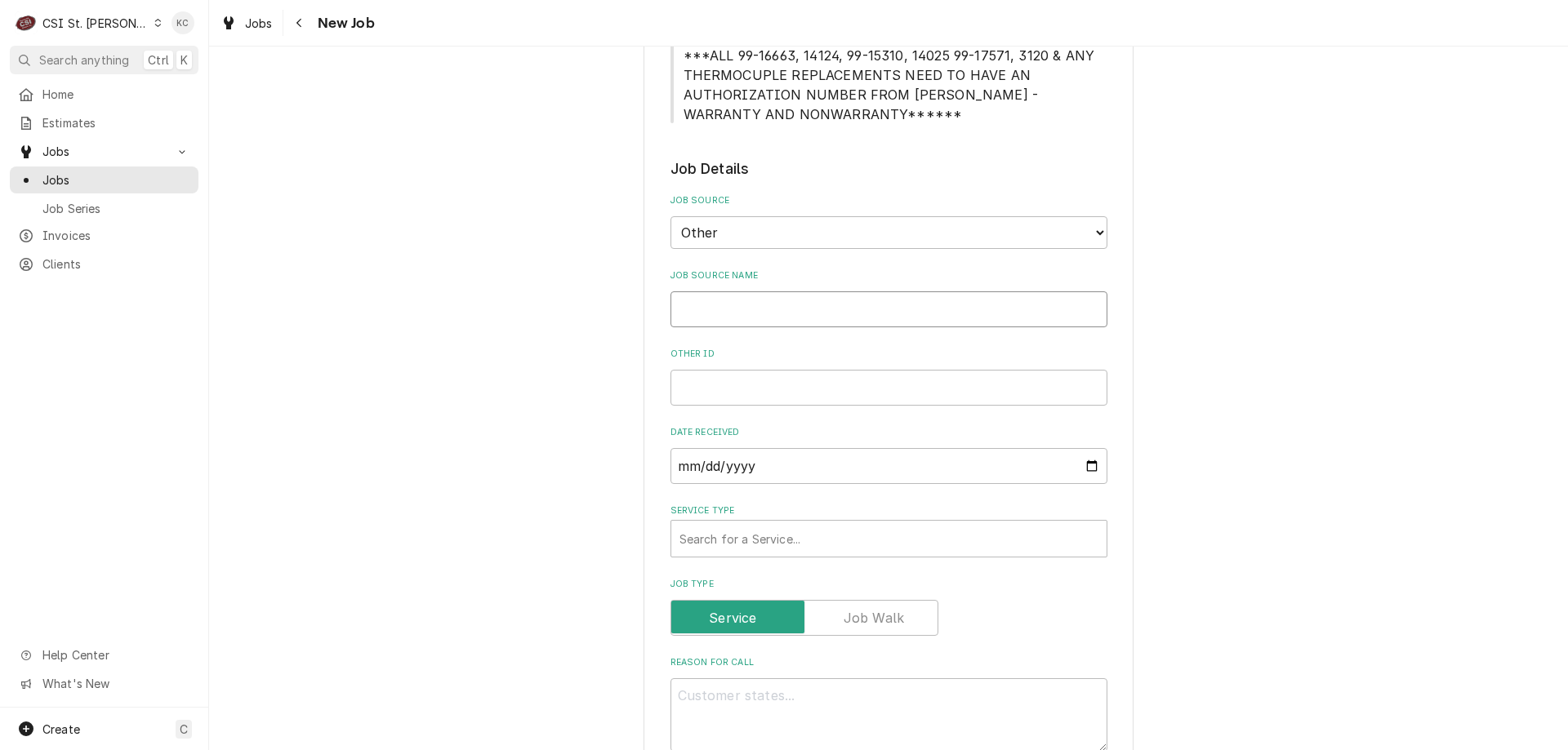
click at [742, 313] on input "Job Source Name" at bounding box center [888, 309] width 437 height 36
type textarea "x"
type input "H"
type textarea "x"
type input "Ha"
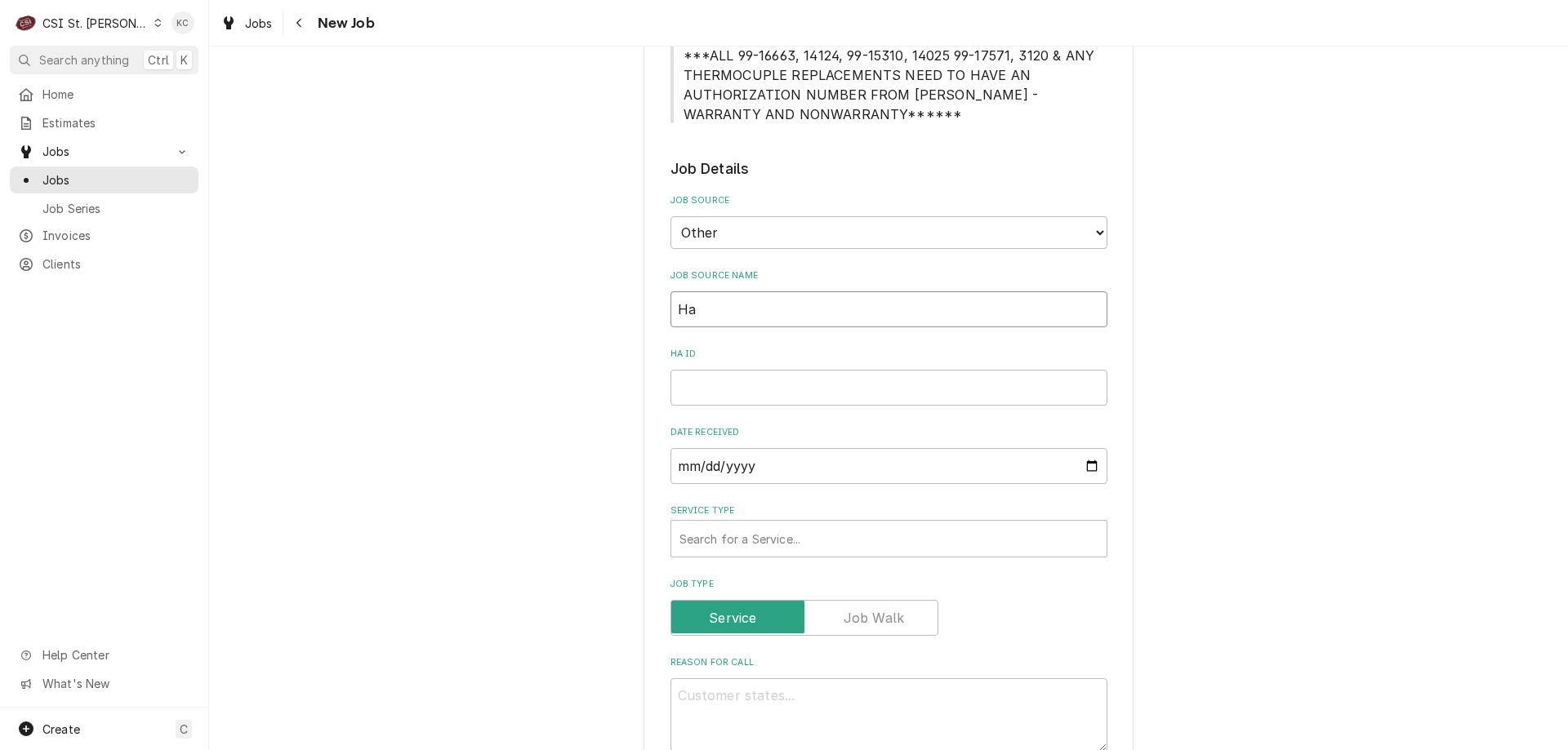
type textarea "x"
type input "Har"
type textarea "x"
type input "[PERSON_NAME]"
type textarea "x"
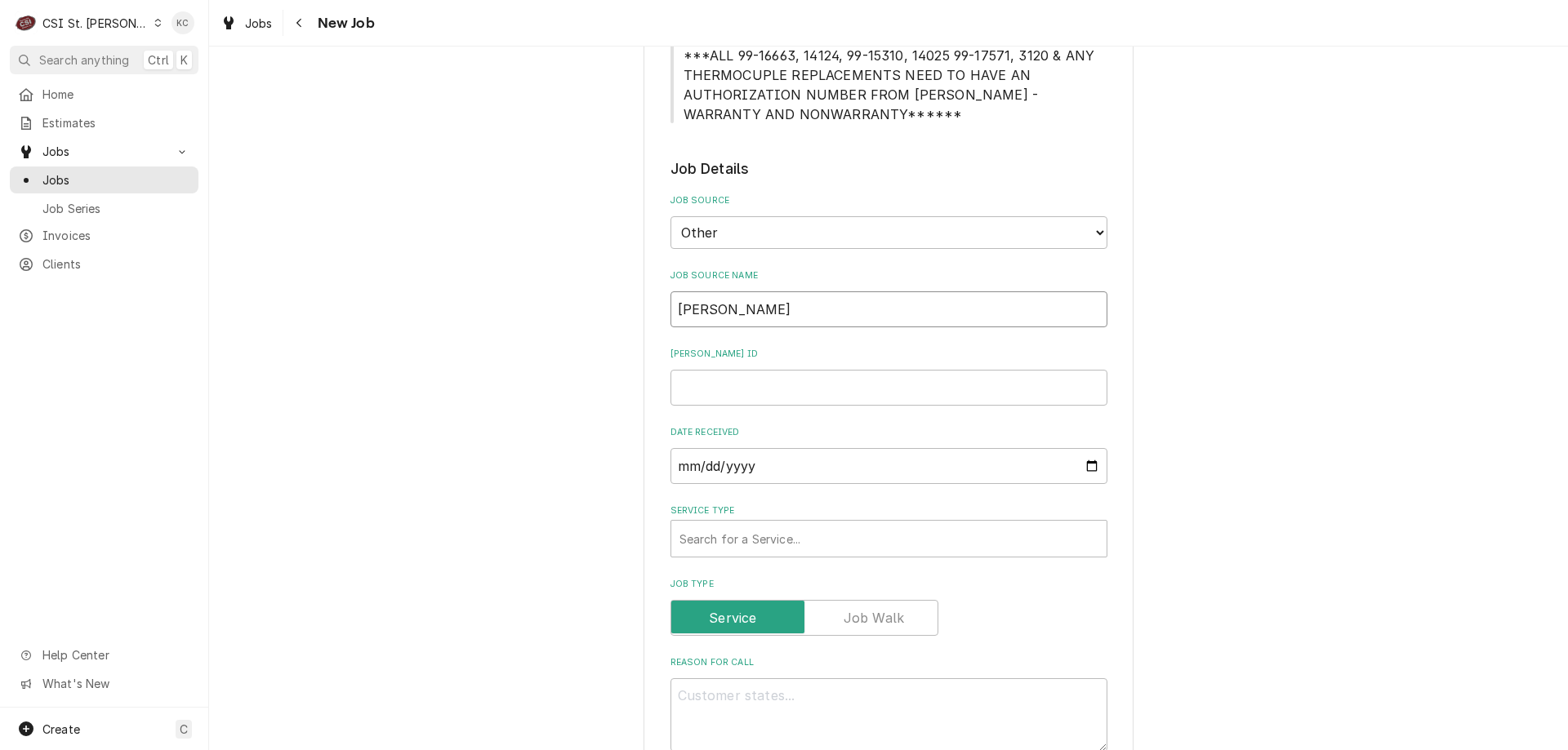
type input "[PERSON_NAME]"
type textarea "x"
type input "[PERSON_NAME]"
type textarea "x"
type input "[PERSON_NAME]"
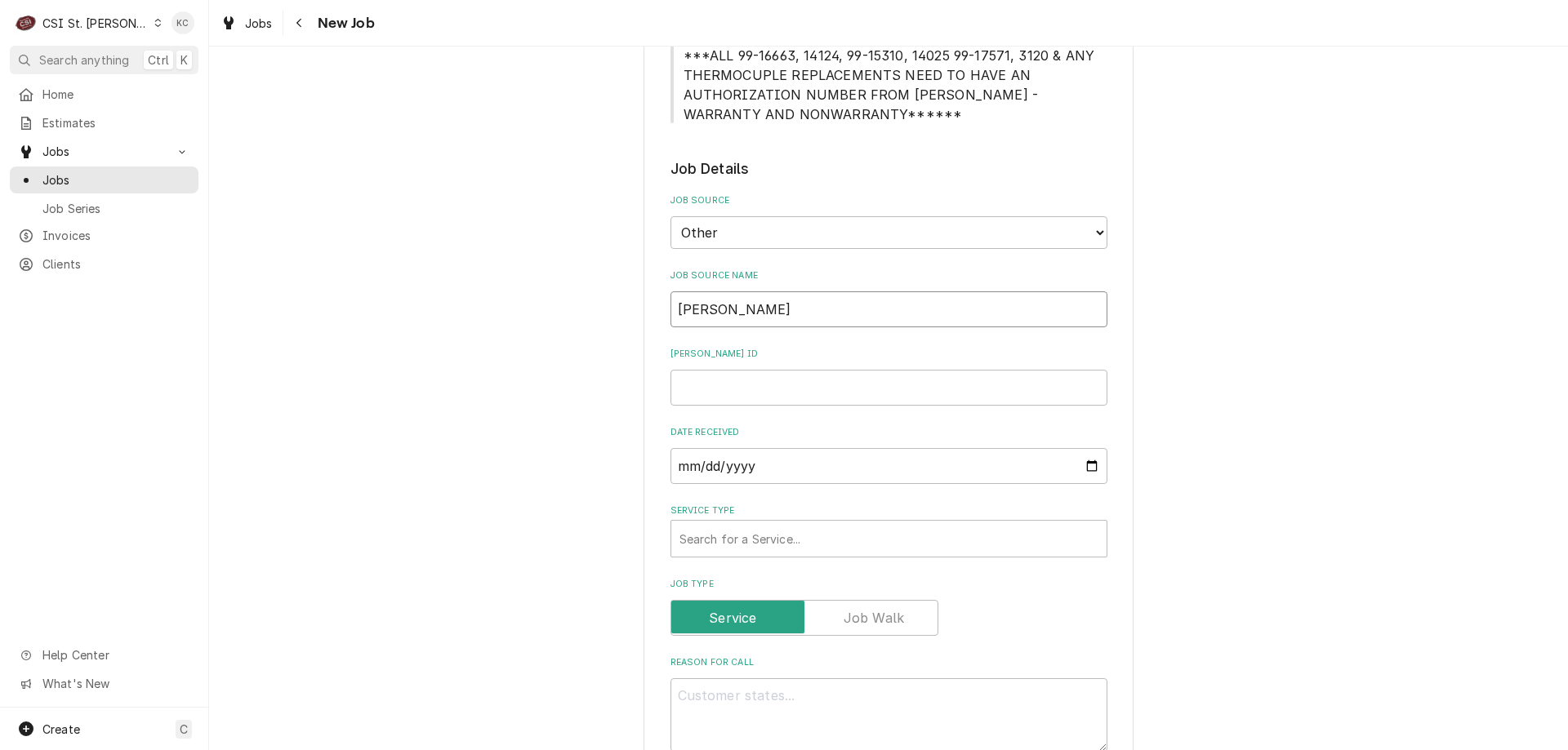
type textarea "x"
type input "[PERSON_NAME] emai"
type textarea "x"
type input "[PERSON_NAME] email"
type textarea "x"
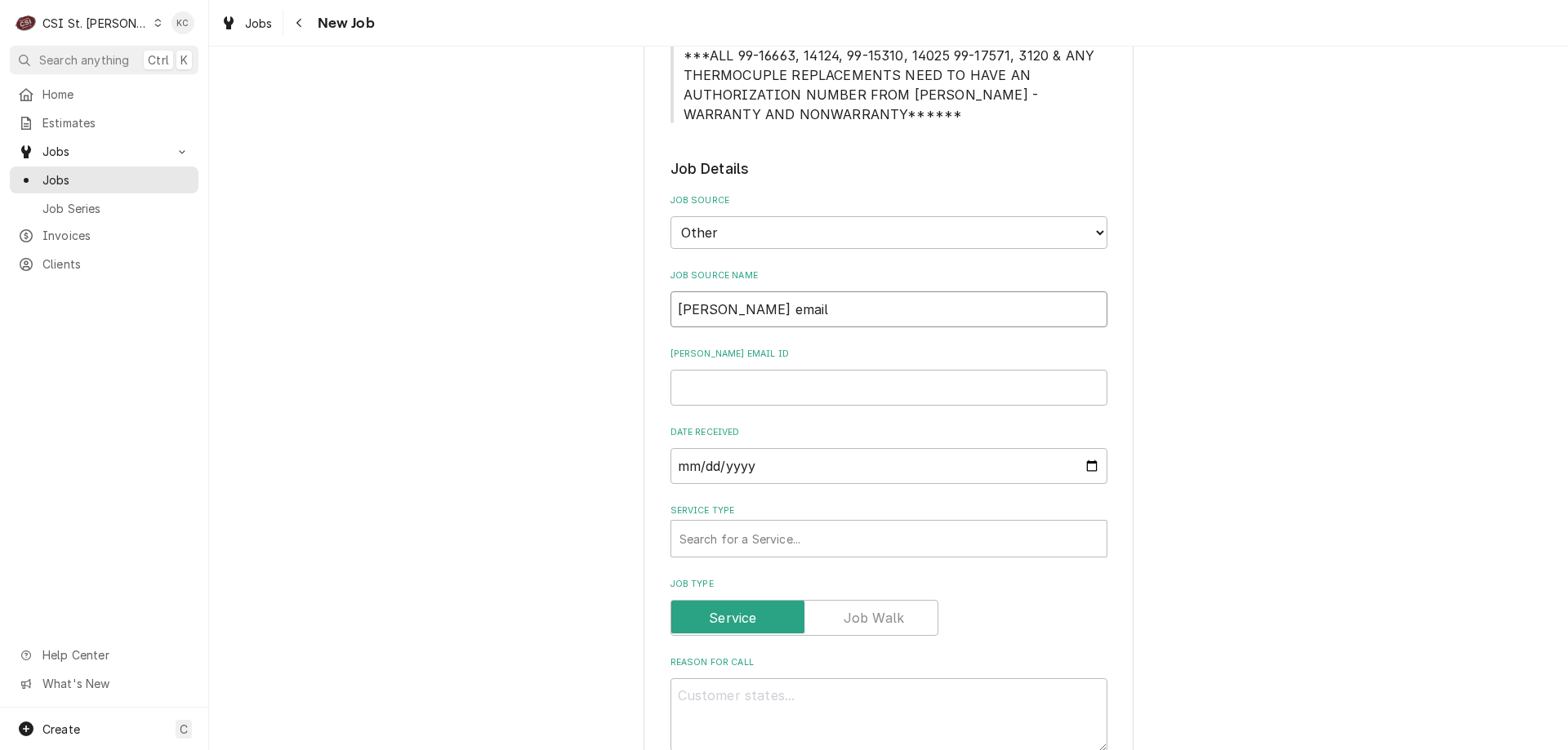
type input "[PERSON_NAME] email"
type textarea "x"
type input "1"
type textarea "x"
type input "19"
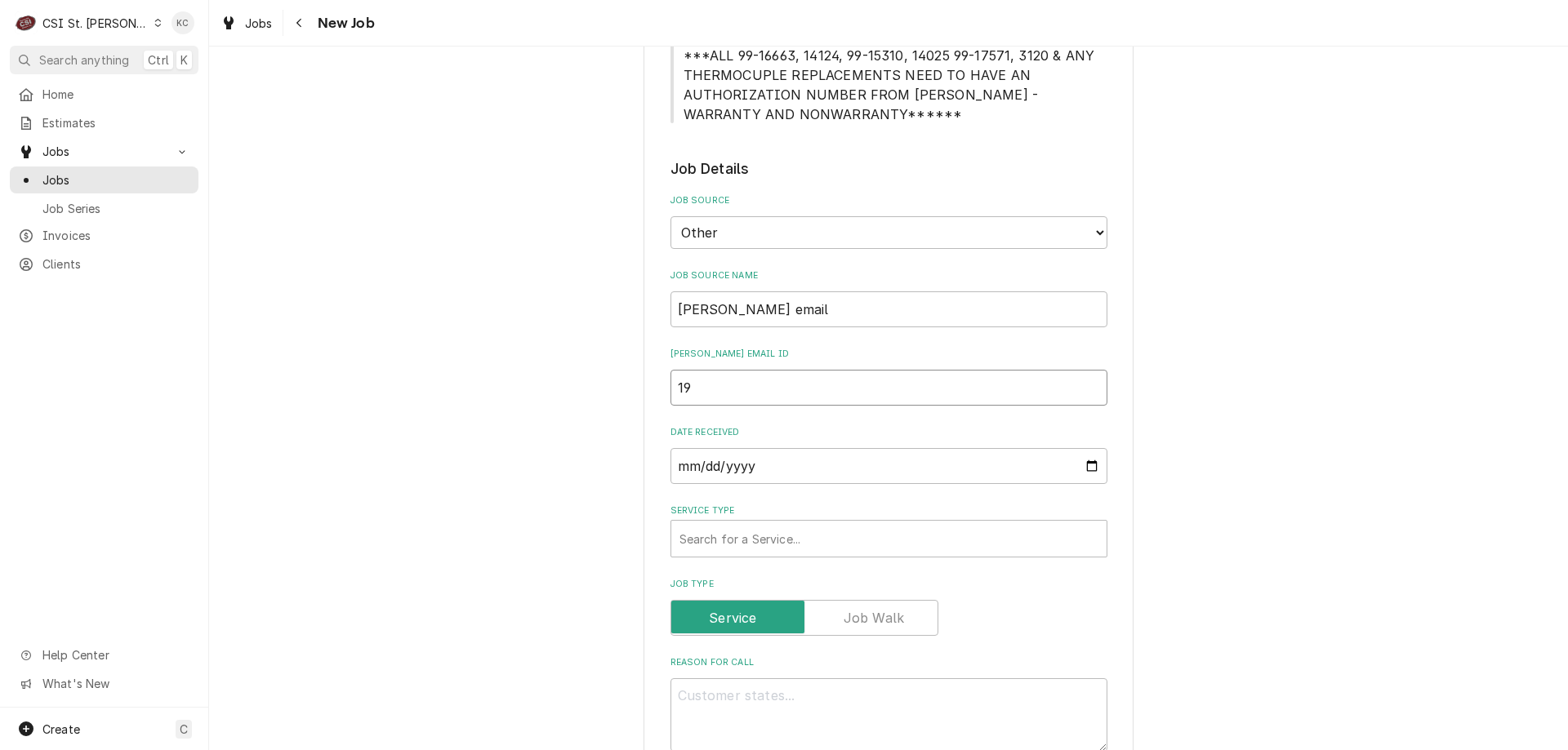
type textarea "x"
type input "195"
type textarea "x"
type input "1953"
type textarea "x"
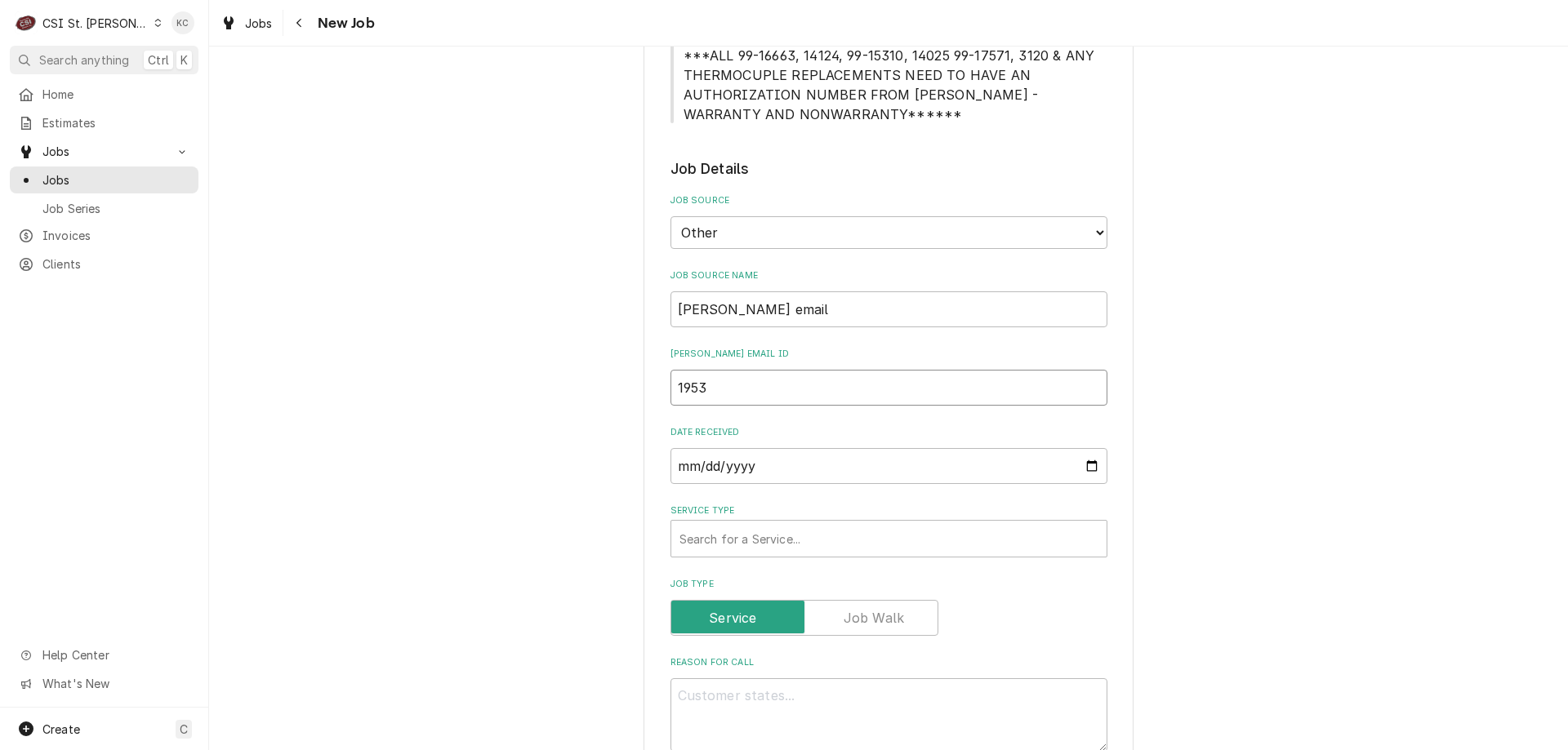
type input "19537"
type textarea "x"
type input "195379"
type textarea "x"
type input "195379"
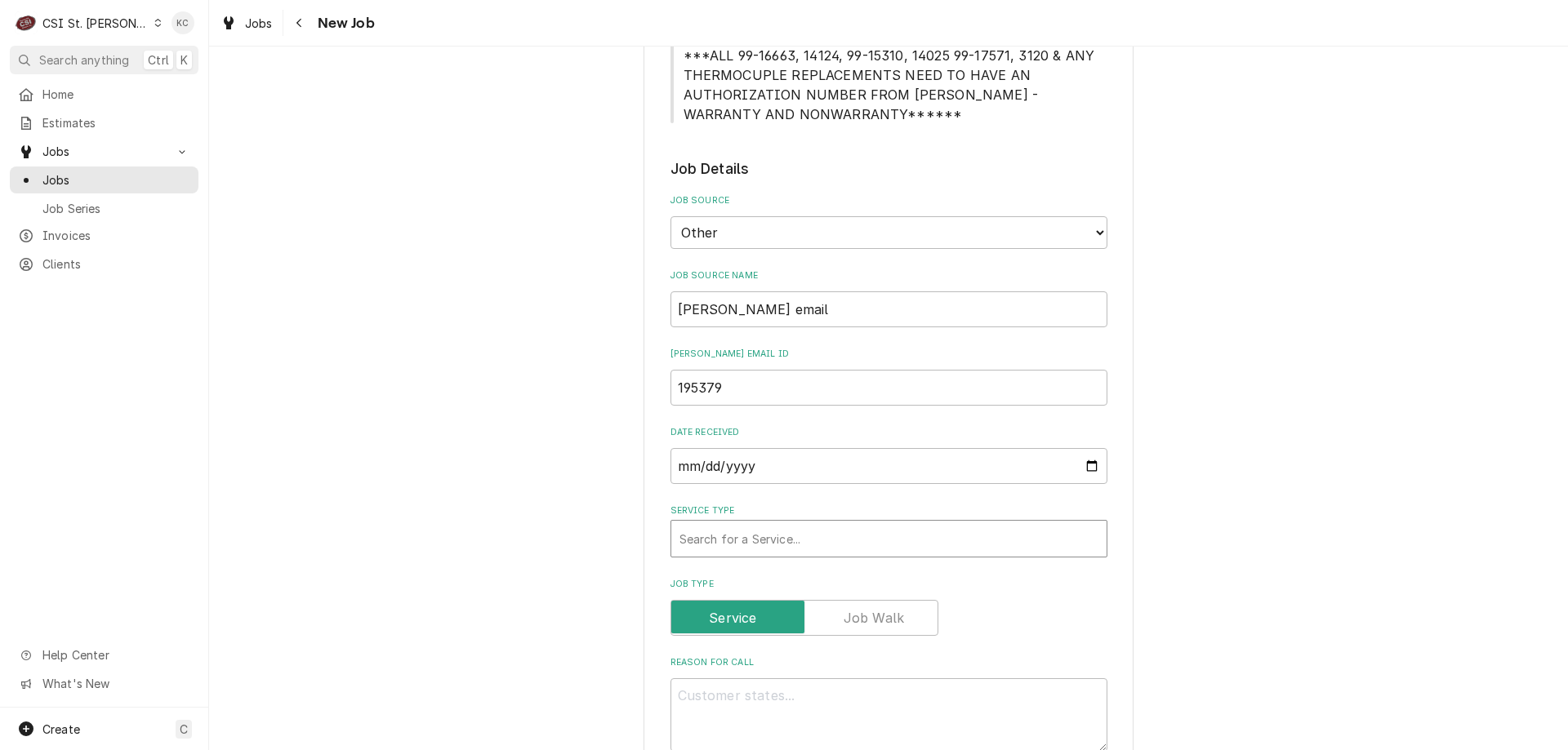
click at [720, 536] on div "Service Type" at bounding box center [888, 539] width 419 height 30
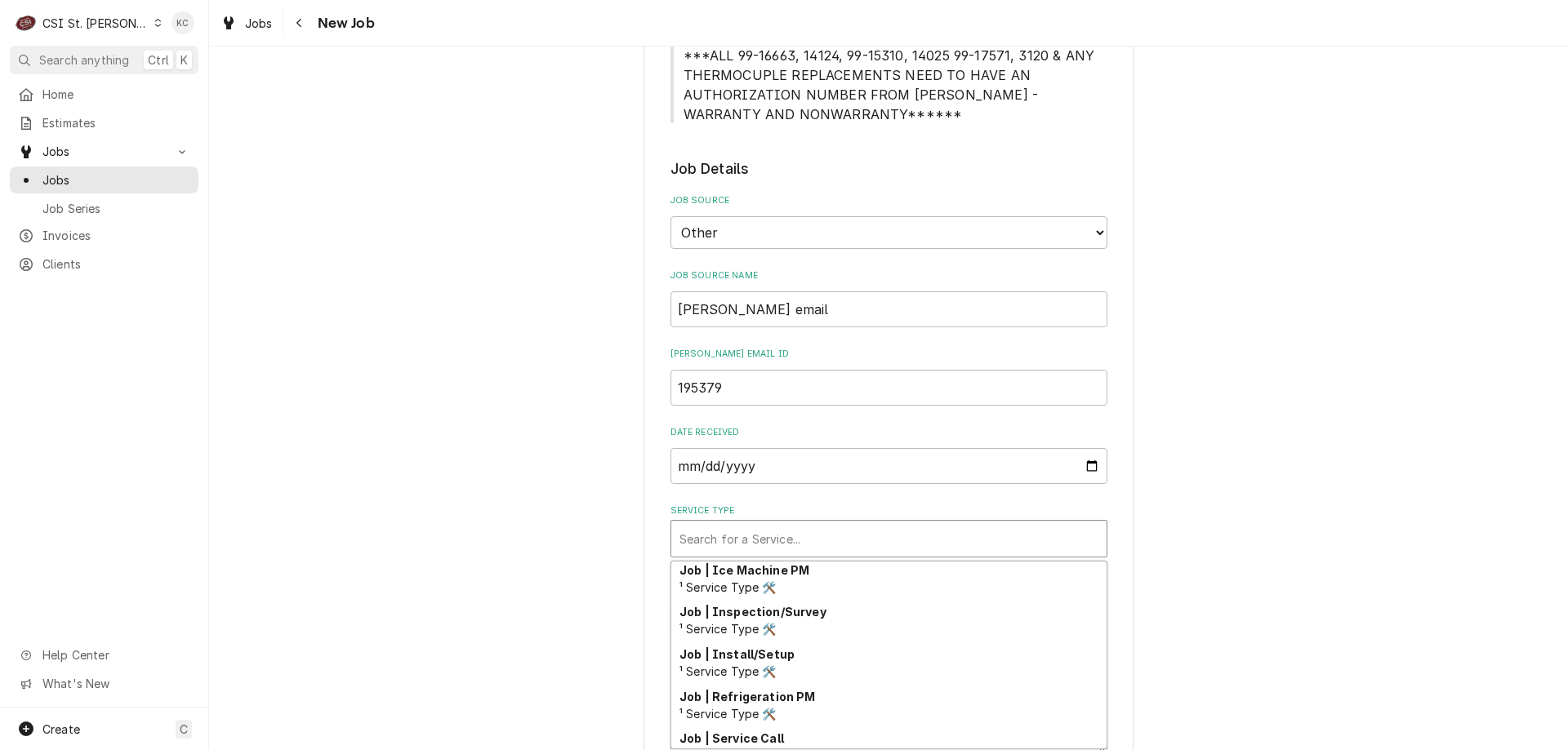
scroll to position [932, 0]
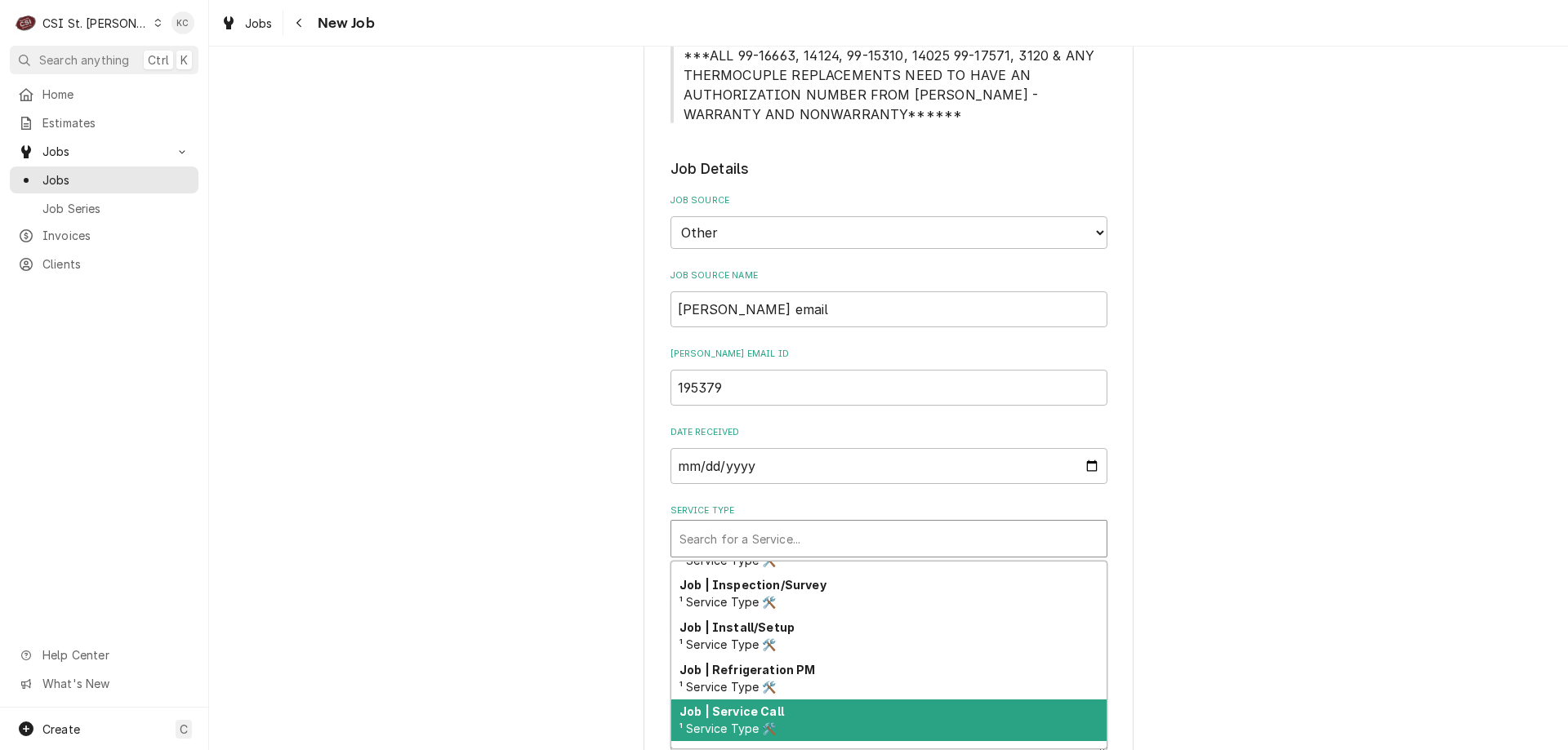
click at [787, 718] on div "Job | Service Call ¹ Service Type 🛠️" at bounding box center [888, 721] width 435 height 42
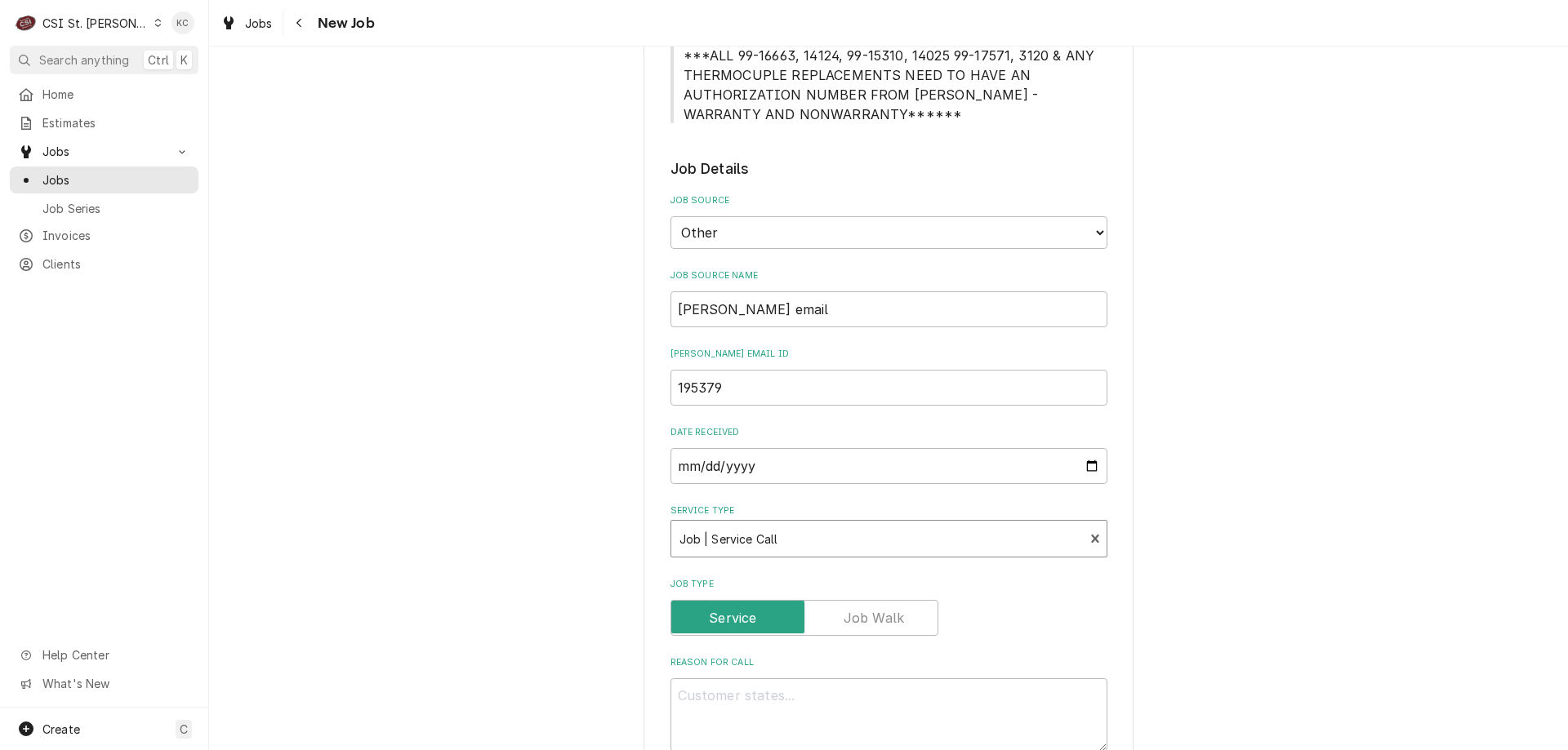
click at [1517, 560] on div "Please provide the following information to create a job: Client Details Client…" at bounding box center [888, 499] width 1359 height 2342
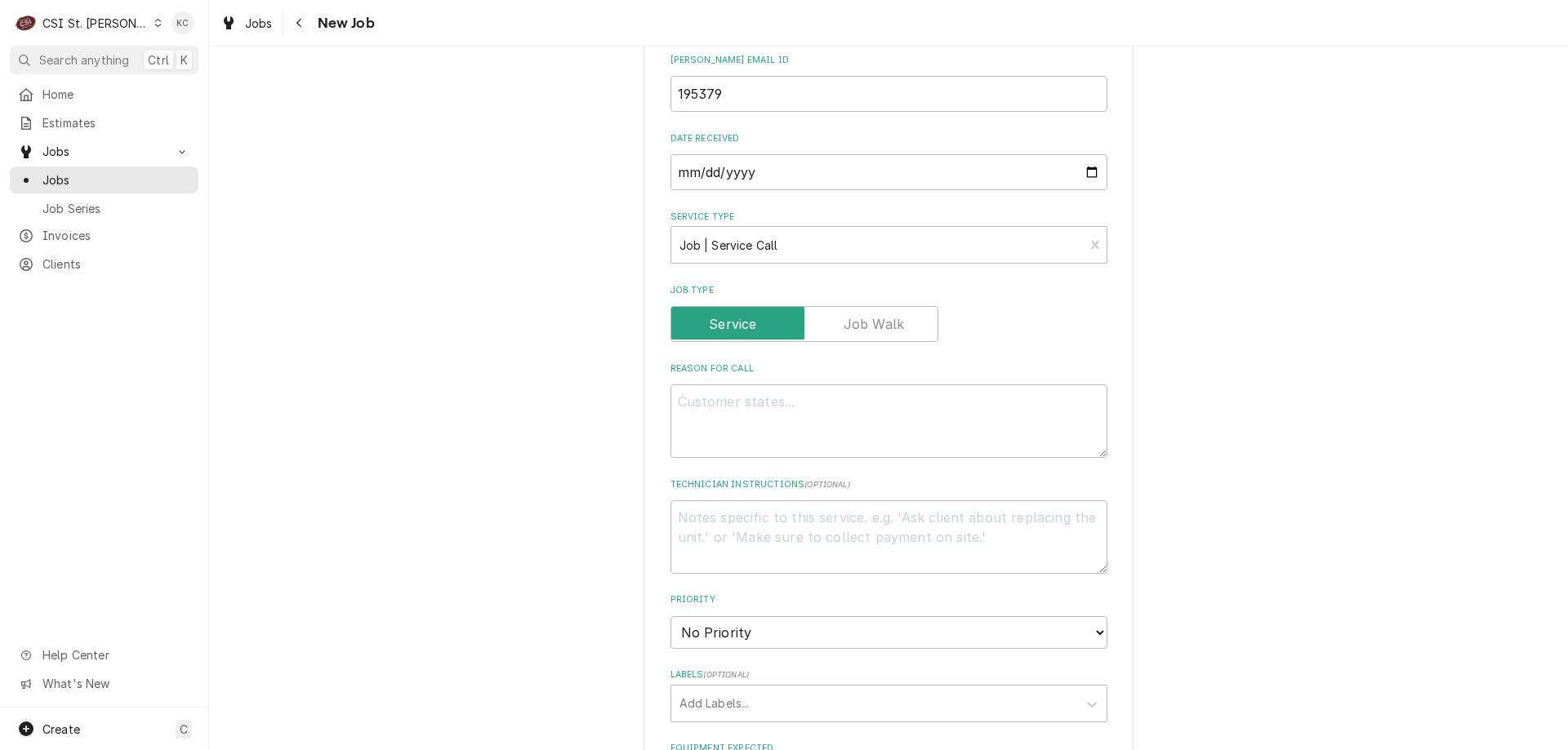
scroll to position [1062, 0]
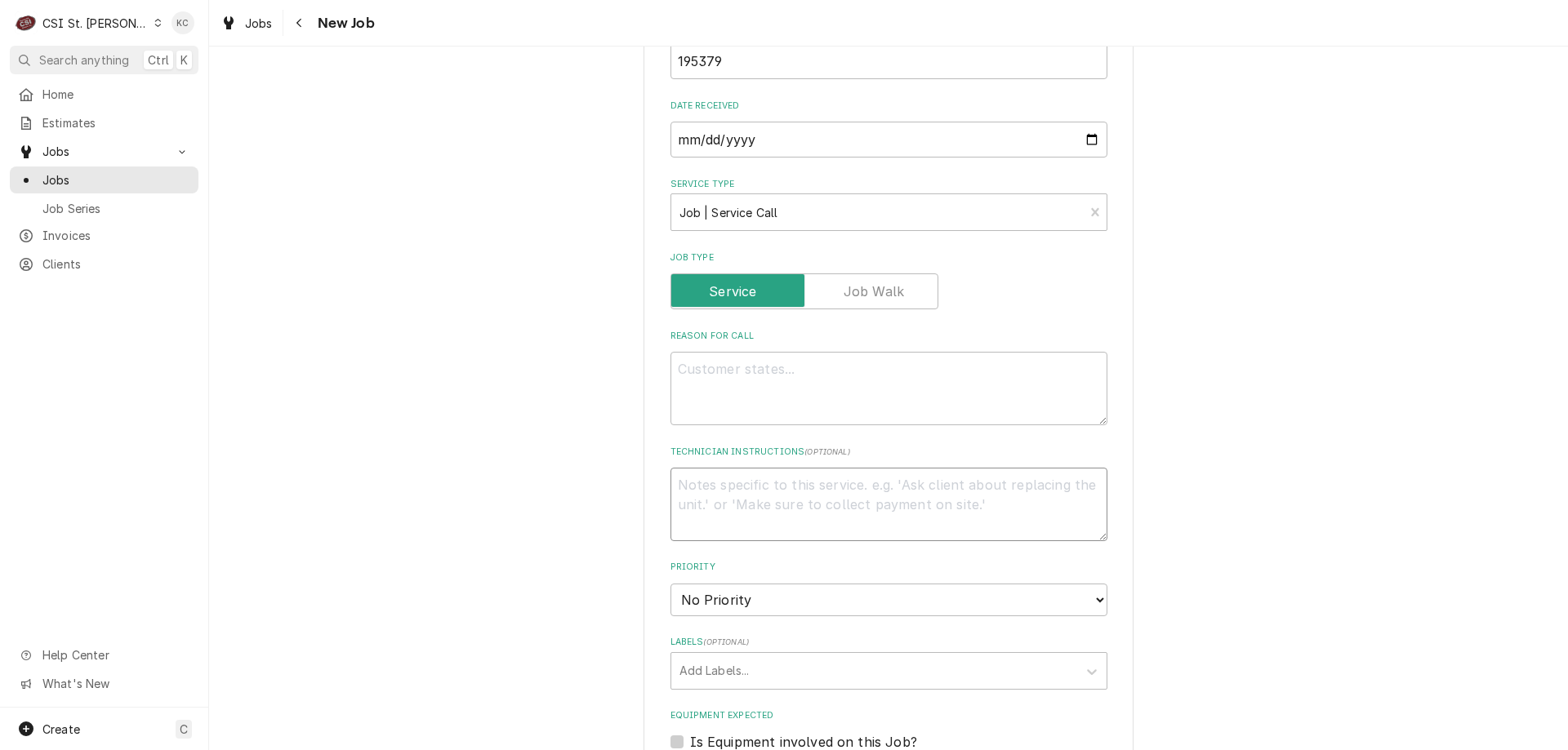
click at [835, 488] on textarea "Technician Instructions ( optional )" at bounding box center [888, 505] width 437 height 74
paste textarea "Urgency: Operational Overtime: YES"
type textarea "x"
type textarea "Urgency: Operational Overtime: YES"
type textarea "x"
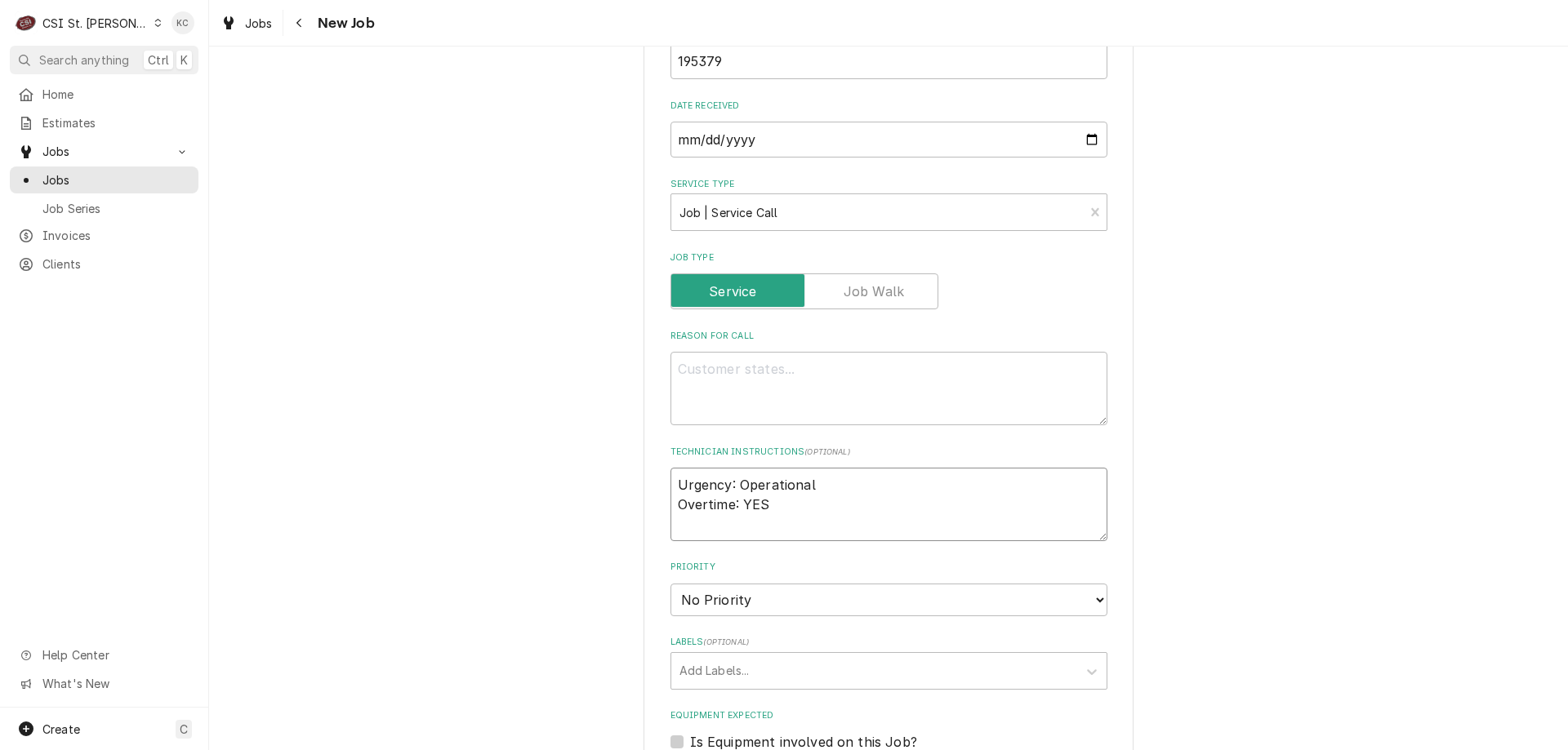
type textarea "Urgency: Operational Overtime: YES"
click at [693, 369] on textarea "Reason For Call" at bounding box center [888, 388] width 437 height 74
paste textarea "Model: I4500 - Rotisserie Serial: 191145H20226"
type textarea "x"
type textarea "Model: I4500 - Rotisserie Serial: 191145H20226"
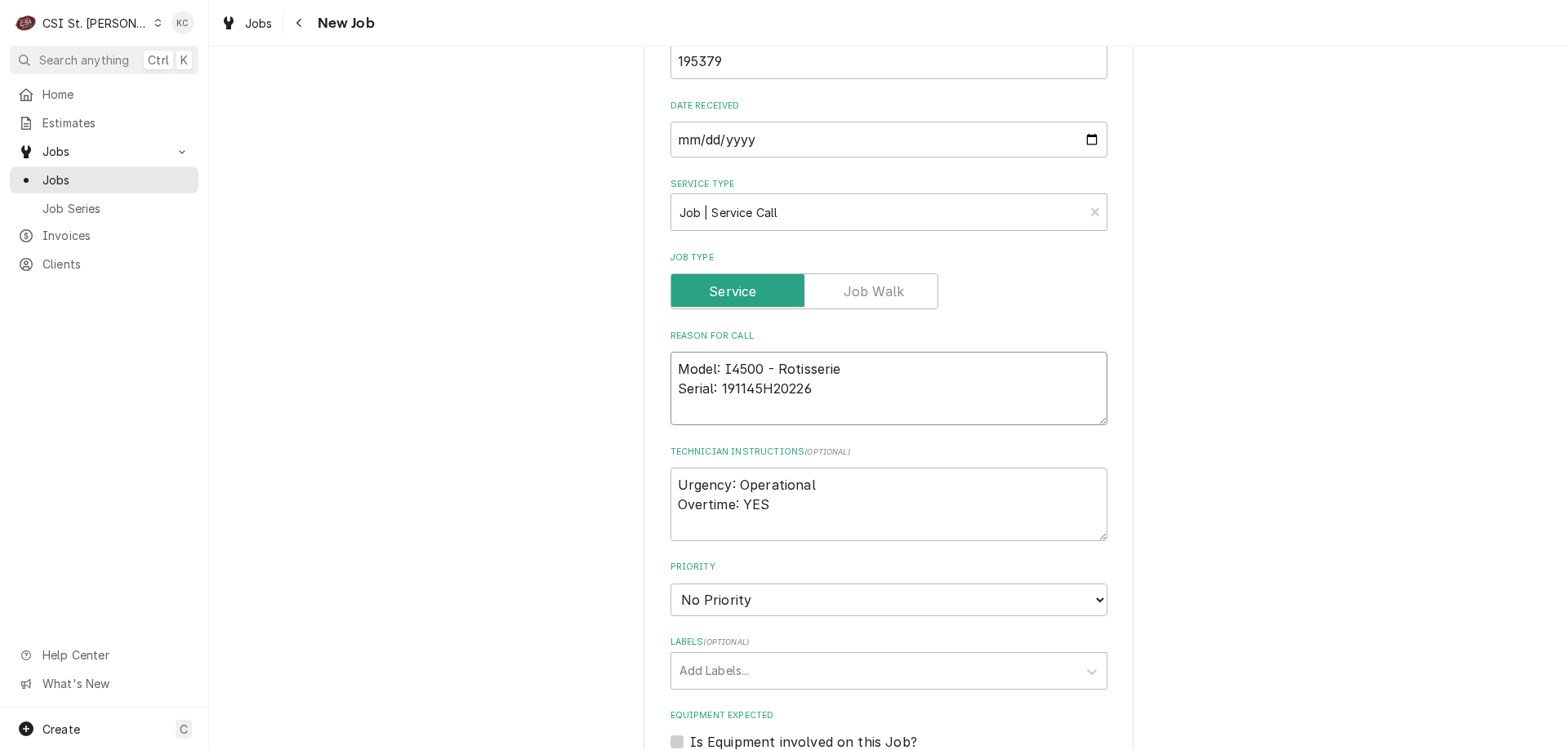
type textarea "x"
type textarea "Model: I4500 - Rotisserie Serial: 191145H20226"
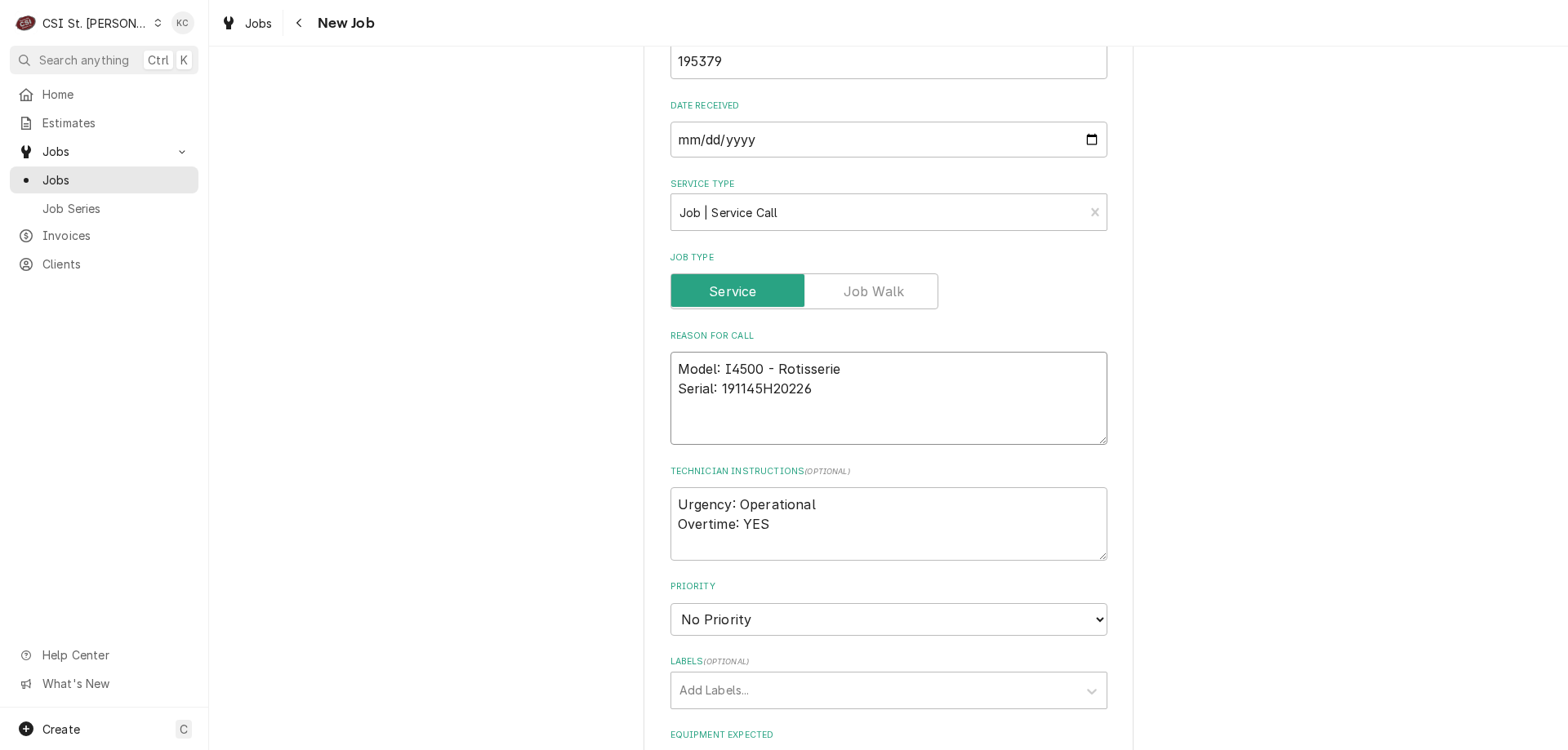
type textarea "x"
type textarea "Model: I4500 - Rotisserie Serial: 191145H20226"
click at [776, 522] on textarea "Urgency: Operational Overtime: YES" at bounding box center [888, 524] width 437 height 74
type textarea "x"
type textarea "Urgency: Operational Overtime: YES"
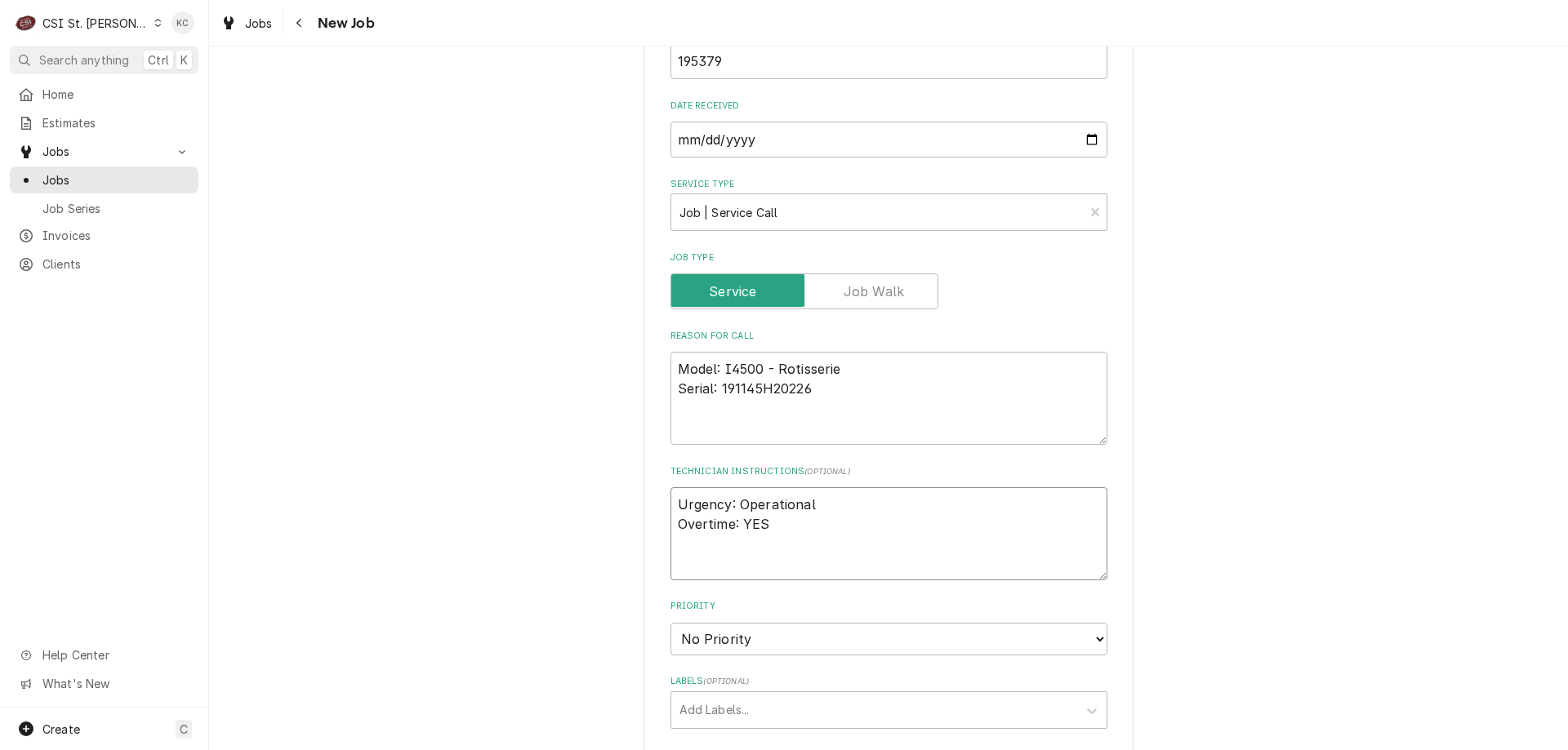
type textarea "x"
type textarea "Urgency: Operational Overtime: YES"
type textarea "x"
type textarea "Urgency: Operational Overtime: YES E"
type textarea "x"
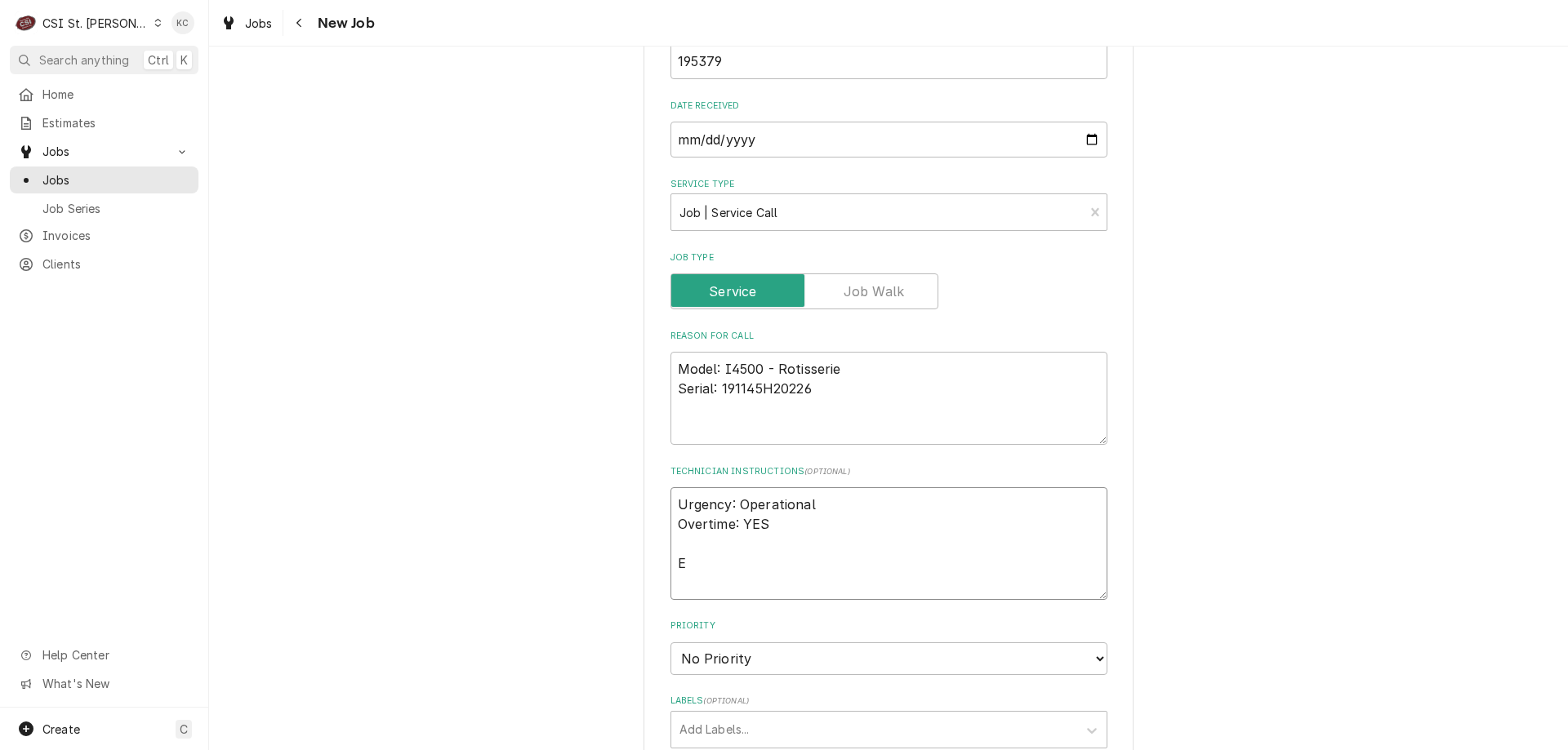
type textarea "Urgency: Operational Overtime: YES Er"
type textarea "x"
type textarea "Urgency: Operational Overtime: YES Eri"
type textarea "x"
type textarea "Urgency: Operational Overtime: YES [PERSON_NAME]"
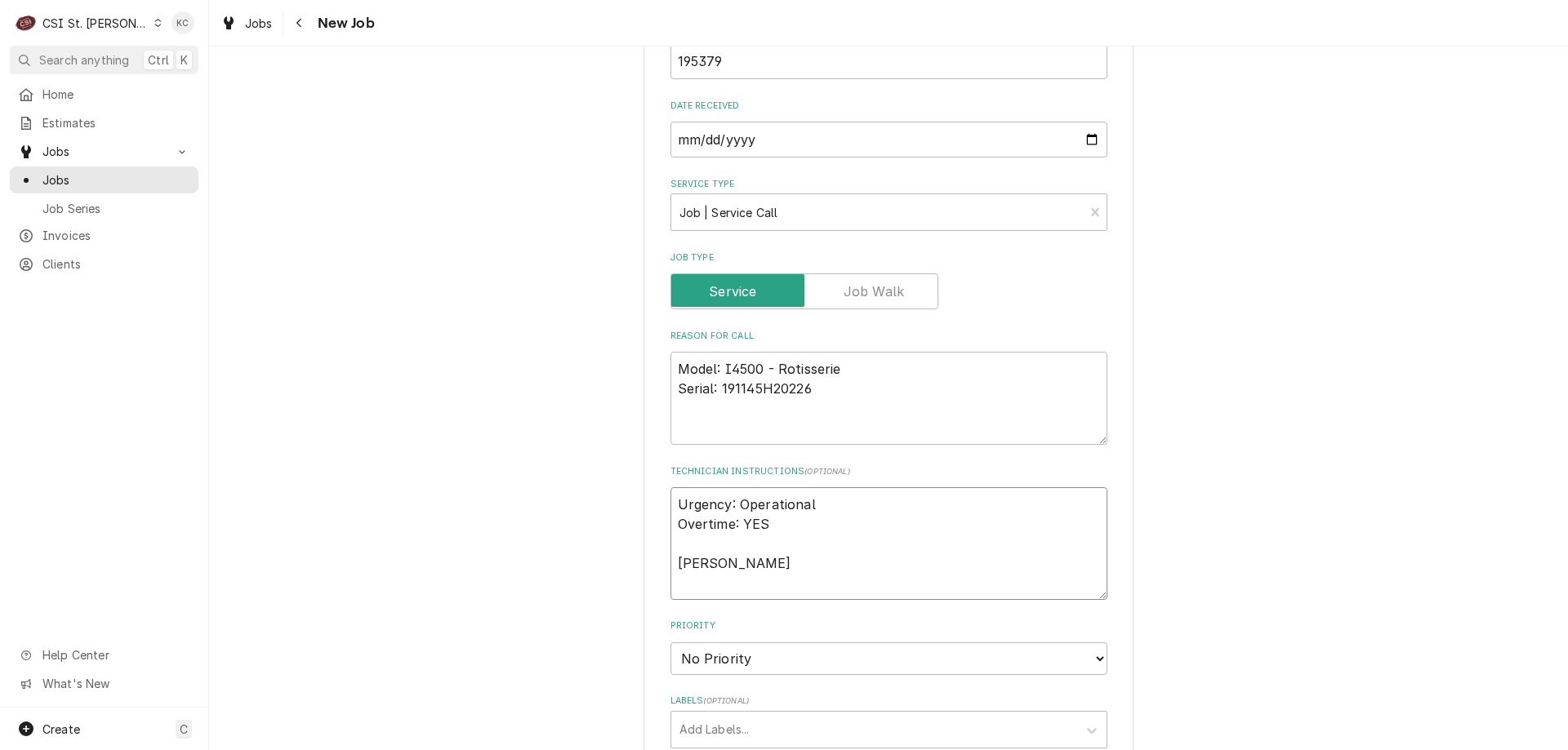
type textarea "x"
type textarea "Urgency: Operational Overtime: YES [PERSON_NAME]"
type textarea "x"
type textarea "Urgency: Operational Overtime: YES [PERSON_NAME]"
type textarea "x"
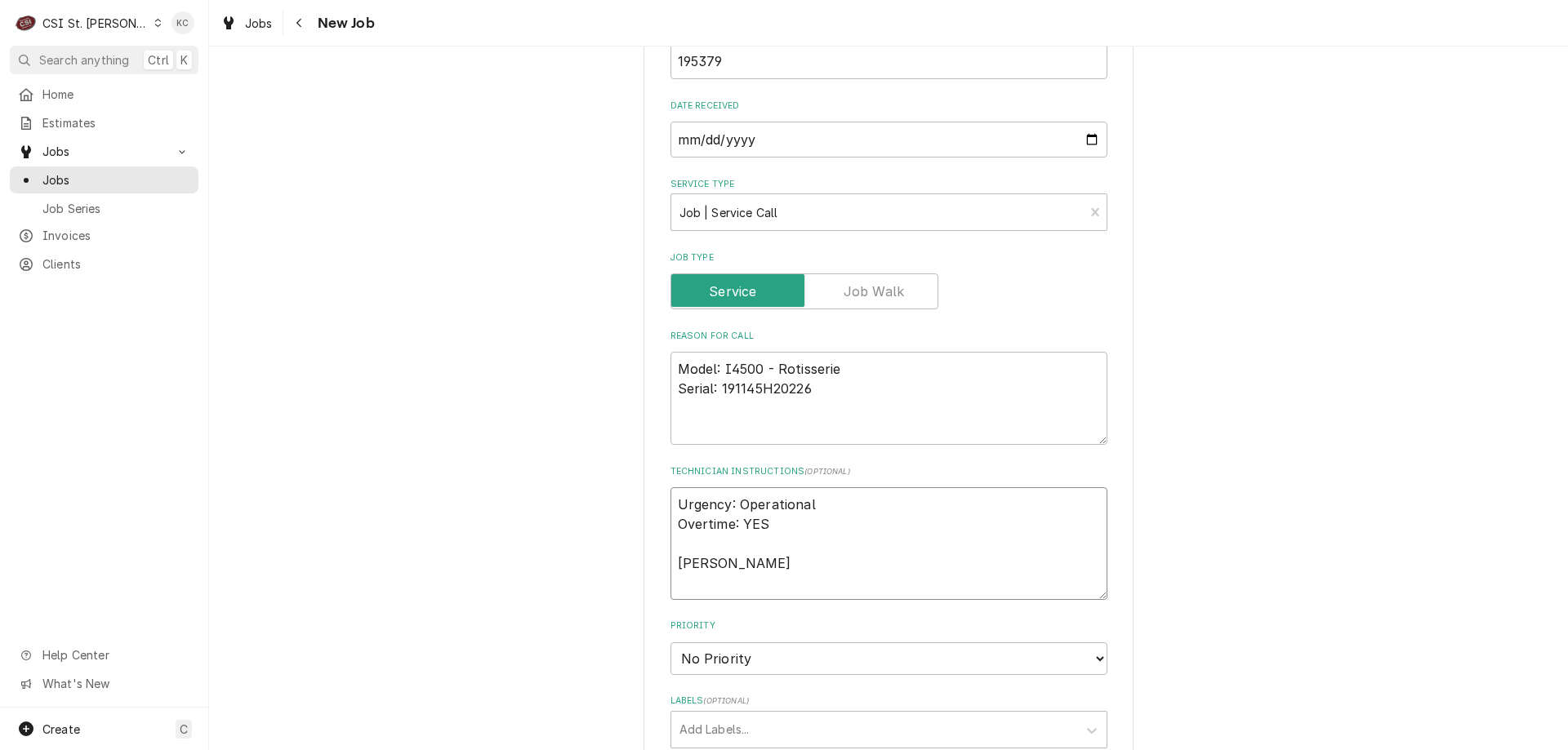
type textarea "Urgency: Operational Overtime: YES [PERSON_NAME] -"
type textarea "x"
type textarea "Urgency: Operational Overtime: YES [PERSON_NAME] -"
type textarea "x"
type textarea "Urgency: Operational Overtime: YES [PERSON_NAME] - 6"
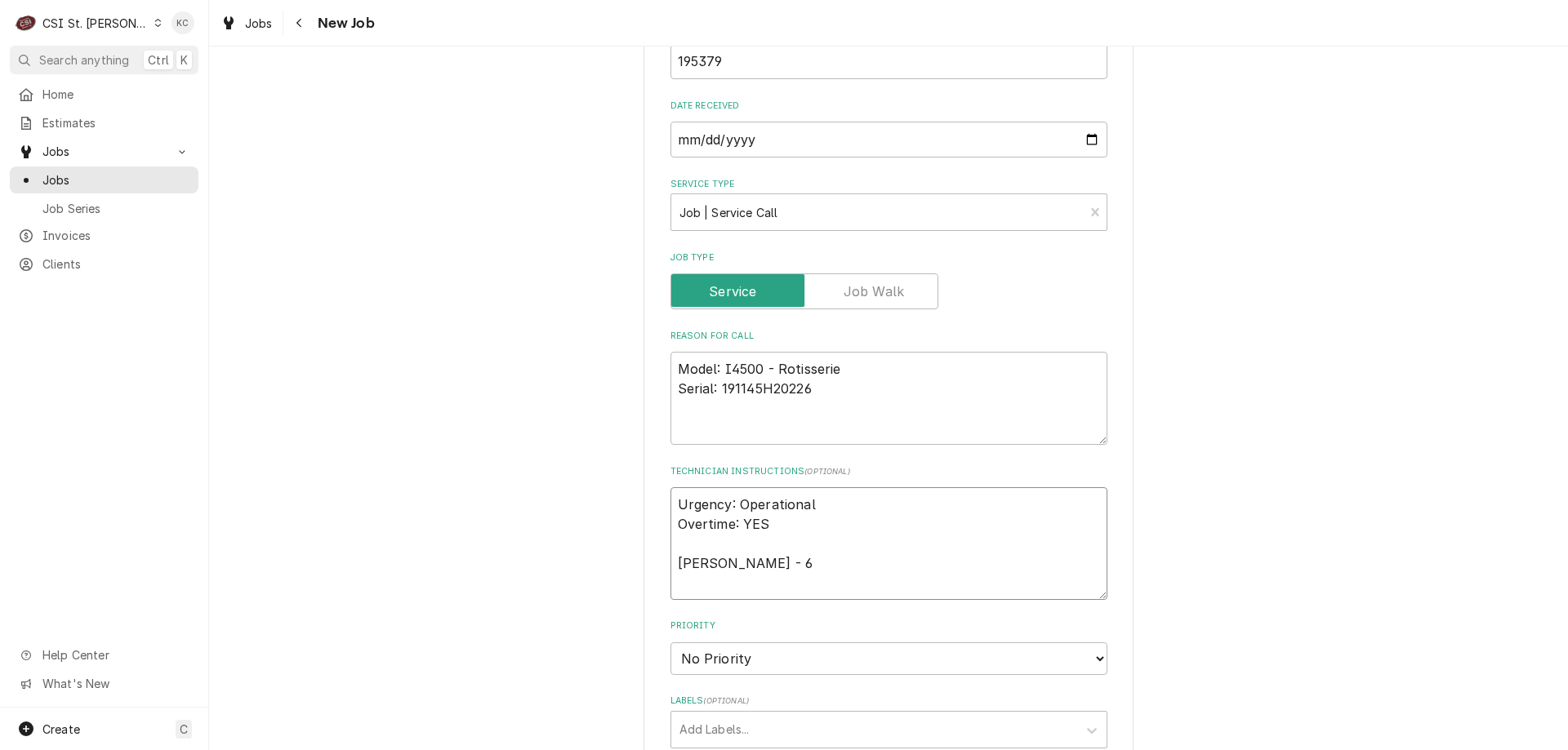
type textarea "x"
type textarea "Urgency: Operational Overtime: YES [PERSON_NAME] - 63"
type textarea "x"
type textarea "Urgency: Operational Overtime: YES [PERSON_NAME] - 636"
type textarea "x"
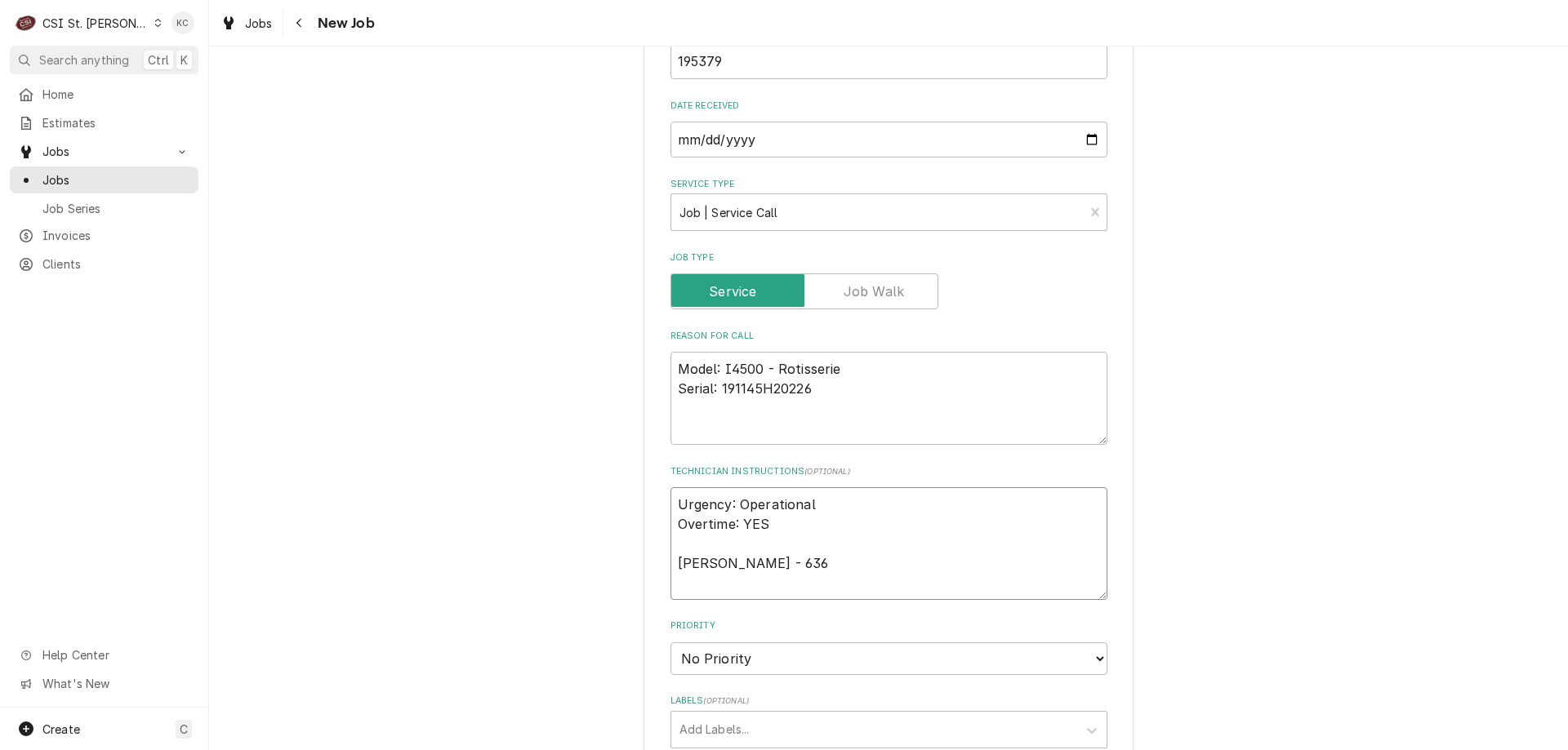
type textarea "Urgency: Operational Overtime: YES [PERSON_NAME] - 636"
type textarea "x"
type textarea "Urgency: Operational Overtime: YES [PERSON_NAME] - 636 97"
type textarea "x"
type textarea "Urgency: Operational Overtime: YES [PERSON_NAME] - 636 970"
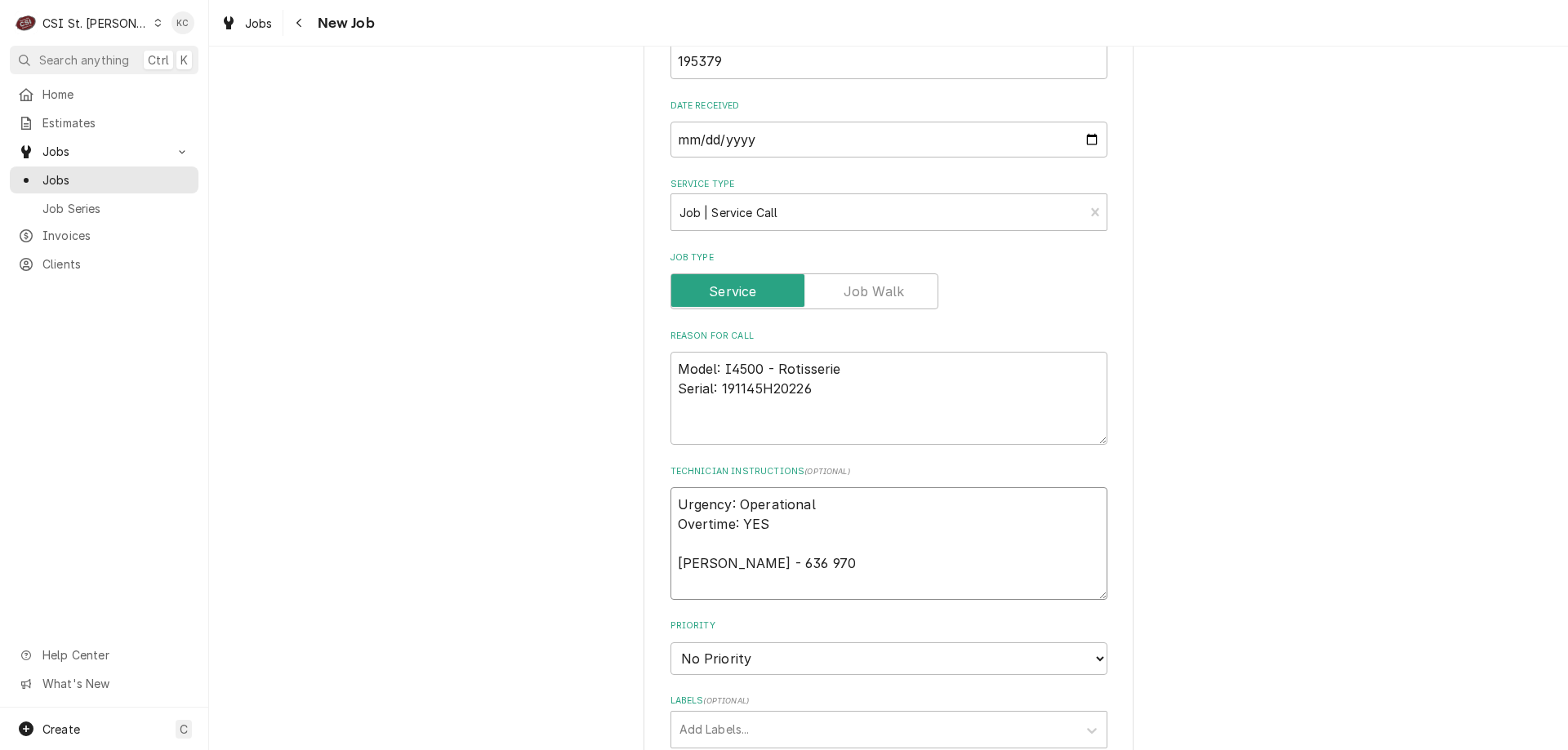
type textarea "x"
type textarea "Urgency: Operational Overtime: YES [PERSON_NAME] - 636 970-"
type textarea "x"
type textarea "Urgency: Operational Overtime: YES [PERSON_NAME] - 636 970-4"
type textarea "x"
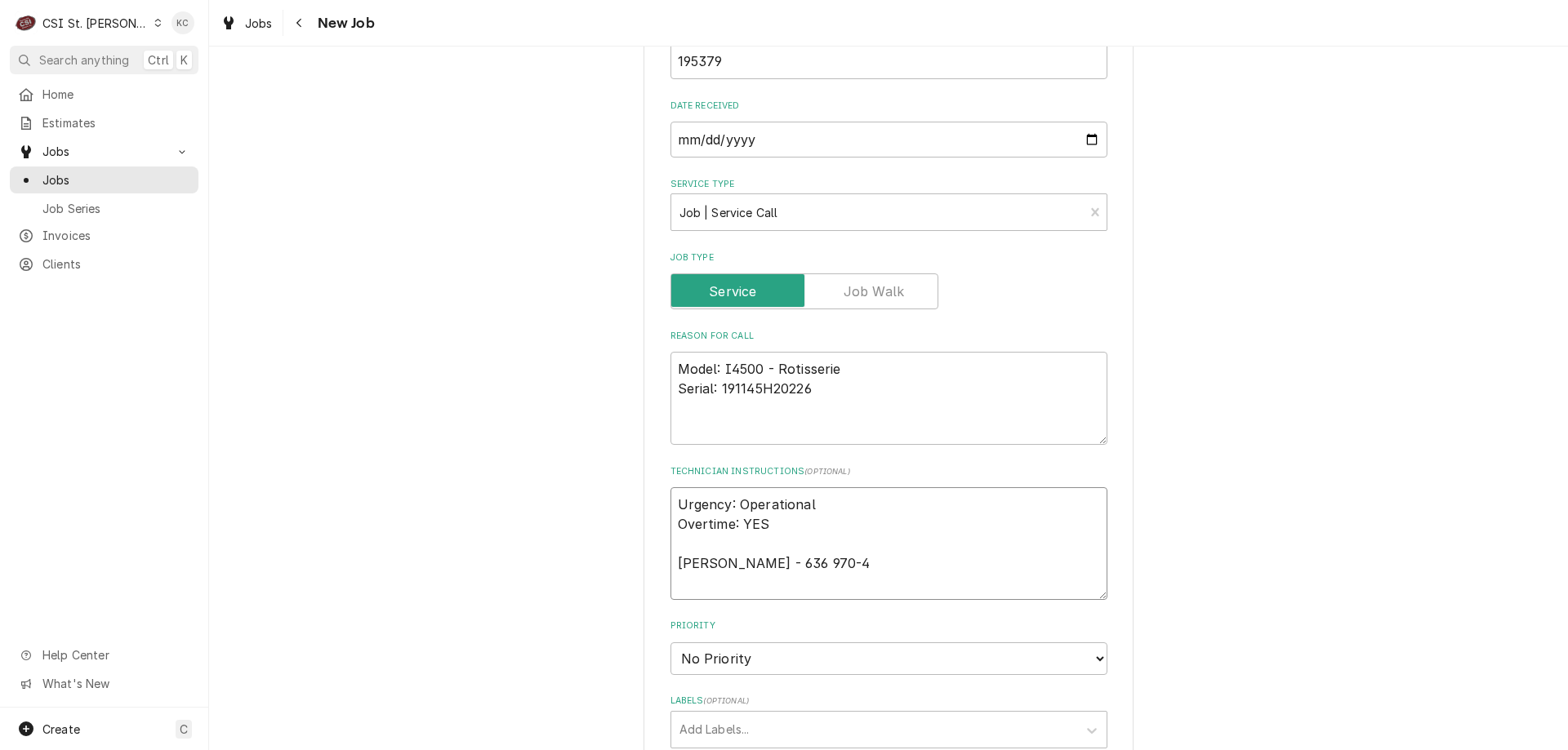
type textarea "Urgency: Operational Overtime: YES [PERSON_NAME] - 636 970-40"
type textarea "x"
type textarea "Urgency: Operational Overtime: YES [PERSON_NAME] - [PHONE_NUMBER]"
type textarea "x"
type textarea "Urgency: Operational Overtime: YES [PERSON_NAME] - [PHONE_NUMBER]"
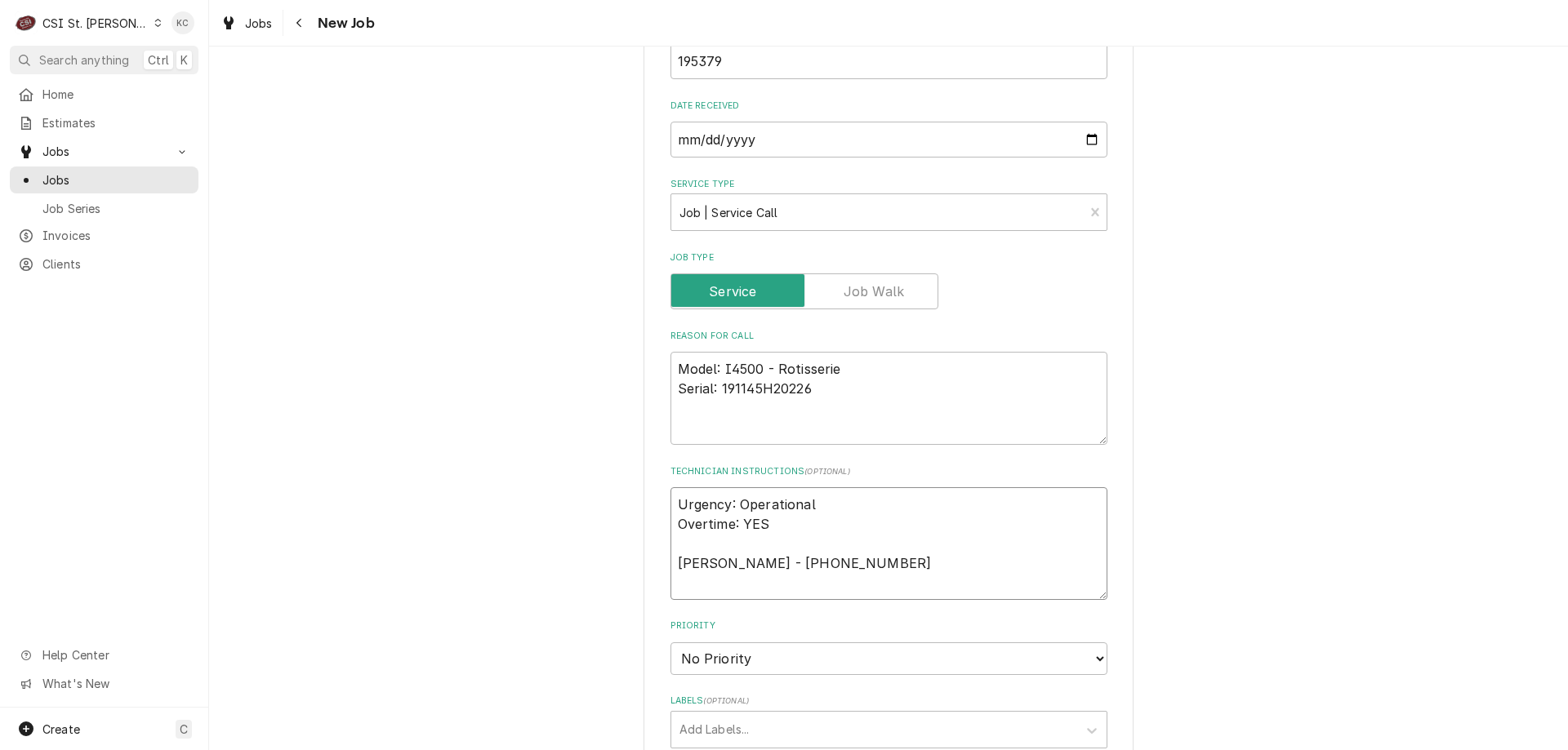
type textarea "x"
type textarea "Urgency: Operational Overtime: YES [PERSON_NAME] - [PHONE_NUMBER]"
click at [784, 419] on textarea "Model: I4500 - Rotisserie Serial: 191145H20226" at bounding box center [888, 398] width 437 height 93
type textarea "x"
type textarea "Model: I4500 - Rotisserie Serial: 191145H20226 S"
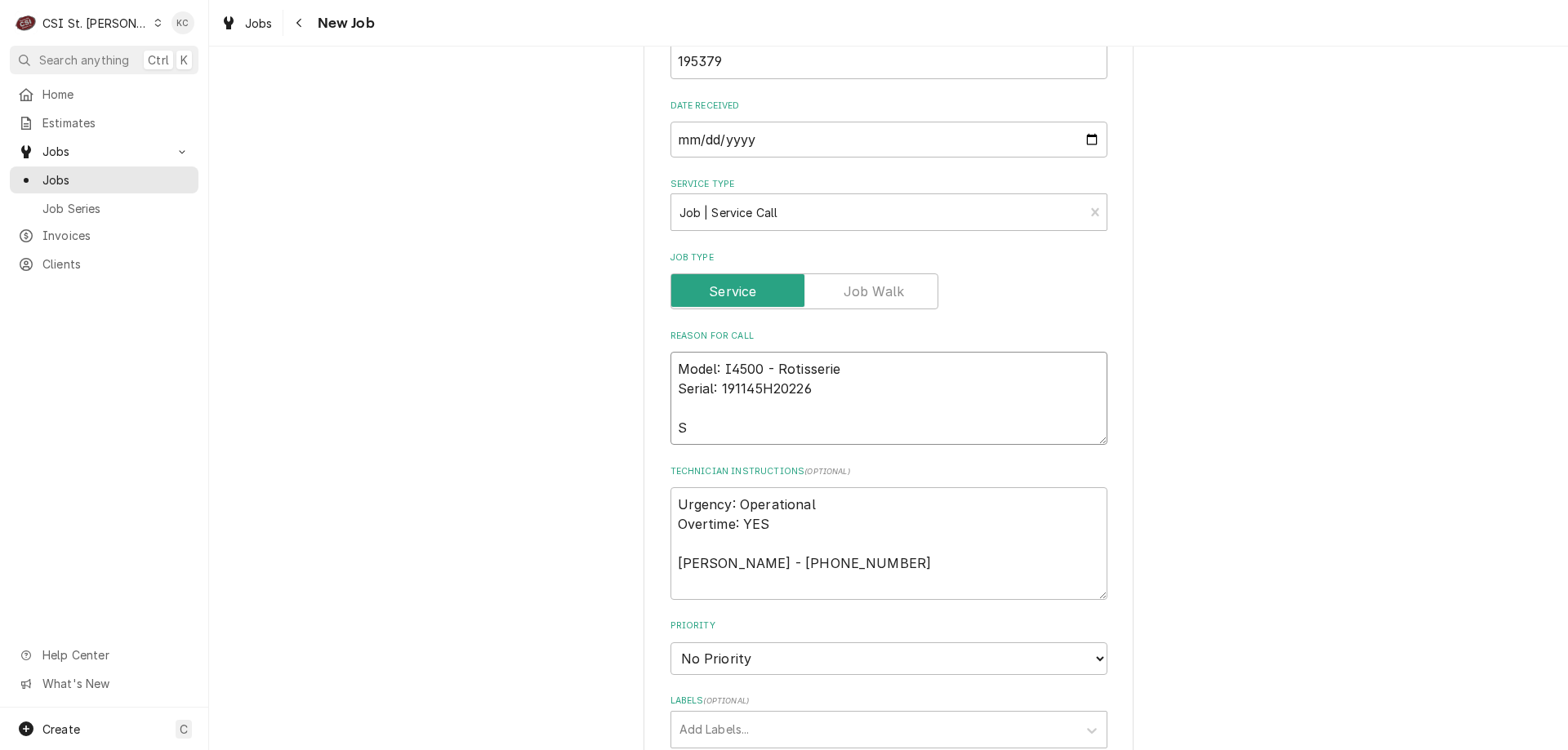
type textarea "x"
type textarea "Model: I4500 - Rotisserie Serial: 191145H20226 Sy"
type textarea "x"
type textarea "Model: I4500 - Rotisserie Serial: 191145H20226 Sym"
type textarea "x"
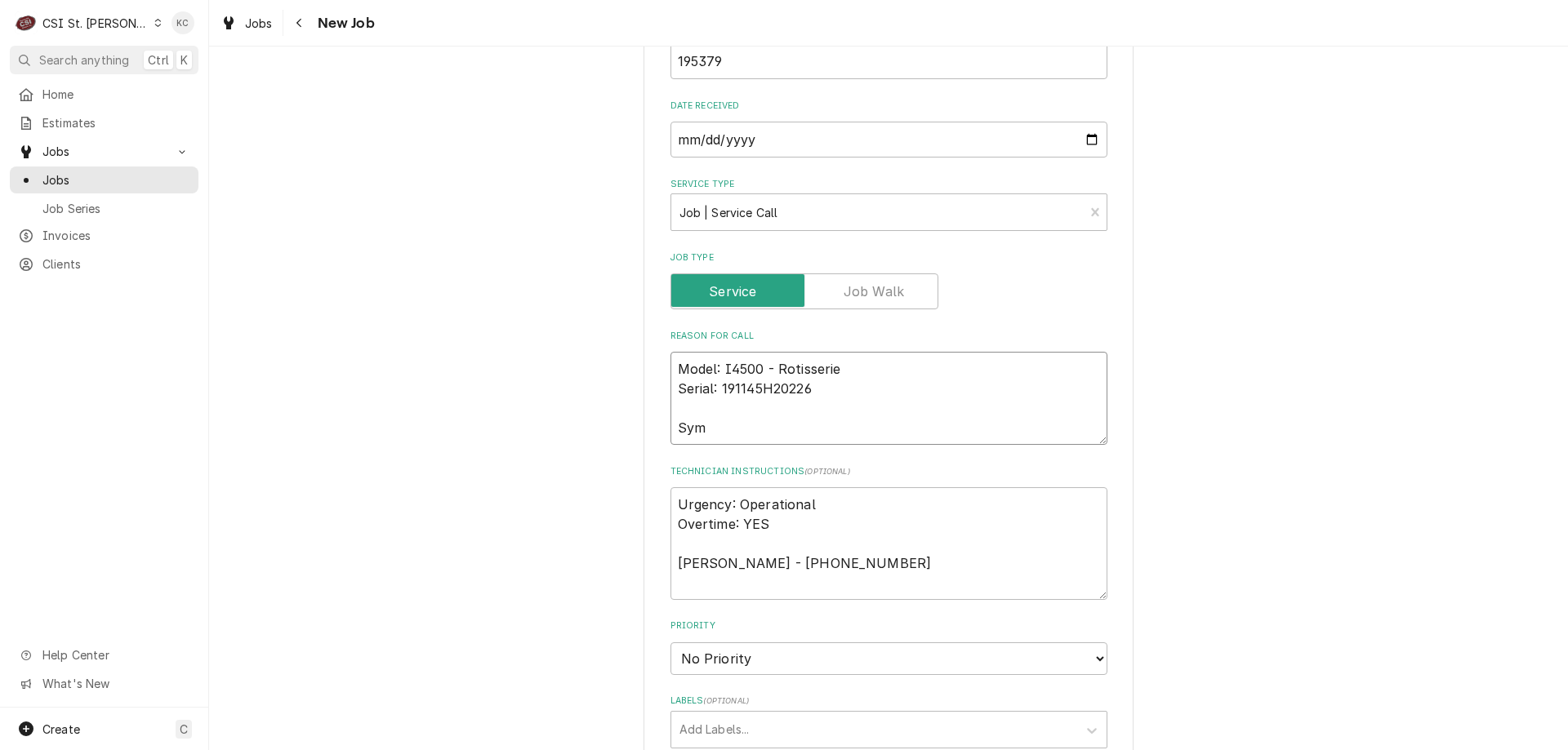
type textarea "Model: I4500 - Rotisserie Serial: 191145H20226 Symp"
type textarea "x"
type textarea "Model: I4500 - Rotisserie Serial: 191145H20226 [GEOGRAPHIC_DATA]"
type textarea "x"
type textarea "Model: I4500 - Rotisserie Serial: 191145H20226 [GEOGRAPHIC_DATA]"
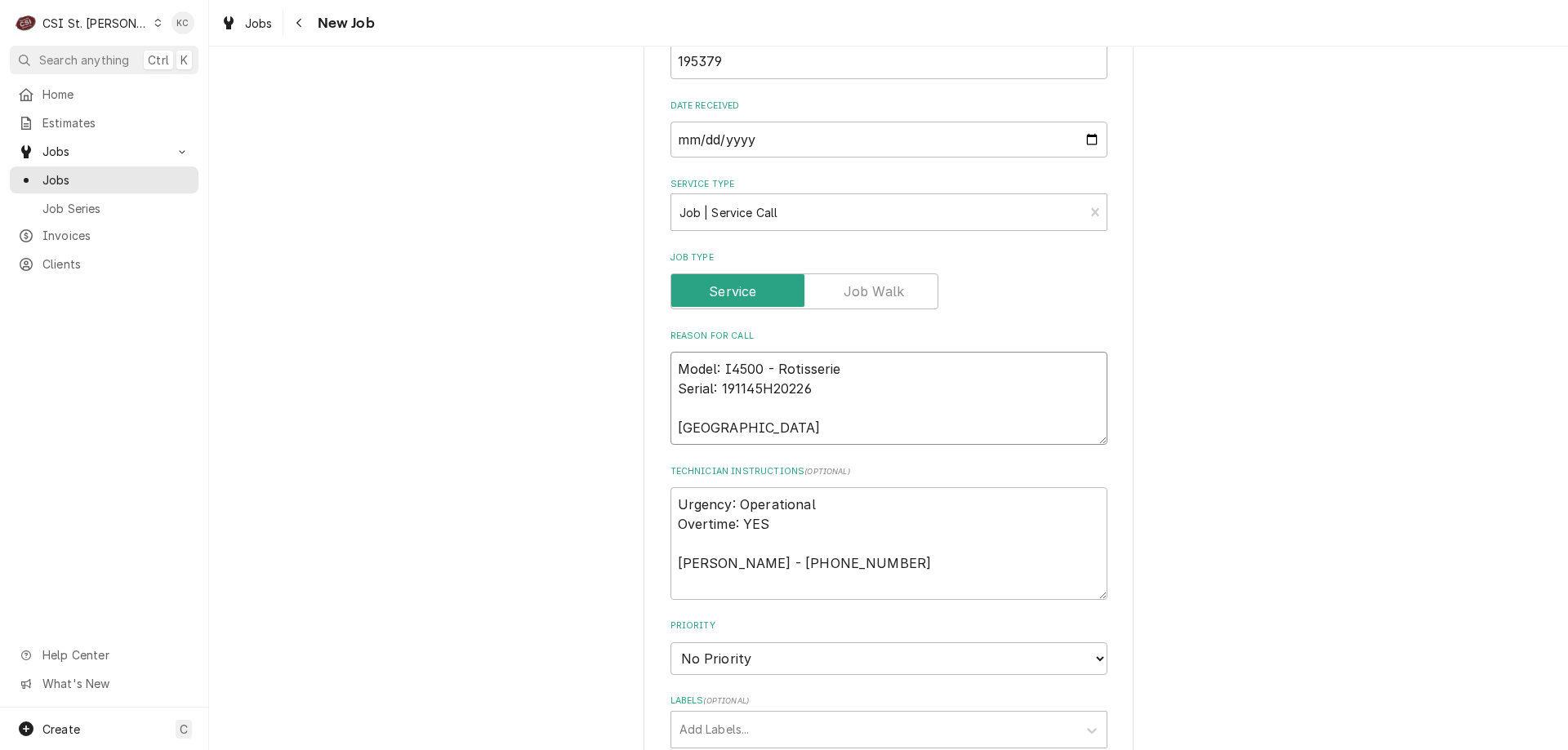
type textarea "x"
type textarea "Model: I4500 - Rotisserie Serial: 191145H20226 Symptom"
type textarea "x"
type textarea "Model: I4500 - Rotisserie Serial: 191145H20226 Symptom"
type textarea "x"
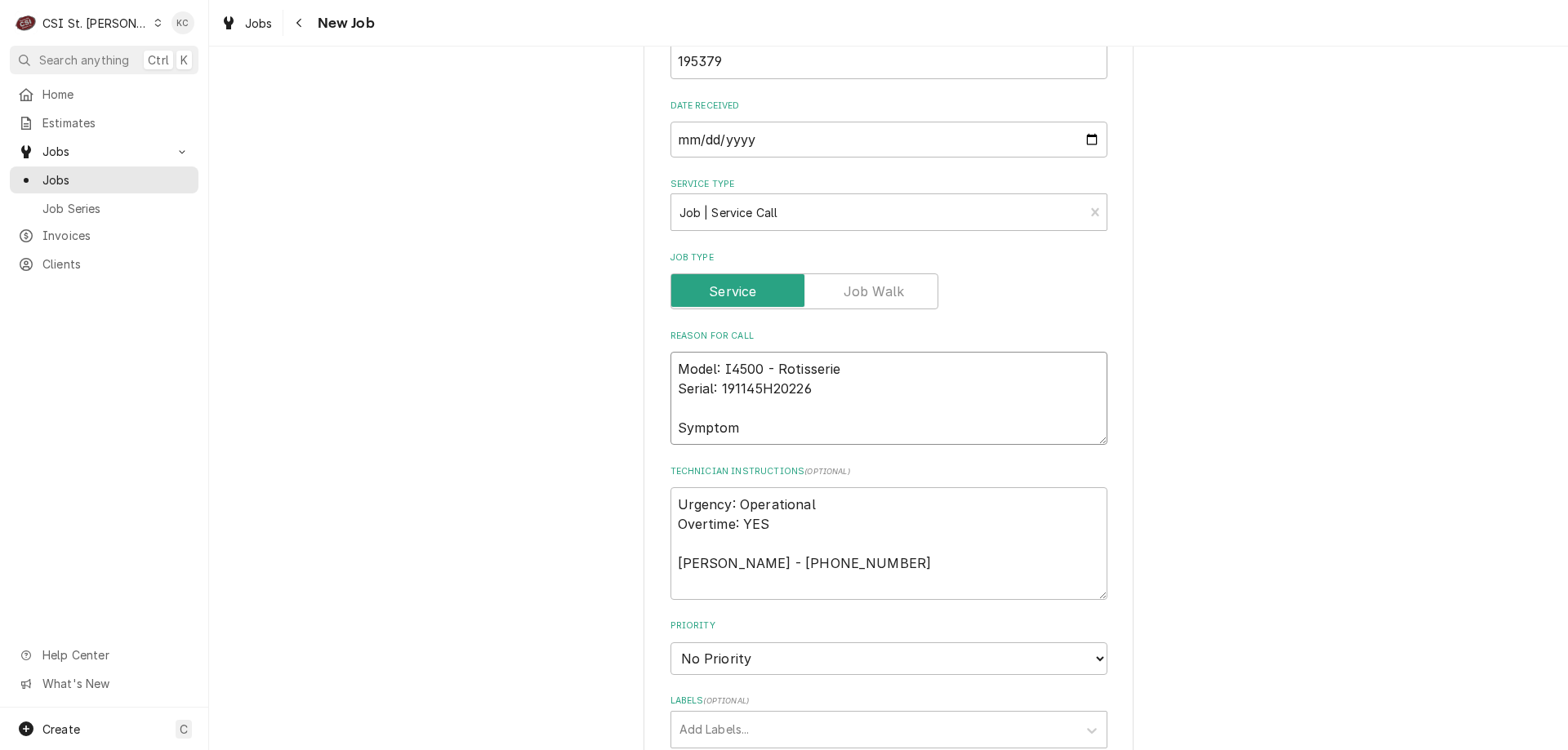
type textarea "Model: I4500 - Rotisserie Serial: 191145H20226 Symptom C"
type textarea "x"
type textarea "Model: I4500 - Rotisserie Serial: 191145H20226 Symptom Co"
type textarea "x"
type textarea "Model: I4500 - Rotisserie Serial: 191145H20226 Symptom Cod"
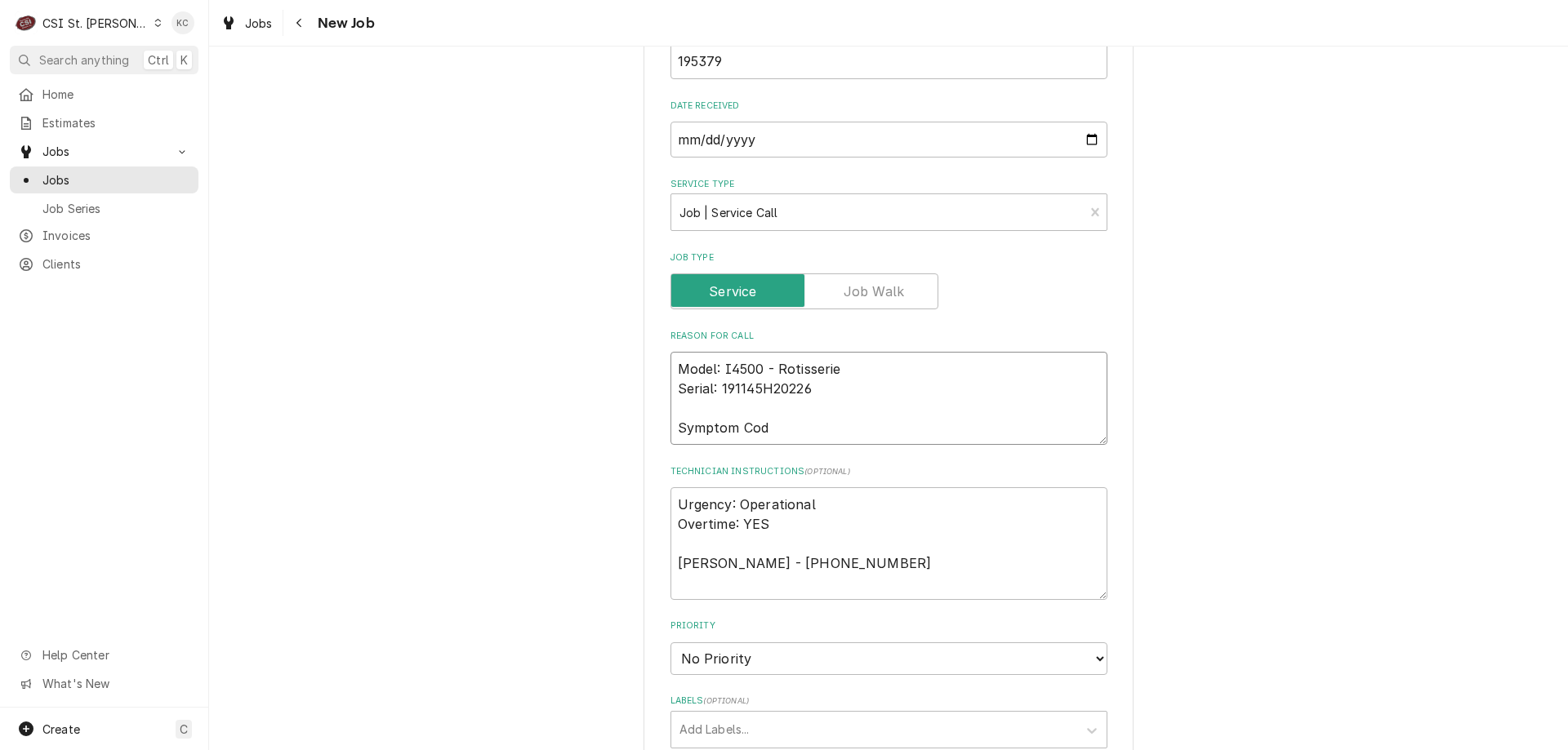
type textarea "x"
type textarea "Model: I4500 - Rotisserie Serial: 191145H20226 Symptom Code"
type textarea "x"
type textarea "Model: I4500 - Rotisserie Serial: 191145H20226 Symptom Codes"
type textarea "x"
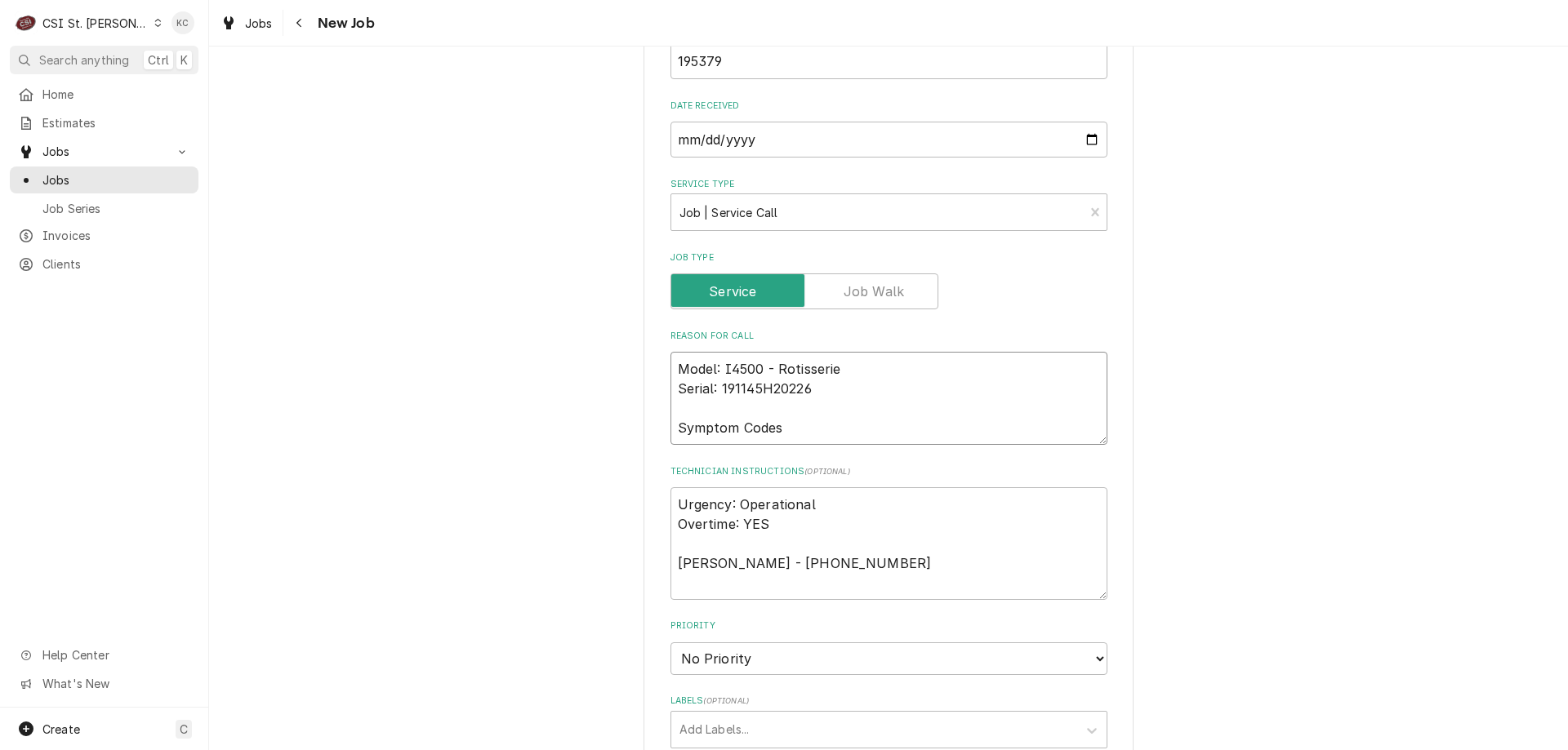
type textarea "Model: I4500 - Rotisserie Serial: 191145H20226 Symptom Codes"
type textarea "x"
type textarea "Model: I4500 - Rotisserie Serial: 191145H20226 Symptom Codes"
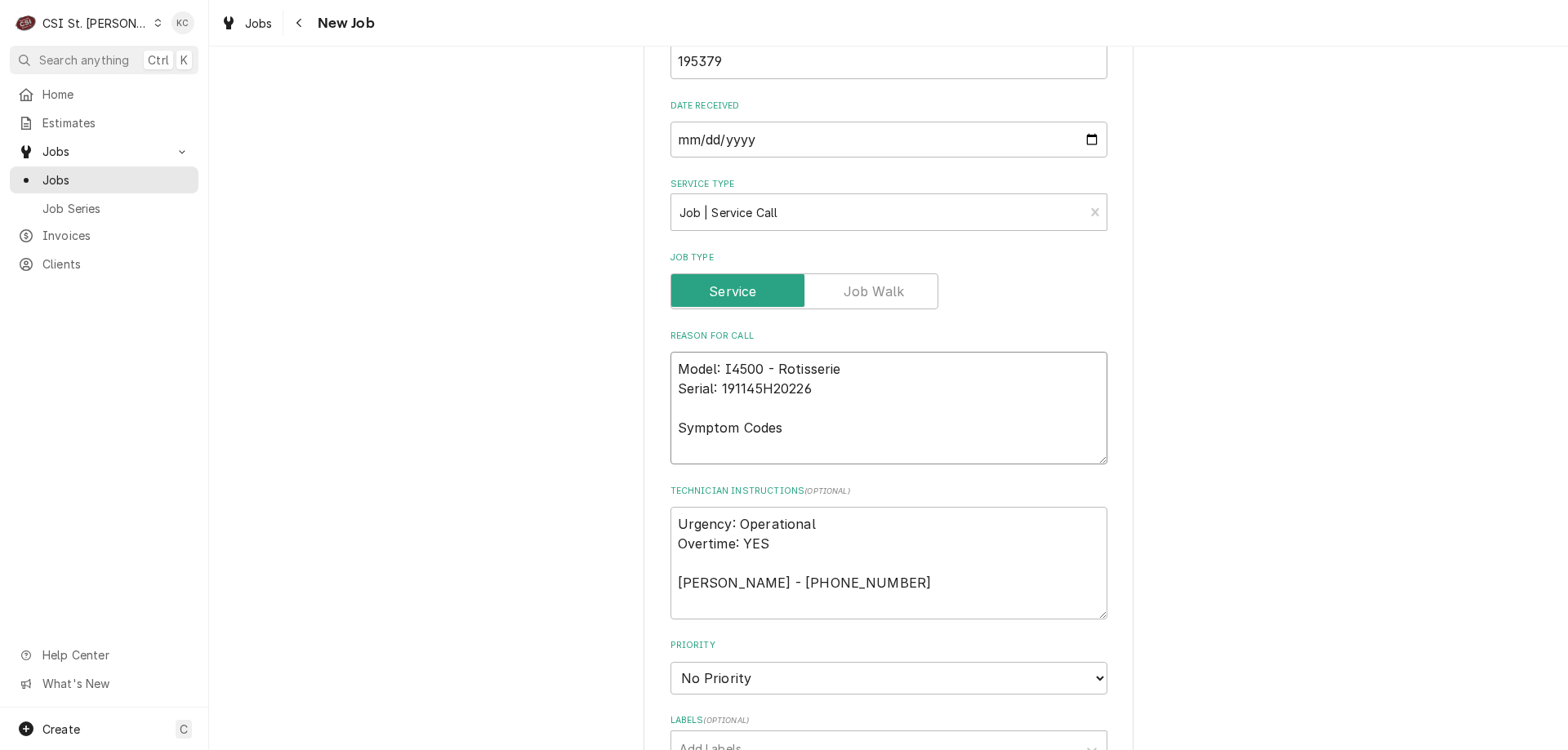
type textarea "x"
type textarea "Model: I4500 - Rotisserie Serial: 191145H20226 Symptom Codes 3"
type textarea "x"
type textarea "Model: I4500 - Rotisserie Serial: 191145H20226 Symptom Codes 35"
type textarea "x"
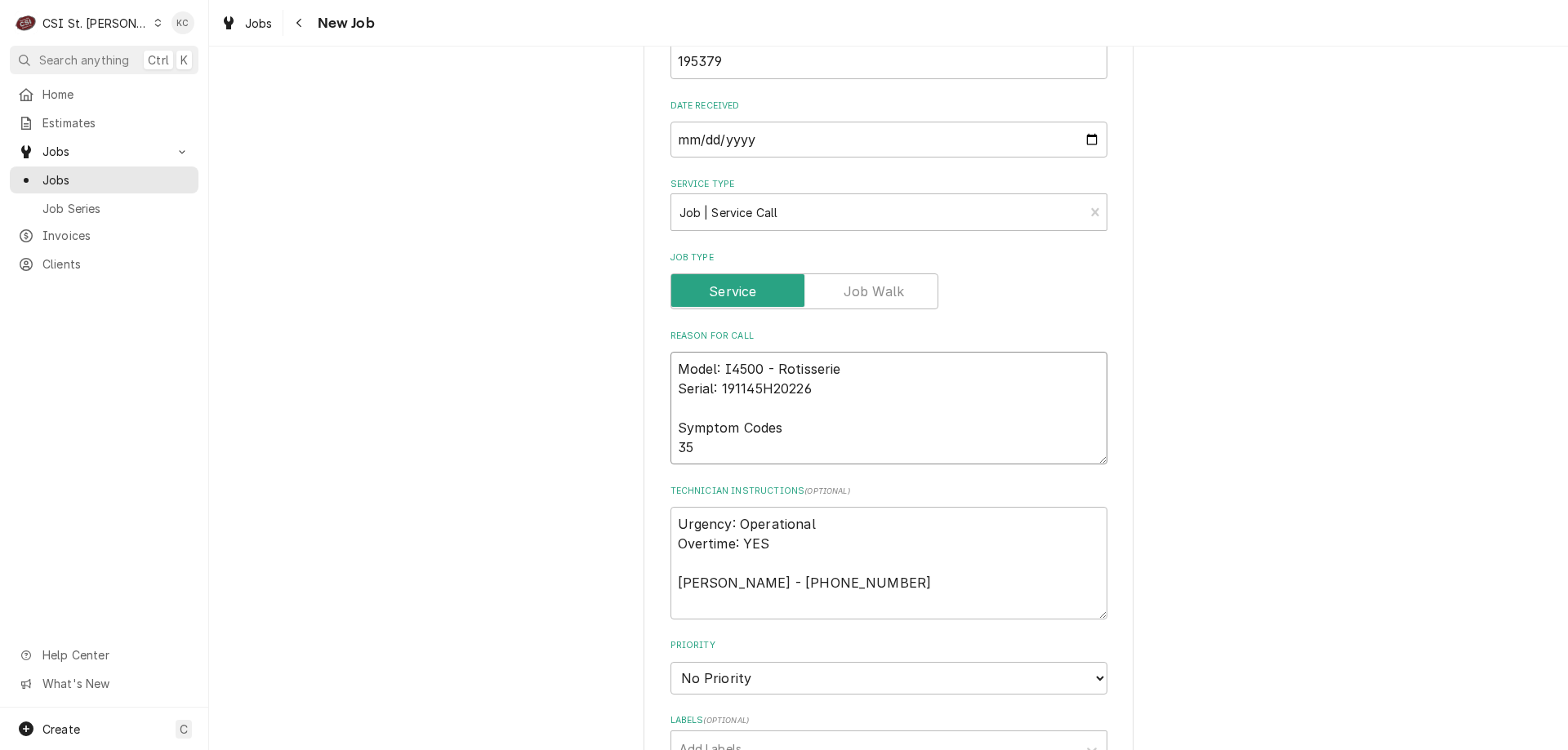
type textarea "Model: I4500 - Rotisserie Serial: 191145H20226 Symptom Codes 354"
type textarea "x"
type textarea "Model: I4500 - Rotisserie Serial: 191145H20226 Symptom Codes 3541"
type textarea "x"
type textarea "Model: I4500 - Rotisserie Serial: 191145H20226 Symptom Codes 3541"
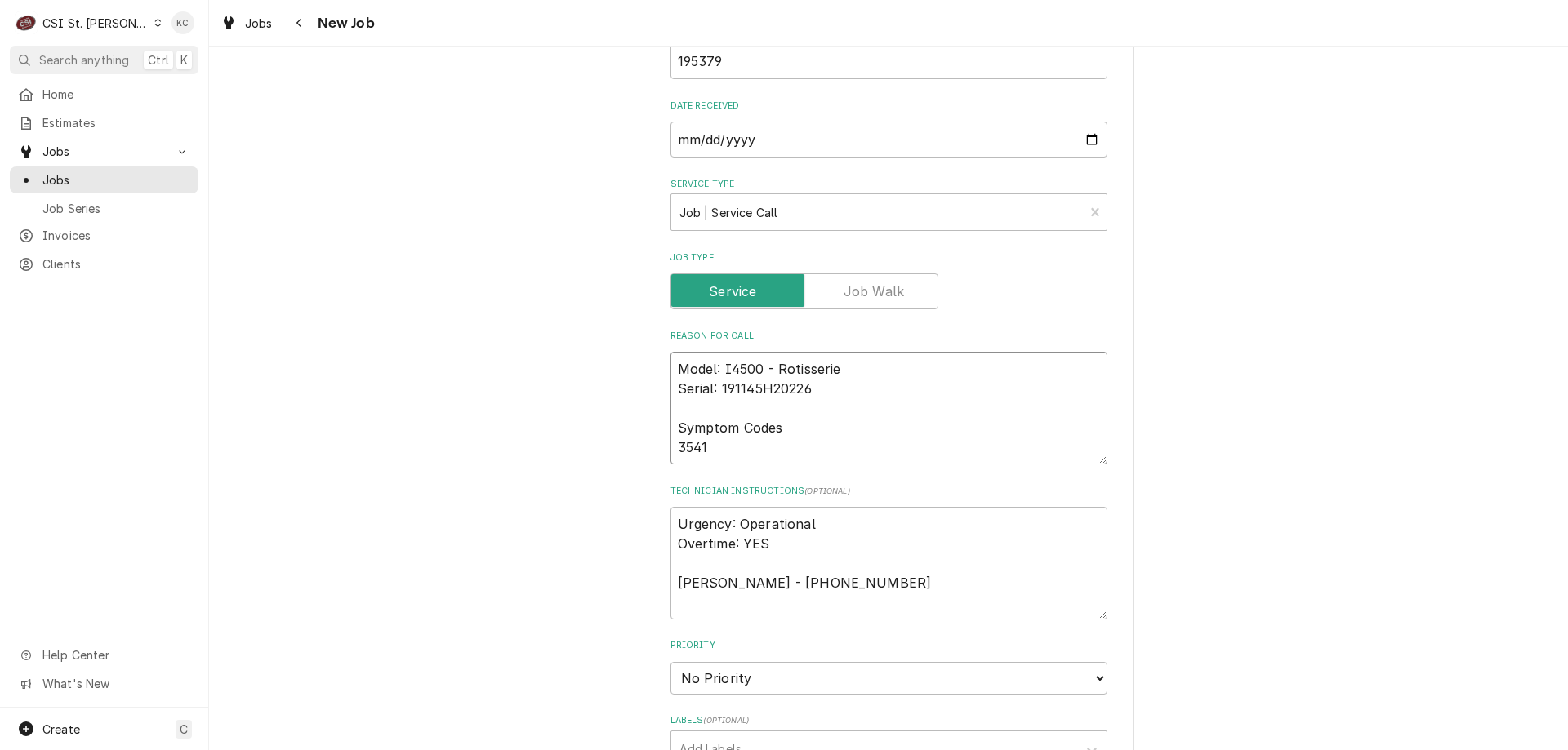
type textarea "x"
type textarea "Model: I4500 - Rotisserie Serial: 191145H20226 Symptom Codes 3541 -"
type textarea "x"
type textarea "Model: I4500 - Rotisserie Serial: 191145H20226 Symptom Codes 3541 -"
type textarea "x"
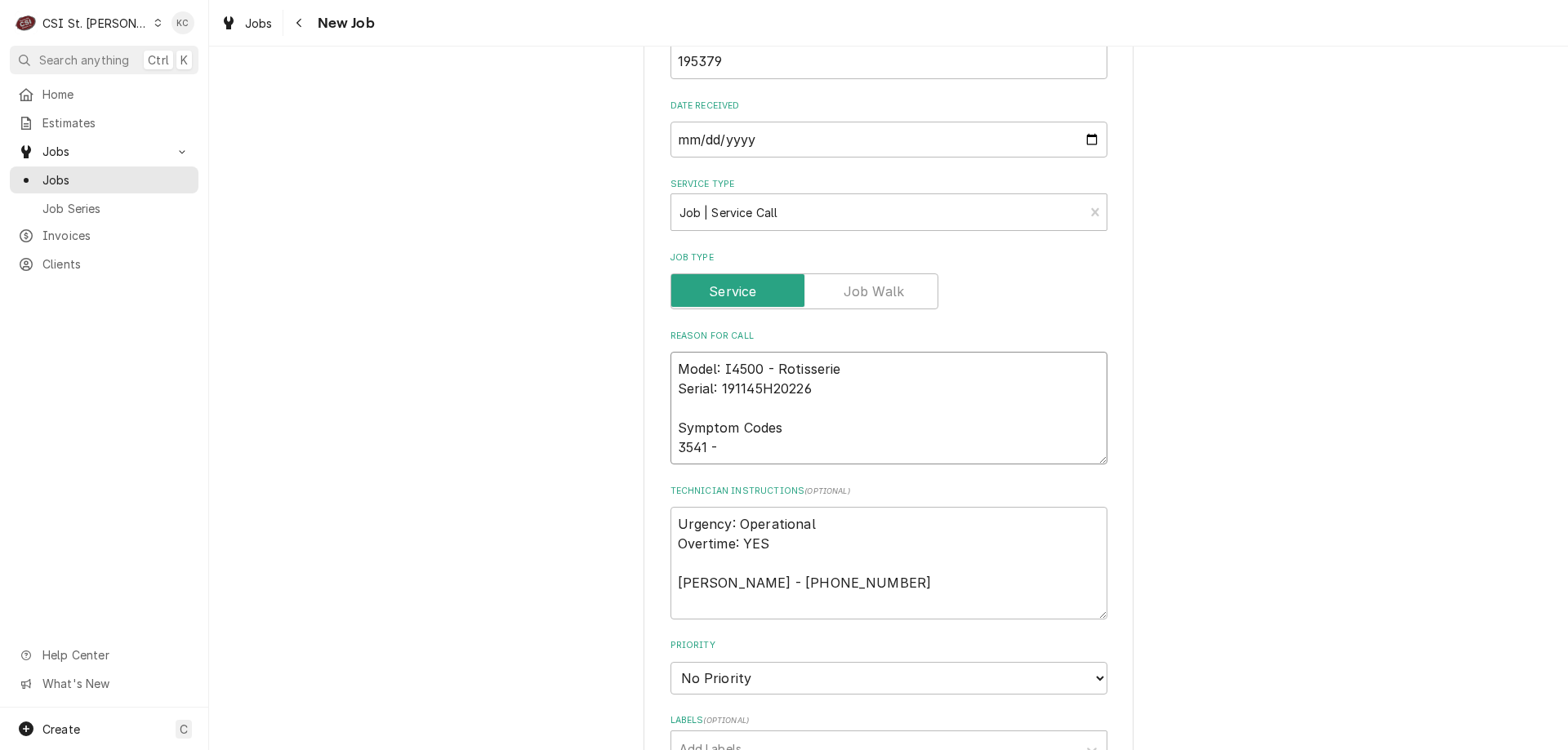
type textarea "Model: I4500 - Rotisserie Serial: 191145H20226 Symptom Codes 3541 -"
click at [792, 443] on textarea "Model: I4500 - Rotisserie Serial: 191145H20226 Symptom Codes 3541 -" at bounding box center [888, 408] width 437 height 113
paste textarea "Verification"
type textarea "x"
type textarea "Model: I4500 - Rotisserie Serial: 191145H20226 Symptom Codes 3541 - Verification"
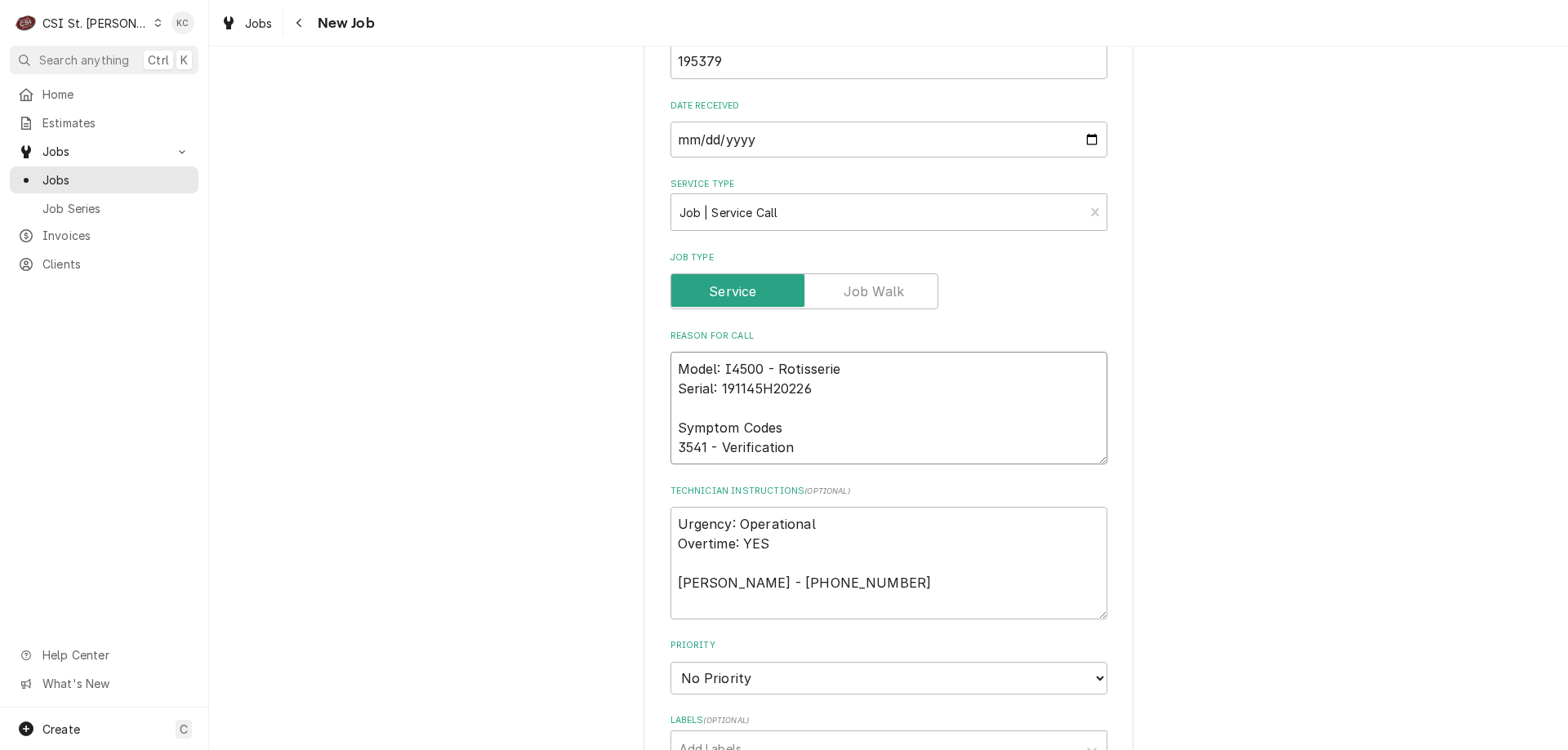
type textarea "x"
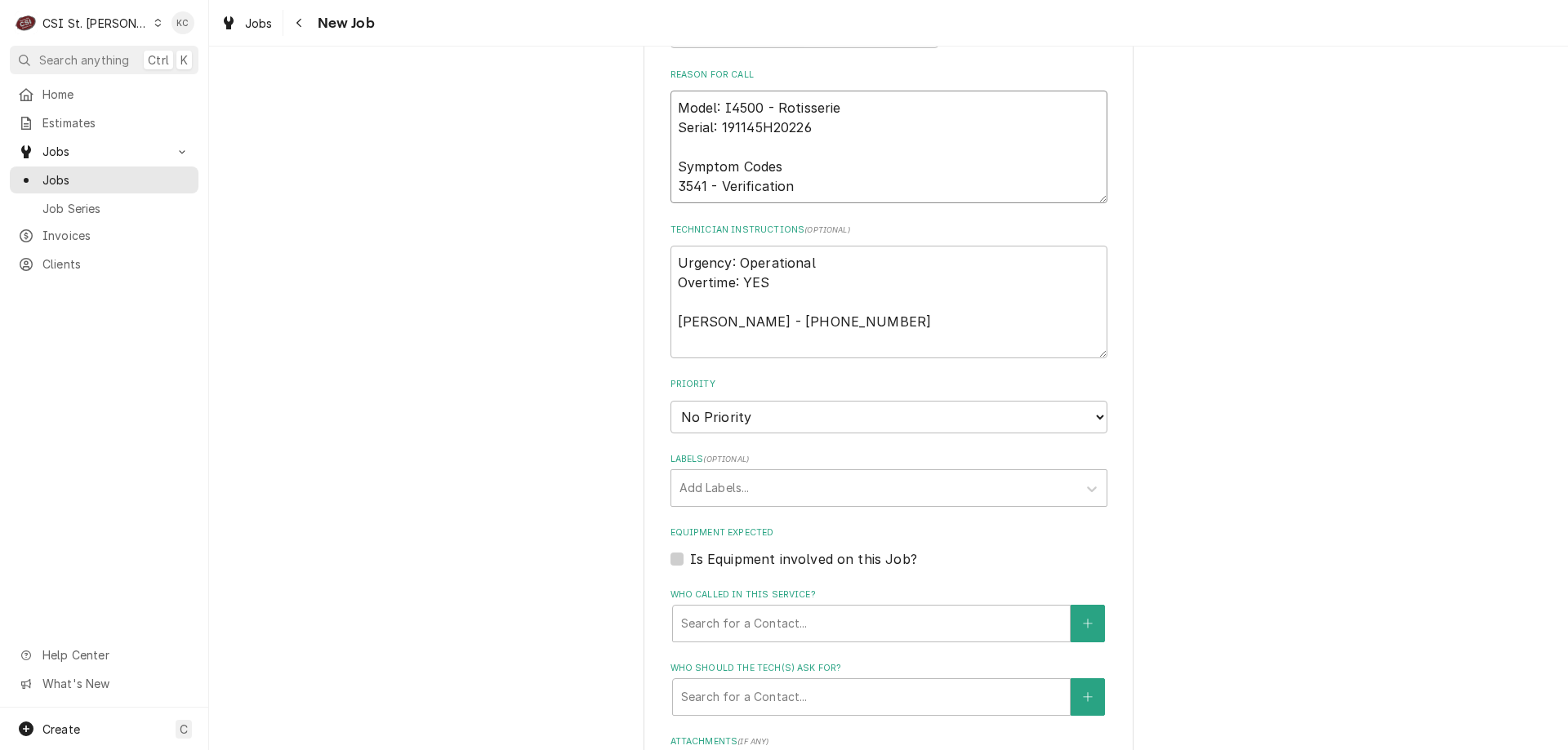
scroll to position [1388, 0]
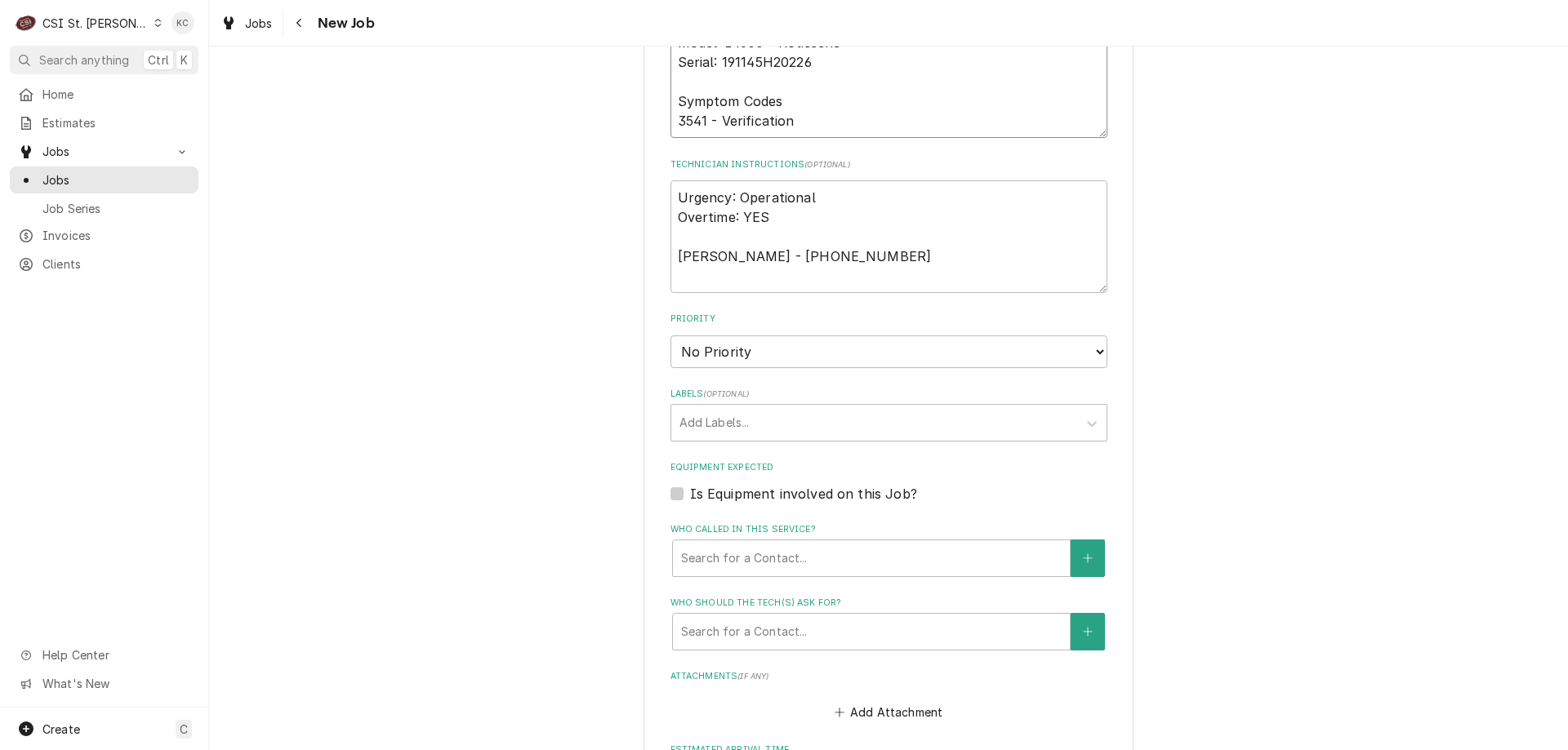
type textarea "Model: I4500 - Rotisserie Serial: 191145H20226 Symptom Codes 3541 - Verification"
click at [850, 353] on select "No Priority Urgent High Medium Low" at bounding box center [888, 352] width 437 height 32
select select "2"
click at [670, 336] on select "No Priority Urgent High Medium Low" at bounding box center [888, 352] width 437 height 32
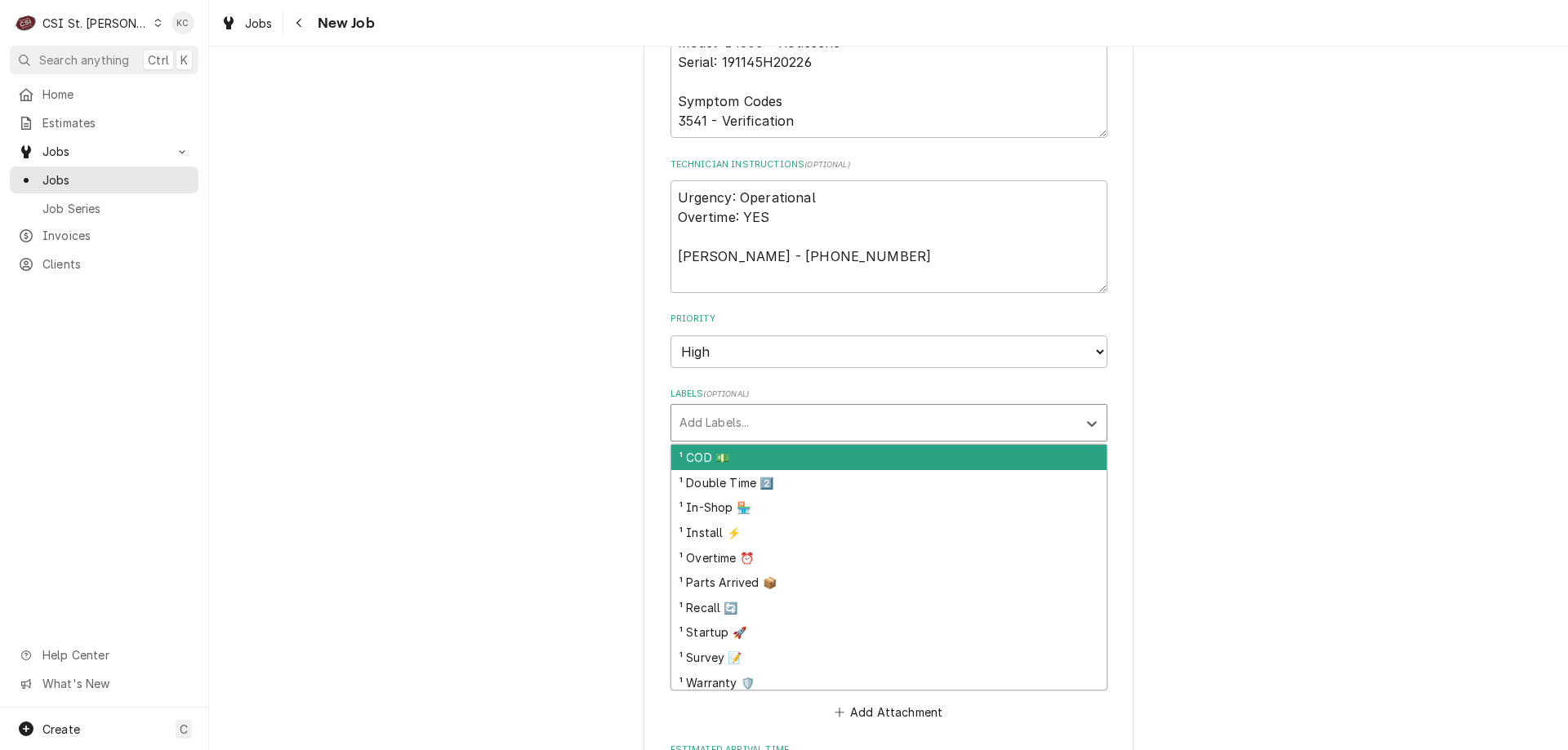
click at [815, 412] on div "Labels" at bounding box center [874, 423] width 390 height 30
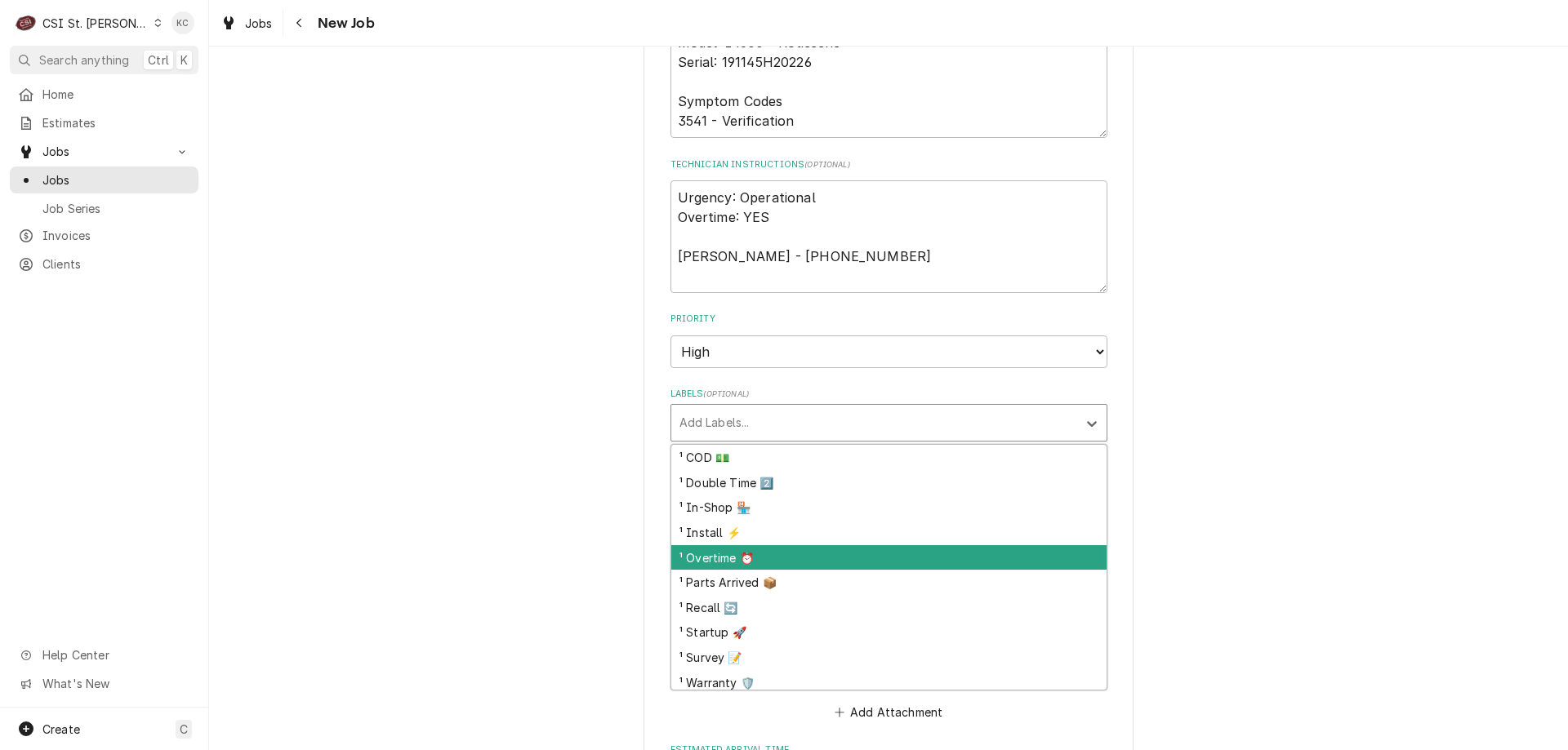
click at [798, 550] on div "¹ Overtime ⏰" at bounding box center [888, 558] width 435 height 25
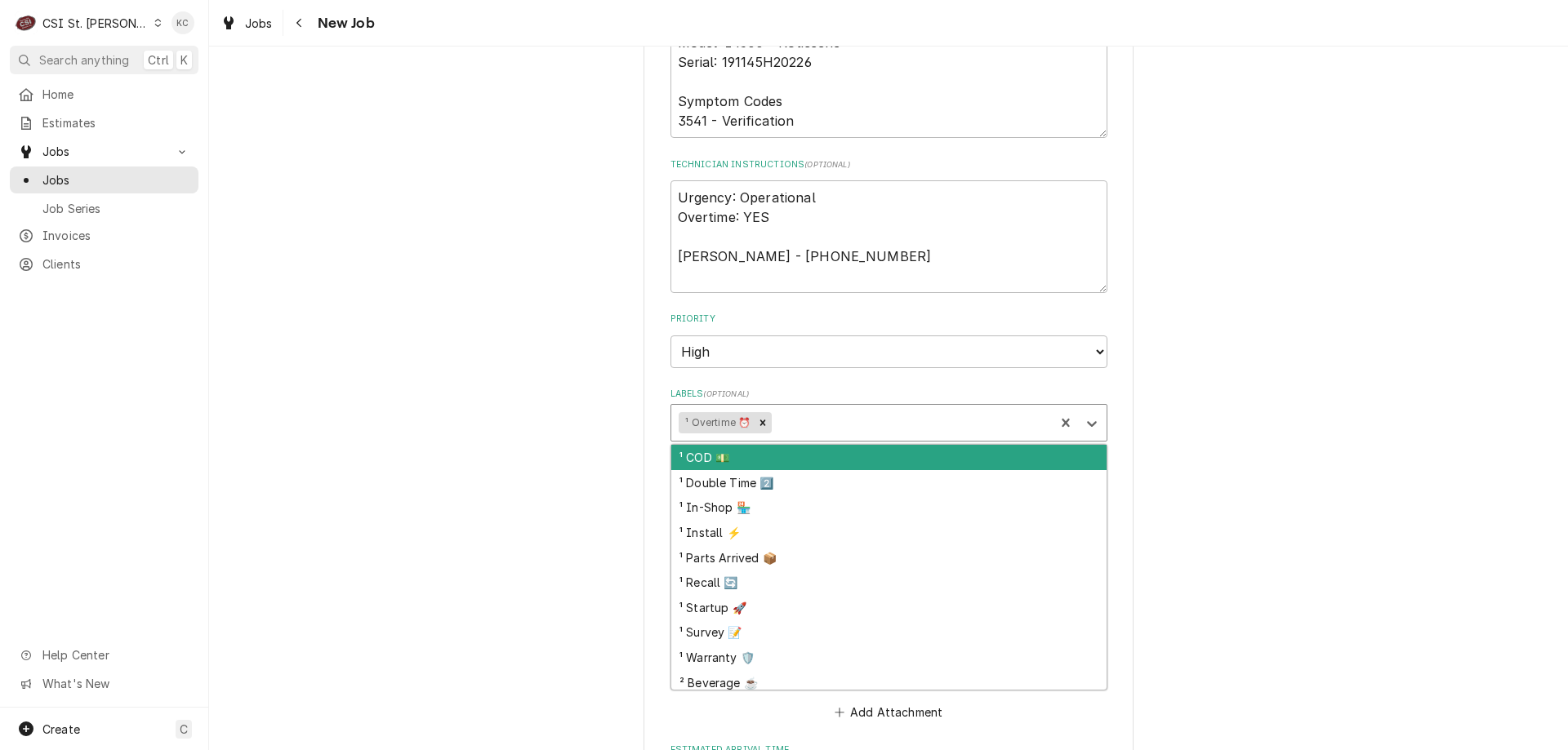
click at [843, 421] on div "Labels" at bounding box center [911, 423] width 272 height 30
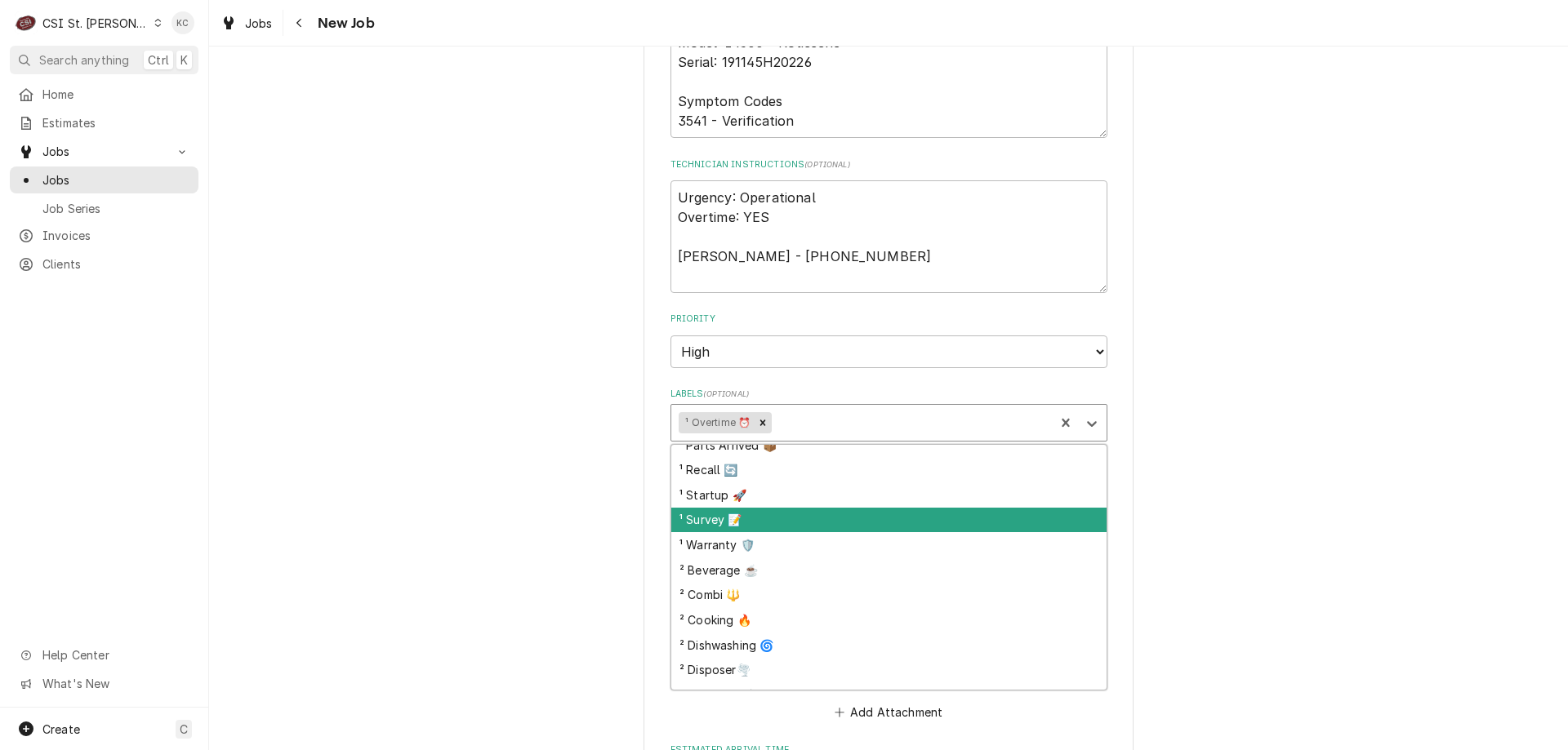
scroll to position [163, 0]
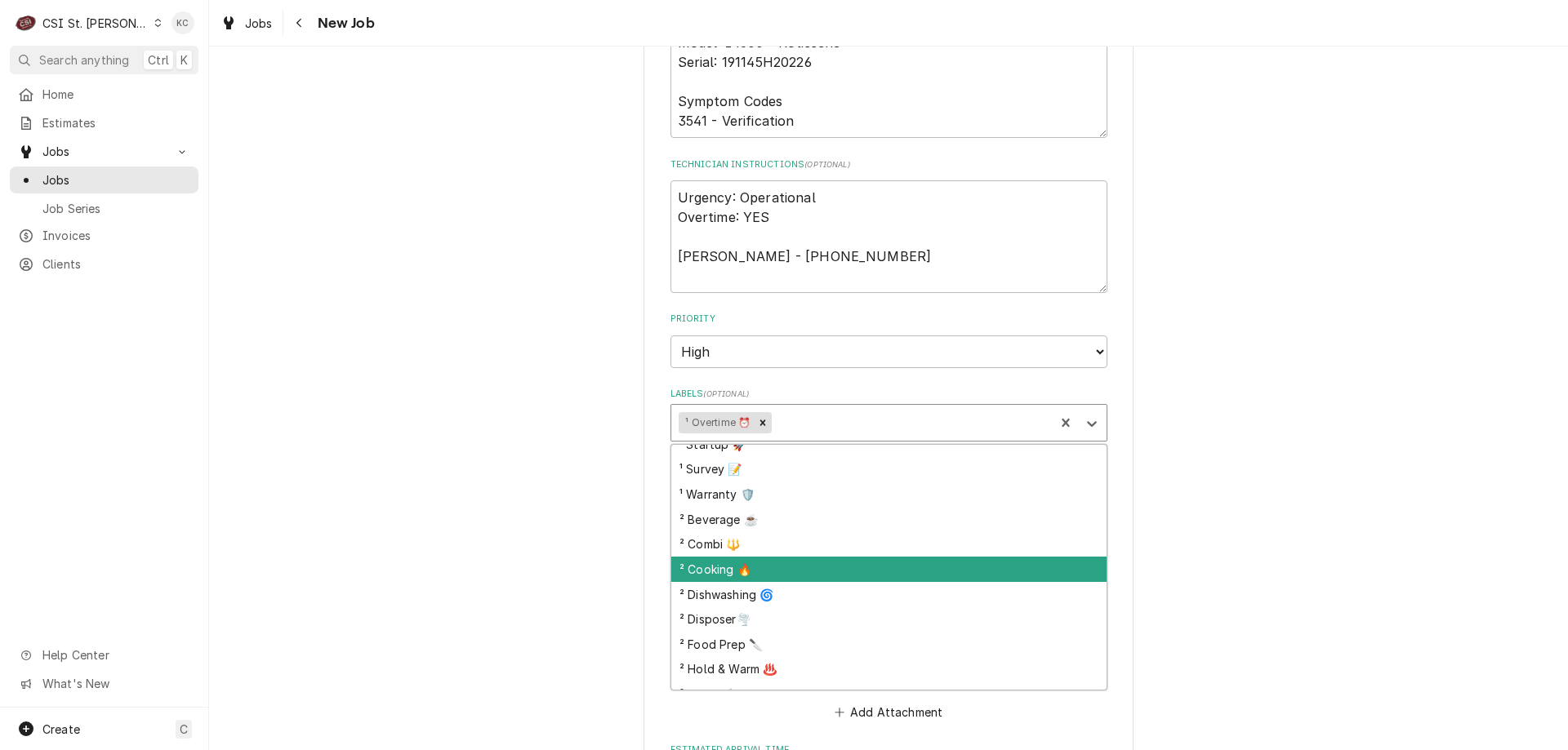
click at [849, 572] on div "² Cooking 🔥" at bounding box center [888, 570] width 435 height 25
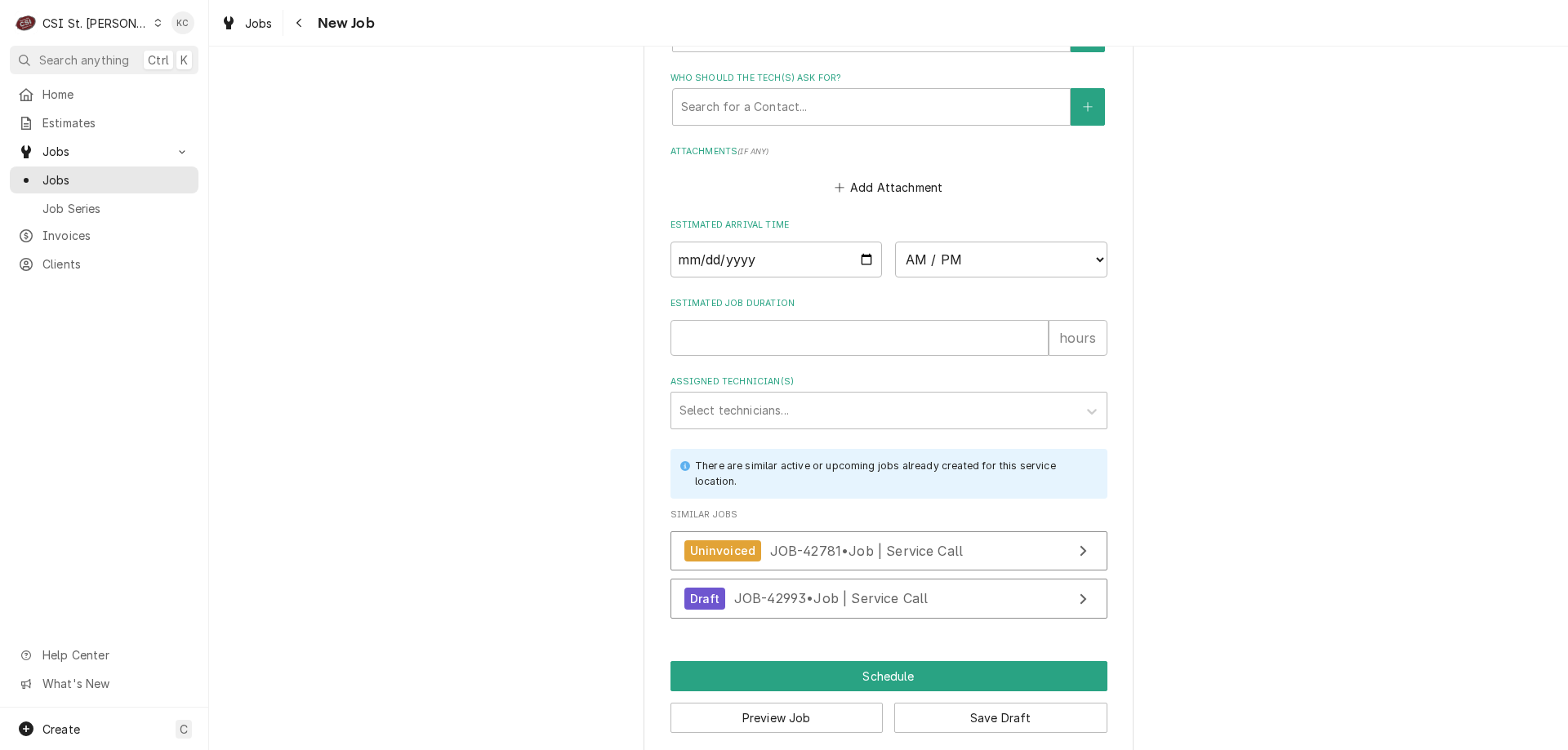
scroll to position [1931, 0]
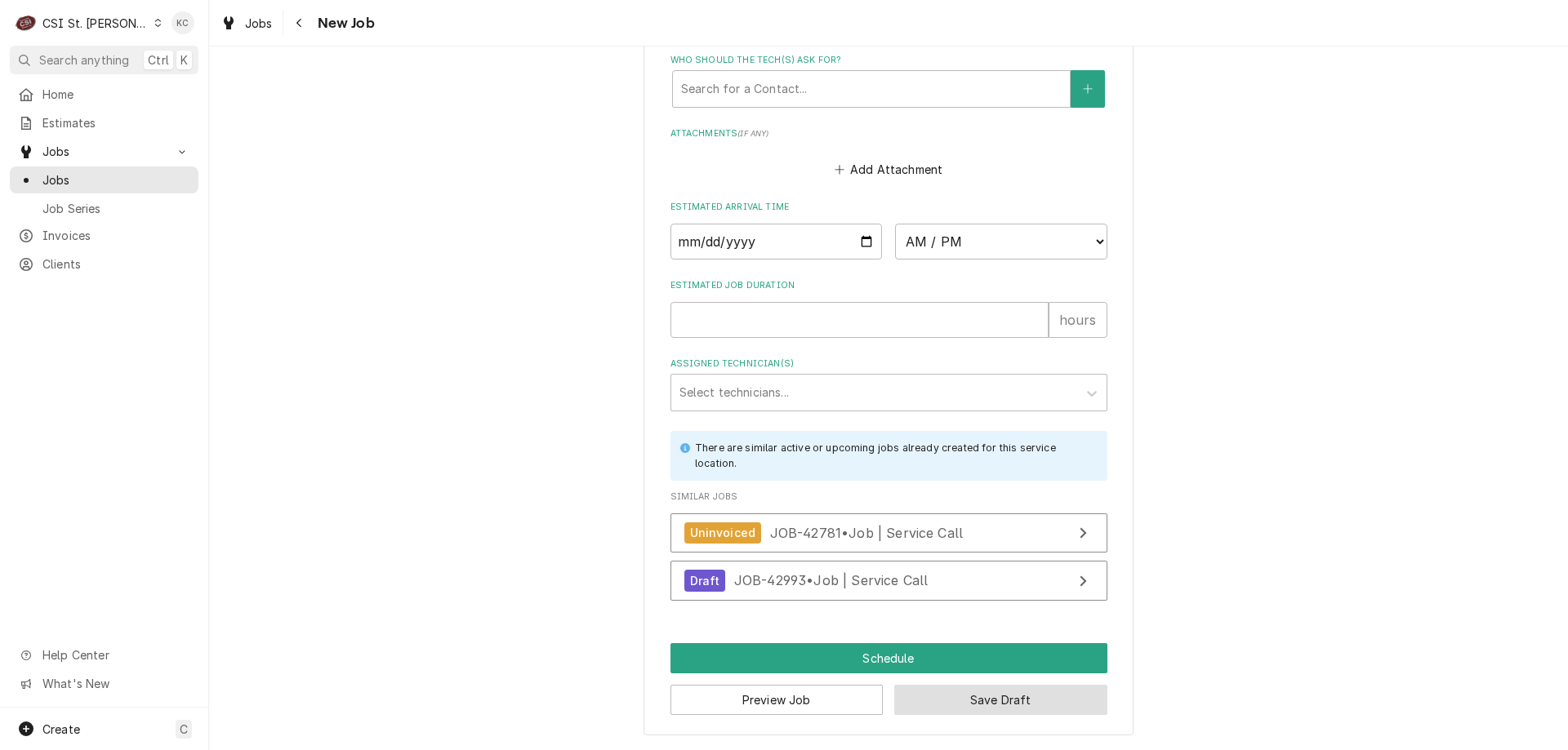
click at [987, 707] on button "Save Draft" at bounding box center [1001, 701] width 213 height 31
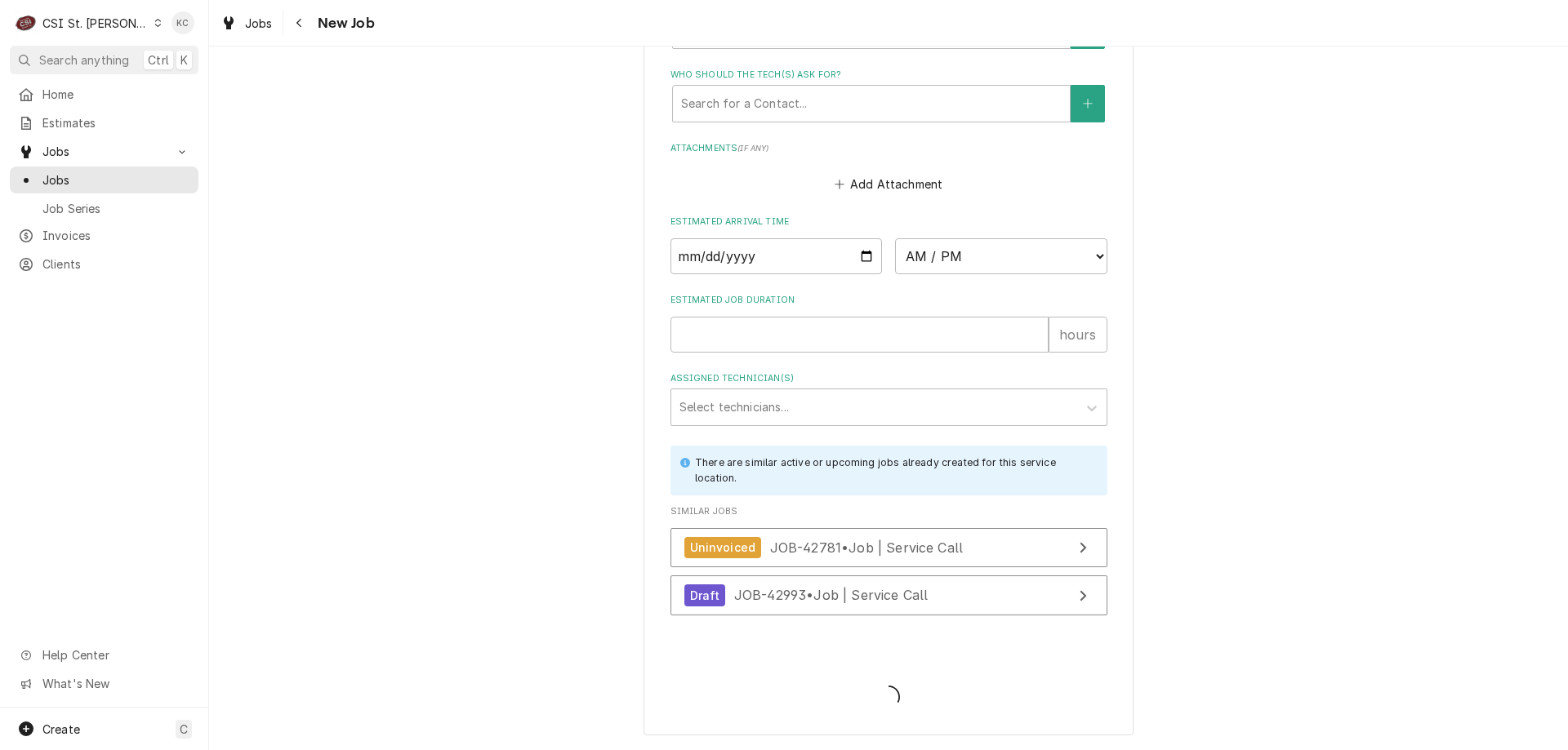
type textarea "x"
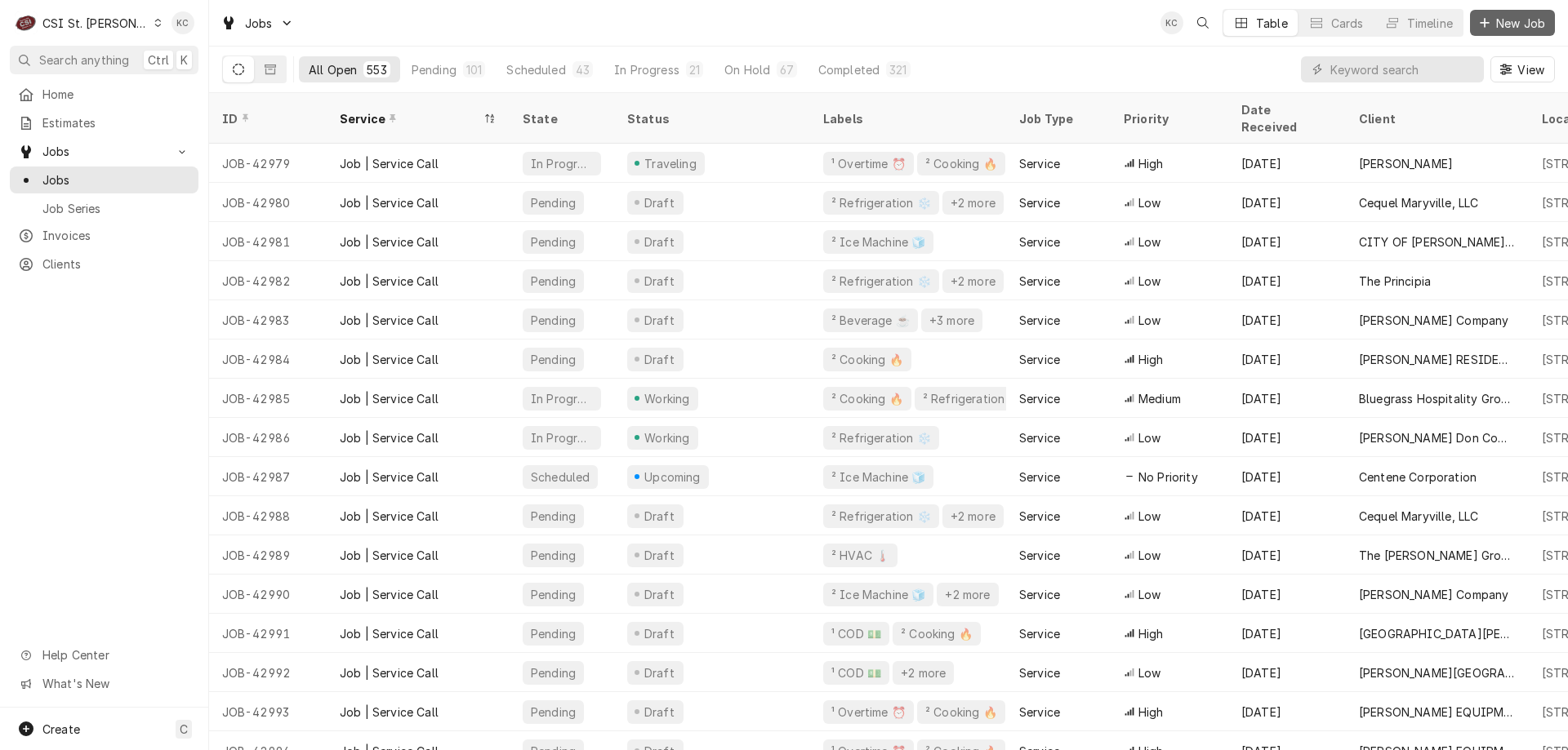
click at [1527, 28] on span "New Job" at bounding box center [1520, 23] width 55 height 17
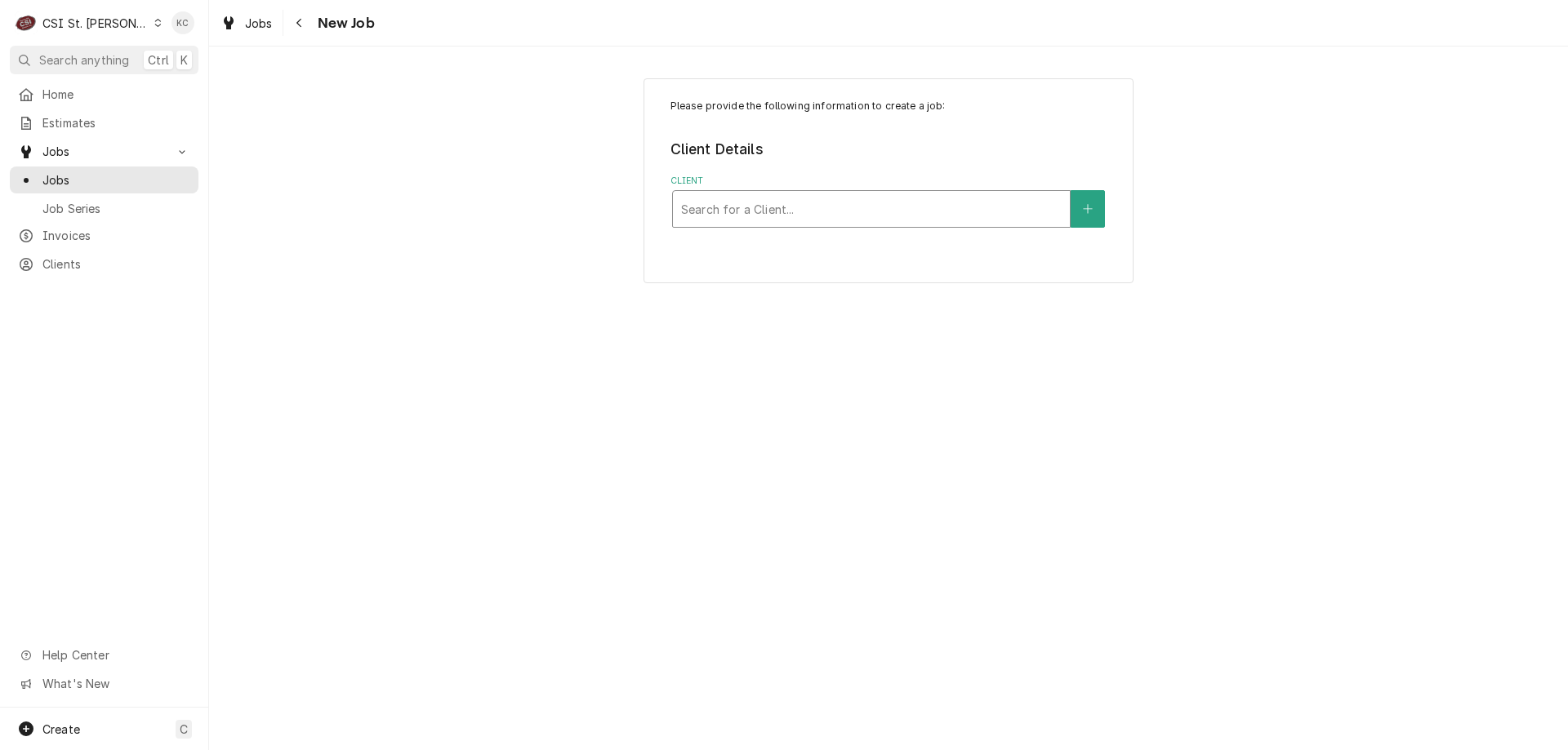
click at [856, 219] on div "Client" at bounding box center [871, 209] width 381 height 30
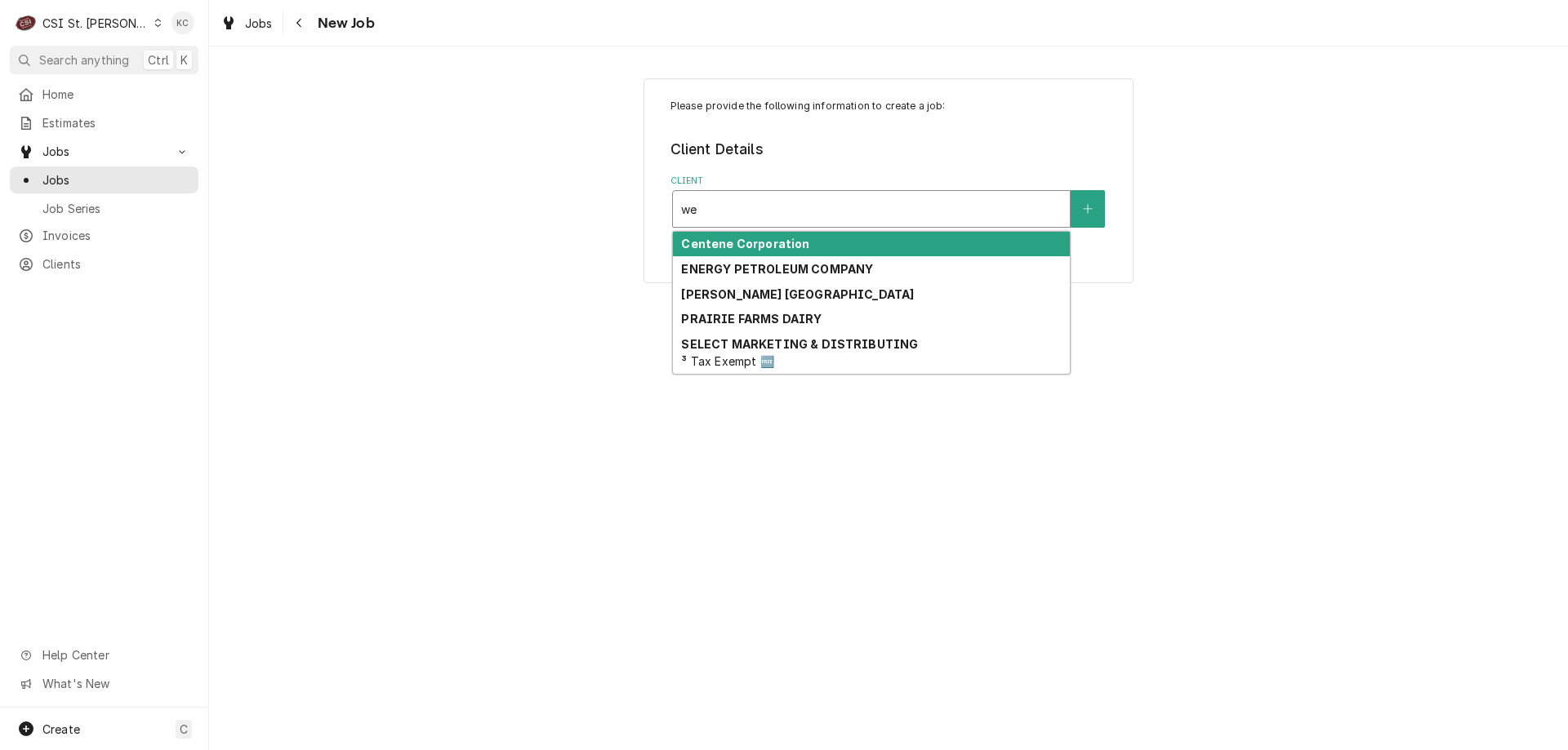
type input "w"
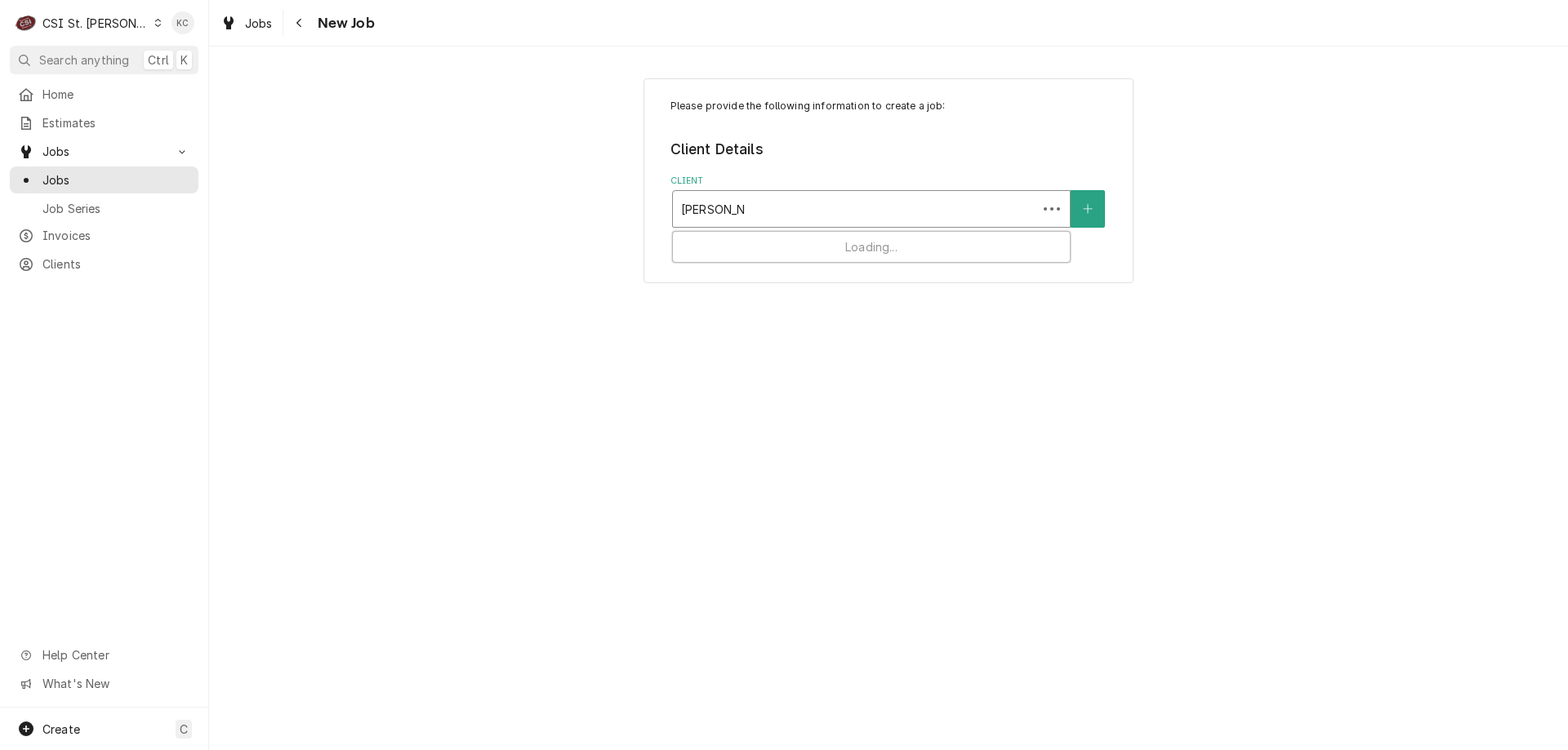
type input "[PERSON_NAME]"
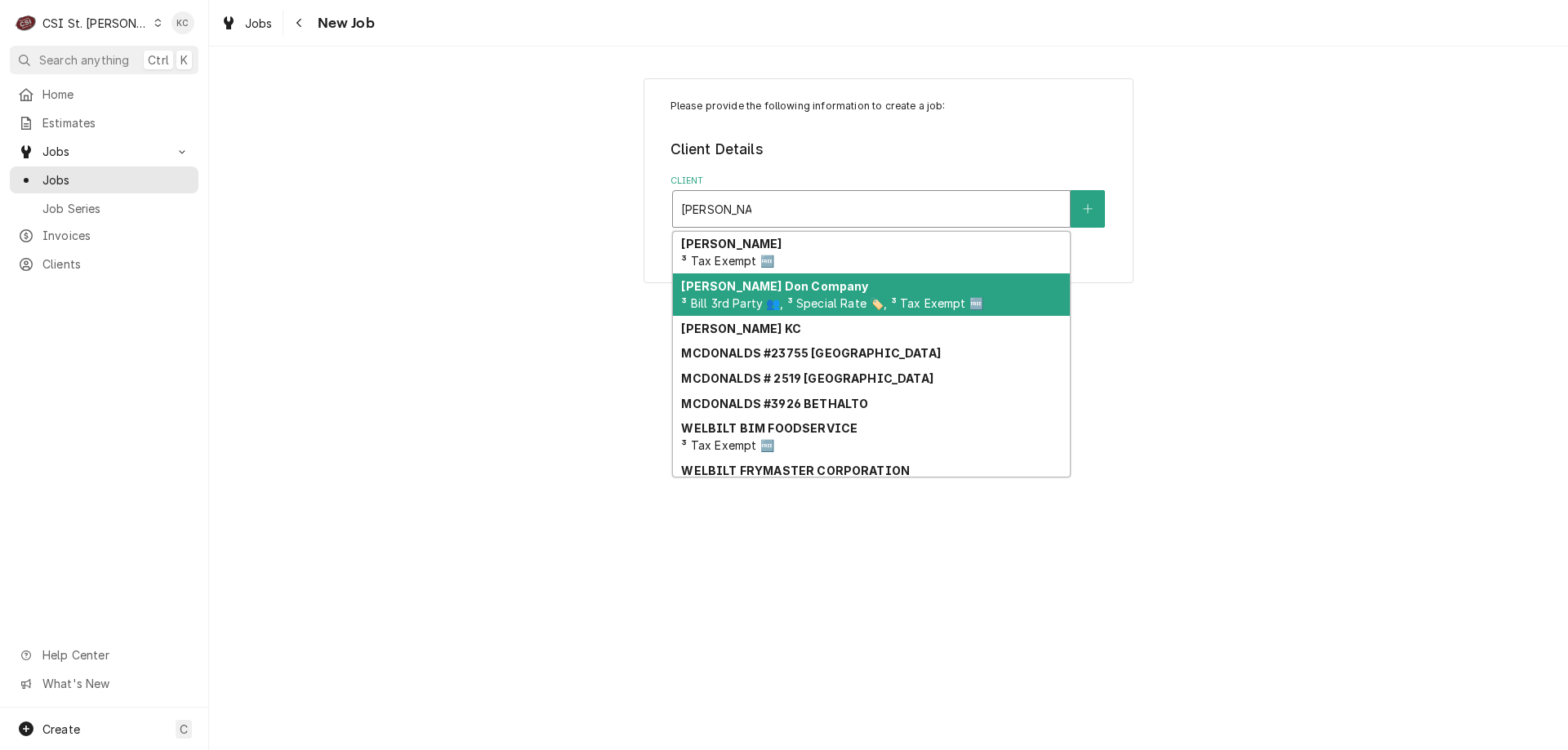
click at [758, 290] on strong "[PERSON_NAME] Don Company" at bounding box center [775, 286] width 187 height 14
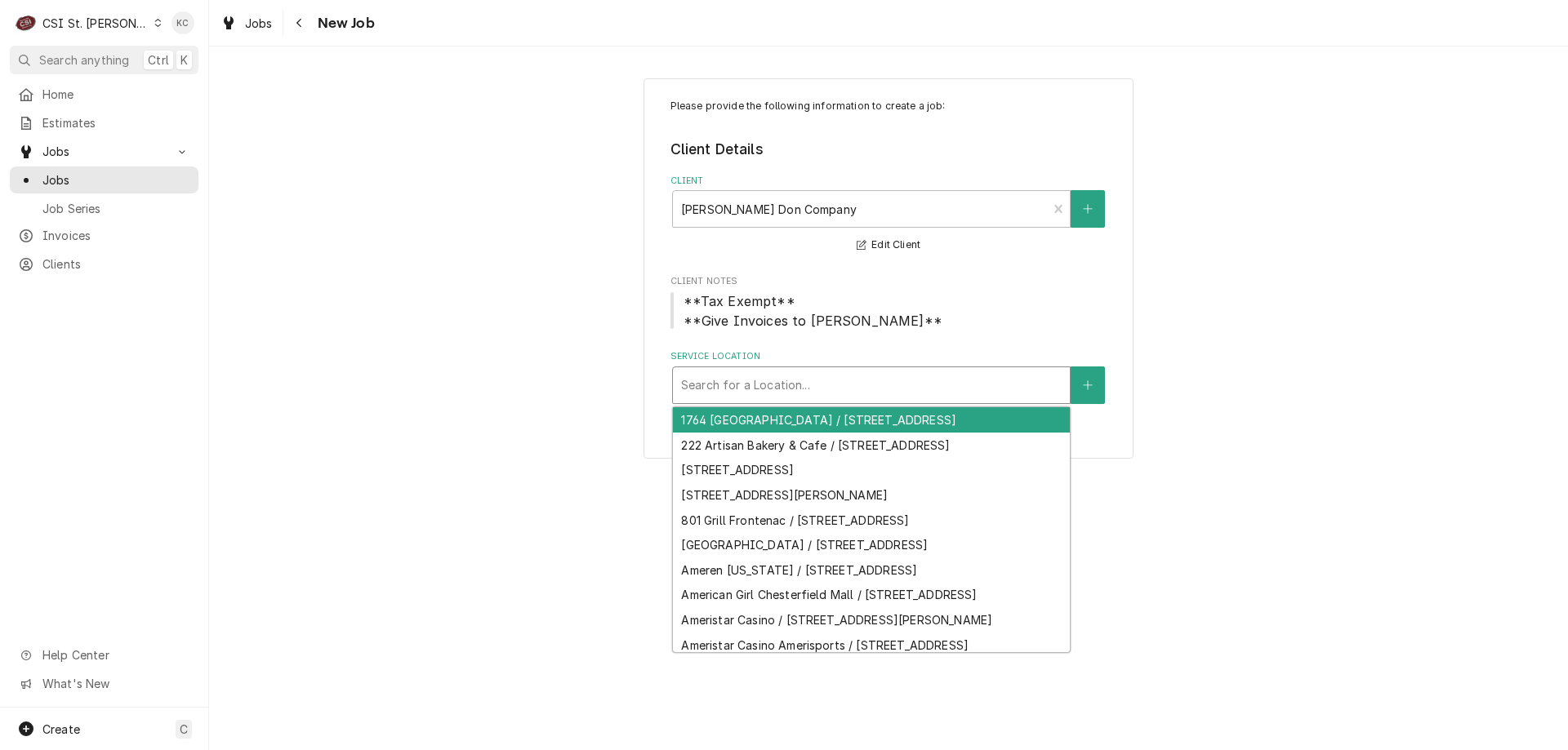
click at [860, 386] on div "Service Location" at bounding box center [871, 385] width 381 height 30
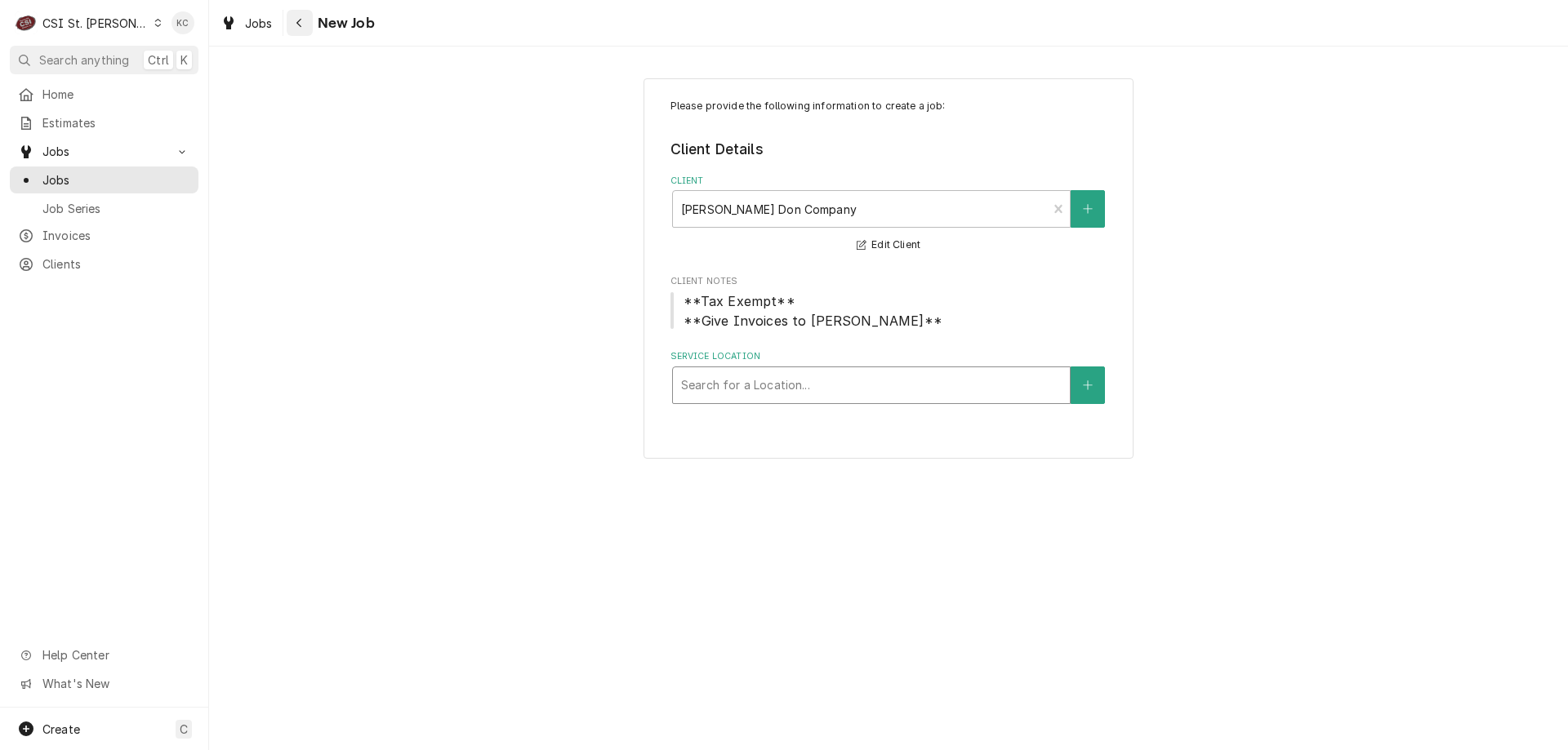
click at [306, 28] on div "Navigate back" at bounding box center [299, 22] width 16 height 16
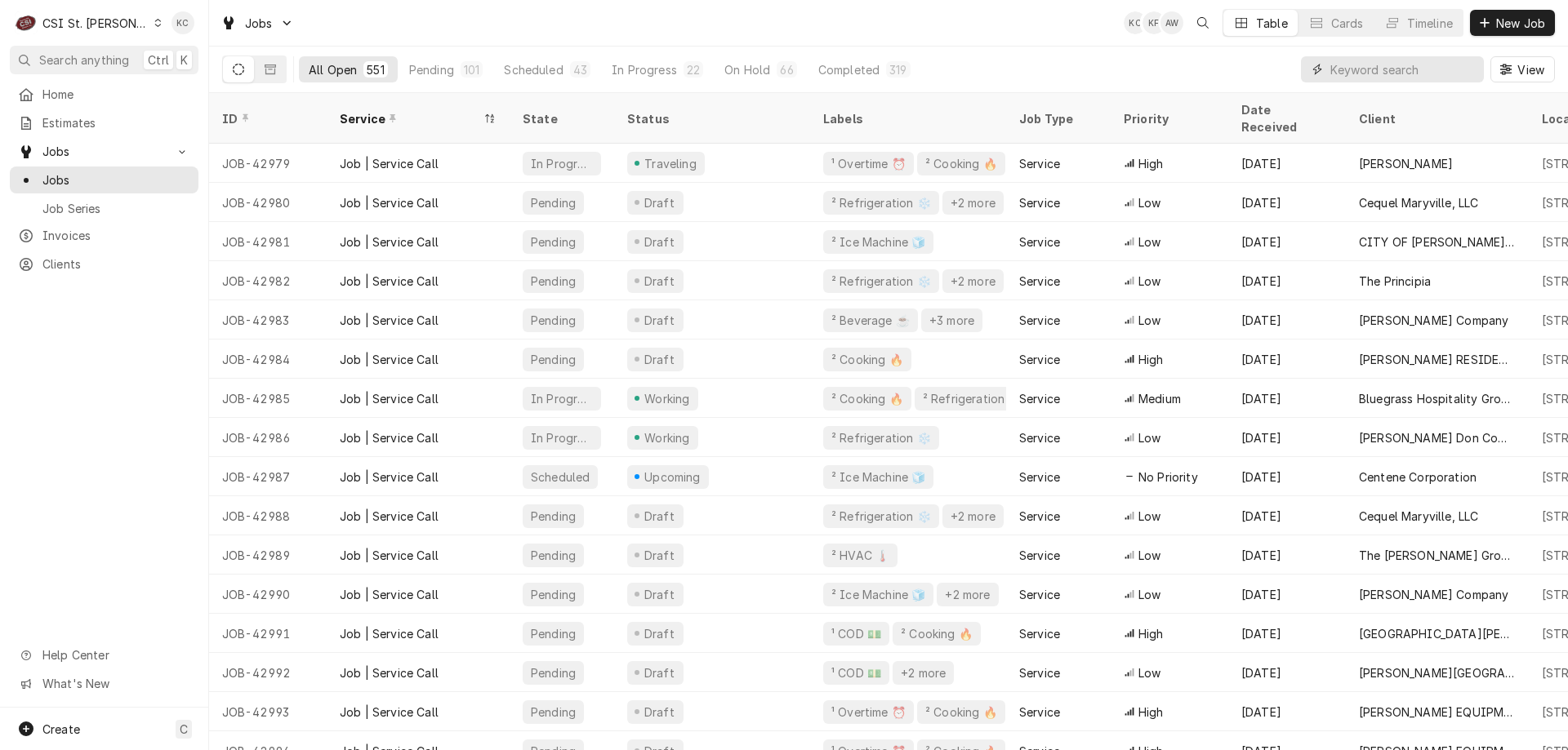
click at [1409, 74] on input "Dynamic Content Wrapper" at bounding box center [1402, 69] width 145 height 26
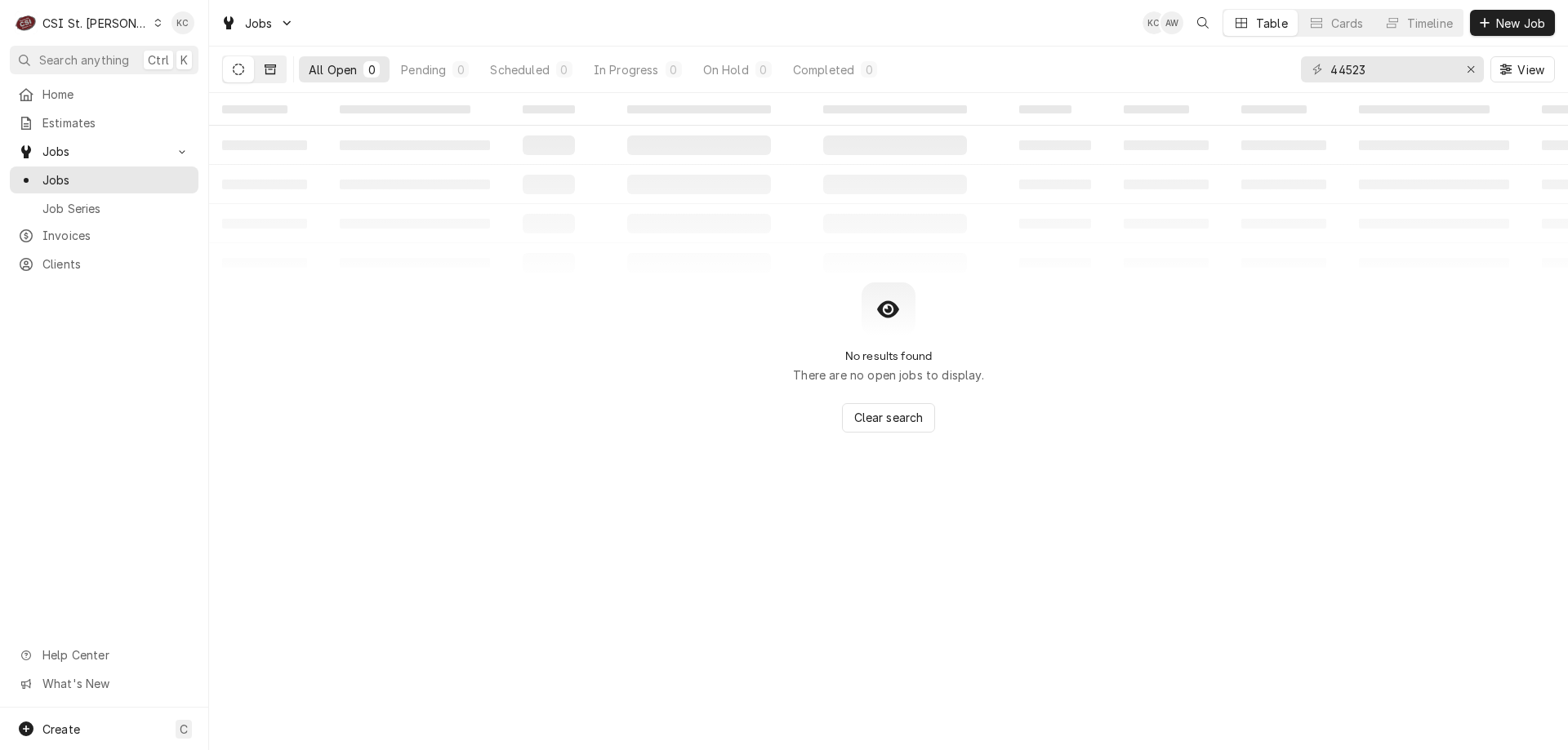
click at [274, 73] on icon "Dynamic Content Wrapper" at bounding box center [269, 69] width 11 height 11
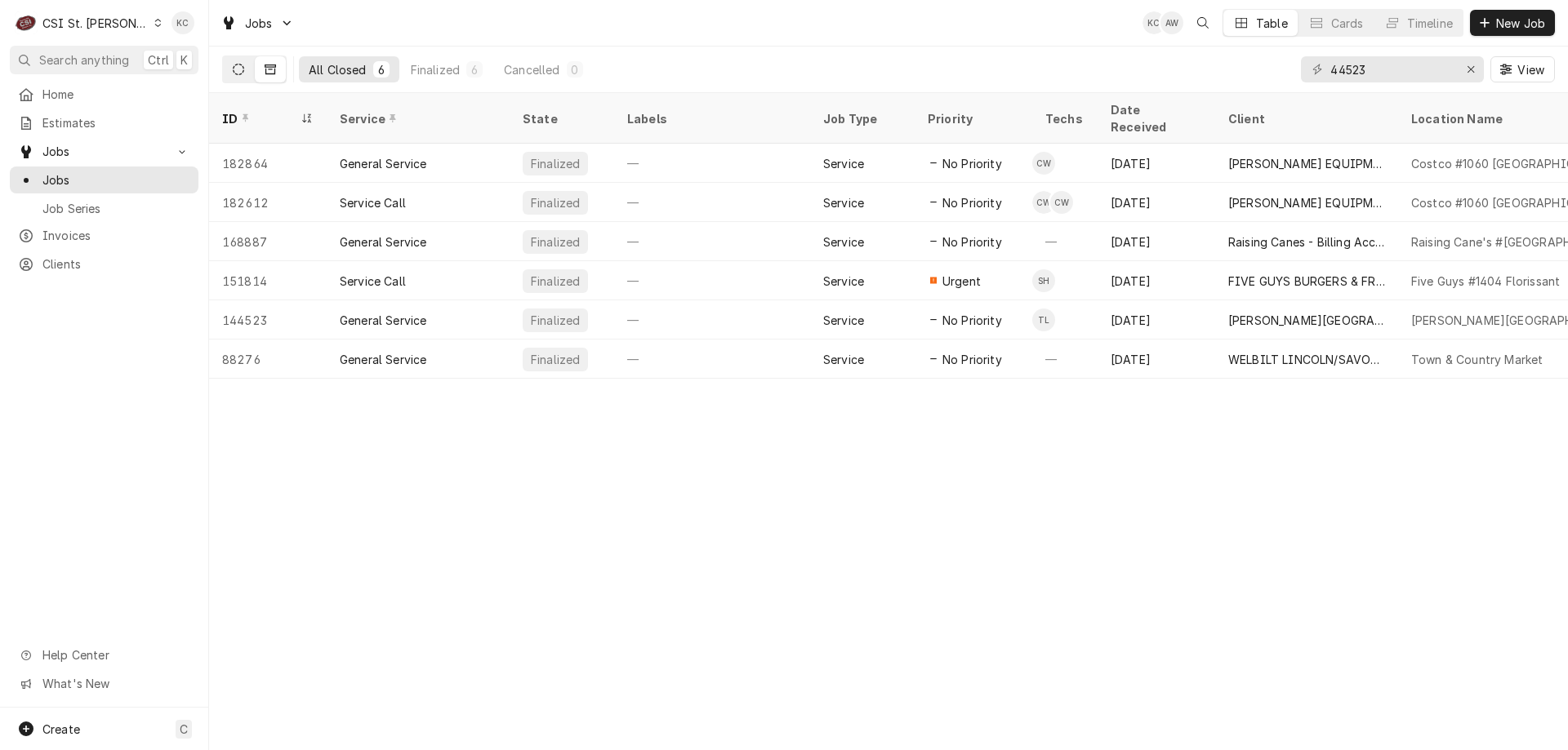
click at [228, 70] on button "Dynamic Content Wrapper" at bounding box center [238, 69] width 31 height 26
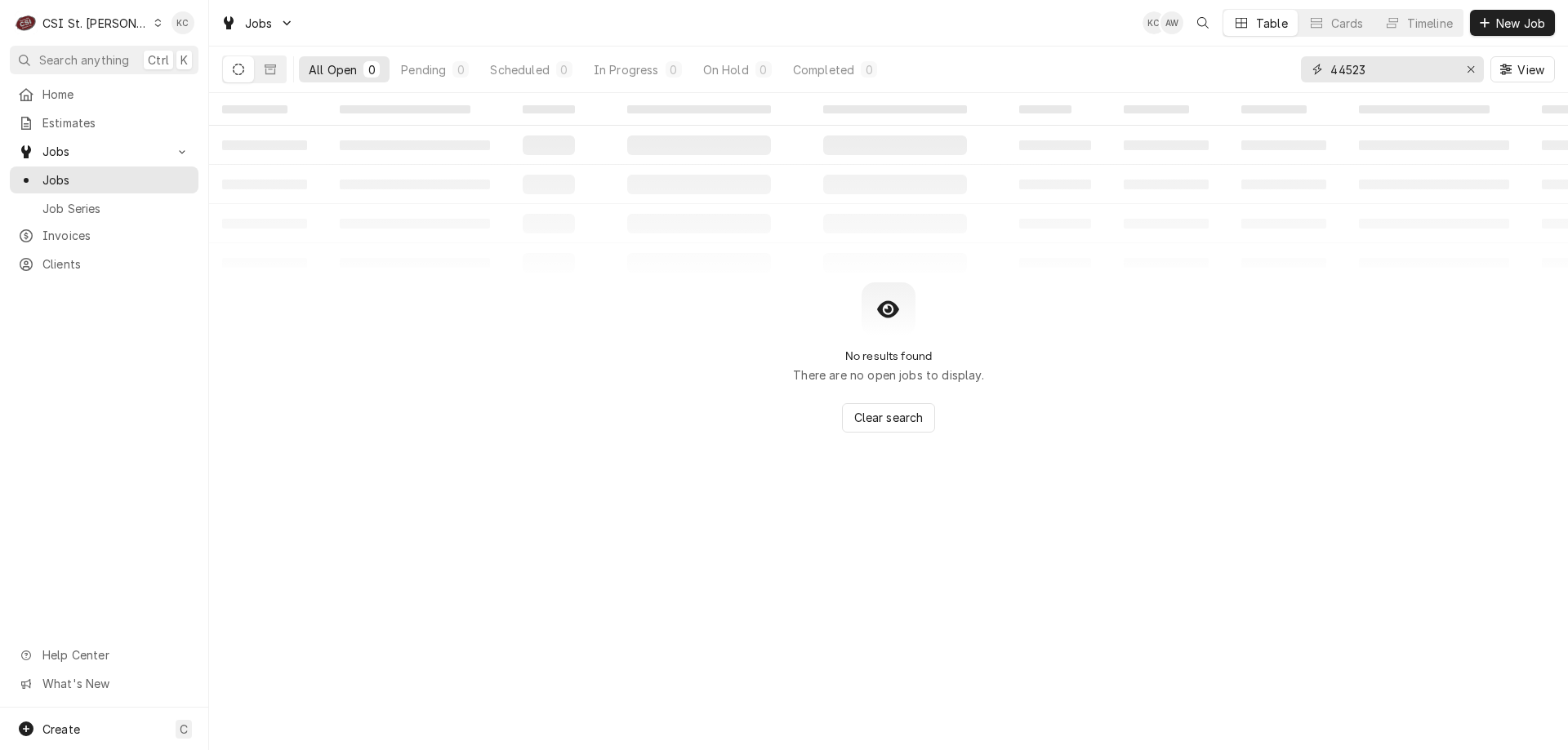
click at [1396, 73] on input "44523" at bounding box center [1391, 69] width 122 height 26
drag, startPoint x: 1396, startPoint y: 73, endPoint x: 1300, endPoint y: 5, distance: 117.6
click at [1268, 54] on div "All Open 0 Pending 0 Scheduled 0 In Progress 0 On Hold 0 Completed 0 00044523 V…" at bounding box center [888, 70] width 1333 height 46
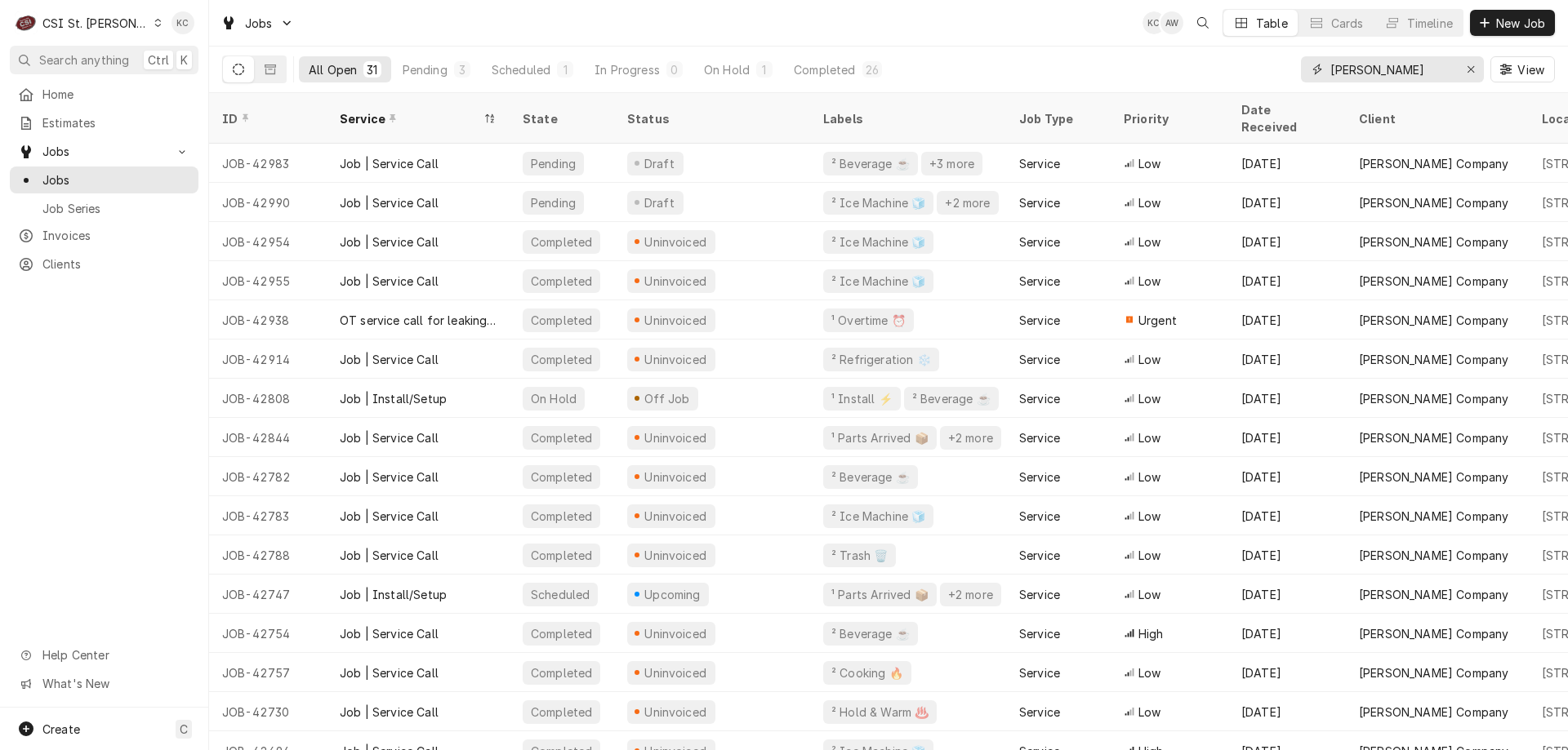
type input "[PERSON_NAME]"
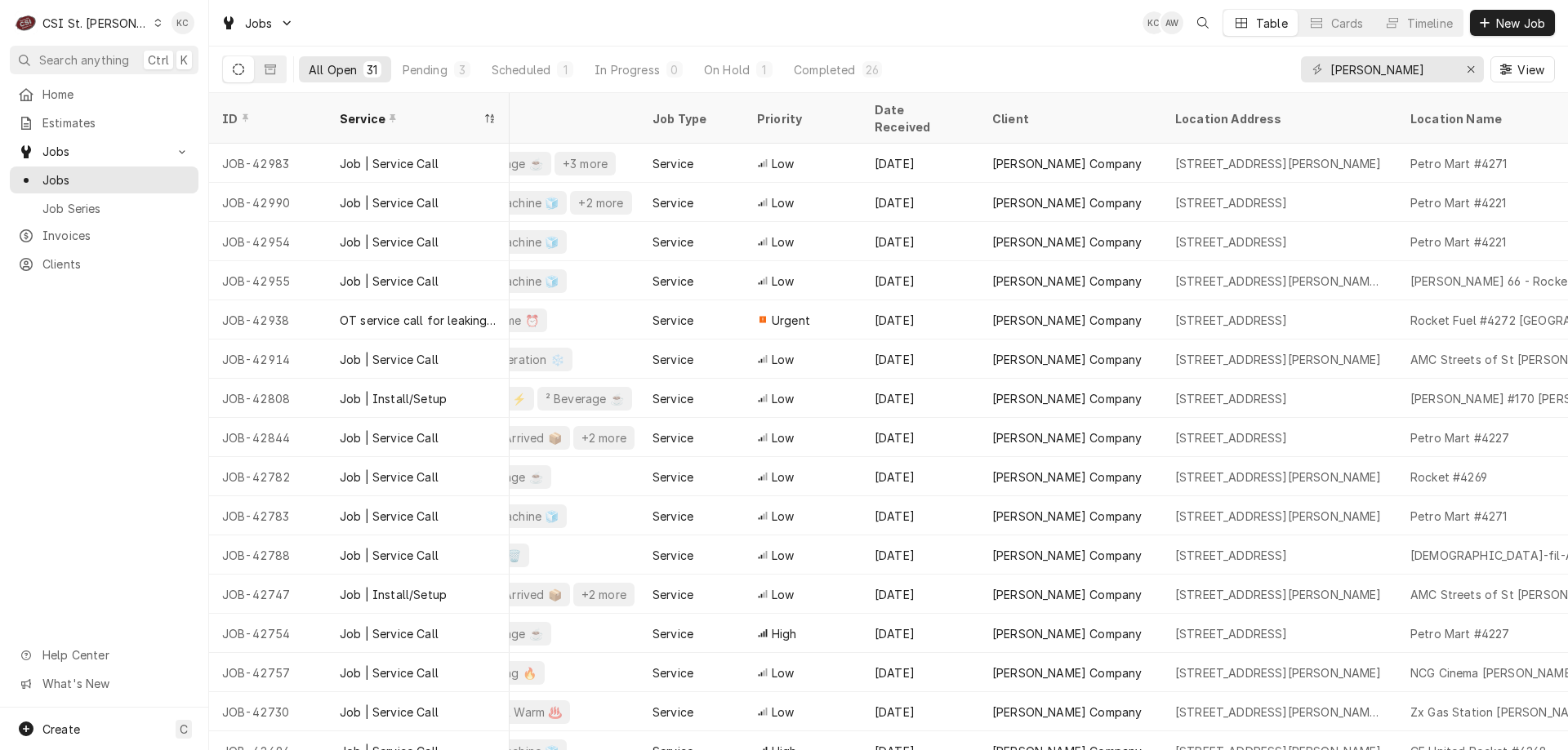
scroll to position [0, 420]
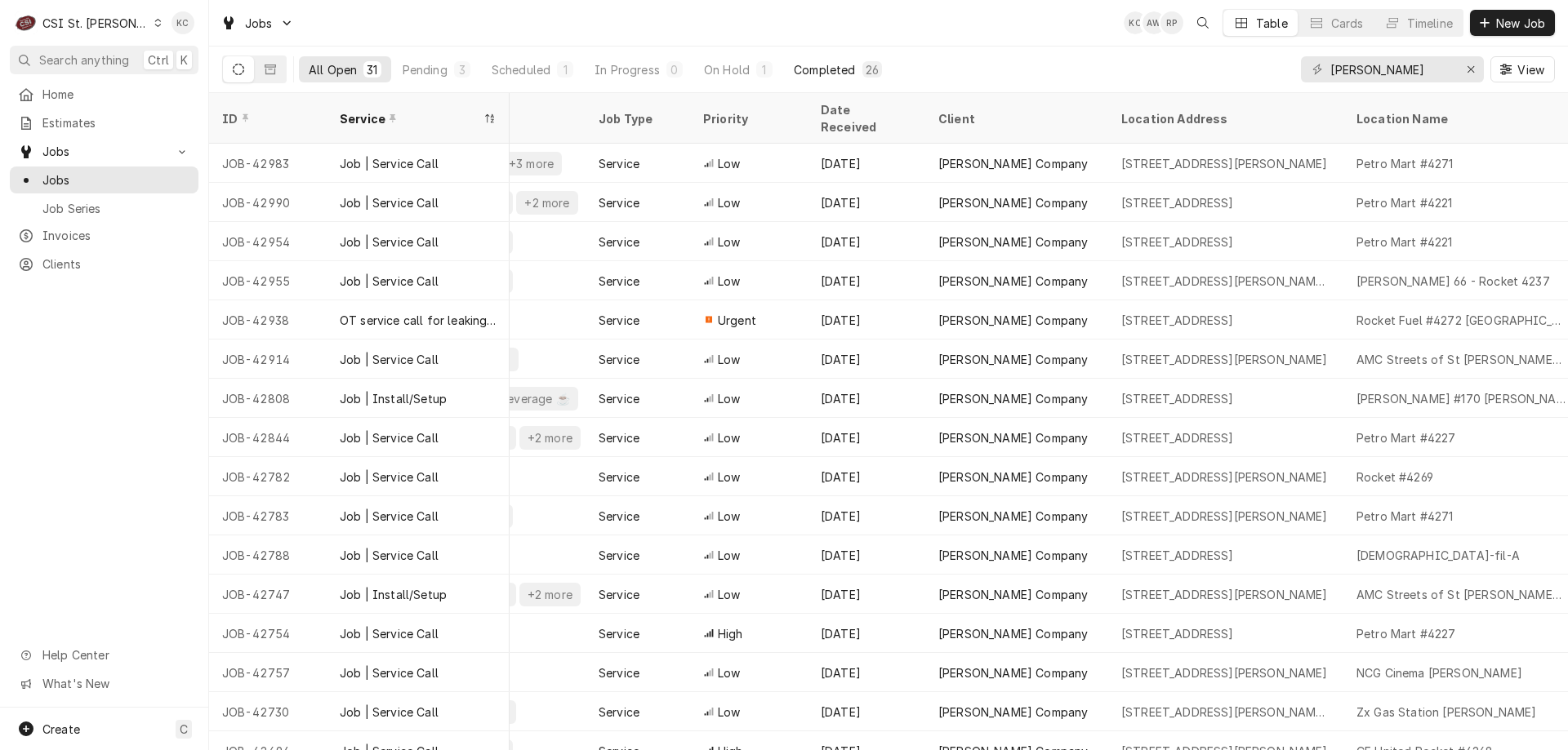
click at [858, 75] on button "Completed 26" at bounding box center [838, 69] width 108 height 26
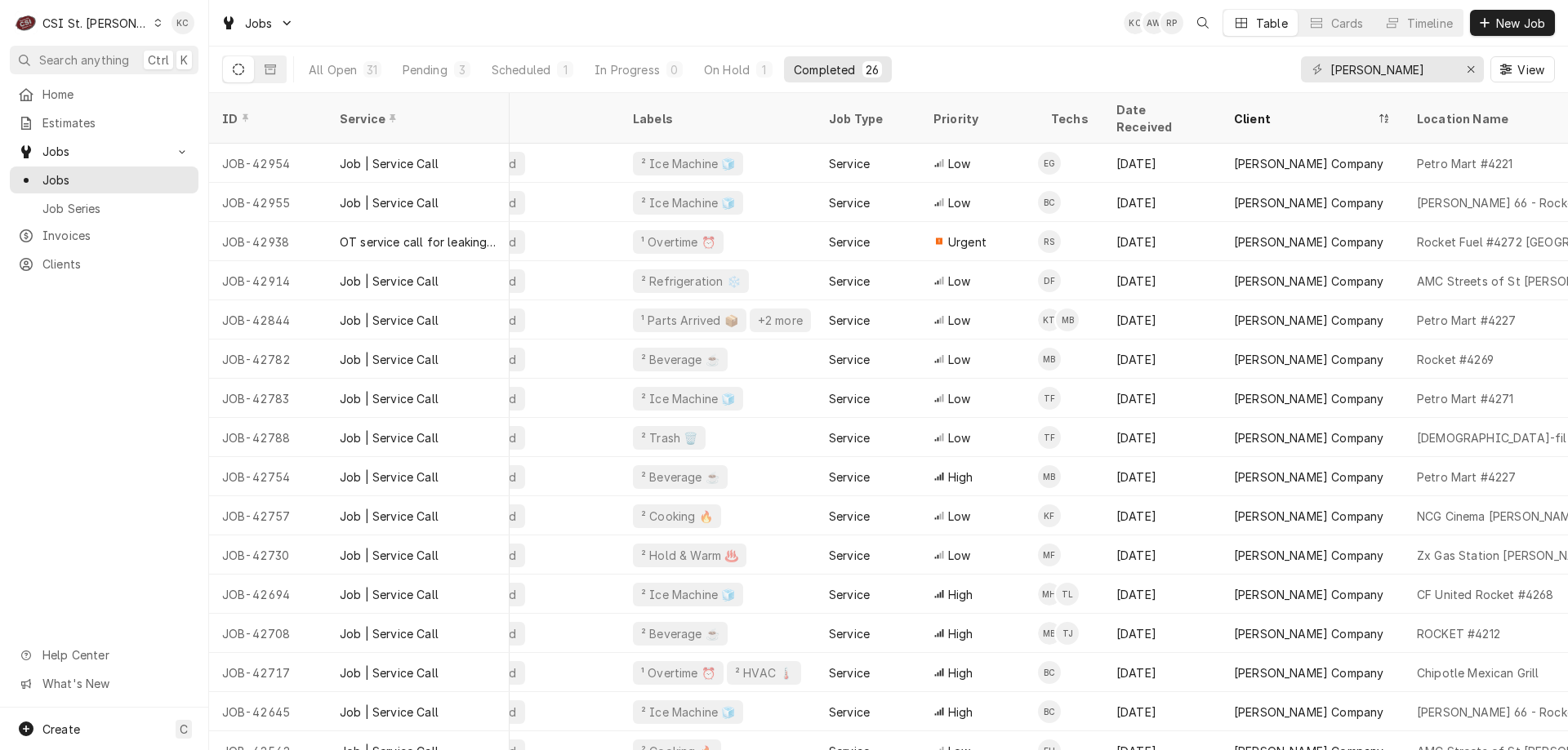
scroll to position [0, 222]
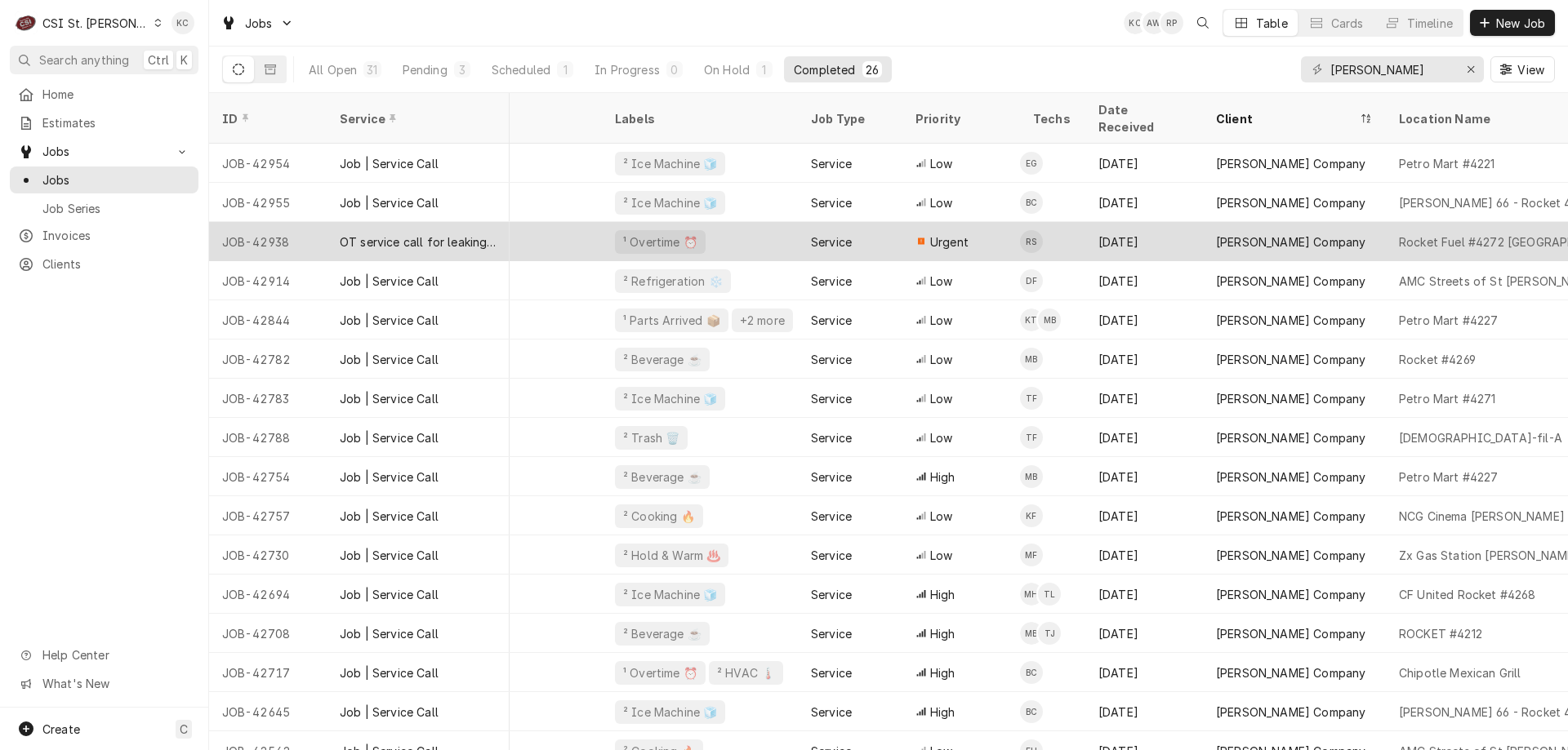
click at [956, 234] on span "Urgent" at bounding box center [949, 242] width 38 height 17
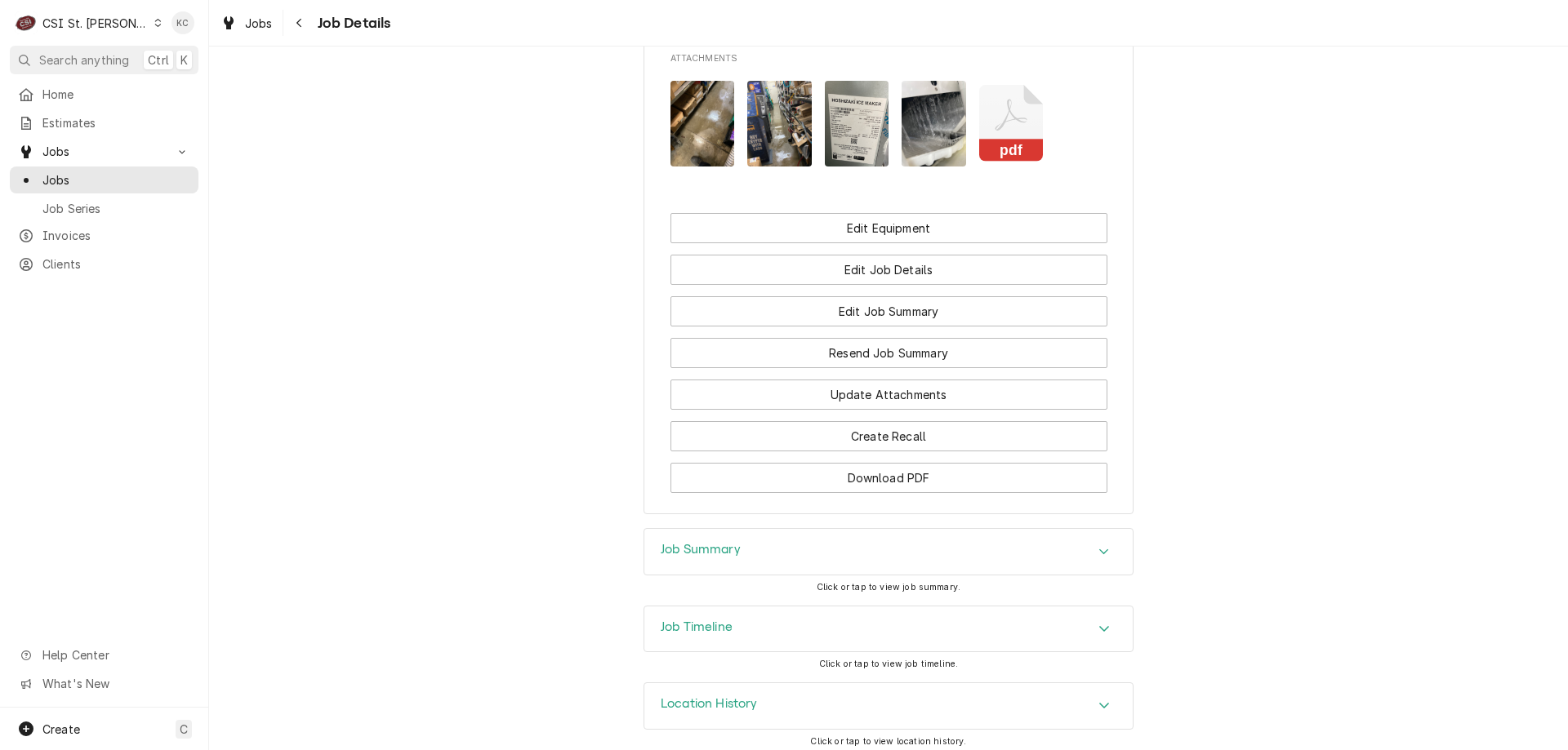
scroll to position [1821, 0]
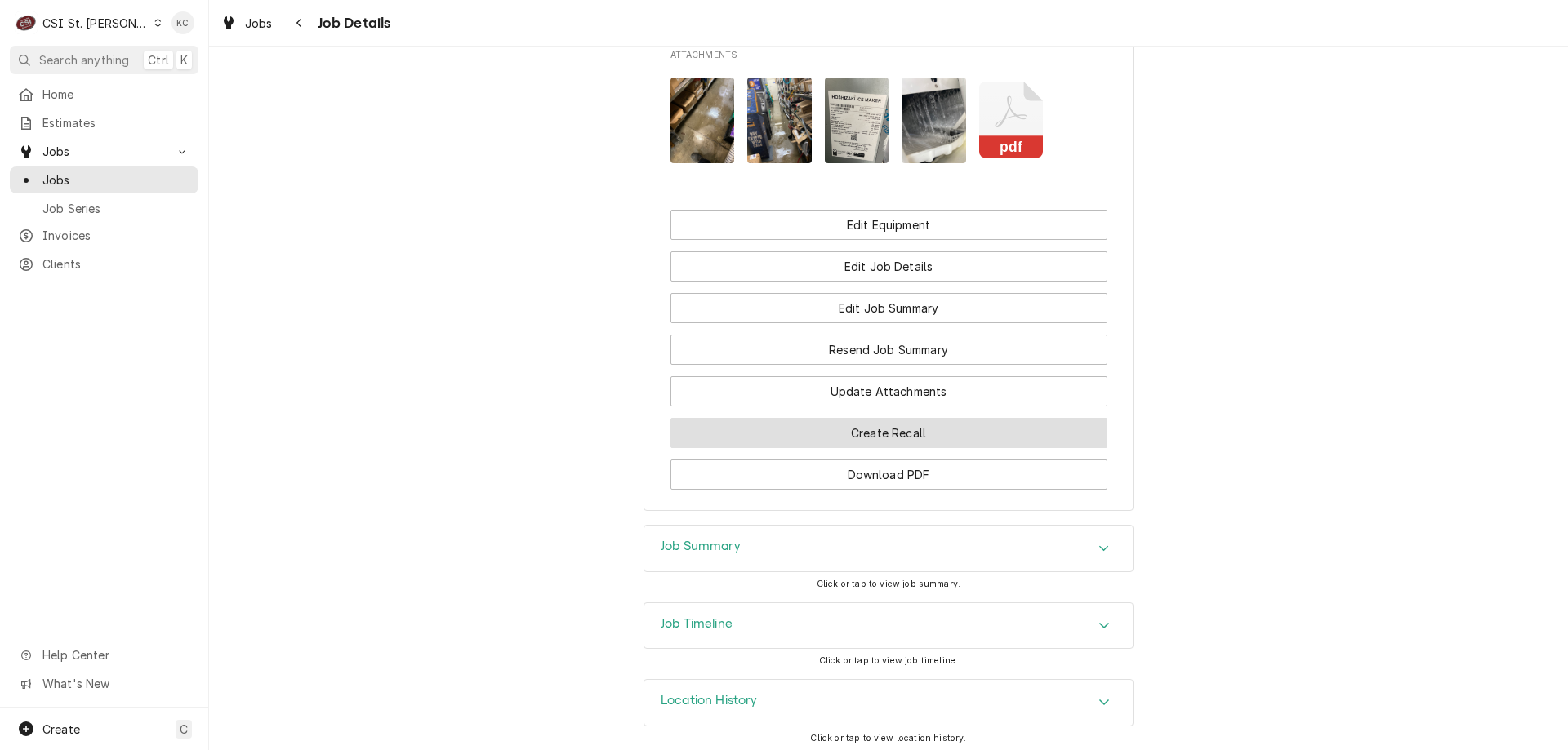
click at [880, 422] on button "Create Recall" at bounding box center [888, 433] width 437 height 31
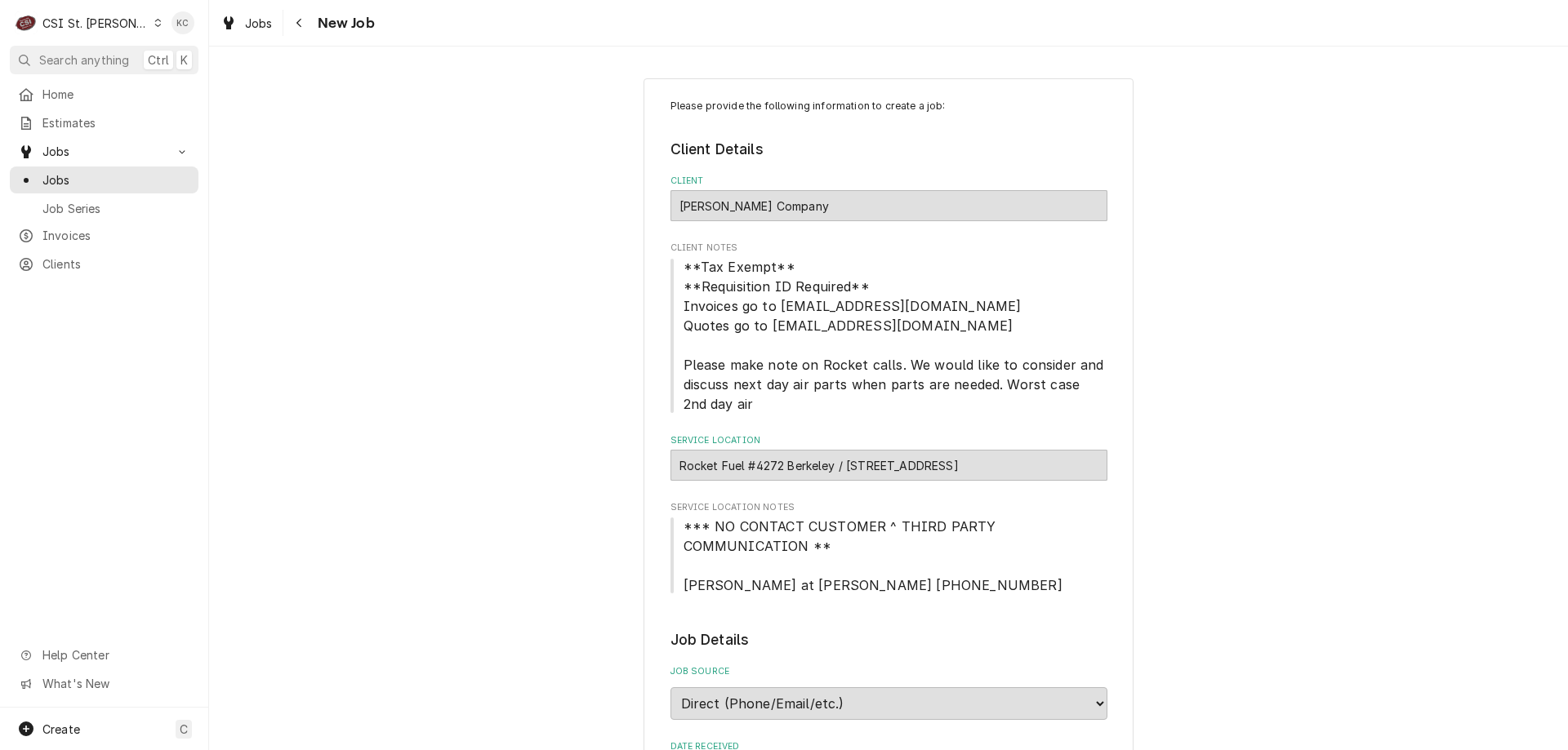
type textarea "x"
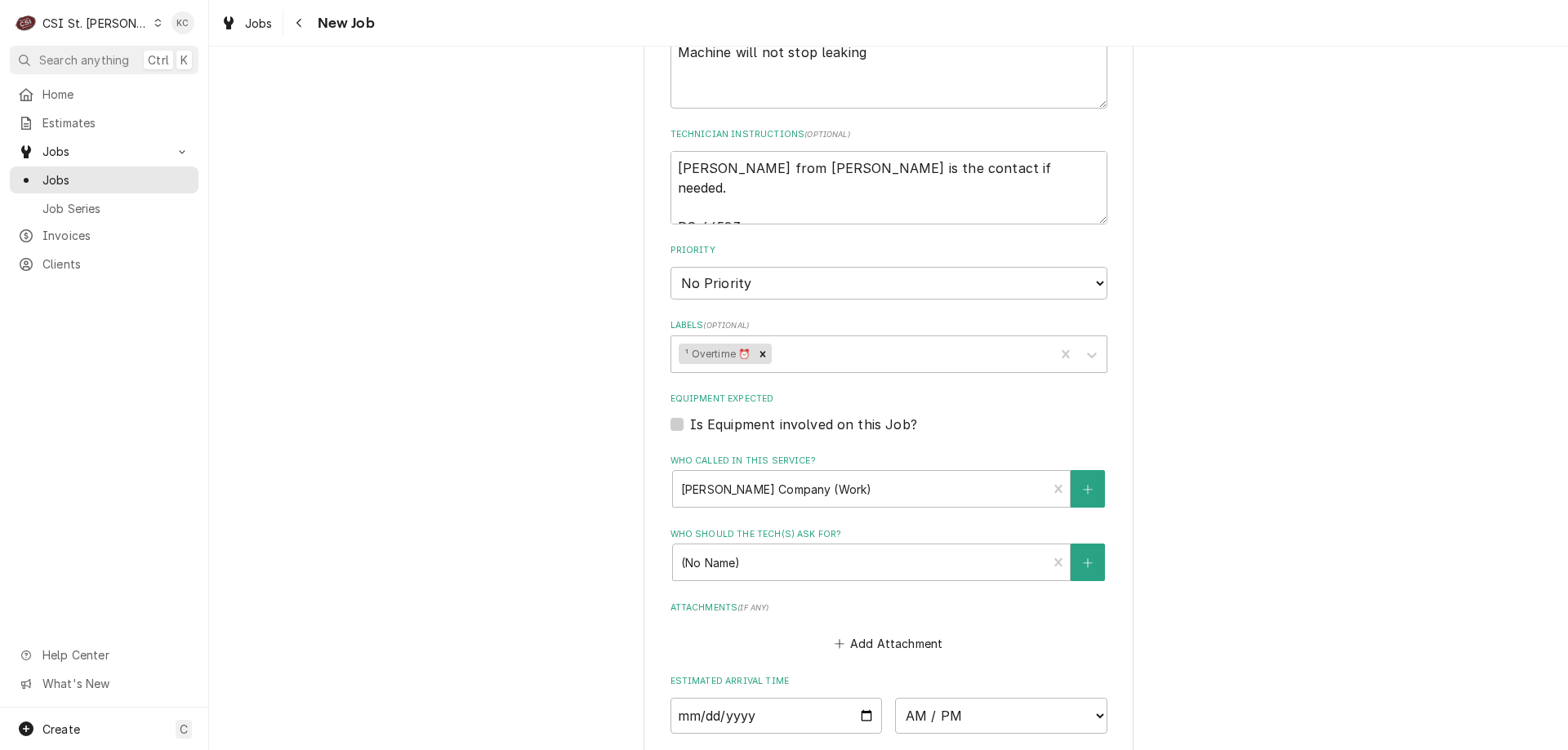
scroll to position [980, 0]
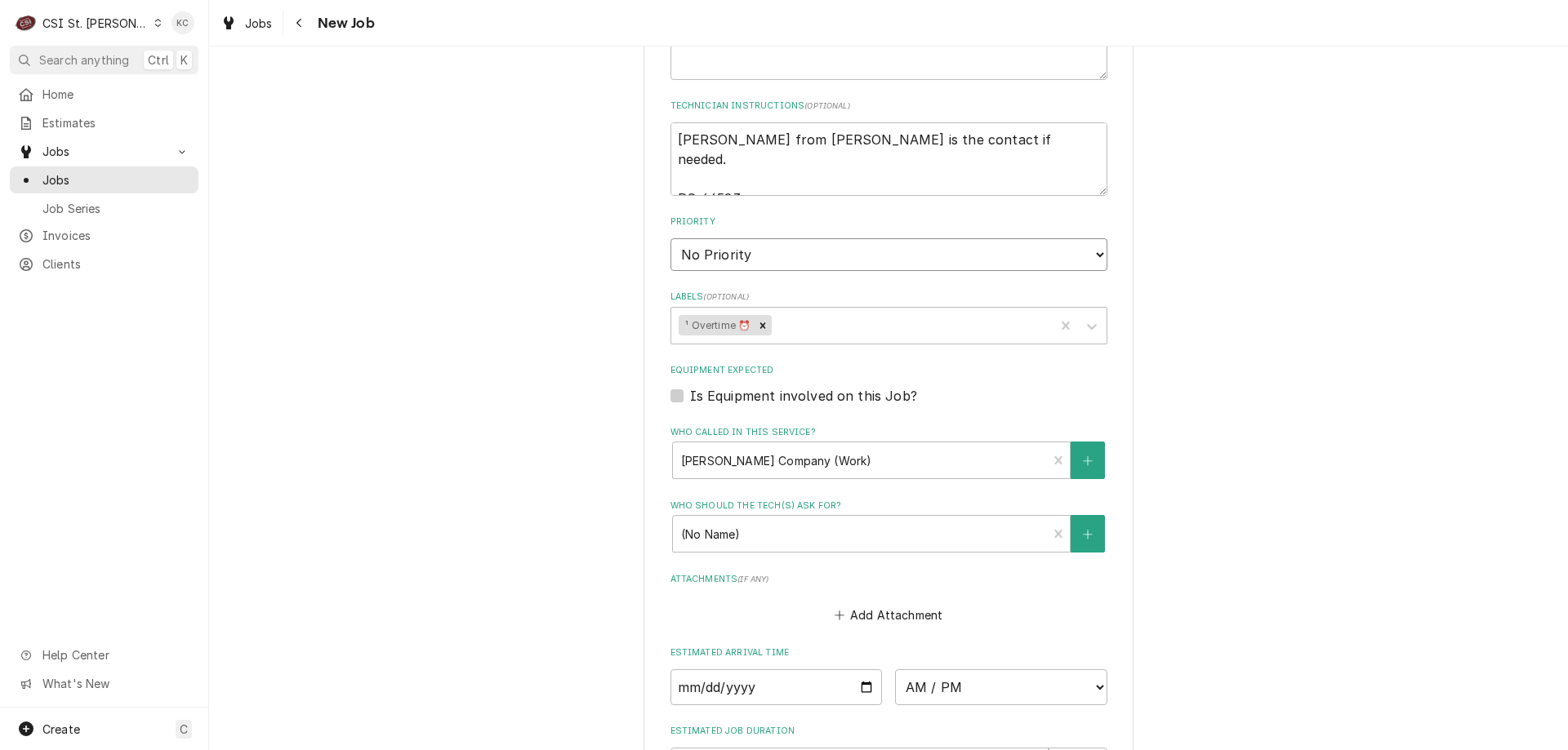
click at [718, 261] on select "No Priority Urgent High Medium Low" at bounding box center [888, 255] width 437 height 32
select select "2"
click at [670, 239] on select "No Priority Urgent High Medium Low" at bounding box center [888, 255] width 437 height 32
click at [1186, 318] on div "Please provide the following information to create a job: Client Details Client…" at bounding box center [888, 41] width 1359 height 1914
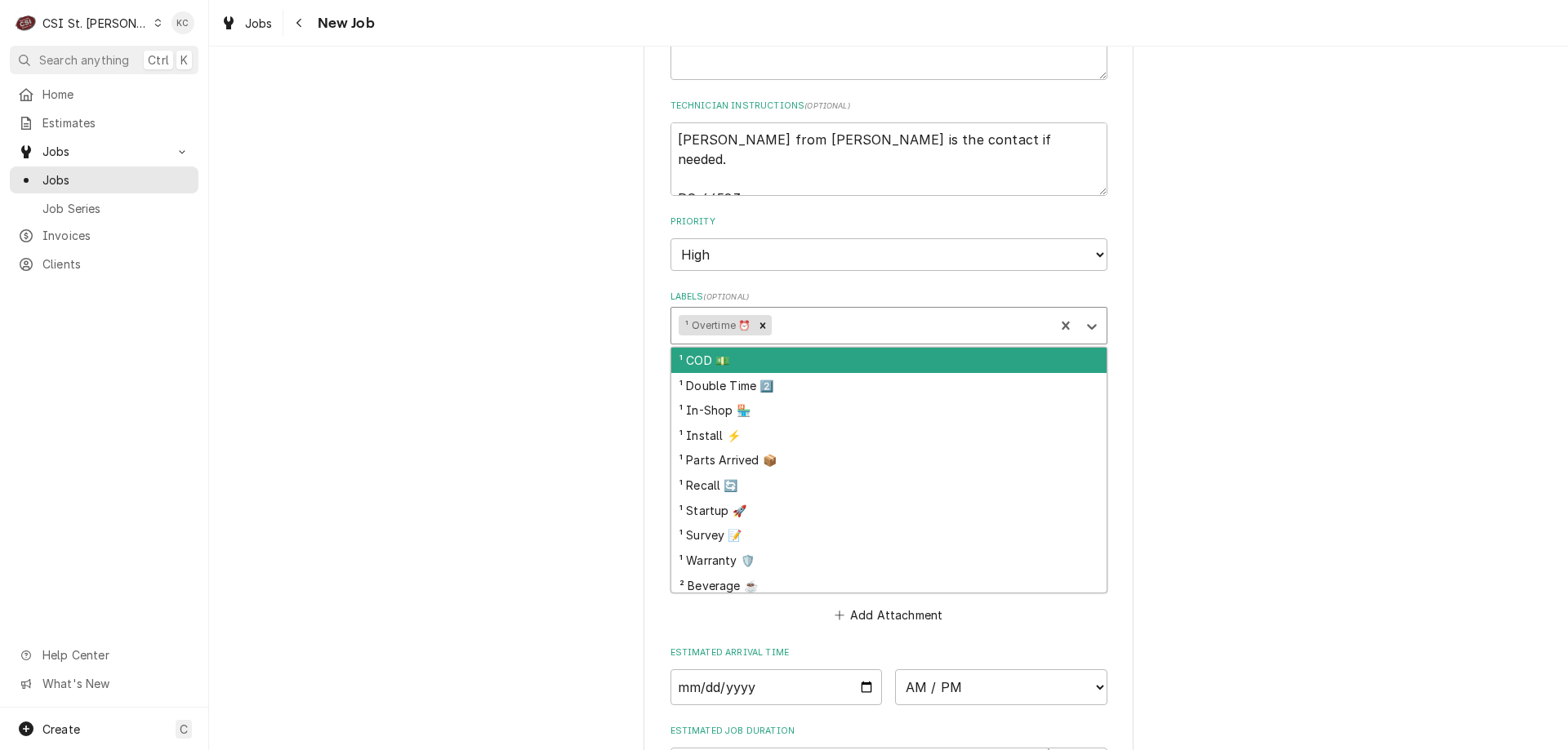
click at [792, 331] on div "Labels" at bounding box center [911, 325] width 272 height 30
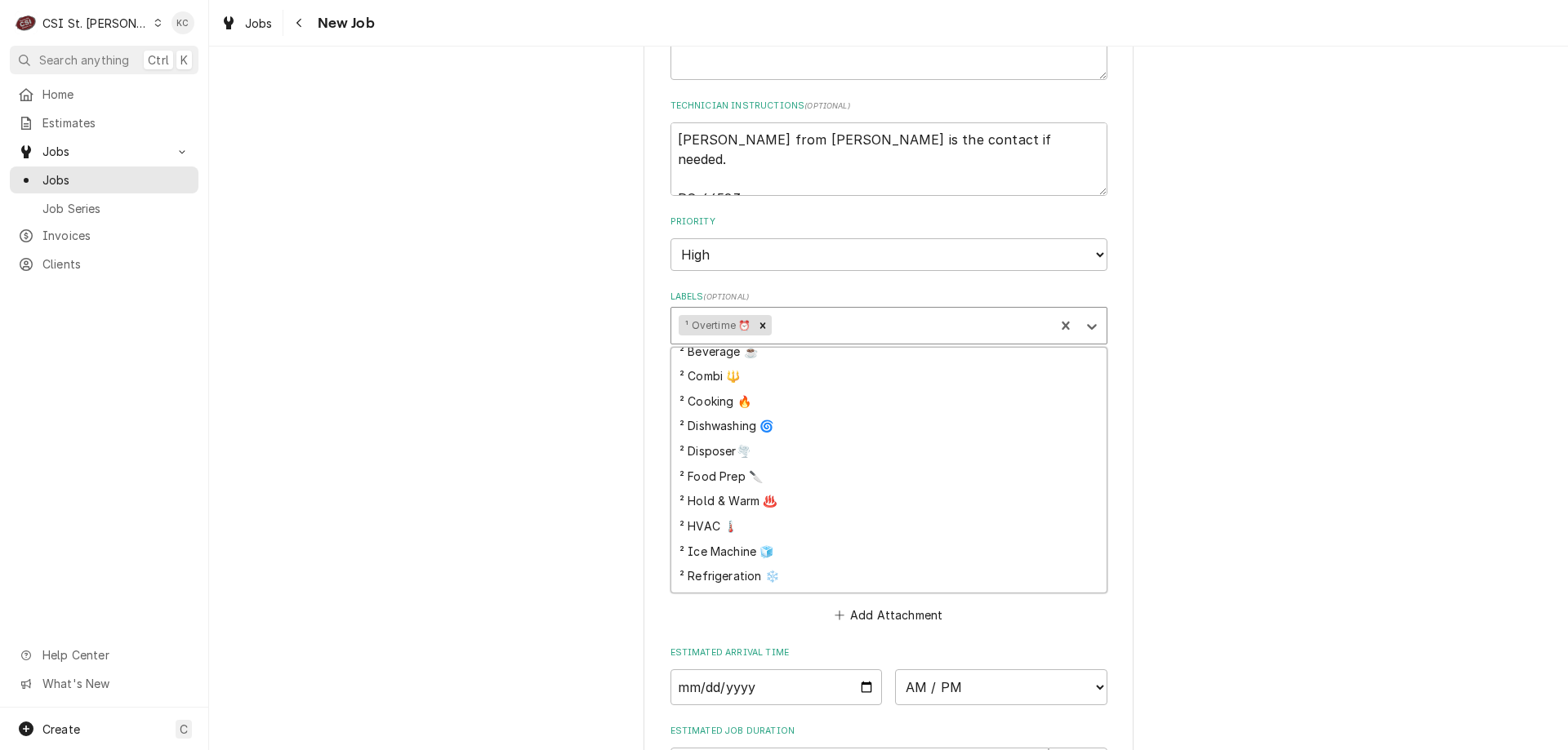
scroll to position [245, 0]
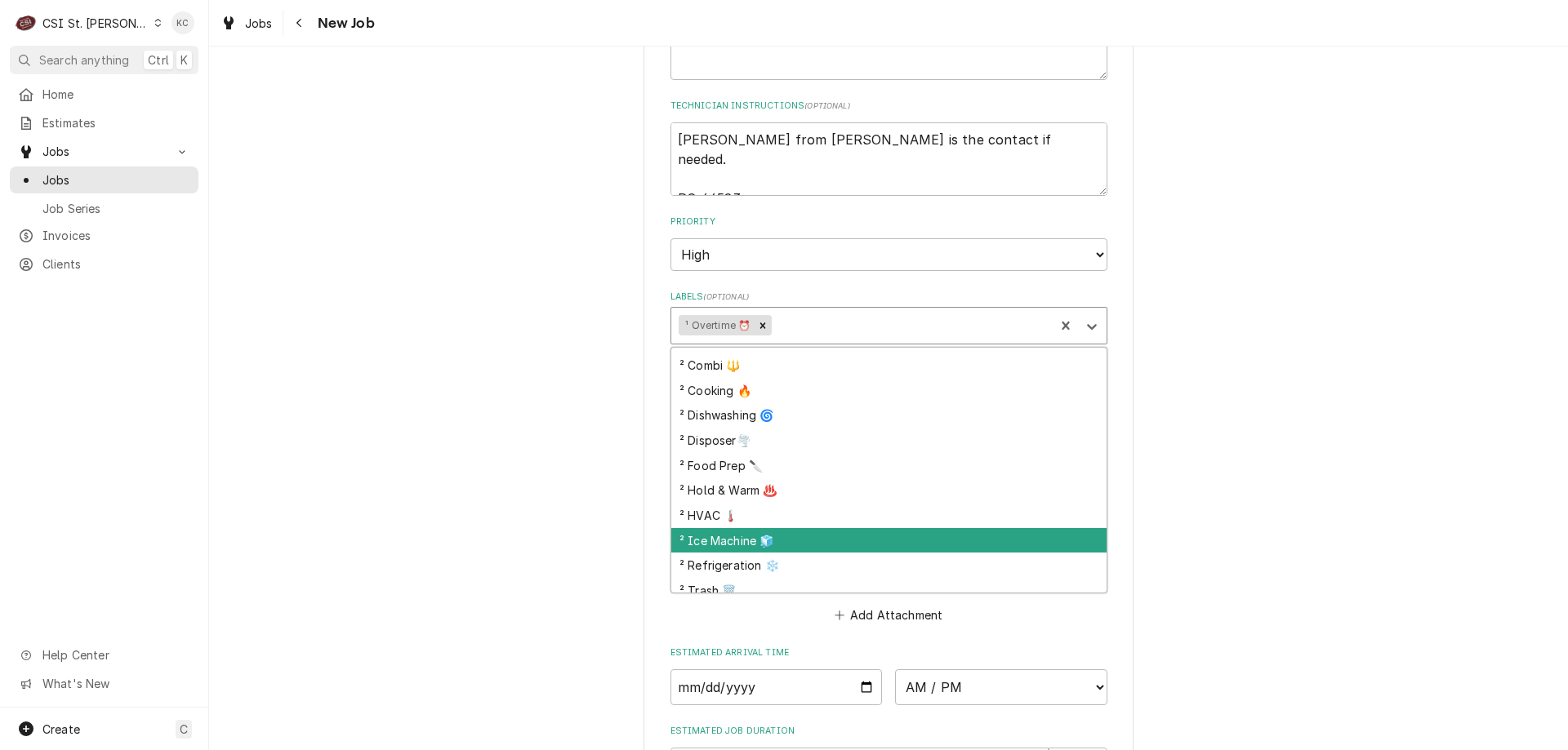
click at [801, 540] on div "² Ice Machine 🧊" at bounding box center [888, 541] width 435 height 25
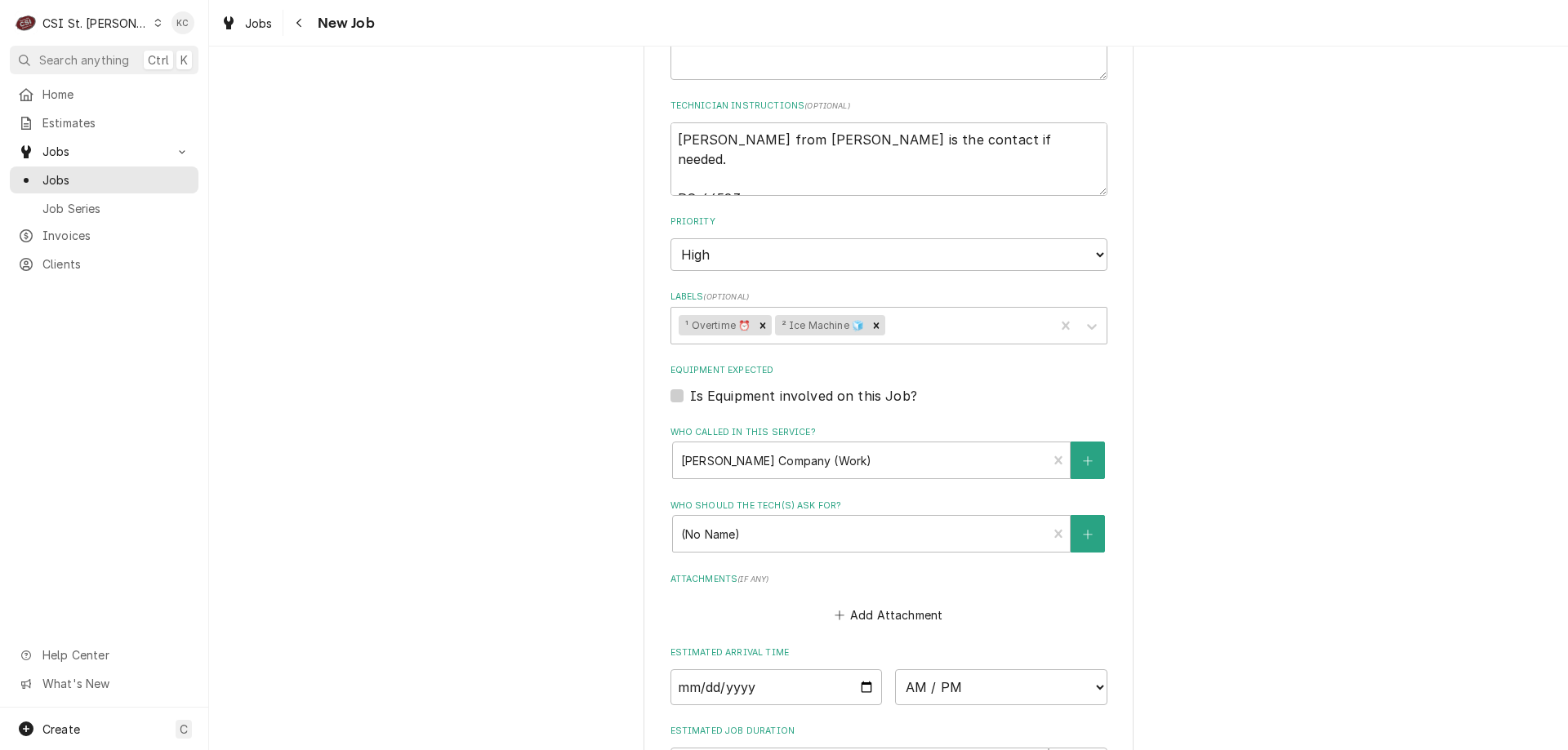
click at [1199, 377] on div "Please provide the following information to create a job: Client Details Client…" at bounding box center [888, 41] width 1359 height 1914
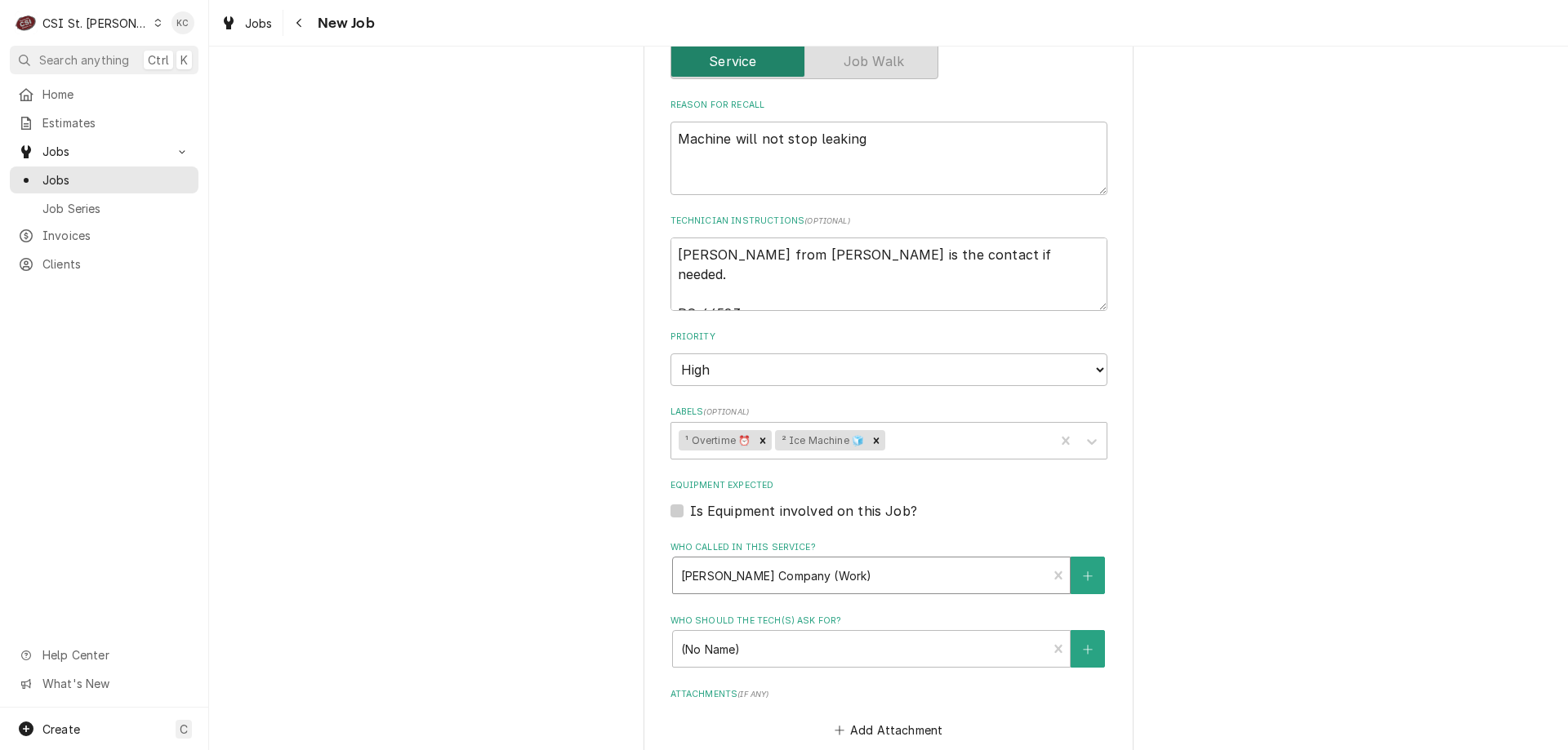
scroll to position [816, 0]
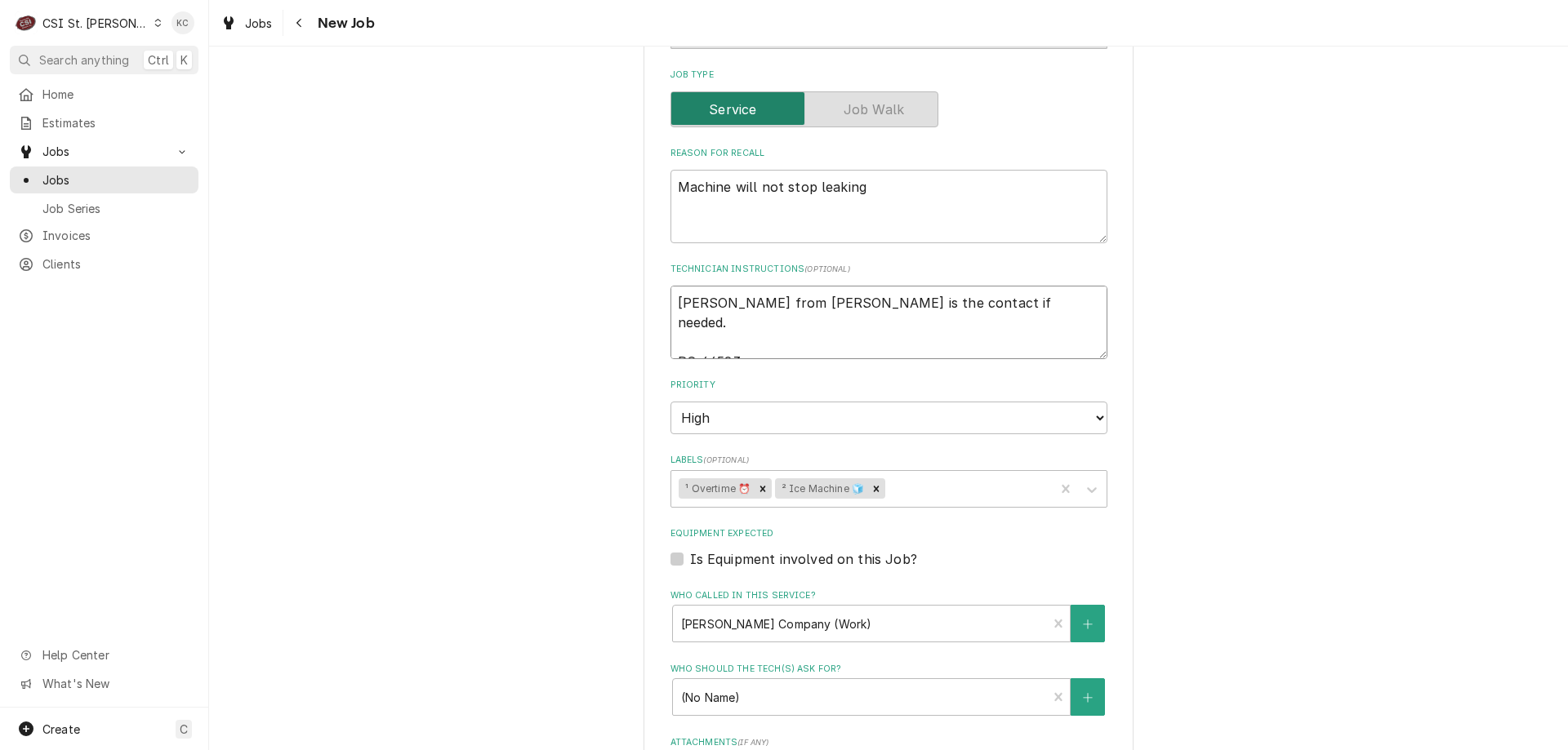
click at [670, 309] on textarea "[PERSON_NAME] from [PERSON_NAME] is the contact if needed. PO 44523" at bounding box center [888, 322] width 437 height 74
type textarea "x"
type textarea "[PERSON_NAME] from [PERSON_NAME] is the contact if needed. PO 44523"
type textarea "x"
type textarea "[PERSON_NAME] from [PERSON_NAME] is the contact if needed. PO 44523"
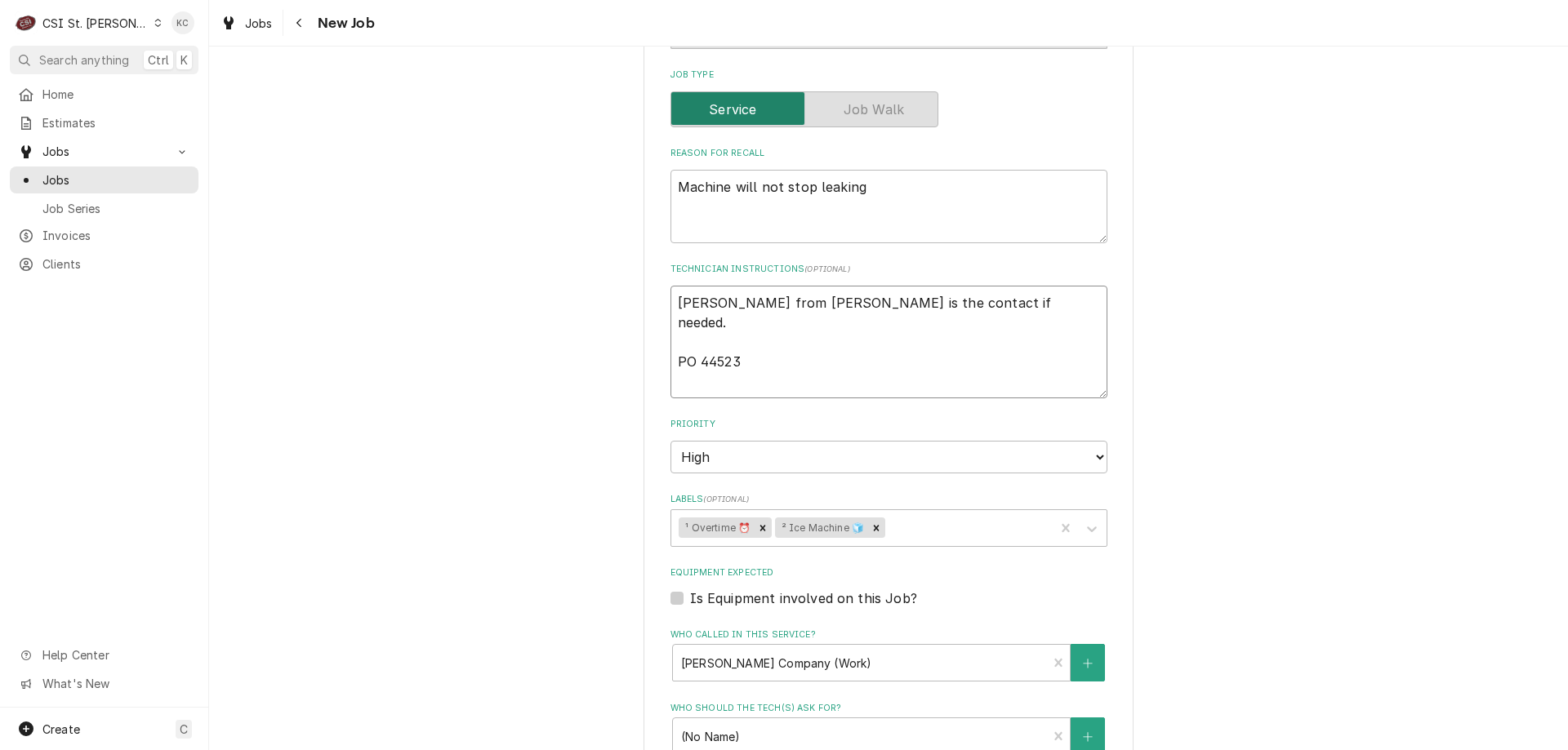
type textarea "x"
type textarea "9 [PERSON_NAME] from [PERSON_NAME] is the contact if needed. PO 44523"
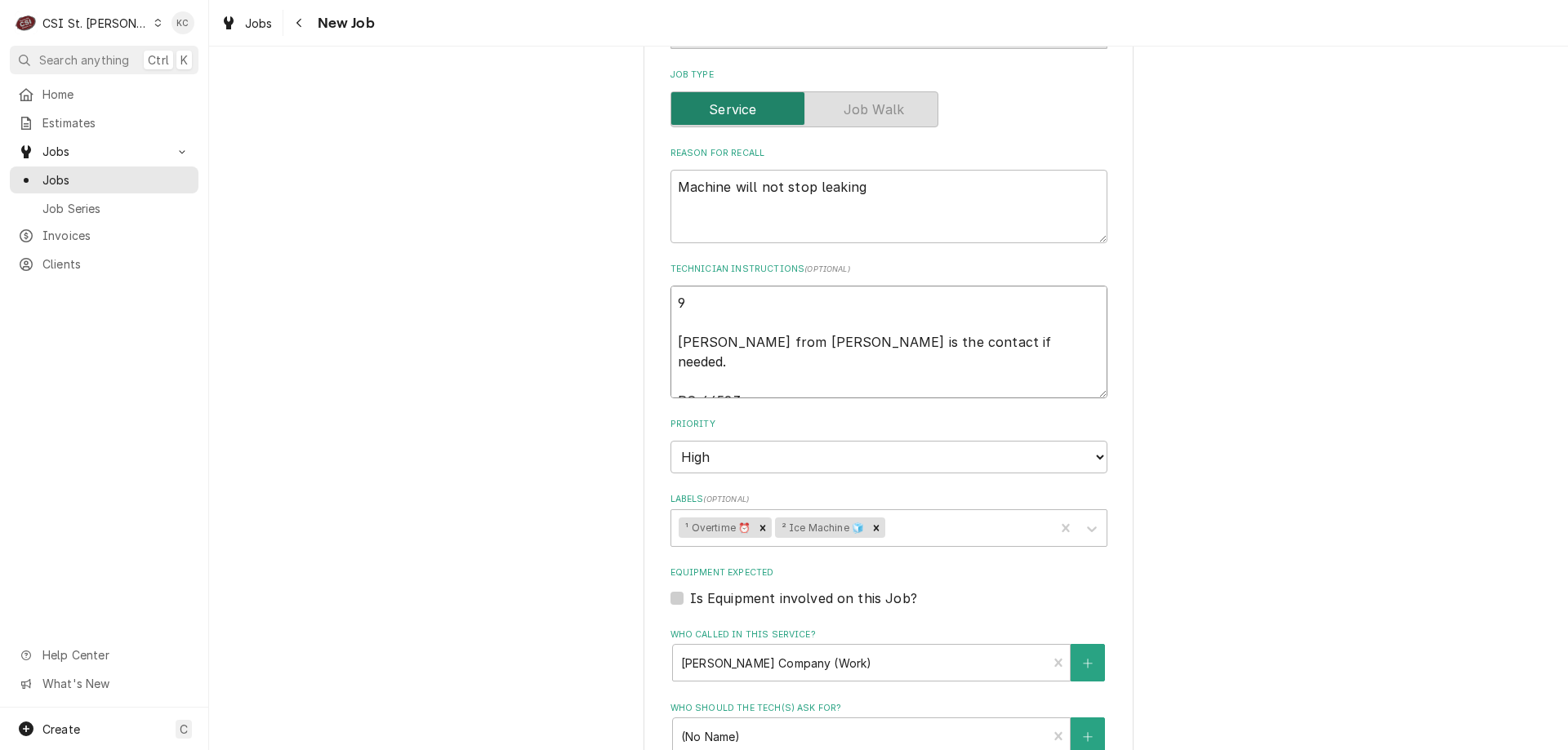
type textarea "x"
type textarea "9/ [PERSON_NAME] from [PERSON_NAME] is the contact if needed. PO 44523"
type textarea "x"
type textarea "9/3 [PERSON_NAME] from [PERSON_NAME] is the contact if needed. PO 44523"
type textarea "x"
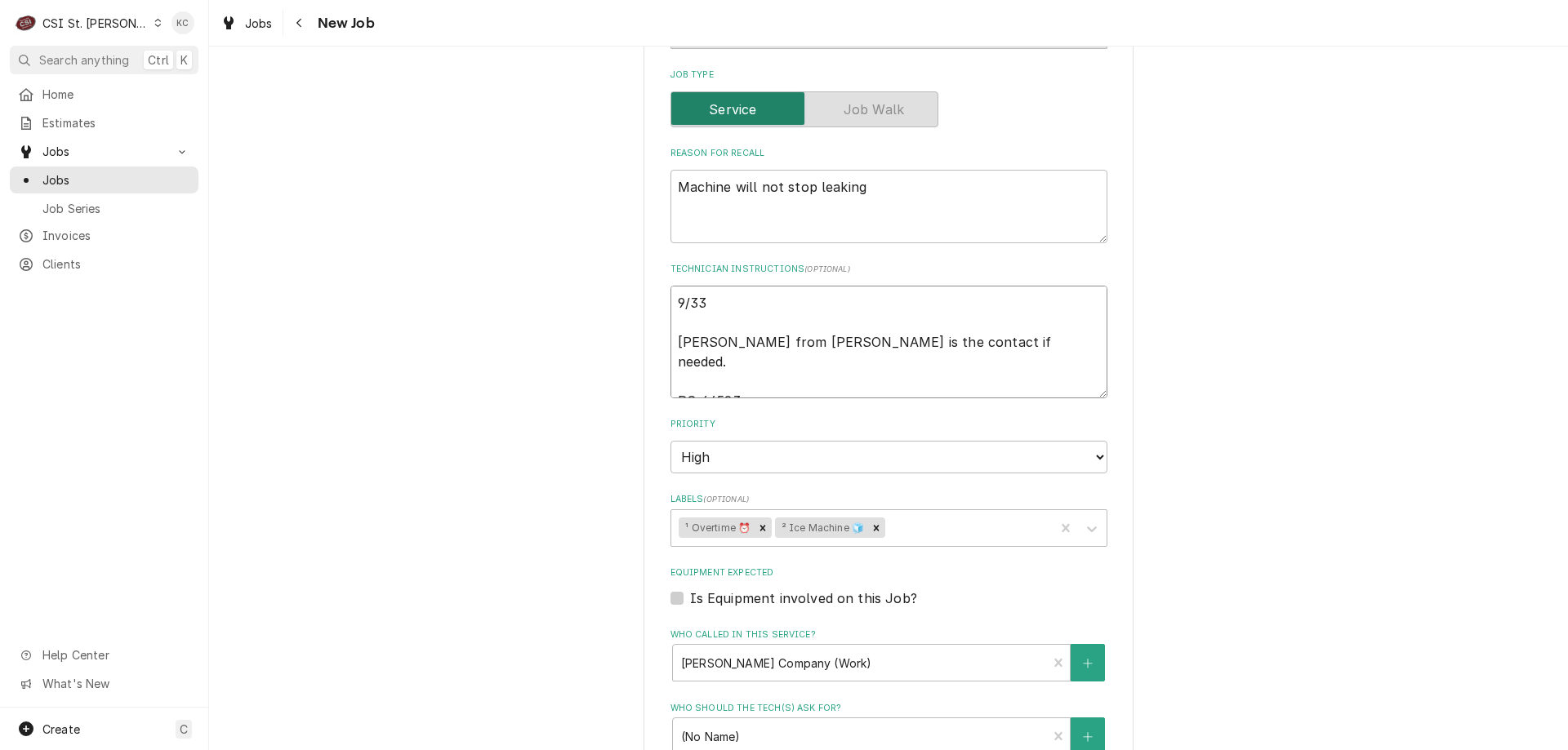
type textarea "9/330 [PERSON_NAME] from [PERSON_NAME] is the contact if needed. PO 44523"
type textarea "x"
type textarea "9/33 [PERSON_NAME] from [PERSON_NAME] is the contact if needed. PO 44523"
type textarea "x"
type textarea "9/3 [PERSON_NAME] from [PERSON_NAME] is the contact if needed. PO 44523"
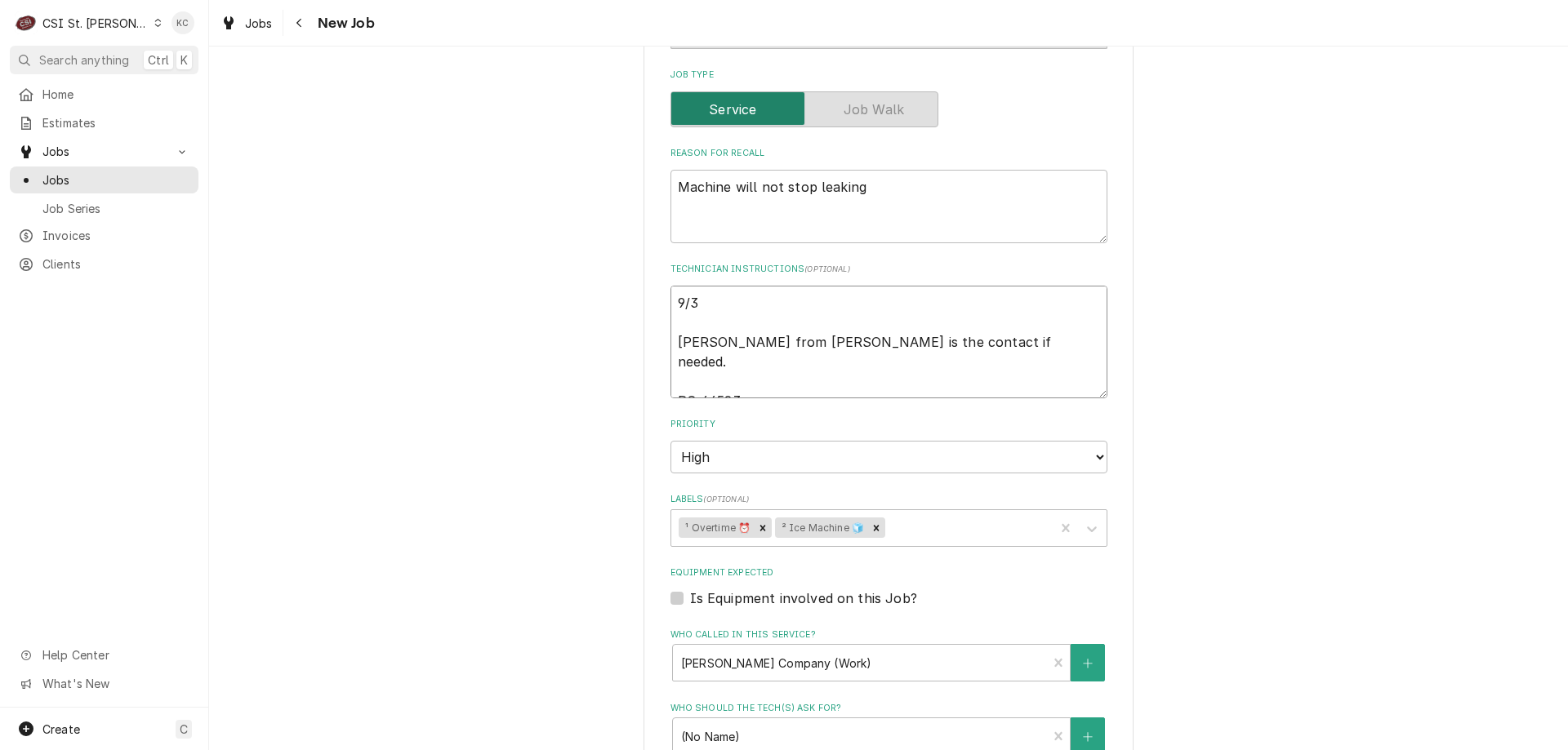
type textarea "x"
type textarea "9/30 [PERSON_NAME] from [PERSON_NAME] is the contact if needed. PO 44523"
type textarea "x"
type textarea "9/30 [PERSON_NAME] from [PERSON_NAME] is the contact if needed. PO 44523"
type textarea "x"
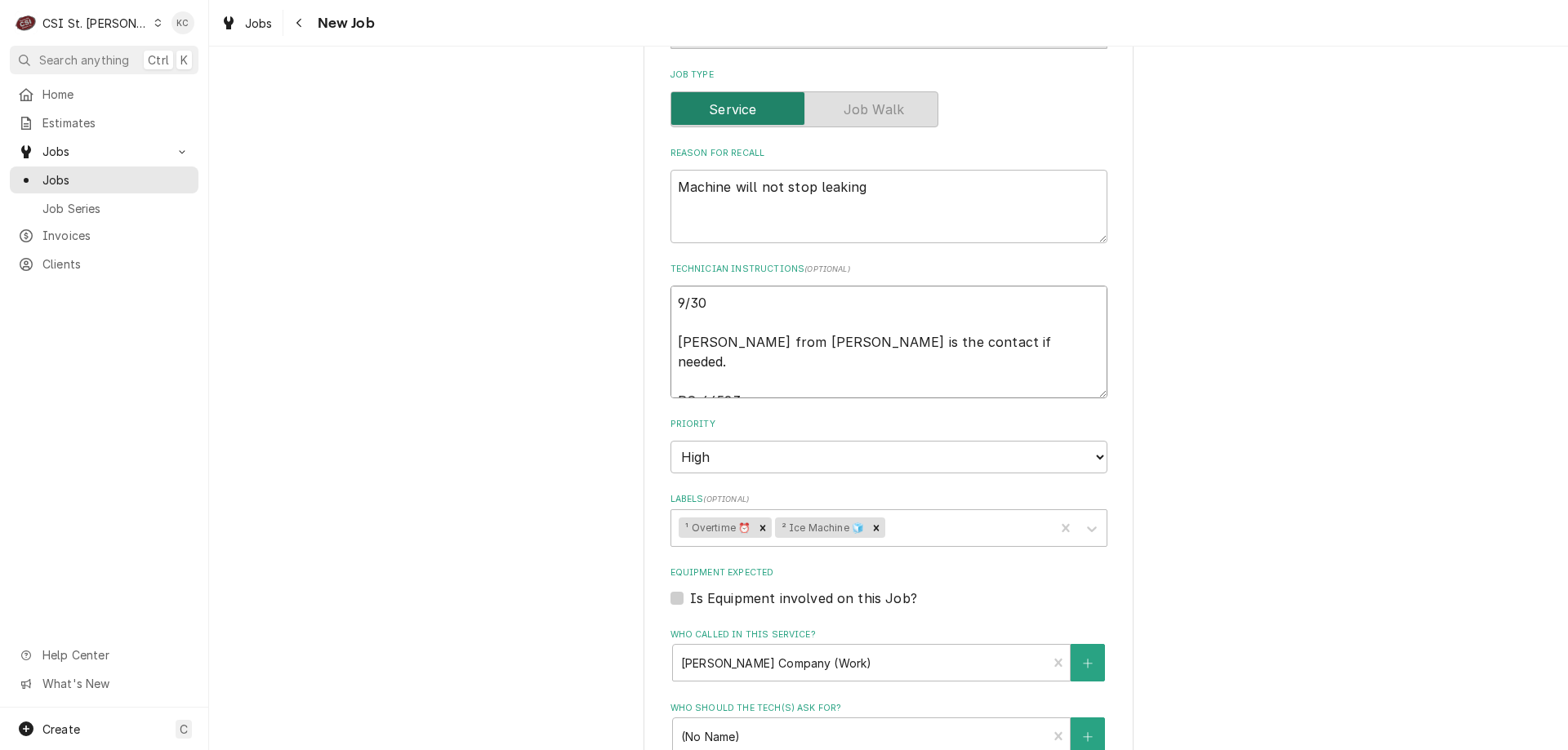
type textarea "9/30 - [PERSON_NAME] from [PERSON_NAME] is the contact if needed. PO 44523"
type textarea "x"
type textarea "9/30 - [PERSON_NAME] from [PERSON_NAME] is the contact if needed. PO 44523"
type textarea "x"
type textarea "9/30 - K [PERSON_NAME] from [PERSON_NAME] is the contact if needed. PO 44523"
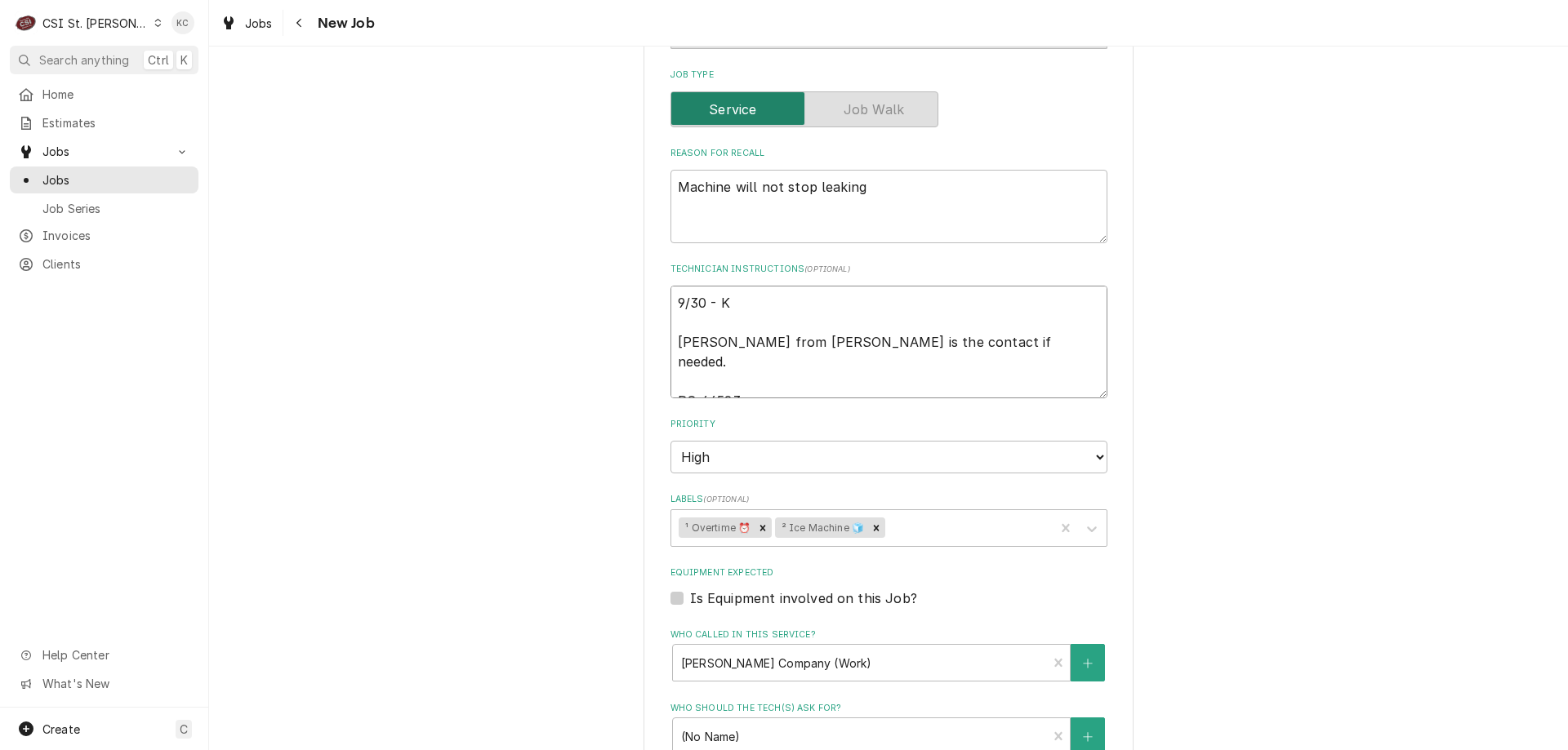
type textarea "x"
type textarea "9/30 - Ke [PERSON_NAME] from [PERSON_NAME] is the contact if needed. PO 44523"
type textarea "x"
type textarea "9/30 - Kel [PERSON_NAME] from [PERSON_NAME] is the contact if needed. PO 44523"
type textarea "x"
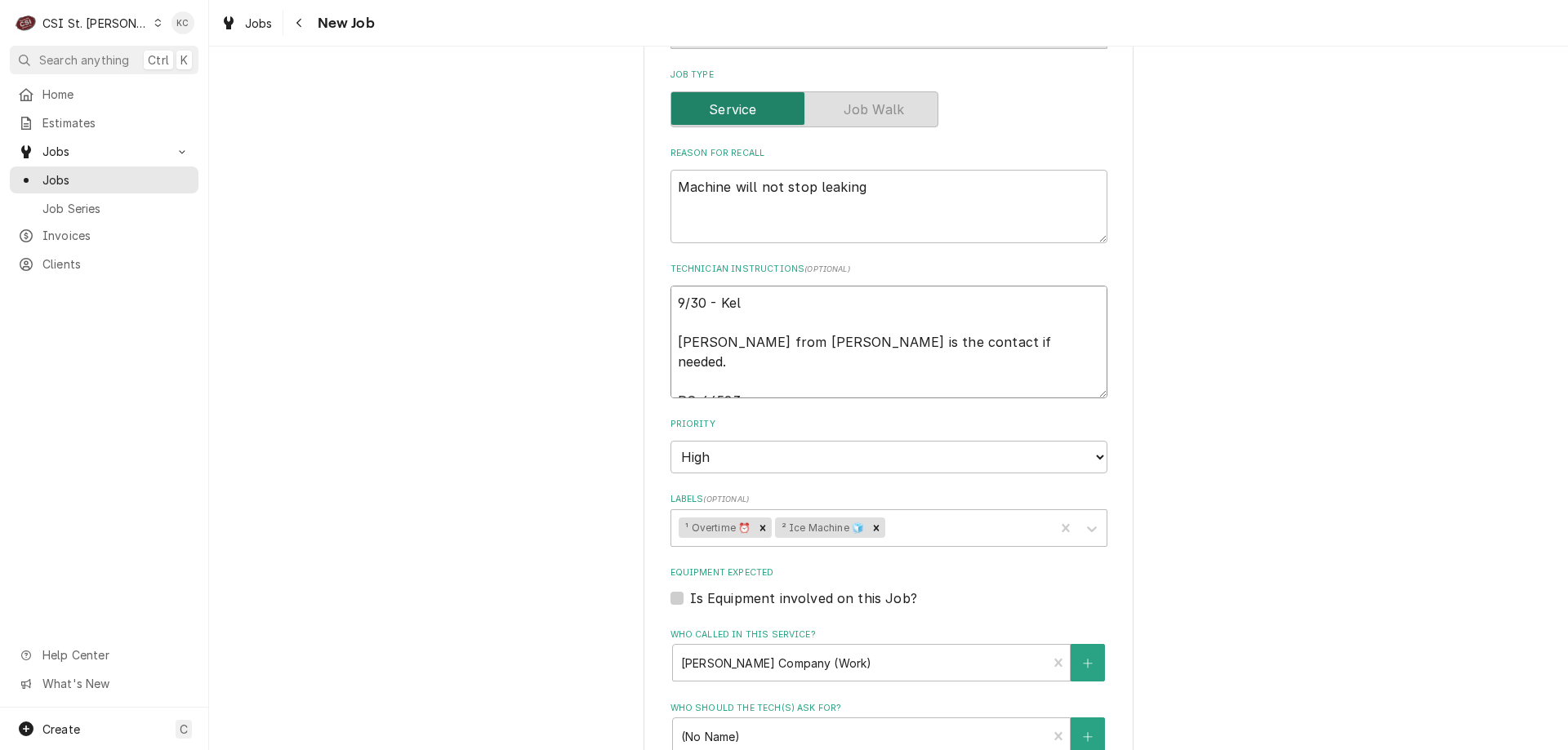
type textarea "9/30 - [PERSON_NAME] from [PERSON_NAME] is the contact if needed. PO 44523"
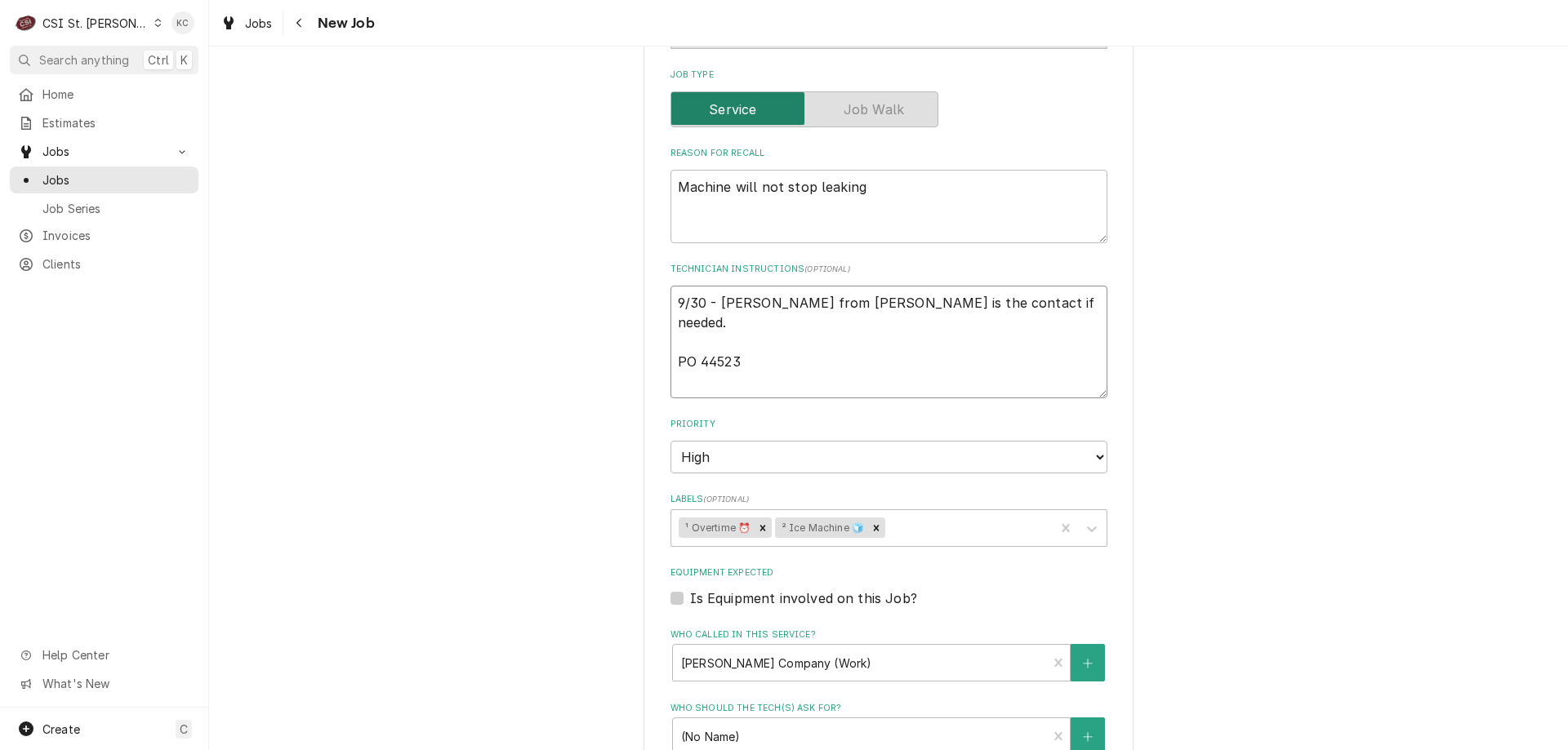
type textarea "x"
type textarea "9/30 - [PERSON_NAME] from [PERSON_NAME] is the contact if needed. PO 44523"
type textarea "x"
type textarea "9/30 - [PERSON_NAME] from [PERSON_NAME] is the contact if needed. PO 44523"
type textarea "x"
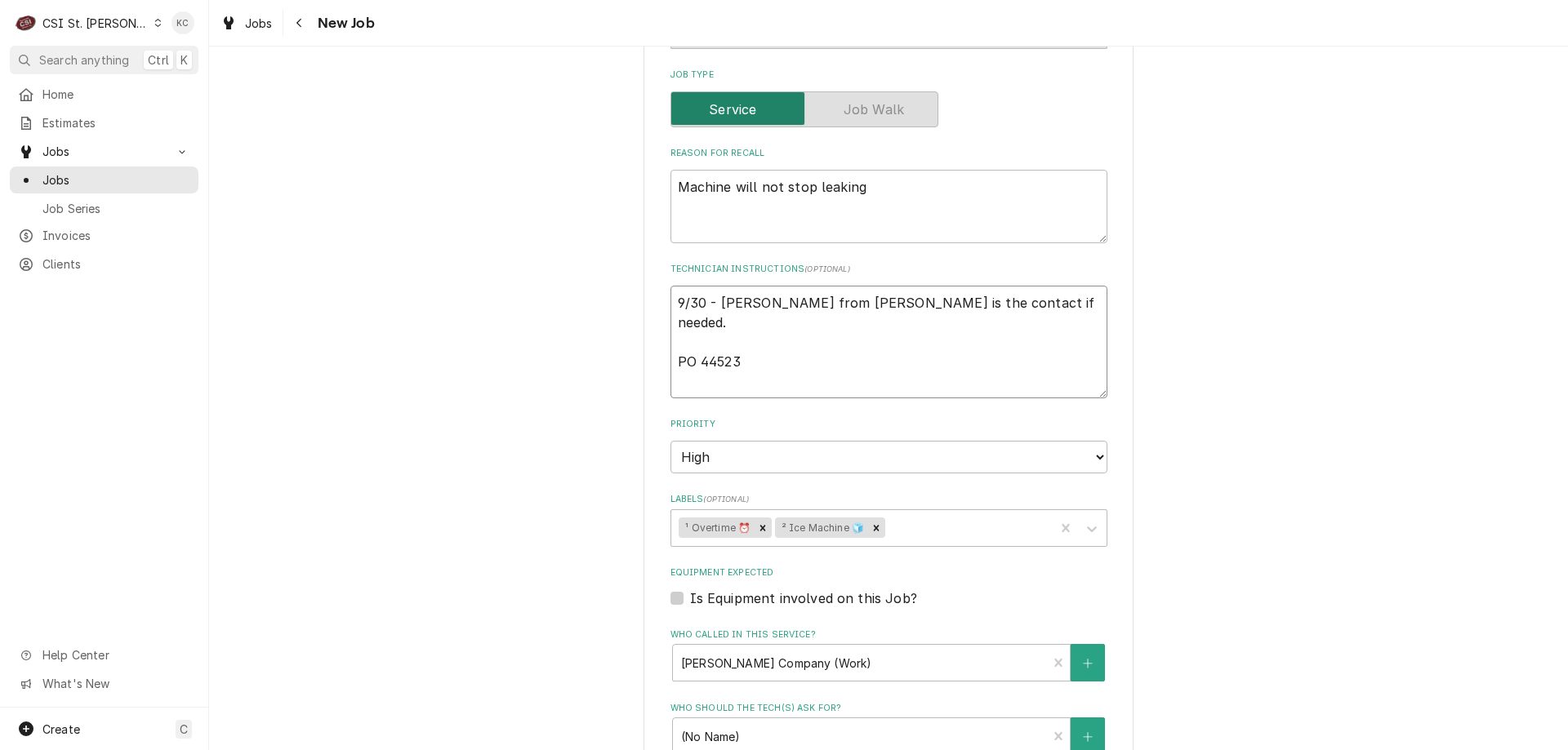
type textarea "9/30 - [PERSON_NAME] from [PERSON_NAME] is the contact if needed. PO 44523"
type textarea "x"
type textarea "9/30 - [PERSON_NAME] from [PERSON_NAME] is the contact if needed. PO 44523"
type textarea "x"
type textarea "9/30 - [PERSON_NAME] from [PERSON_NAME] is the contact if needed. PO 44523"
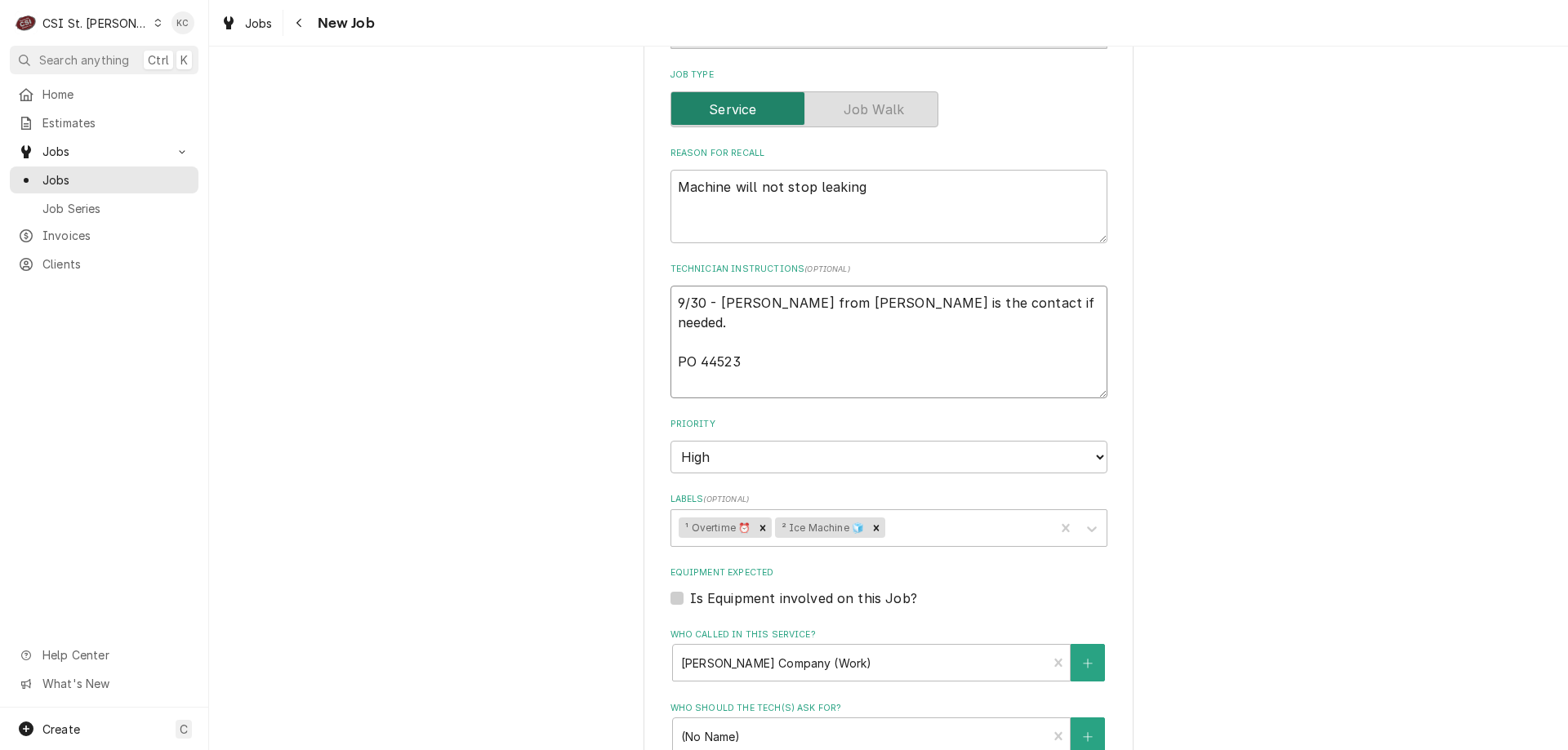
click at [826, 303] on textarea "9/30 - [PERSON_NAME] from [PERSON_NAME] is the contact if needed. PO 44523" at bounding box center [888, 341] width 437 height 113
paste textarea "The leak is still occurring. The turned off the water valve so they are unable …"
type textarea "x"
type textarea "9/30 - [PERSON_NAME] - The leak is still occurring. The turned off the water va…"
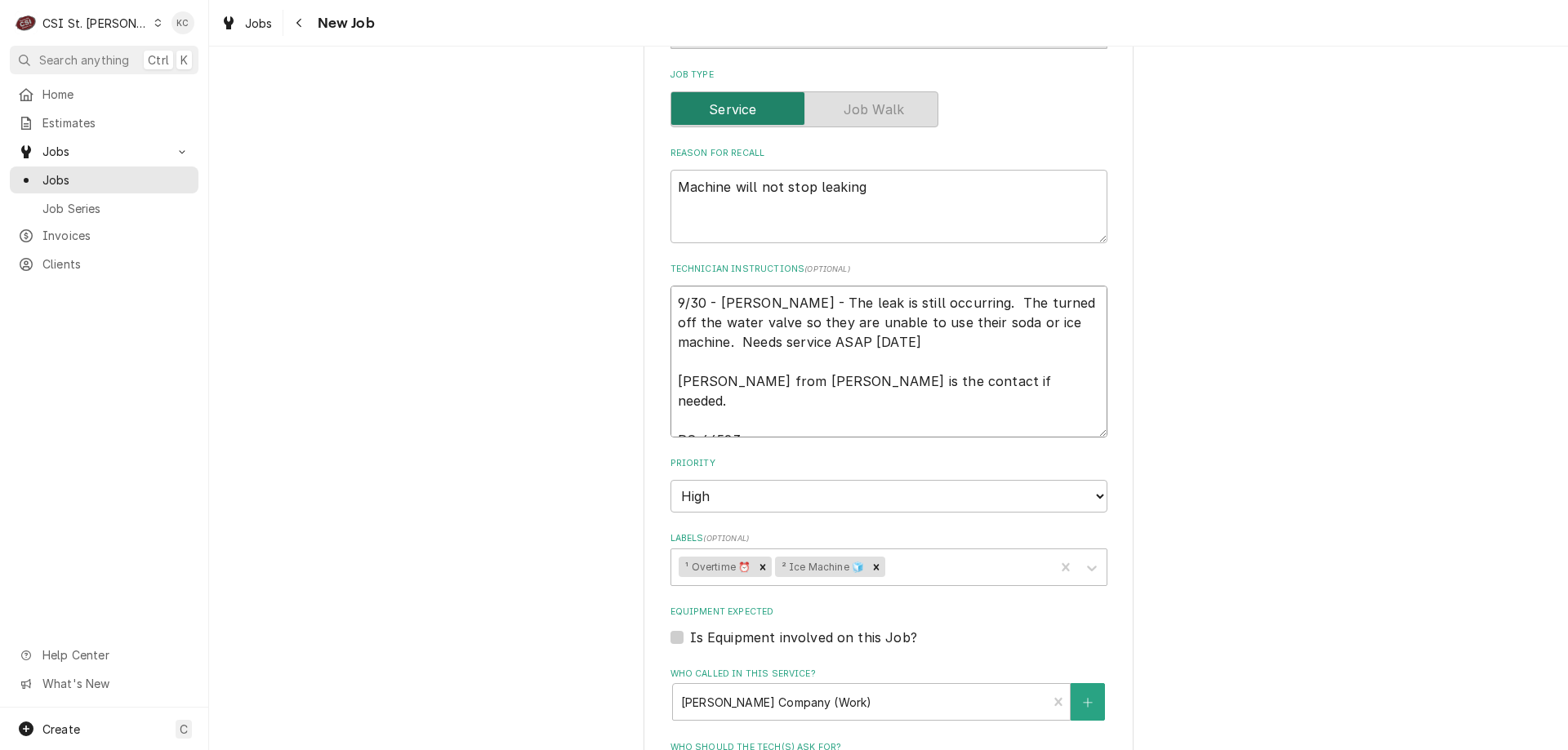
type textarea "x"
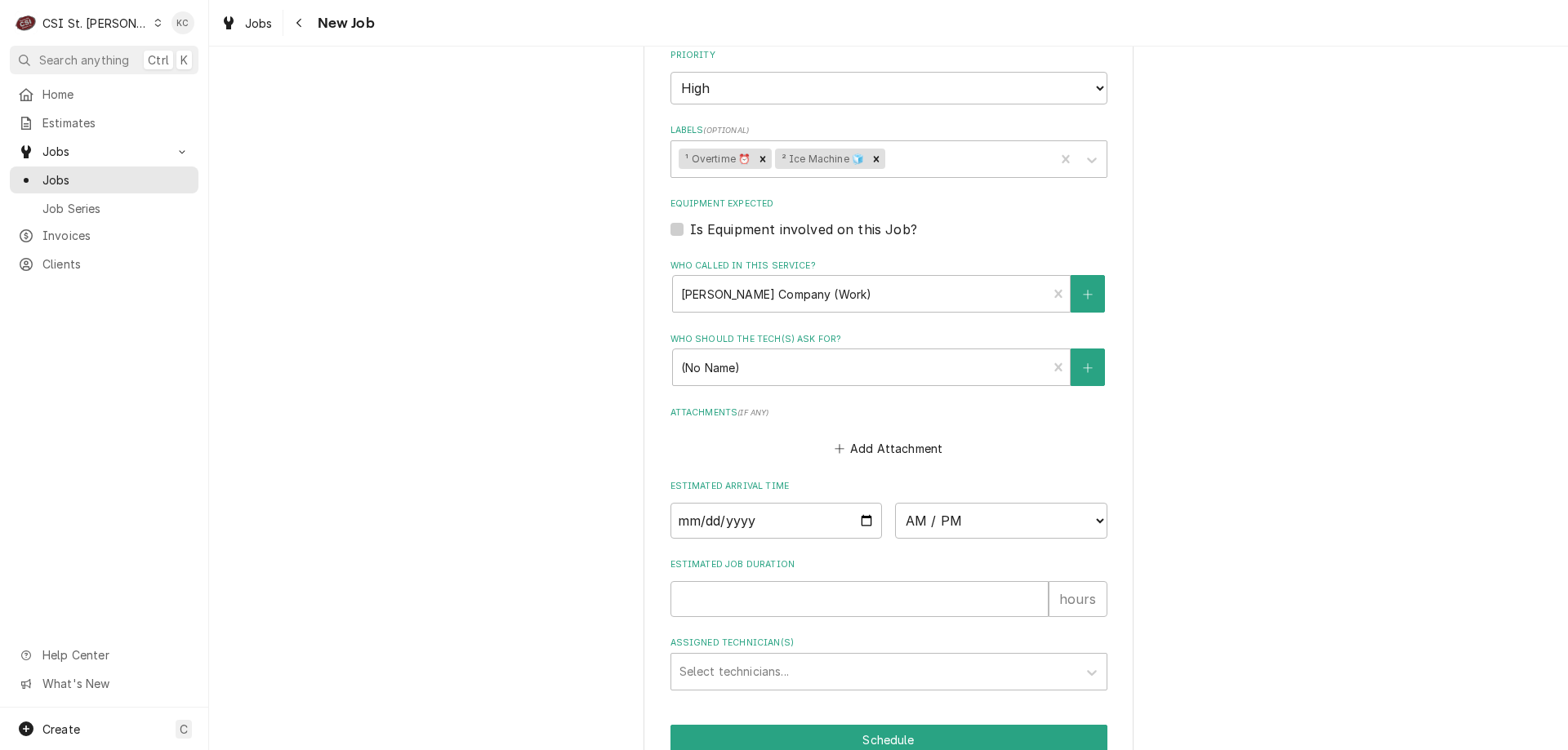
scroll to position [1306, 0]
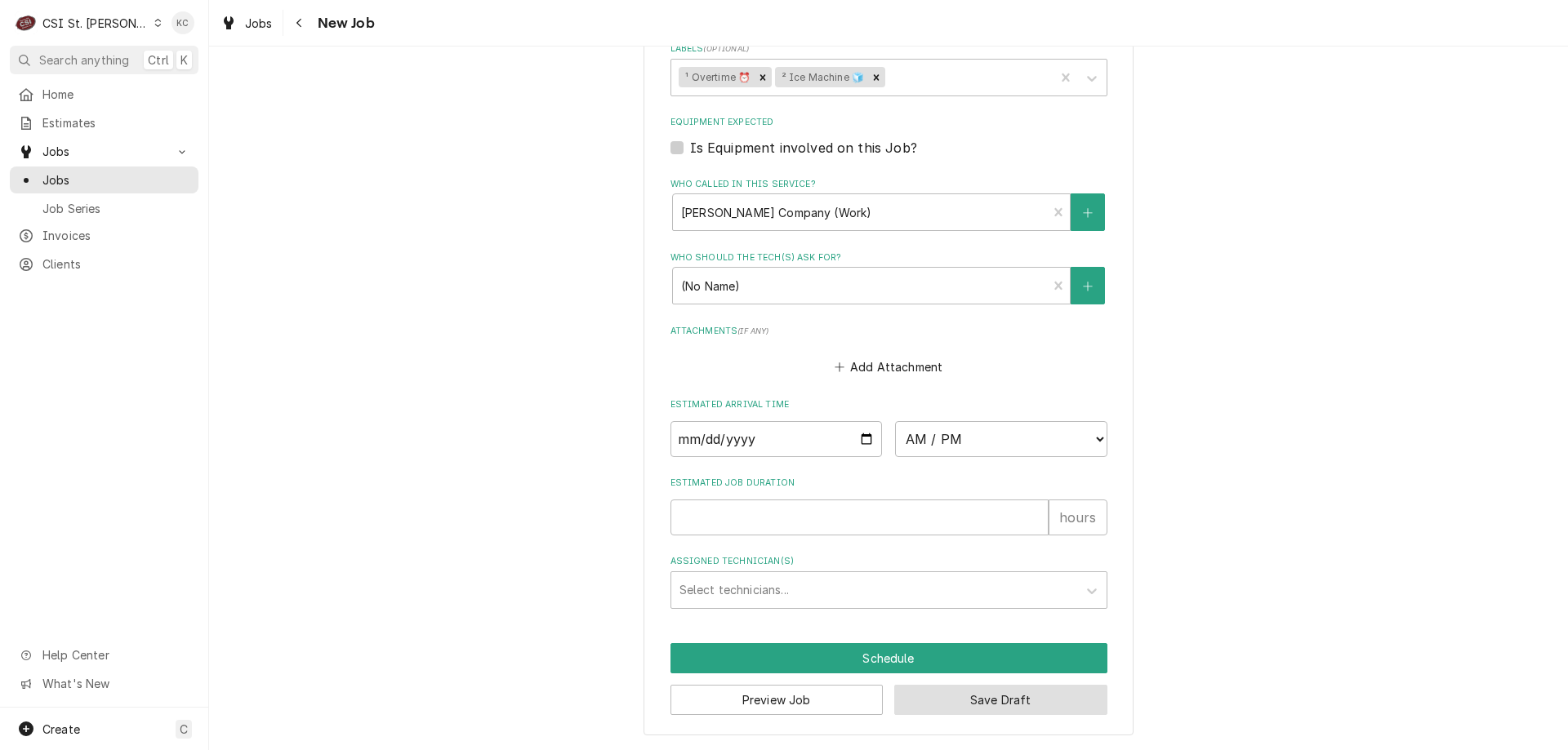
type textarea "9/30 - [PERSON_NAME] - The leak is still occurring. The turned off the water va…"
click at [971, 700] on button "Save Draft" at bounding box center [1001, 701] width 213 height 31
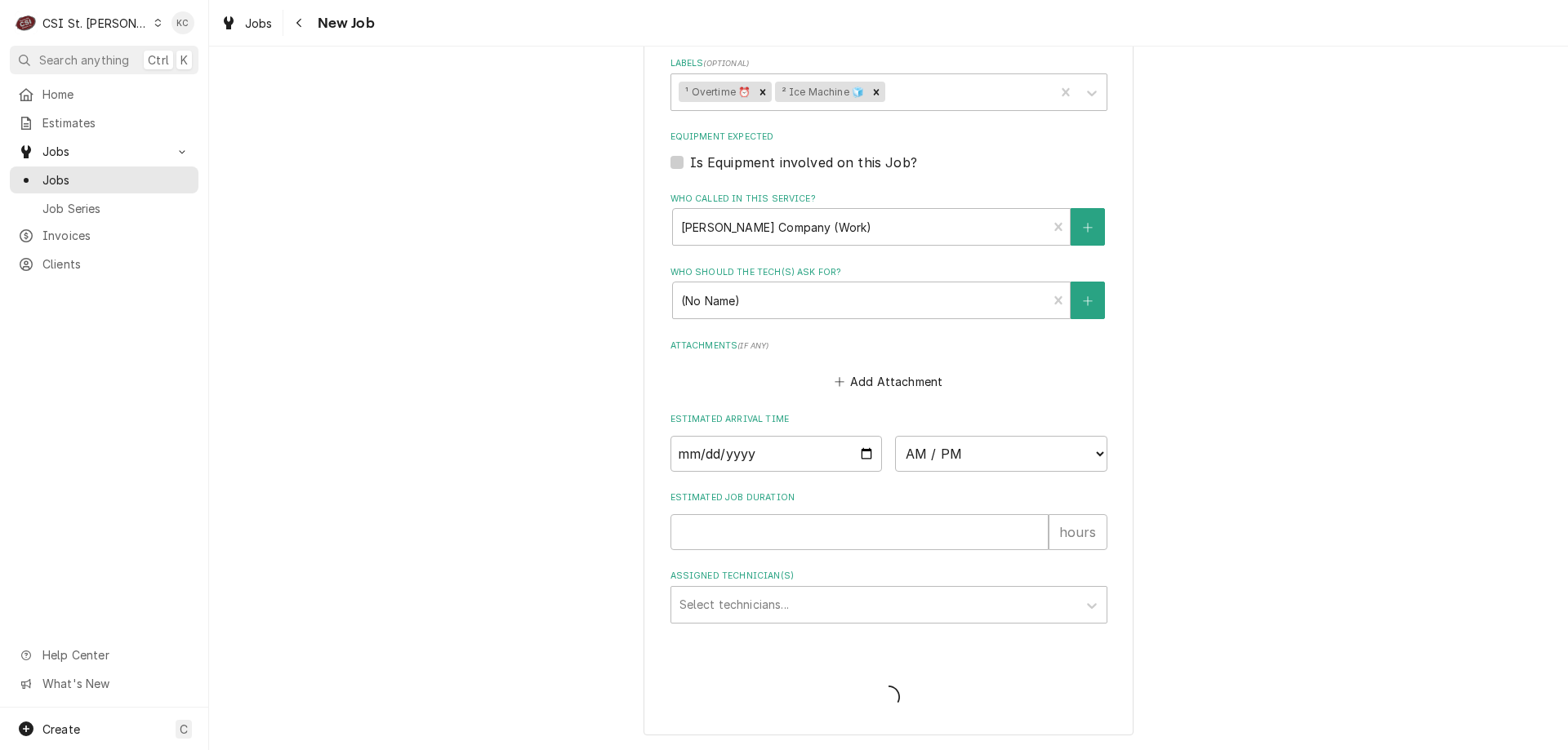
scroll to position [1292, 0]
type textarea "x"
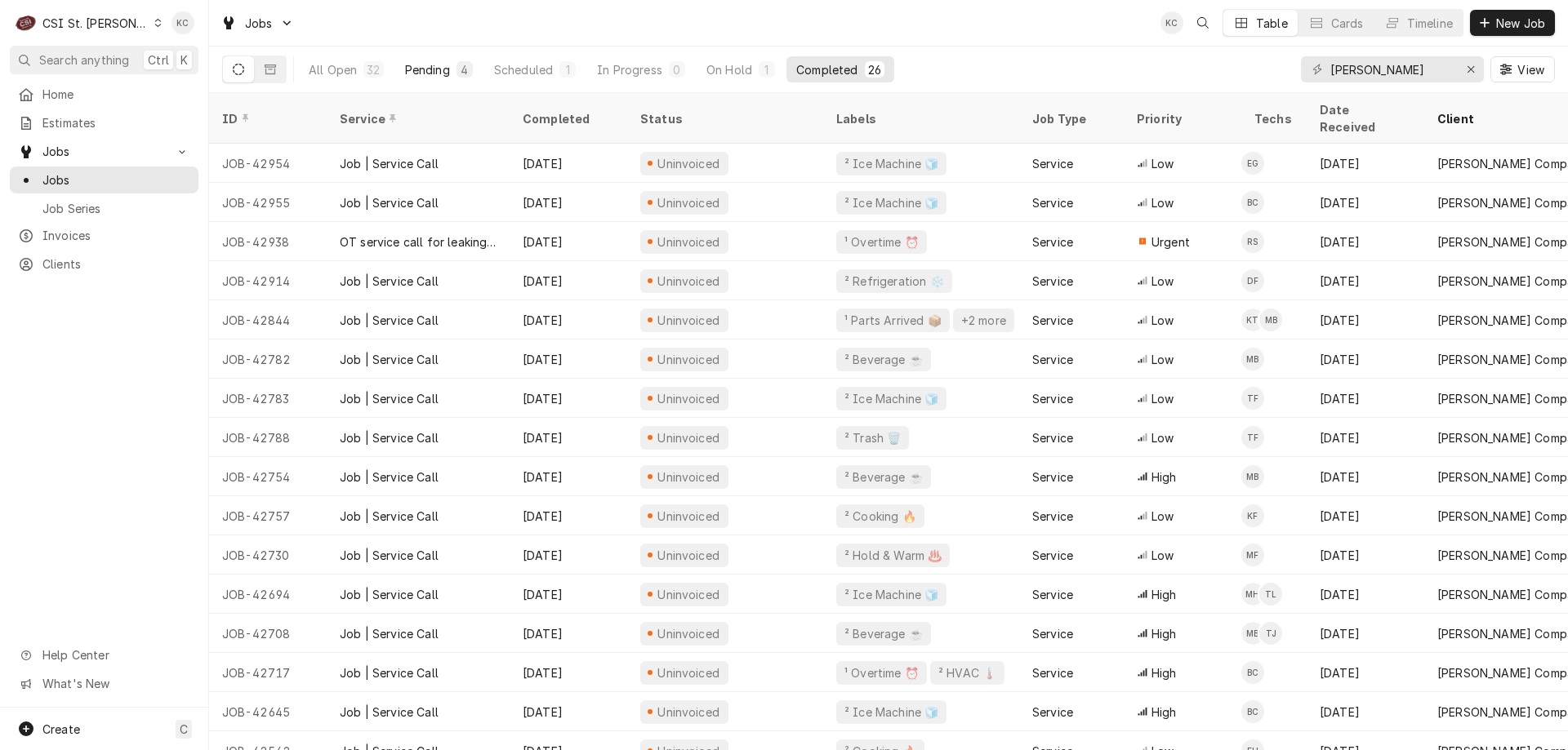
click at [437, 74] on div "Pending" at bounding box center [427, 70] width 45 height 17
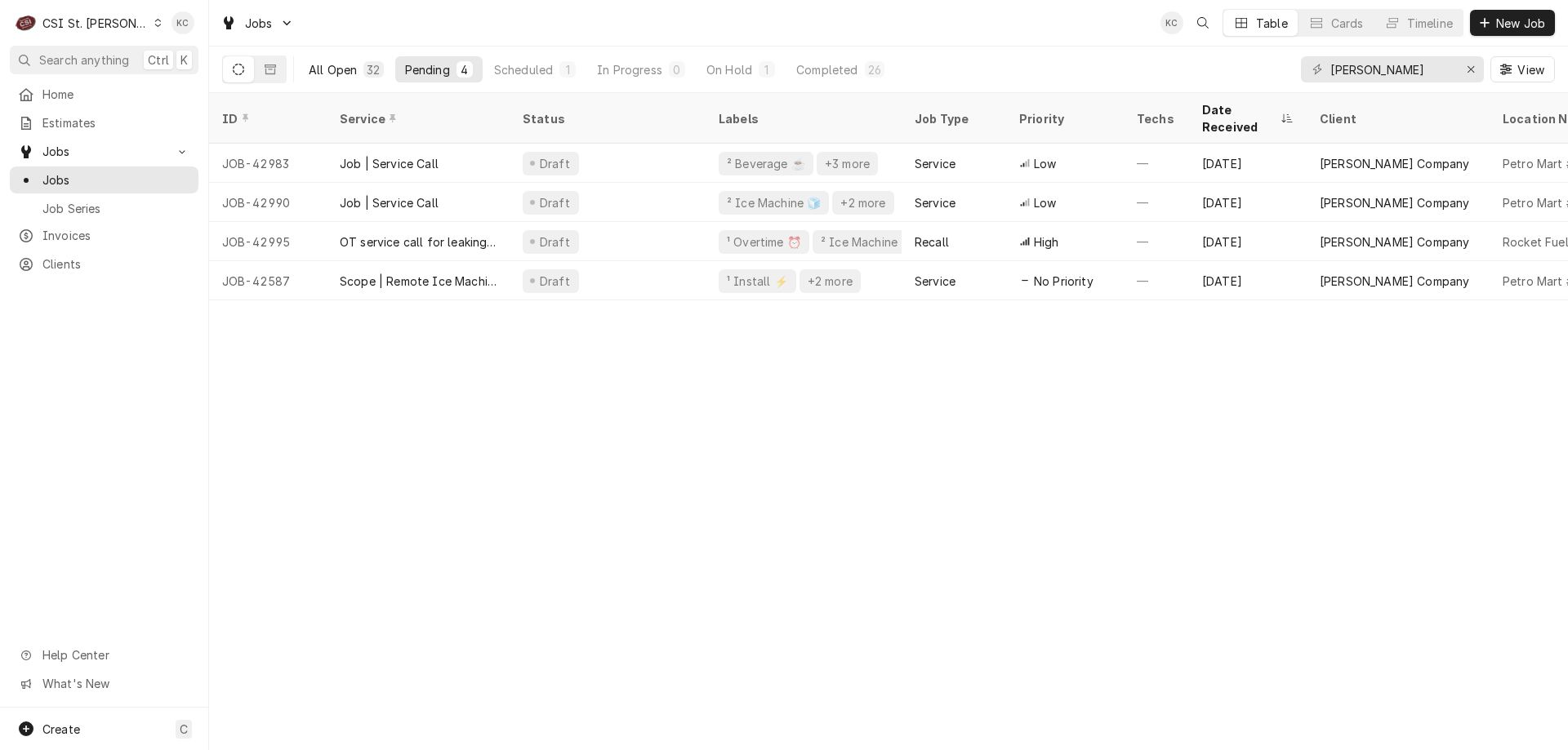
click at [369, 76] on div "32" at bounding box center [373, 69] width 20 height 16
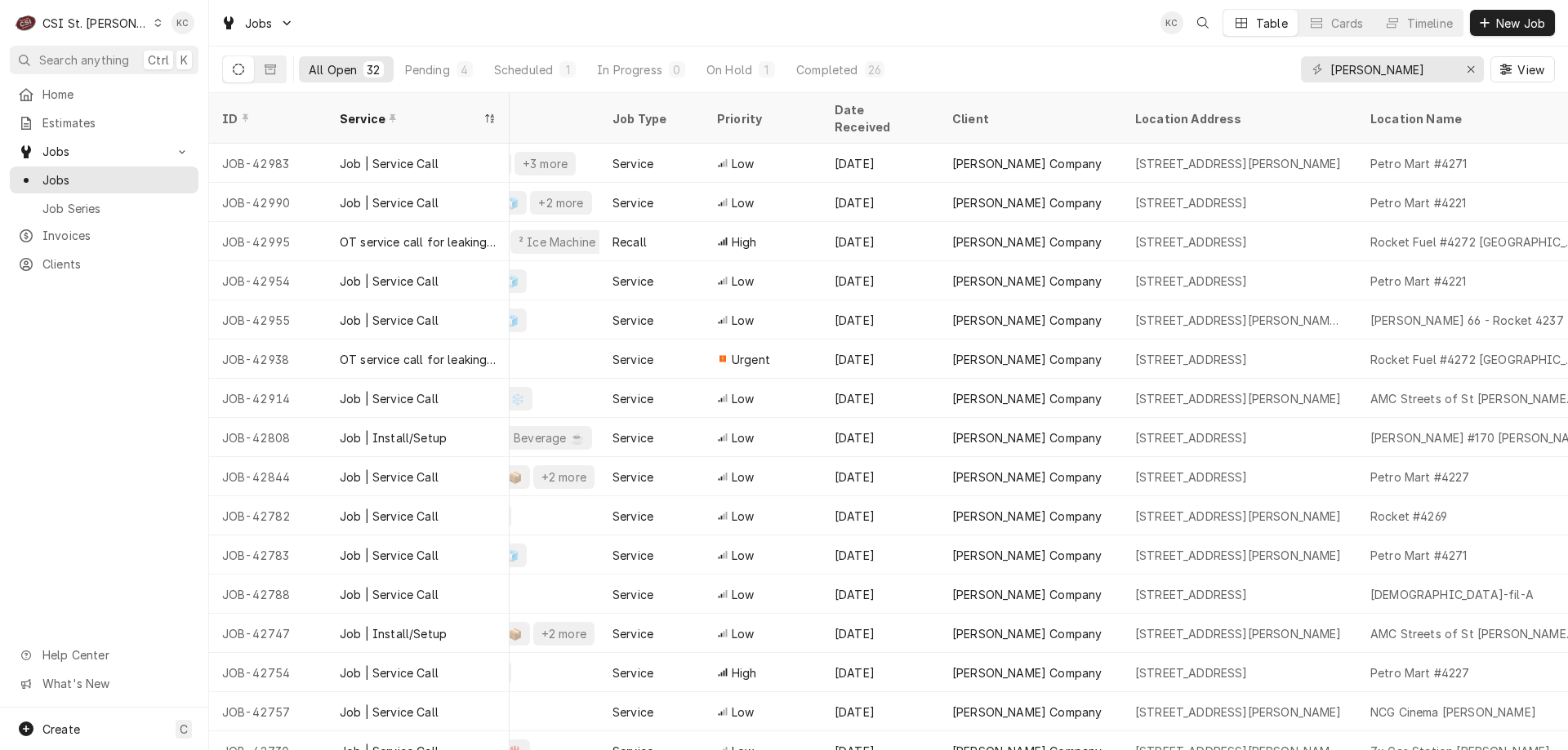
scroll to position [0, 469]
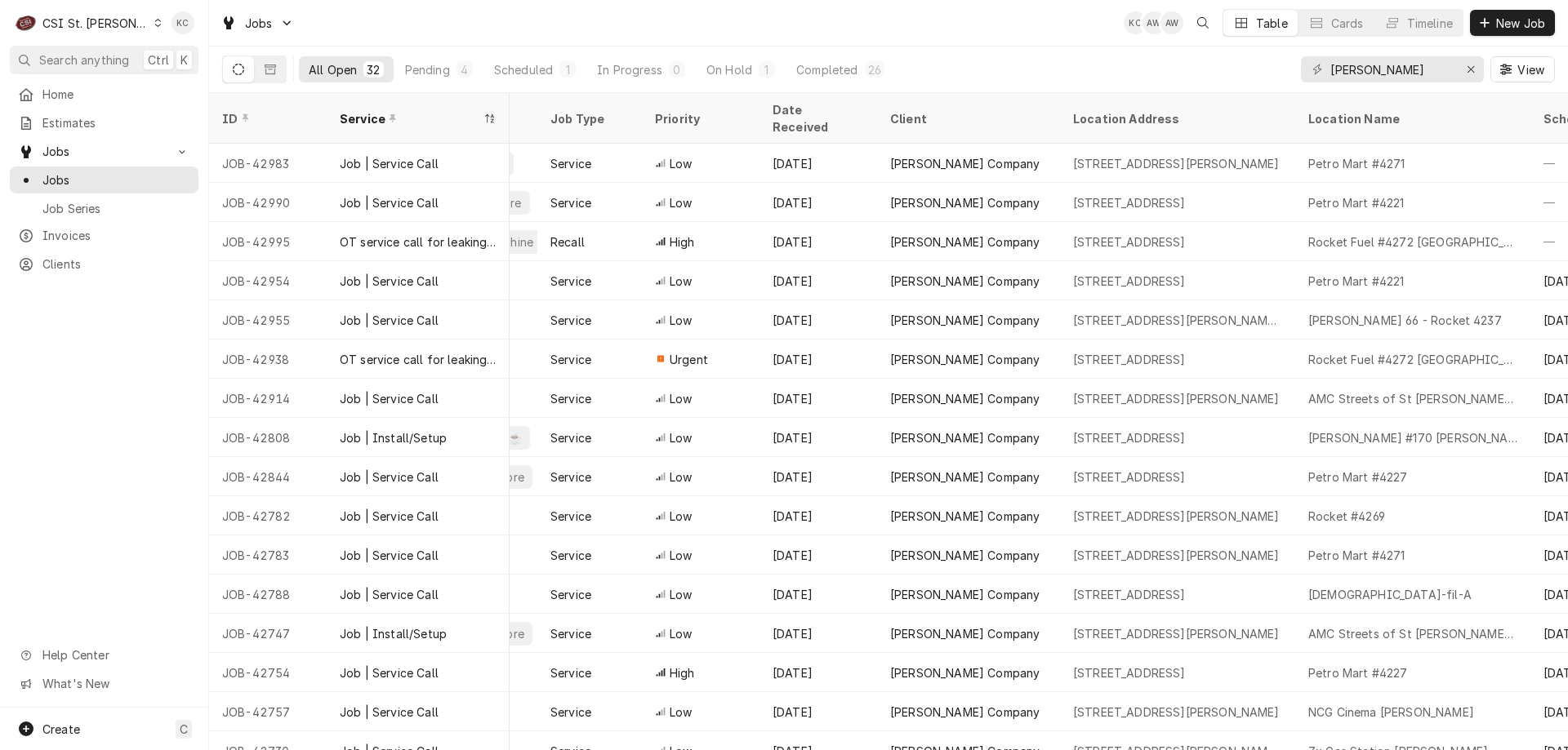
click at [510, 20] on div "Jobs KC AW AW Table Cards Timeline New Job" at bounding box center [888, 23] width 1359 height 46
drag, startPoint x: 1407, startPoint y: 74, endPoint x: 1263, endPoint y: 74, distance: 144.0
click at [1263, 74] on div "All Open 32 Pending 4 Scheduled 1 In Progress 0 On Hold 1 Completed 26 [PERSON_…" at bounding box center [888, 70] width 1333 height 46
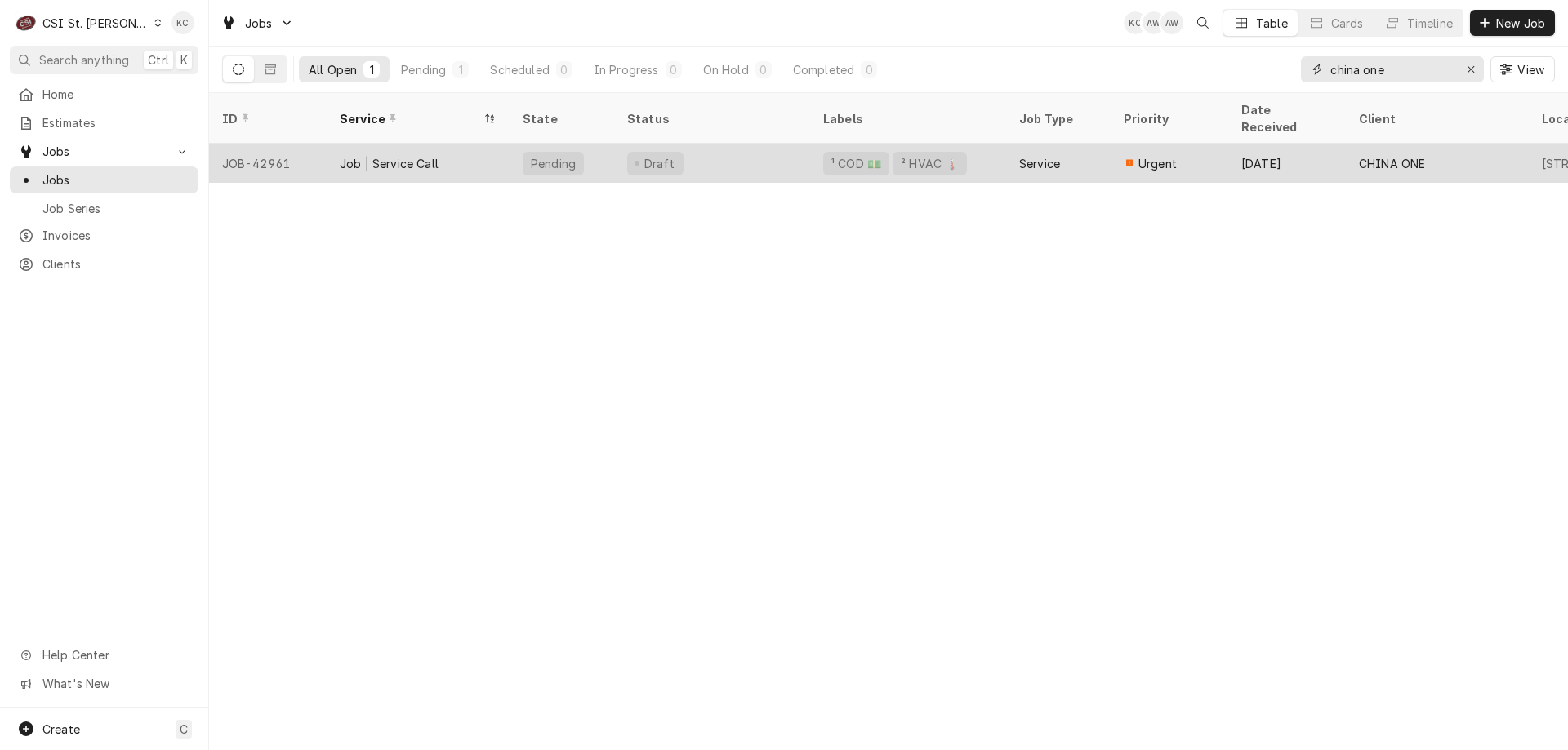
type input "china one"
click at [743, 144] on div "Draft" at bounding box center [712, 163] width 196 height 39
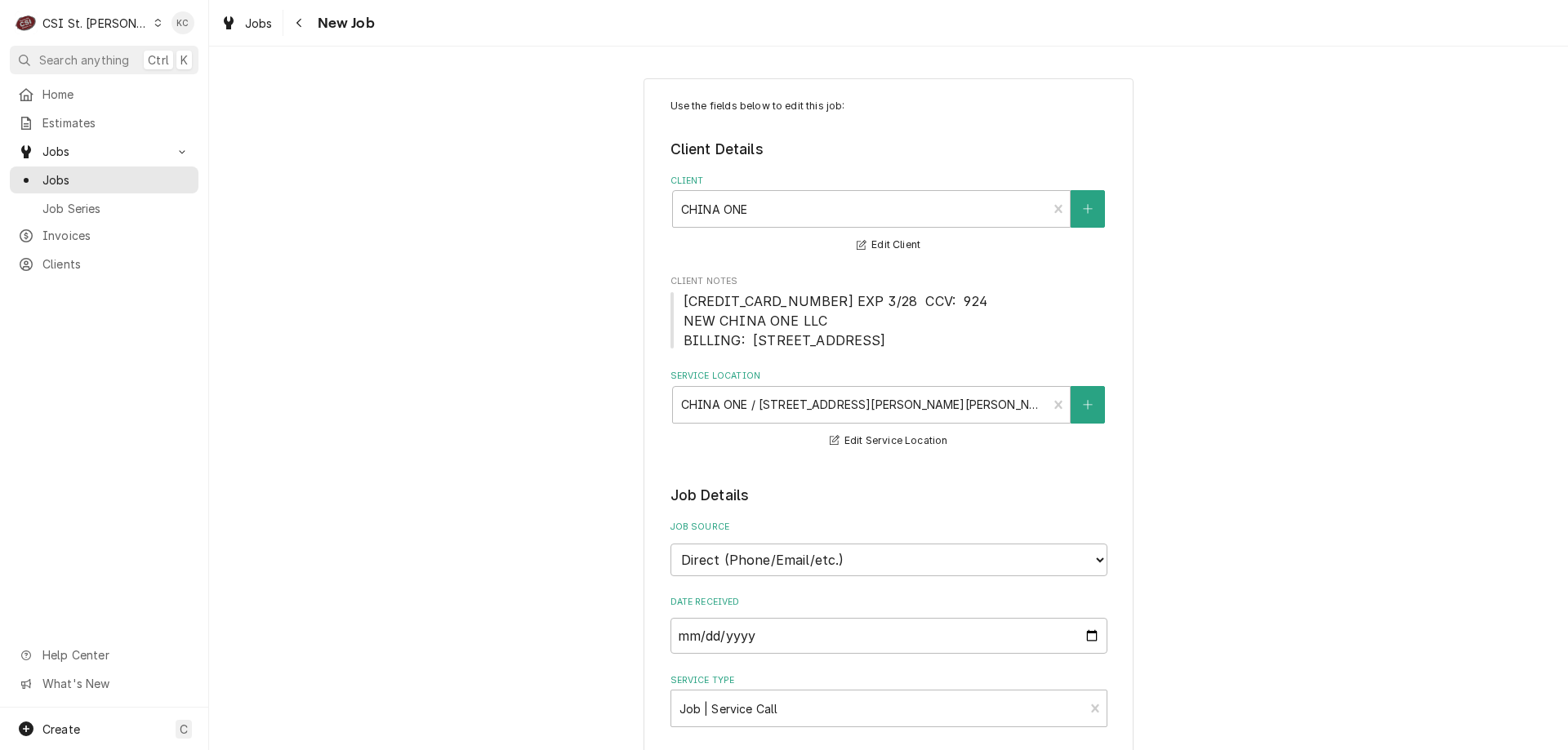
type textarea "x"
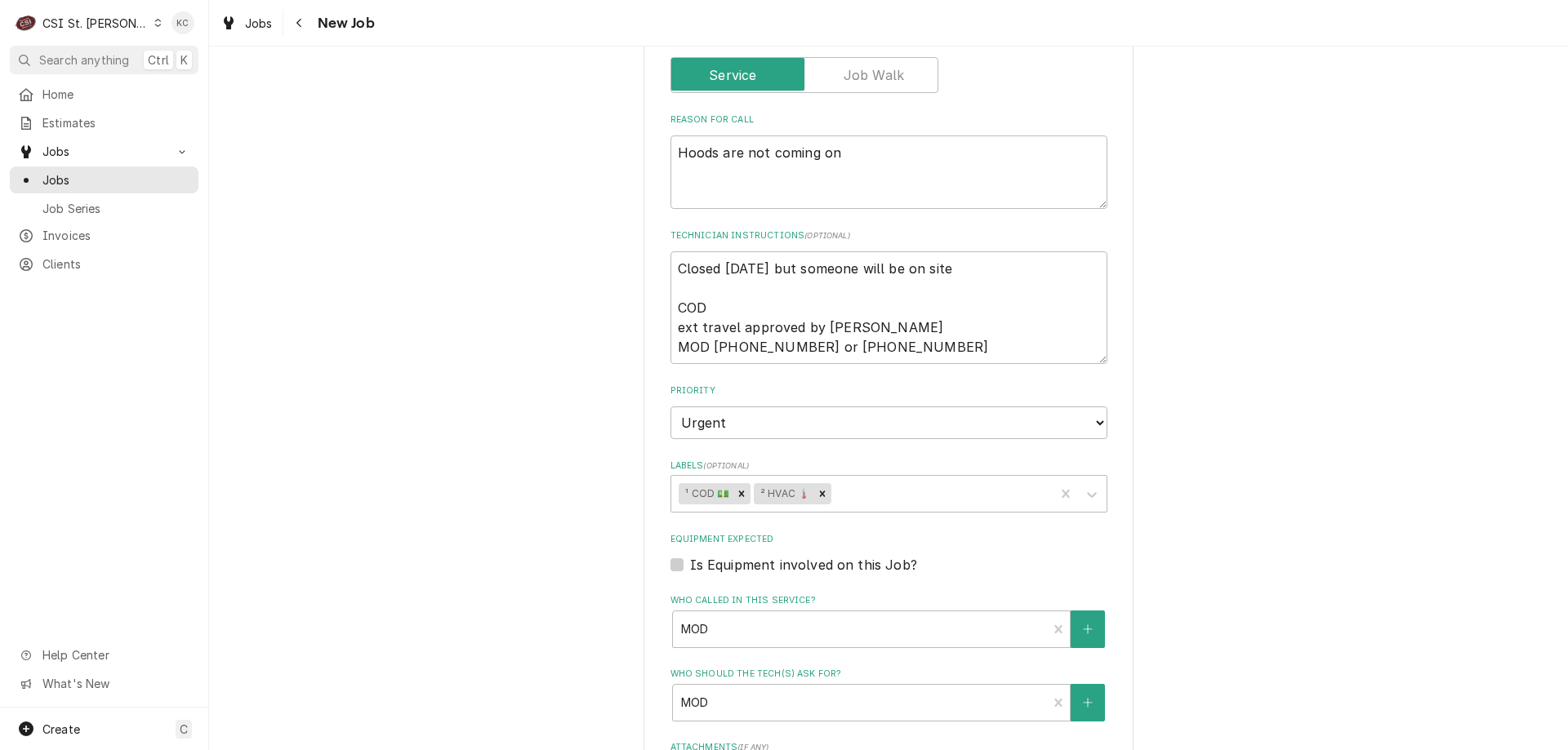
scroll to position [735, 0]
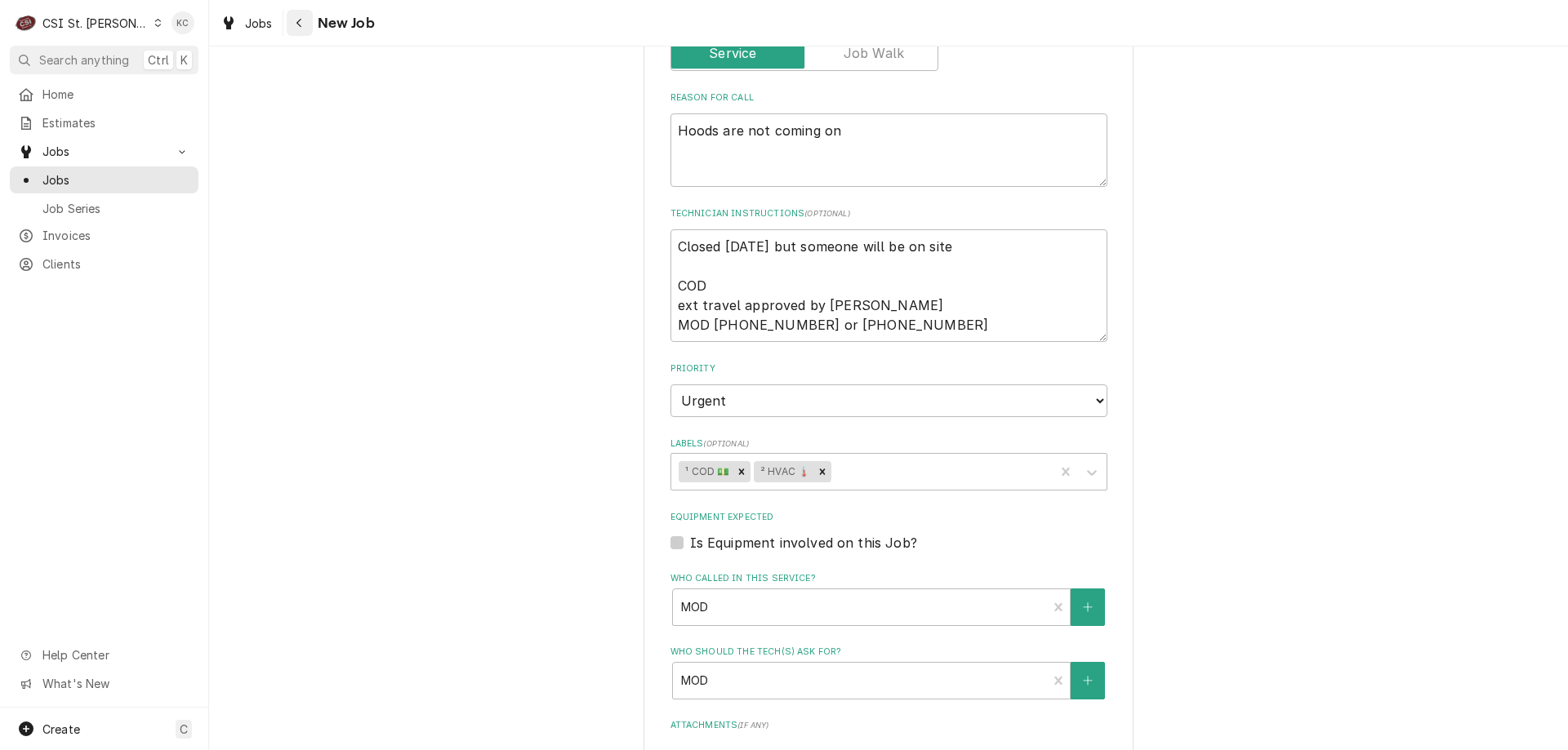
click at [302, 13] on button "Navigate back" at bounding box center [299, 23] width 26 height 26
